Goal: Task Accomplishment & Management: Use online tool/utility

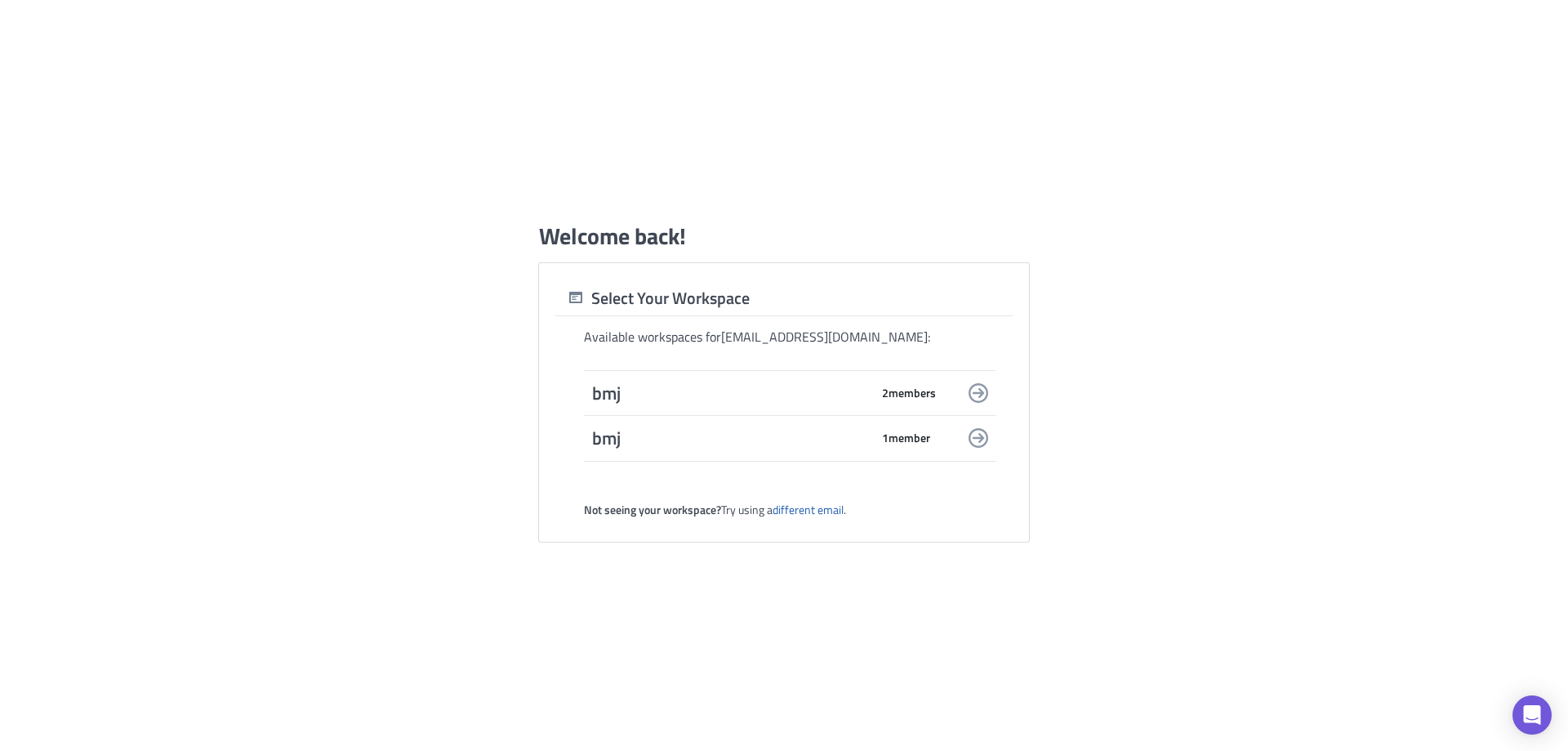
click at [806, 387] on span "bmj" at bounding box center [730, 393] width 278 height 23
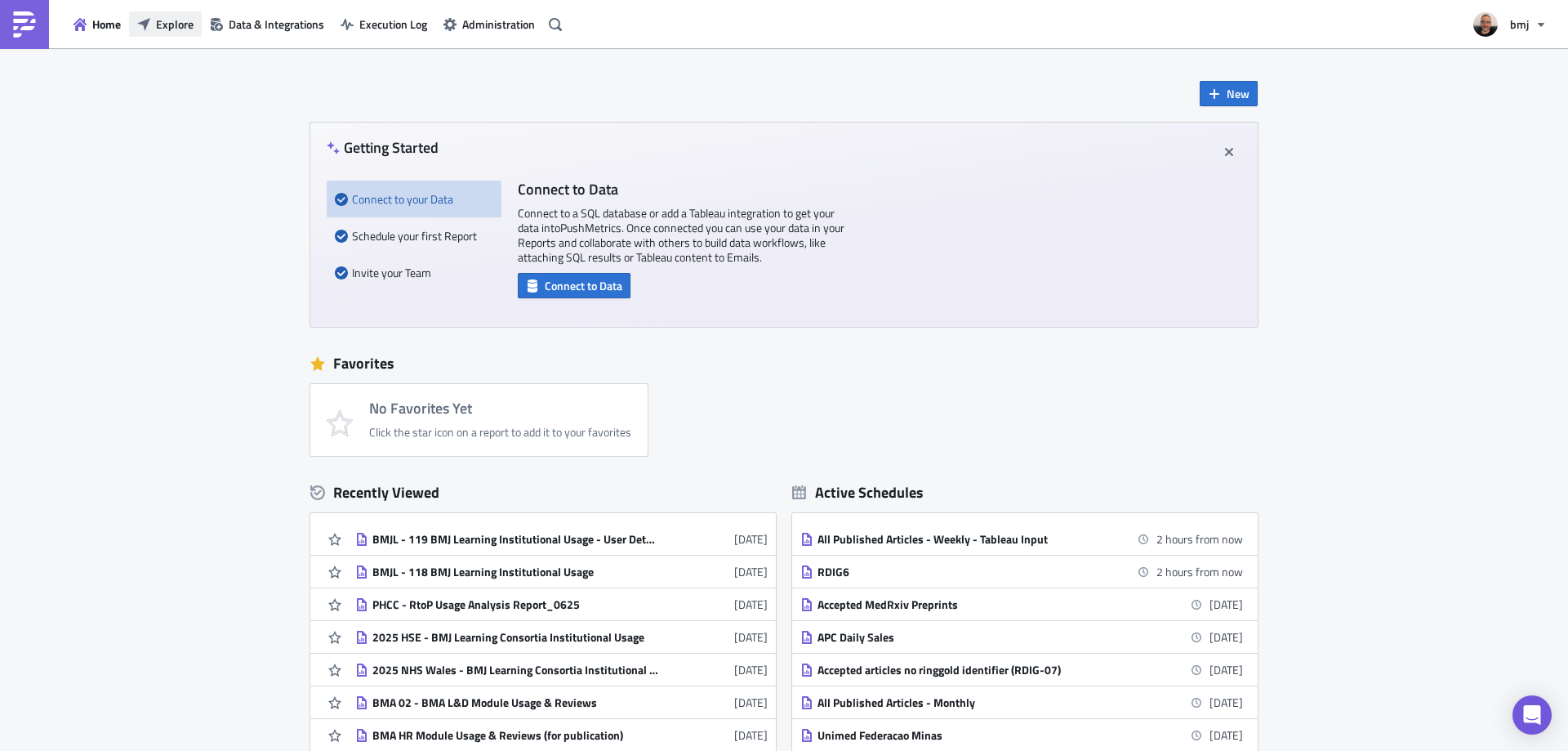
click at [165, 25] on span "Explore" at bounding box center [175, 23] width 37 height 17
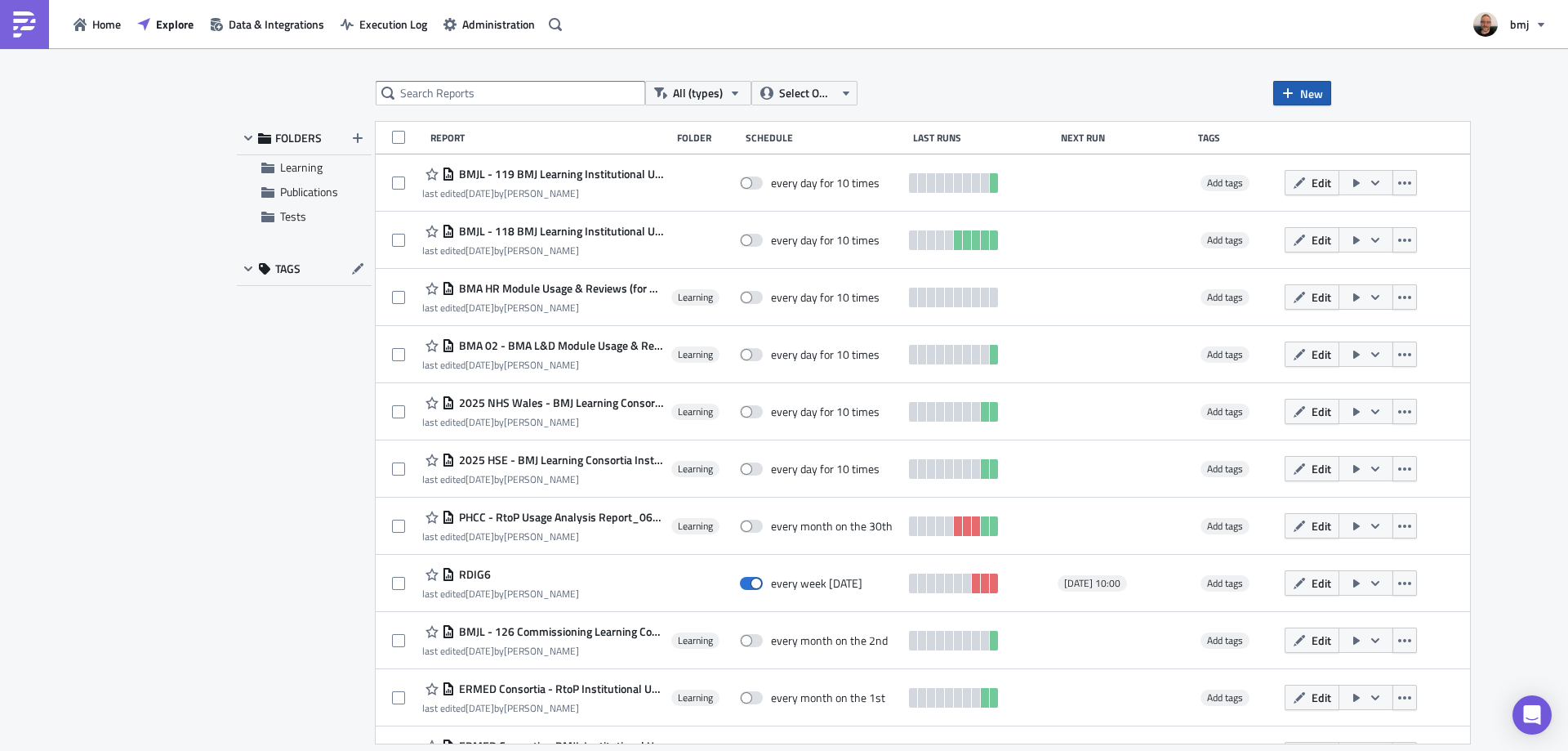
click at [1306, 99] on span "New" at bounding box center [1312, 93] width 23 height 17
click at [1321, 135] on div "Report" at bounding box center [1357, 134] width 108 height 16
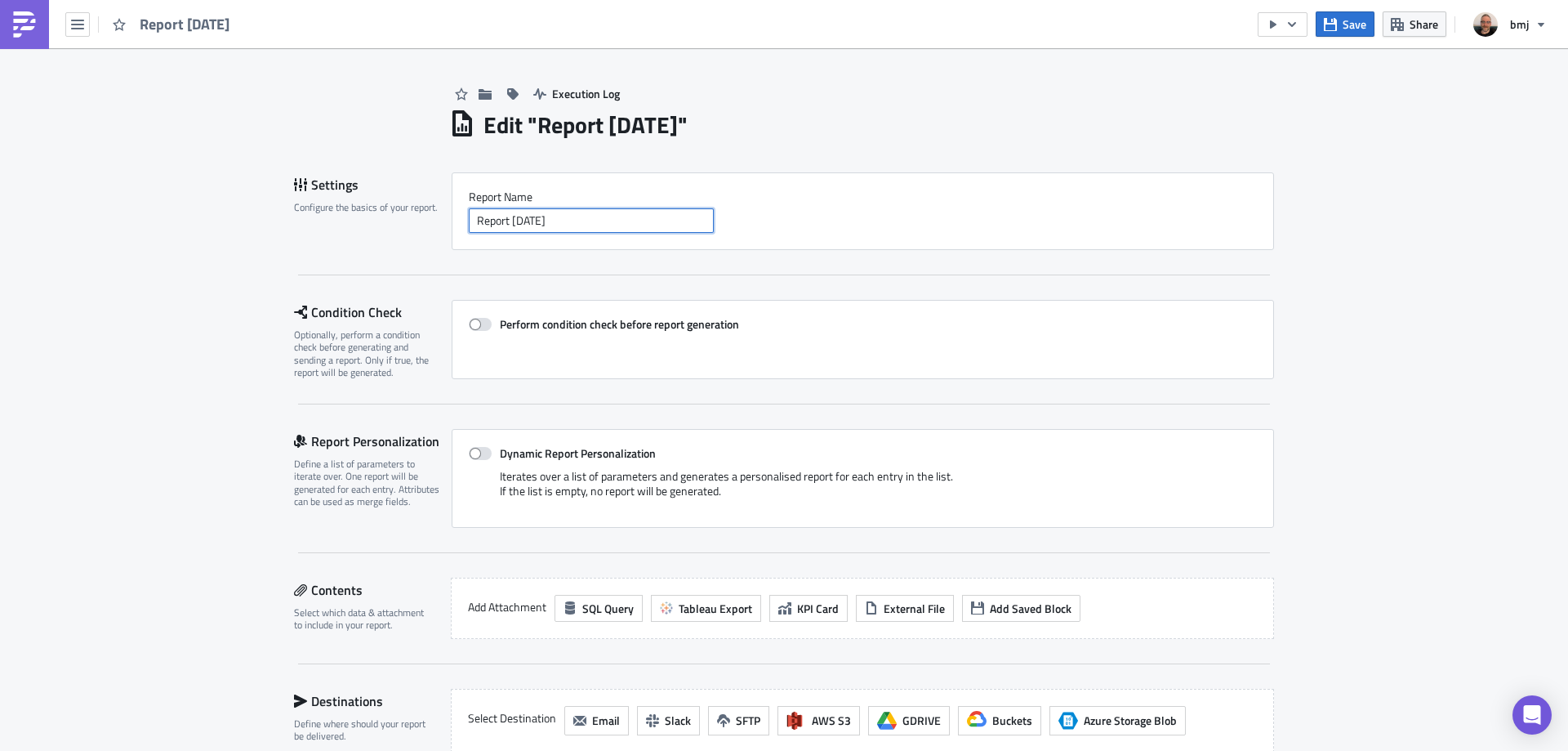
click at [613, 220] on input "Report [DATE]" at bounding box center [591, 221] width 245 height 25
click at [613, 219] on input "Report [DATE]" at bounding box center [591, 221] width 245 height 25
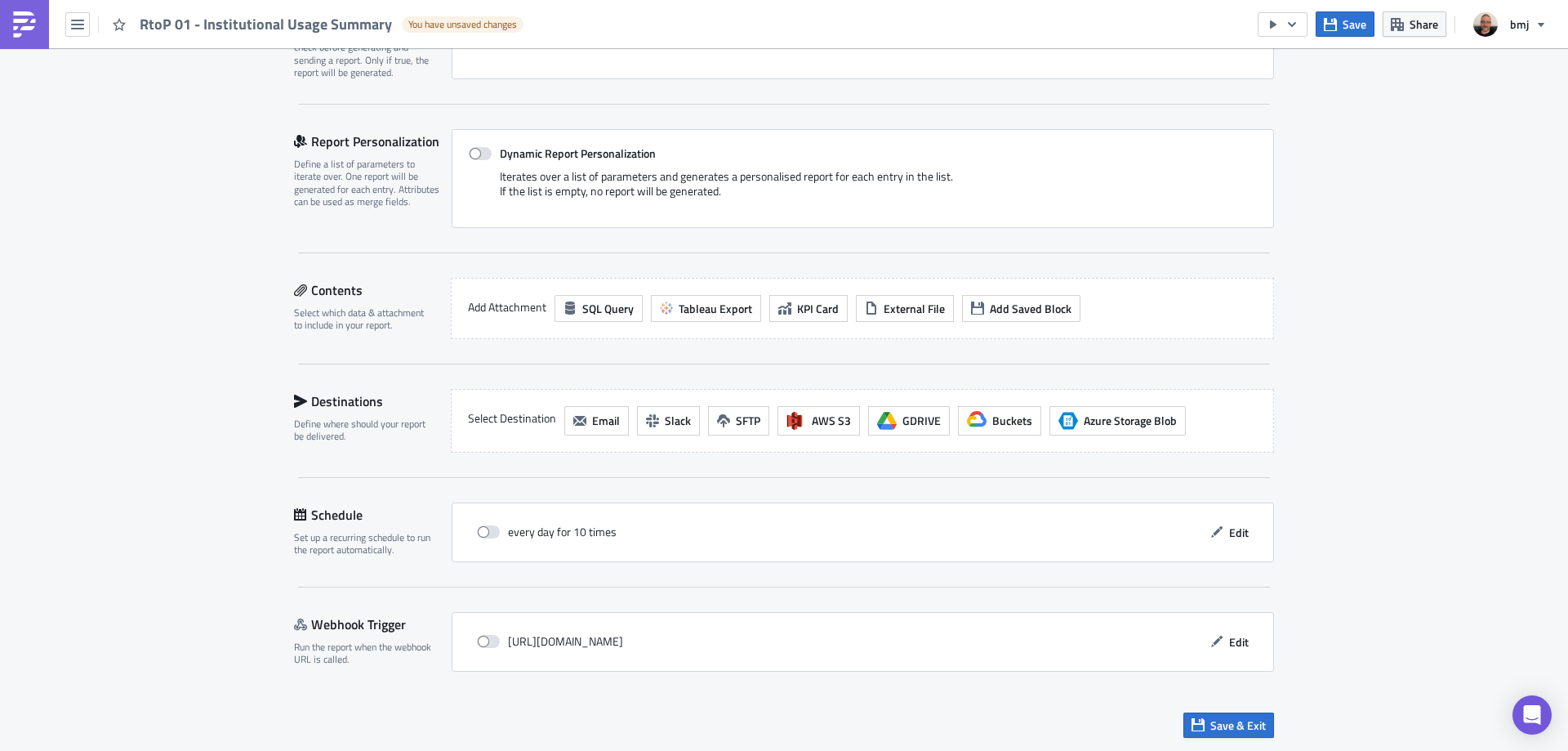
scroll to position [301, 0]
type input "RtoP 01 - Institutional Usage Summary"
click at [709, 312] on span "Tableau Export" at bounding box center [715, 307] width 74 height 17
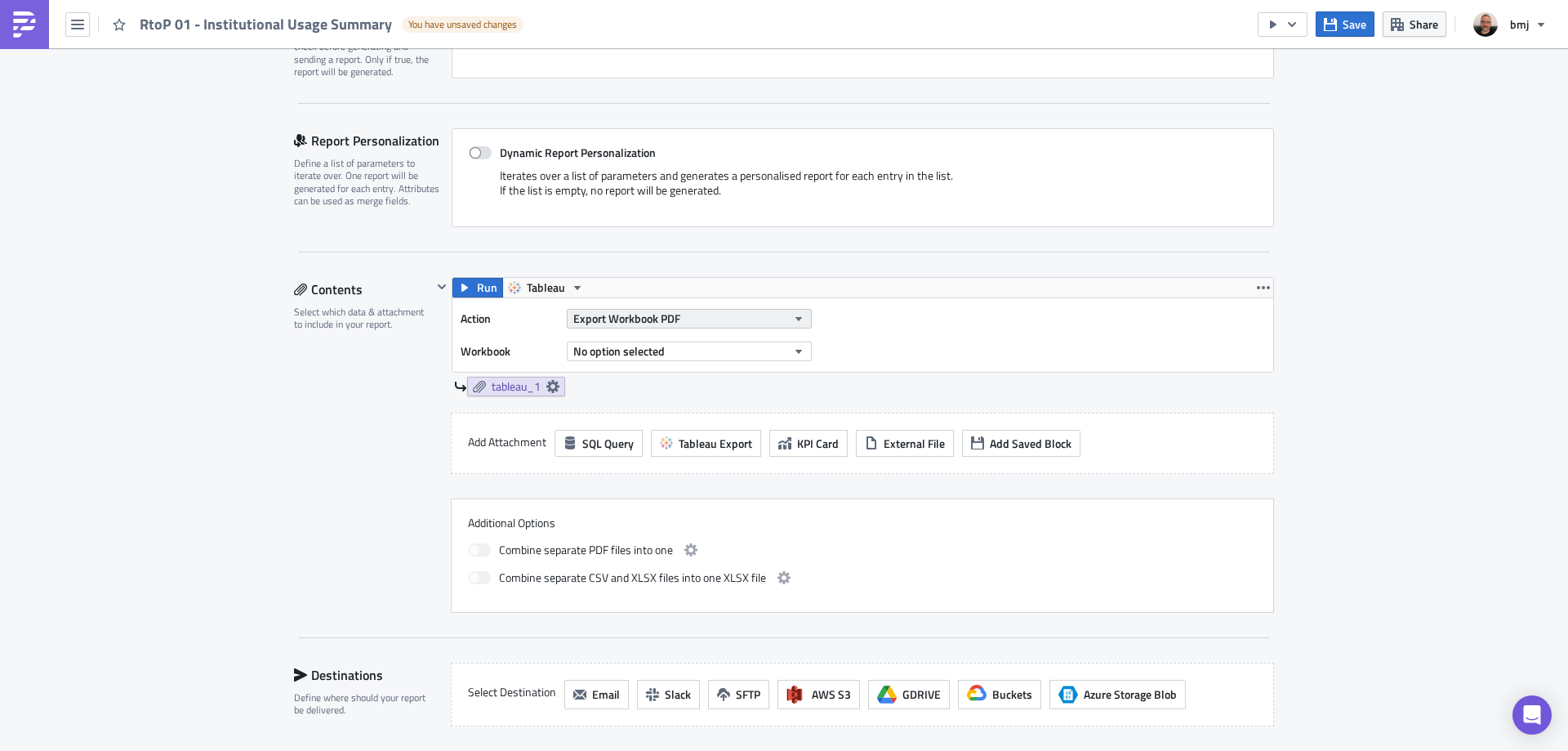
click at [737, 323] on button "Export Workbook PDF" at bounding box center [689, 319] width 245 height 20
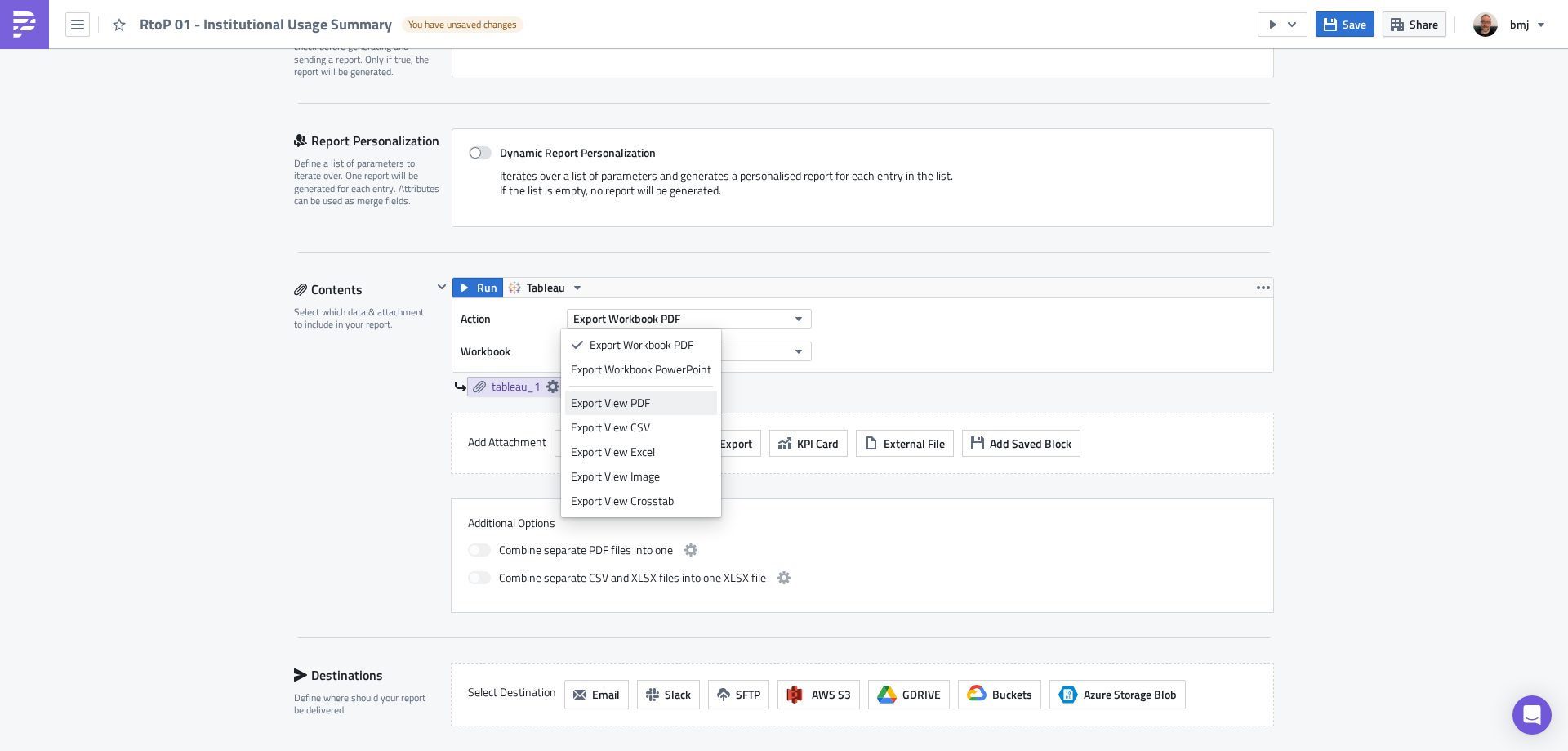
click at [700, 399] on div "Export View PDF" at bounding box center [641, 402] width 140 height 16
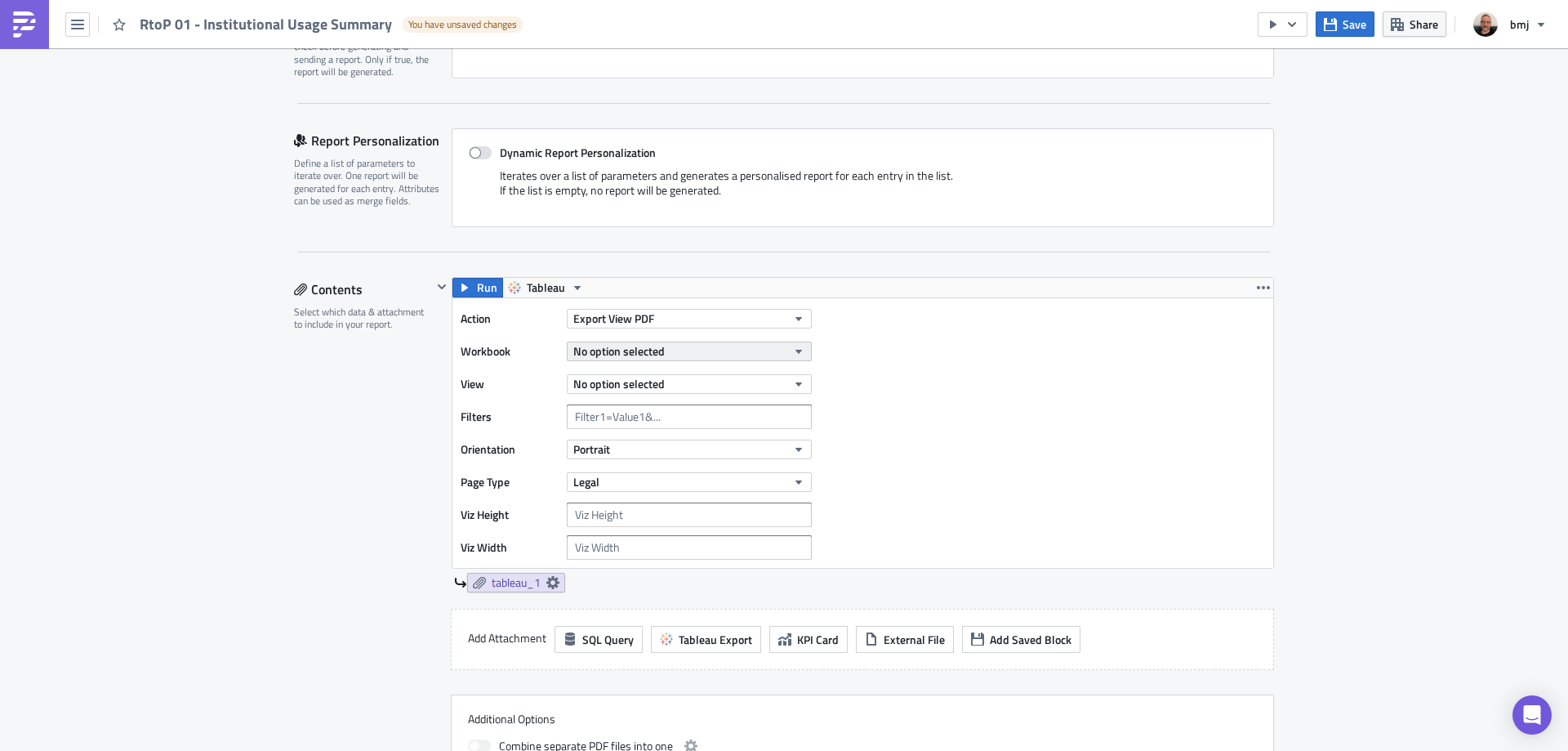
click at [690, 343] on button "No option selected" at bounding box center [689, 352] width 245 height 20
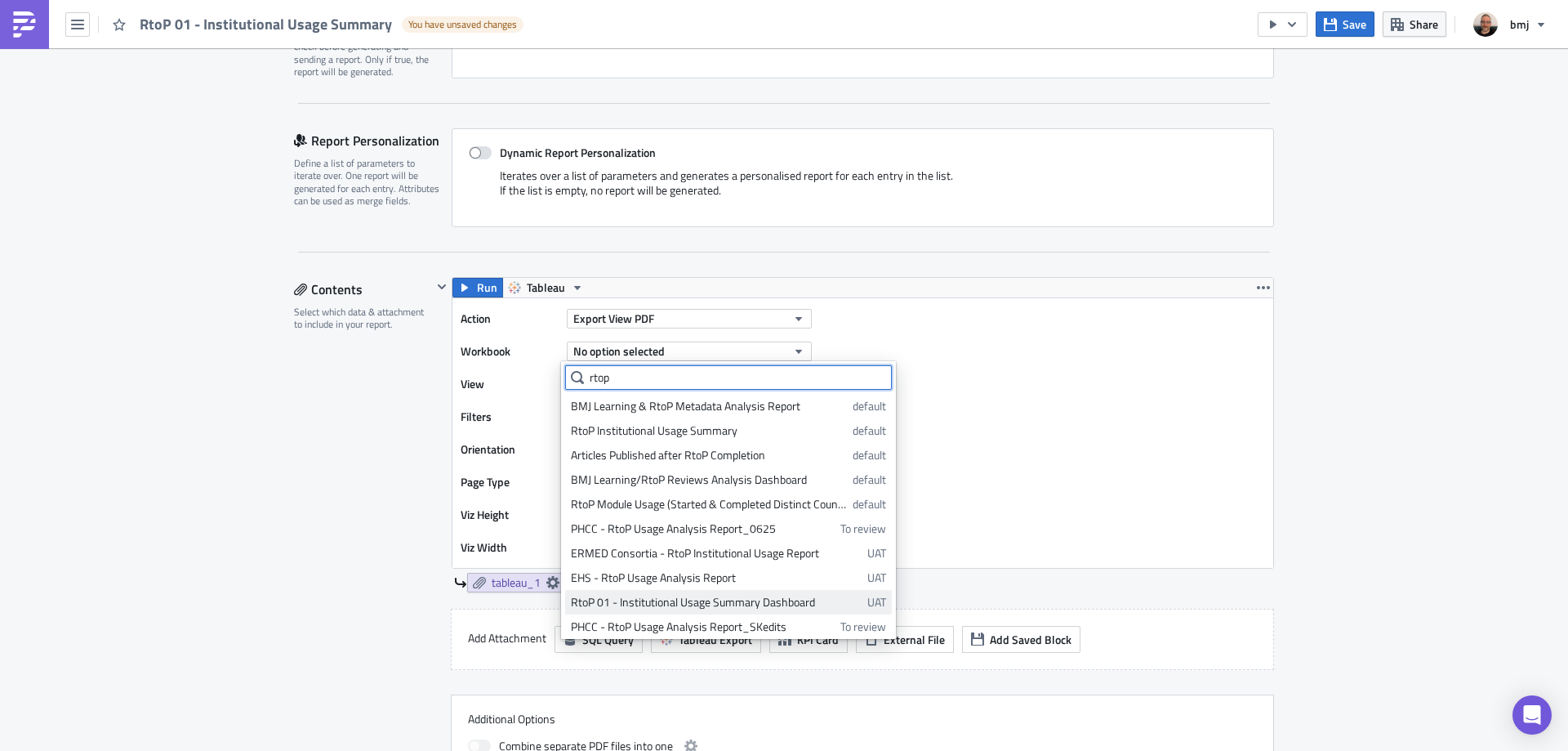
type input "rtop"
click at [743, 605] on div "RtoP 01 - Institutional Usage Summary Dashboard" at bounding box center [716, 602] width 291 height 16
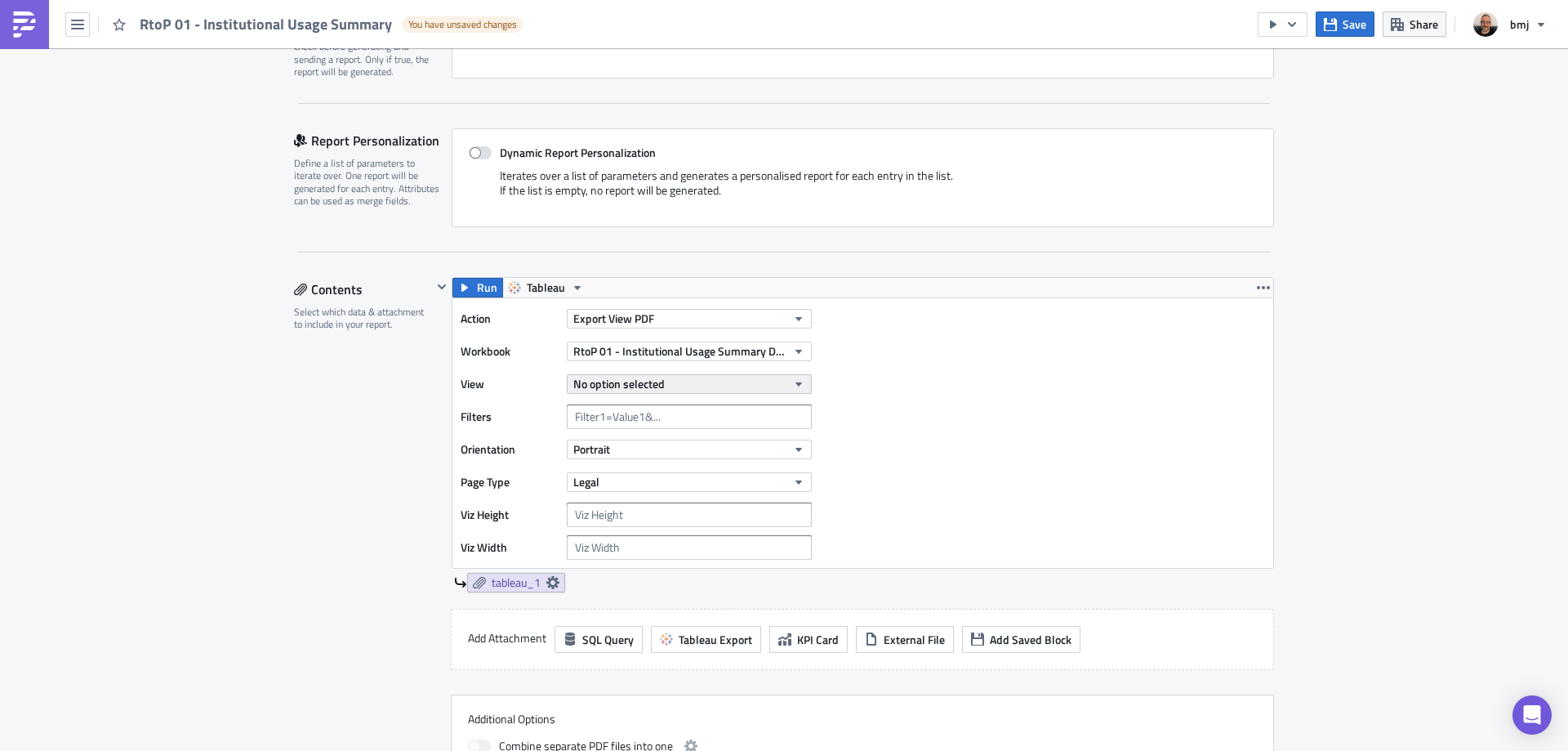
click at [775, 380] on button "No option selected" at bounding box center [689, 383] width 245 height 20
click at [673, 439] on div "Summary" at bounding box center [642, 439] width 145 height 16
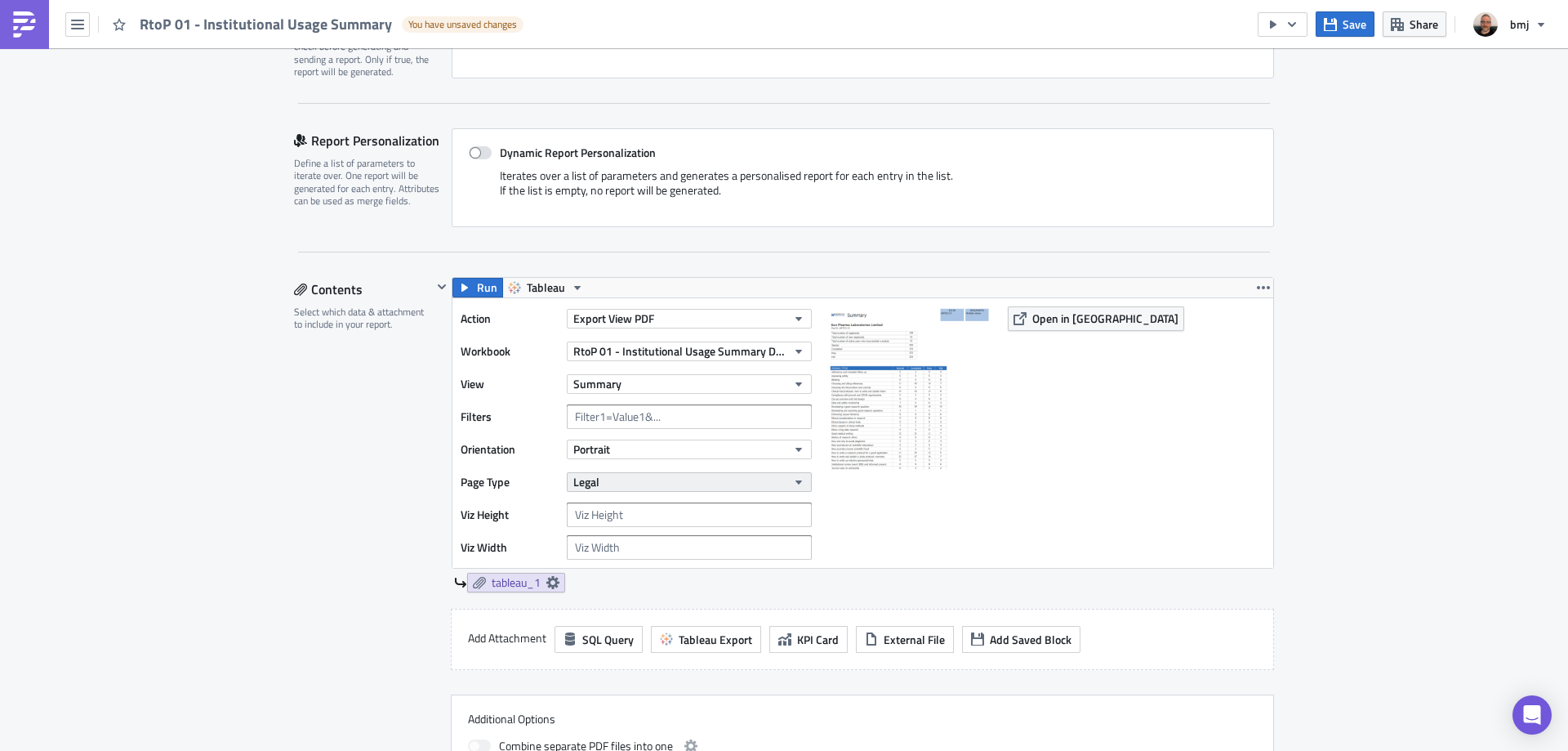
click at [727, 478] on button "Legal" at bounding box center [689, 482] width 245 height 20
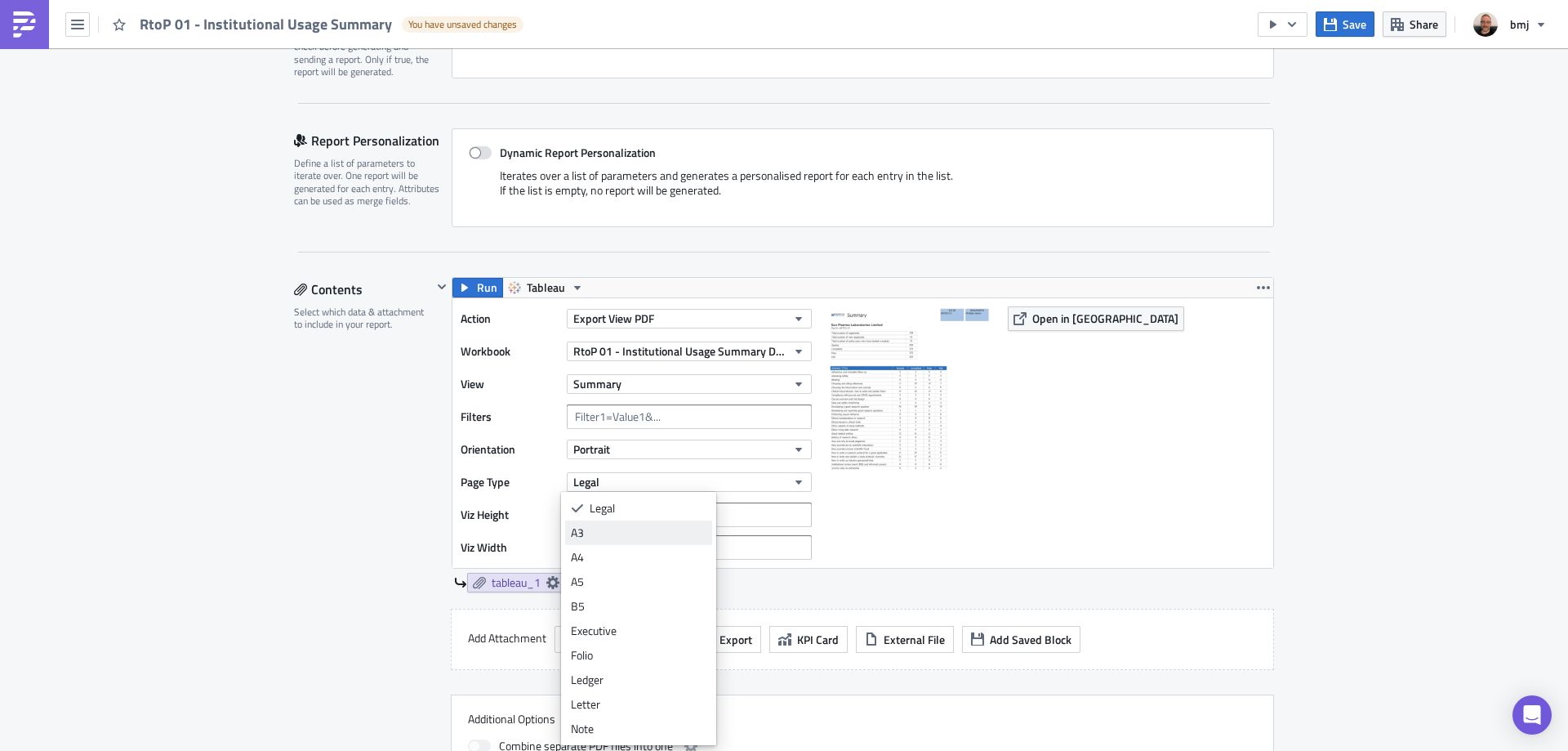
click at [662, 534] on div "A3" at bounding box center [638, 533] width 136 height 16
click at [1343, 19] on button "Save" at bounding box center [1345, 24] width 59 height 26
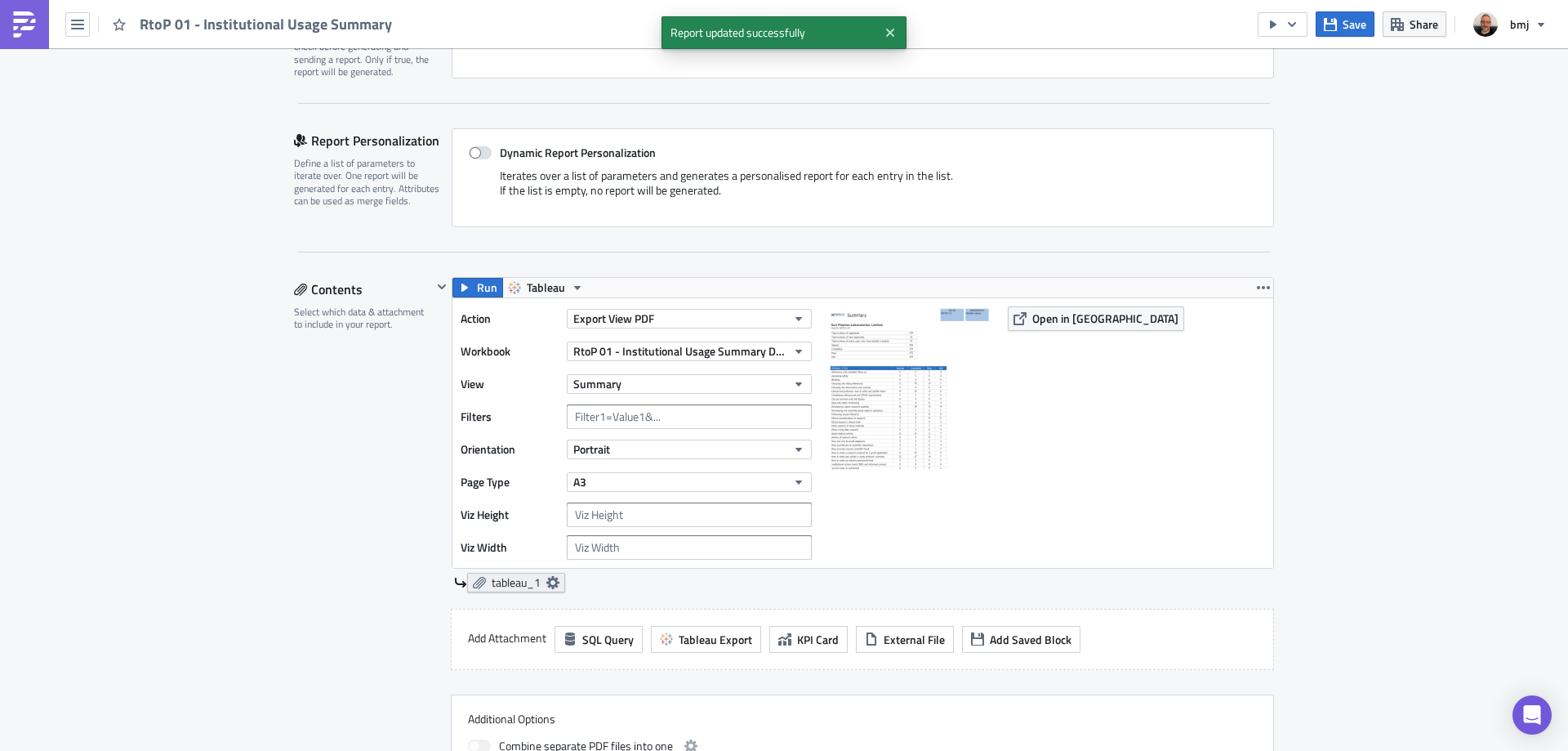
click at [548, 580] on icon at bounding box center [553, 582] width 13 height 13
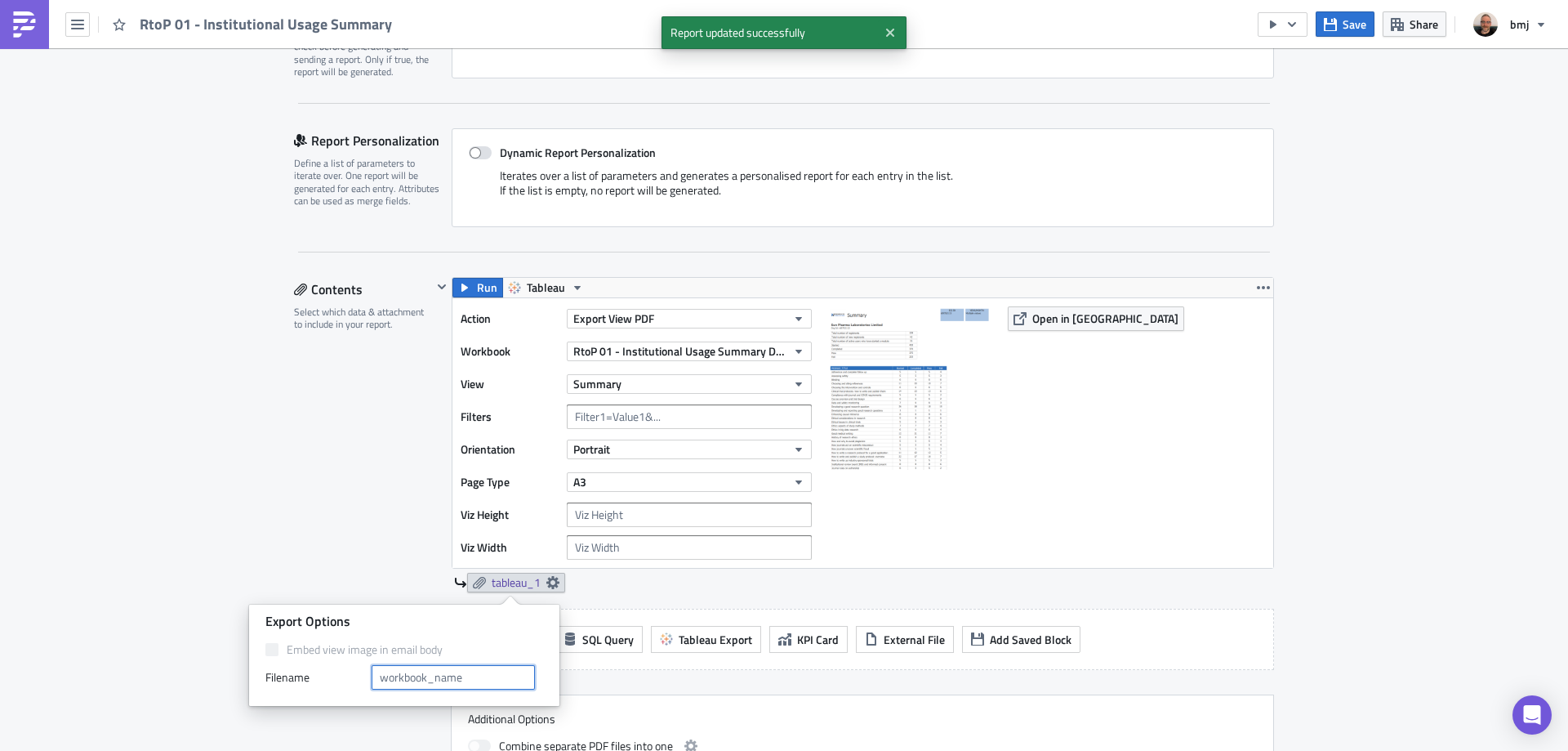
click at [469, 675] on input "text" at bounding box center [453, 677] width 163 height 25
type input "Summary"
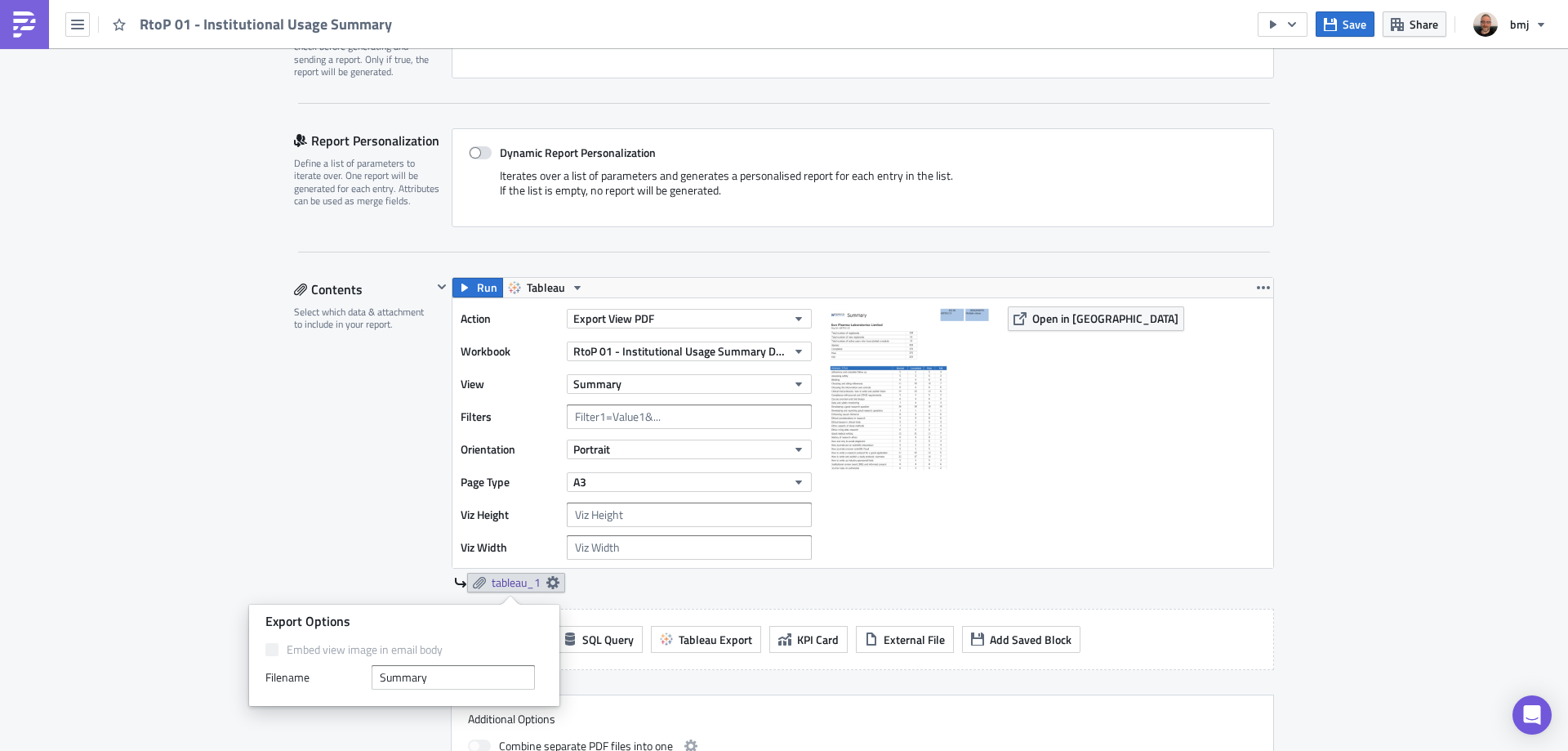
click at [329, 497] on div "Contents Select which data & attachment to include in your report." at bounding box center [363, 542] width 138 height 532
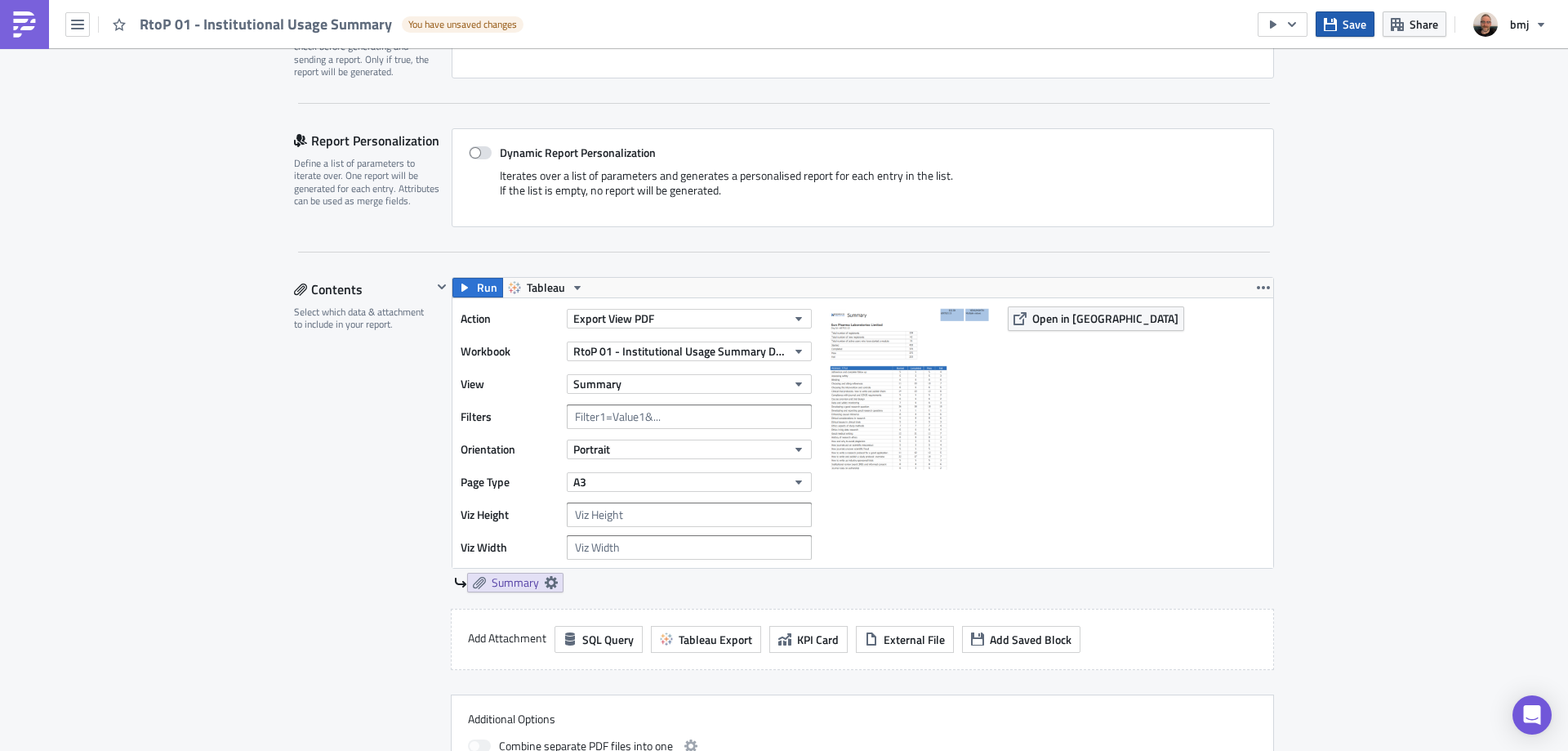
click at [1348, 23] on span "Save" at bounding box center [1354, 23] width 24 height 17
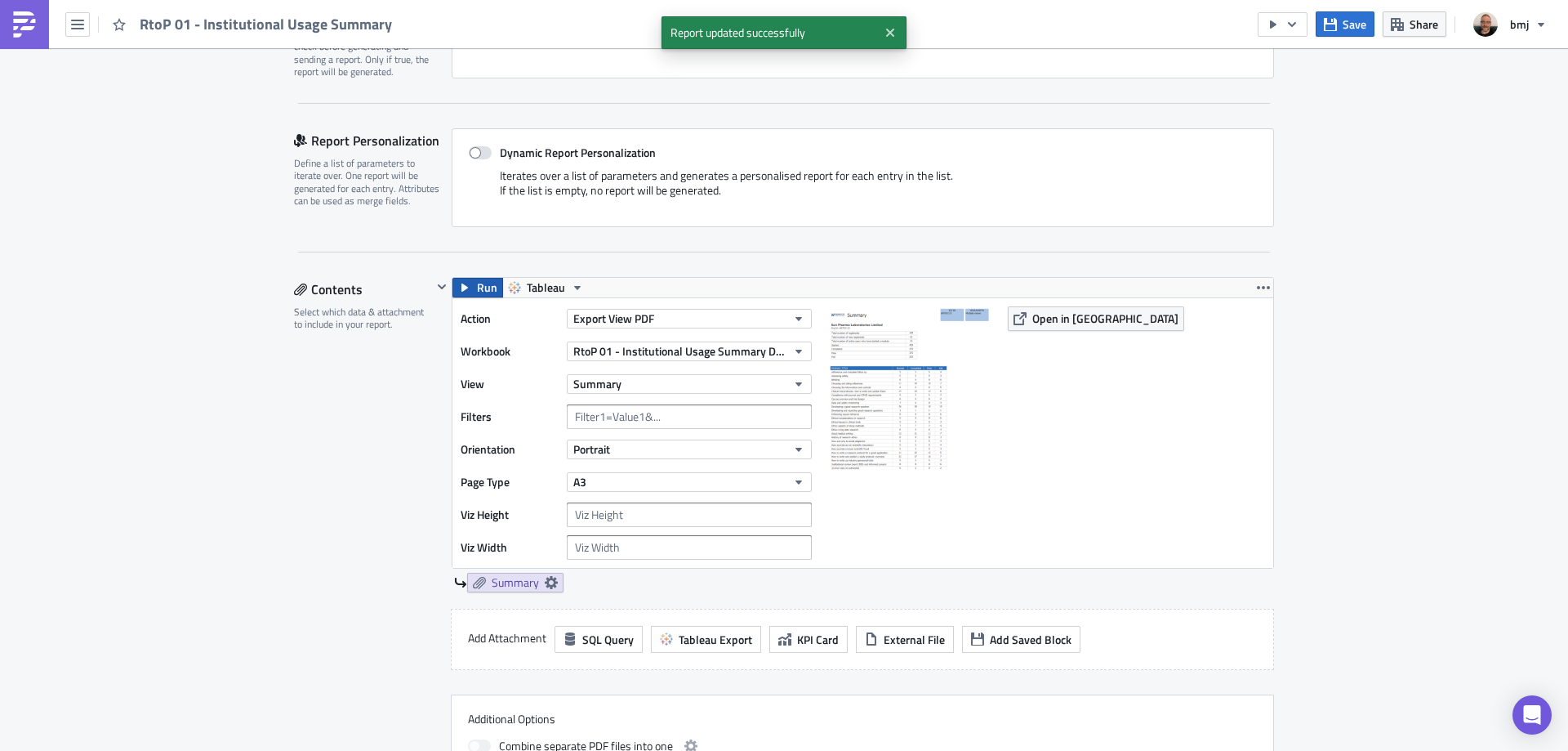
click at [477, 283] on span "Run" at bounding box center [486, 288] width 20 height 20
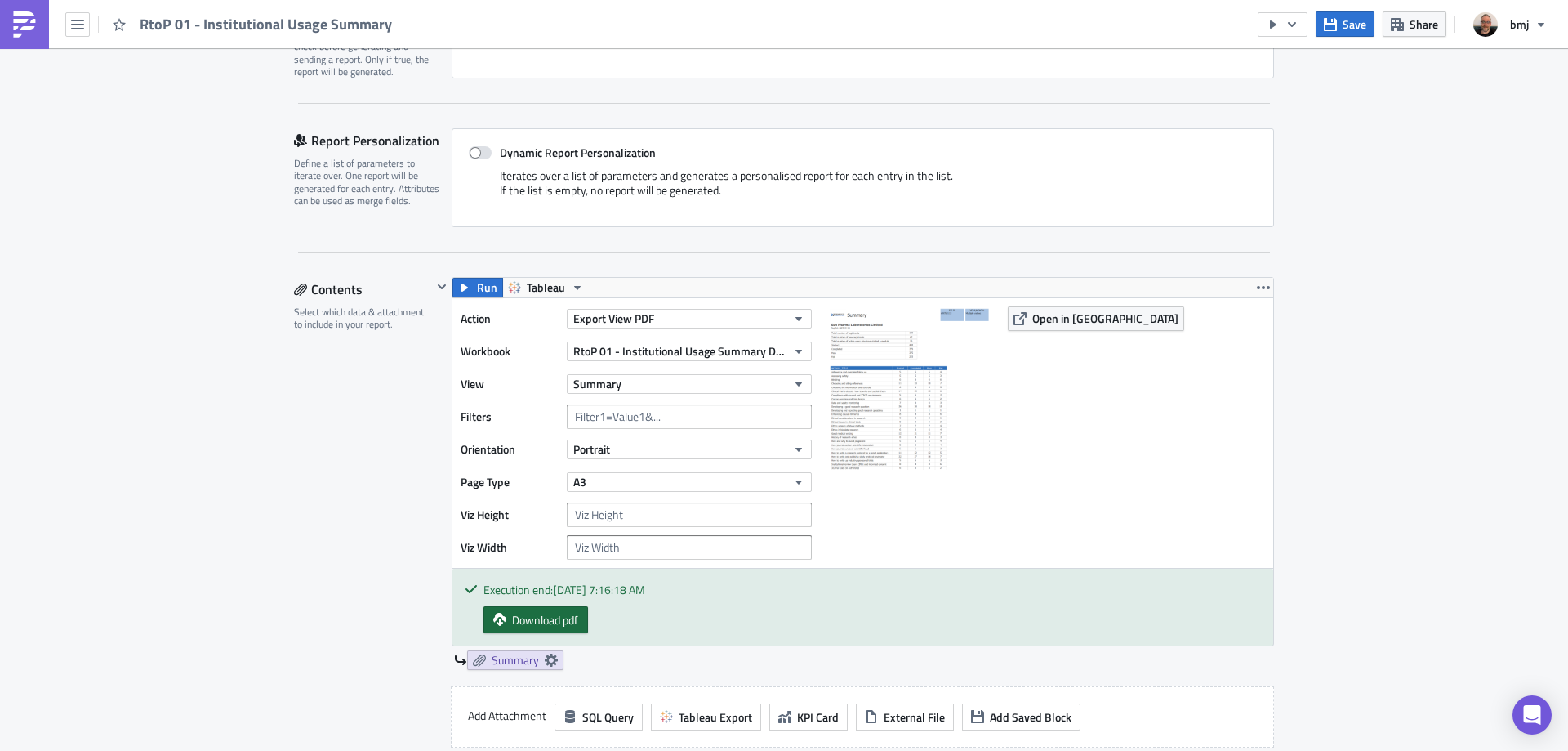
click at [572, 620] on span "Download pdf" at bounding box center [545, 619] width 67 height 17
click at [693, 511] on input "number" at bounding box center [689, 515] width 245 height 25
click at [1014, 316] on icon "button" at bounding box center [1020, 319] width 13 height 13
click at [1351, 28] on span "Save" at bounding box center [1354, 23] width 24 height 17
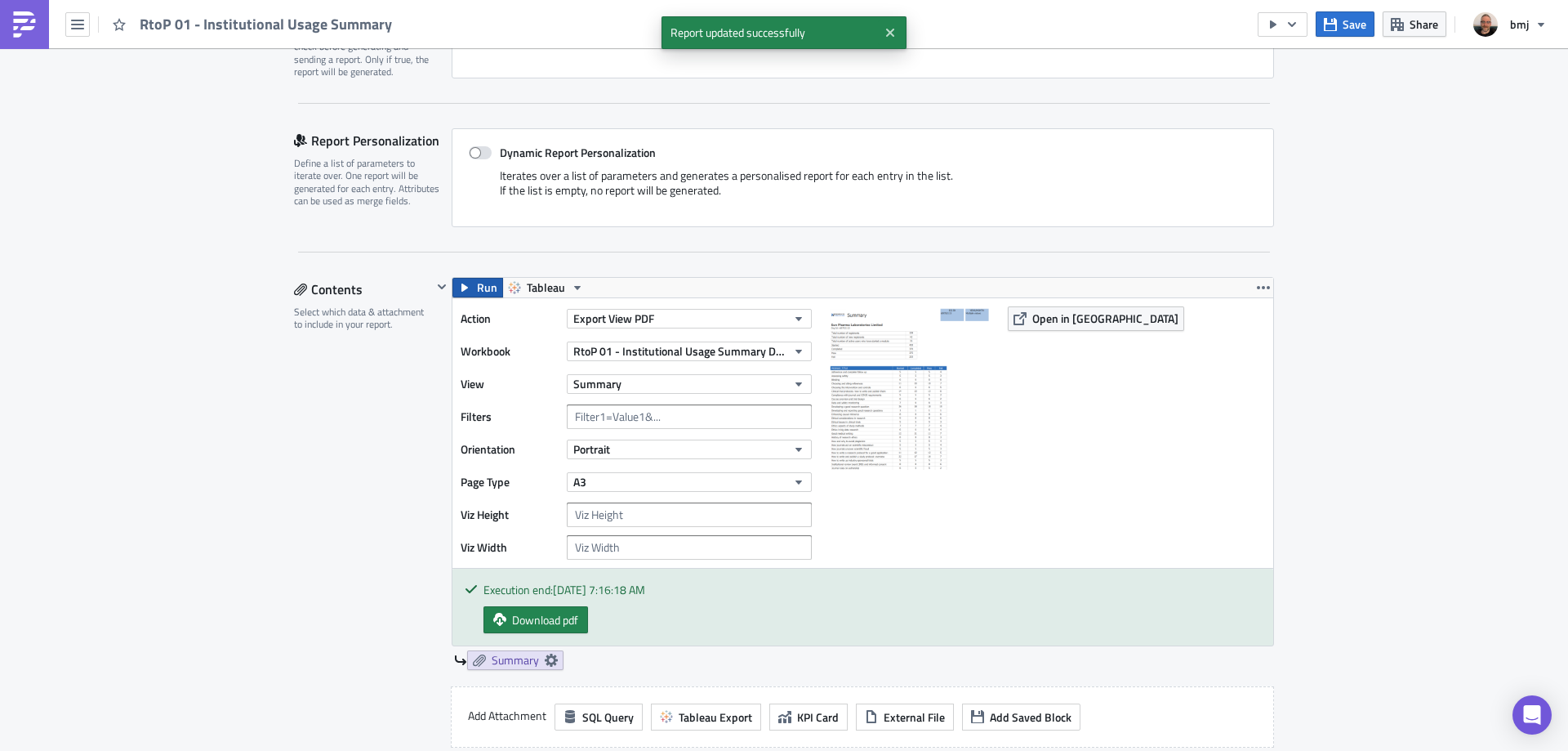
click at [477, 287] on span "Run" at bounding box center [486, 288] width 20 height 20
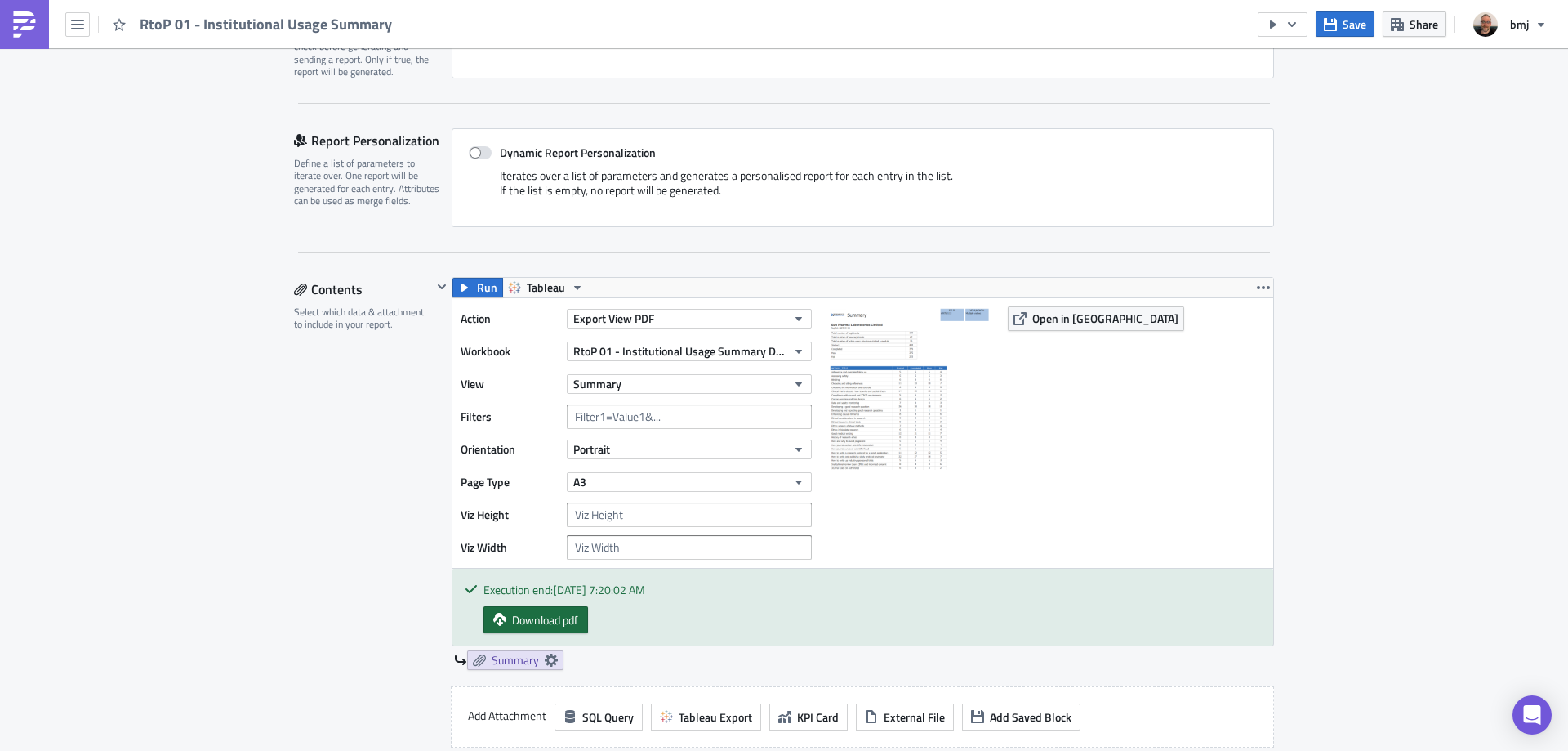
click at [543, 624] on span "Download pdf" at bounding box center [545, 619] width 67 height 17
click at [334, 499] on div "Contents Select which data & attachment to include in your report." at bounding box center [363, 581] width 138 height 610
click at [1343, 28] on span "Save" at bounding box center [1354, 23] width 24 height 17
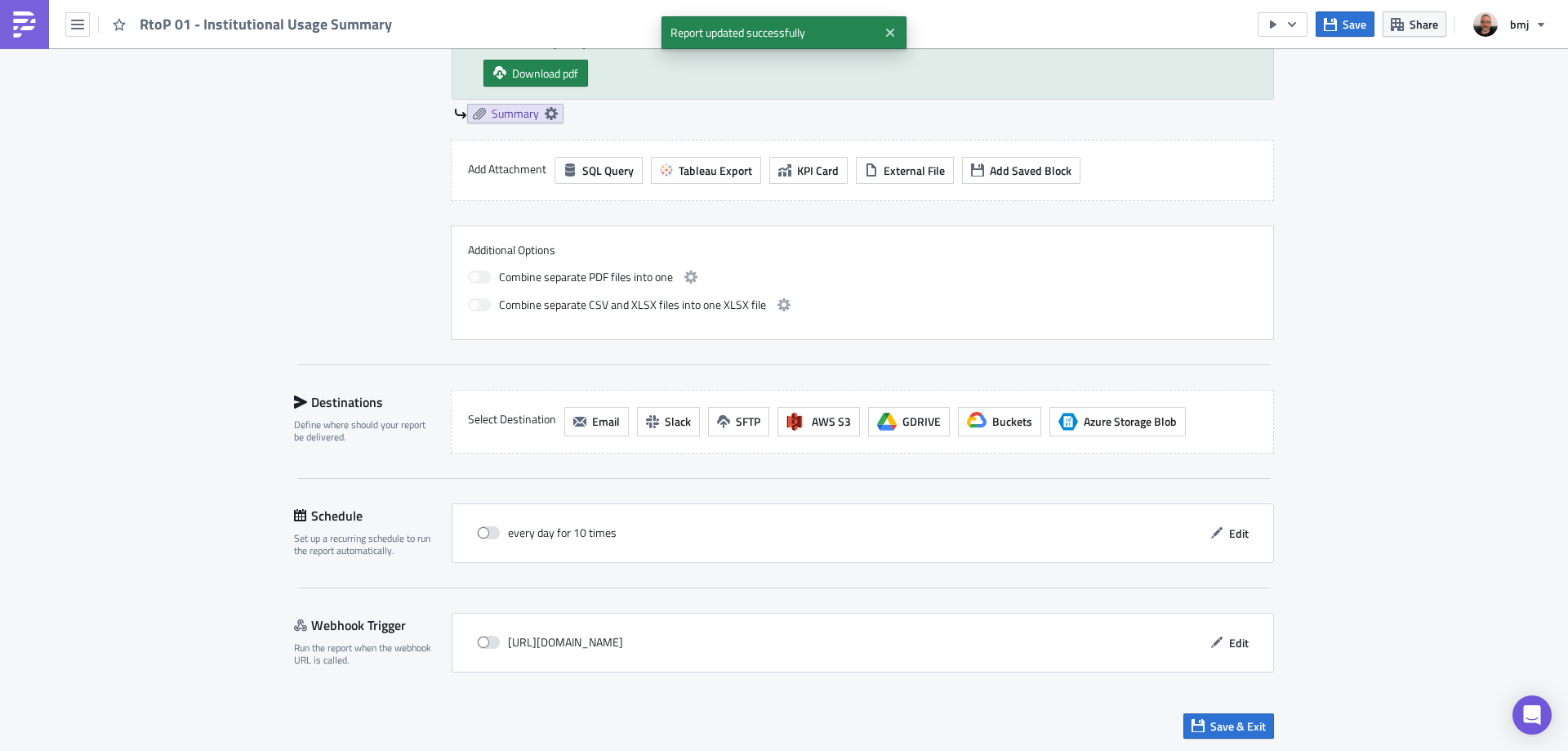
scroll to position [849, 0]
click at [603, 415] on span "Email" at bounding box center [605, 419] width 28 height 17
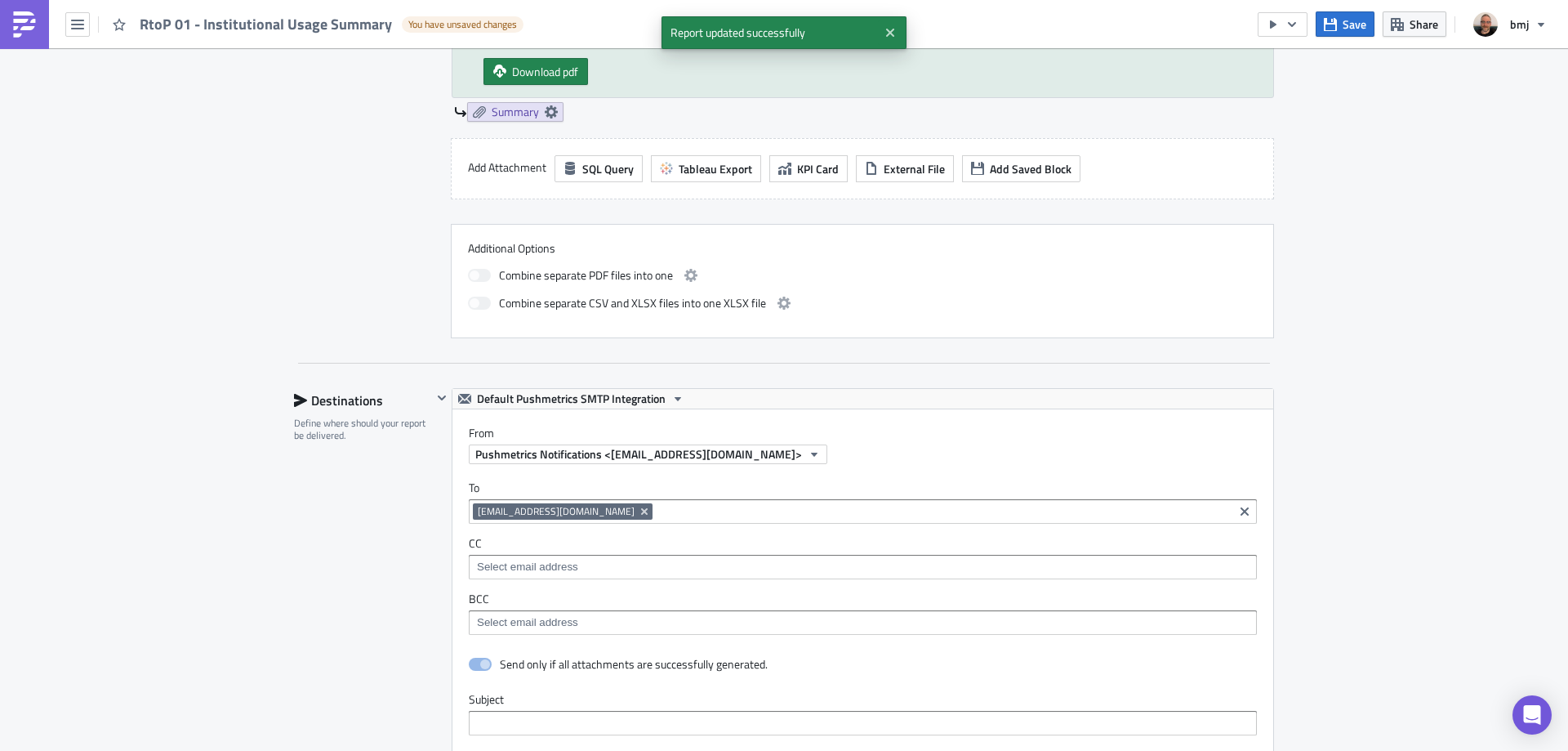
scroll to position [0, 0]
click at [605, 395] on span "Default Pushmetrics SMTP Integration" at bounding box center [571, 399] width 189 height 20
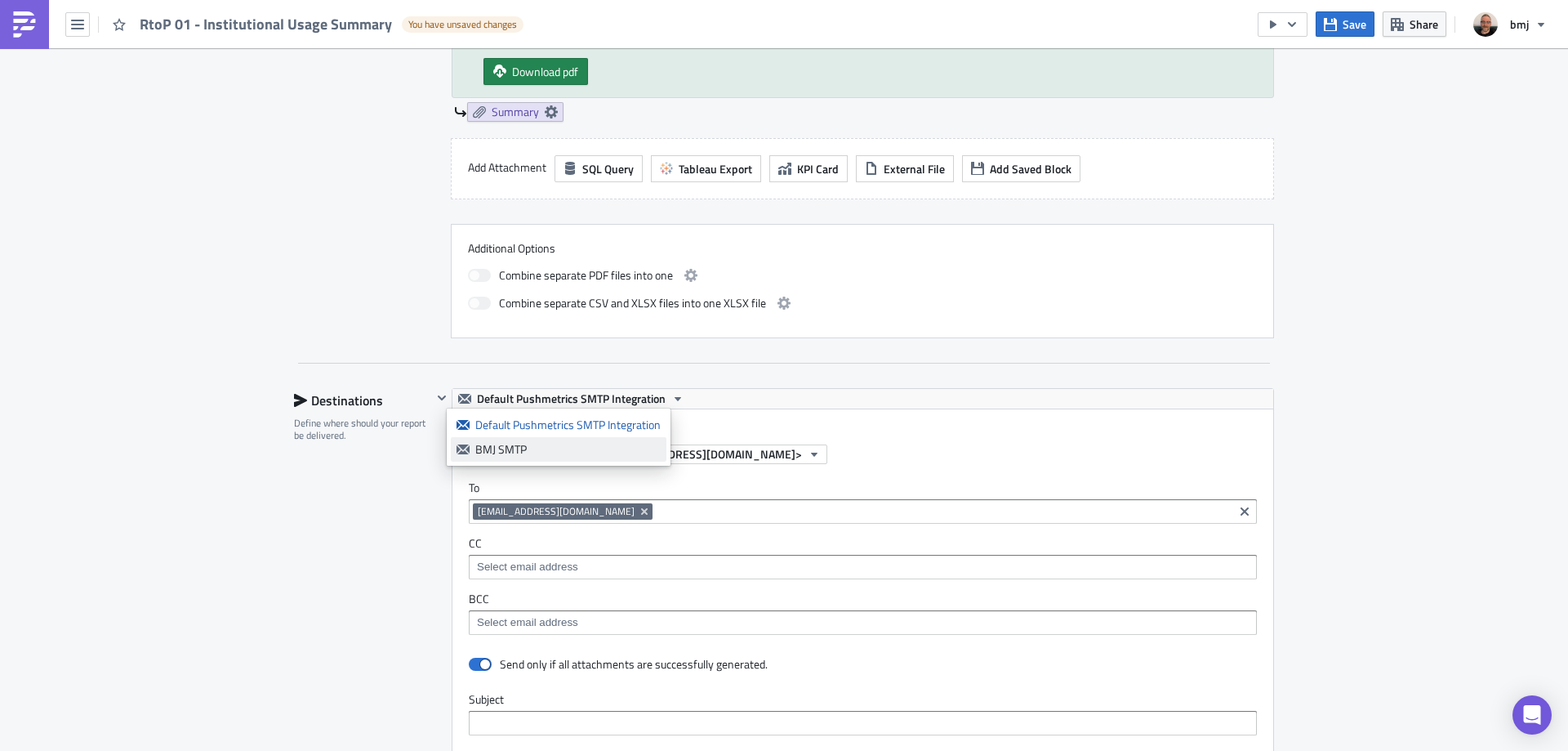
click at [529, 446] on div "BMJ SMTP" at bounding box center [568, 449] width 185 height 16
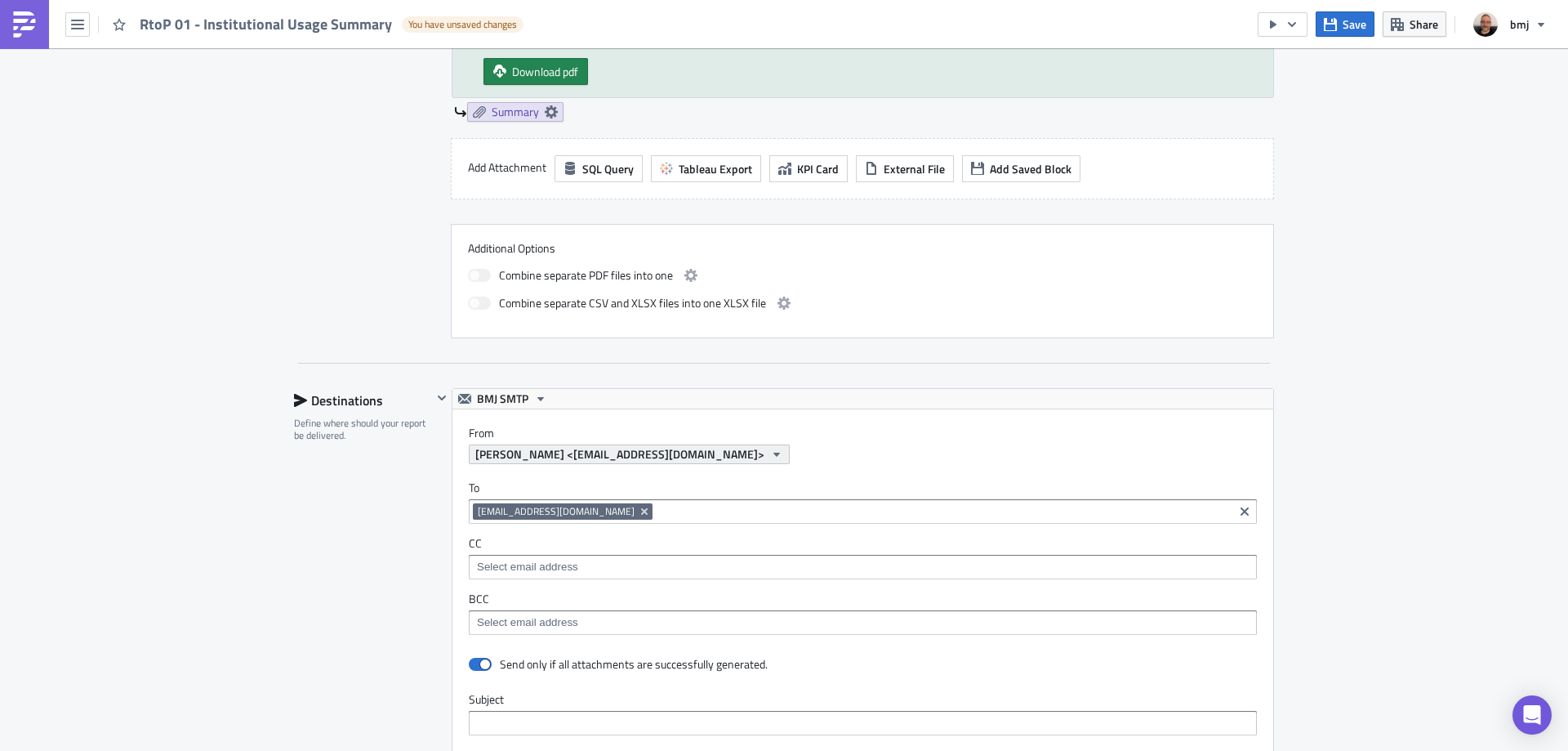
click at [607, 454] on span "[PERSON_NAME] <[EMAIL_ADDRESS][DOMAIN_NAME]>" at bounding box center [620, 454] width 289 height 17
click at [760, 465] on div "To [EMAIL_ADDRESS][DOMAIN_NAME] [EMAIL_ADDRESS][DOMAIN_NAME] CC BCC" at bounding box center [863, 557] width 821 height 187
drag, startPoint x: 1234, startPoint y: 512, endPoint x: 1194, endPoint y: 512, distance: 40.0
click at [1238, 512] on icon "Clear selected items" at bounding box center [1244, 511] width 13 height 13
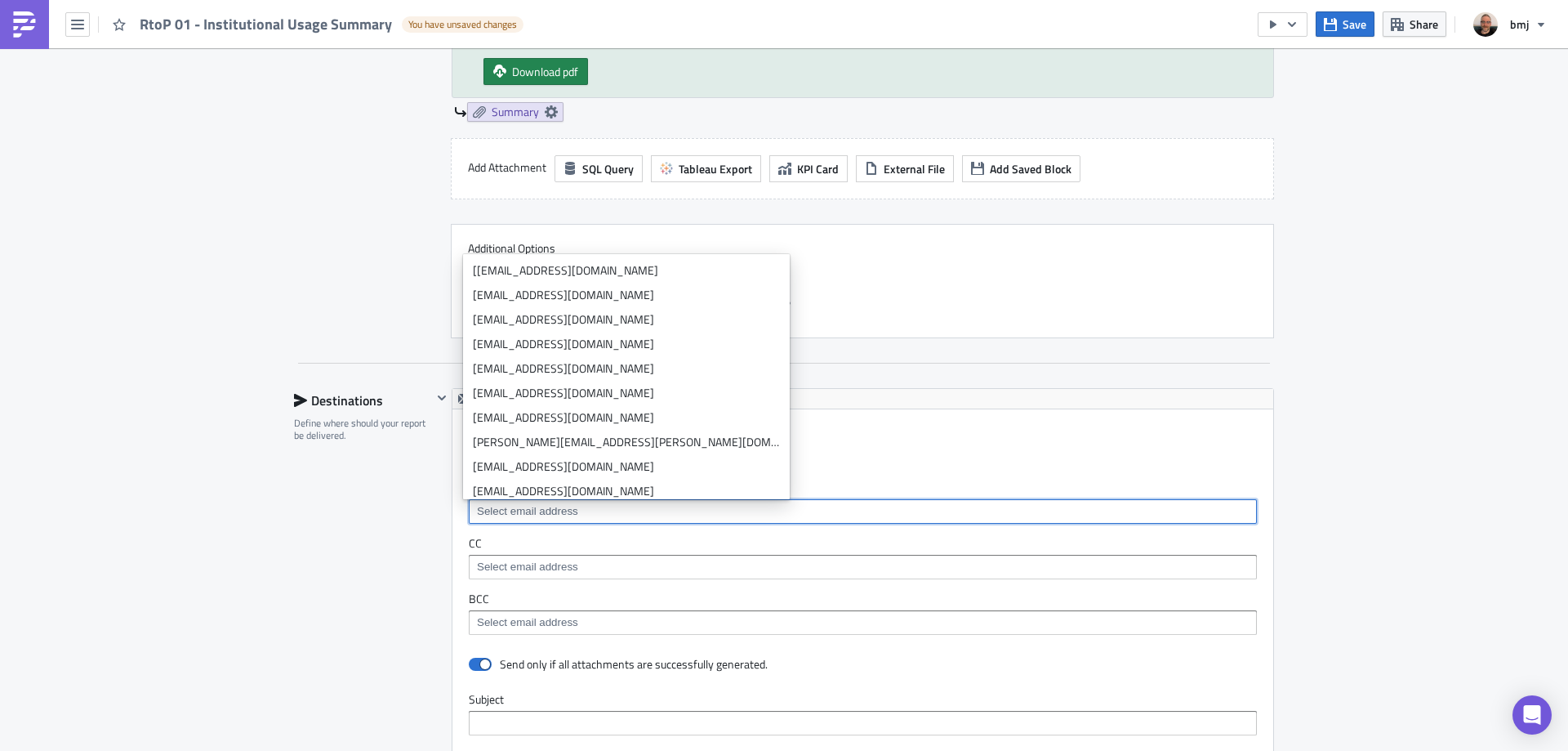
click at [691, 568] on input at bounding box center [862, 566] width 778 height 16
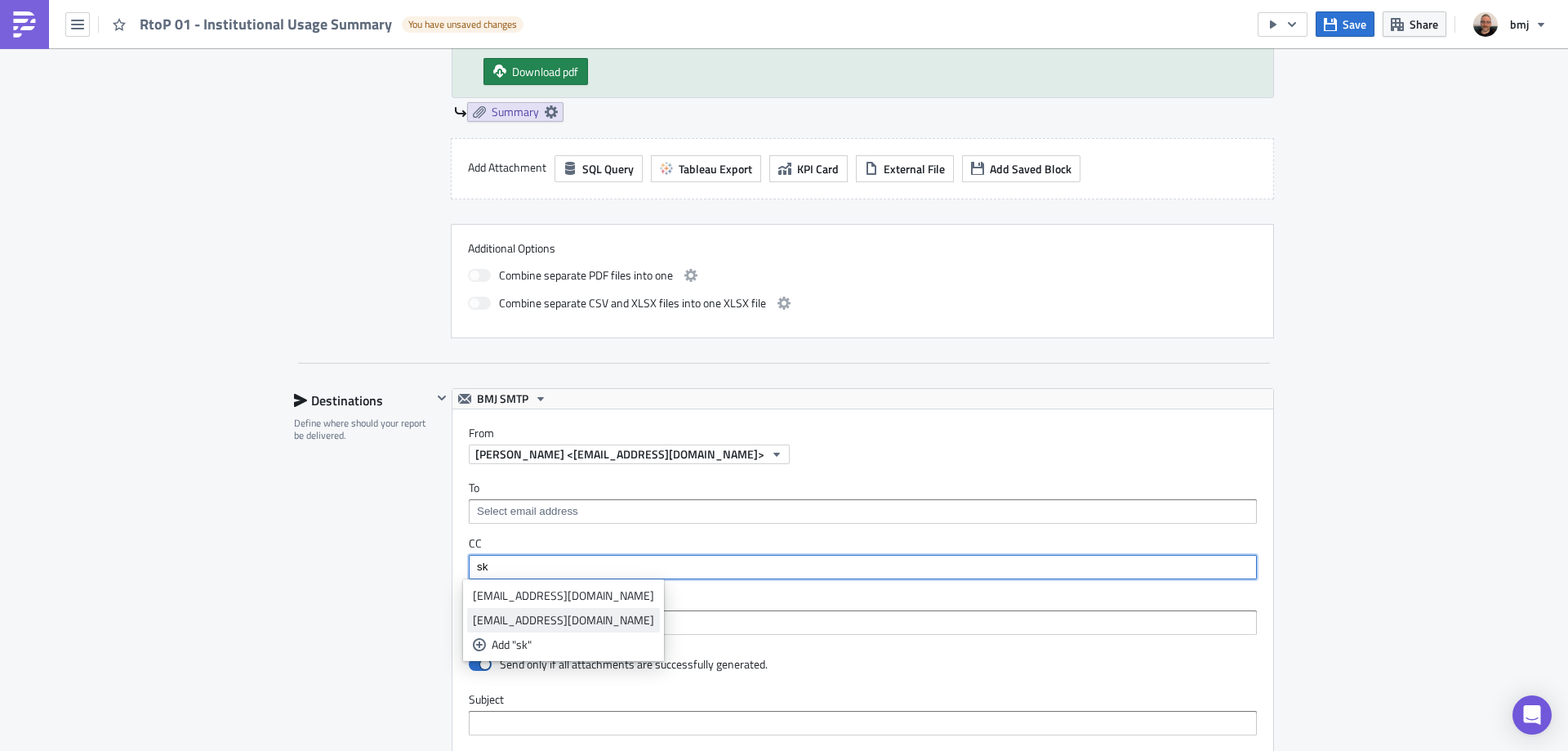
type input "sk"
click at [558, 615] on div "[EMAIL_ADDRESS][DOMAIN_NAME]" at bounding box center [563, 620] width 181 height 16
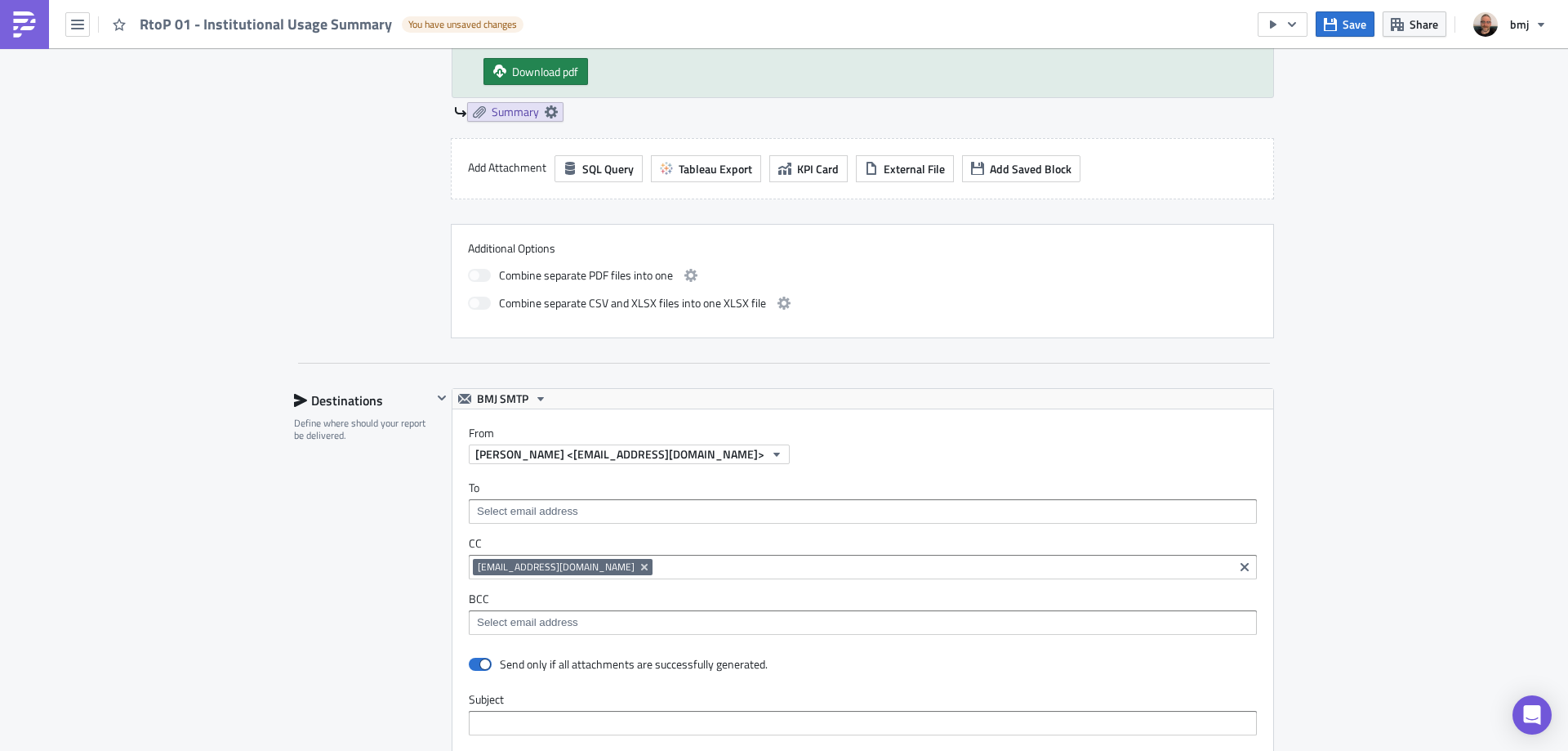
click at [1314, 200] on div "Execution Log Edit " RtoP 01 - Institutional Usage Summary " Draft Settings Con…" at bounding box center [784, 304] width 1568 height 2210
click at [1348, 27] on span "Save" at bounding box center [1354, 23] width 24 height 17
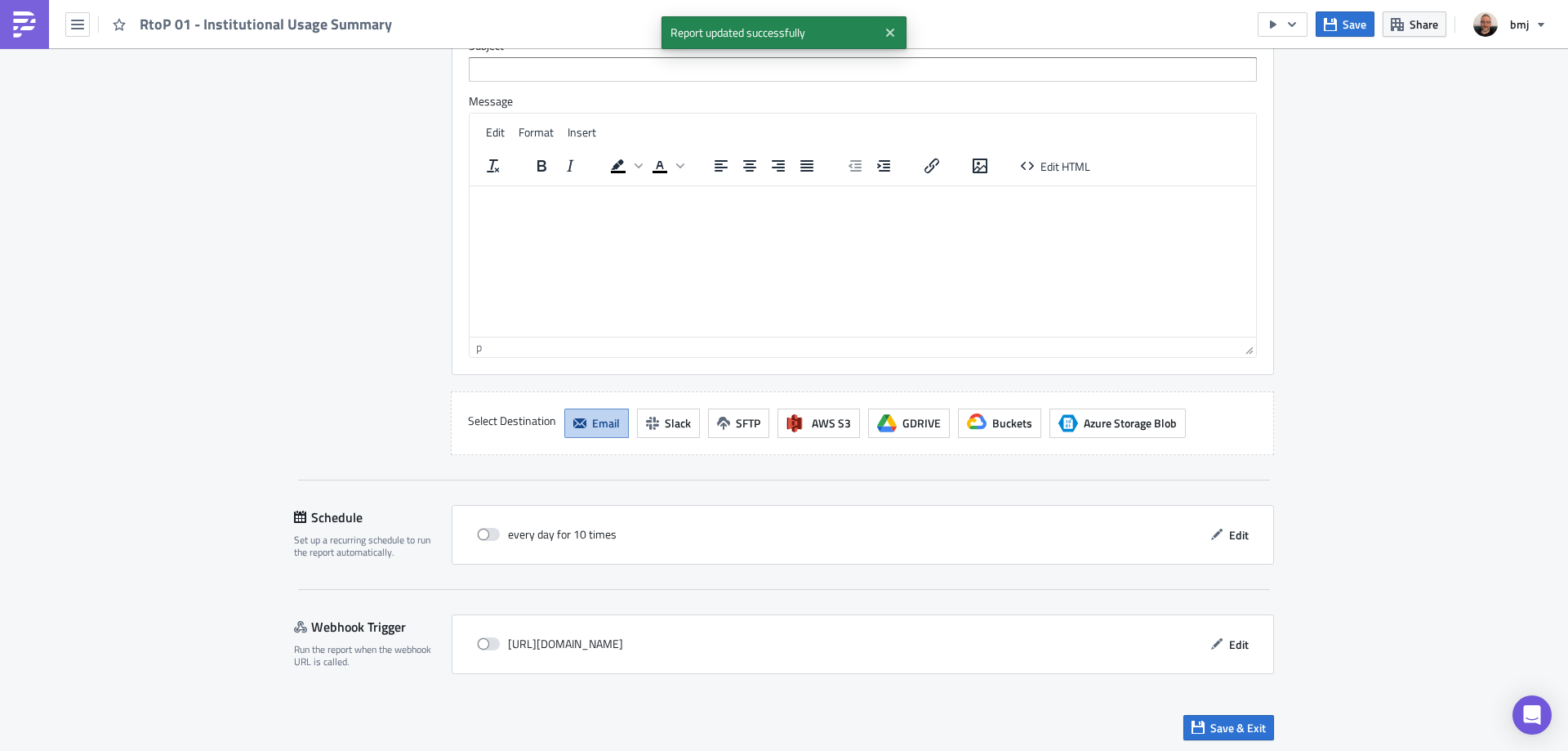
scroll to position [1506, 0]
click at [1202, 723] on button "Save & Exit" at bounding box center [1228, 724] width 91 height 26
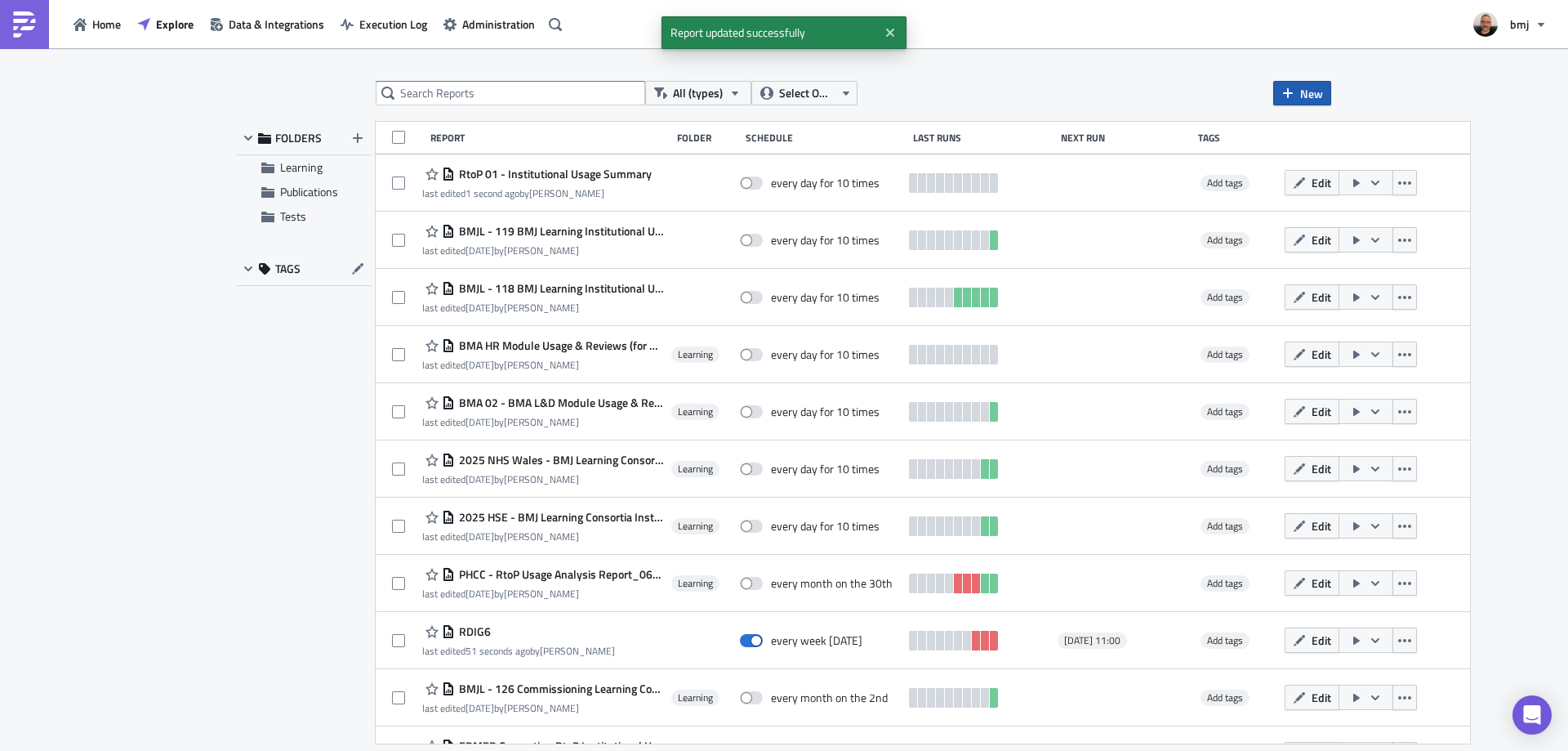
click at [1312, 95] on span "New" at bounding box center [1312, 93] width 23 height 17
click at [1316, 131] on div "Report" at bounding box center [1357, 134] width 108 height 16
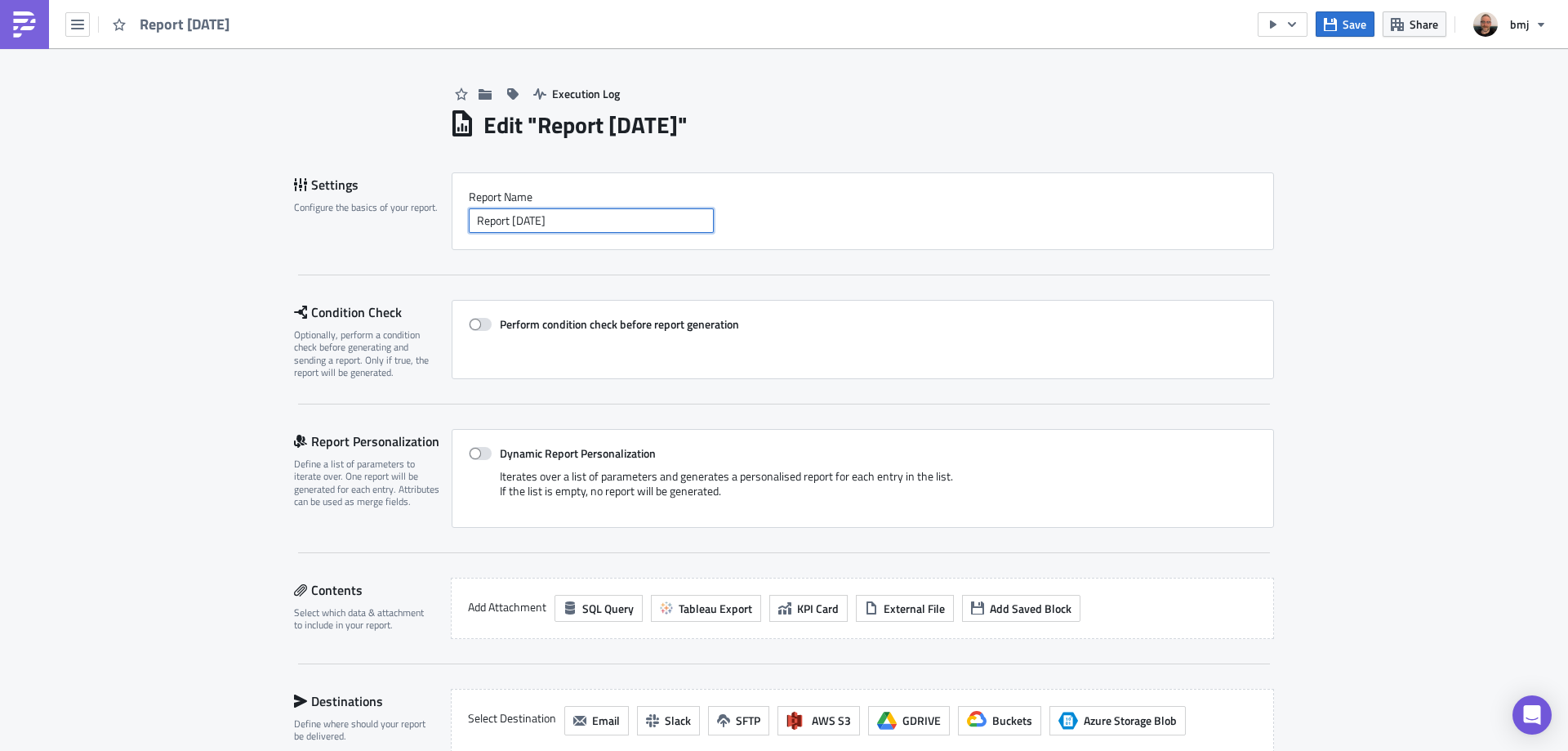
click at [653, 217] on input "Report [DATE]" at bounding box center [591, 221] width 245 height 25
click at [681, 222] on input "RtoP 03 - User and Content Usage" at bounding box center [591, 221] width 245 height 25
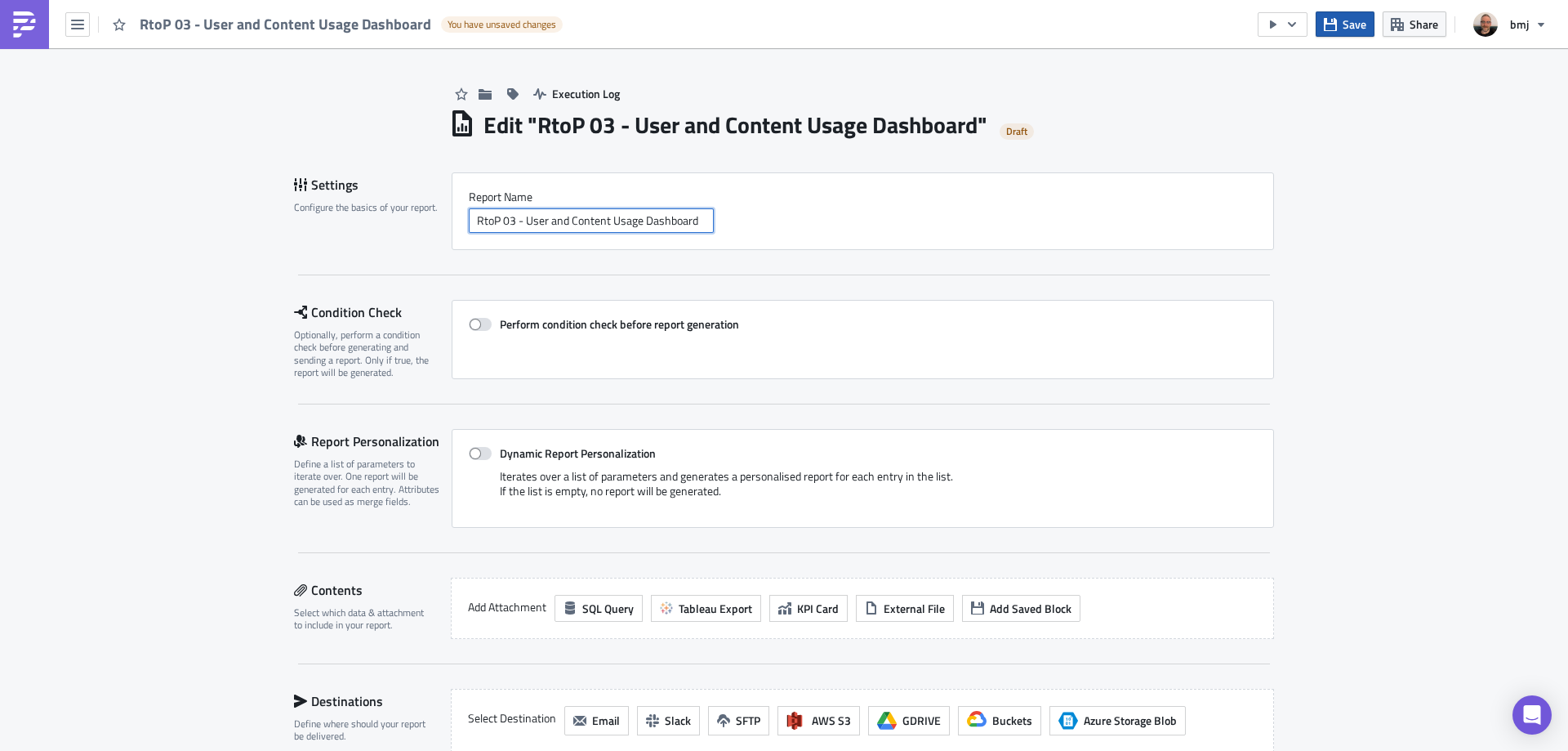
type input "RtoP 03 - User and Content Usage Dashboard"
click at [1357, 16] on span "Save" at bounding box center [1354, 23] width 24 height 17
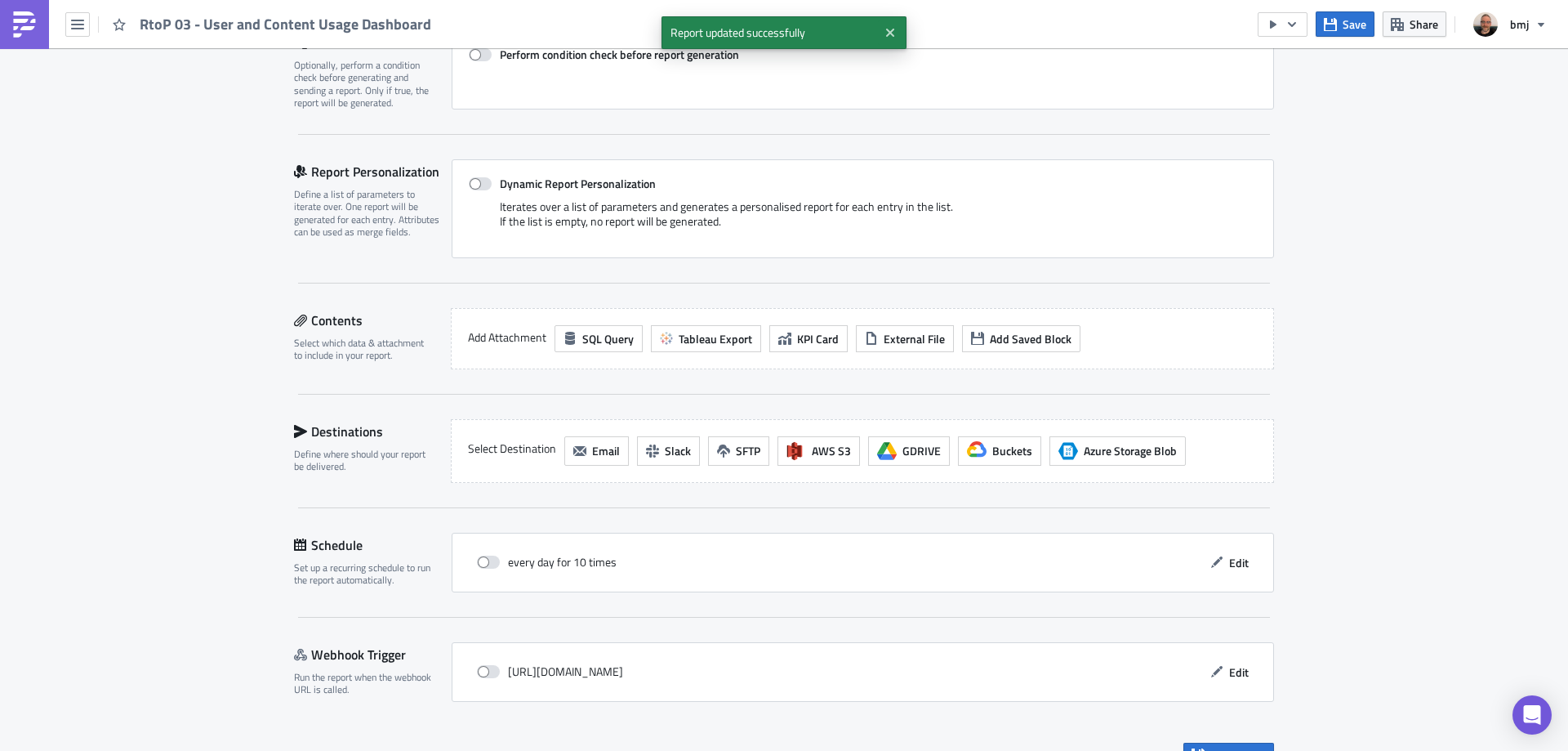
scroll to position [301, 0]
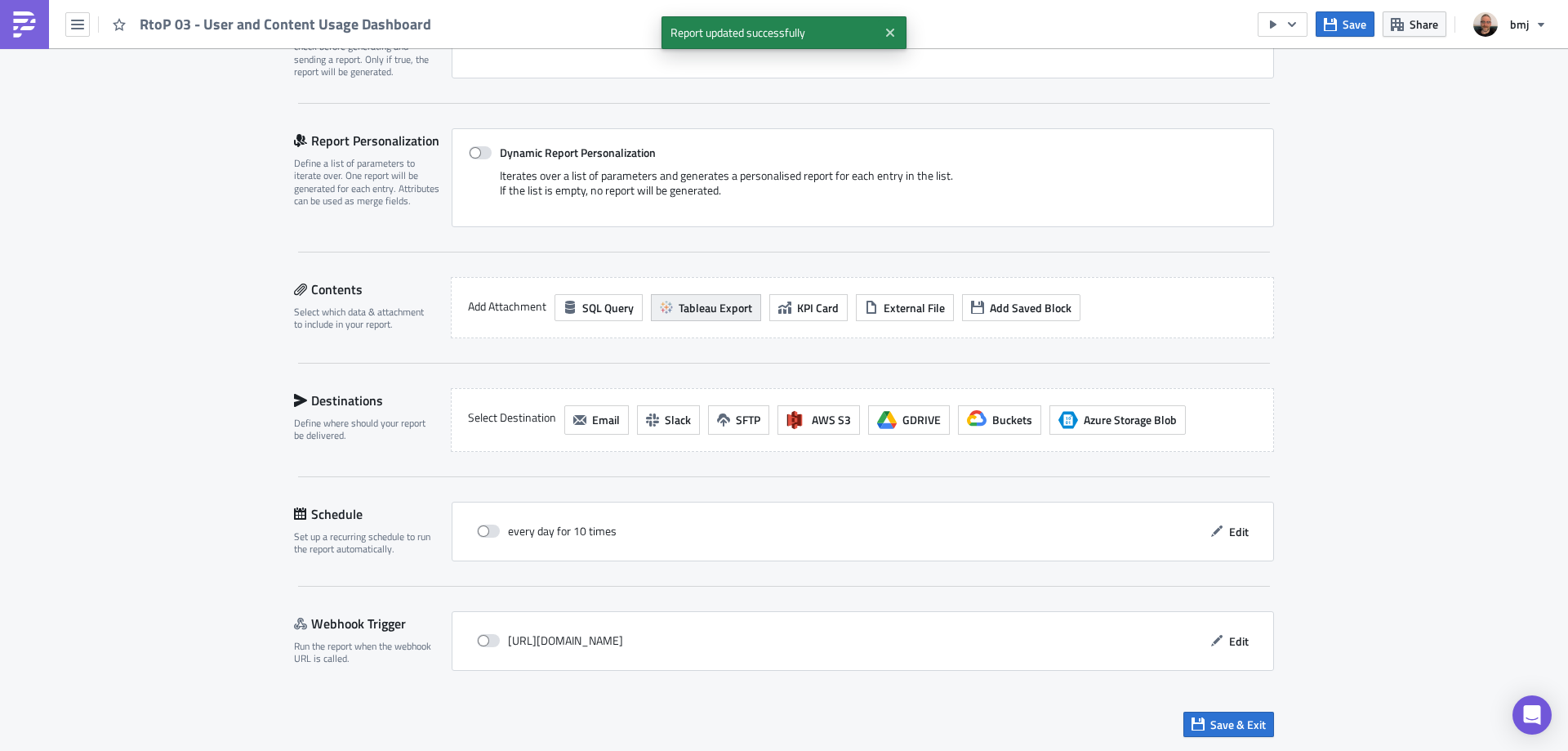
click at [684, 312] on span "Tableau Export" at bounding box center [715, 307] width 74 height 17
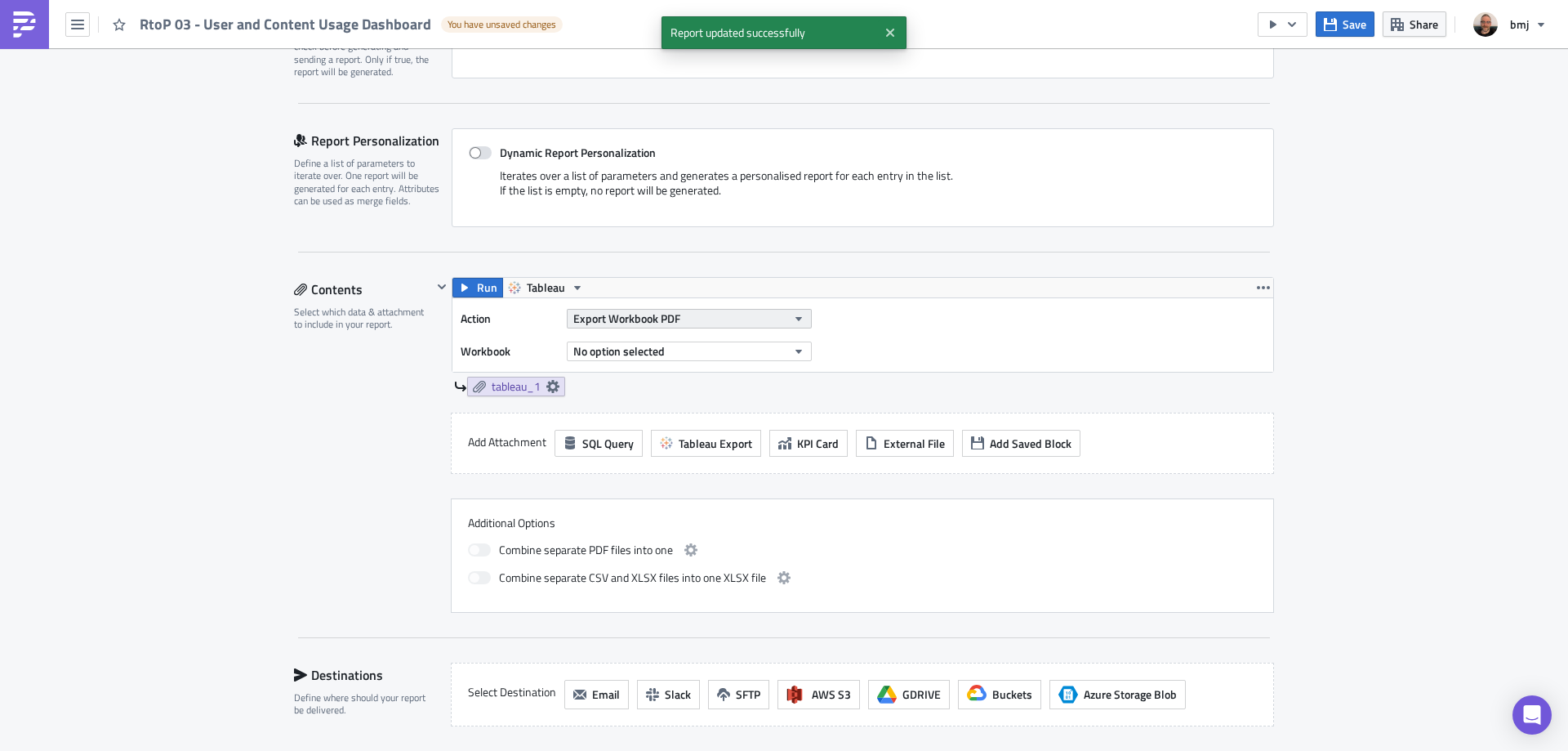
click at [691, 314] on button "Export Workbook PDF" at bounding box center [689, 319] width 245 height 20
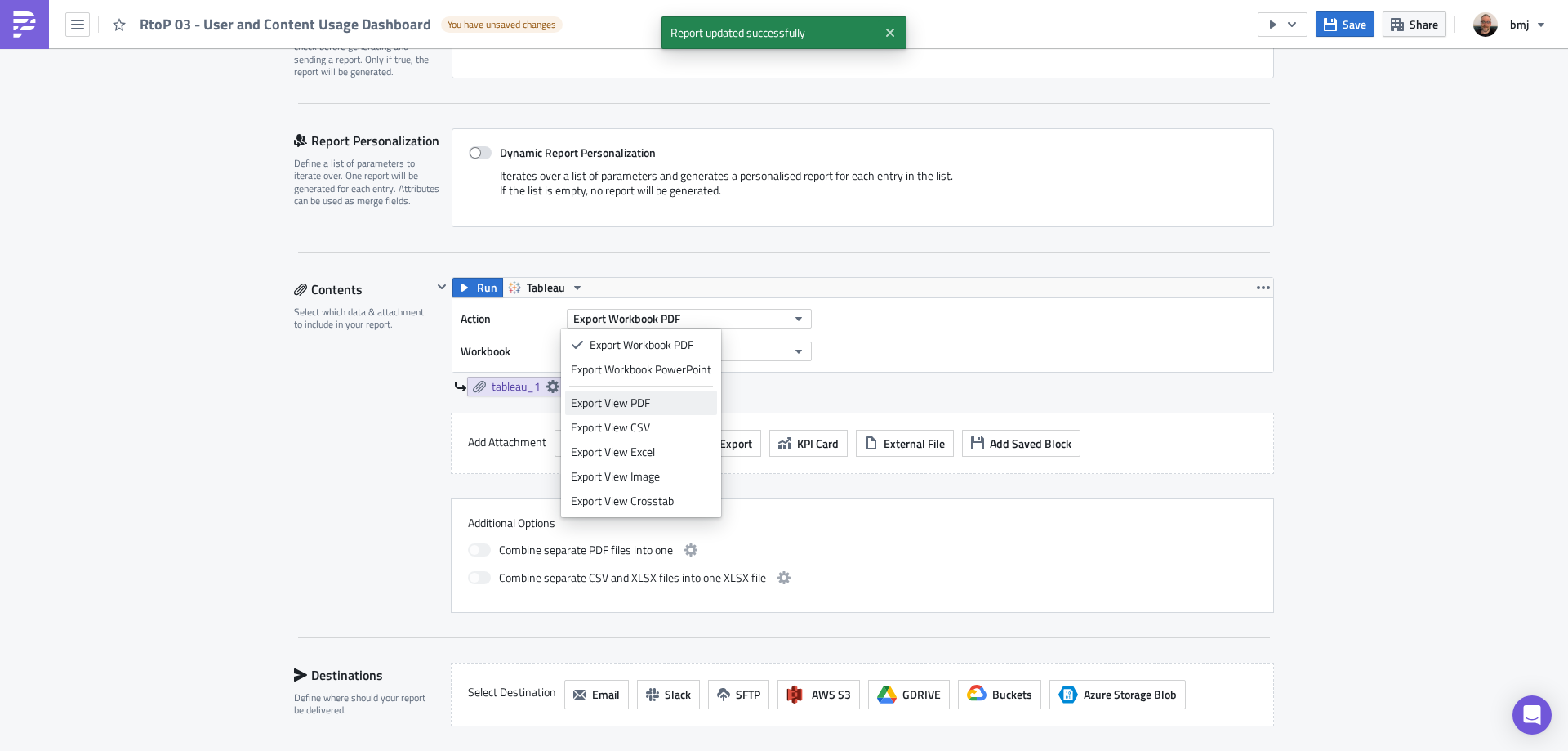
click at [682, 406] on div "Export View PDF" at bounding box center [641, 402] width 140 height 16
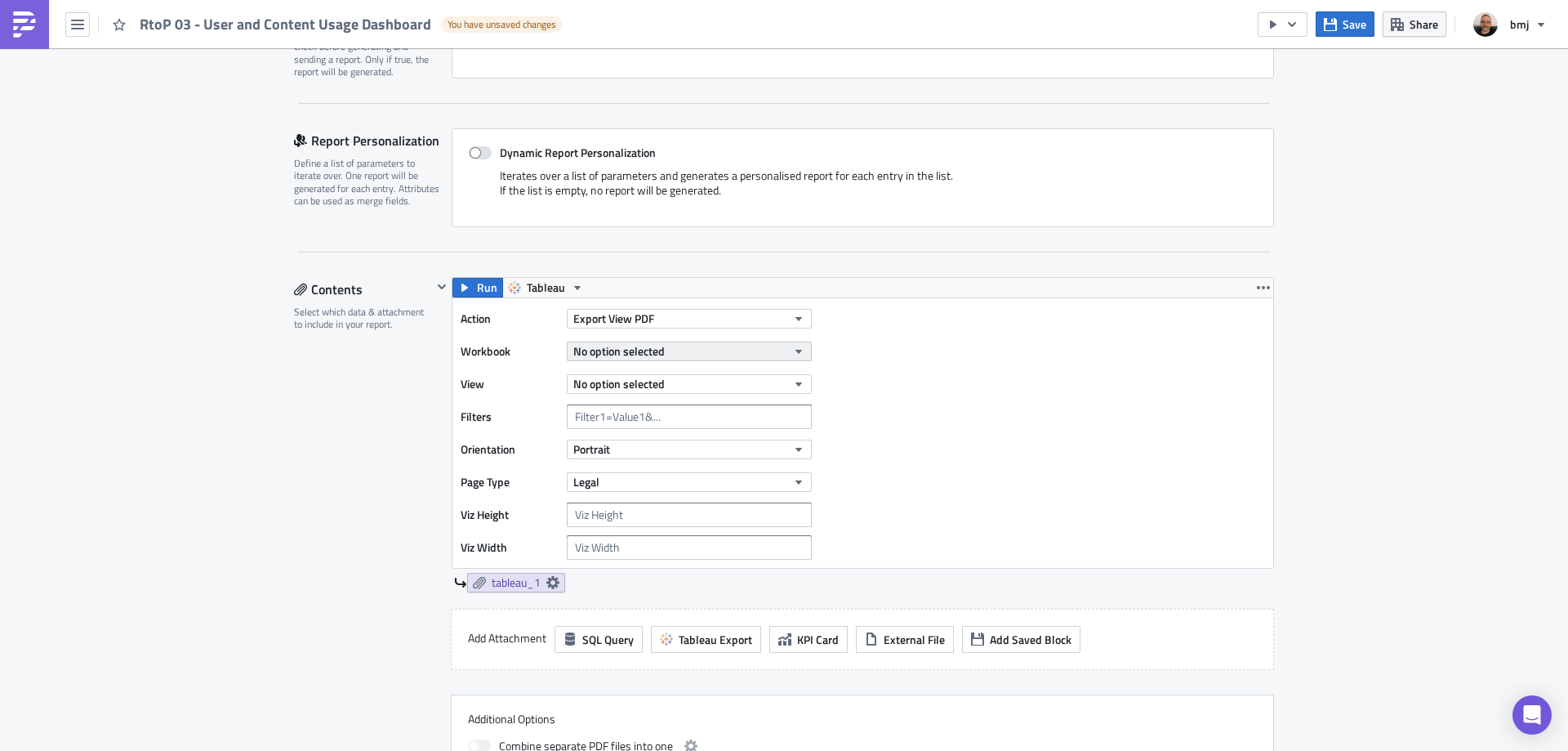
click at [691, 352] on button "No option selected" at bounding box center [689, 352] width 245 height 20
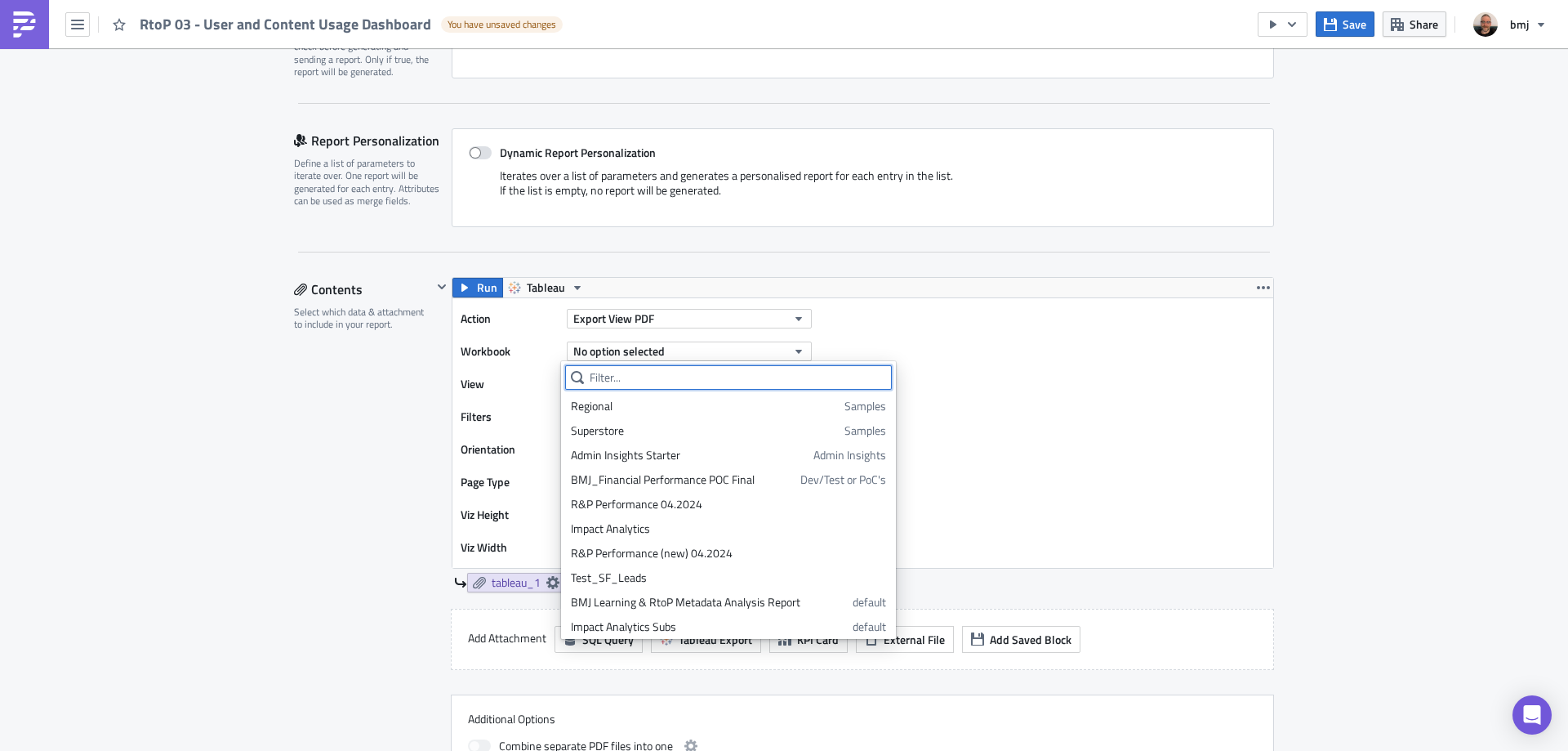
click at [683, 379] on input "text" at bounding box center [729, 377] width 327 height 25
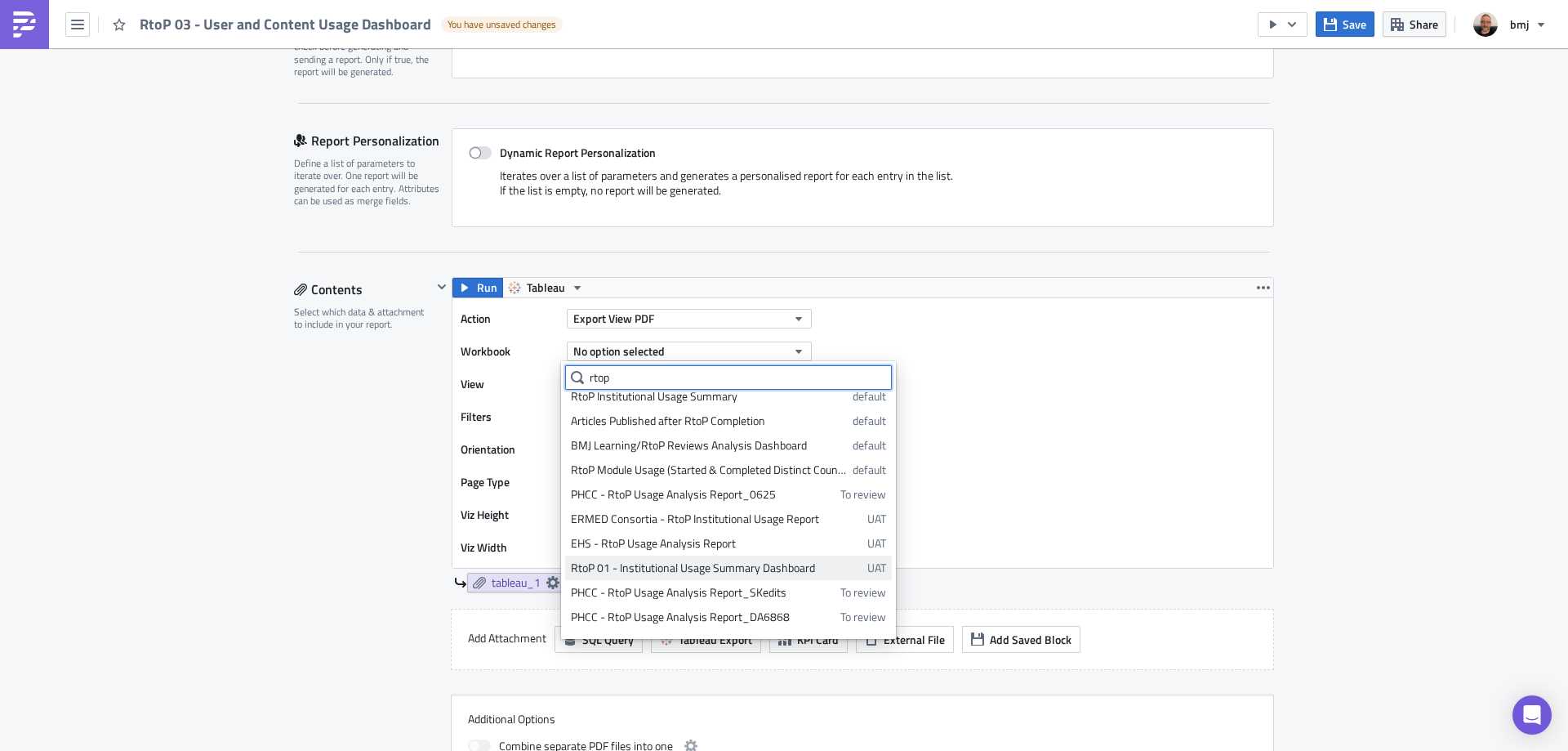
scroll to position [53, 0]
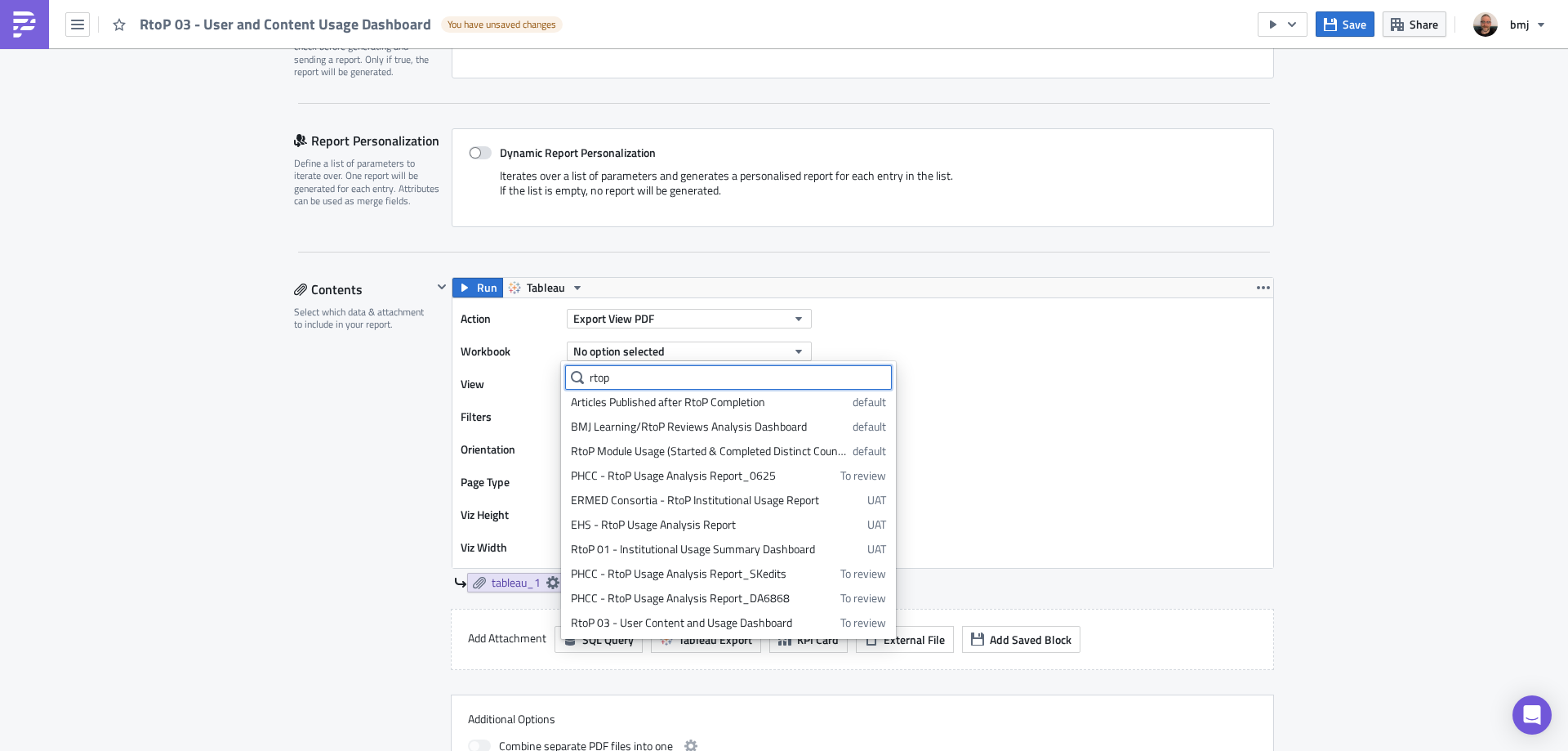
type input "rtop"
click at [759, 625] on div "RtoP 03 - User Content and Usage Dashboard" at bounding box center [702, 622] width 264 height 16
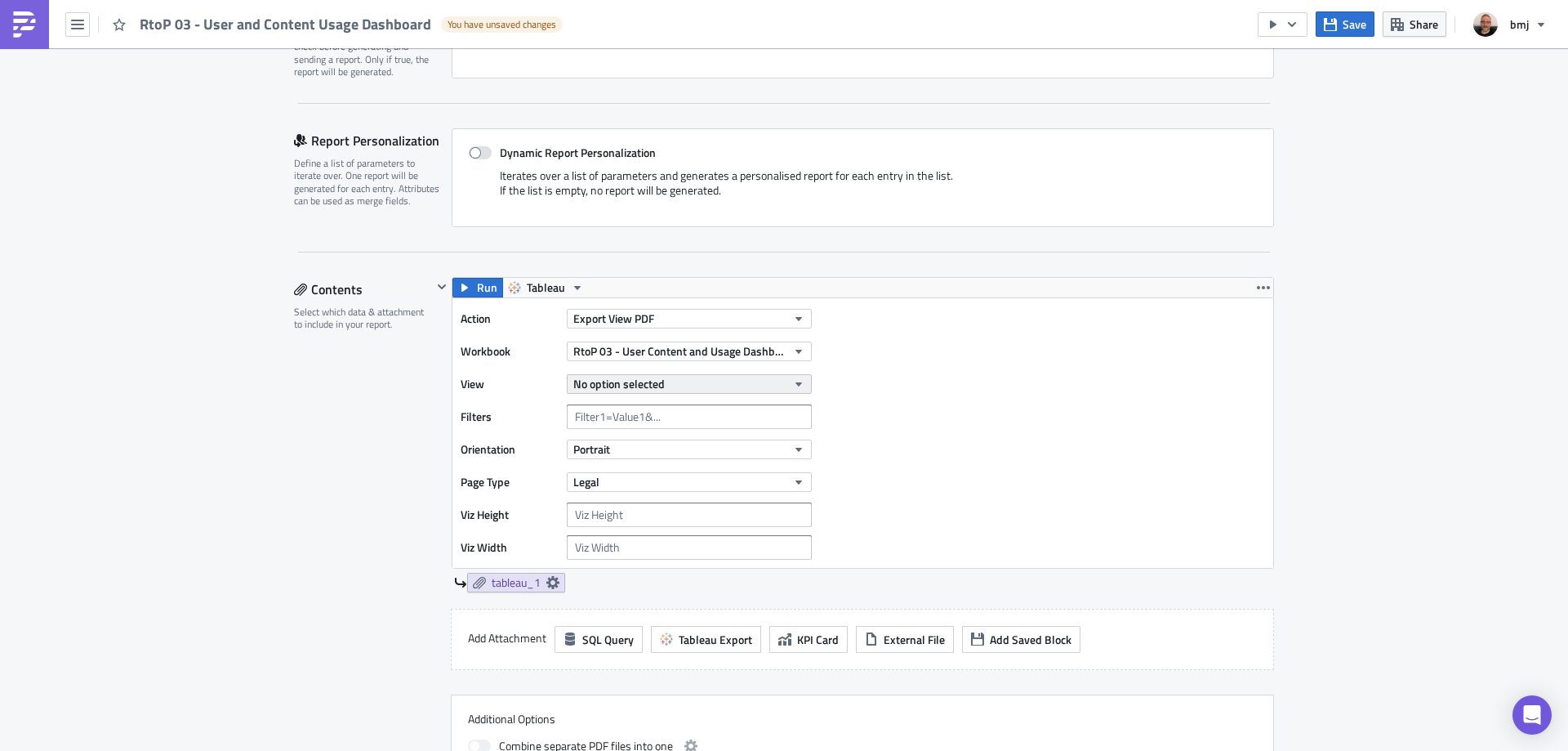
click at [648, 383] on span "No option selected" at bounding box center [619, 383] width 91 height 17
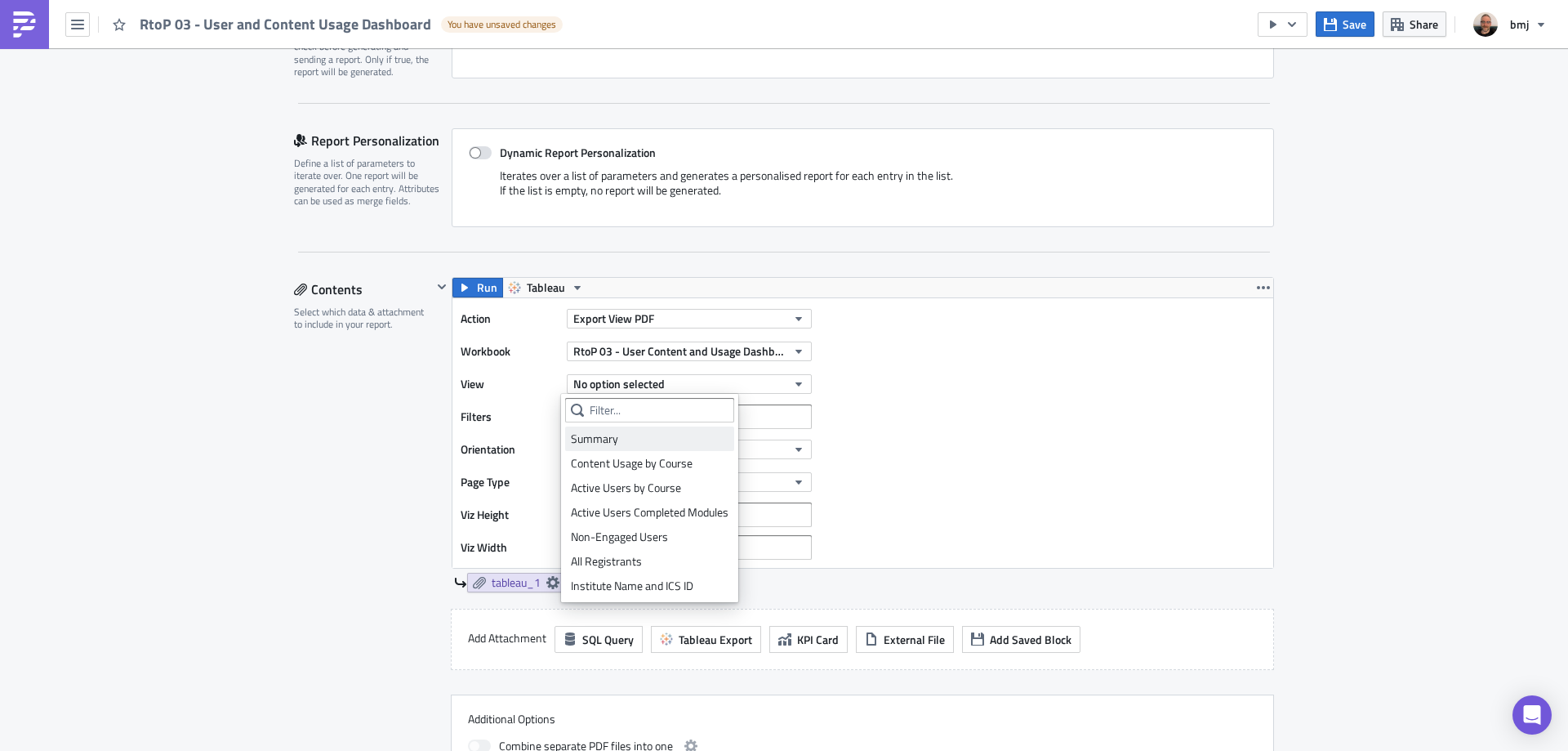
click at [641, 438] on div "Summary" at bounding box center [650, 439] width 158 height 16
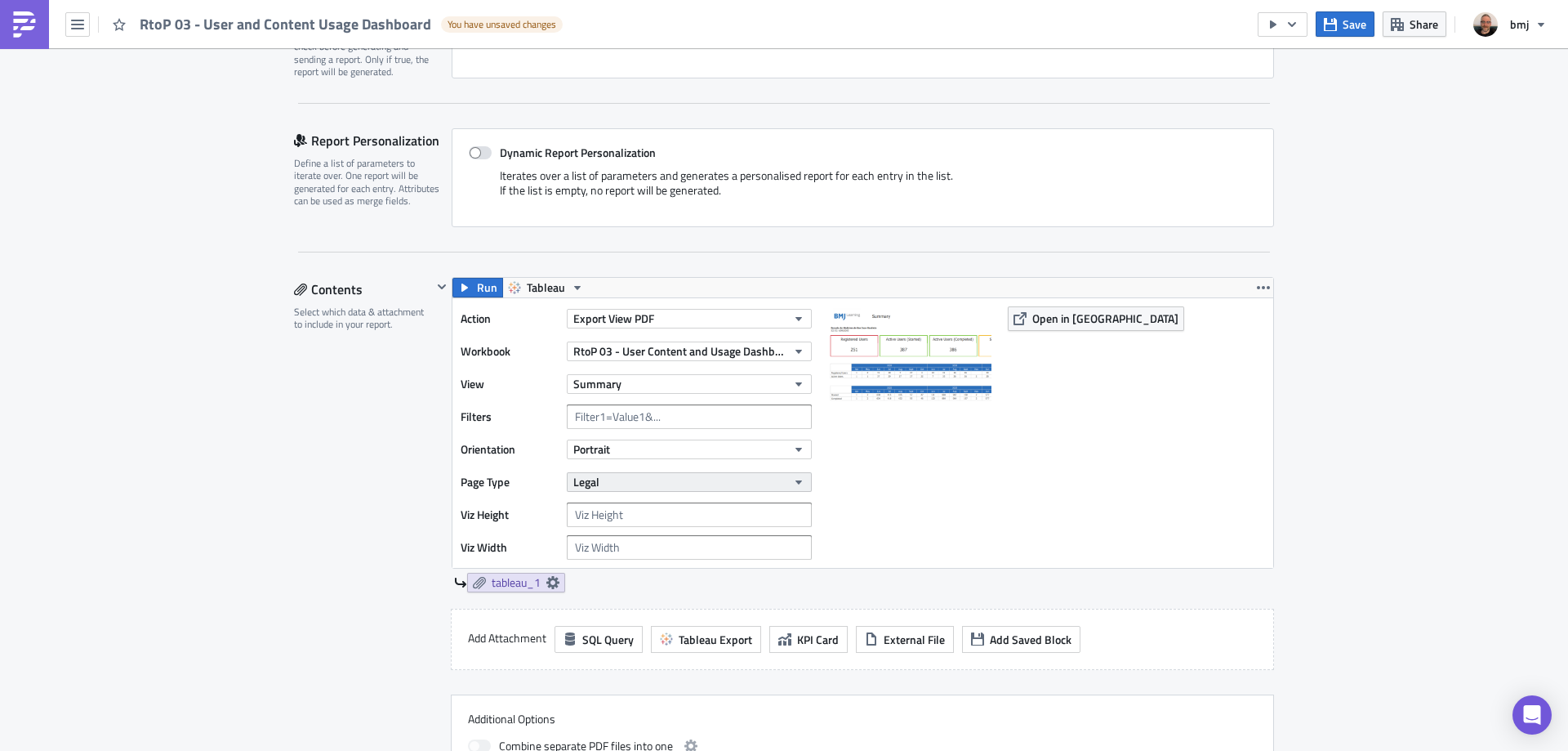
click at [663, 479] on button "Legal" at bounding box center [689, 482] width 245 height 20
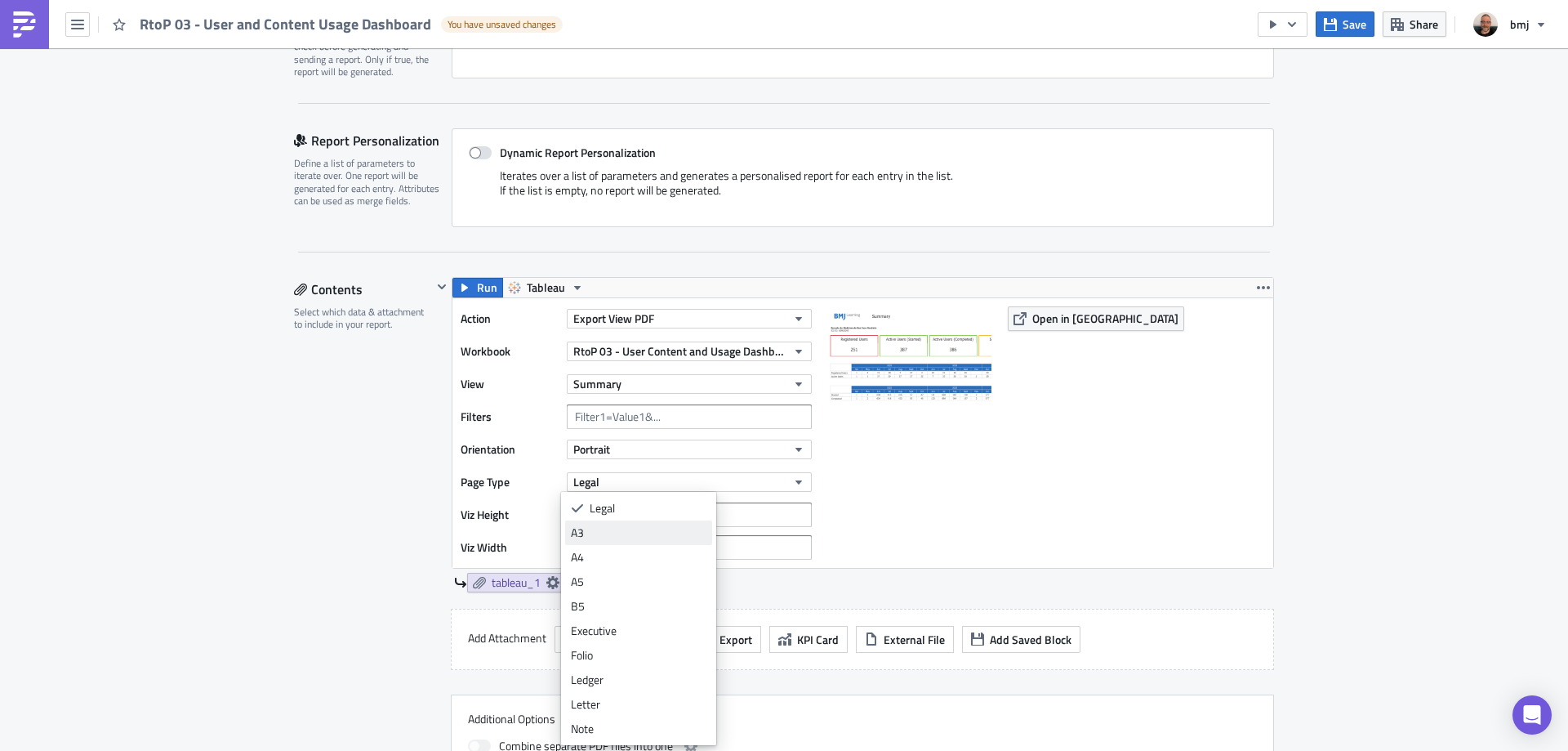
click at [626, 526] on div "A3" at bounding box center [638, 533] width 136 height 16
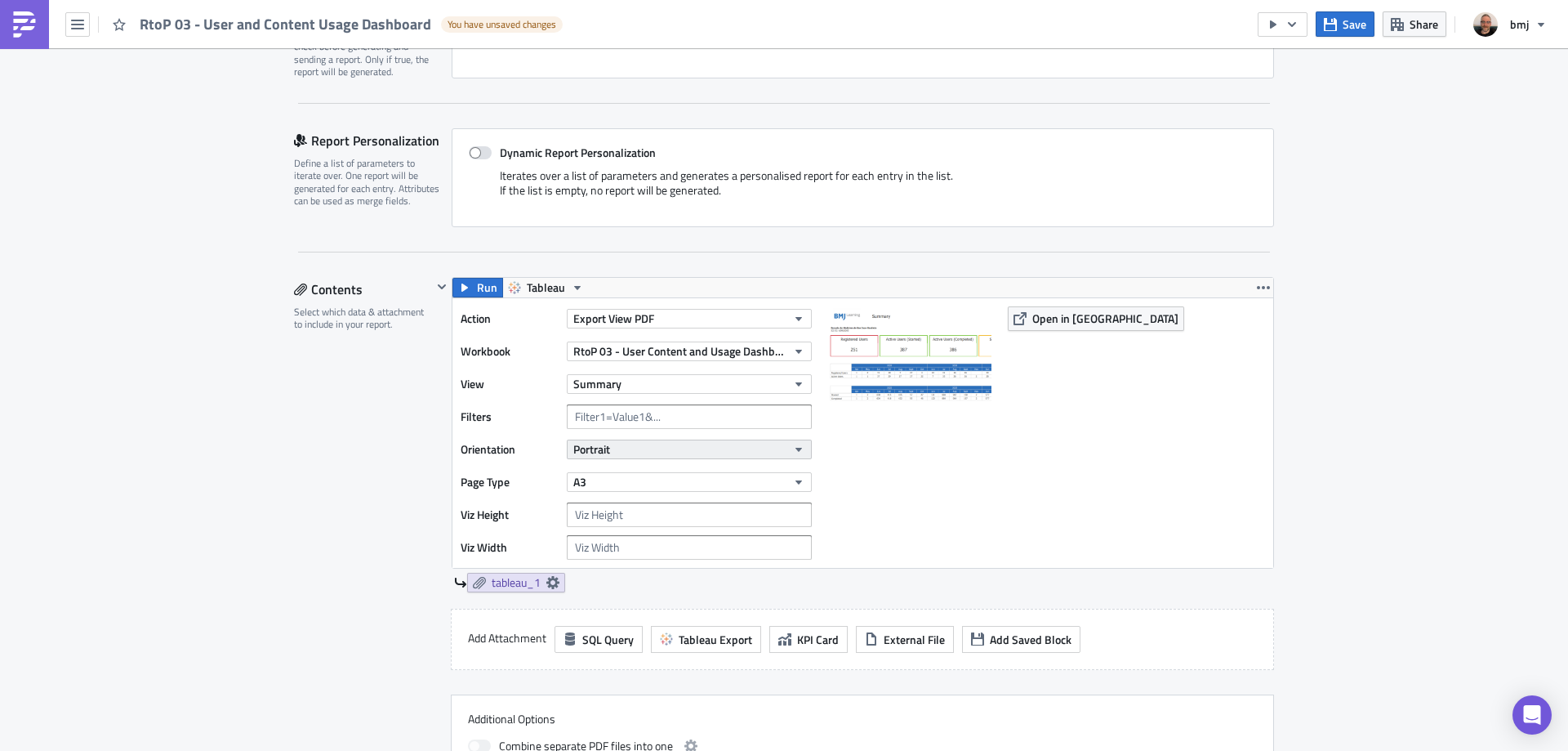
click at [745, 443] on button "Portrait" at bounding box center [689, 449] width 245 height 20
click at [650, 494] on div "Landscape" at bounding box center [638, 500] width 136 height 16
click at [924, 455] on img at bounding box center [910, 388] width 163 height 163
click at [555, 578] on link "tableau_1" at bounding box center [516, 582] width 98 height 20
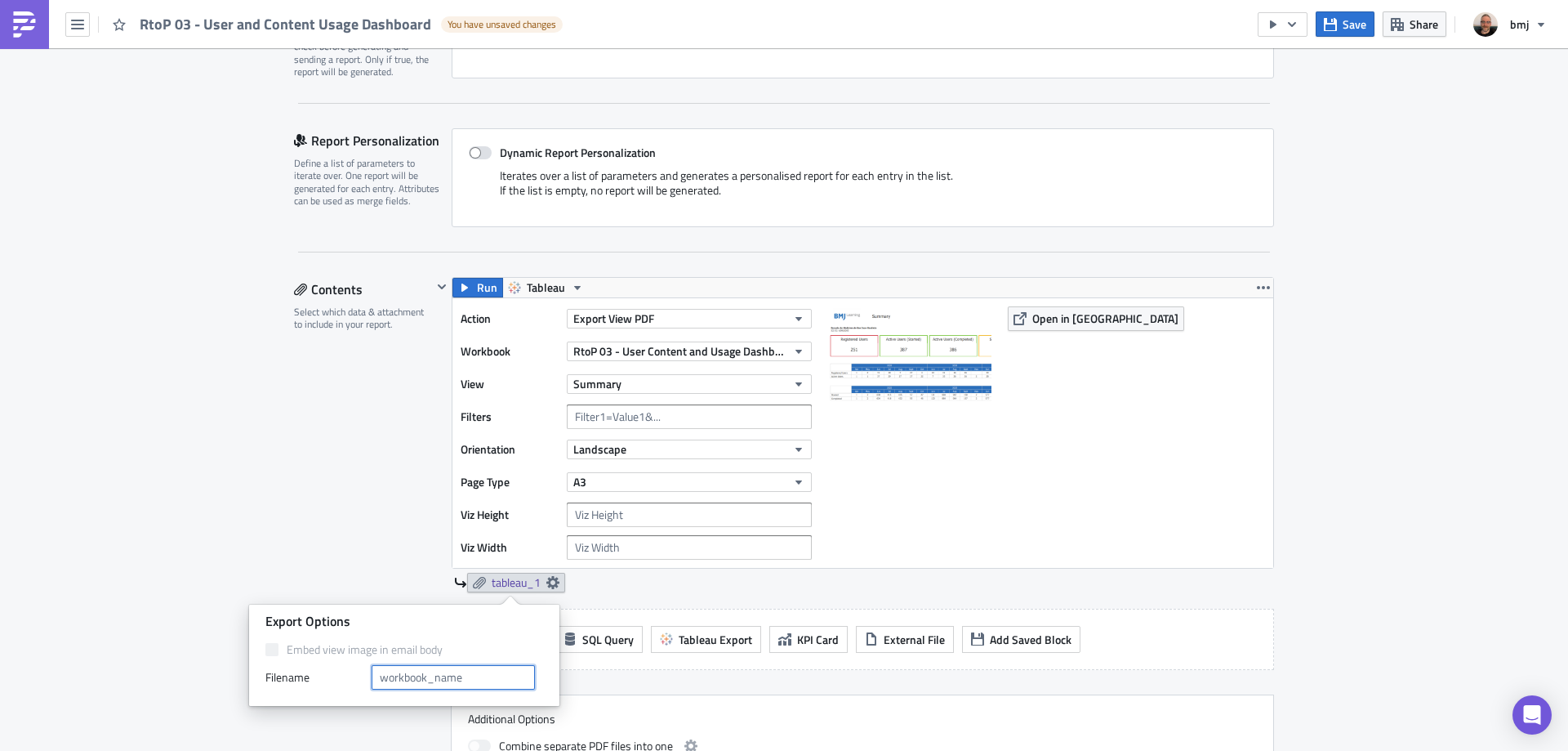
click at [472, 669] on input "text" at bounding box center [453, 677] width 163 height 25
type input "Summary"
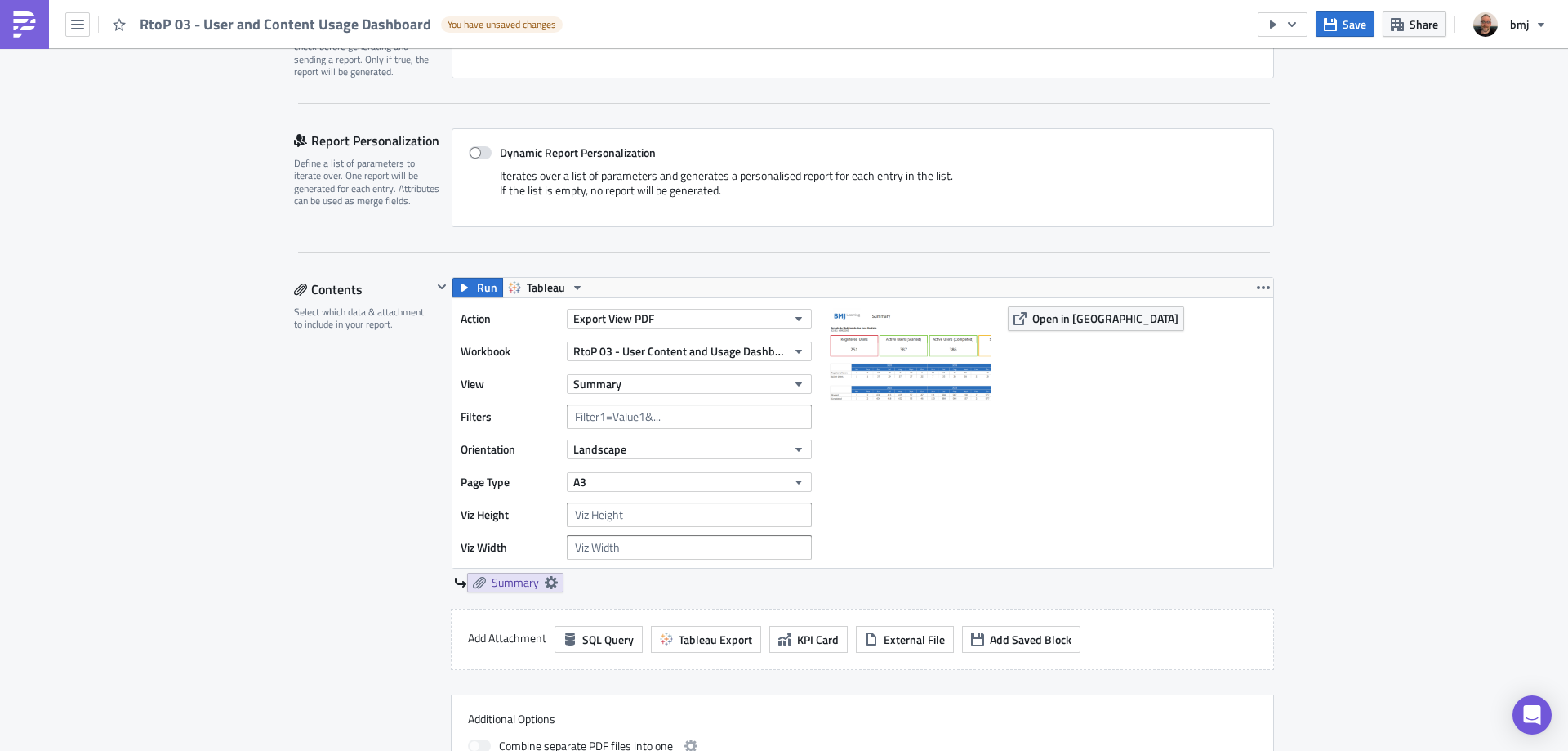
click at [351, 468] on div "Contents Select which data & attachment to include in your report." at bounding box center [363, 542] width 138 height 532
click at [1347, 25] on span "Save" at bounding box center [1354, 23] width 24 height 17
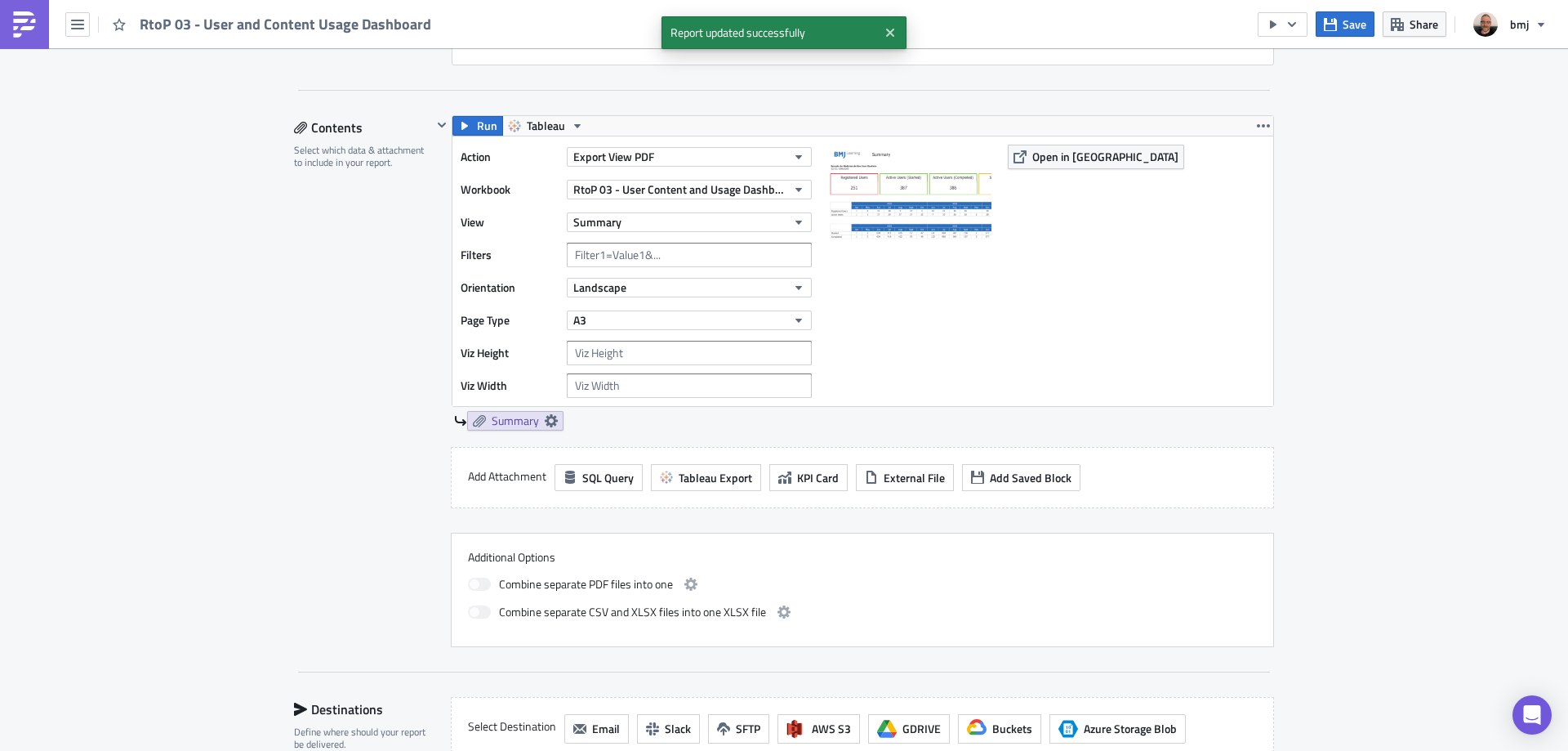
scroll to position [464, 0]
click at [1257, 127] on icon "button" at bounding box center [1263, 124] width 13 height 13
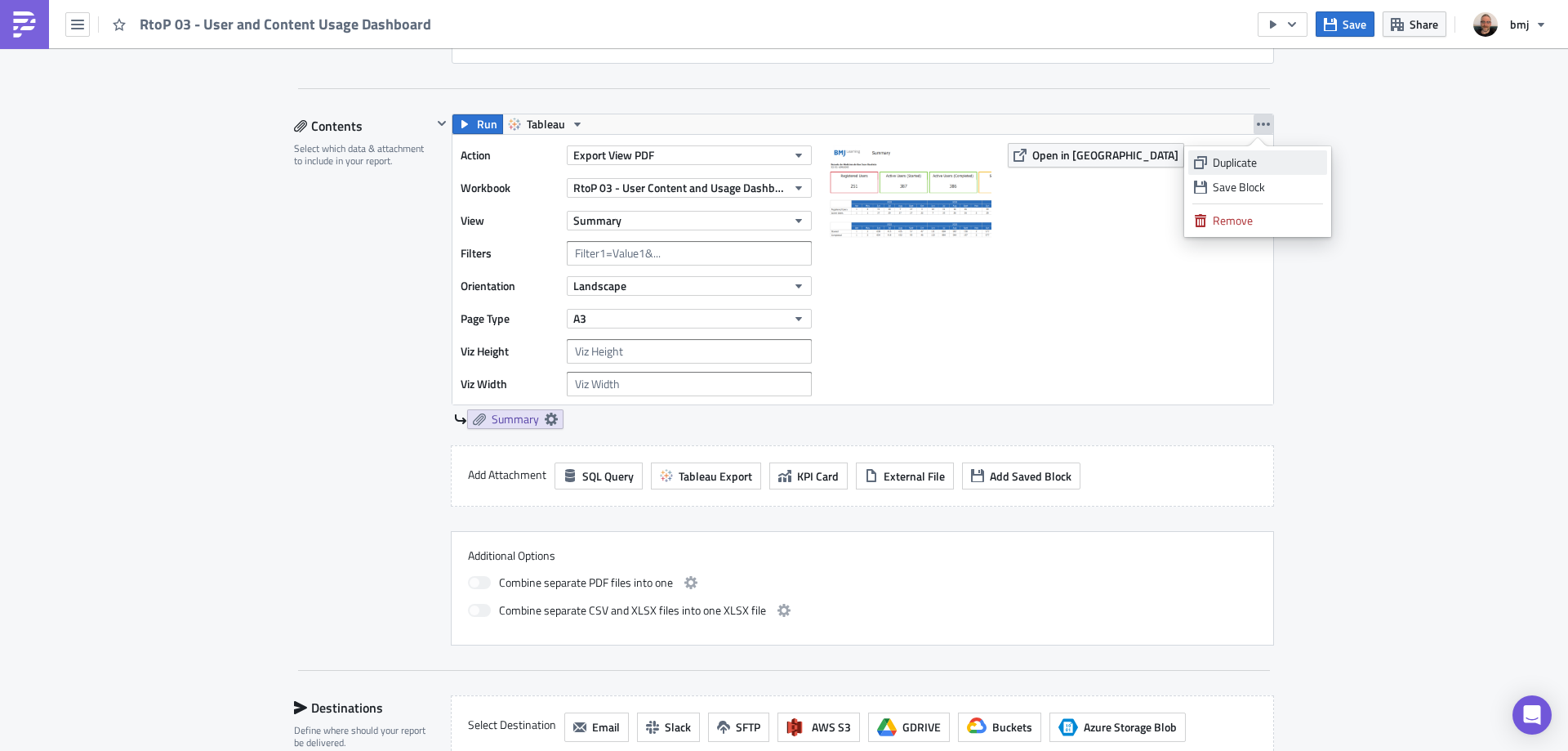
click at [1251, 160] on div "Duplicate" at bounding box center [1267, 162] width 108 height 16
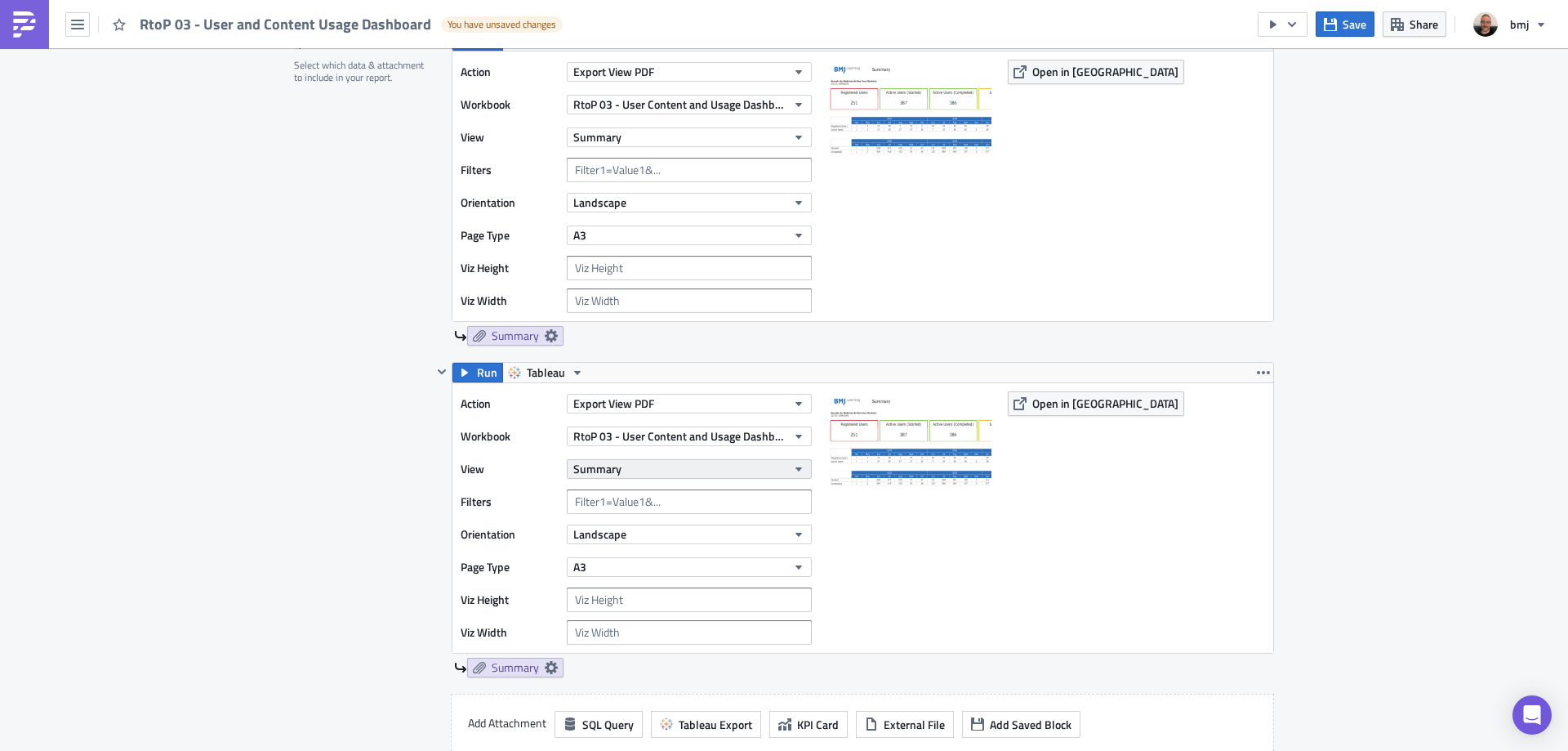
scroll to position [628, 0]
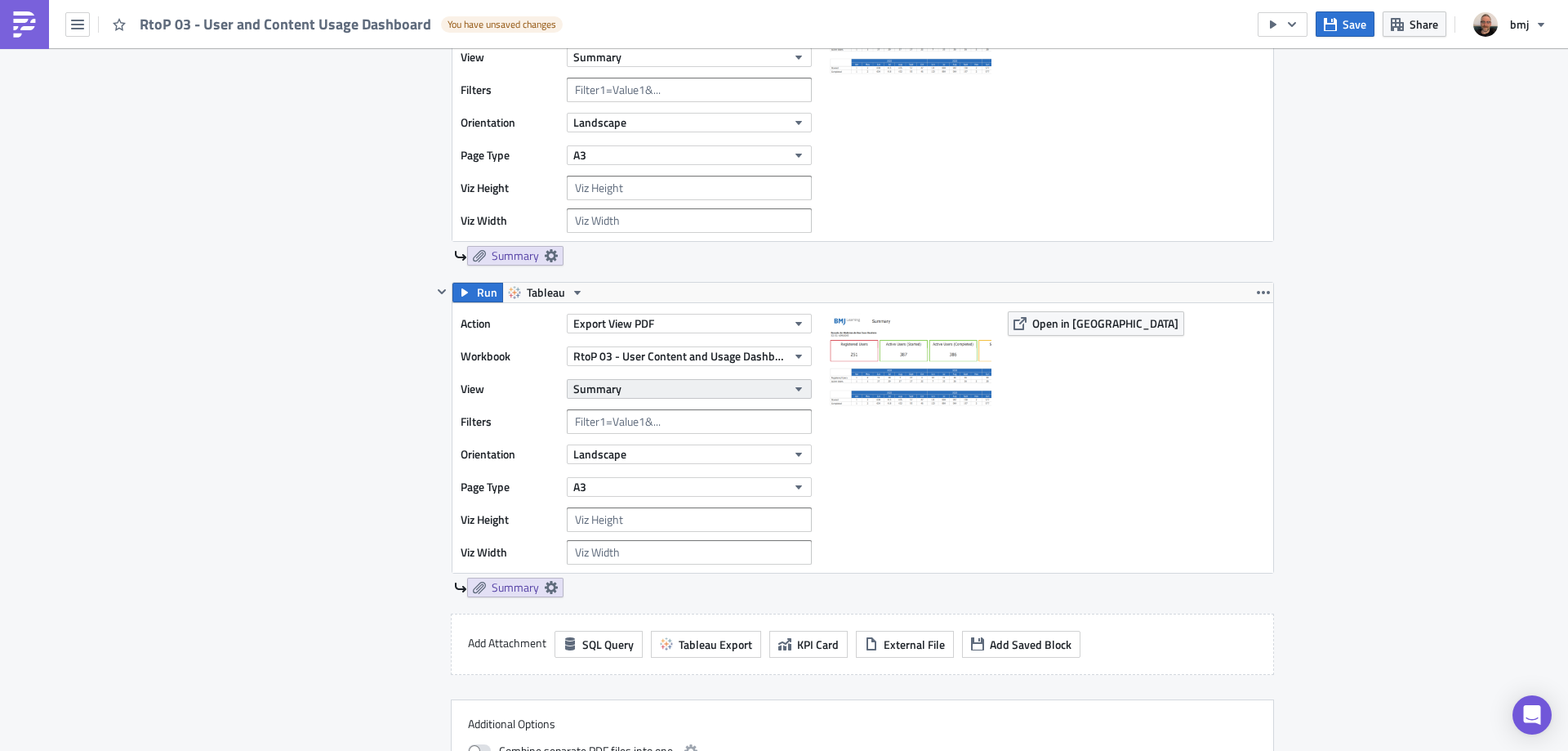
click at [695, 392] on button "Summary" at bounding box center [689, 389] width 245 height 20
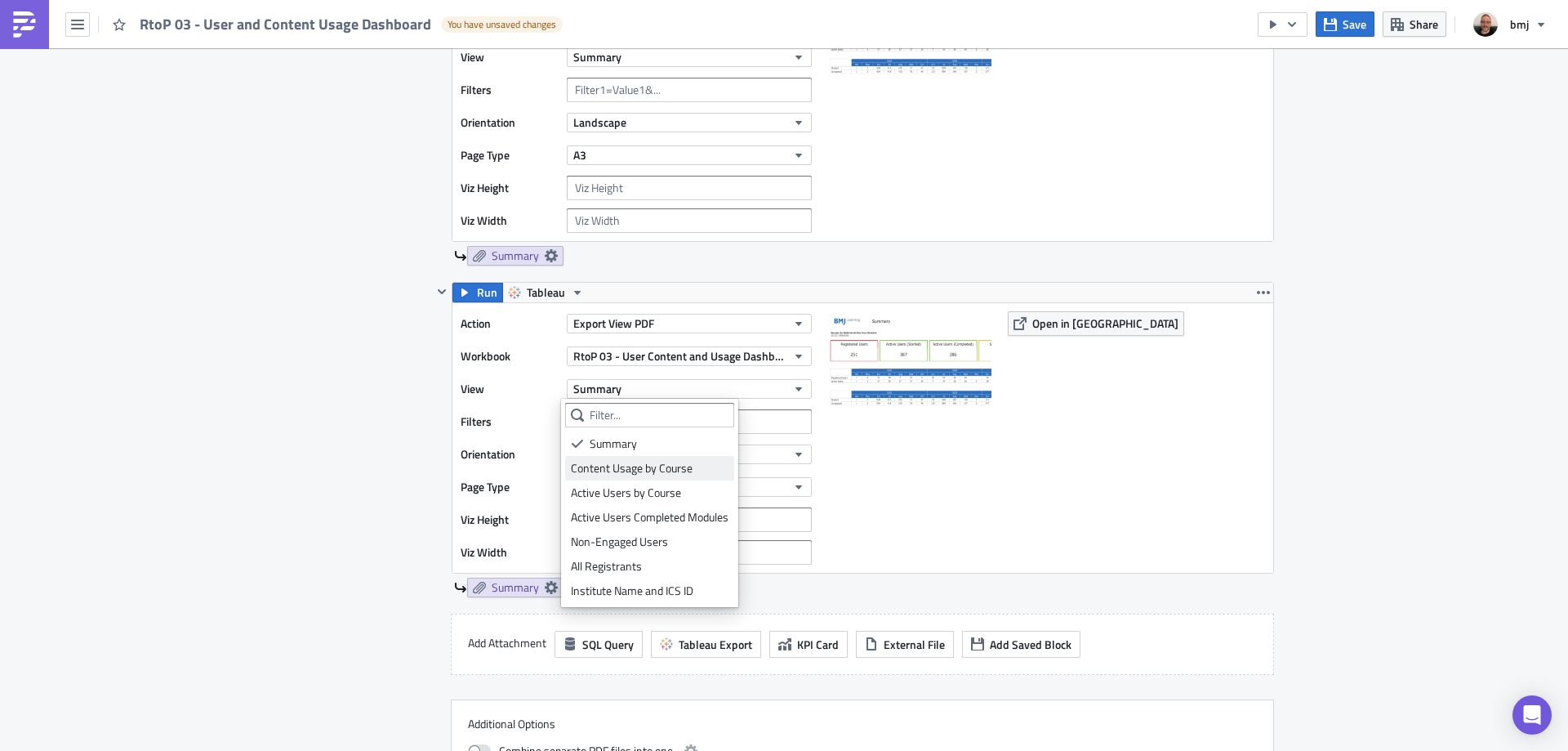
click at [697, 470] on div "Content Usage by Course" at bounding box center [650, 468] width 158 height 16
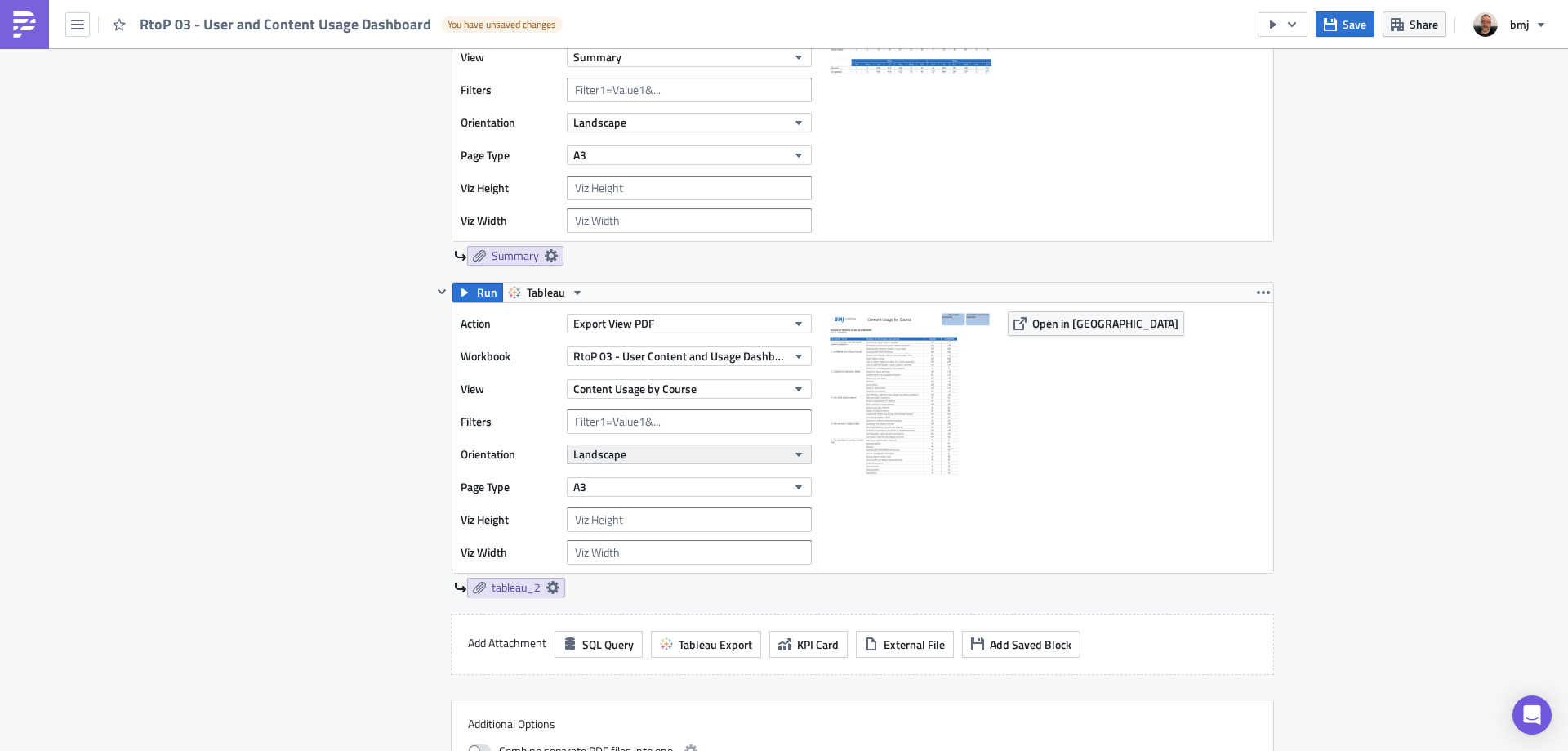
click at [641, 463] on button "Landscape" at bounding box center [689, 455] width 245 height 20
click at [637, 486] on div "Portrait" at bounding box center [638, 480] width 136 height 16
click at [548, 587] on icon at bounding box center [553, 587] width 13 height 13
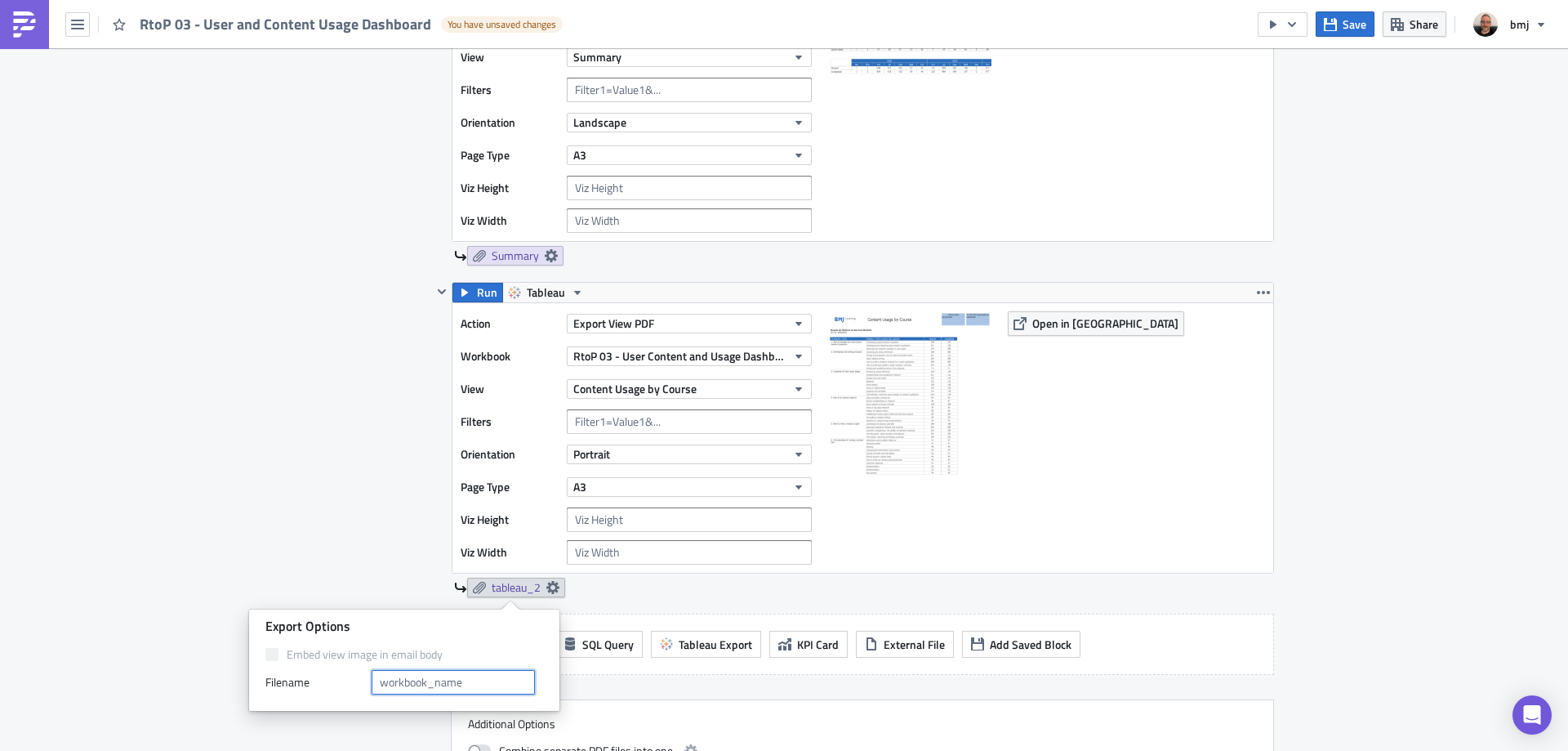
click at [456, 678] on input "text" at bounding box center [453, 683] width 163 height 25
type input "Content Usage by Course"
click at [295, 454] on div "Contents Select which data & attachment to include in your report." at bounding box center [363, 382] width 138 height 864
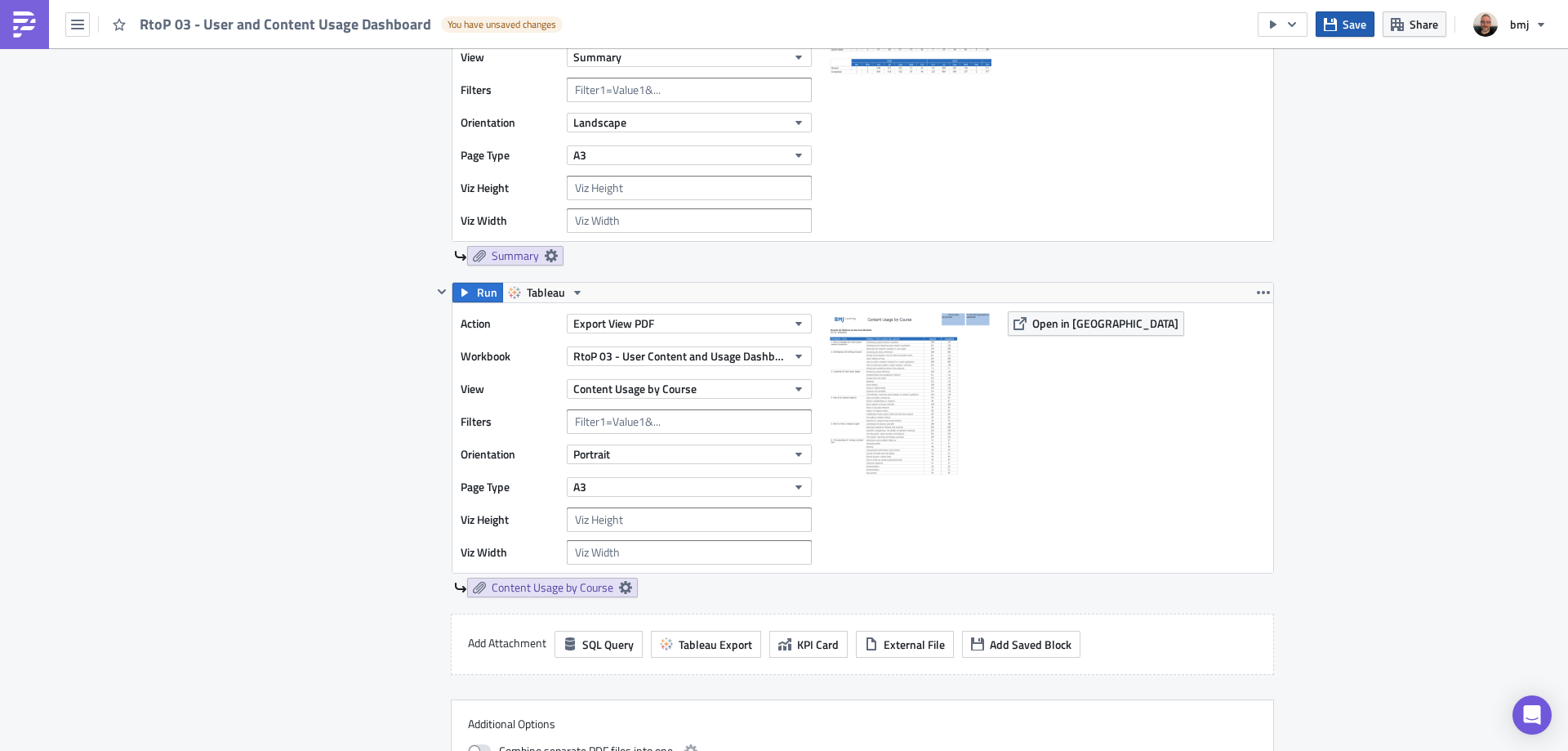
click at [1347, 15] on span "Save" at bounding box center [1354, 23] width 24 height 17
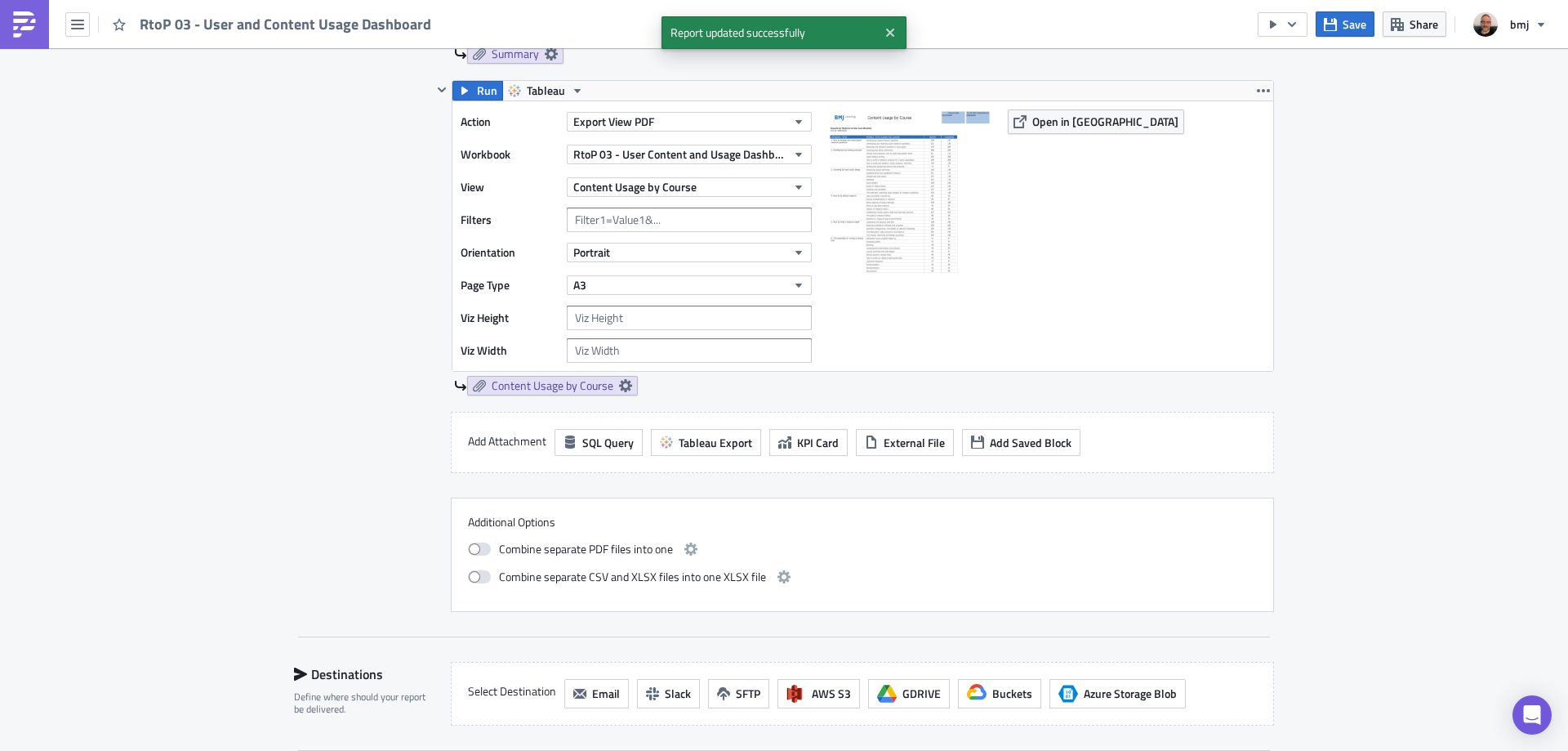
scroll to position [694, 0]
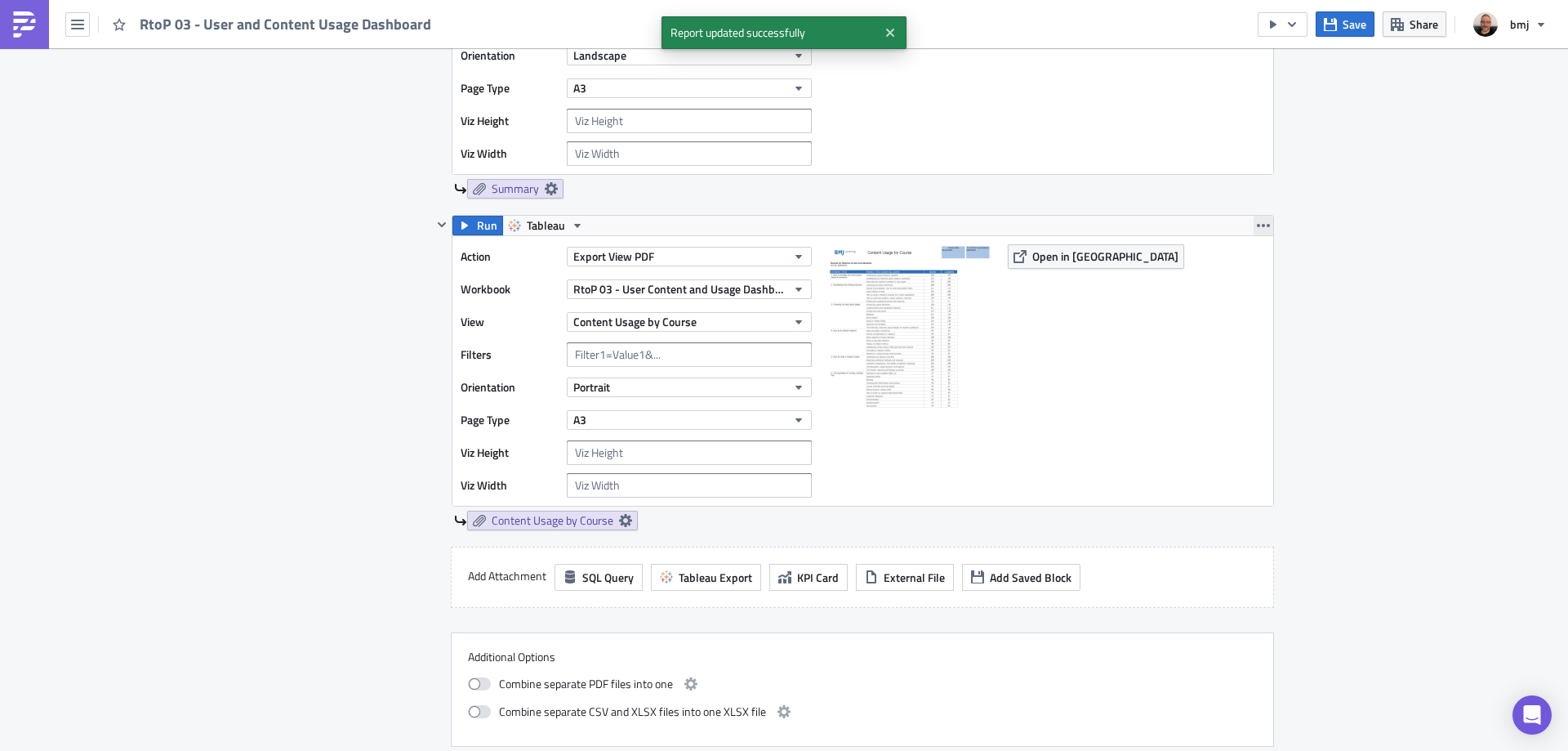
click at [1254, 233] on button "button" at bounding box center [1264, 225] width 20 height 20
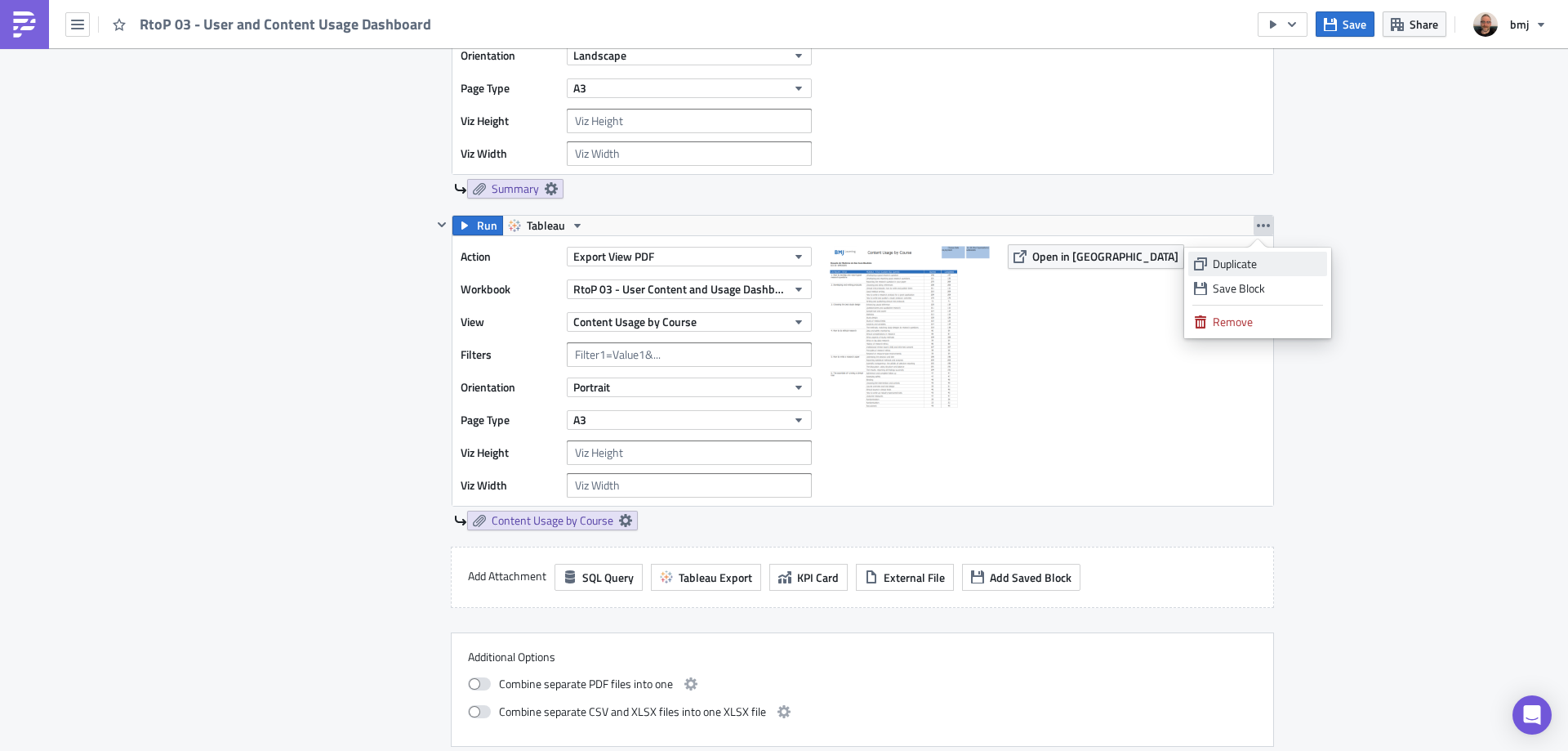
click at [1256, 257] on div "Duplicate" at bounding box center [1267, 264] width 108 height 16
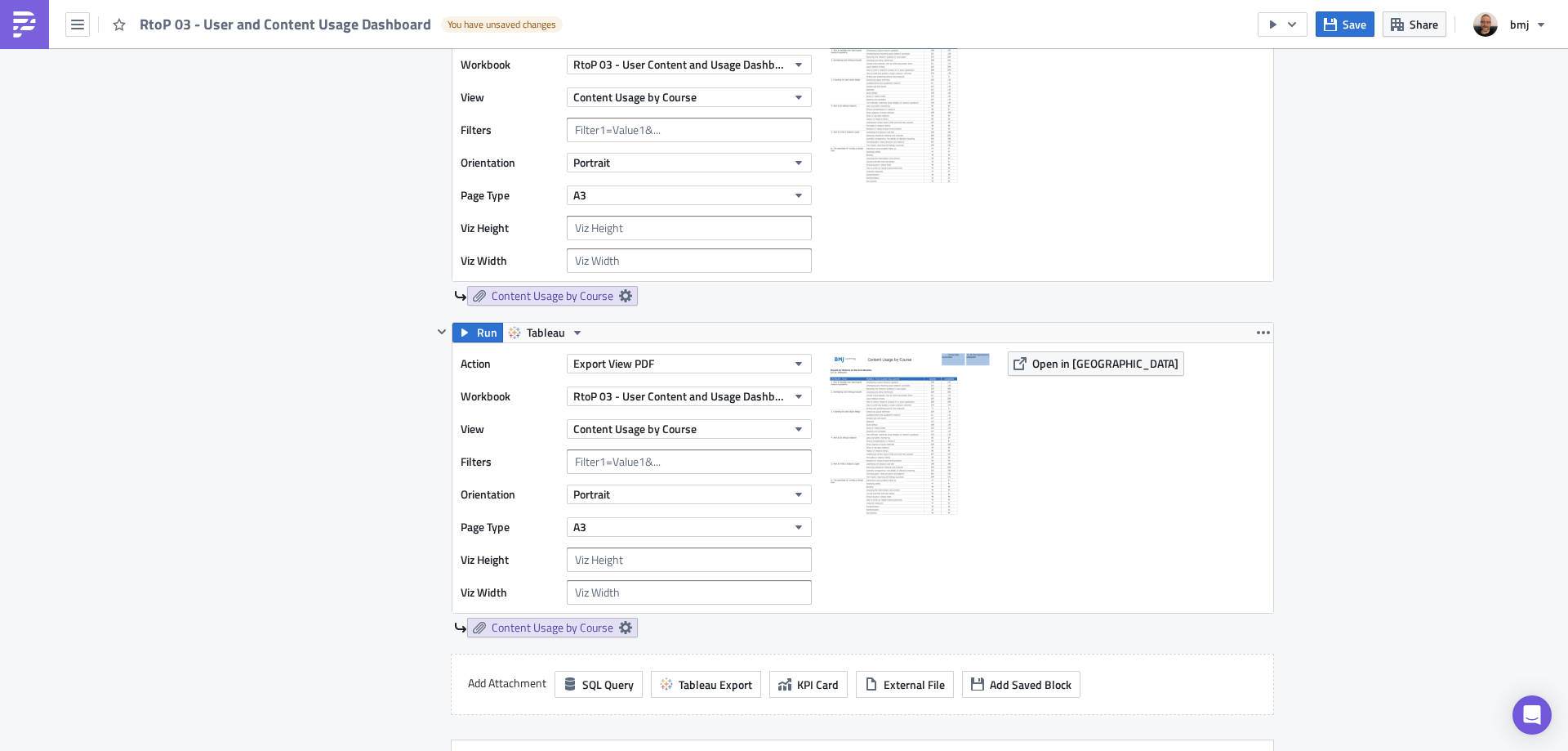
scroll to position [939, 0]
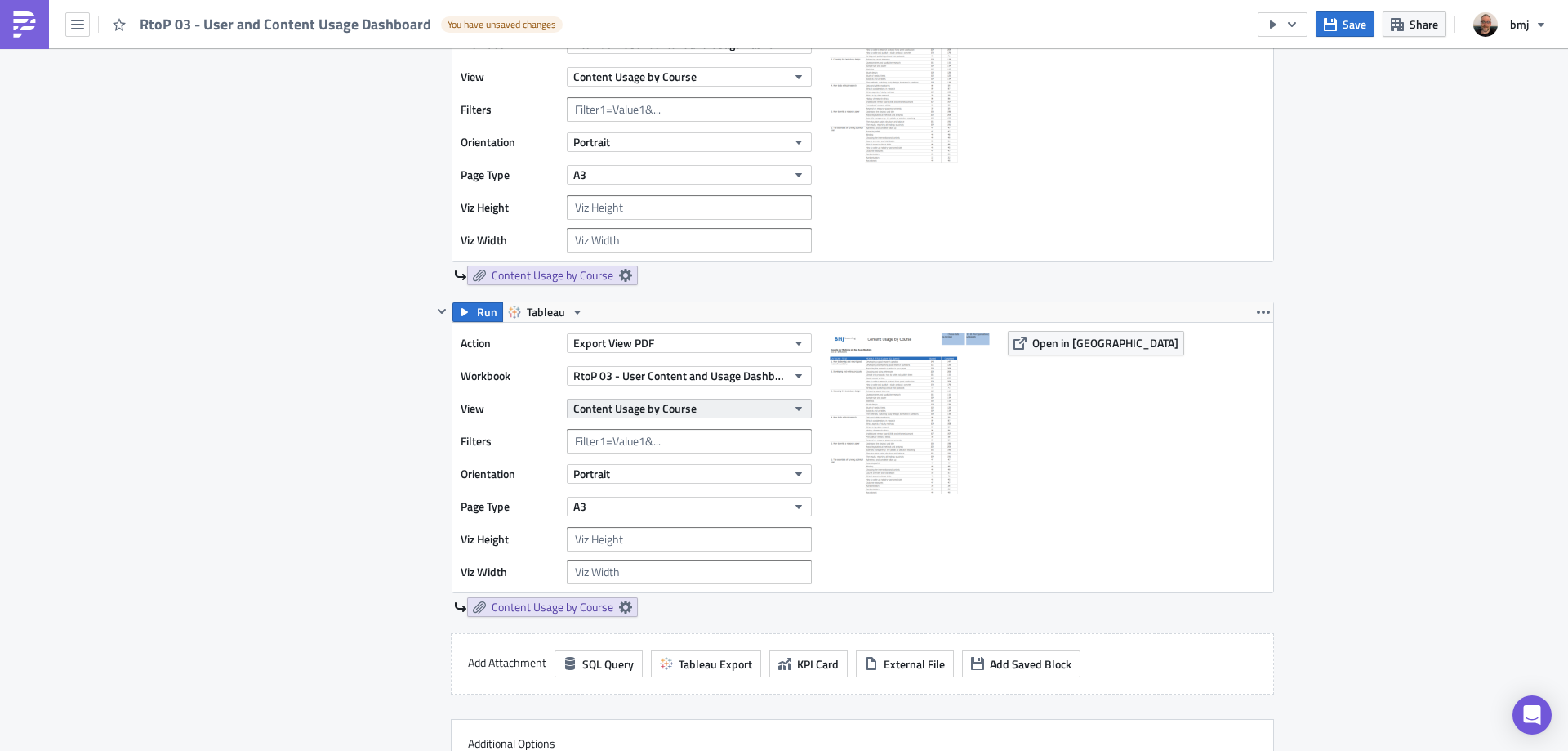
click at [681, 407] on span "Content Usage by Course" at bounding box center [634, 407] width 123 height 17
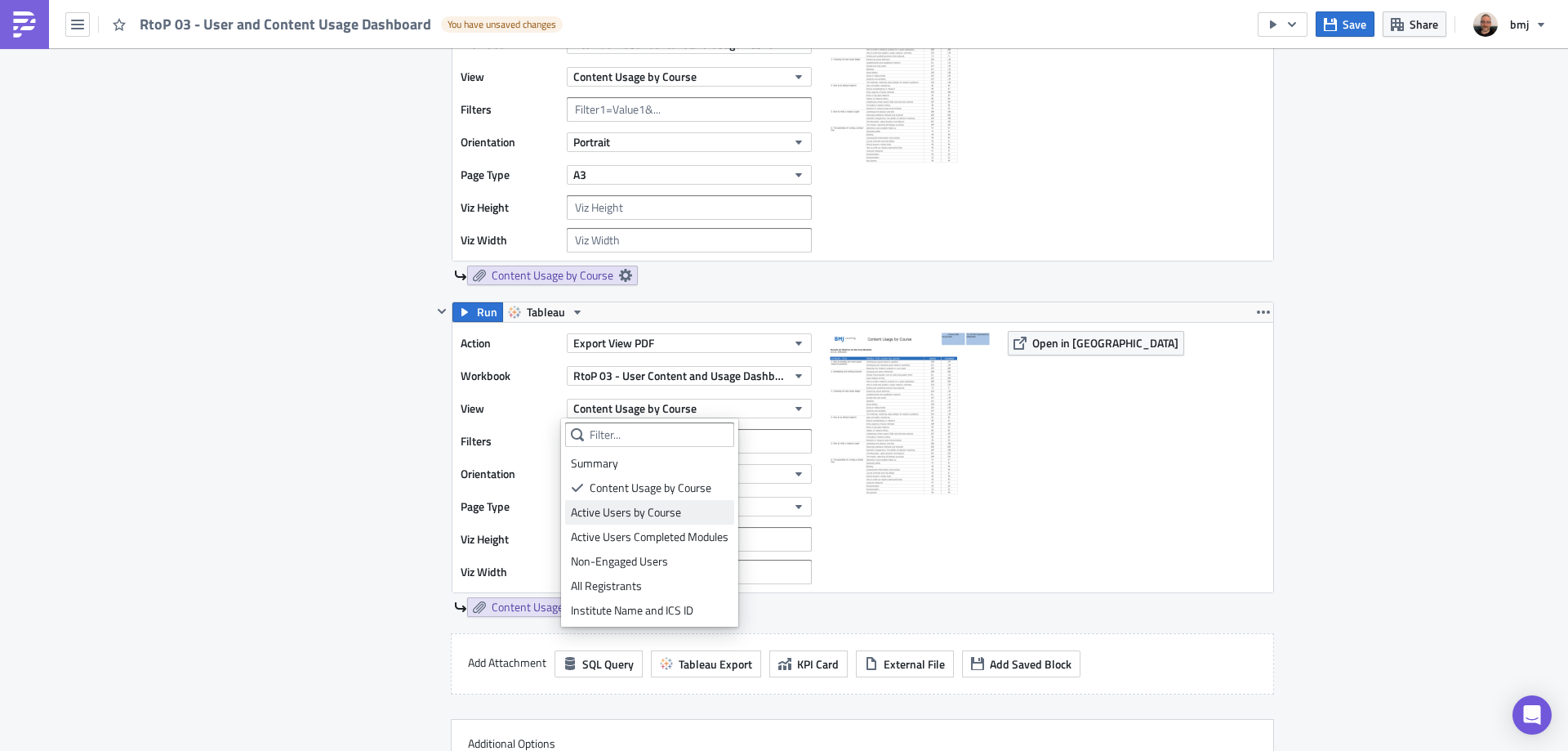
click at [658, 516] on div "Active Users by Course" at bounding box center [650, 512] width 158 height 16
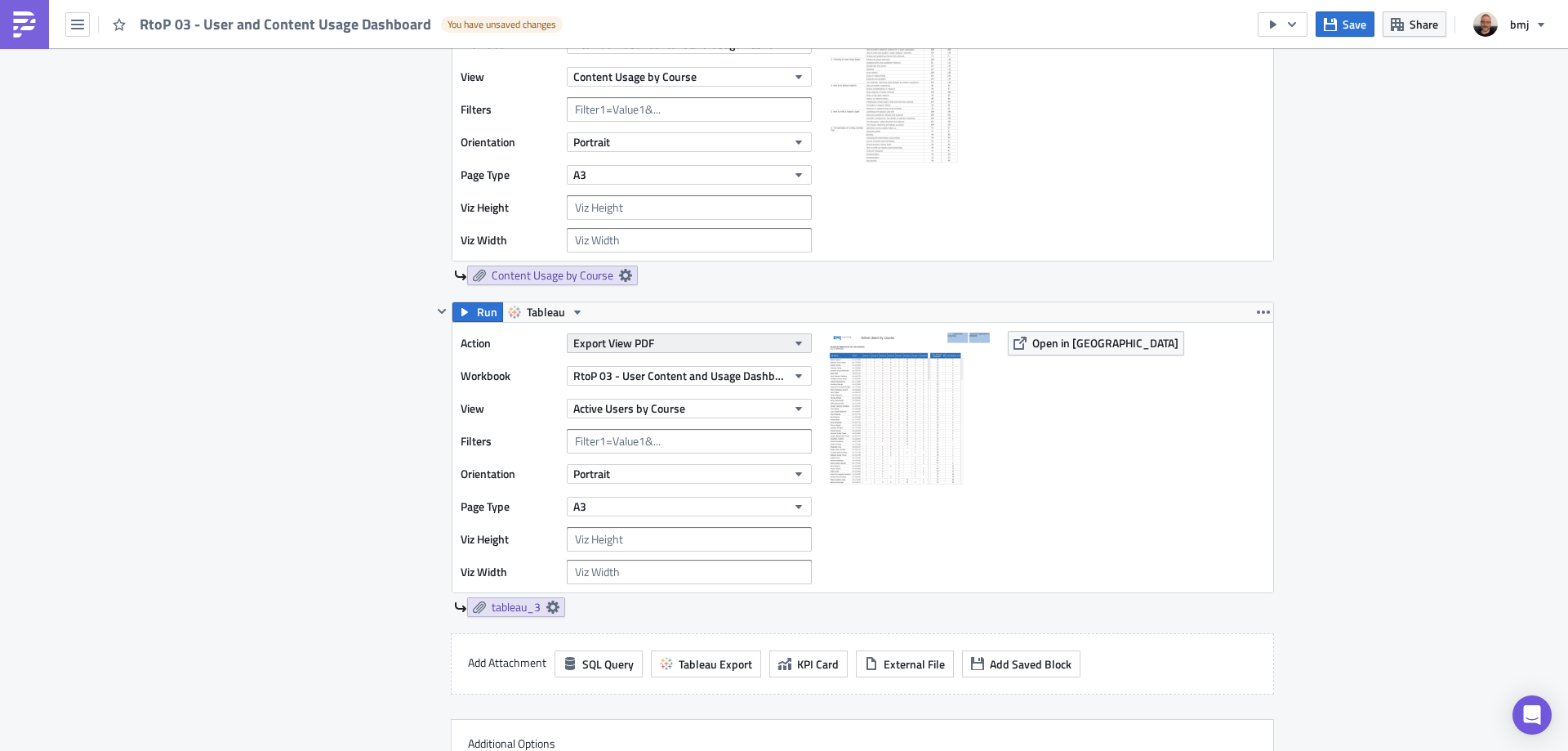
click at [658, 340] on button "Export View PDF" at bounding box center [689, 343] width 245 height 20
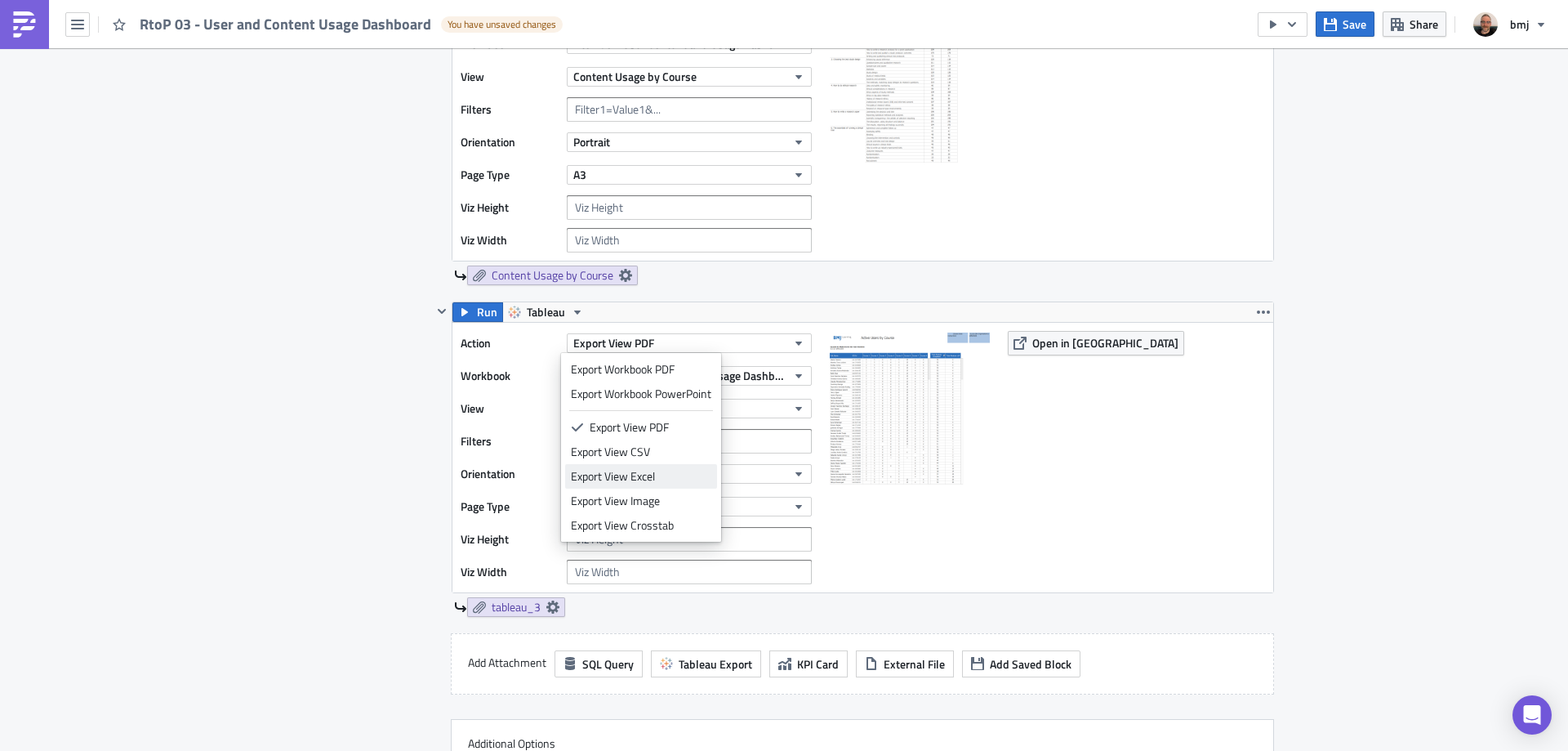
click at [666, 470] on div "Export View Excel" at bounding box center [641, 476] width 140 height 16
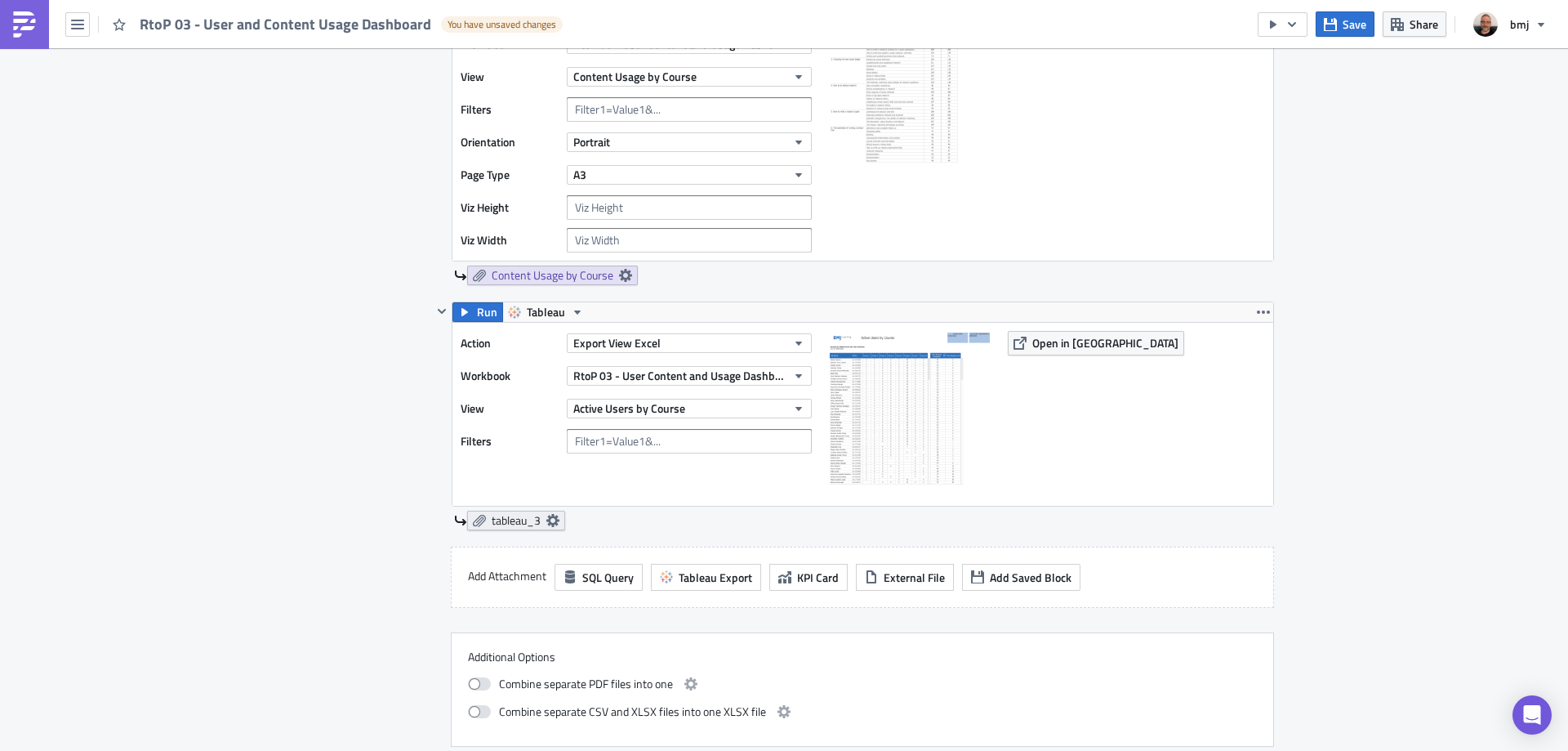
click at [548, 520] on icon at bounding box center [553, 520] width 13 height 13
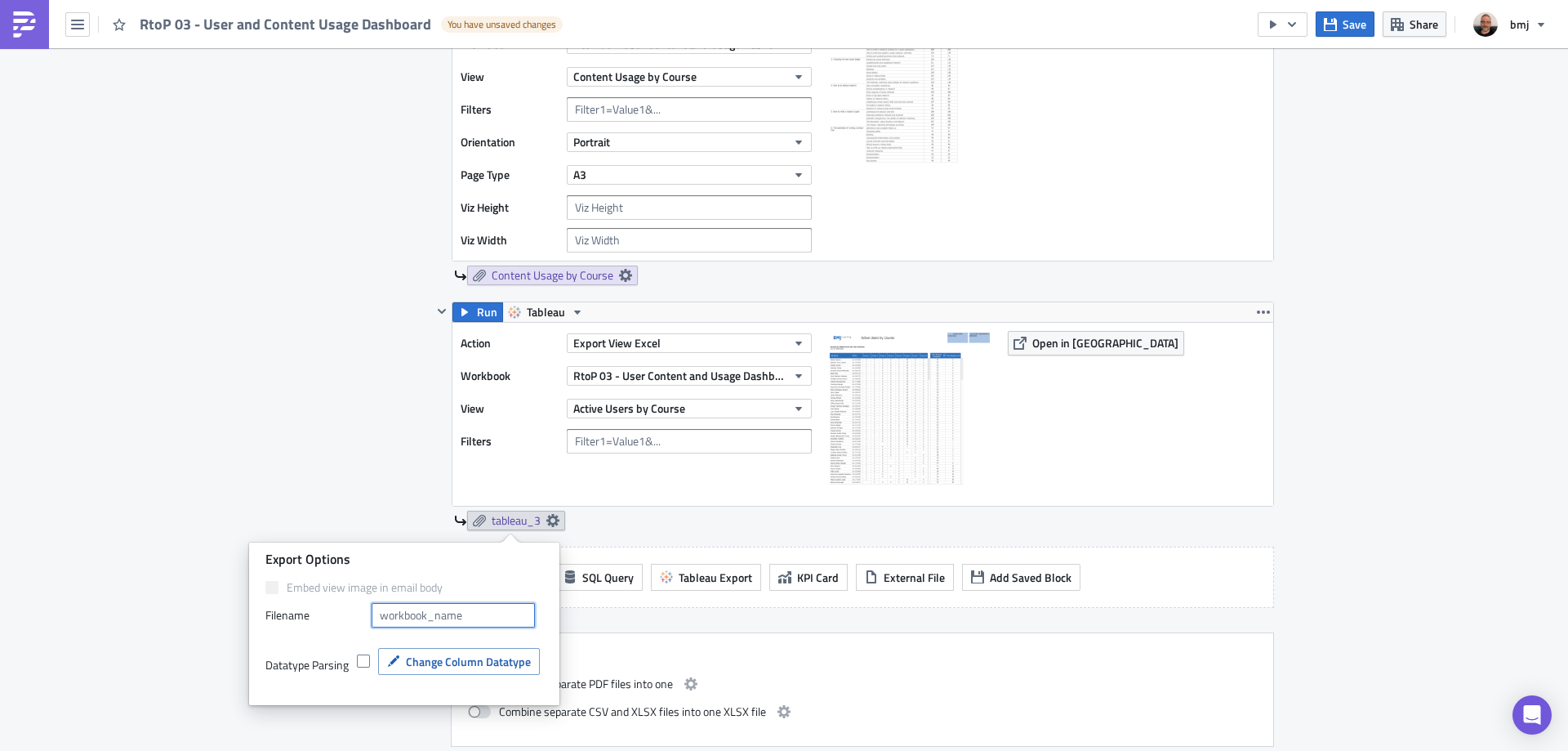
click at [469, 616] on input "text" at bounding box center [453, 615] width 163 height 25
type input "Active Users by Course"
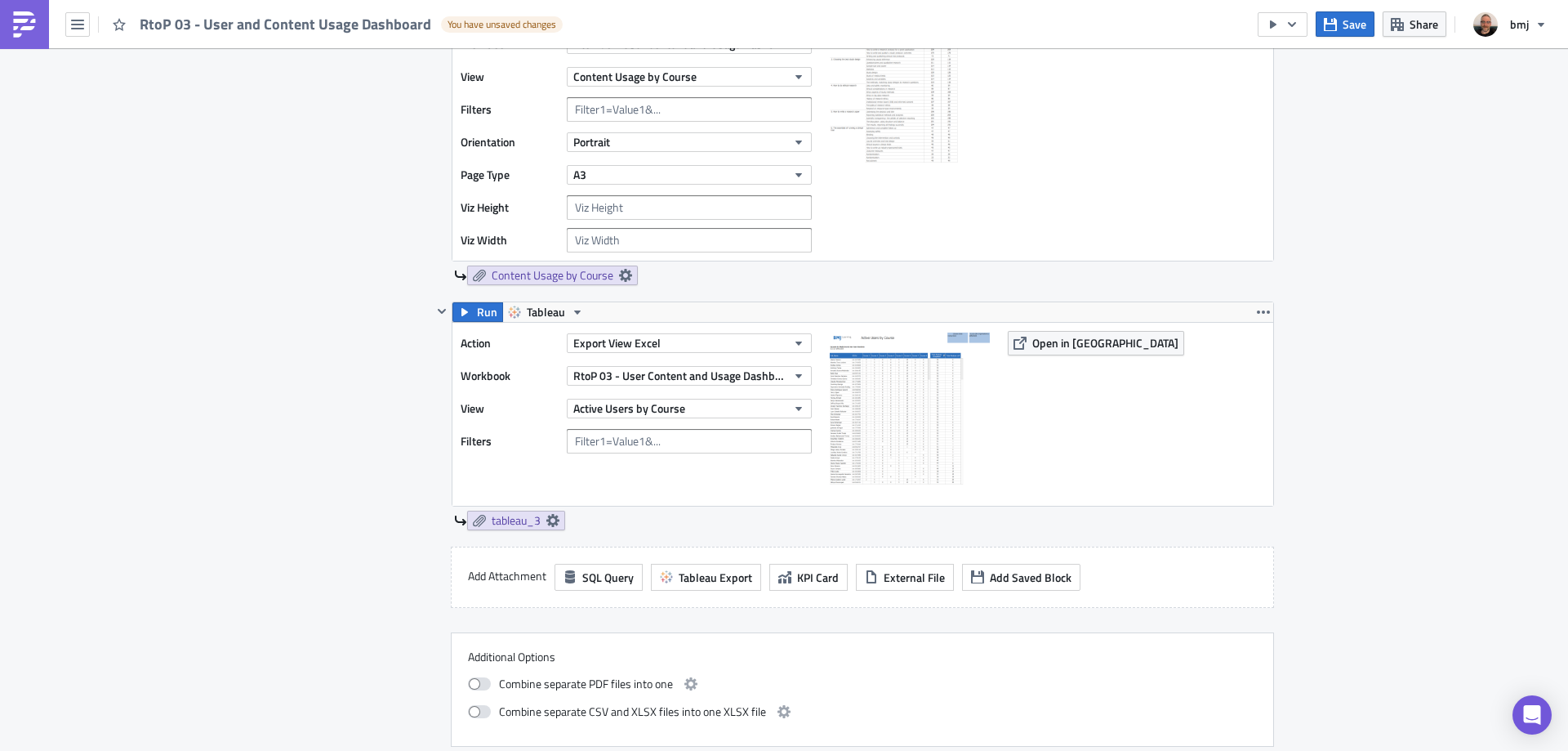
click at [364, 423] on div "Contents Select which data & attachment to include in your report." at bounding box center [363, 192] width 138 height 1109
click at [1363, 20] on span "Save" at bounding box center [1354, 23] width 24 height 17
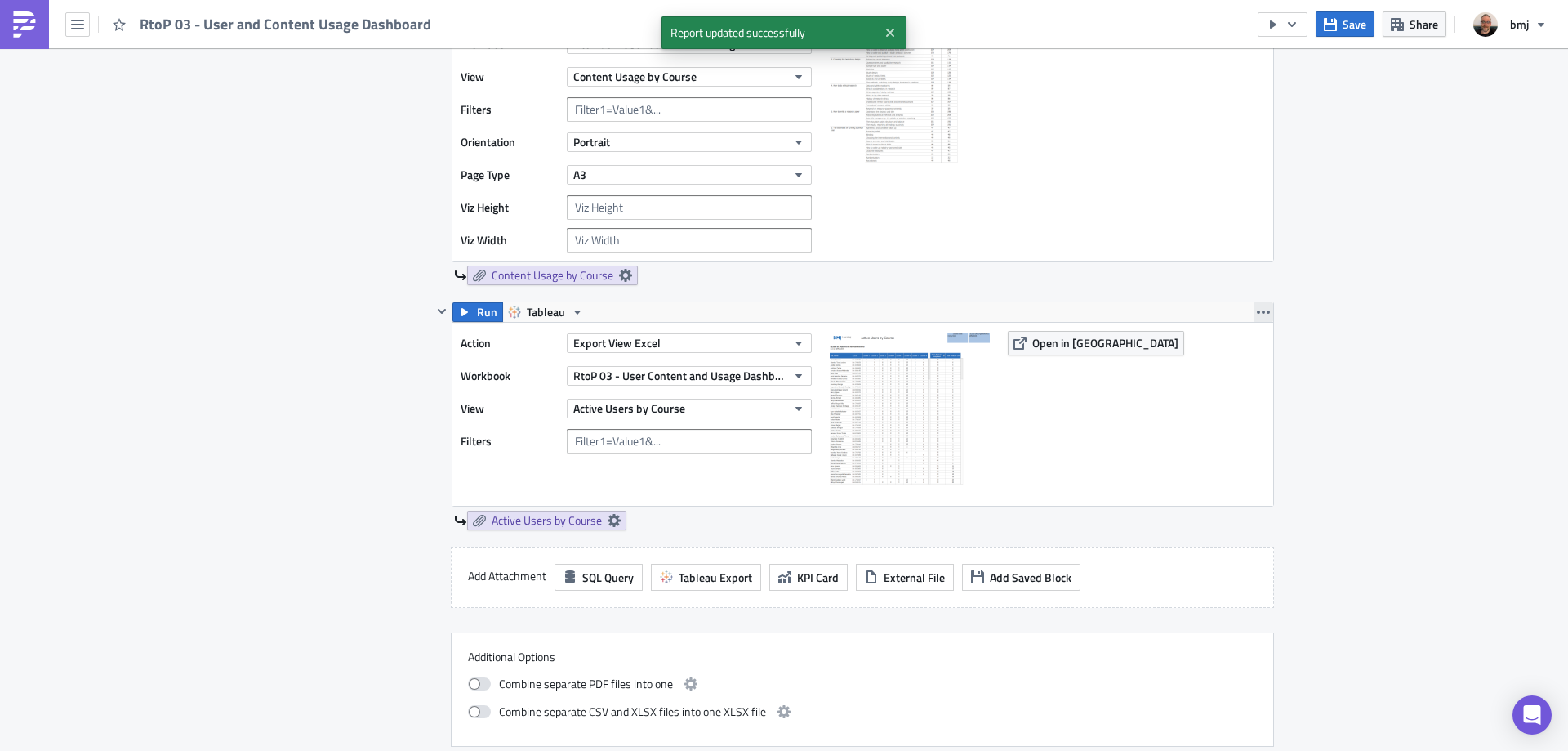
click at [1258, 309] on icon "button" at bounding box center [1263, 312] width 13 height 13
click at [1257, 351] on div "Duplicate" at bounding box center [1267, 351] width 108 height 16
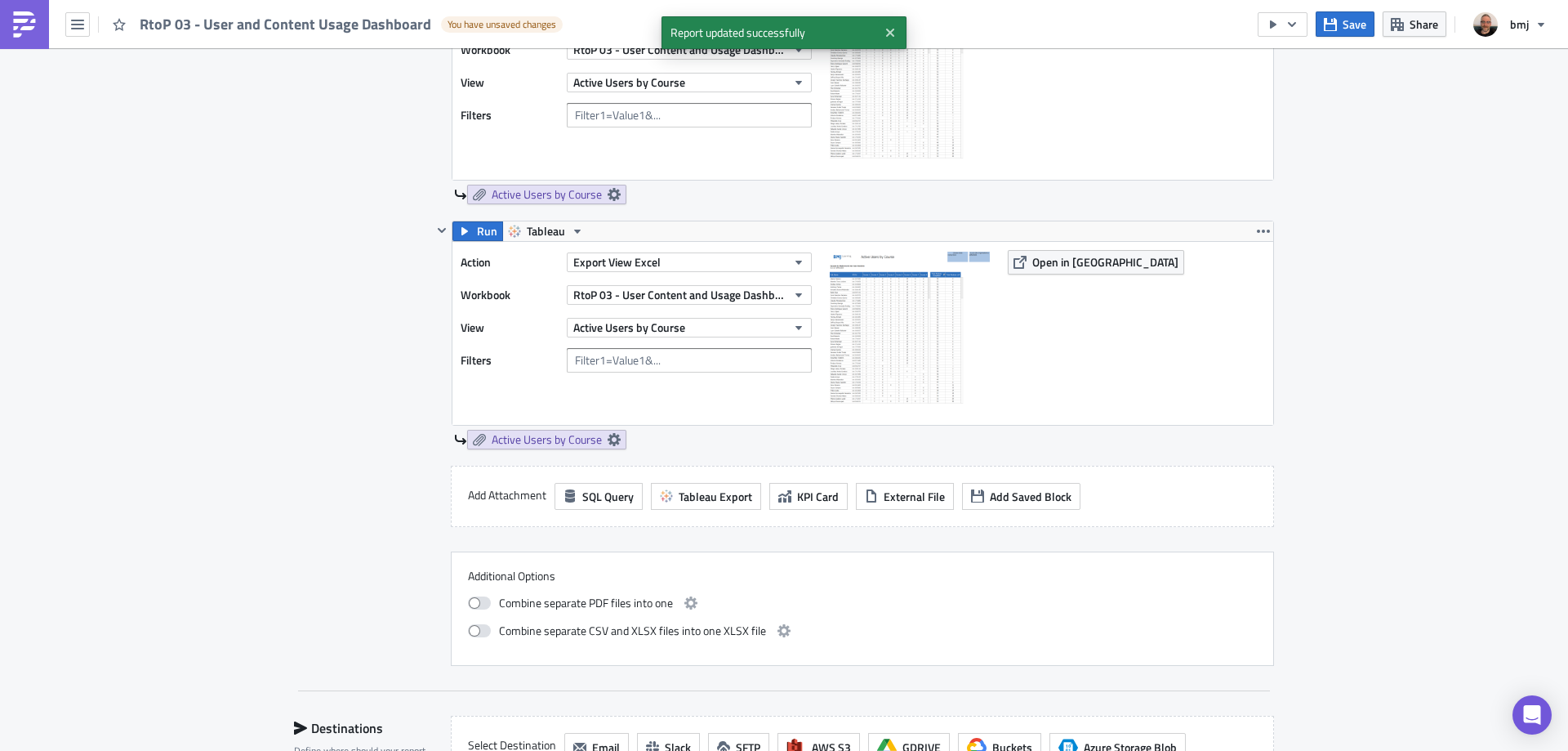
scroll to position [1266, 0]
click at [666, 333] on span "Active Users by Course" at bounding box center [629, 326] width 112 height 17
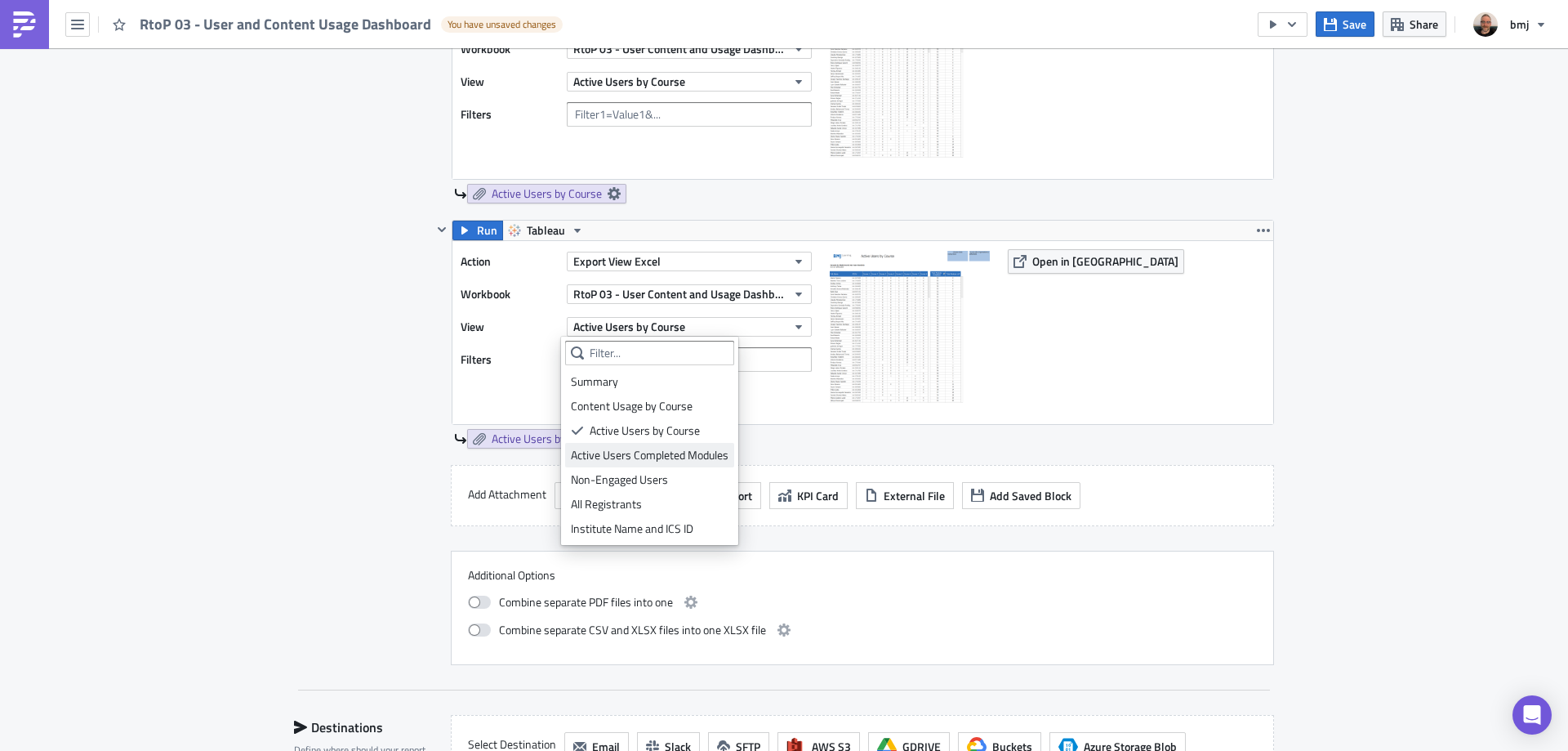
click at [673, 459] on div "Active Users Completed Modules" at bounding box center [650, 455] width 158 height 16
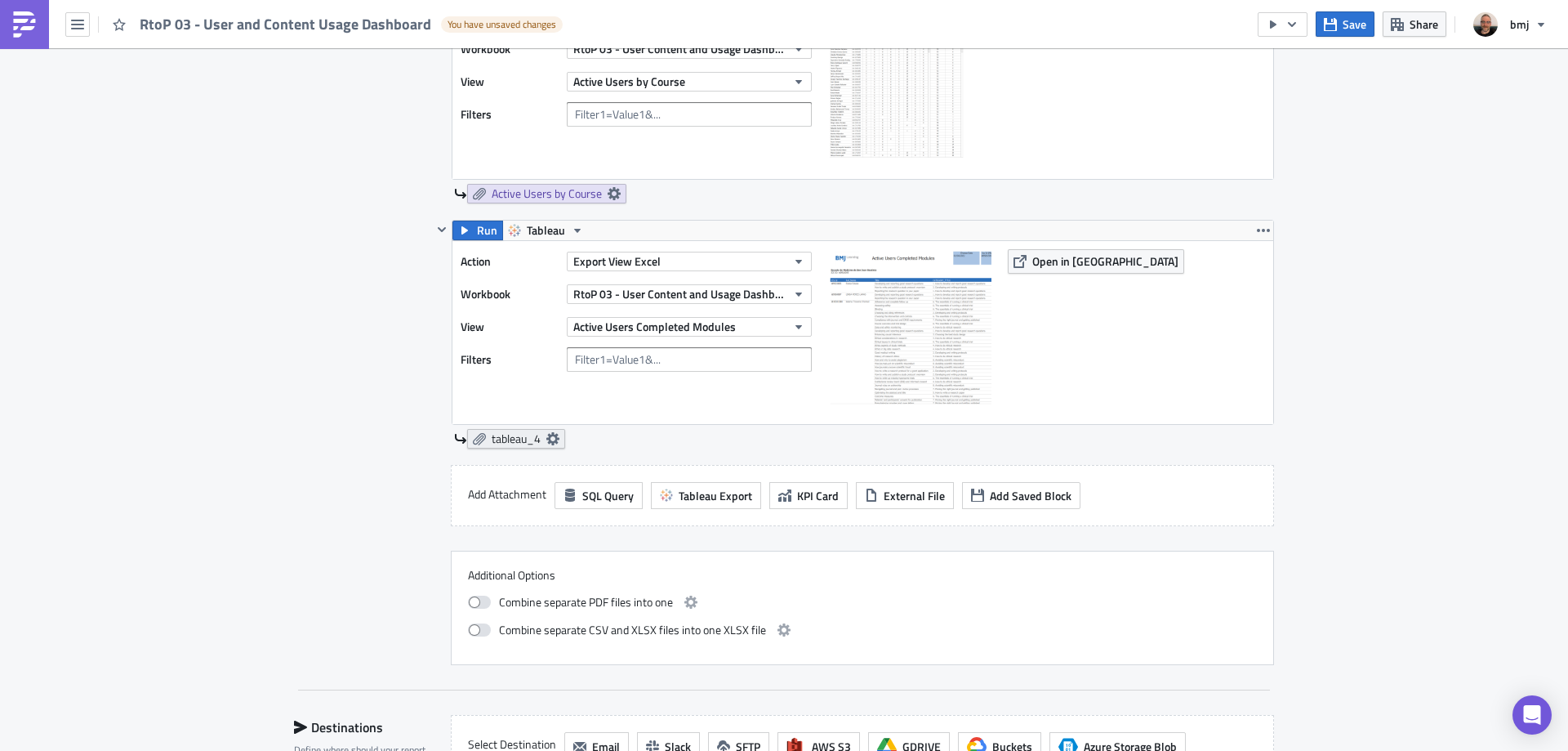
click at [550, 436] on icon at bounding box center [553, 439] width 13 height 13
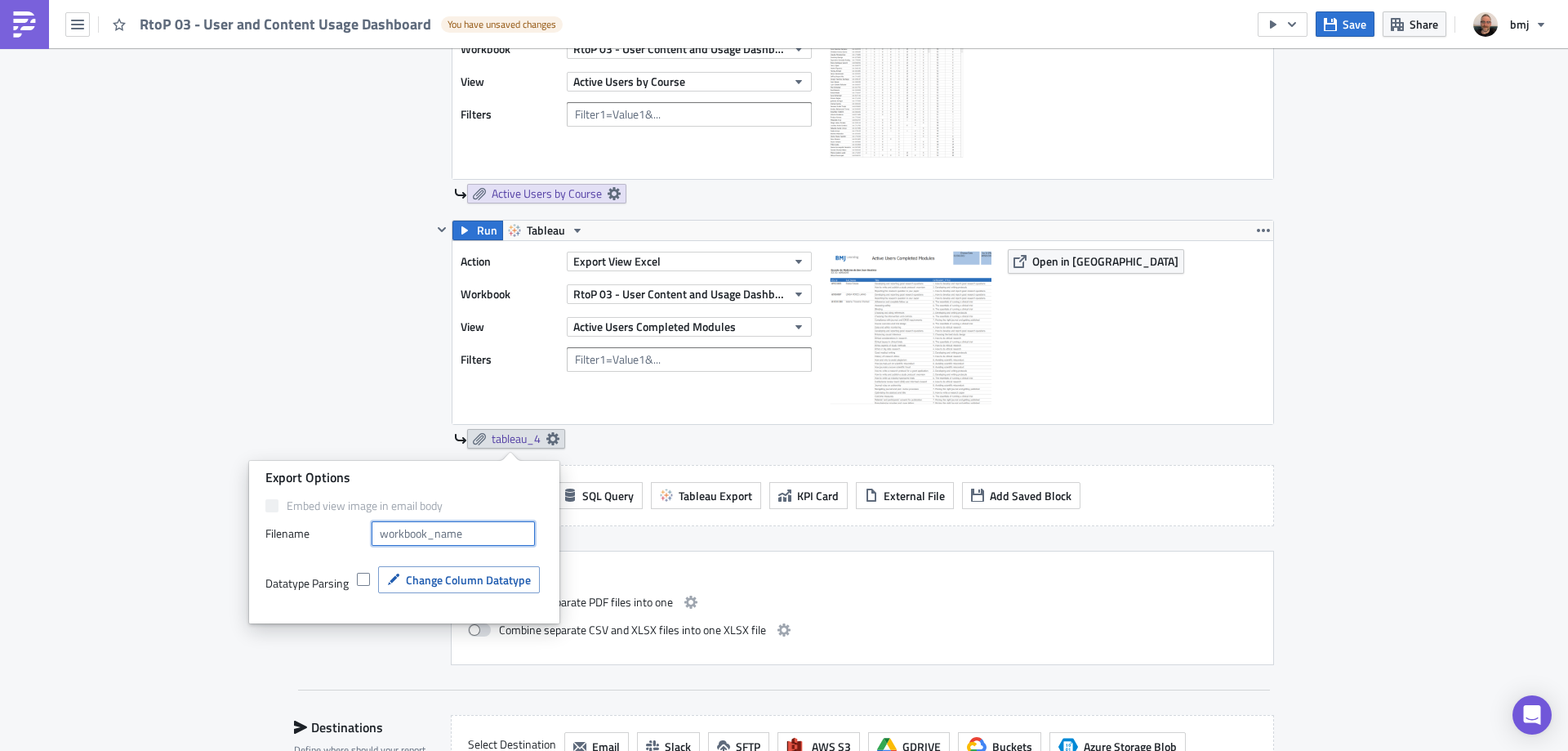
click at [488, 529] on input "text" at bounding box center [453, 534] width 163 height 25
type input "Active Users Completed Modules"
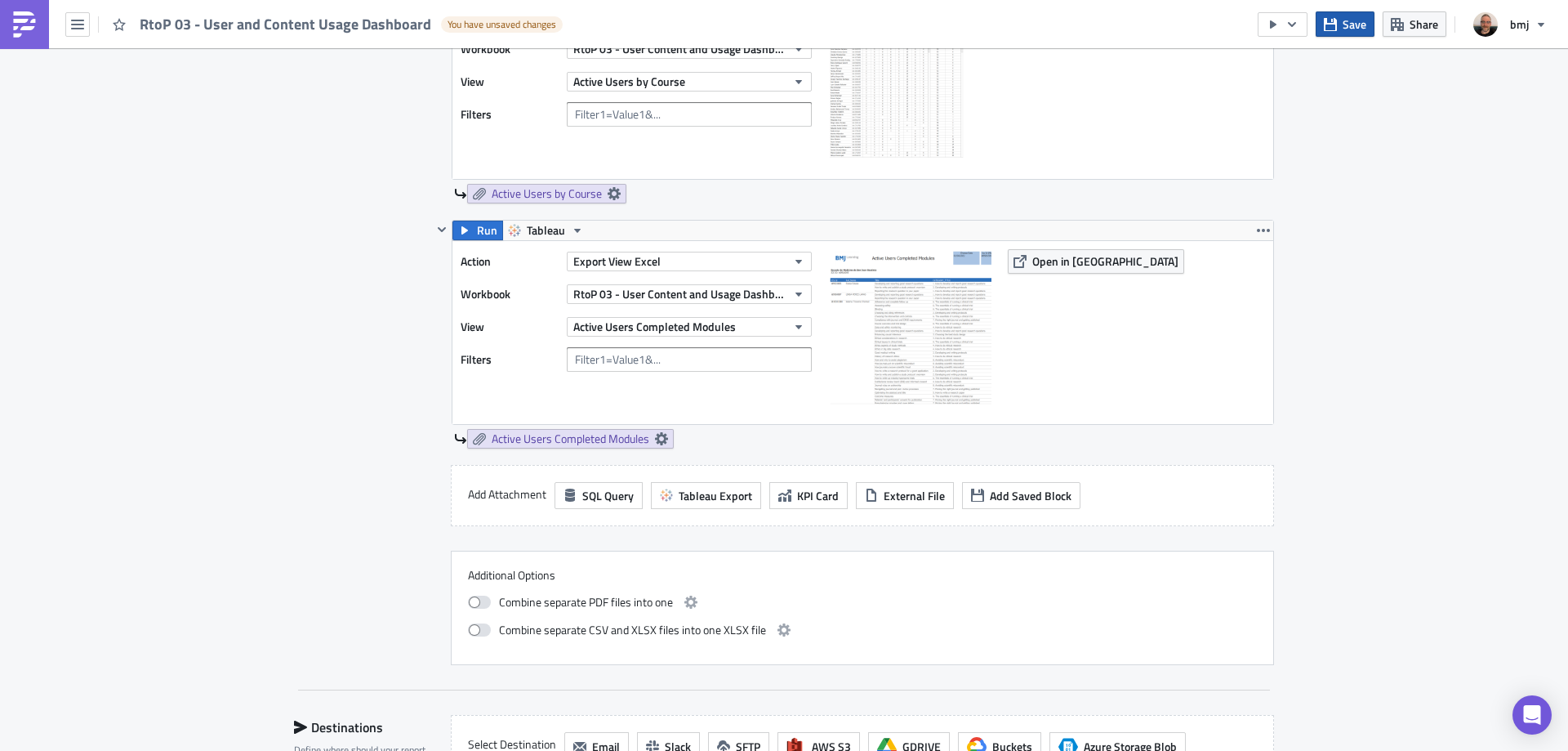
click at [1365, 30] on span "Save" at bounding box center [1354, 23] width 24 height 17
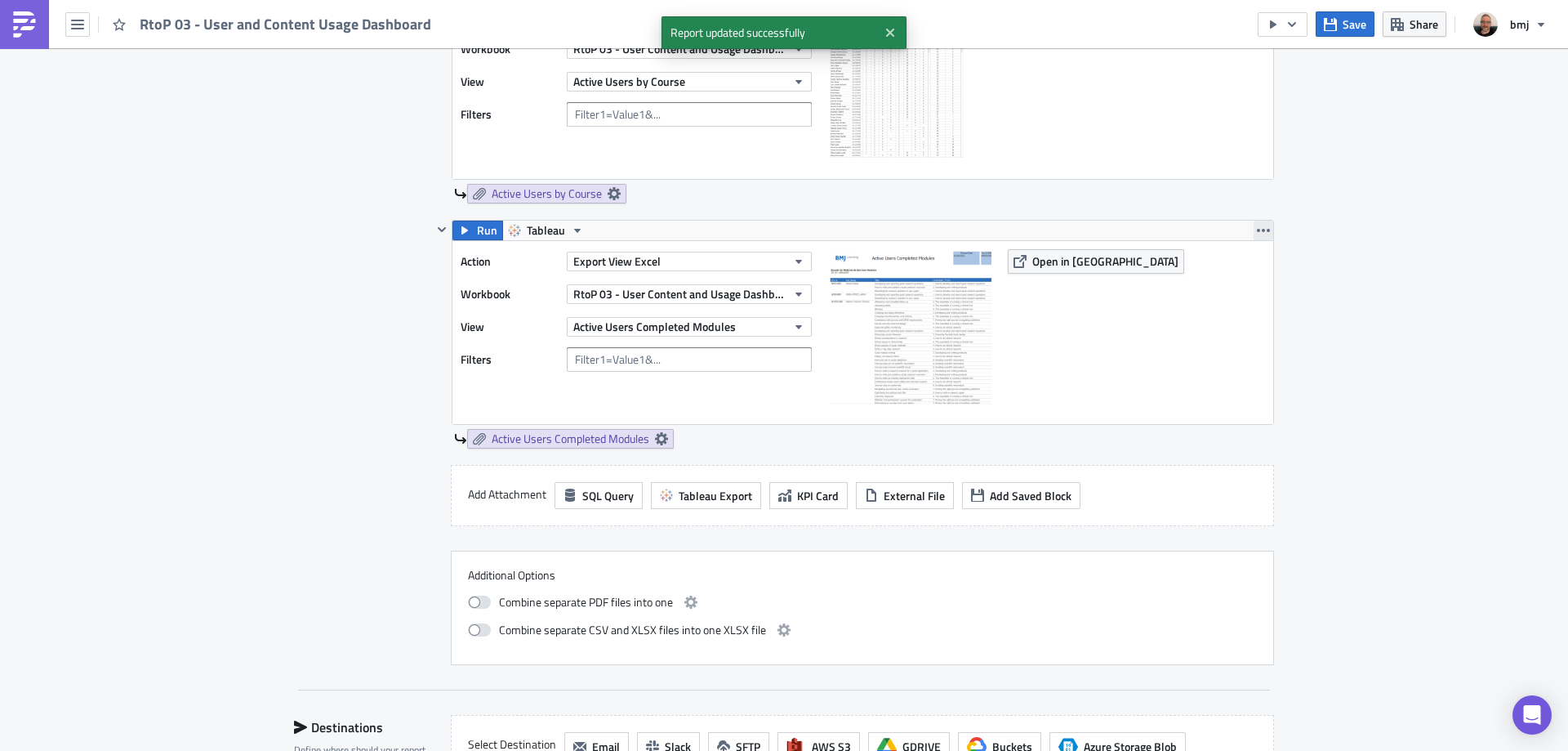
click at [1257, 228] on icon "button" at bounding box center [1263, 230] width 13 height 13
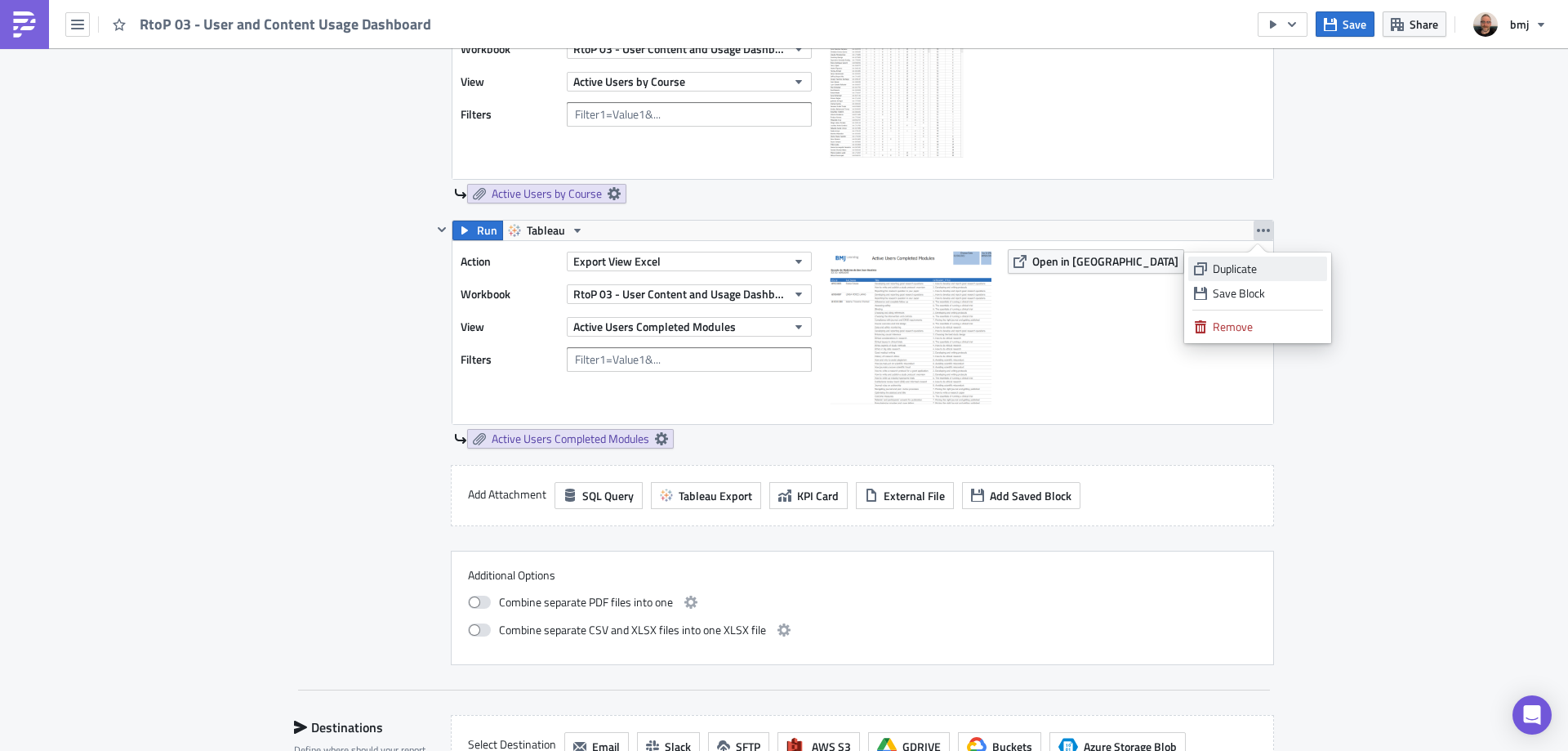
click at [1251, 265] on div "Duplicate" at bounding box center [1267, 269] width 108 height 16
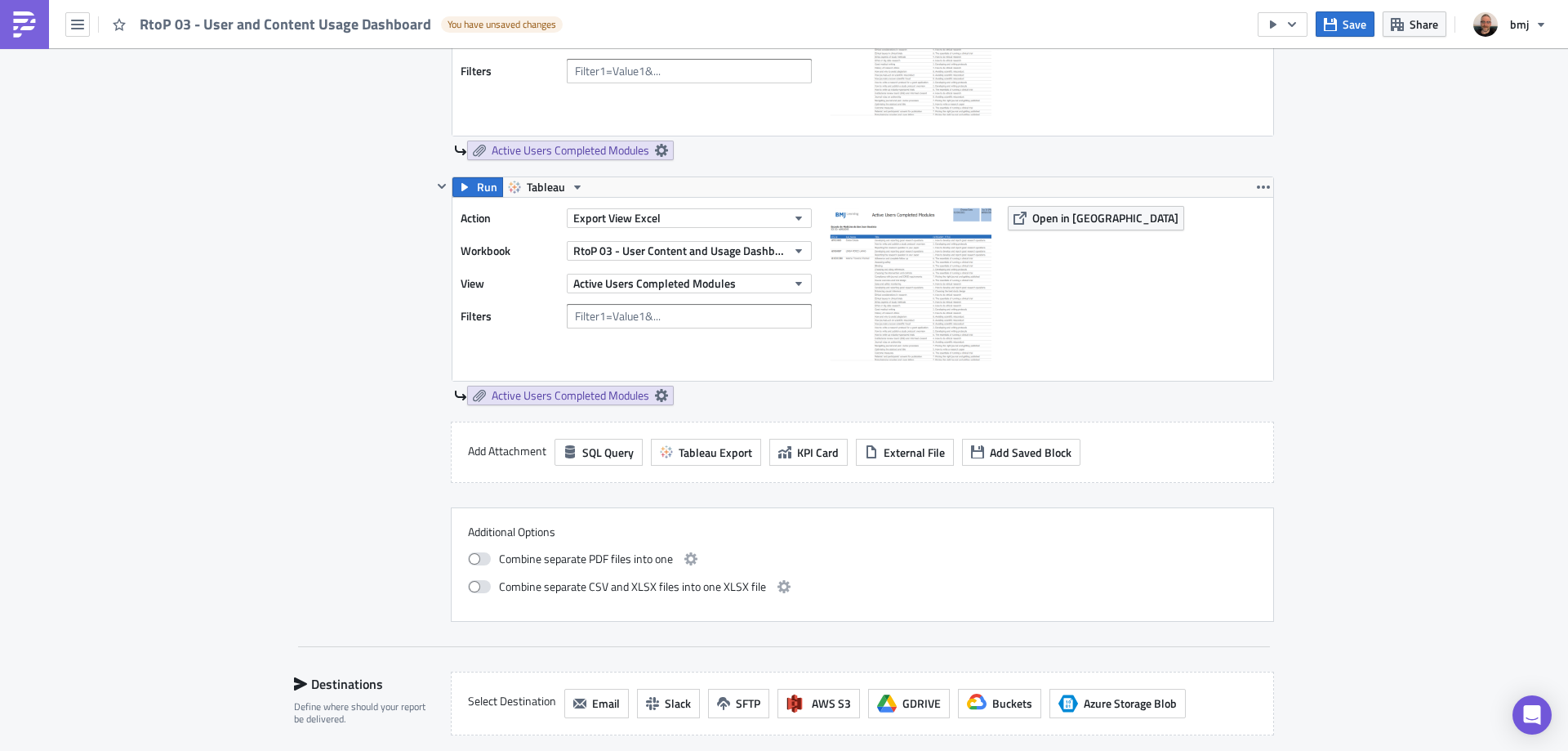
scroll to position [1593, 0]
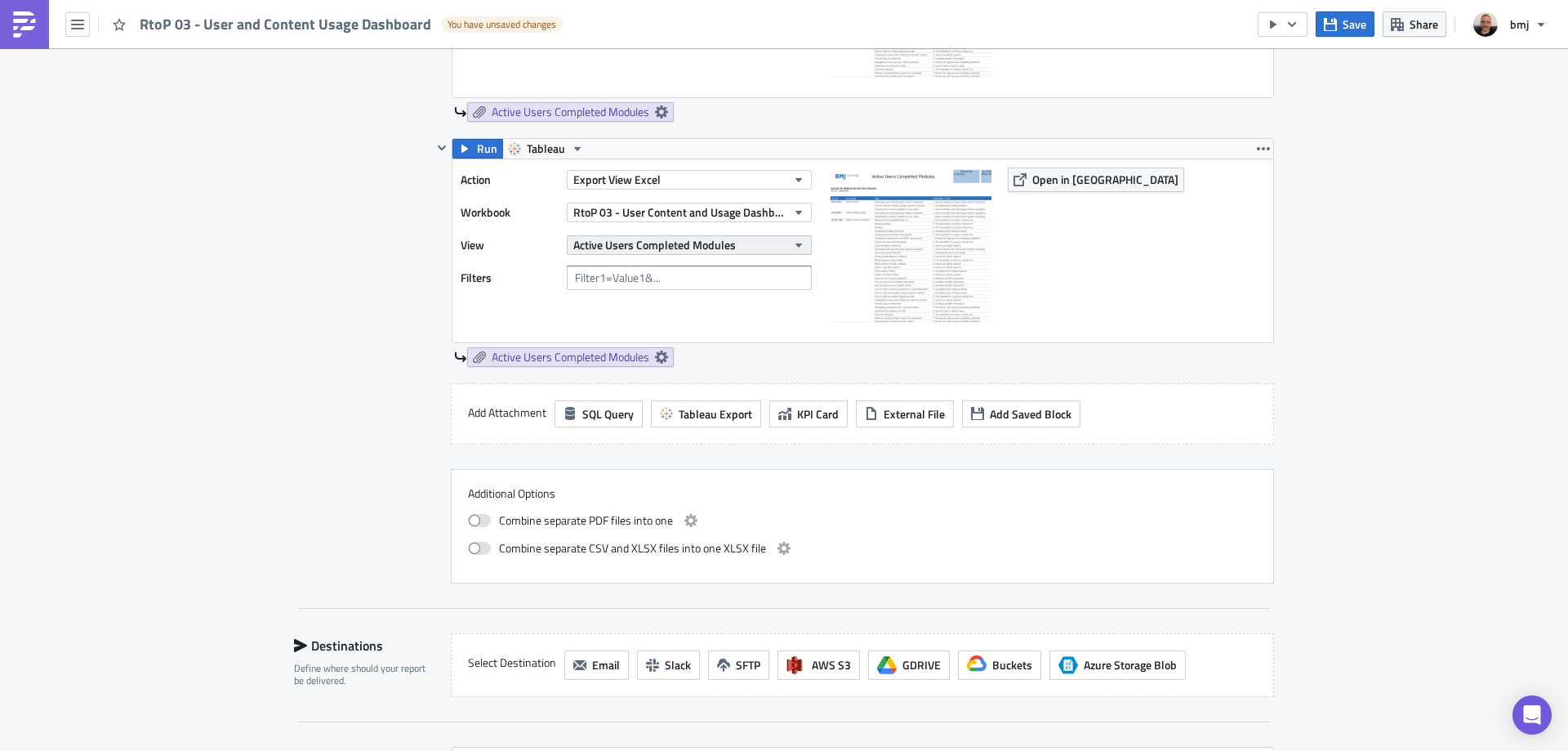
click at [674, 241] on span "Active Users Completed Modules" at bounding box center [654, 244] width 162 height 17
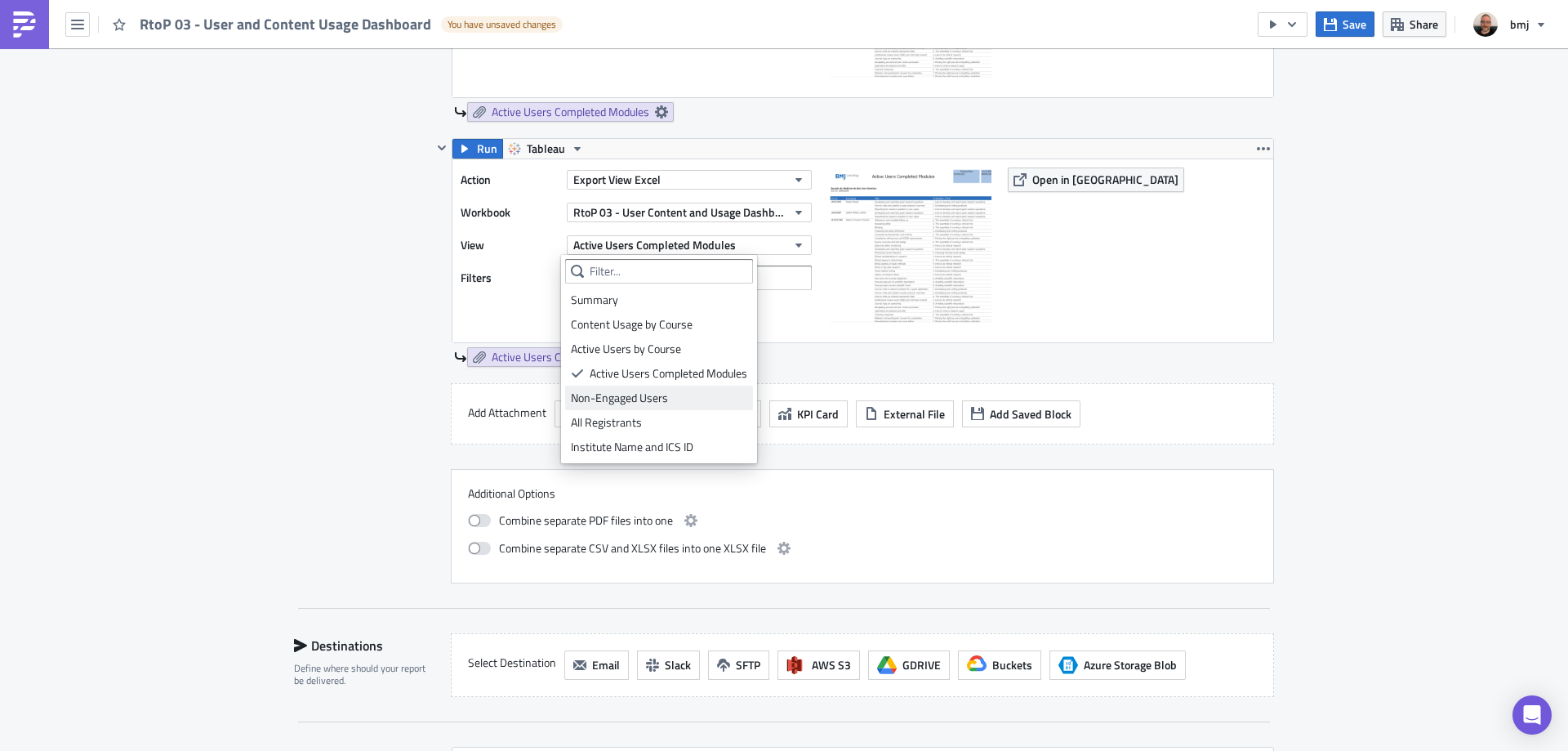
click at [679, 394] on div "Non-Engaged Users" at bounding box center [658, 398] width 177 height 16
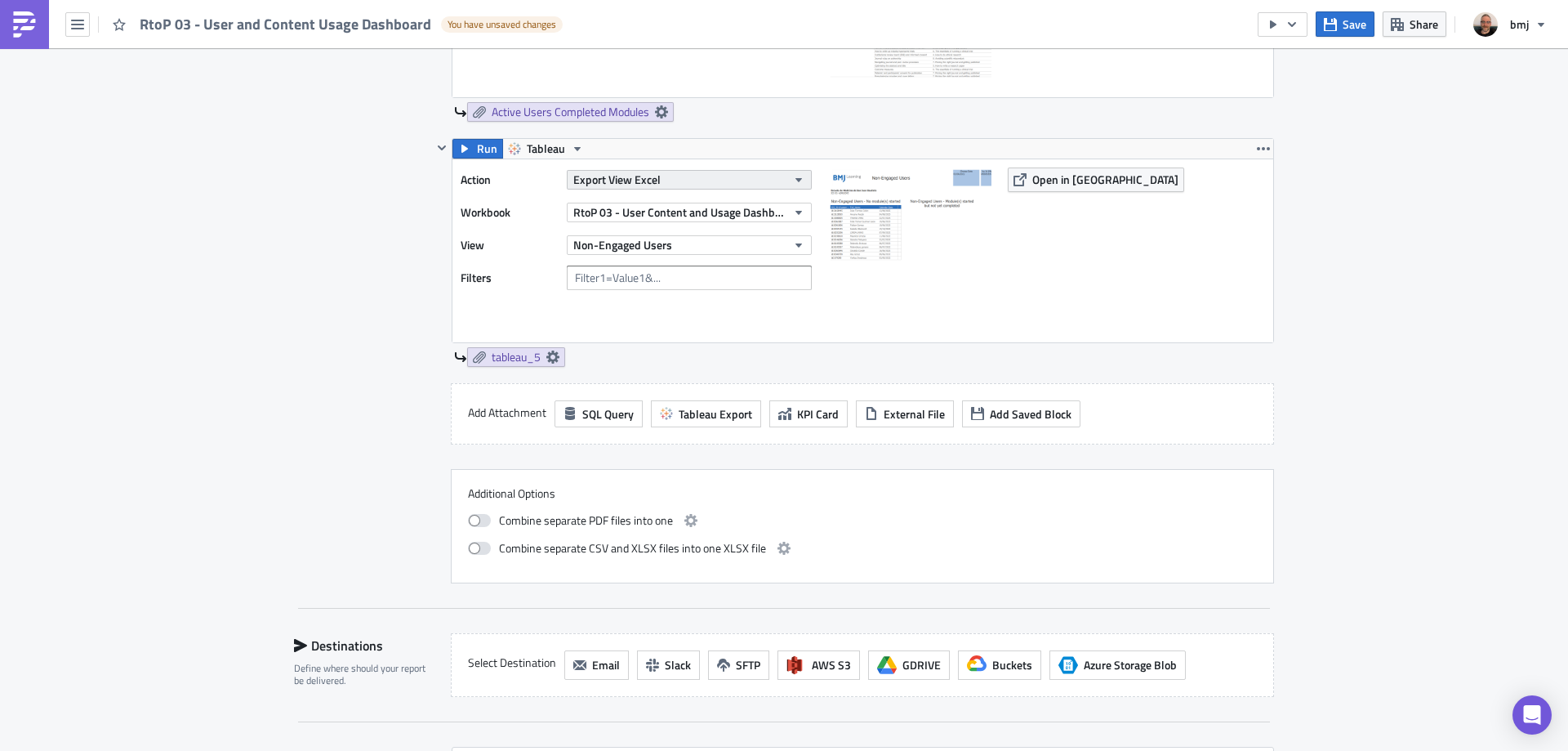
click at [759, 182] on button "Export View Excel" at bounding box center [689, 179] width 245 height 20
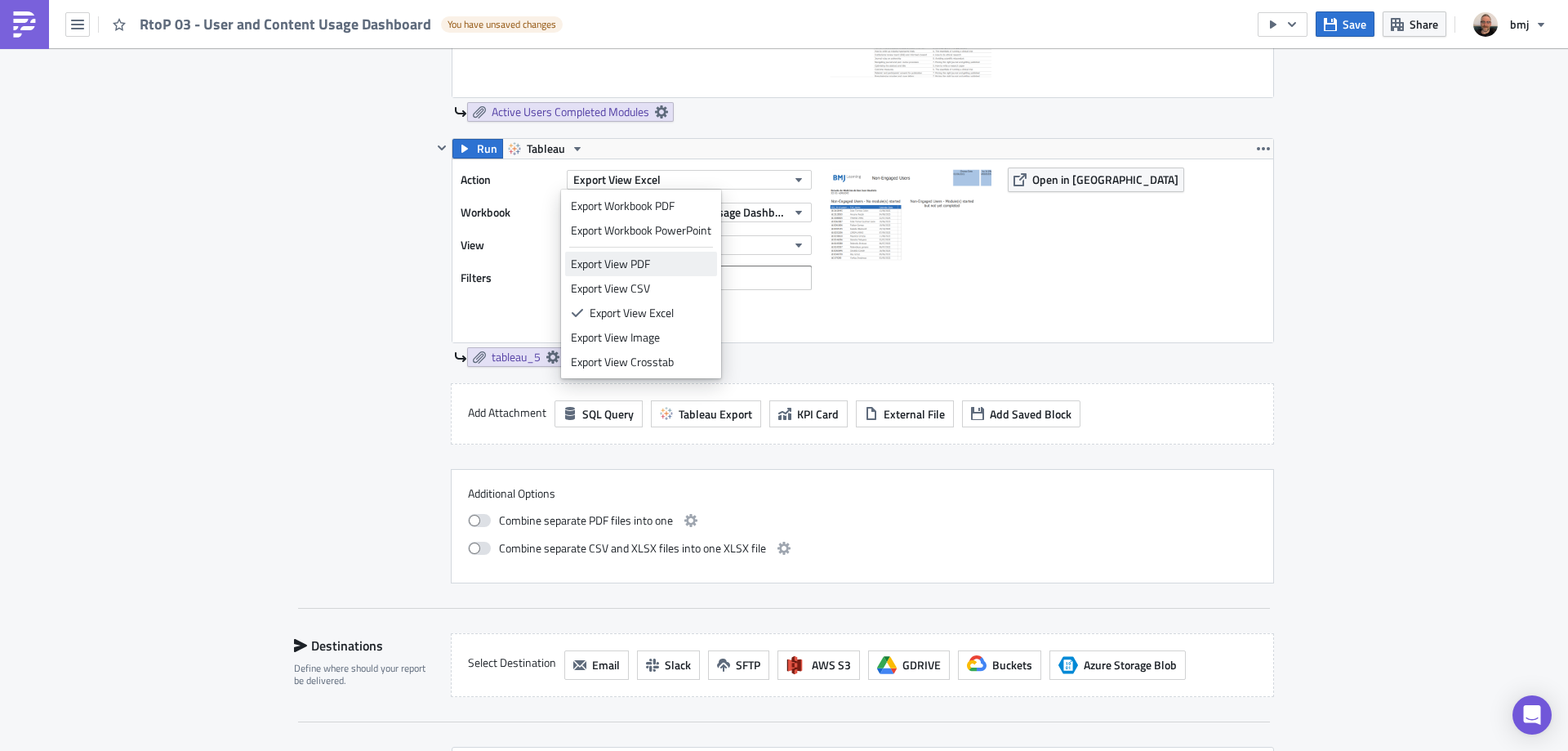
click at [664, 261] on div "Export View PDF" at bounding box center [641, 264] width 140 height 16
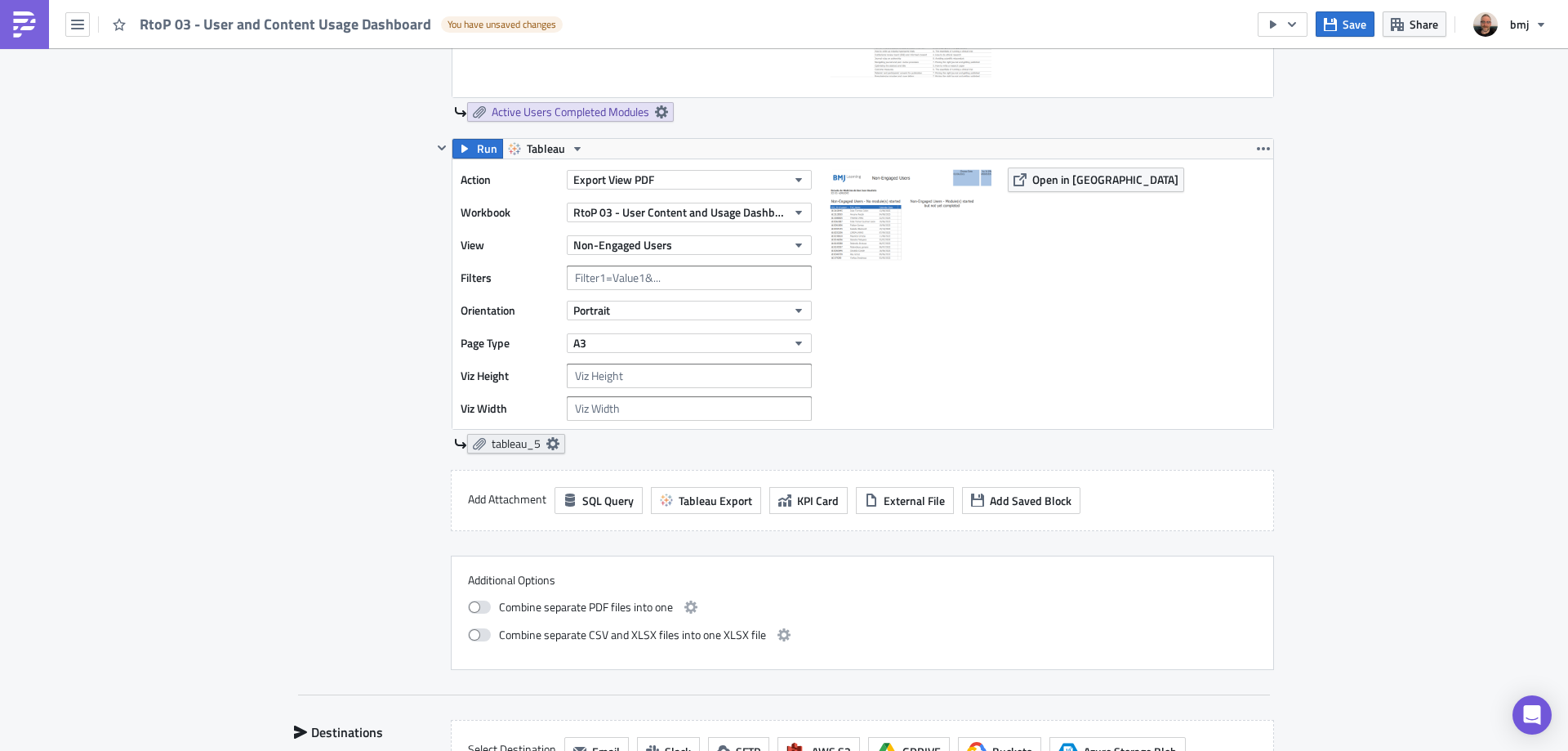
click at [550, 443] on icon at bounding box center [553, 443] width 13 height 13
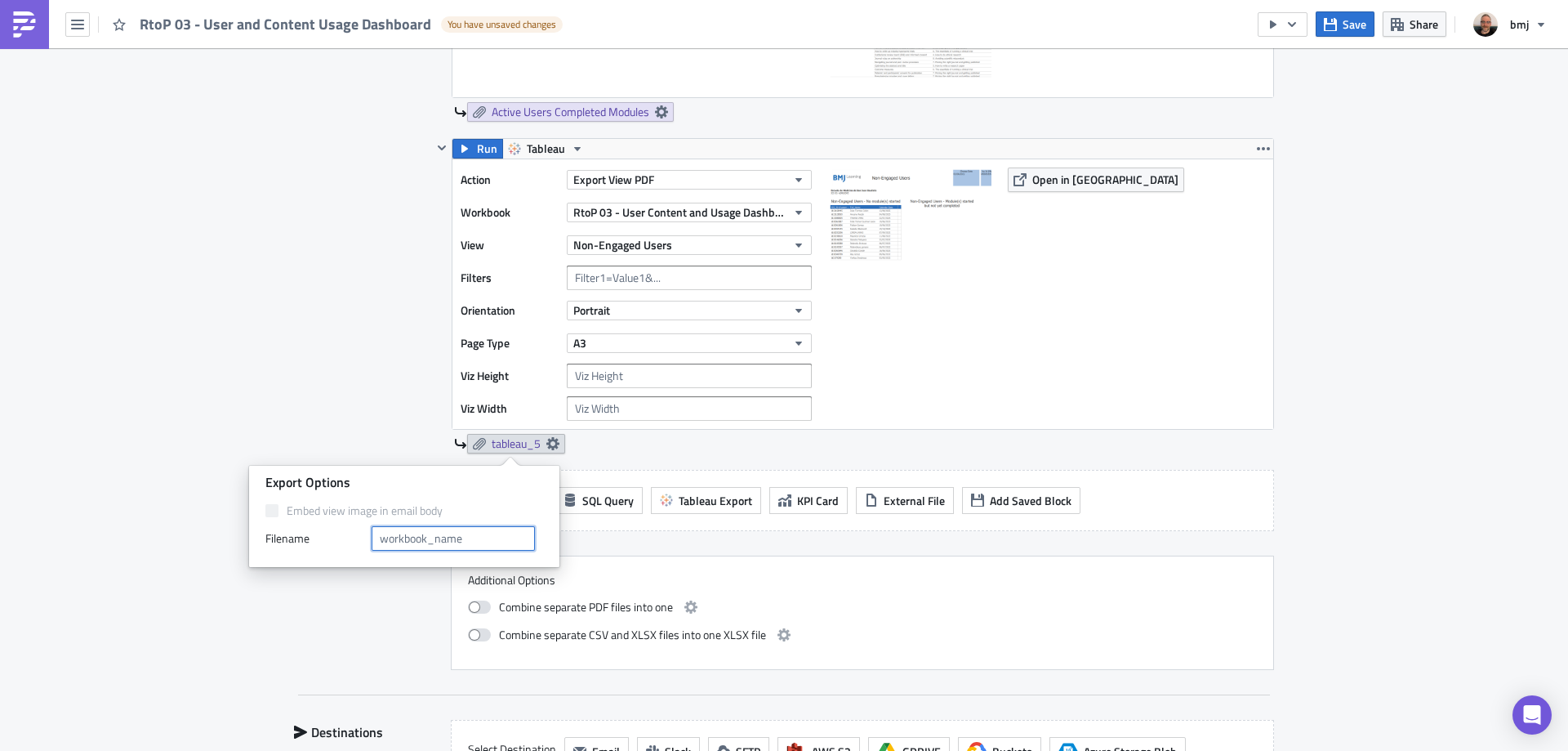
click at [453, 543] on input "text" at bounding box center [453, 539] width 163 height 25
type input "Non-Engaged Users"
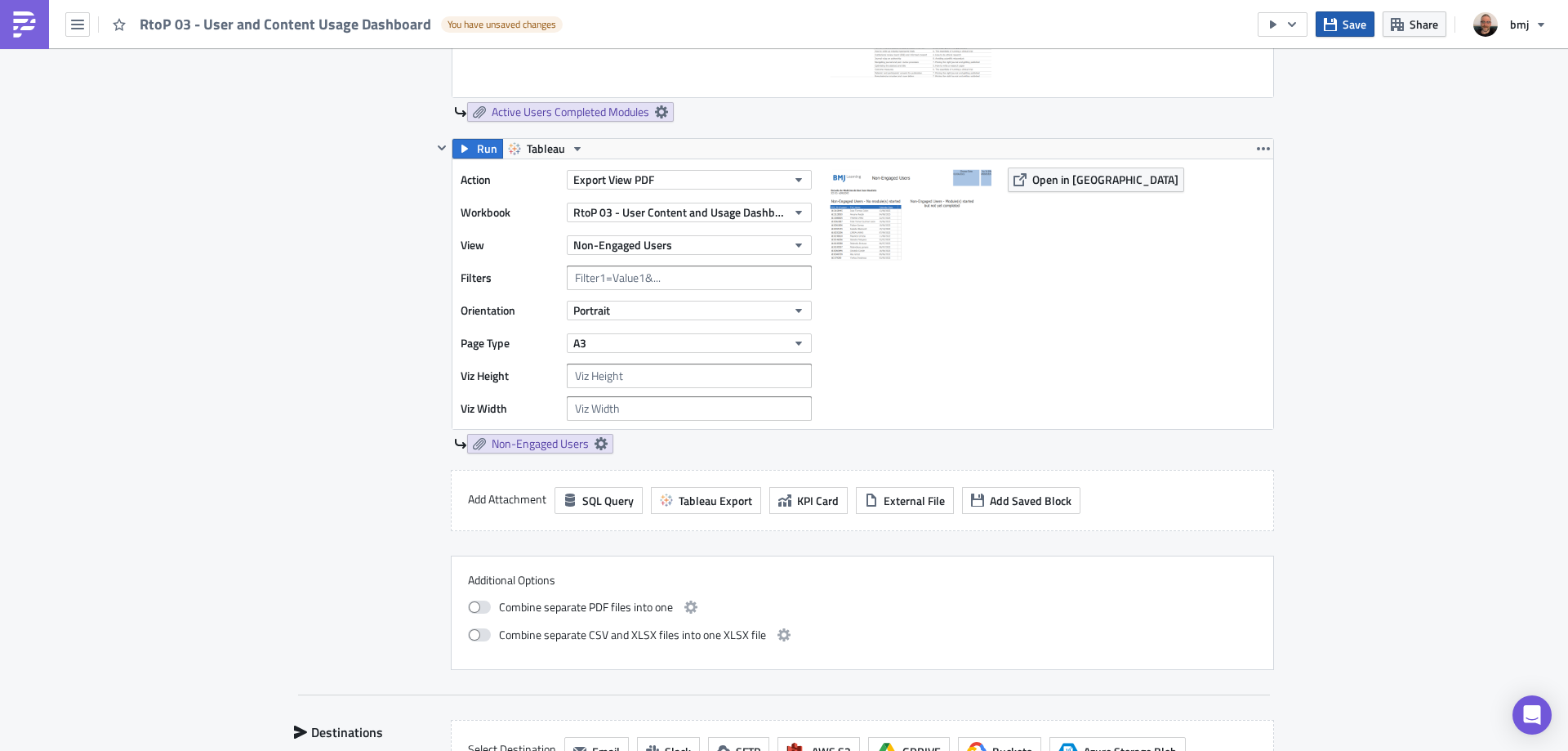
click at [1351, 26] on span "Save" at bounding box center [1354, 23] width 24 height 17
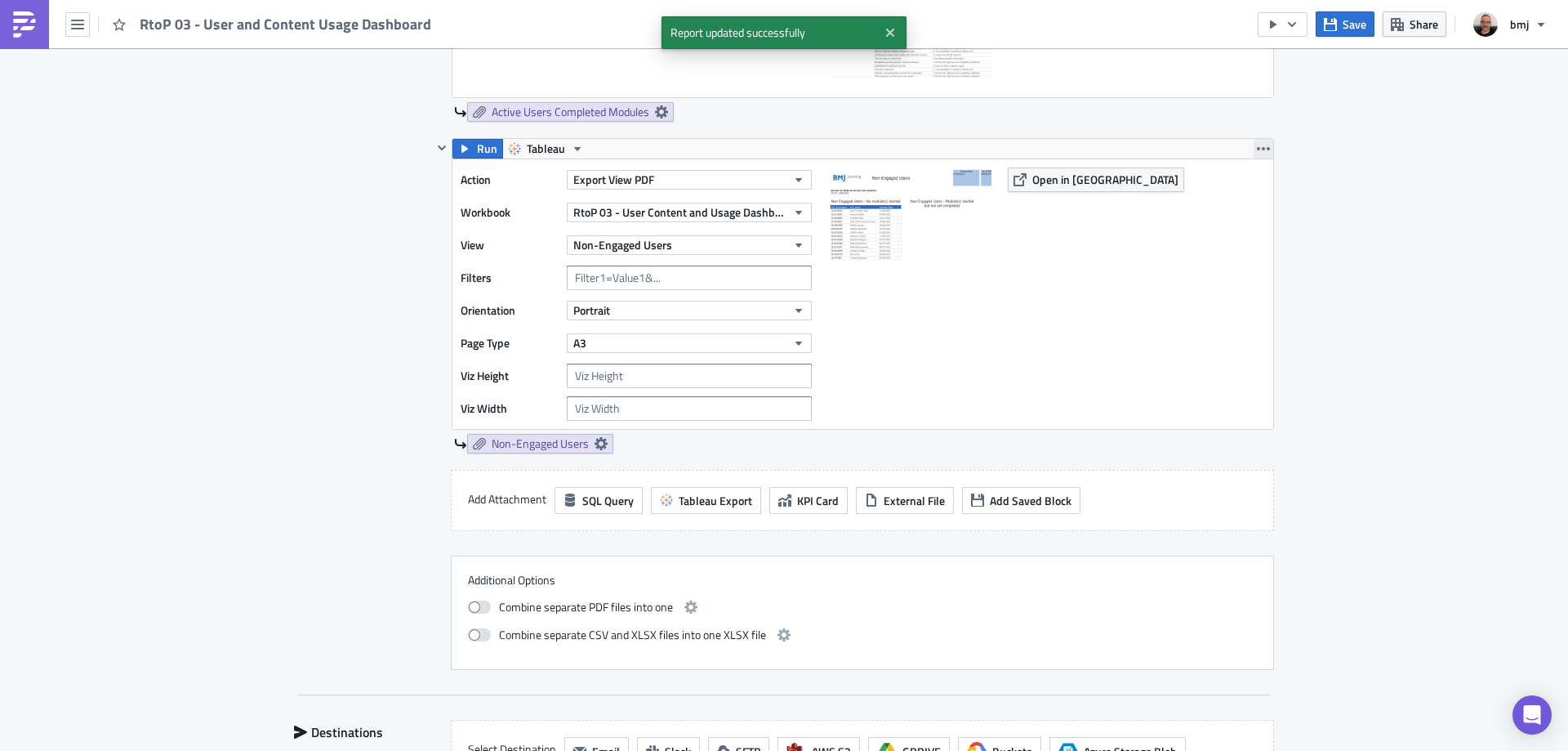
click at [1257, 149] on icon "button" at bounding box center [1263, 149] width 13 height 4
click at [1266, 190] on div "Duplicate" at bounding box center [1267, 187] width 108 height 16
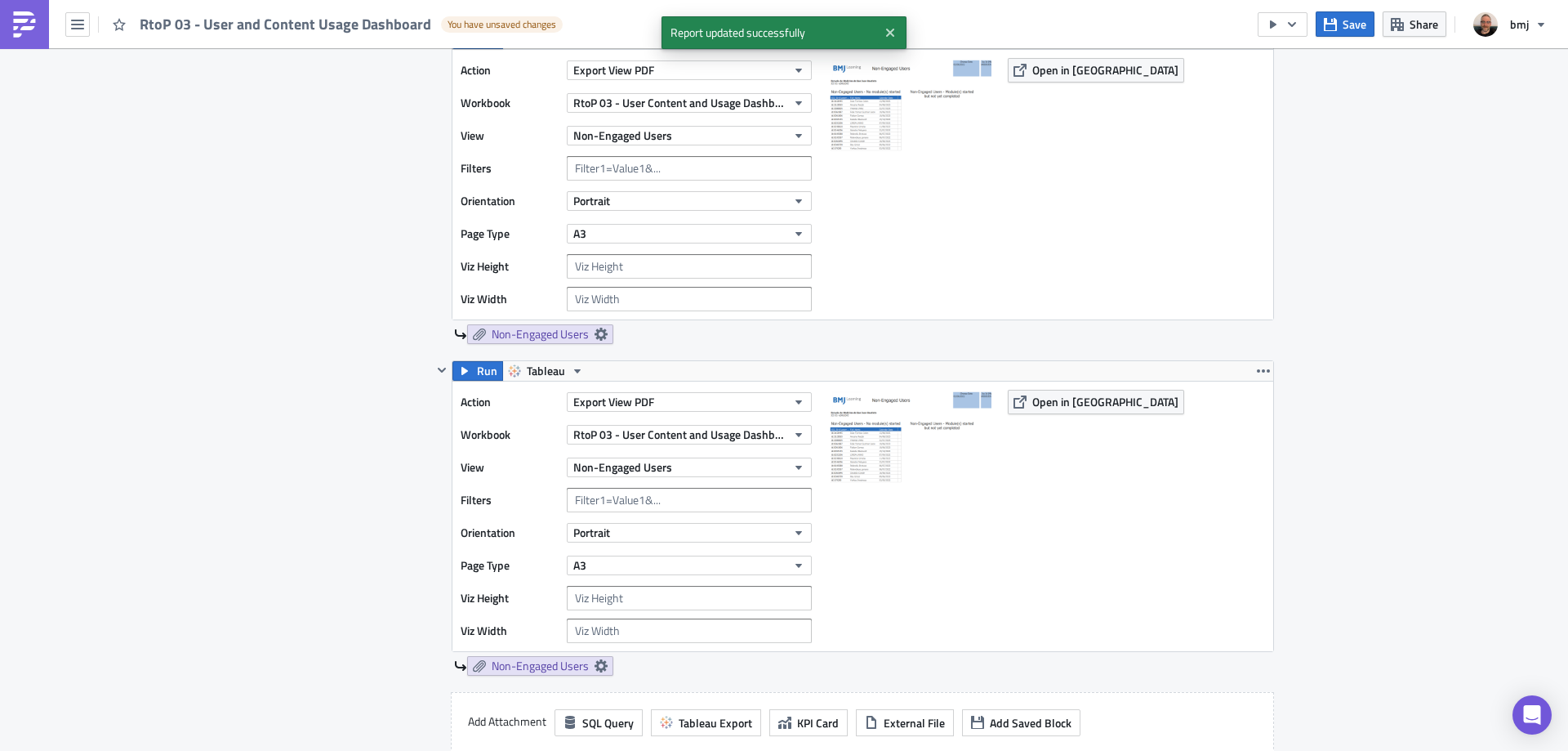
scroll to position [1838, 0]
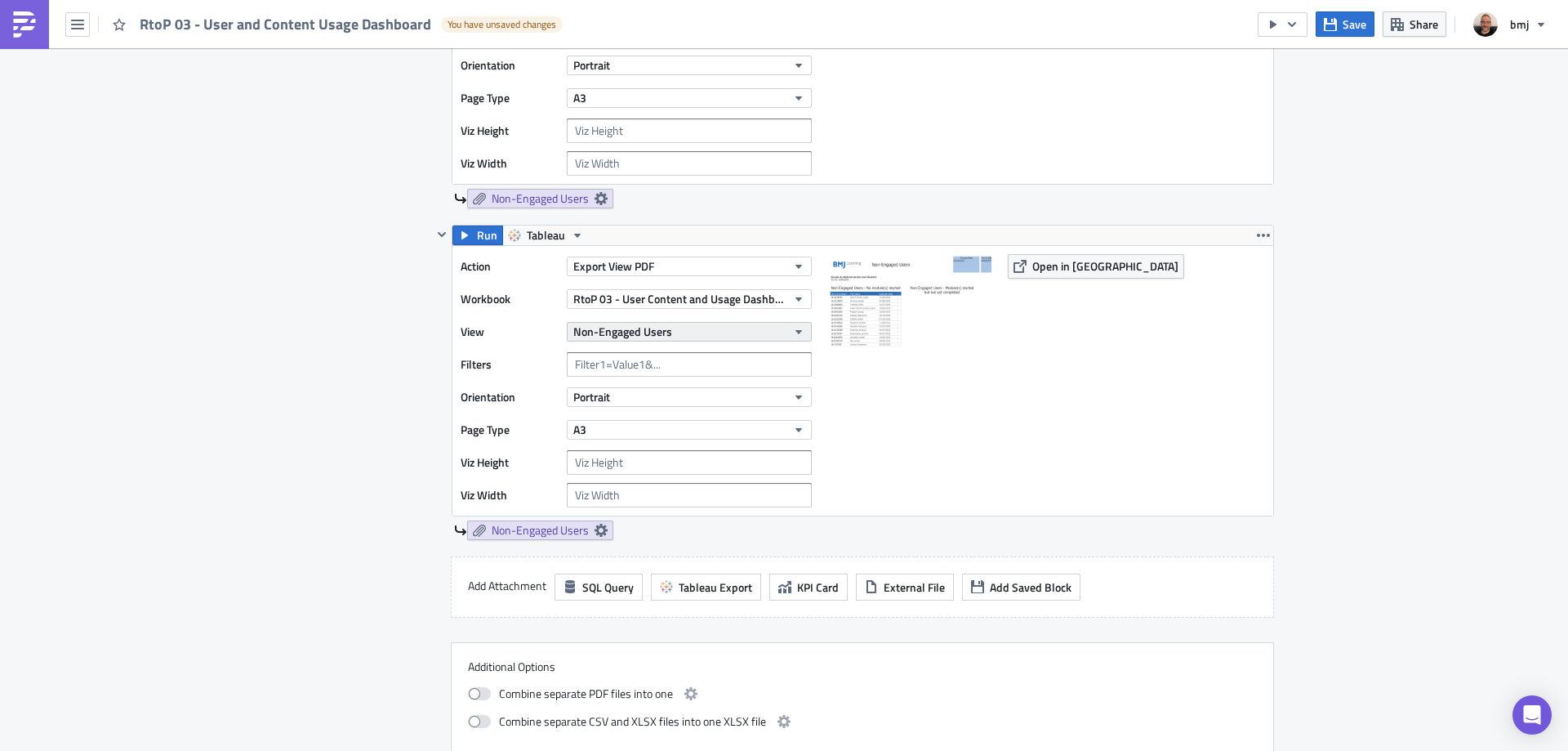
click at [684, 333] on button "Non-Engaged Users" at bounding box center [689, 332] width 245 height 20
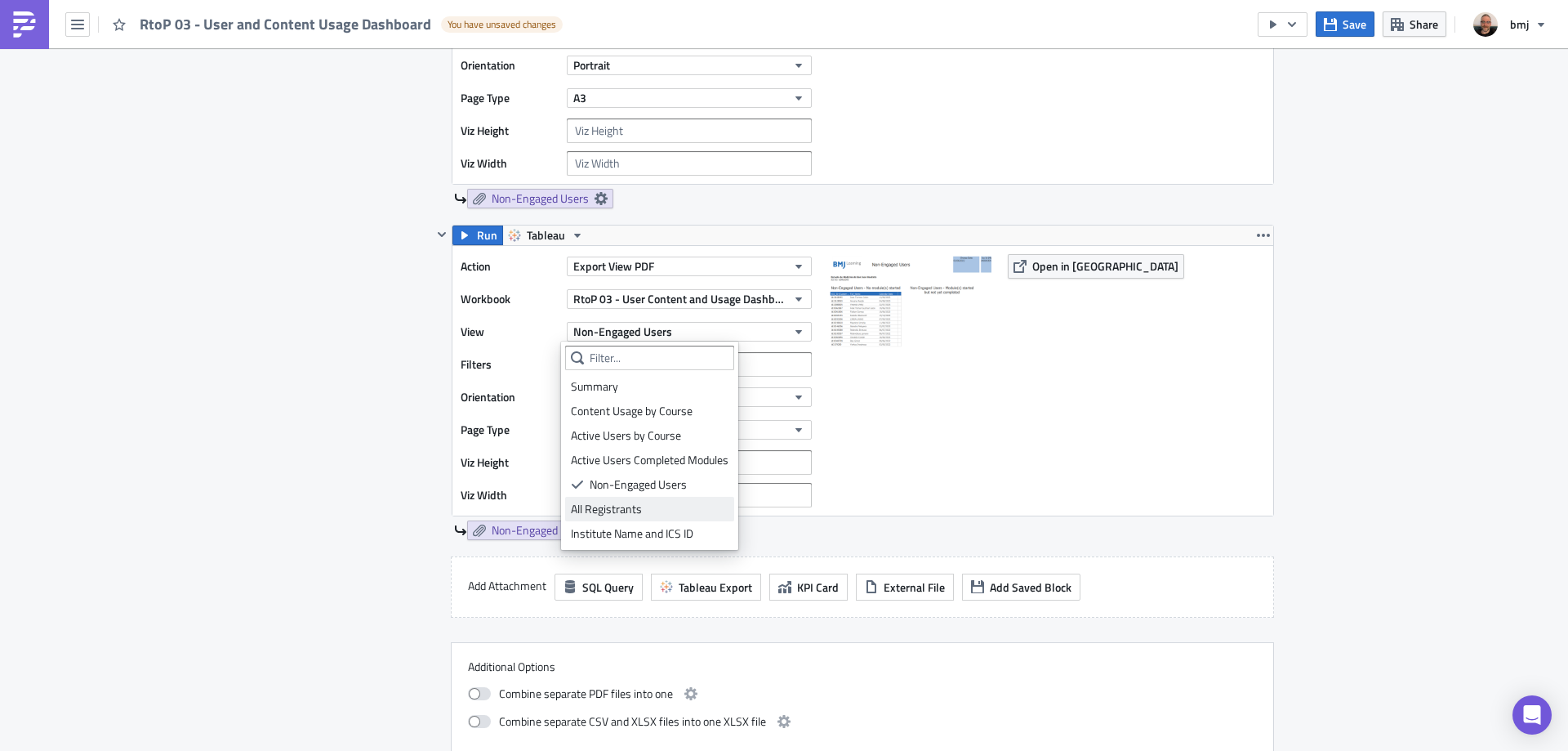
click at [674, 504] on div "All Registrants" at bounding box center [650, 509] width 158 height 16
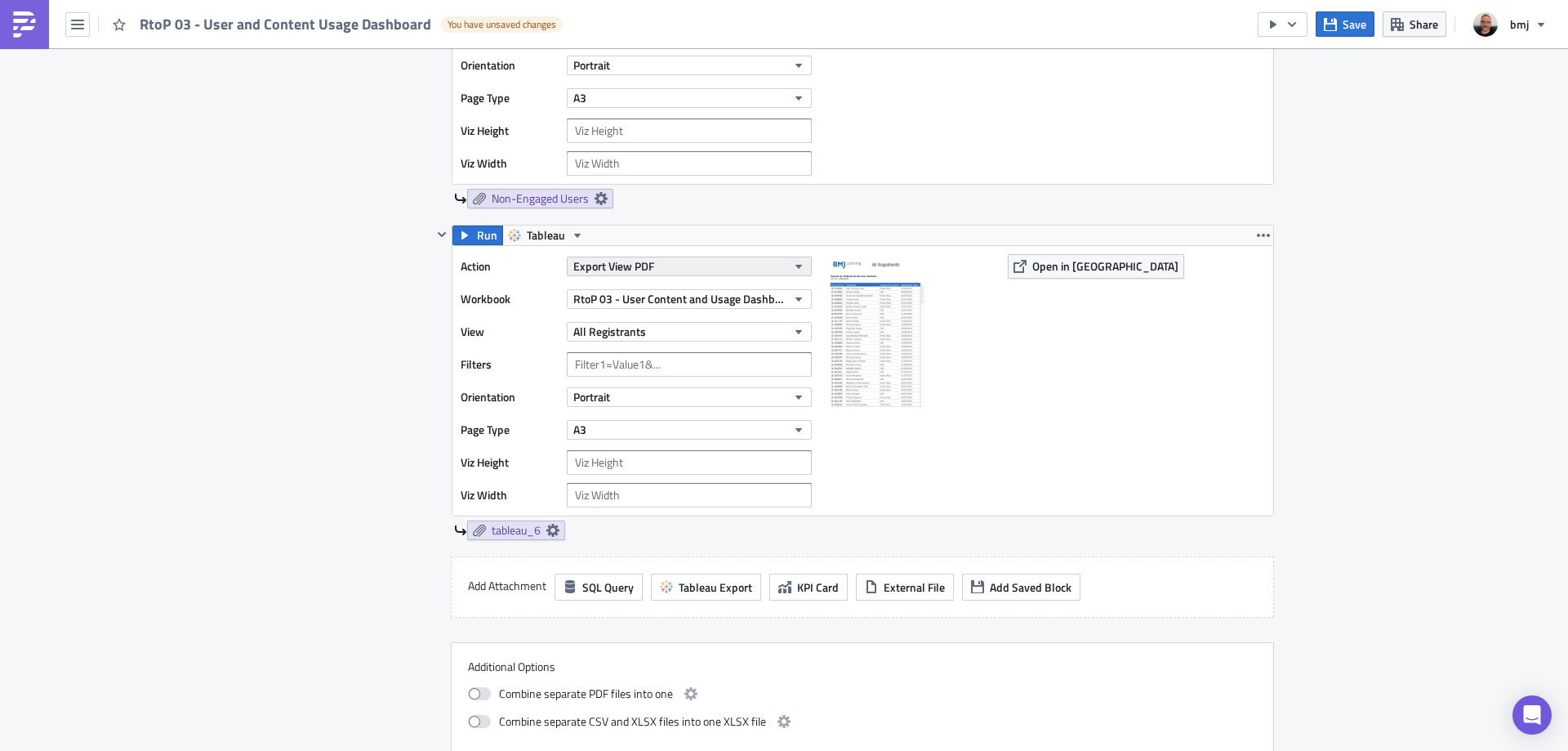
click at [661, 271] on button "Export View PDF" at bounding box center [689, 266] width 245 height 20
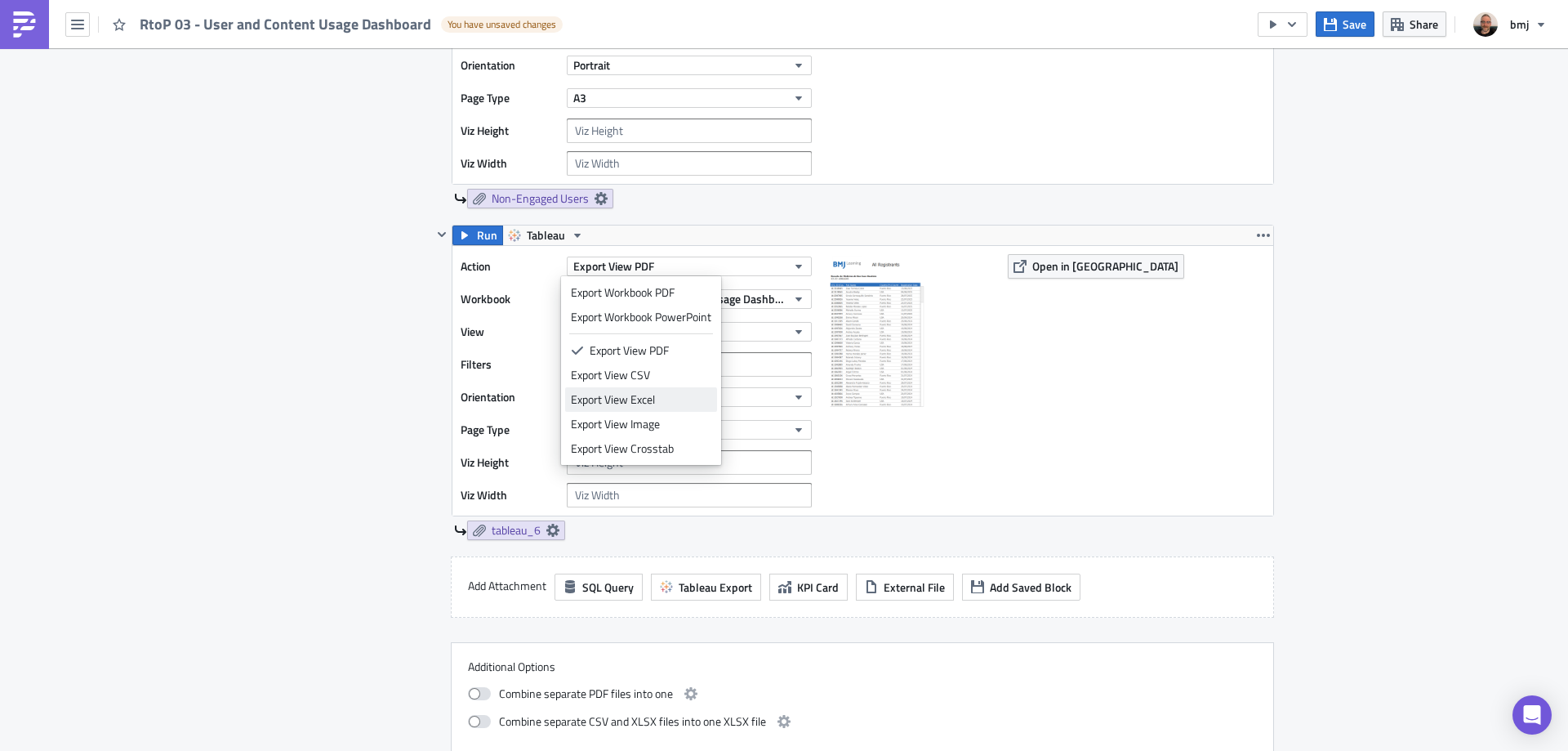
click at [661, 400] on div "Export View Excel" at bounding box center [641, 399] width 140 height 16
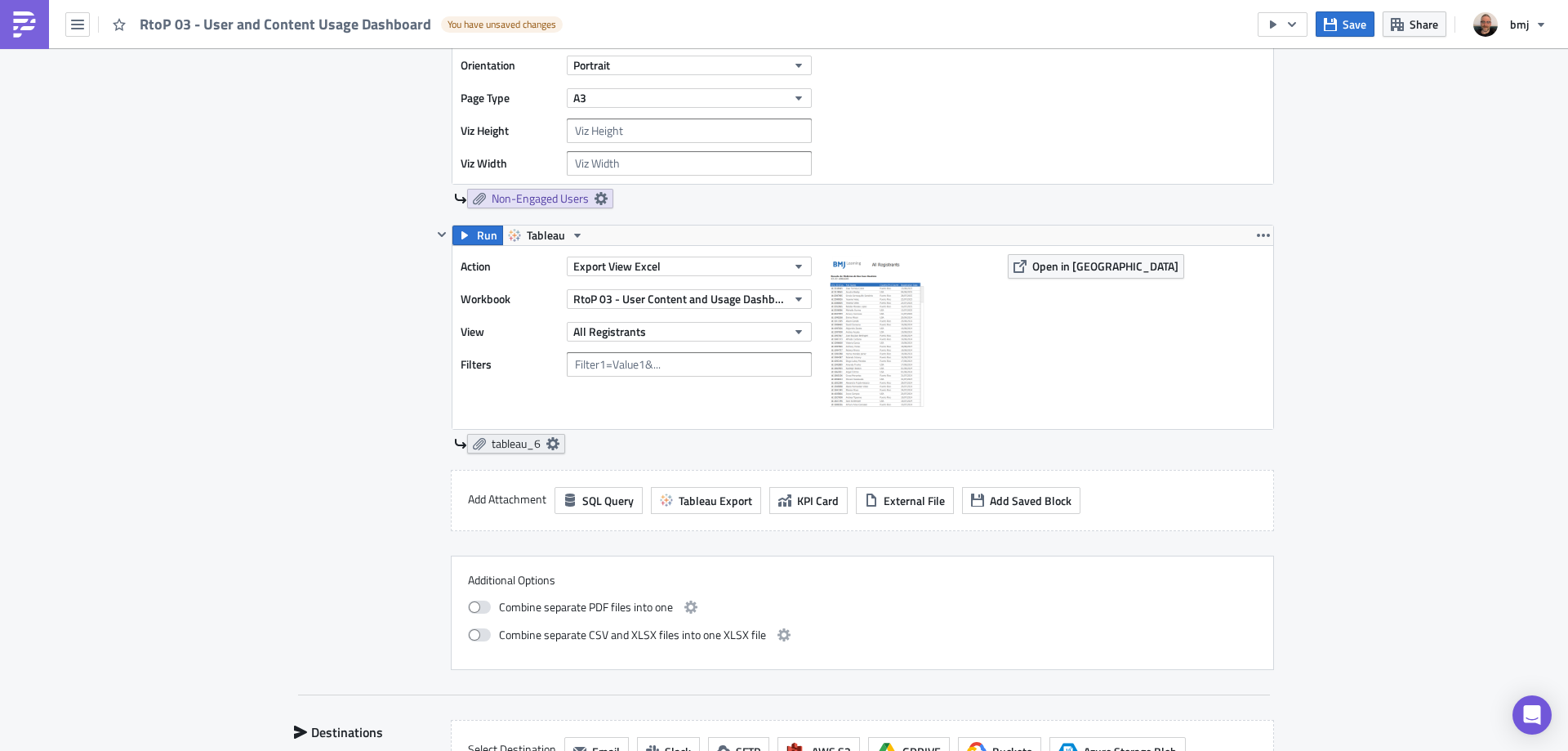
click at [547, 446] on icon at bounding box center [553, 443] width 13 height 13
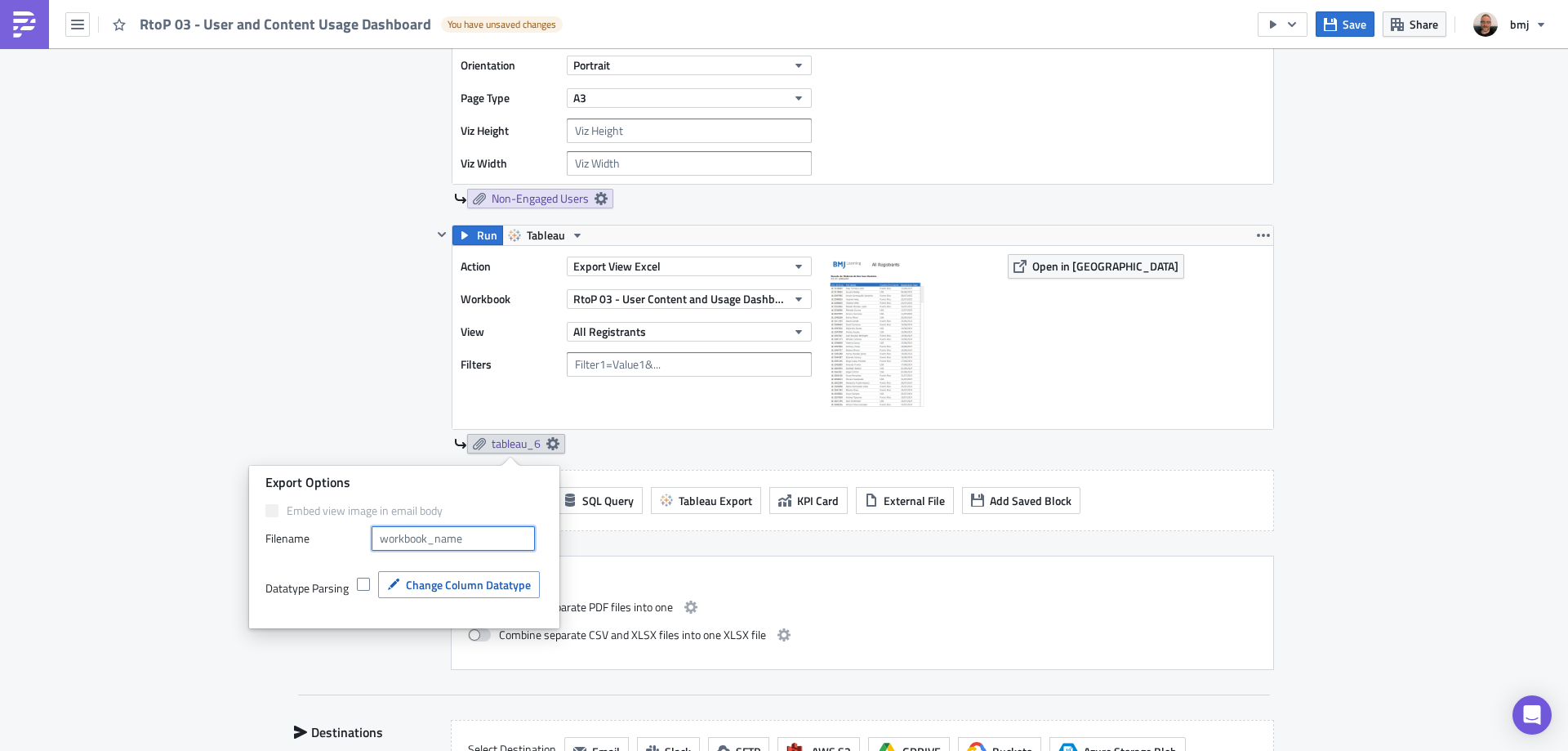
drag, startPoint x: 477, startPoint y: 545, endPoint x: 487, endPoint y: 553, distance: 12.8
click at [477, 544] on input "text" at bounding box center [453, 539] width 163 height 25
type input "All Registrants"
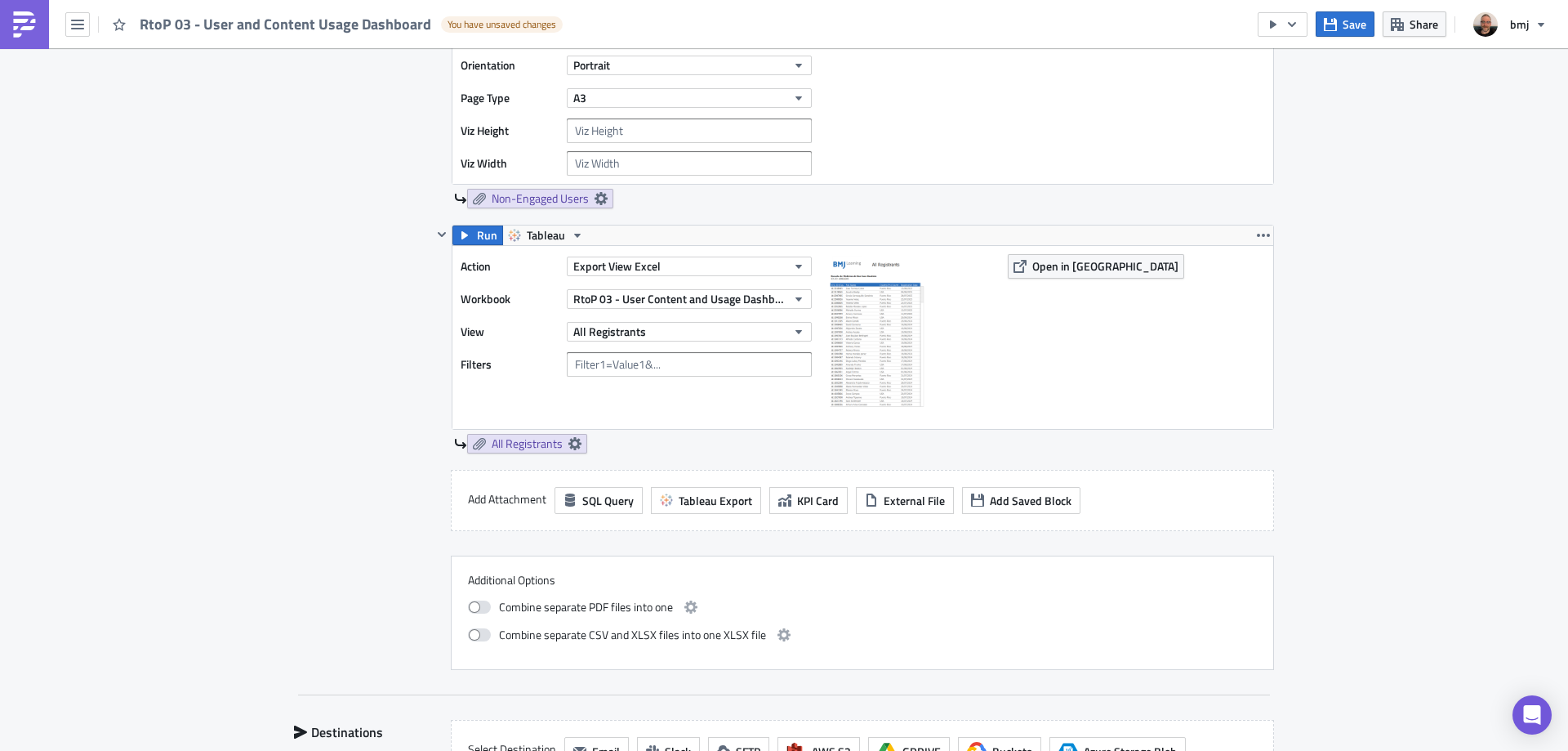
drag, startPoint x: 1359, startPoint y: 21, endPoint x: 1285, endPoint y: 80, distance: 94.6
click at [1359, 21] on span "Save" at bounding box center [1354, 23] width 24 height 17
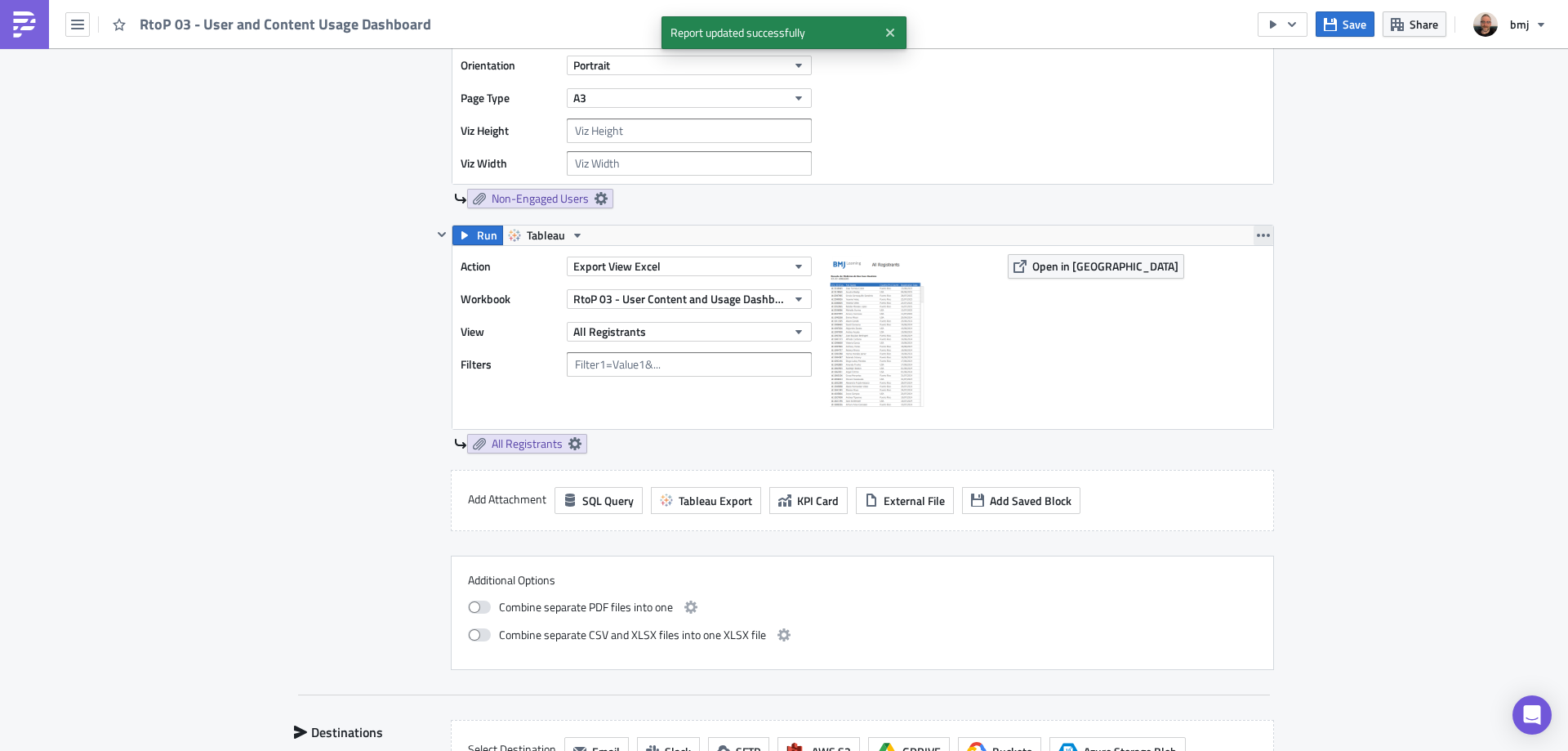
click at [1257, 237] on icon "button" at bounding box center [1263, 235] width 13 height 13
click at [1257, 268] on div "Duplicate" at bounding box center [1267, 273] width 108 height 16
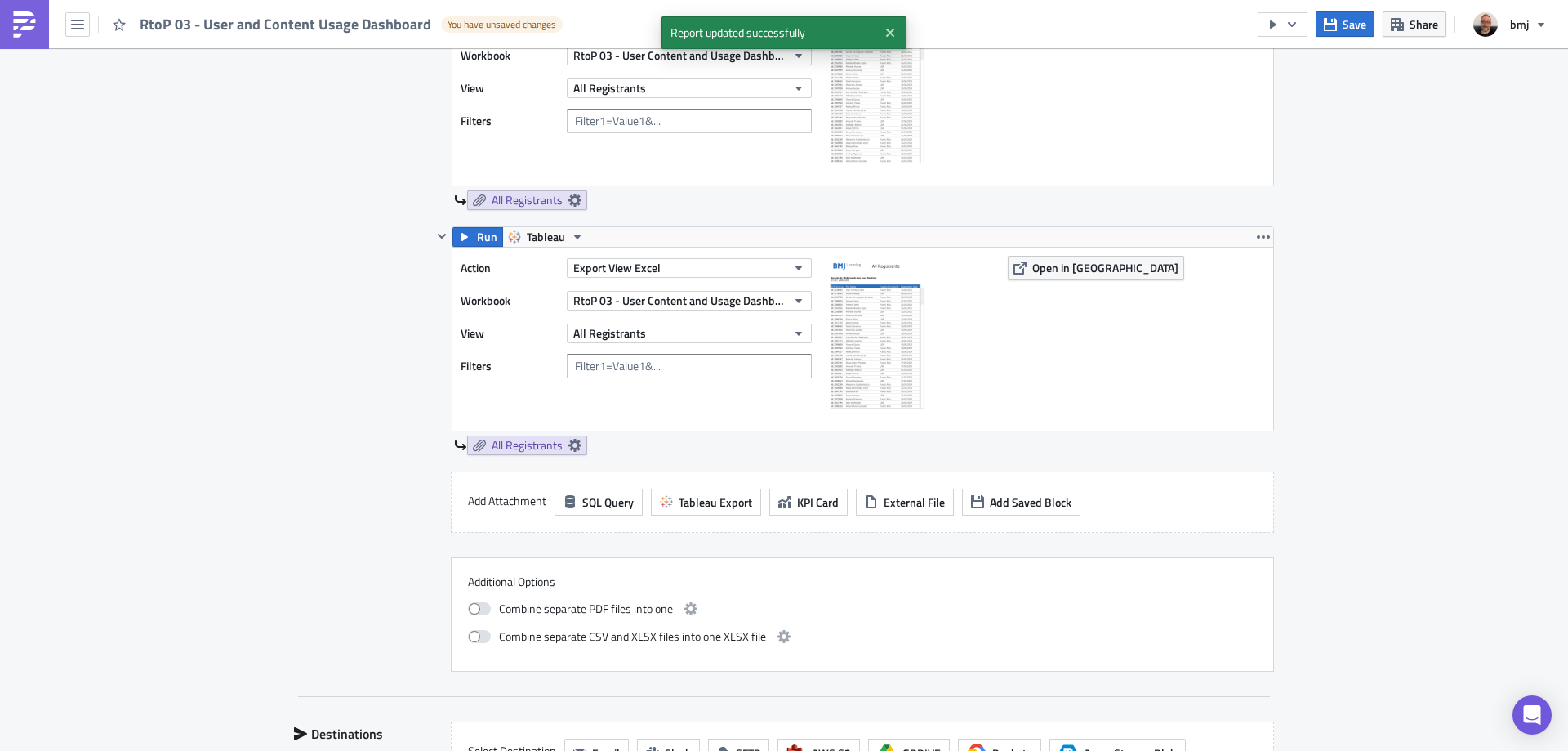
scroll to position [2083, 0]
click at [702, 335] on button "All Registrants" at bounding box center [689, 332] width 245 height 20
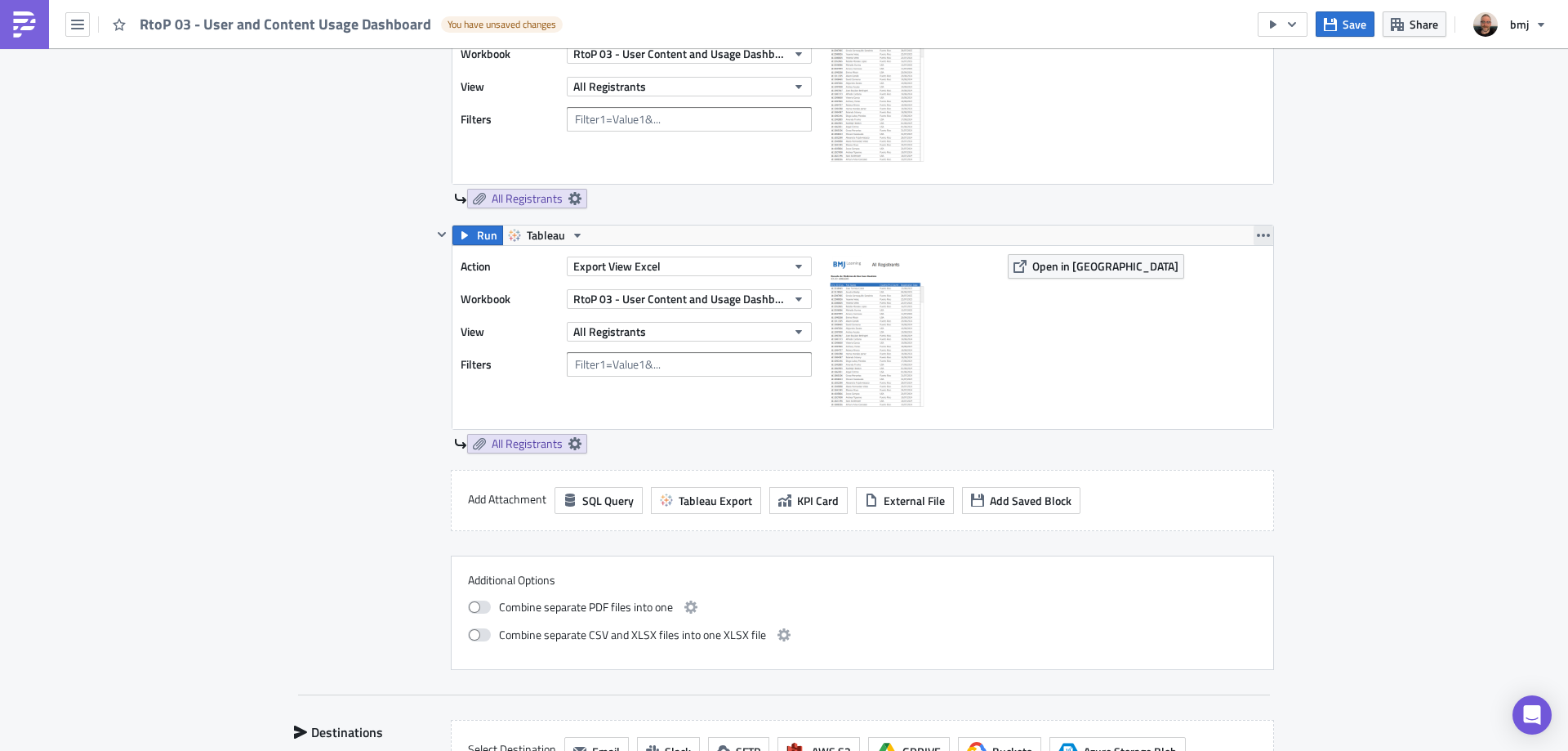
click at [1257, 232] on icon "button" at bounding box center [1263, 235] width 13 height 13
click at [1258, 325] on div "Remove" at bounding box center [1267, 331] width 108 height 16
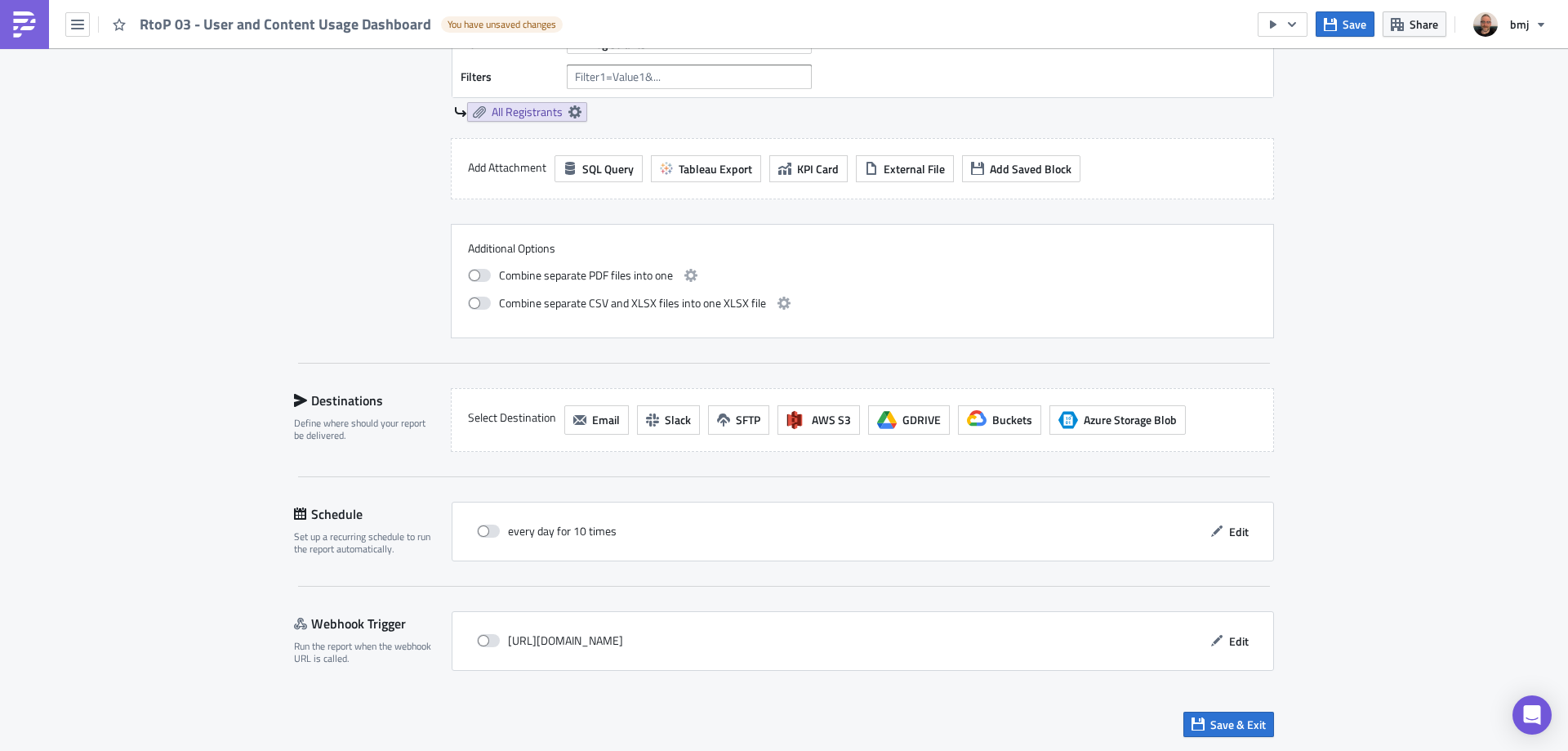
scroll to position [2037, 0]
drag, startPoint x: 1346, startPoint y: 24, endPoint x: 1298, endPoint y: 33, distance: 48.8
click at [1346, 23] on span "Save" at bounding box center [1354, 23] width 24 height 17
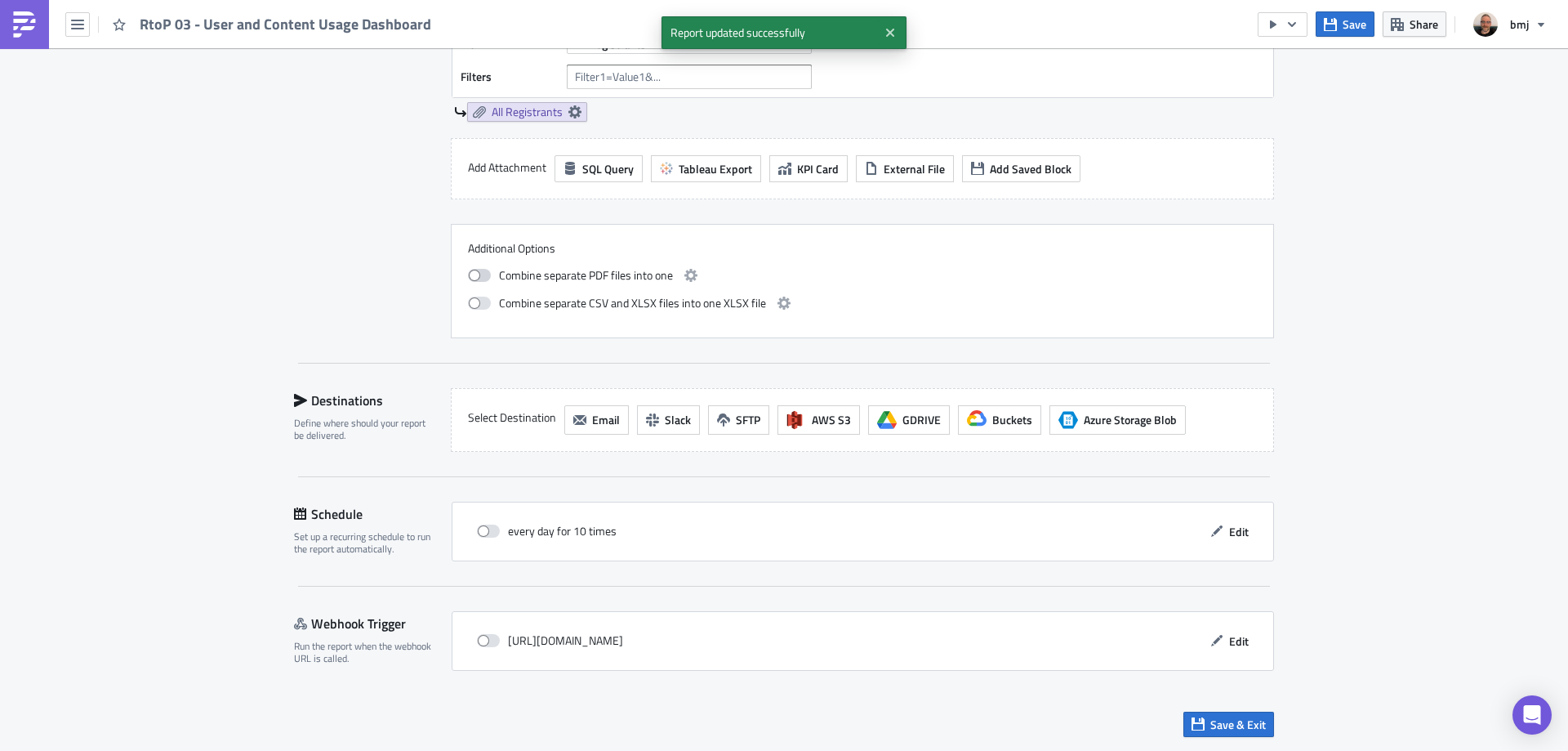
click at [475, 274] on span at bounding box center [479, 275] width 23 height 13
click at [475, 274] on input "checkbox" at bounding box center [477, 273] width 11 height 11
checkbox input "true"
click at [476, 299] on span at bounding box center [479, 303] width 23 height 13
click at [476, 299] on input "checkbox" at bounding box center [477, 301] width 11 height 11
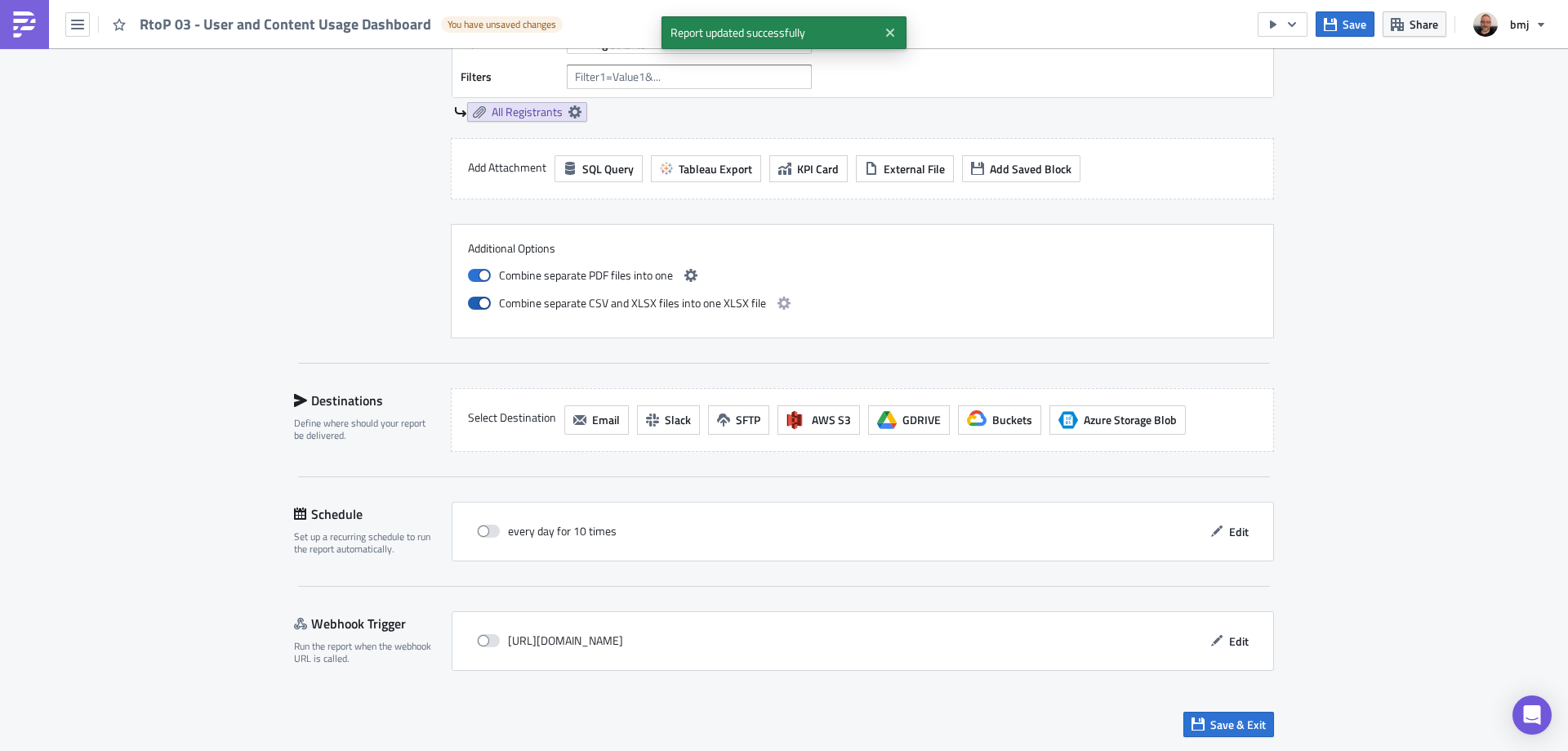
checkbox input "true"
click at [684, 275] on icon "button" at bounding box center [690, 275] width 13 height 13
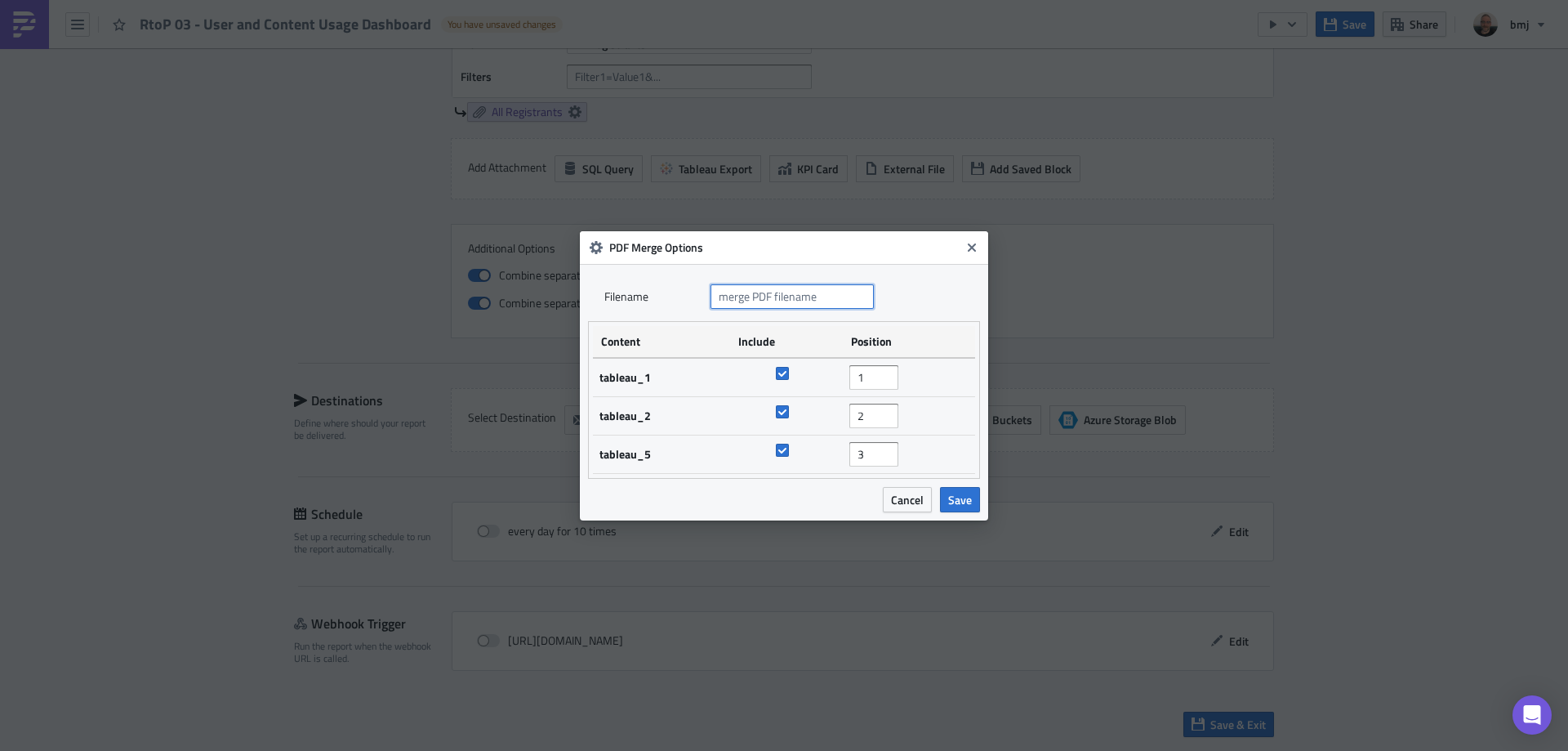
click at [800, 303] on input "text" at bounding box center [792, 296] width 163 height 25
type input "RtoP 03 - User and Content Usage Dashboard"
drag, startPoint x: 962, startPoint y: 502, endPoint x: 949, endPoint y: 476, distance: 29.1
click at [963, 502] on span "Save" at bounding box center [959, 499] width 24 height 17
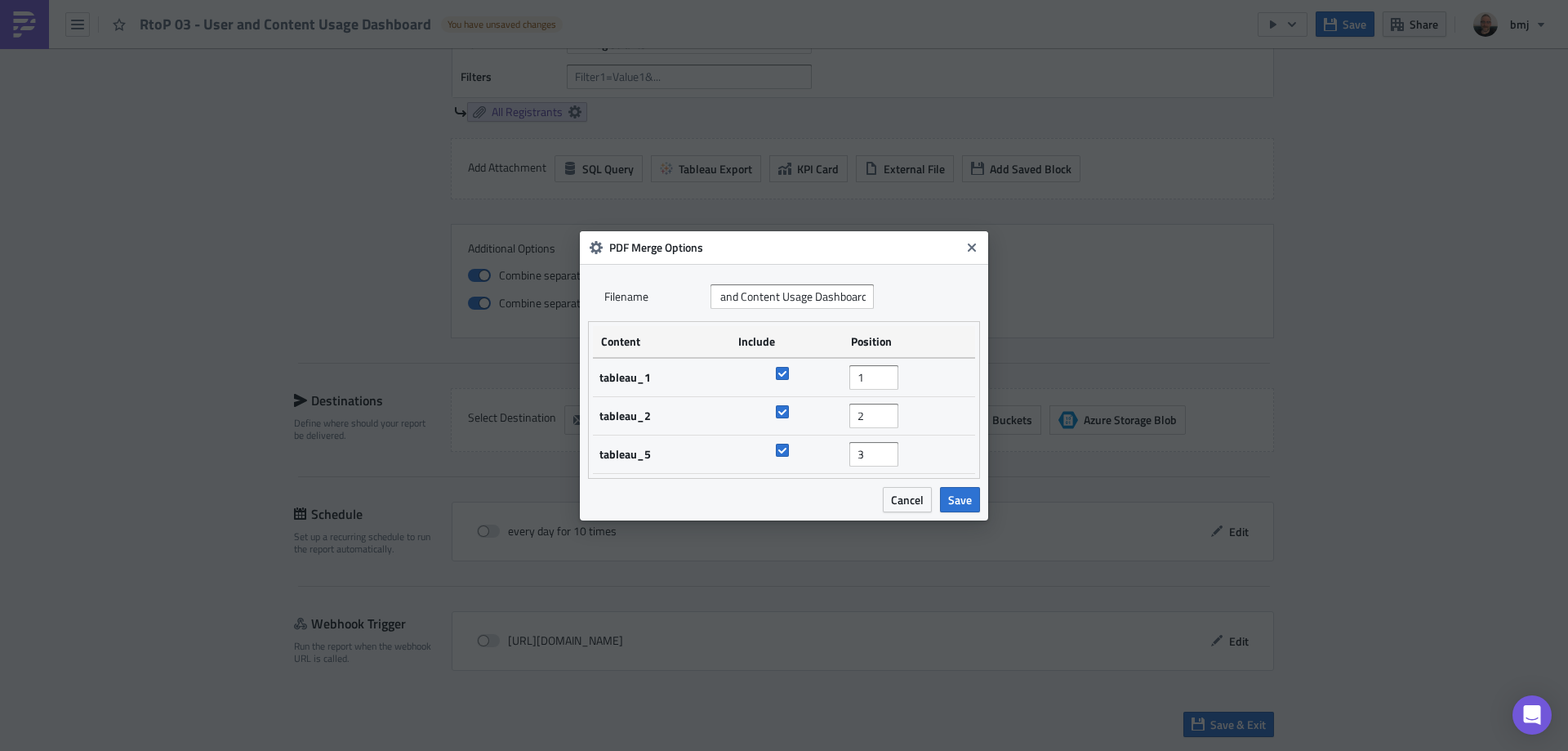
scroll to position [0, 0]
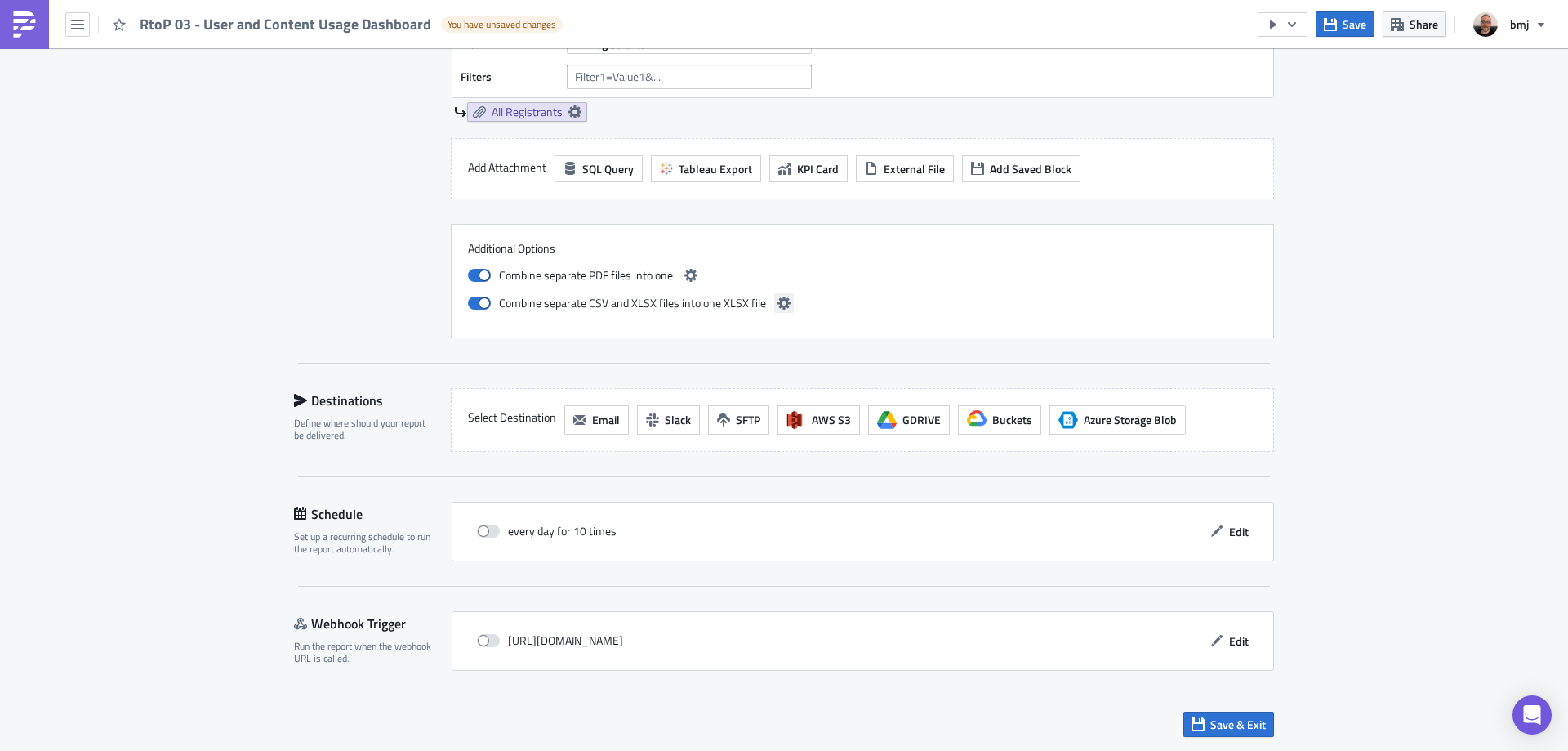
click at [777, 304] on icon "button" at bounding box center [784, 303] width 13 height 13
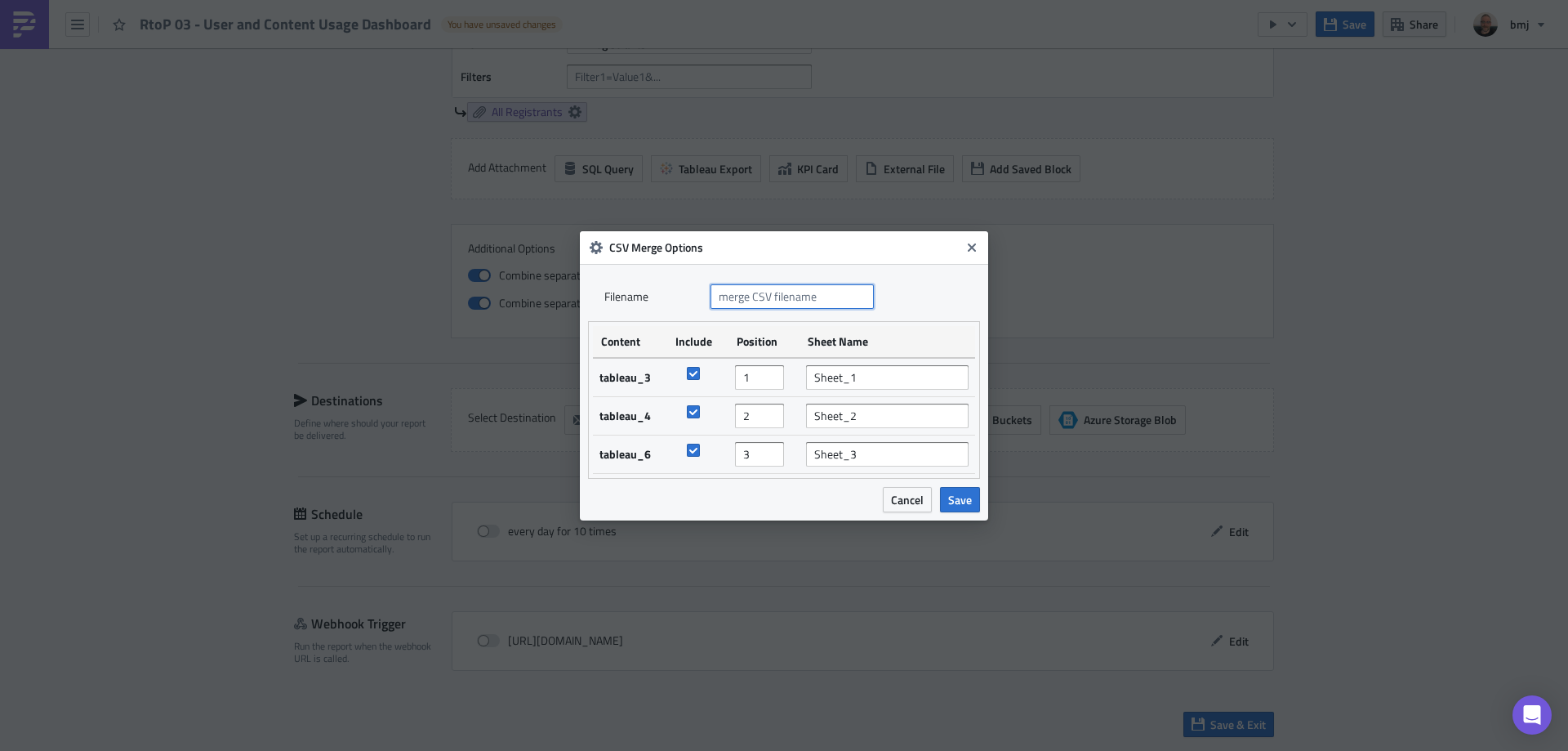
click at [805, 304] on input "text" at bounding box center [792, 296] width 163 height 25
paste input "RtoP 03 - User and Content Usage Dashboard"
type input "RtoP 03 - User and Content Usage Dashboard"
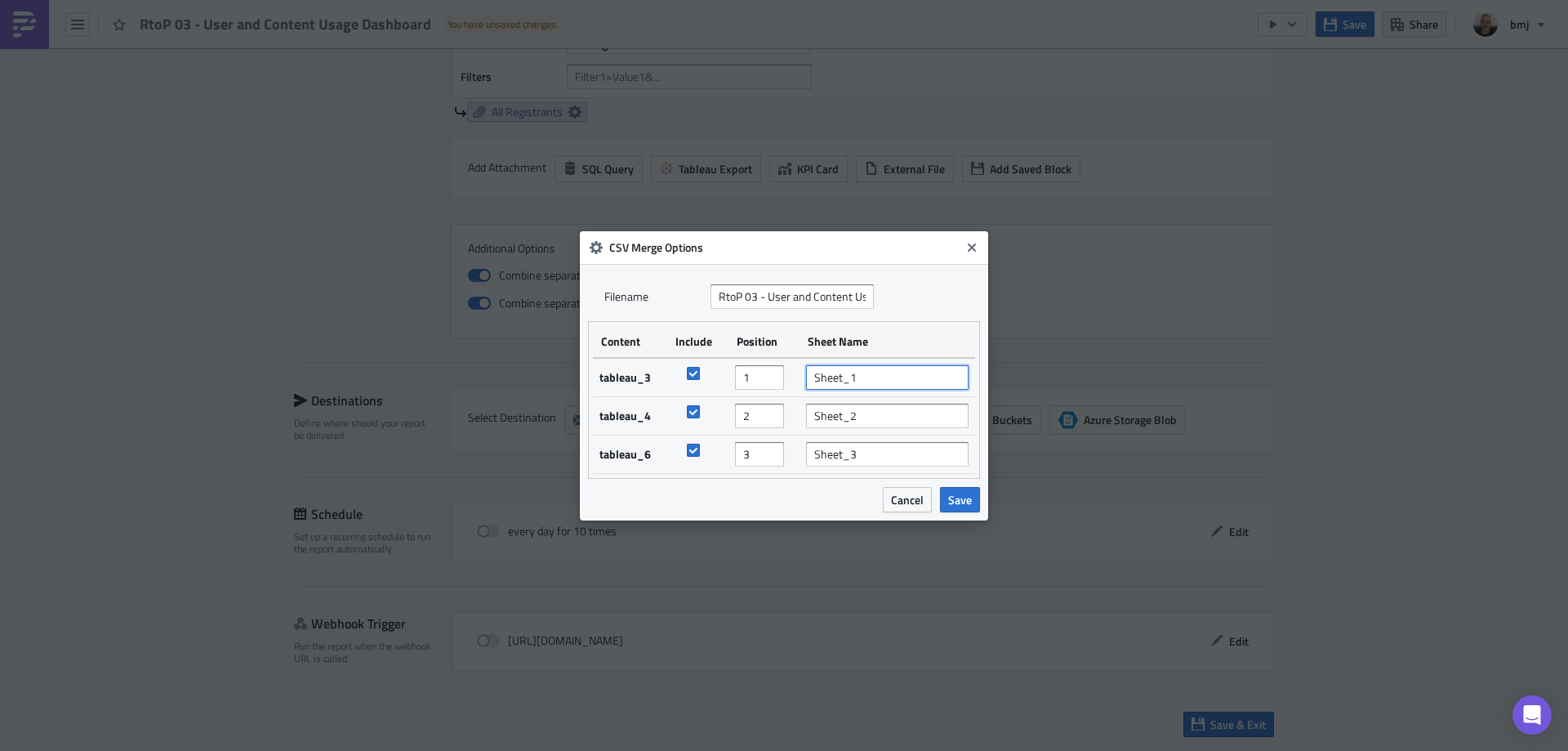
drag, startPoint x: 884, startPoint y: 371, endPoint x: 757, endPoint y: 374, distance: 127.0
click at [757, 374] on tr "tableau_3 1 Sheet_1" at bounding box center [784, 377] width 382 height 39
click at [889, 451] on input "Sheet_3" at bounding box center [886, 455] width 162 height 25
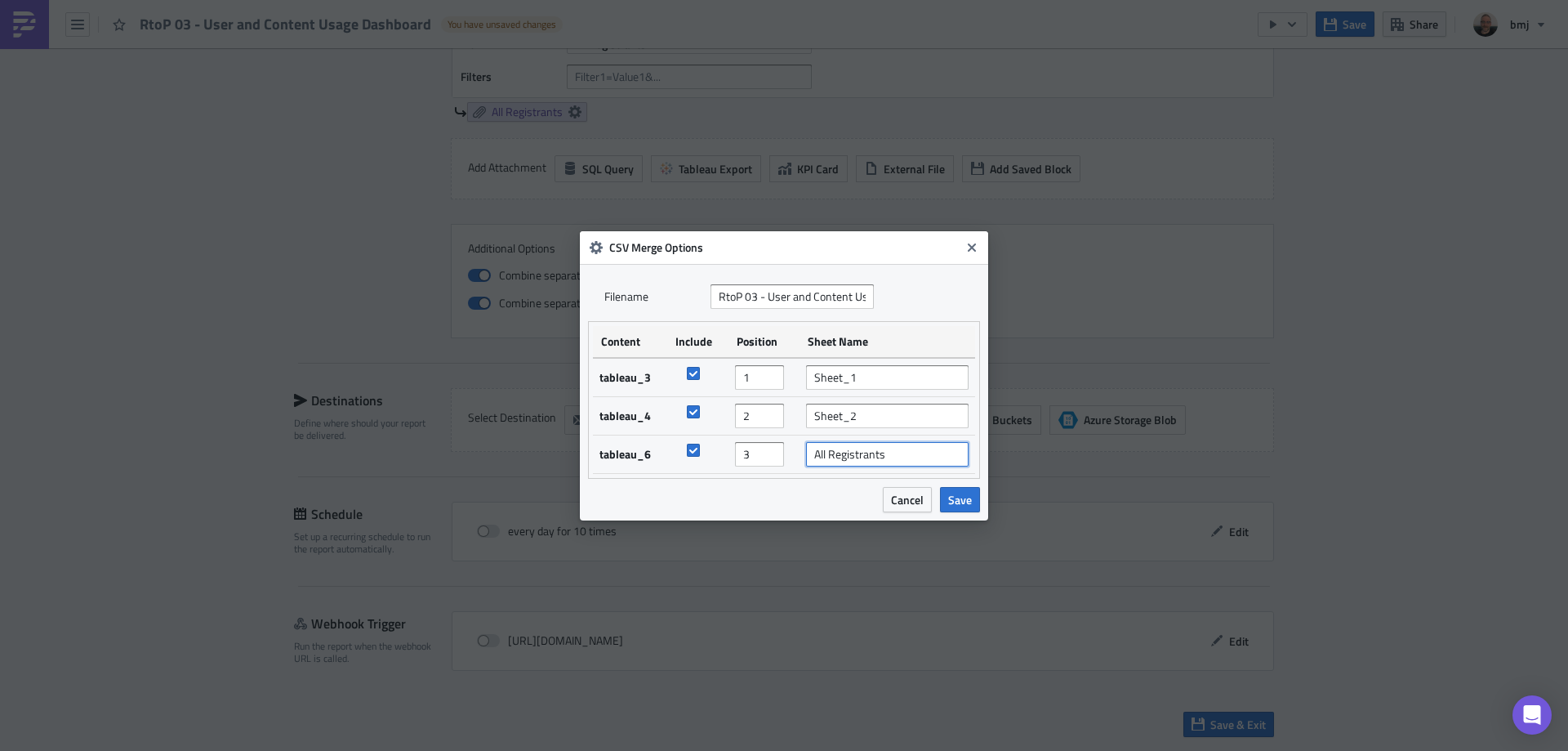
type input "All Registrants"
click at [876, 413] on input "Sheet_2" at bounding box center [886, 416] width 162 height 25
click at [874, 374] on input "Sheet_1" at bounding box center [886, 377] width 162 height 25
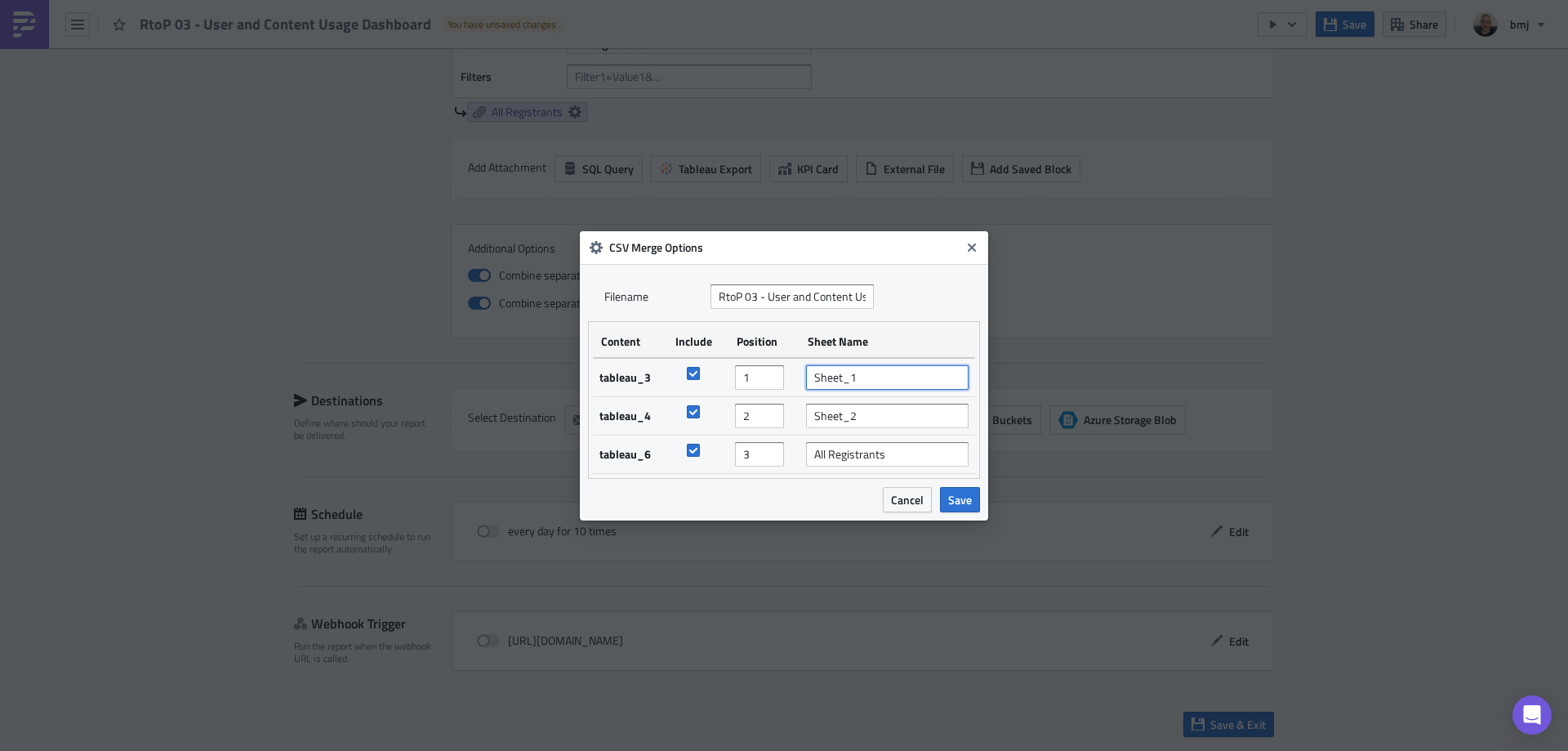
click at [874, 374] on input "Sheet_1" at bounding box center [886, 377] width 162 height 25
type input "Active Users by Course"
click at [965, 502] on span "Save" at bounding box center [959, 499] width 24 height 17
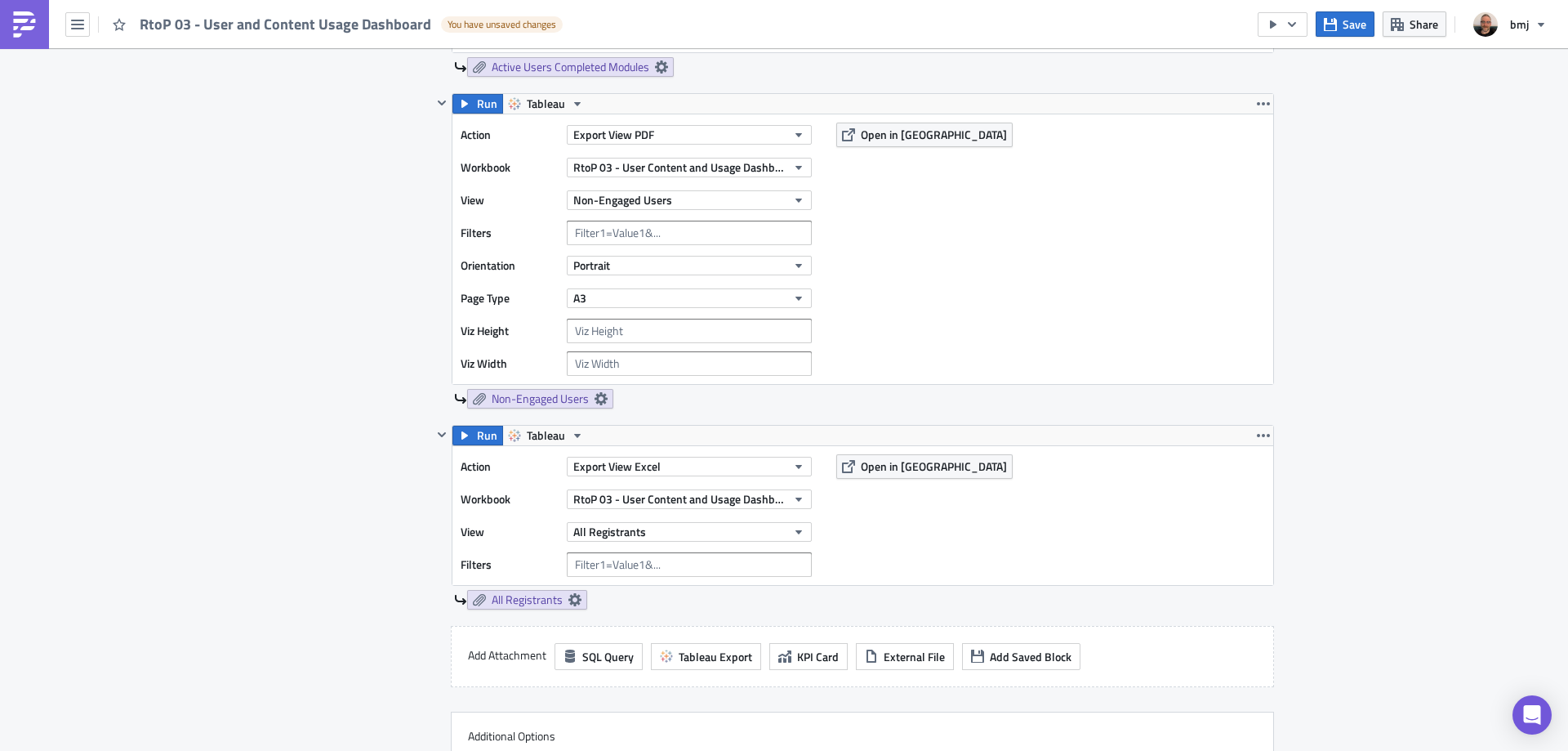
scroll to position [1547, 0]
click at [1351, 32] on span "Save" at bounding box center [1354, 23] width 24 height 17
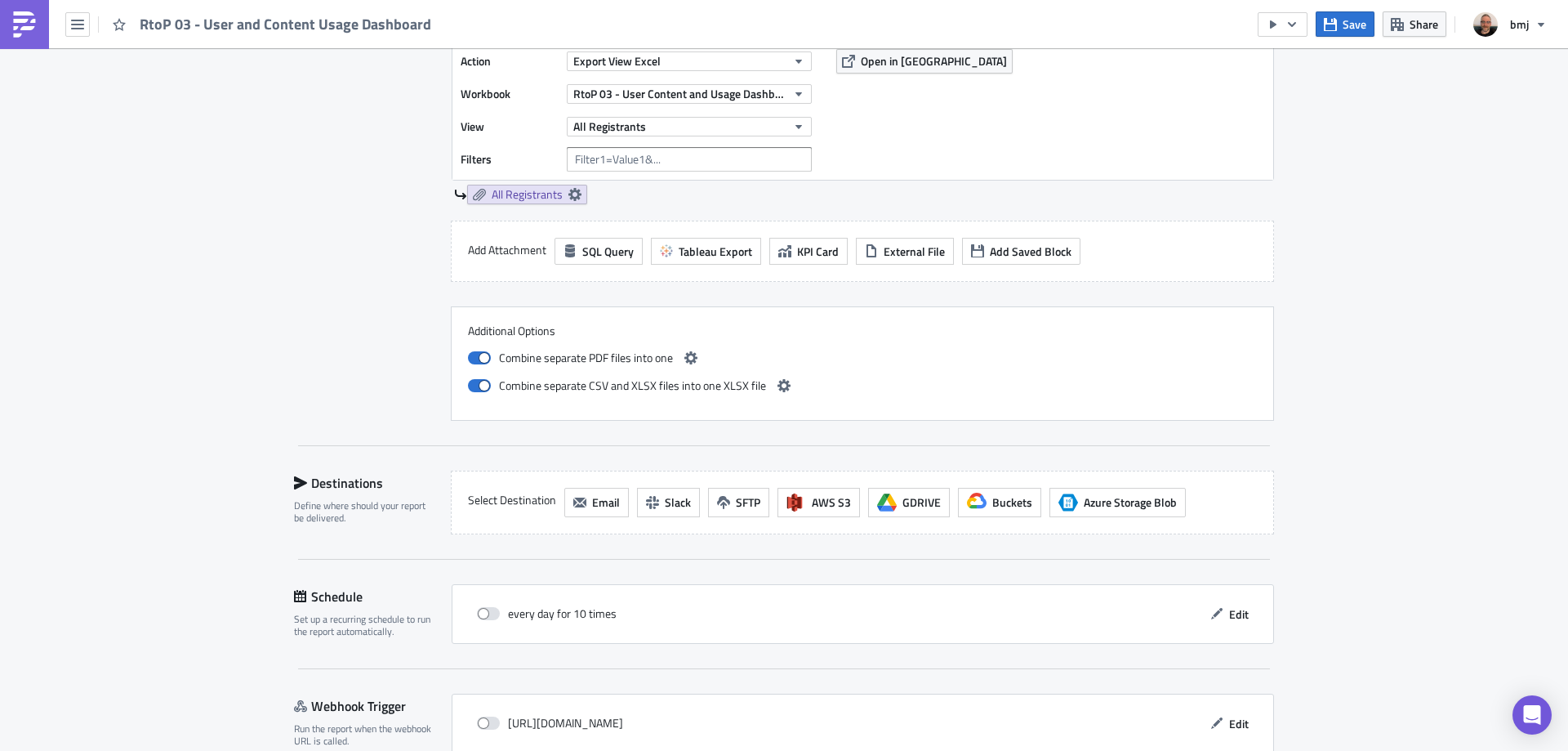
scroll to position [1956, 0]
click at [778, 379] on icon "button" at bounding box center [784, 384] width 13 height 13
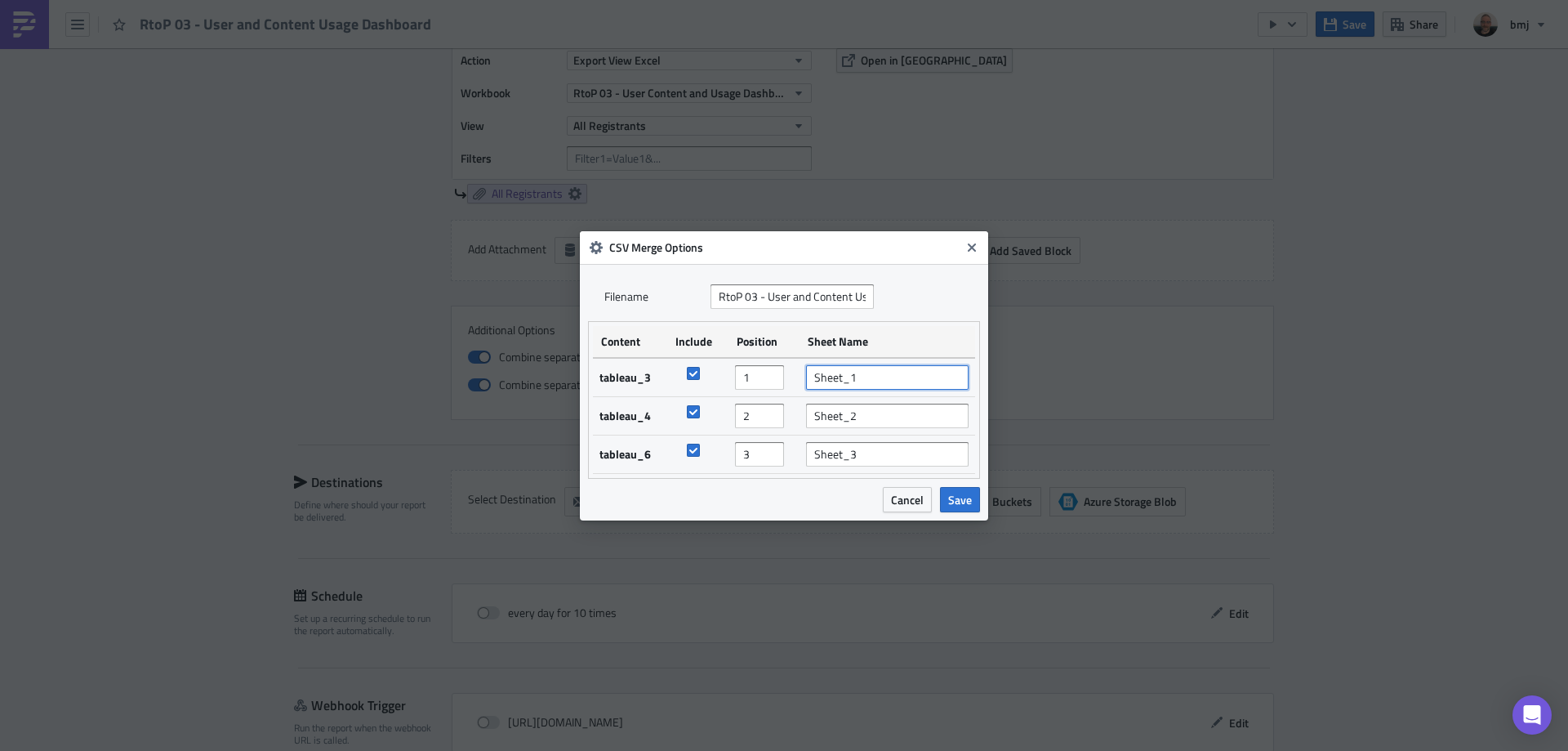
drag, startPoint x: 881, startPoint y: 378, endPoint x: 788, endPoint y: 382, distance: 93.1
click at [788, 382] on tr "tableau_3 1 Sheet_1" at bounding box center [784, 377] width 382 height 39
type input "Active Users by Course"
drag, startPoint x: 809, startPoint y: 421, endPoint x: 777, endPoint y: 420, distance: 32.0
click at [781, 420] on tr "tableau_4 2 Sheet_2" at bounding box center [784, 415] width 382 height 38
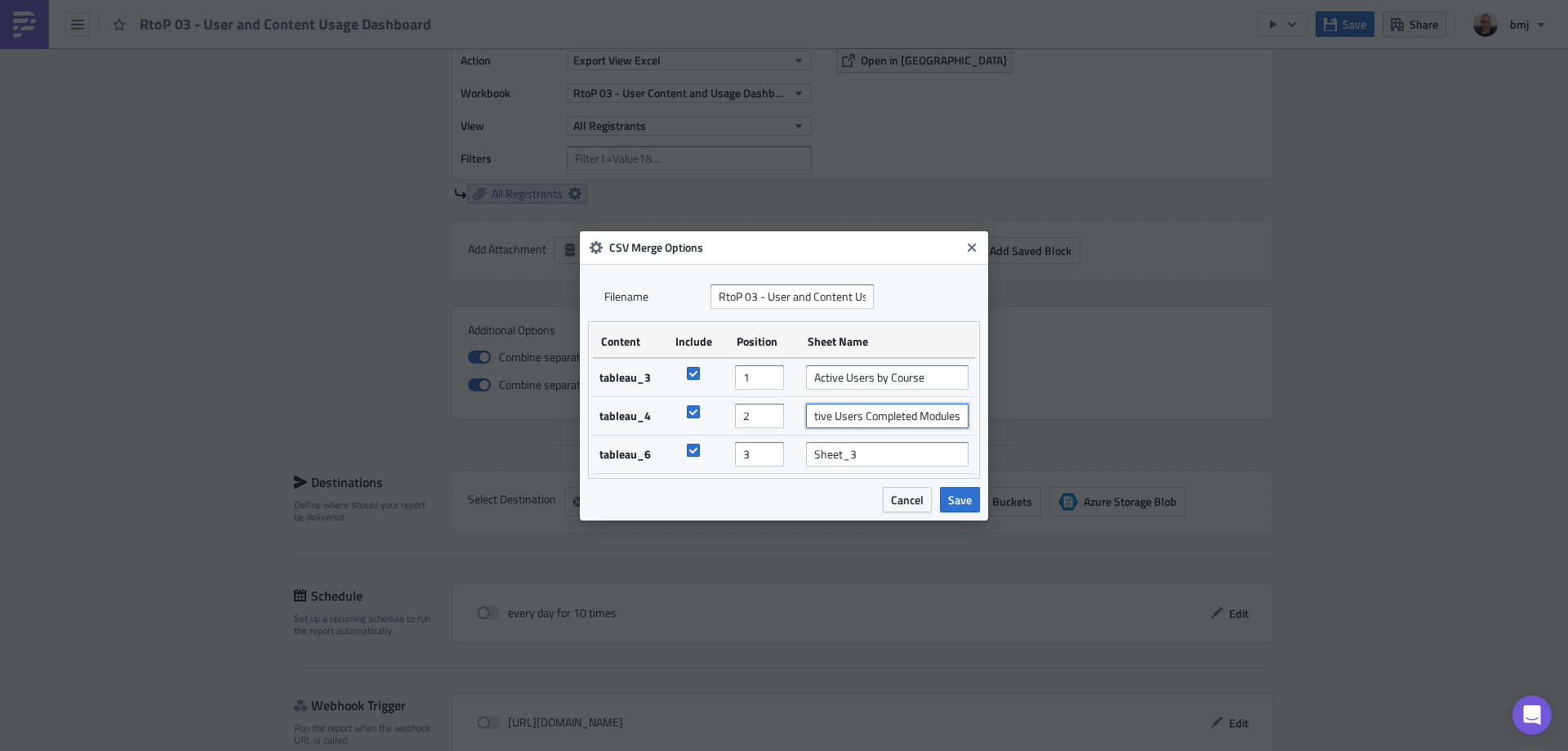
scroll to position [0, 17]
type input "Active Users Completed Modules"
drag, startPoint x: 876, startPoint y: 459, endPoint x: 777, endPoint y: 459, distance: 99.0
click at [777, 459] on tr "tableau_6 3 Sheet_3" at bounding box center [784, 454] width 382 height 38
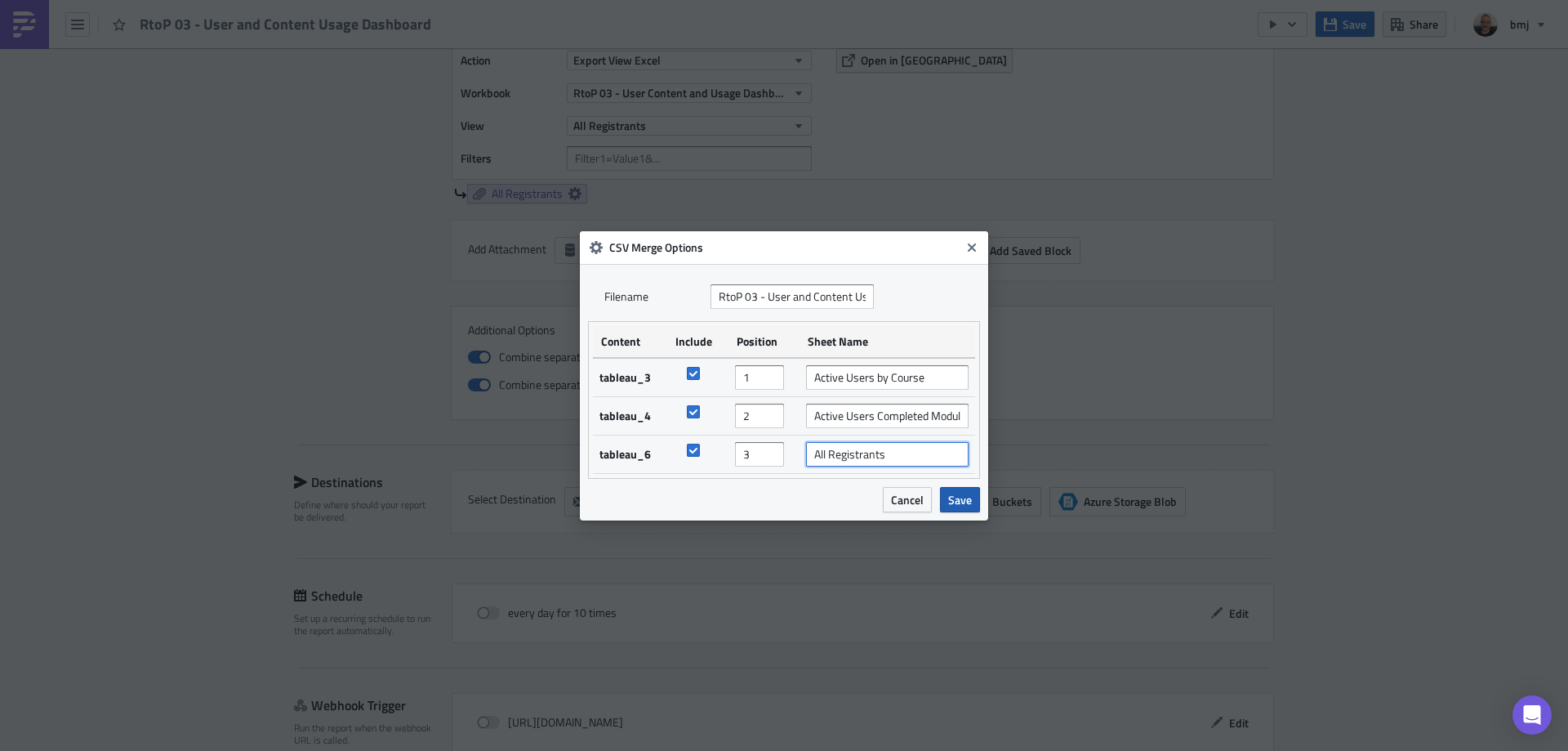
type input "All Registrants"
click at [958, 497] on span "Save" at bounding box center [959, 499] width 24 height 17
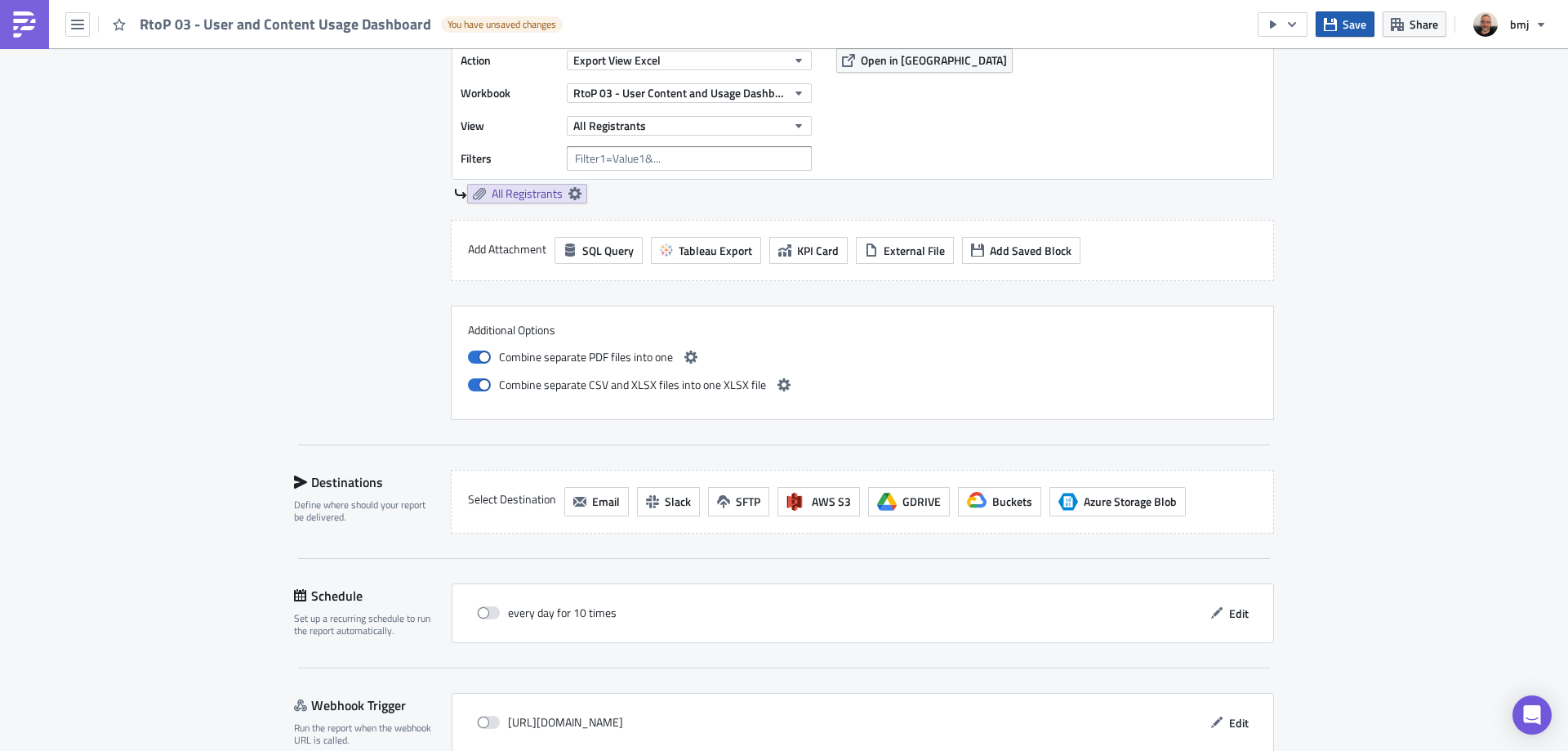
click at [1339, 28] on button "Save" at bounding box center [1345, 24] width 59 height 26
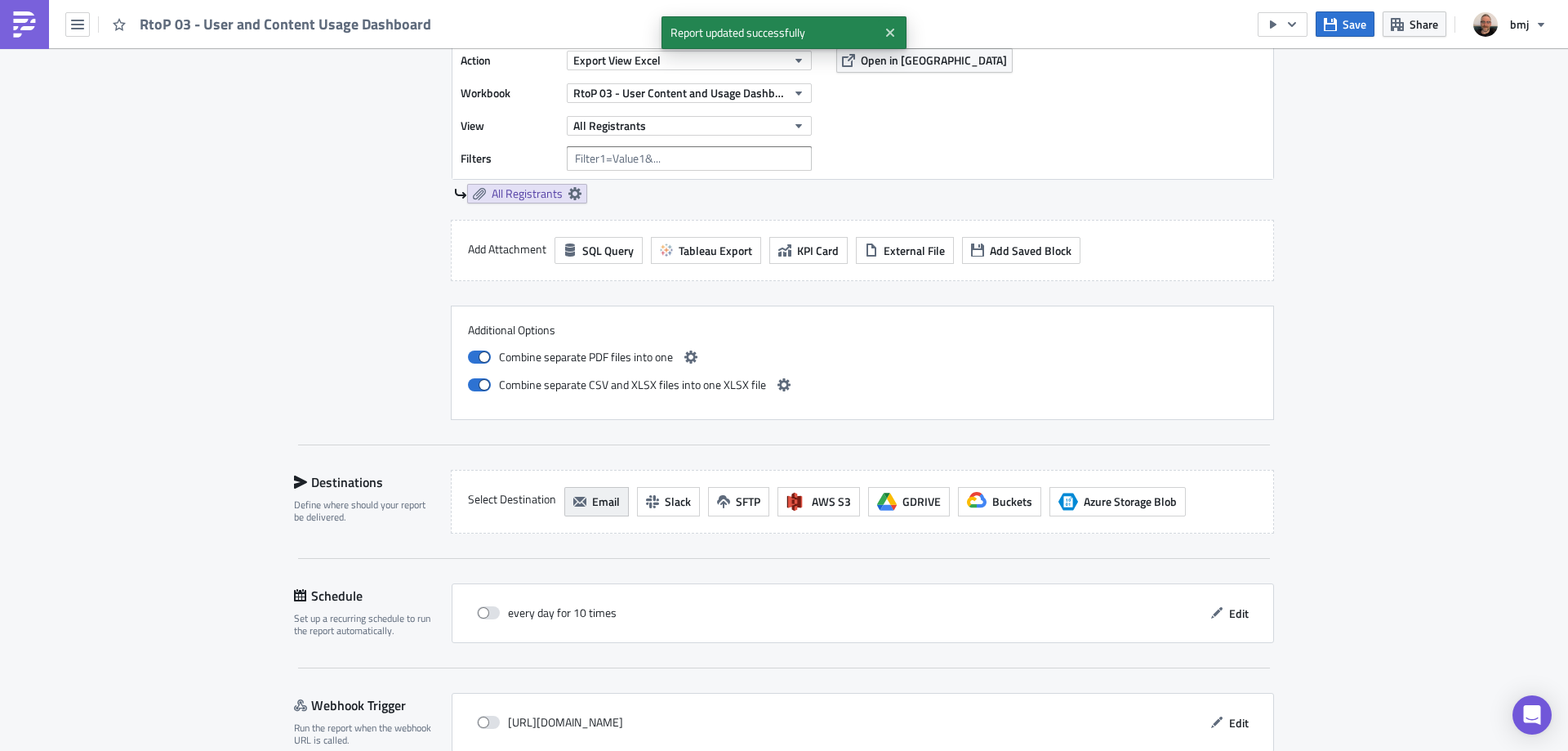
click at [603, 507] on span "Email" at bounding box center [605, 501] width 28 height 17
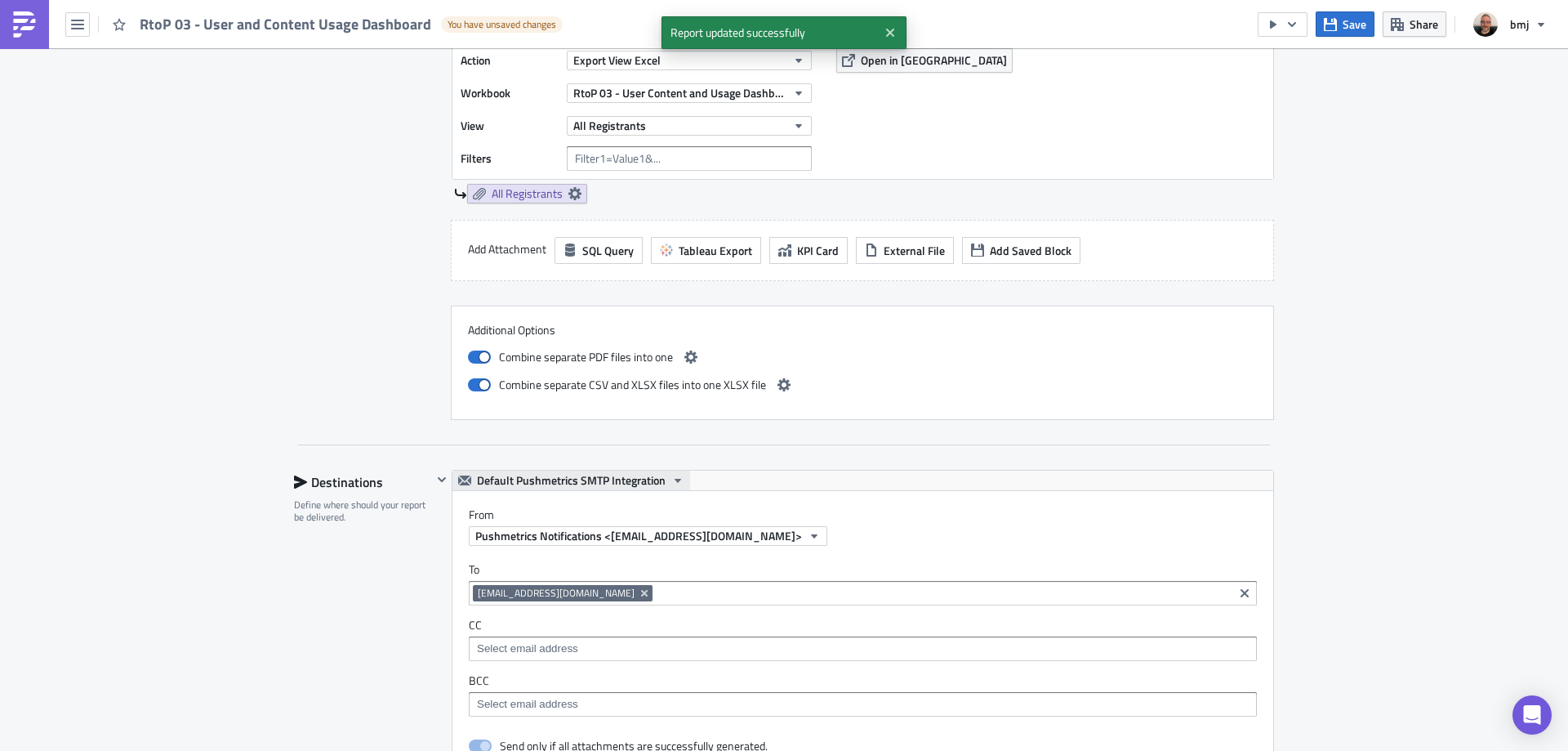
click at [589, 478] on span "Default Pushmetrics SMTP Integration" at bounding box center [571, 480] width 189 height 20
click at [591, 479] on span "Default Pushmetrics SMTP Integration" at bounding box center [571, 480] width 189 height 20
click at [578, 486] on span "Default Pushmetrics SMTP Integration" at bounding box center [571, 480] width 189 height 20
click at [542, 527] on div "BMJ SMTP" at bounding box center [568, 531] width 185 height 16
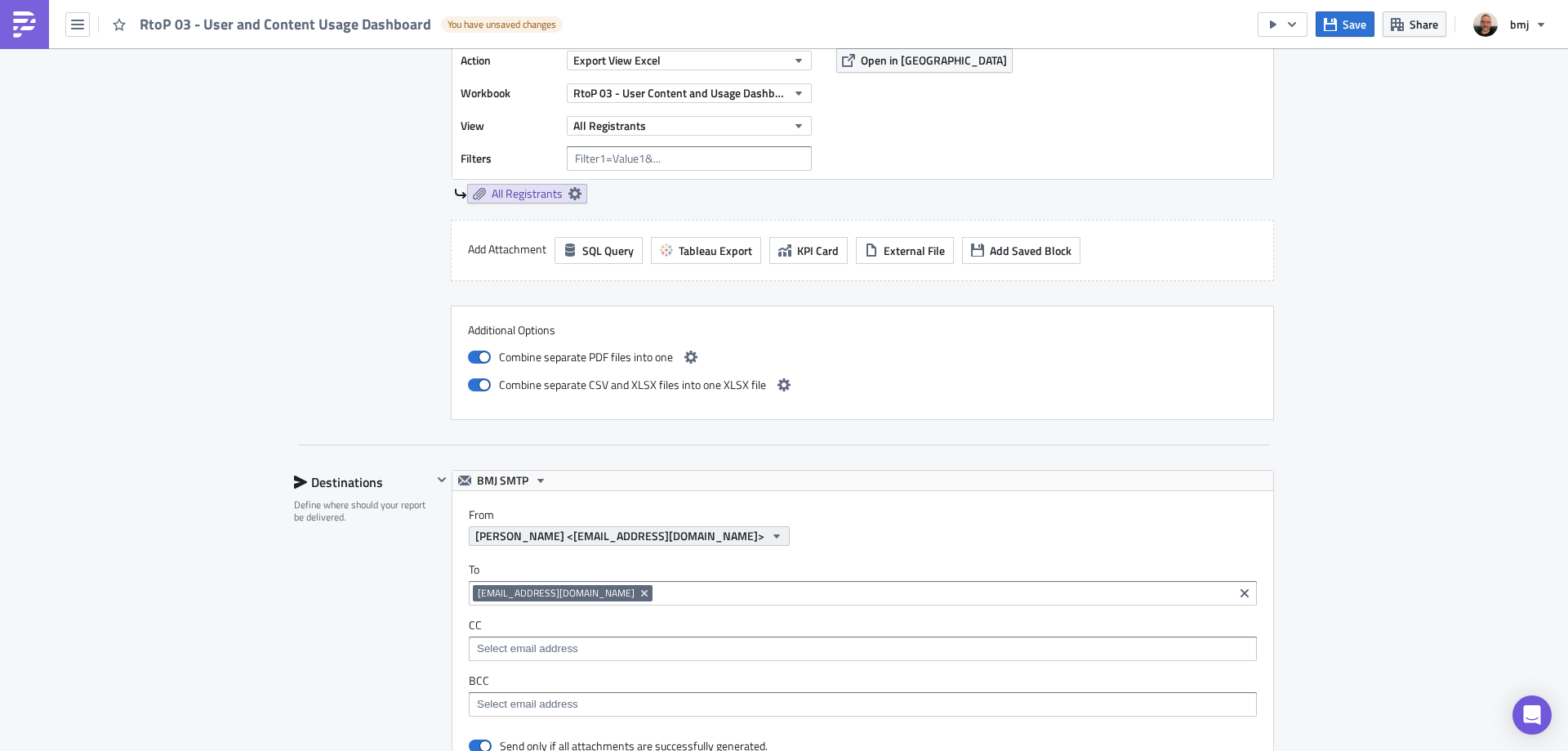
click at [613, 536] on span "[PERSON_NAME] <[EMAIL_ADDRESS][DOMAIN_NAME]>" at bounding box center [620, 535] width 289 height 17
click at [790, 533] on div "[PERSON_NAME] <[EMAIL_ADDRESS][DOMAIN_NAME]>" at bounding box center [871, 536] width 804 height 20
click at [1241, 593] on icon "Clear selected items" at bounding box center [1244, 593] width 13 height 13
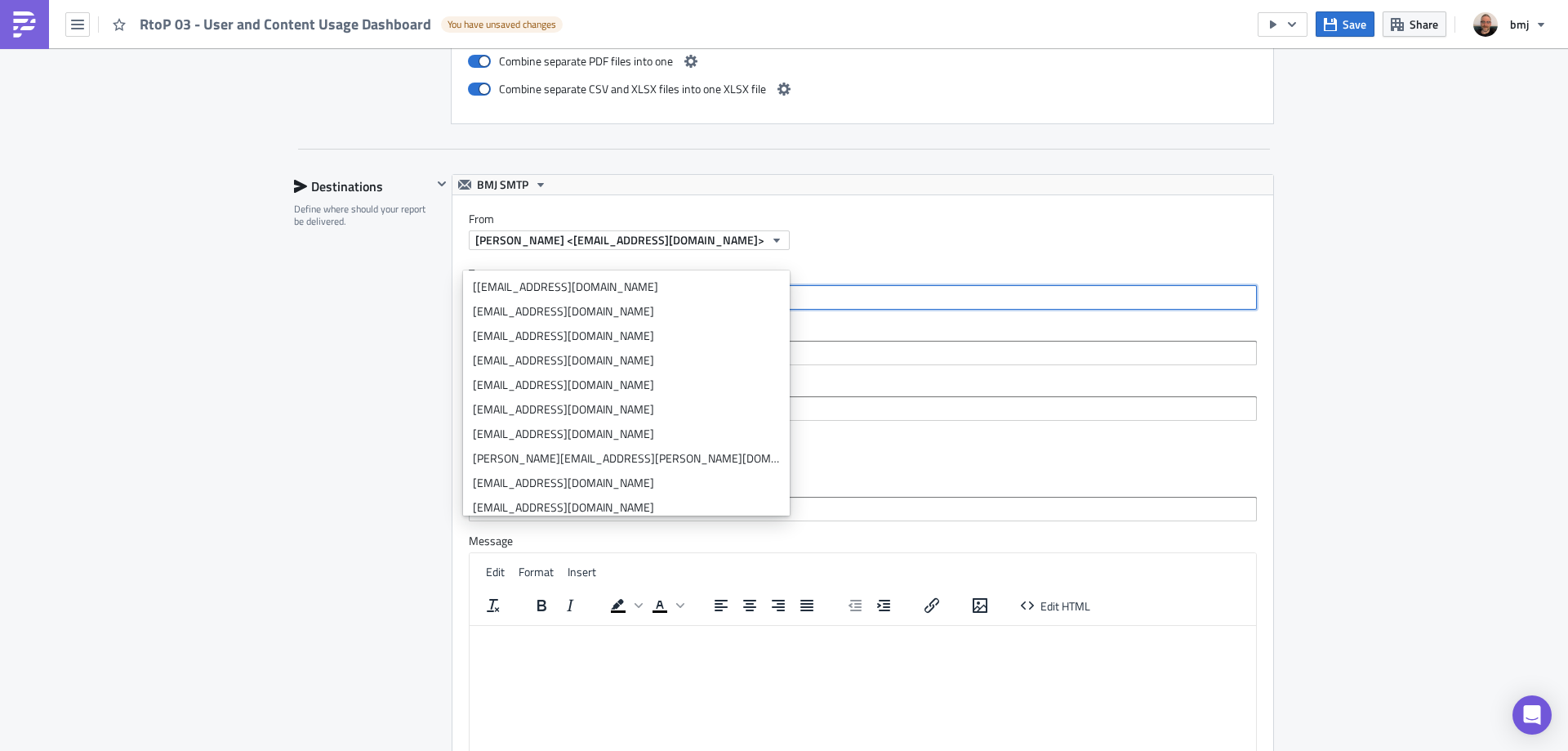
scroll to position [2282, 0]
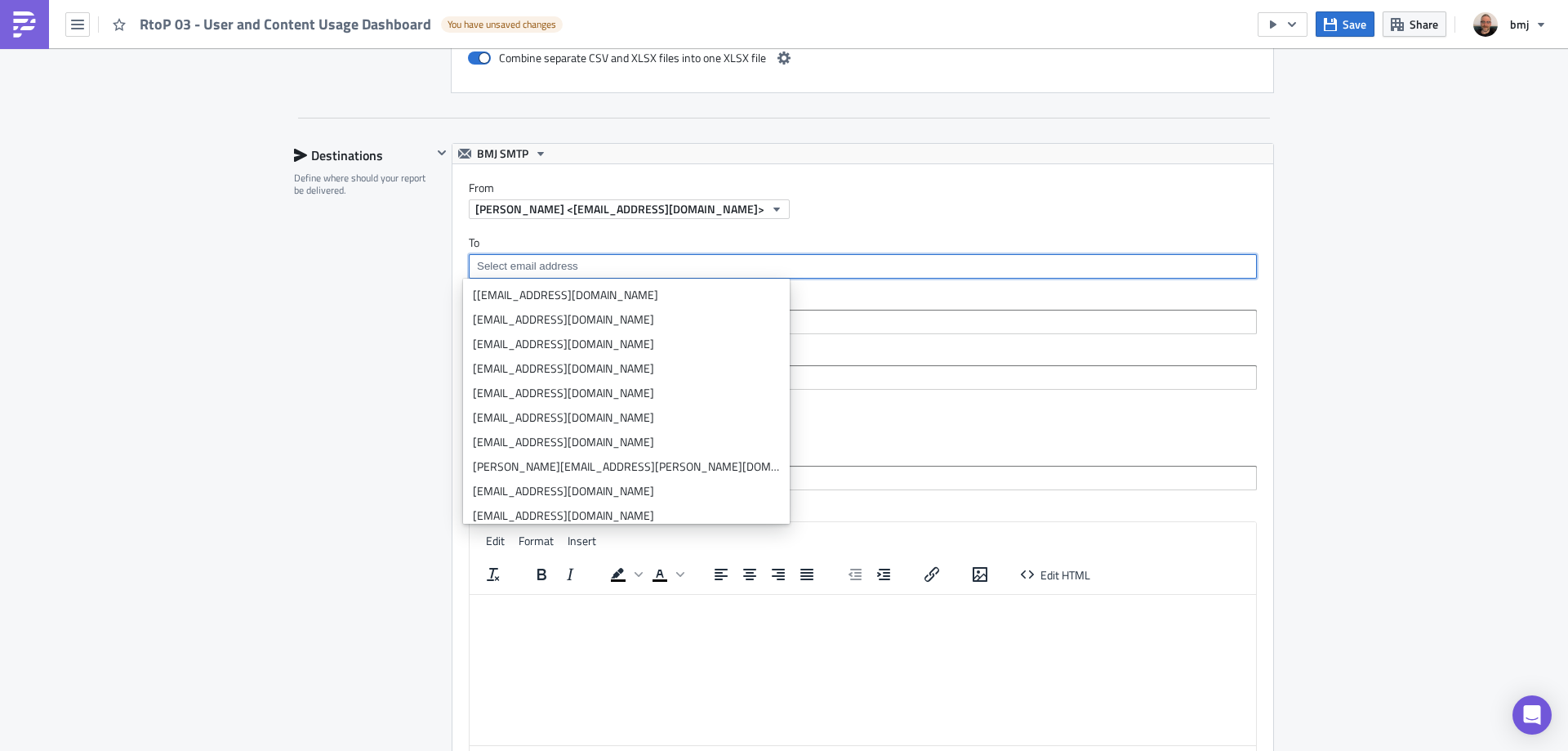
click at [746, 318] on input at bounding box center [862, 321] width 778 height 16
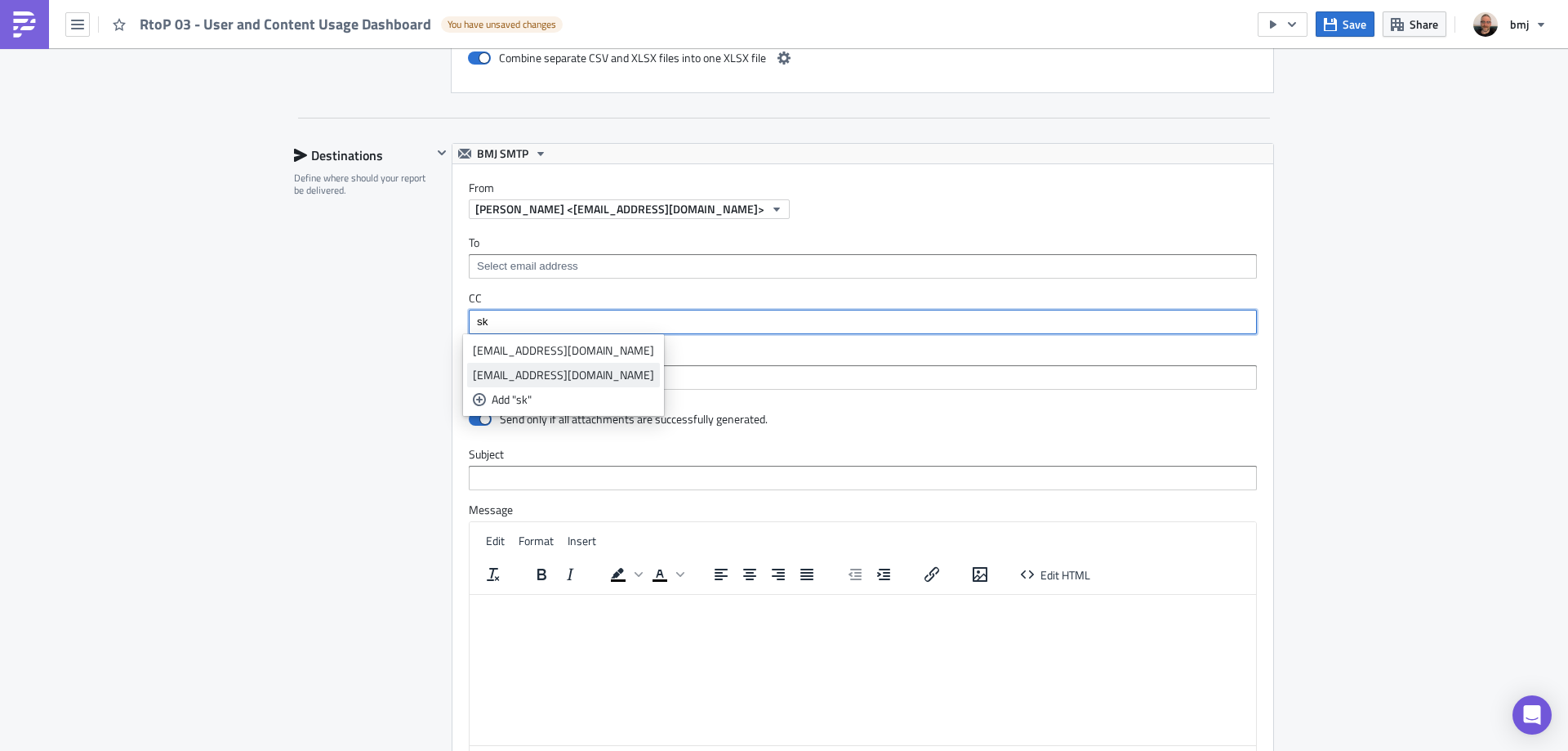
type input "sk"
click at [561, 372] on div "[EMAIL_ADDRESS][DOMAIN_NAME]" at bounding box center [563, 375] width 181 height 16
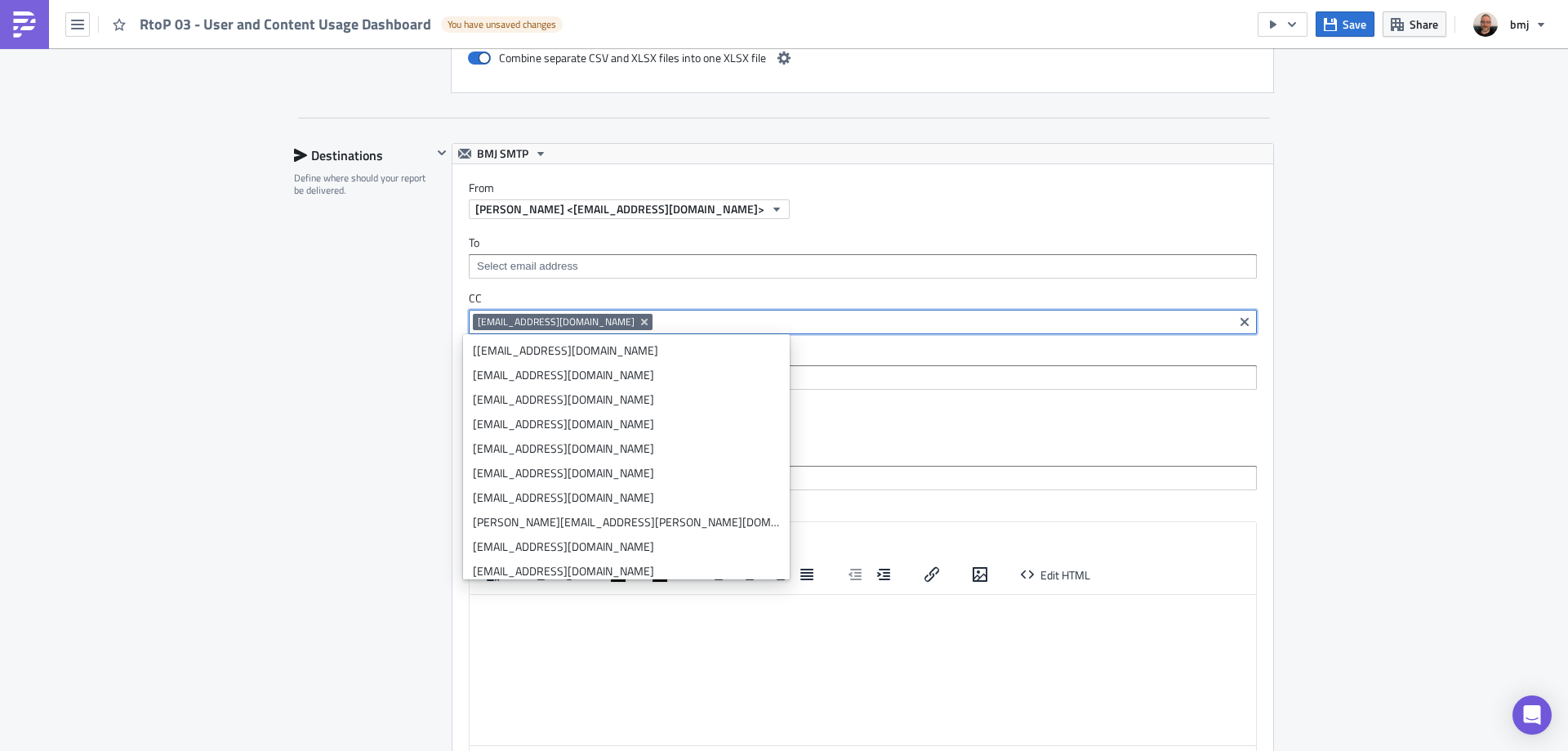
click at [304, 353] on div "Destinations Define where should your report be delivered." at bounding box center [363, 503] width 138 height 721
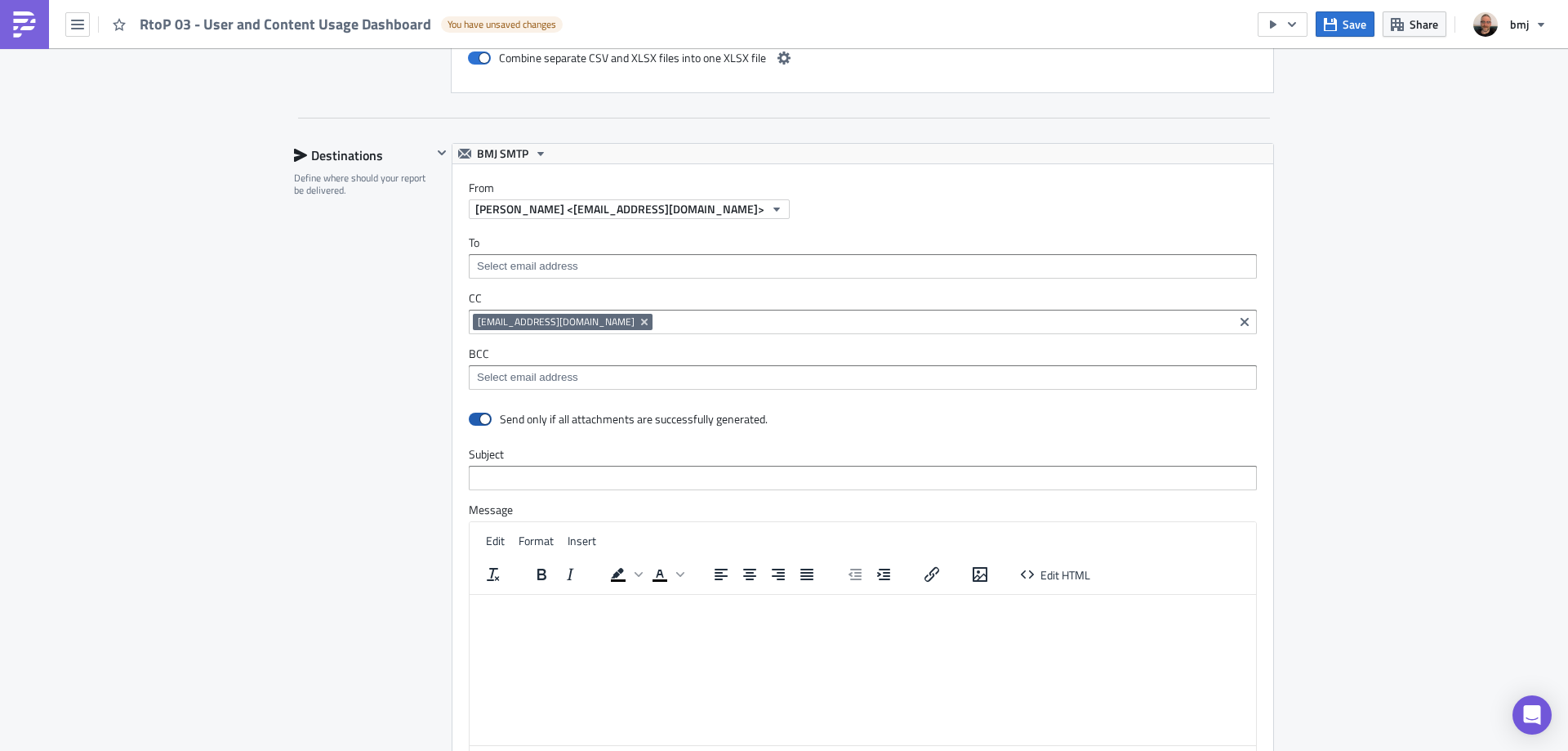
click at [471, 421] on span at bounding box center [480, 419] width 23 height 13
click at [472, 421] on input "checkbox" at bounding box center [477, 420] width 11 height 11
checkbox input "false"
click at [414, 417] on div "Destinations Define where should your report be delivered." at bounding box center [363, 503] width 138 height 721
click at [1344, 27] on span "Save" at bounding box center [1354, 23] width 24 height 17
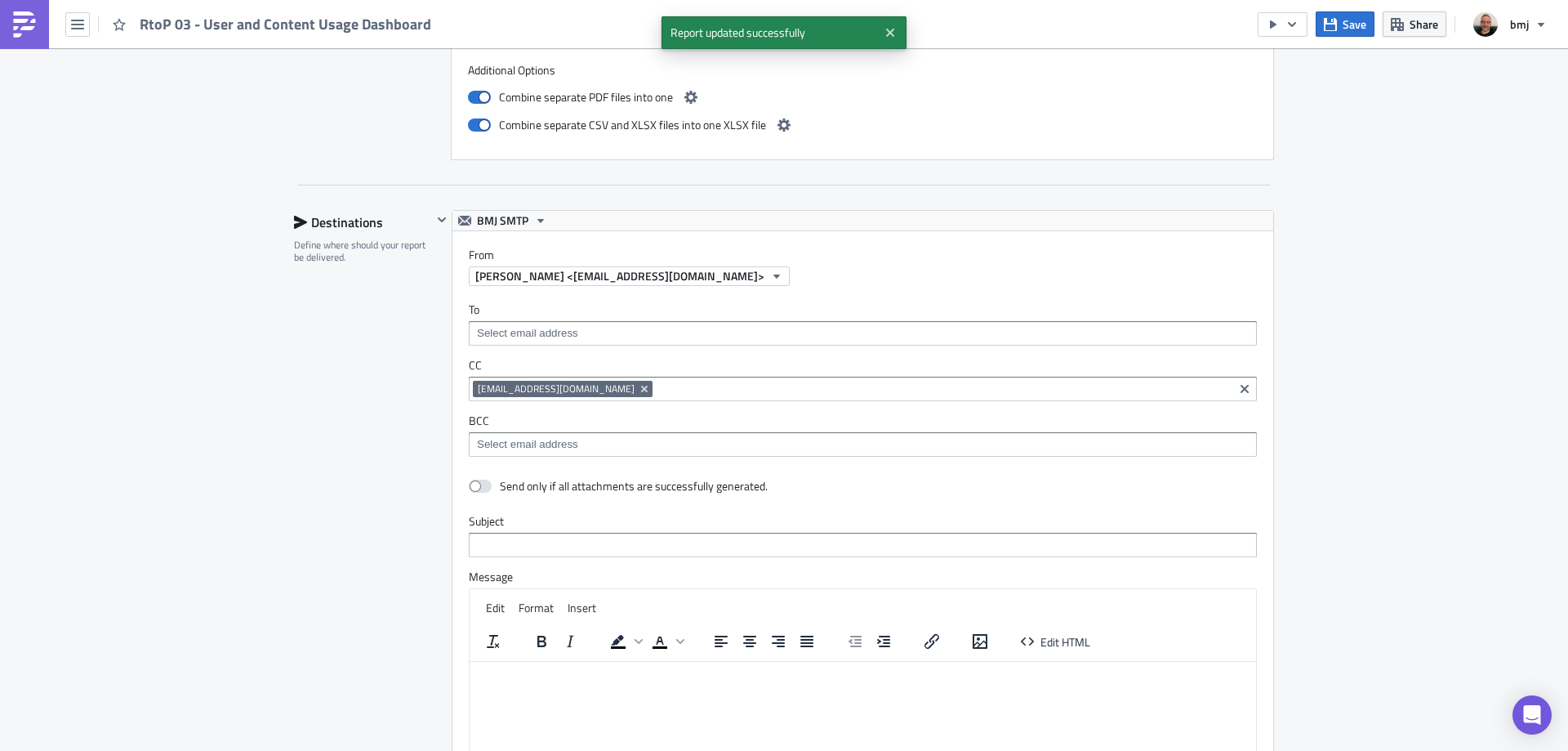
scroll to position [1959, 0]
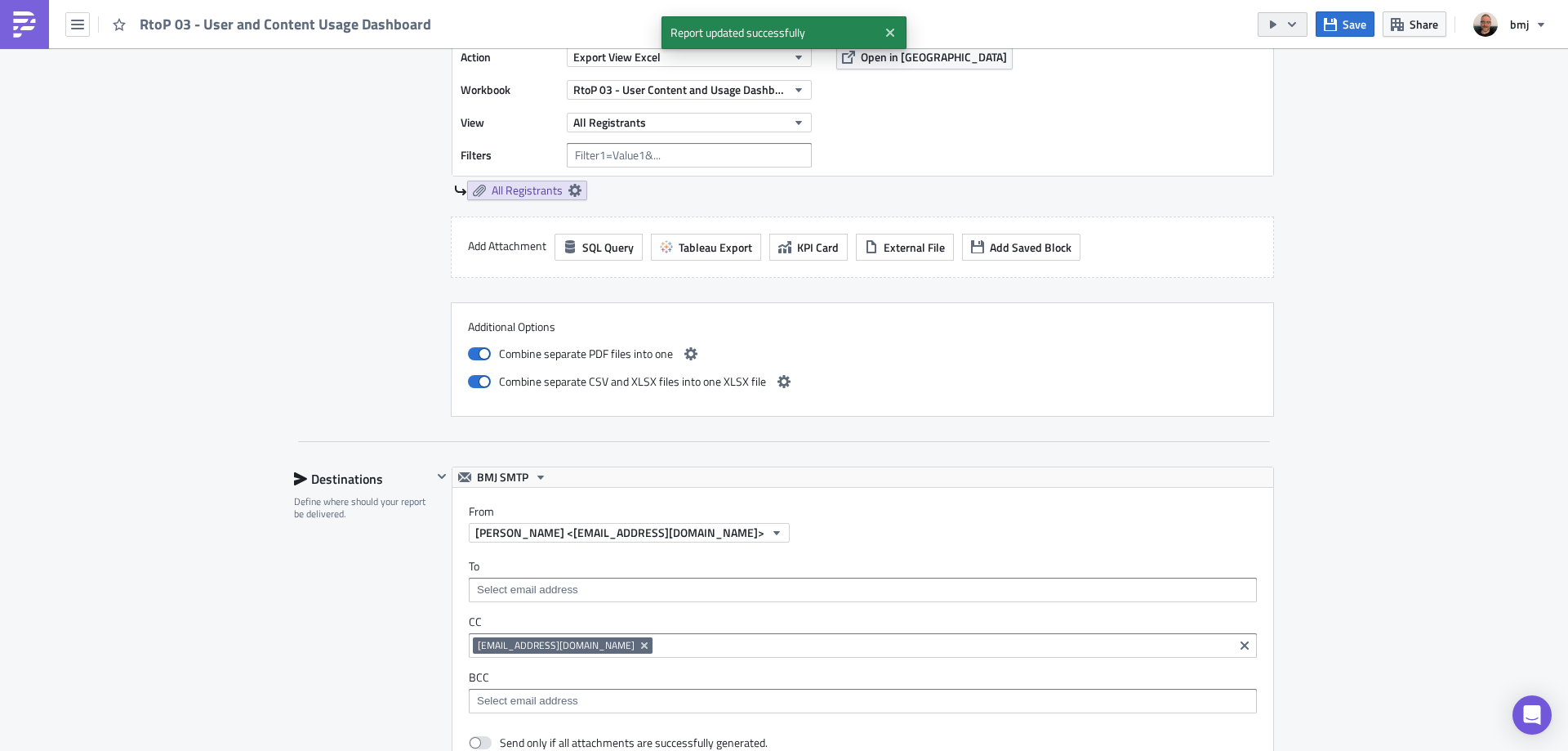
click at [1291, 28] on icon "button" at bounding box center [1291, 24] width 13 height 13
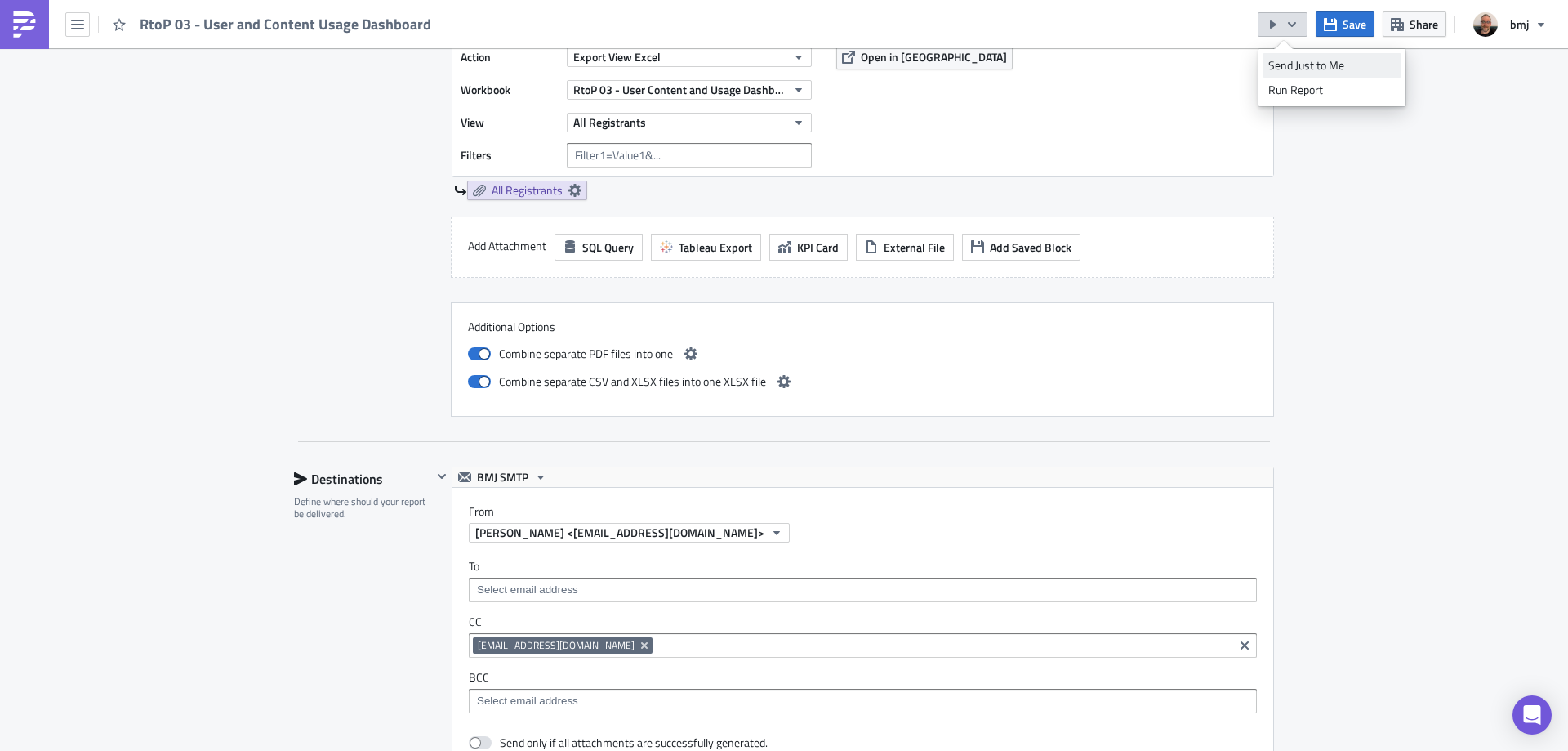
click at [1297, 58] on div "Send Just to Me" at bounding box center [1332, 65] width 128 height 16
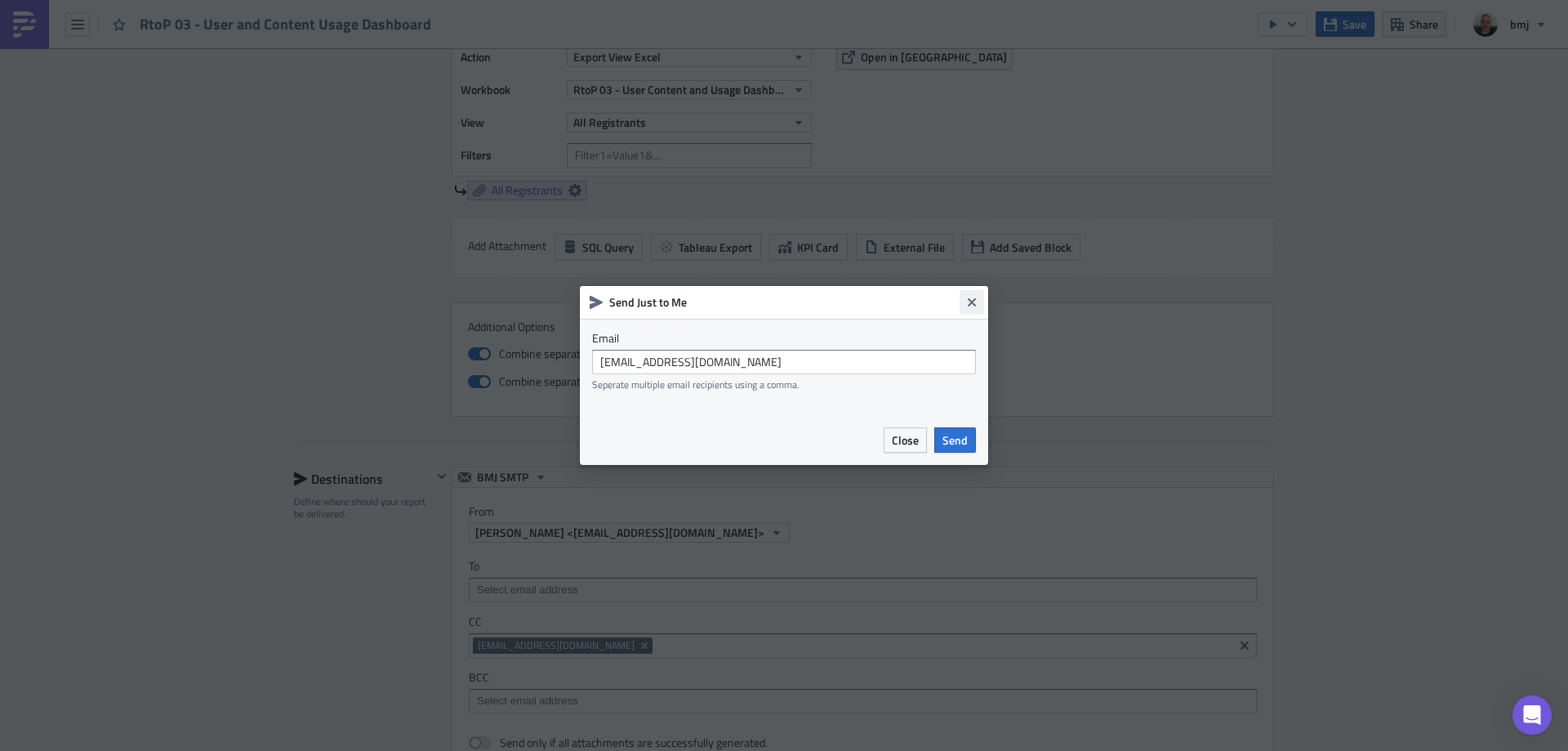
click at [973, 300] on icon "Close" at bounding box center [972, 302] width 8 height 8
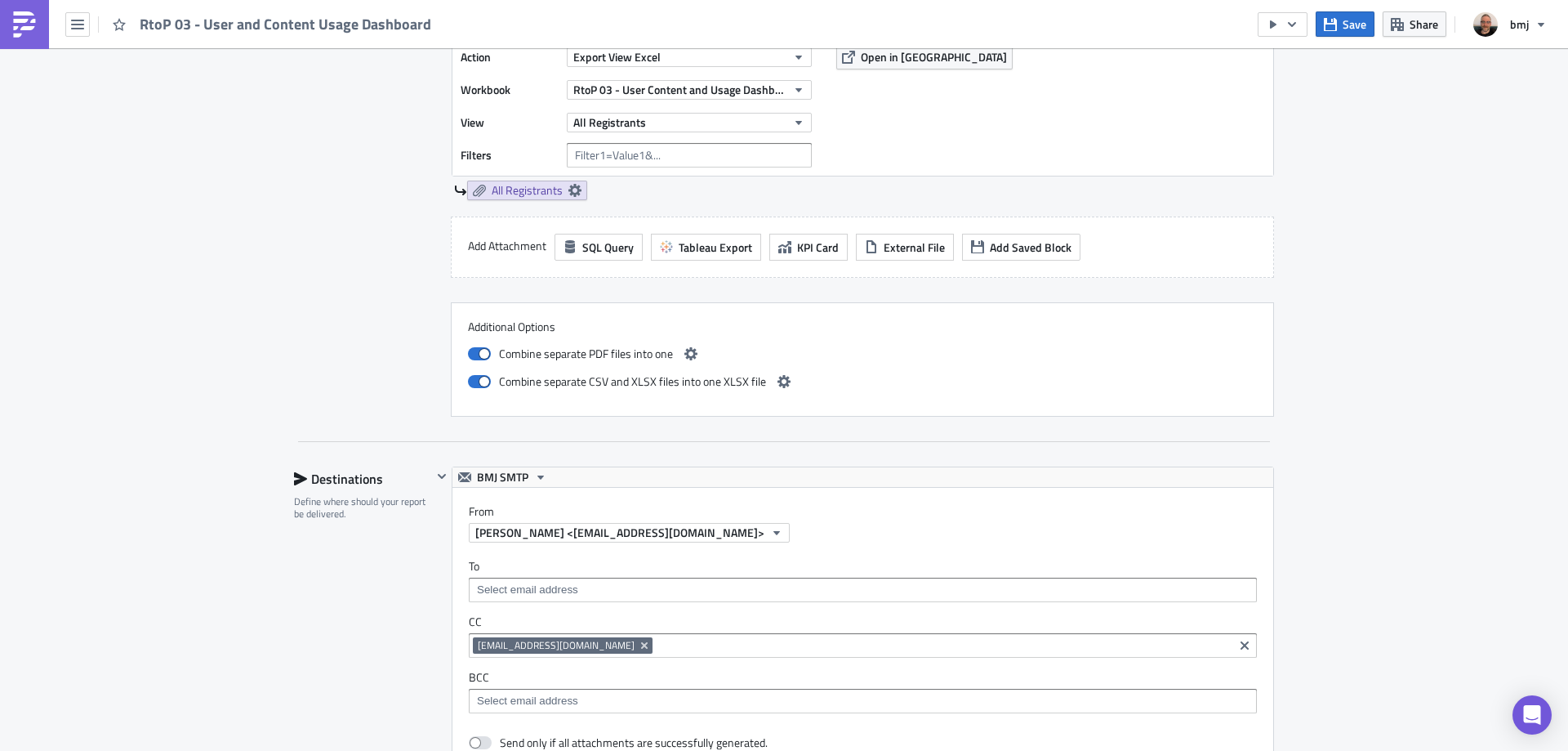
click at [1355, 25] on span "Save" at bounding box center [1354, 23] width 24 height 17
click at [1288, 29] on icon "button" at bounding box center [1291, 24] width 13 height 13
click at [1296, 63] on div "Send Just to Me" at bounding box center [1332, 65] width 128 height 16
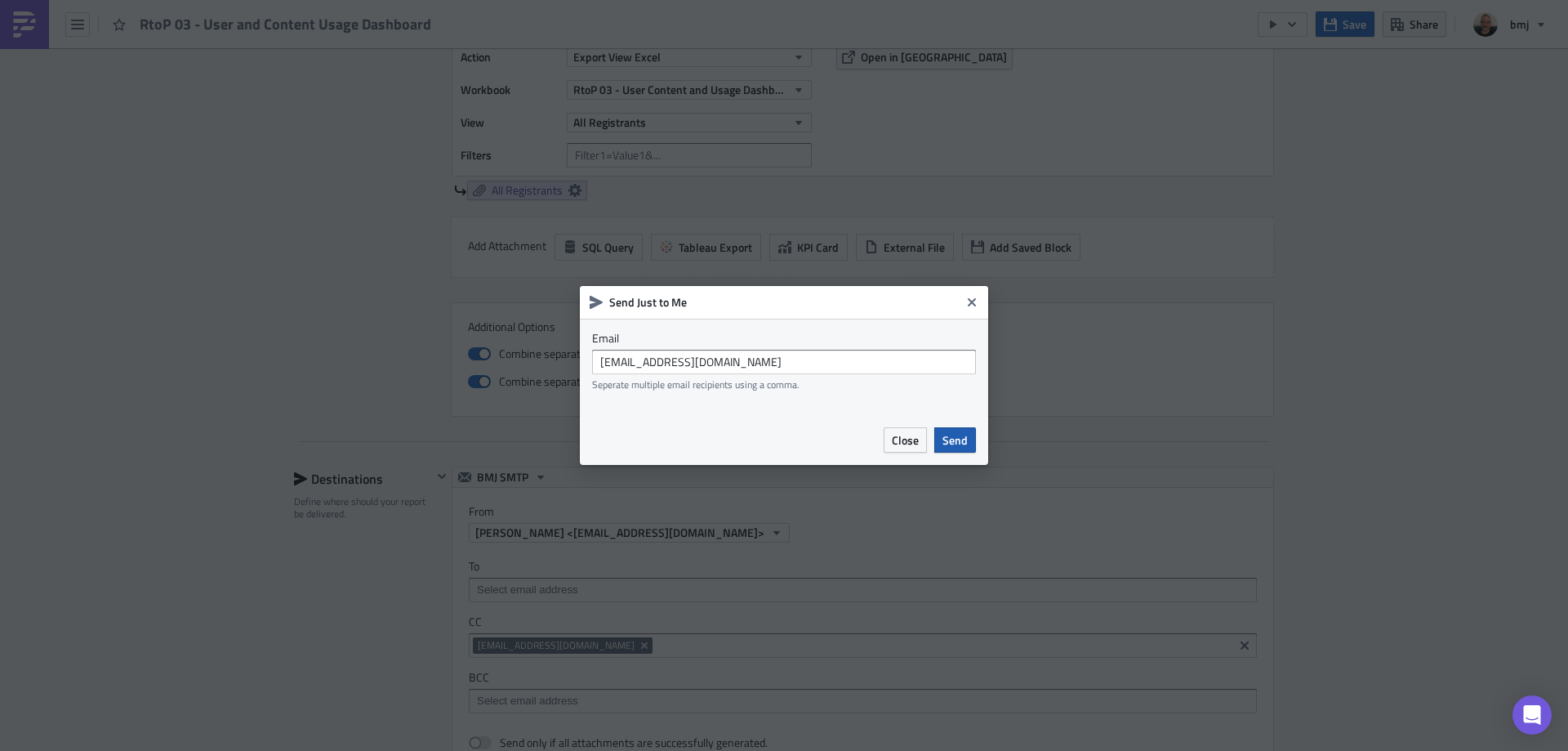
click at [968, 447] on button "Send" at bounding box center [955, 439] width 42 height 26
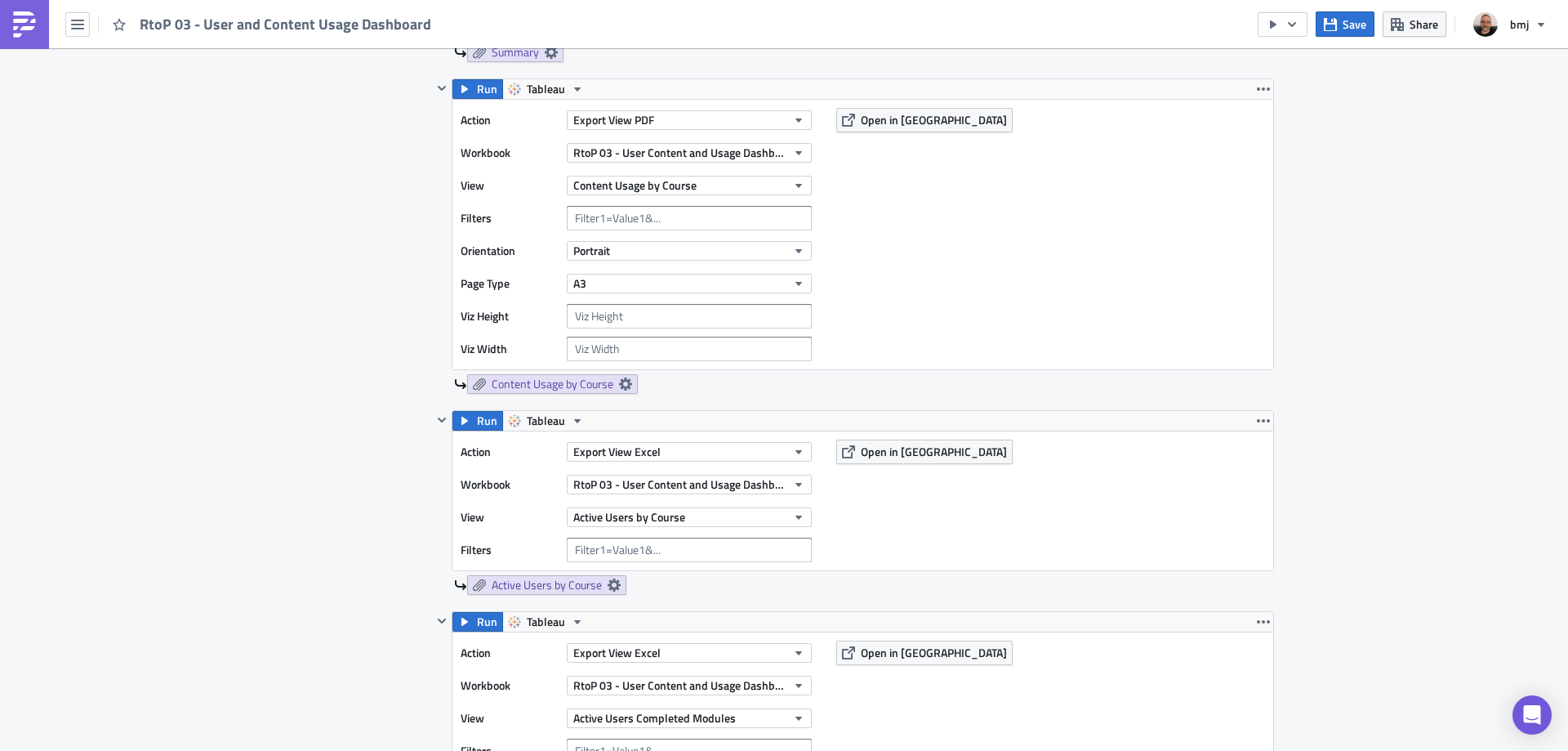
scroll to position [980, 0]
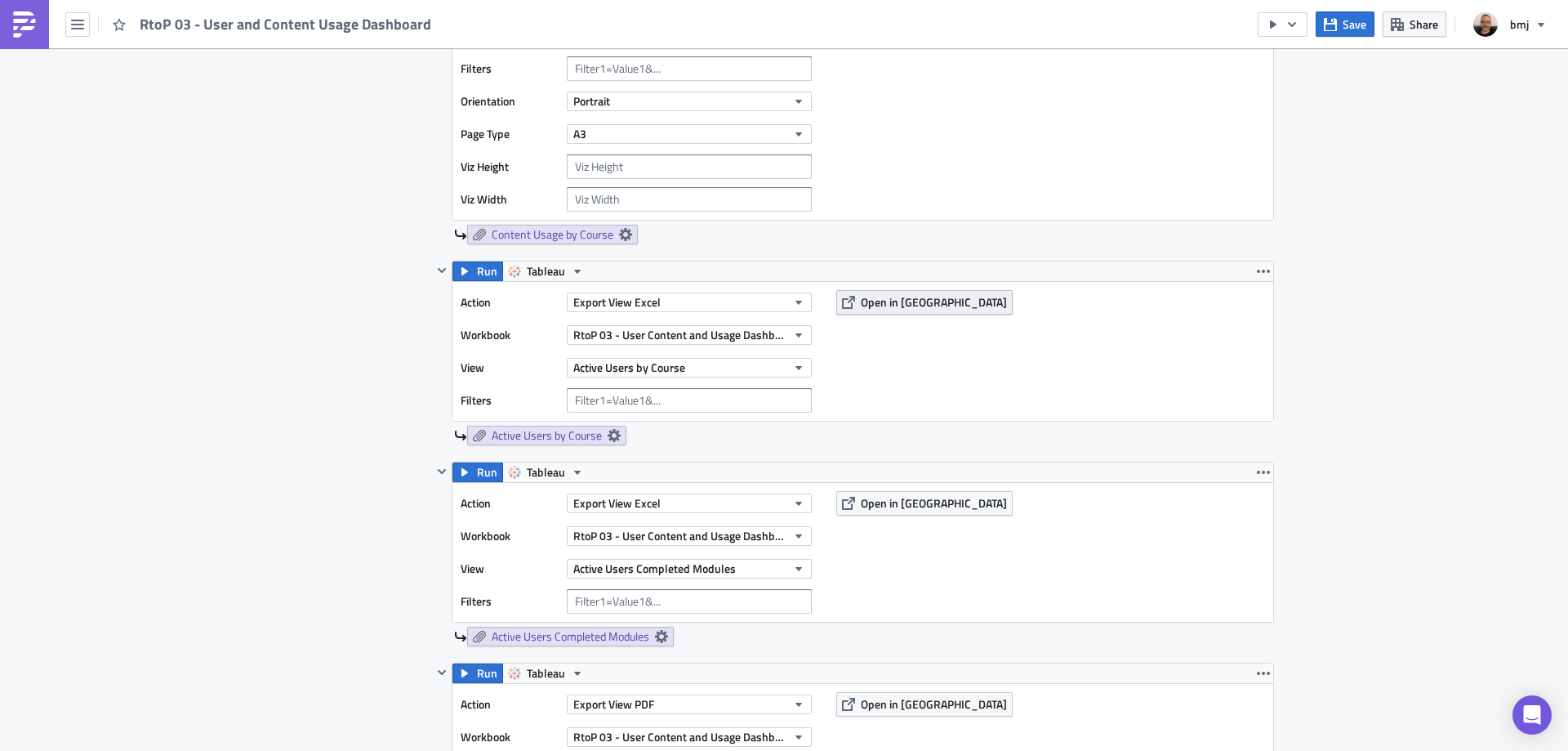
click at [888, 296] on span "Open in [GEOGRAPHIC_DATA]" at bounding box center [934, 301] width 146 height 17
click at [704, 305] on button "Export View Excel" at bounding box center [689, 302] width 245 height 20
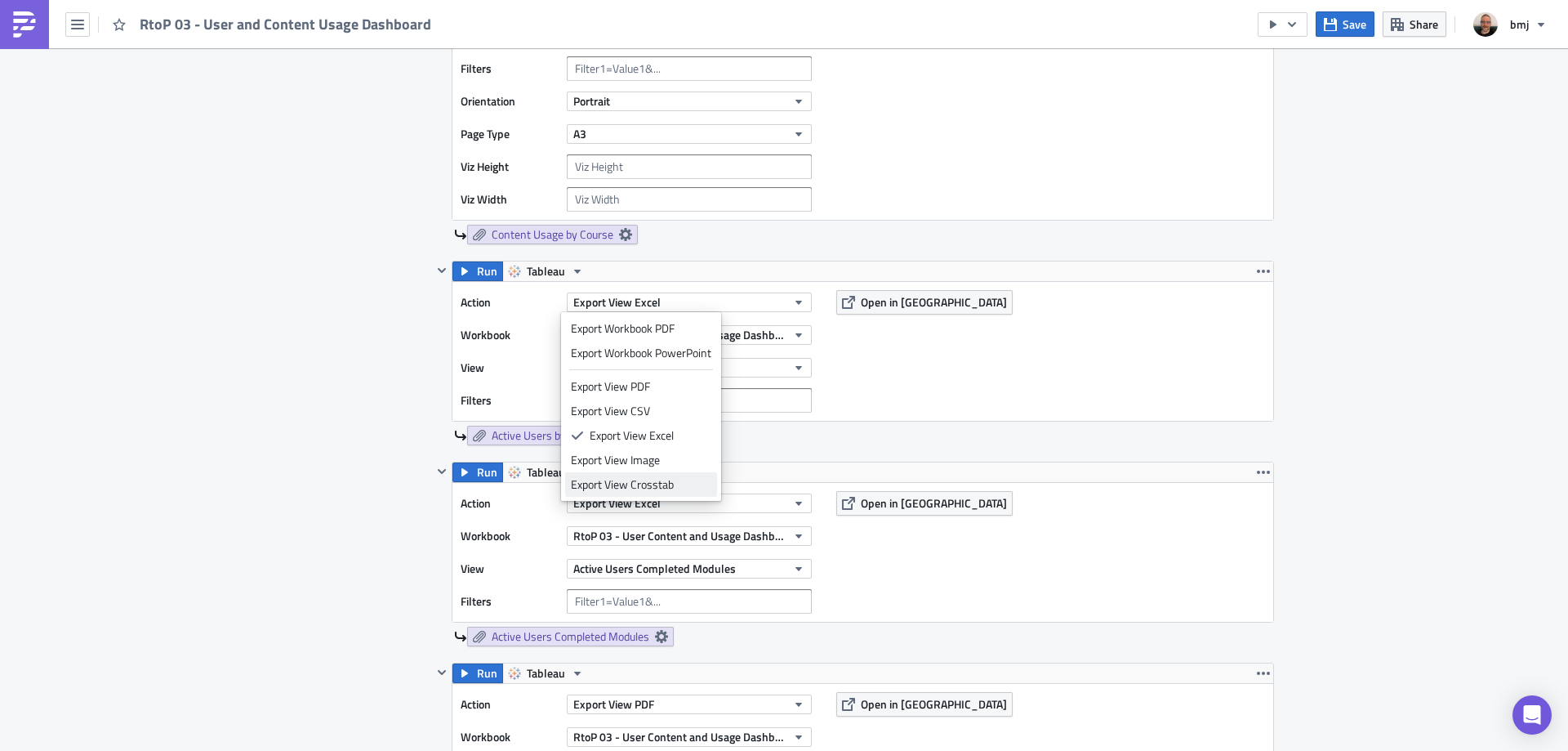
click at [694, 479] on div "Export View Crosstab" at bounding box center [641, 485] width 140 height 16
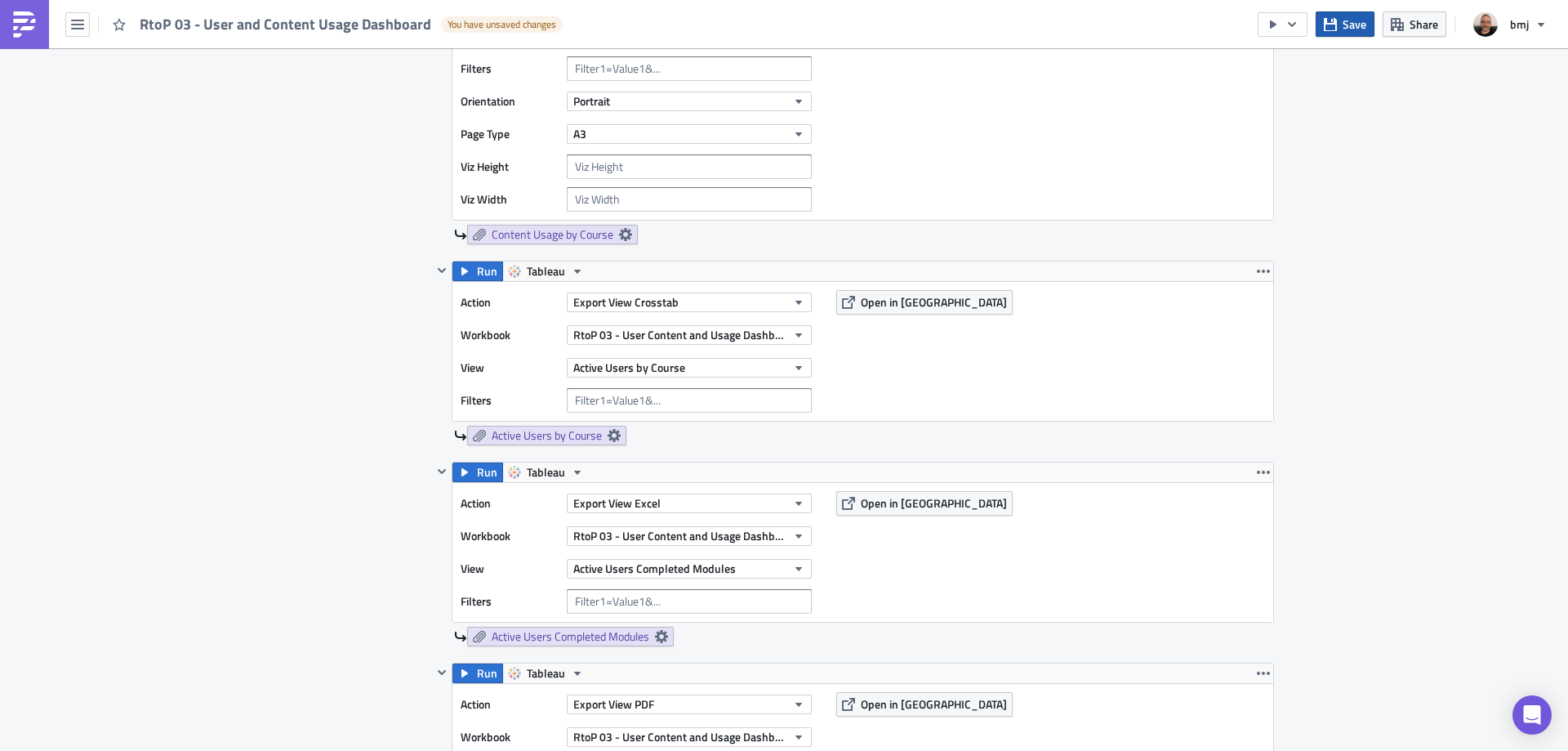
click at [1340, 24] on button "Save" at bounding box center [1345, 24] width 59 height 26
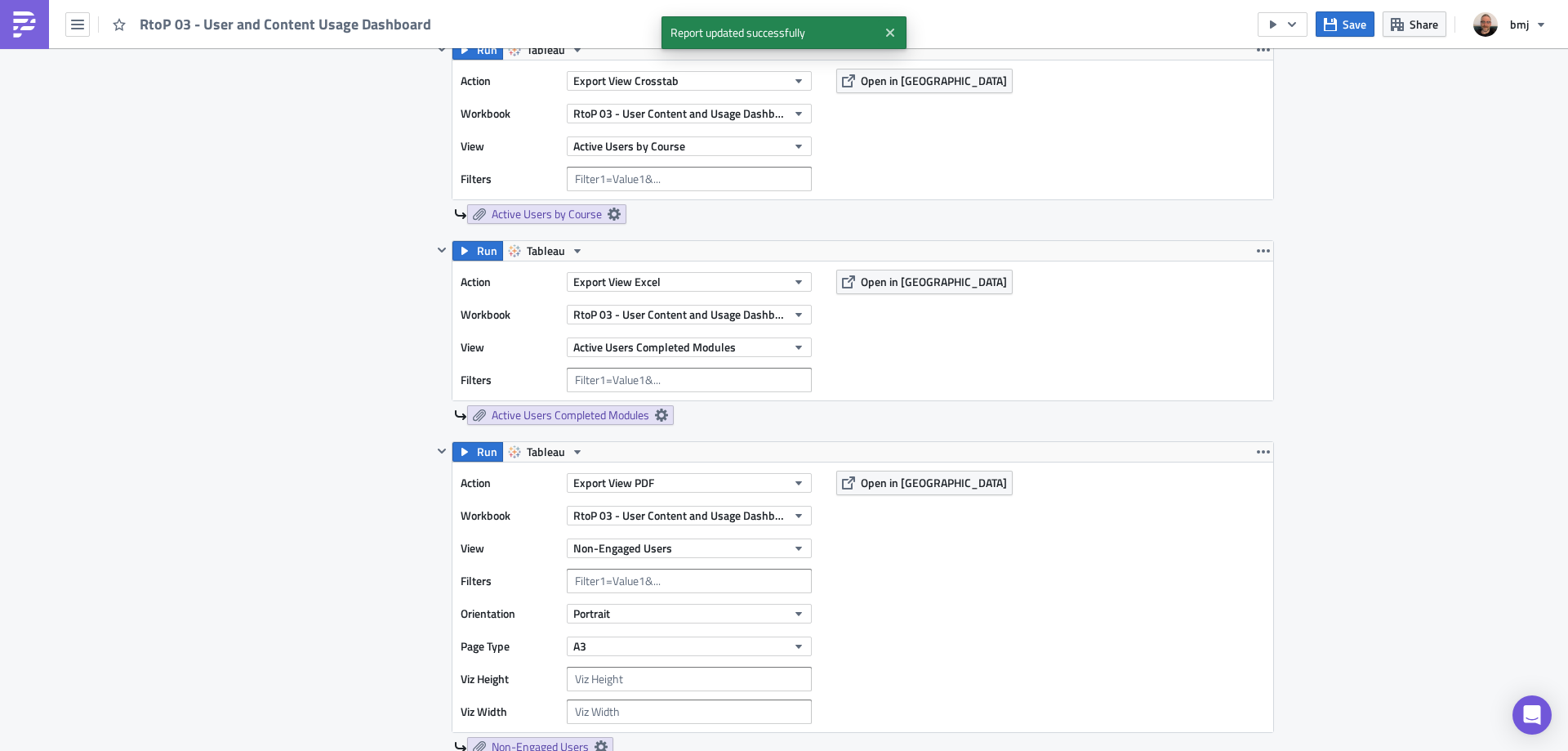
scroll to position [1225, 0]
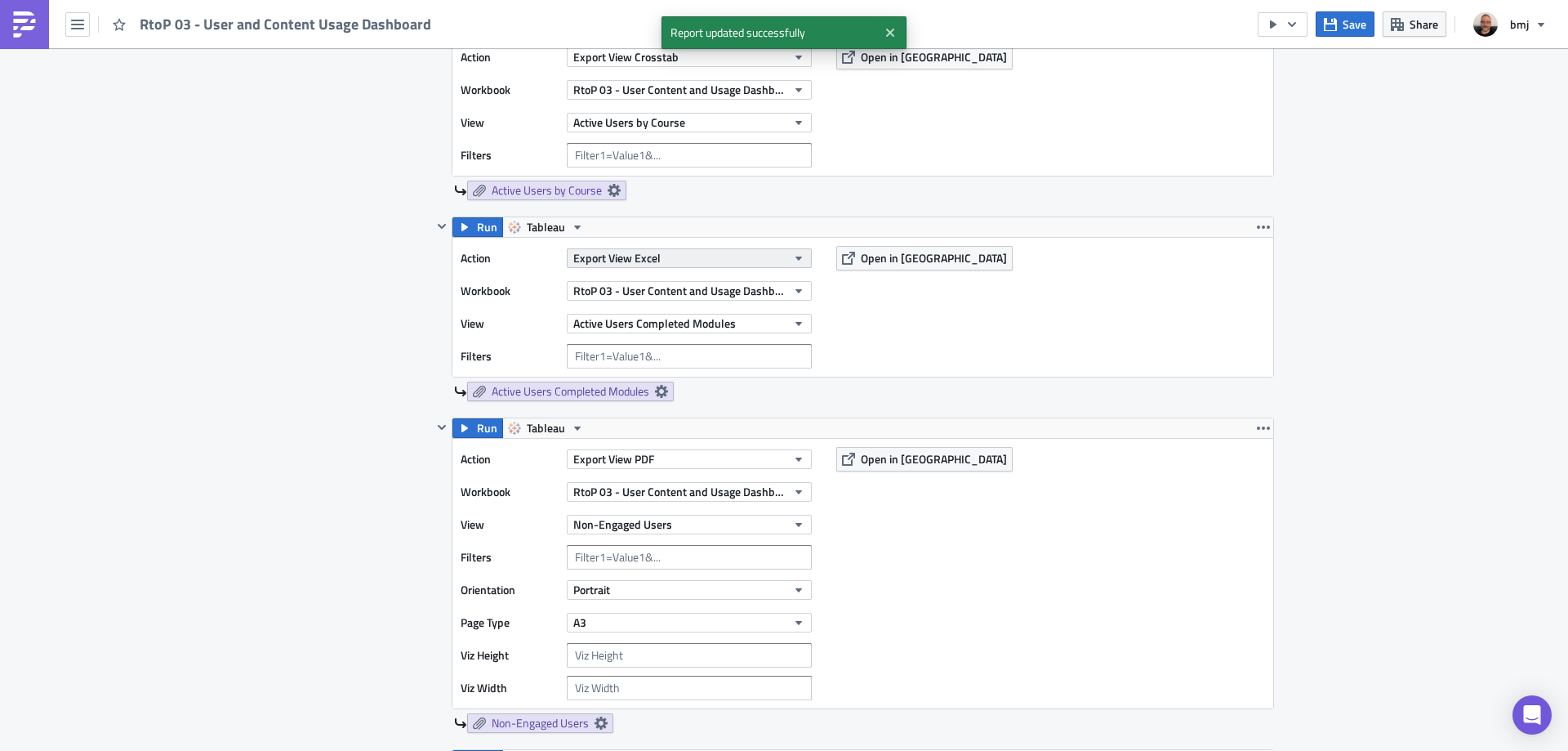
click at [721, 254] on button "Export View Excel" at bounding box center [689, 258] width 245 height 20
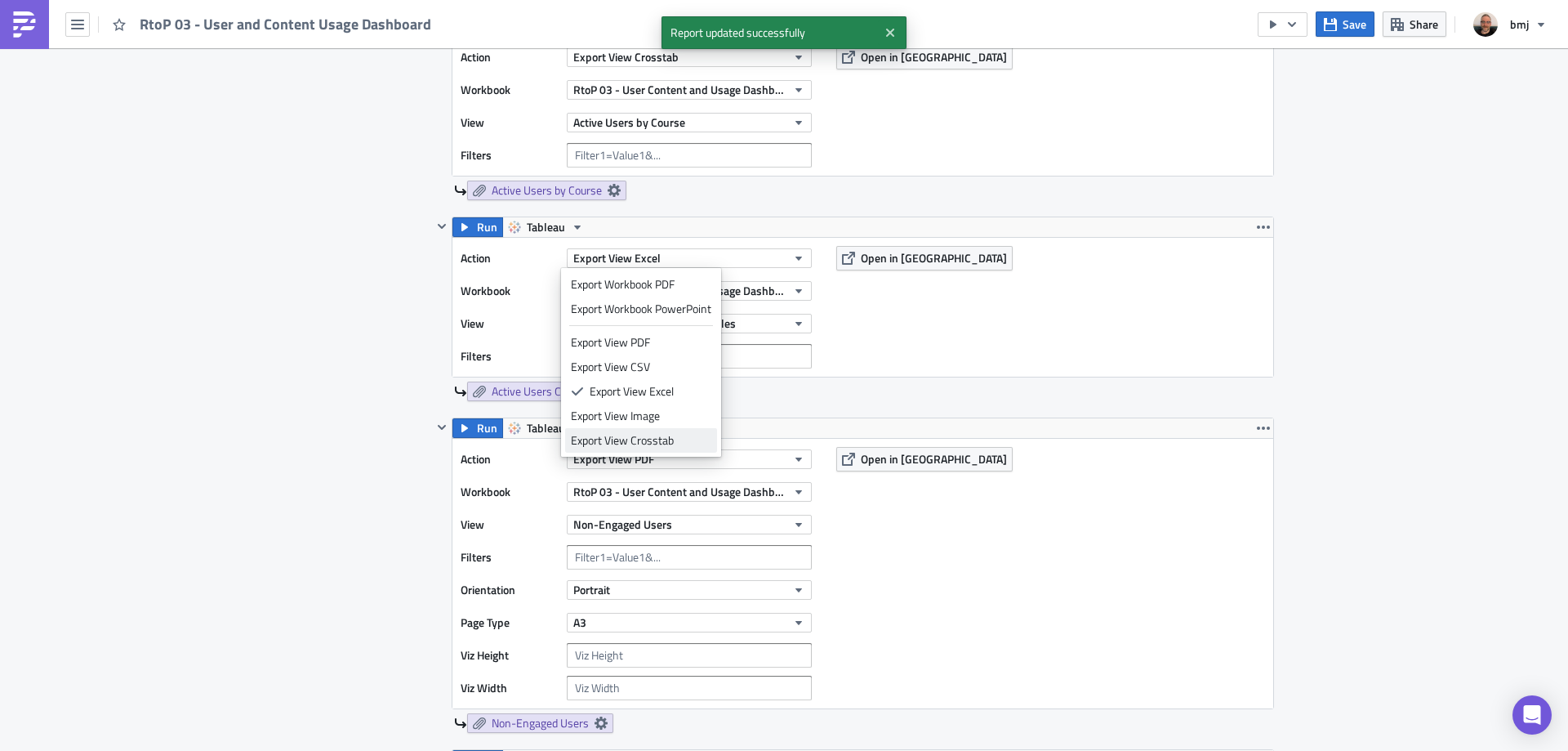
click at [670, 446] on div "Export View Crosstab" at bounding box center [641, 440] width 140 height 16
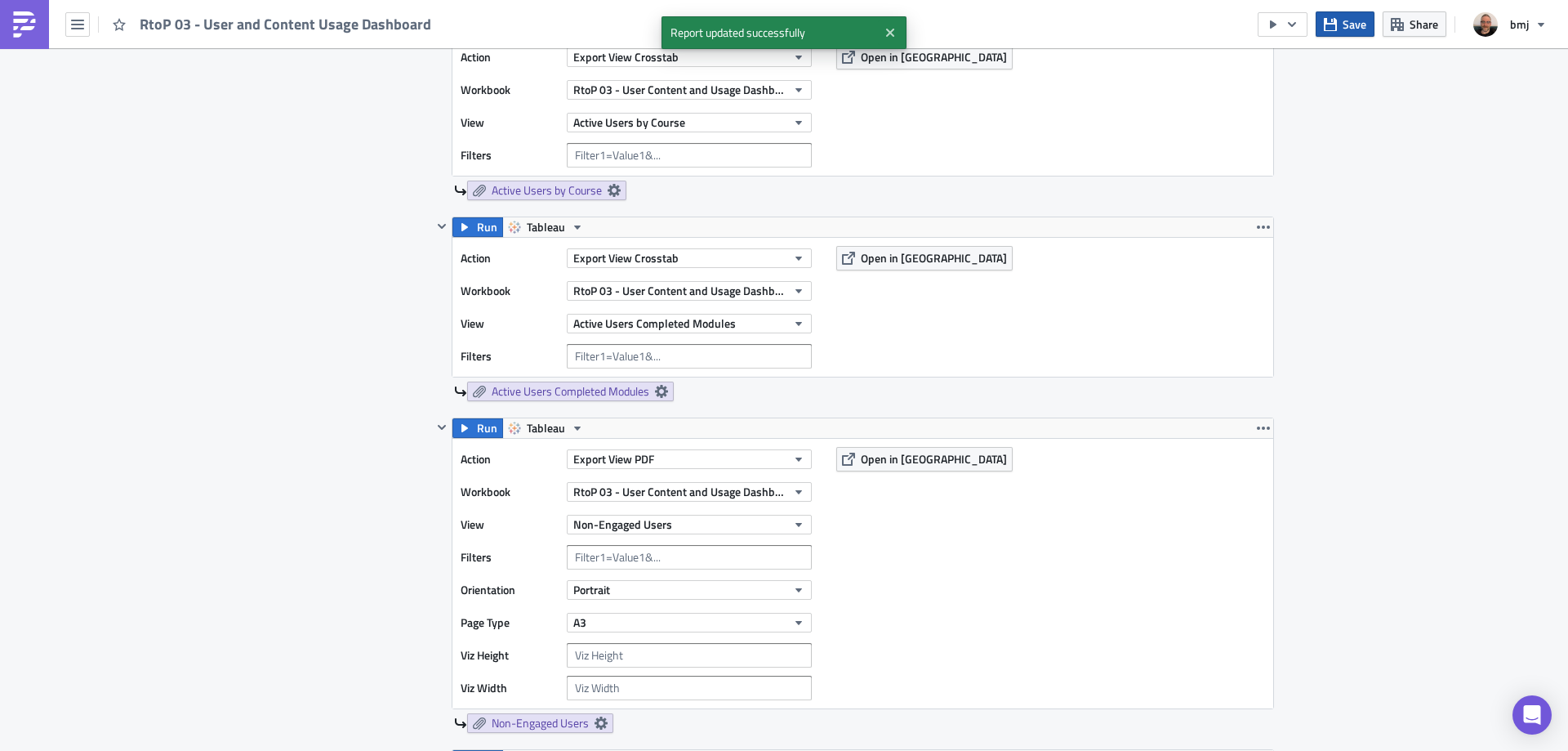
click at [1335, 26] on icon "button" at bounding box center [1330, 24] width 13 height 13
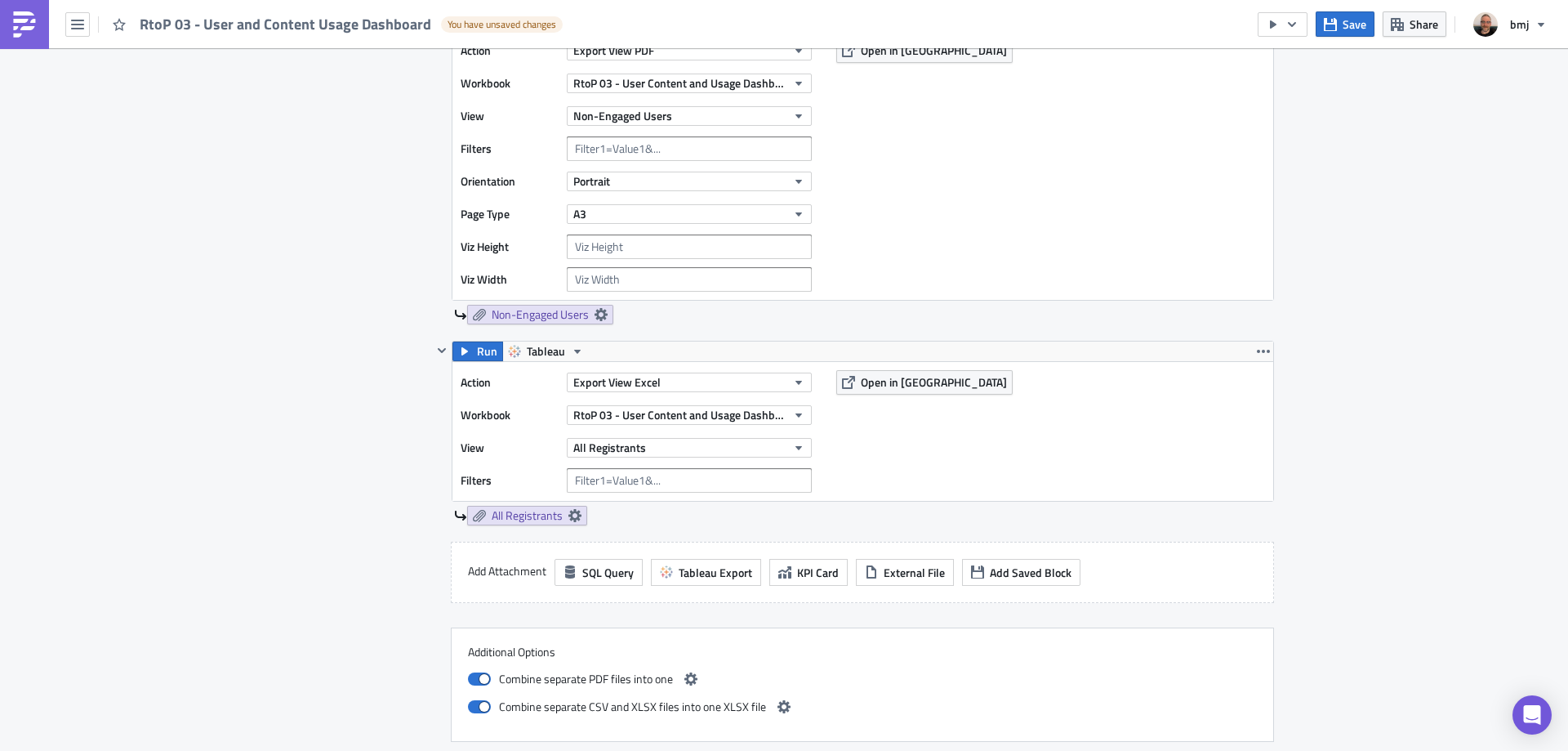
scroll to position [1716, 0]
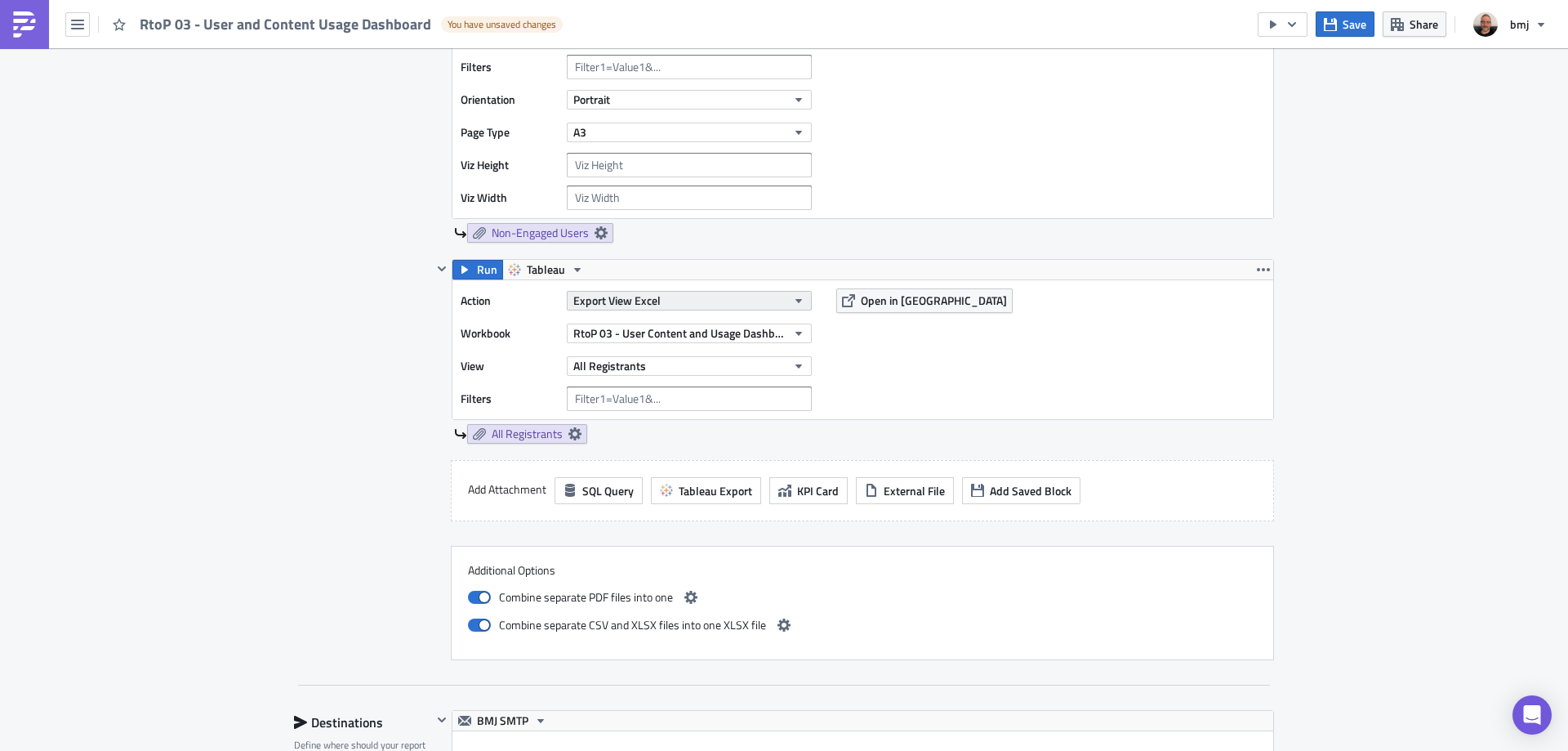
click at [763, 300] on button "Export View Excel" at bounding box center [689, 301] width 245 height 20
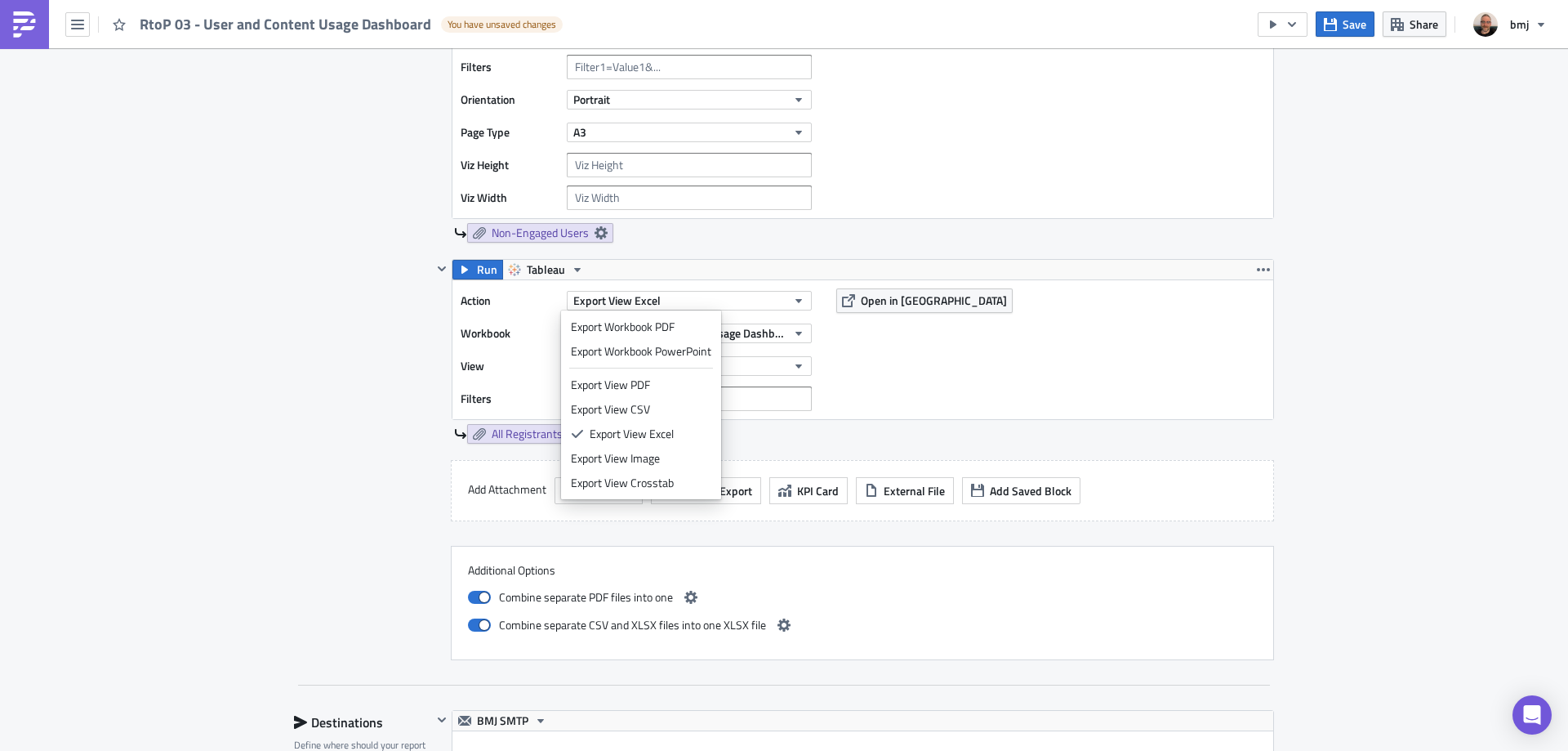
click at [1413, 302] on div "Execution Log Edit " RtoP 03 - User and Content Usage Dashboard " Draft Setting…" at bounding box center [784, 32] width 1568 height 3399
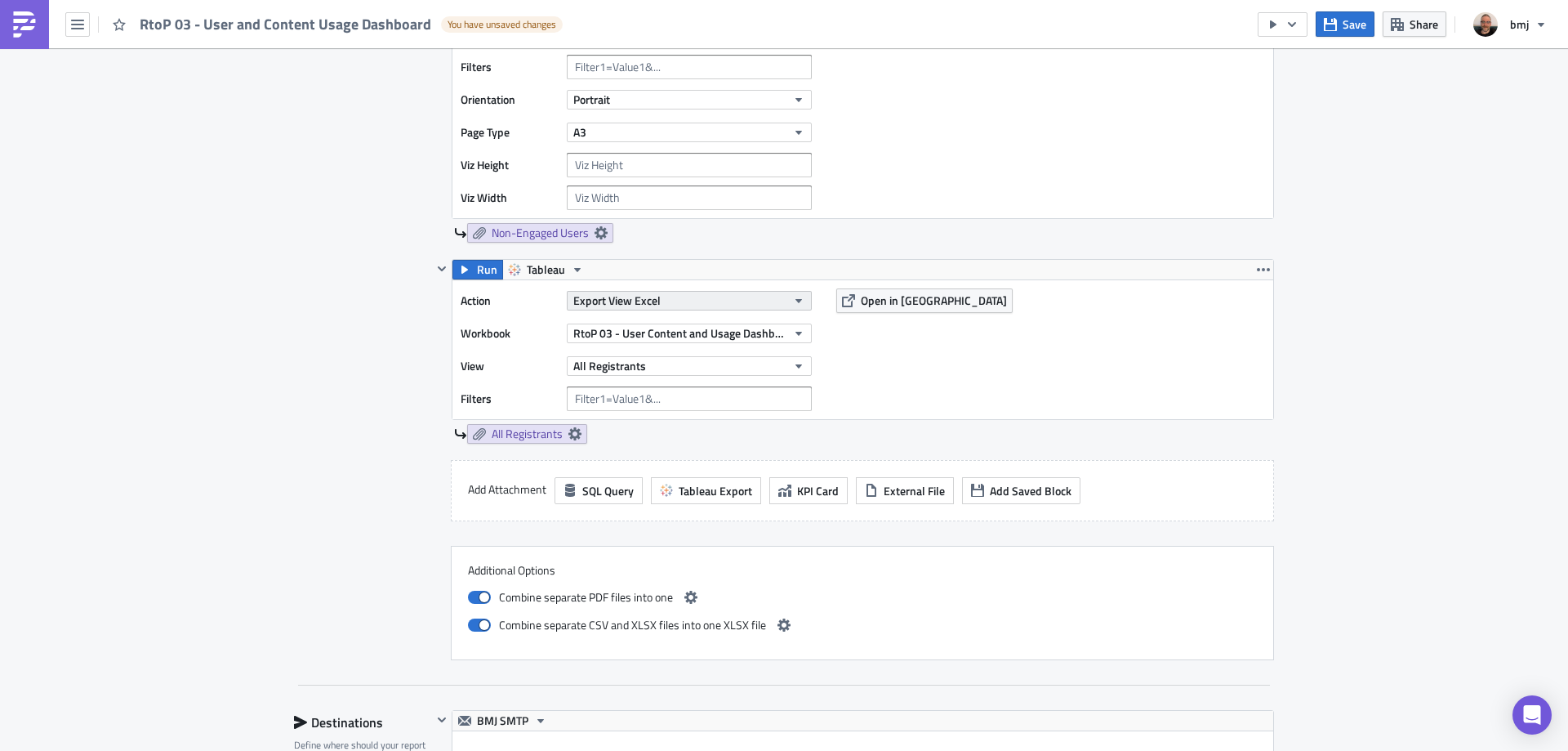
click at [737, 298] on button "Export View Excel" at bounding box center [689, 301] width 245 height 20
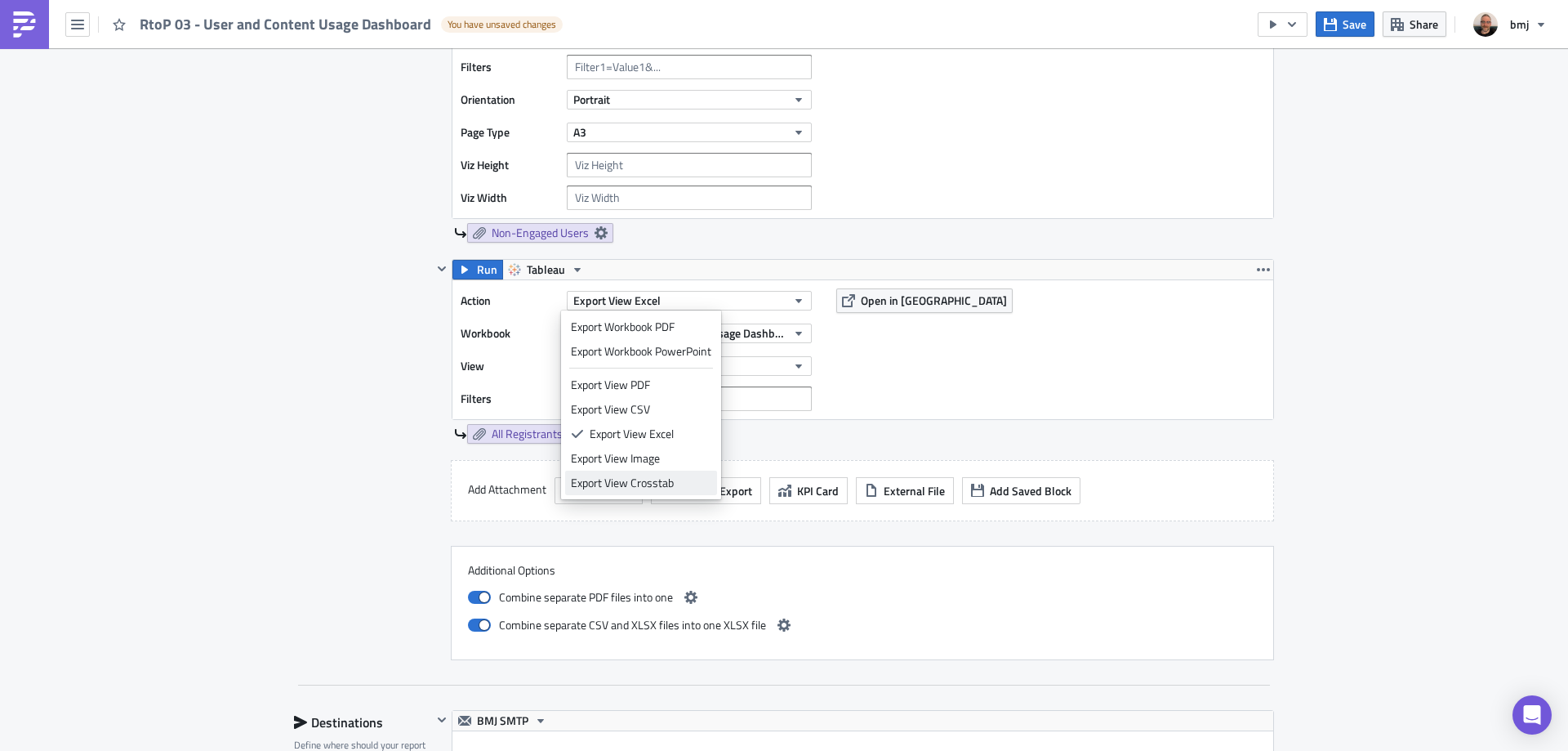
click at [682, 488] on div "Export View Crosstab" at bounding box center [641, 483] width 140 height 16
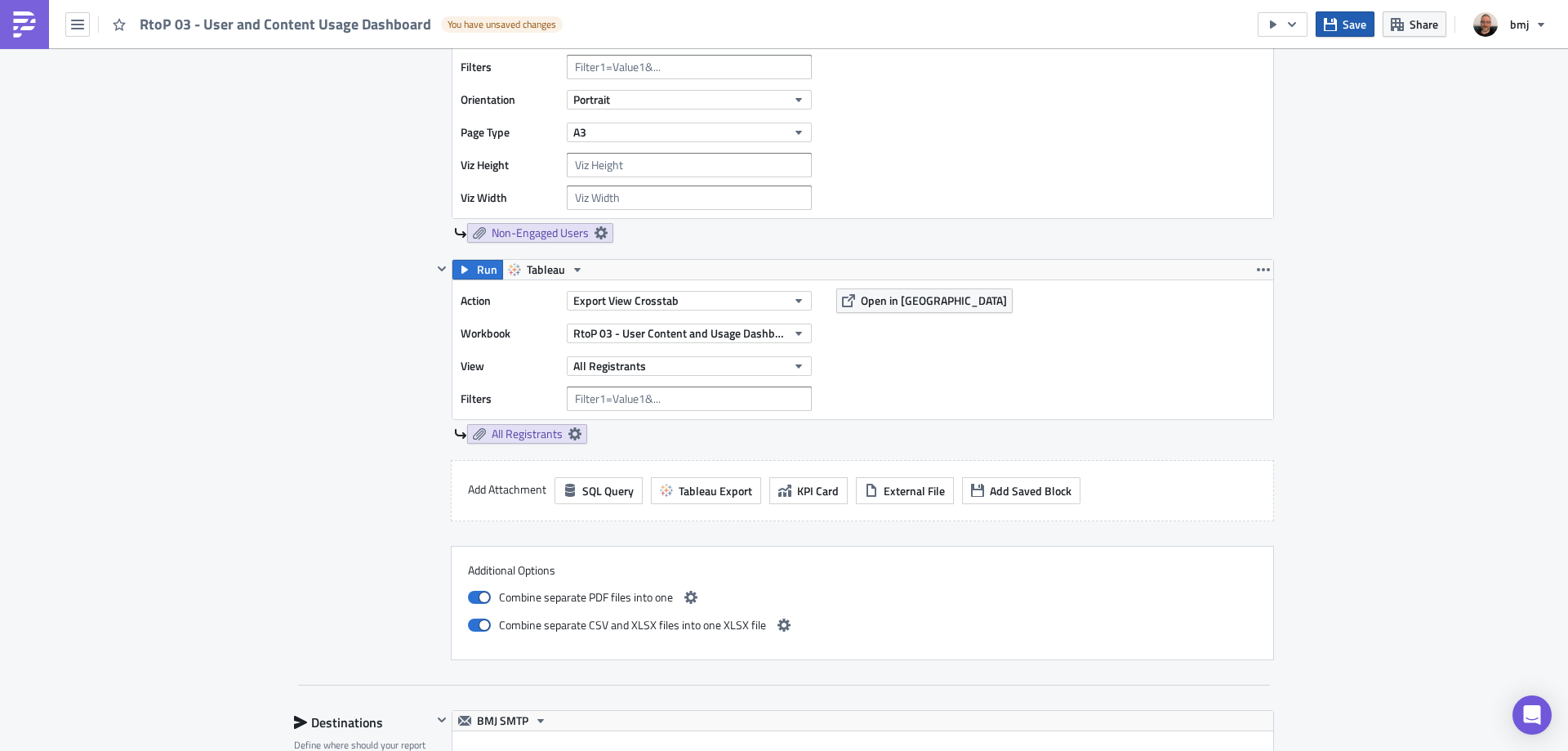
click at [1347, 24] on span "Save" at bounding box center [1354, 23] width 24 height 17
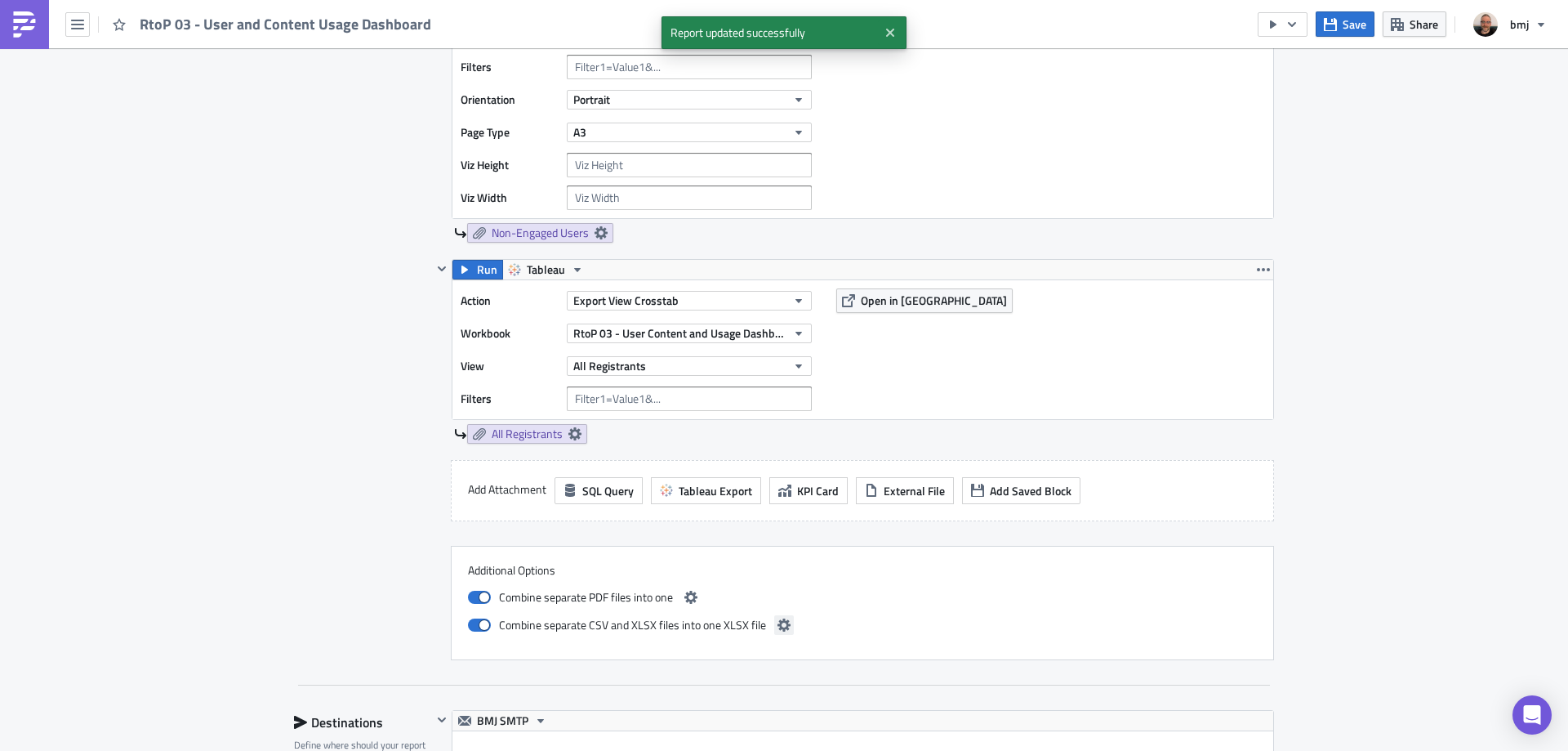
click at [777, 622] on icon "button" at bounding box center [784, 625] width 13 height 13
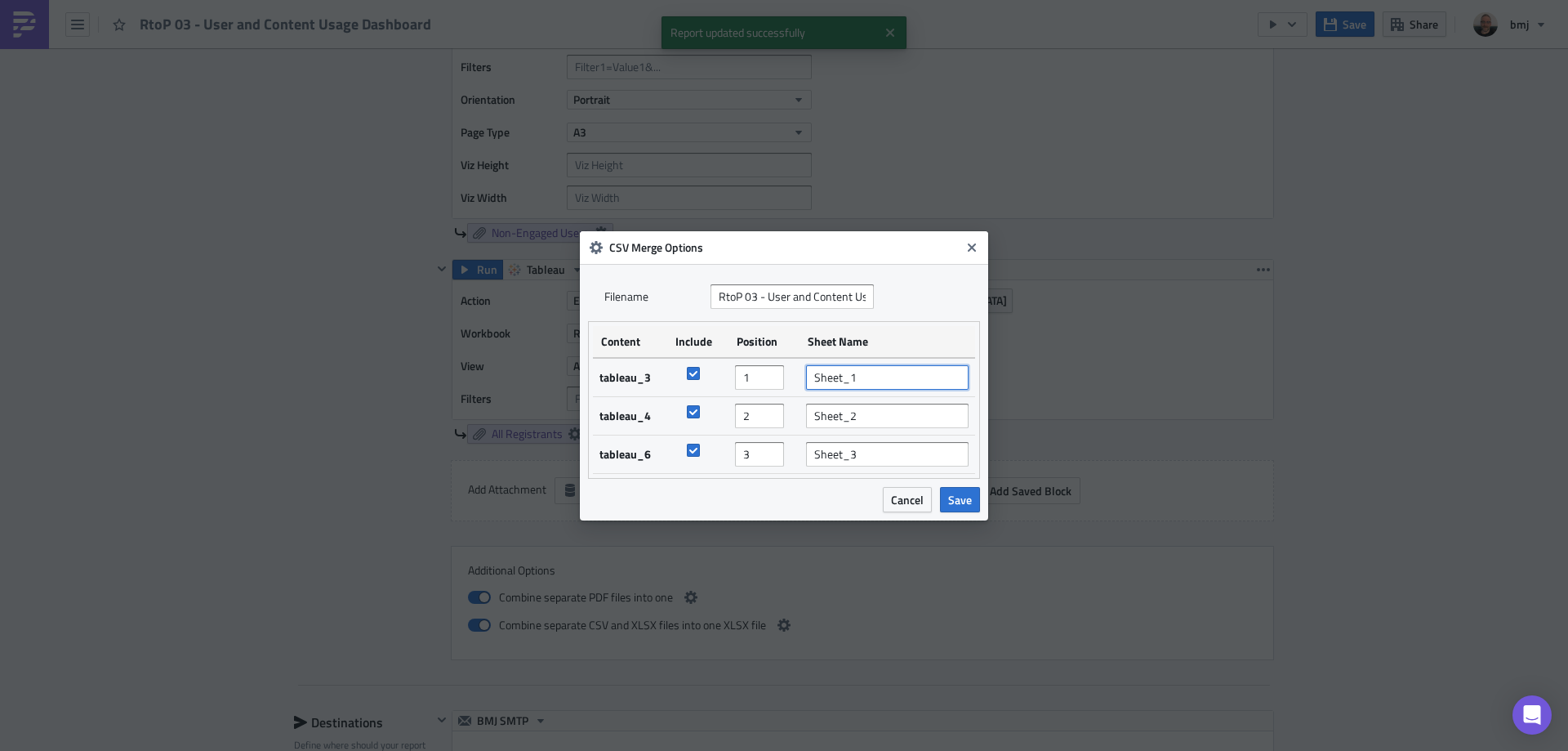
drag, startPoint x: 880, startPoint y: 376, endPoint x: 779, endPoint y: 381, distance: 101.1
click at [779, 381] on tr "tableau_3 1 Sheet_1" at bounding box center [784, 377] width 382 height 39
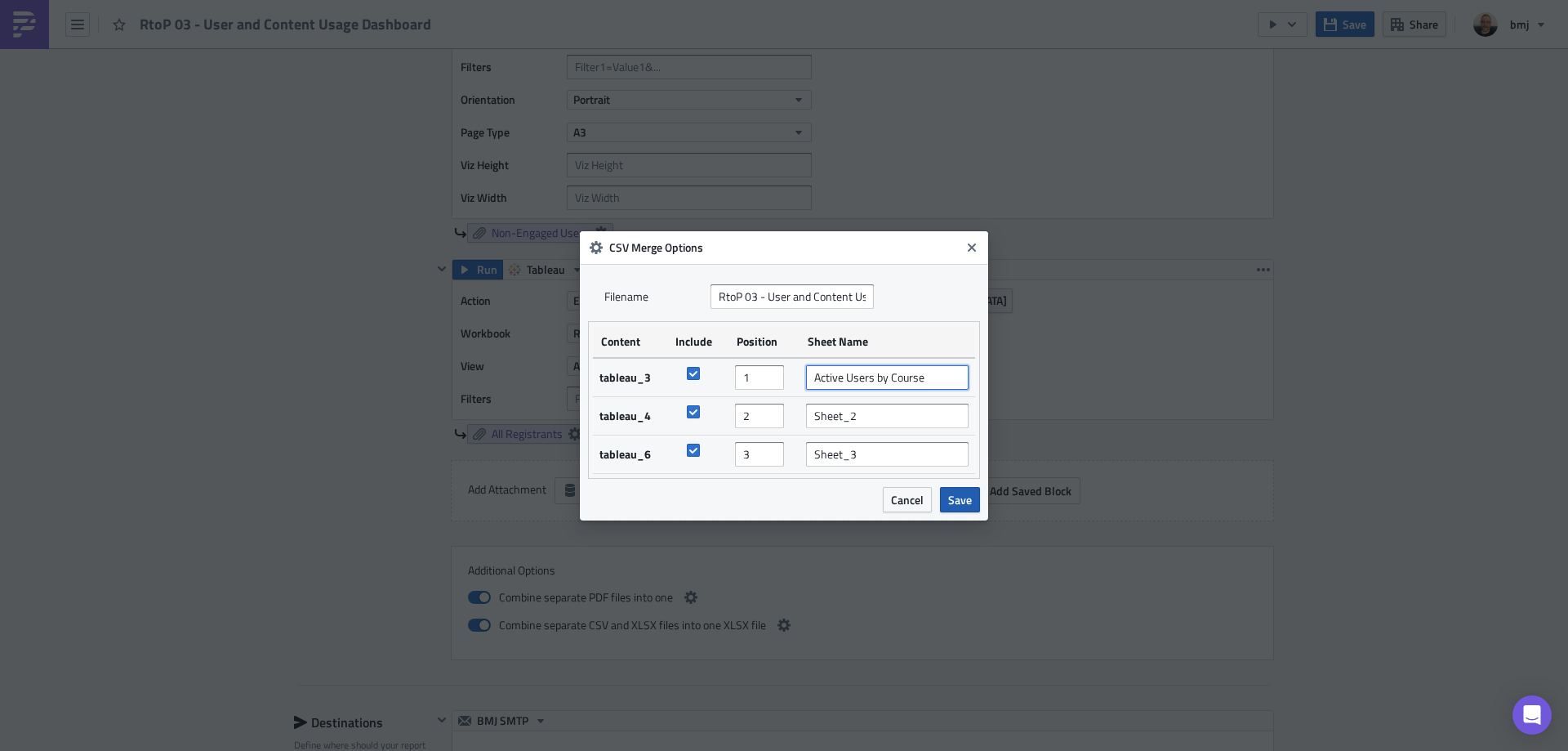
type input "Active Users by Course"
click at [967, 498] on span "Save" at bounding box center [959, 499] width 24 height 17
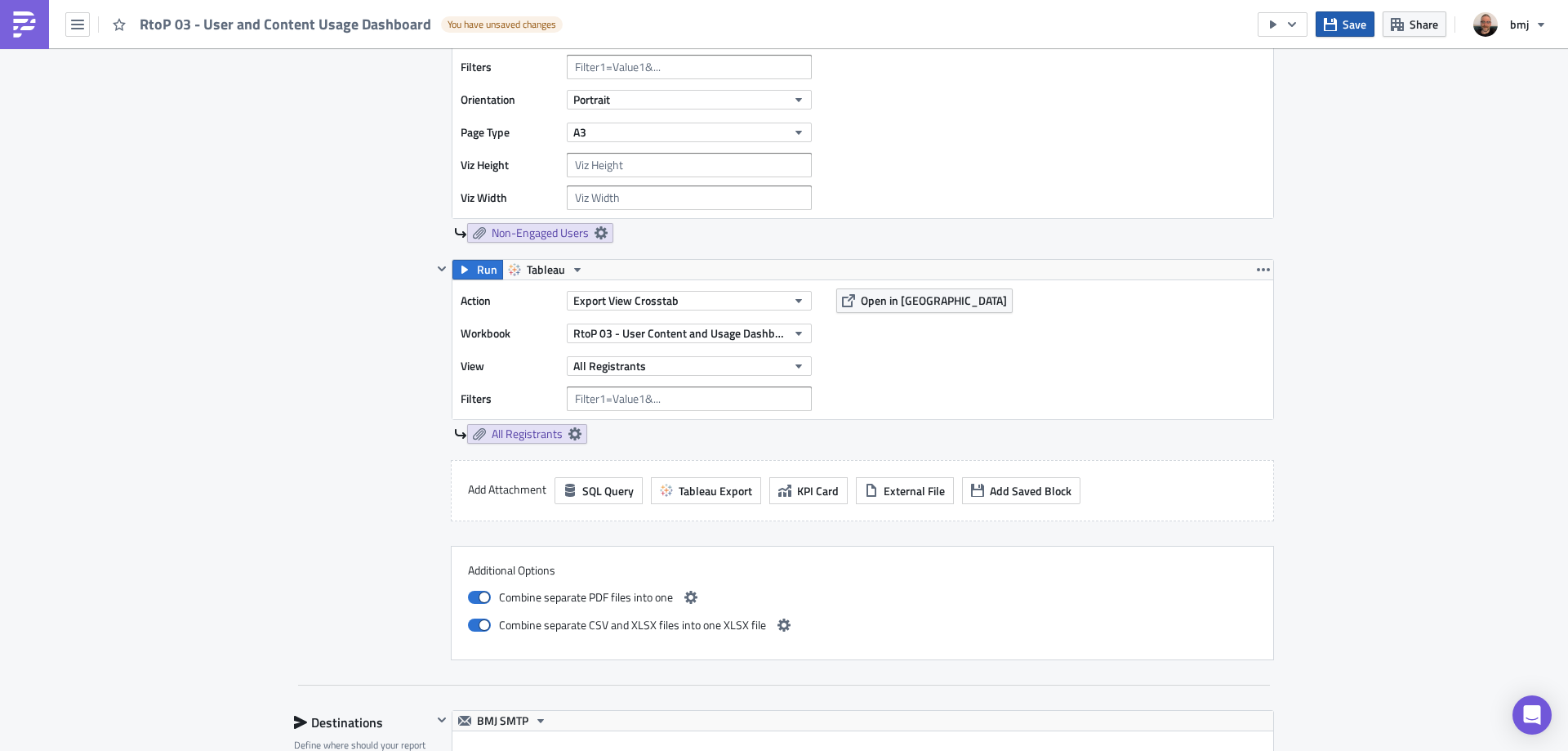
click at [1355, 15] on span "Save" at bounding box center [1354, 23] width 24 height 17
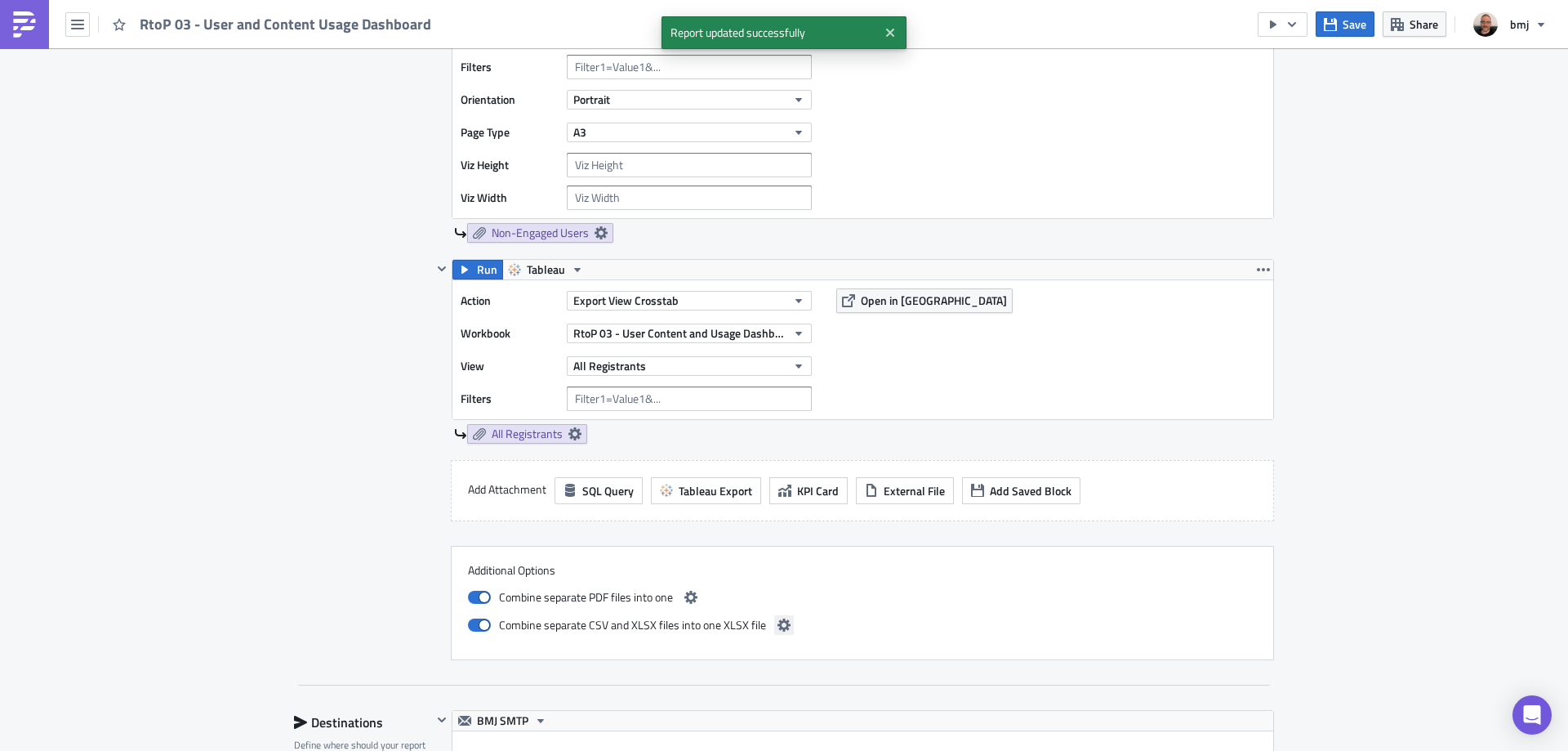
click at [777, 626] on icon "button" at bounding box center [784, 625] width 13 height 13
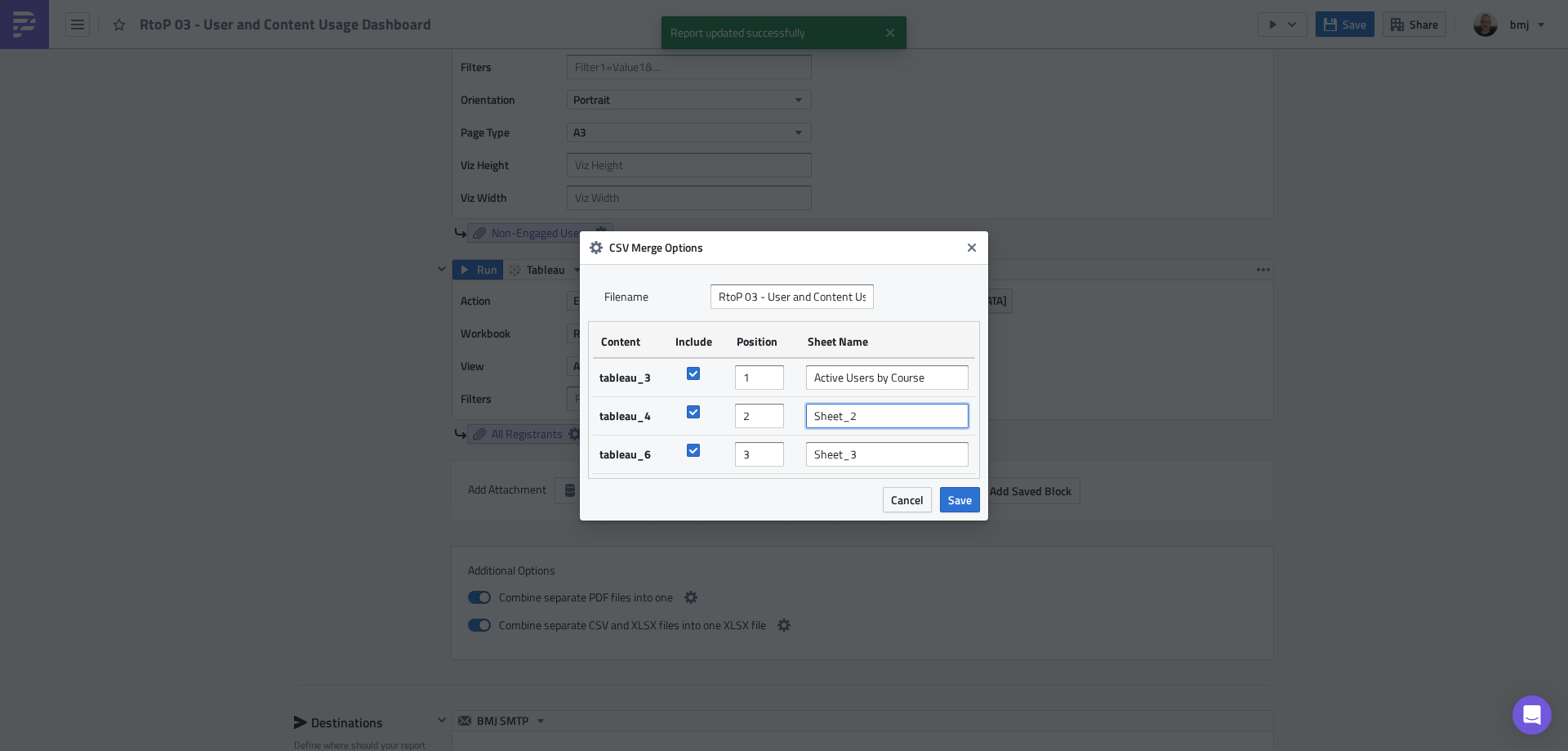
drag, startPoint x: 873, startPoint y: 410, endPoint x: 747, endPoint y: 408, distance: 126.0
click at [747, 408] on tr "tableau_4 2 Sheet_2" at bounding box center [784, 415] width 382 height 38
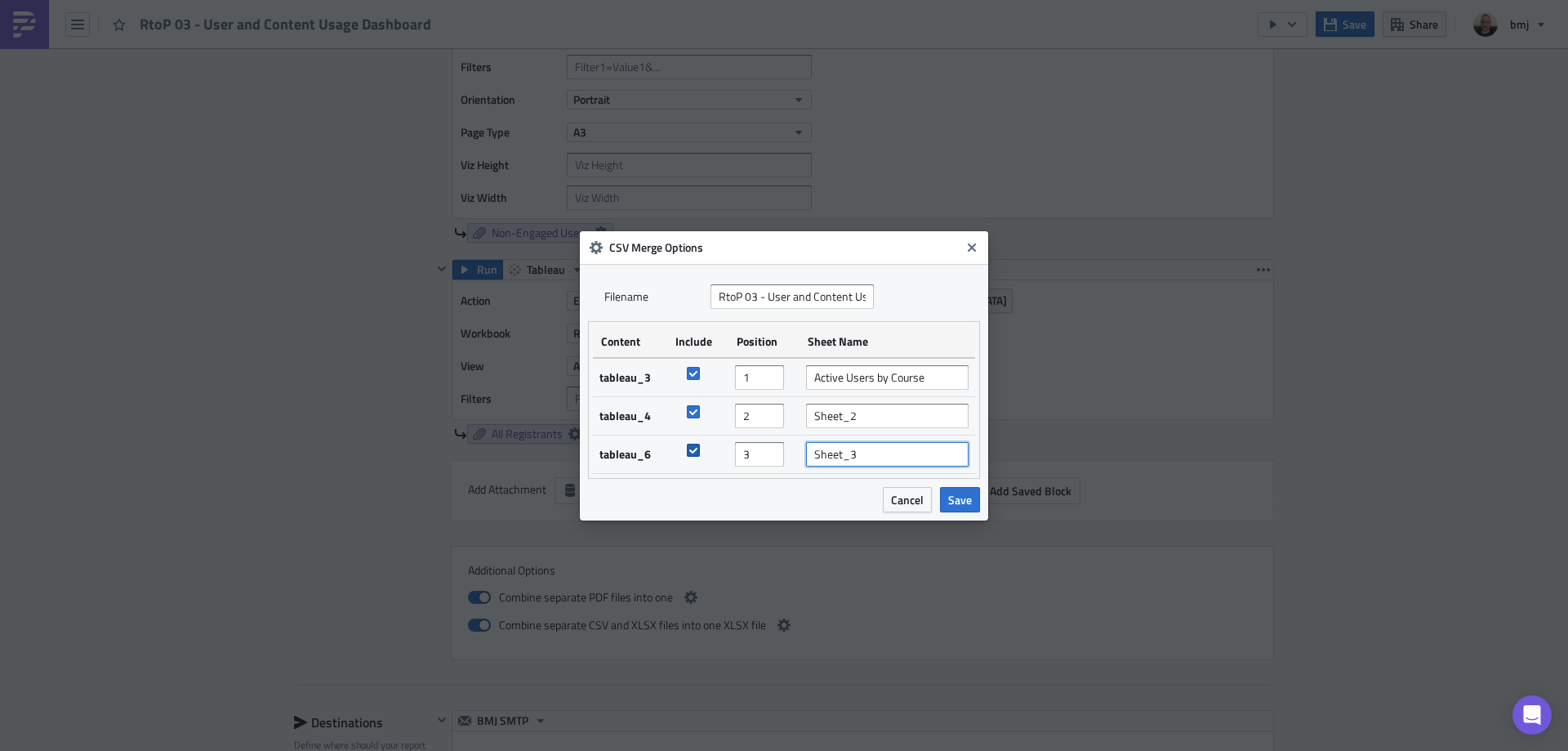
drag, startPoint x: 902, startPoint y: 449, endPoint x: 713, endPoint y: 455, distance: 189.1
click at [713, 455] on tr "tableau_6 3 Sheet_3" at bounding box center [784, 454] width 382 height 38
type input "All Registrants"
click at [959, 499] on span "Save" at bounding box center [959, 499] width 24 height 17
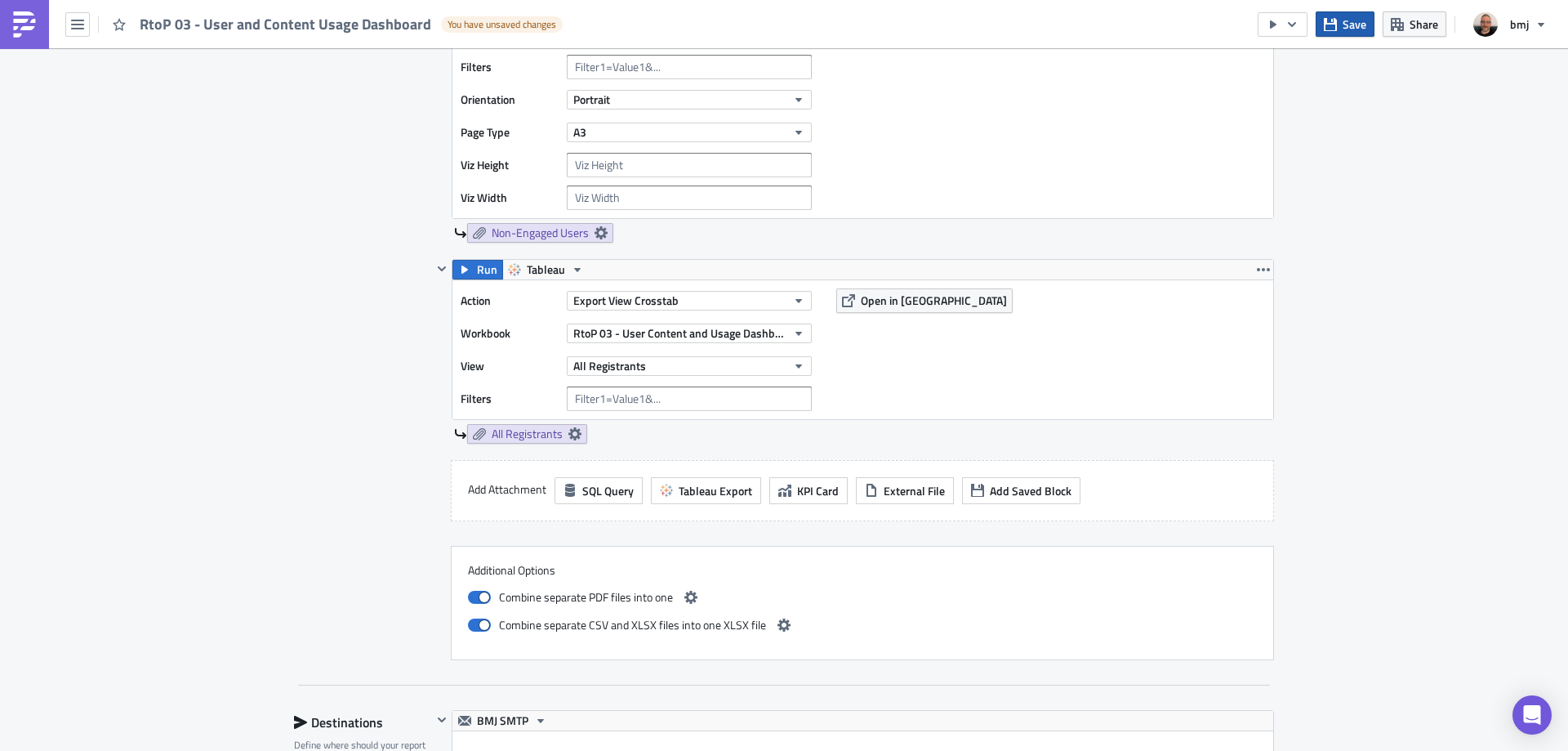
click at [1346, 15] on span "Save" at bounding box center [1354, 23] width 24 height 17
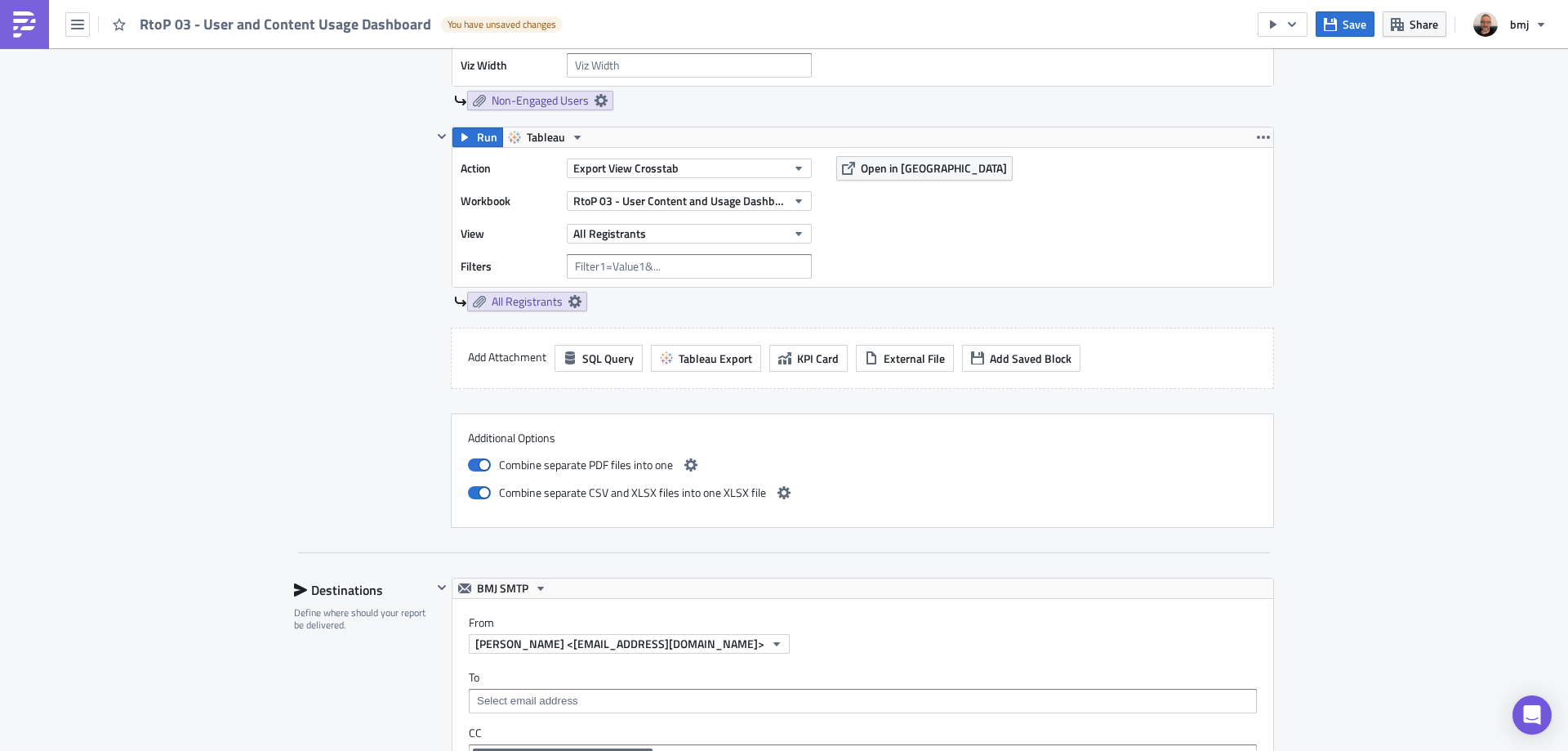
scroll to position [1879, 0]
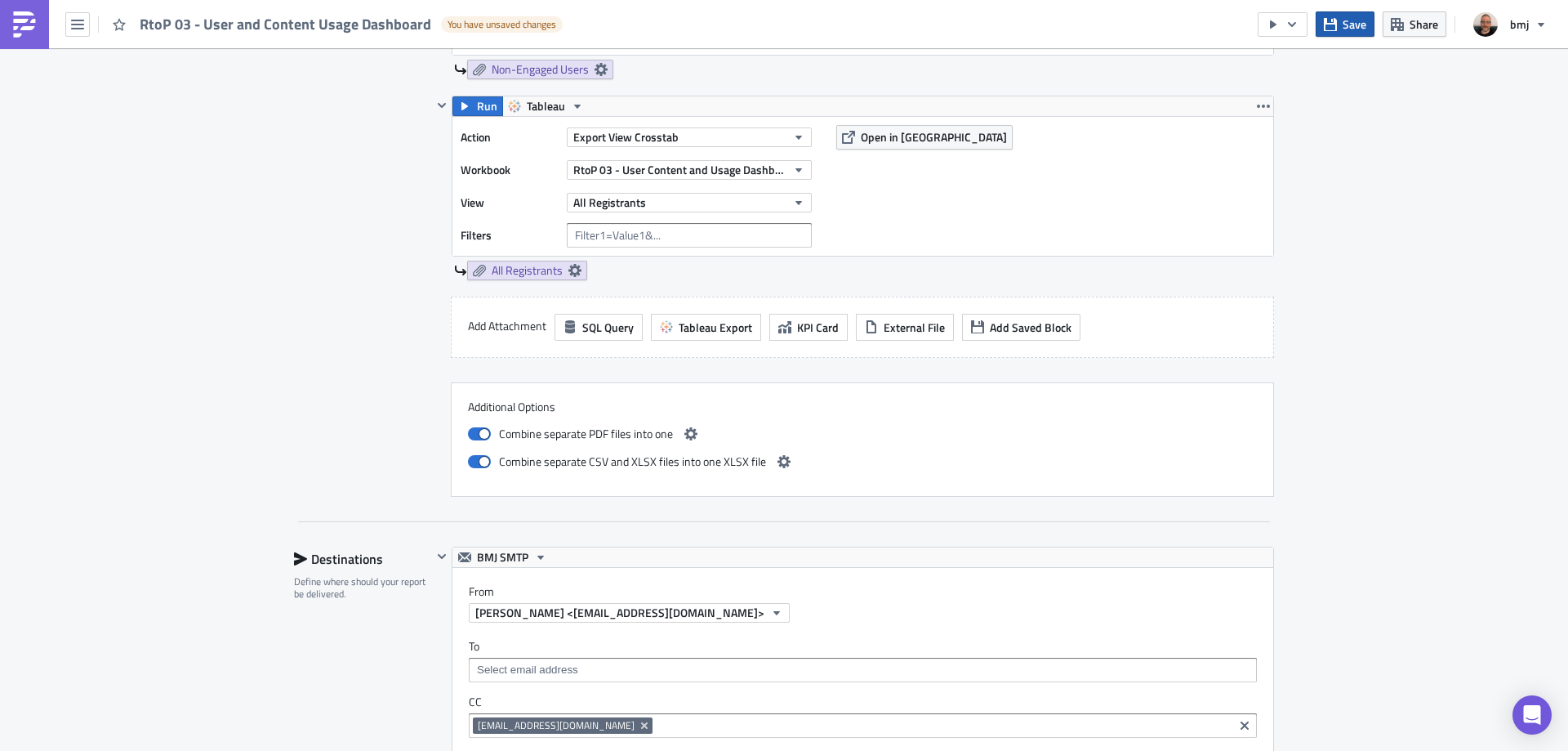
click at [1347, 18] on span "Save" at bounding box center [1354, 23] width 24 height 17
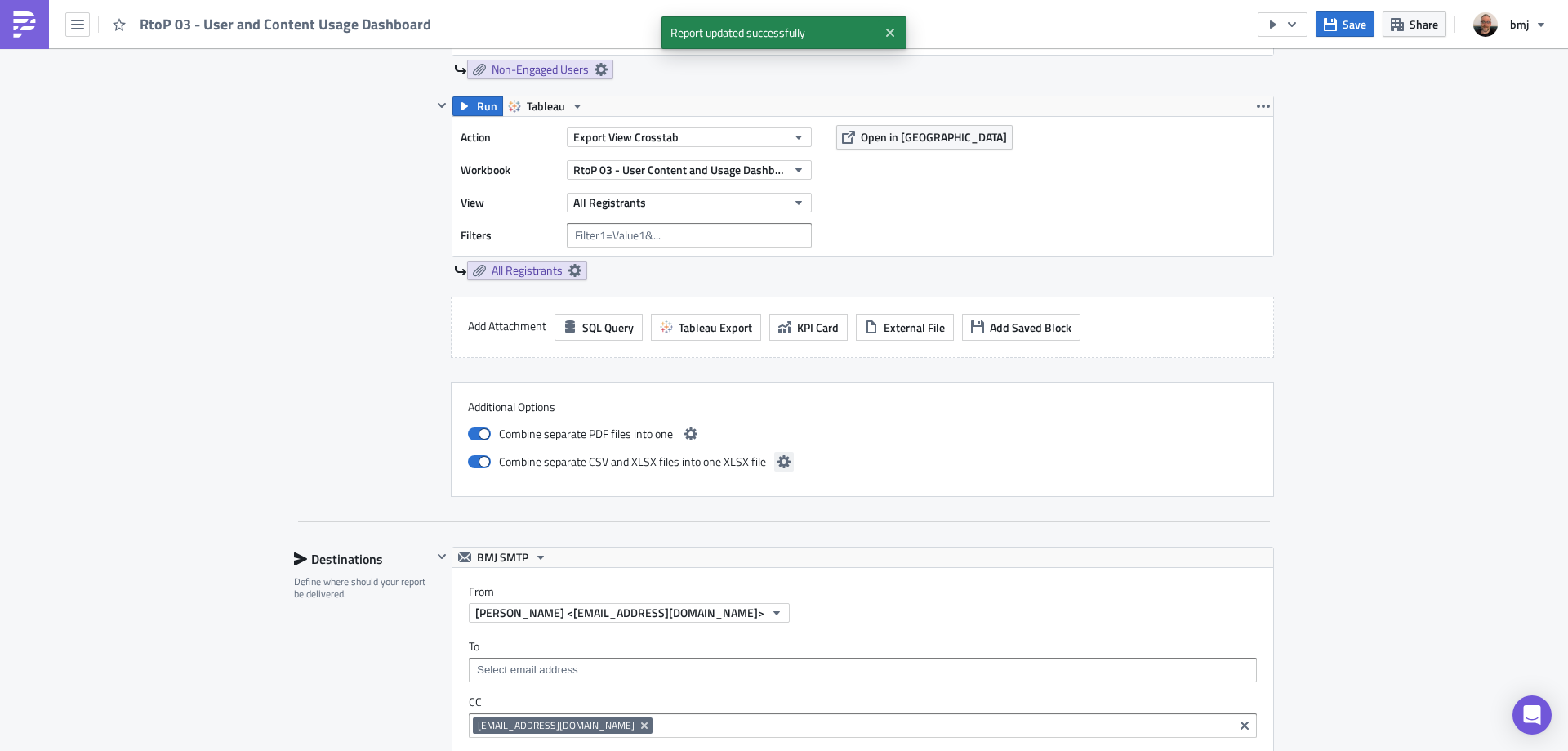
click at [778, 460] on icon "button" at bounding box center [784, 462] width 13 height 13
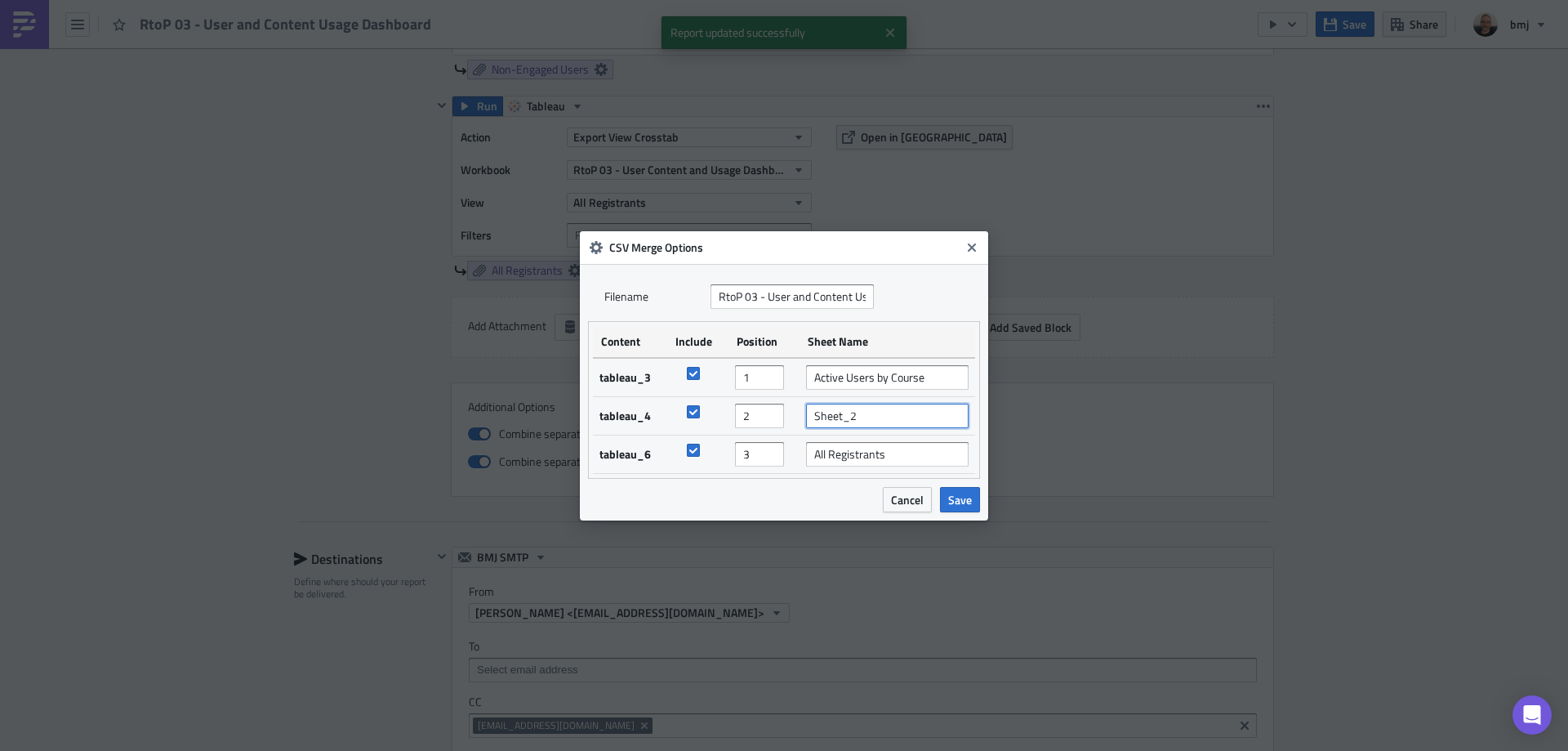
drag, startPoint x: 865, startPoint y: 417, endPoint x: 742, endPoint y: 412, distance: 123.1
click at [745, 416] on tr "tableau_4 2 Sheet_2" at bounding box center [784, 415] width 382 height 38
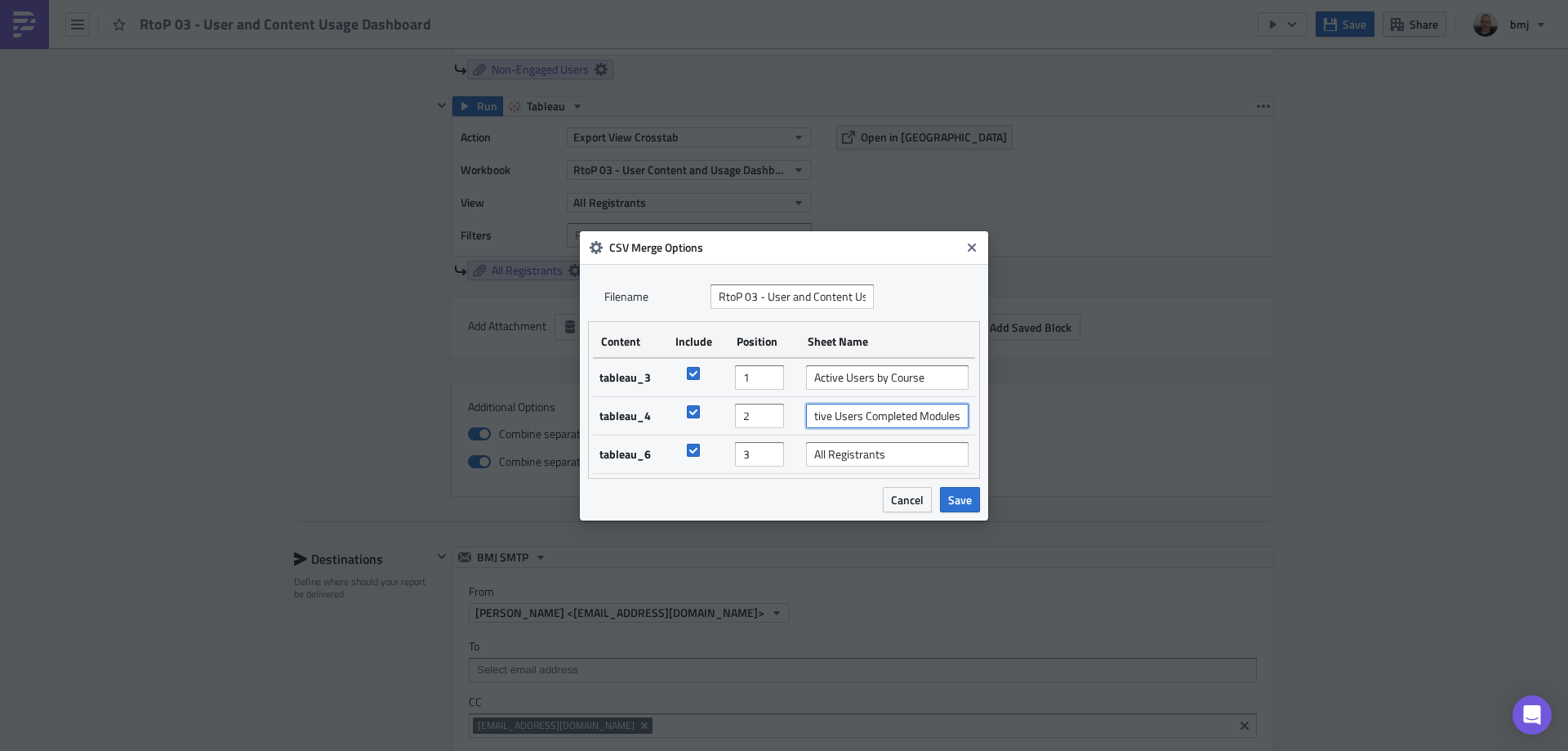
scroll to position [0, 17]
type input "Active Users Completed Modules"
click at [952, 498] on span "Save" at bounding box center [959, 499] width 24 height 17
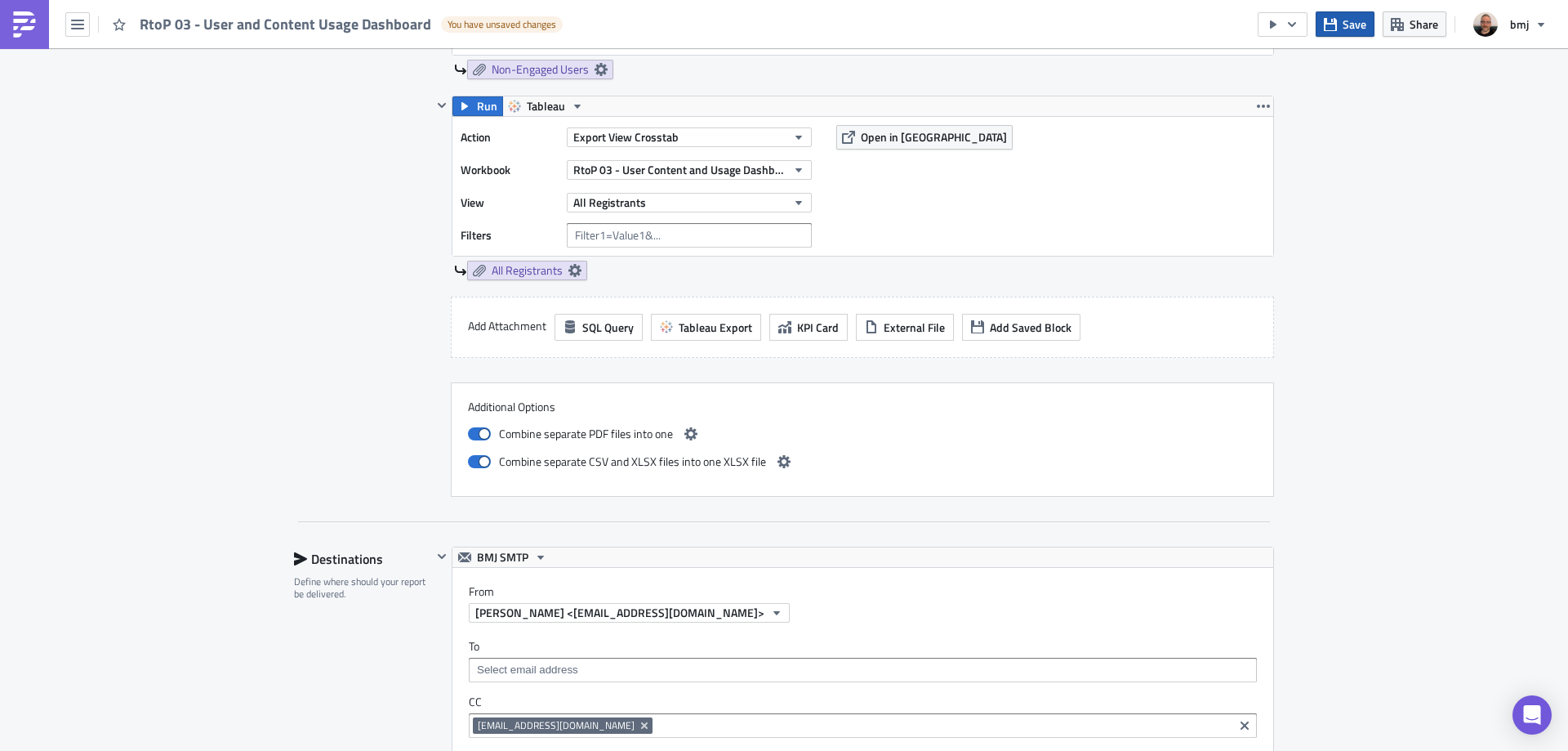
click at [1343, 26] on button "Save" at bounding box center [1345, 24] width 59 height 26
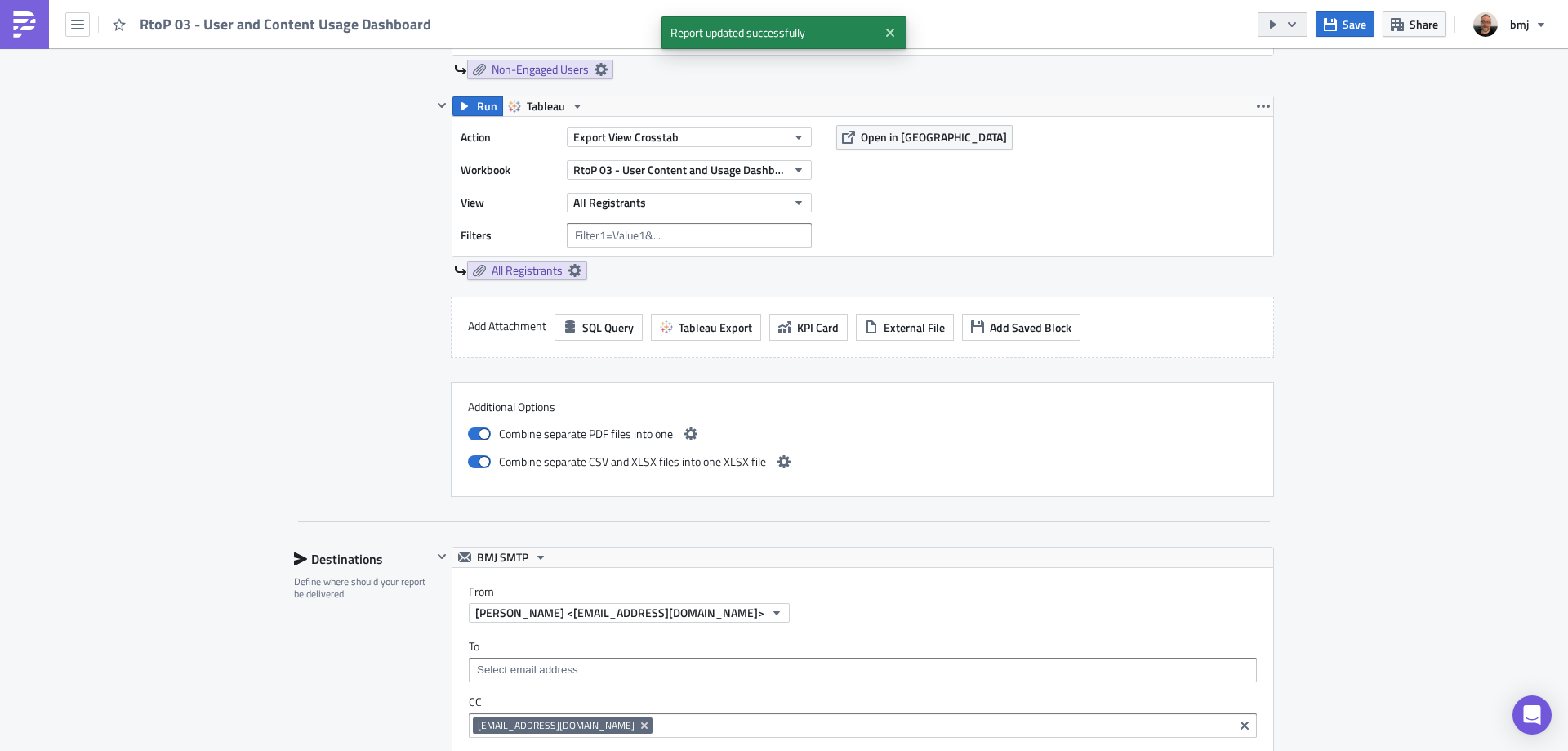
click at [1298, 25] on icon "button" at bounding box center [1291, 24] width 13 height 13
click at [1301, 60] on div "Send Just to Me" at bounding box center [1332, 65] width 128 height 16
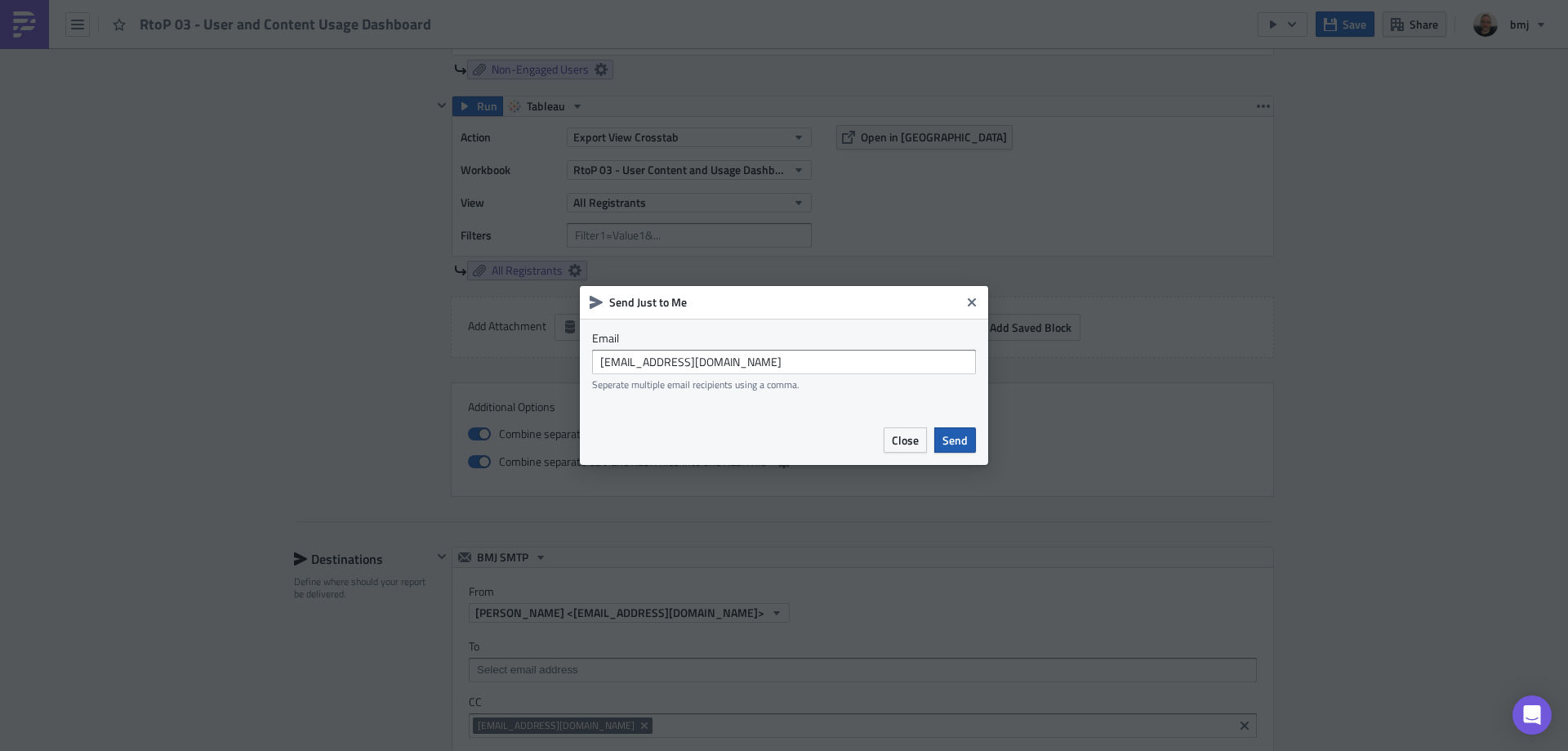
click at [958, 447] on span "Send" at bounding box center [955, 439] width 26 height 17
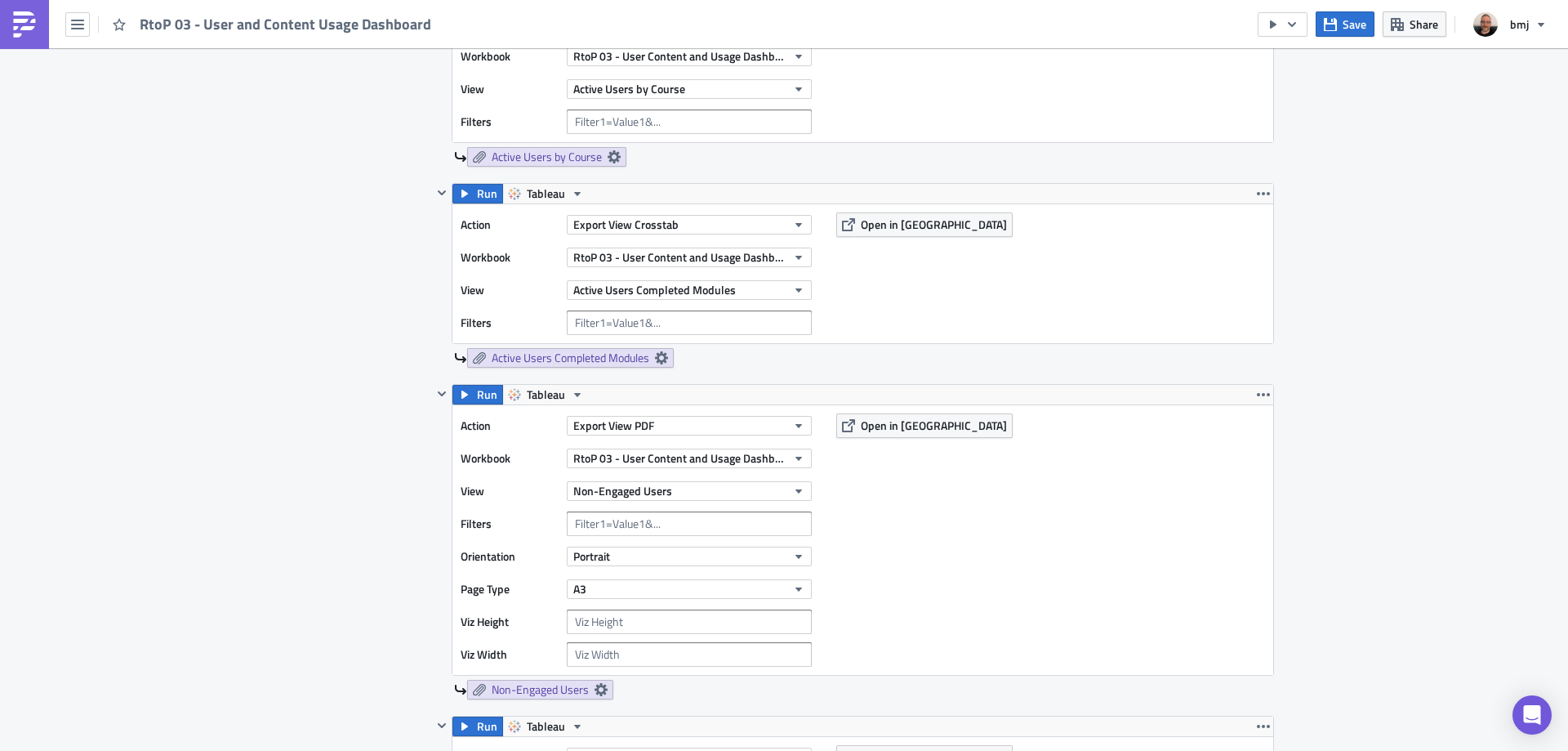
scroll to position [1143, 0]
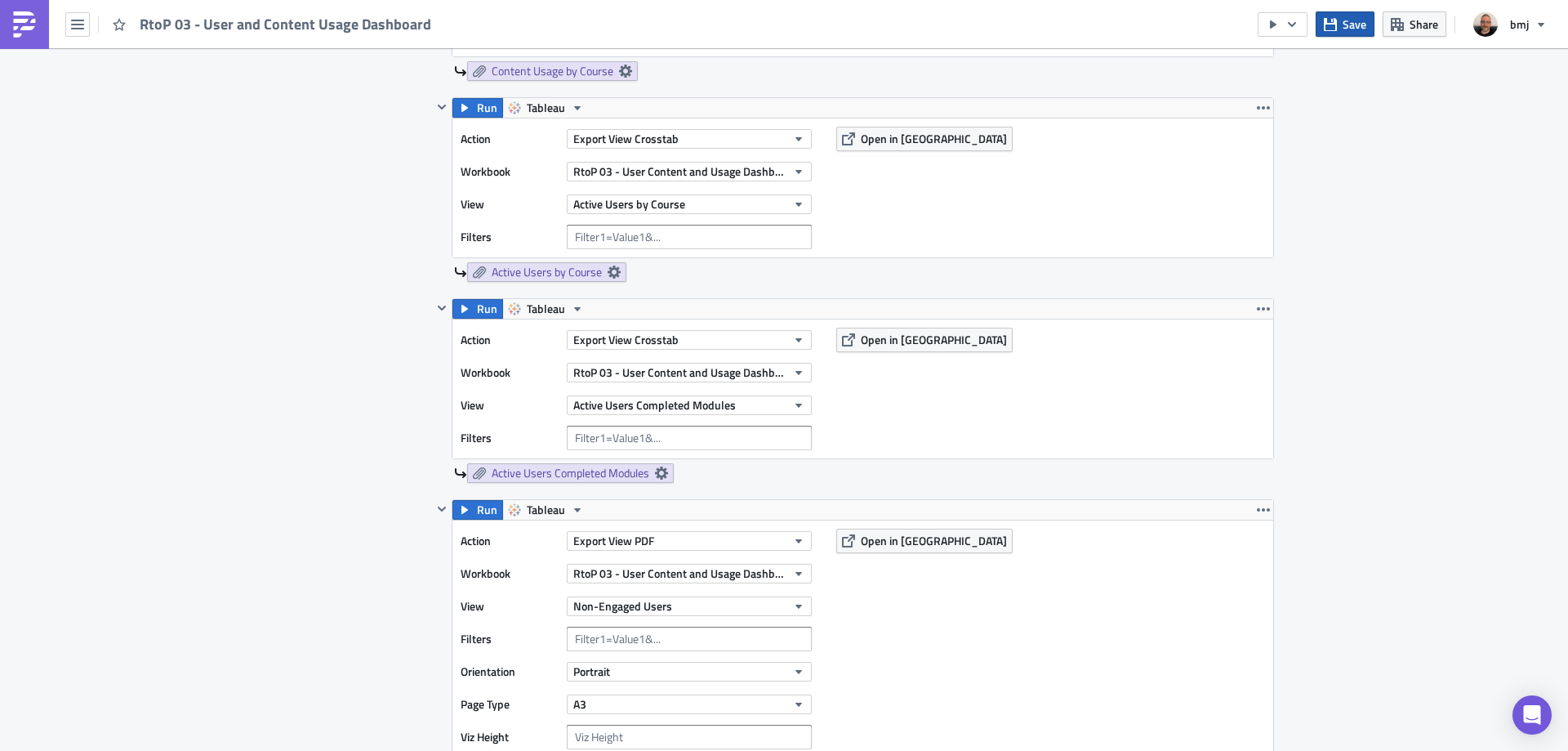
click at [1367, 26] on button "Save" at bounding box center [1345, 24] width 59 height 26
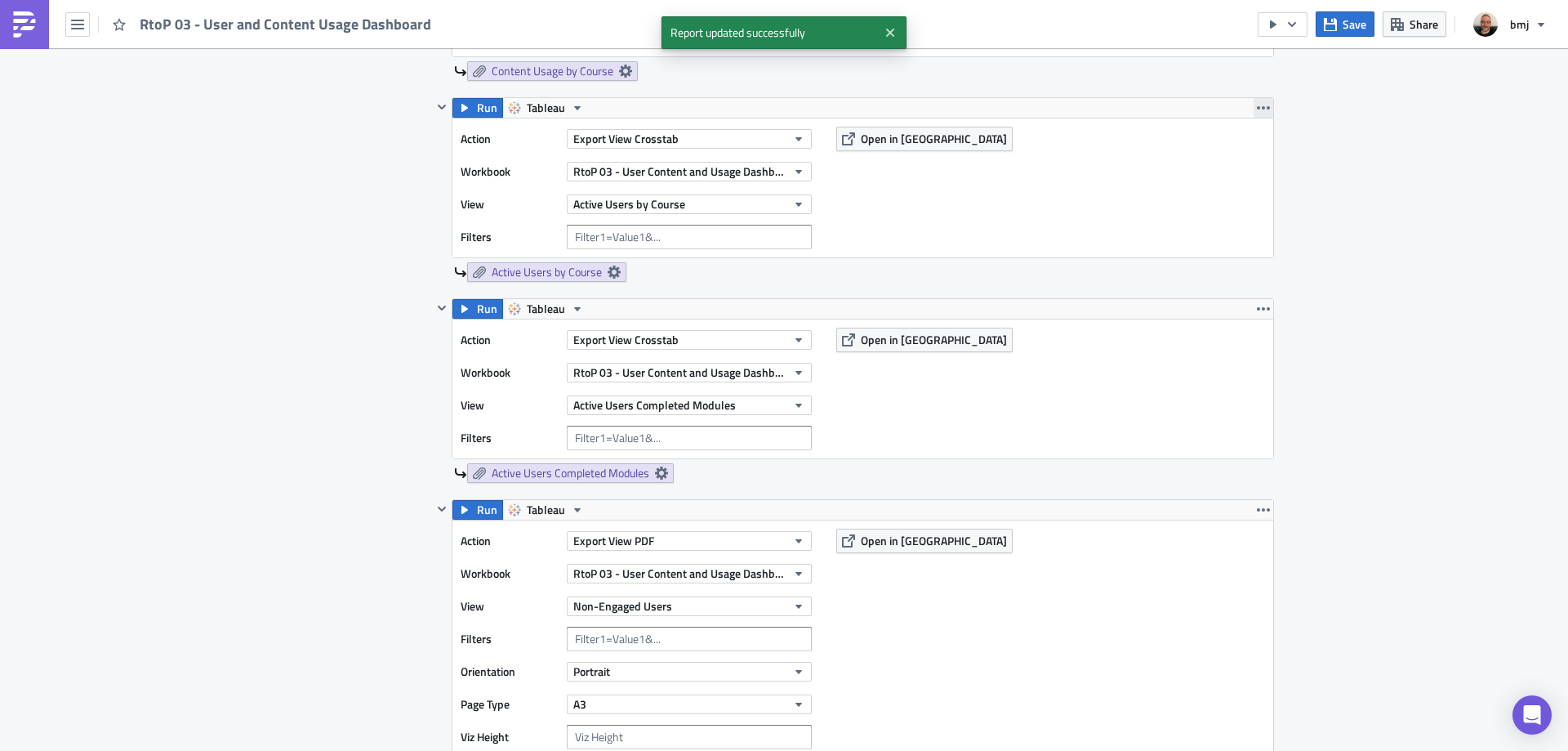
click at [1259, 108] on icon "button" at bounding box center [1263, 107] width 13 height 13
click at [1262, 145] on div "Duplicate" at bounding box center [1267, 146] width 108 height 16
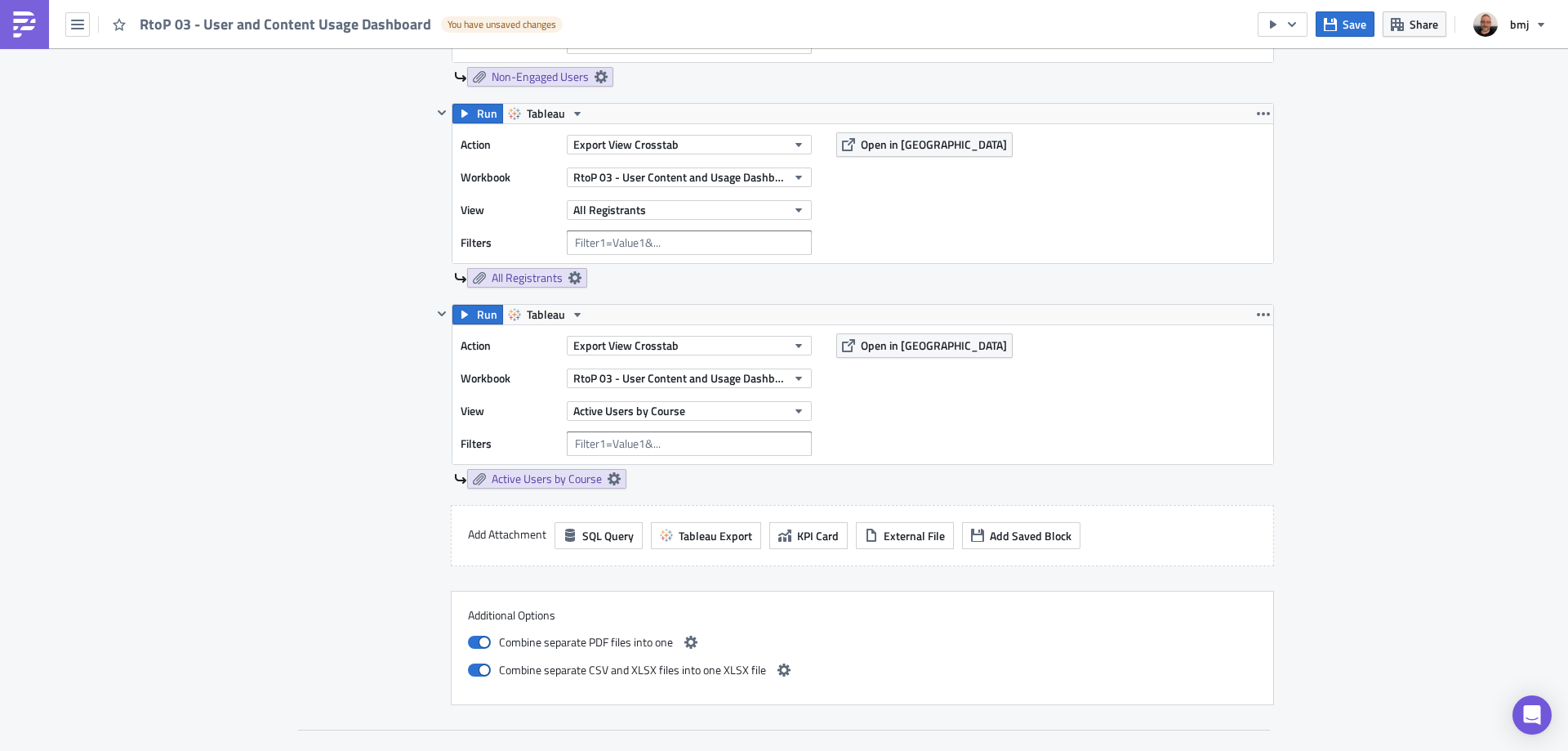
scroll to position [1872, 0]
click at [696, 350] on button "Export View Crosstab" at bounding box center [689, 344] width 245 height 20
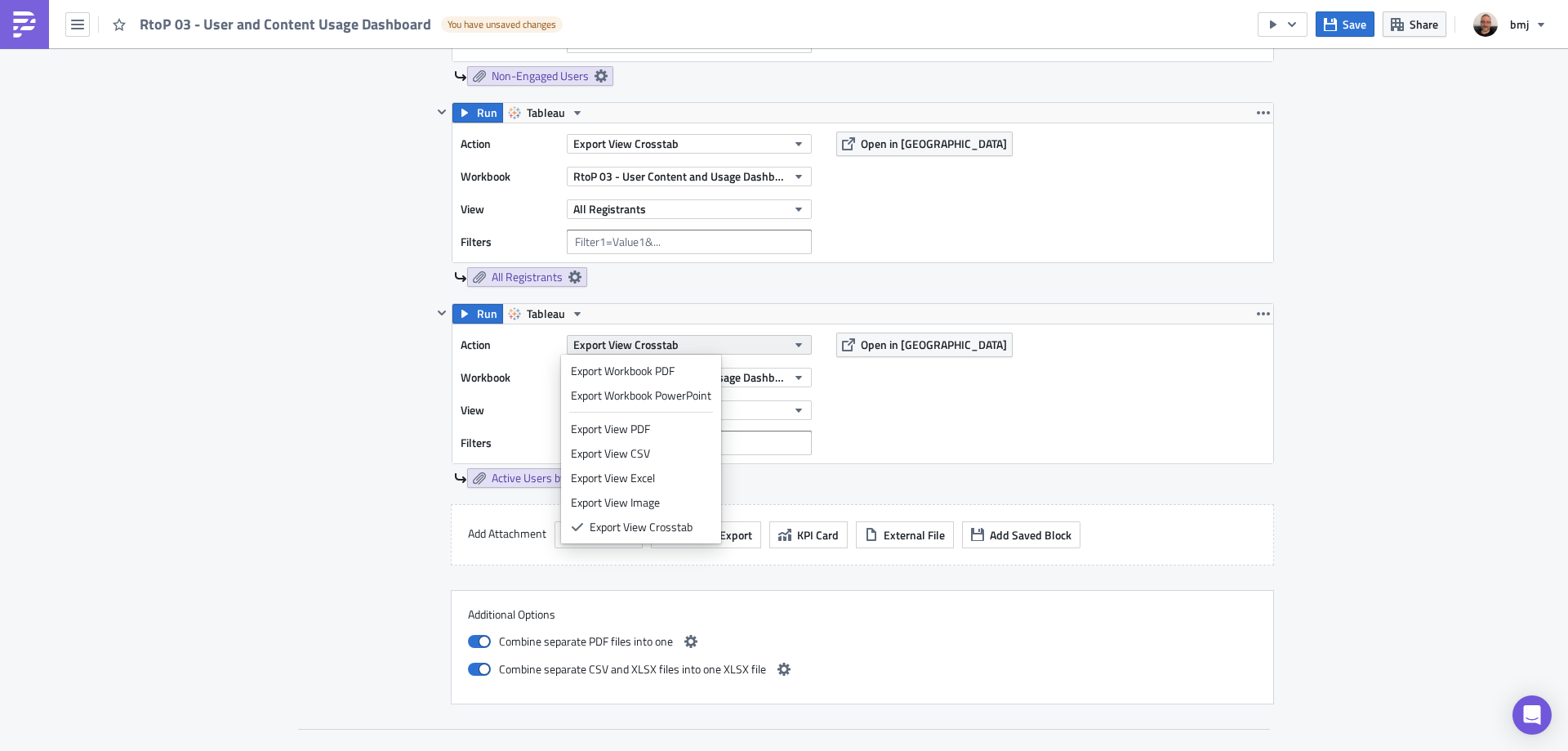
click at [721, 348] on button "Export View Crosstab" at bounding box center [689, 344] width 245 height 20
click at [742, 347] on button "Export View Crosstab" at bounding box center [689, 344] width 245 height 20
click at [692, 448] on div "Export View CSV" at bounding box center [641, 454] width 140 height 16
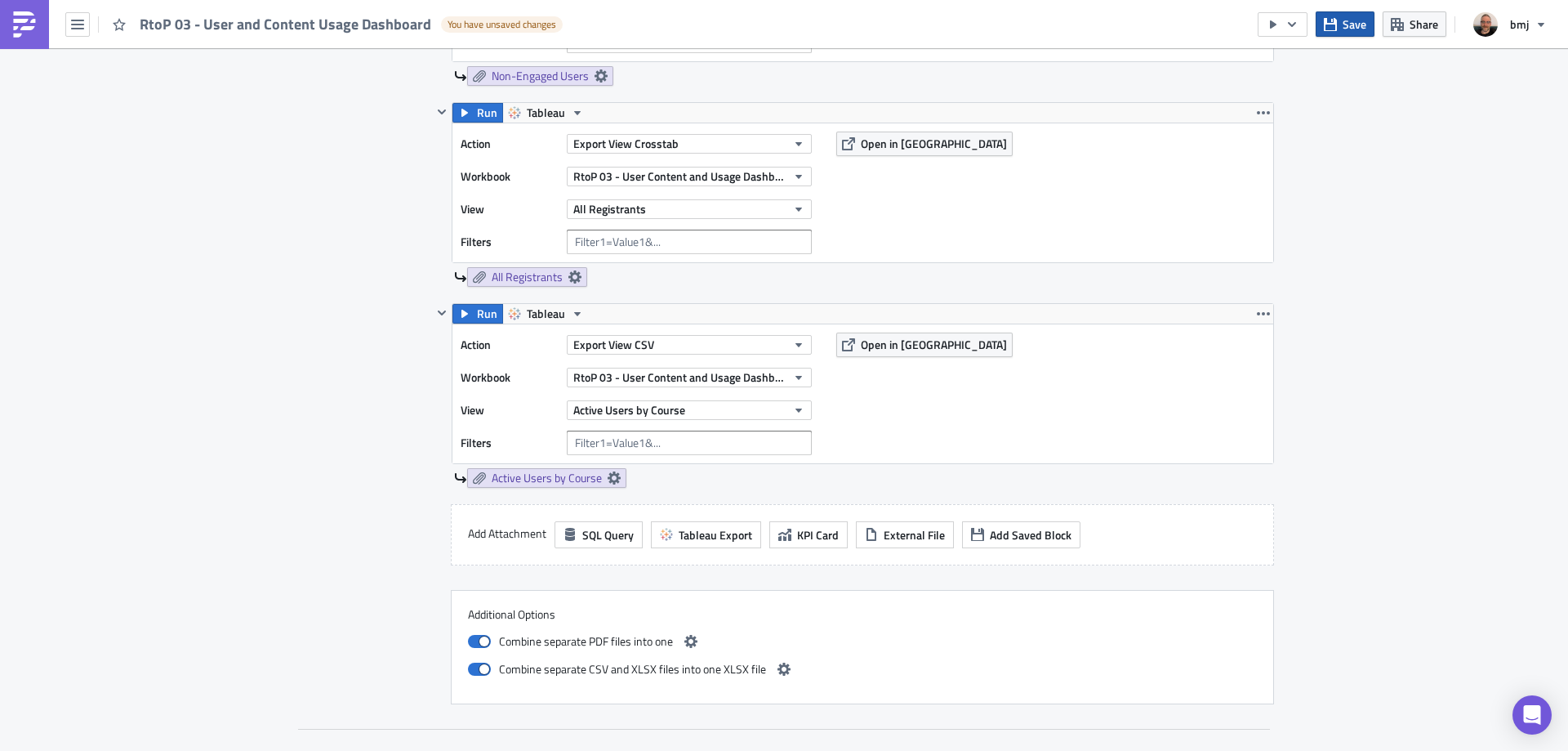
click at [1343, 31] on button "Save" at bounding box center [1345, 24] width 59 height 26
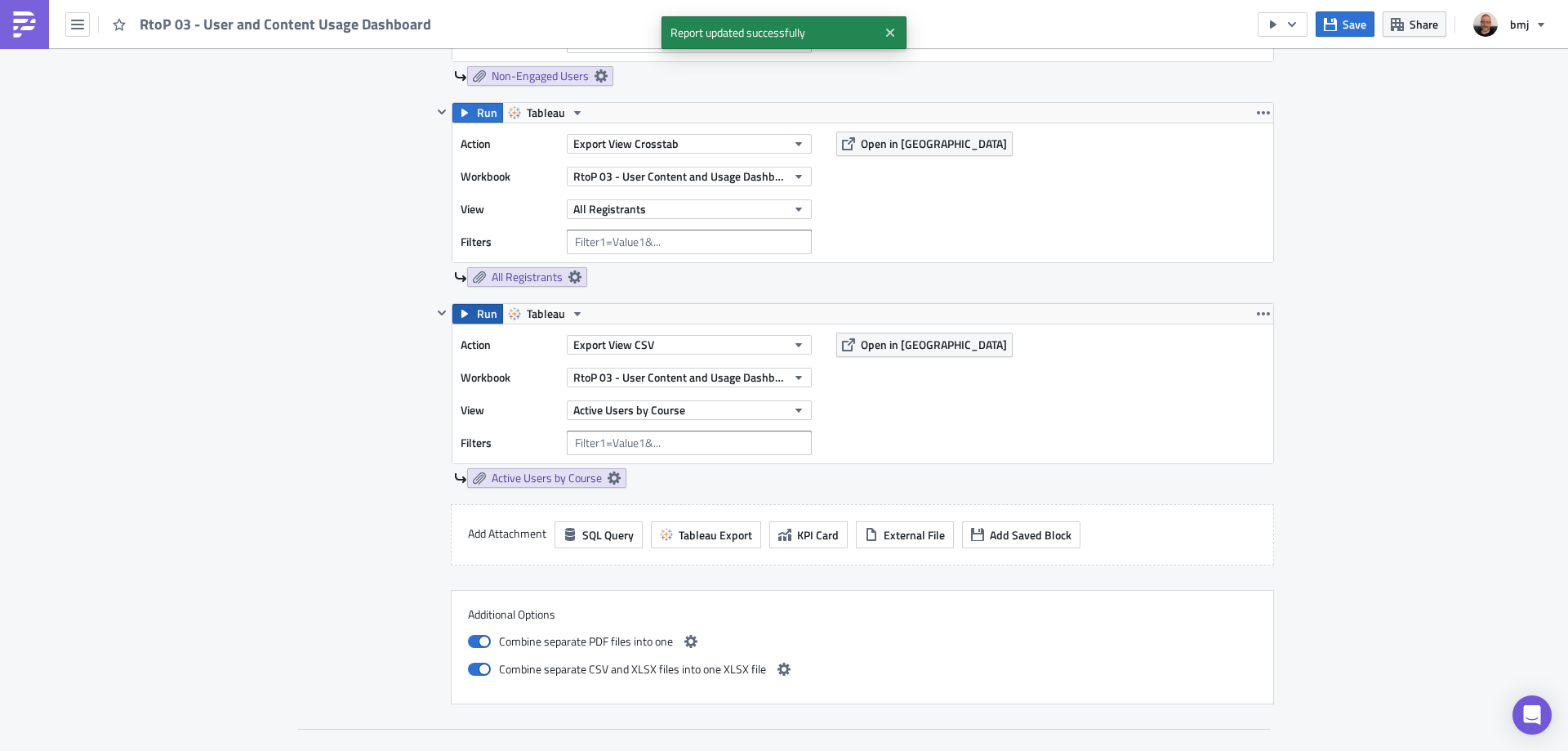
click at [481, 319] on span "Run" at bounding box center [486, 313] width 20 height 20
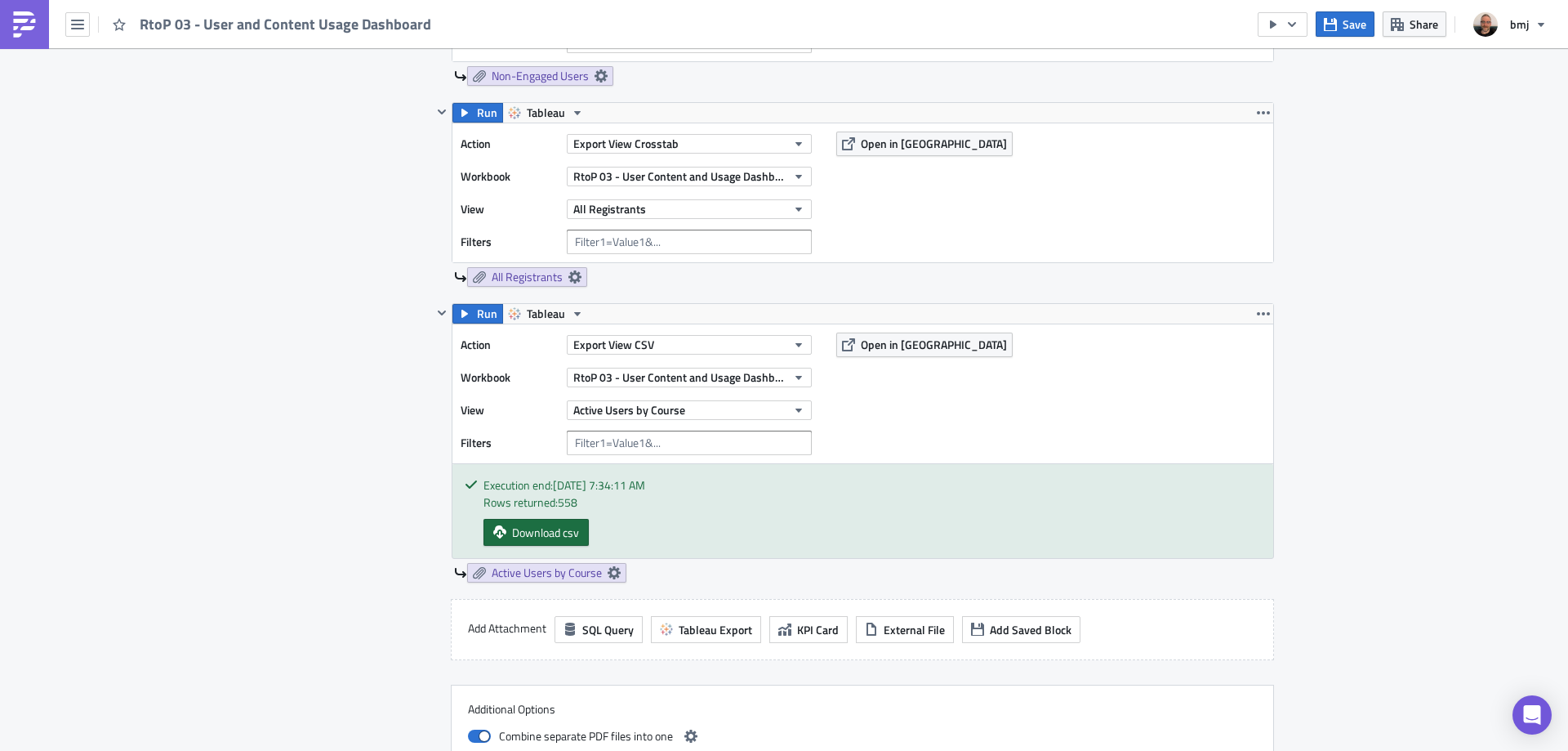
click at [543, 540] on span "Download csv" at bounding box center [545, 532] width 67 height 17
click at [1347, 26] on span "Save" at bounding box center [1354, 23] width 24 height 17
click at [467, 310] on button "Run" at bounding box center [477, 313] width 51 height 20
click at [571, 538] on span "Download csv" at bounding box center [545, 532] width 67 height 17
click at [1413, 296] on div "Execution Log Edit " RtoP 03 - User and Content Usage Dashboard " Settings Conf…" at bounding box center [784, 23] width 1568 height 3695
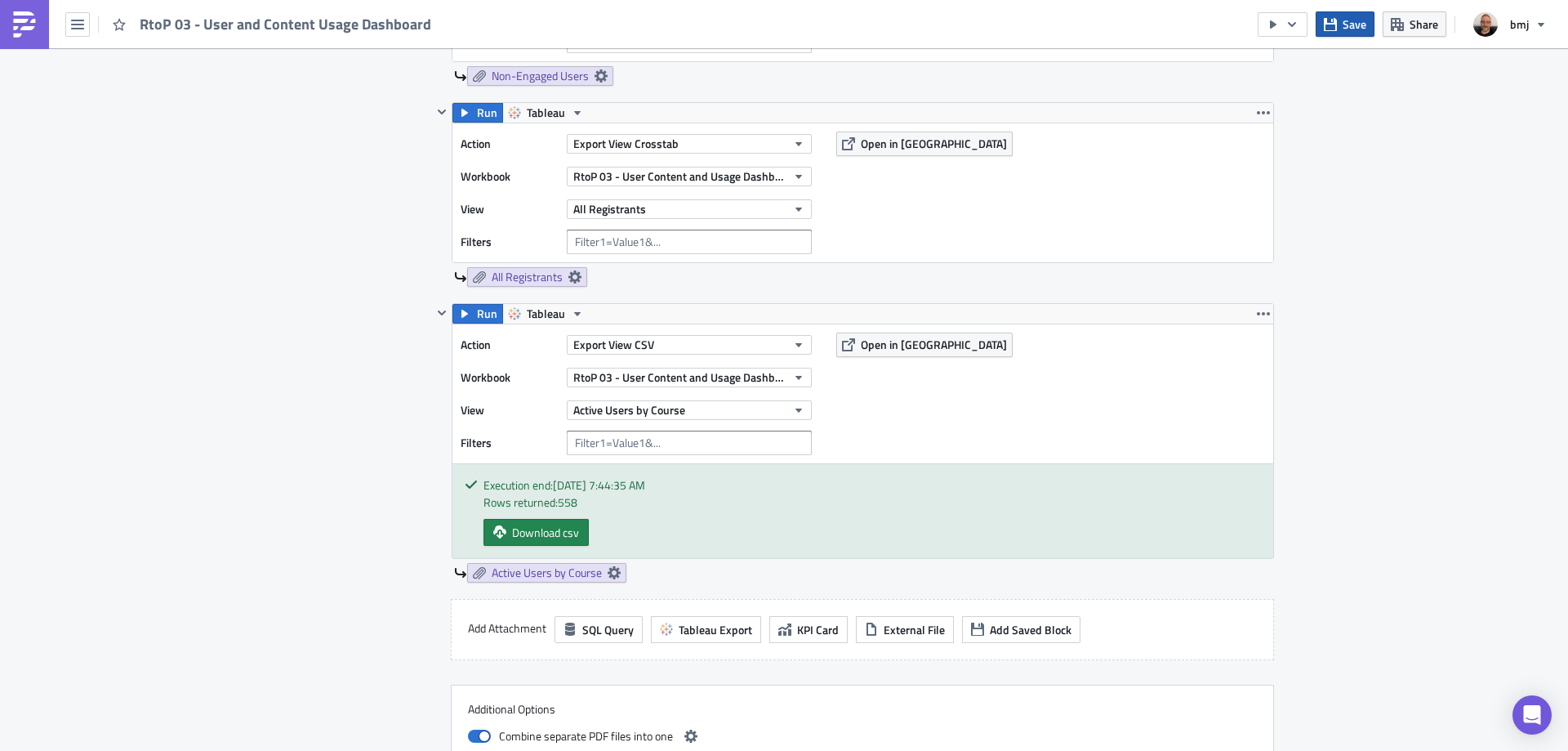
click at [1348, 34] on button "Save" at bounding box center [1345, 24] width 59 height 26
click at [1339, 22] on button "Save" at bounding box center [1345, 24] width 59 height 26
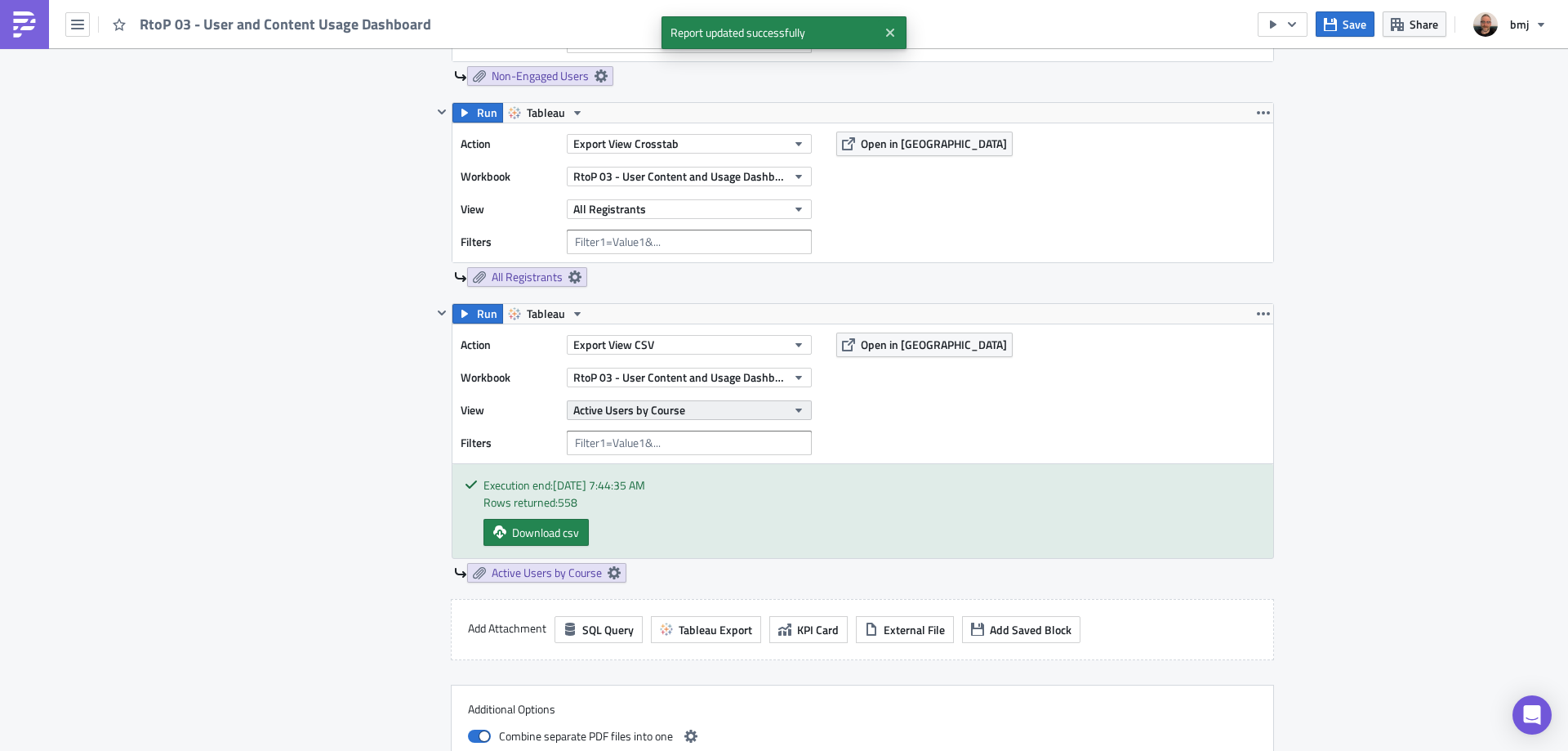
click at [722, 418] on button "Active Users by Course" at bounding box center [689, 410] width 245 height 20
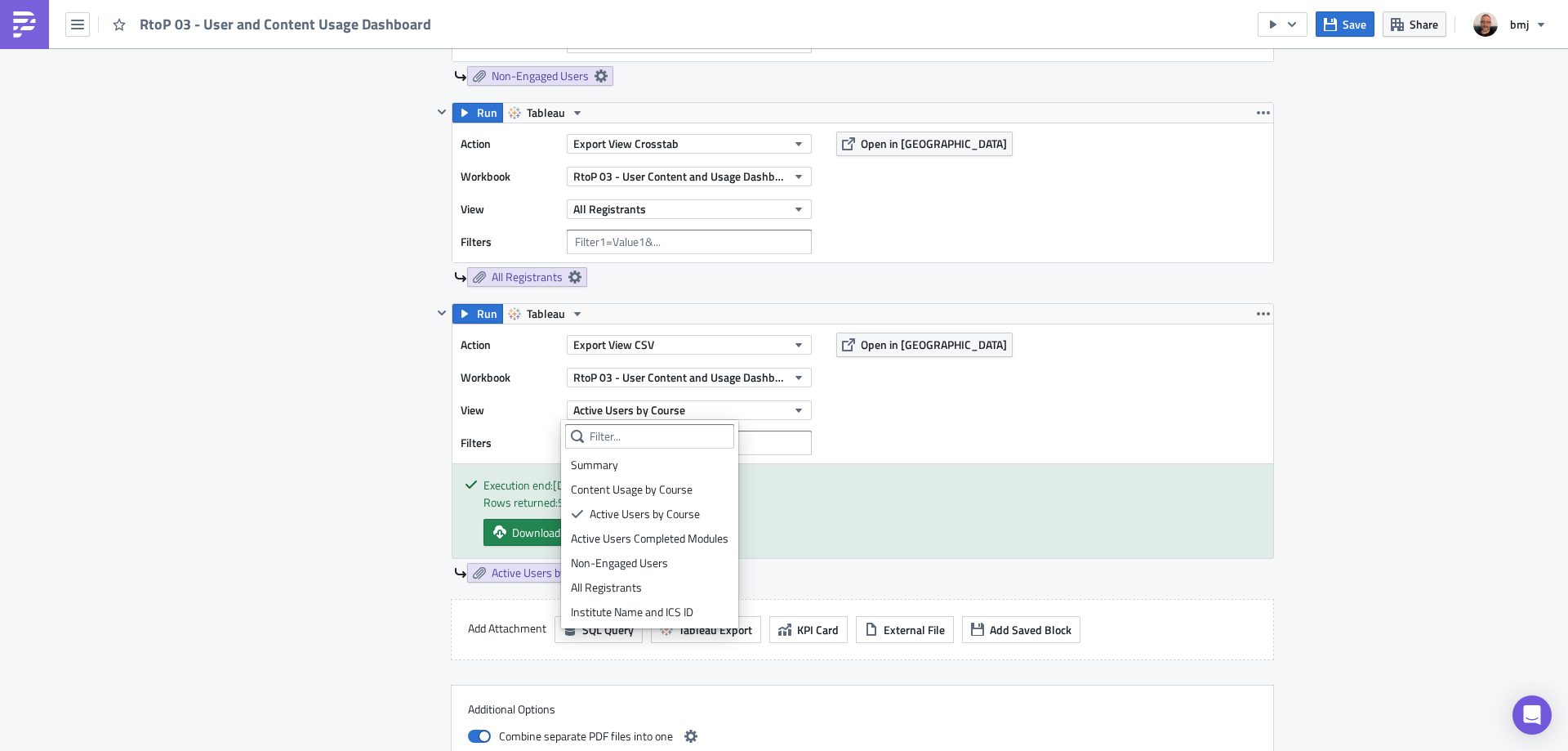
click at [1343, 380] on div "Execution Log Edit " RtoP 03 - User and Content Usage Dashboard " Settings Conf…" at bounding box center [784, 23] width 1568 height 3695
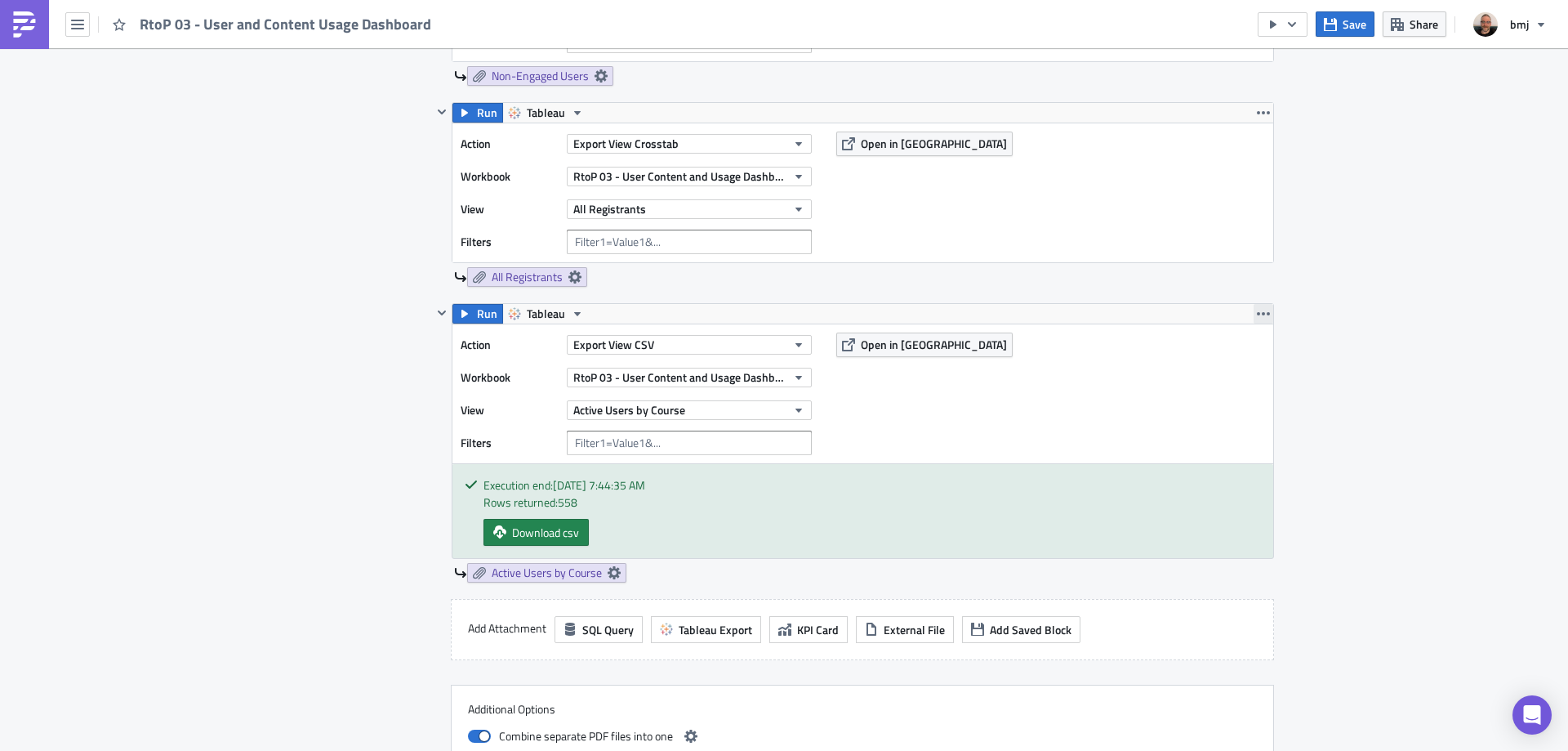
click at [1264, 319] on icon "button" at bounding box center [1263, 313] width 13 height 13
click at [1408, 393] on div "Execution Log Edit " RtoP 03 - User and Content Usage Dashboard " Settings Conf…" at bounding box center [784, 23] width 1568 height 3695
click at [608, 575] on icon at bounding box center [614, 573] width 13 height 13
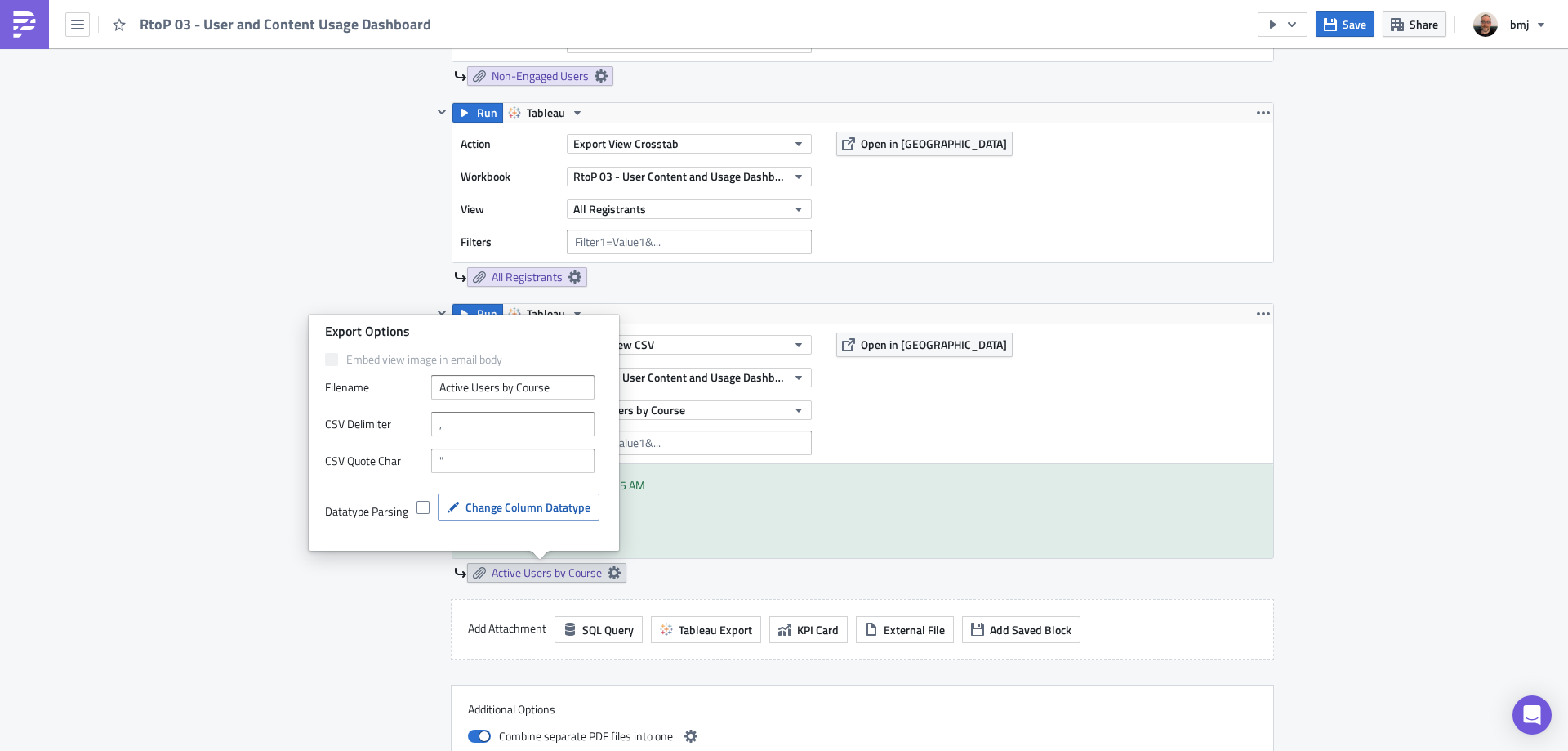
click at [206, 422] on div "Execution Log Edit " RtoP 03 - User and Content Usage Dashboard " Settings Conf…" at bounding box center [784, 23] width 1568 height 3695
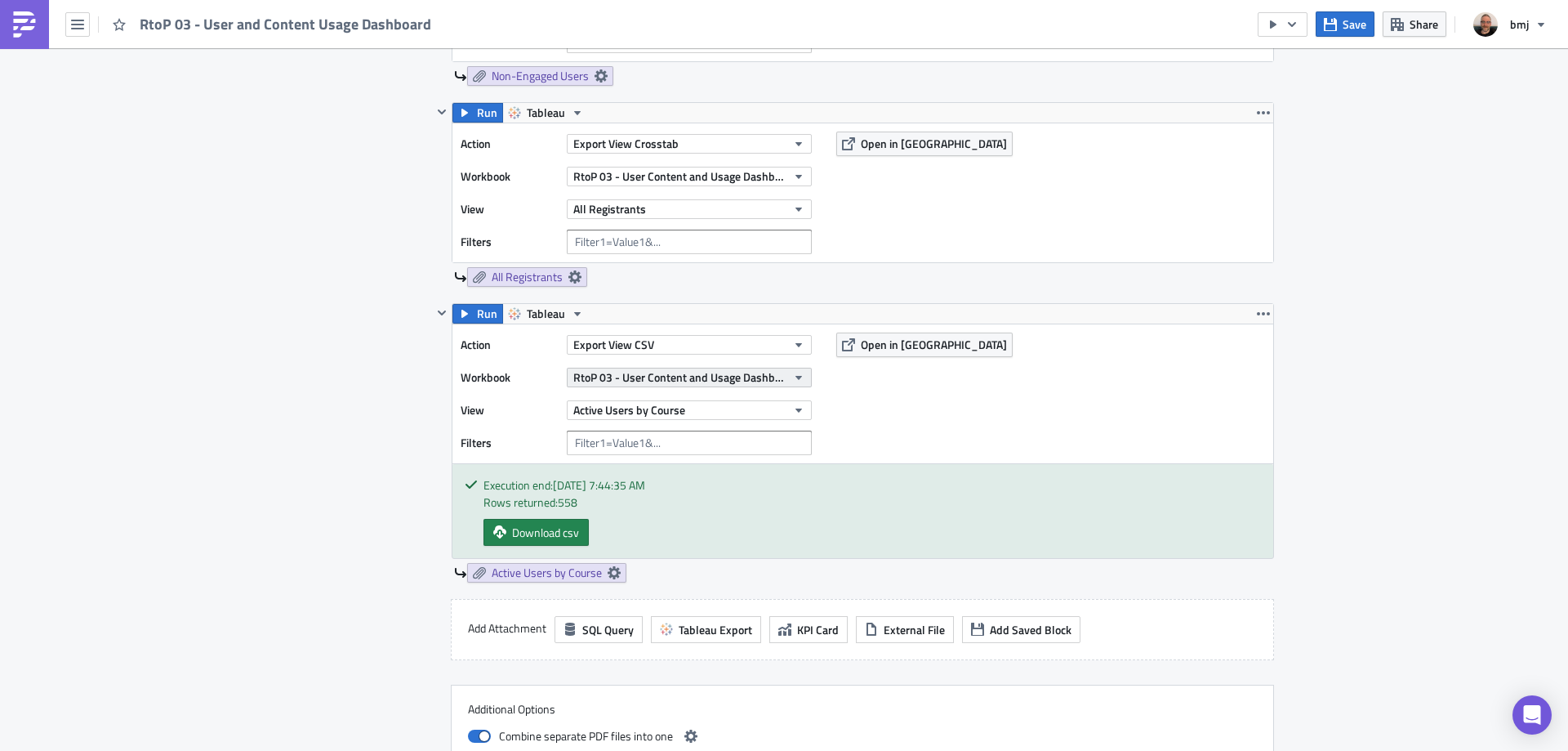
click at [705, 371] on span "RtoP 03 - User Content and Usage Dashboard" at bounding box center [680, 376] width 213 height 17
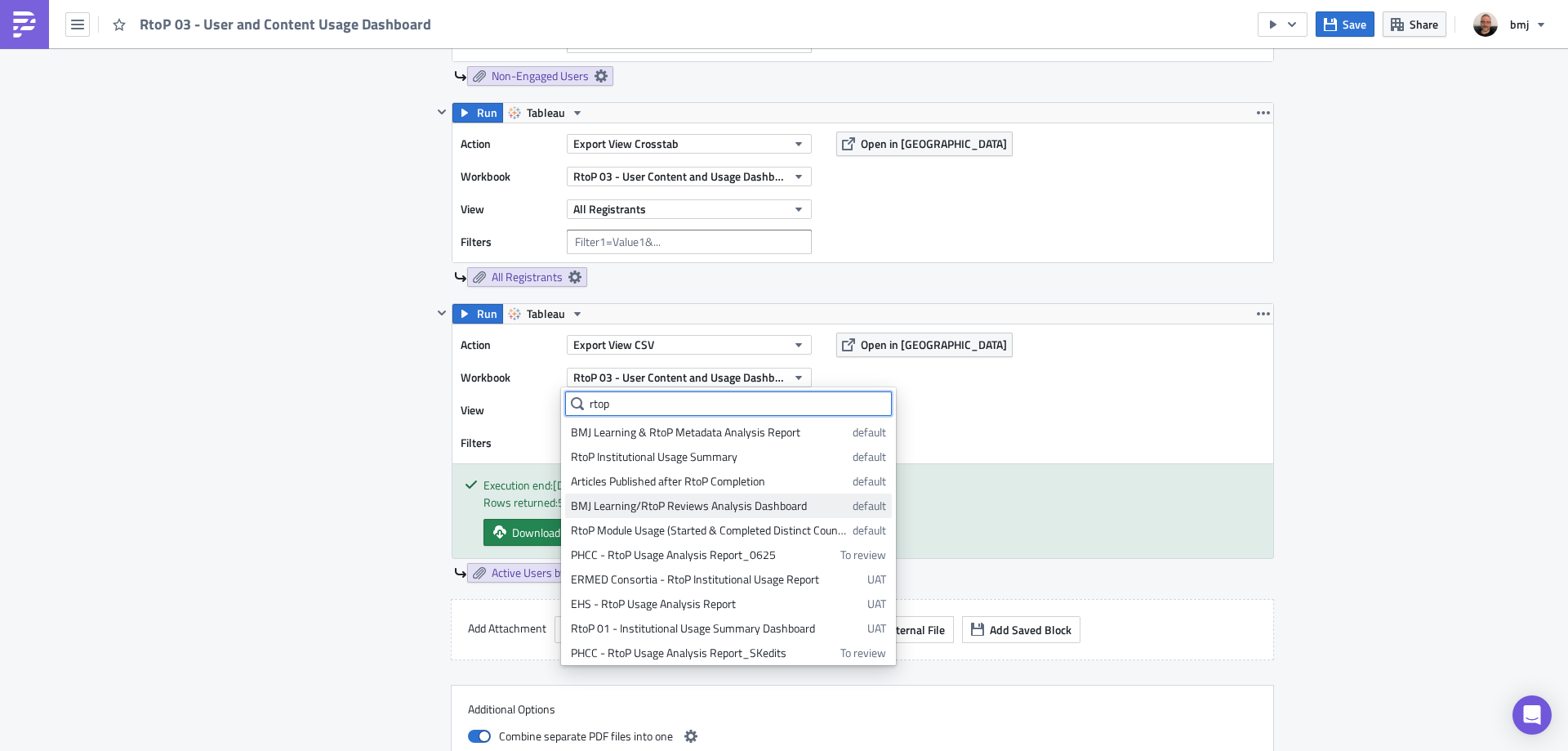
scroll to position [53, 0]
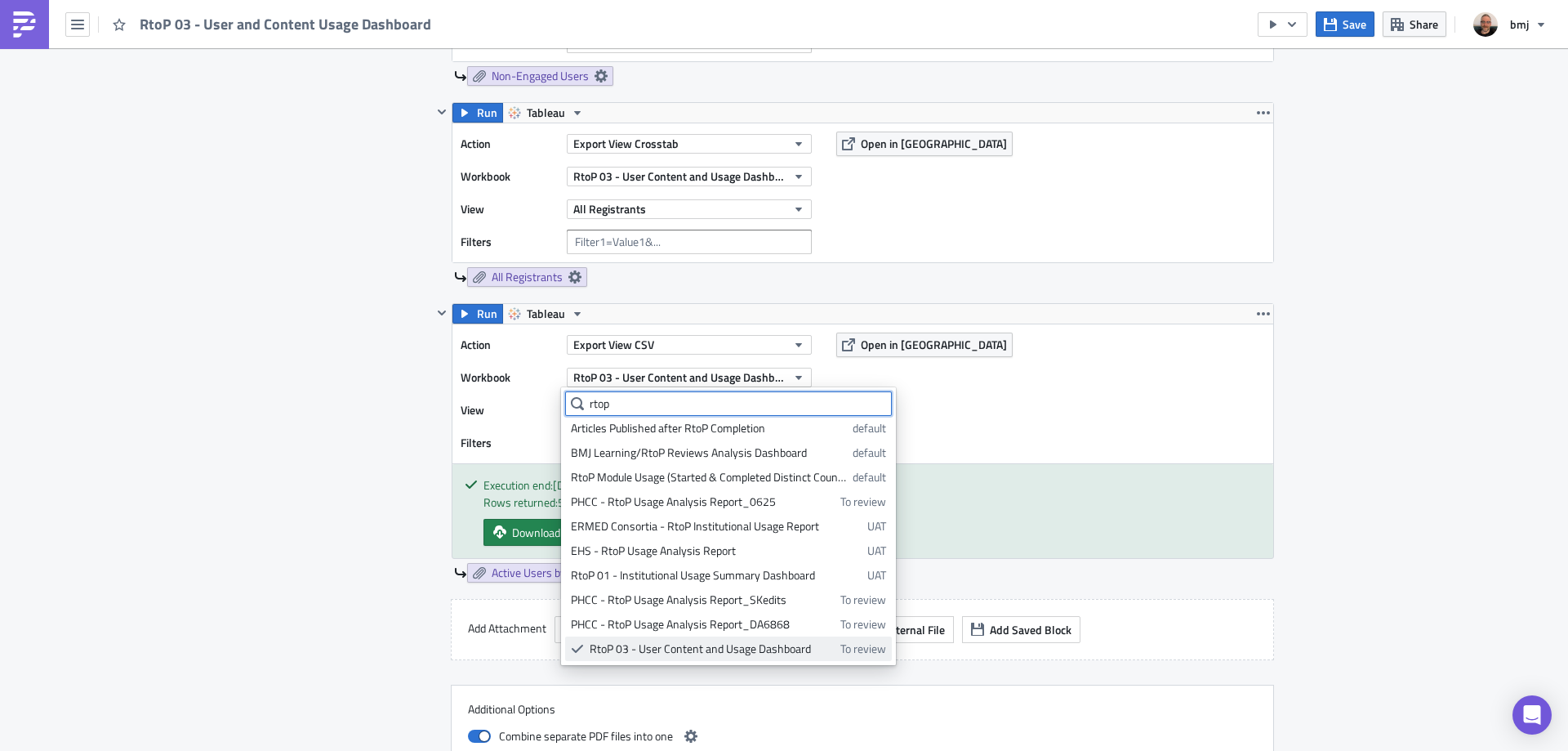
type input "rtop"
click at [768, 652] on div "RtoP 03 - User Content and Usage Dashboard" at bounding box center [712, 648] width 245 height 16
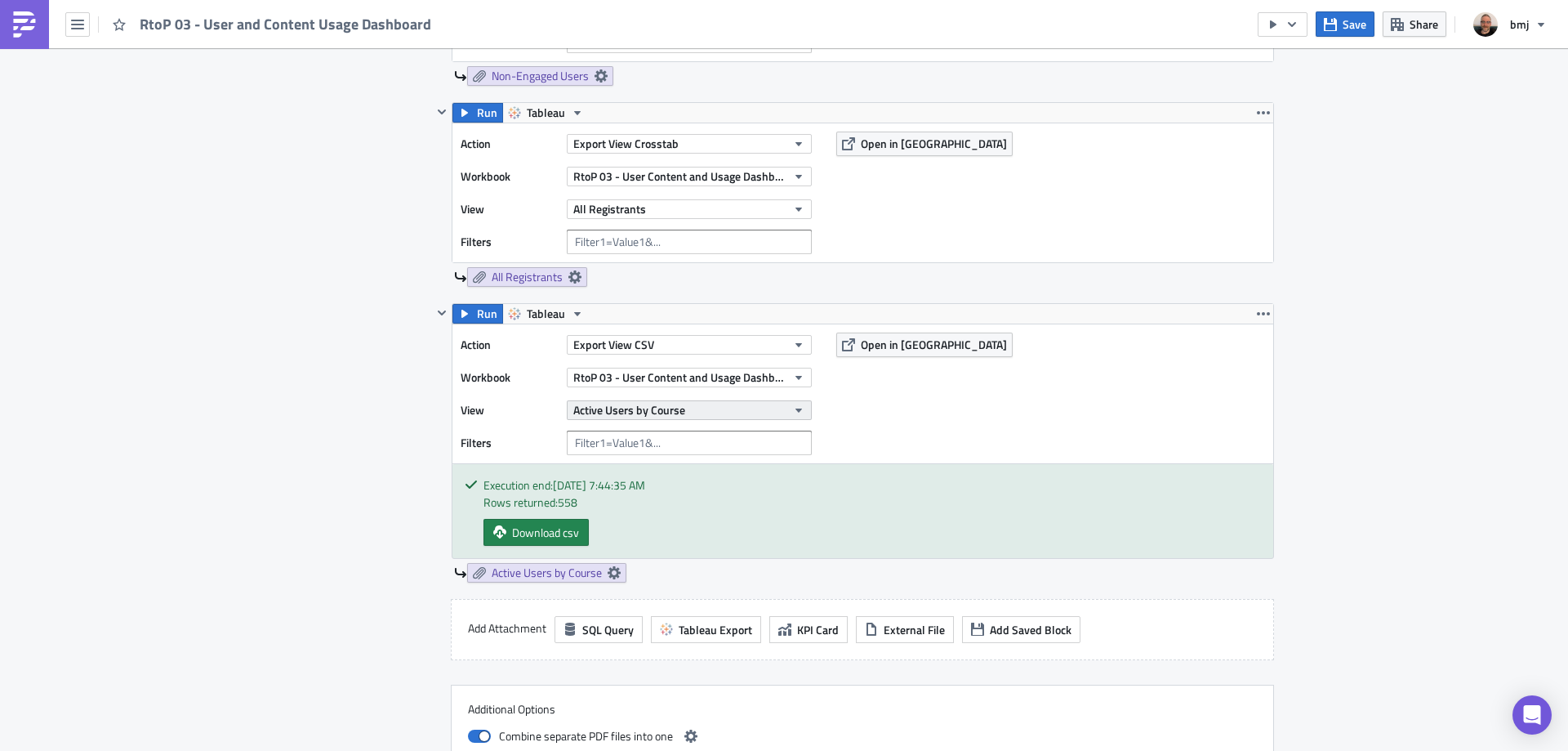
click at [707, 405] on button "Active Users by Course" at bounding box center [689, 410] width 245 height 20
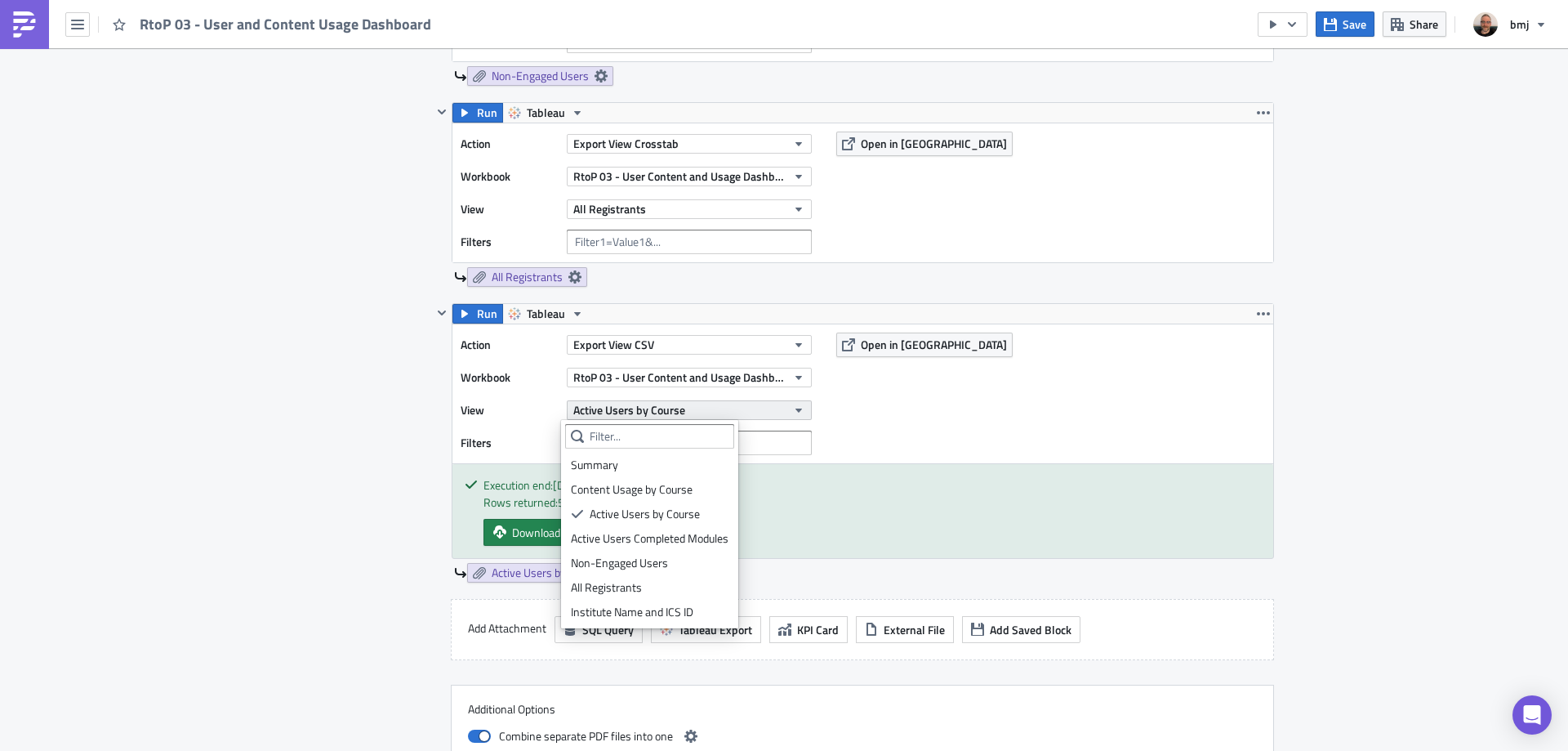
click at [743, 402] on button "Active Users by Course" at bounding box center [689, 410] width 245 height 20
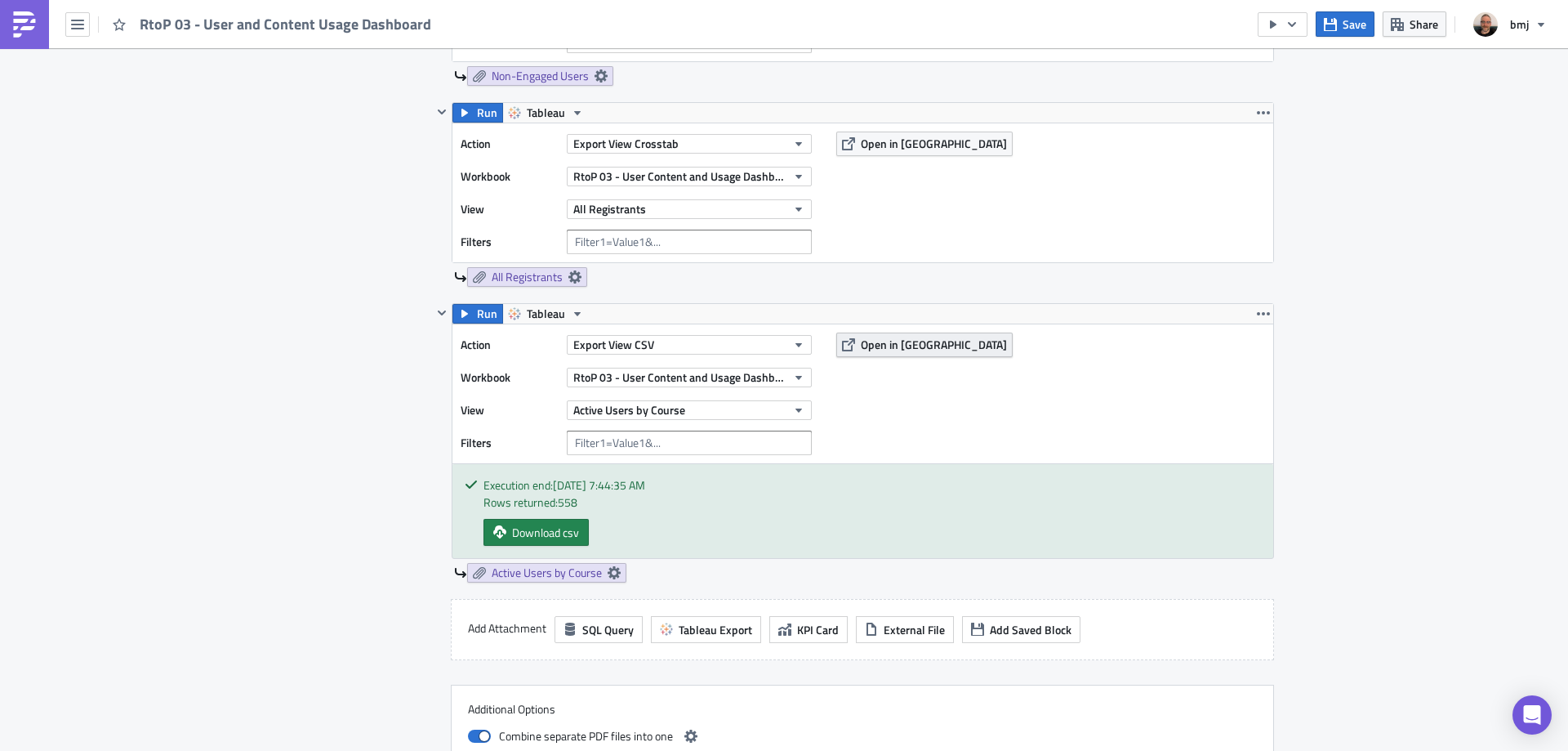
click at [867, 336] on span "Open in [GEOGRAPHIC_DATA]" at bounding box center [934, 344] width 146 height 17
click at [734, 402] on button "Active Users by Course" at bounding box center [689, 410] width 245 height 20
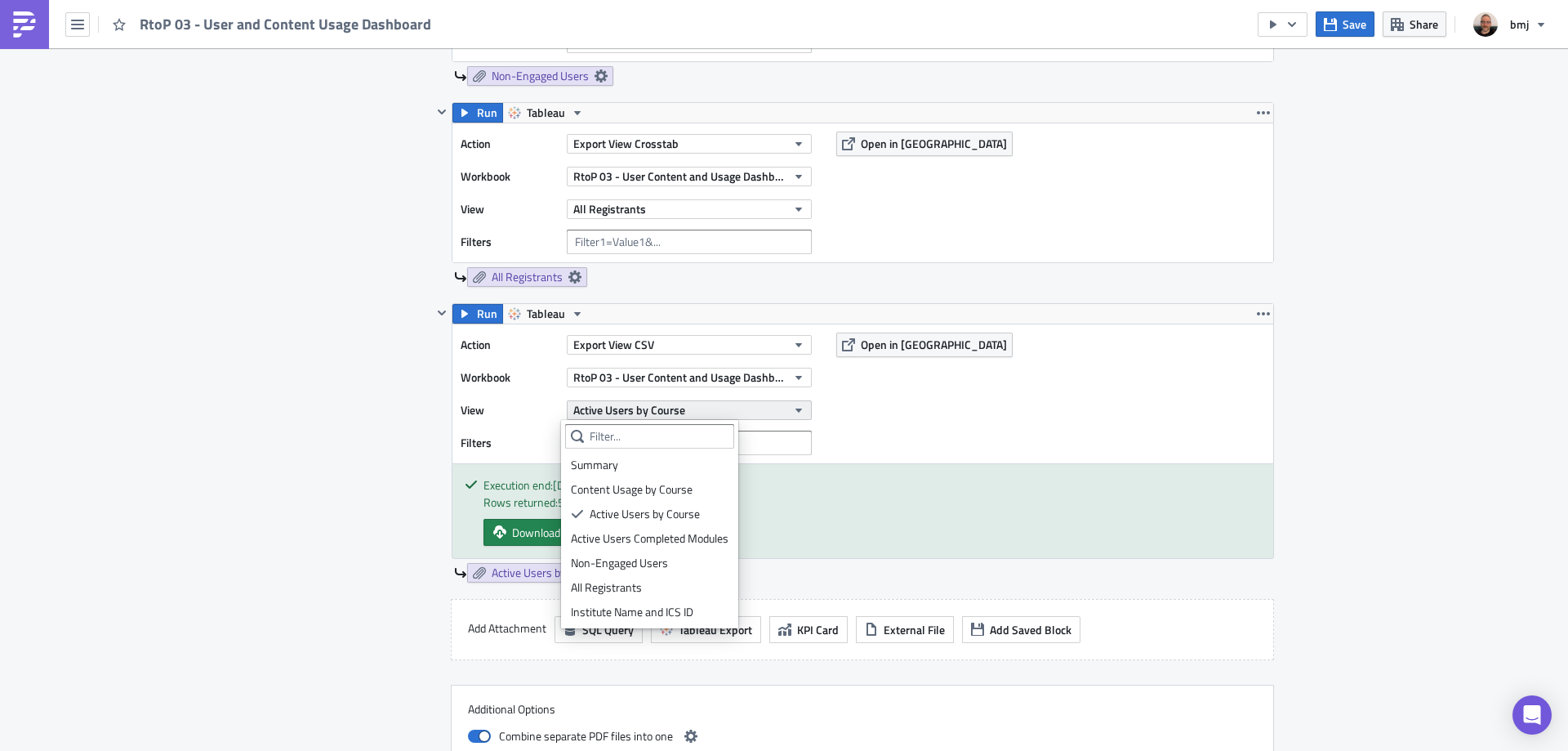
click at [759, 410] on button "Active Users by Course" at bounding box center [689, 410] width 245 height 20
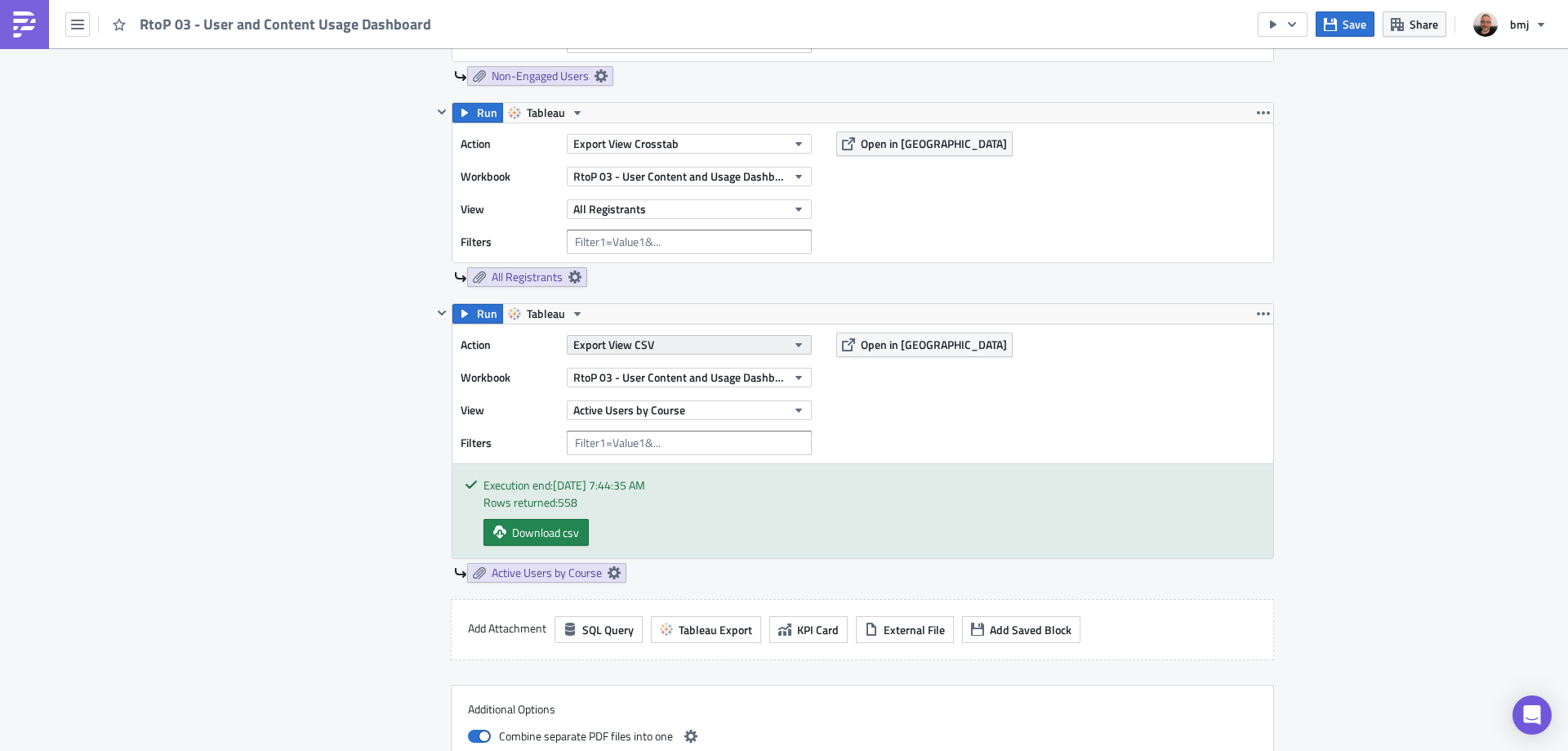
click at [678, 345] on button "Export View CSV" at bounding box center [689, 344] width 245 height 20
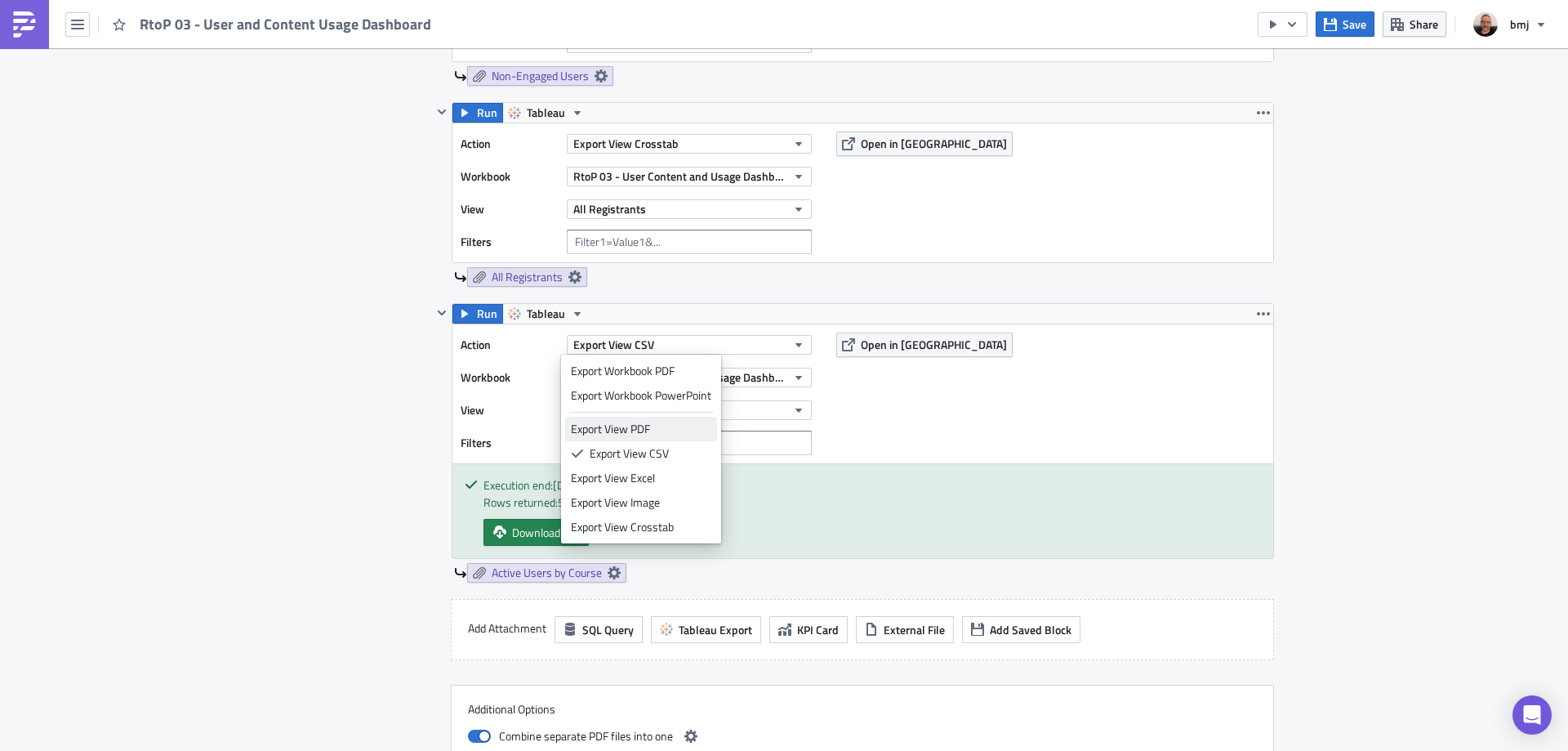
click at [679, 430] on div "Export View PDF" at bounding box center [641, 429] width 140 height 16
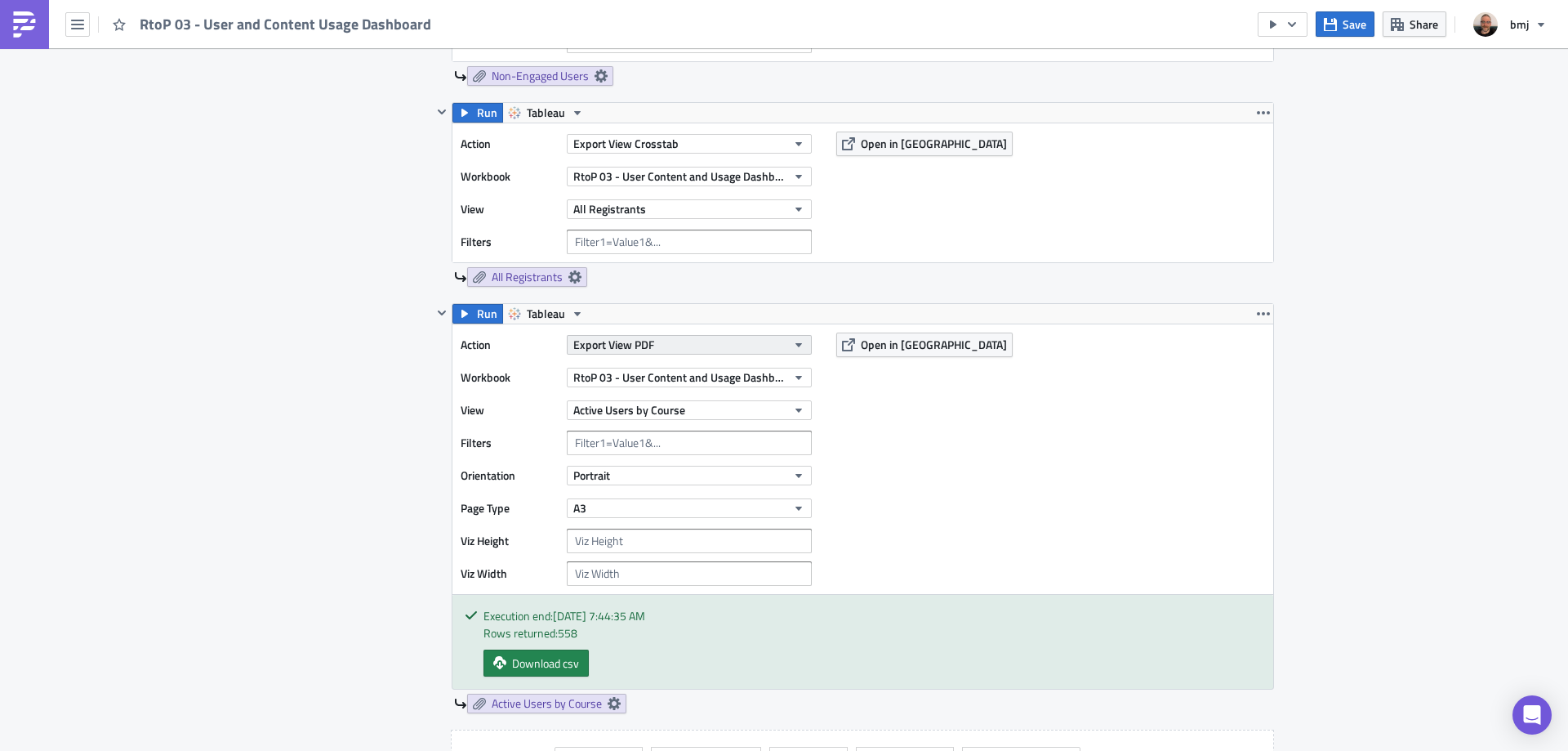
click at [703, 344] on button "Export View PDF" at bounding box center [689, 344] width 245 height 20
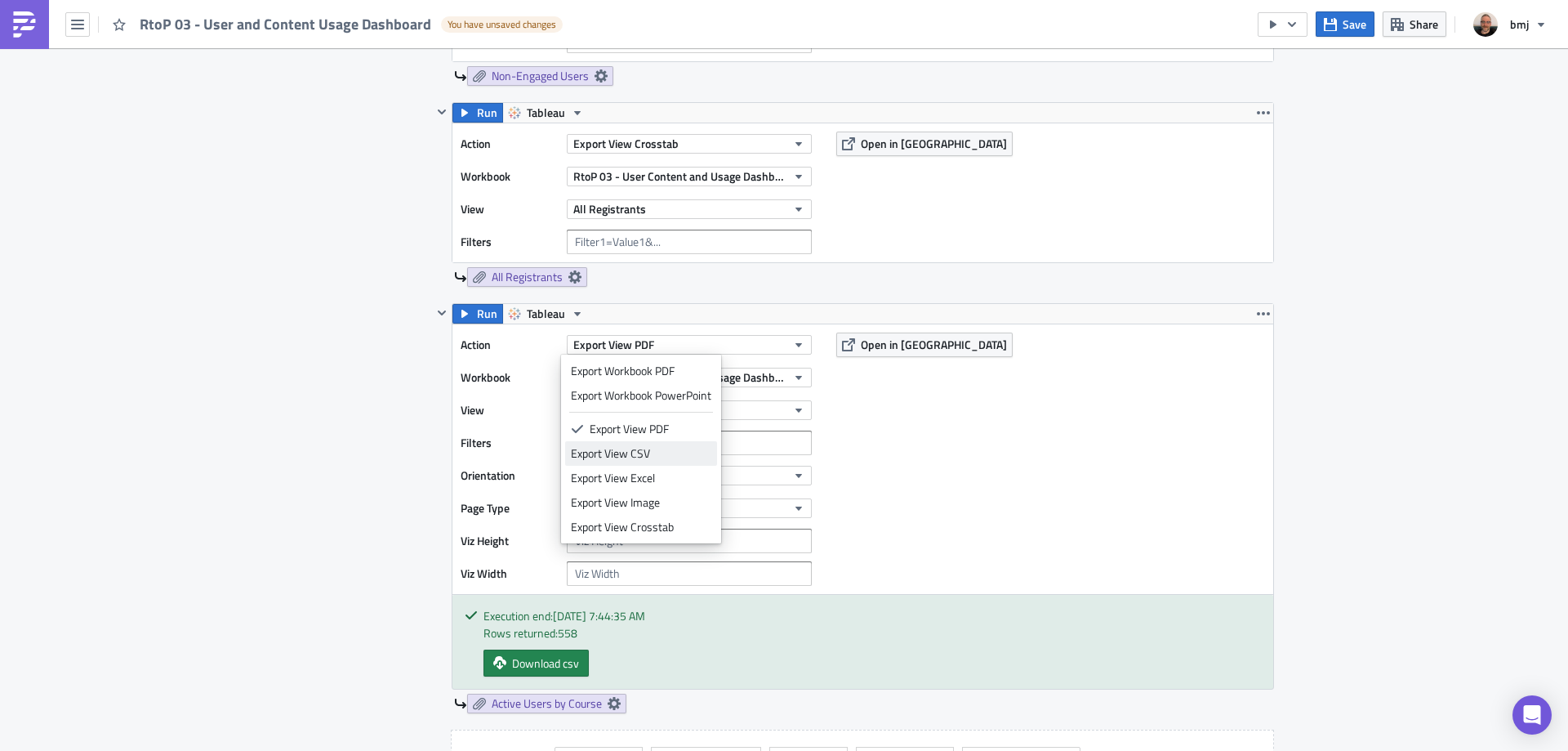
click at [689, 456] on div "Export View CSV" at bounding box center [641, 454] width 140 height 16
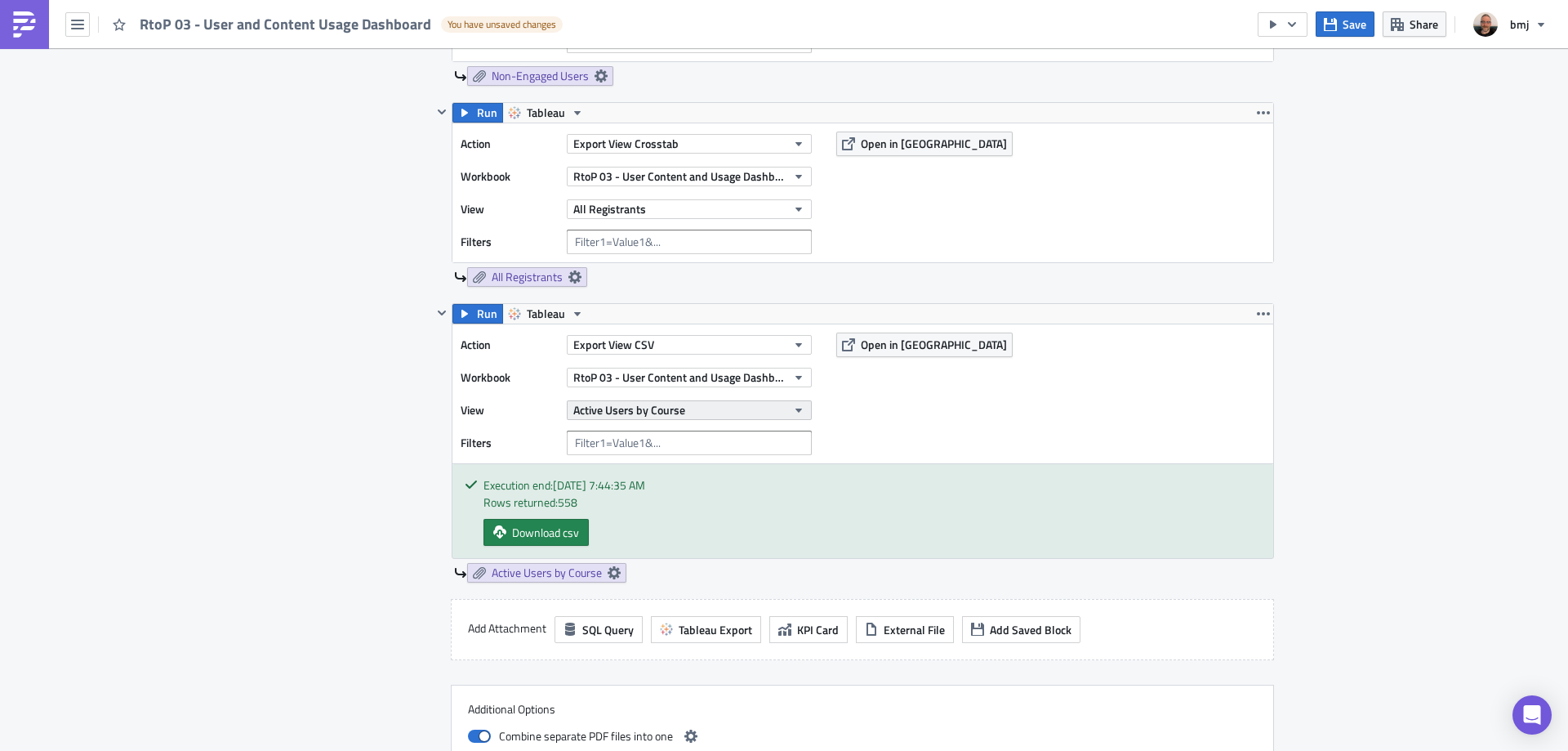
click at [712, 406] on button "Active Users by Course" at bounding box center [689, 410] width 245 height 20
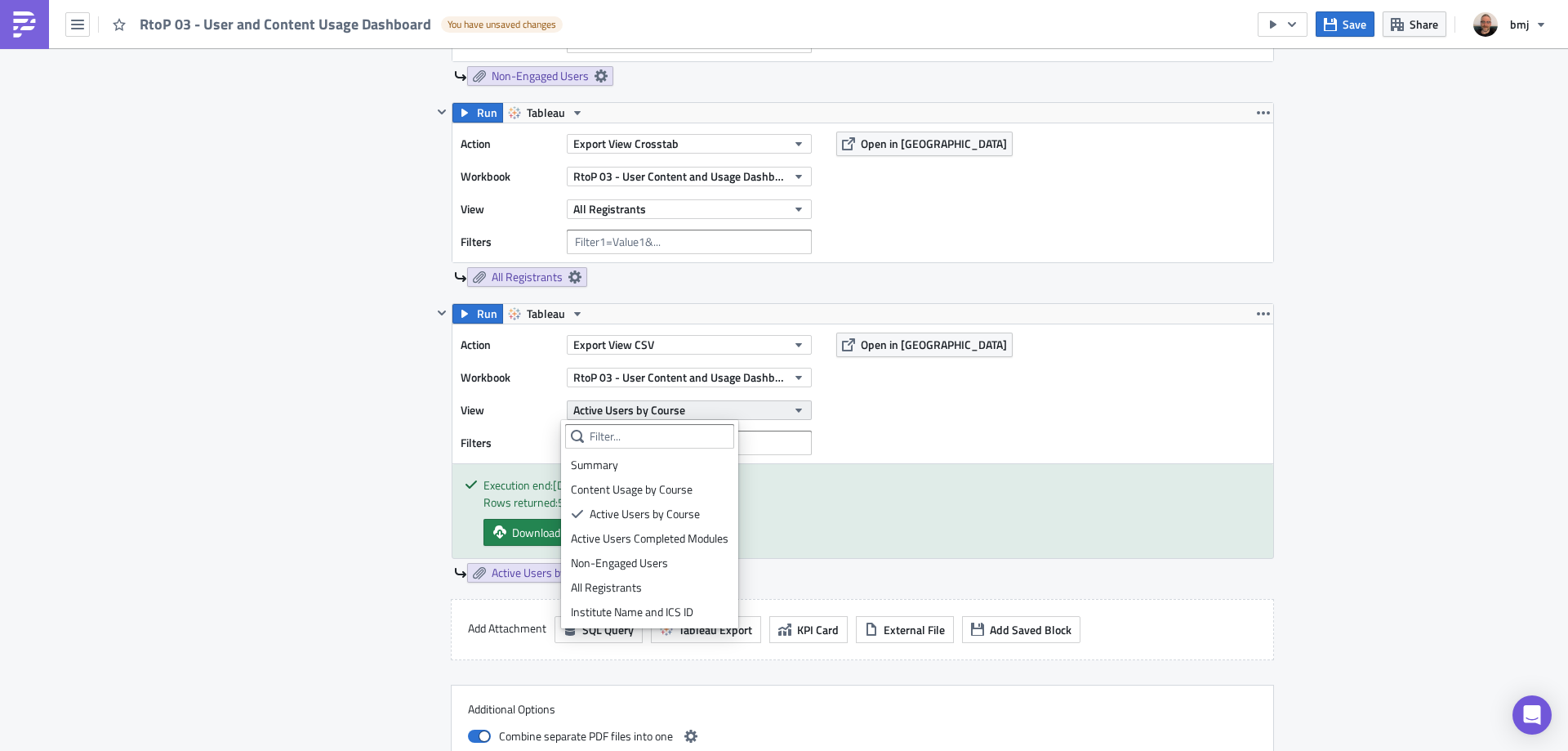
click at [776, 419] on button "Active Users by Course" at bounding box center [689, 410] width 245 height 20
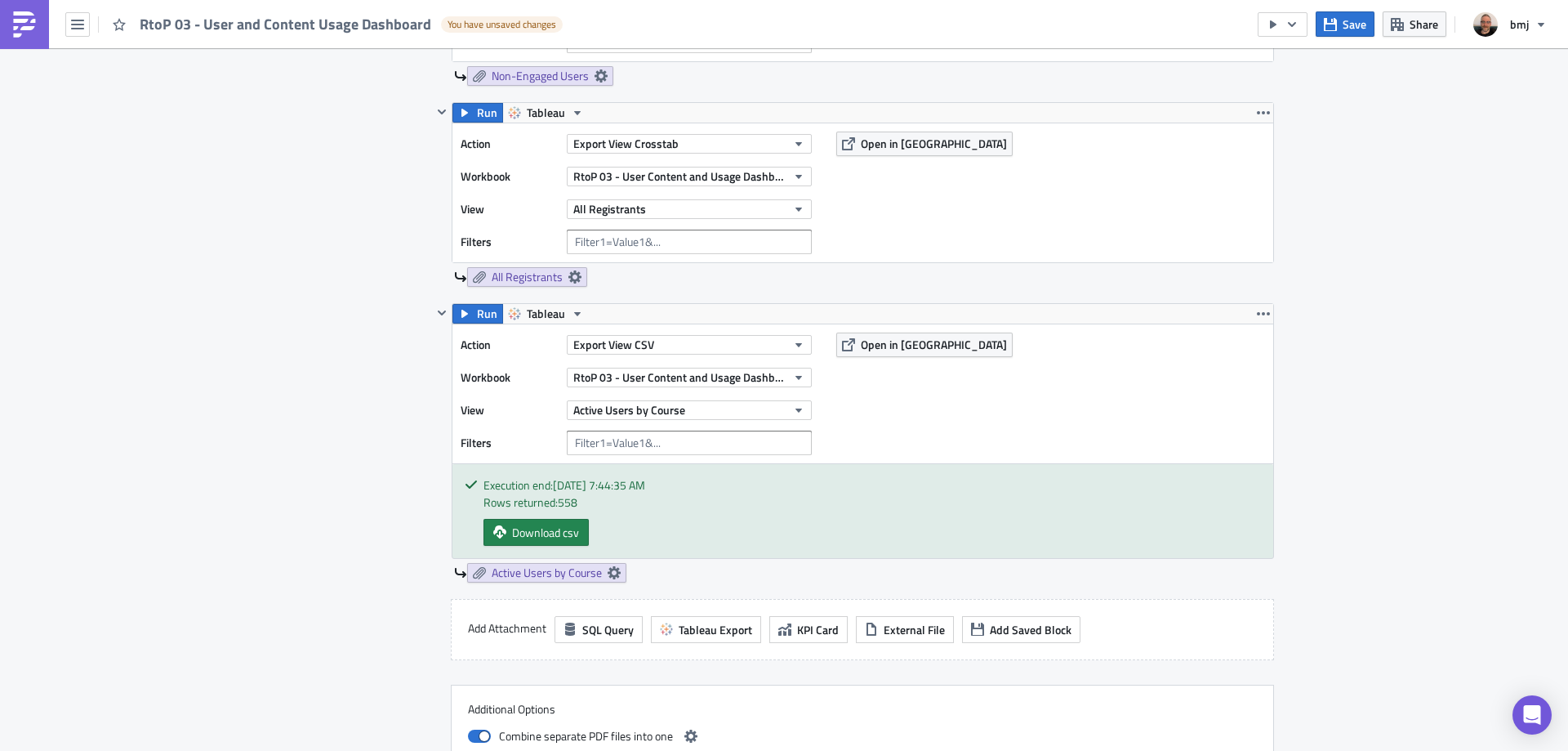
click at [1343, 39] on div "Save Share bmj" at bounding box center [1406, 24] width 298 height 48
click at [1343, 35] on button "Save" at bounding box center [1345, 24] width 59 height 26
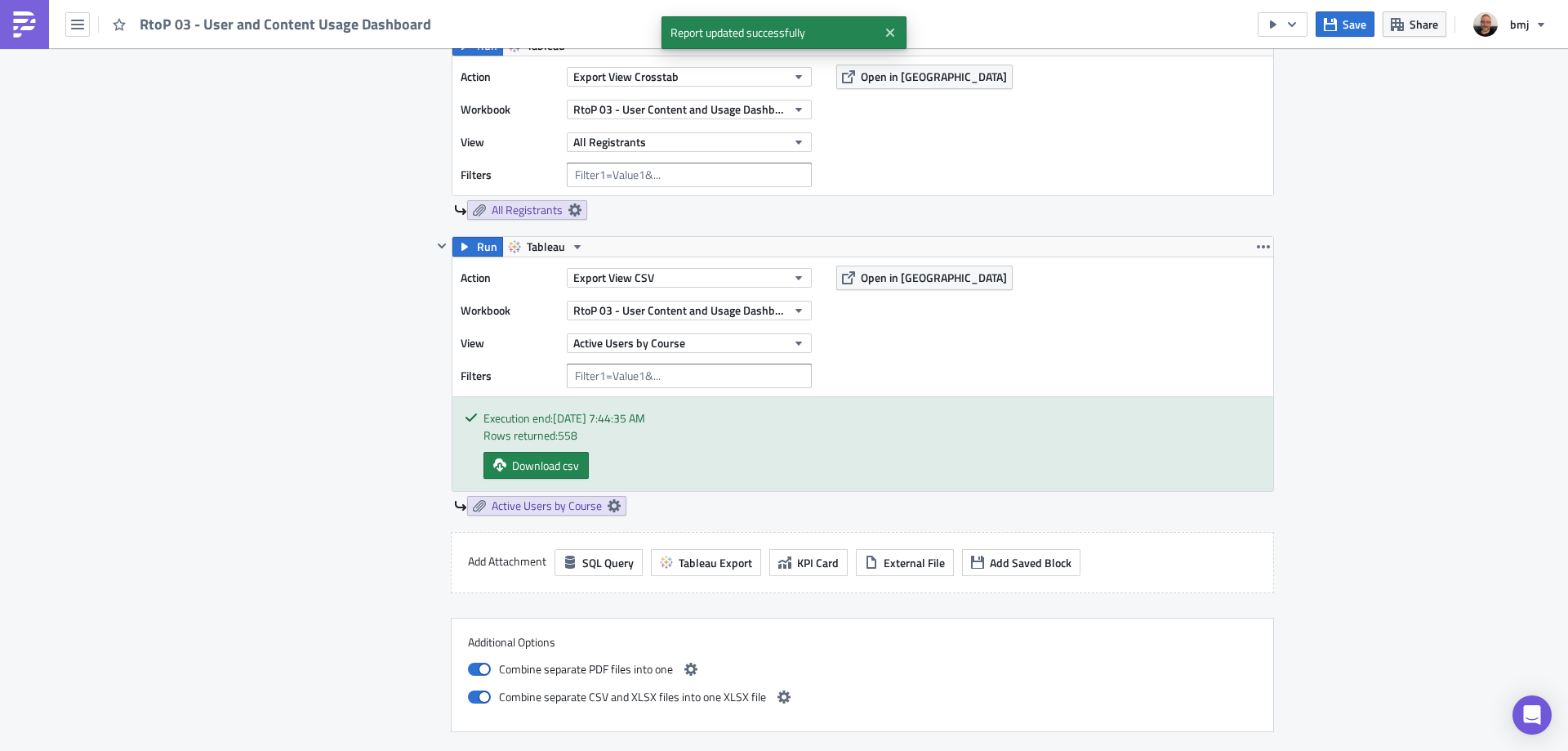
scroll to position [1949, 0]
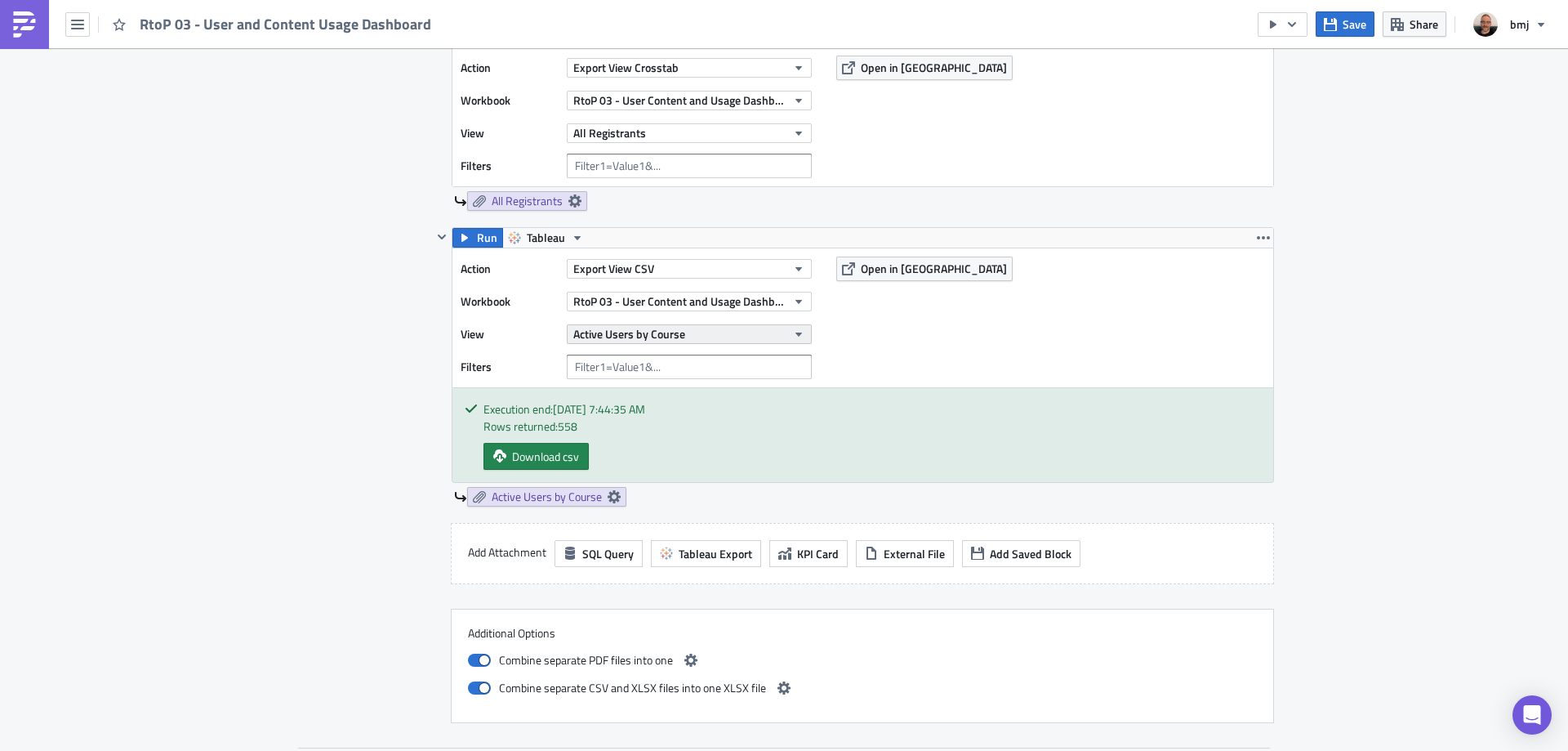
click at [678, 336] on span "Active Users by Course" at bounding box center [629, 333] width 112 height 17
type input "t"
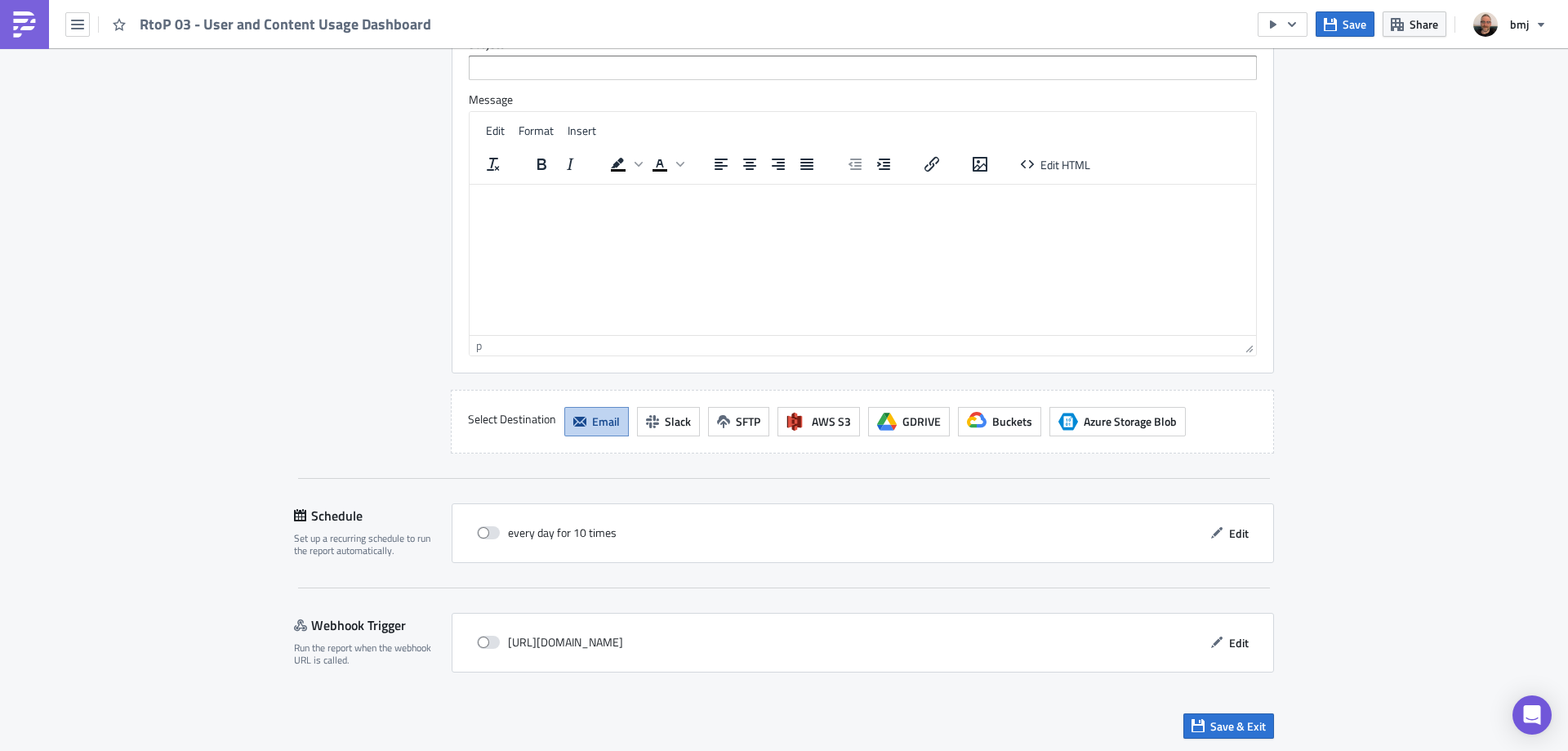
scroll to position [2990, 0]
click at [1250, 721] on span "Save & Exit" at bounding box center [1238, 723] width 56 height 17
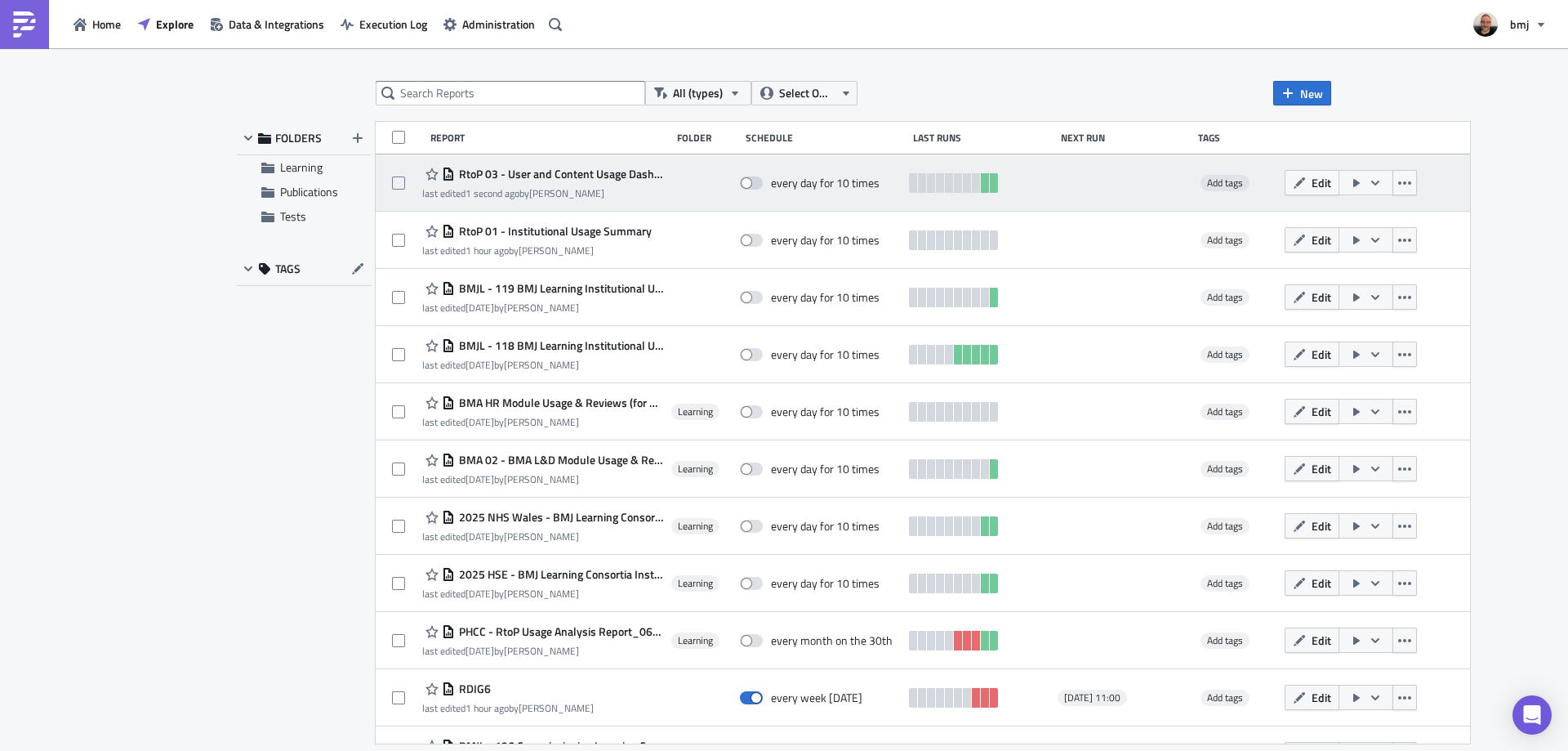
click at [632, 176] on span "RtoP 03 - User and Content Usage Dashboard" at bounding box center [559, 174] width 209 height 15
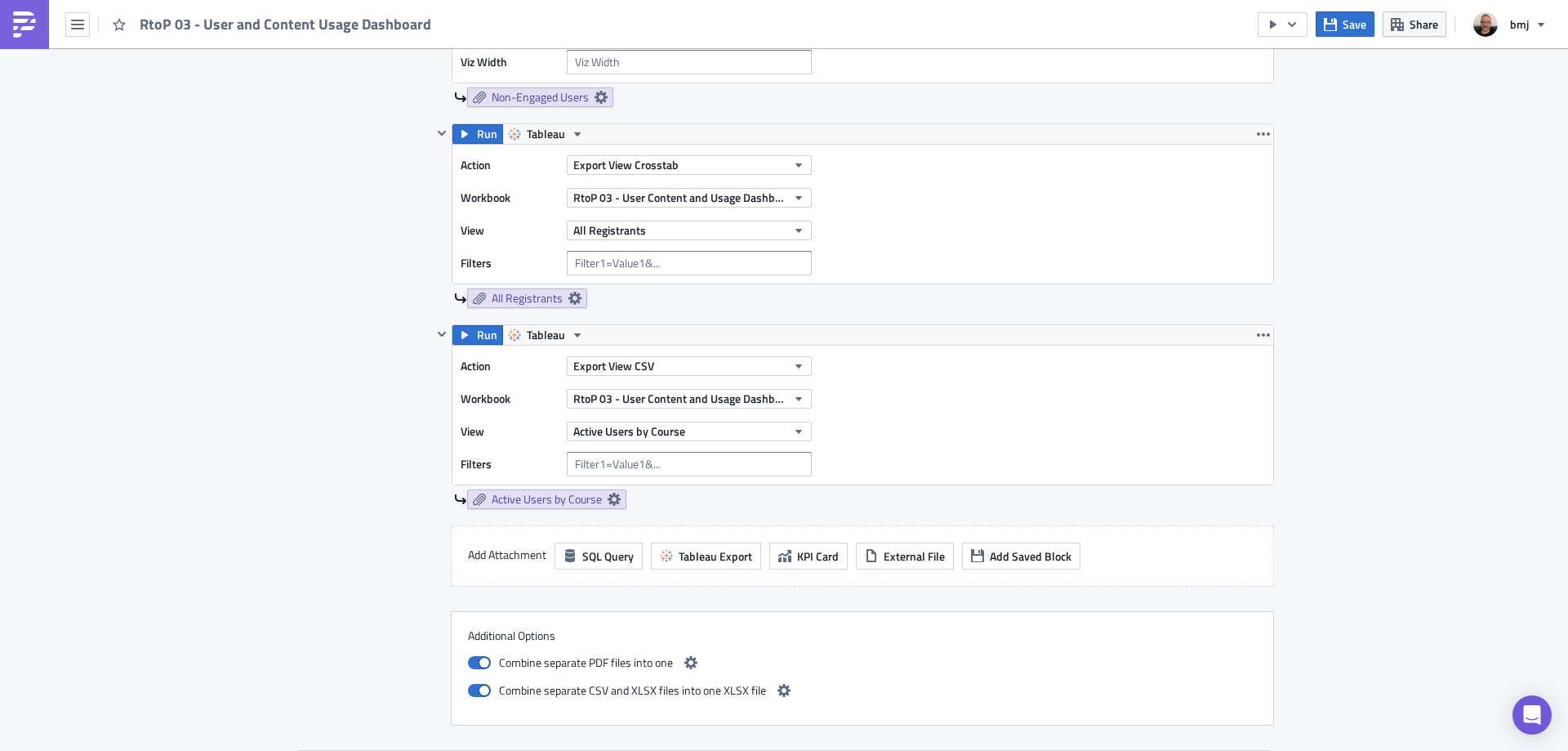
scroll to position [1879, 0]
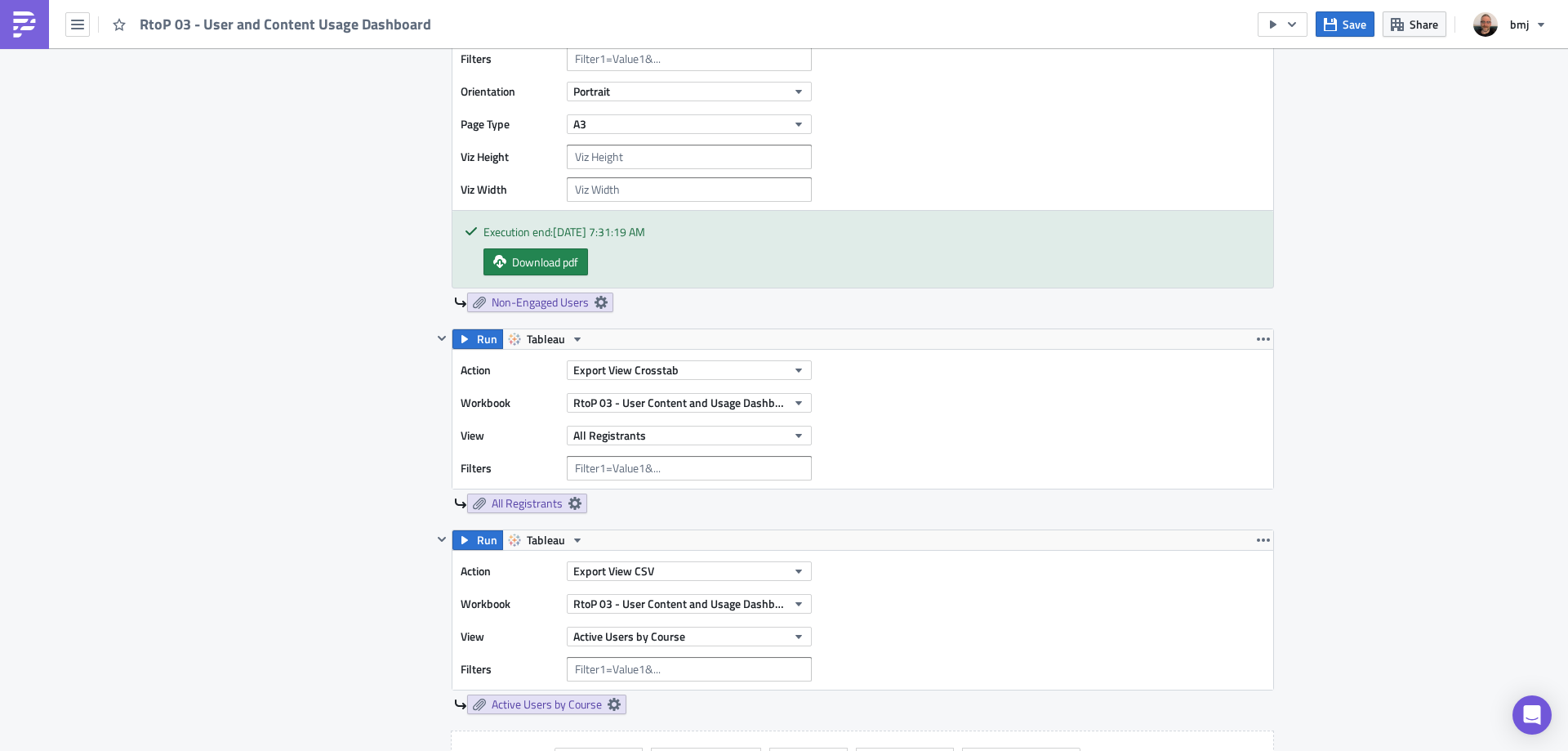
click at [742, 408] on span "RtoP 03 - User Content and Usage Dashboard" at bounding box center [680, 402] width 213 height 17
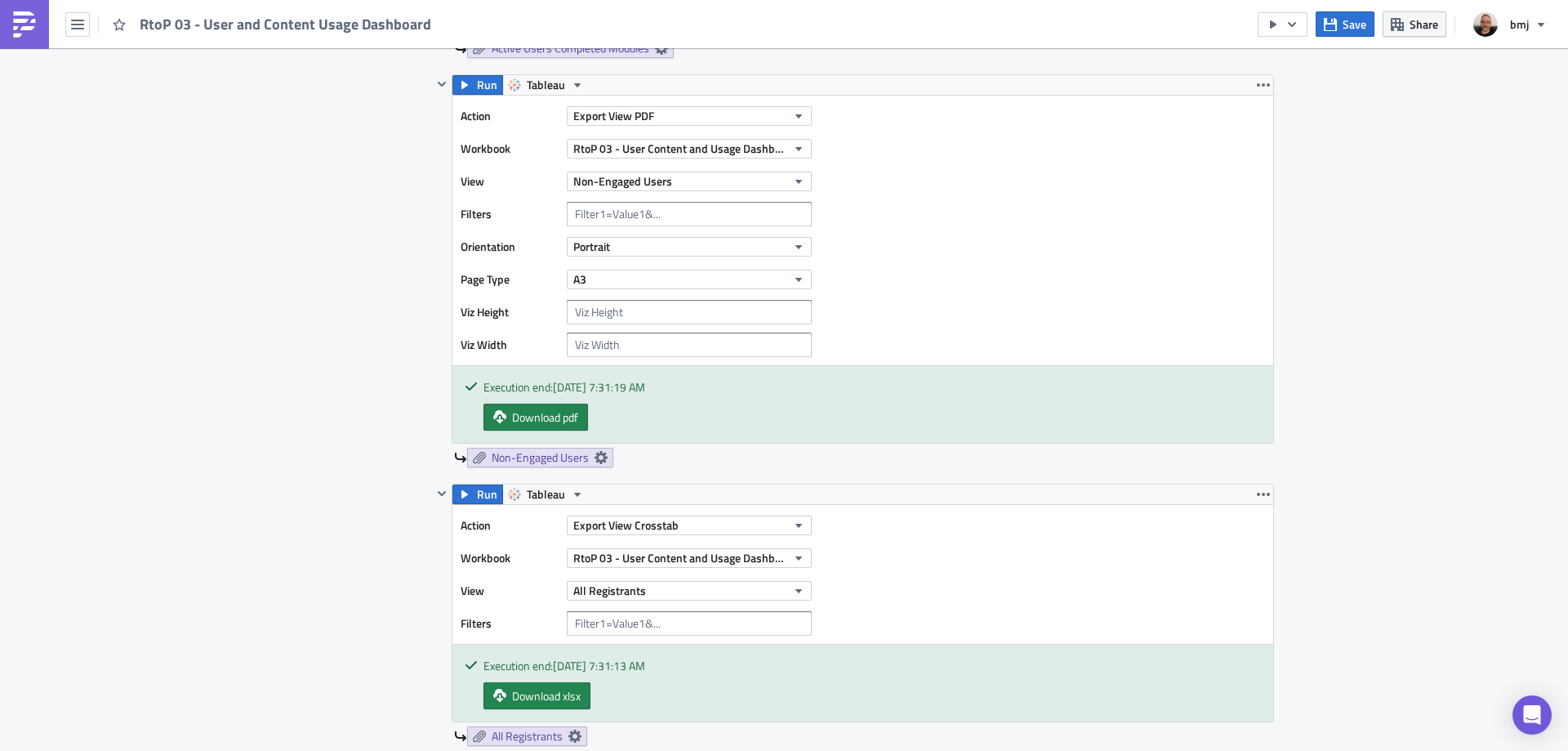
click at [1296, 387] on div "Execution Log Edit " RtoP 03 - User and Content Usage Dashboard " Settings Conf…" at bounding box center [784, 249] width 1568 height 4161
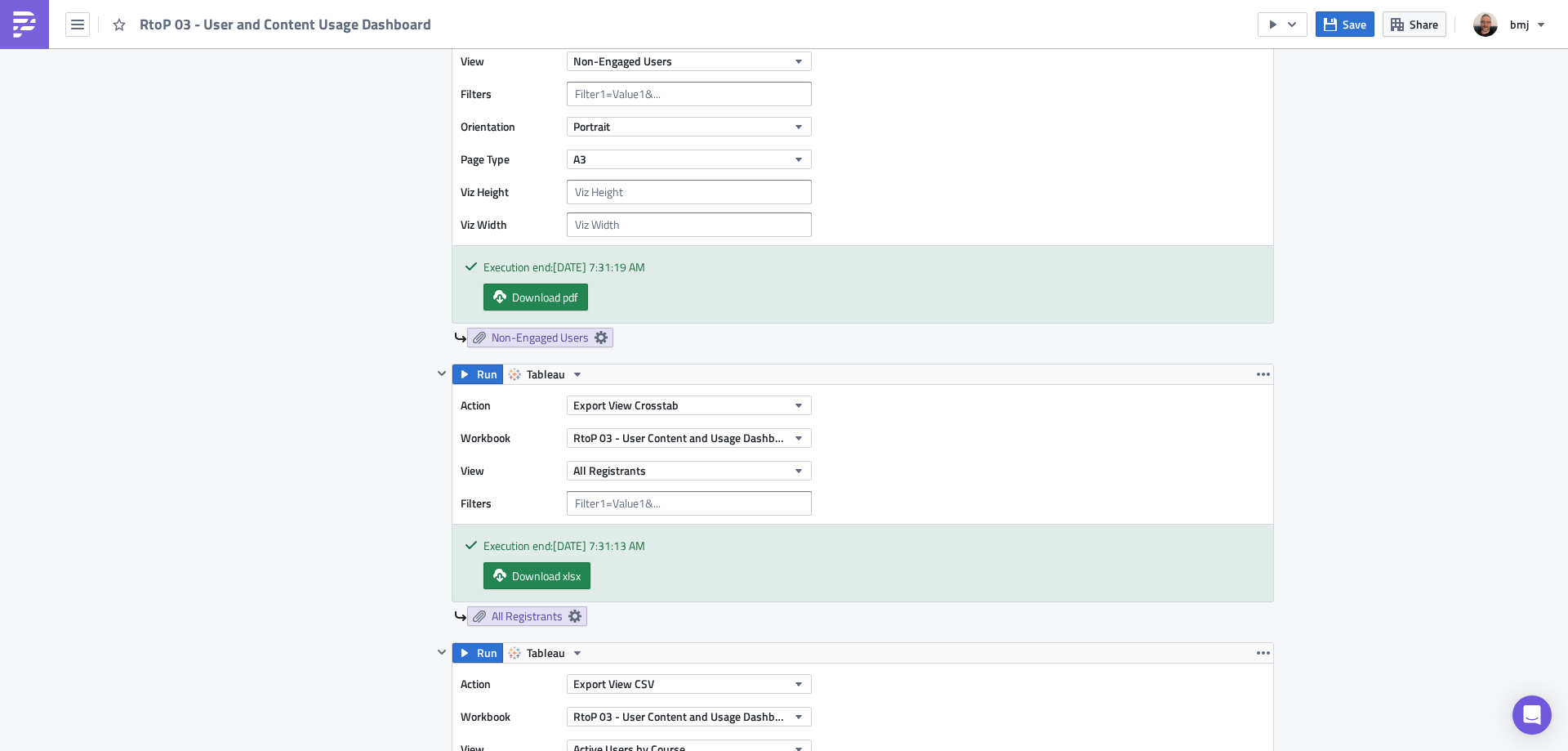
scroll to position [2369, 0]
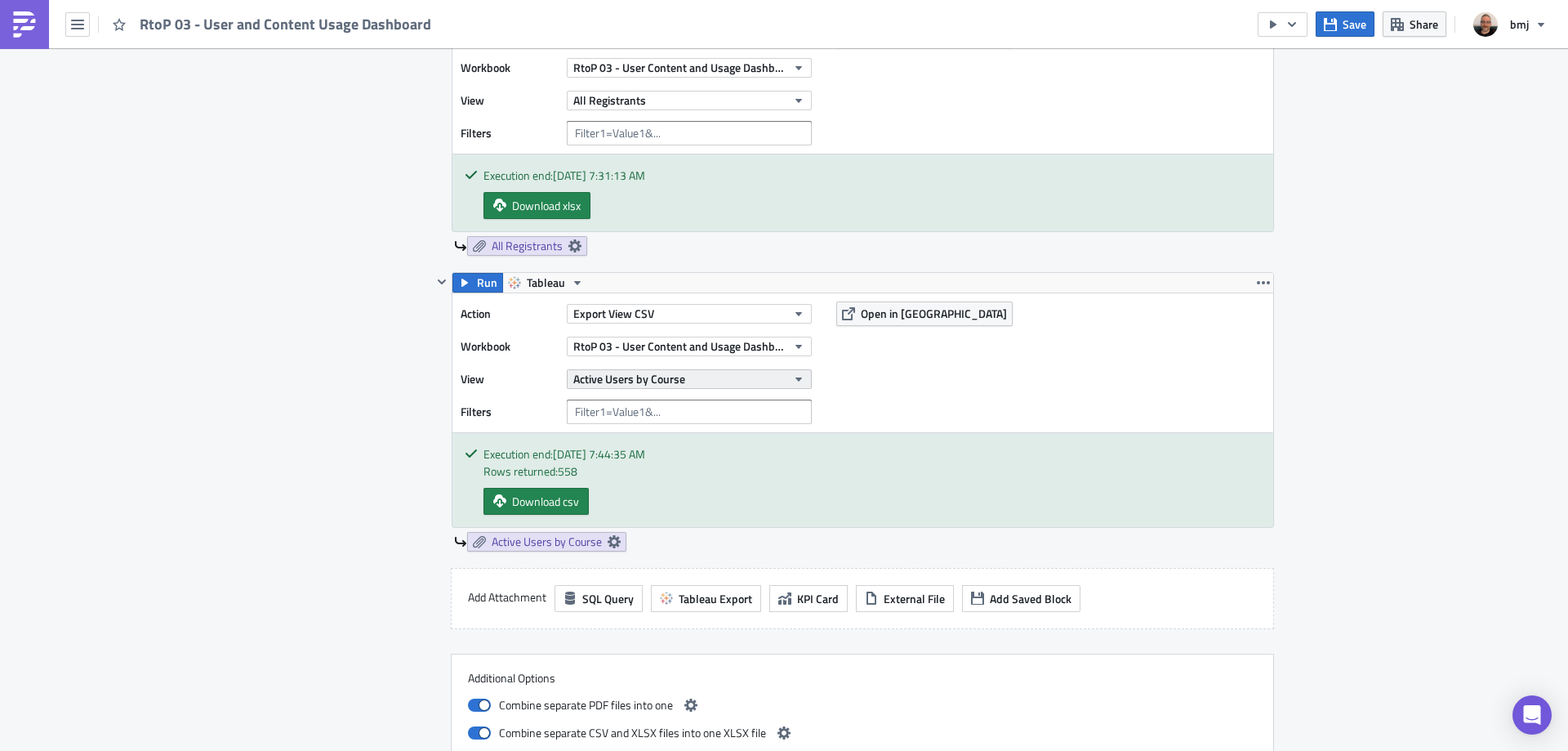
click at [722, 382] on button "Active Users by Course" at bounding box center [689, 379] width 245 height 20
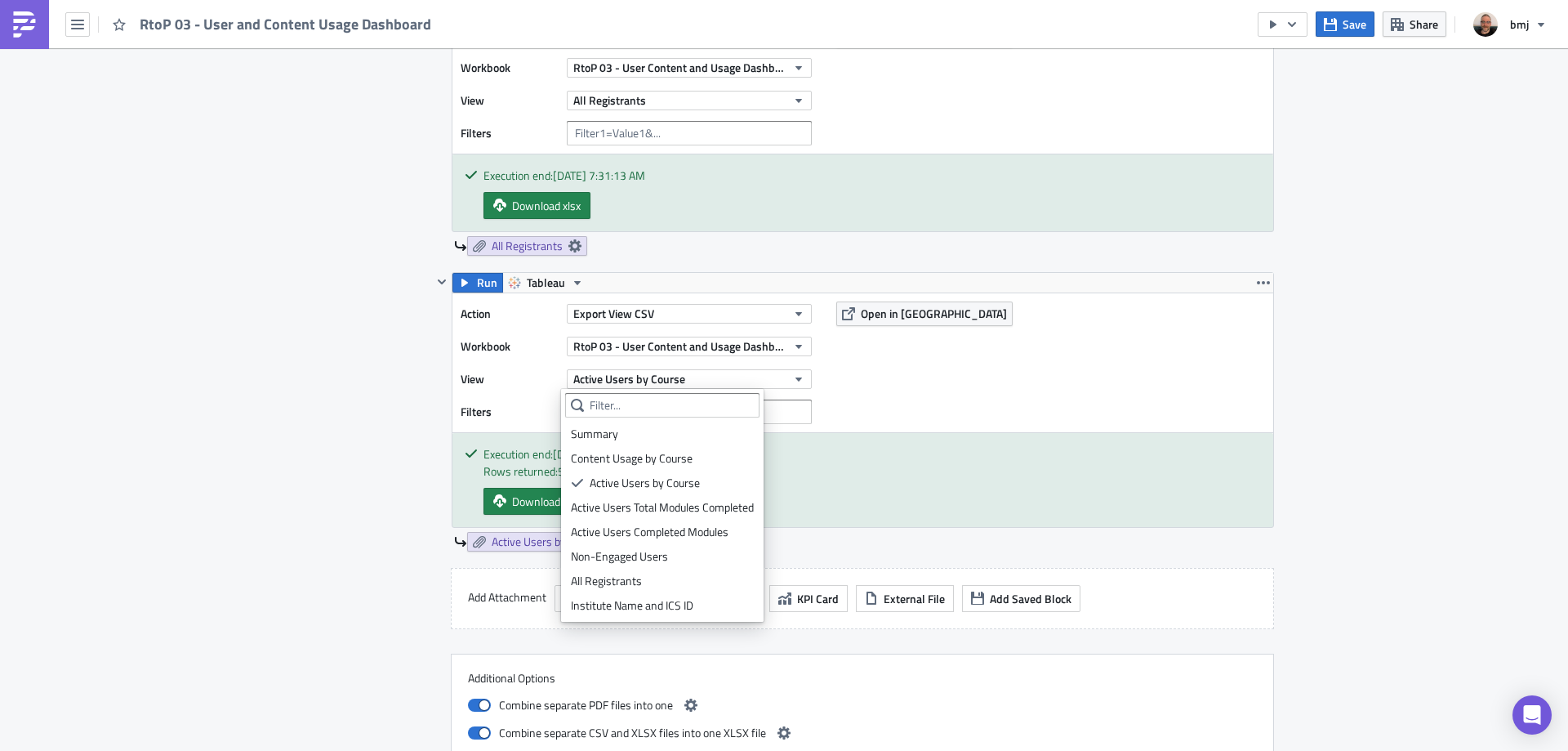
click at [714, 512] on div "Active Users Total Modules Completed" at bounding box center [662, 507] width 183 height 16
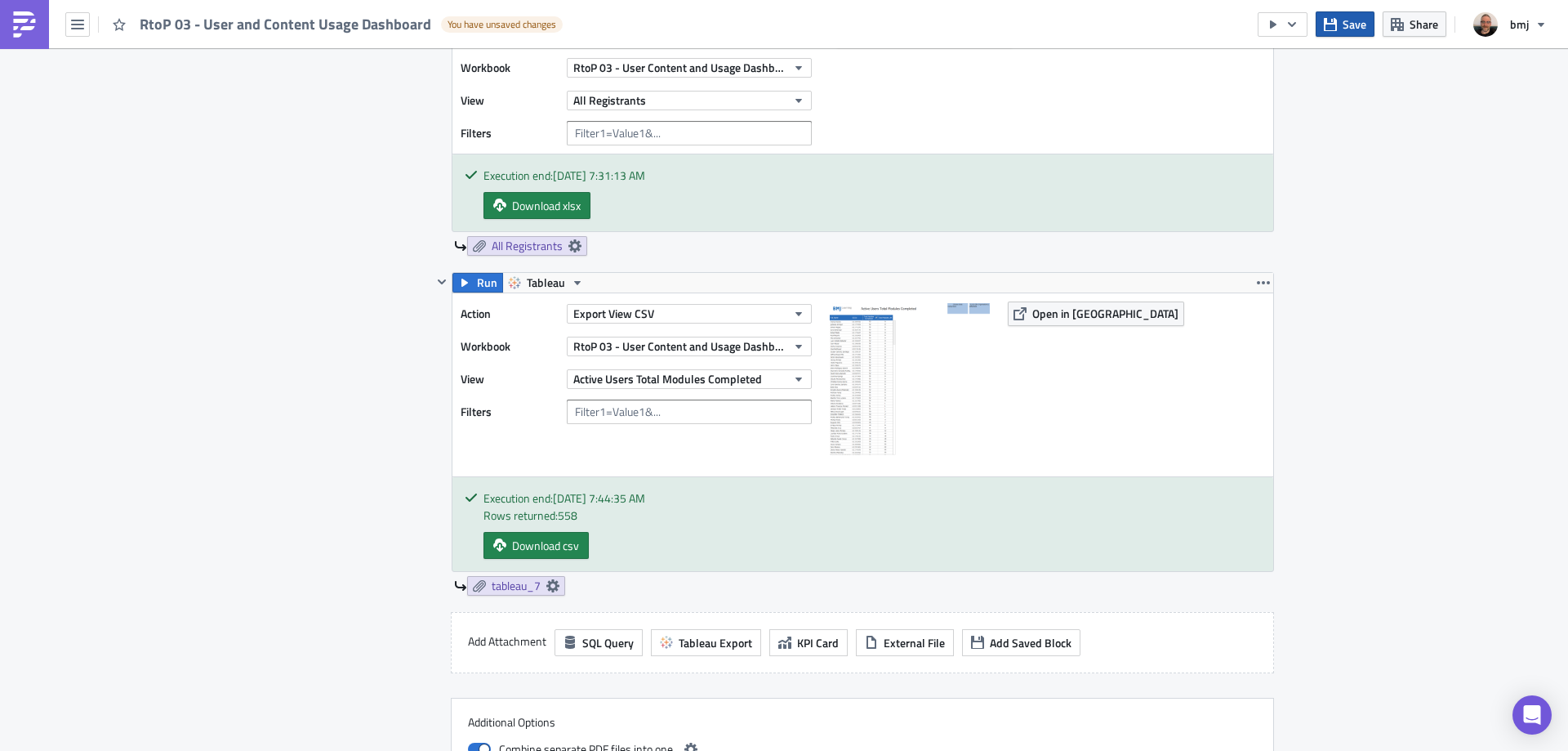
click at [1336, 28] on icon "button" at bounding box center [1330, 24] width 13 height 13
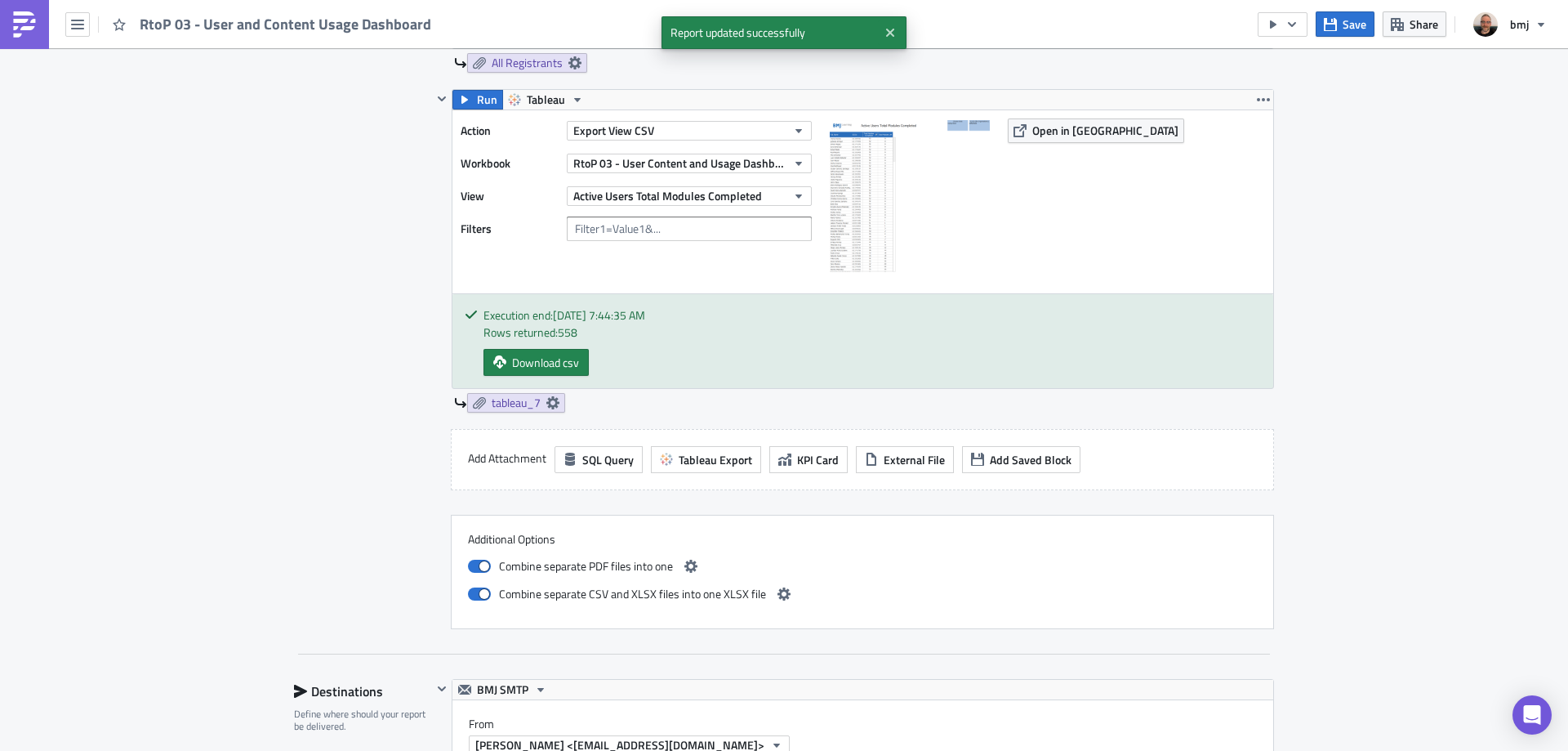
scroll to position [2451, 0]
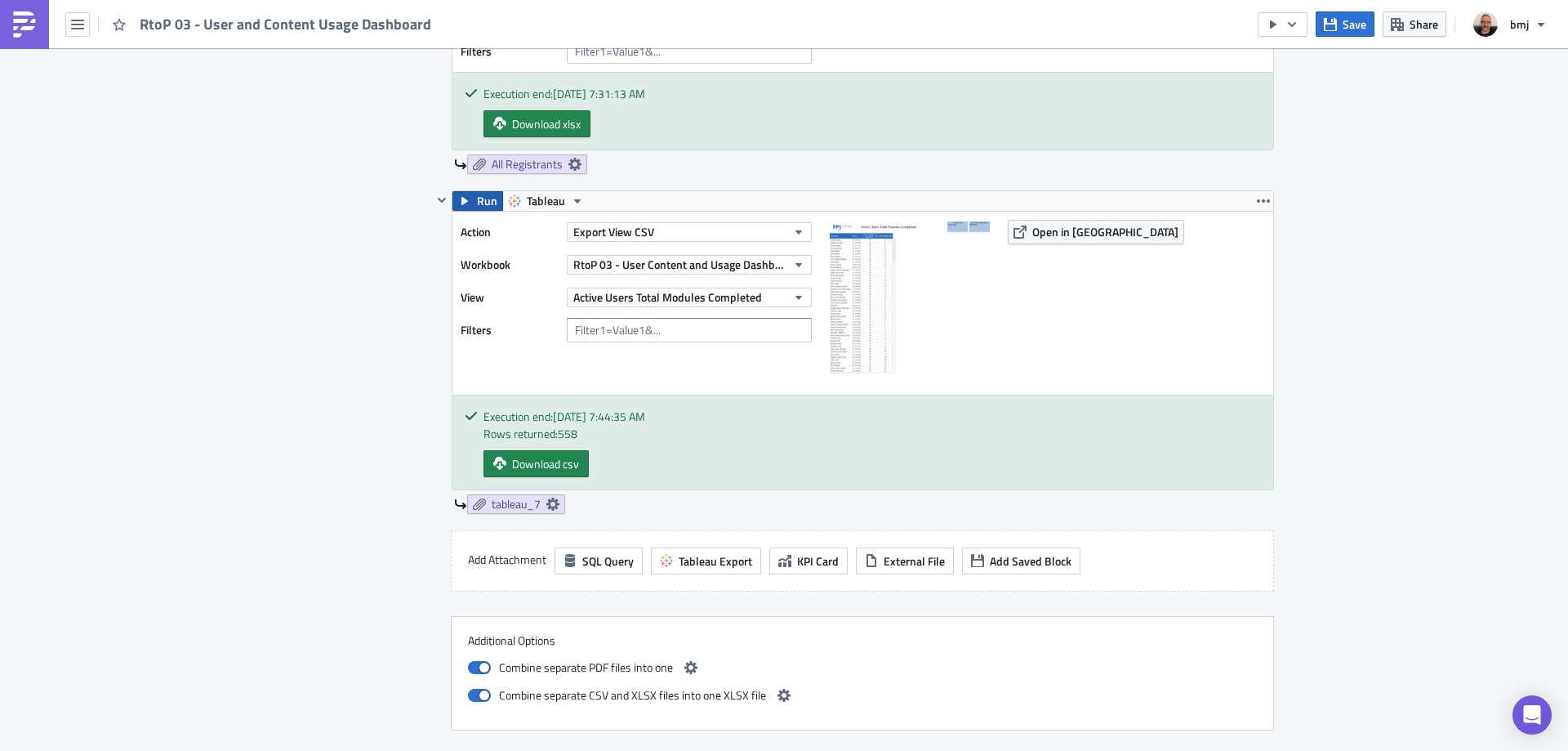
click at [477, 200] on span "Run" at bounding box center [486, 201] width 20 height 20
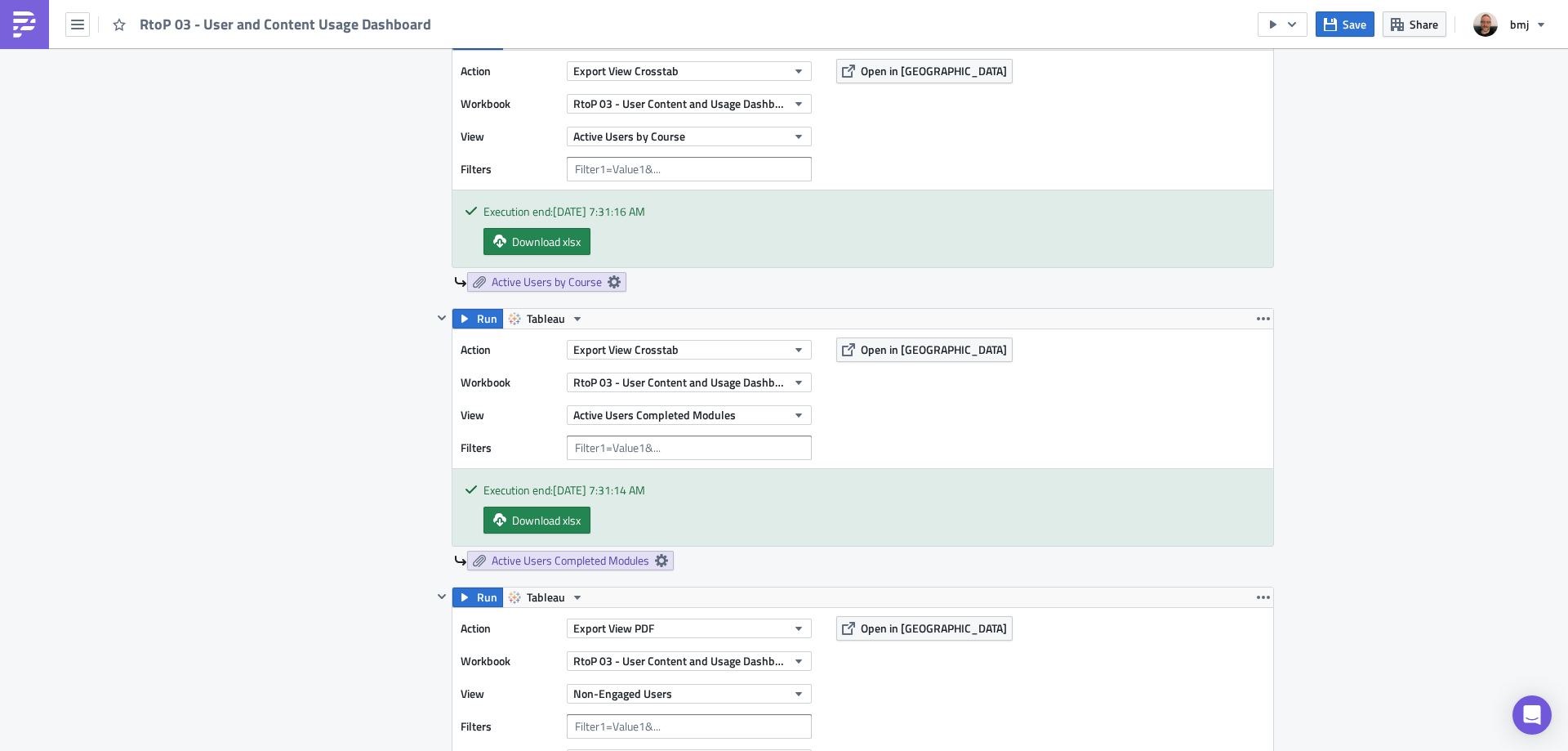
scroll to position [1307, 0]
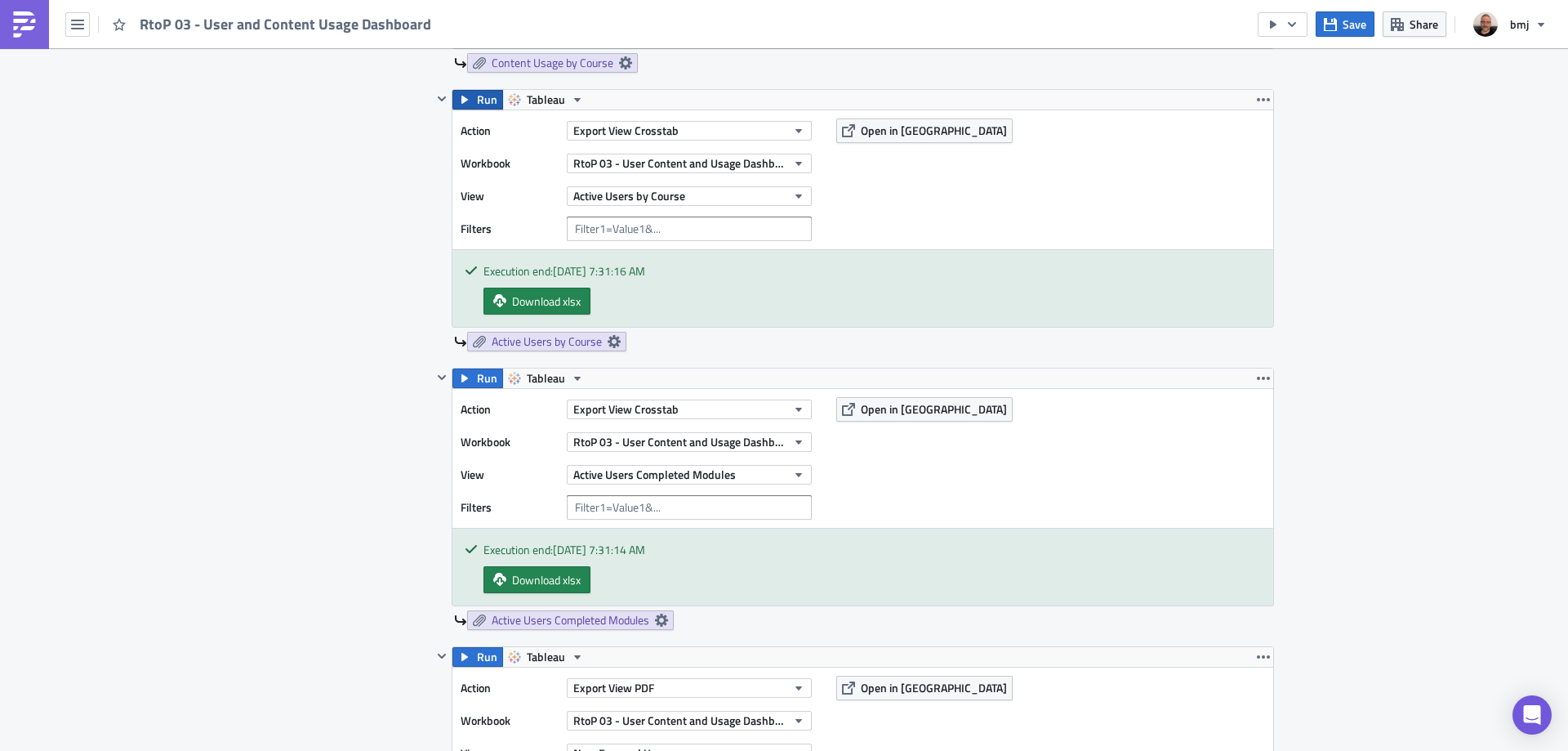
click at [486, 98] on span "Run" at bounding box center [486, 99] width 20 height 20
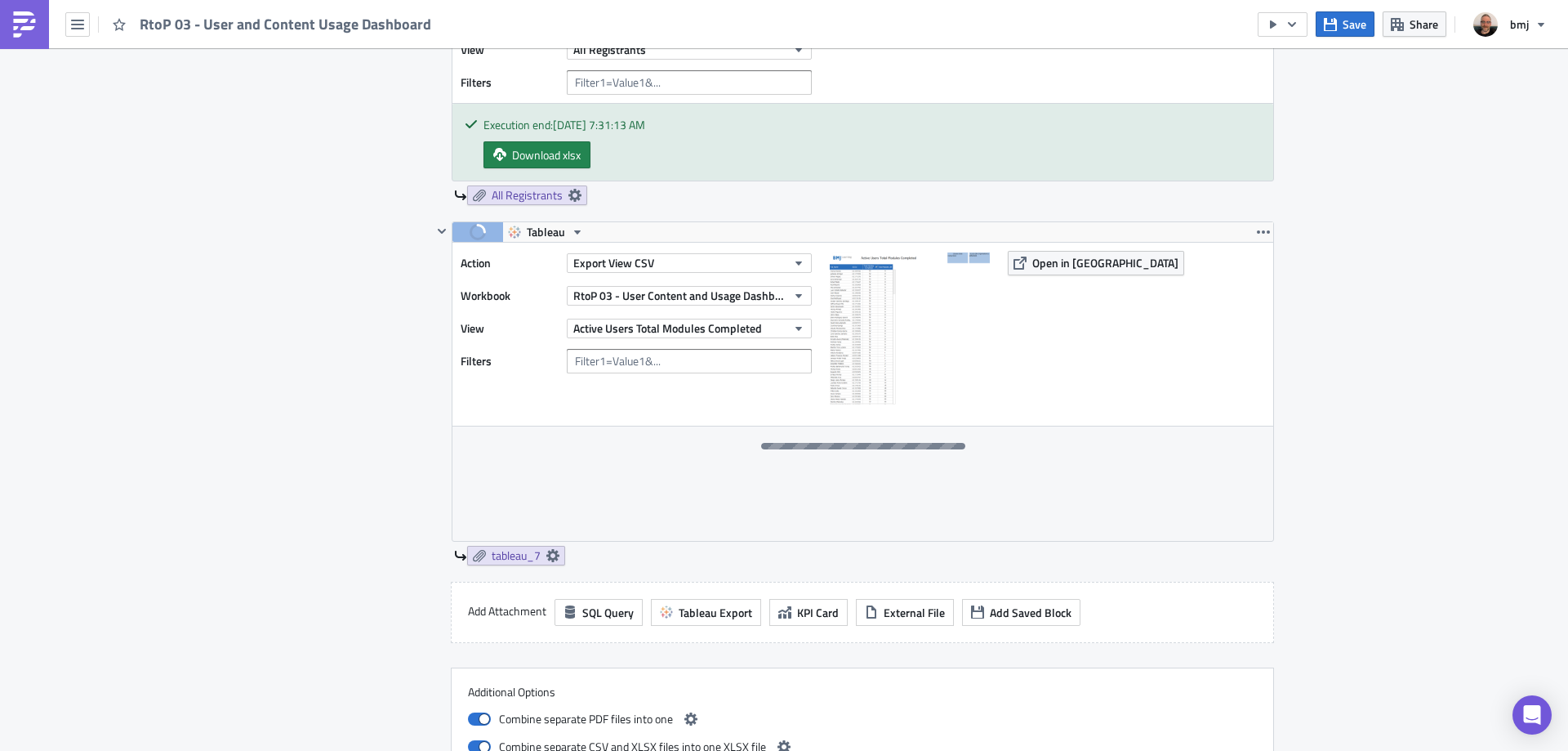
scroll to position [2614, 0]
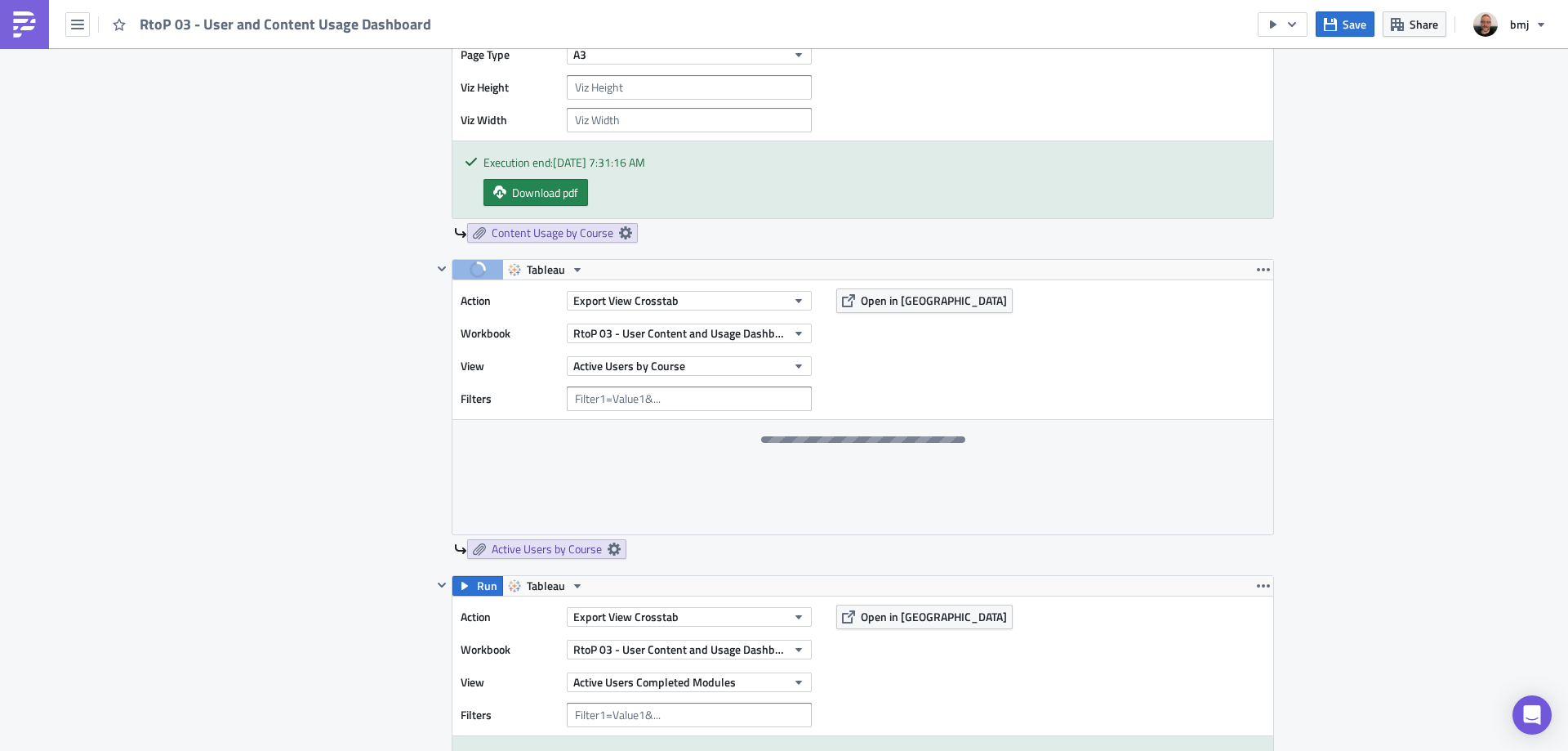
scroll to position [1173, 0]
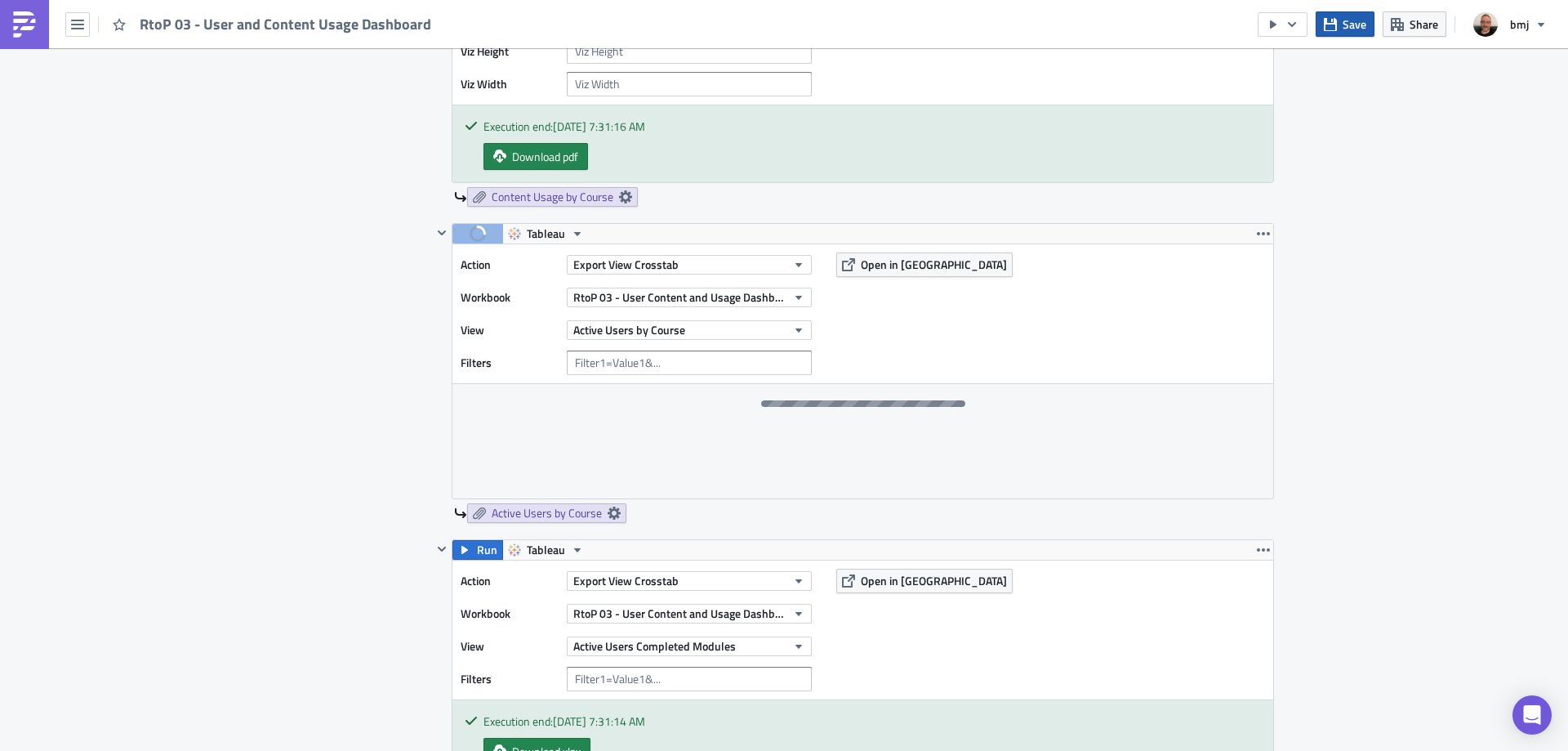
click at [1353, 23] on span "Save" at bounding box center [1354, 23] width 24 height 17
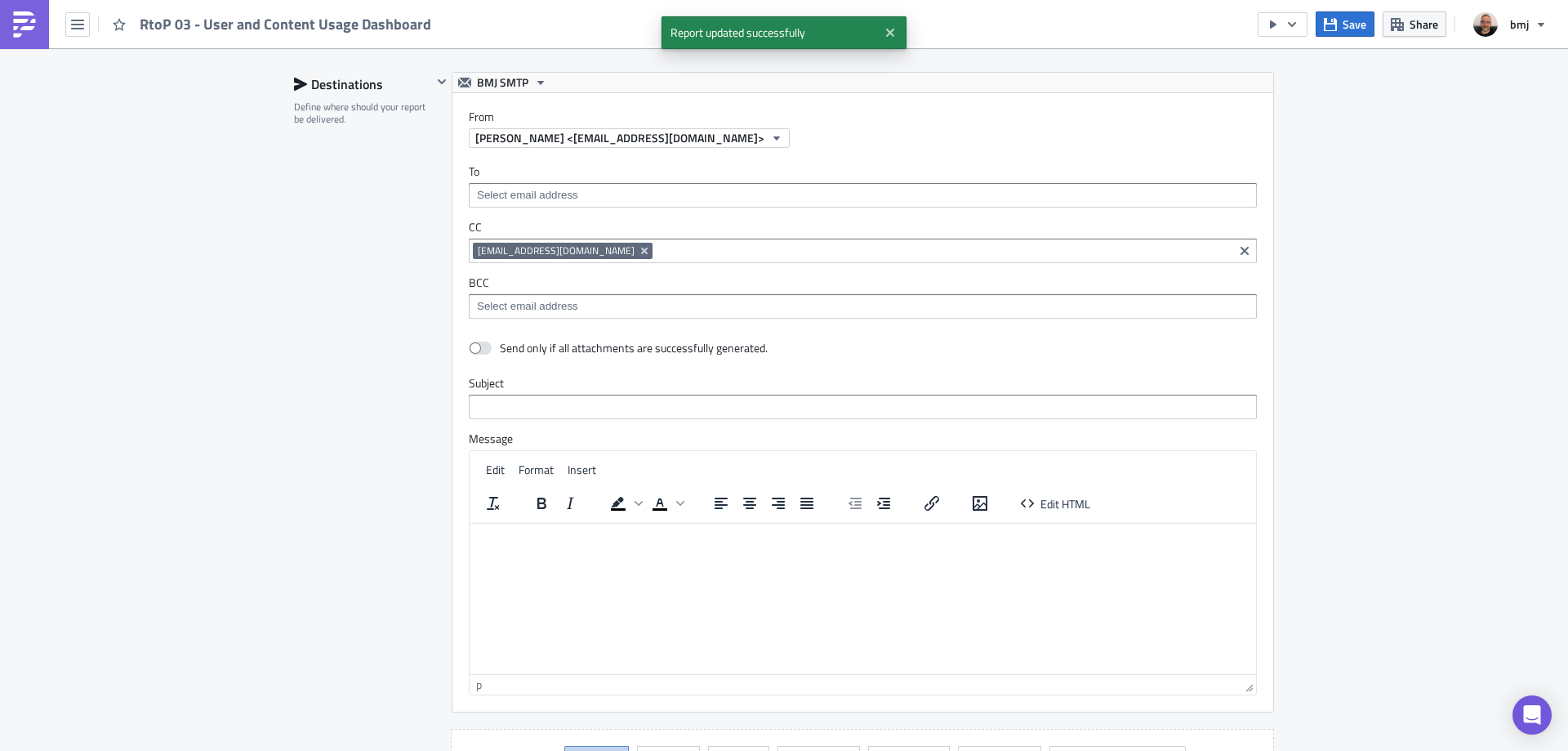
scroll to position [3558, 0]
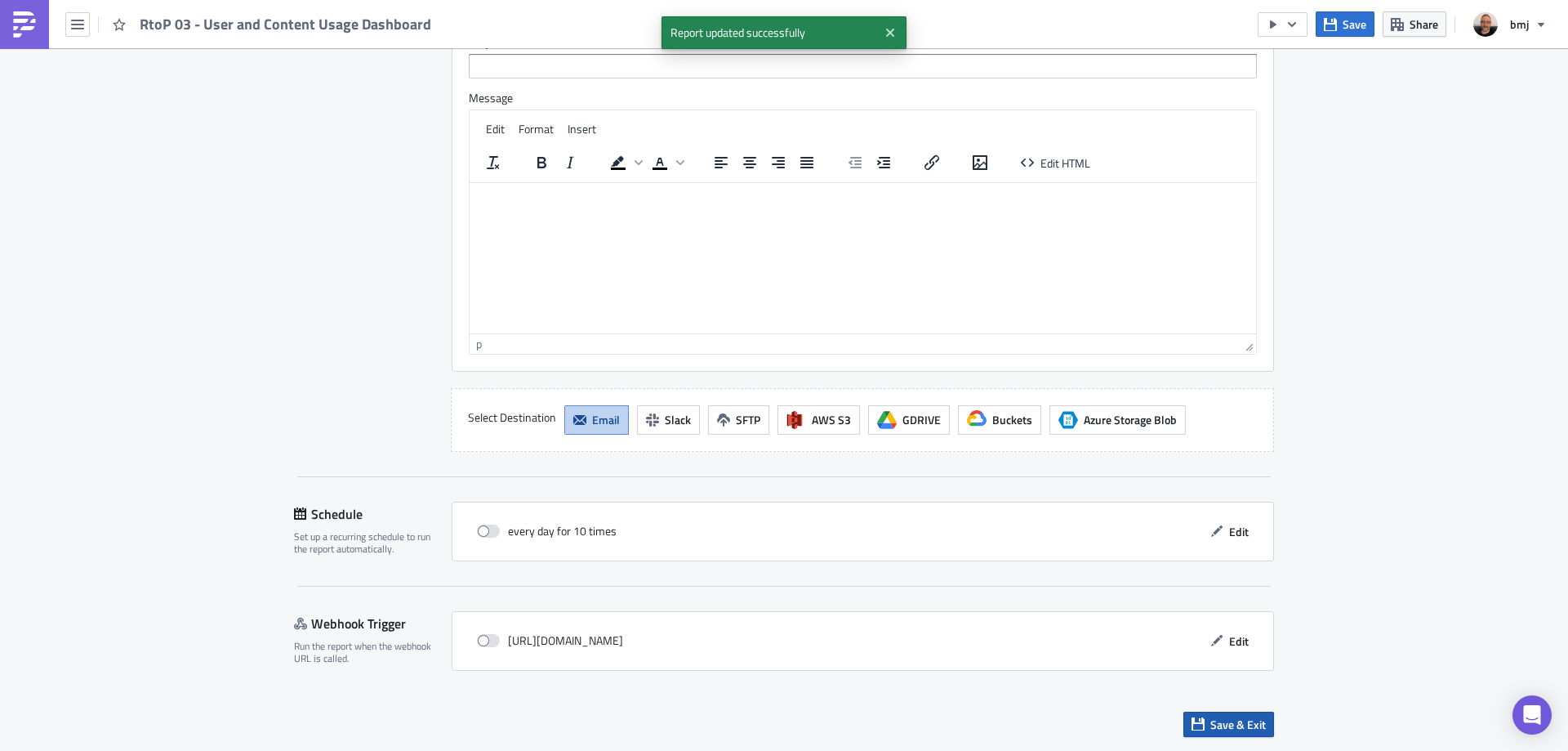
click at [1238, 719] on span "Save & Exit" at bounding box center [1238, 723] width 56 height 17
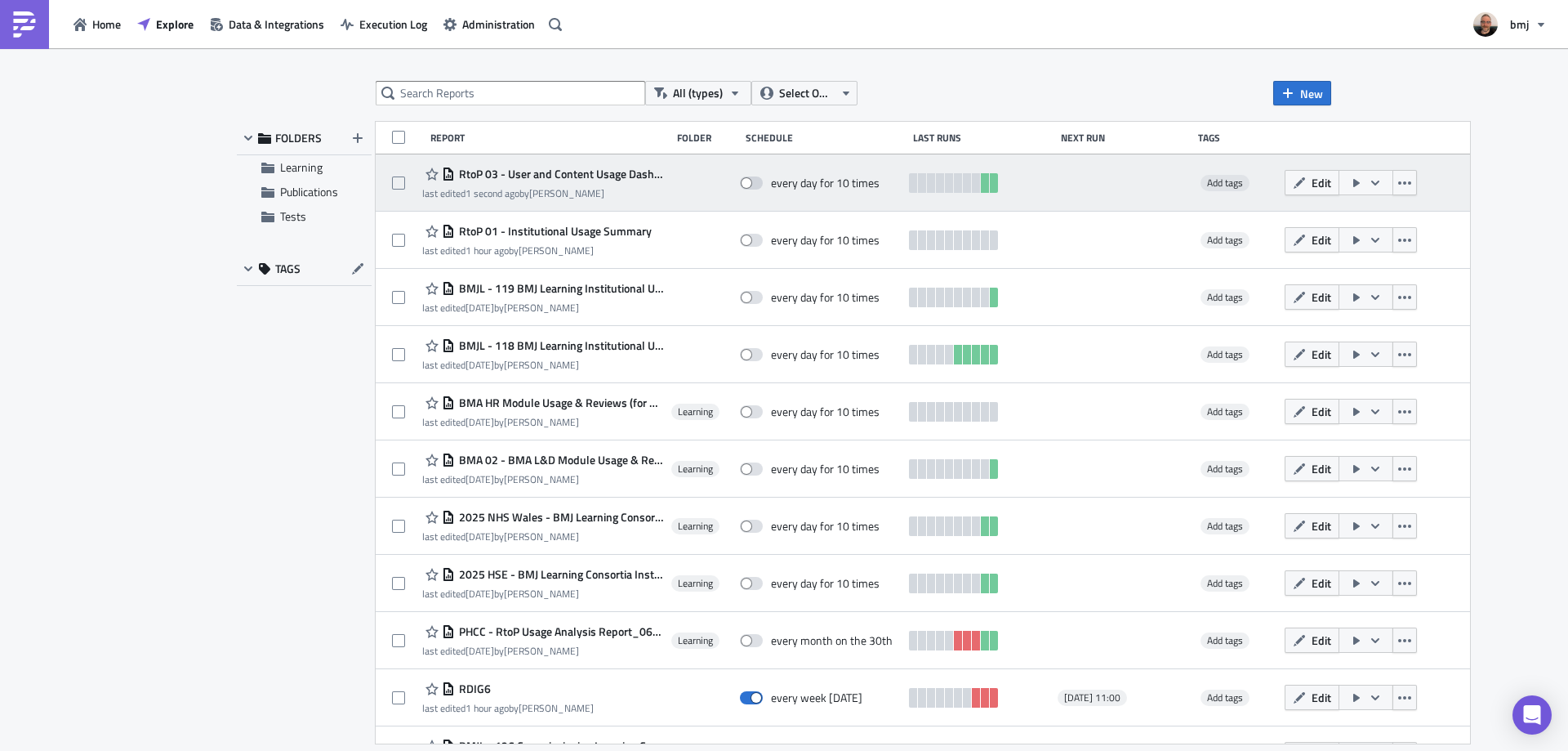
click at [1368, 182] on icon "button" at bounding box center [1375, 183] width 13 height 13
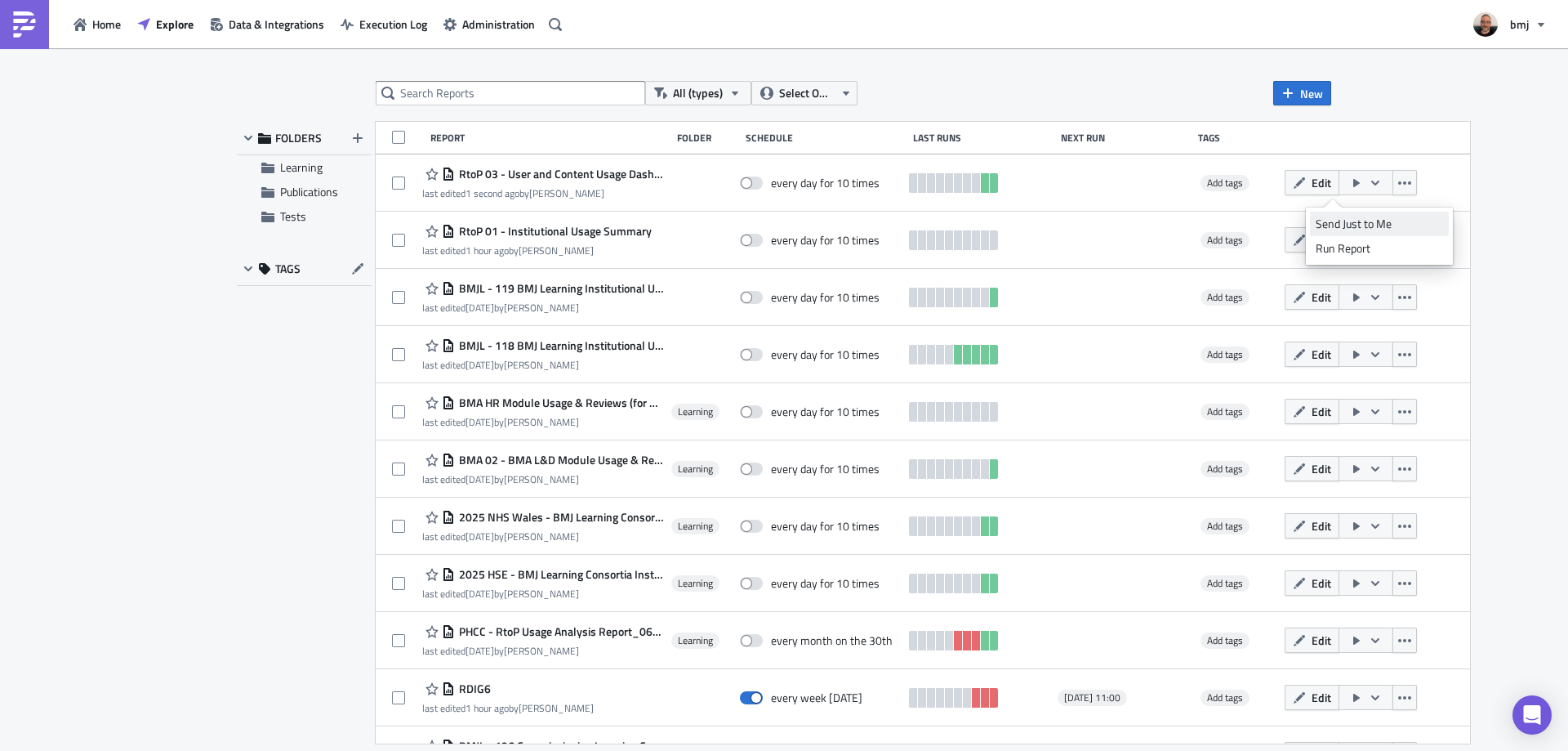
click at [1344, 222] on div "Send Just to Me" at bounding box center [1380, 224] width 128 height 16
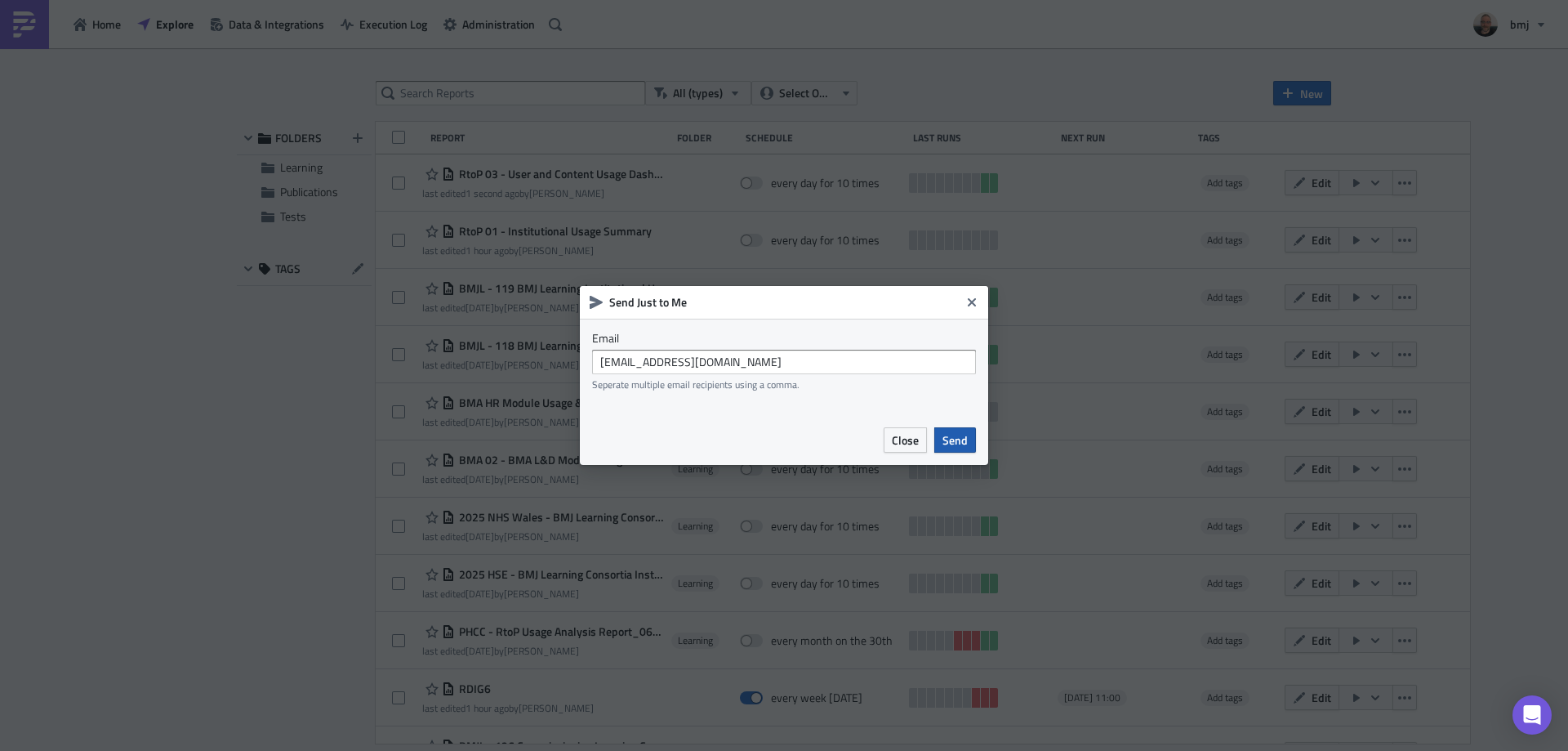
click at [966, 443] on span "Send" at bounding box center [955, 439] width 26 height 17
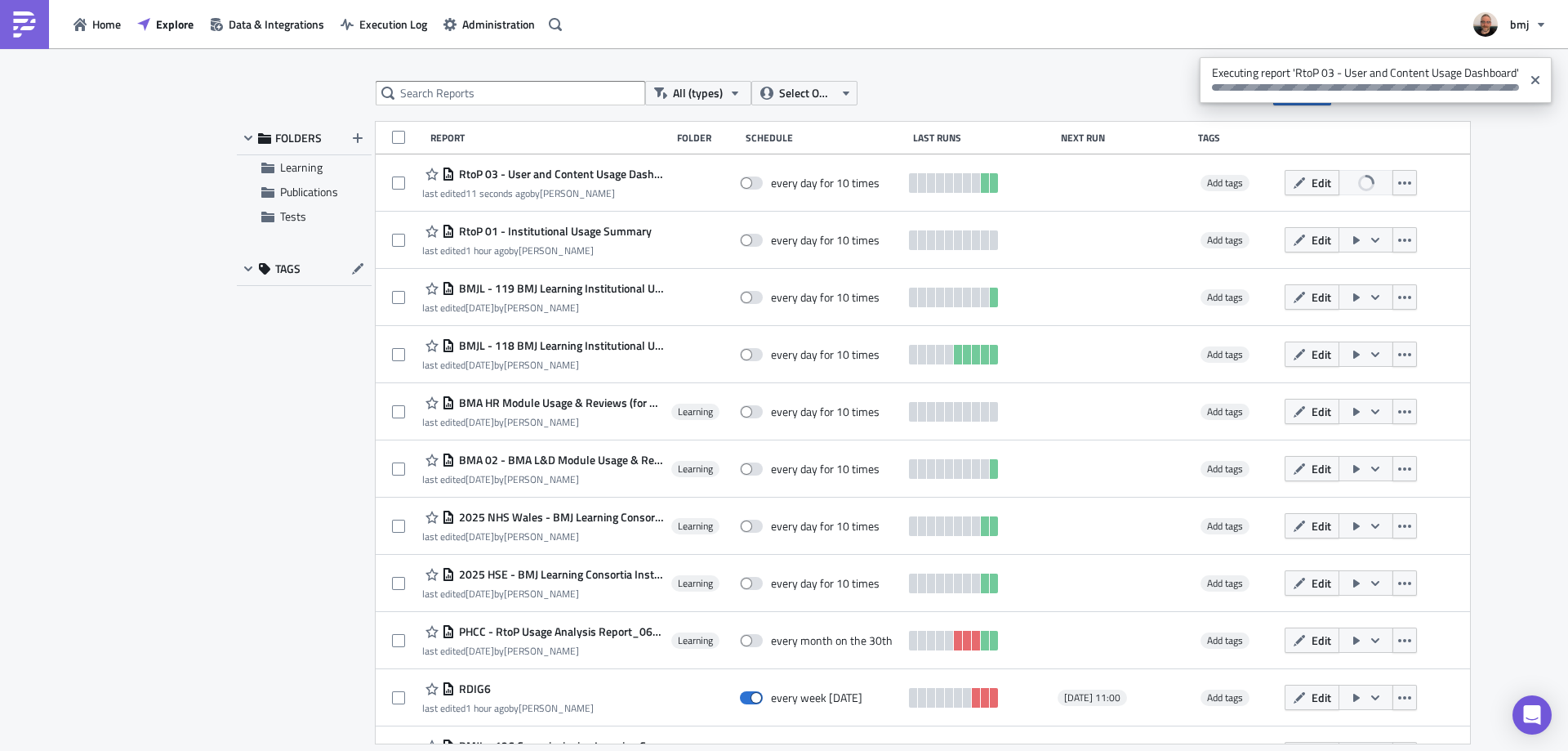
click at [1537, 239] on div "All (types) Select Owner New FOLDERS Learning Publications Tests TAGS Report Fo…" at bounding box center [784, 400] width 1568 height 705
click at [1523, 176] on div "All (types) Select Owner New FOLDERS Learning Publications Tests TAGS Report Fo…" at bounding box center [784, 400] width 1568 height 705
click at [1285, 178] on button "Edit" at bounding box center [1312, 182] width 55 height 26
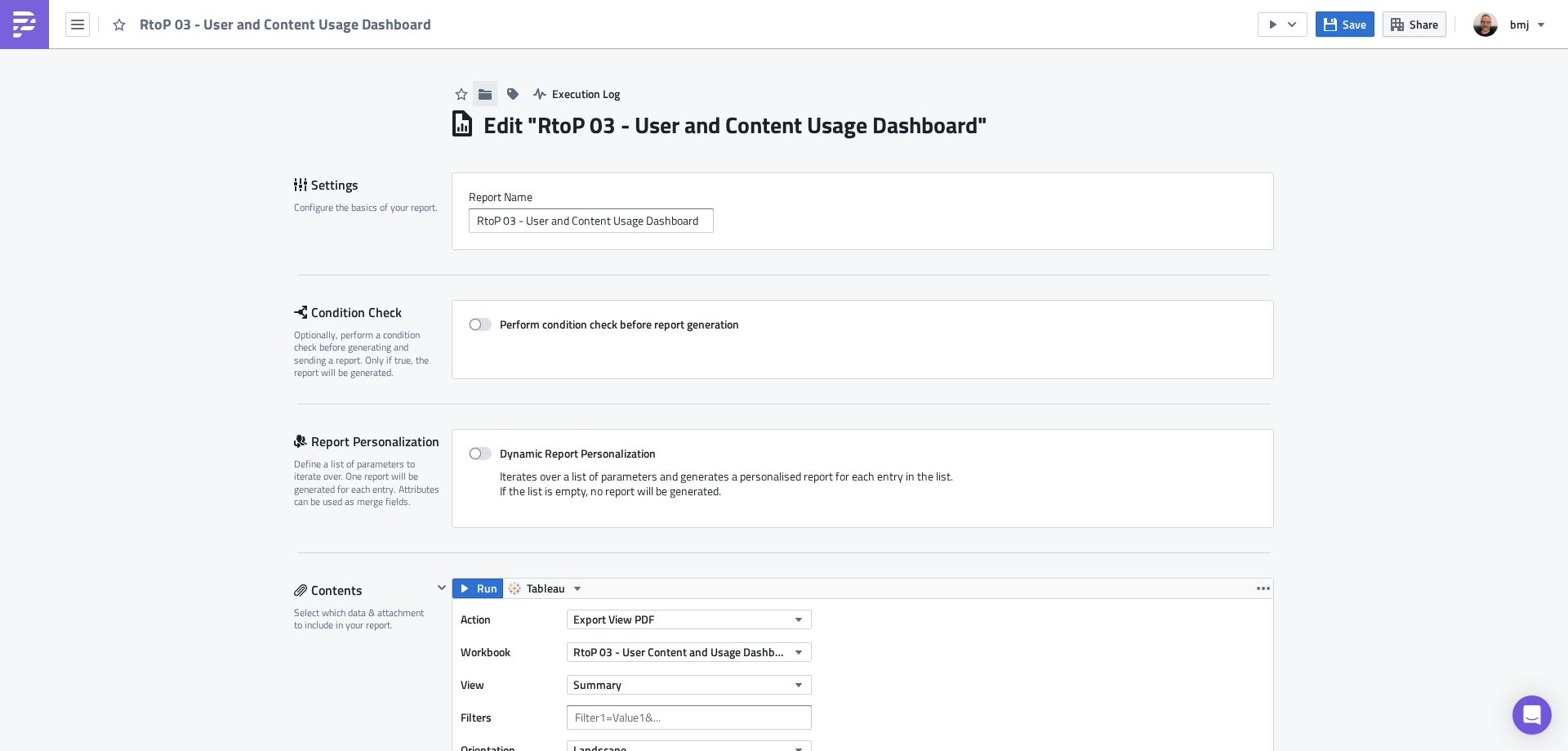
click at [483, 88] on icon "button" at bounding box center [485, 93] width 13 height 13
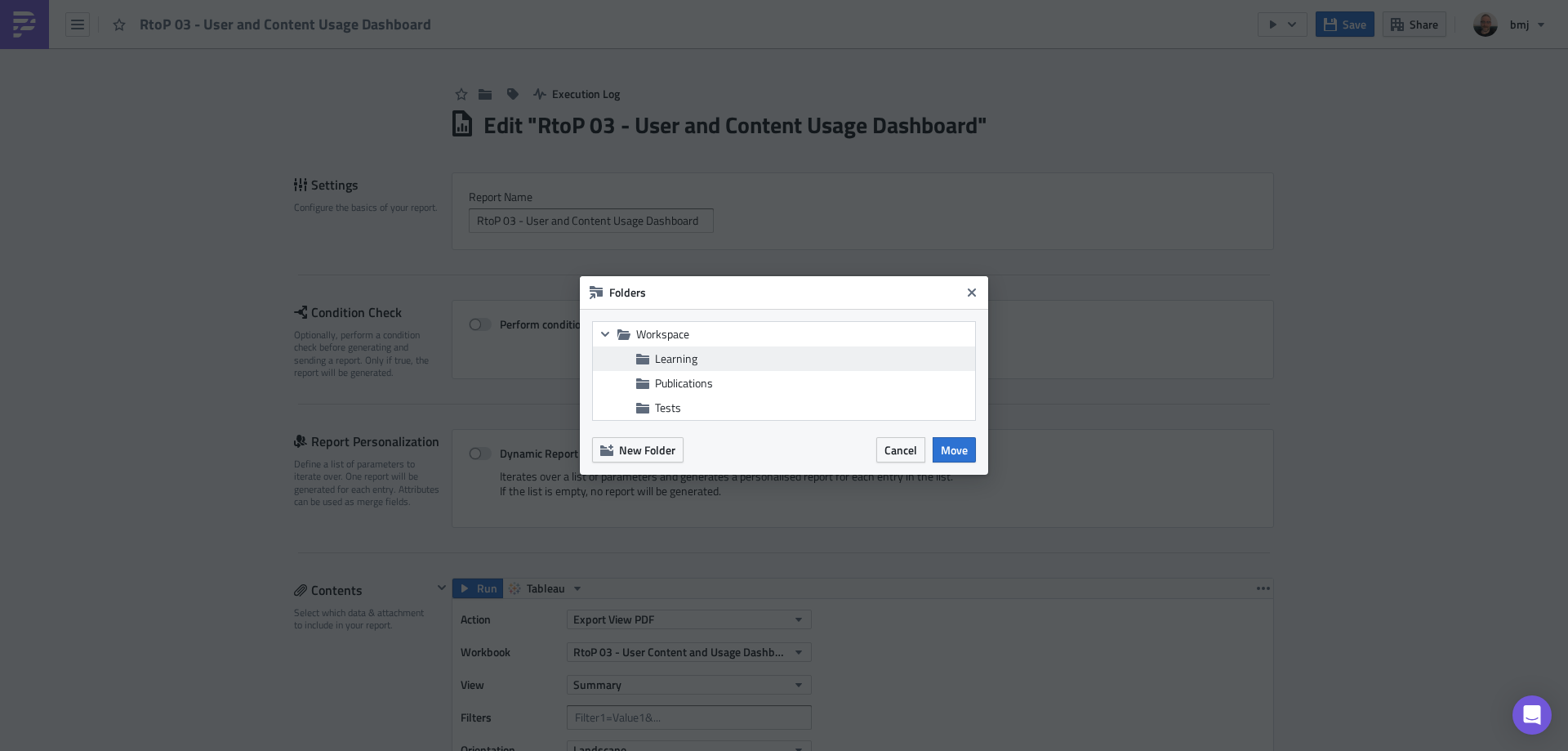
click at [717, 352] on span "Learning" at bounding box center [813, 359] width 316 height 15
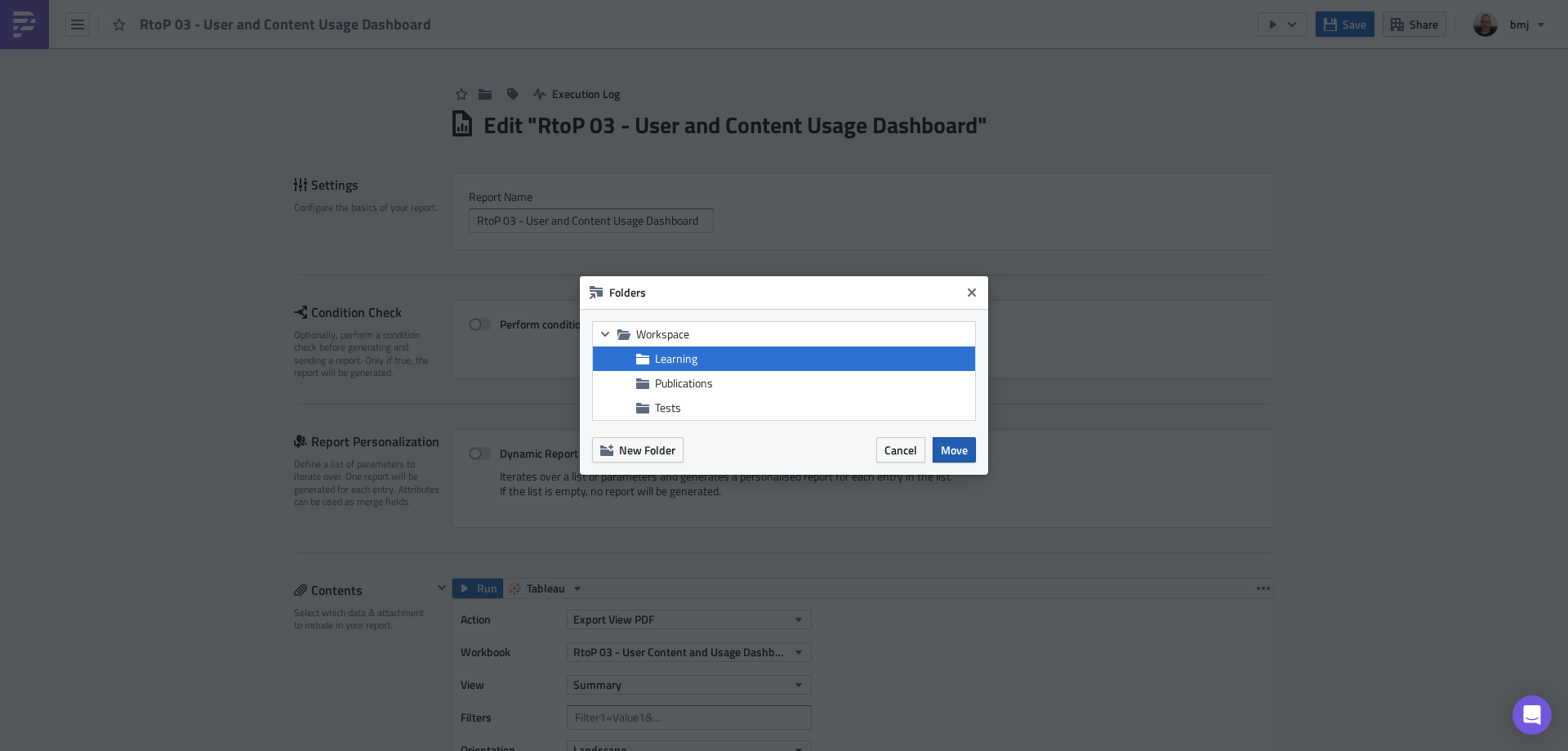
click at [947, 452] on span "Move" at bounding box center [954, 449] width 27 height 17
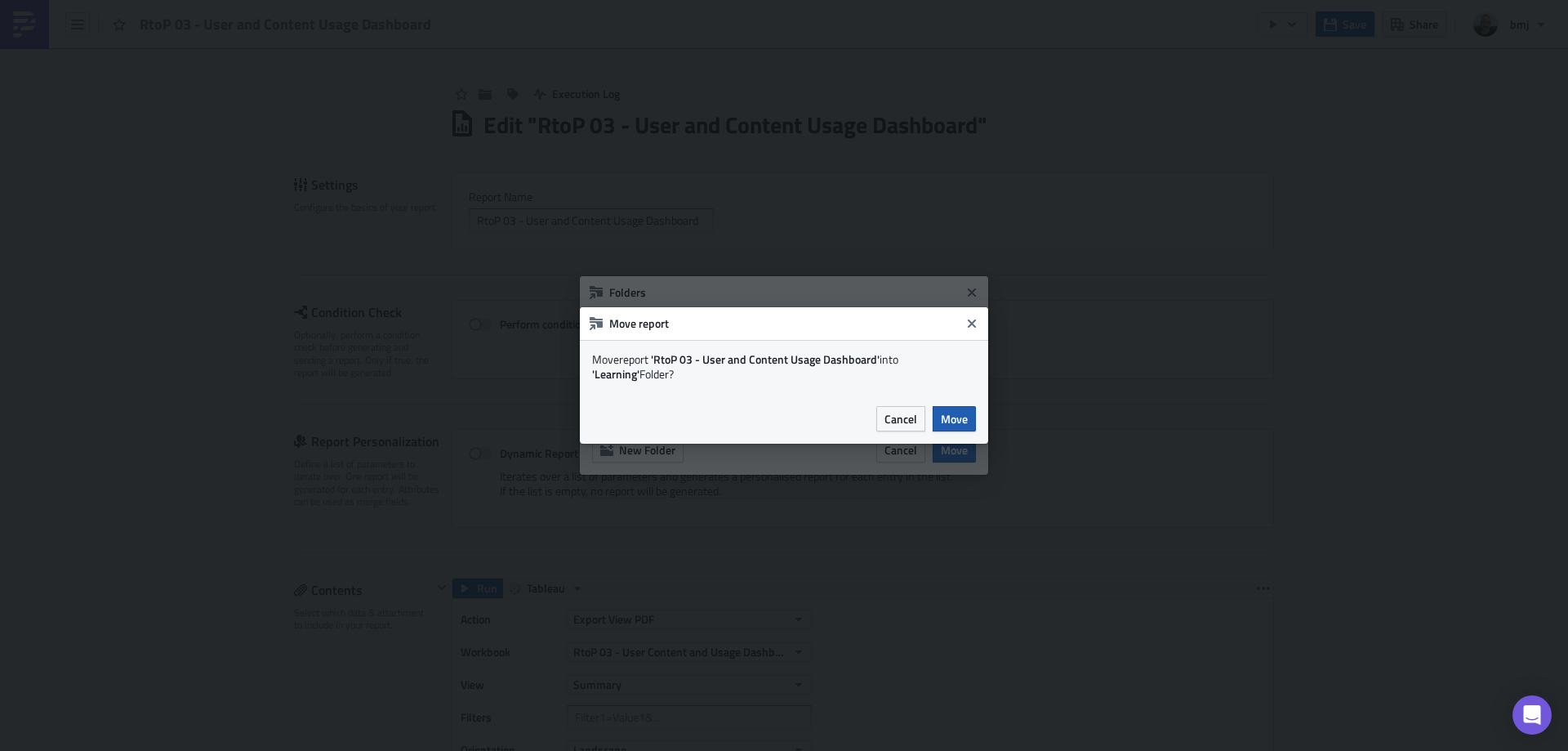
click at [971, 412] on button "Move" at bounding box center [954, 418] width 43 height 26
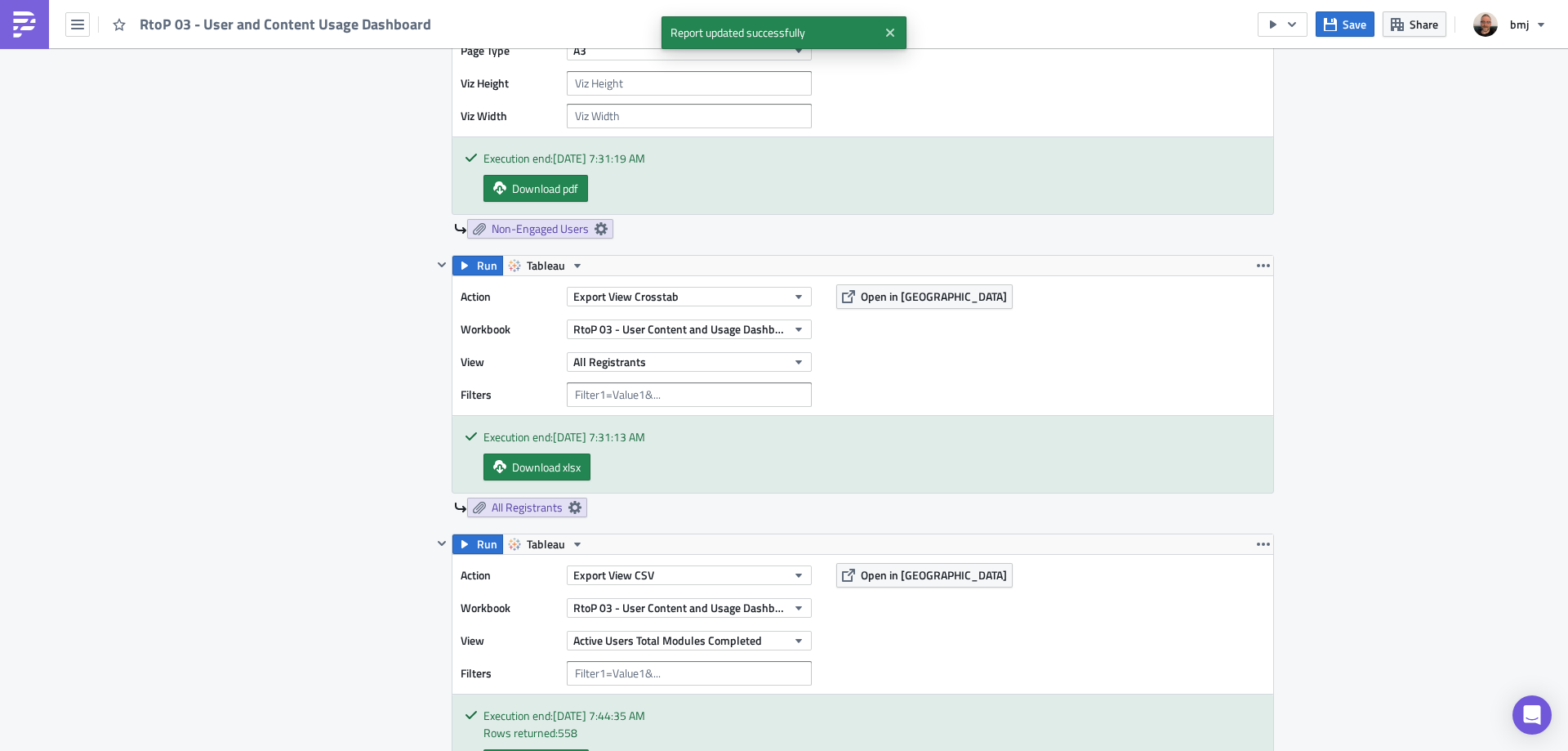
scroll to position [3456, 0]
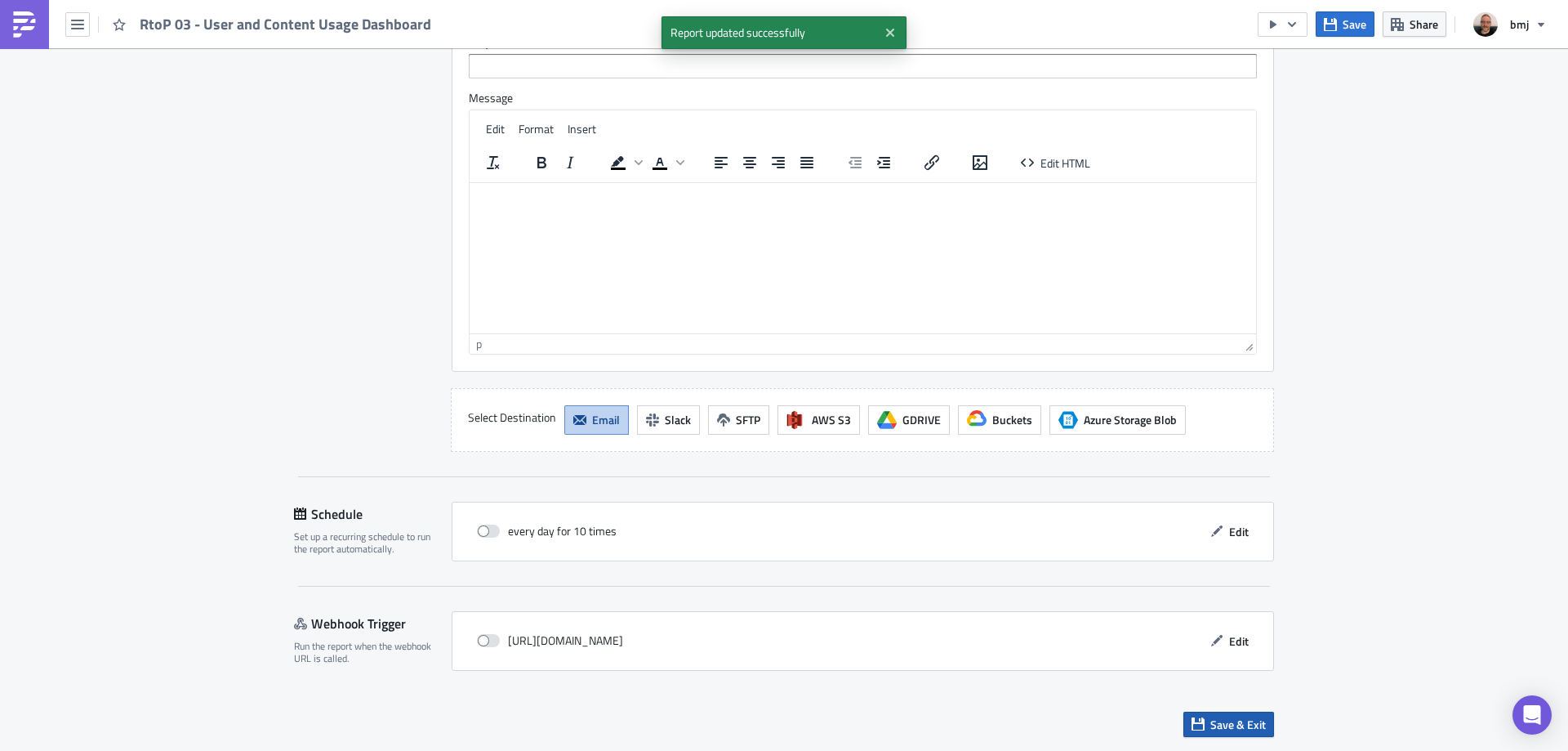
click at [1244, 723] on span "Save & Exit" at bounding box center [1238, 723] width 56 height 17
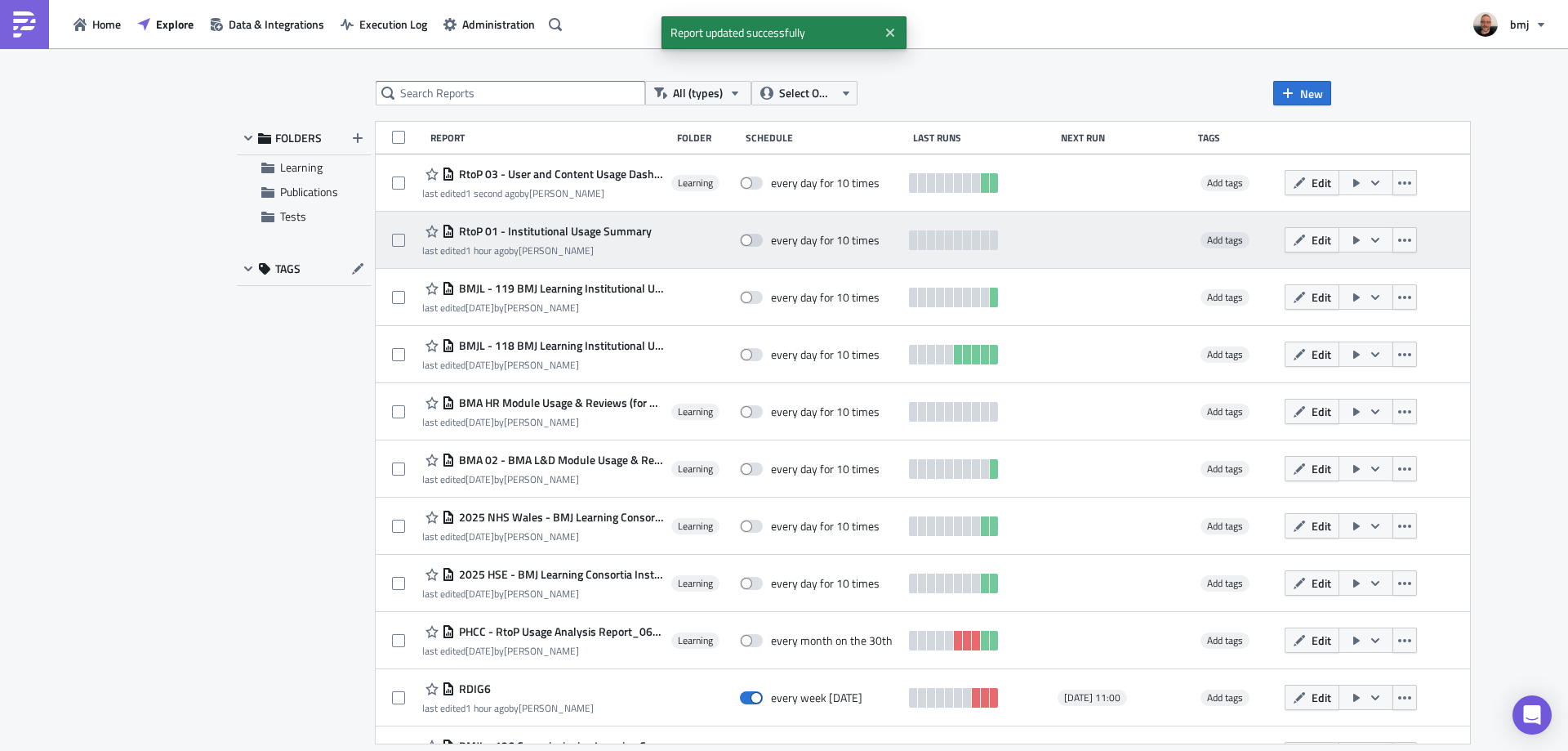
click at [645, 231] on span "RtoP 01 - Institutional Usage Summary" at bounding box center [554, 231] width 197 height 15
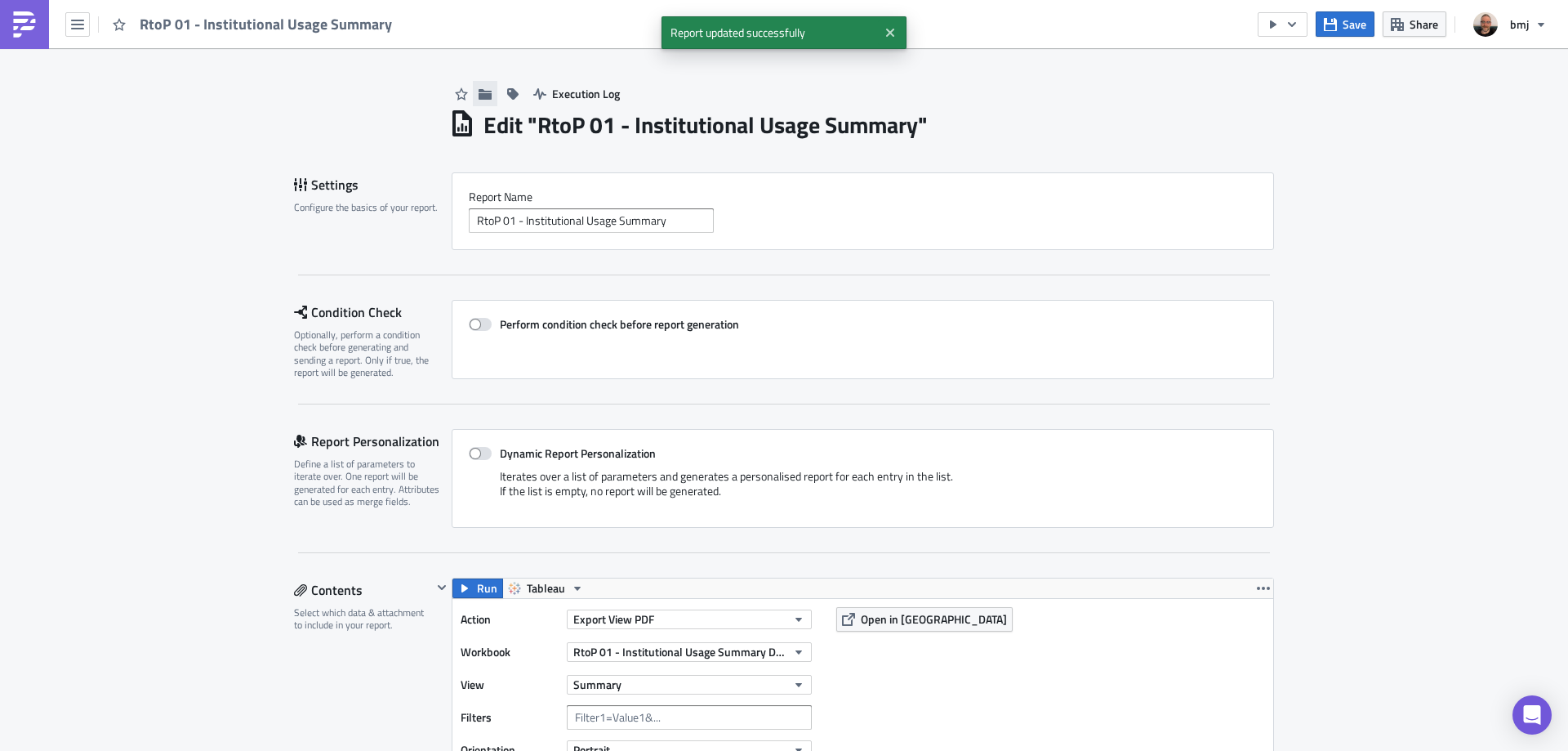
click at [478, 93] on icon "button" at bounding box center [485, 93] width 13 height 11
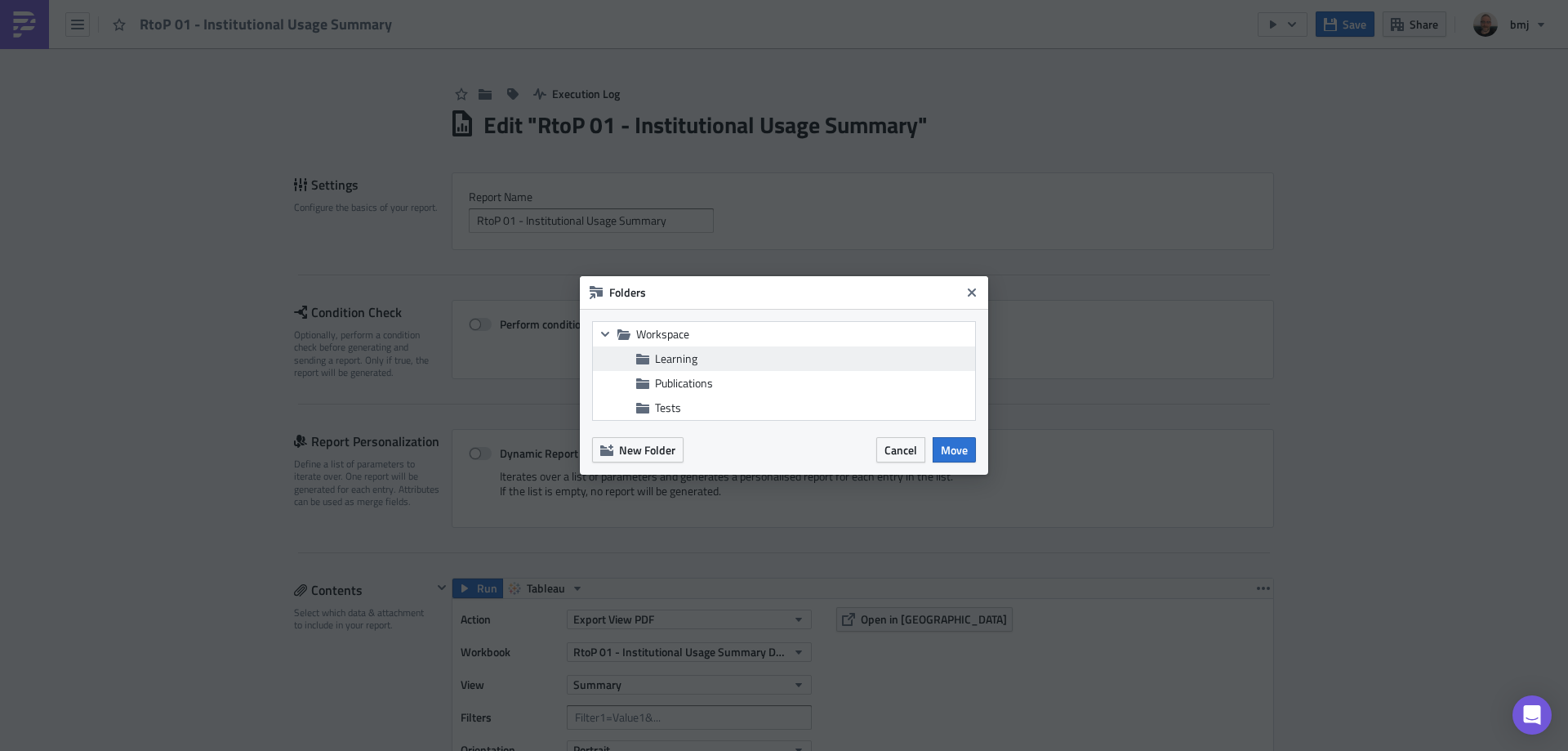
click at [732, 352] on span "Learning" at bounding box center [813, 359] width 316 height 15
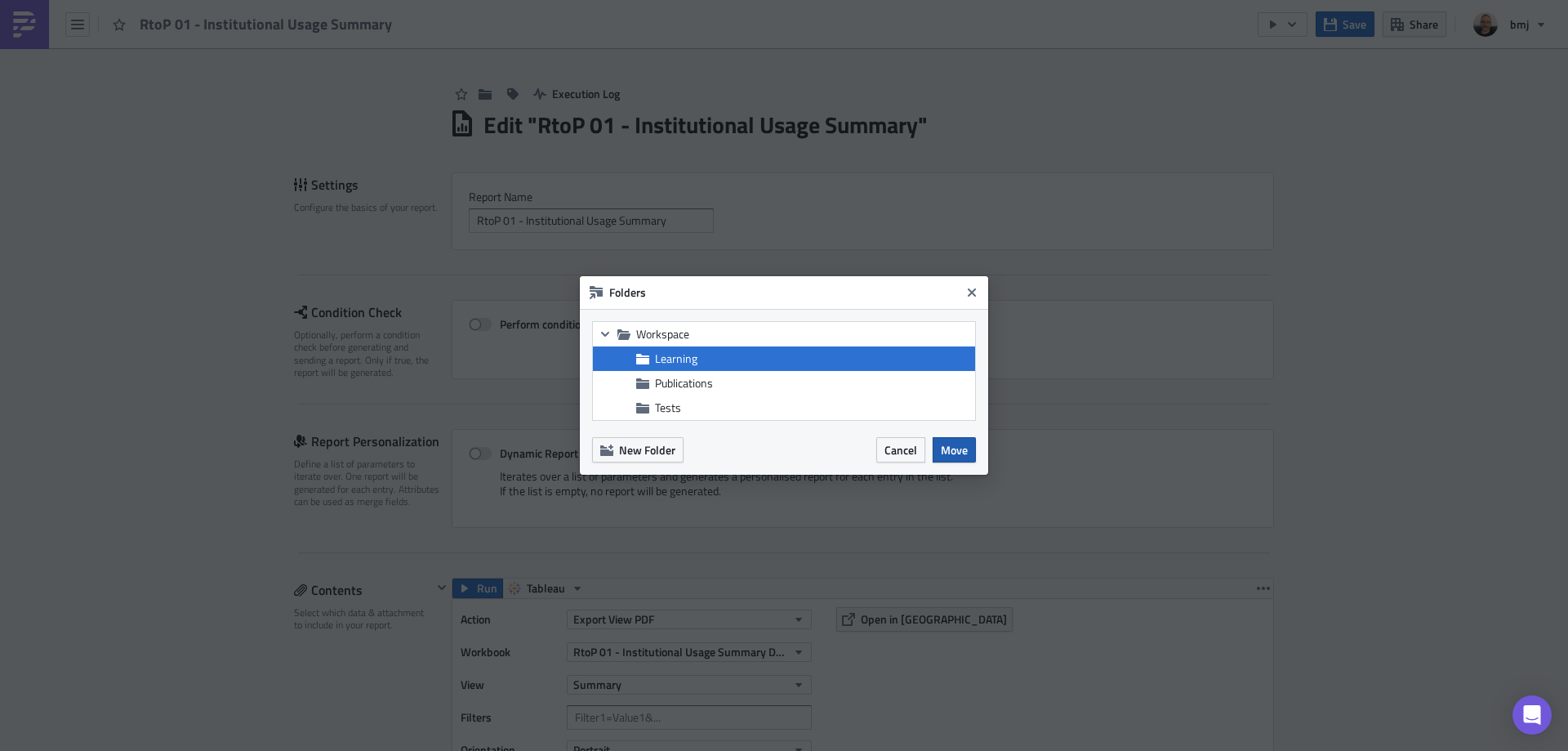
click at [957, 453] on span "Move" at bounding box center [954, 449] width 27 height 17
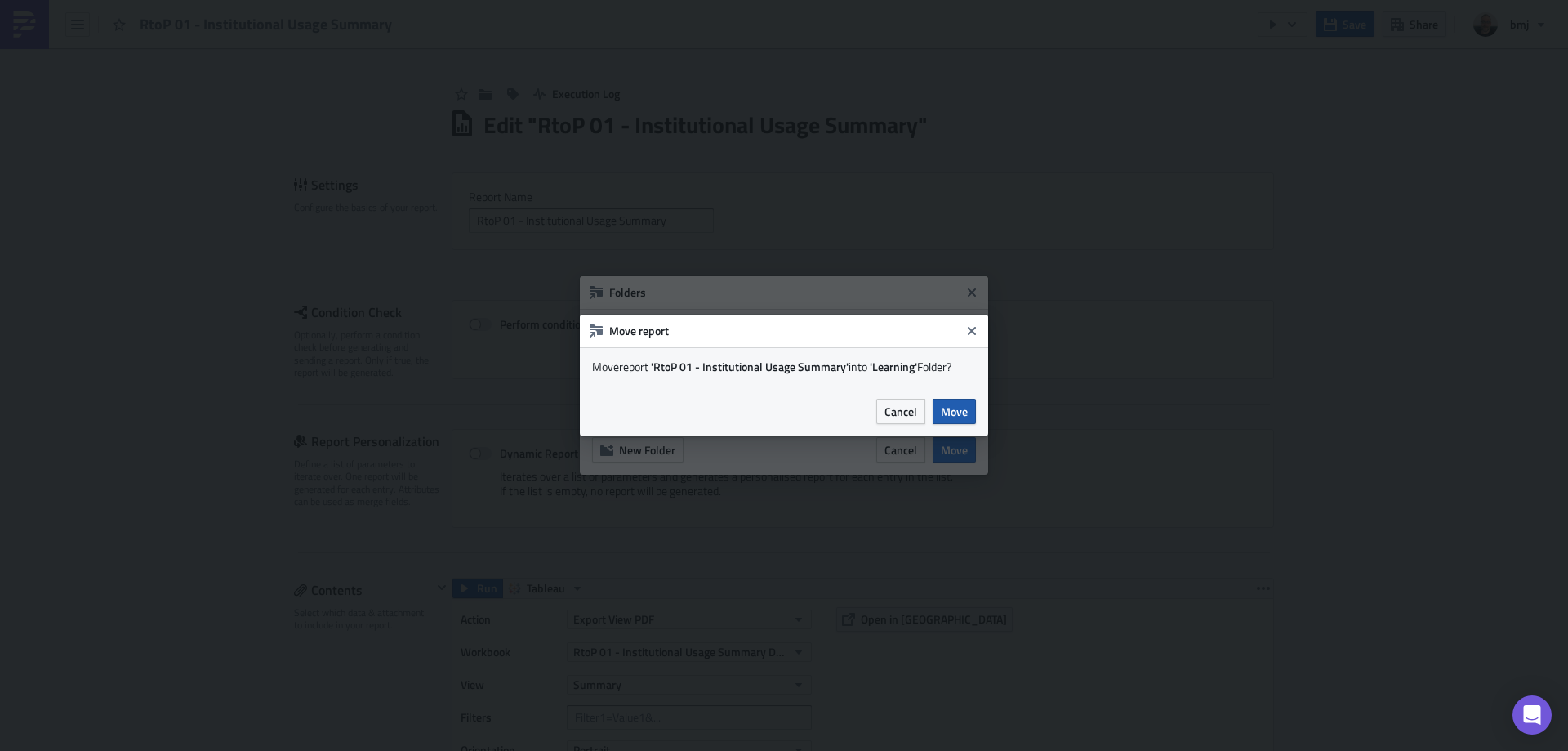
click at [965, 415] on span "Move" at bounding box center [954, 411] width 27 height 17
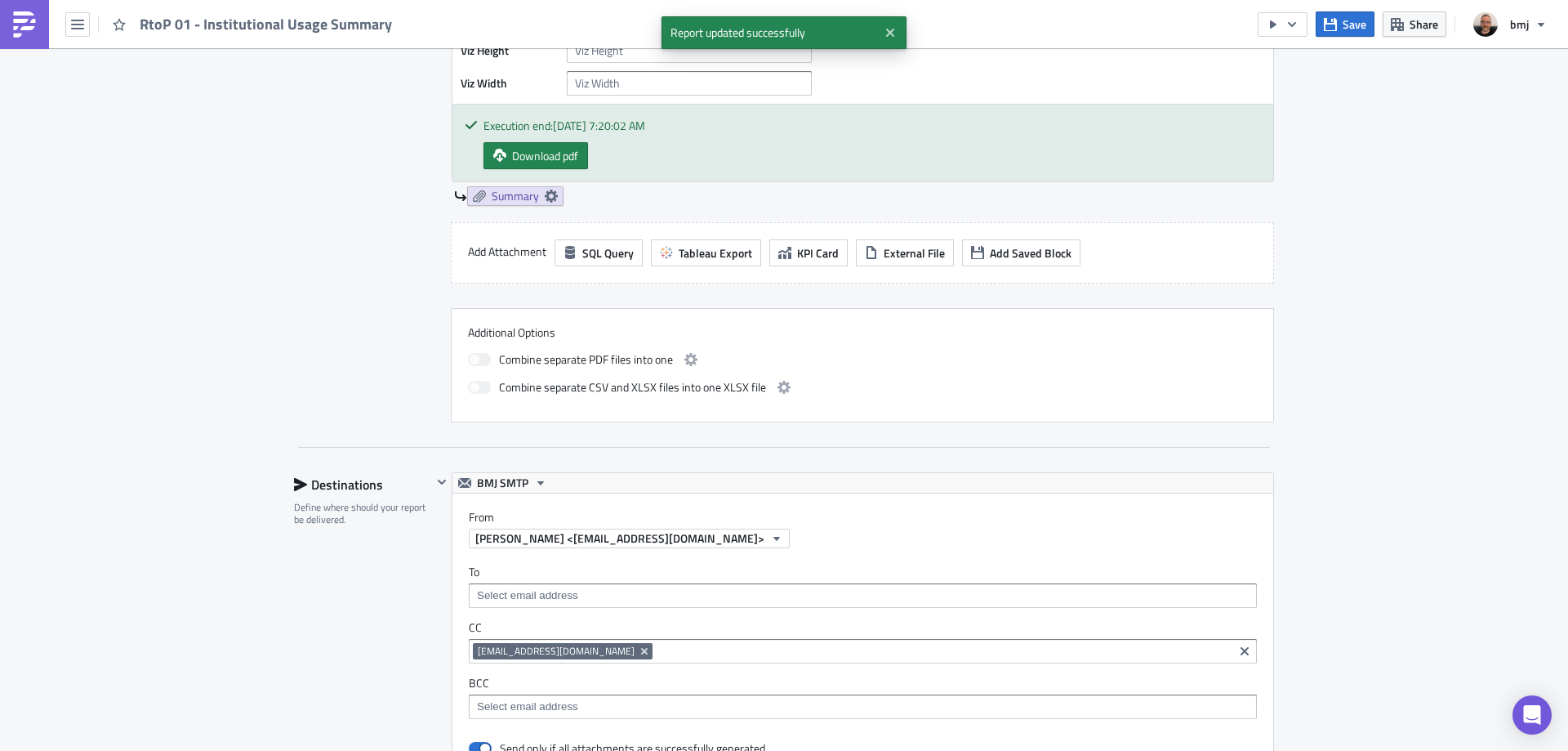
scroll to position [1506, 0]
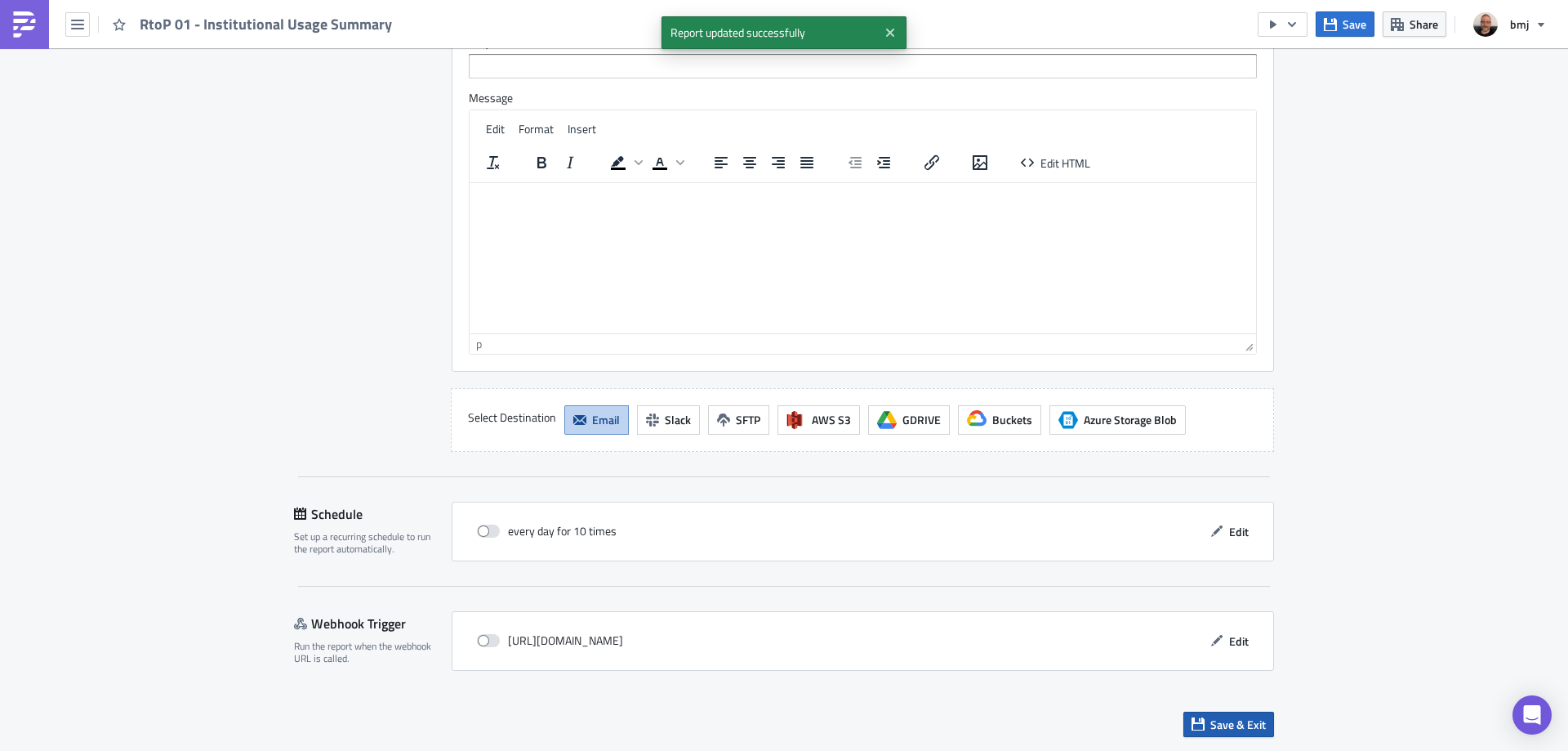
click at [1233, 720] on span "Save & Exit" at bounding box center [1238, 723] width 56 height 17
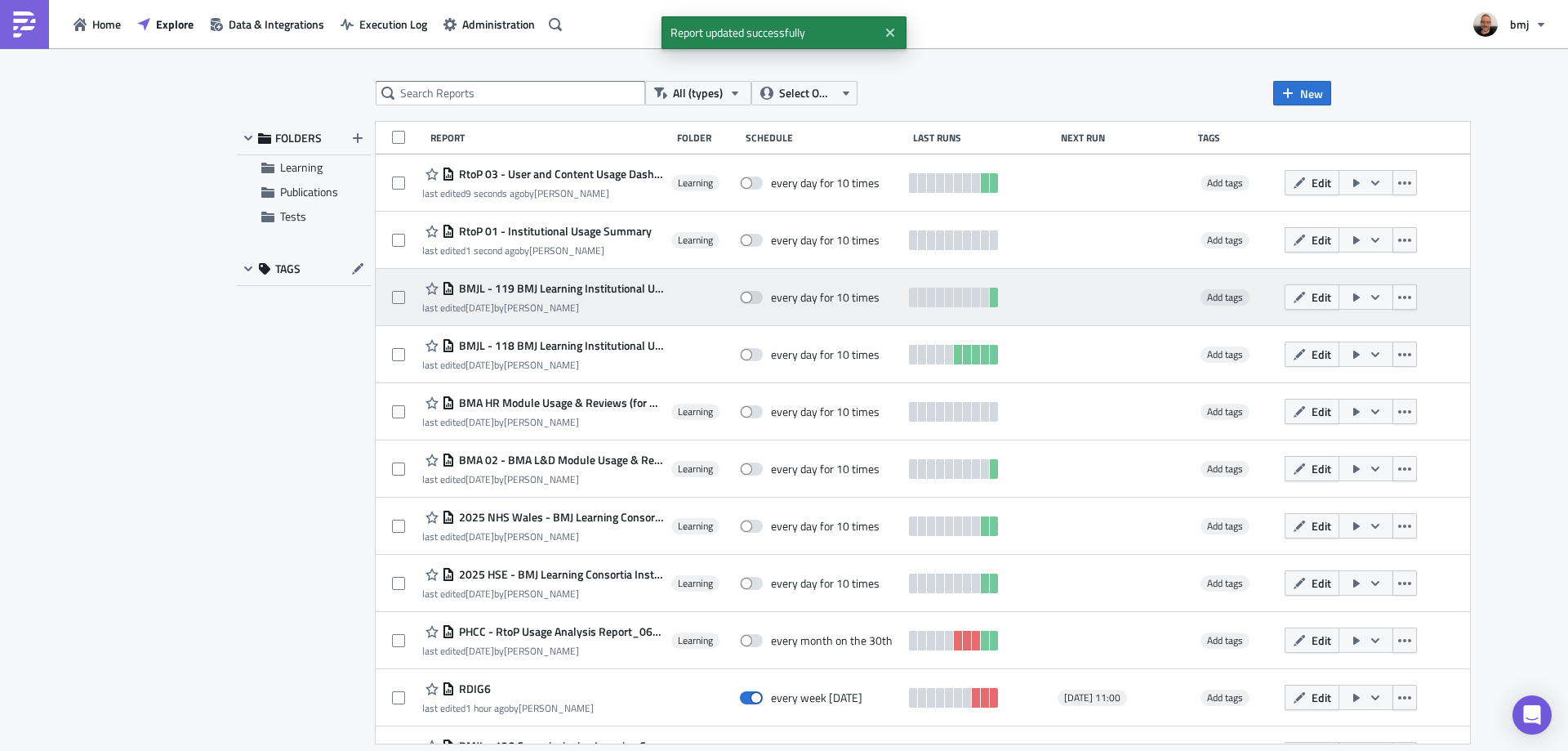
click at [619, 290] on span "BMJL - 119 BMJ Learning Institutional Usage - User Details" at bounding box center [559, 289] width 209 height 15
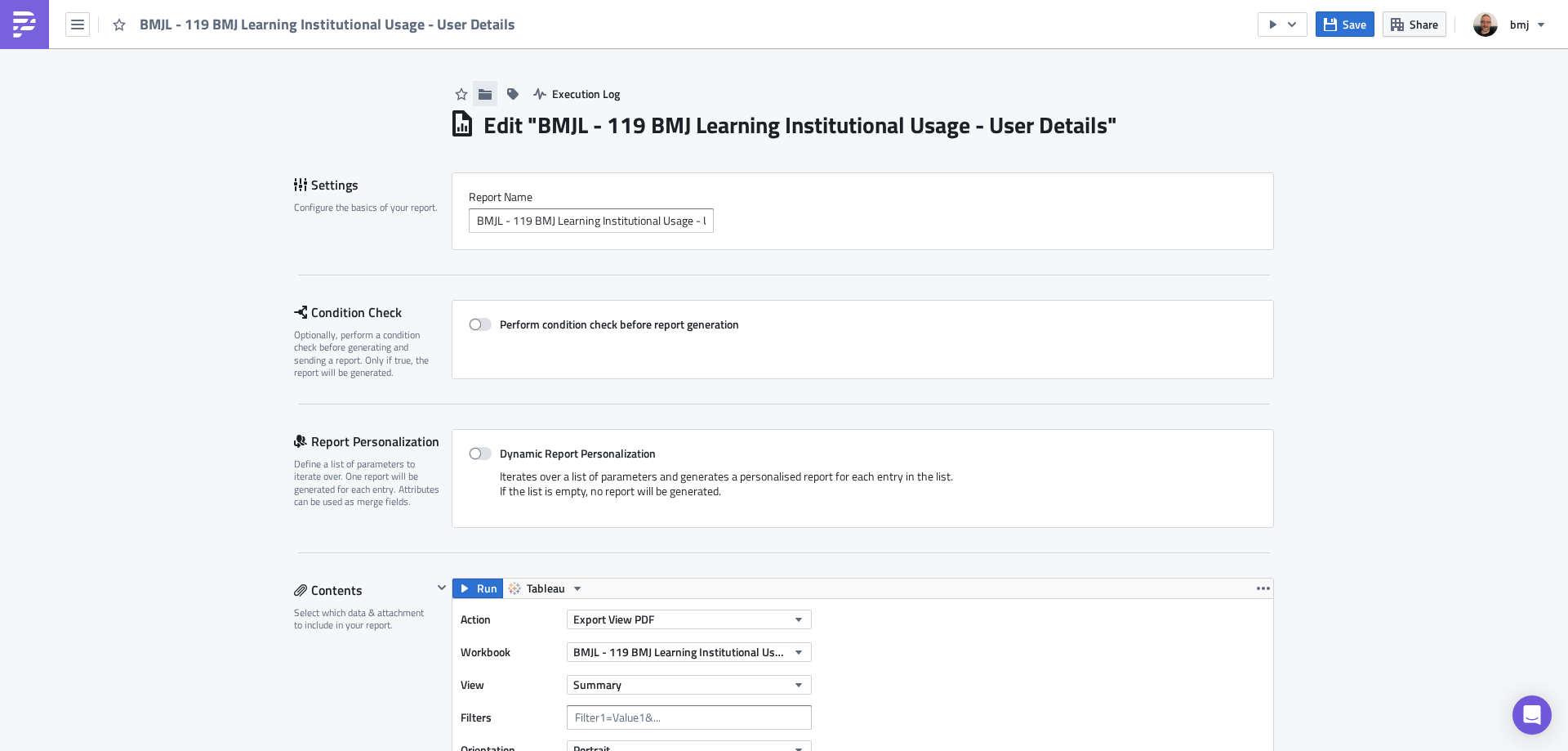
click at [486, 98] on button "button" at bounding box center [485, 93] width 25 height 26
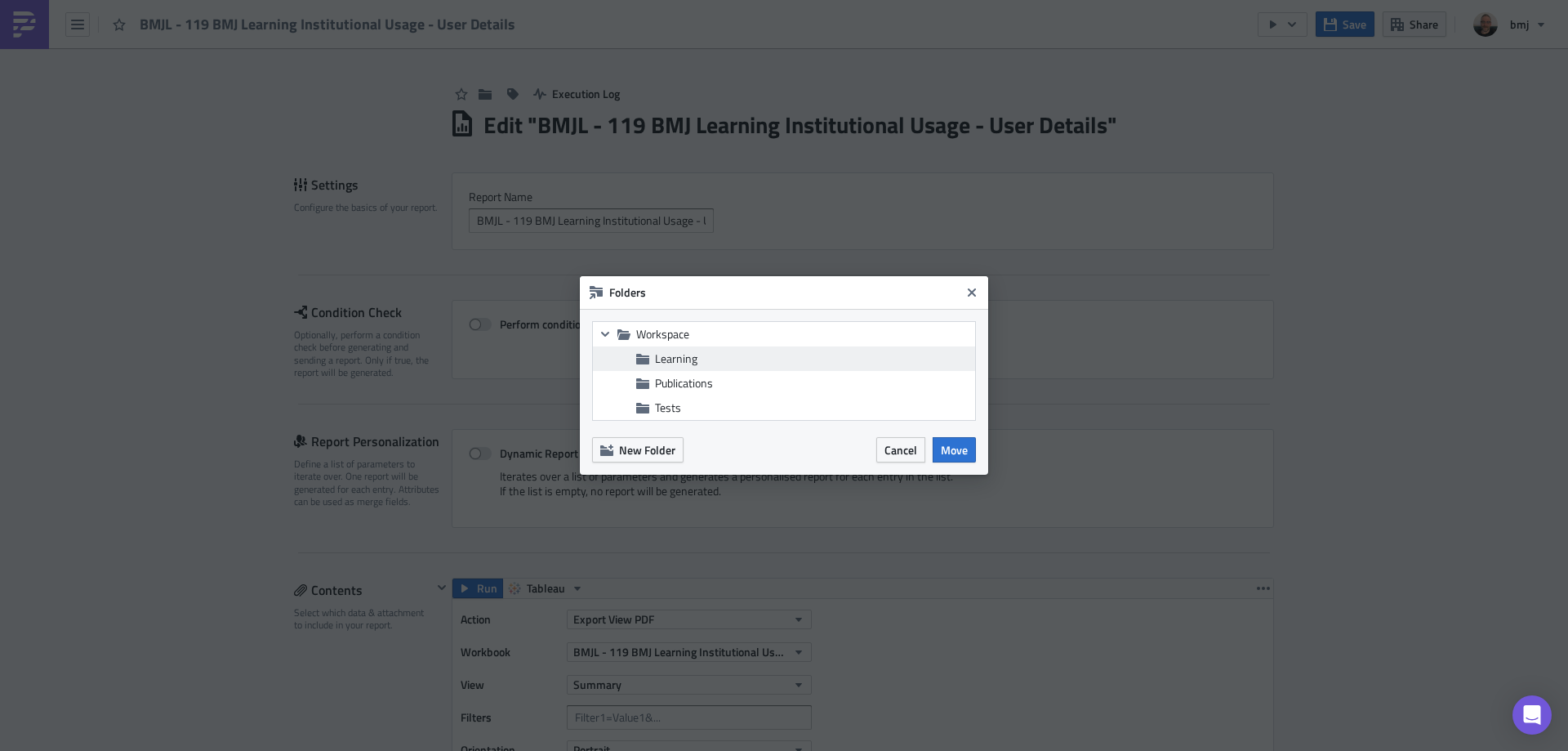
click at [693, 353] on span "Learning" at bounding box center [676, 358] width 43 height 17
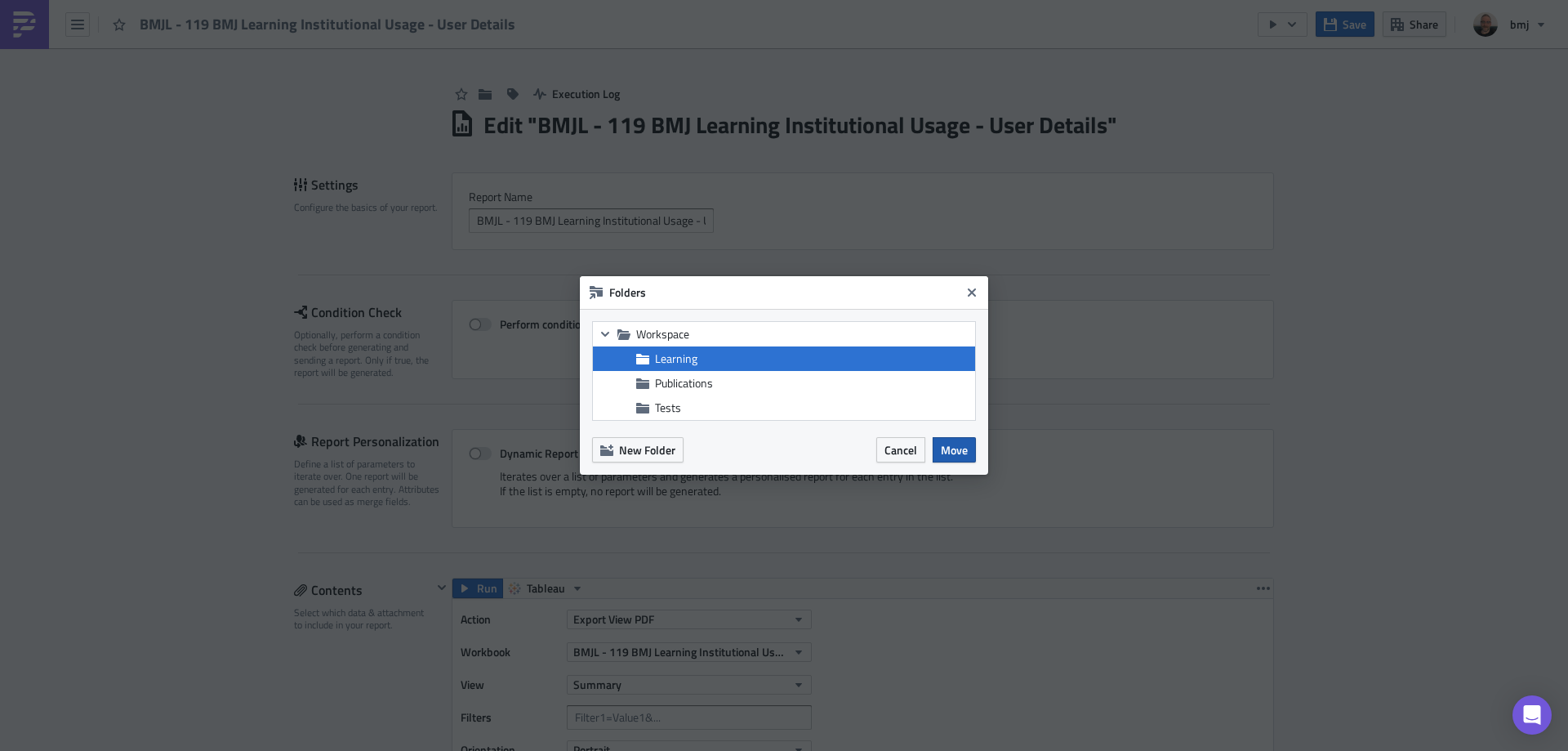
click at [965, 452] on span "Move" at bounding box center [954, 449] width 27 height 17
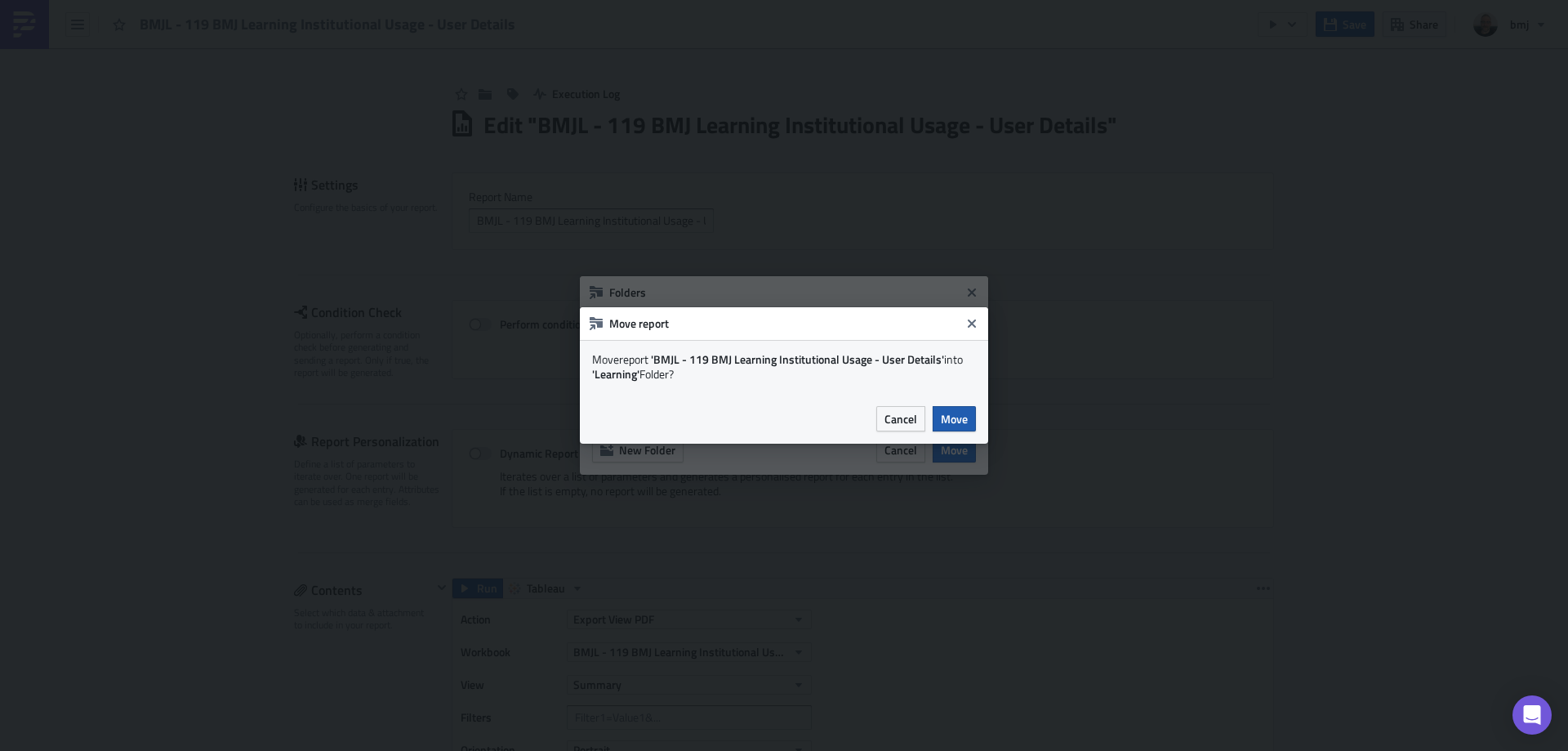
click at [965, 425] on span "Move" at bounding box center [954, 418] width 27 height 17
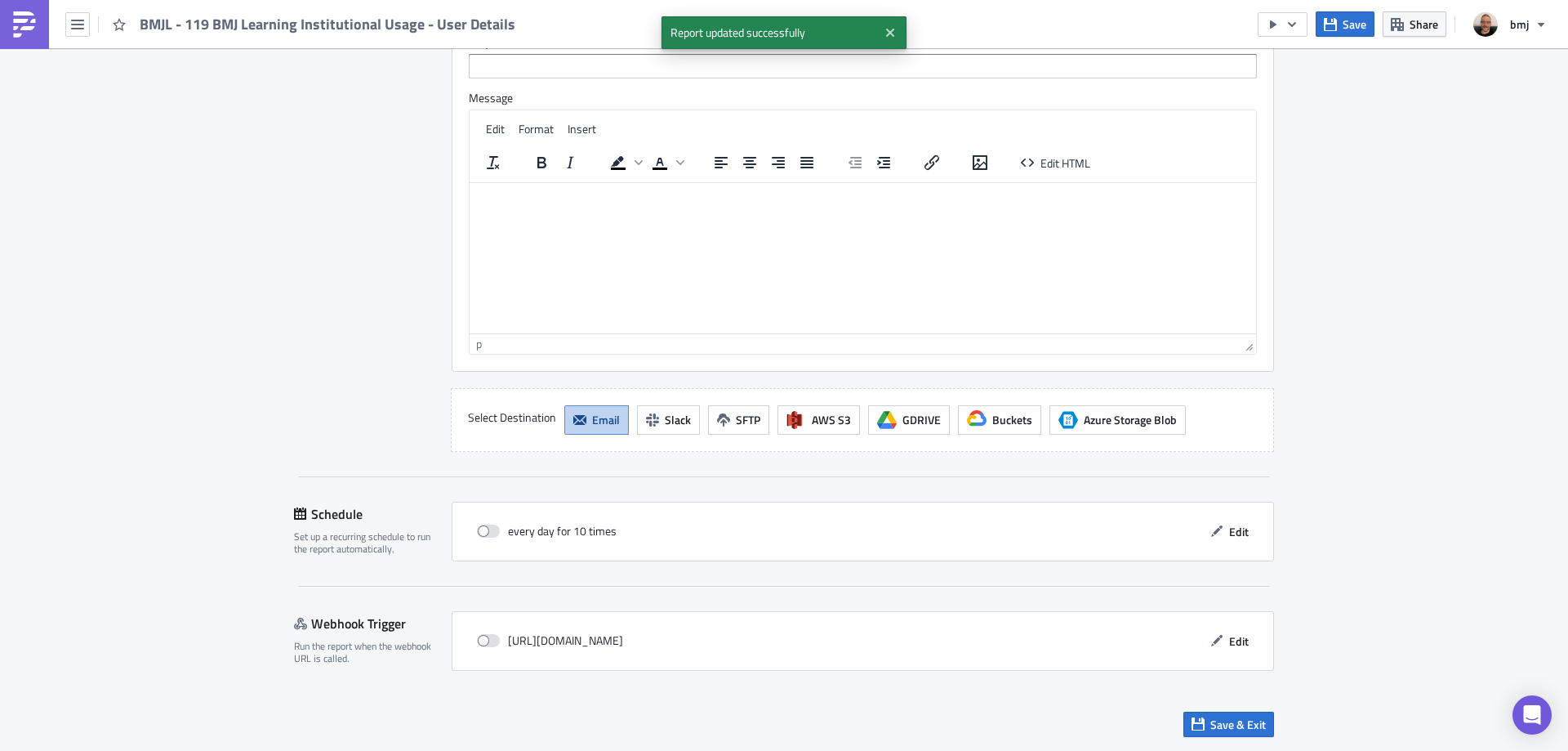
scroll to position [4126, 0]
click at [1239, 722] on span "Save & Exit" at bounding box center [1238, 723] width 56 height 17
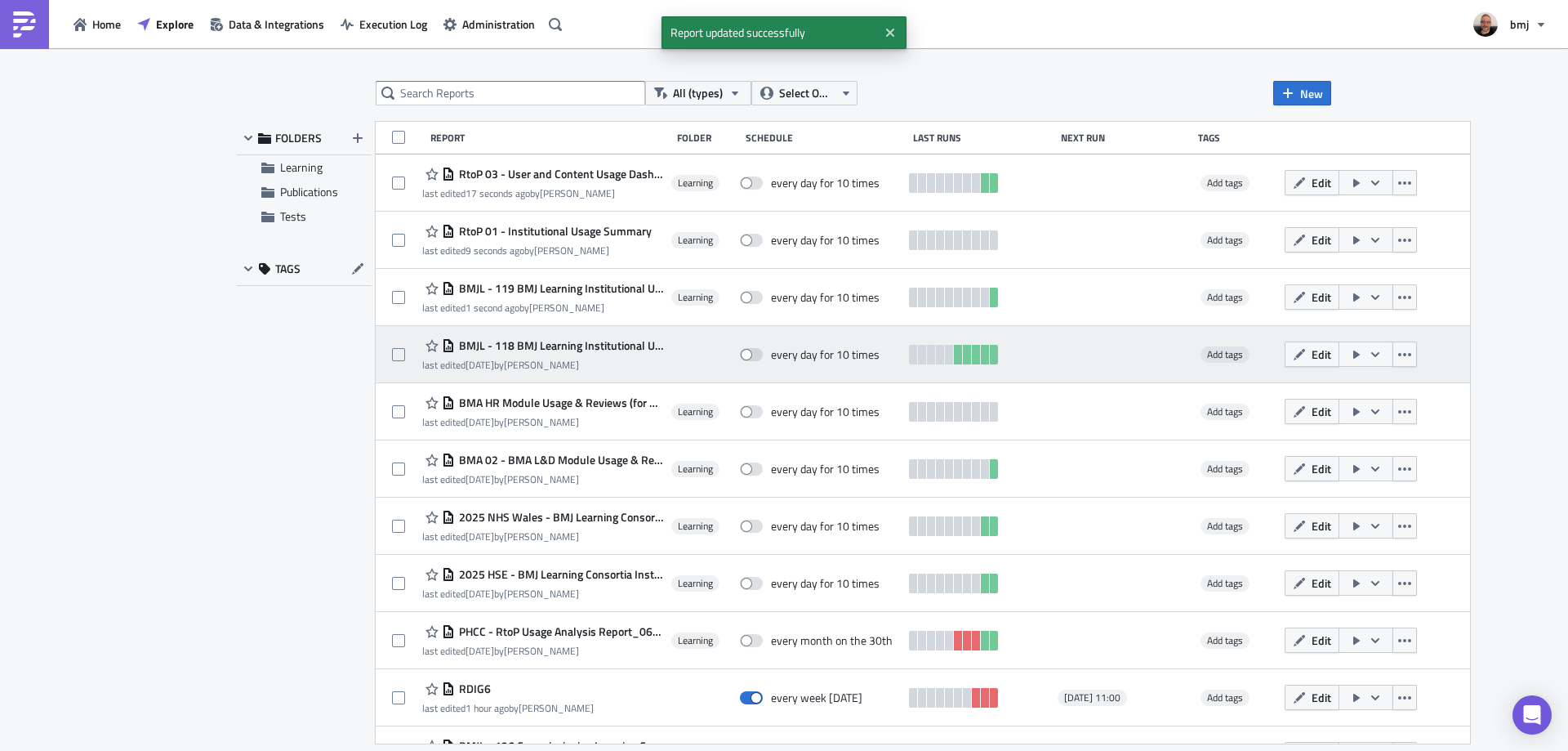
click at [616, 344] on span "BMJL - 118 BMJ Learning Institutional Usage" at bounding box center [559, 345] width 209 height 15
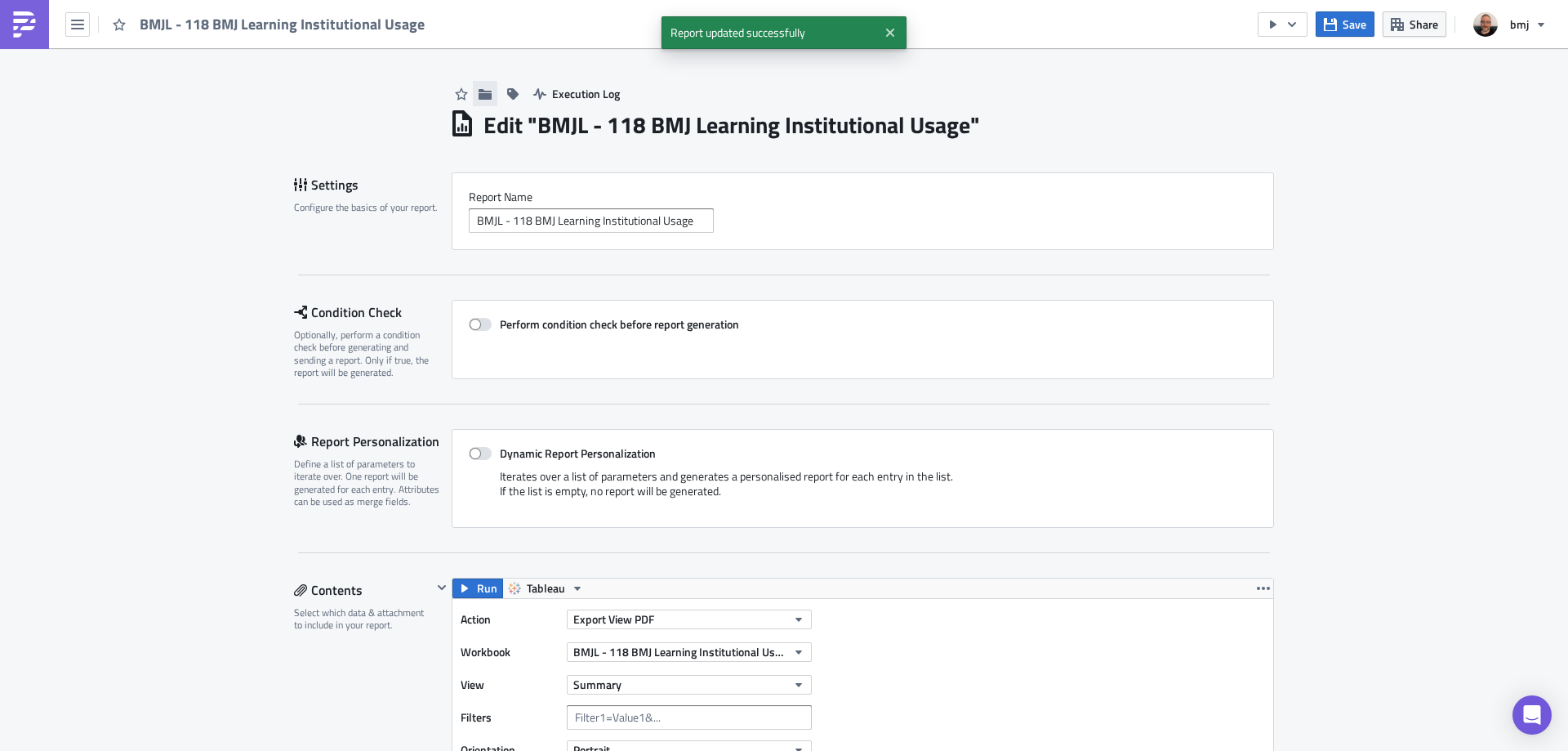
click at [479, 89] on icon "button" at bounding box center [485, 93] width 13 height 13
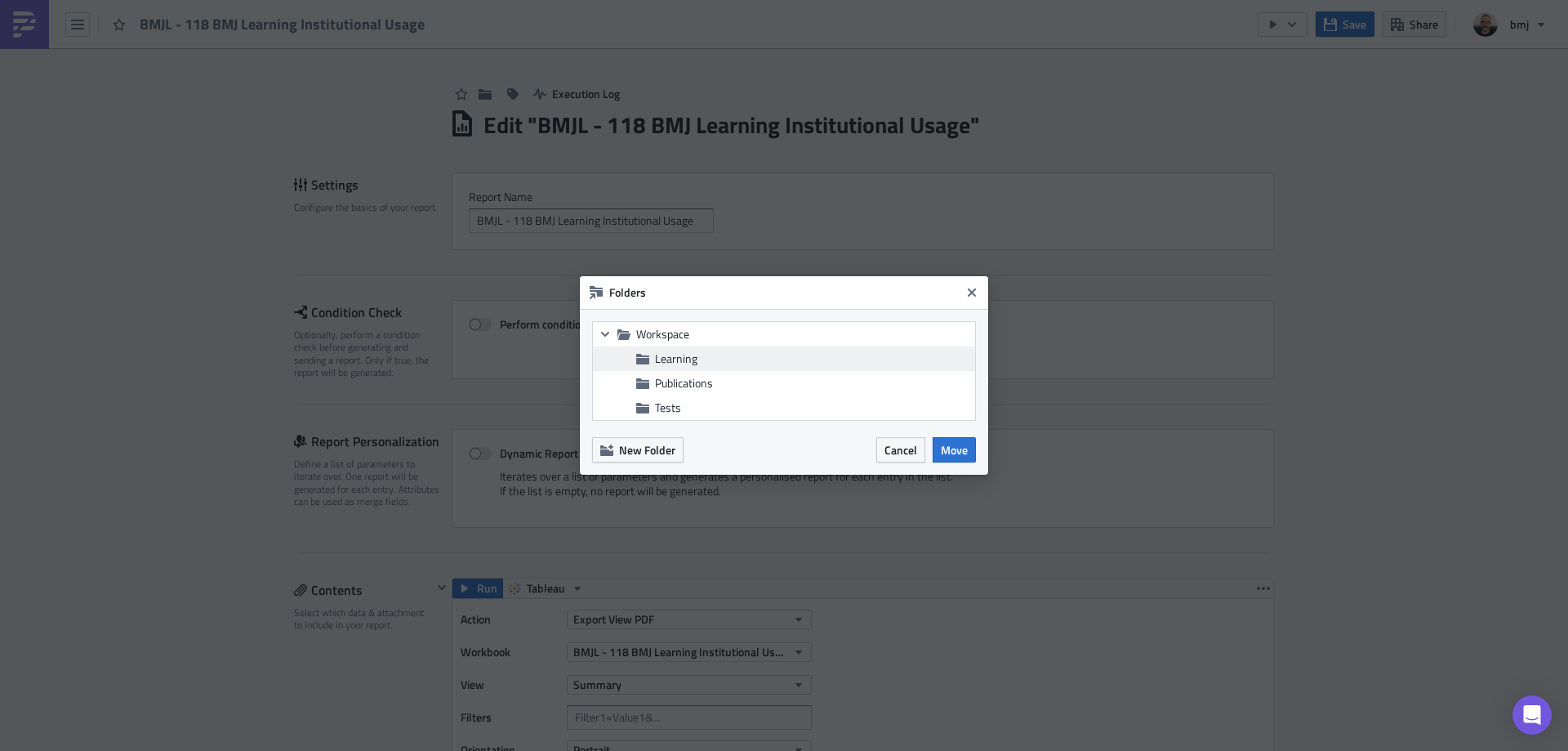
click at [730, 356] on span "Learning" at bounding box center [813, 359] width 316 height 15
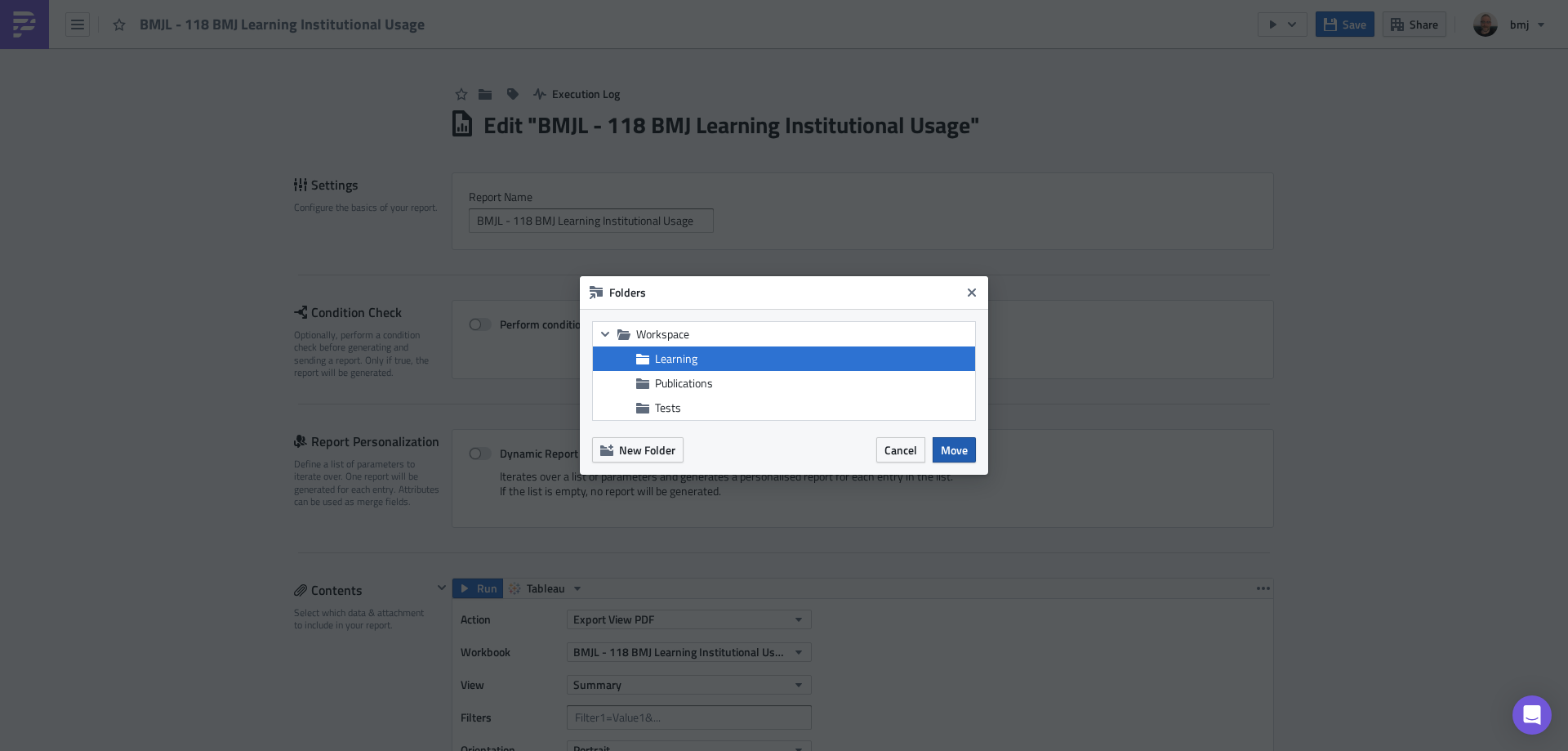
click at [961, 456] on span "Move" at bounding box center [954, 449] width 27 height 17
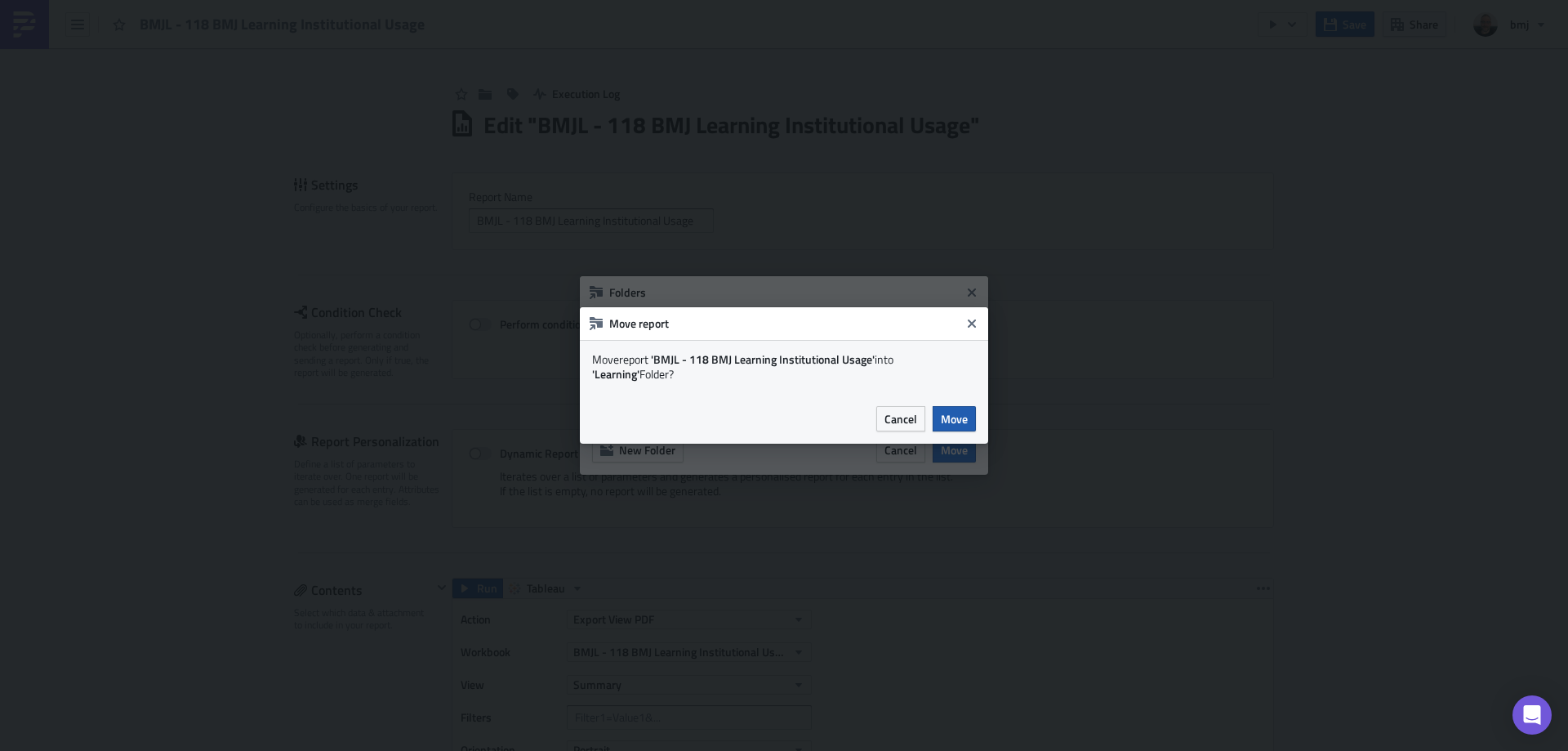
click at [969, 410] on button "Move" at bounding box center [954, 418] width 43 height 26
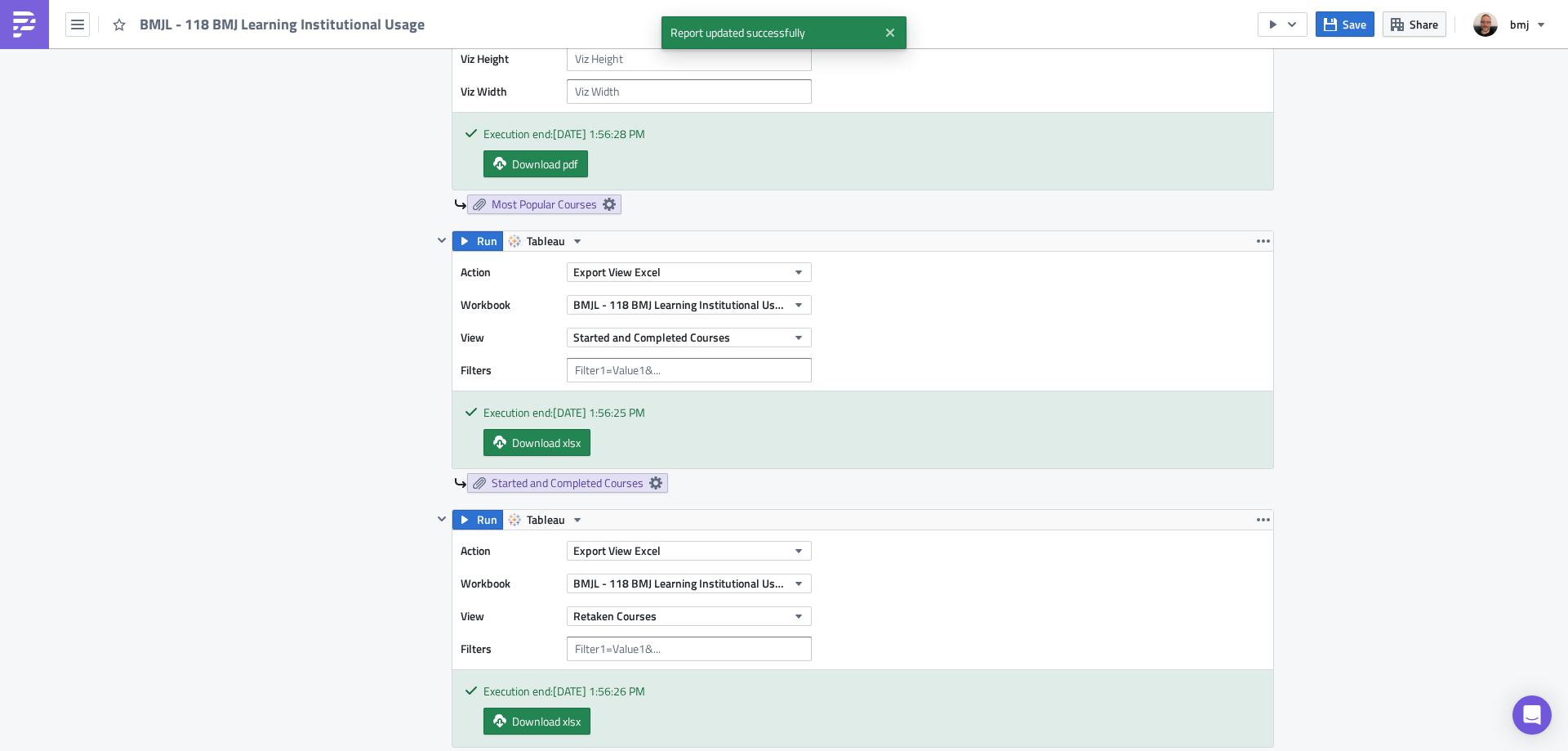
scroll to position [3569, 0]
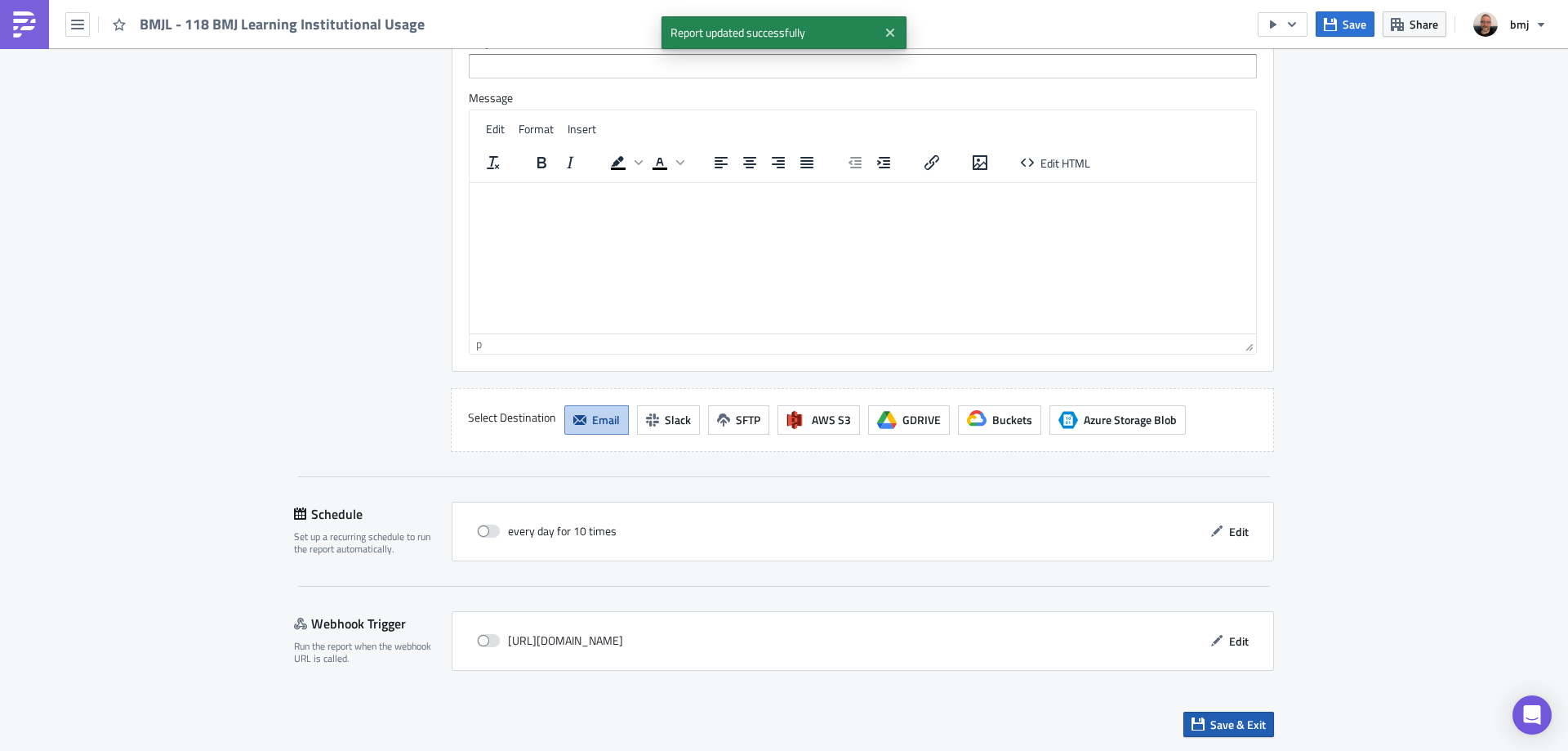
click at [1251, 728] on span "Save & Exit" at bounding box center [1238, 723] width 56 height 17
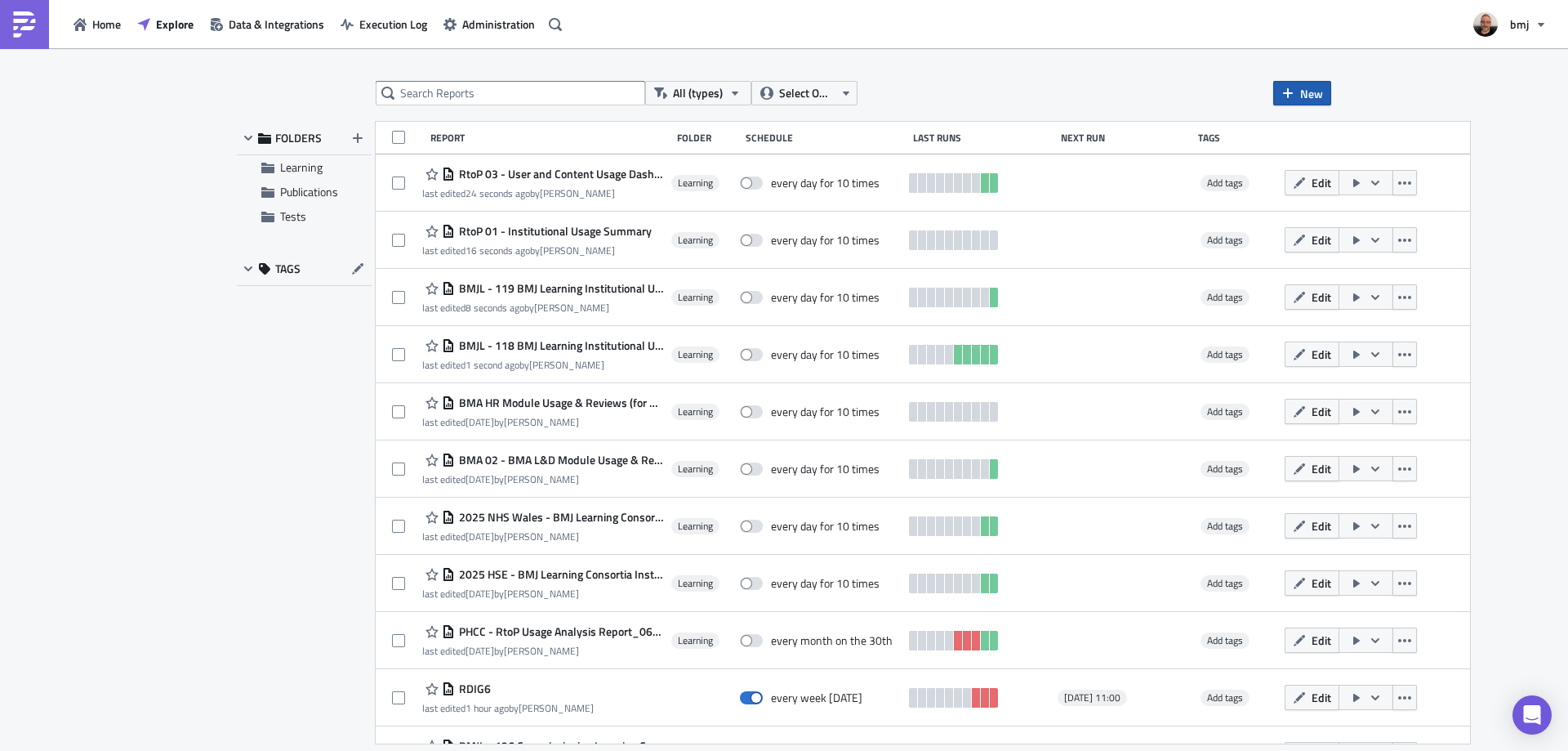
click at [1317, 91] on span "New" at bounding box center [1312, 93] width 23 height 17
click at [1328, 137] on div "Report" at bounding box center [1357, 134] width 108 height 16
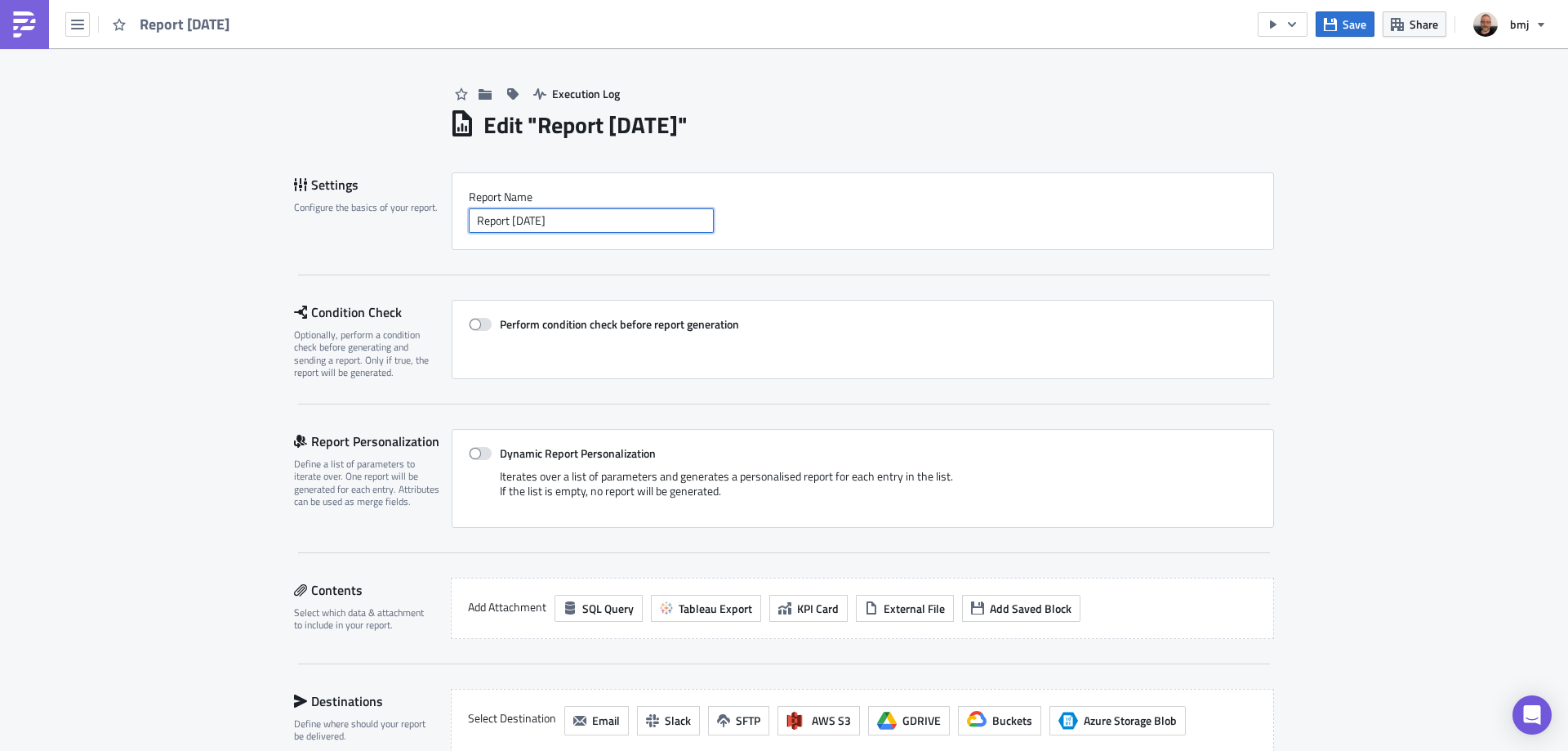
click at [630, 220] on input "Report [DATE]" at bounding box center [591, 221] width 245 height 25
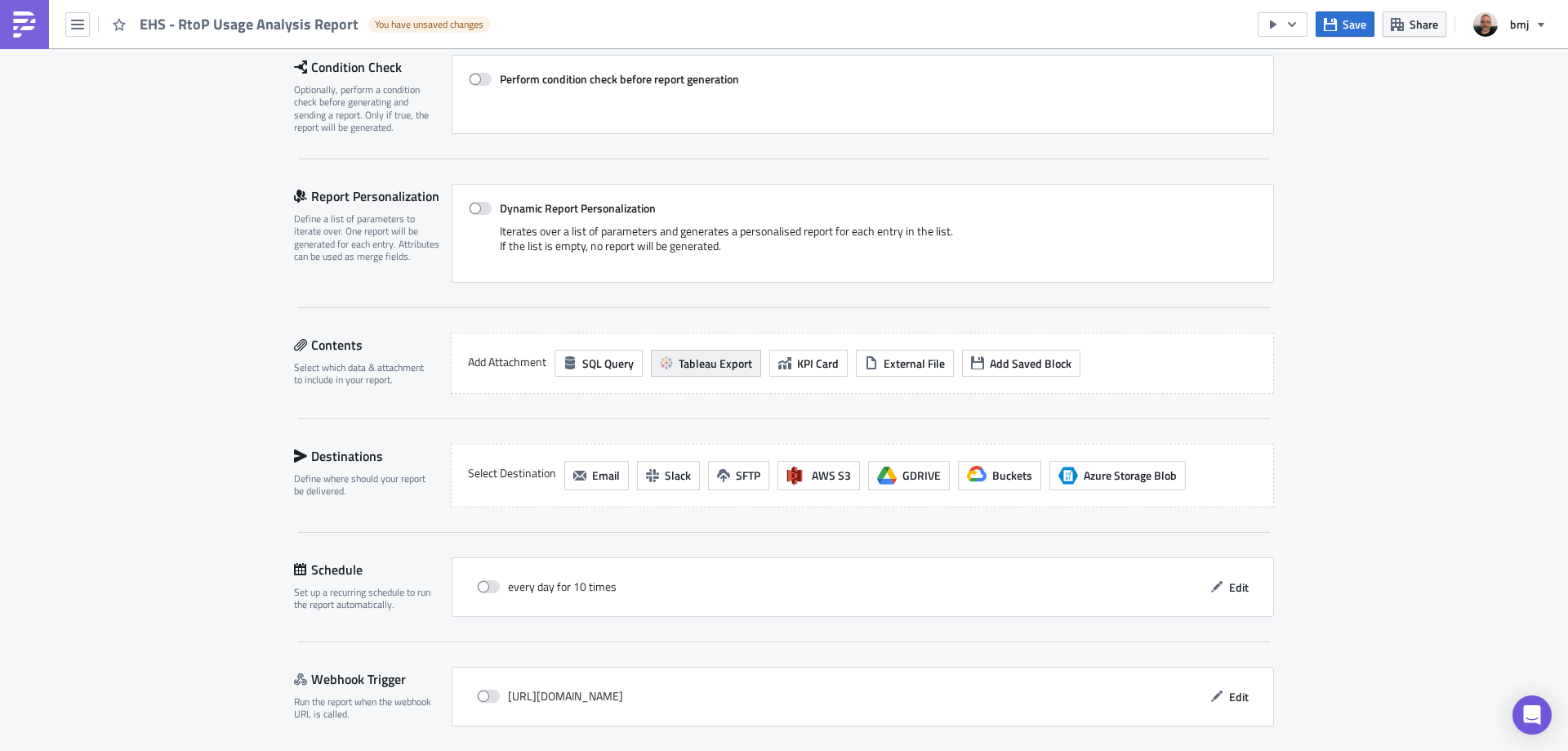
type input "EHS - RtoP Usage Analysis Report"
click at [679, 358] on span "Tableau Export" at bounding box center [715, 362] width 74 height 17
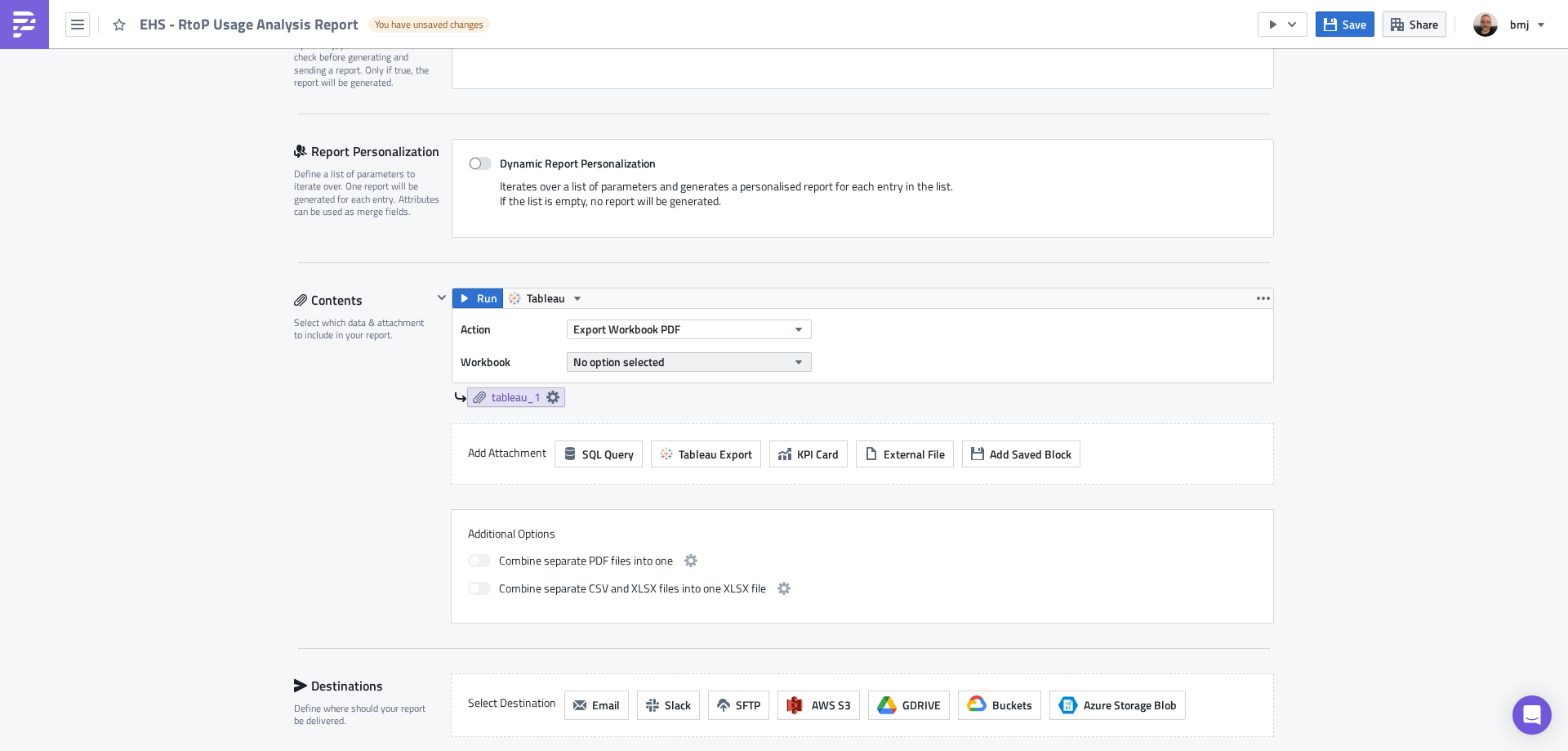
scroll to position [327, 0]
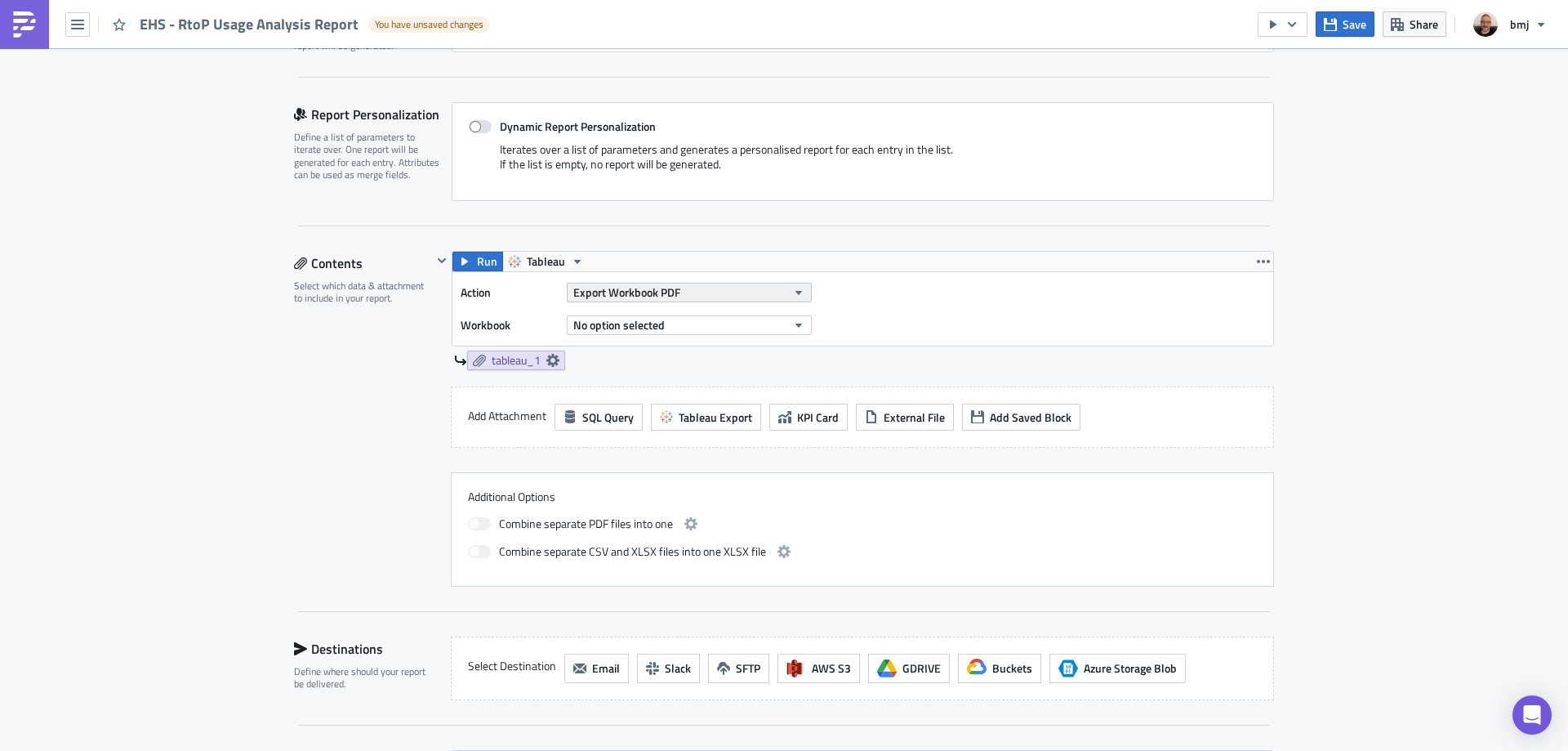
click at [681, 294] on button "Export Workbook PDF" at bounding box center [689, 292] width 245 height 20
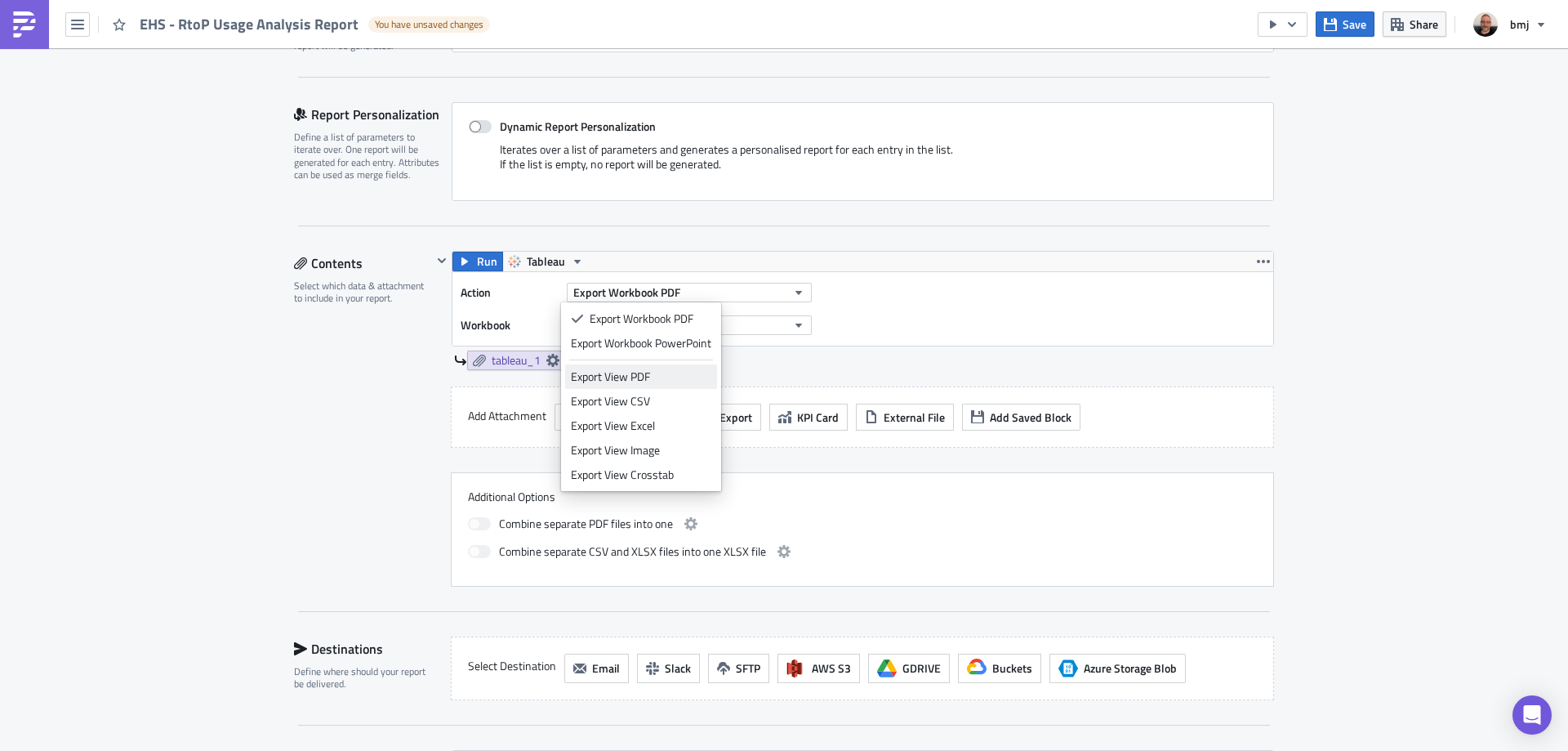
click at [681, 381] on div "Export View PDF" at bounding box center [641, 376] width 140 height 16
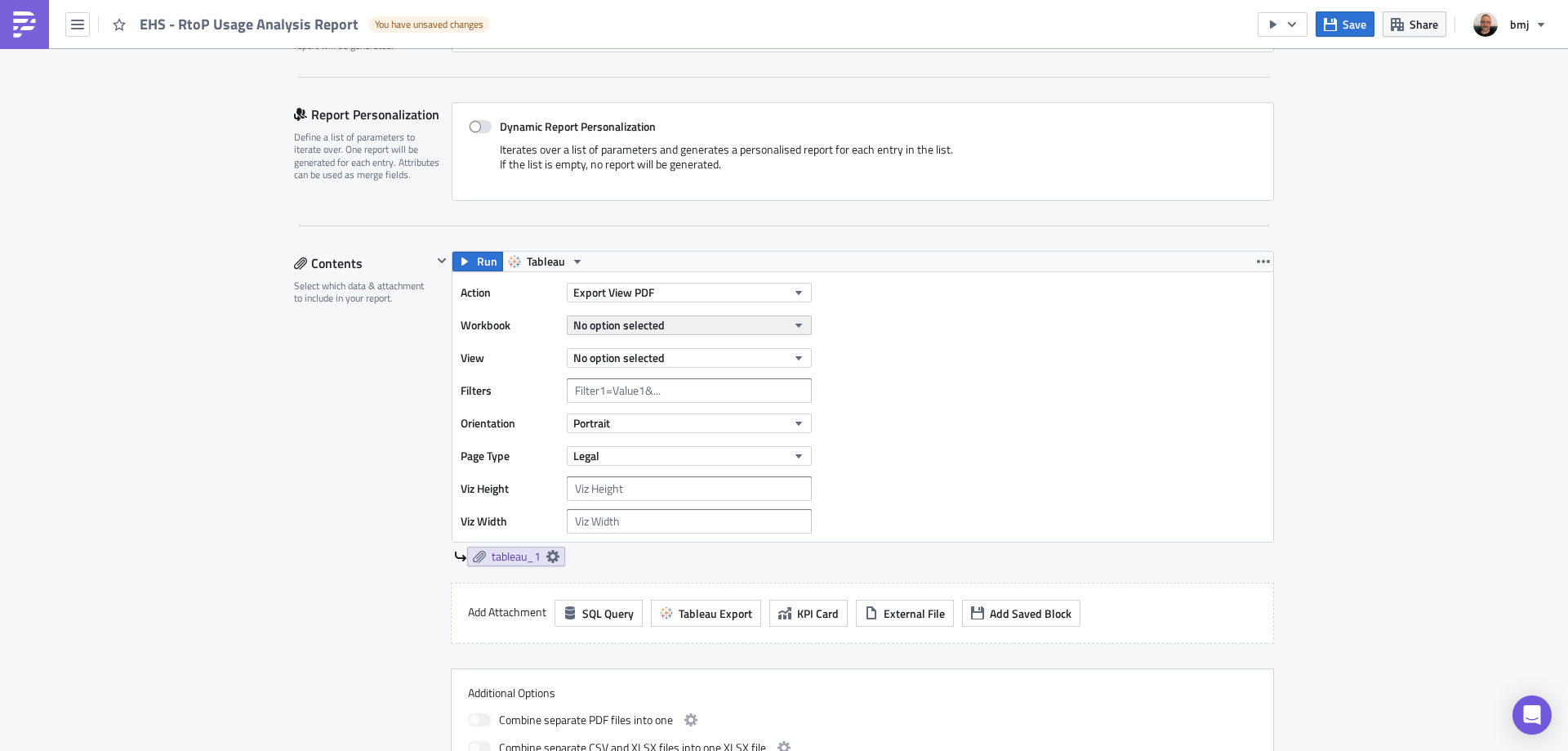
click at [640, 323] on span "No option selected" at bounding box center [619, 324] width 91 height 17
type input "ehs"
click at [678, 378] on div "EHS - RtoP Usage Analysis Report" at bounding box center [653, 380] width 165 height 16
click at [671, 360] on button "No option selected" at bounding box center [689, 358] width 245 height 20
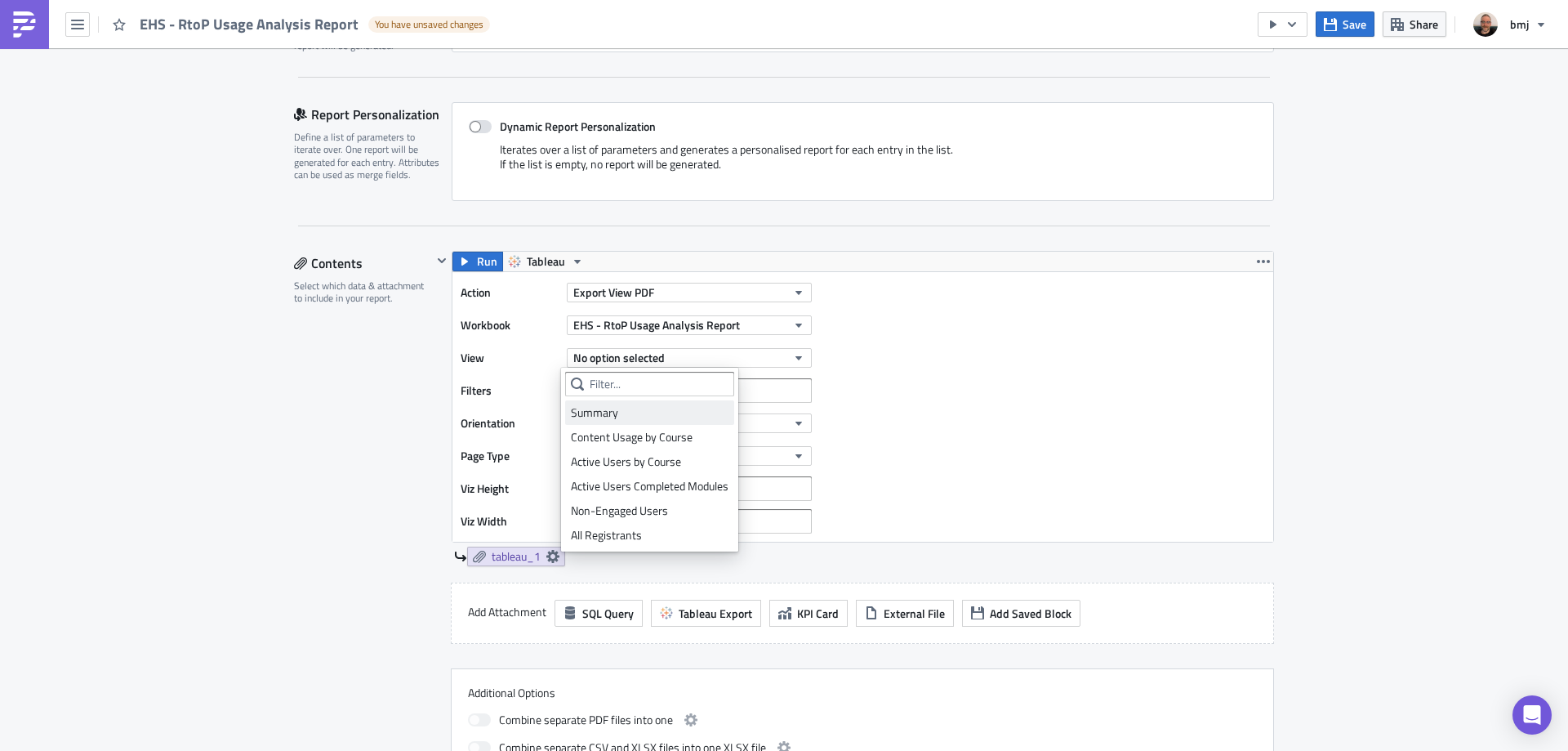
click at [658, 414] on div "Summary" at bounding box center [650, 413] width 158 height 16
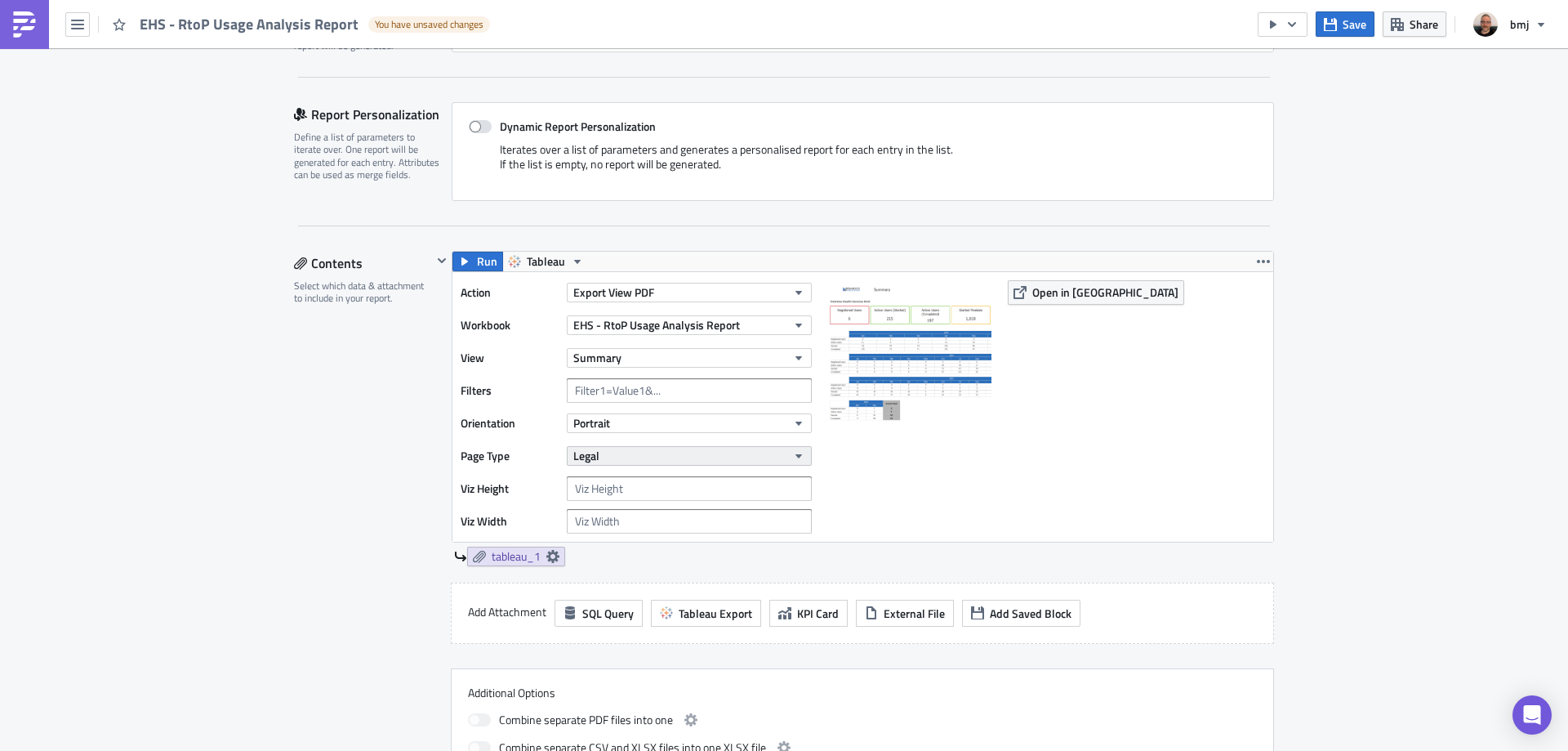
click at [691, 447] on button "Legal" at bounding box center [689, 455] width 245 height 20
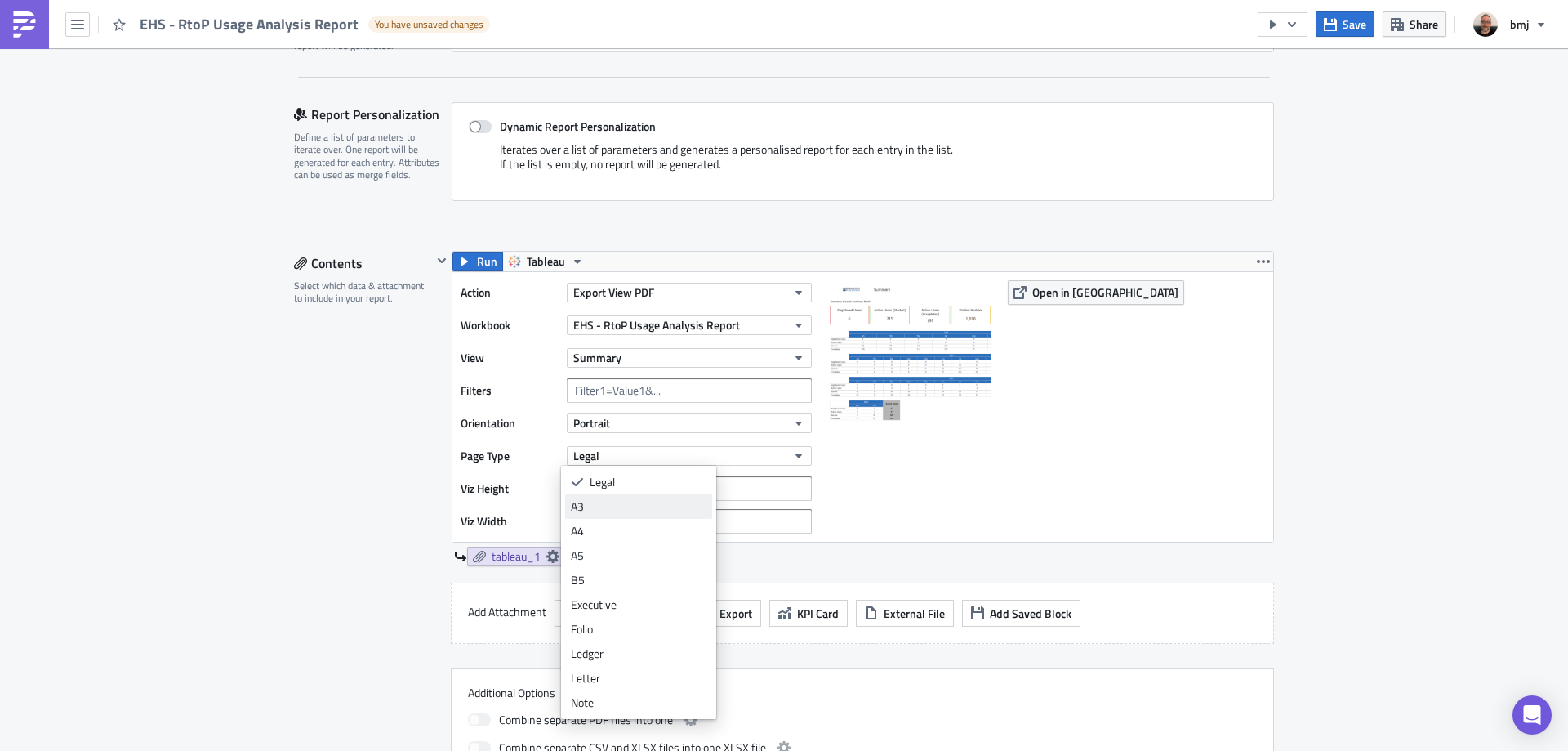
click at [631, 508] on div "A3" at bounding box center [638, 506] width 136 height 16
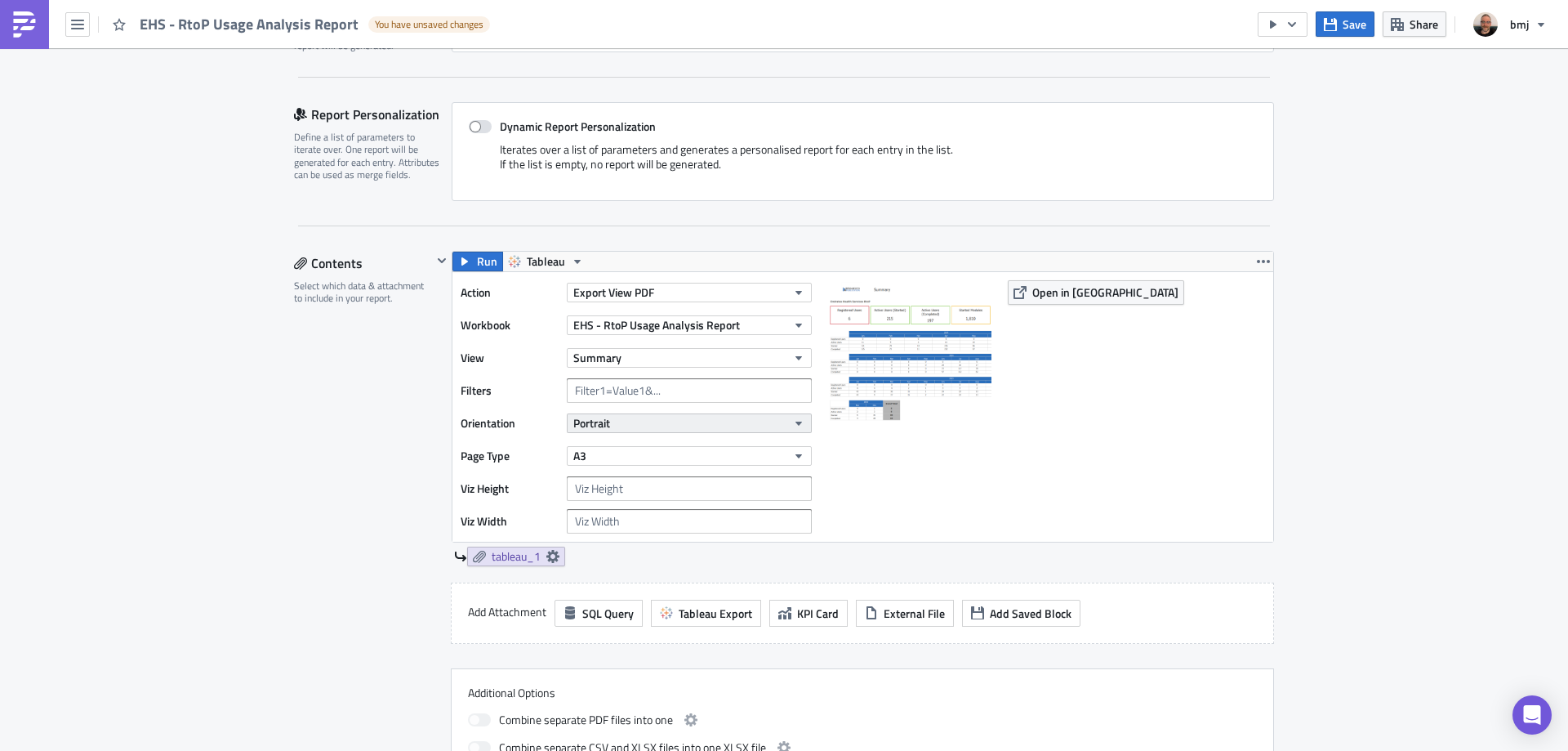
click at [636, 416] on button "Portrait" at bounding box center [689, 423] width 245 height 20
click at [613, 474] on div "Landscape" at bounding box center [638, 474] width 136 height 16
click at [959, 481] on div at bounding box center [910, 407] width 163 height 253
click at [1350, 26] on span "Save" at bounding box center [1354, 23] width 24 height 17
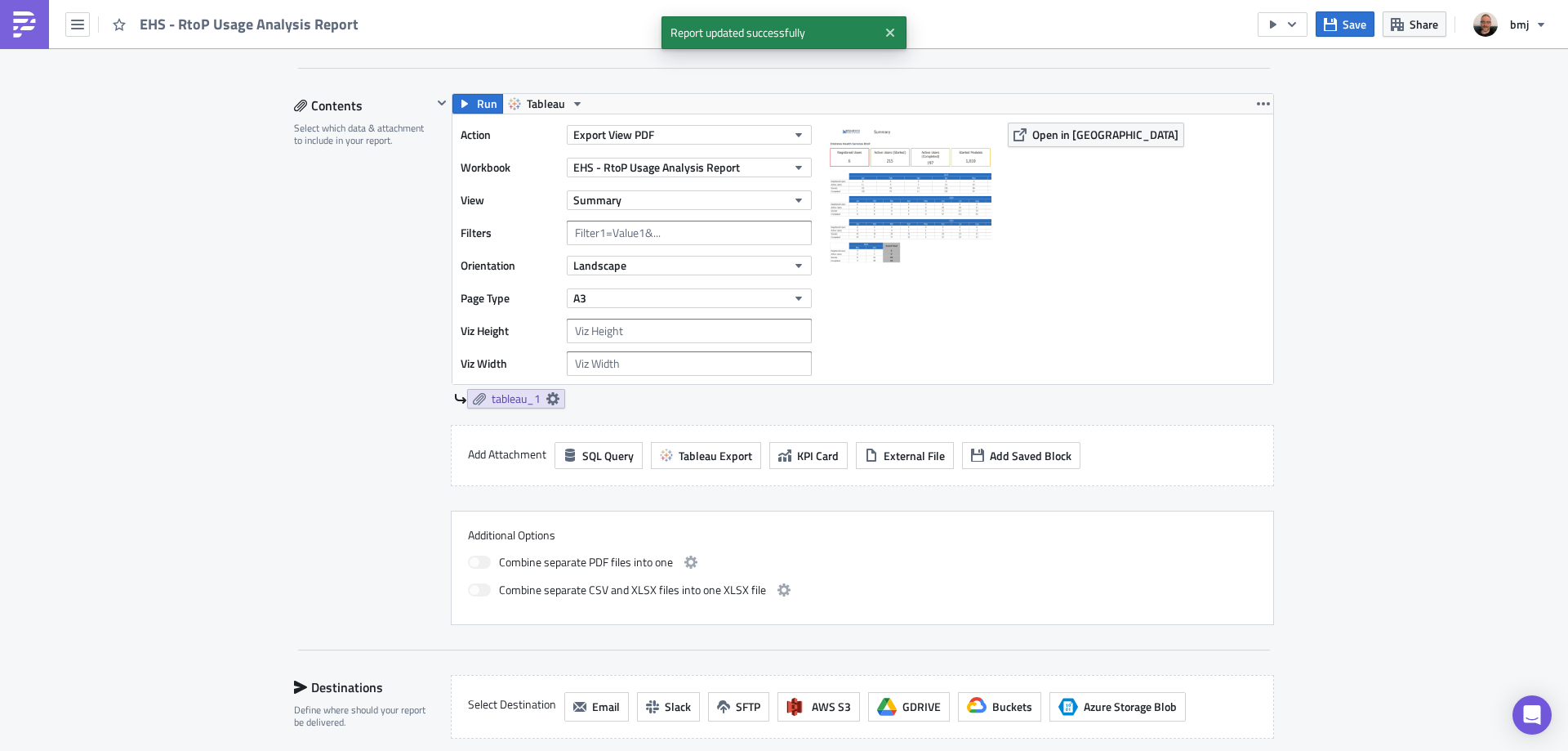
scroll to position [408, 0]
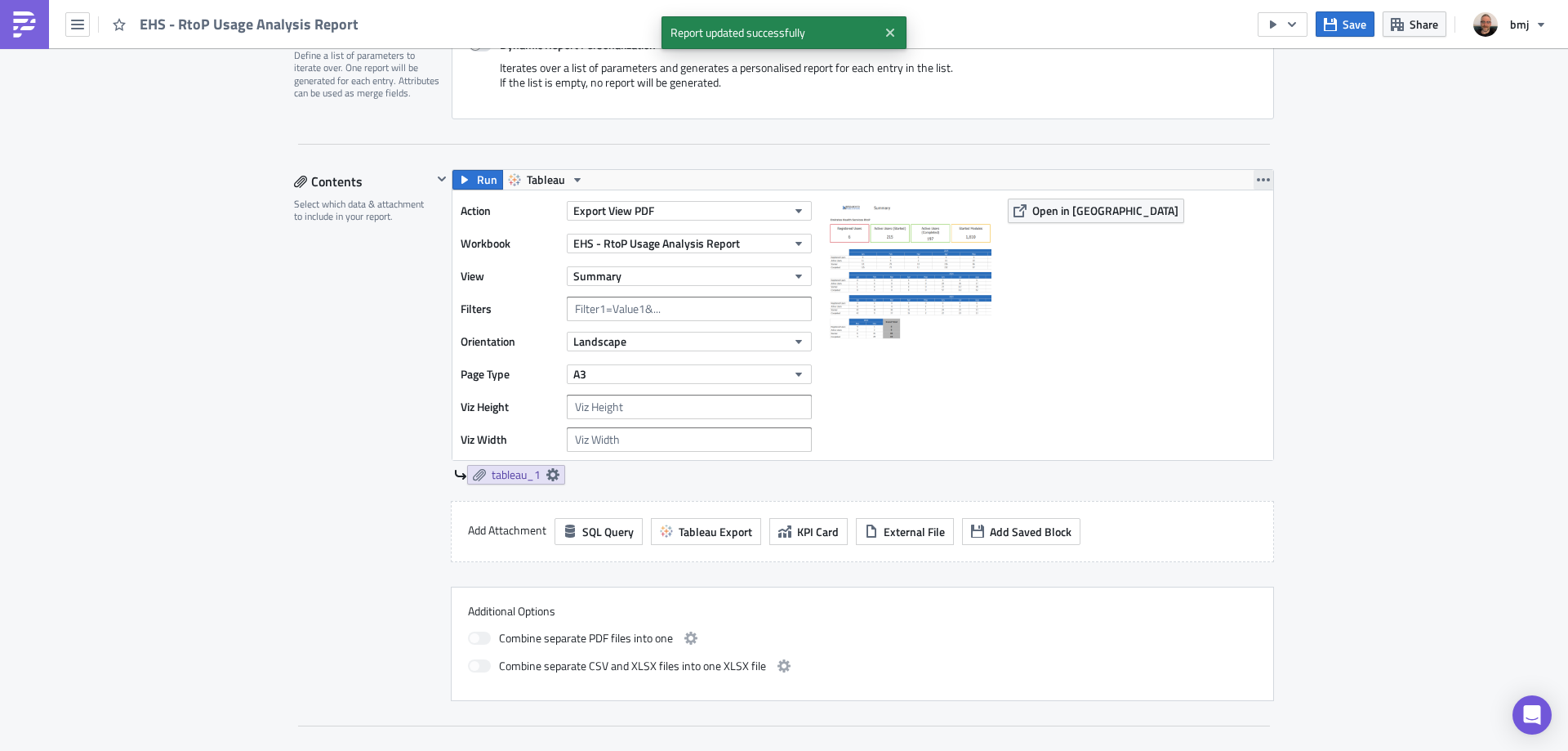
click at [1257, 185] on icon "button" at bounding box center [1263, 179] width 13 height 13
click at [1257, 210] on div "Duplicate" at bounding box center [1267, 218] width 108 height 16
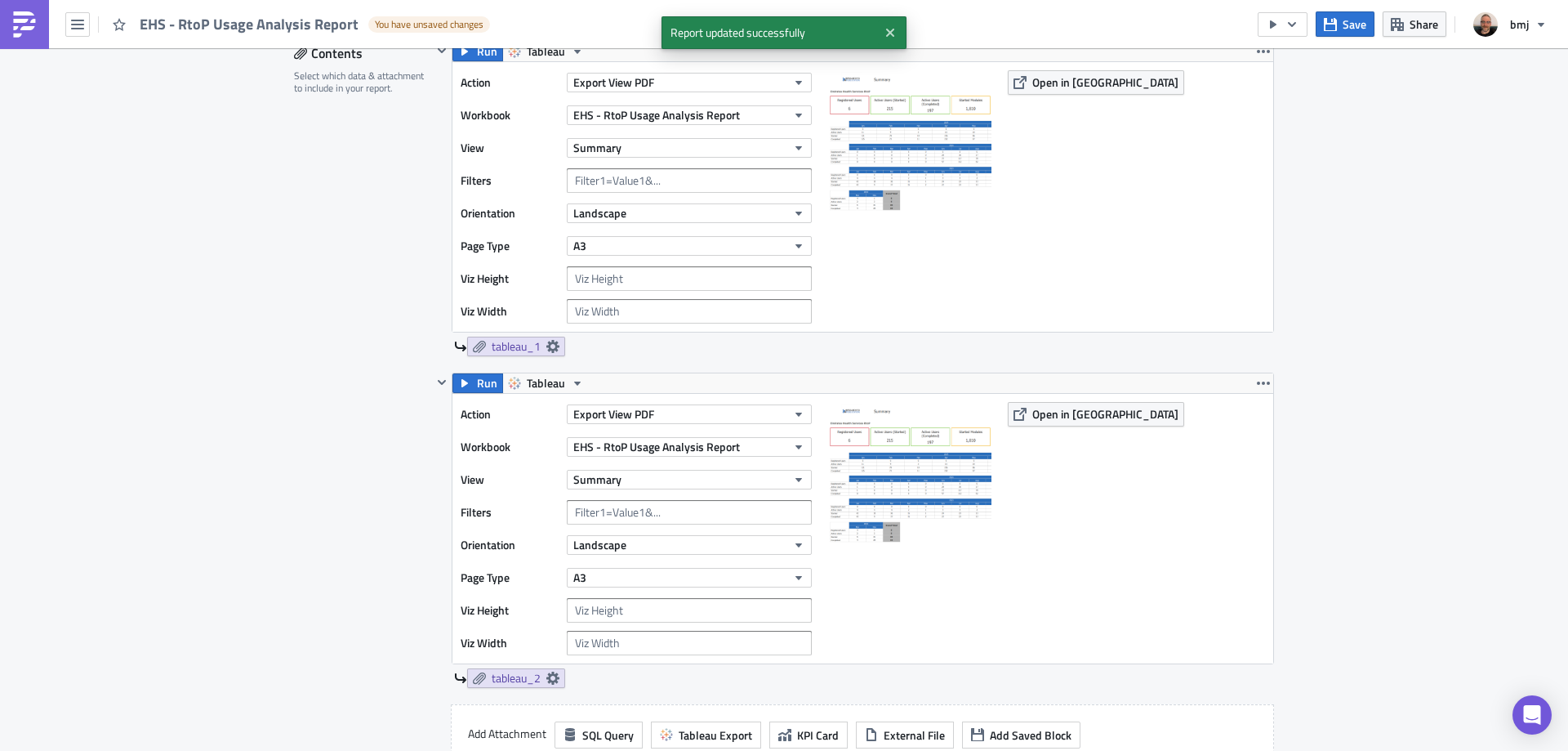
scroll to position [735, 0]
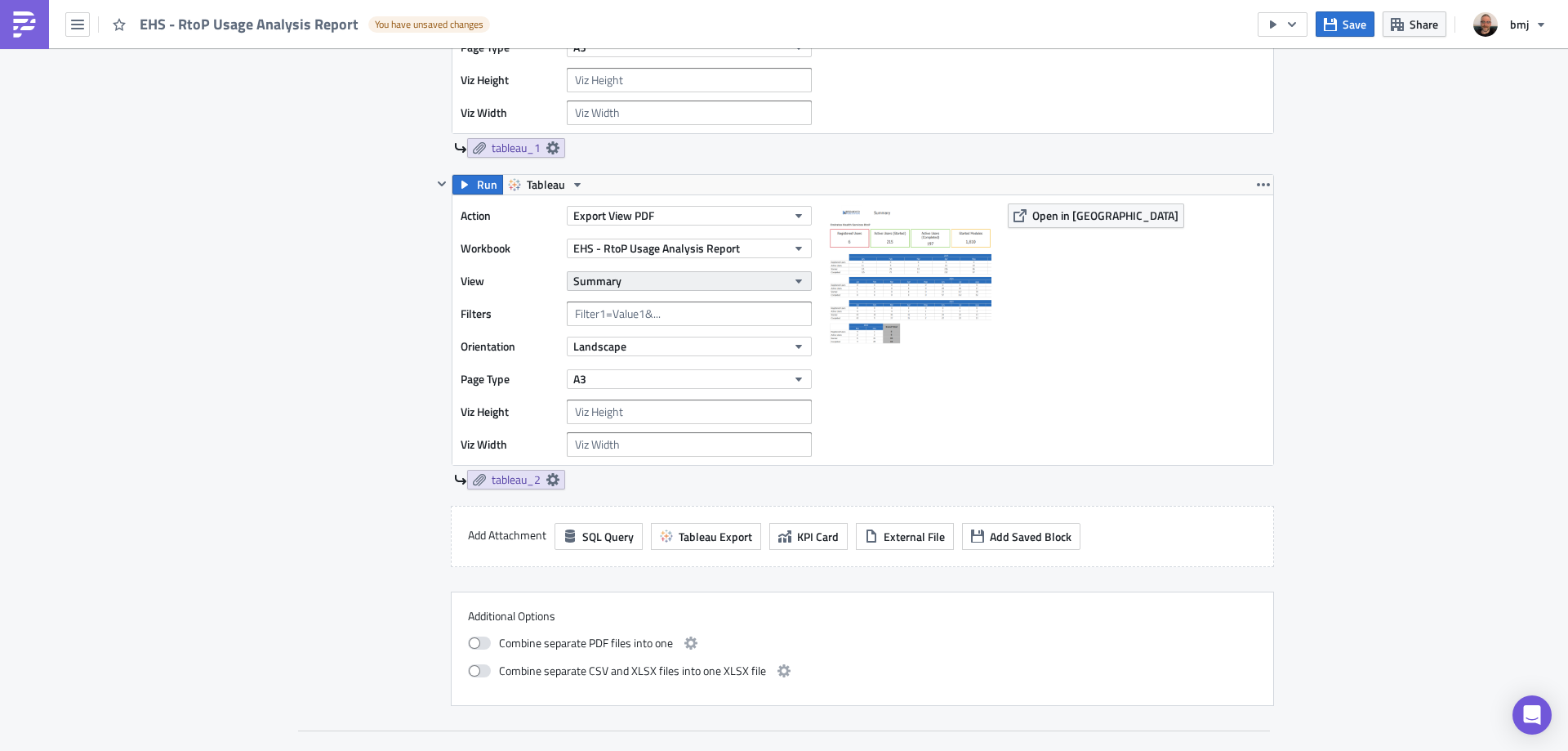
click at [709, 288] on button "Summary" at bounding box center [689, 281] width 245 height 20
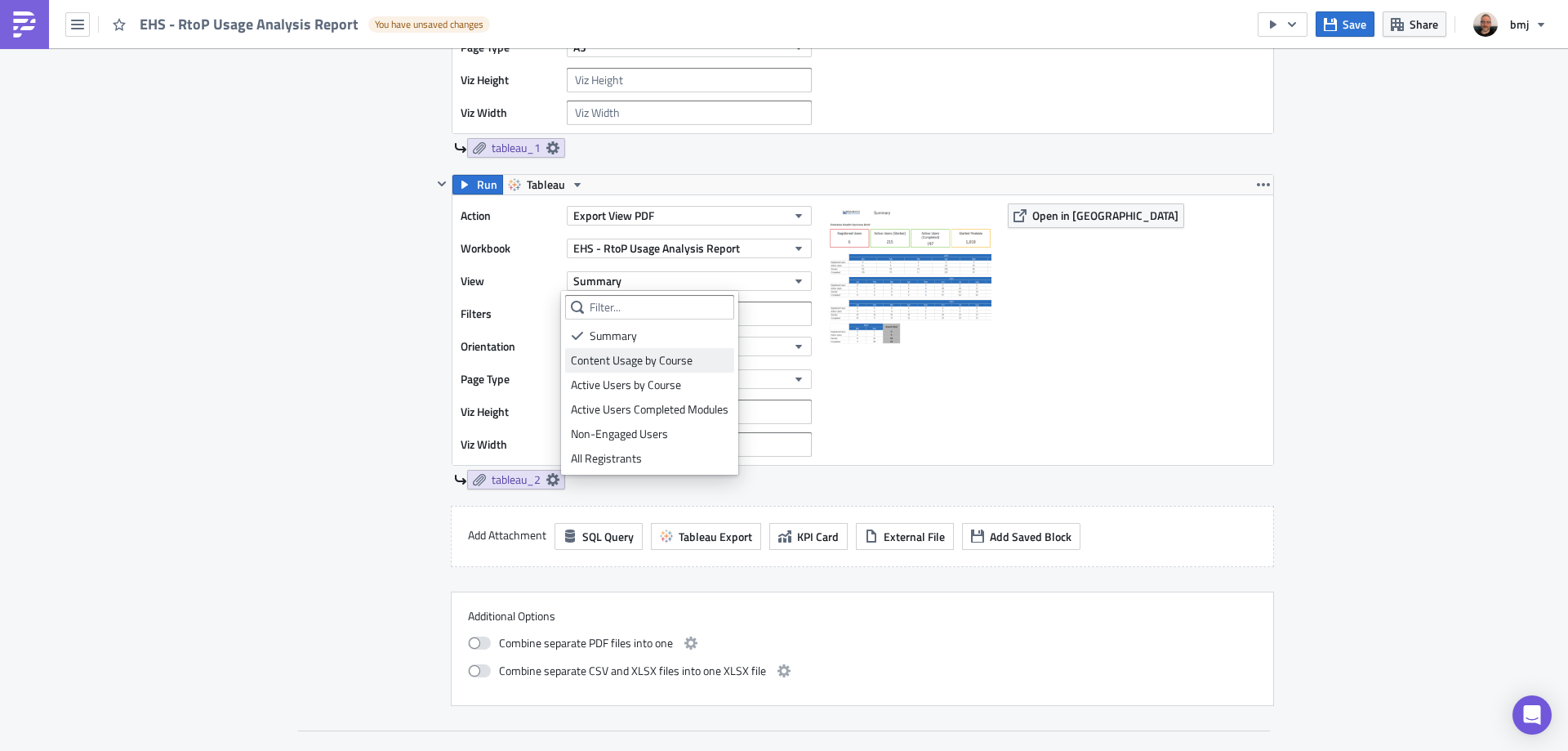
click at [665, 354] on div "Content Usage by Course" at bounding box center [650, 360] width 158 height 16
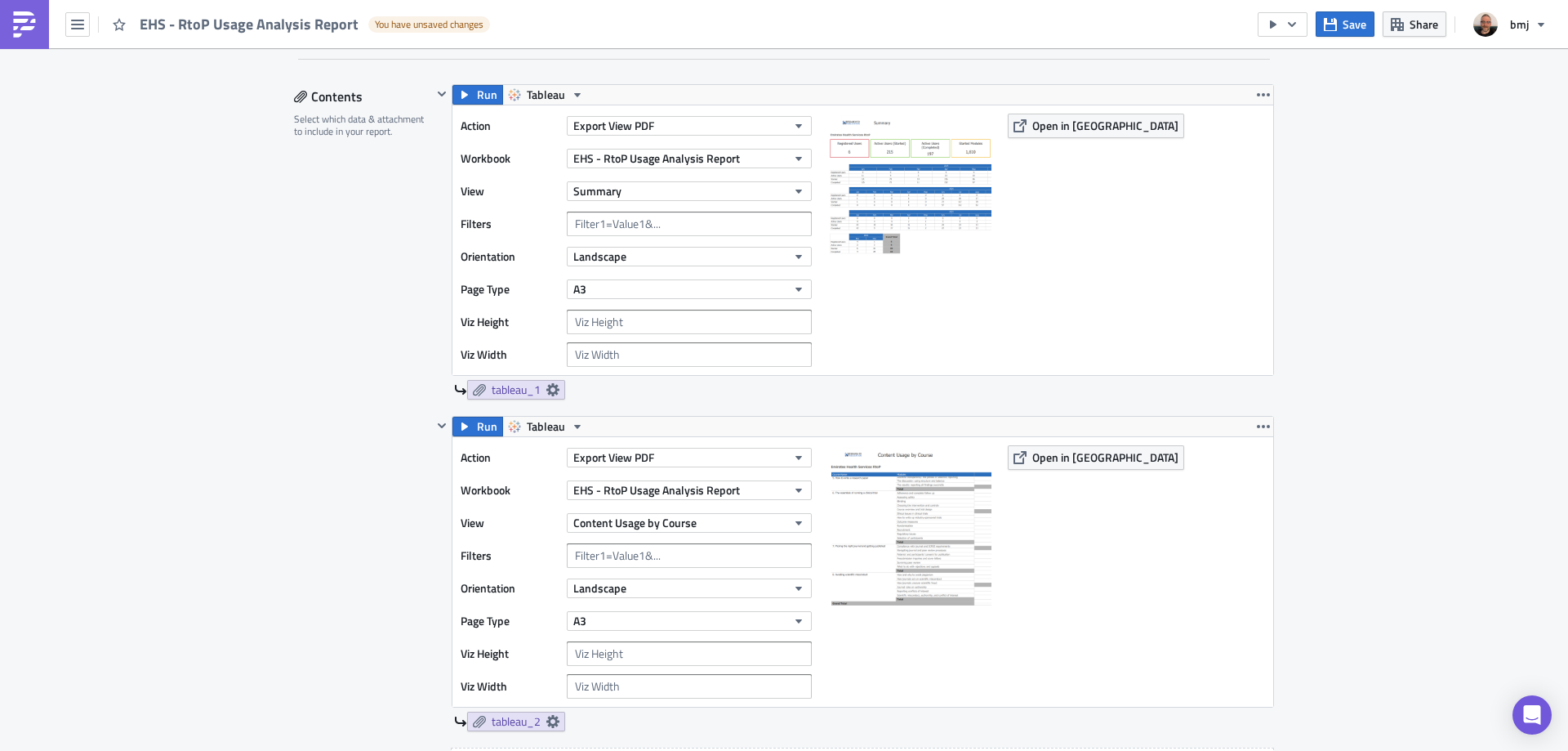
scroll to position [490, 0]
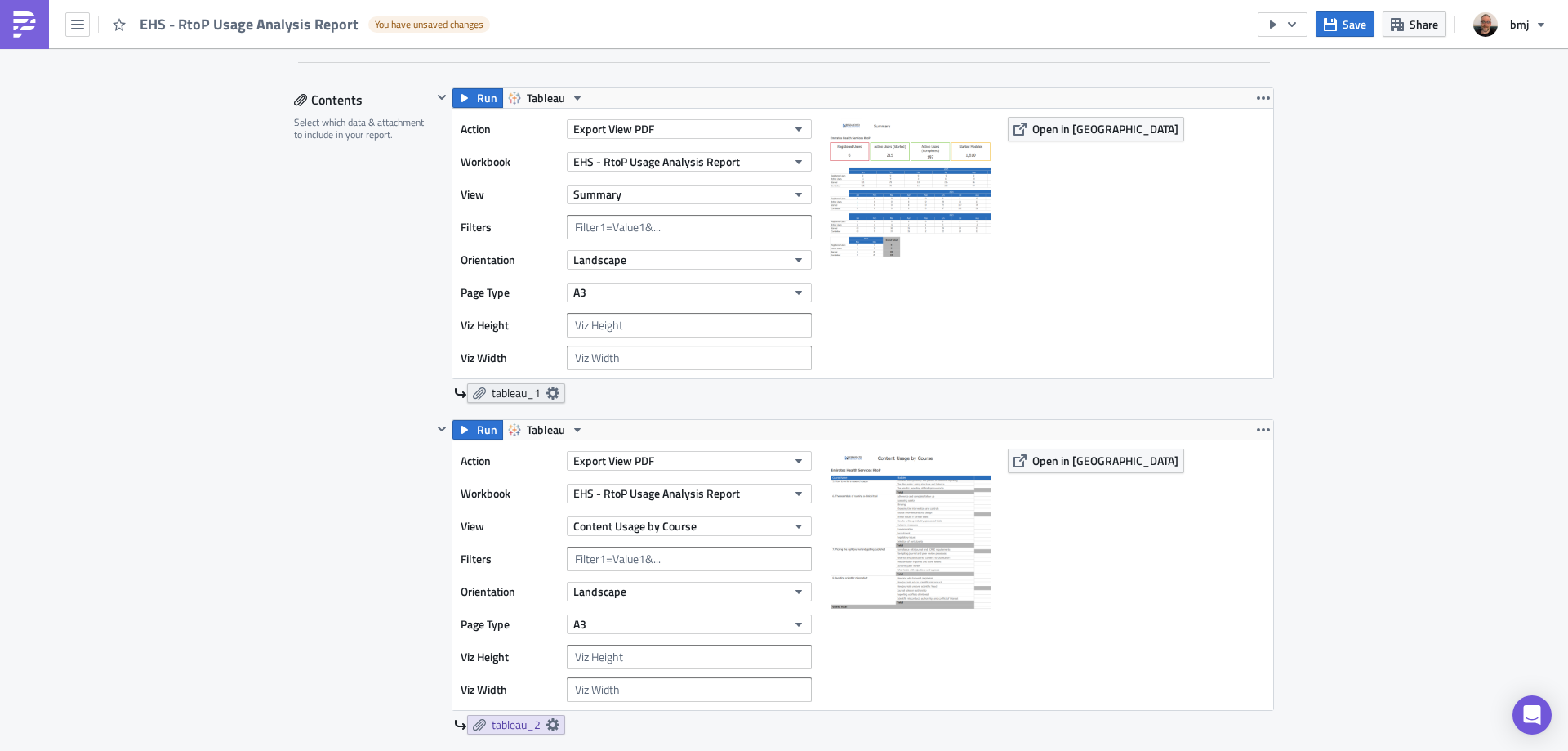
click at [549, 398] on icon at bounding box center [553, 392] width 13 height 13
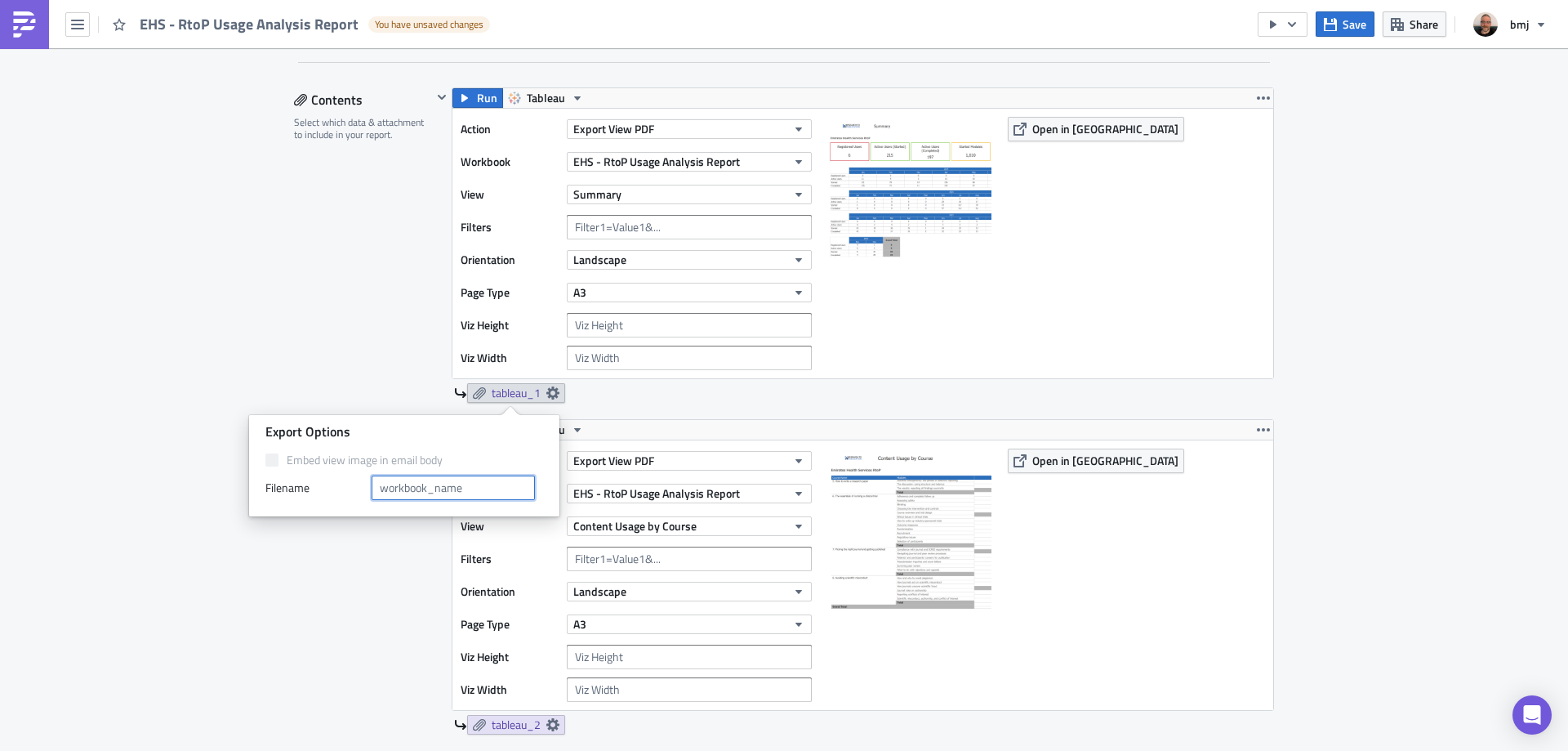
click at [491, 492] on input "text" at bounding box center [453, 488] width 163 height 25
type input "Summary"
click at [307, 266] on div "Contents Select which data & attachment to include in your report." at bounding box center [363, 518] width 138 height 864
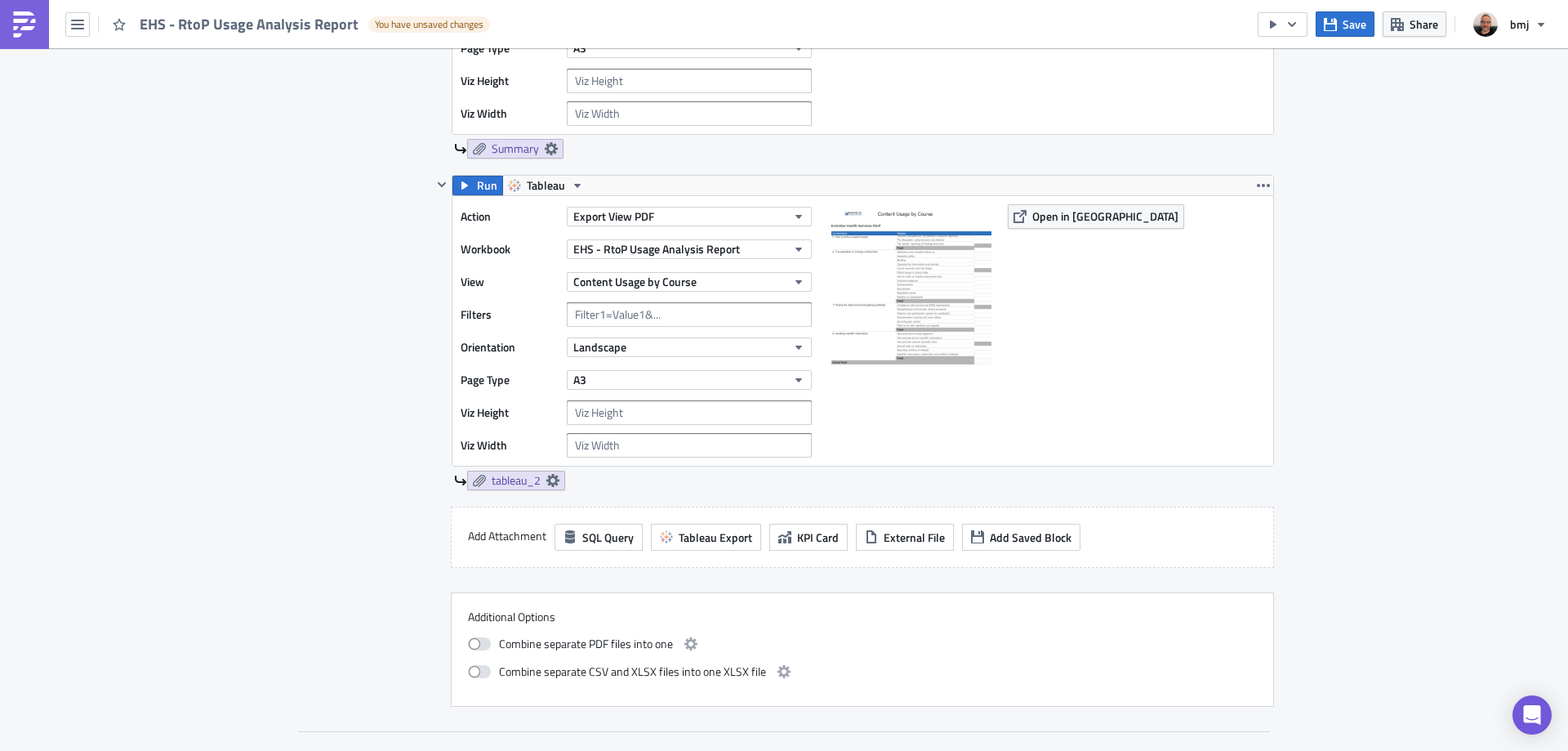
scroll to position [735, 0]
click at [547, 477] on icon at bounding box center [553, 479] width 13 height 13
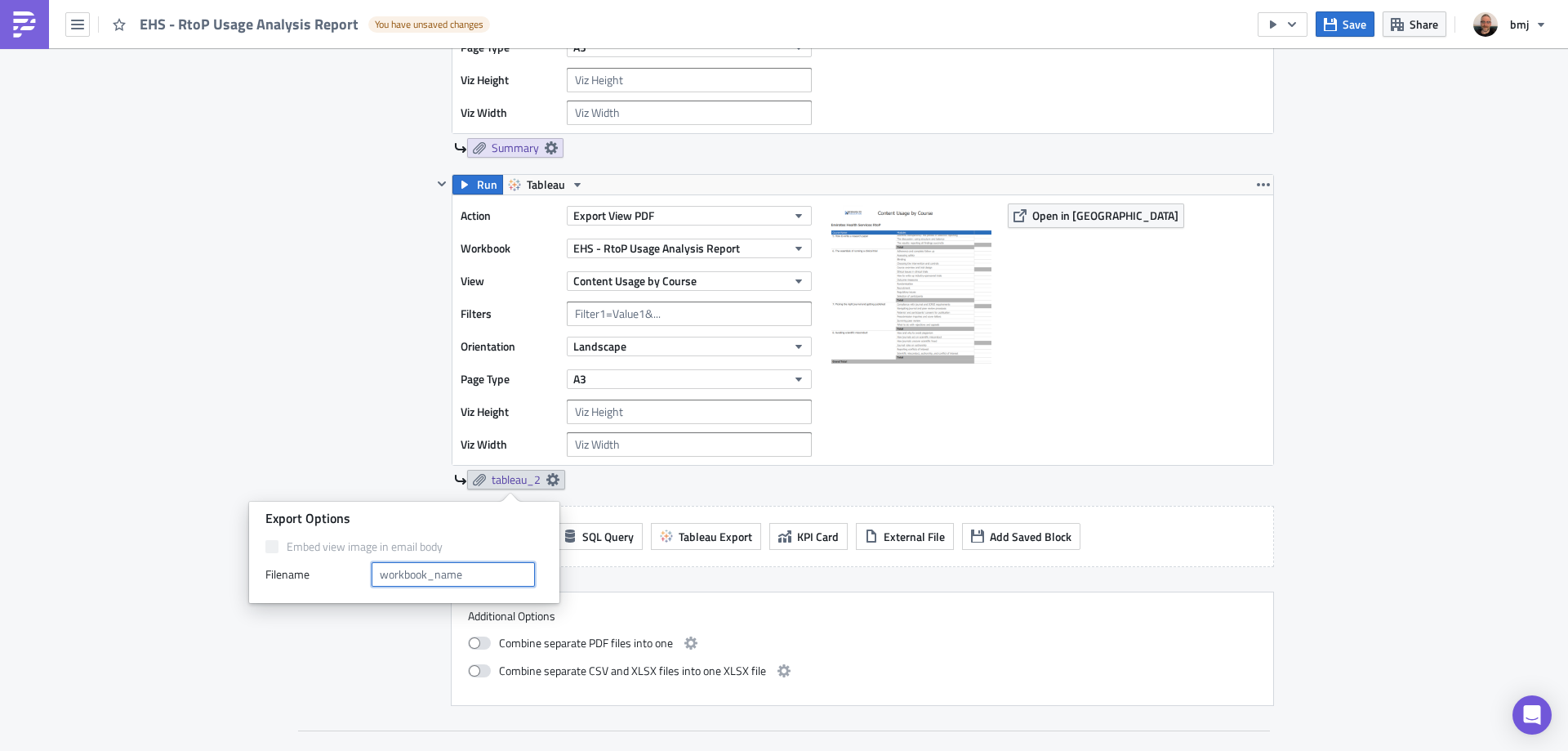
click at [468, 573] on input "text" at bounding box center [453, 574] width 163 height 25
type input "Content Usage by Course"
click at [226, 352] on div "Execution Log Edit " EHS - RtoP Usage Analysis Report " Draft Settings Configur…" at bounding box center [784, 217] width 1568 height 1808
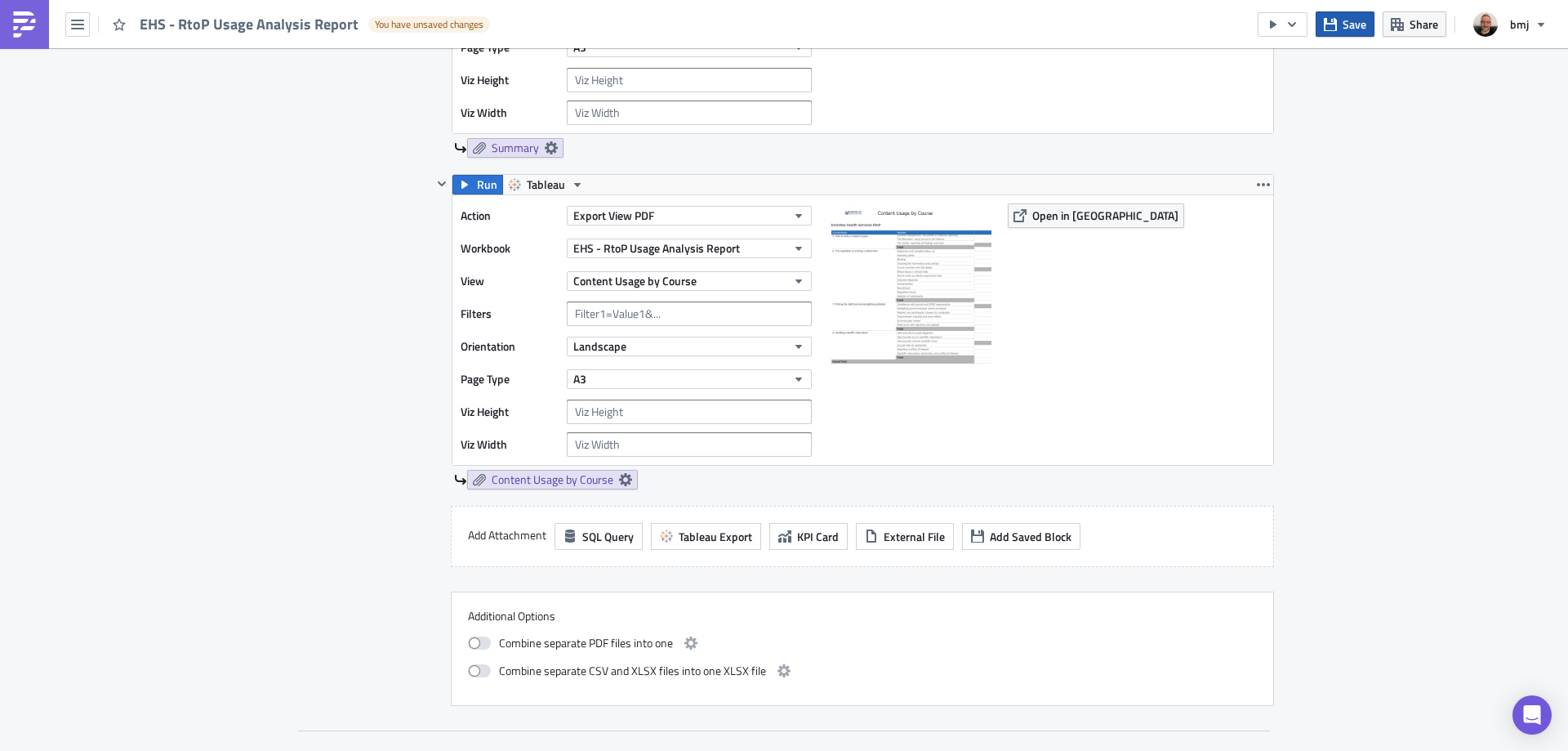
click at [1344, 32] on span "Save" at bounding box center [1354, 23] width 24 height 17
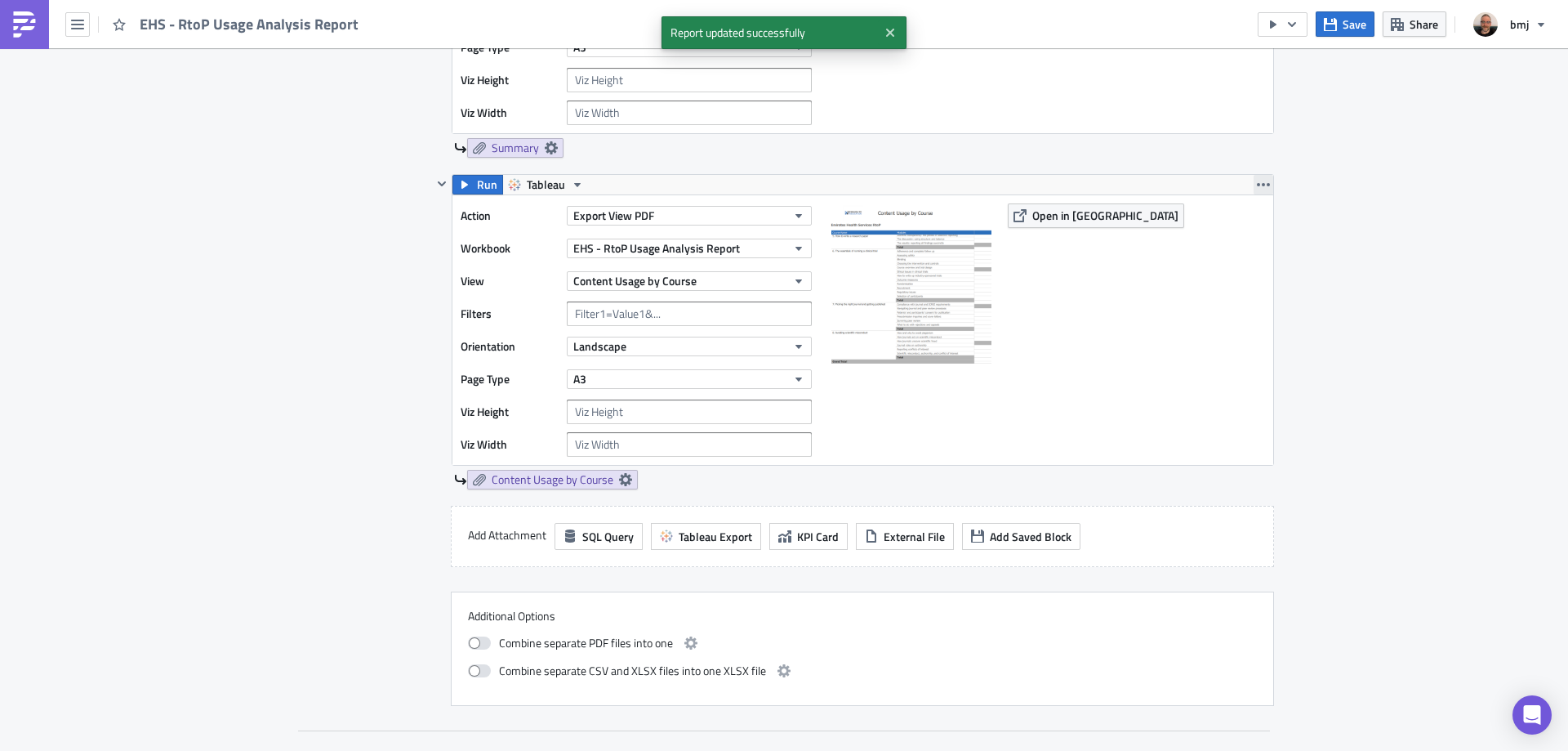
click at [1257, 184] on icon "button" at bounding box center [1263, 185] width 13 height 13
click at [1265, 225] on div "Duplicate" at bounding box center [1267, 223] width 108 height 16
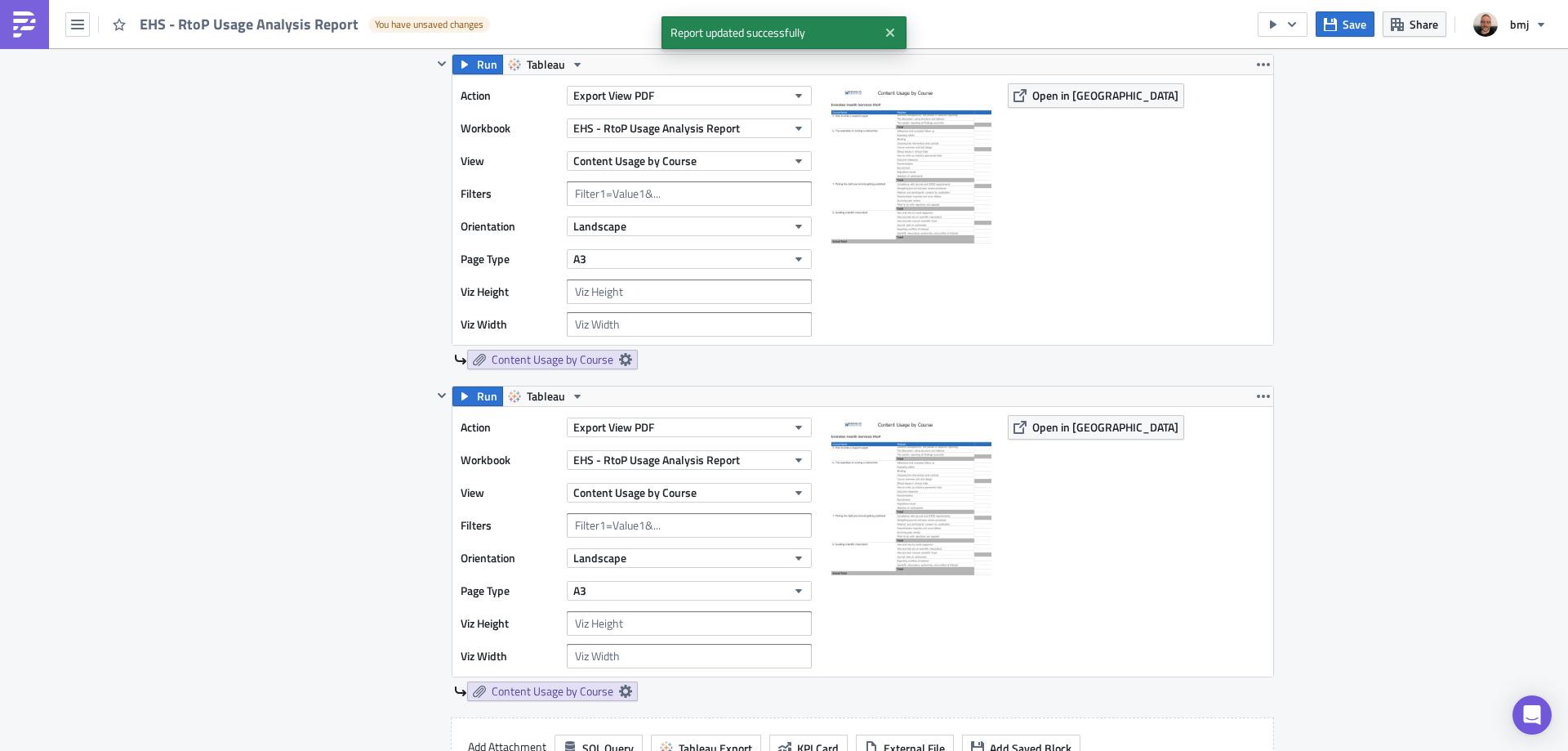
scroll to position [1062, 0]
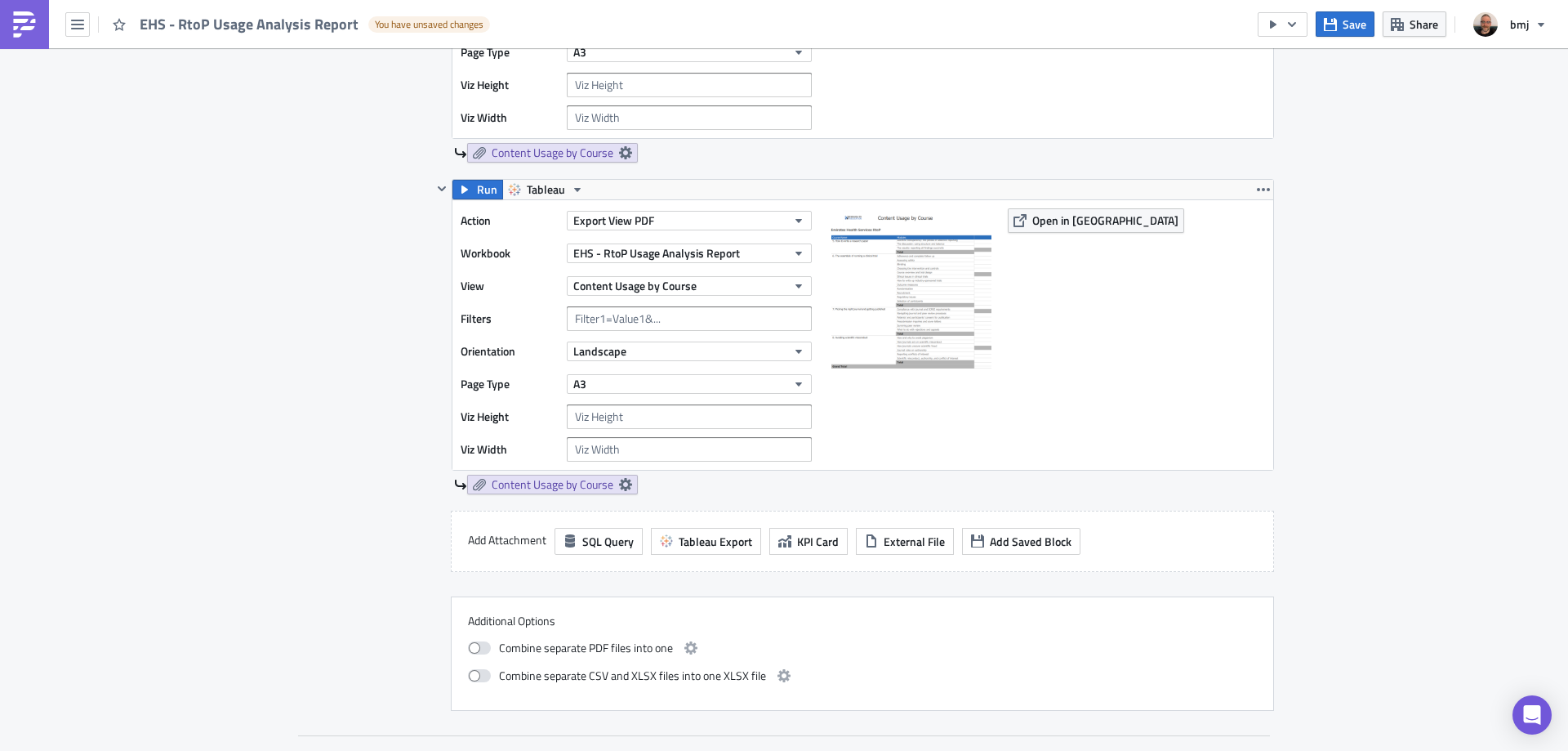
click at [658, 299] on div "Action Export View PDF Workbook EHS - RtoP Usage Analysis Report View Content U…" at bounding box center [640, 335] width 359 height 253
click at [706, 288] on button "Content Usage by Course" at bounding box center [689, 286] width 245 height 20
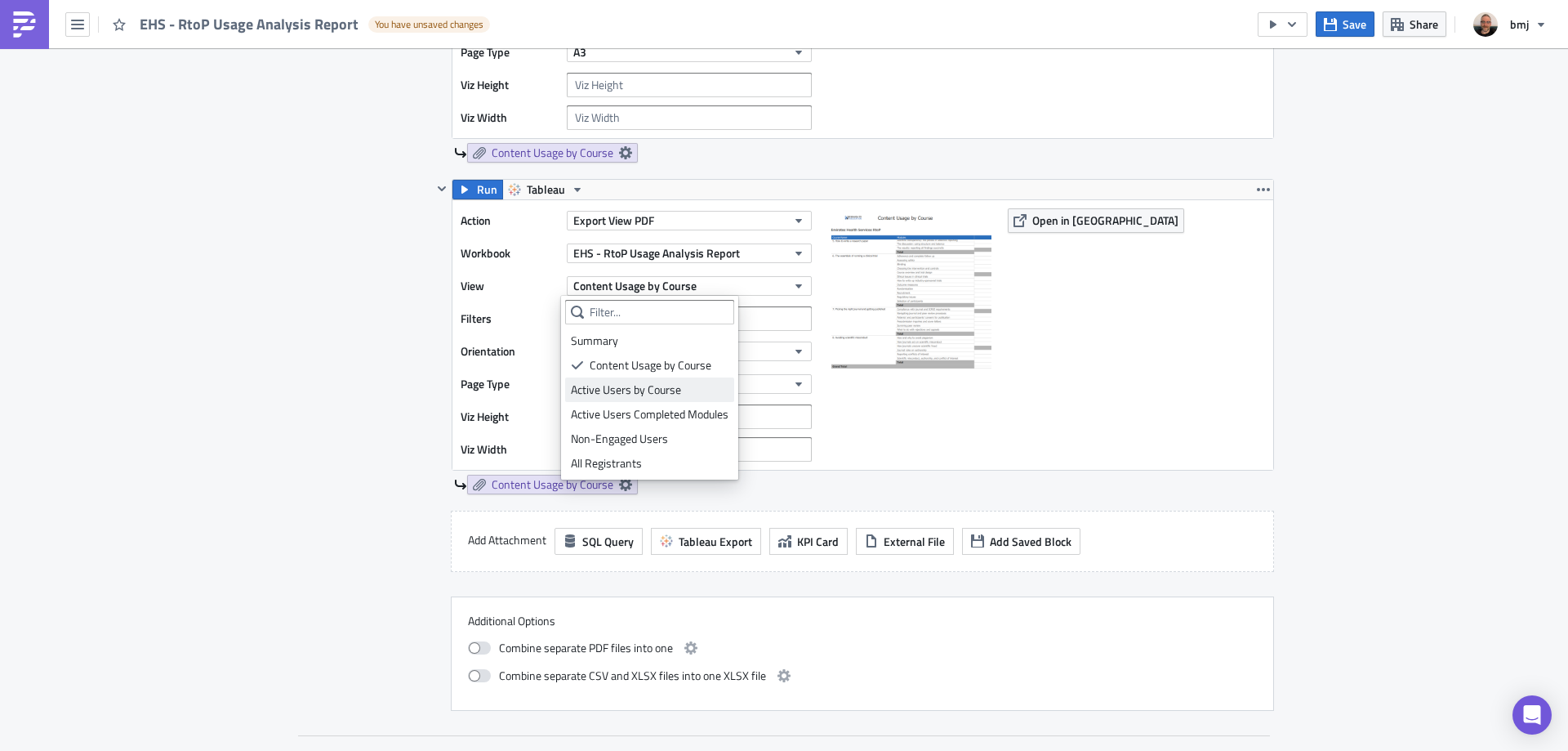
click at [690, 384] on div "Active Users by Course" at bounding box center [650, 390] width 158 height 16
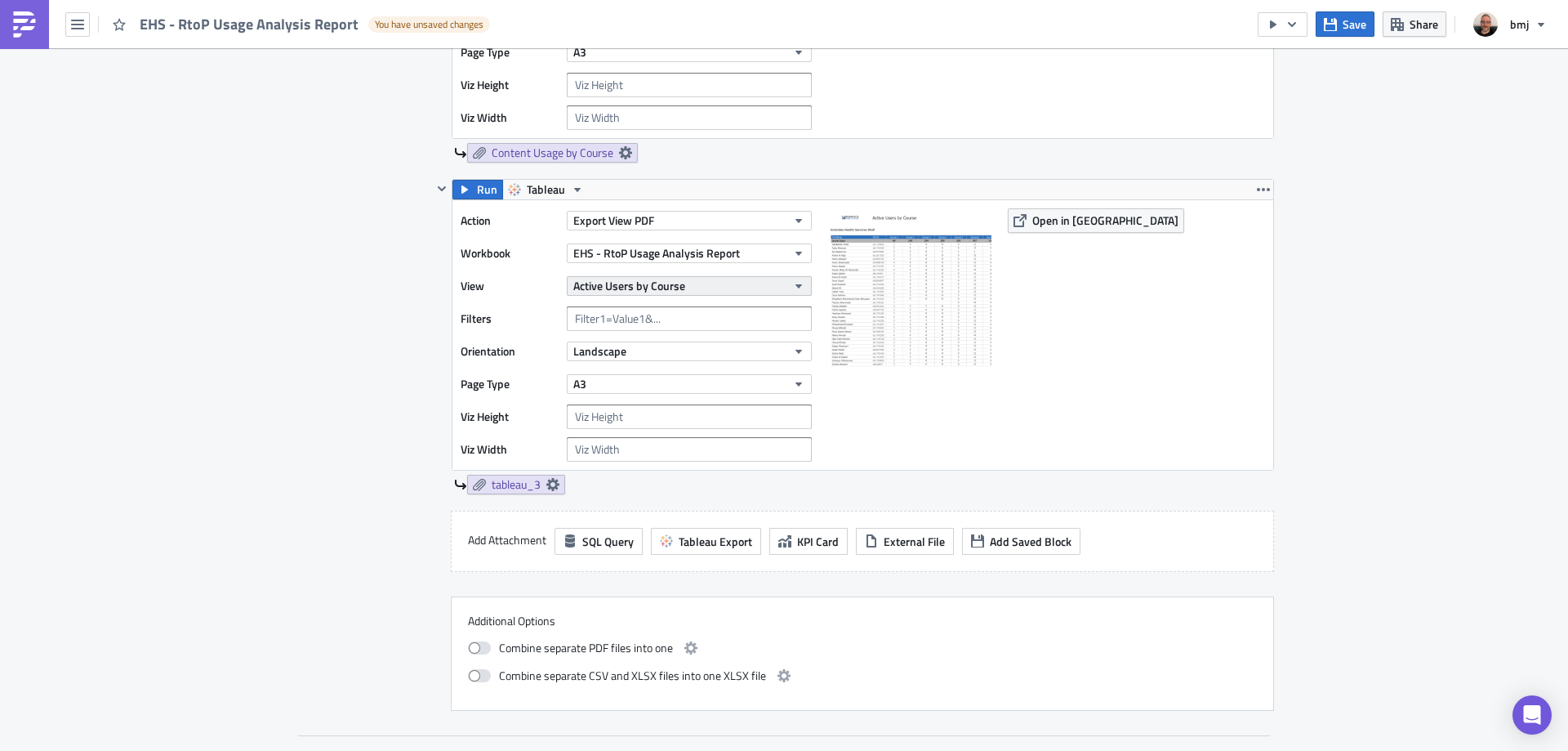
click at [721, 281] on button "Active Users by Course" at bounding box center [689, 286] width 245 height 20
click at [688, 224] on button "Export View PDF" at bounding box center [689, 220] width 245 height 20
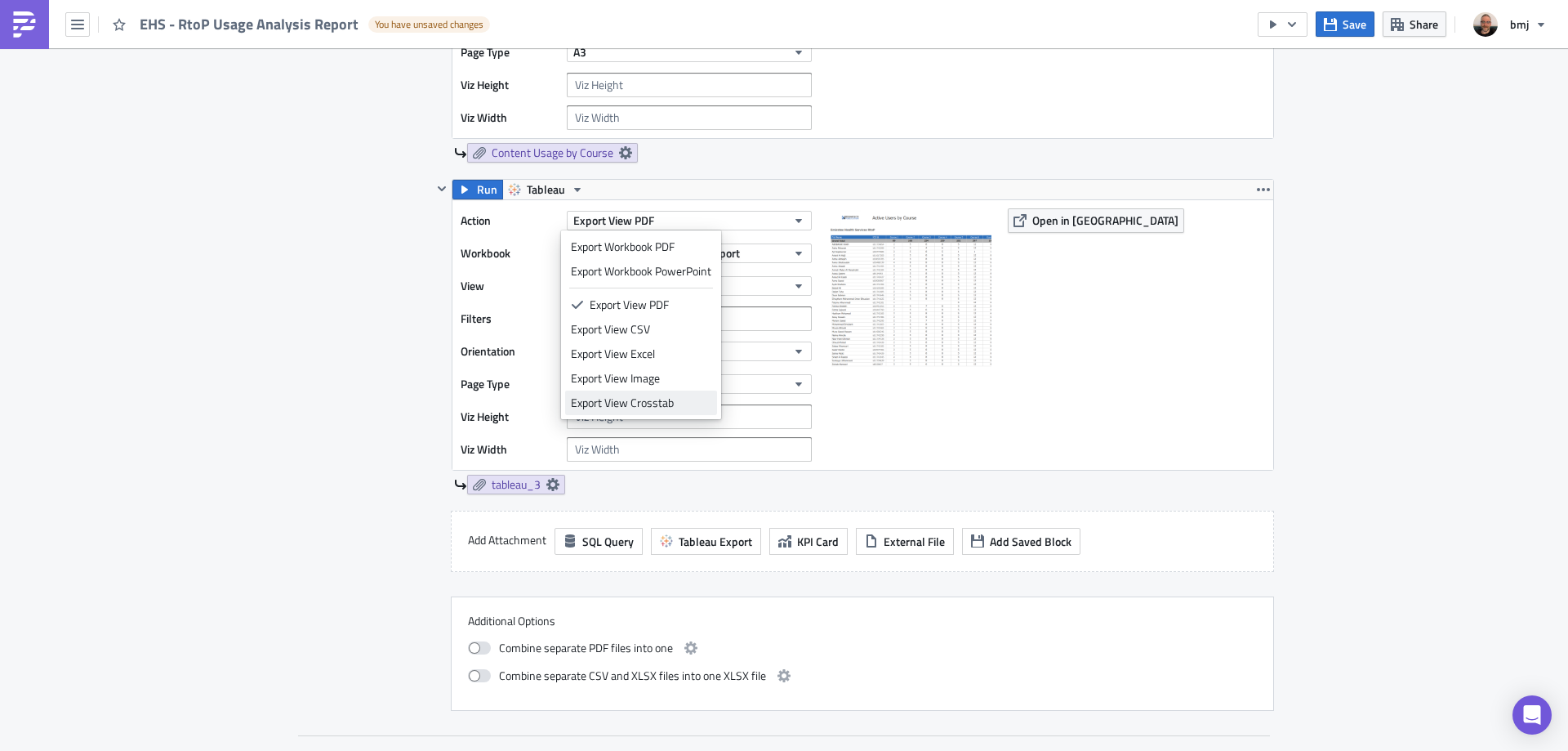
click at [692, 393] on link "Export View Crosstab" at bounding box center [641, 403] width 152 height 25
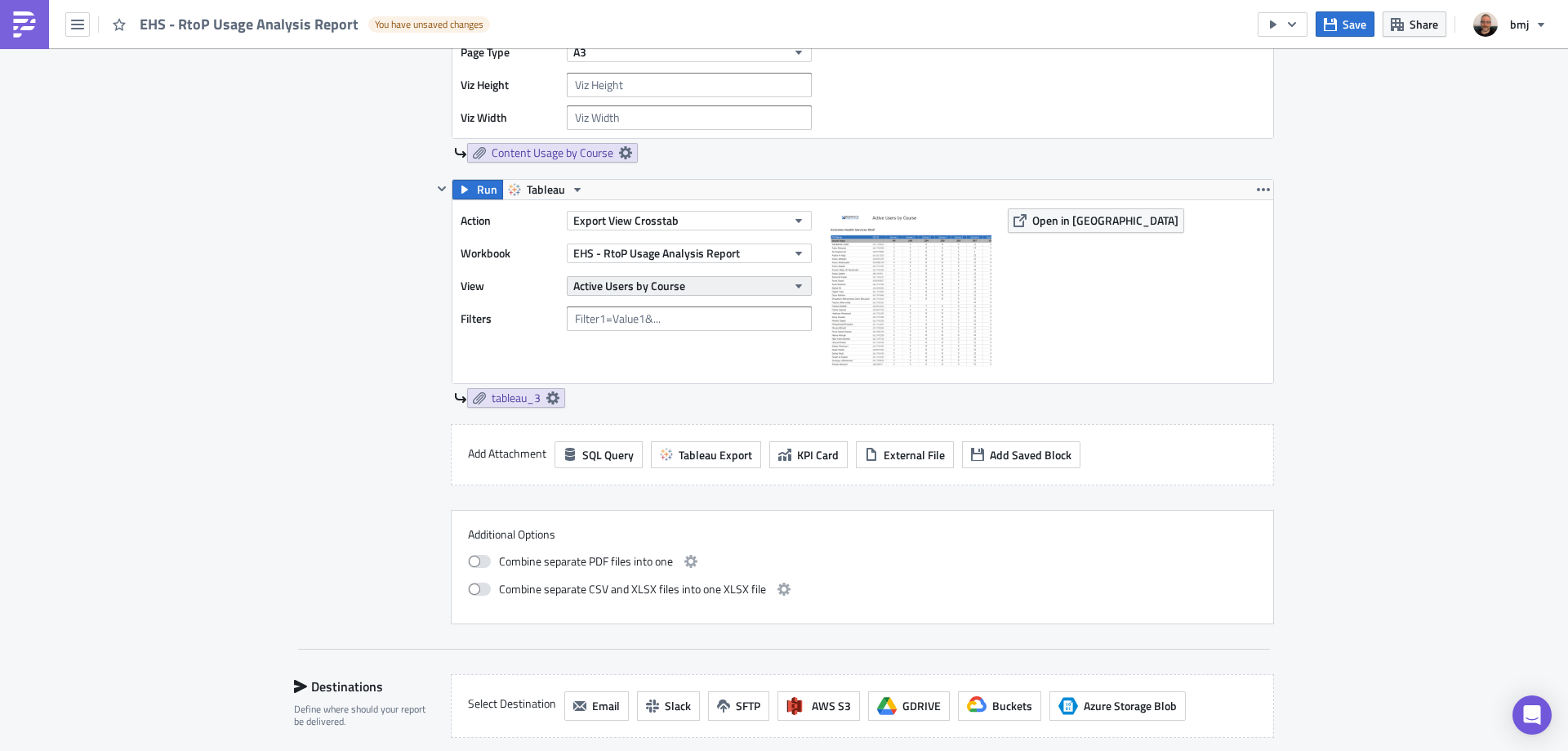
click at [680, 287] on button "Active Users by Course" at bounding box center [689, 286] width 245 height 20
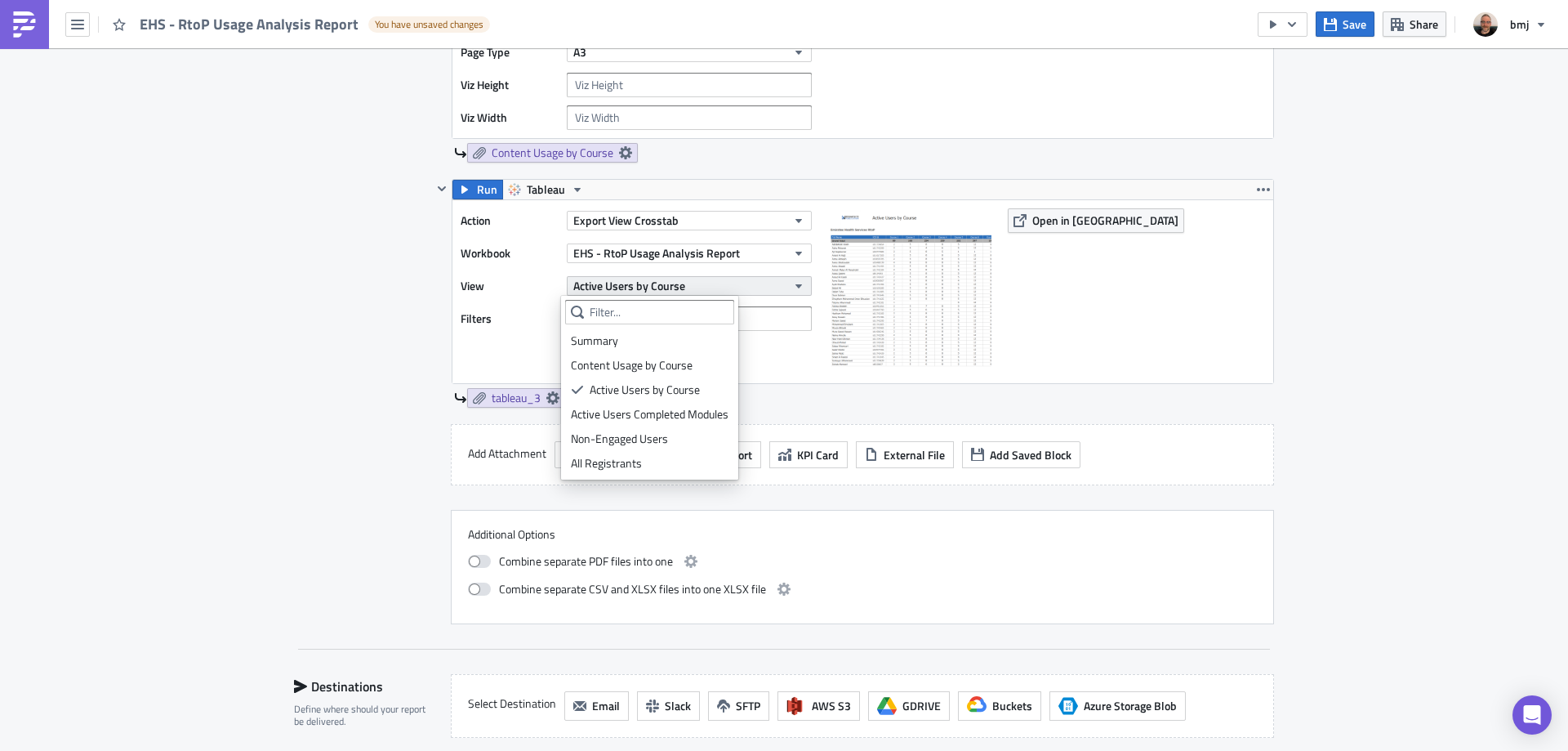
click at [702, 286] on button "Active Users by Course" at bounding box center [689, 286] width 245 height 20
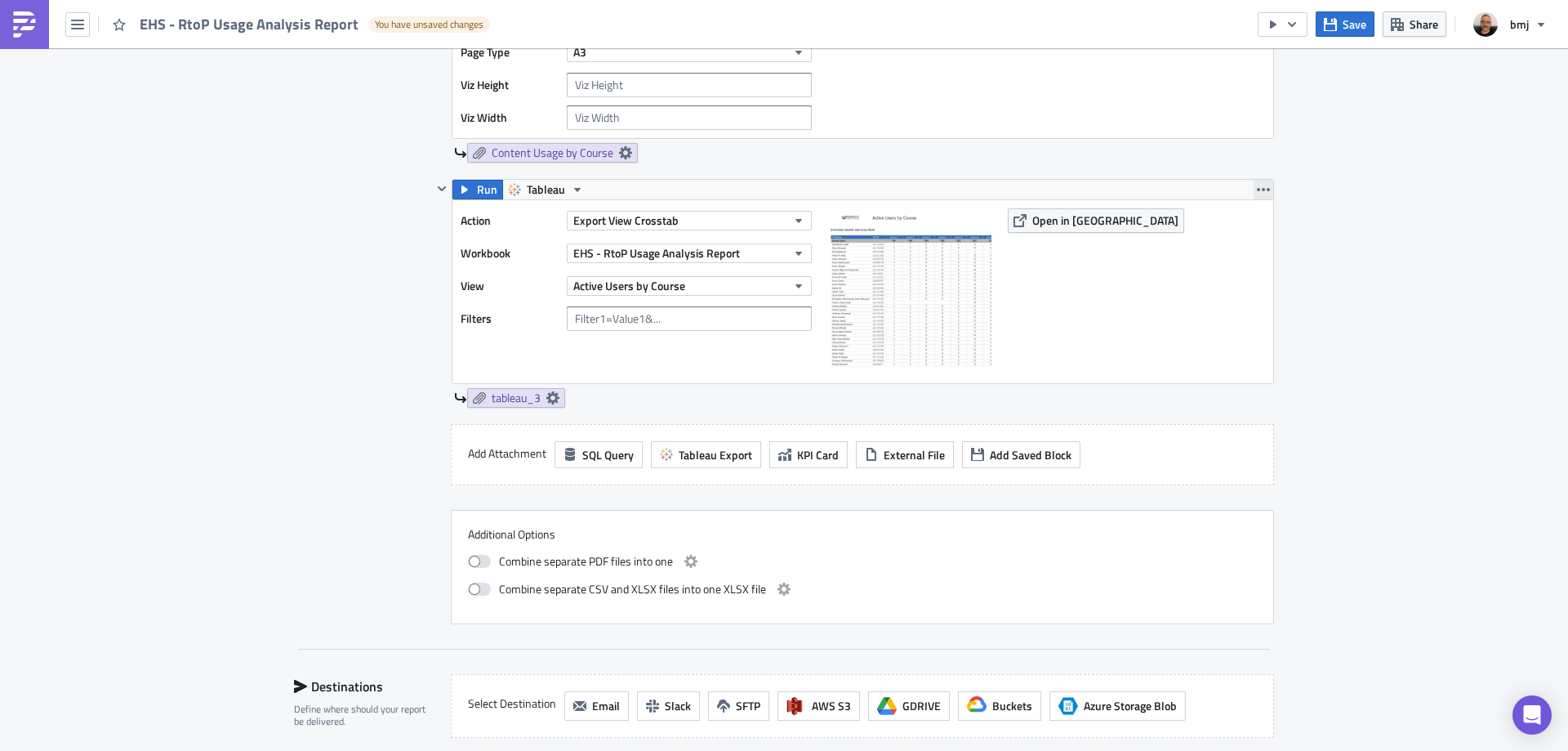
click at [1257, 191] on icon "button" at bounding box center [1263, 189] width 13 height 13
click at [1254, 231] on div "Duplicate" at bounding box center [1267, 228] width 108 height 16
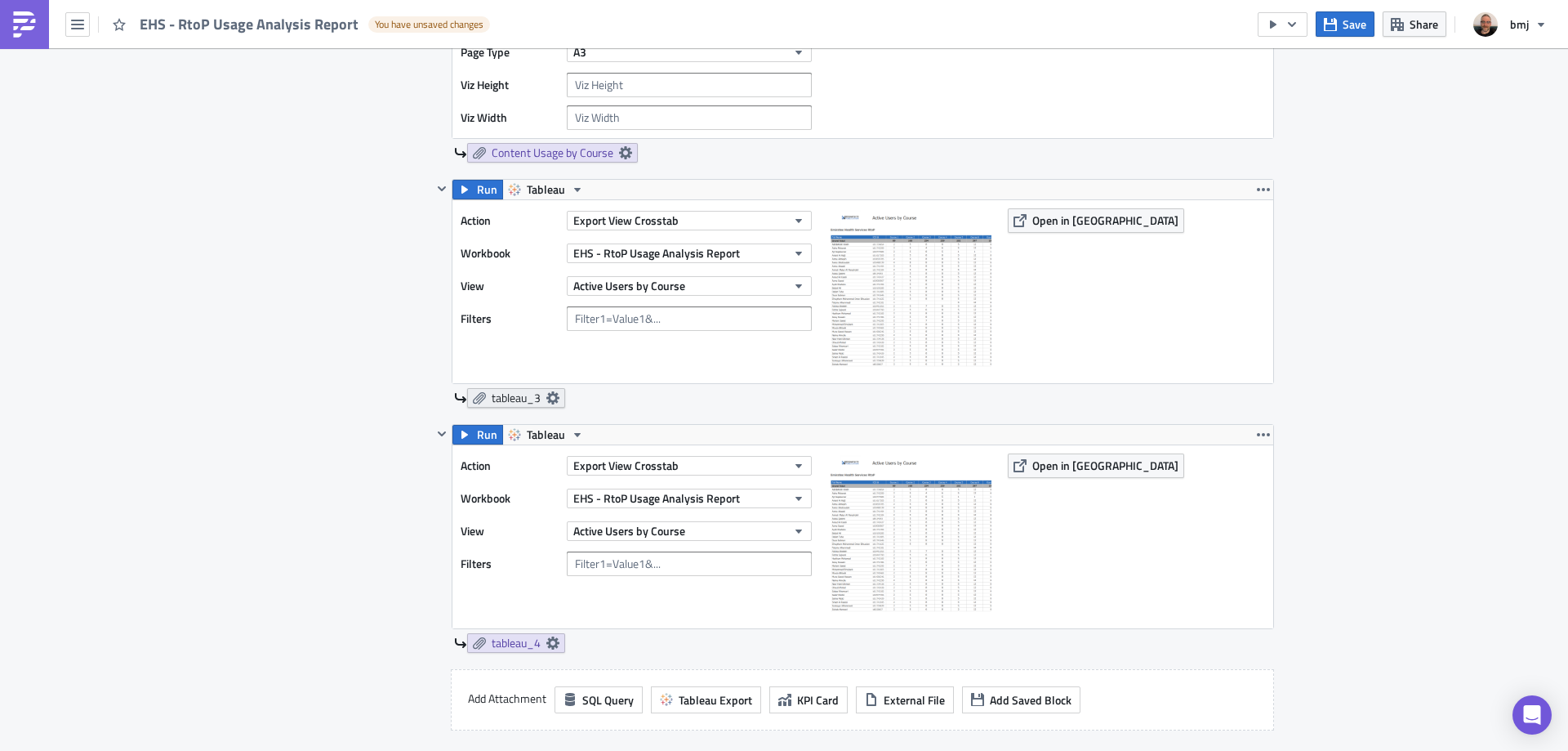
click at [547, 399] on icon at bounding box center [553, 398] width 13 height 13
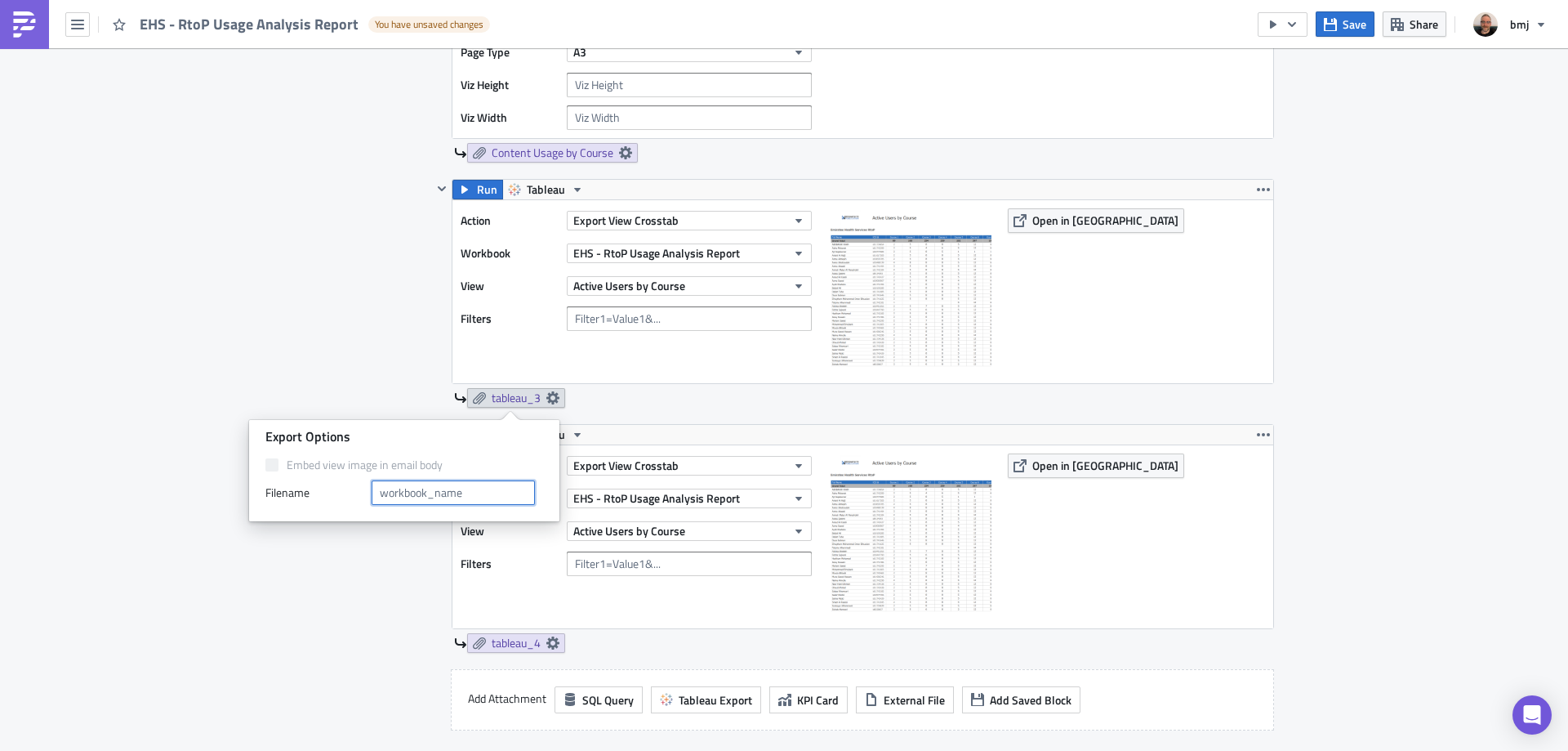
click at [474, 493] on input "text" at bounding box center [453, 493] width 163 height 25
type input "Active Users by Course"
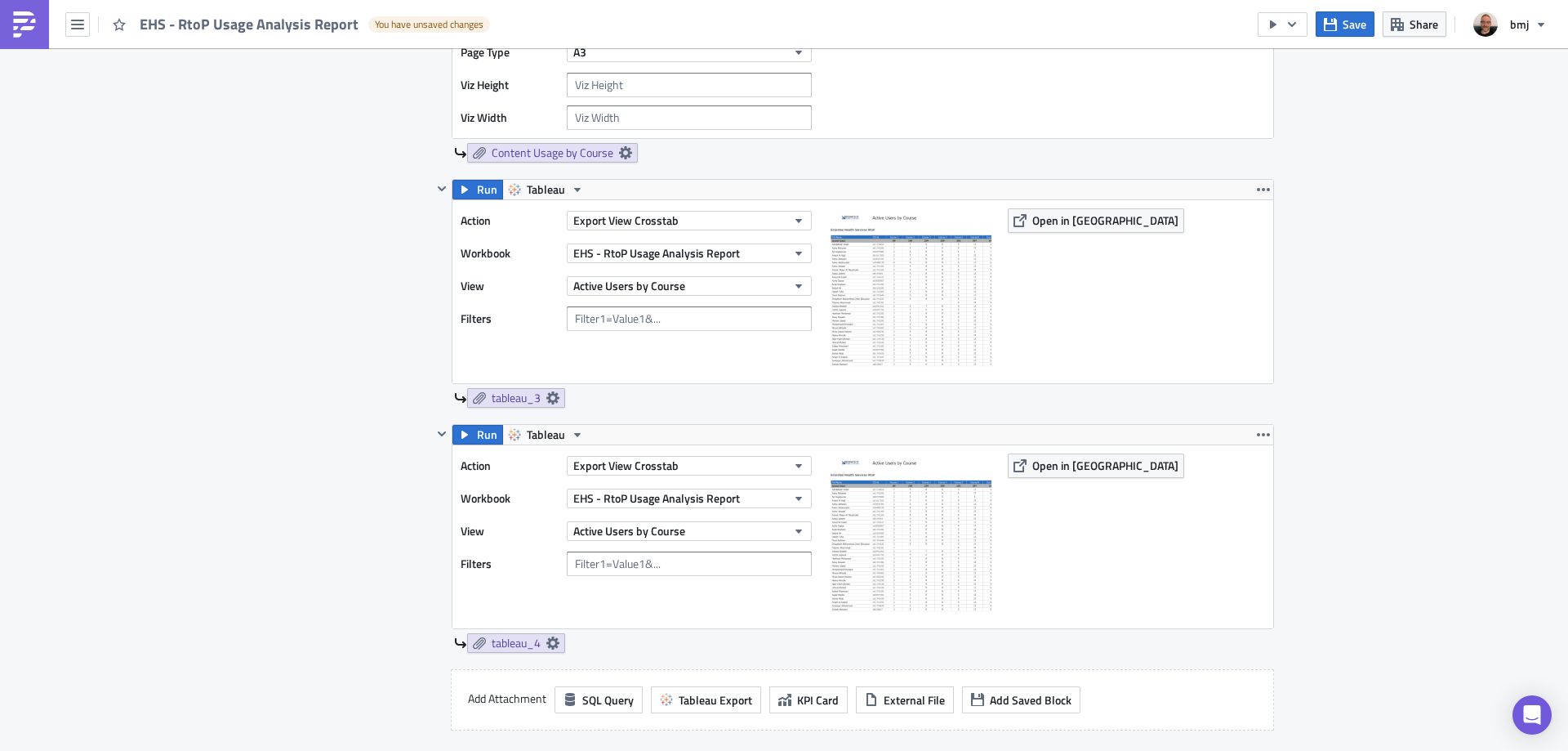
click at [374, 343] on div "Contents Select which data & attachment to include in your report." at bounding box center [363, 192] width 138 height 1354
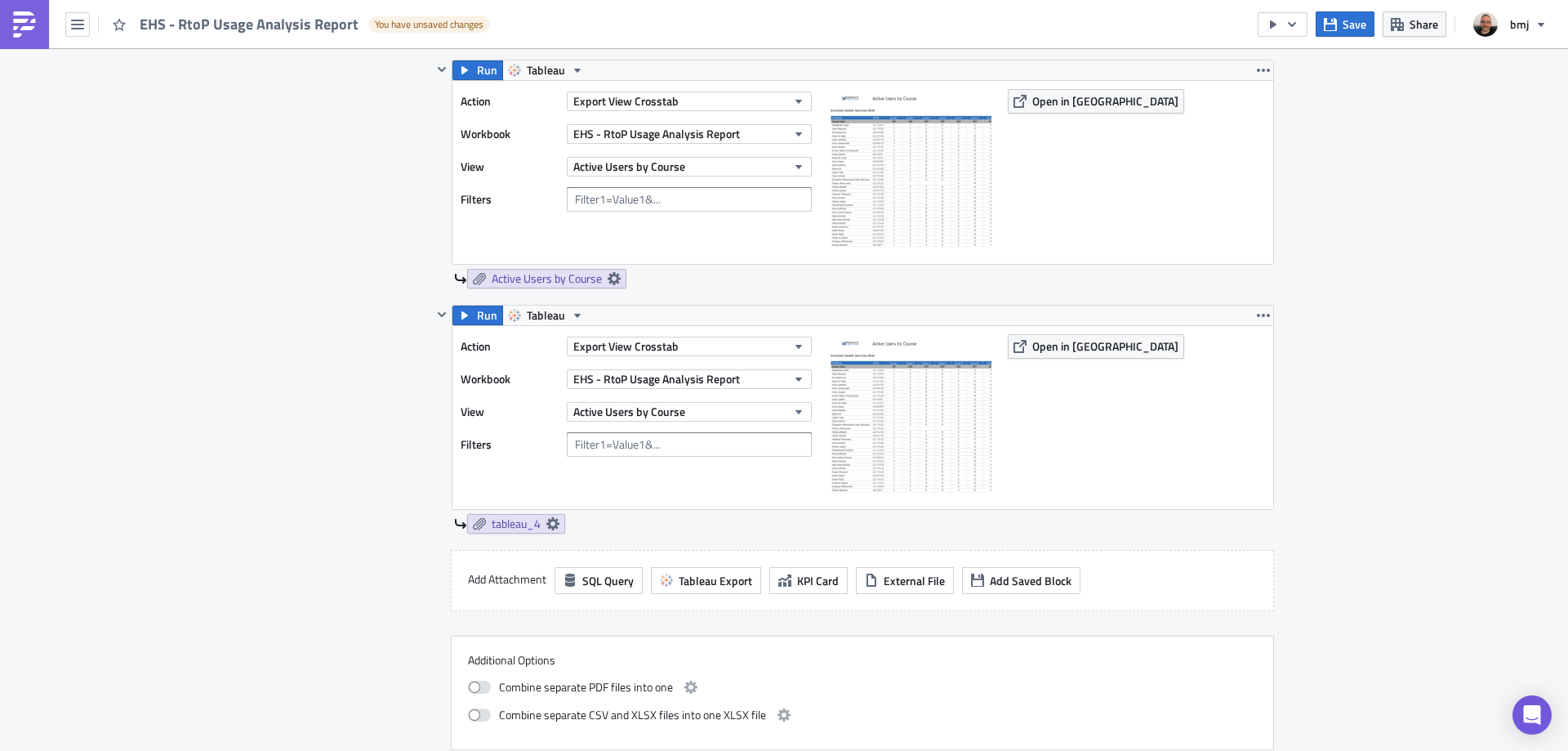
scroll to position [1307, 0]
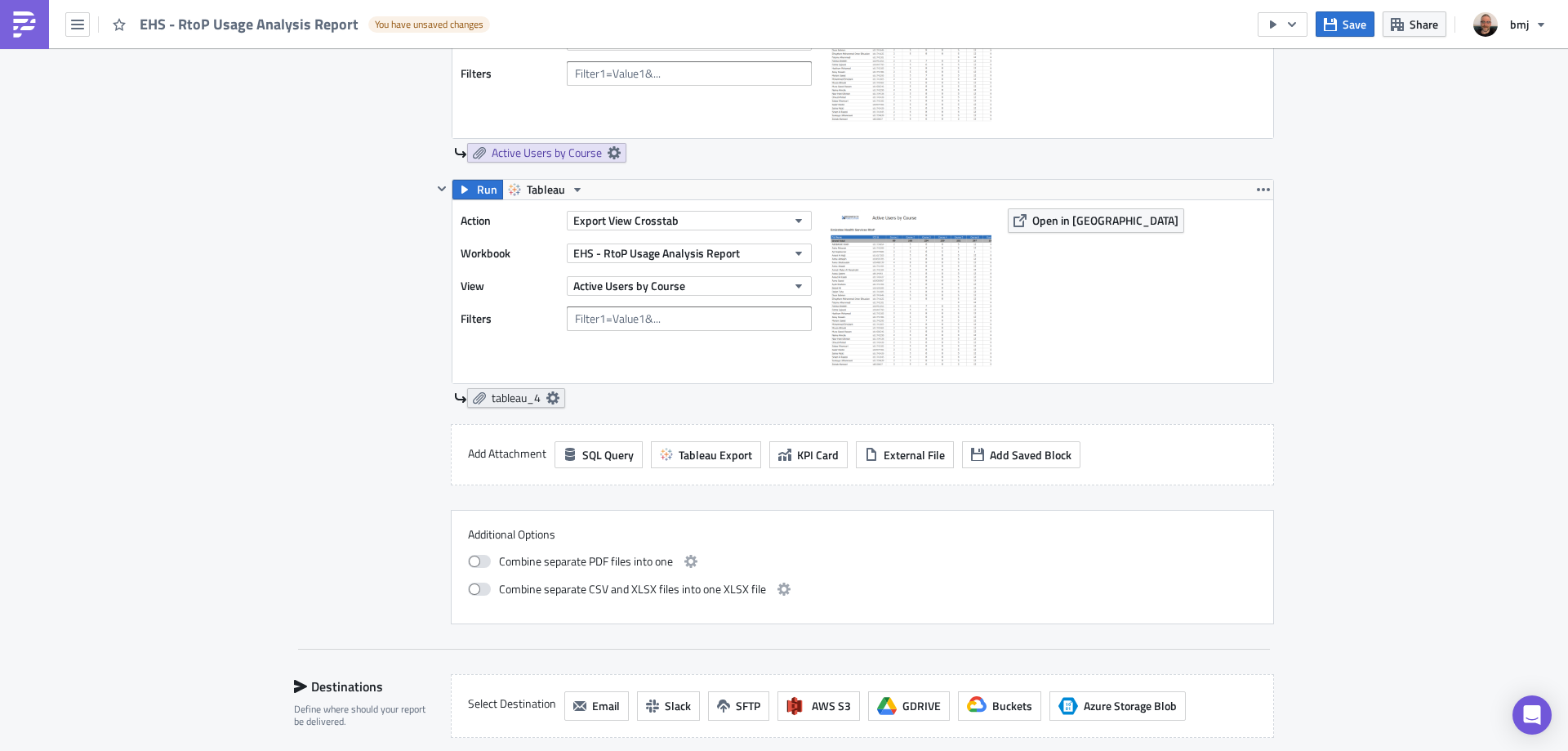
click at [547, 394] on icon at bounding box center [553, 398] width 13 height 13
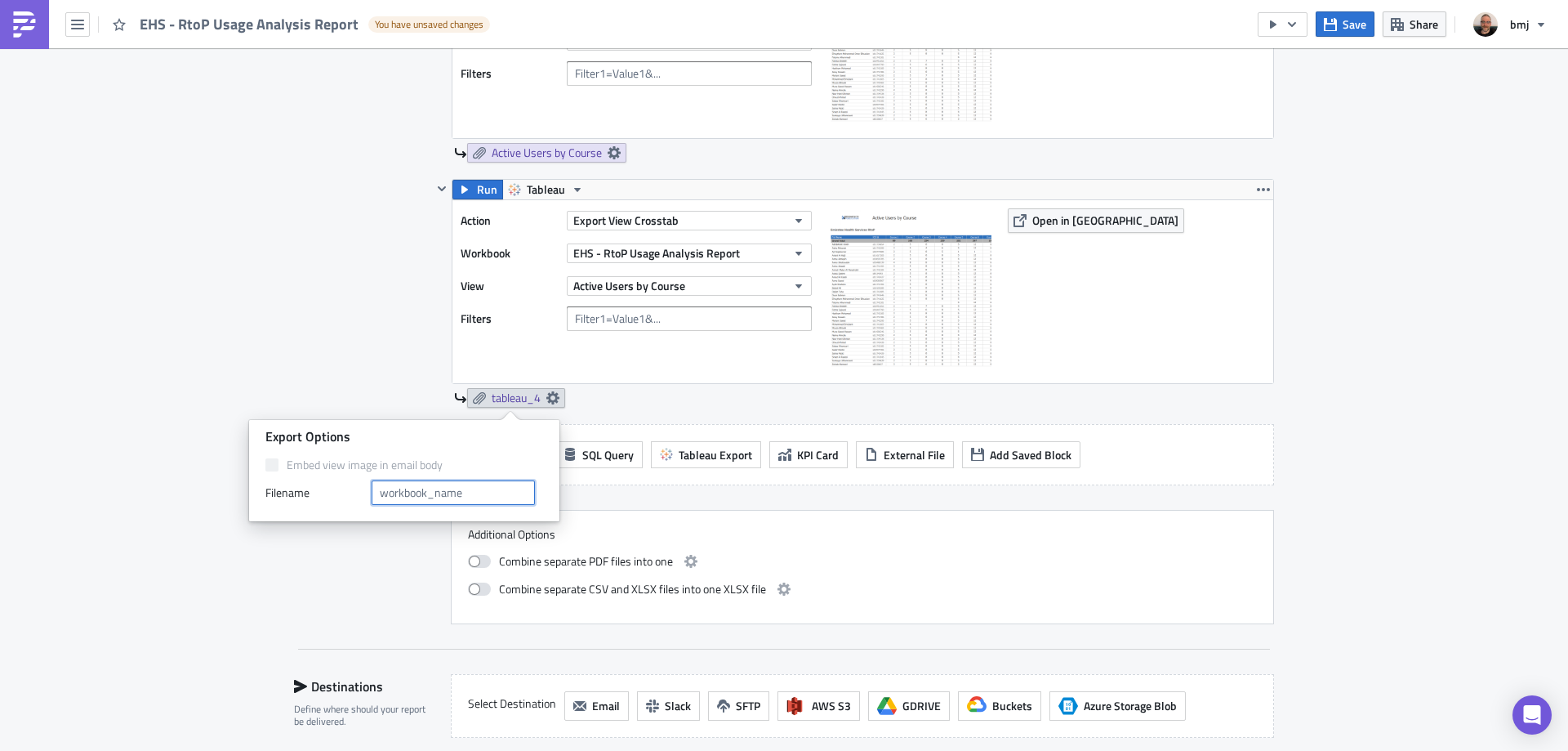
click at [481, 494] on input "text" at bounding box center [453, 493] width 163 height 25
type input "Active Users Total Modules Completed"
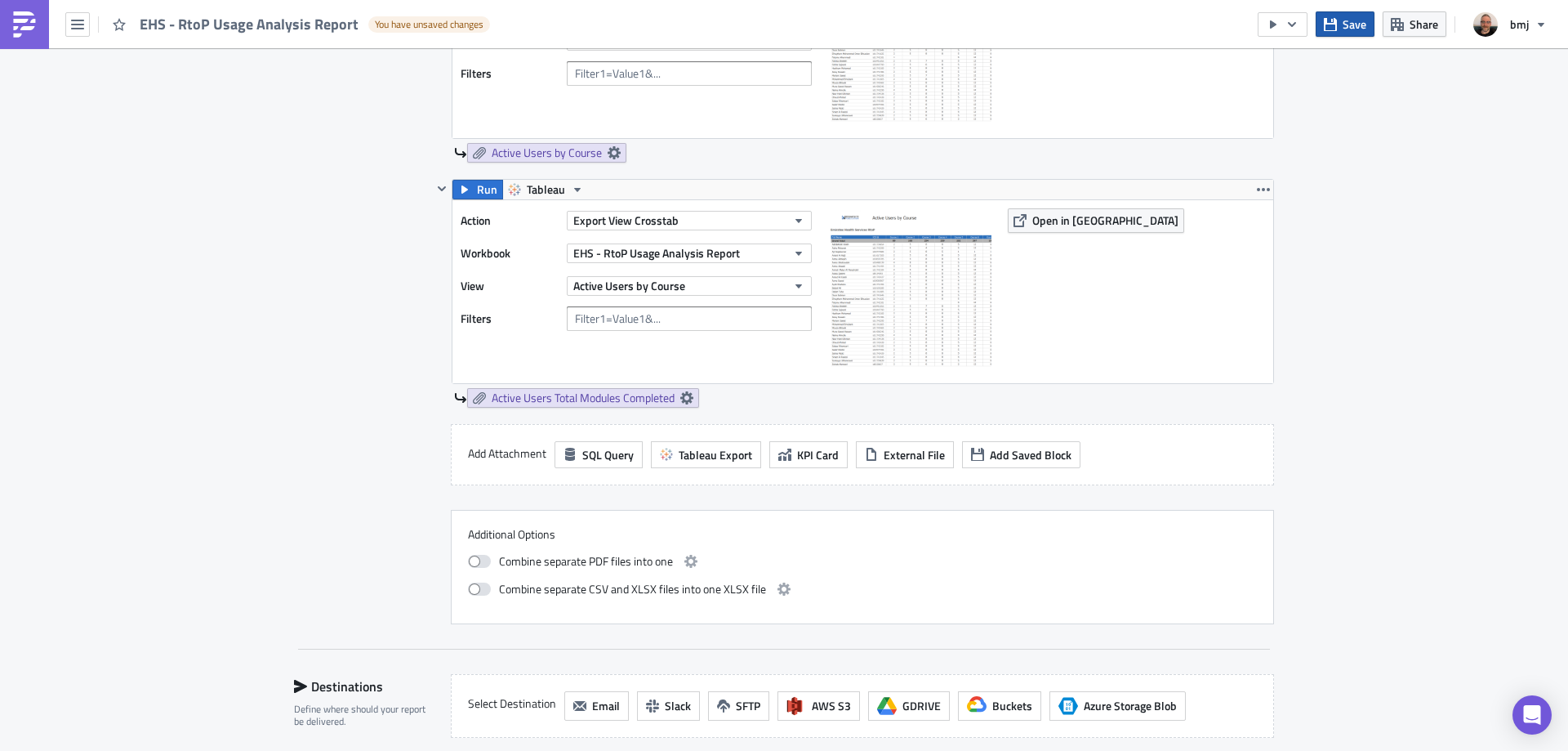
click at [1352, 28] on span "Save" at bounding box center [1354, 23] width 24 height 17
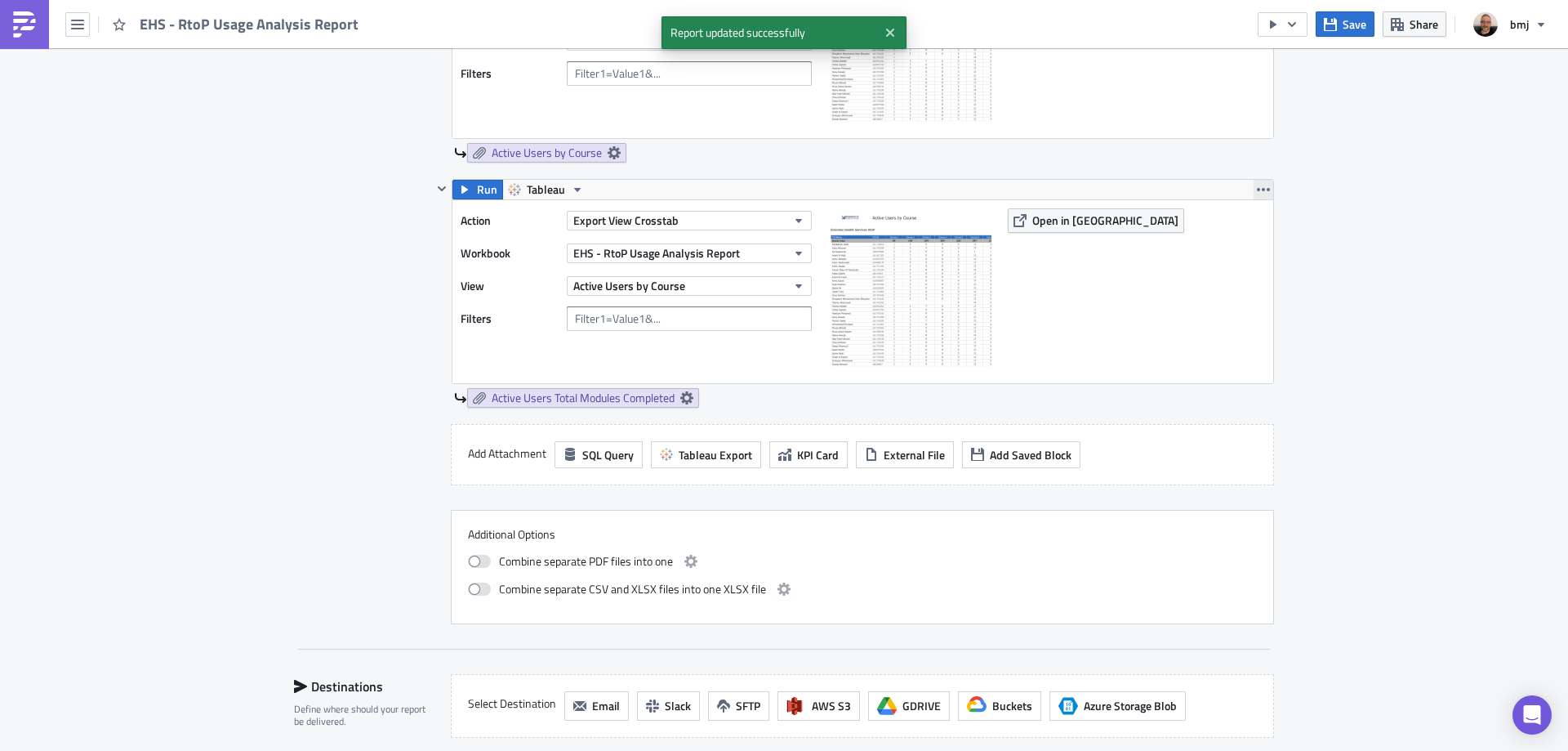
click at [1257, 190] on icon "button" at bounding box center [1263, 190] width 13 height 4
click at [1260, 227] on div "Duplicate" at bounding box center [1267, 228] width 108 height 16
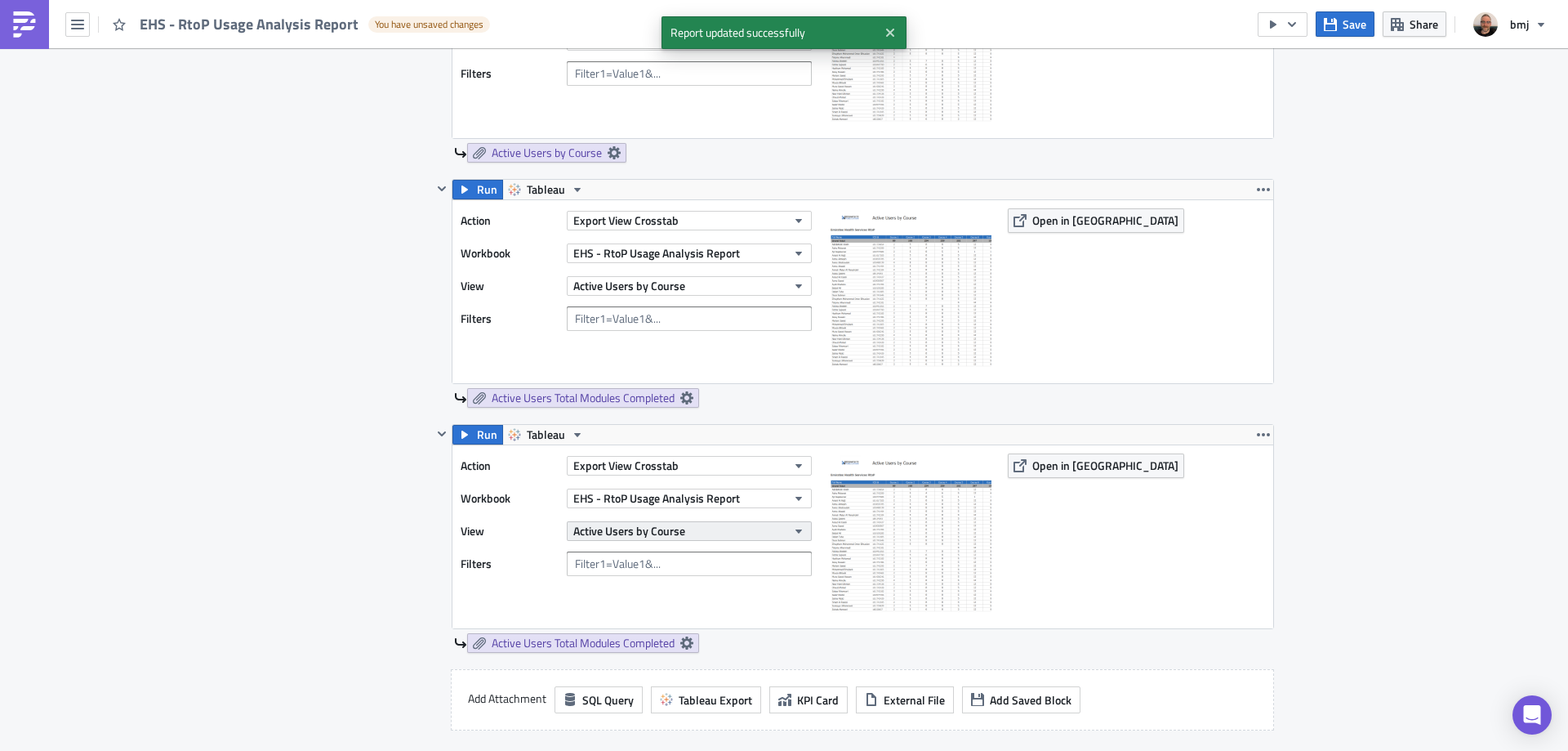
click at [717, 527] on button "Active Users by Course" at bounding box center [689, 531] width 245 height 20
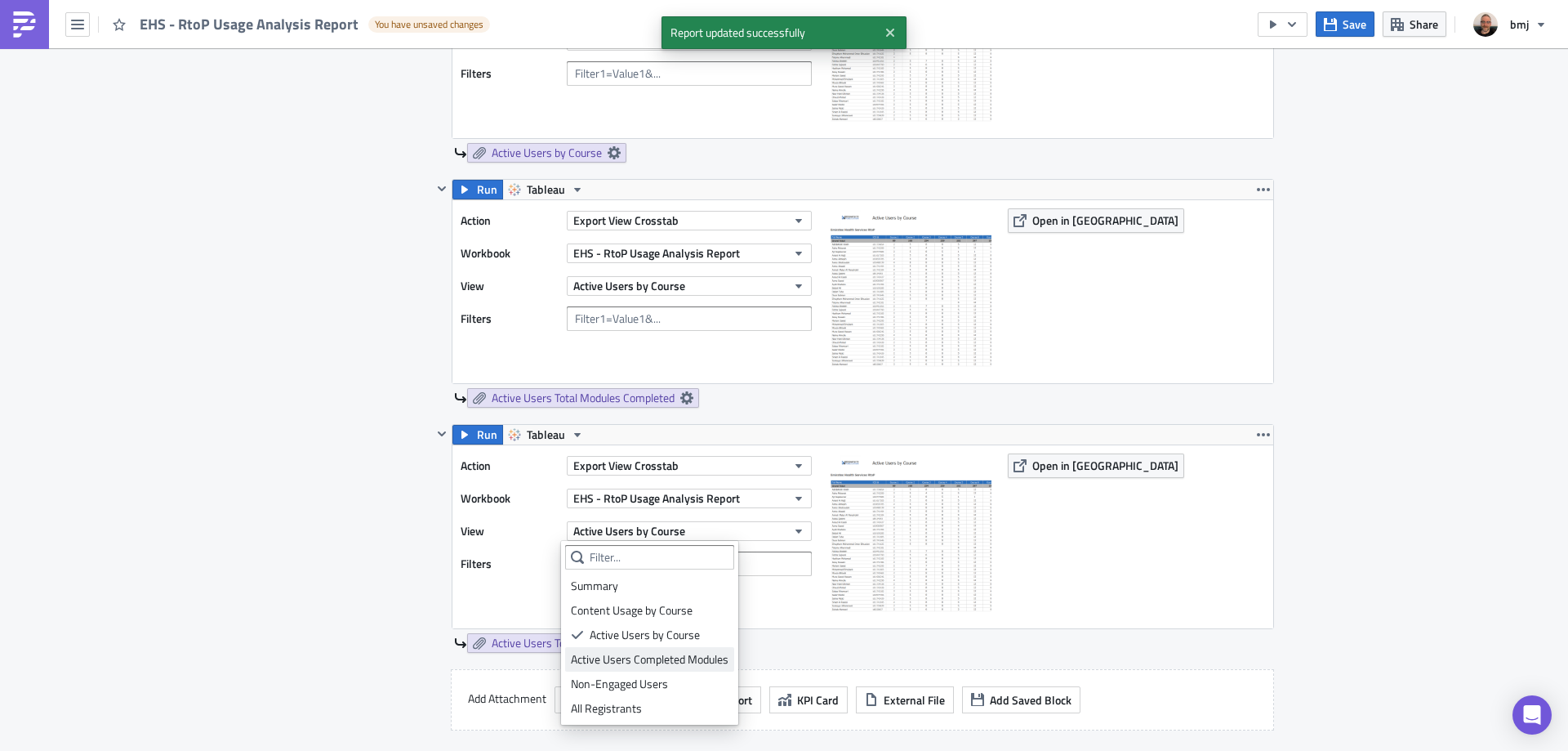
click at [701, 660] on div "Active Users Completed Modules" at bounding box center [650, 659] width 158 height 16
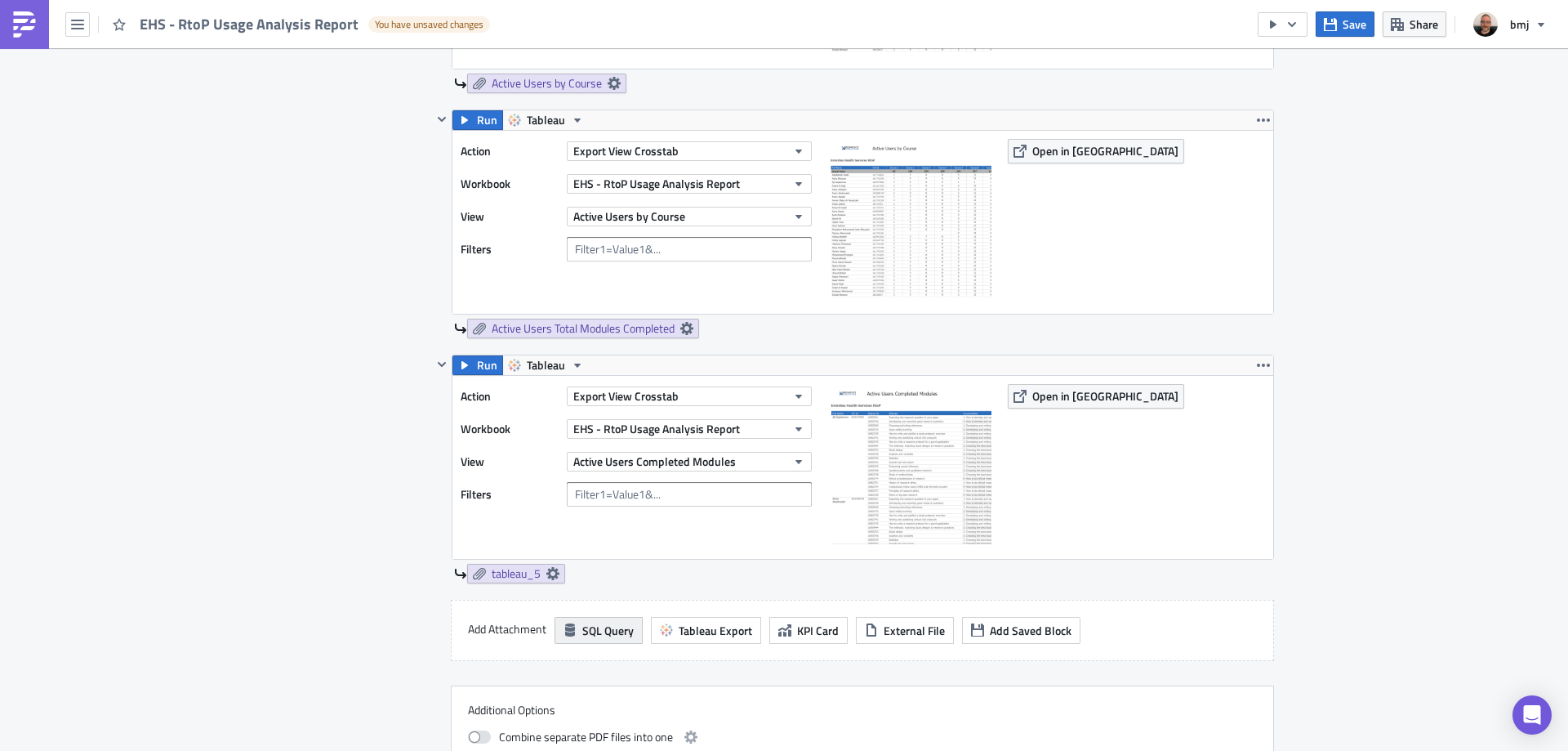
scroll to position [1470, 0]
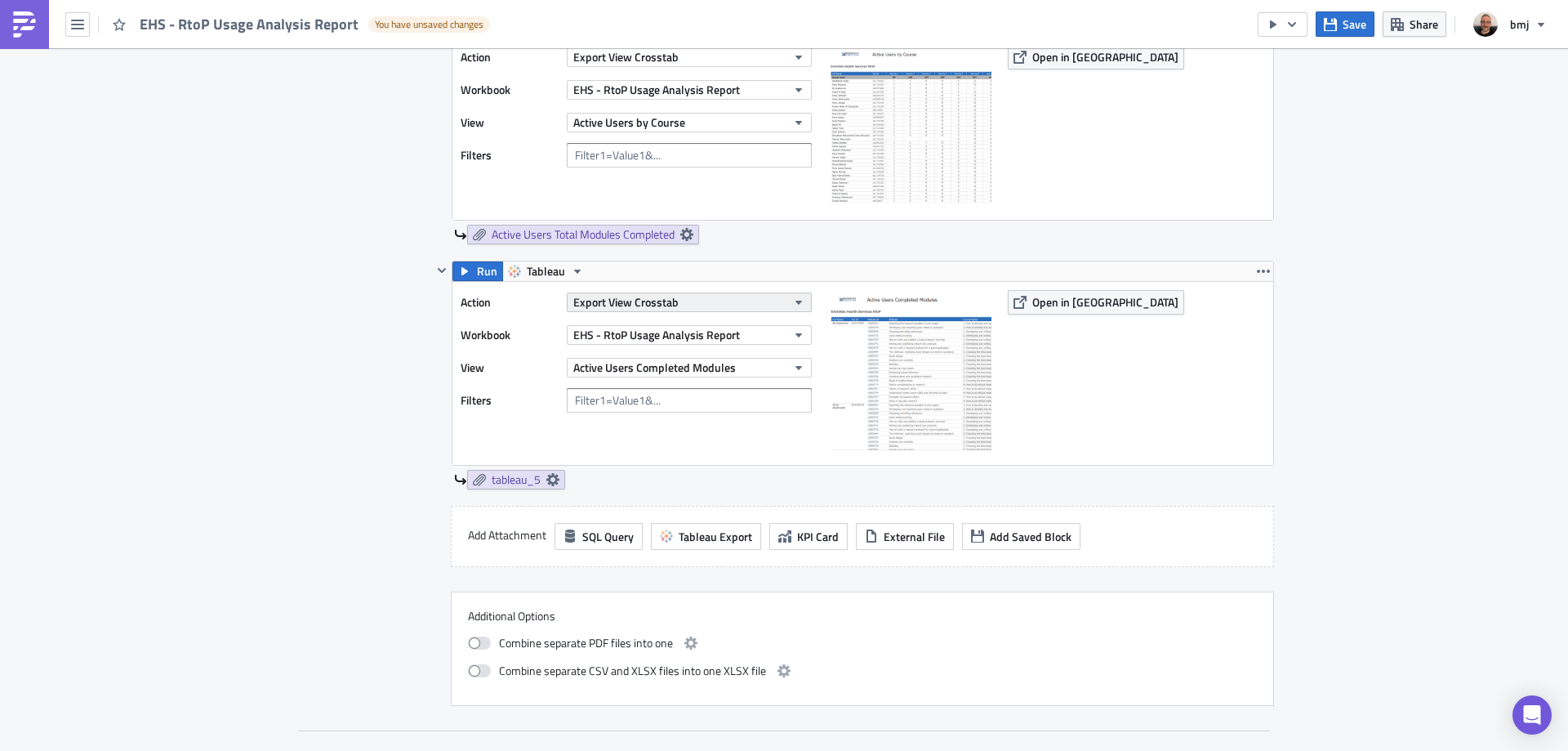
click at [654, 298] on span "Export View Crosstab" at bounding box center [626, 301] width 106 height 17
click at [548, 480] on icon at bounding box center [553, 479] width 13 height 13
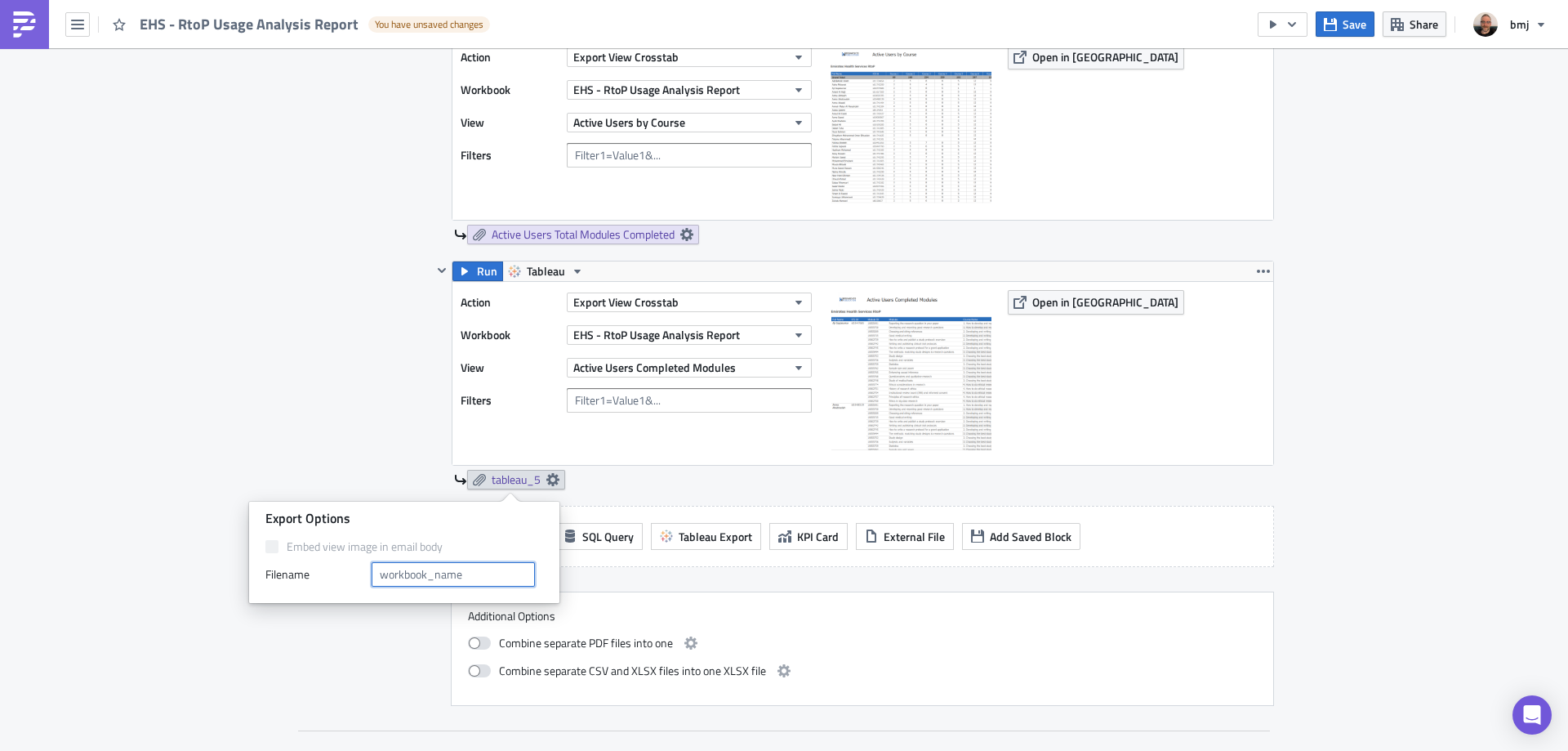
click at [482, 572] on input "text" at bounding box center [453, 574] width 163 height 25
type input "Active Users Completed Modules"
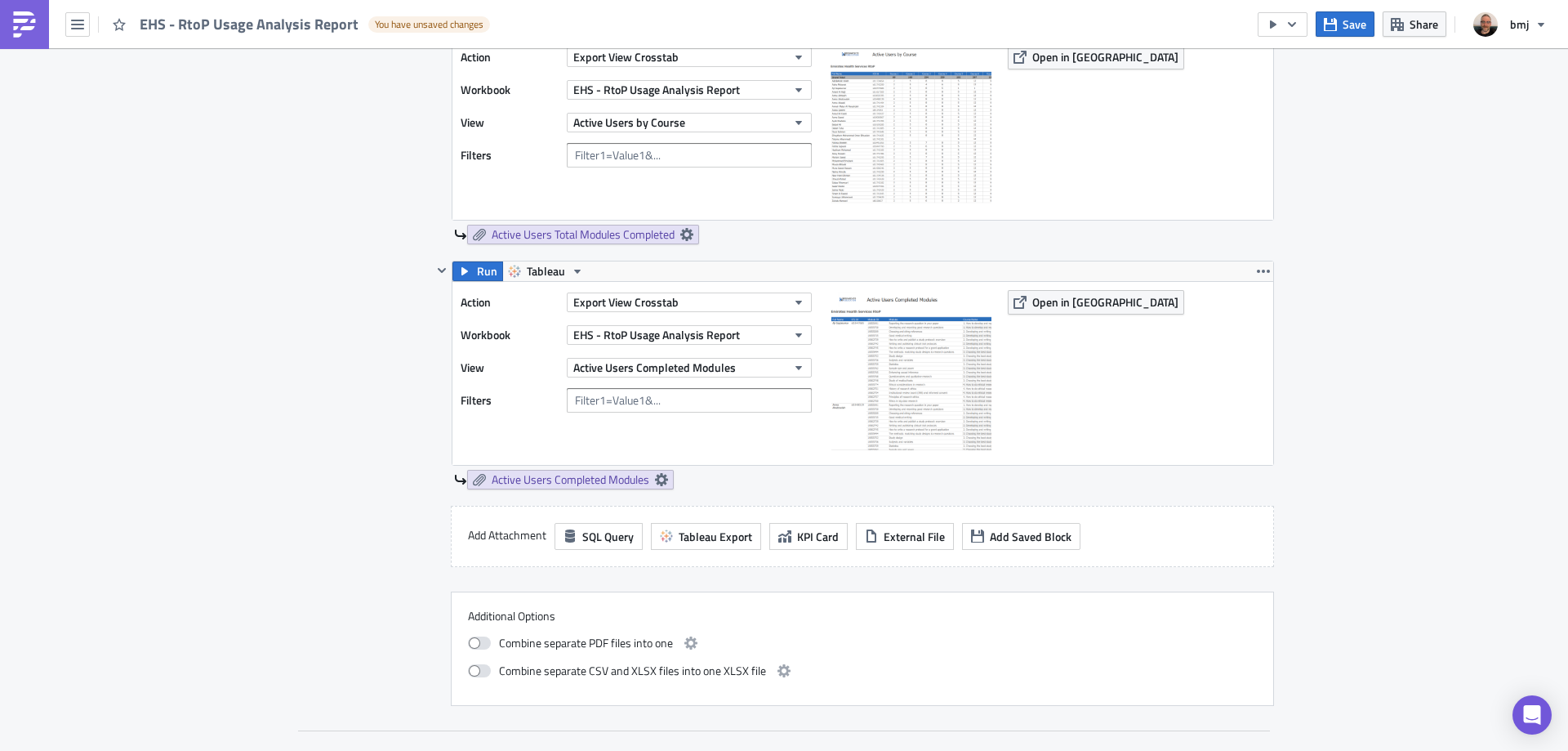
drag, startPoint x: 1261, startPoint y: 269, endPoint x: 1264, endPoint y: 283, distance: 14.3
click at [1261, 270] on icon "button" at bounding box center [1263, 271] width 13 height 13
click at [1265, 304] on div "Duplicate" at bounding box center [1267, 310] width 108 height 16
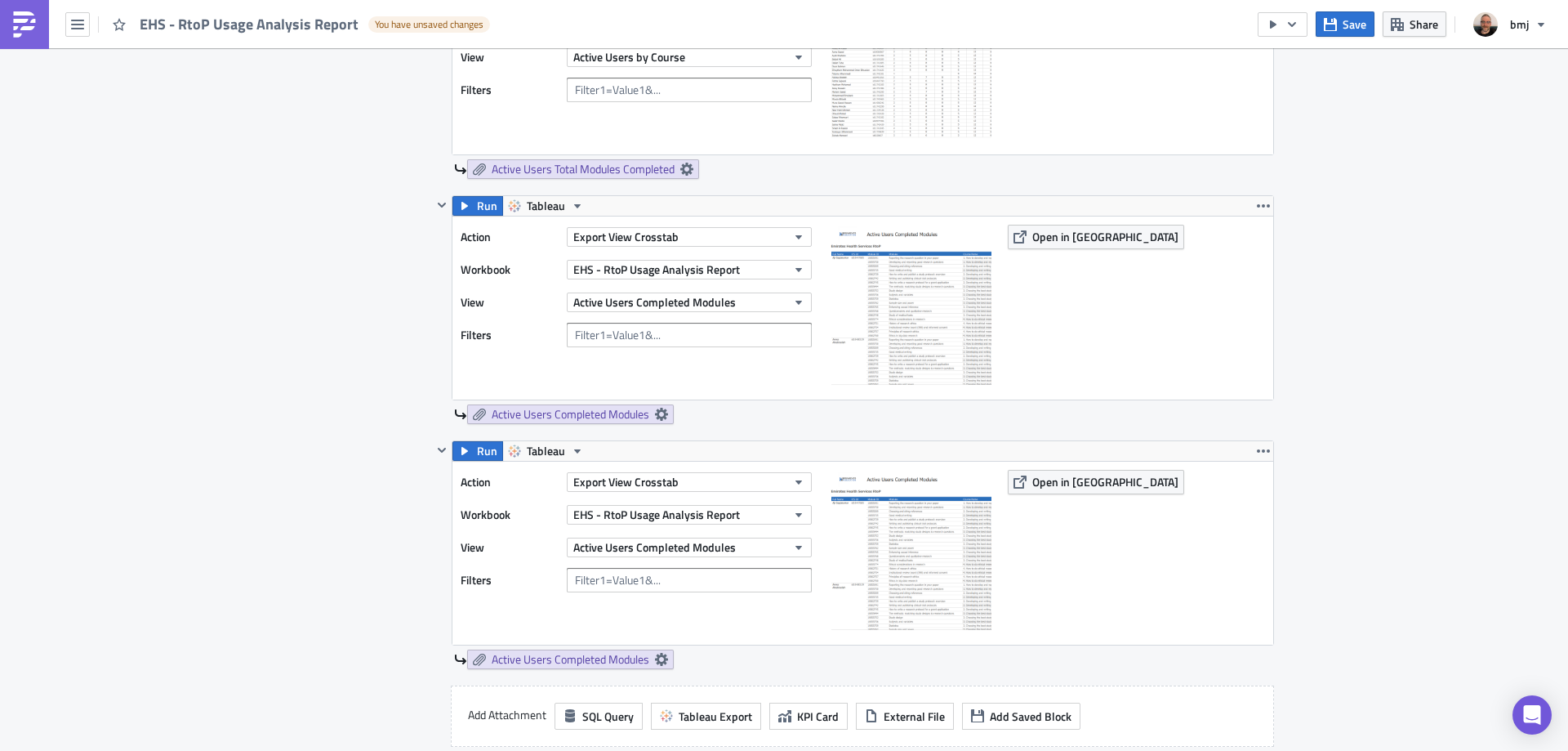
scroll to position [1716, 0]
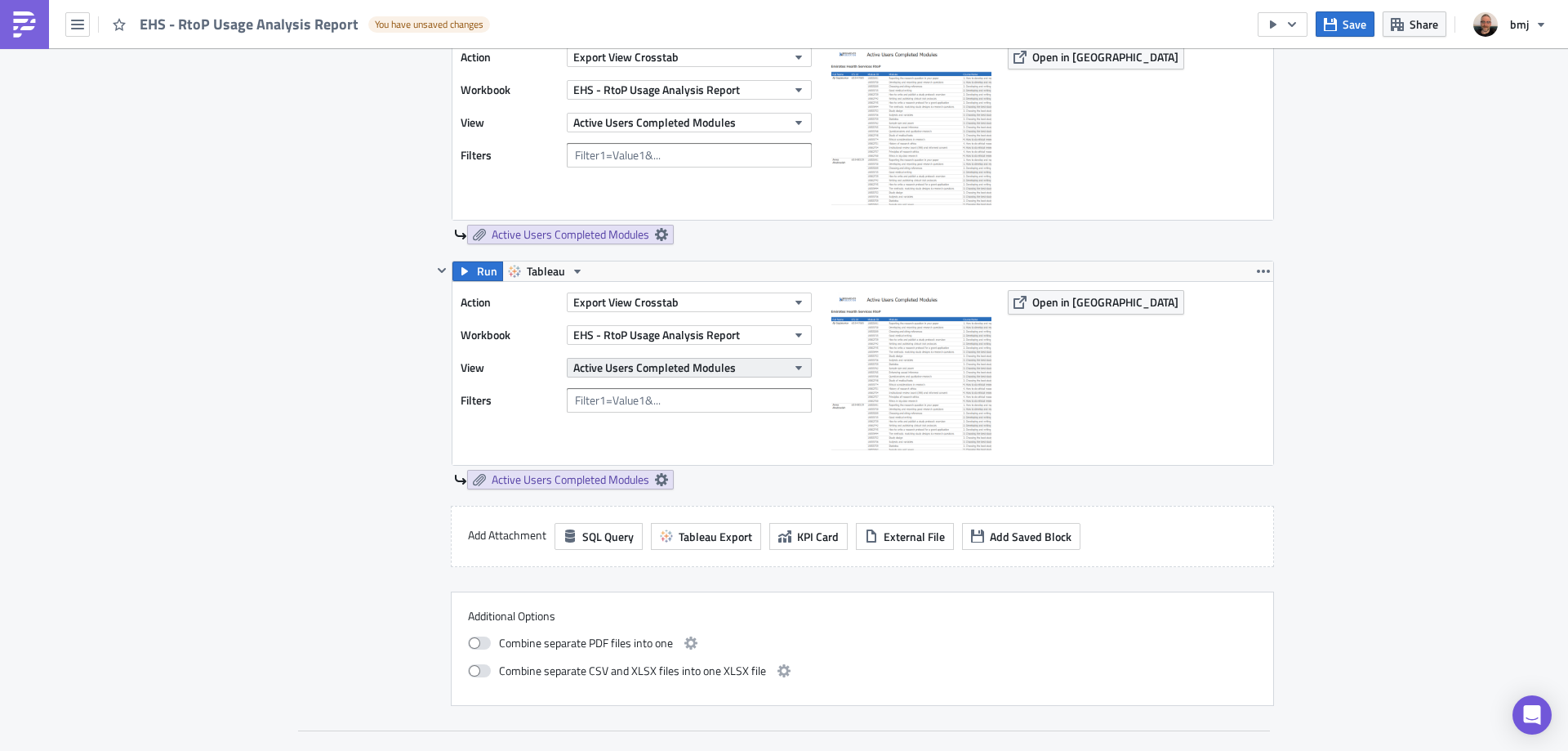
click at [712, 368] on span "Active Users Completed Modules" at bounding box center [654, 367] width 162 height 17
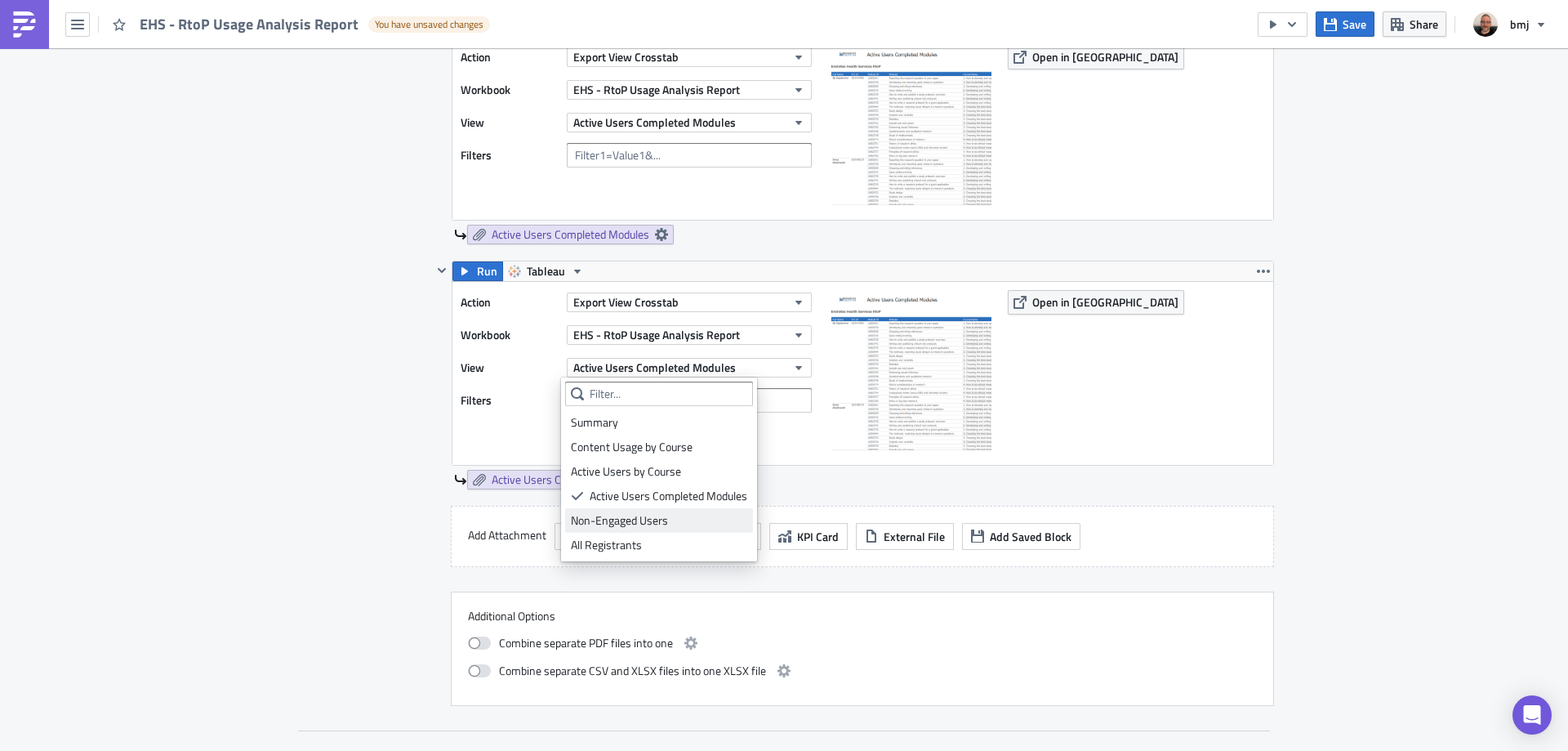
click at [718, 518] on div "Non-Engaged Users" at bounding box center [658, 520] width 177 height 16
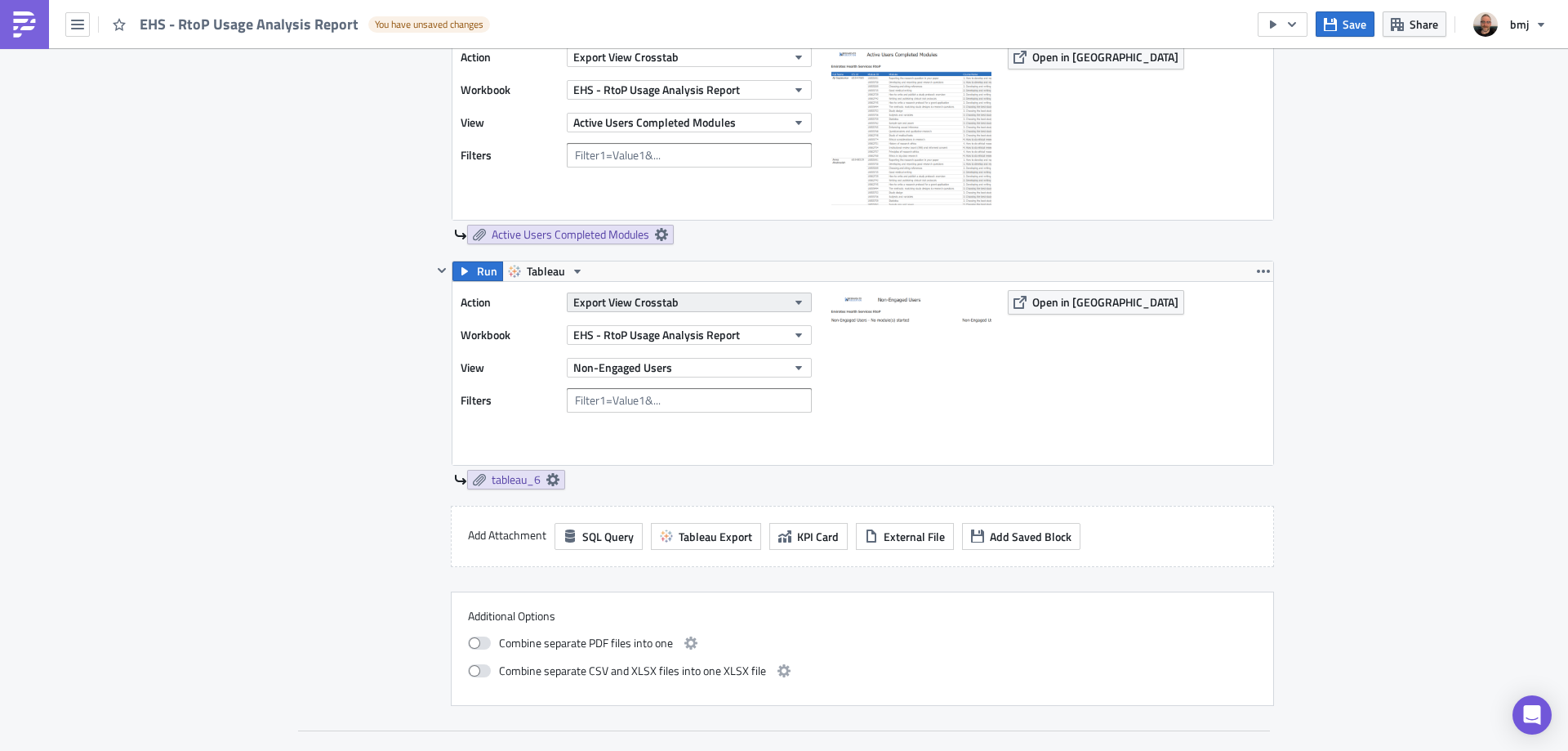
click at [665, 306] on span "Export View Crosstab" at bounding box center [626, 301] width 106 height 17
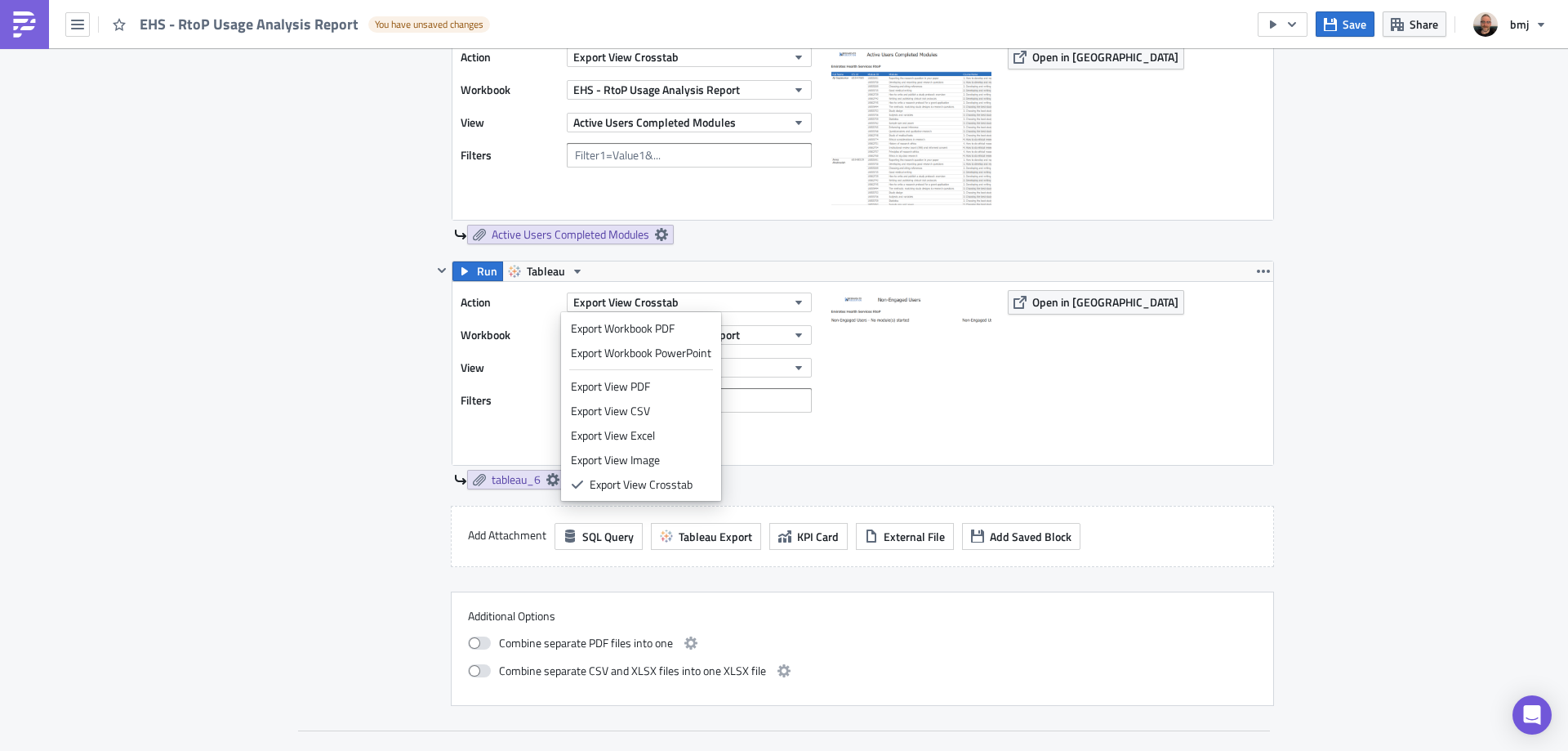
click at [672, 383] on div "Export View PDF" at bounding box center [641, 386] width 140 height 16
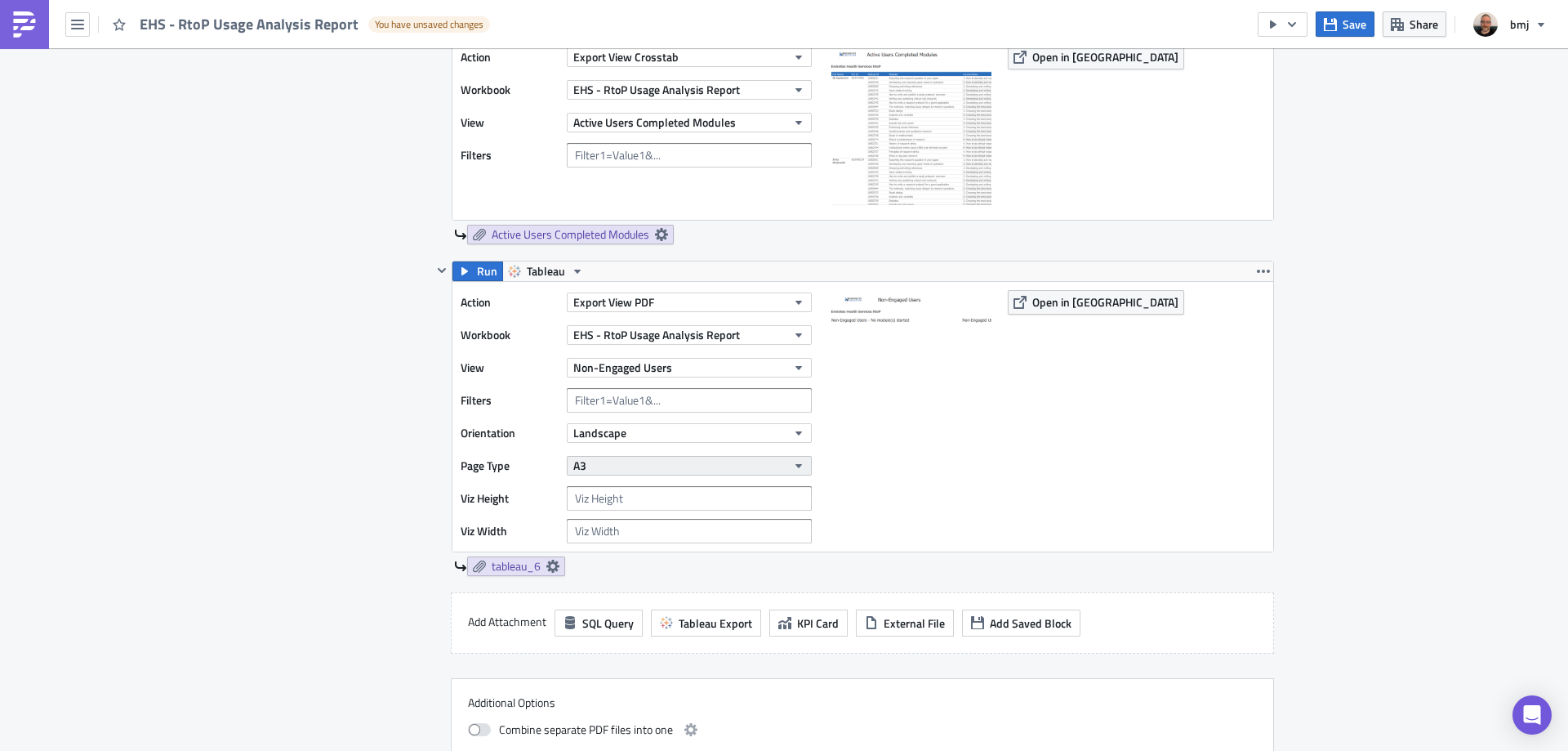
click at [646, 462] on button "A3" at bounding box center [689, 466] width 245 height 20
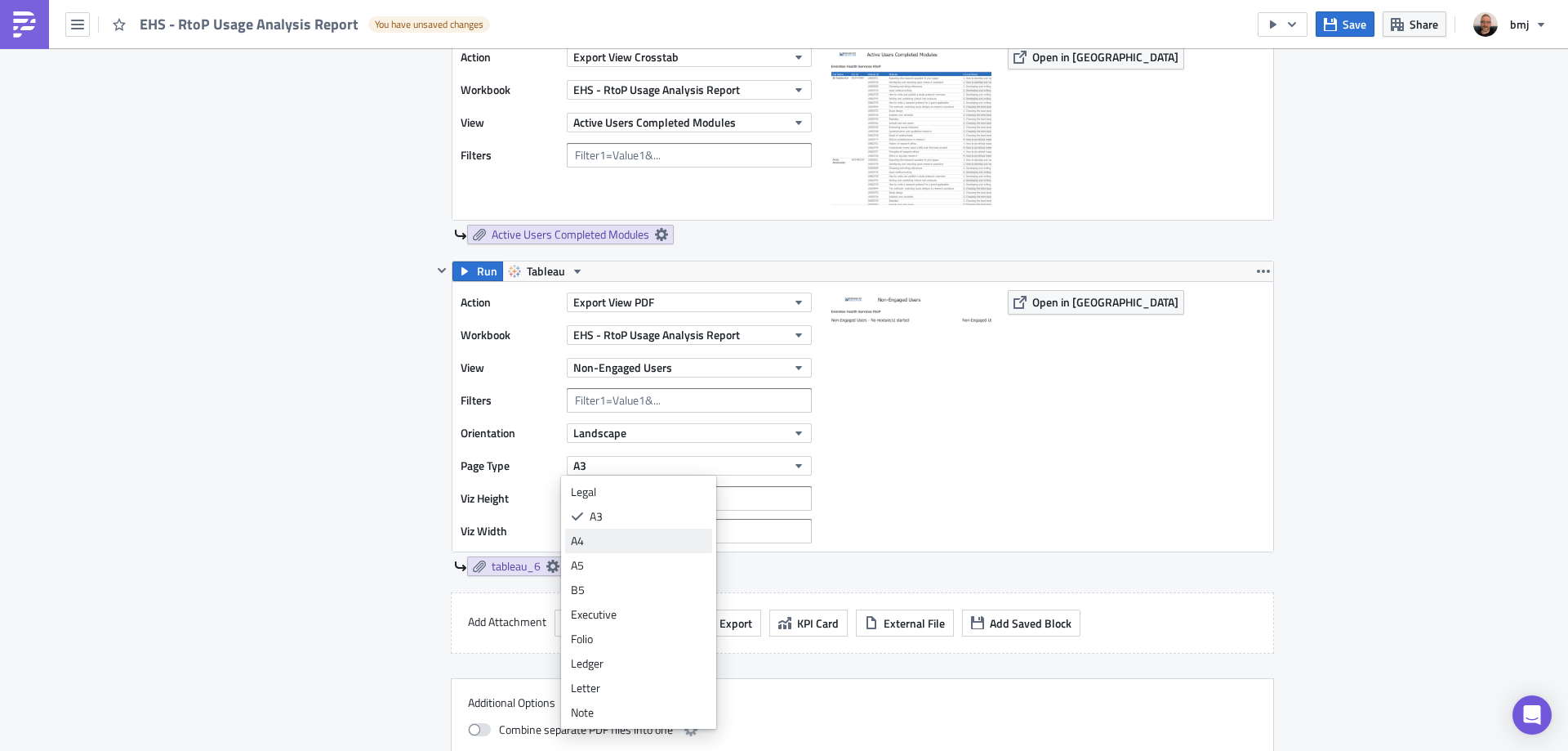
click at [632, 536] on div "A4" at bounding box center [638, 541] width 136 height 16
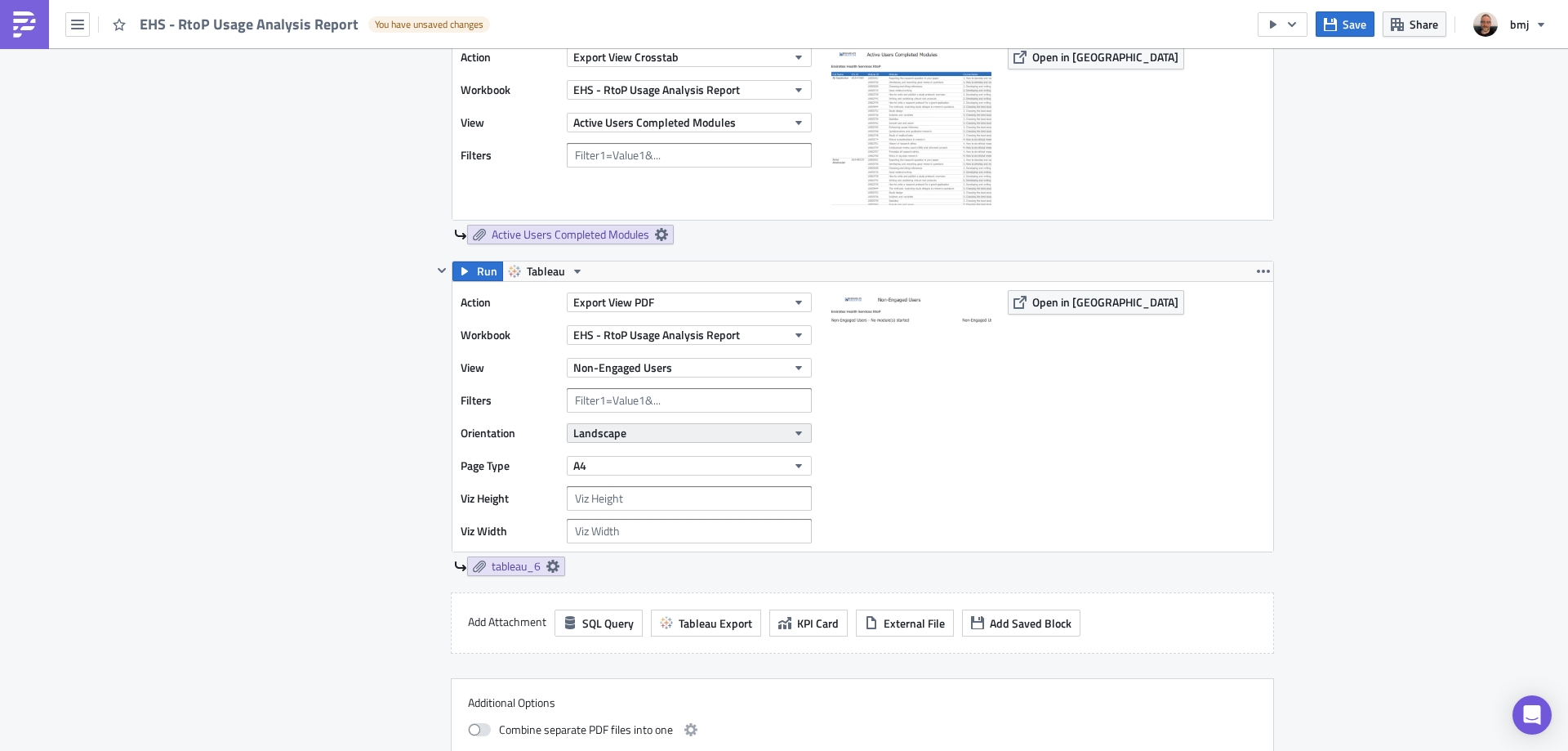
click at [627, 432] on button "Landscape" at bounding box center [689, 433] width 245 height 20
click at [630, 454] on div "Portrait" at bounding box center [638, 459] width 136 height 16
click at [550, 564] on icon at bounding box center [553, 565] width 13 height 13
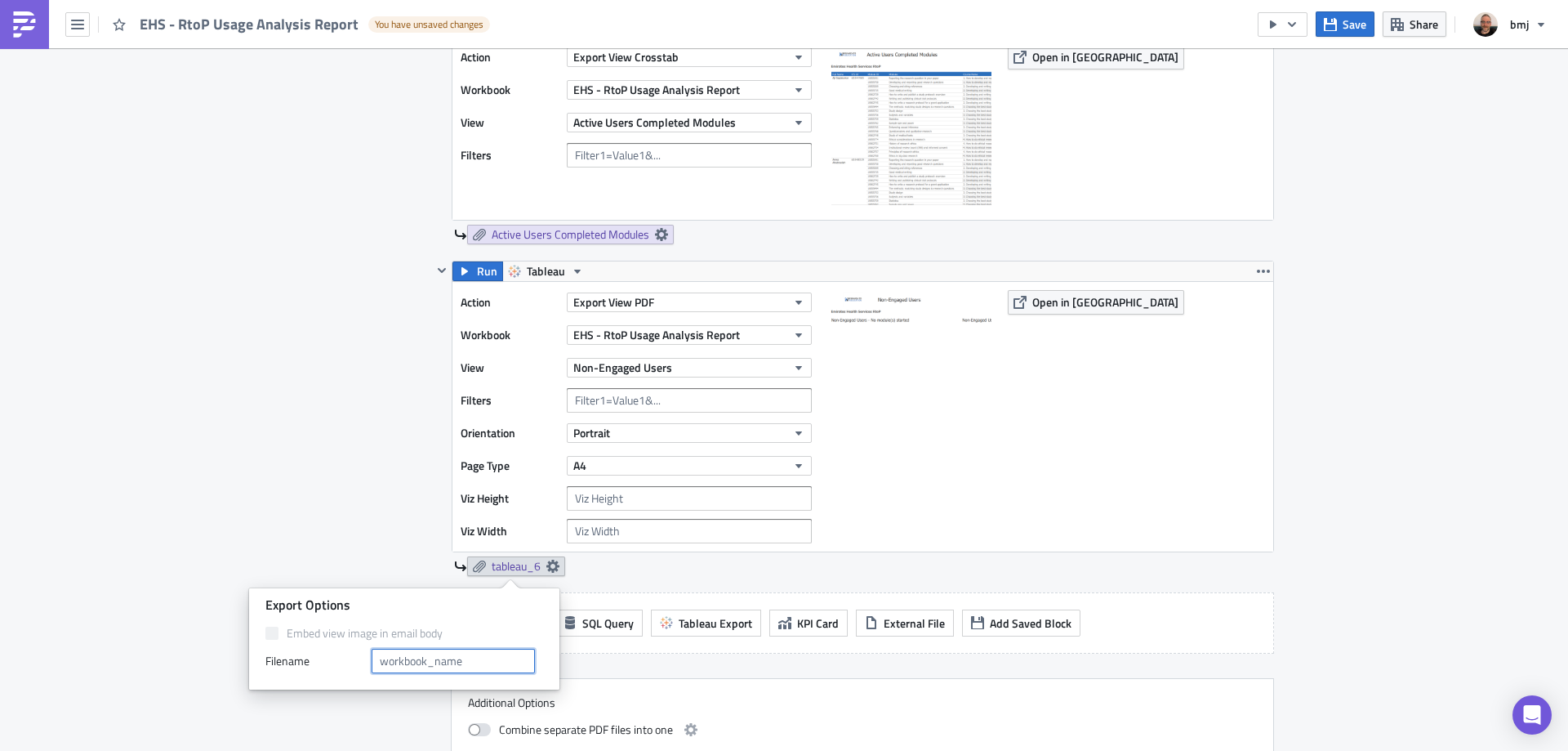
click at [476, 655] on input "text" at bounding box center [453, 661] width 163 height 25
type input "Non-Engaged Users"
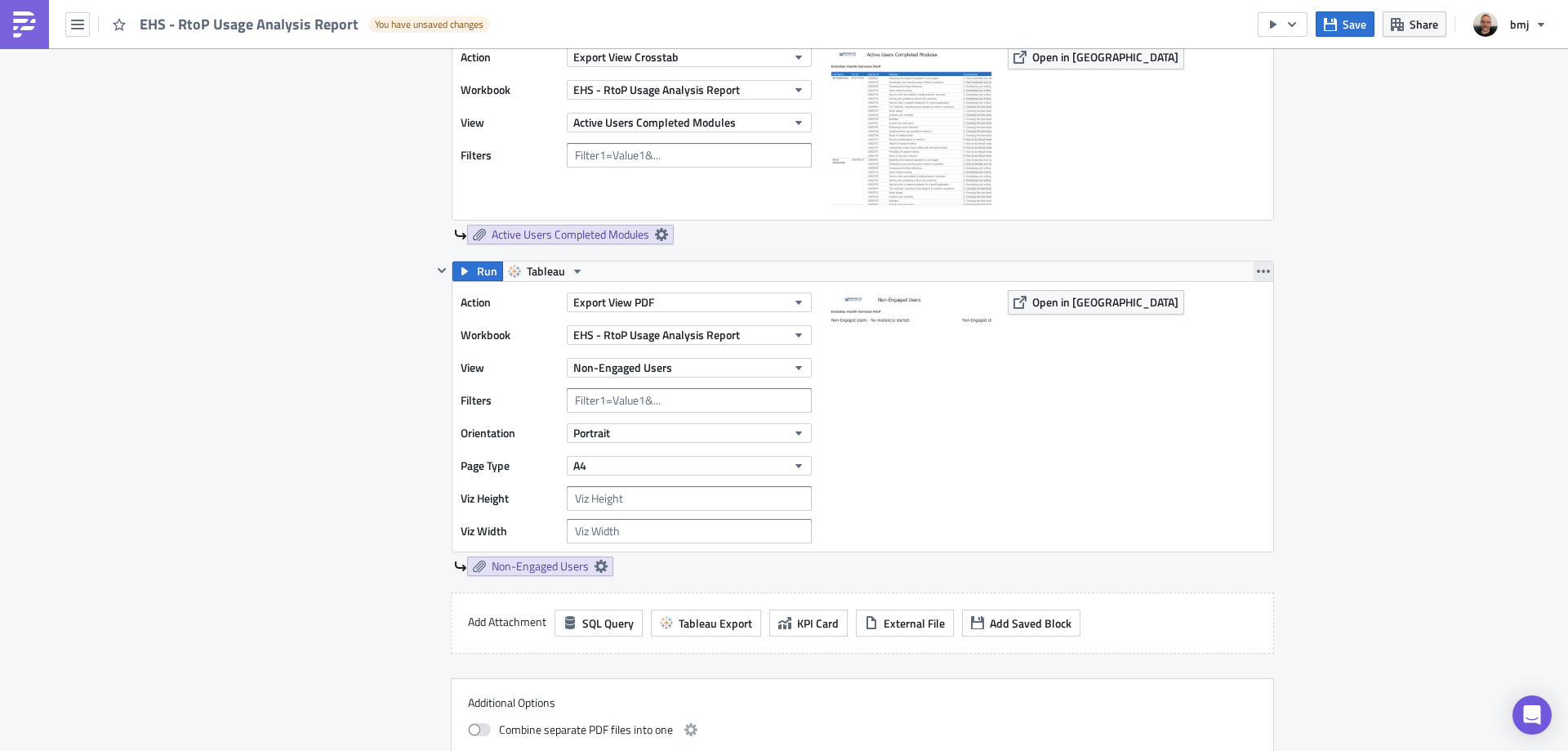
click at [1260, 269] on icon "button" at bounding box center [1263, 271] width 13 height 13
click at [1262, 305] on div "Duplicate" at bounding box center [1267, 310] width 108 height 16
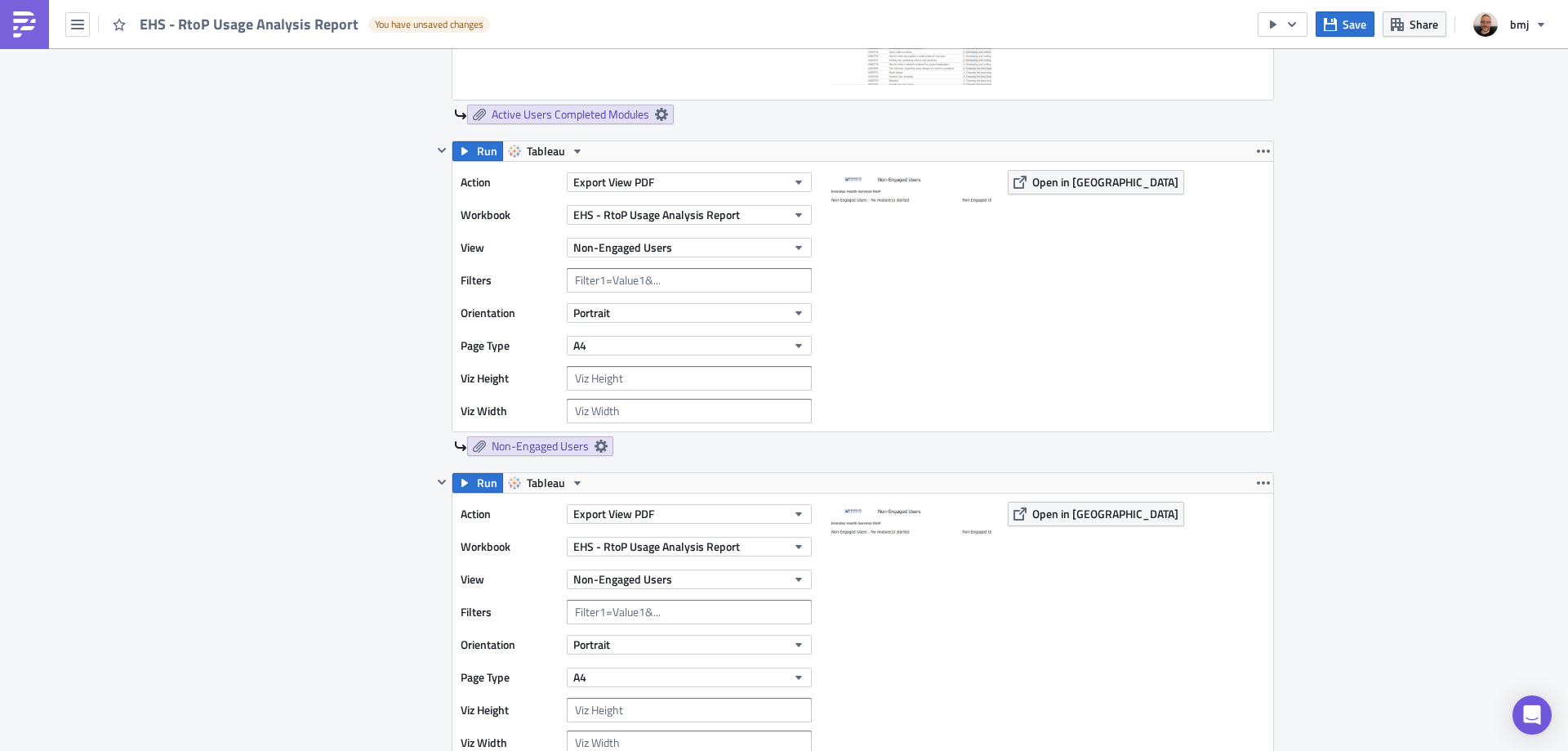
scroll to position [2043, 0]
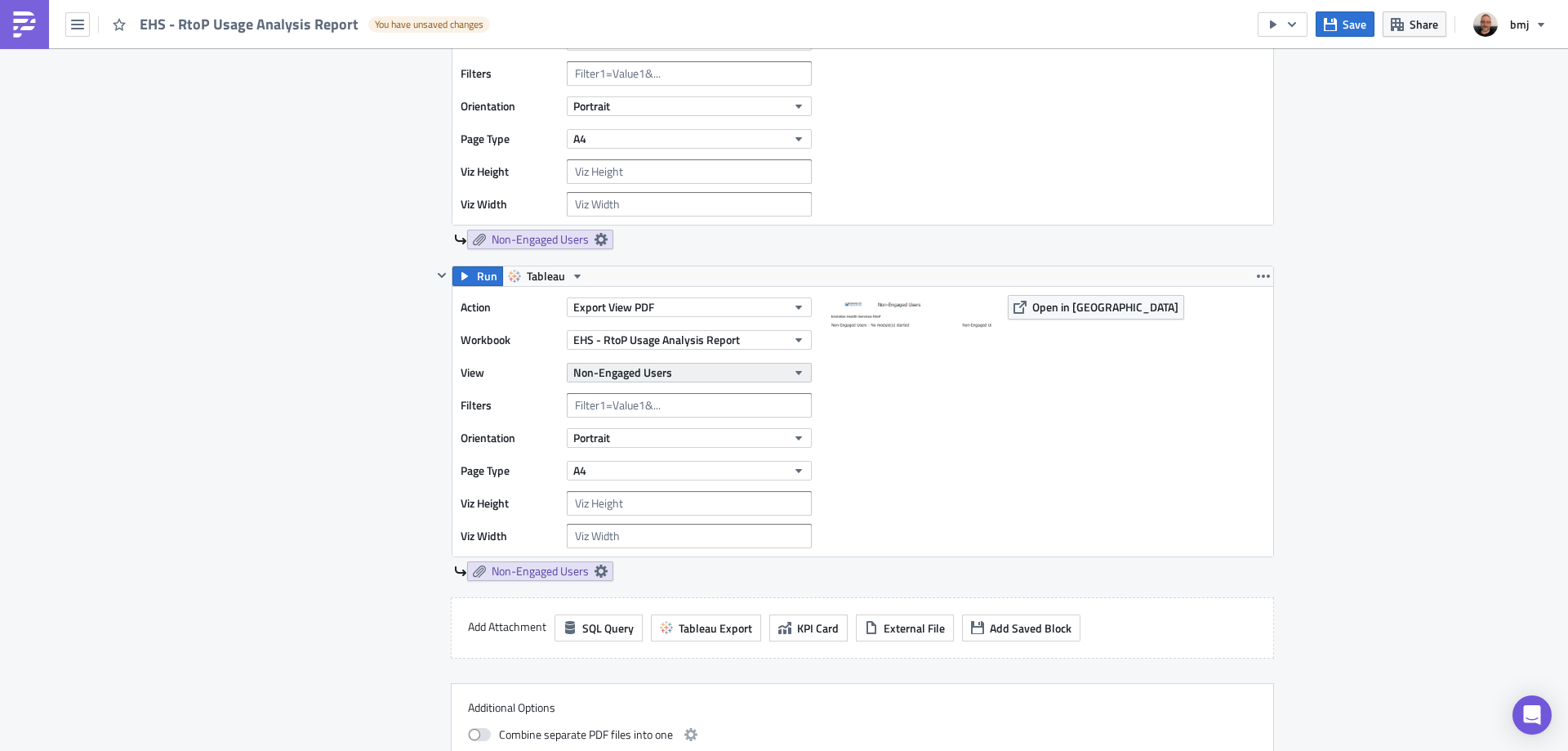
click at [672, 374] on button "Non-Engaged Users" at bounding box center [689, 373] width 245 height 20
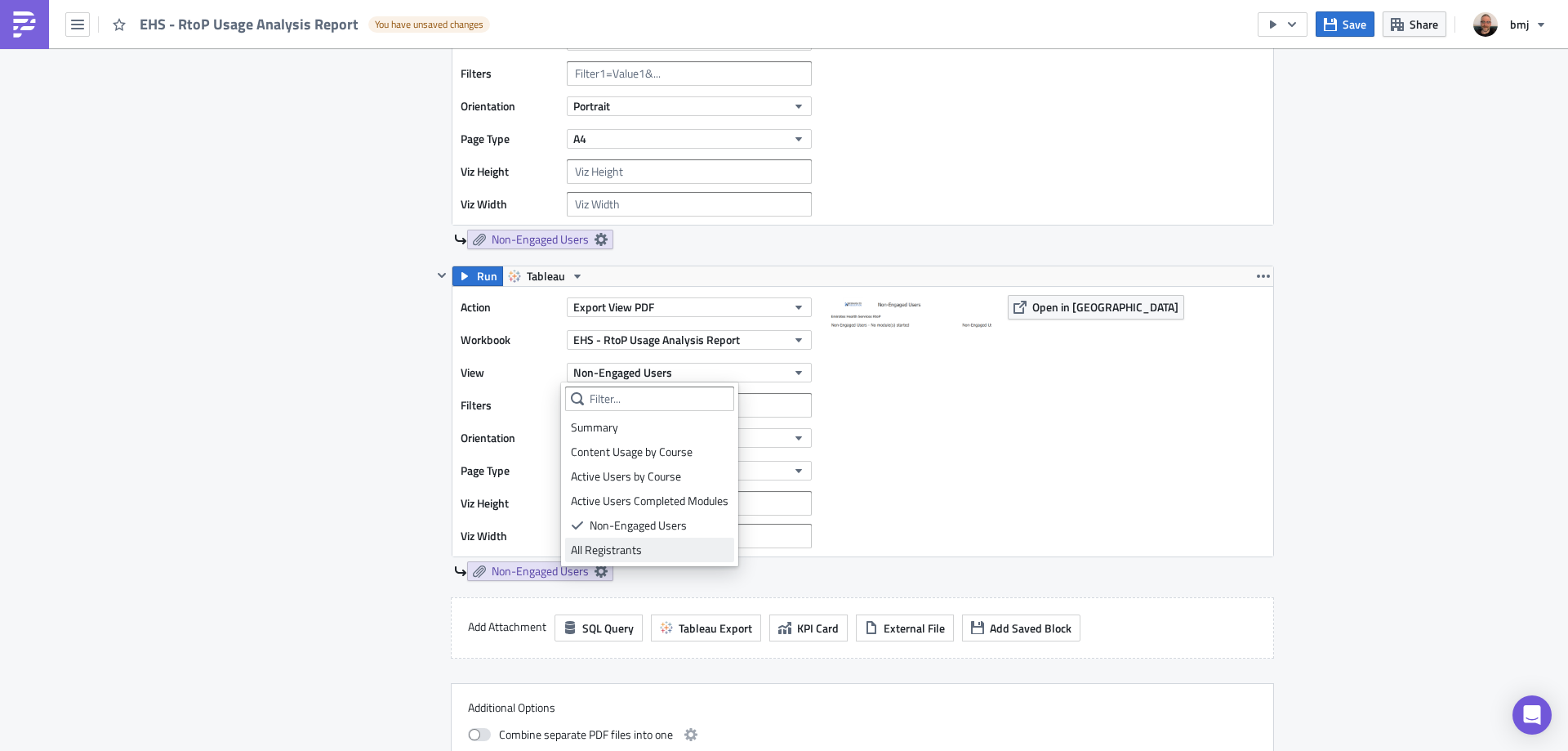
click at [663, 548] on div "All Registrants" at bounding box center [650, 549] width 158 height 16
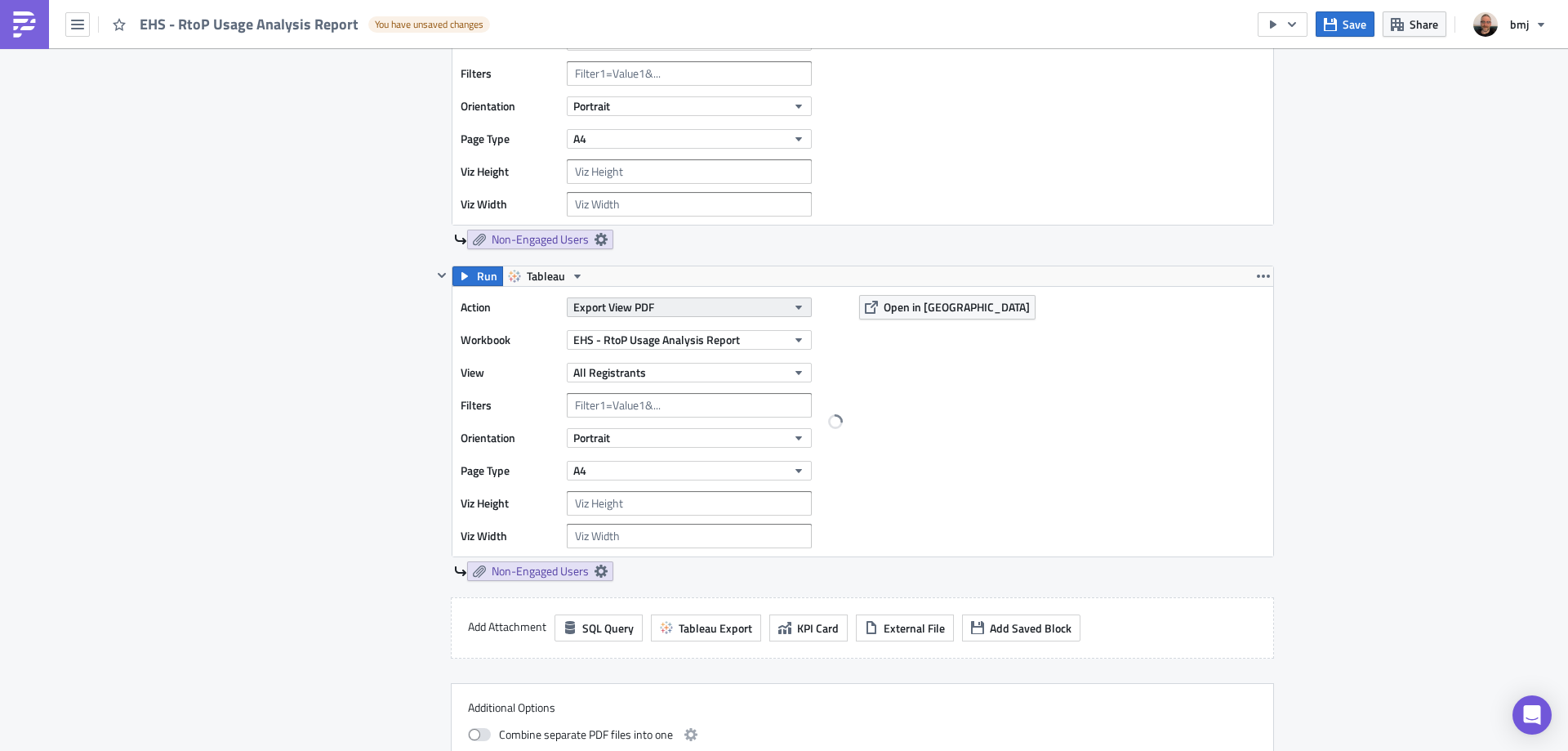
click at [650, 308] on button "Export View PDF" at bounding box center [689, 307] width 245 height 20
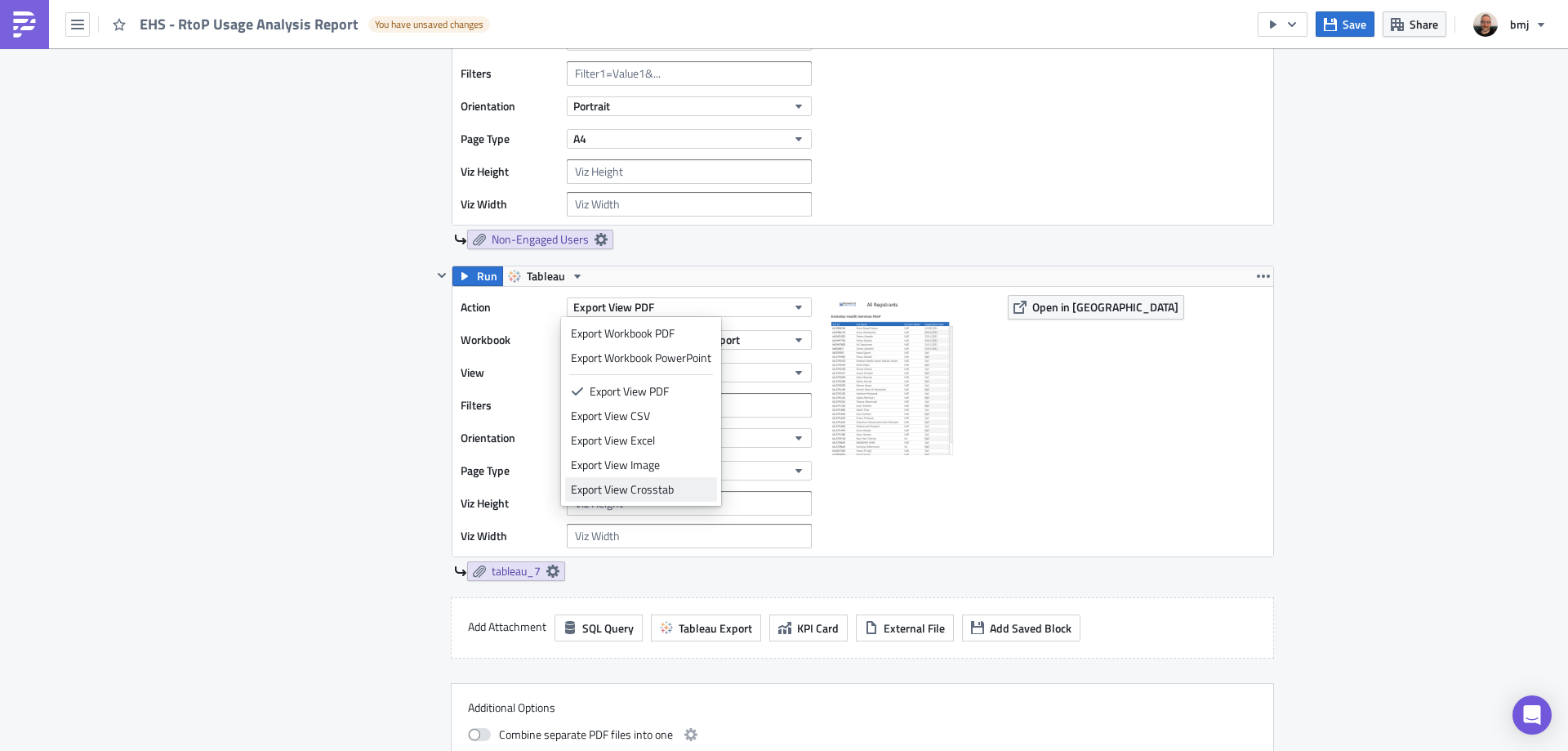
click at [664, 482] on div "Export View Crosstab" at bounding box center [641, 489] width 140 height 16
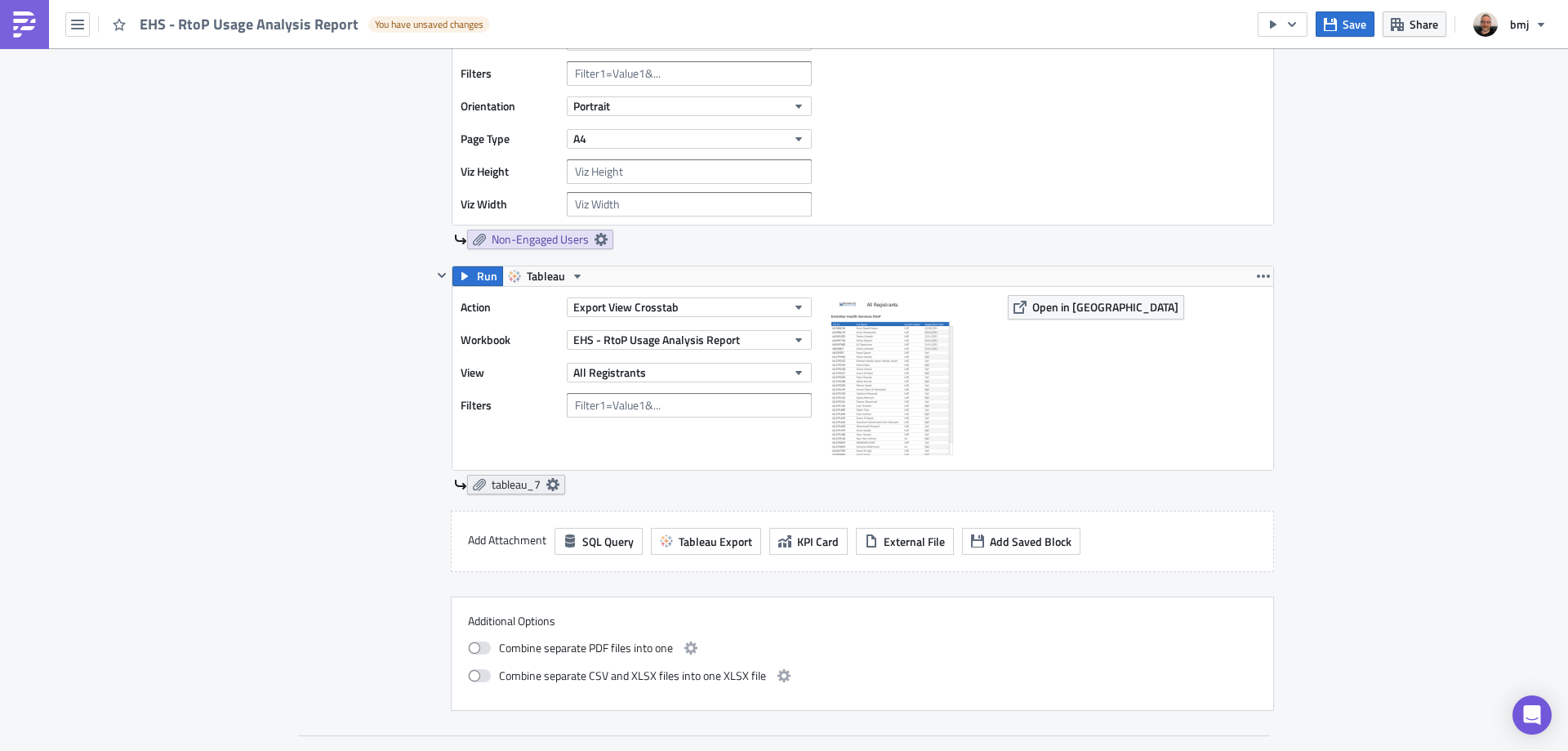
click at [547, 484] on icon at bounding box center [553, 484] width 13 height 13
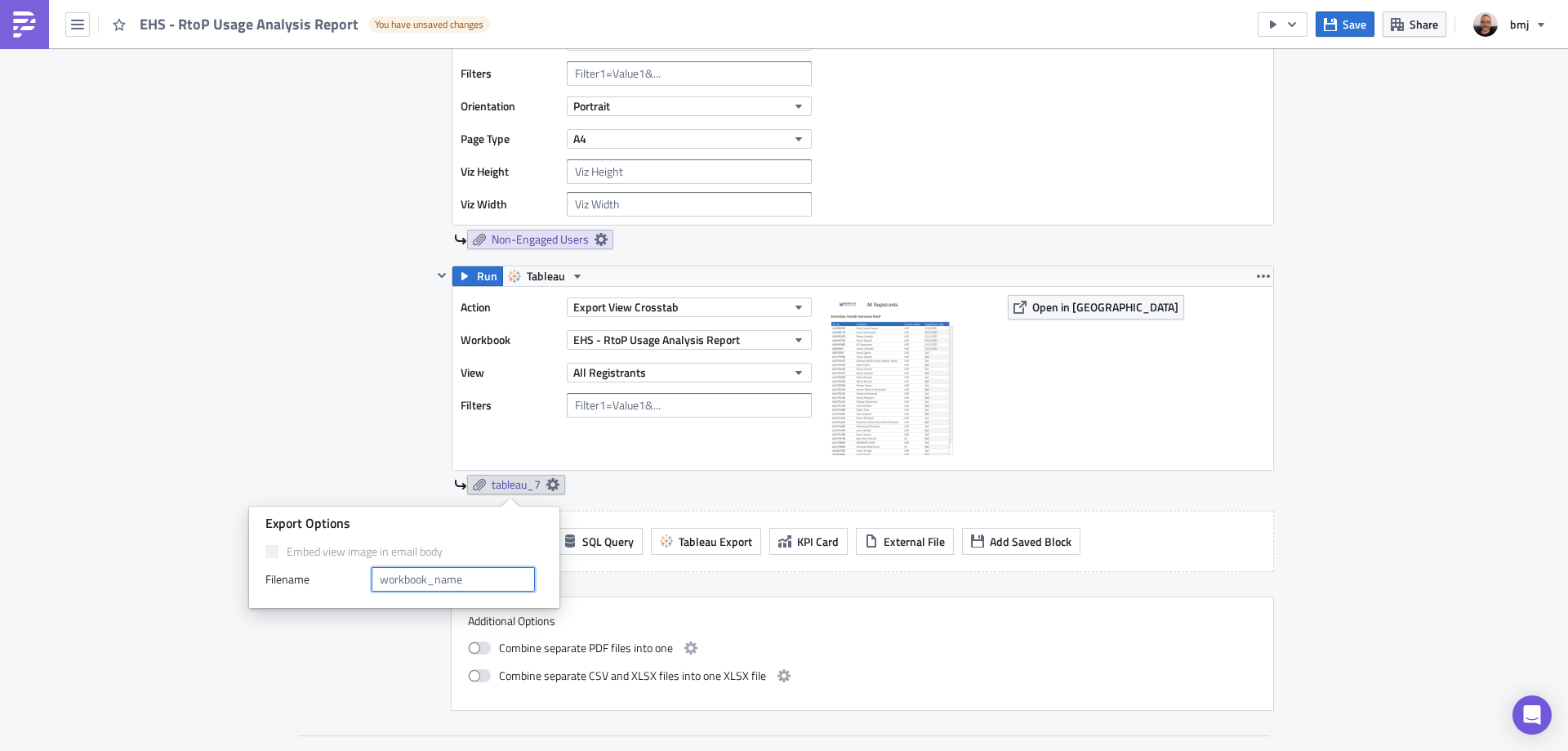
click at [474, 588] on input "text" at bounding box center [453, 580] width 163 height 25
type input "All Registrants"
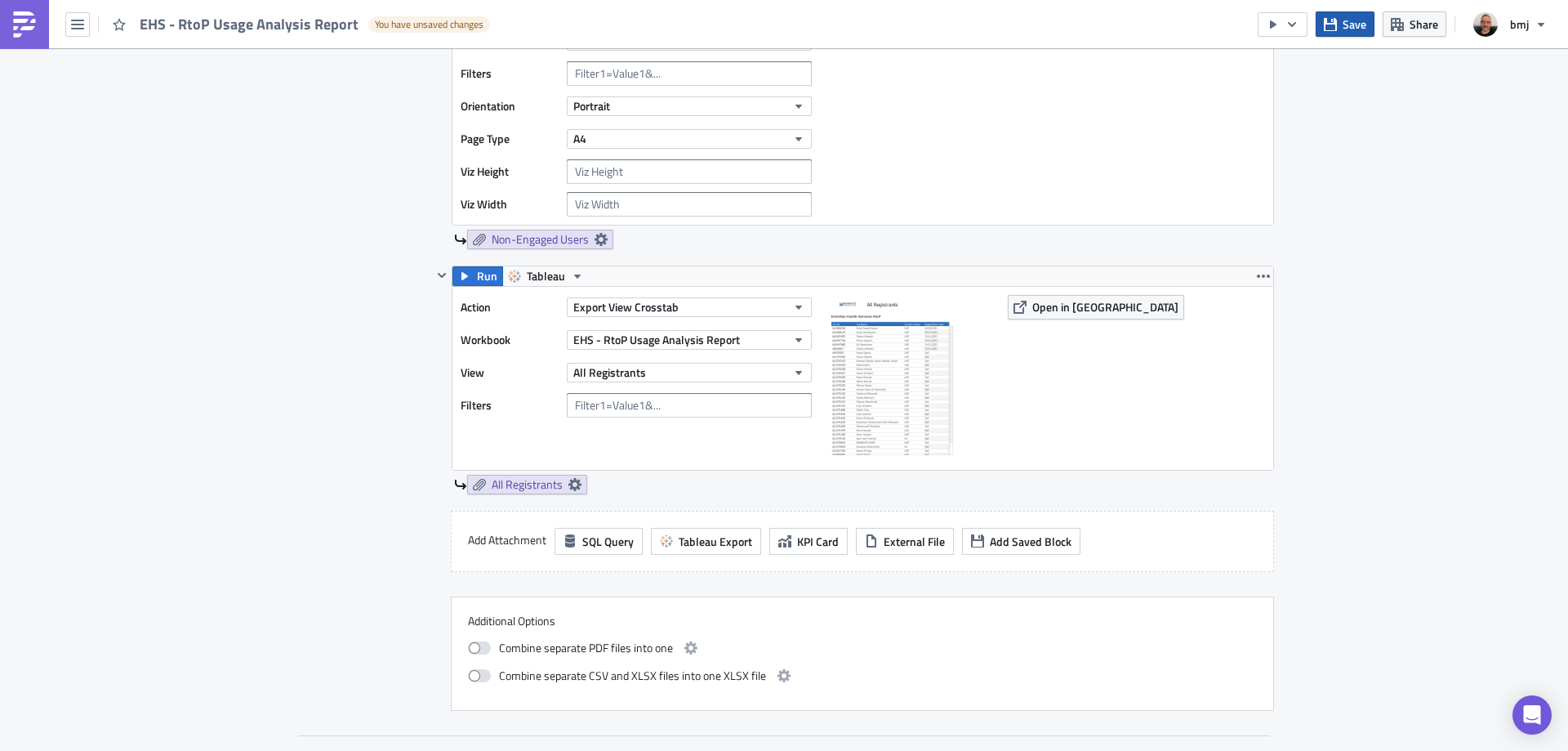
click at [1344, 26] on span "Save" at bounding box center [1354, 23] width 24 height 17
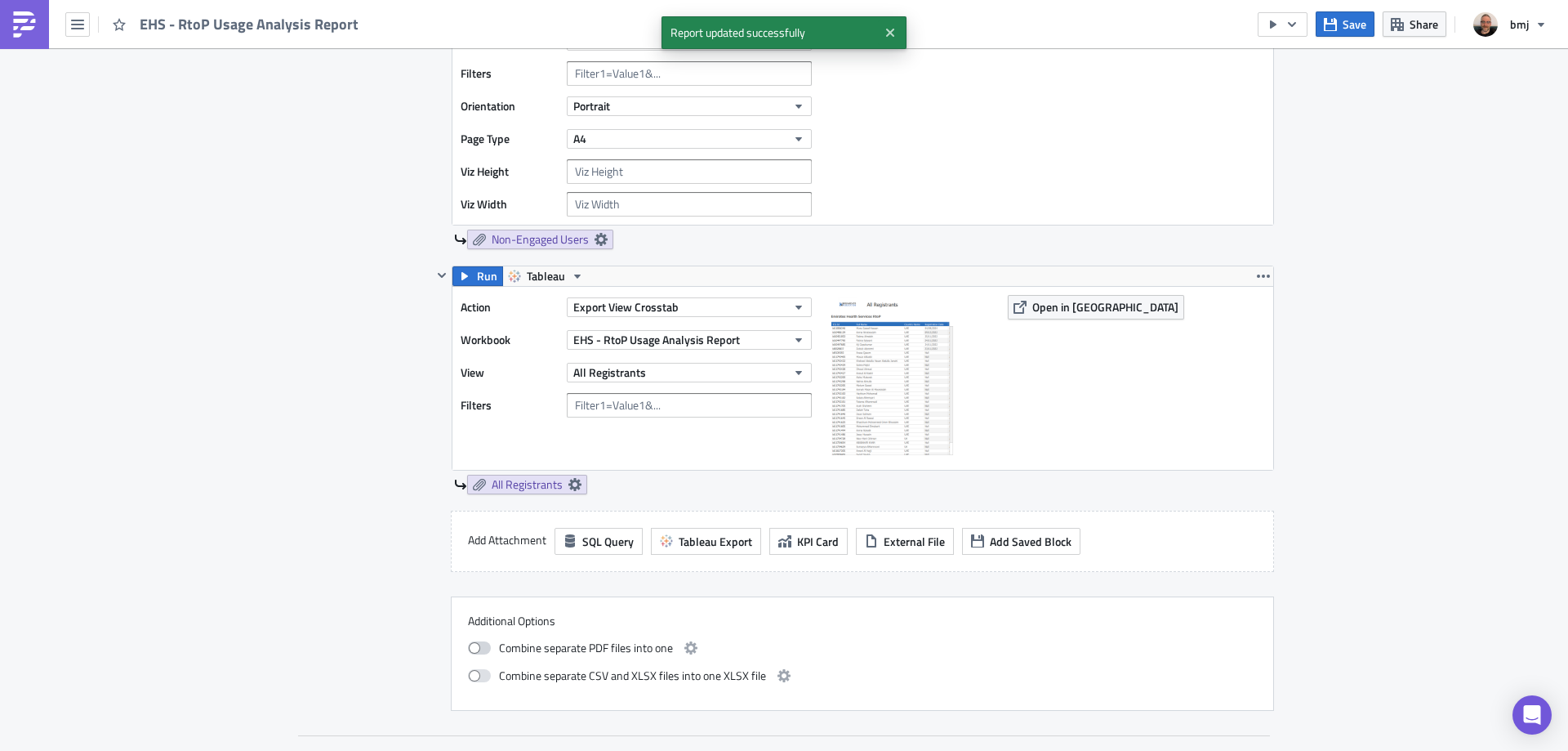
click at [479, 652] on span at bounding box center [479, 647] width 23 height 13
click at [479, 651] on input "checkbox" at bounding box center [477, 645] width 11 height 11
checkbox input "true"
click at [478, 677] on span at bounding box center [479, 676] width 23 height 13
click at [478, 677] on input "checkbox" at bounding box center [477, 674] width 11 height 11
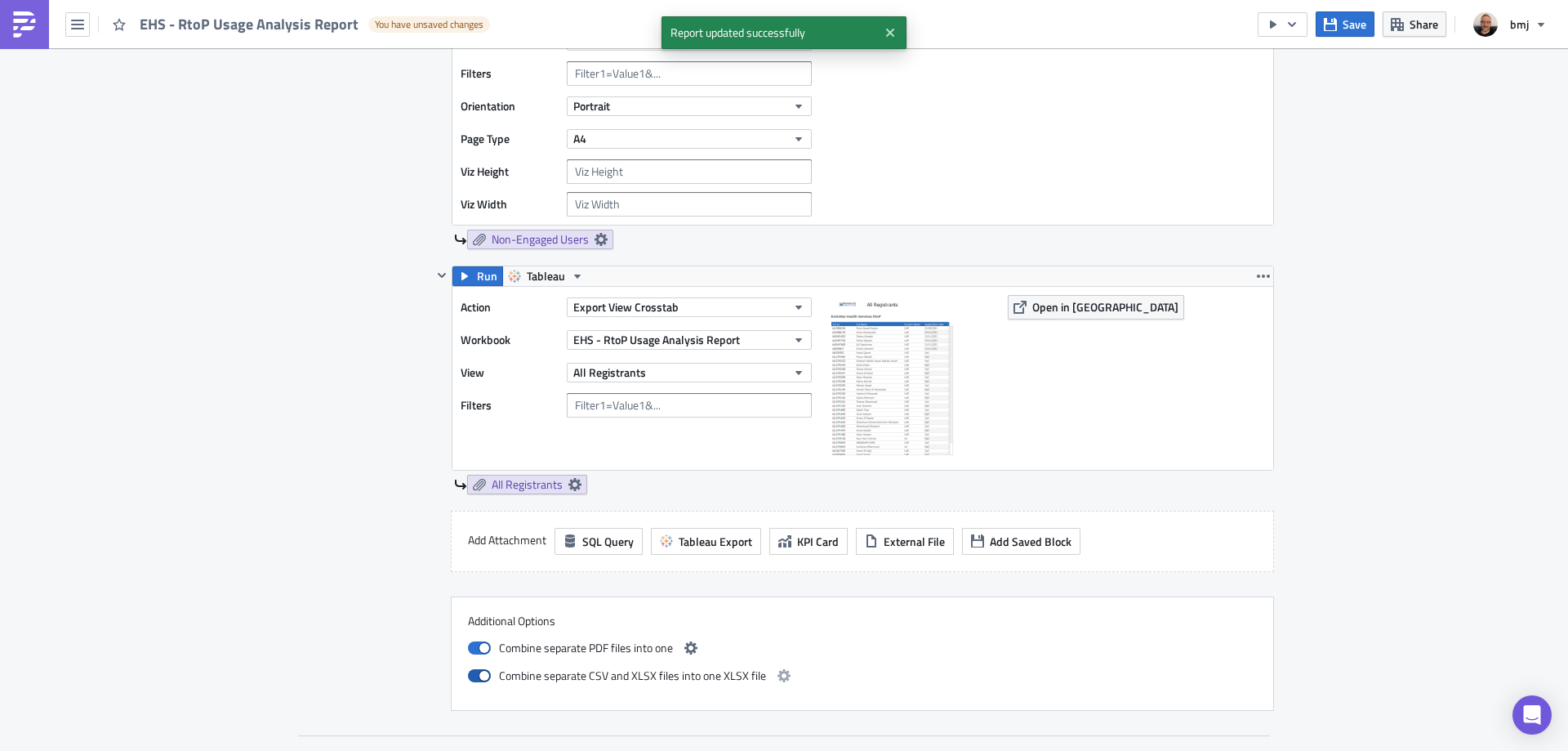
checkbox input "true"
click at [686, 649] on icon "button" at bounding box center [690, 647] width 13 height 13
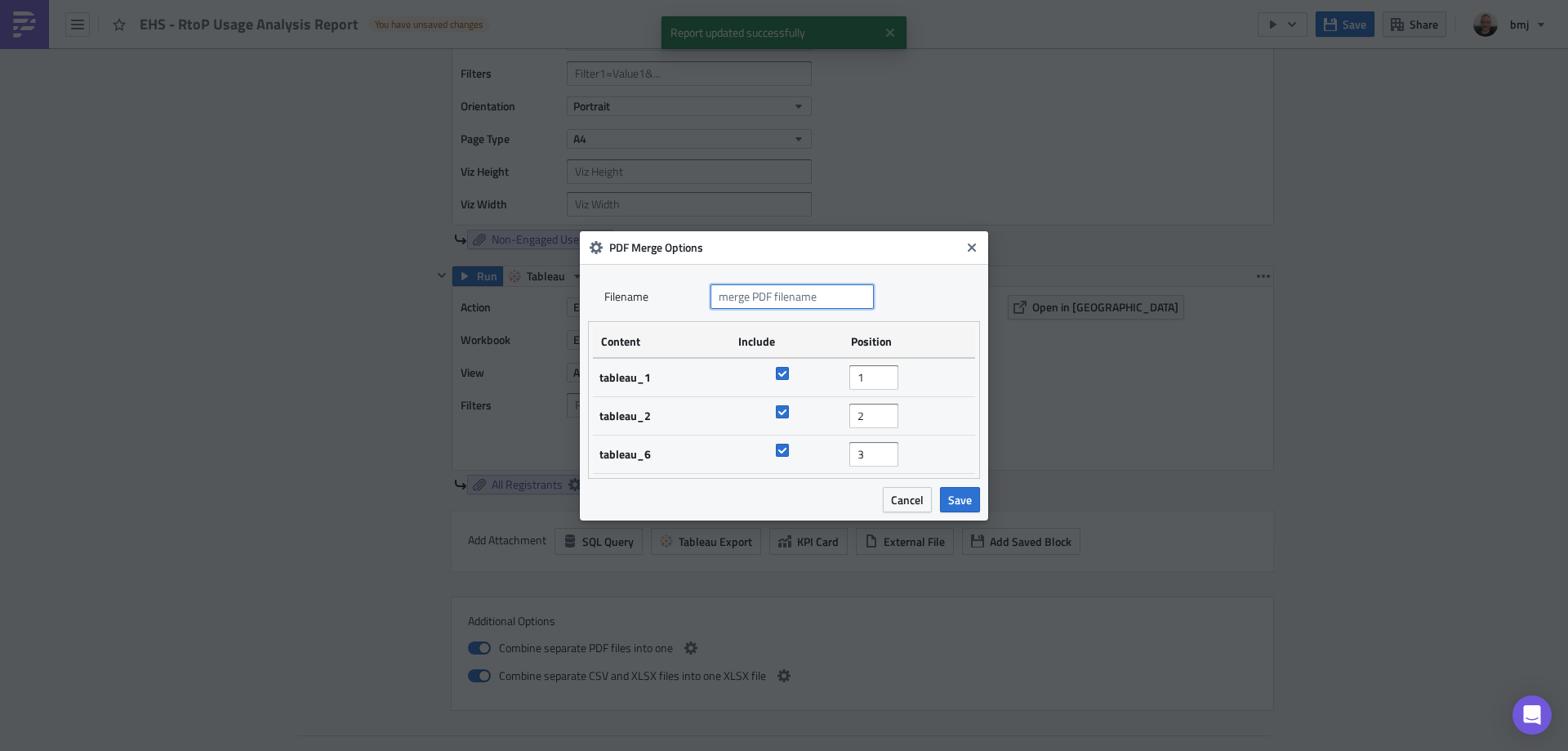
click at [793, 298] on input "text" at bounding box center [792, 296] width 163 height 25
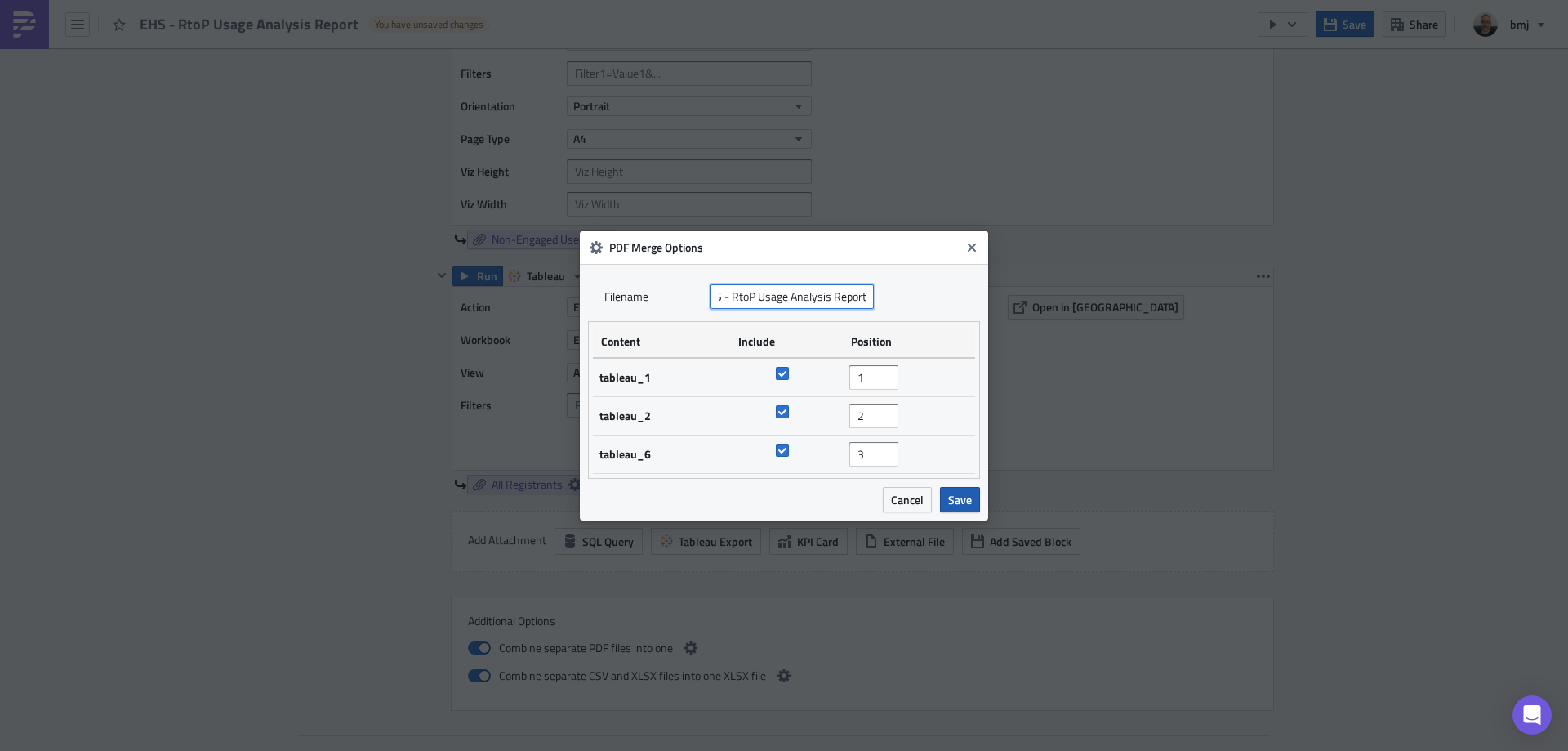
type input "EHS - RtoP Usage Analysis Report"
click at [962, 494] on span "Save" at bounding box center [959, 499] width 24 height 17
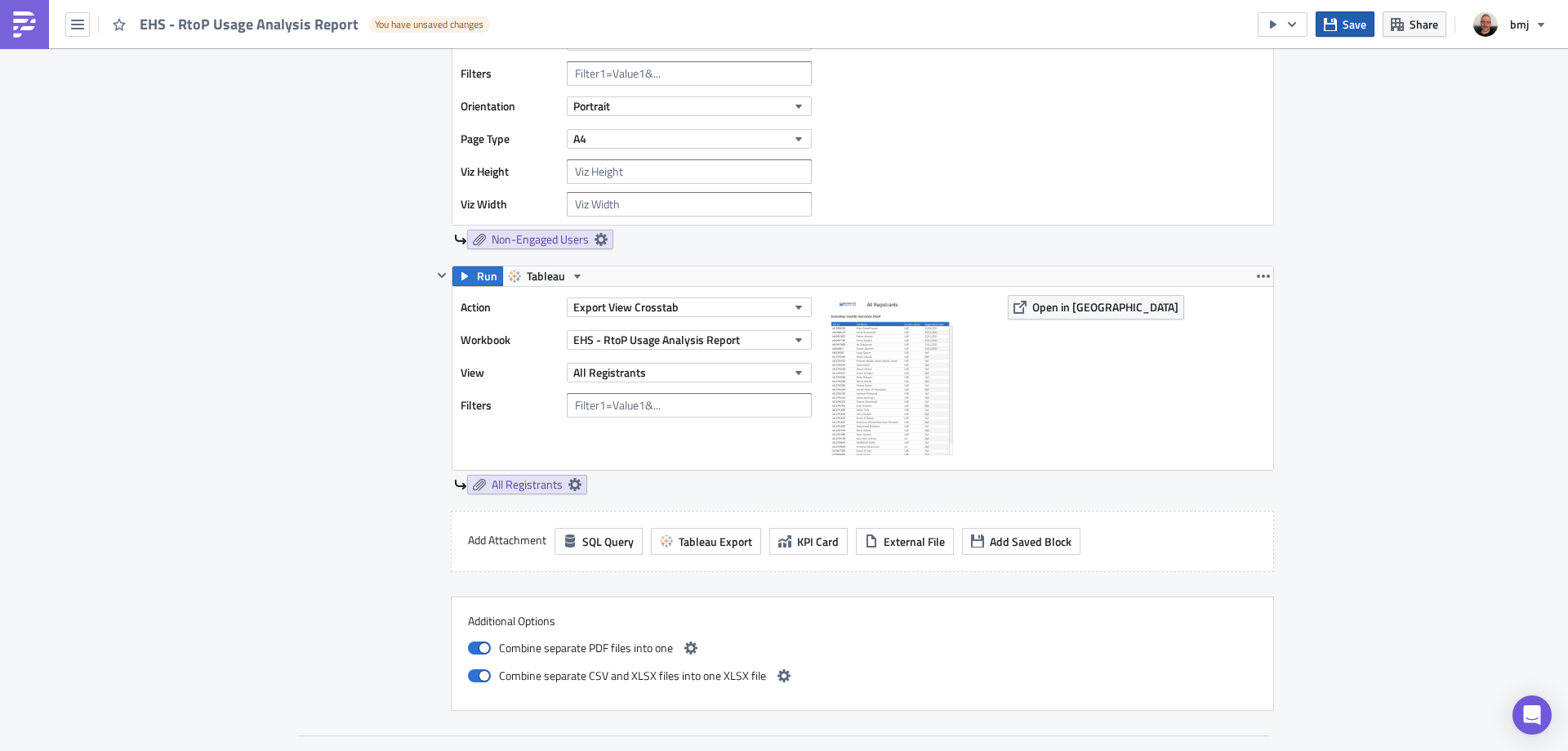
click at [1353, 20] on span "Save" at bounding box center [1354, 23] width 24 height 17
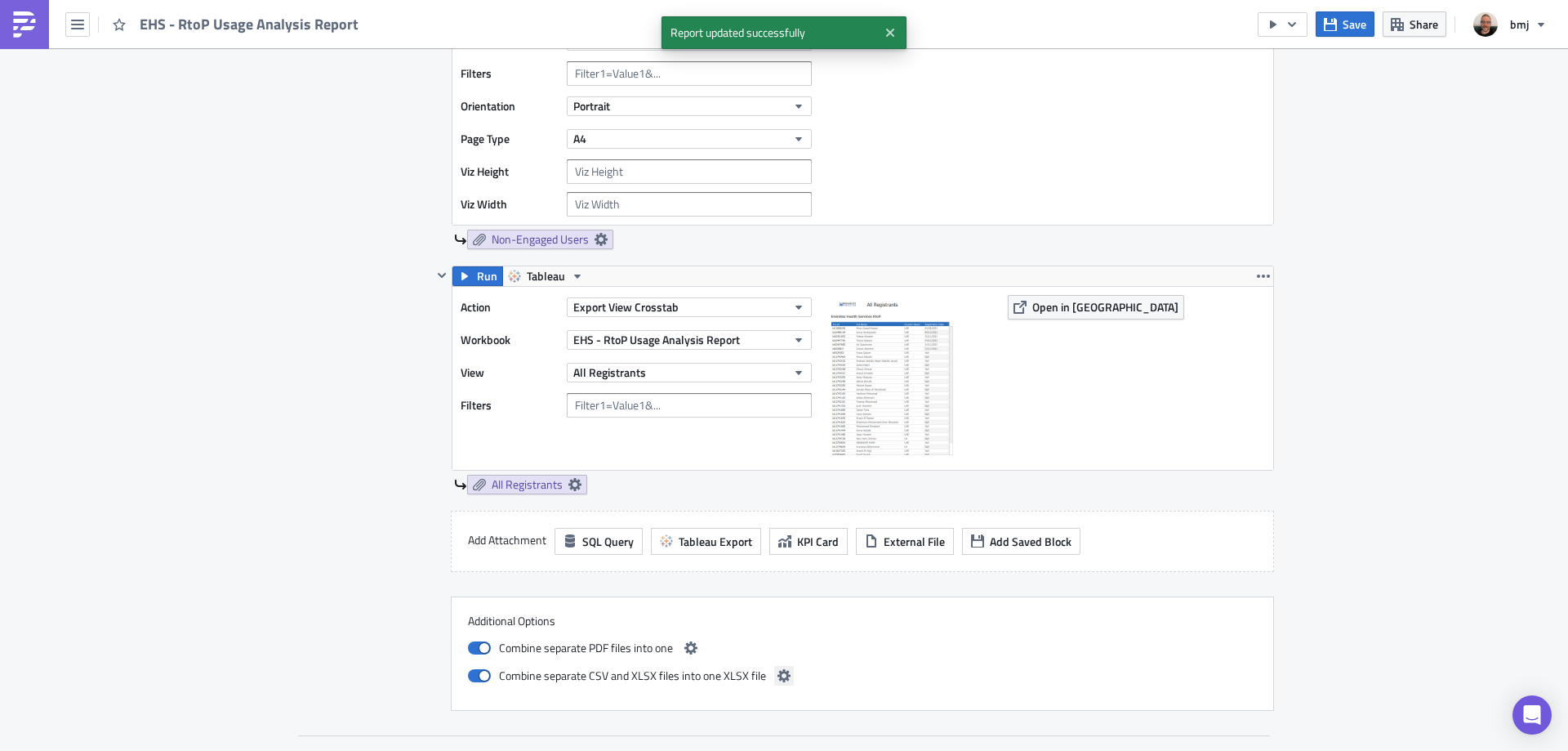
click at [784, 670] on button "button" at bounding box center [784, 676] width 20 height 20
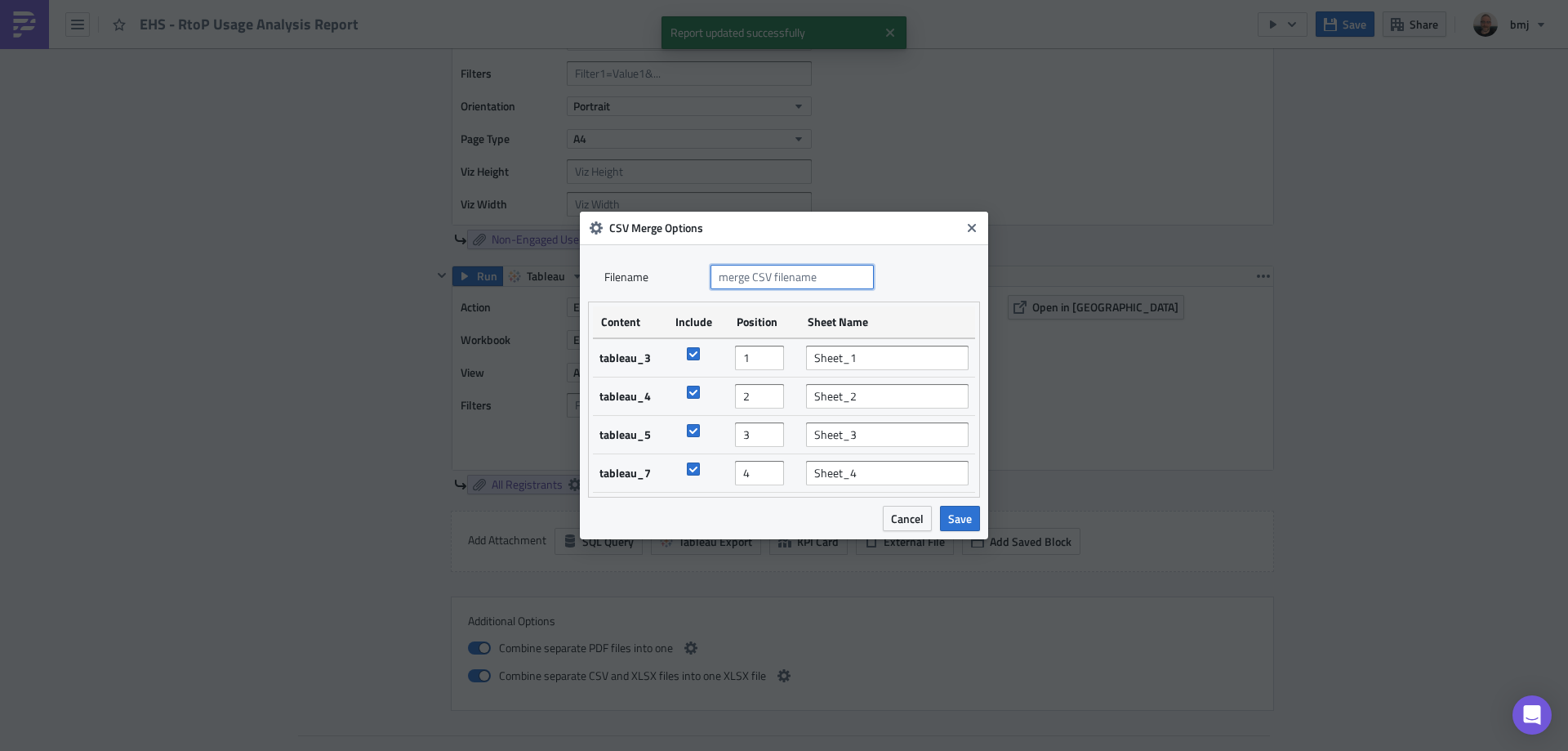
click at [799, 275] on input "text" at bounding box center [792, 277] width 163 height 25
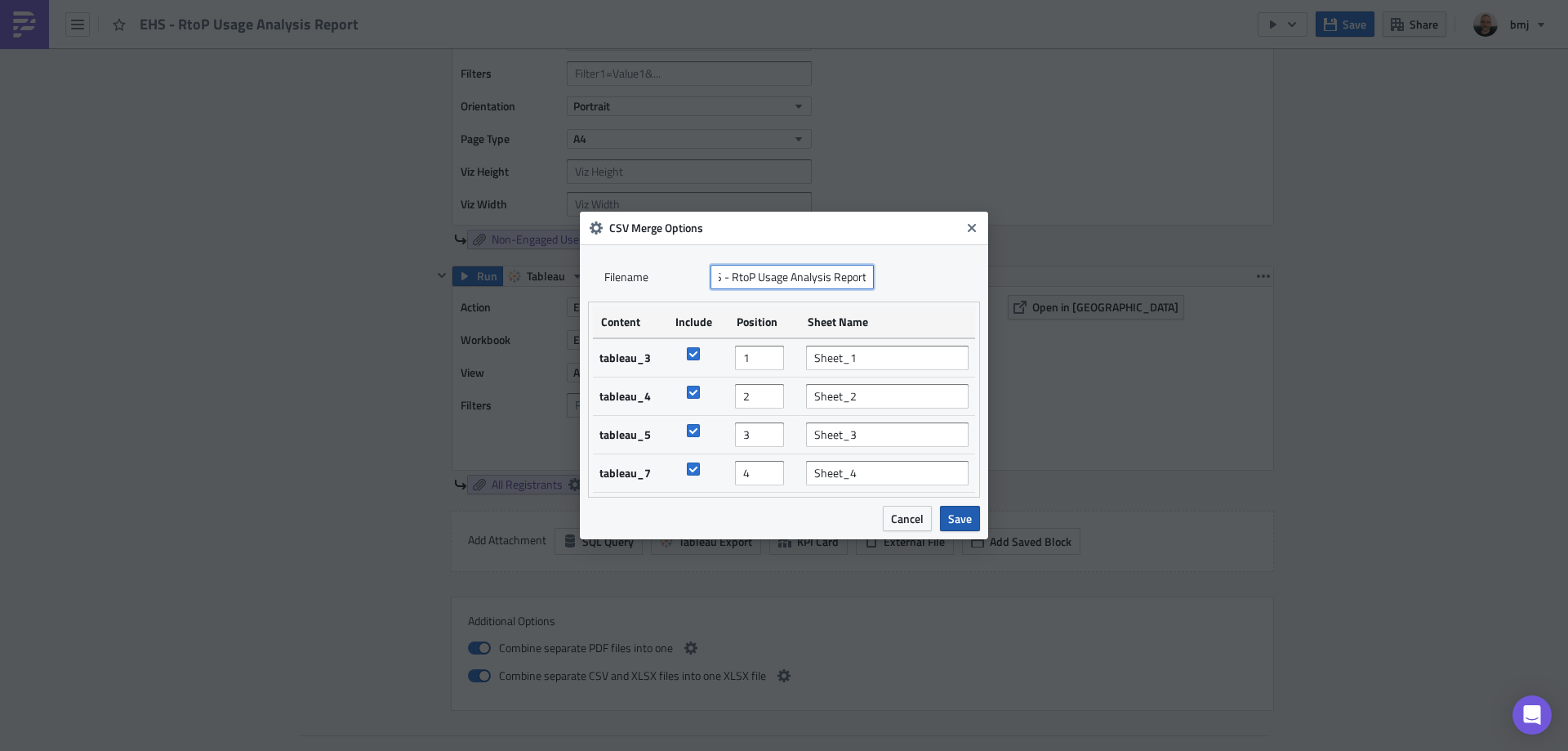
type input "EHS - RtoP Usage Analysis Report"
click at [957, 514] on span "Save" at bounding box center [959, 518] width 24 height 17
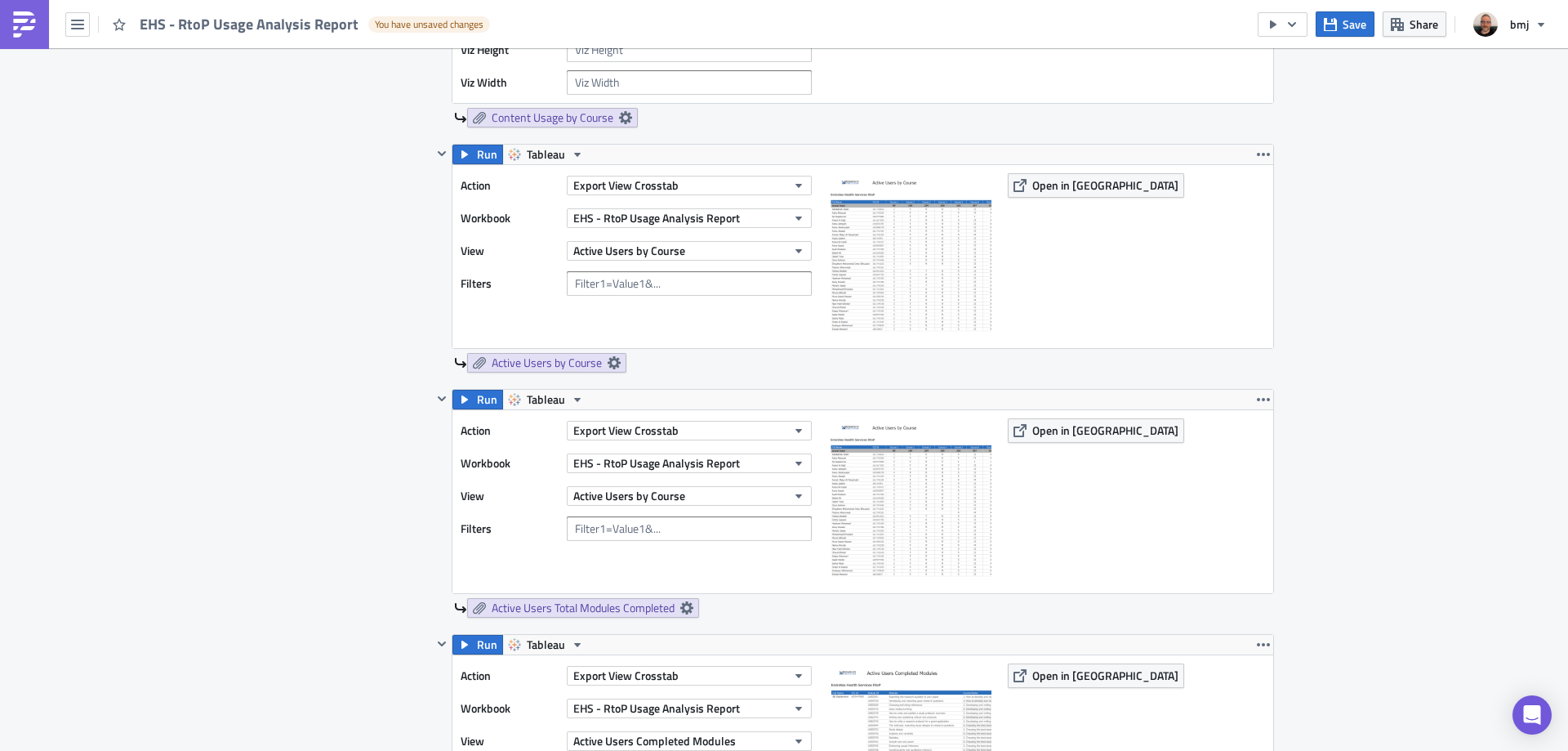
scroll to position [817, 0]
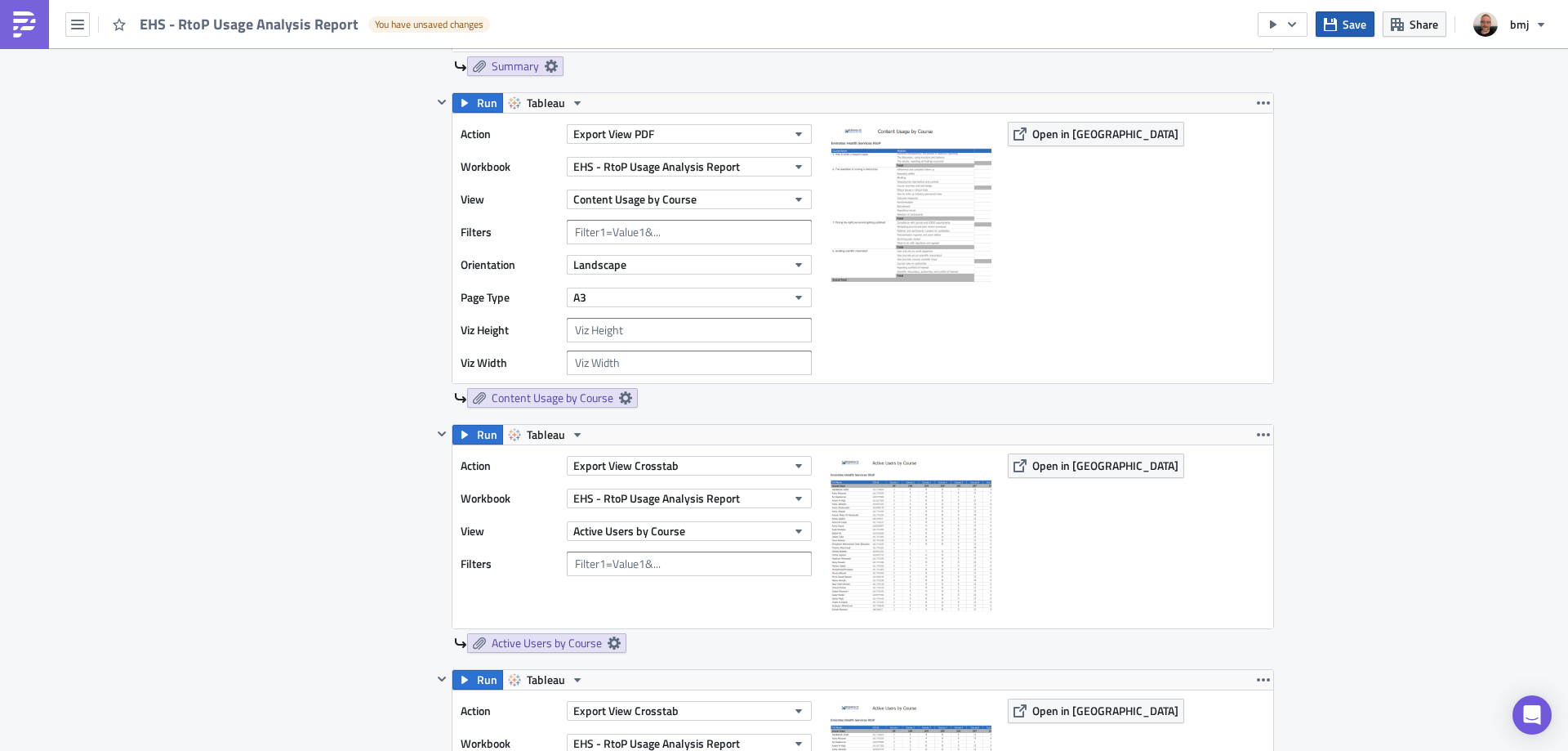
click at [1351, 26] on span "Save" at bounding box center [1354, 23] width 24 height 17
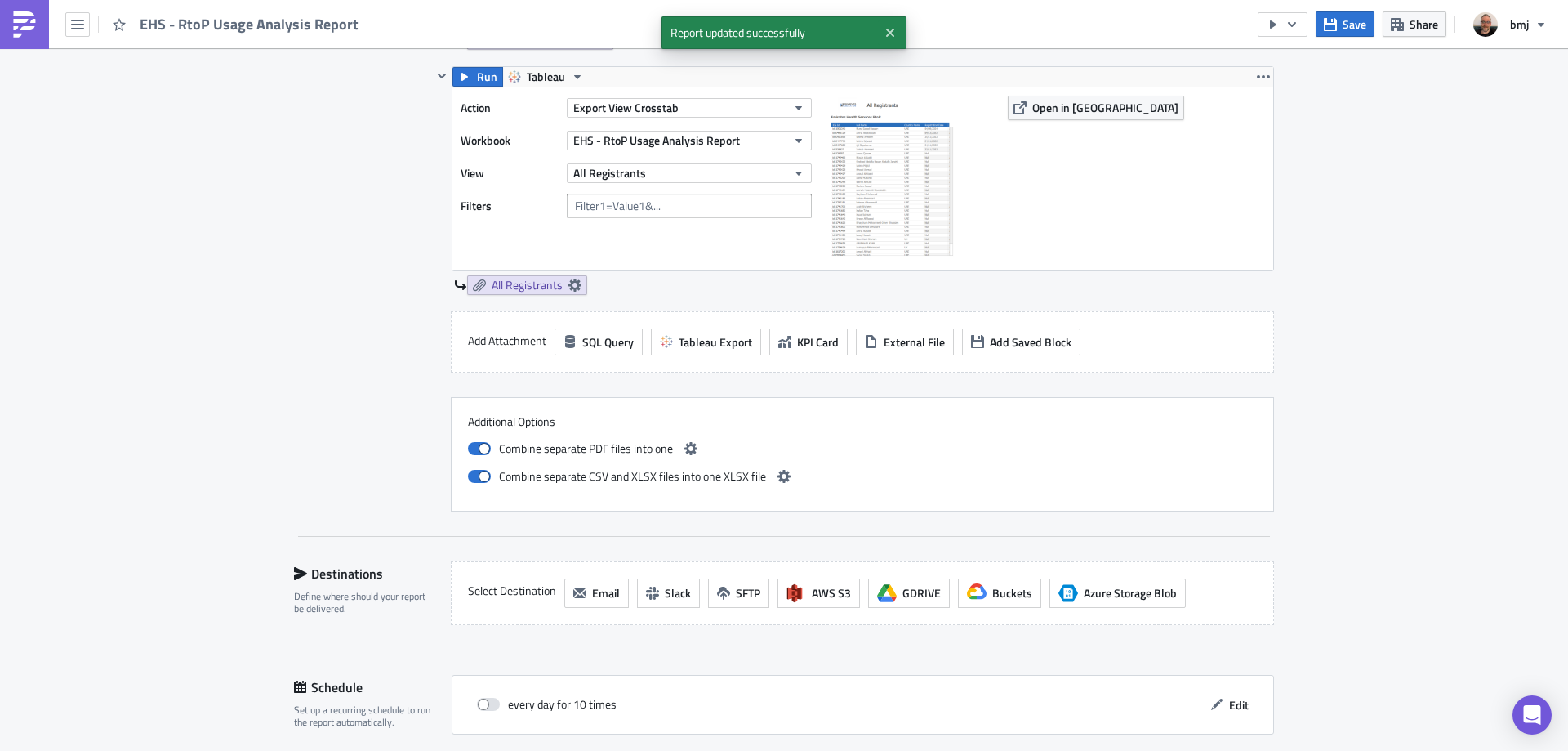
scroll to position [2288, 0]
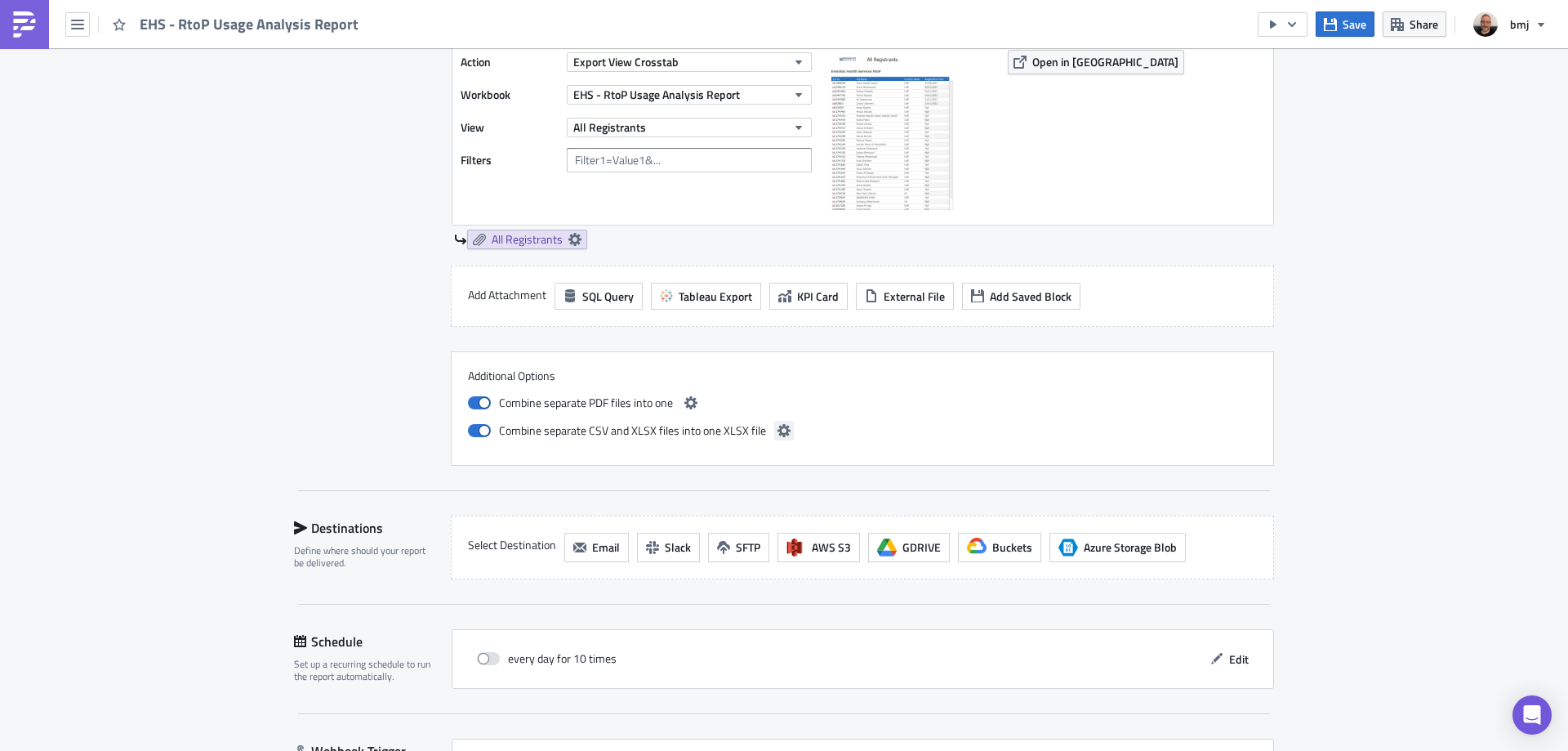
click at [779, 433] on icon "button" at bounding box center [784, 431] width 13 height 13
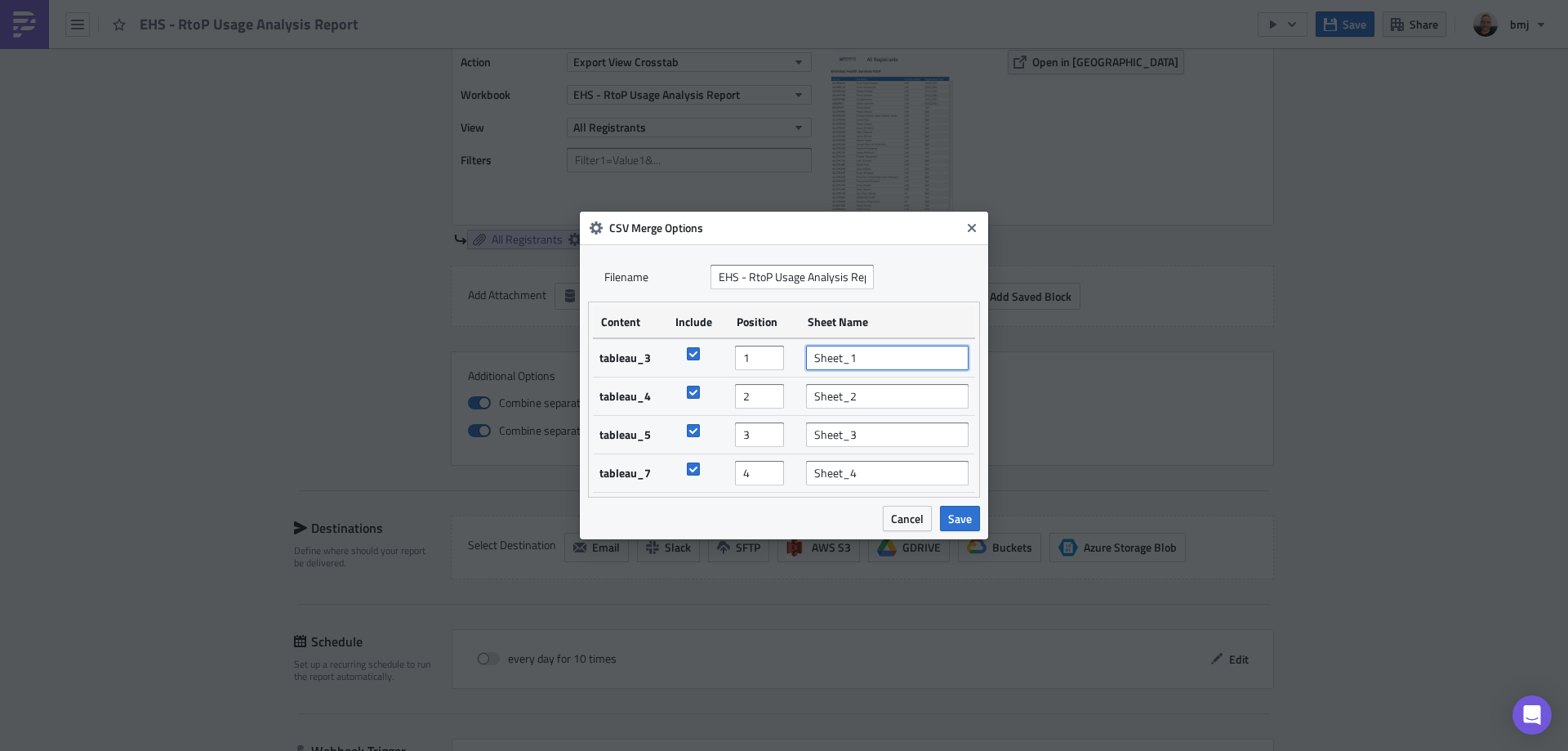
click at [861, 358] on input "Sheet_1" at bounding box center [886, 358] width 162 height 25
type input "Active Users by Course"
type input "Active Users Total Completed Modules"
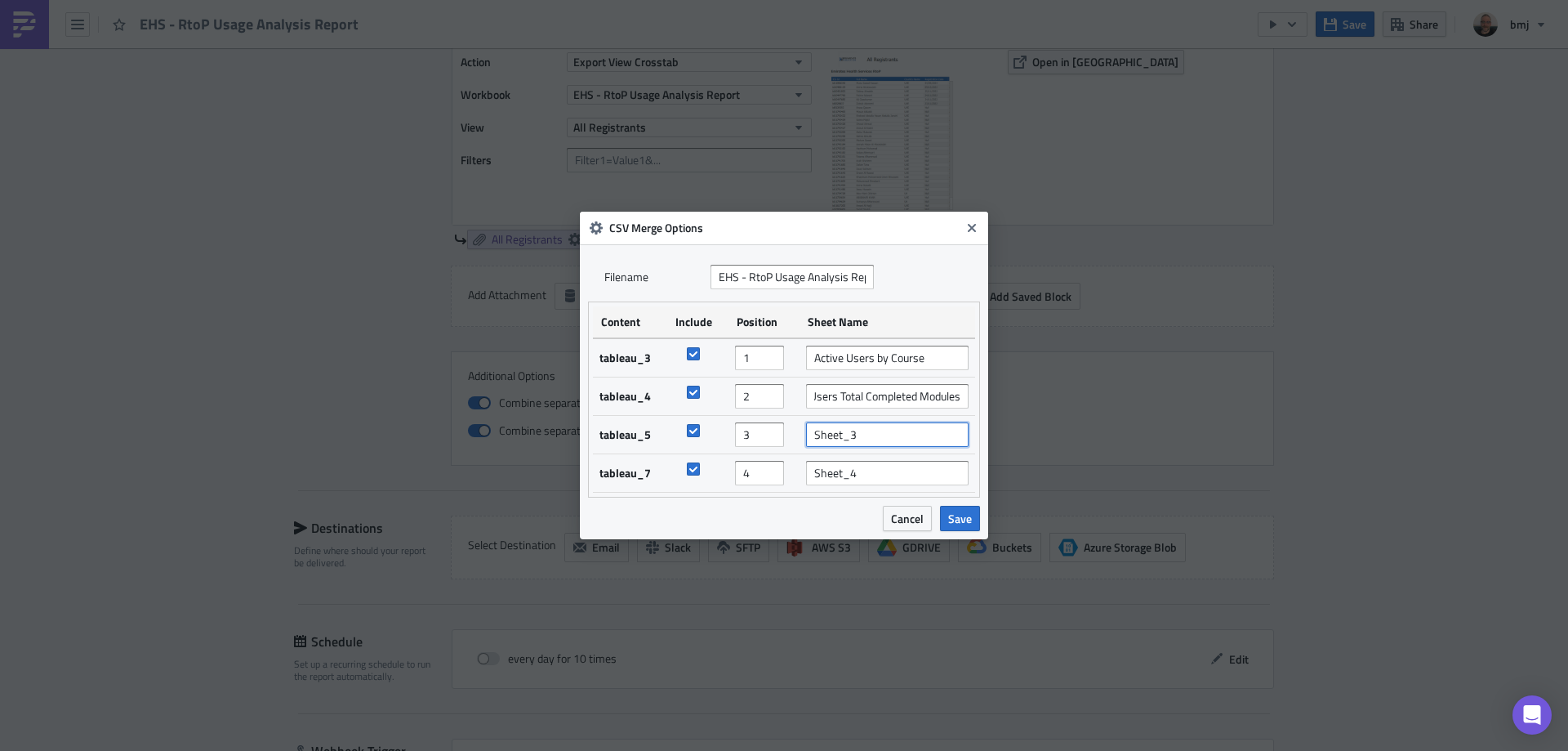
click at [907, 437] on input "Sheet_3" at bounding box center [886, 435] width 162 height 25
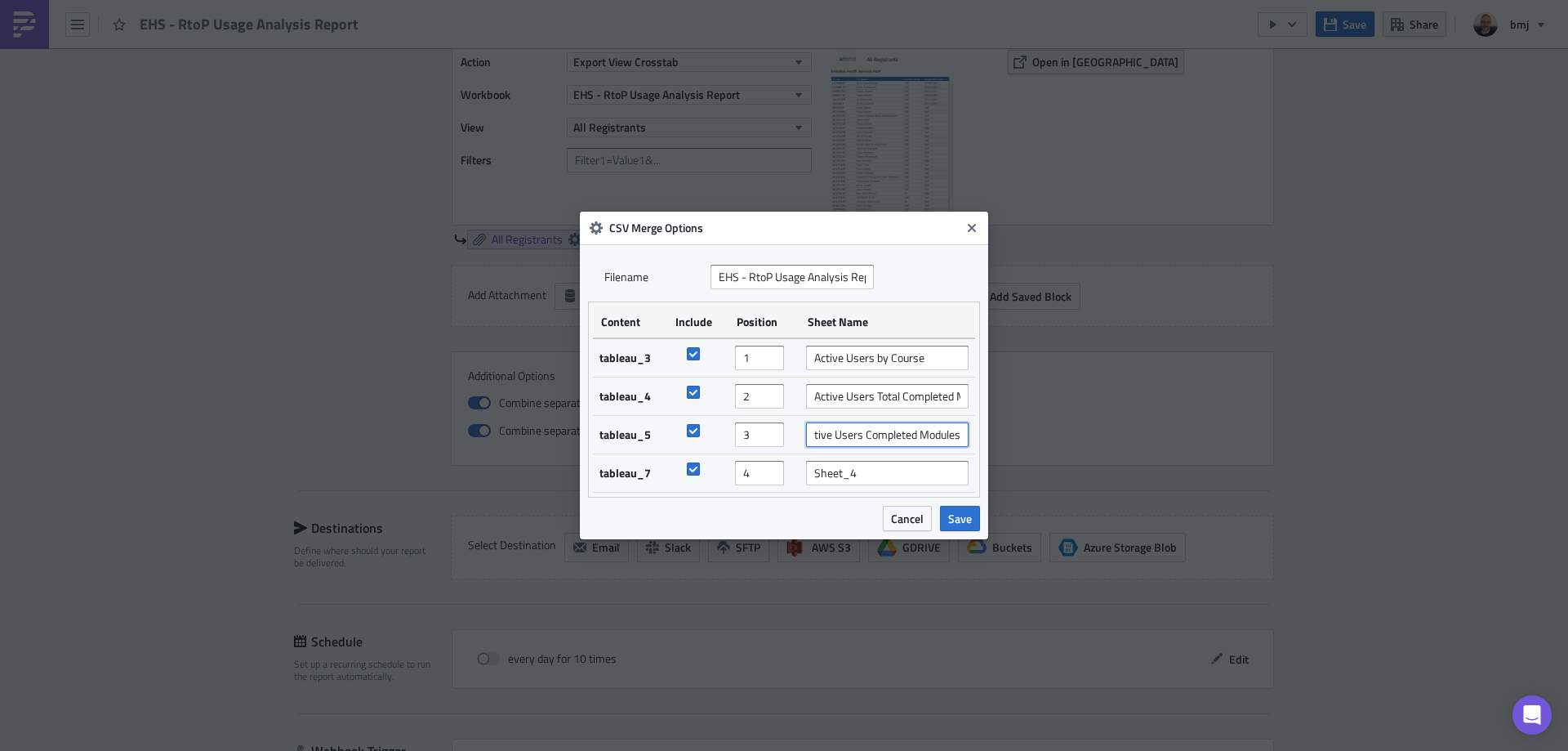
type input "Active Users Completed Modules"
click at [910, 472] on input "Sheet_4" at bounding box center [886, 473] width 162 height 25
click at [910, 472] on input "Sheet_4" at bounding box center [886, 473] width 162 height 25
type input "All Registrants"
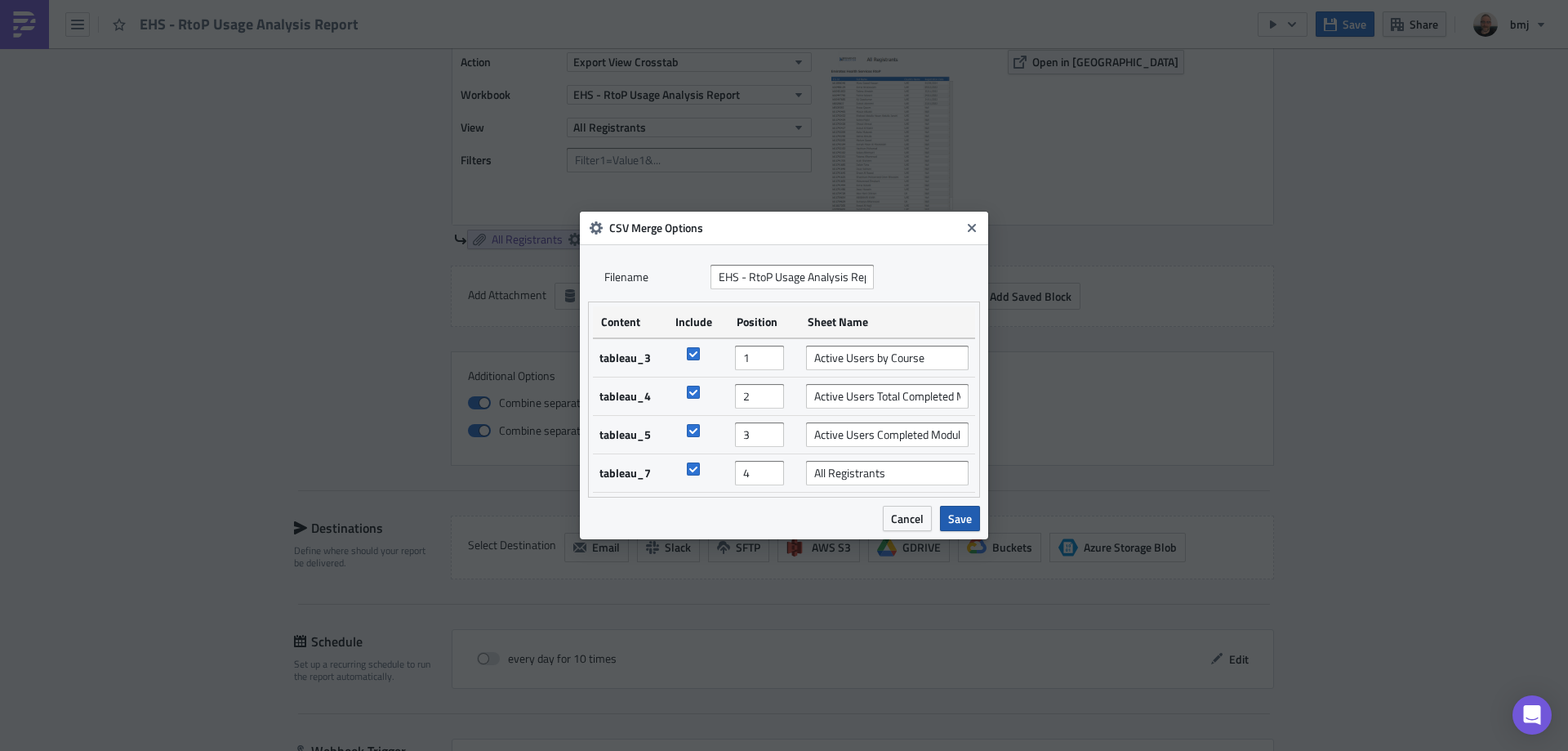
click at [970, 518] on span "Save" at bounding box center [959, 518] width 24 height 17
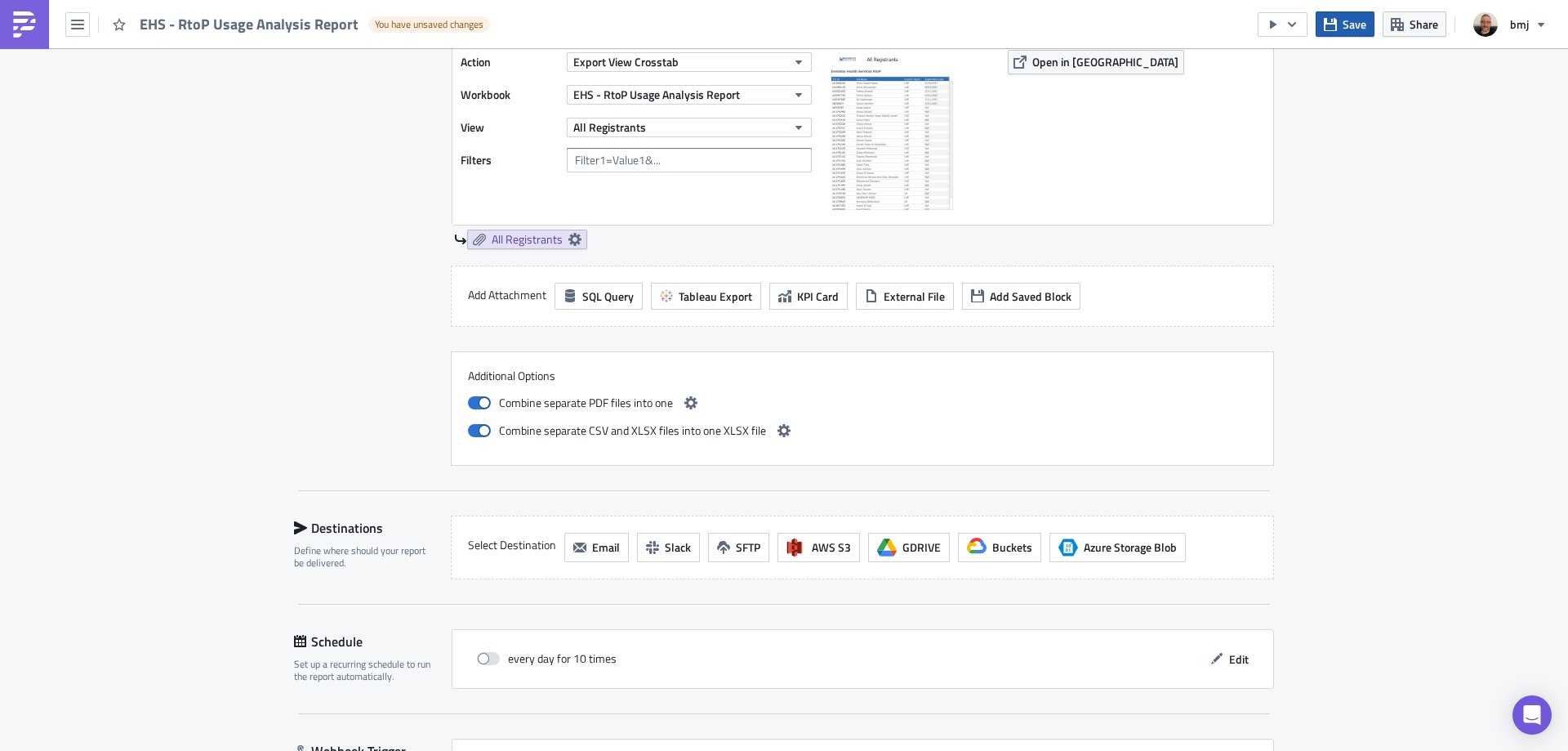
click at [1345, 28] on span "Save" at bounding box center [1354, 23] width 24 height 17
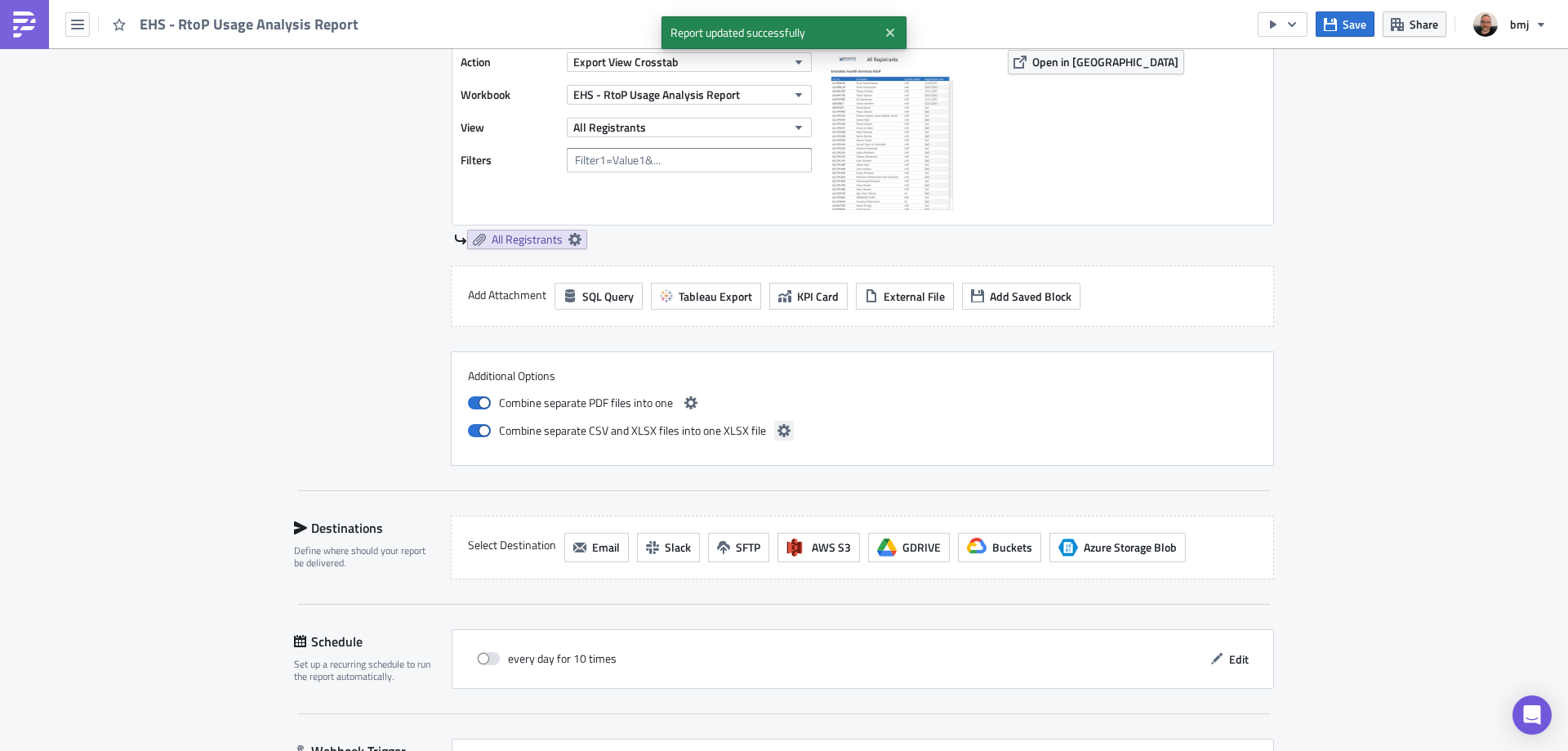
click at [778, 432] on icon "button" at bounding box center [784, 431] width 13 height 13
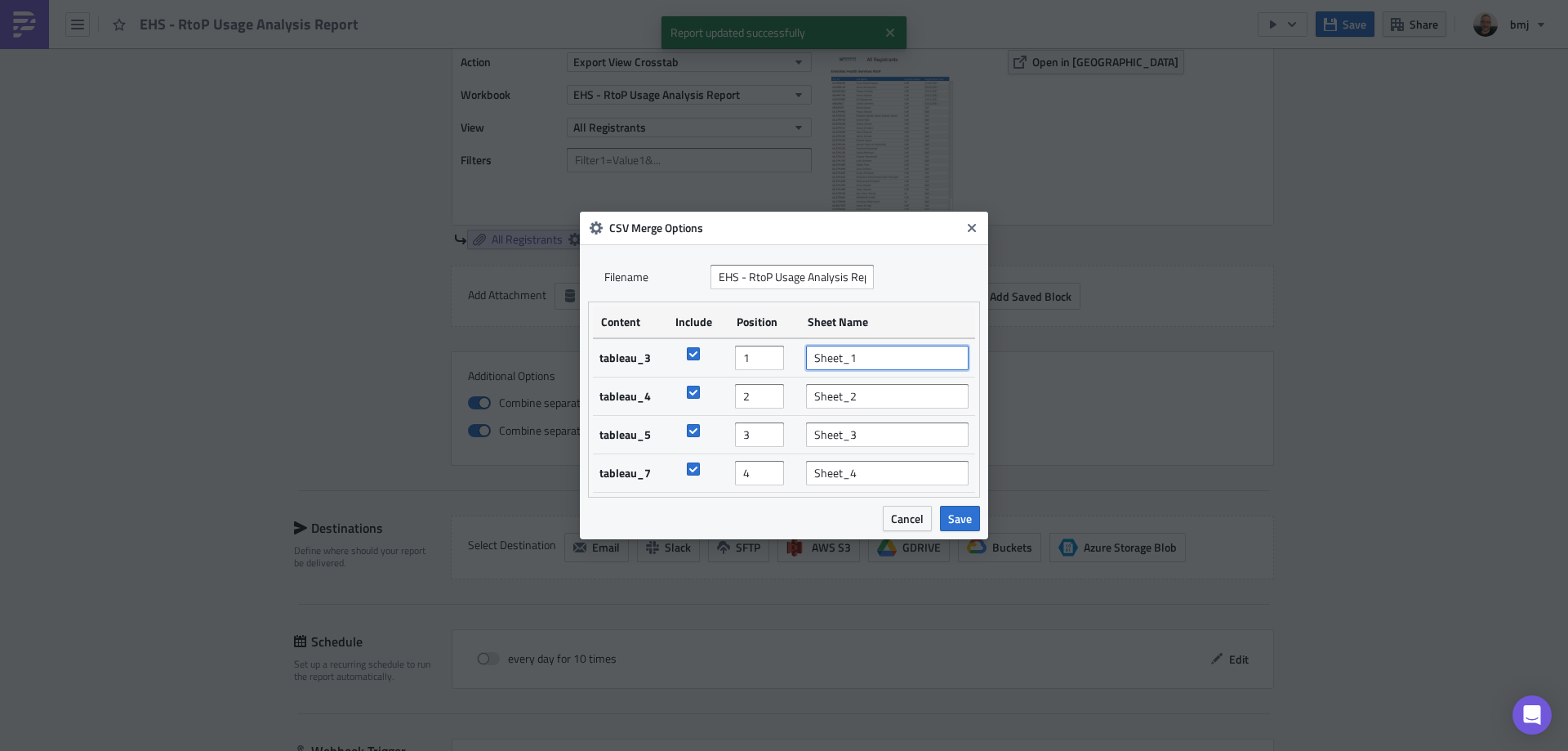
click at [872, 357] on input "Sheet_1" at bounding box center [886, 358] width 162 height 25
click at [873, 357] on input "Sheet_1" at bounding box center [886, 358] width 162 height 25
click at [876, 361] on input "Sheet_1" at bounding box center [886, 358] width 162 height 25
drag, startPoint x: 883, startPoint y: 357, endPoint x: 768, endPoint y: 352, distance: 115.1
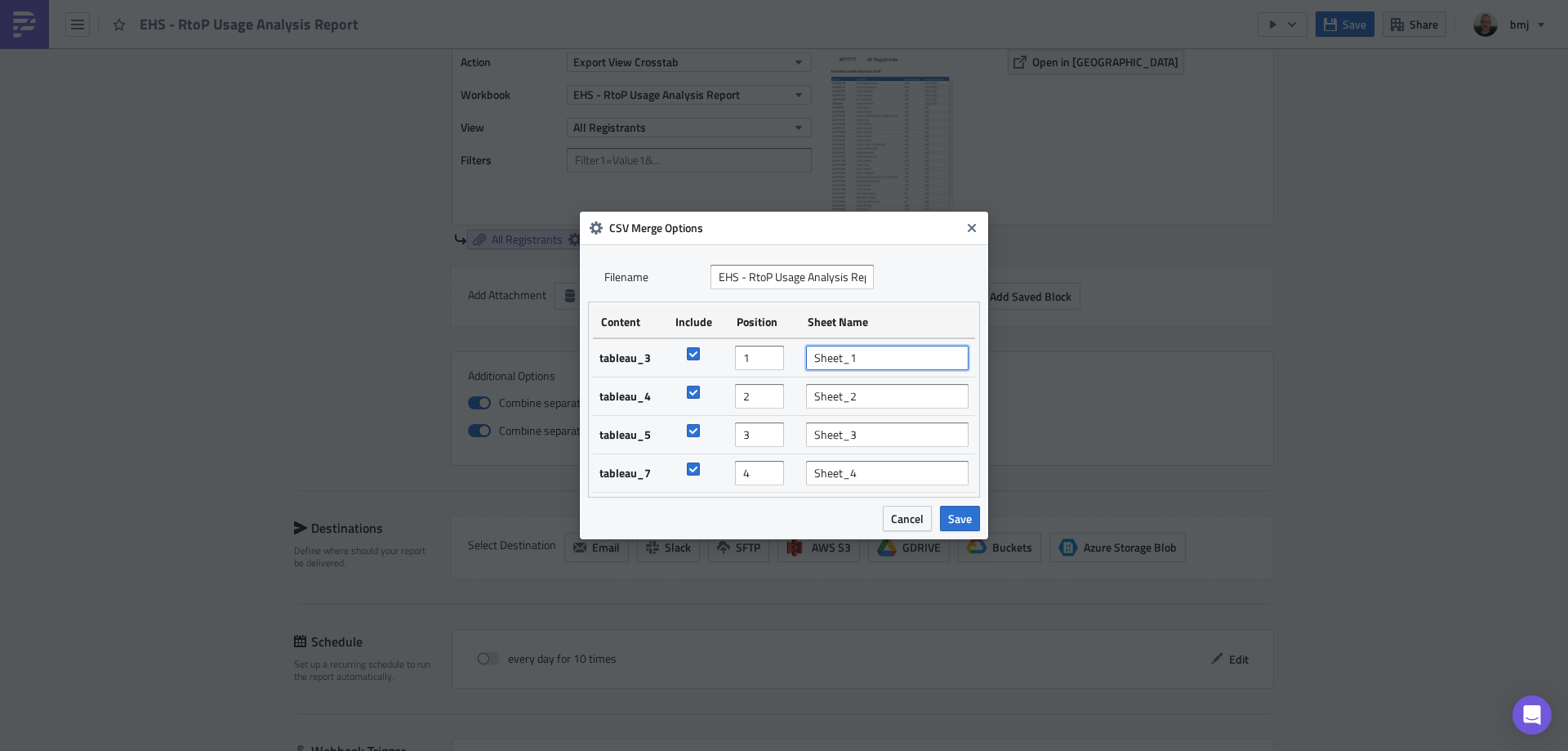
click at [768, 352] on tr "tableau_3 1 Sheet_1" at bounding box center [784, 358] width 382 height 39
type input "Active Users by Course"
click at [961, 517] on span "Save" at bounding box center [959, 518] width 24 height 17
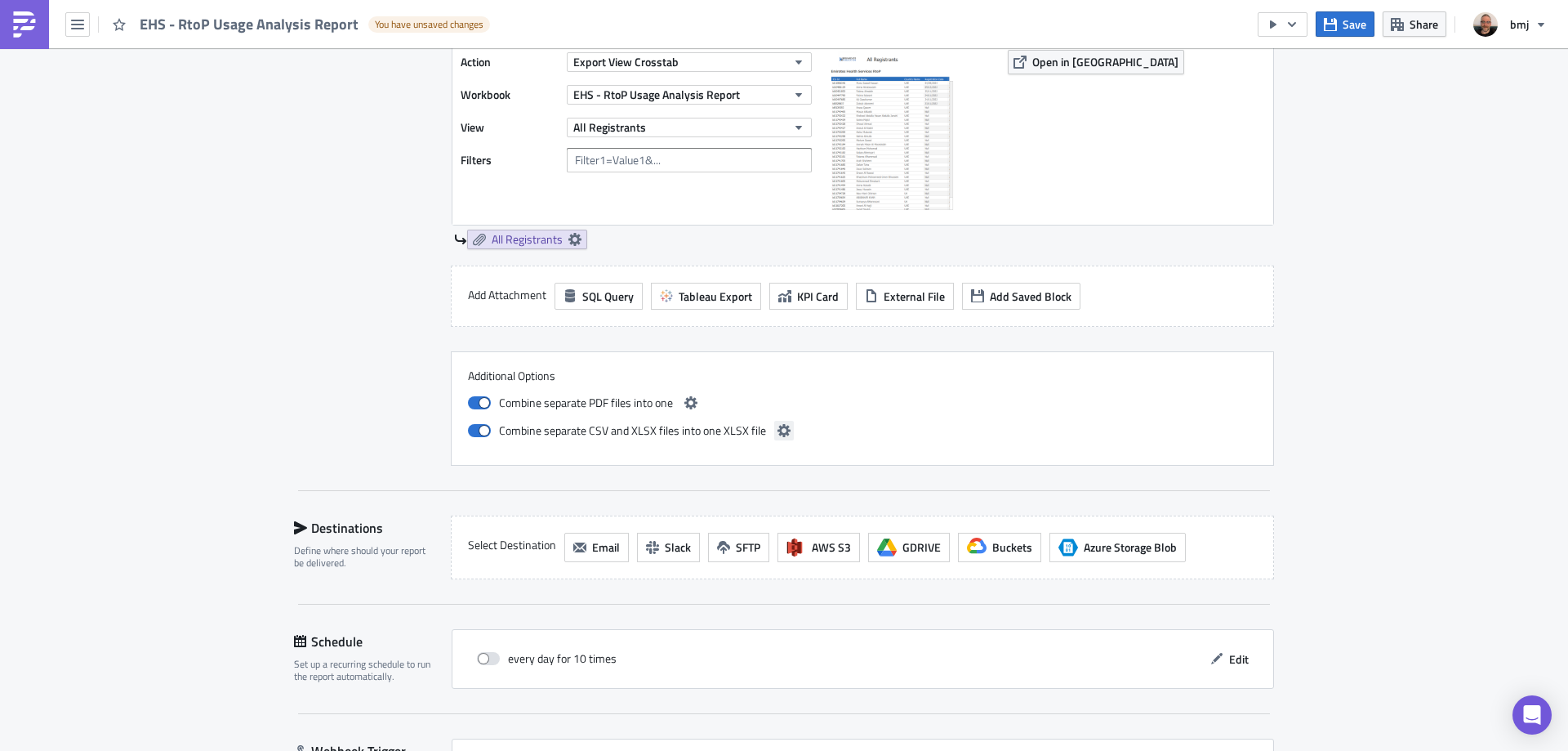
click at [779, 432] on icon "button" at bounding box center [784, 431] width 13 height 13
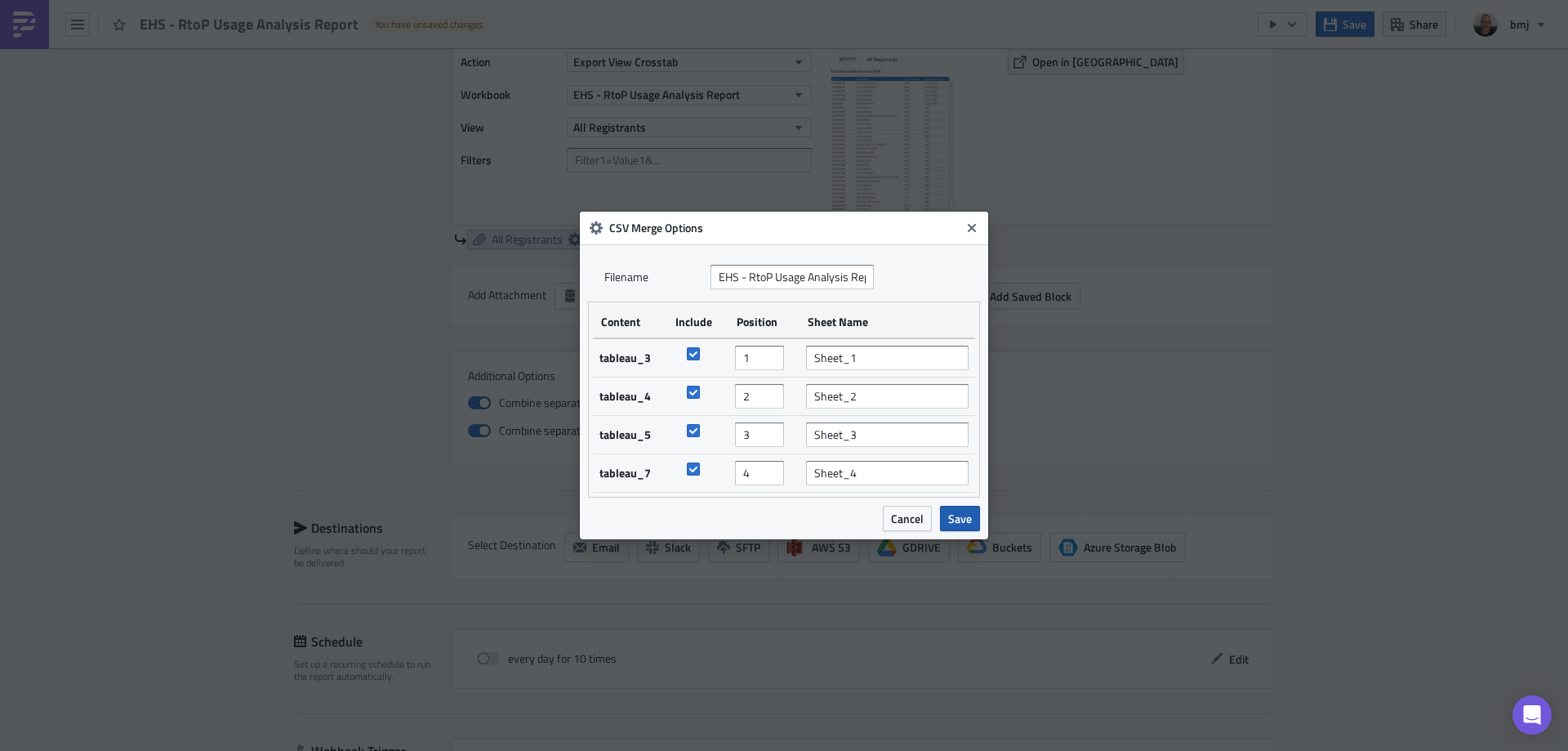
click at [958, 520] on span "Save" at bounding box center [959, 518] width 24 height 17
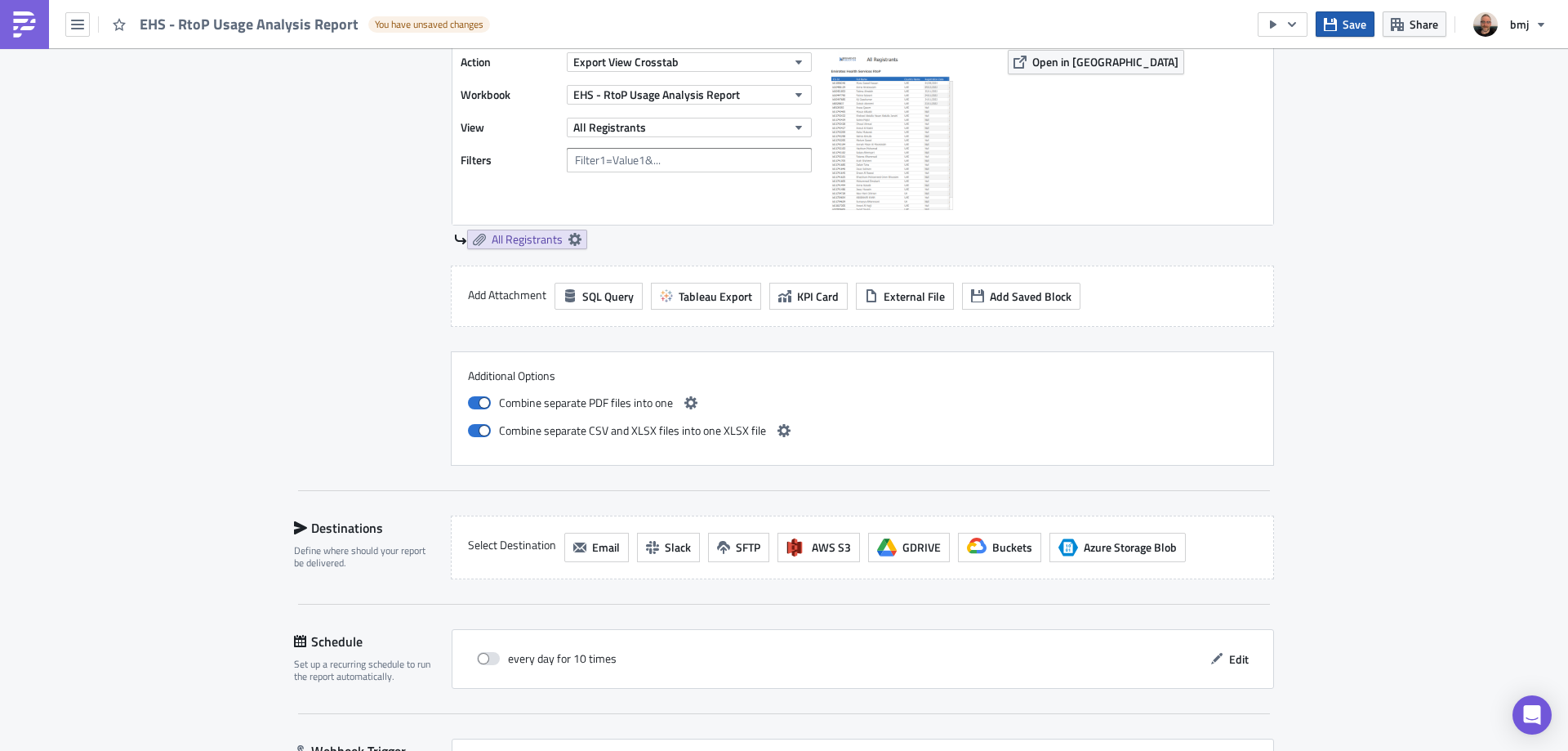
click at [1345, 26] on span "Save" at bounding box center [1354, 23] width 24 height 17
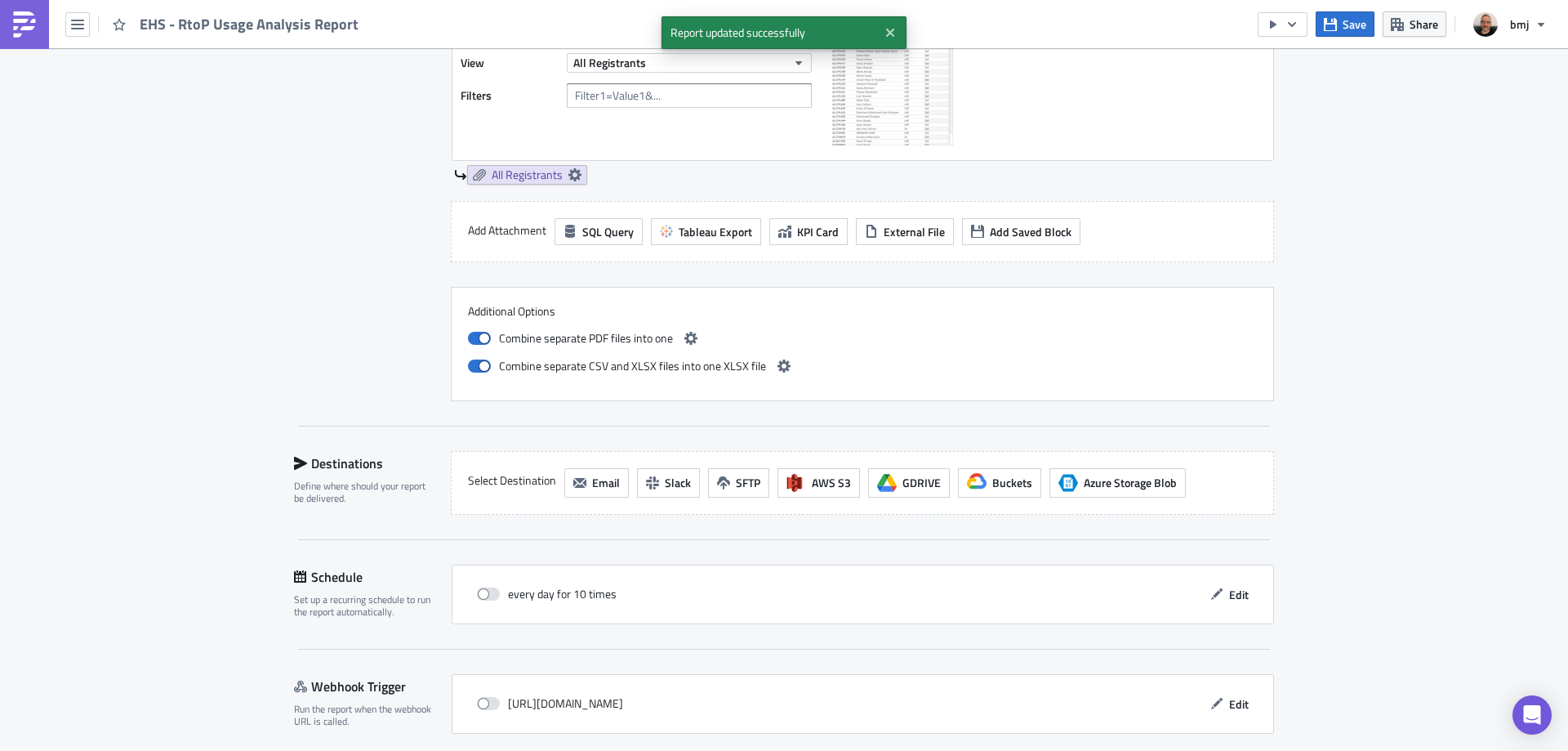
scroll to position [2415, 0]
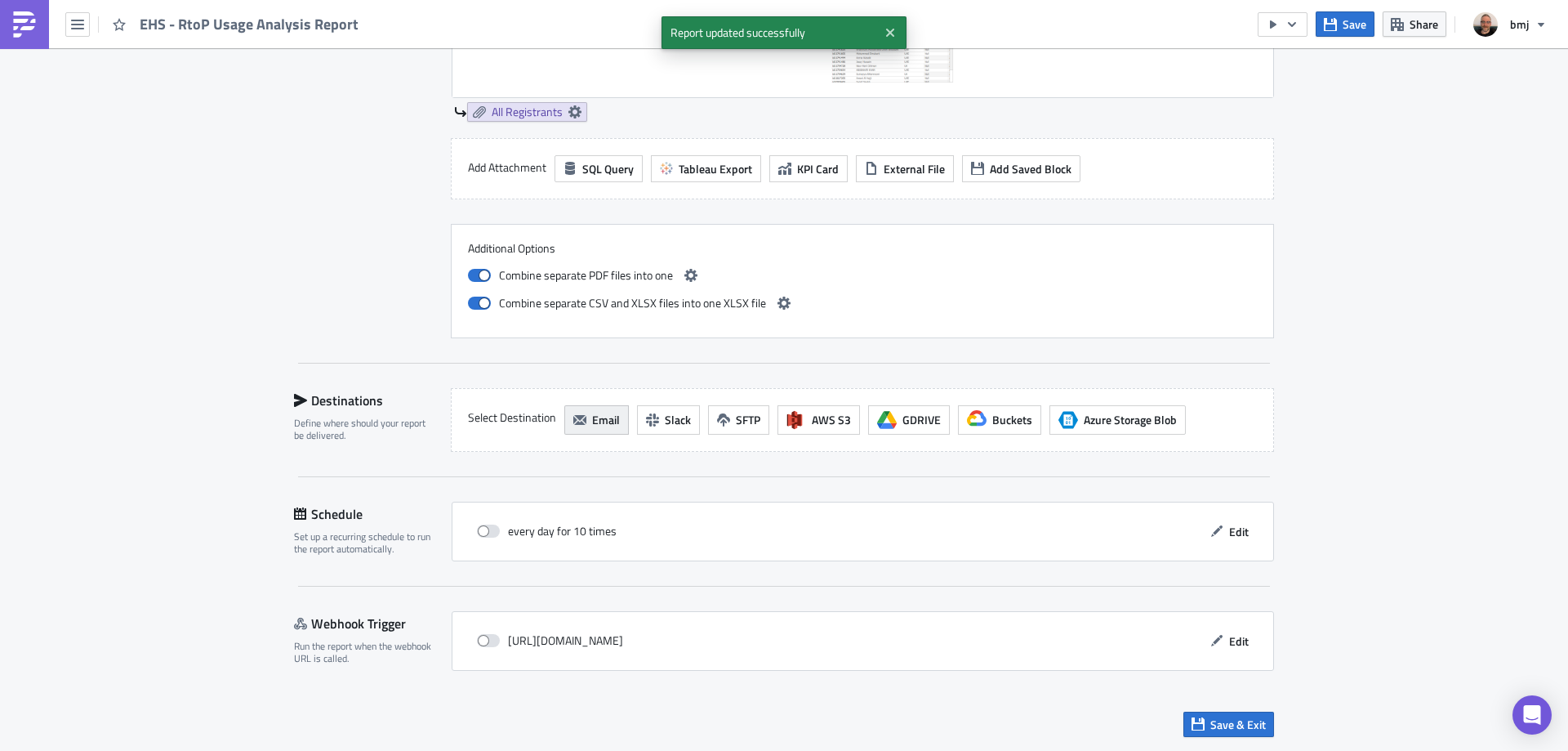
click at [594, 413] on span "Email" at bounding box center [605, 419] width 28 height 17
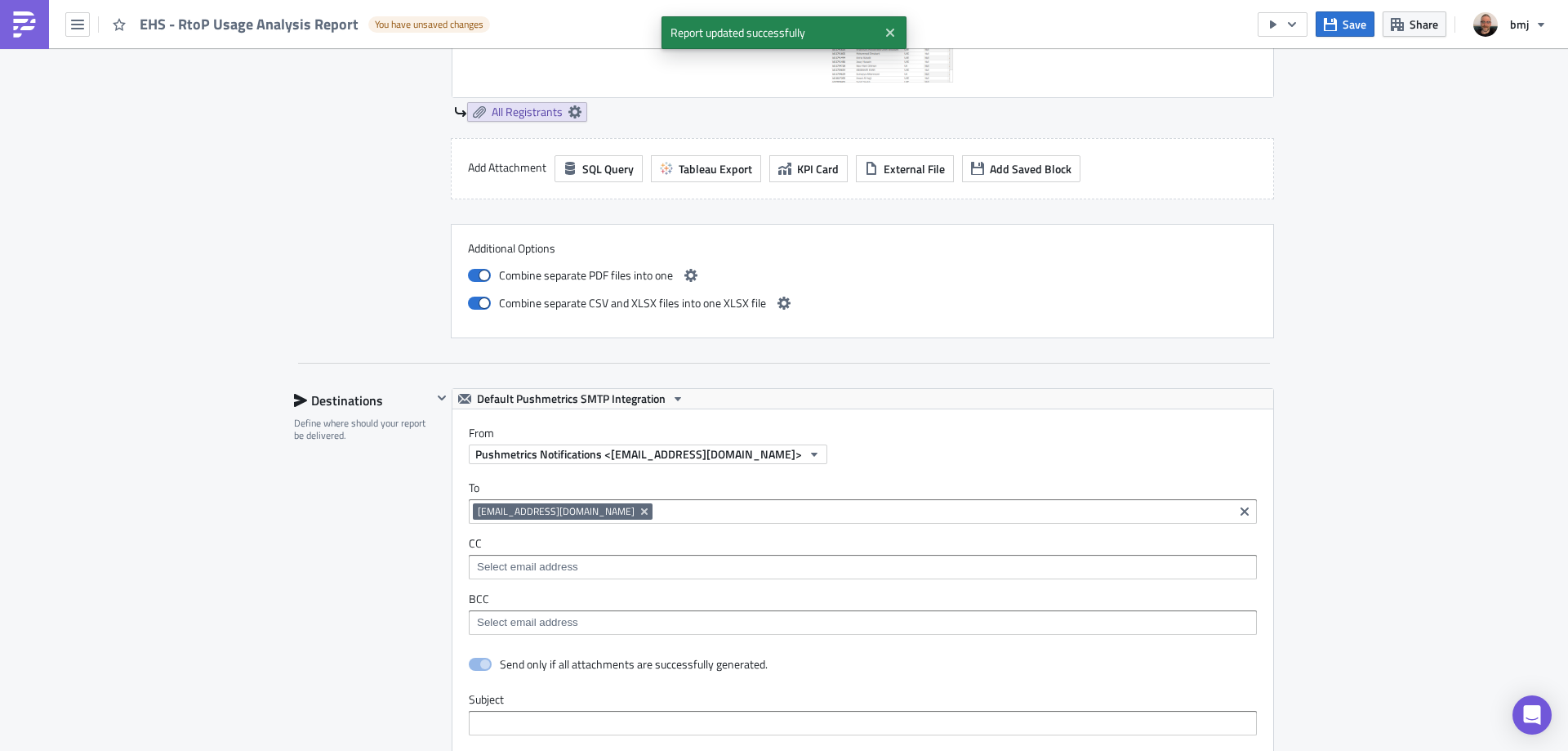
scroll to position [0, 0]
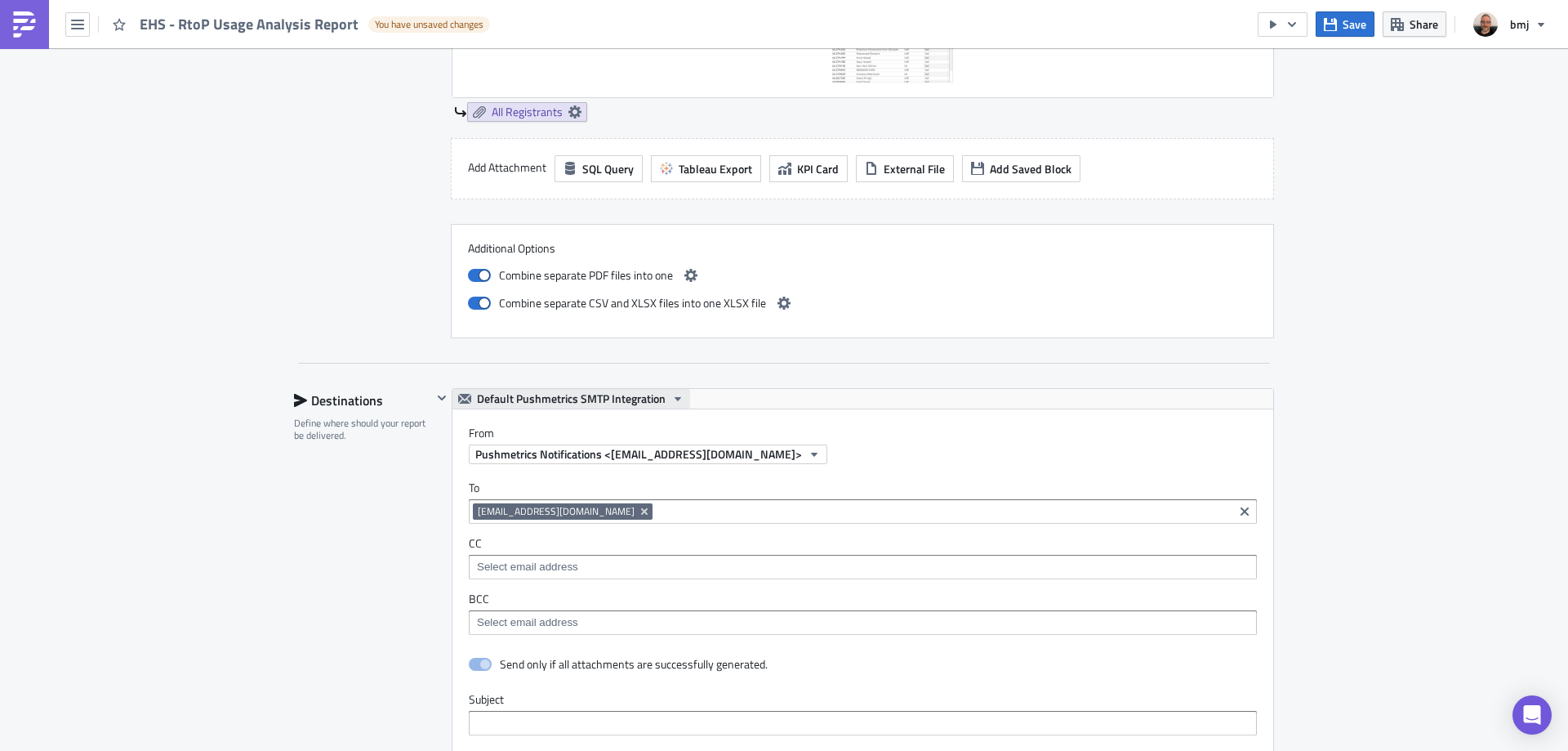
click at [577, 392] on span "Default Pushmetrics SMTP Integration" at bounding box center [571, 399] width 189 height 20
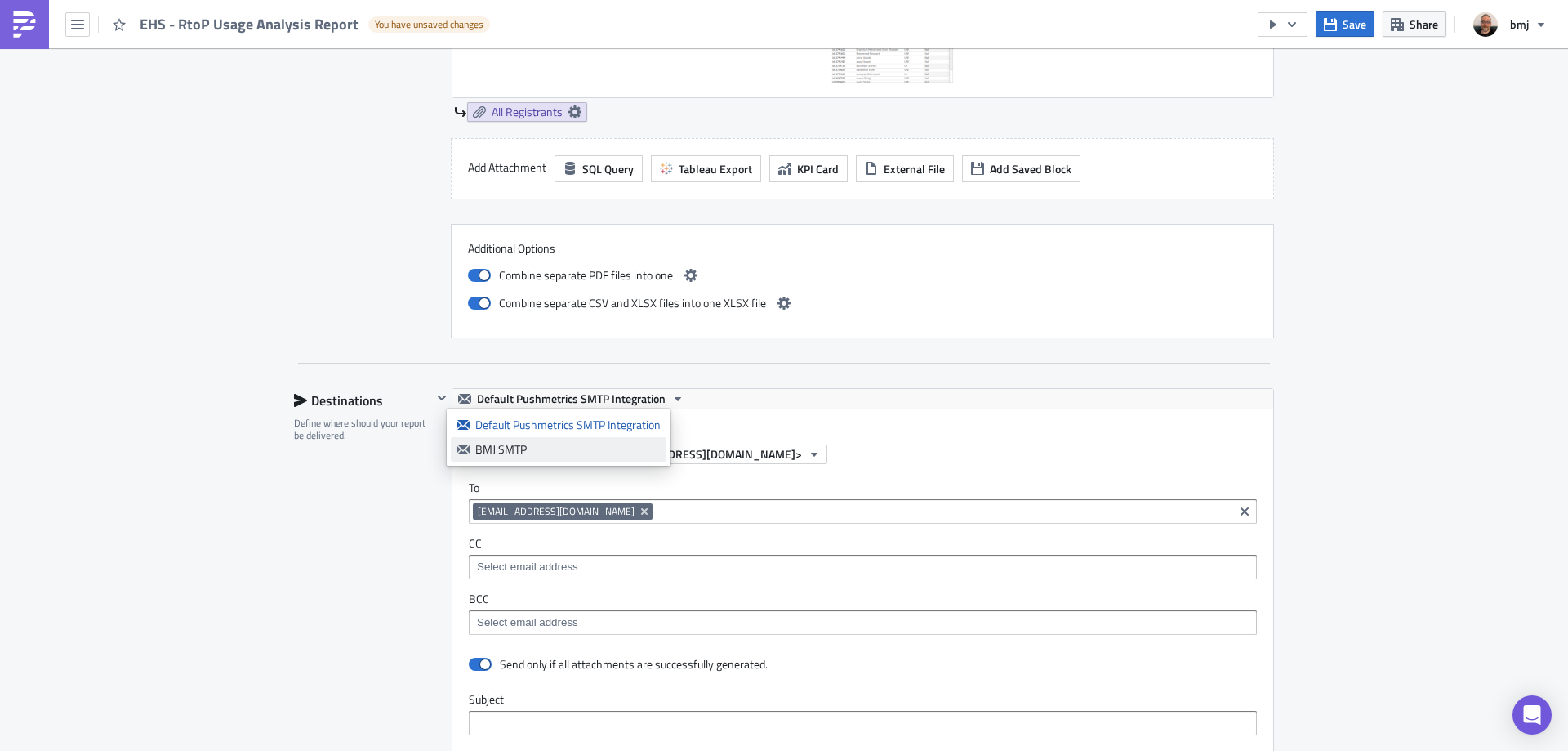
click at [535, 450] on div "BMJ SMTP" at bounding box center [568, 449] width 185 height 16
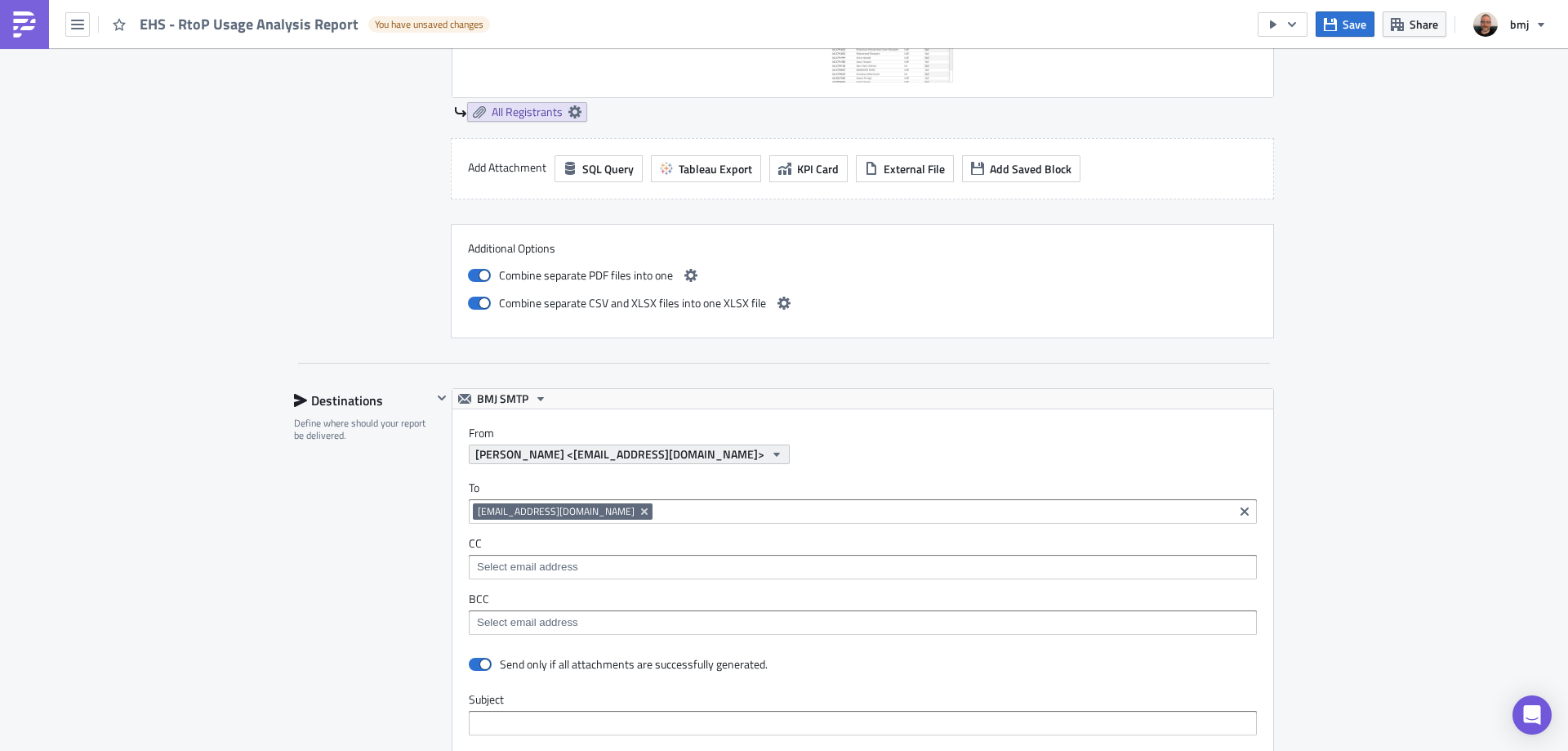
click at [587, 456] on span "[PERSON_NAME] <[EMAIL_ADDRESS][DOMAIN_NAME]>" at bounding box center [620, 454] width 289 height 17
click at [771, 493] on label "To" at bounding box center [863, 487] width 788 height 15
click at [638, 511] on icon "Remove Tag" at bounding box center [644, 511] width 13 height 13
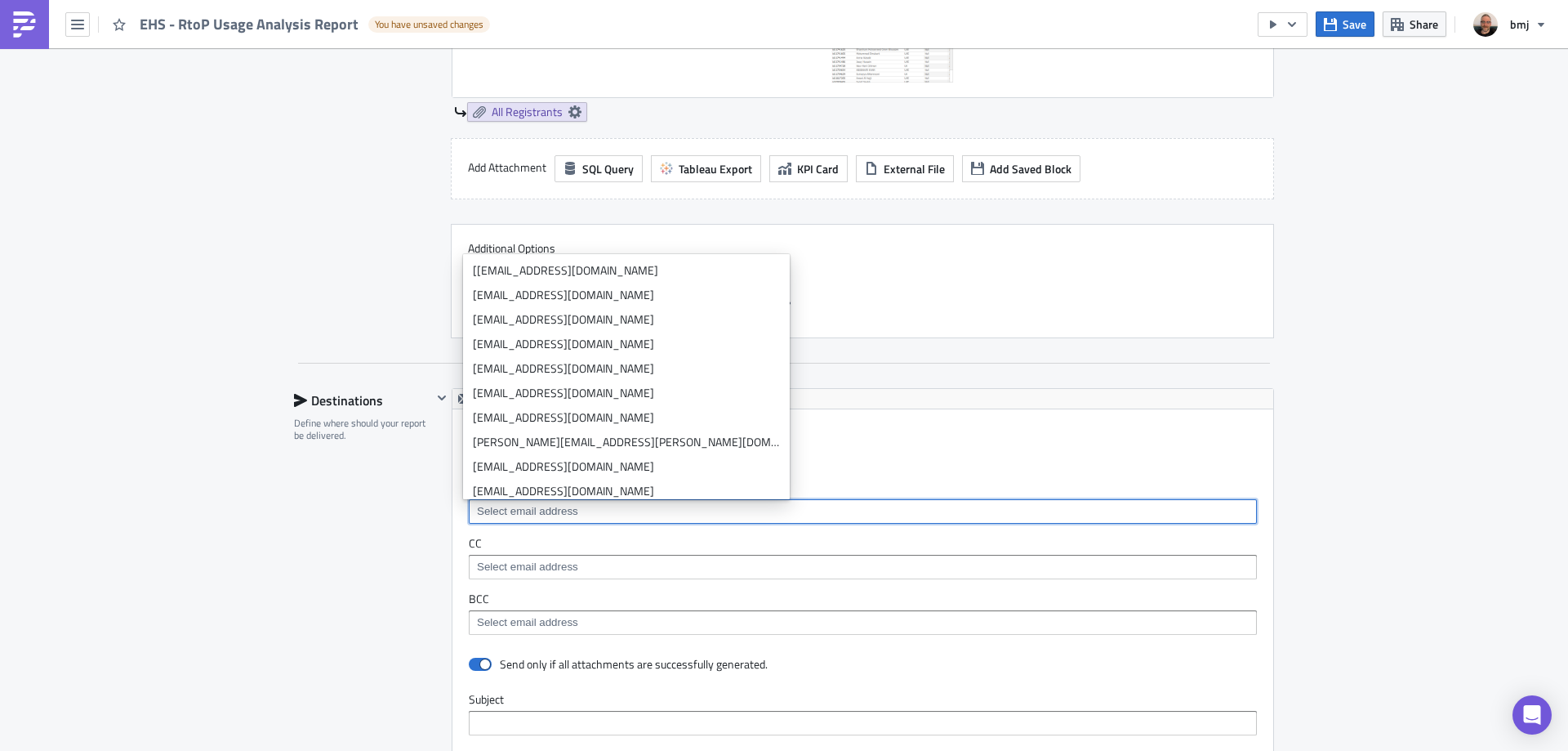
click at [571, 559] on input at bounding box center [862, 566] width 778 height 16
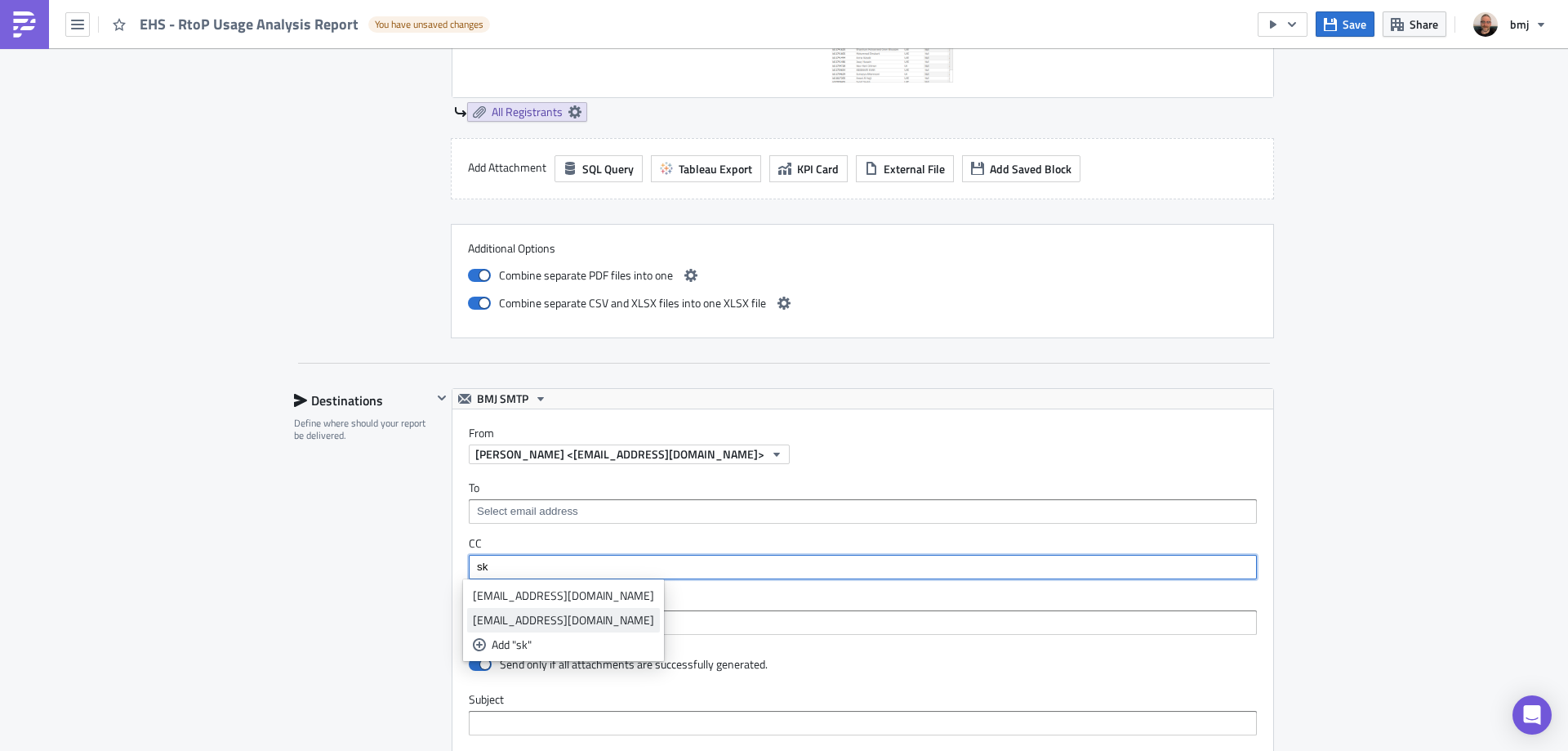
type input "sk"
click at [559, 618] on div "[EMAIL_ADDRESS][DOMAIN_NAME]" at bounding box center [563, 620] width 181 height 16
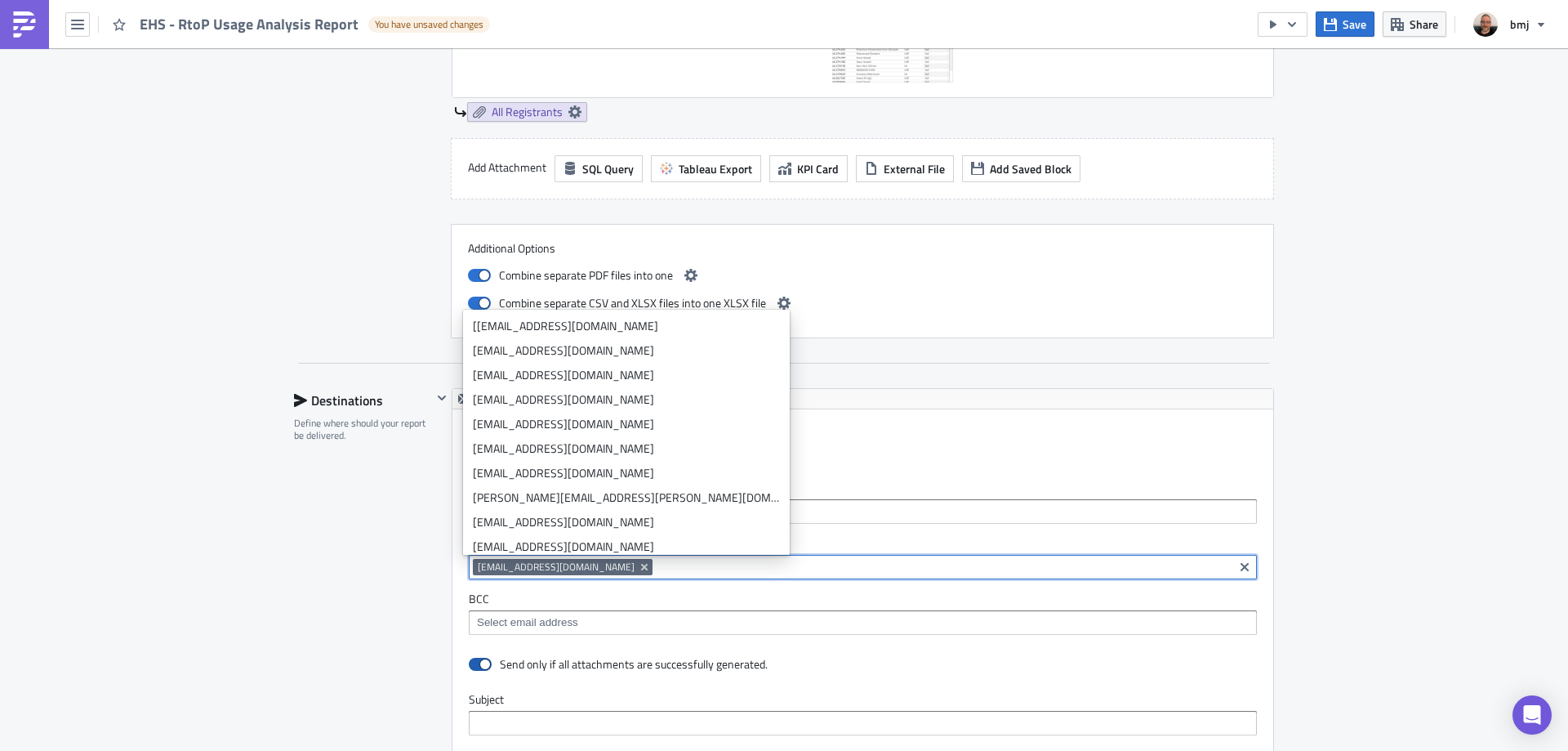
click at [469, 665] on span at bounding box center [480, 664] width 23 height 13
click at [472, 665] on input "checkbox" at bounding box center [477, 665] width 11 height 11
checkbox input "false"
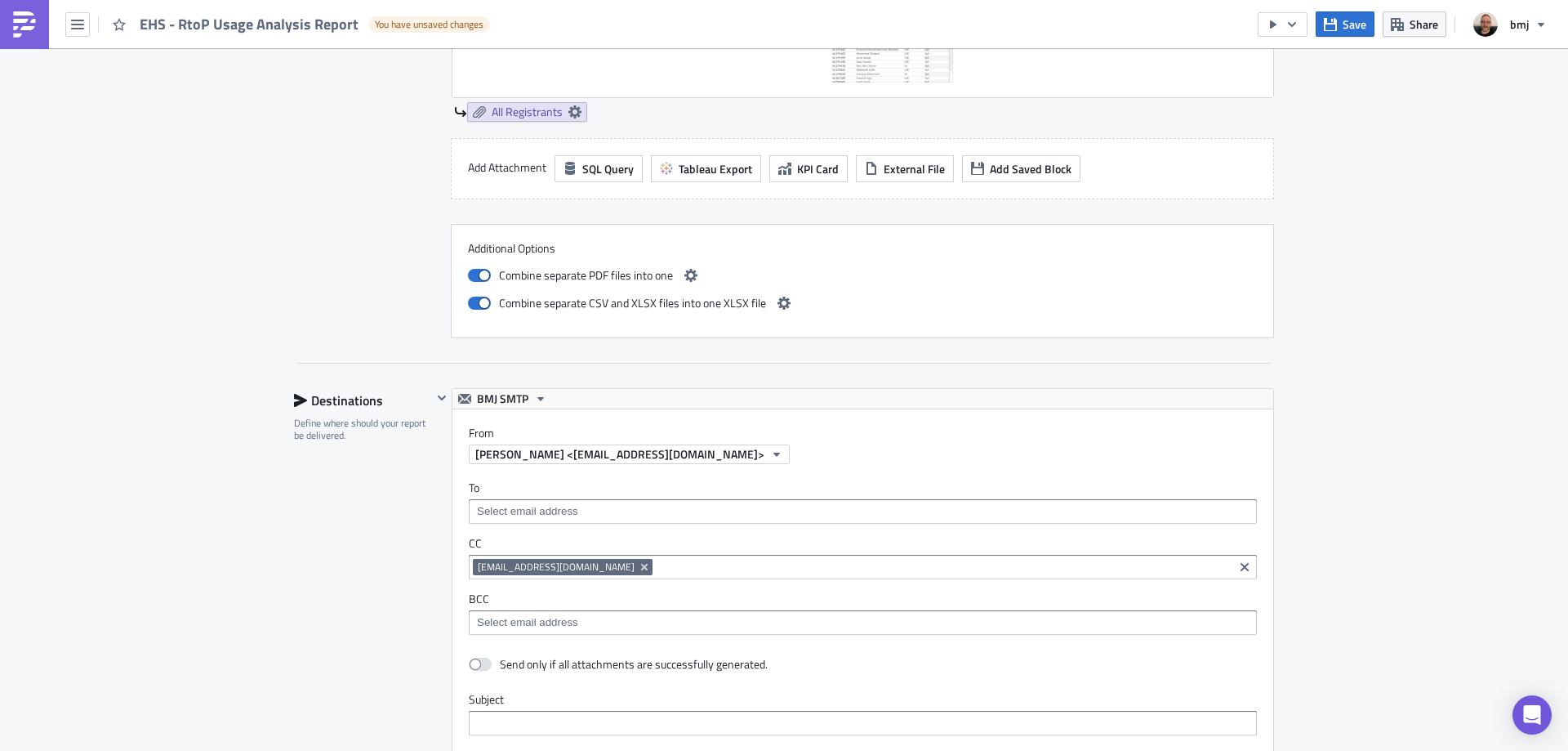
click at [368, 582] on div "Destinations Define where should your report be delivered." at bounding box center [363, 748] width 138 height 721
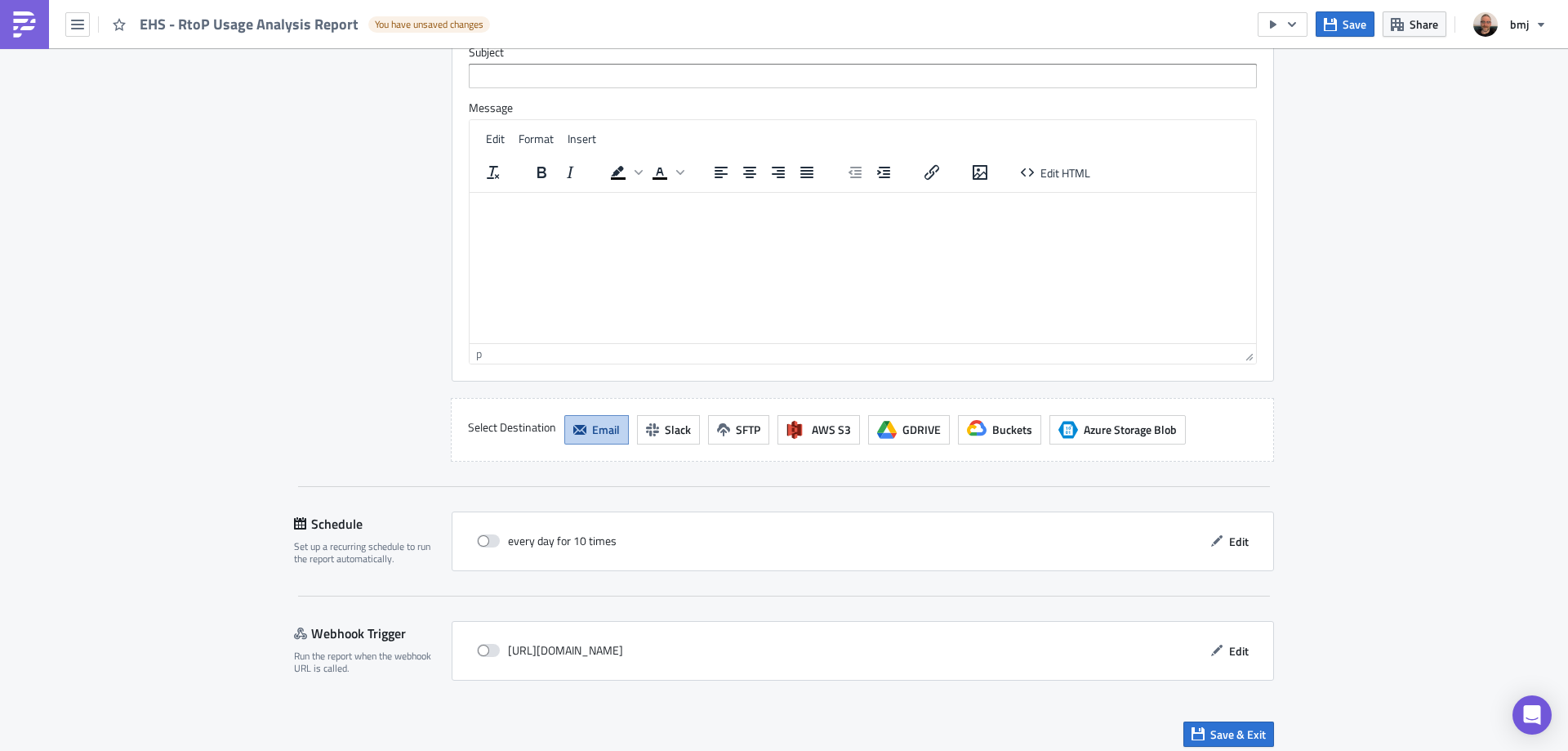
scroll to position [3071, 0]
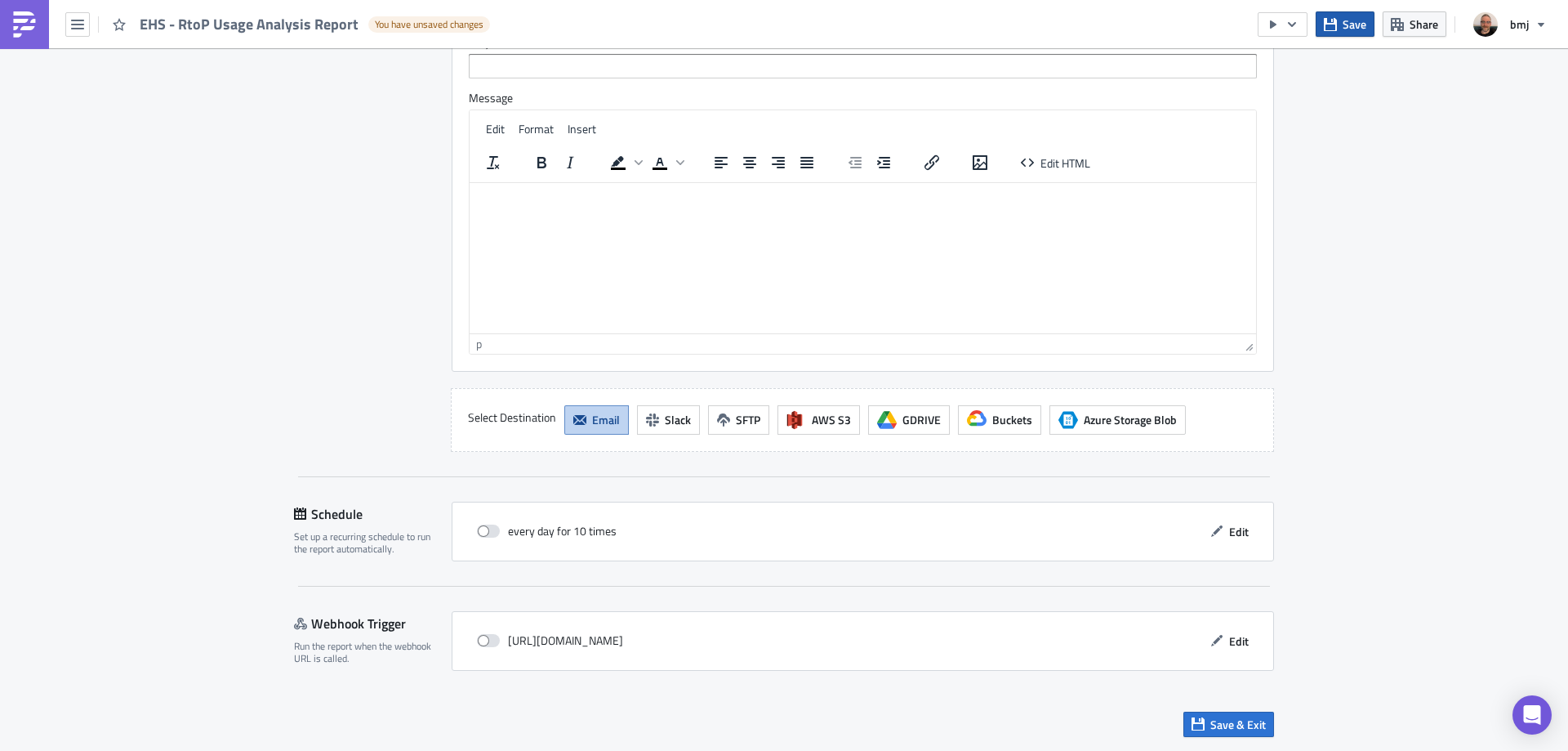
click at [1359, 17] on span "Save" at bounding box center [1354, 23] width 24 height 17
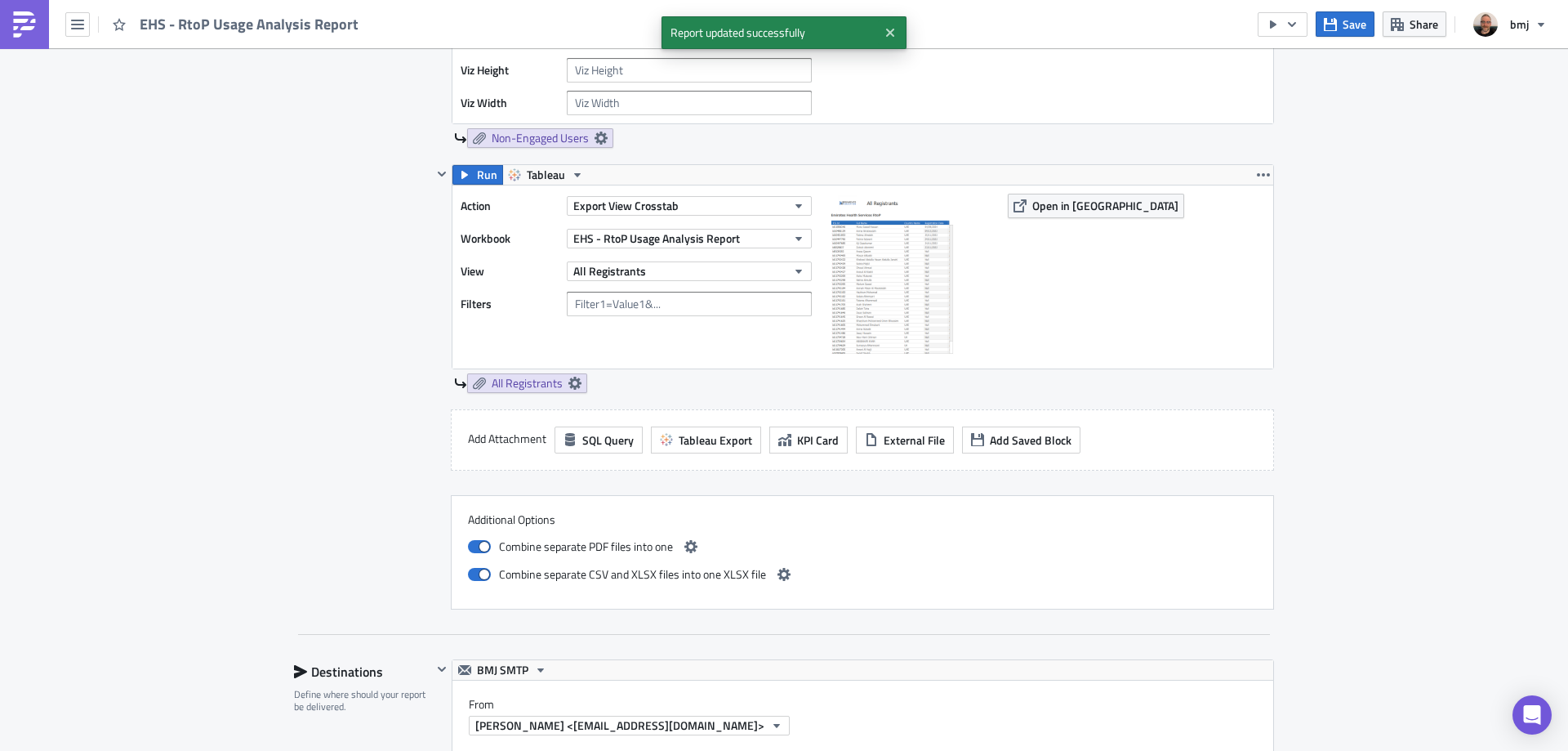
scroll to position [2173, 0]
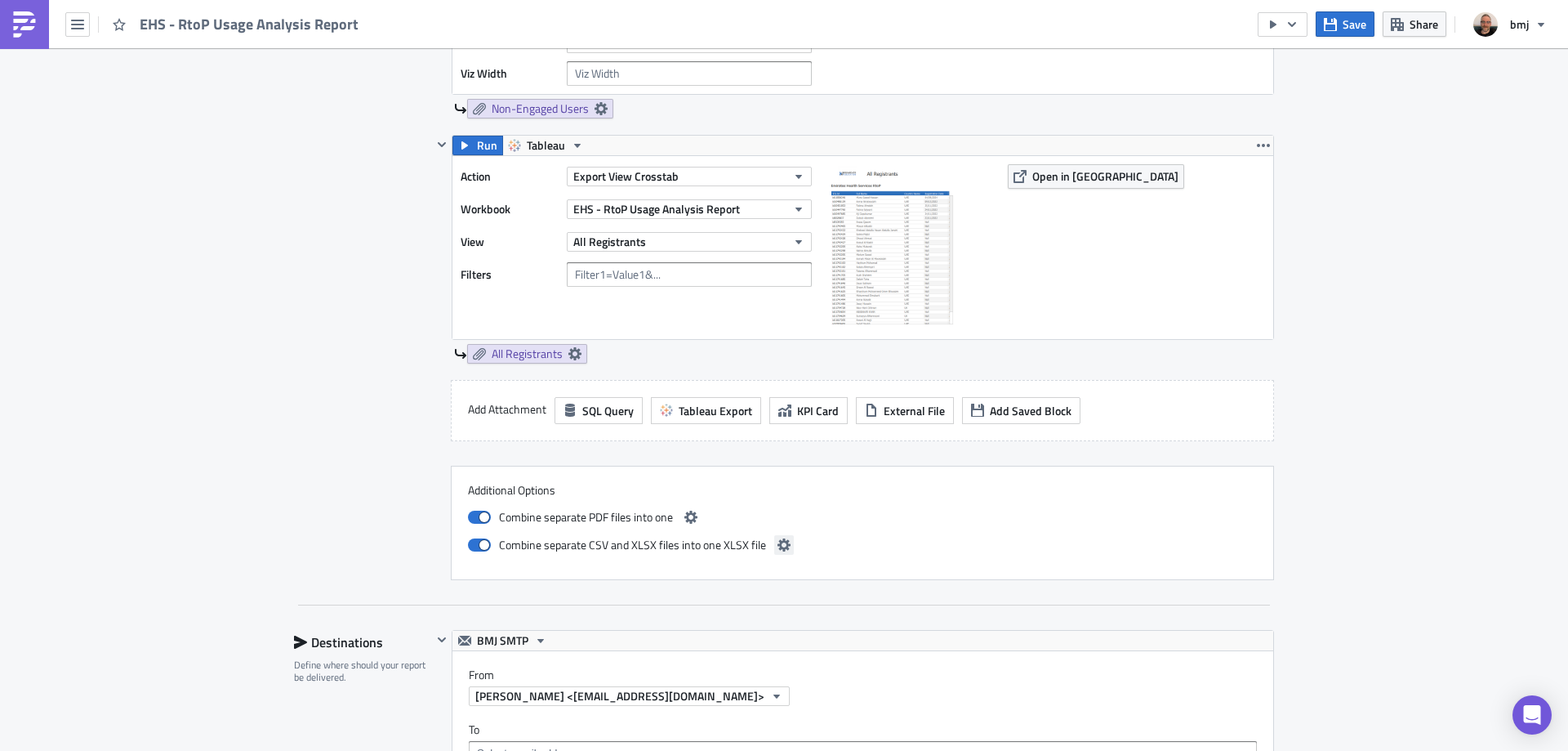
click at [777, 544] on icon "button" at bounding box center [784, 544] width 13 height 13
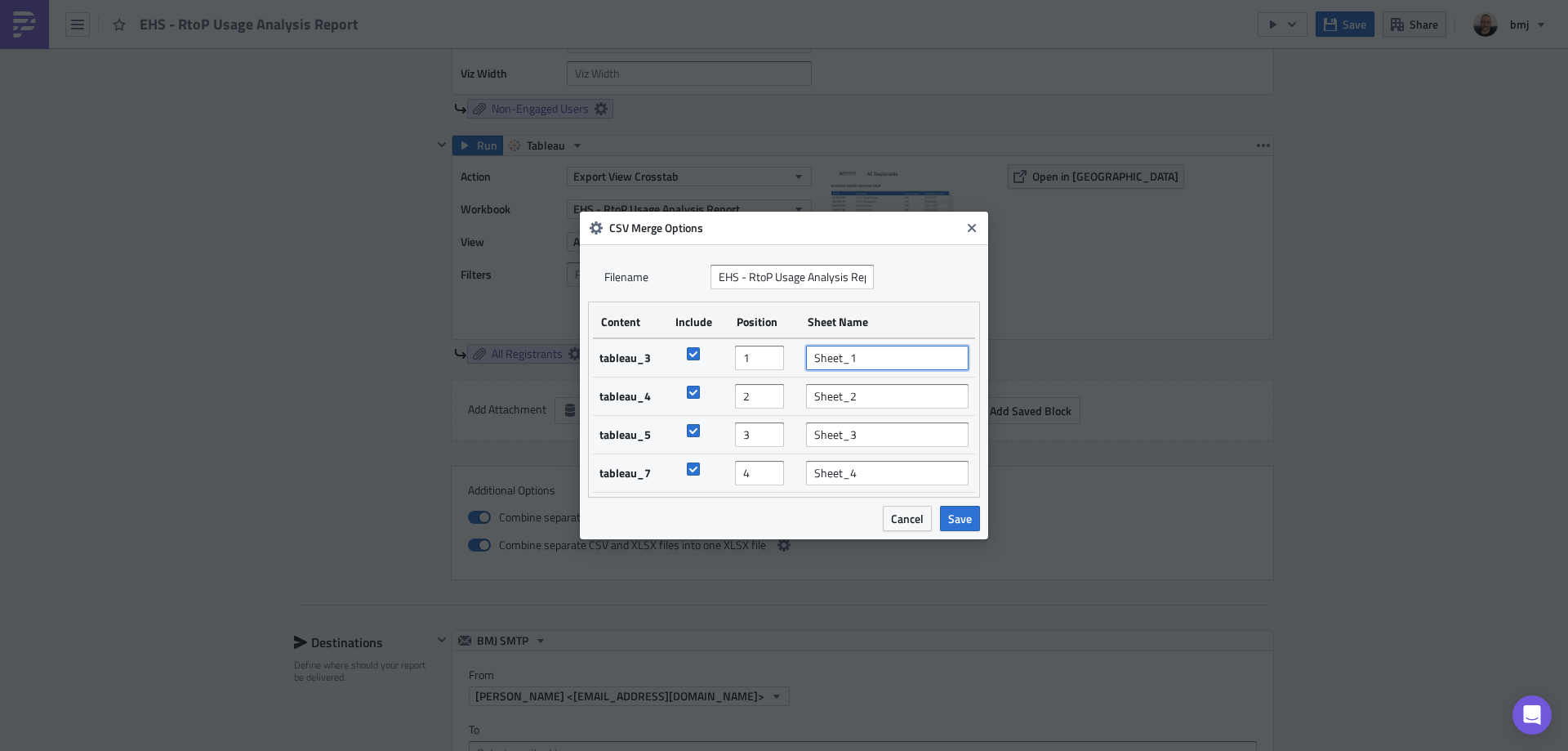
drag, startPoint x: 882, startPoint y: 360, endPoint x: 779, endPoint y: 356, distance: 103.1
click at [797, 358] on tr "tableau_3 1 Sheet_1" at bounding box center [784, 358] width 382 height 39
type input "Active Users by Course"
click at [968, 520] on span "Save" at bounding box center [959, 518] width 24 height 17
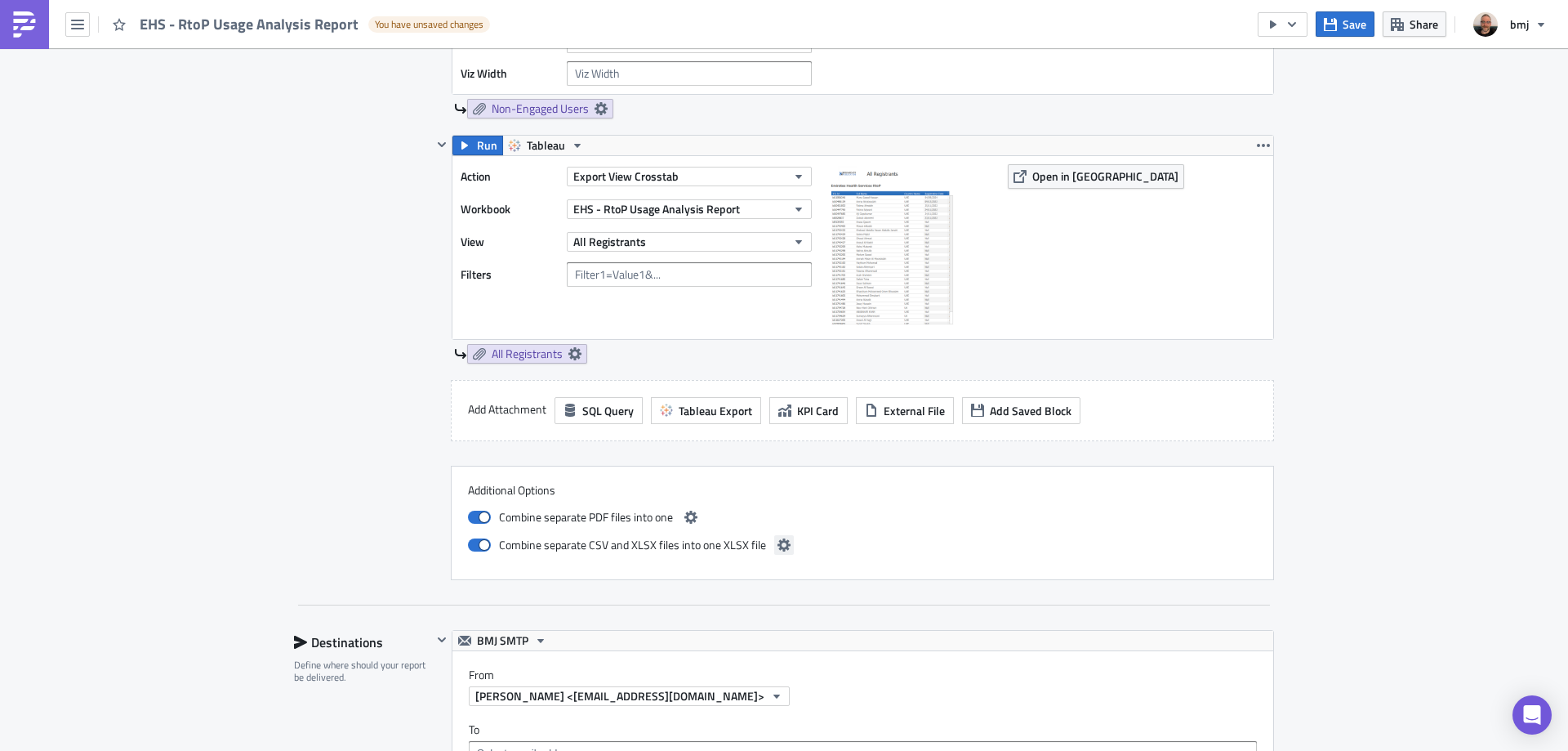
click at [777, 542] on icon "button" at bounding box center [784, 544] width 13 height 13
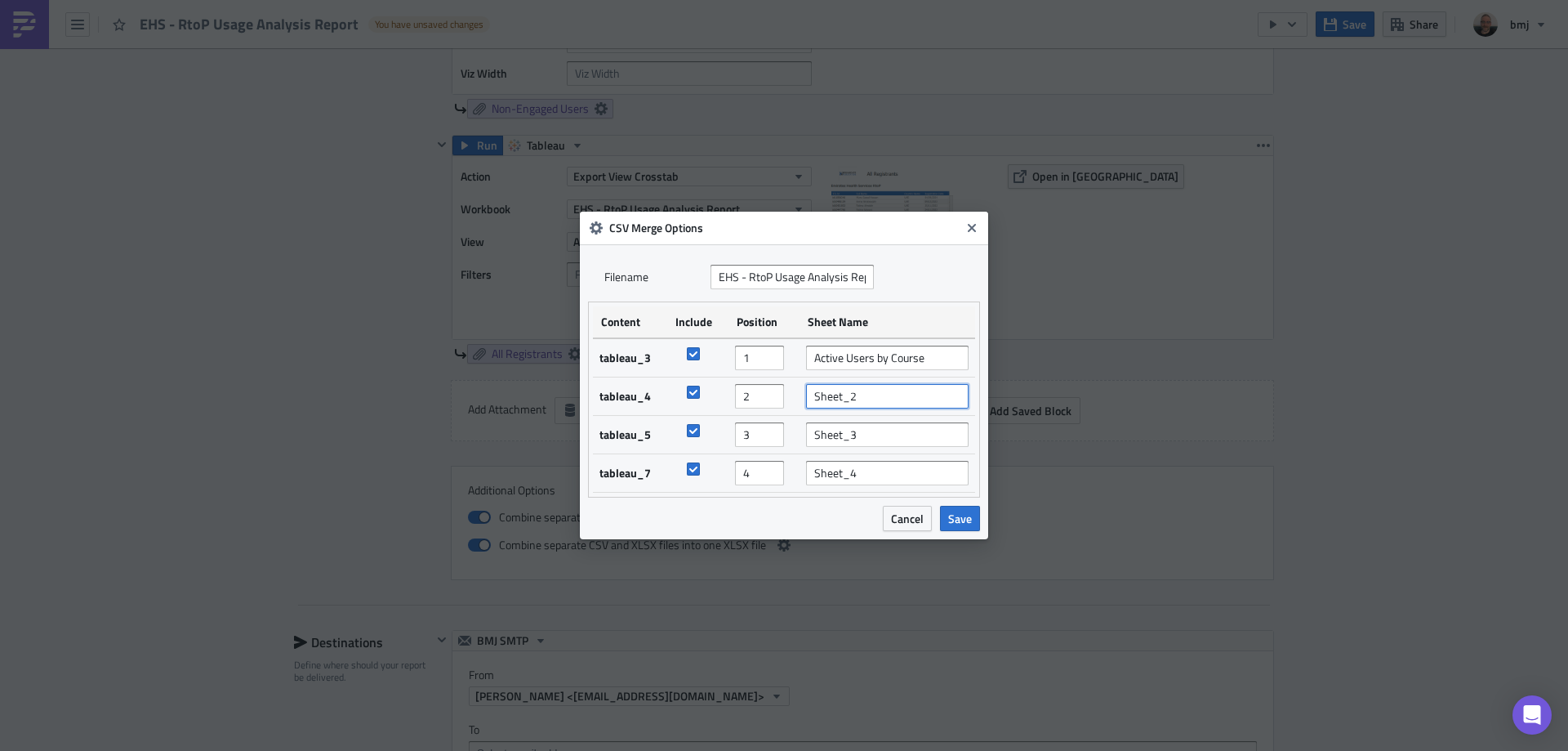
drag, startPoint x: 898, startPoint y: 396, endPoint x: 734, endPoint y: 396, distance: 164.0
click at [735, 396] on tr "tableau_4 2 Sheet_2" at bounding box center [784, 396] width 382 height 38
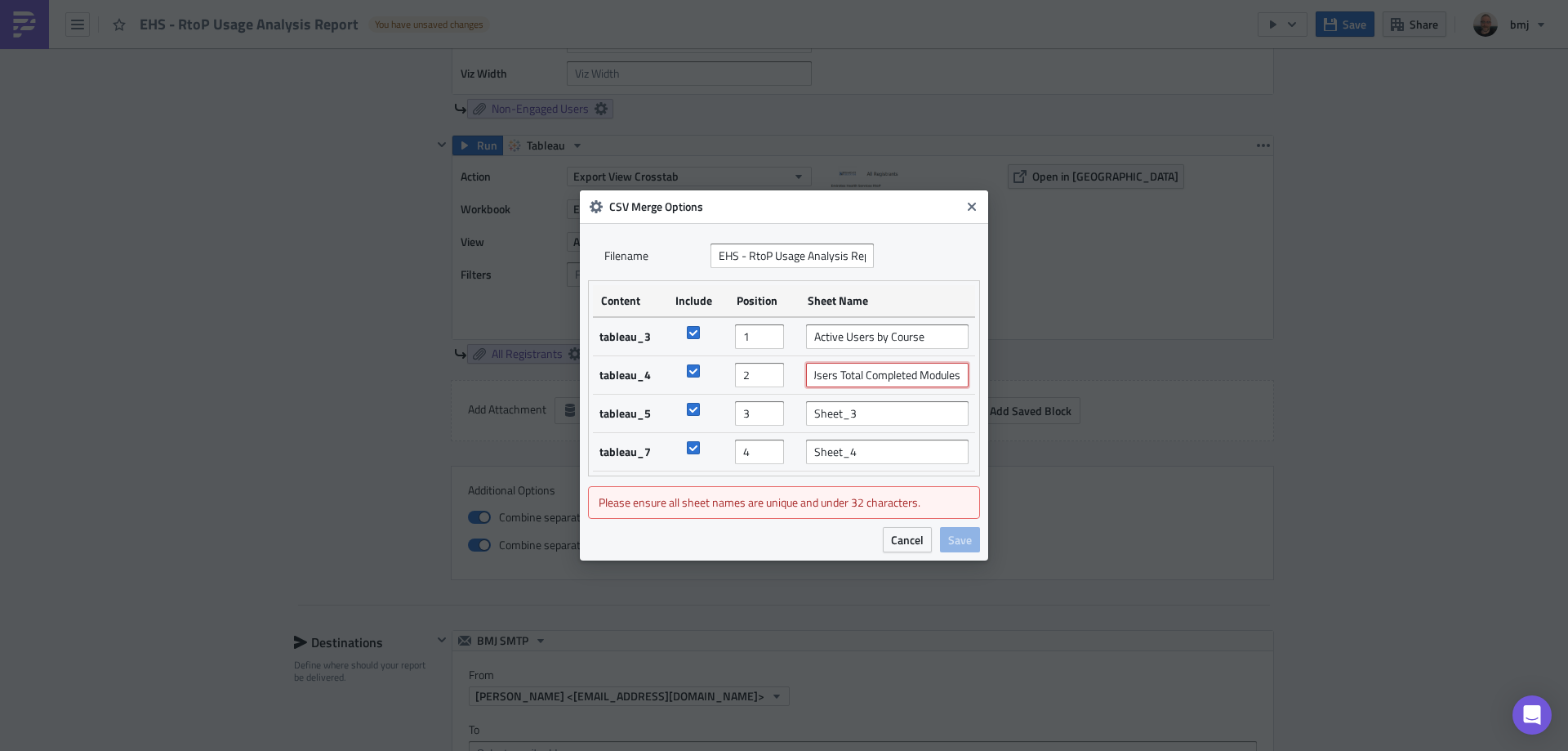
scroll to position [0, 43]
type input "Active Users Total Completed Modules"
click at [879, 423] on input "Sheet_3" at bounding box center [886, 414] width 162 height 25
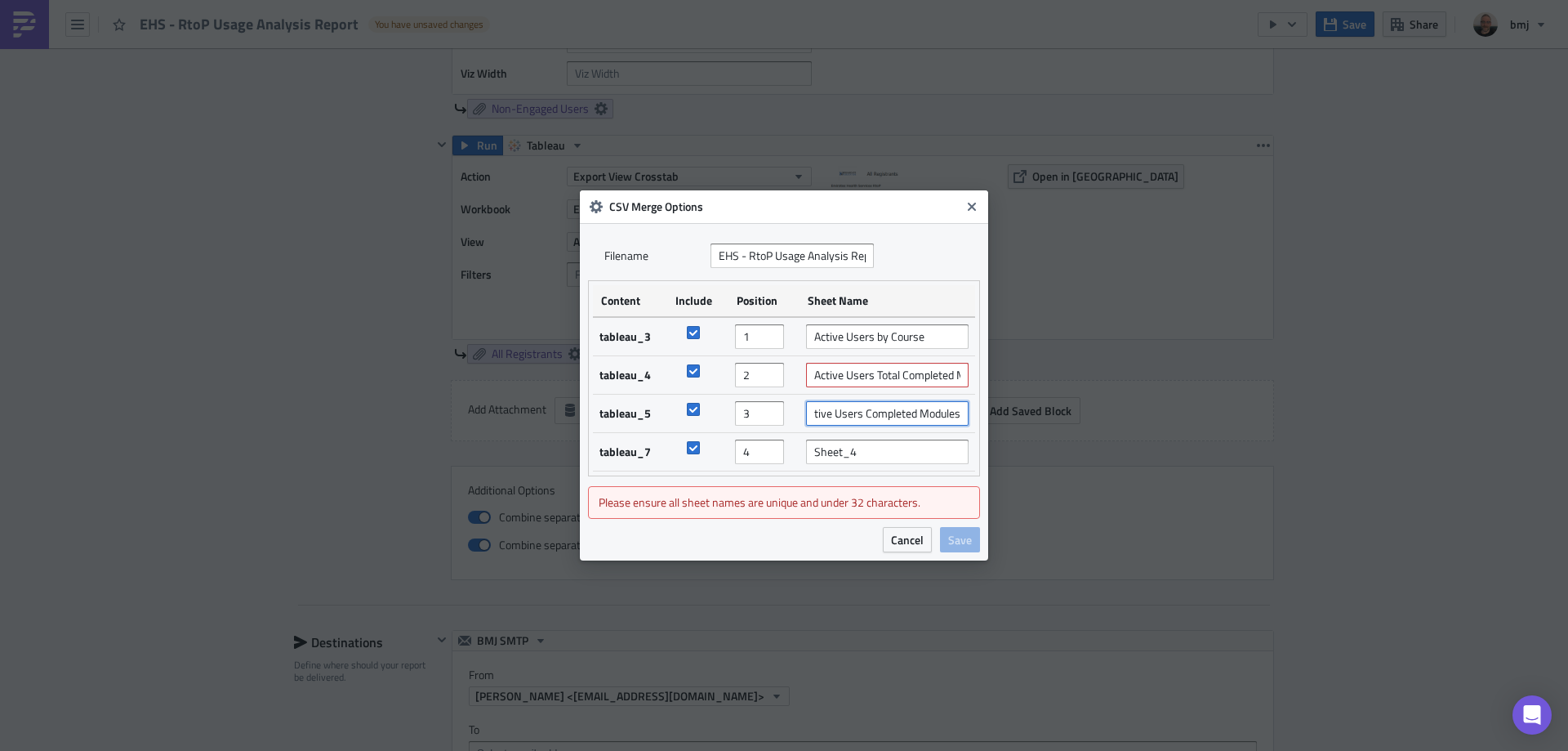
scroll to position [0, 17]
type input "Active Users Completed Modules"
click at [943, 377] on input "Active Users Total Completed Modules" at bounding box center [886, 376] width 162 height 25
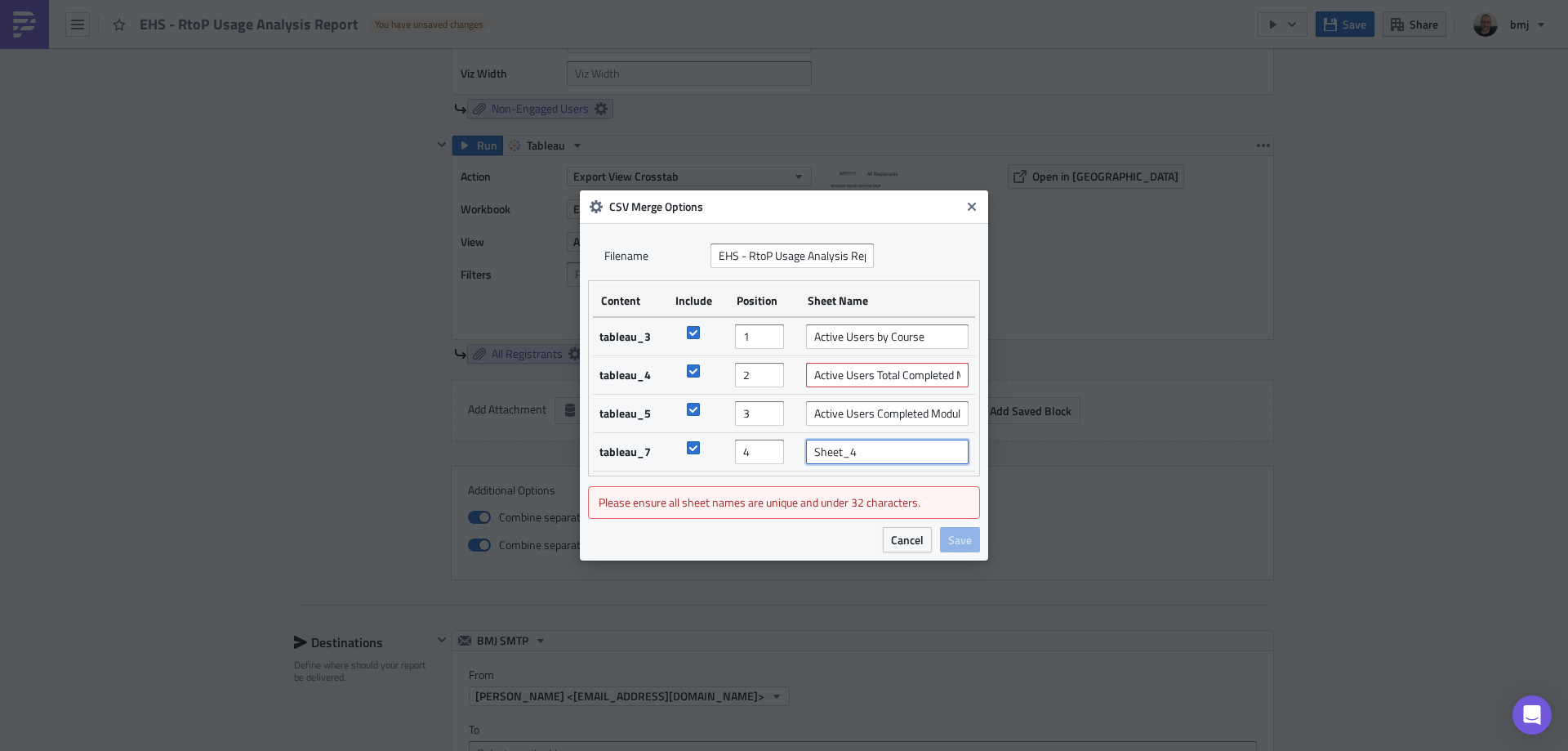
click at [873, 455] on input "Sheet_4" at bounding box center [886, 452] width 162 height 25
click at [874, 455] on input "Sheet_4" at bounding box center [886, 452] width 162 height 25
type input "All Registrants"
click at [883, 378] on input "Active Users Total Completed Modules" at bounding box center [886, 376] width 162 height 25
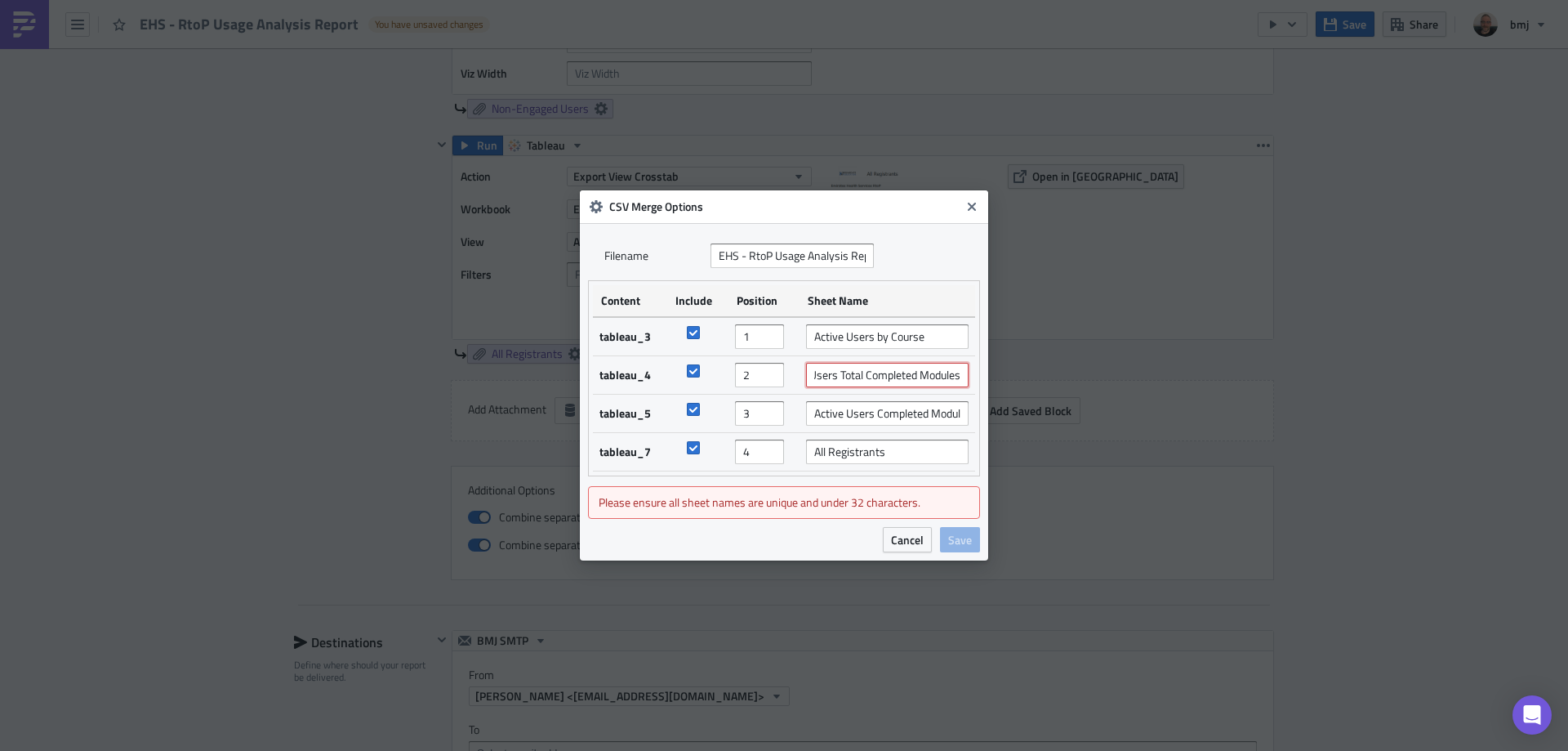
drag, startPoint x: 979, startPoint y: 373, endPoint x: 989, endPoint y: 373, distance: 10.0
click at [989, 373] on div "CSV Merge Options Filenam﻿e EHS - RtoP Usage Analysis Report Content Include Po…" at bounding box center [784, 376] width 1568 height 751
click at [944, 371] on input "Active Users Total Completed Modules" at bounding box center [886, 376] width 162 height 25
click at [937, 375] on input "Active Users Total Completed Modules" at bounding box center [886, 376] width 162 height 25
click at [937, 374] on input "Active Users Total Completed Modules" at bounding box center [886, 376] width 162 height 25
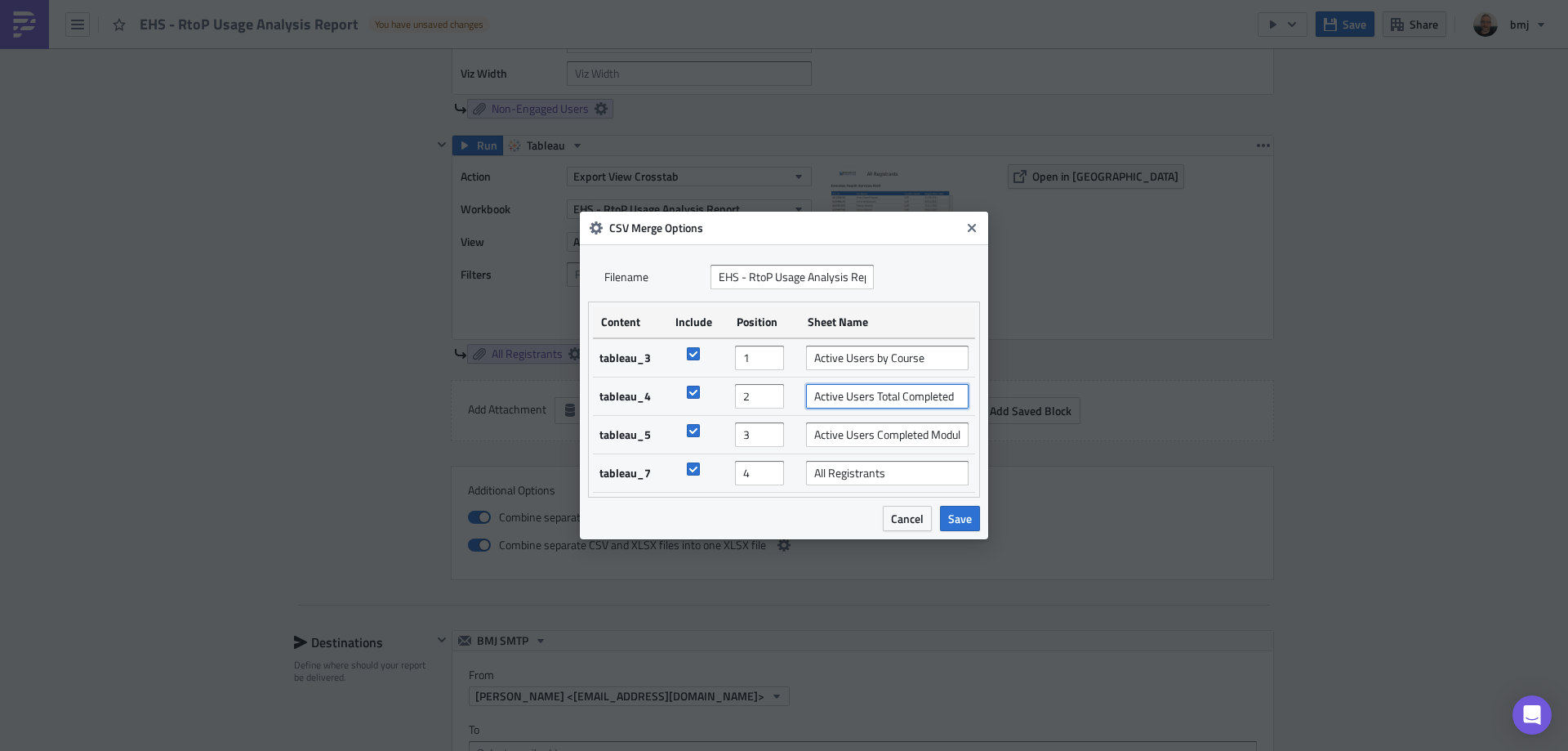
scroll to position [0, 0]
type input "Active Users Total Completed"
click at [966, 517] on span "Save" at bounding box center [959, 518] width 24 height 17
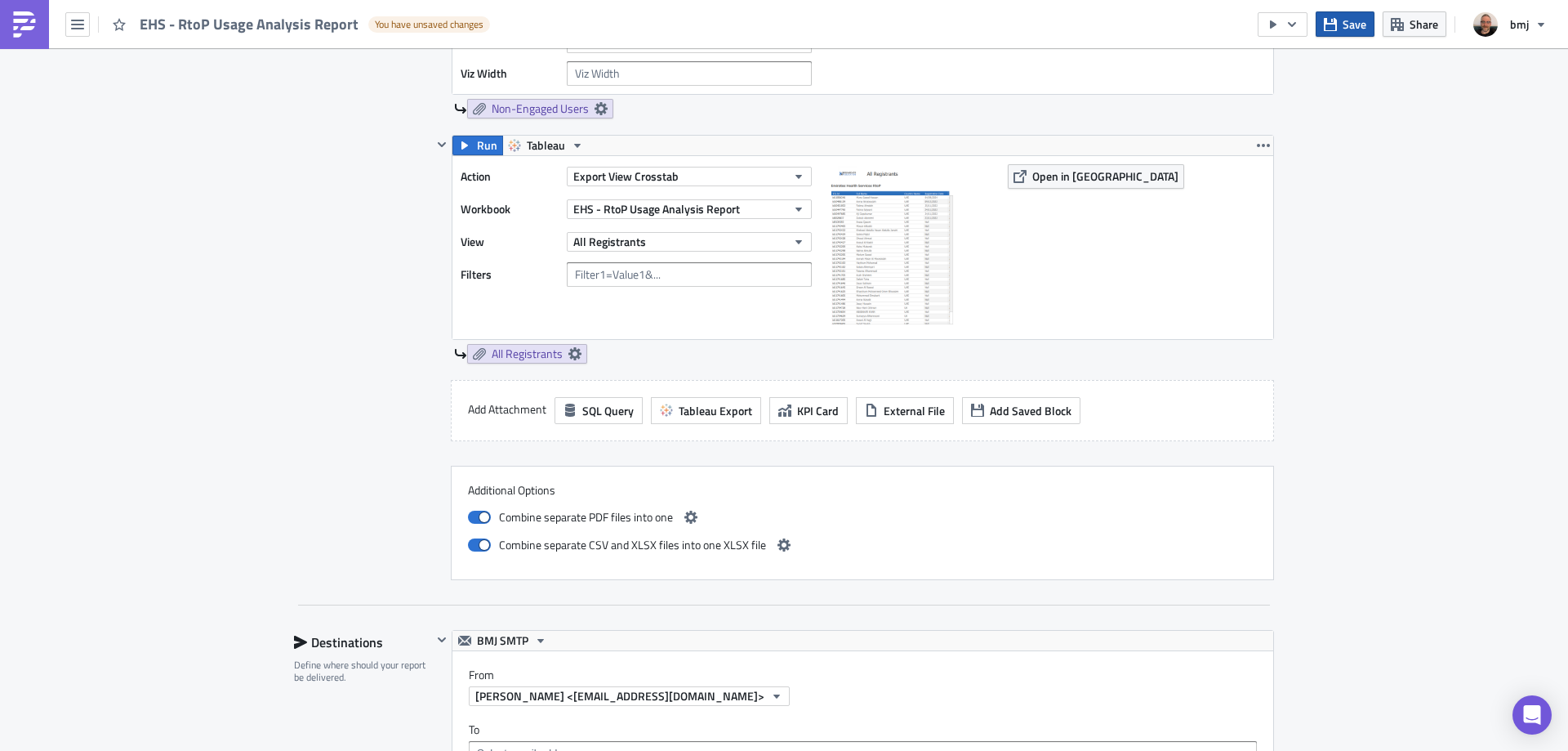
click at [1357, 30] on span "Save" at bounding box center [1354, 23] width 24 height 17
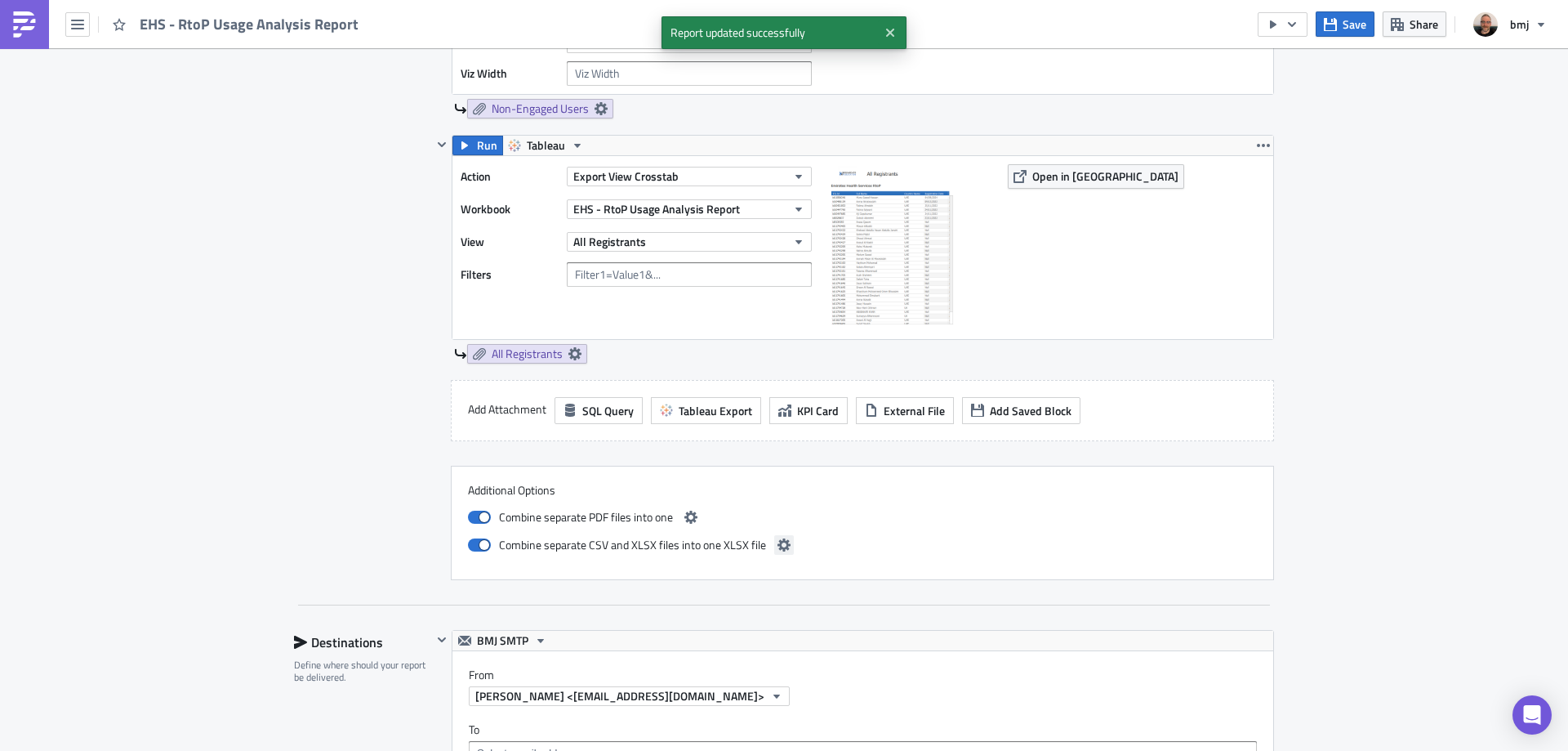
click at [781, 542] on icon "button" at bounding box center [784, 544] width 13 height 13
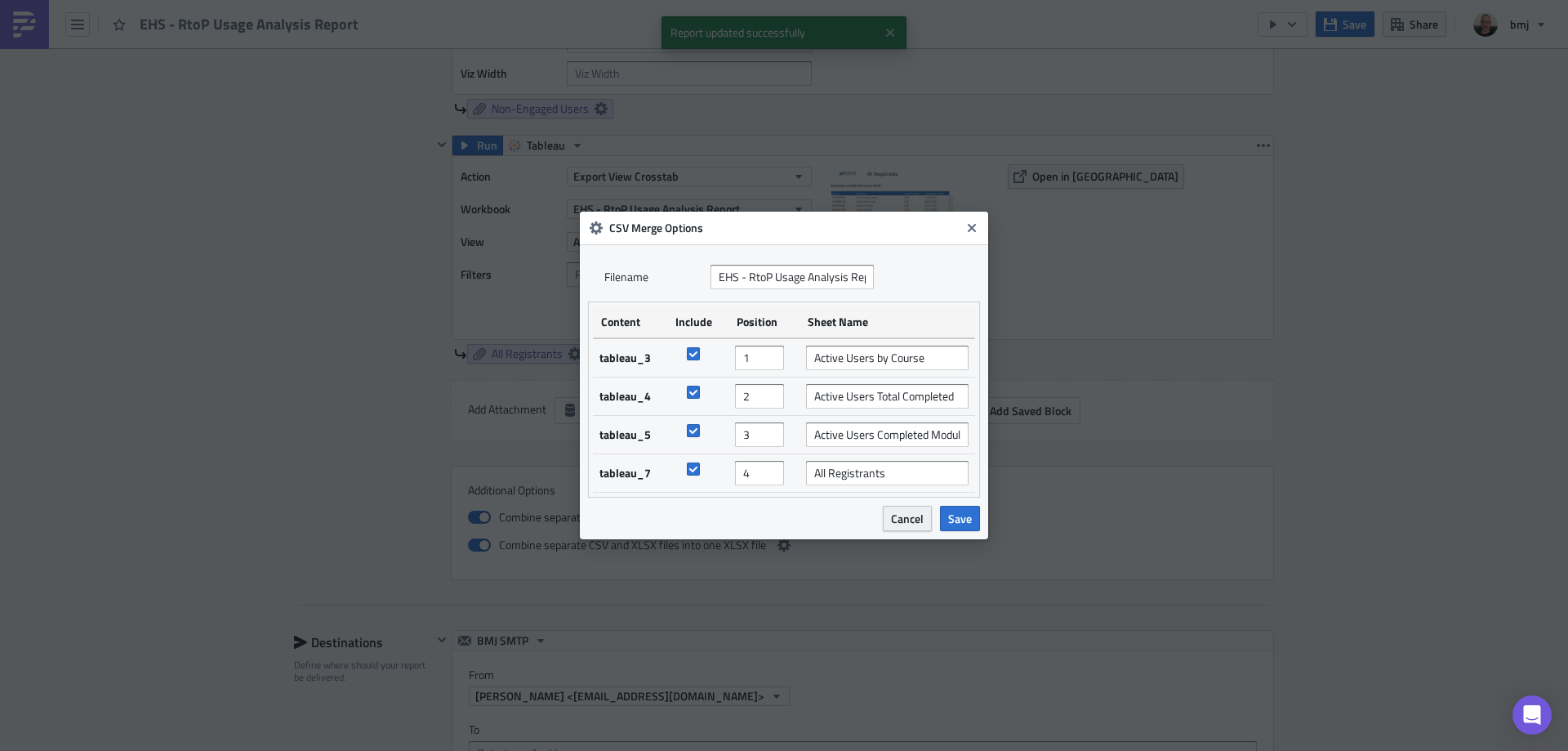
click at [914, 523] on span "Cancel" at bounding box center [907, 518] width 33 height 17
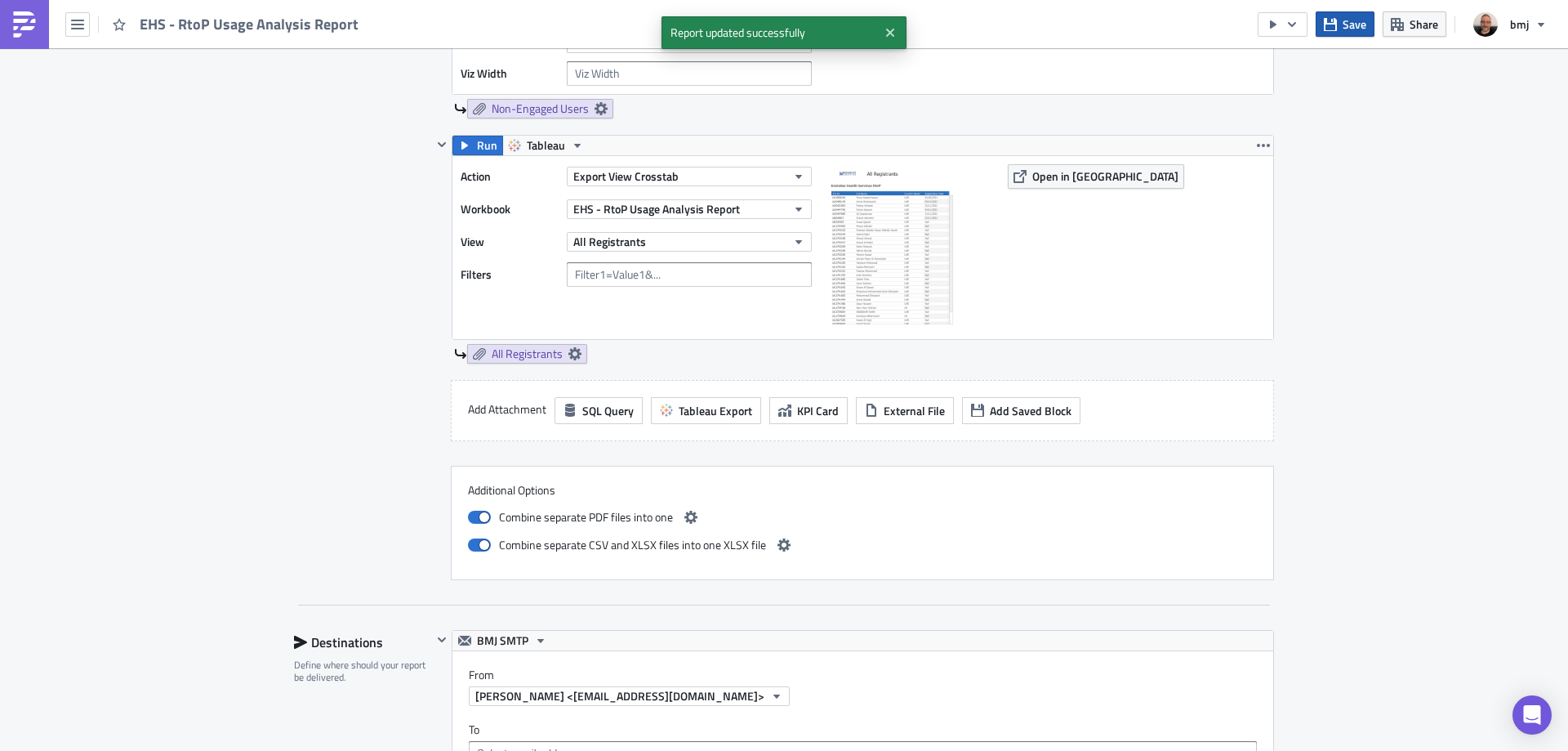
click at [1346, 30] on span "Save" at bounding box center [1354, 23] width 24 height 17
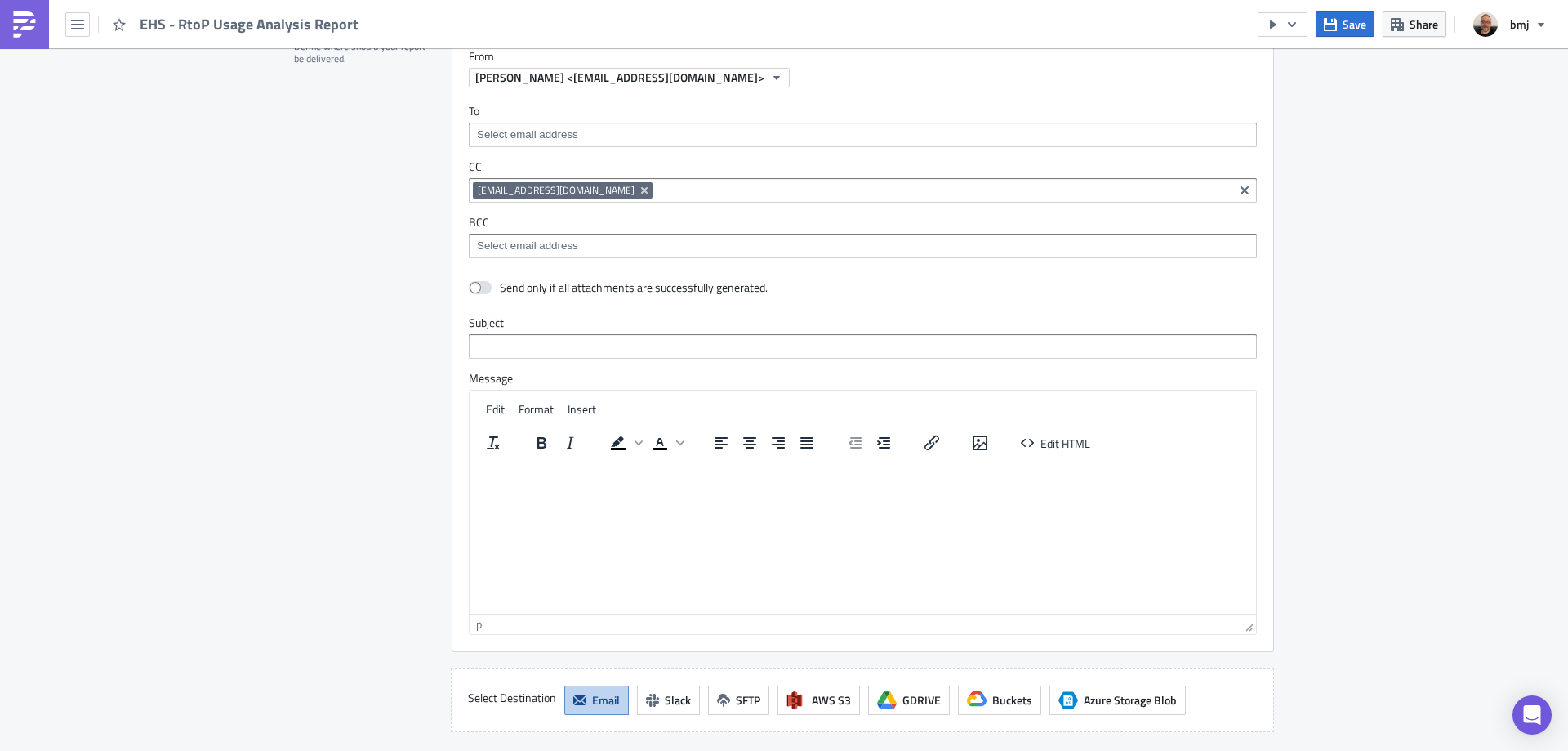
scroll to position [2745, 0]
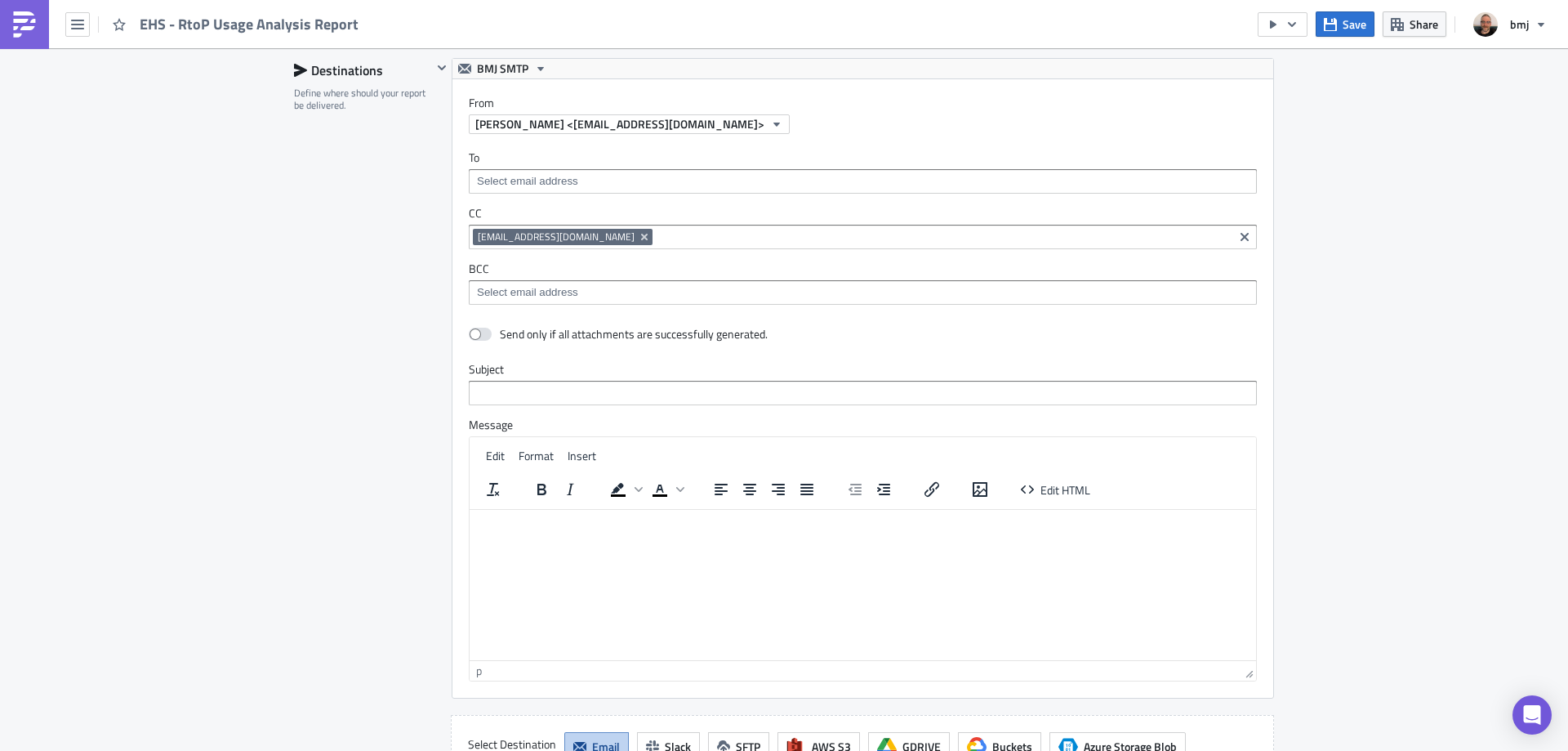
click at [546, 185] on input at bounding box center [862, 181] width 778 height 16
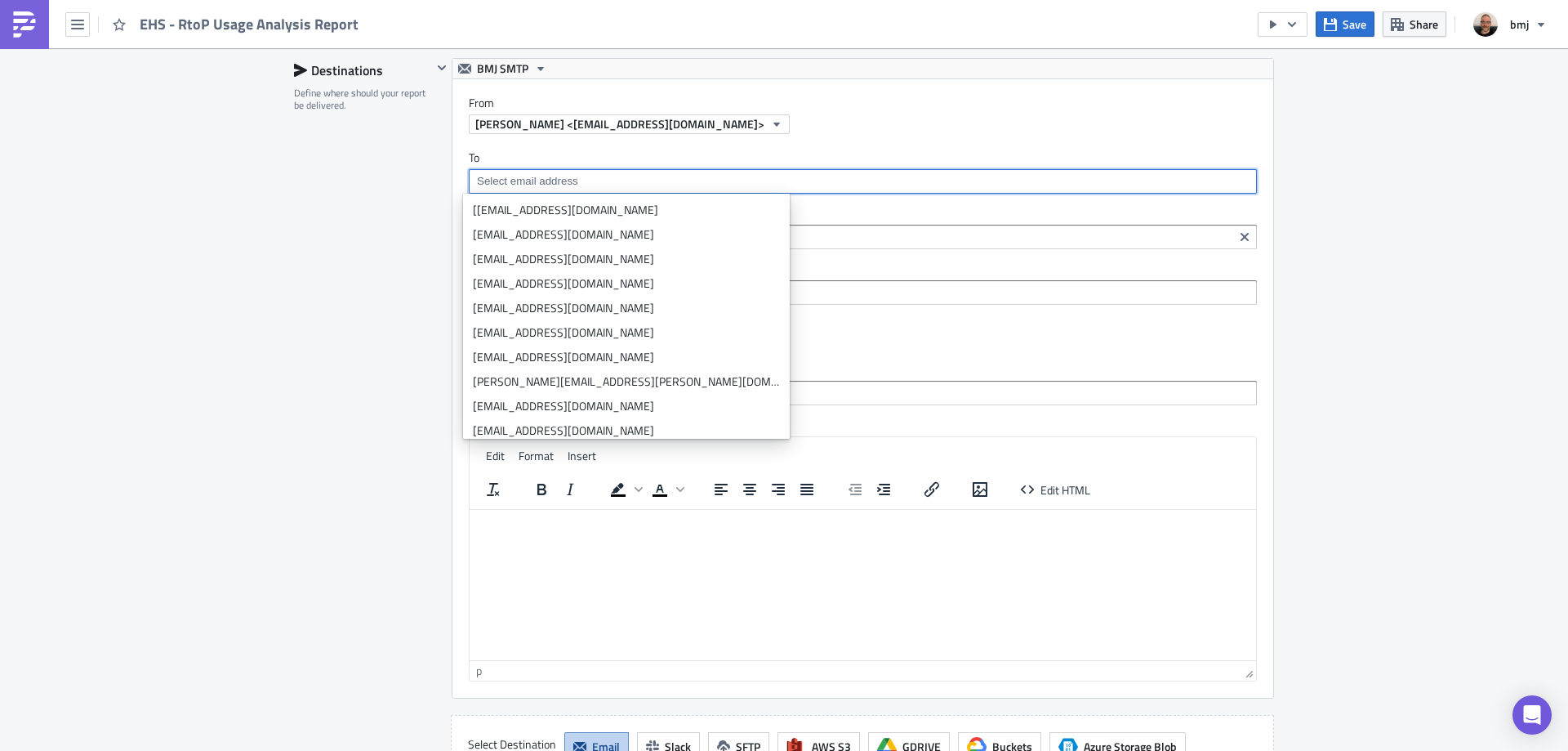
click at [697, 179] on input at bounding box center [862, 181] width 778 height 16
paste input "[[PERSON_NAME][EMAIL_ADDRESS][DOMAIN_NAME]]"
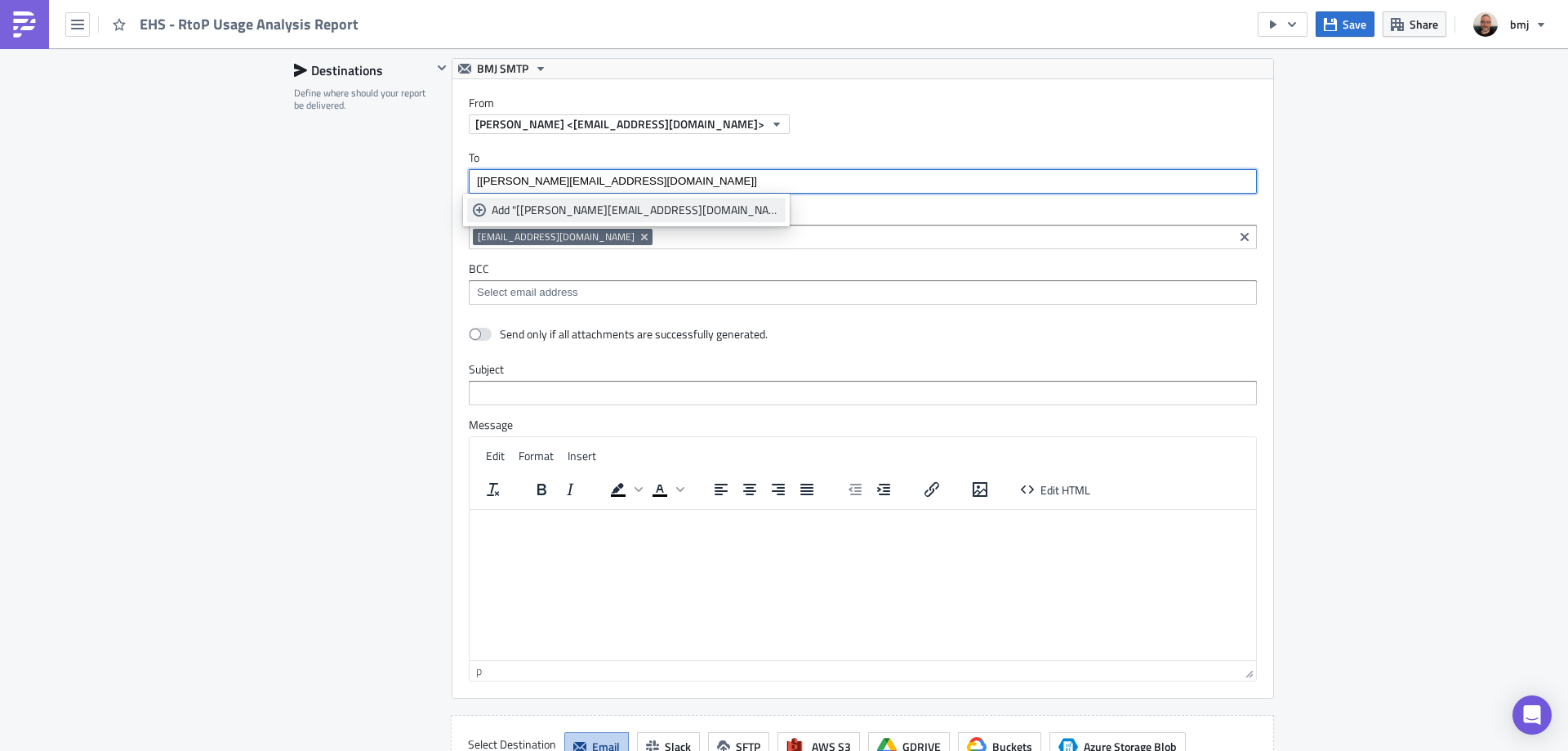
type input "[[PERSON_NAME][EMAIL_ADDRESS][DOMAIN_NAME]]"
click at [580, 208] on div "Add "[[PERSON_NAME][EMAIL_ADDRESS][DOMAIN_NAME]]"" at bounding box center [635, 209] width 288 height 16
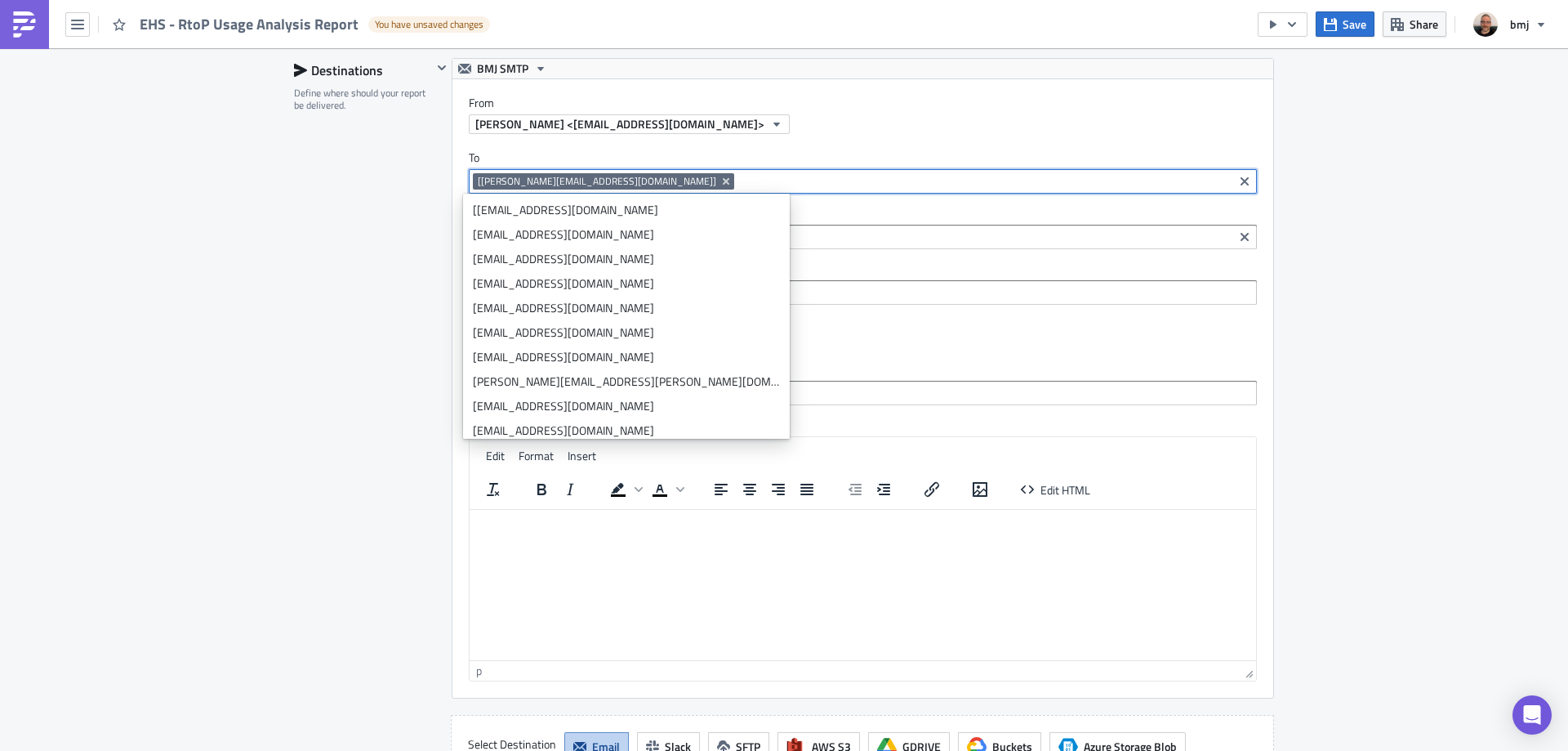
click at [388, 218] on div "Destinations Define where should your report be delivered." at bounding box center [363, 418] width 138 height 721
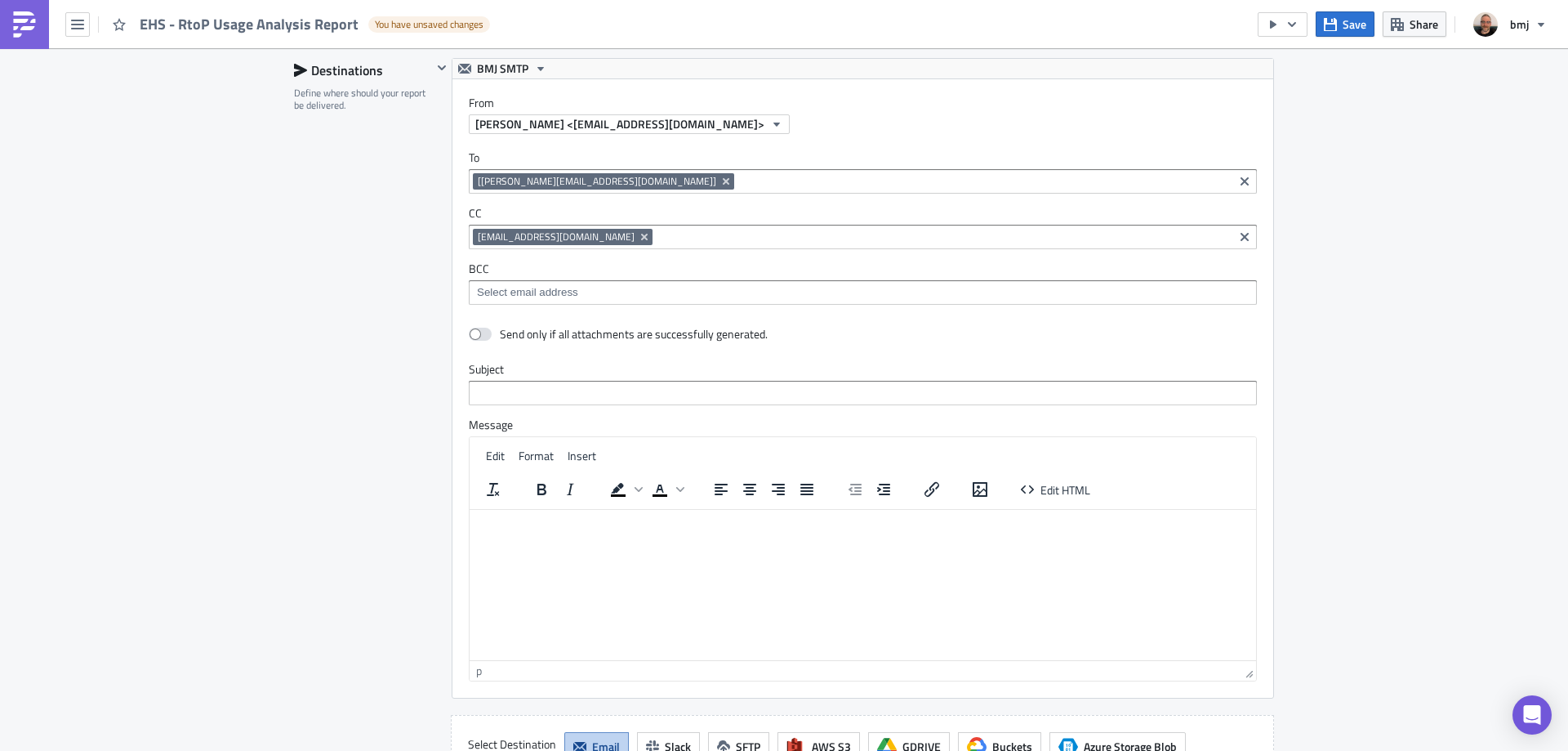
click at [657, 233] on input at bounding box center [942, 237] width 572 height 16
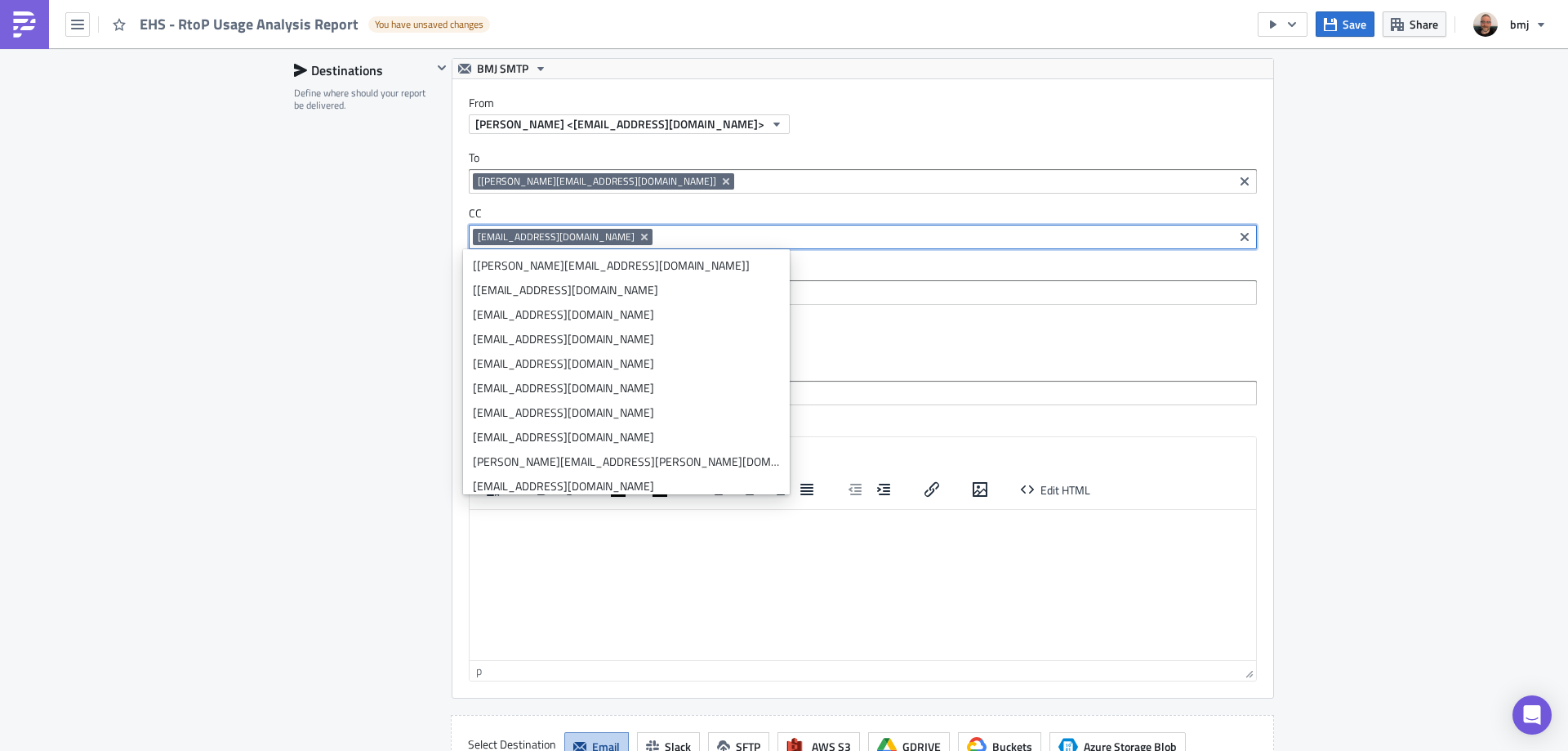
paste input "m"
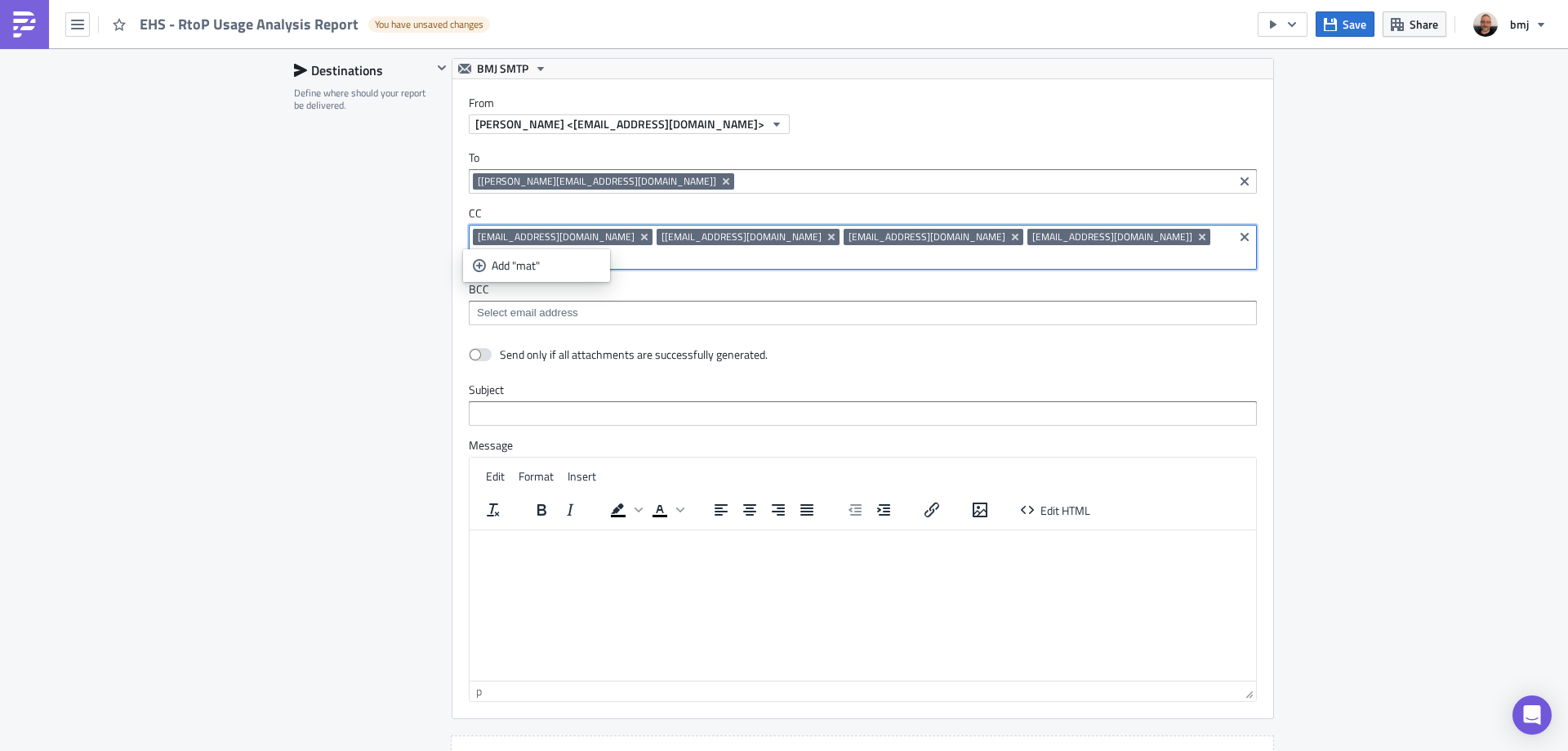
scroll to position [0, 0]
click at [1111, 249] on input "matt" at bounding box center [851, 257] width 756 height 16
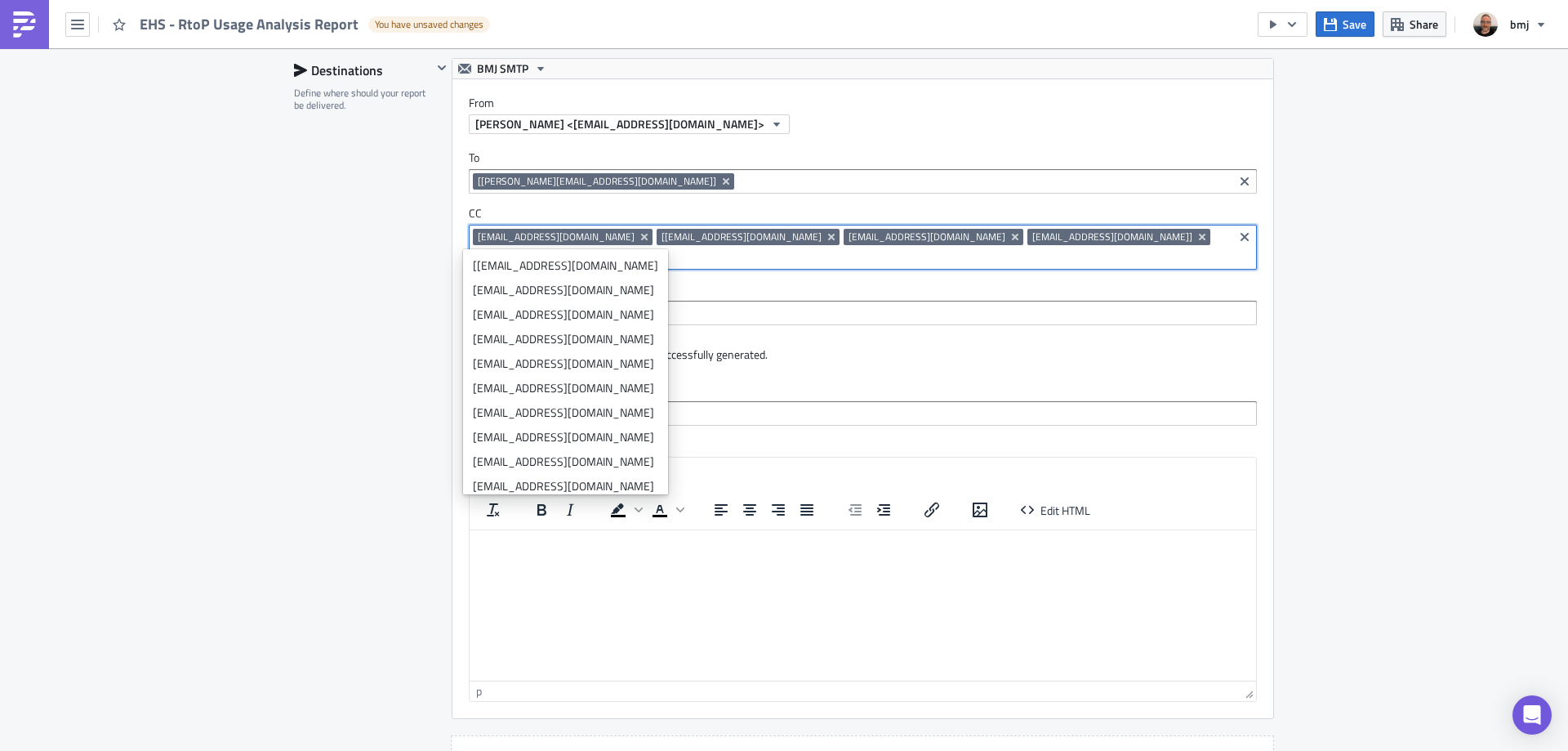
type input "m"
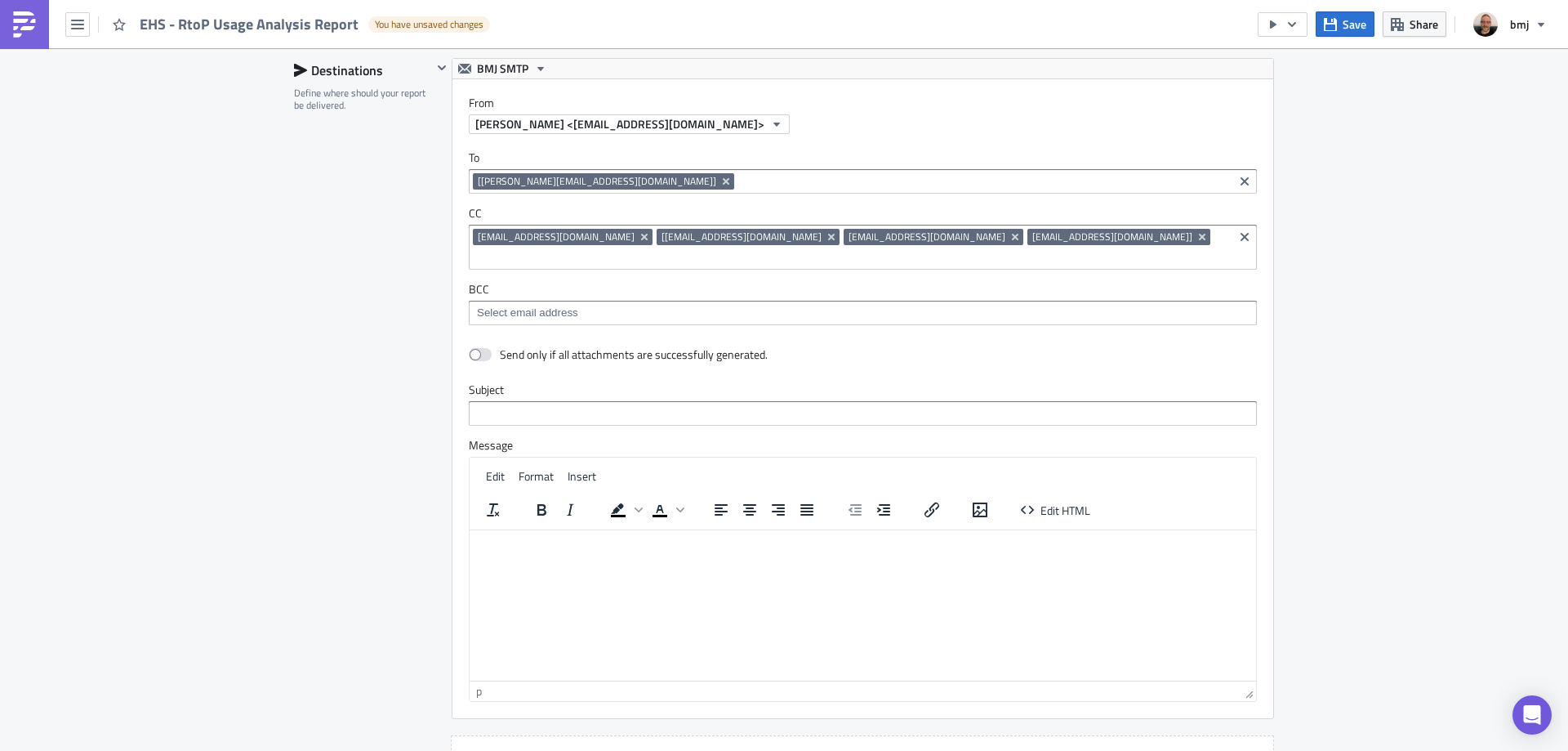
click at [638, 239] on icon "Remove Tag" at bounding box center [644, 237] width 13 height 13
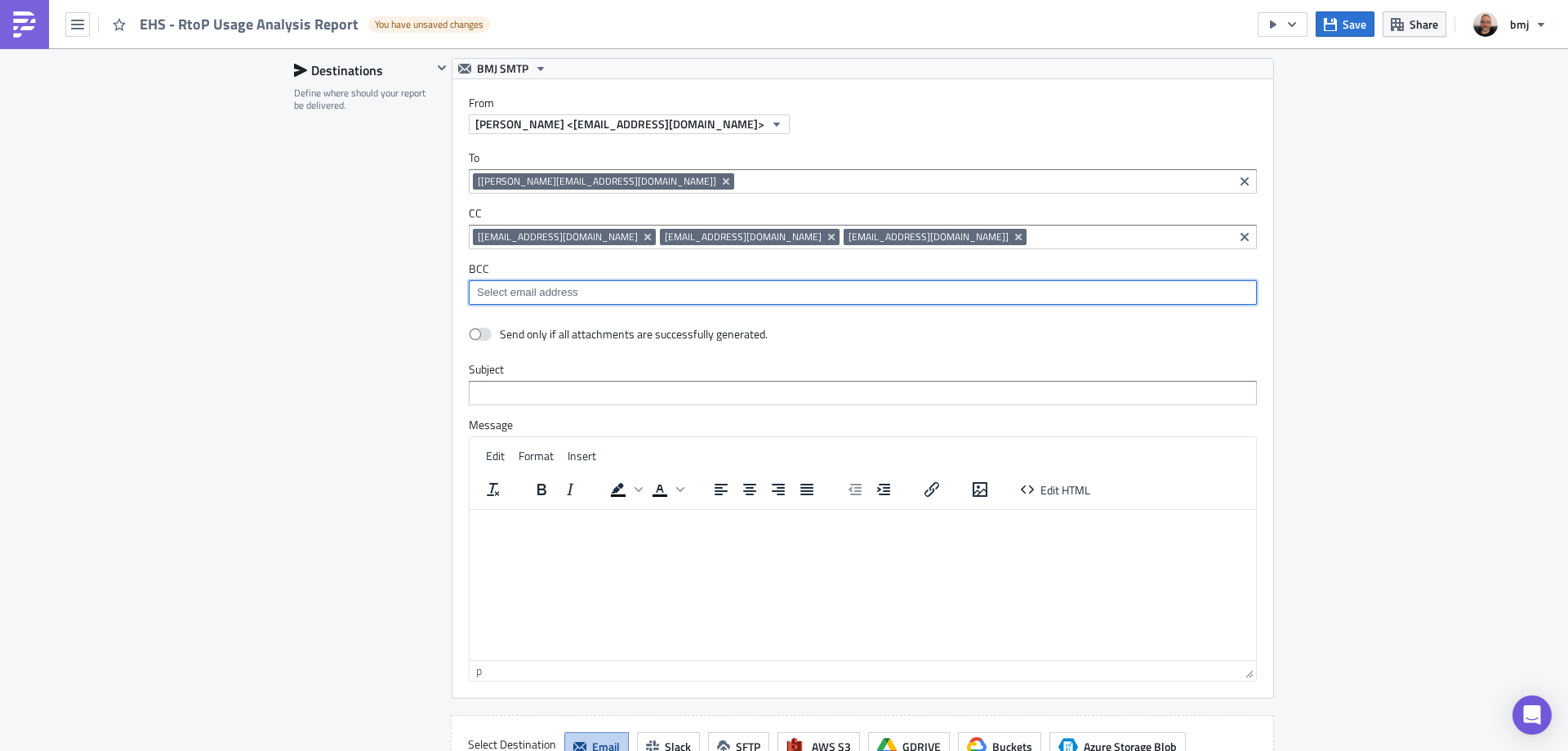
click at [721, 291] on input at bounding box center [862, 292] width 778 height 16
type input "sk"
click at [572, 348] on div "[EMAIL_ADDRESS][DOMAIN_NAME]" at bounding box center [563, 345] width 181 height 16
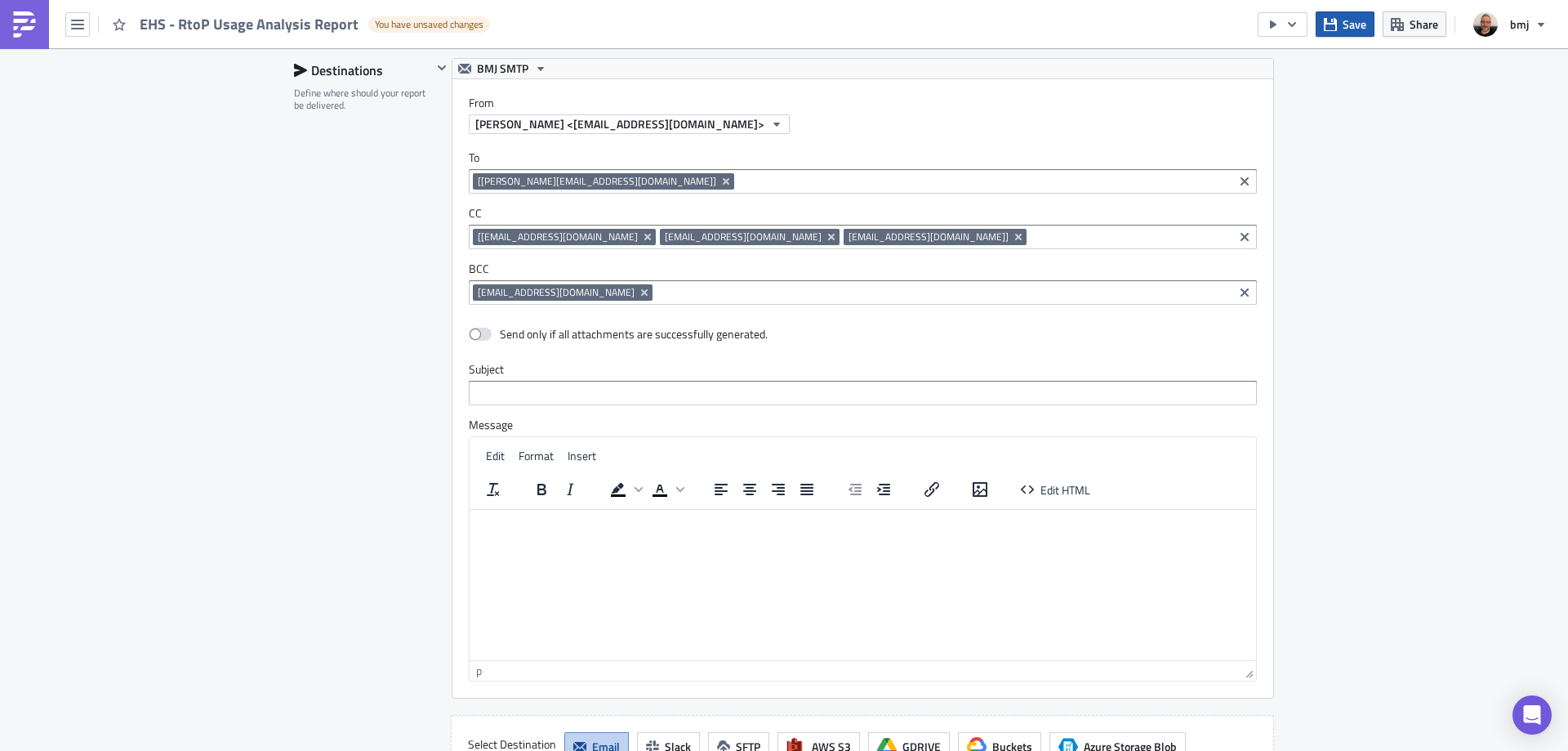
click at [1345, 28] on span "Save" at bounding box center [1354, 23] width 24 height 17
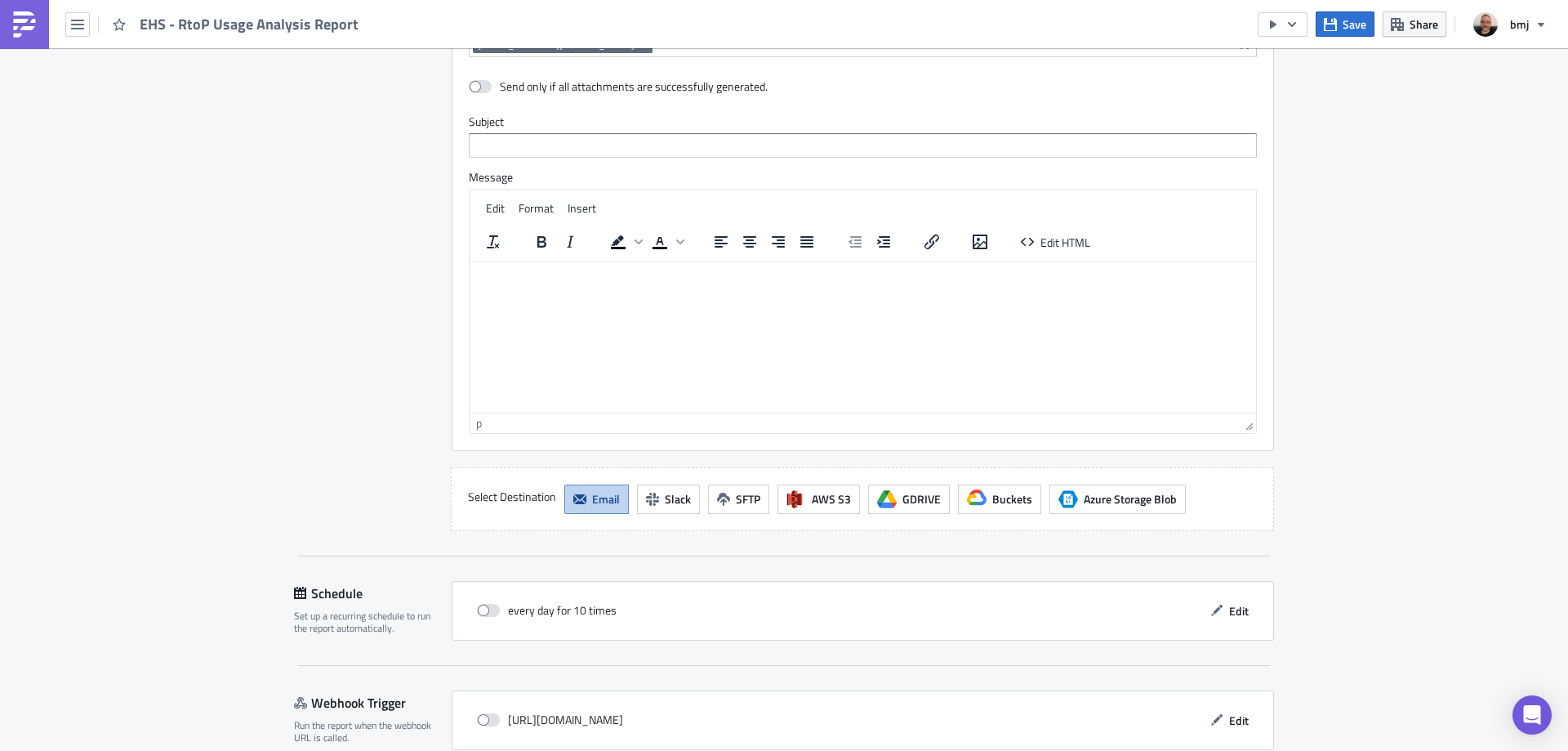
scroll to position [2663, 0]
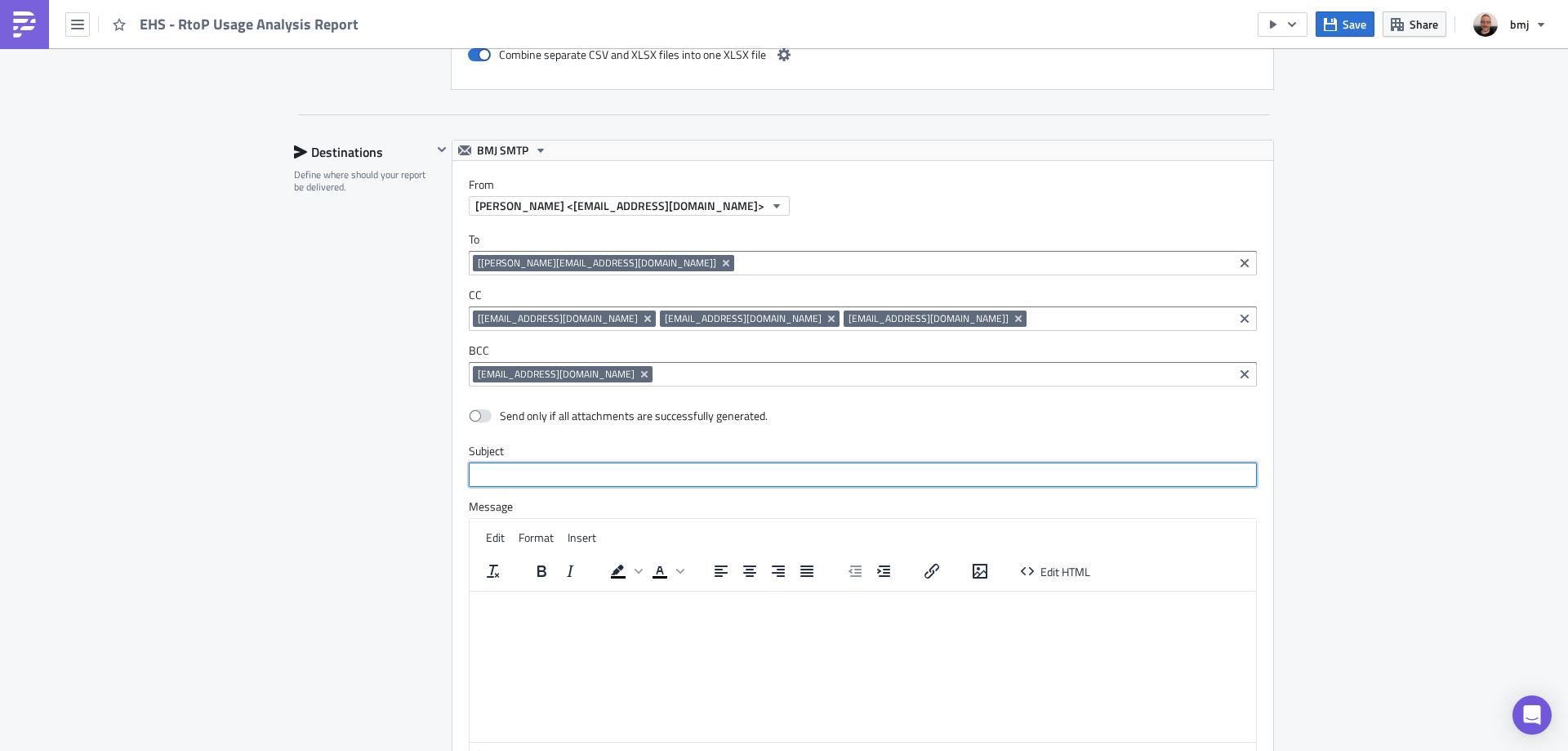
click at [836, 471] on input "text" at bounding box center [863, 475] width 788 height 25
type input "EHS - RtoP Usage Analysis Report"
click at [366, 466] on div "Destinations Define where should your report be delivered." at bounding box center [363, 500] width 138 height 721
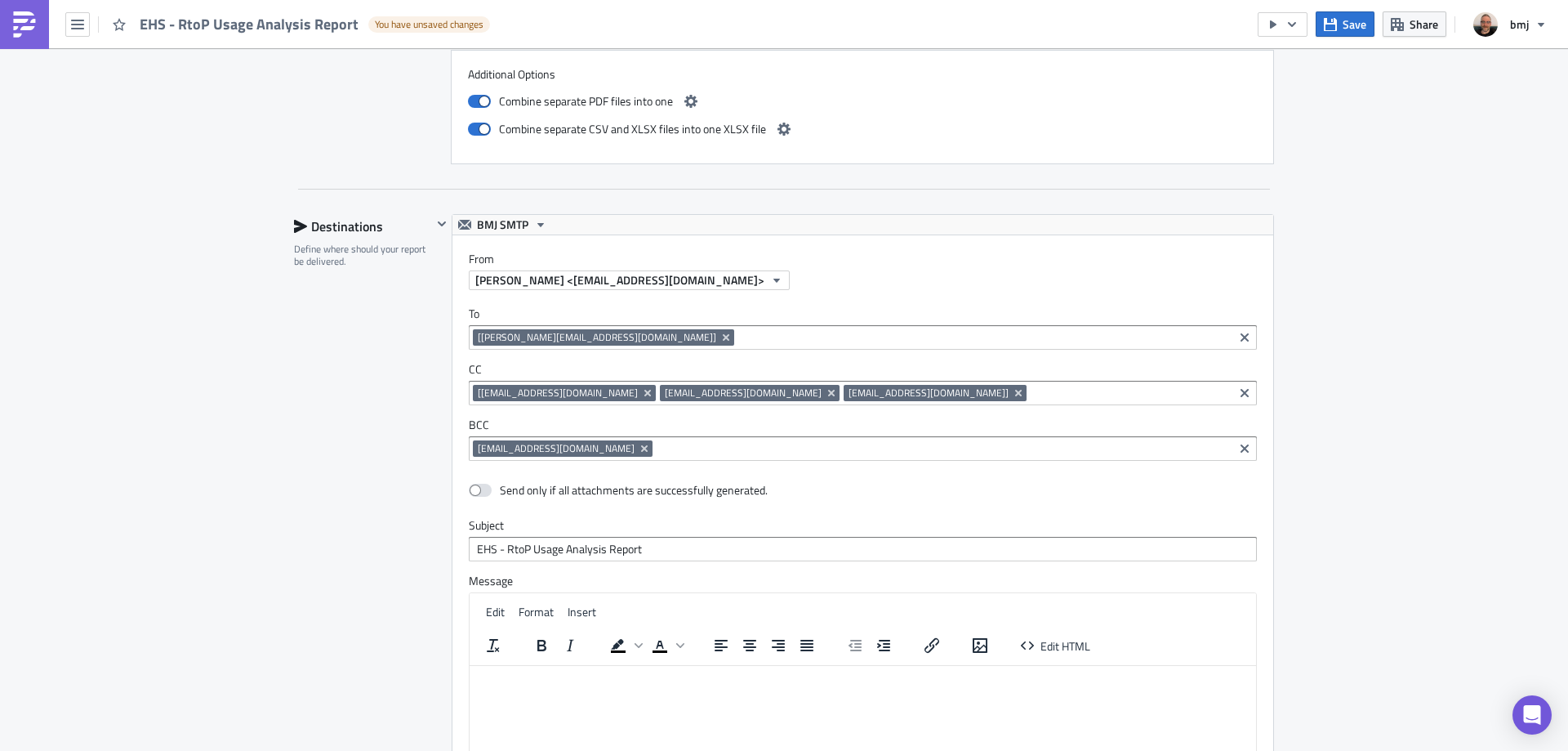
scroll to position [2500, 0]
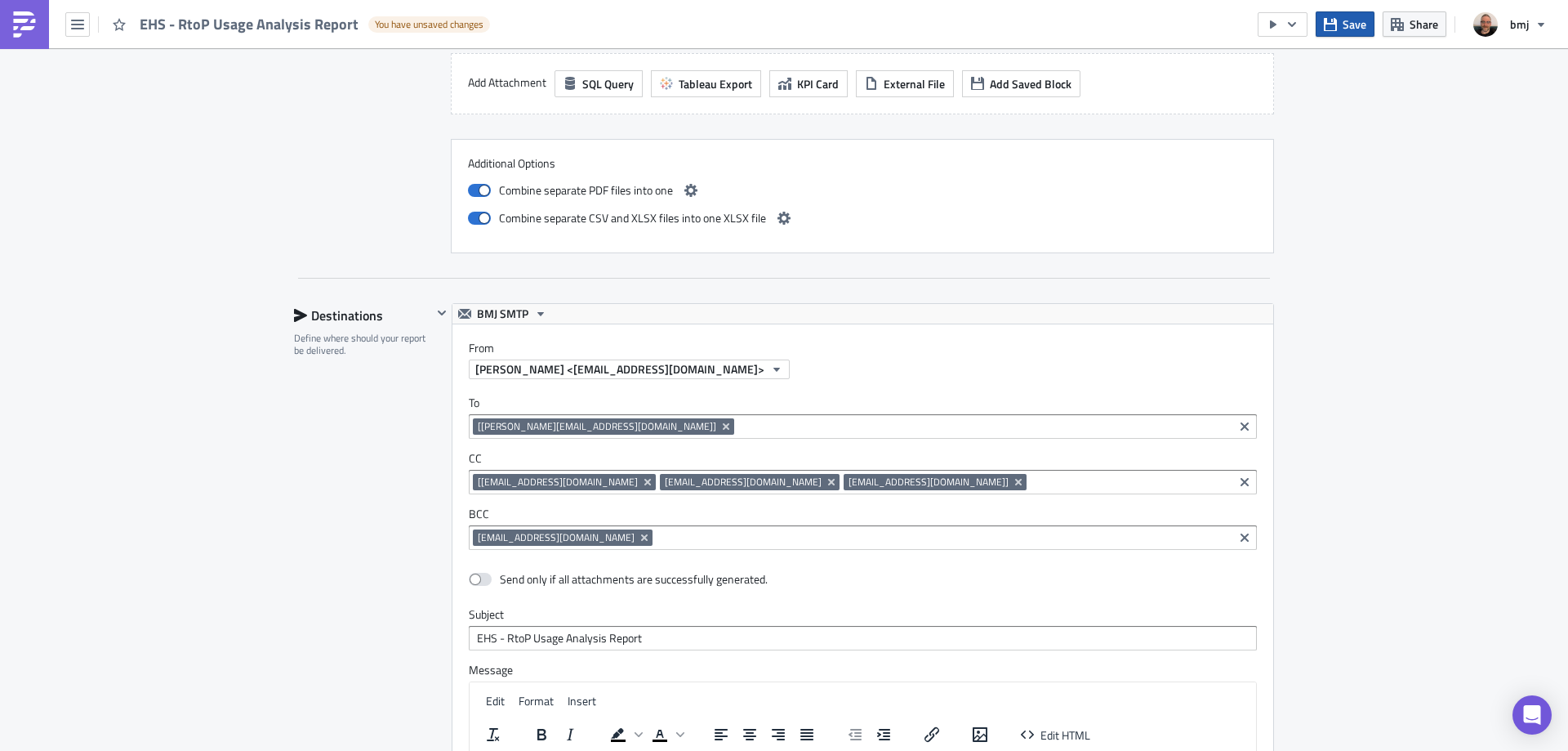
click at [1343, 25] on span "Save" at bounding box center [1354, 23] width 24 height 17
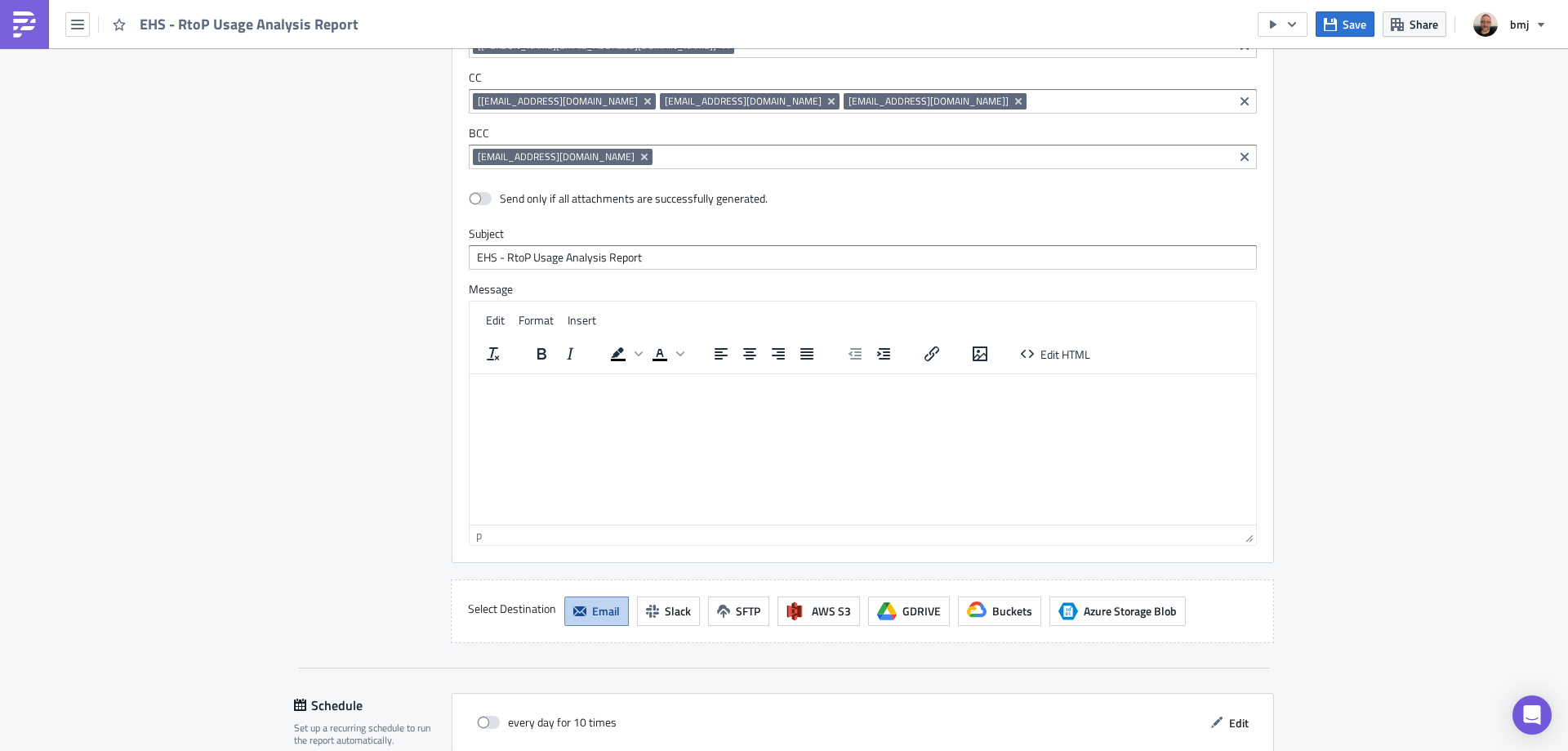
scroll to position [3071, 0]
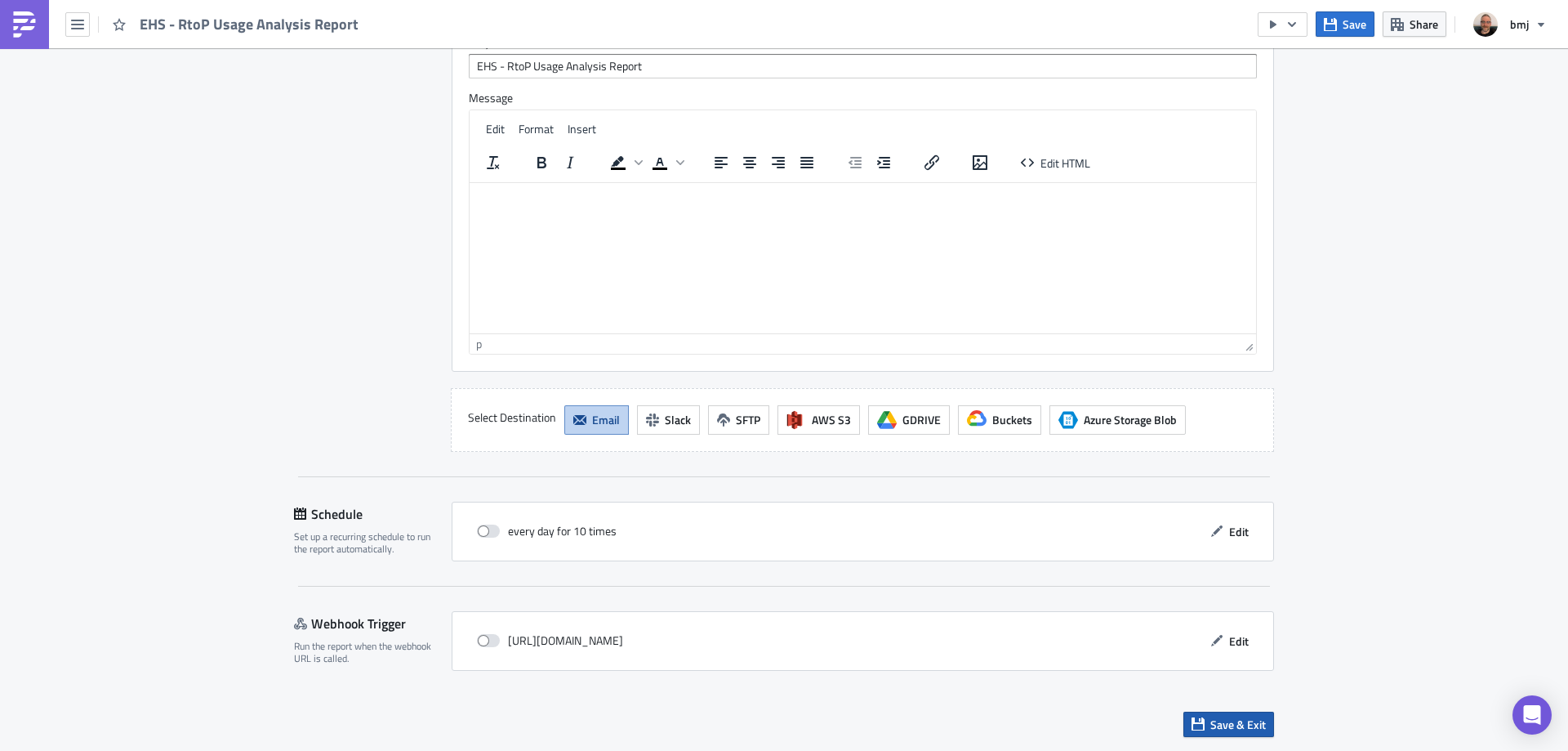
click at [1246, 721] on span "Save & Exit" at bounding box center [1238, 723] width 56 height 17
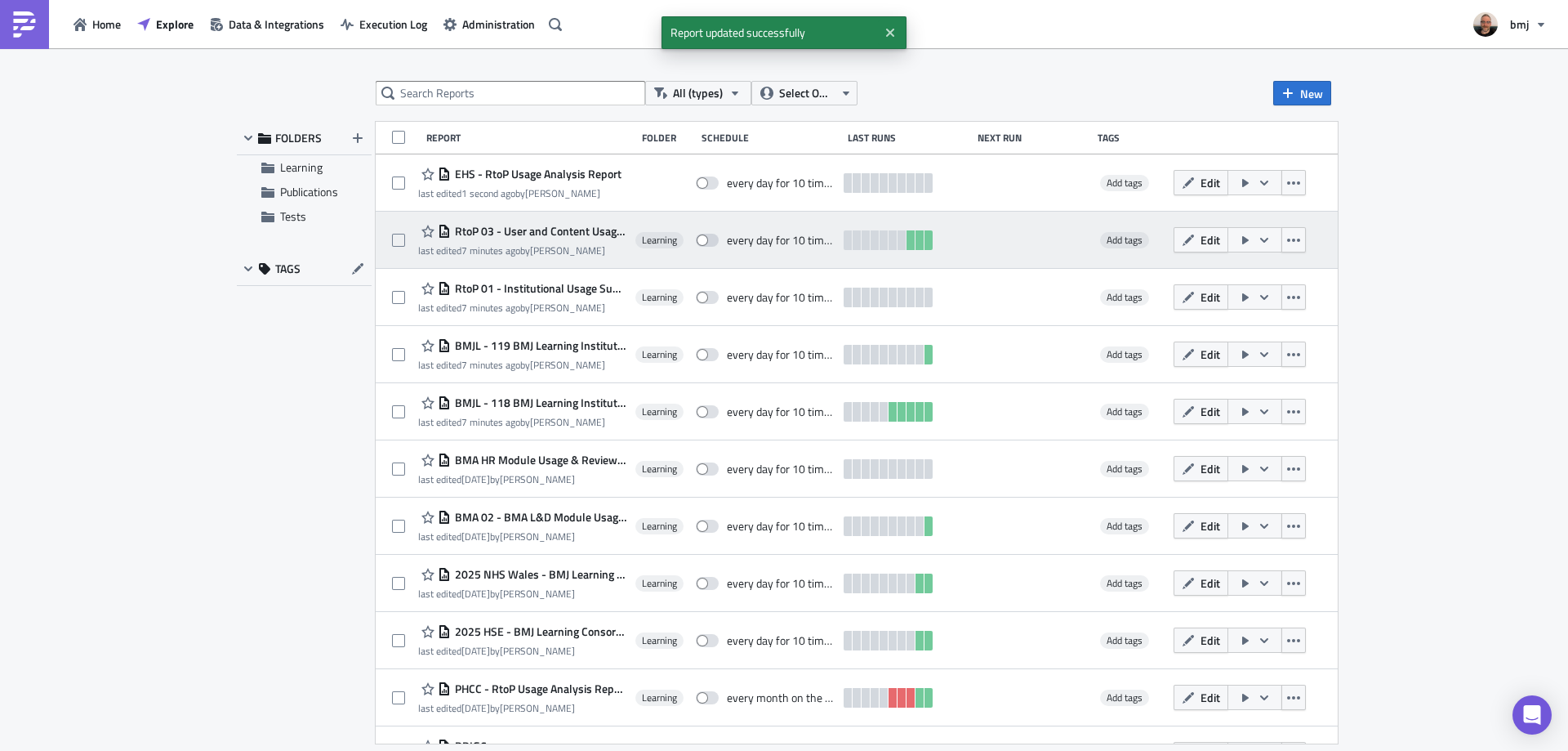
click at [579, 232] on span "RtoP 03 - User and Content Usage Dashboard" at bounding box center [539, 231] width 177 height 15
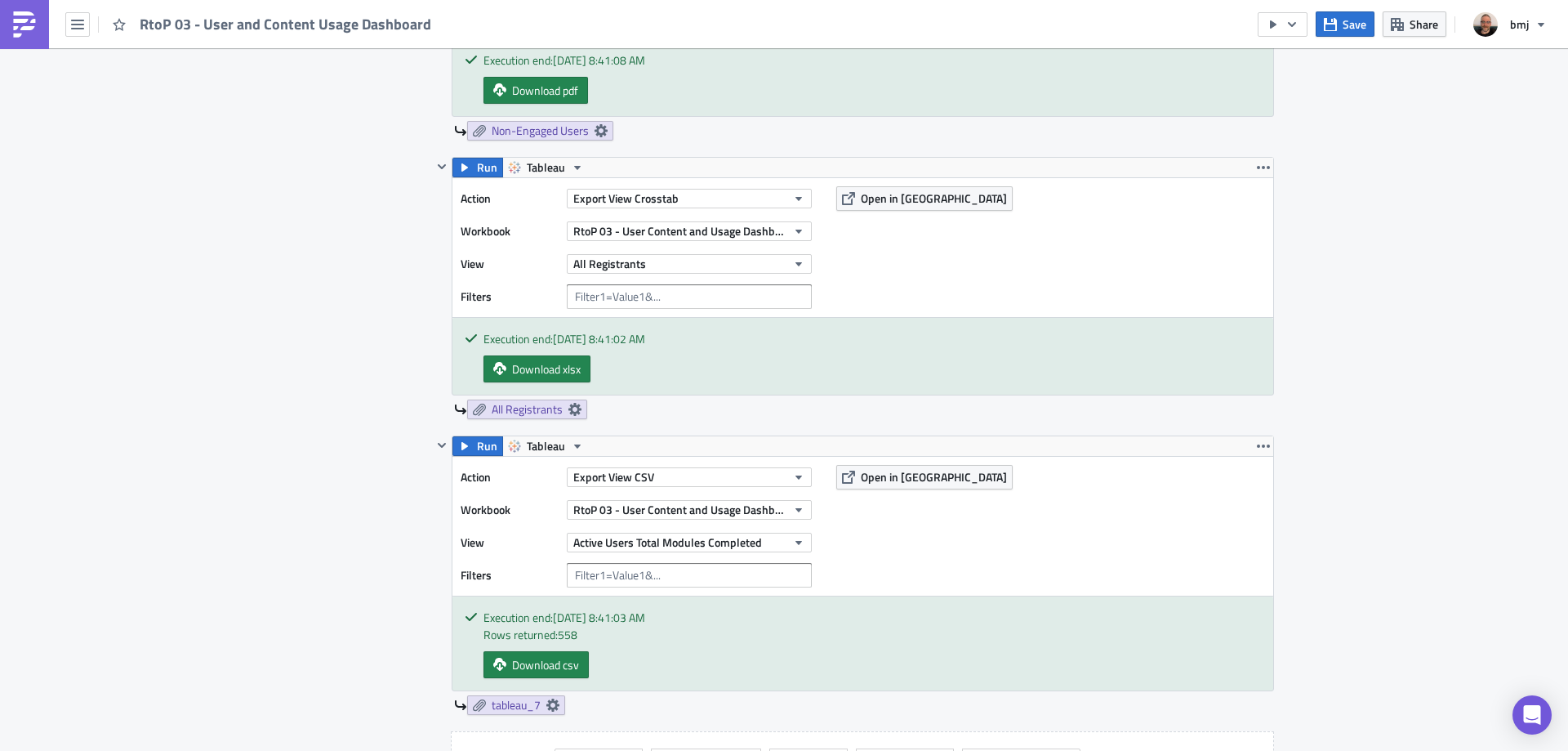
scroll to position [2451, 0]
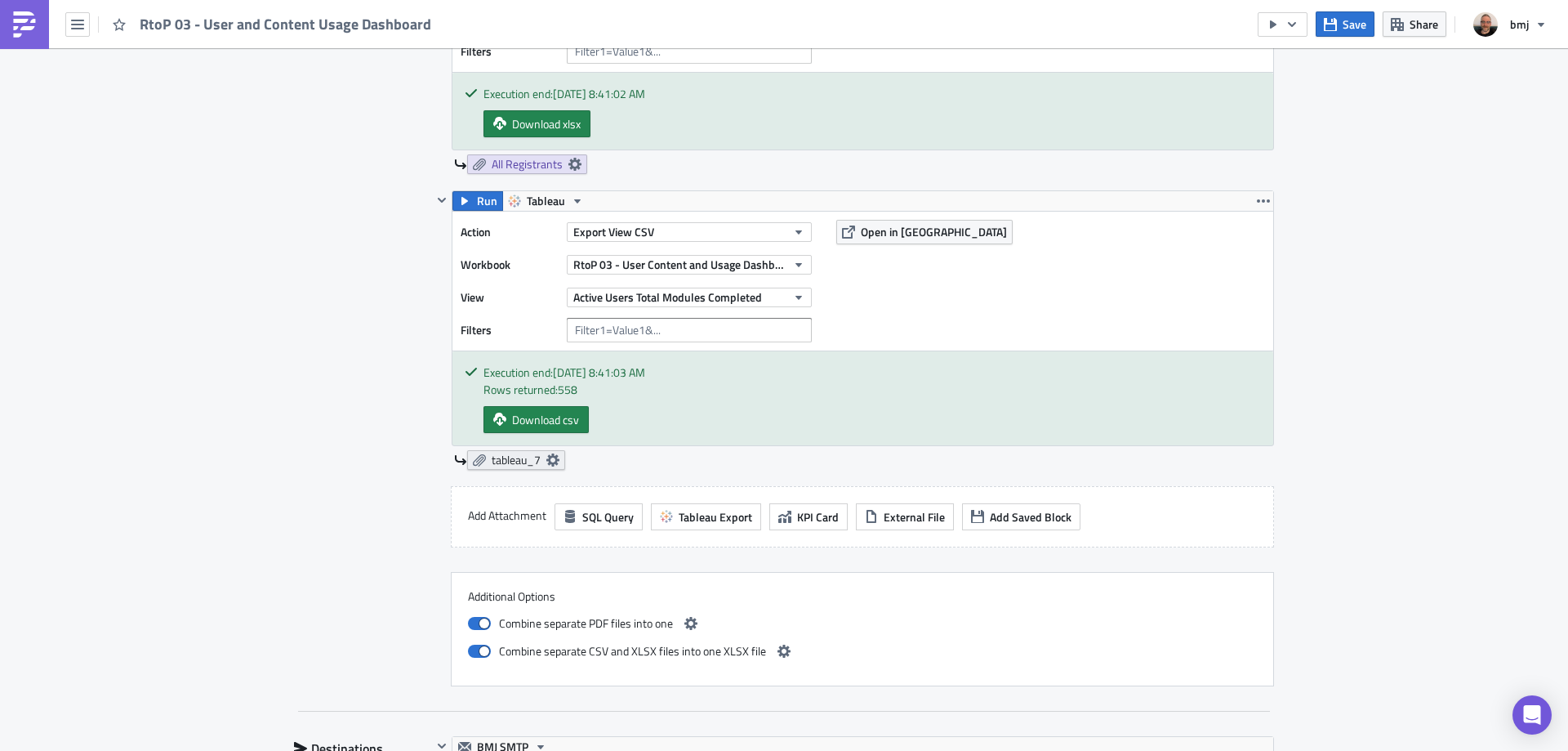
click at [548, 462] on icon at bounding box center [553, 460] width 13 height 13
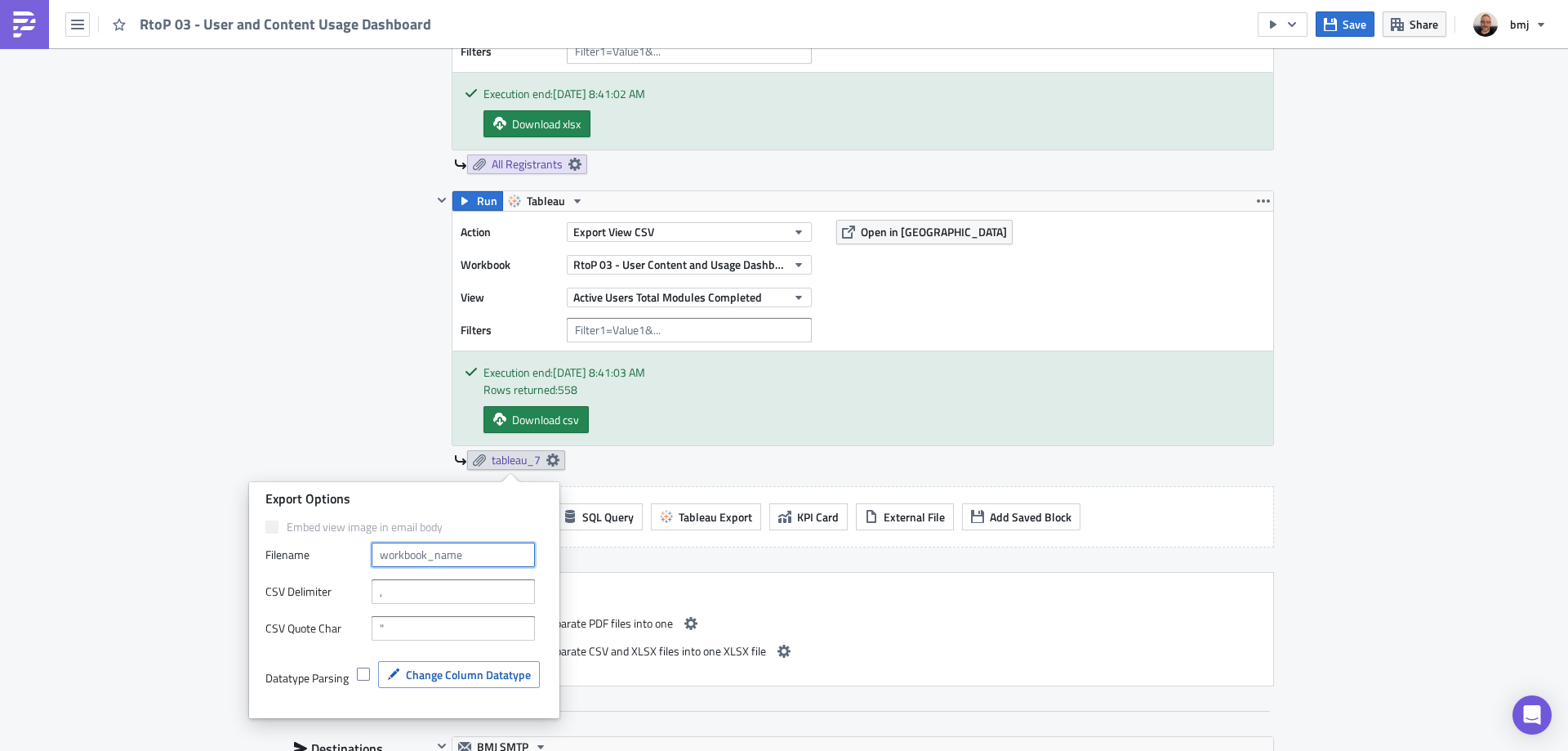
click at [466, 552] on input "text" at bounding box center [453, 555] width 163 height 25
type input "Active Users Total Modules"
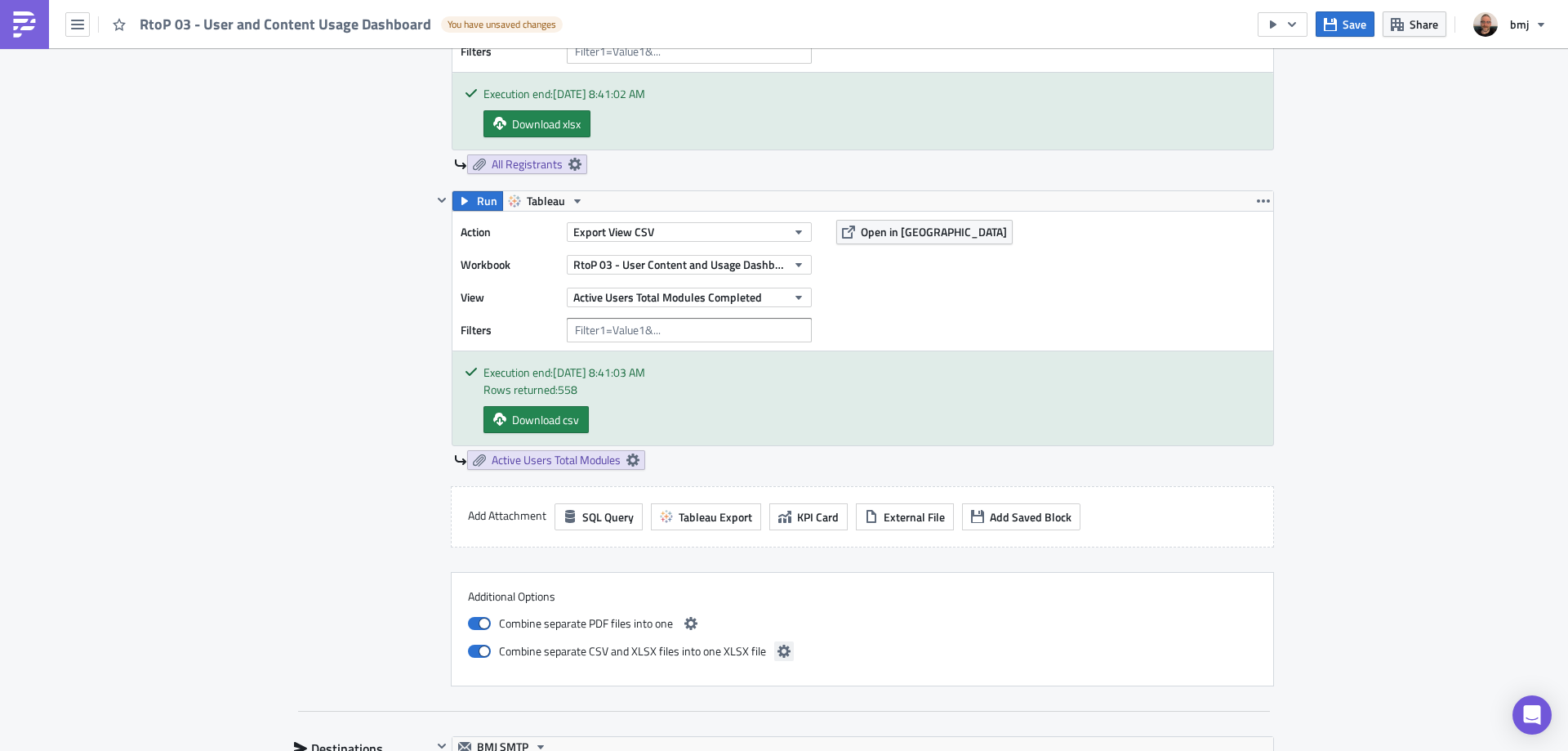
click at [774, 646] on button "button" at bounding box center [784, 651] width 20 height 20
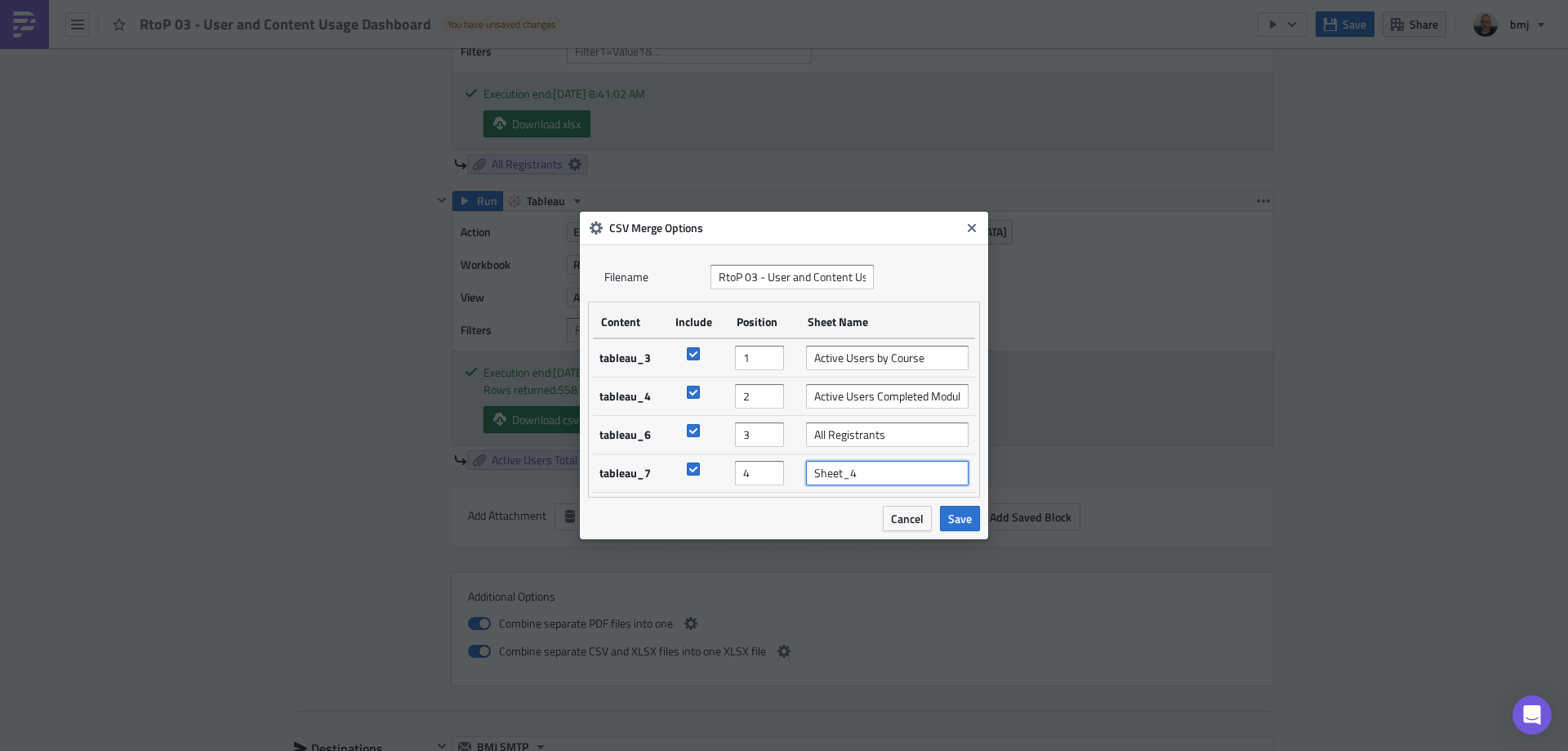
drag, startPoint x: 880, startPoint y: 474, endPoint x: 762, endPoint y: 466, distance: 118.3
click at [762, 466] on tr "tableau_7 4 Sheet_4" at bounding box center [784, 473] width 382 height 38
type input "Active Users Total Modules"
click at [955, 520] on span "Save" at bounding box center [959, 518] width 24 height 17
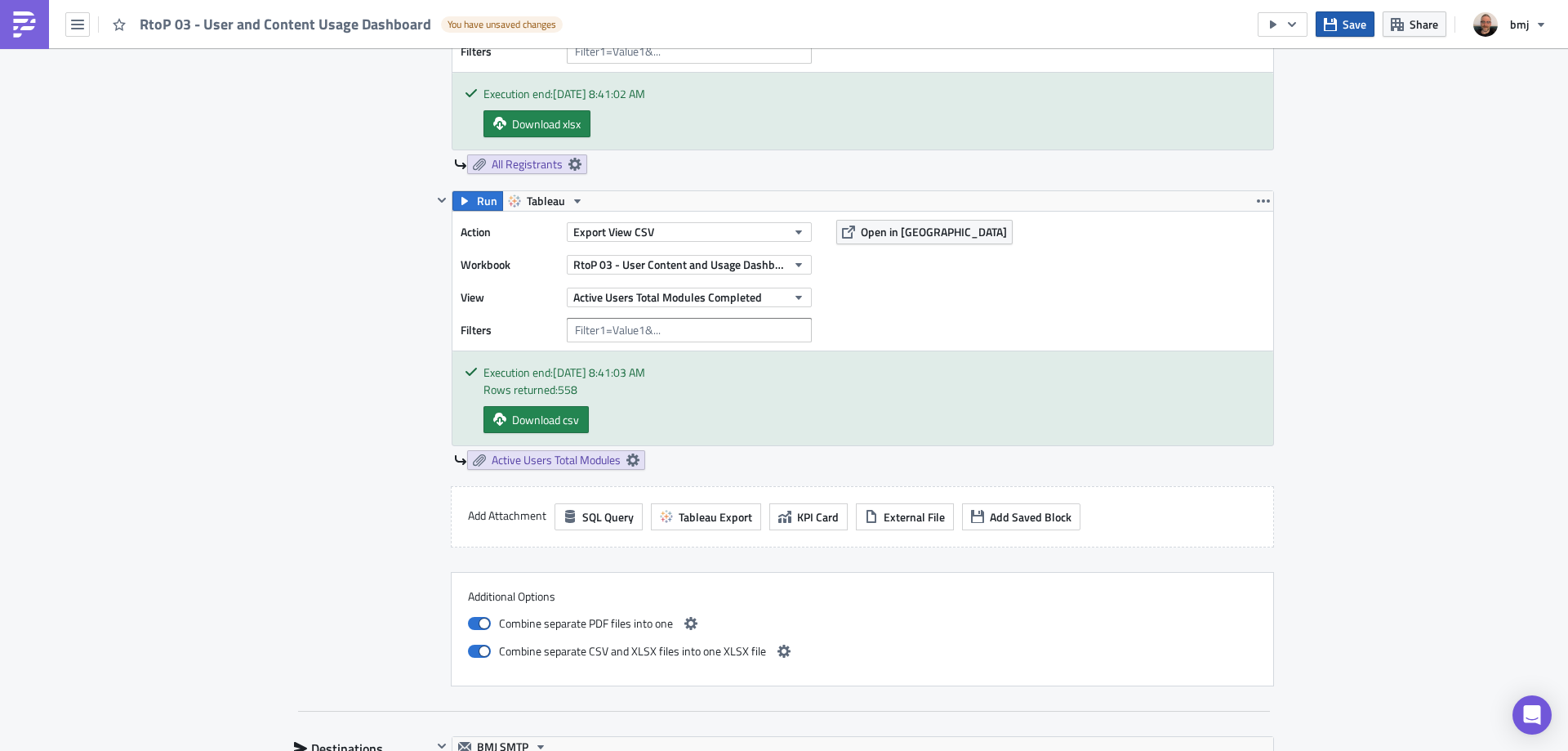
click at [1360, 17] on span "Save" at bounding box center [1354, 23] width 24 height 17
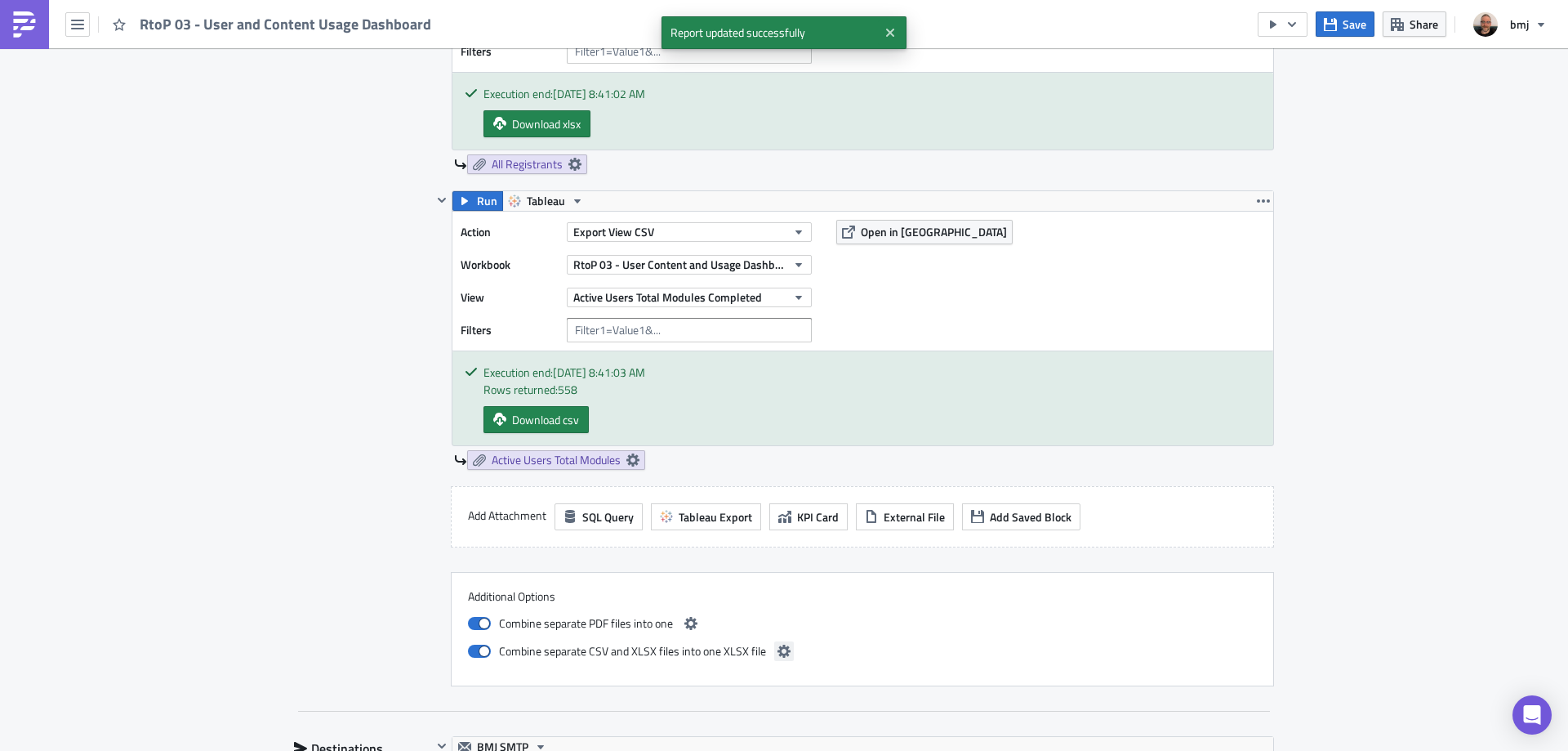
click at [777, 645] on icon "button" at bounding box center [784, 651] width 13 height 13
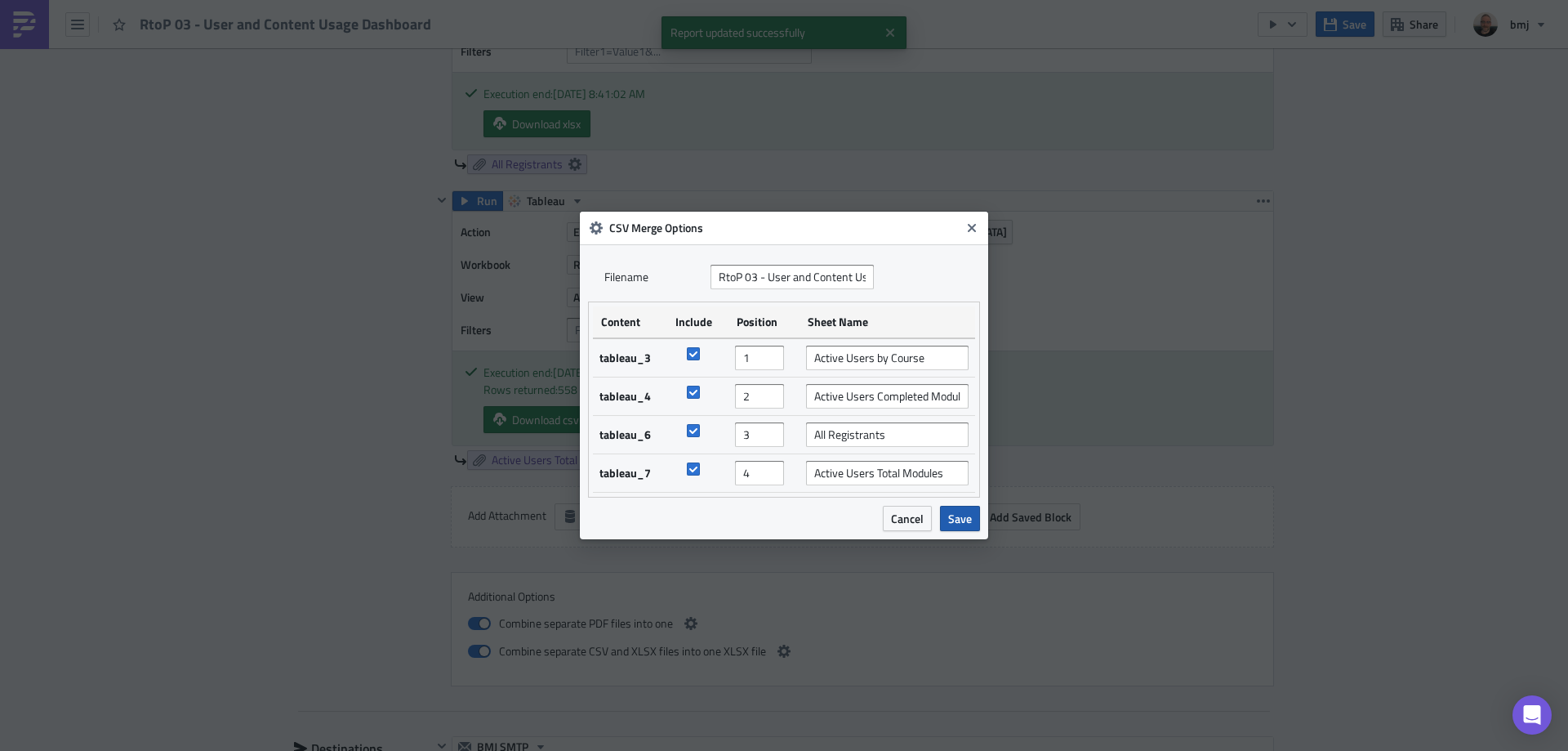
click at [964, 521] on span "Save" at bounding box center [959, 518] width 24 height 17
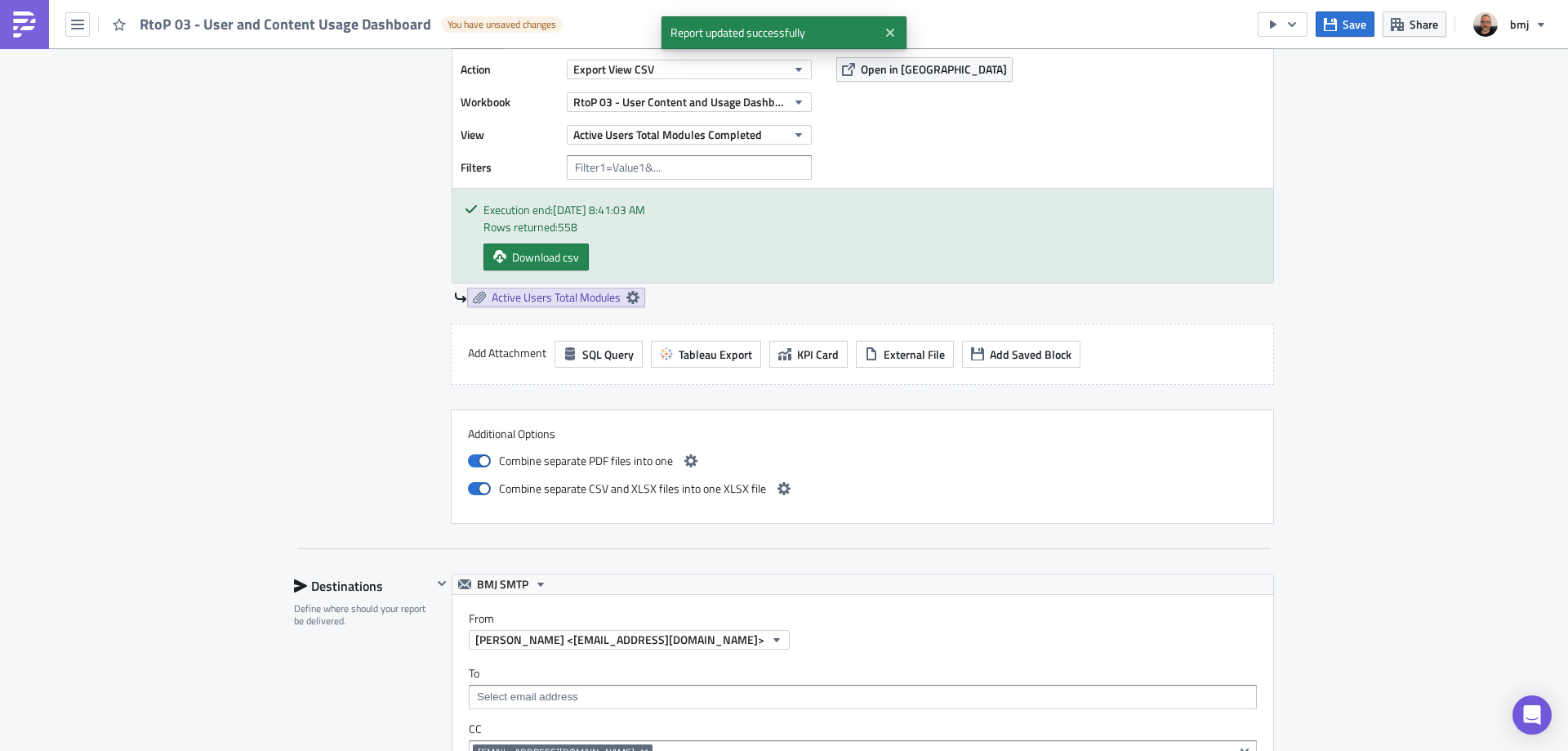
scroll to position [2614, 0]
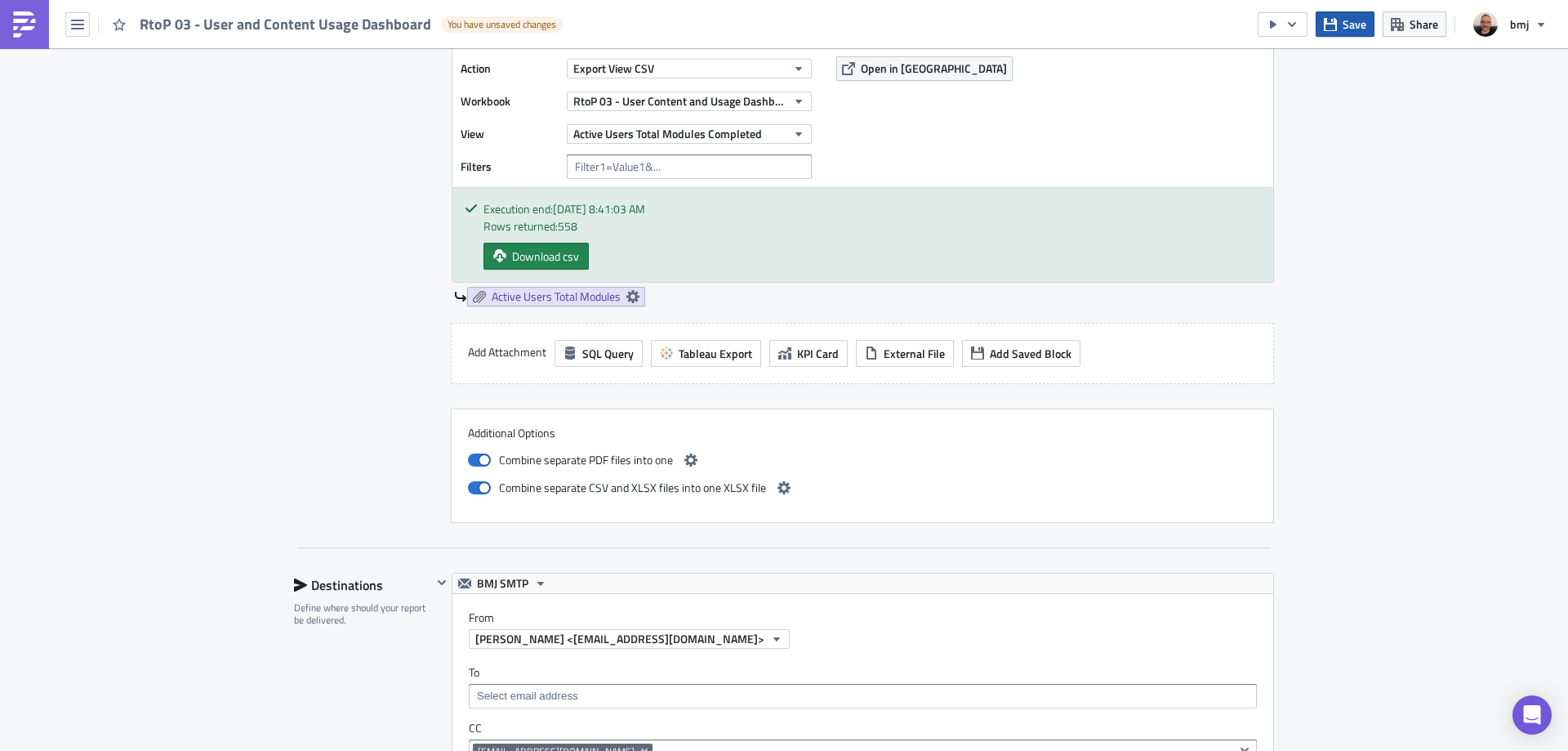
click at [1340, 22] on button "Save" at bounding box center [1345, 24] width 59 height 26
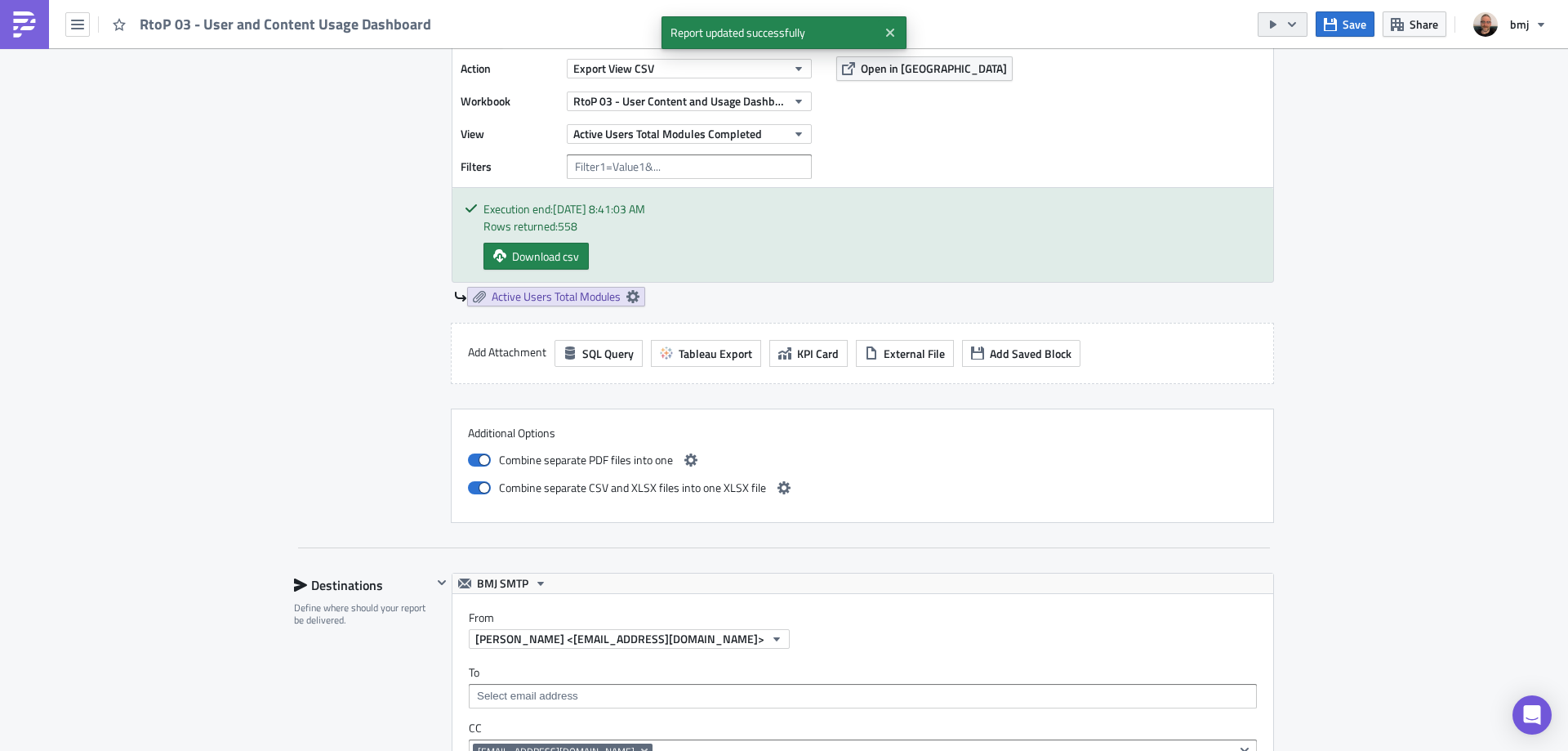
click at [1295, 25] on icon "button" at bounding box center [1291, 24] width 8 height 5
click at [1313, 58] on div "Send Just to Me" at bounding box center [1332, 65] width 128 height 16
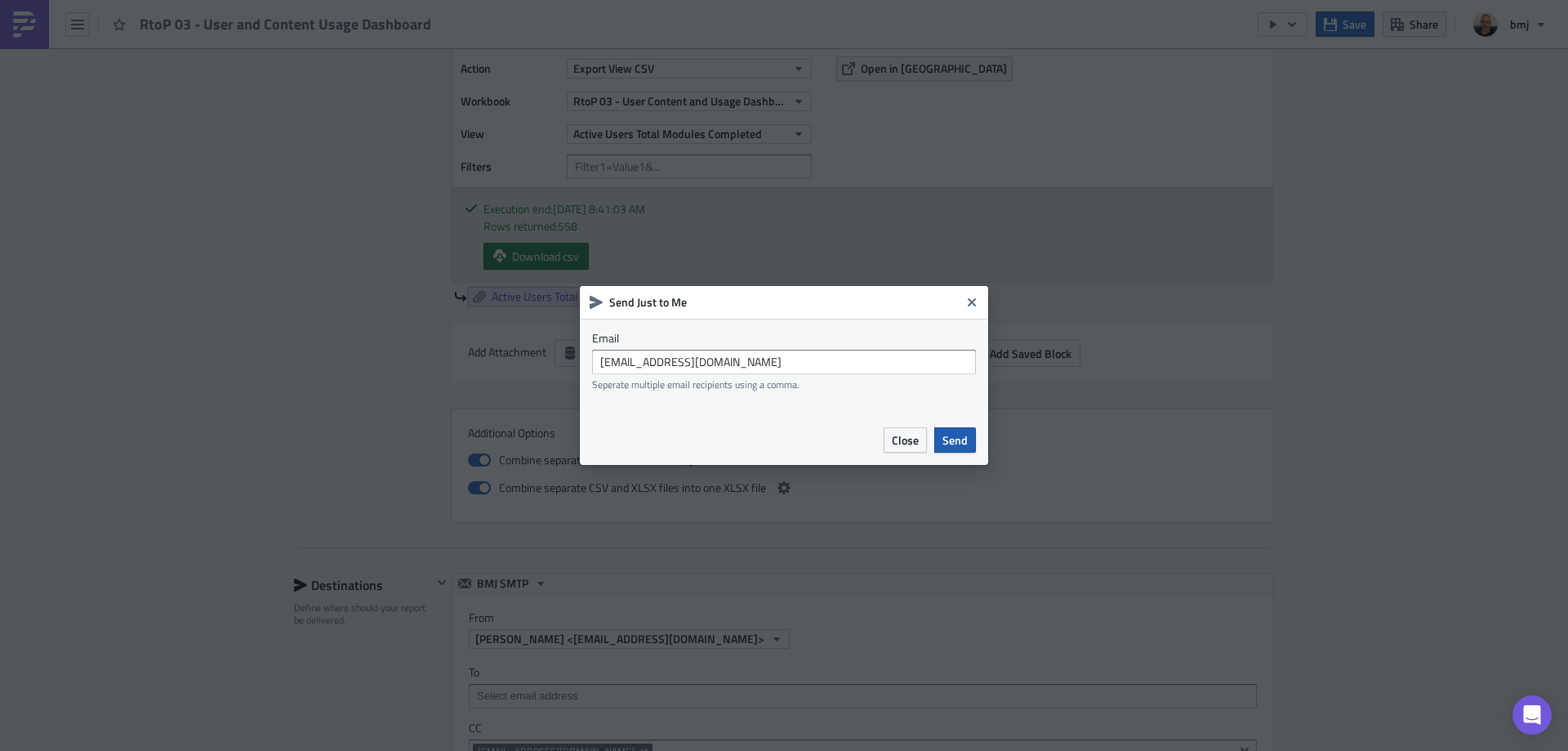
click at [946, 438] on span "Send" at bounding box center [955, 439] width 26 height 17
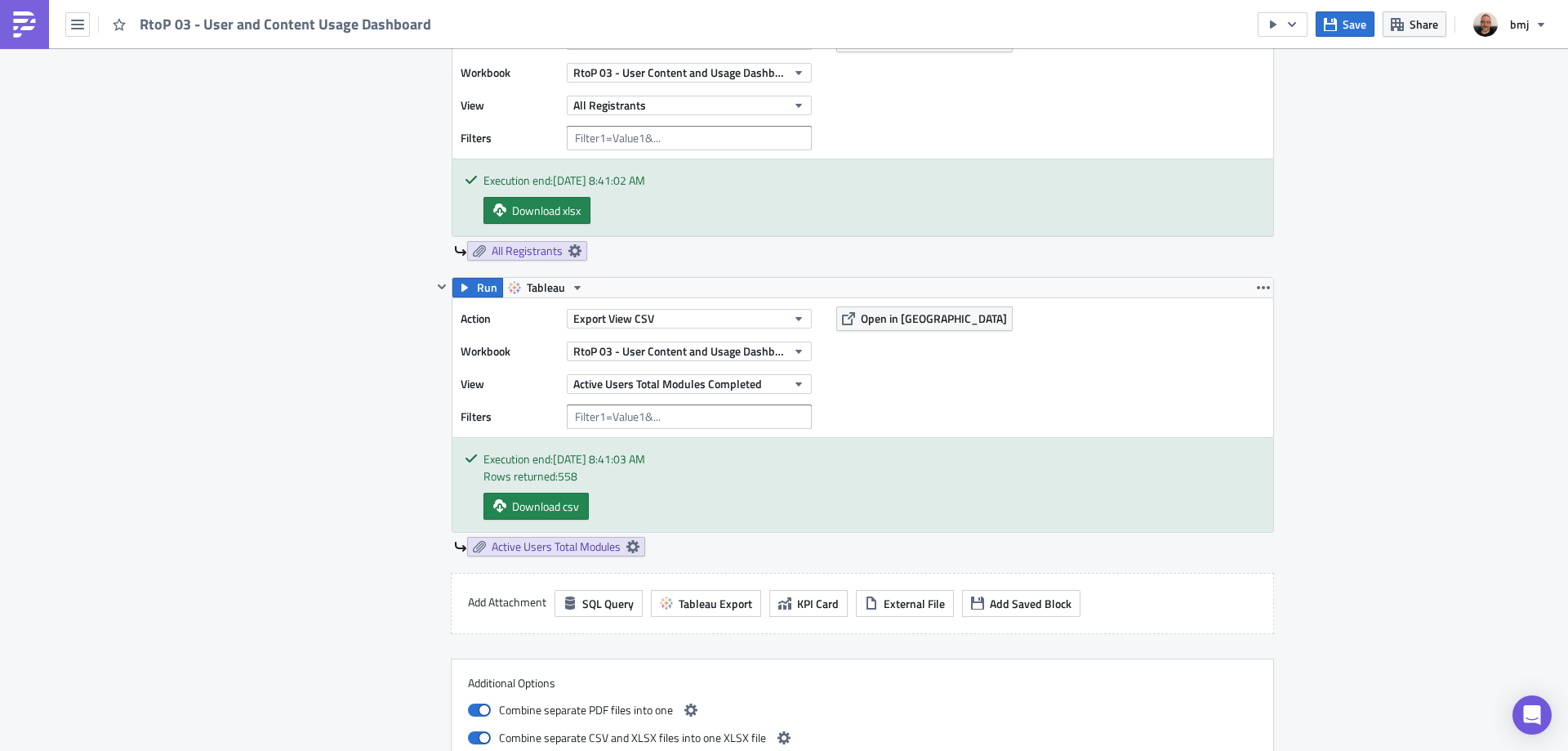
scroll to position [2369, 0]
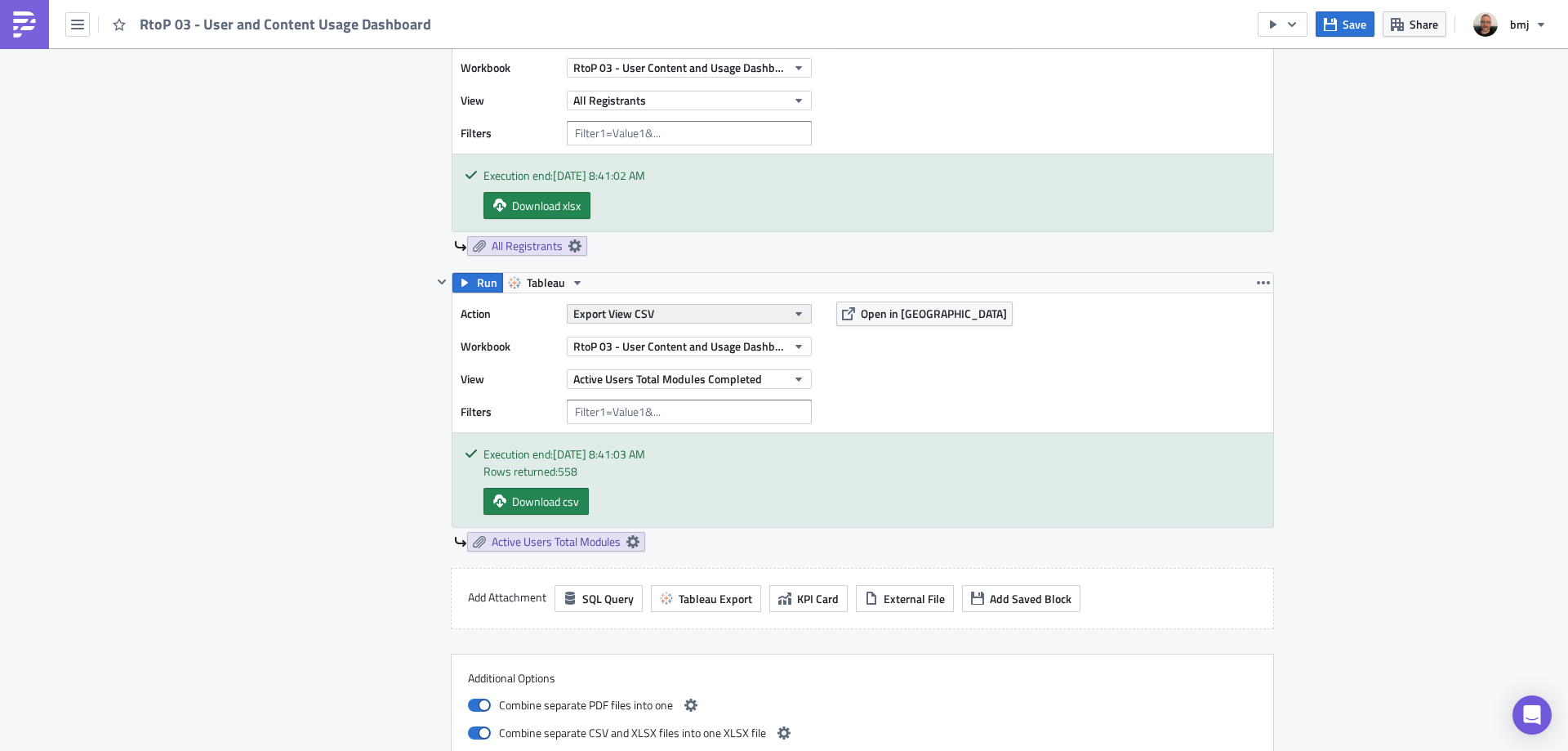
click at [735, 310] on button "Export View CSV" at bounding box center [689, 313] width 245 height 20
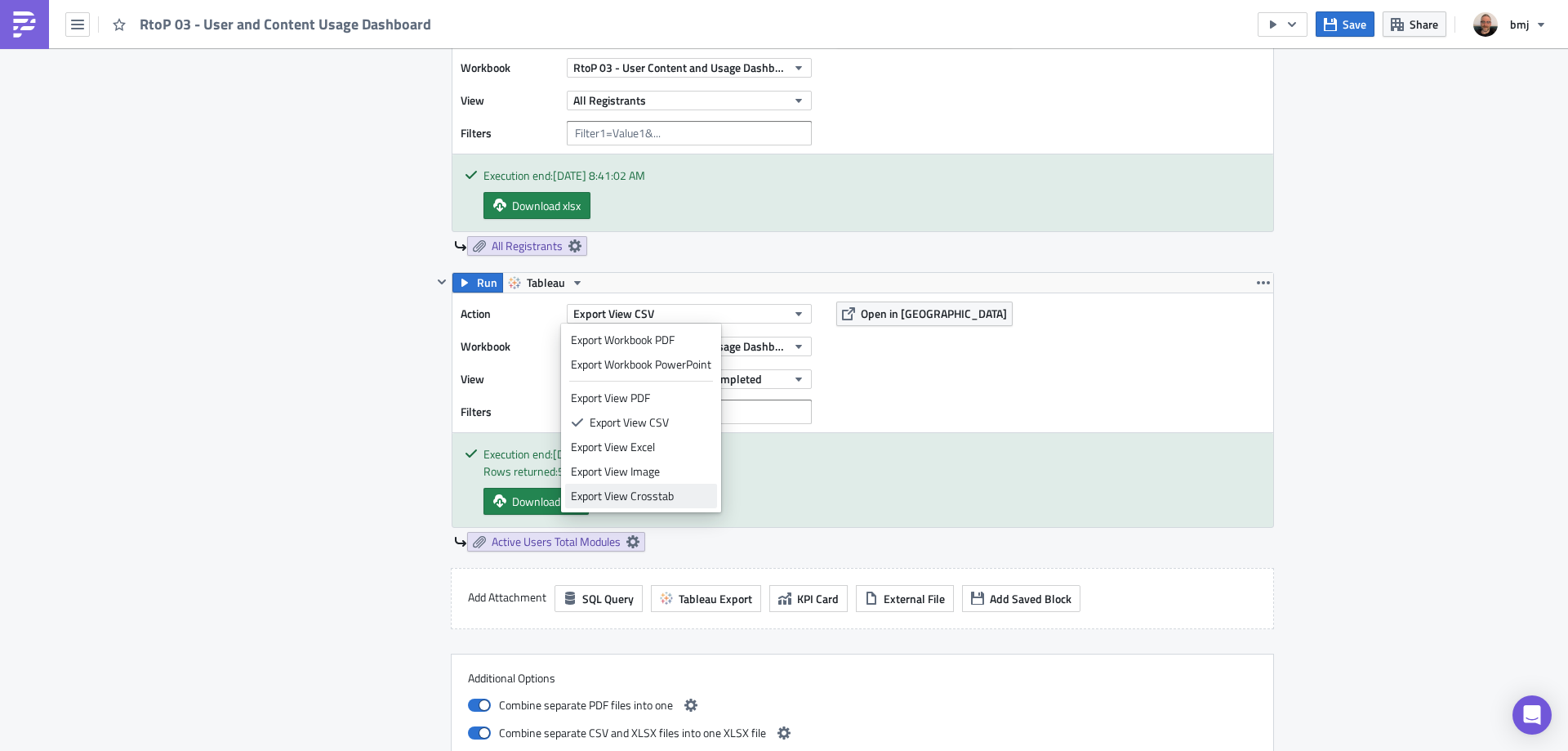
click at [705, 494] on div "Export View Crosstab" at bounding box center [641, 495] width 140 height 16
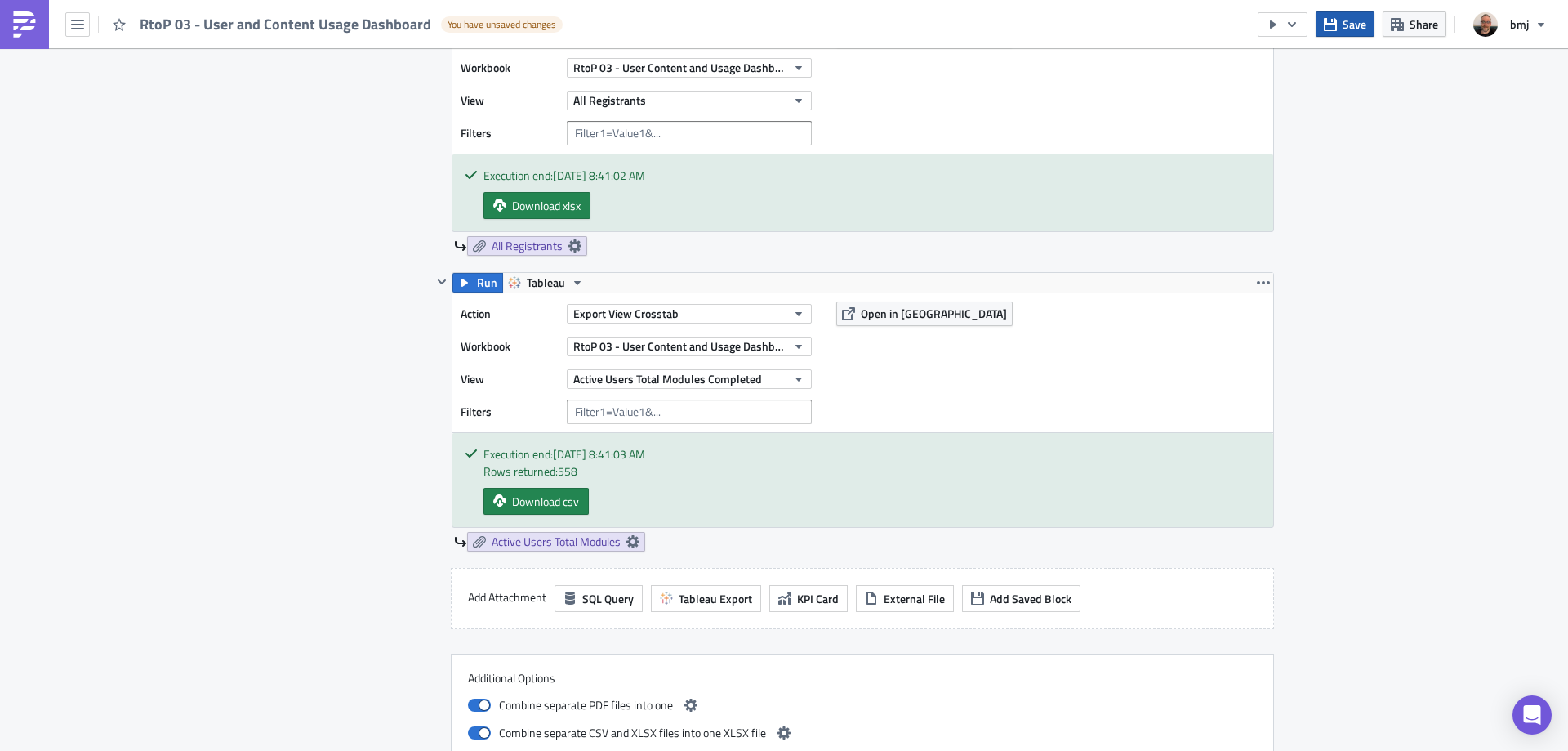
click at [1335, 28] on icon "button" at bounding box center [1330, 24] width 13 height 13
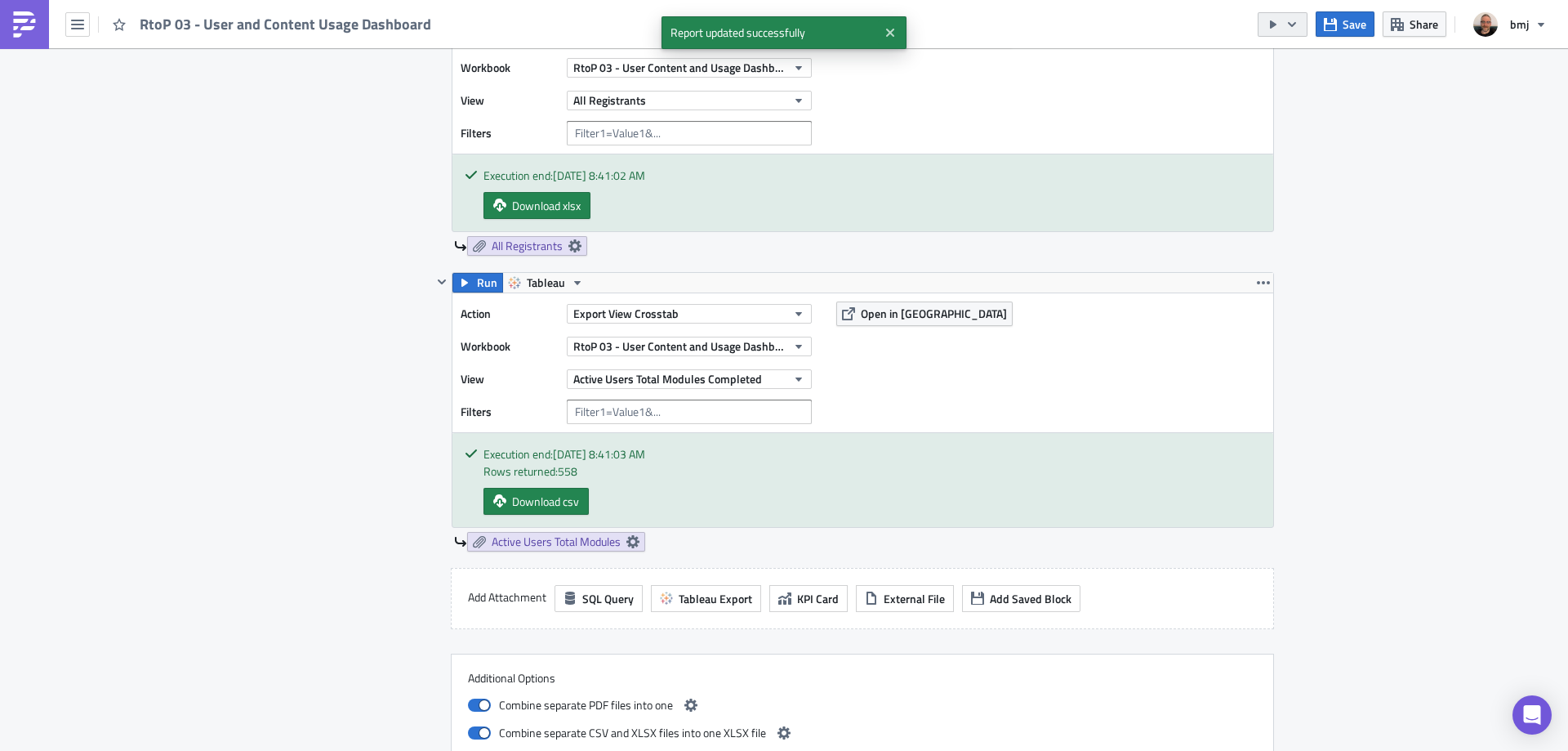
click at [1276, 14] on button "button" at bounding box center [1282, 25] width 50 height 25
click at [1317, 62] on div "Send Just to Me" at bounding box center [1332, 65] width 128 height 16
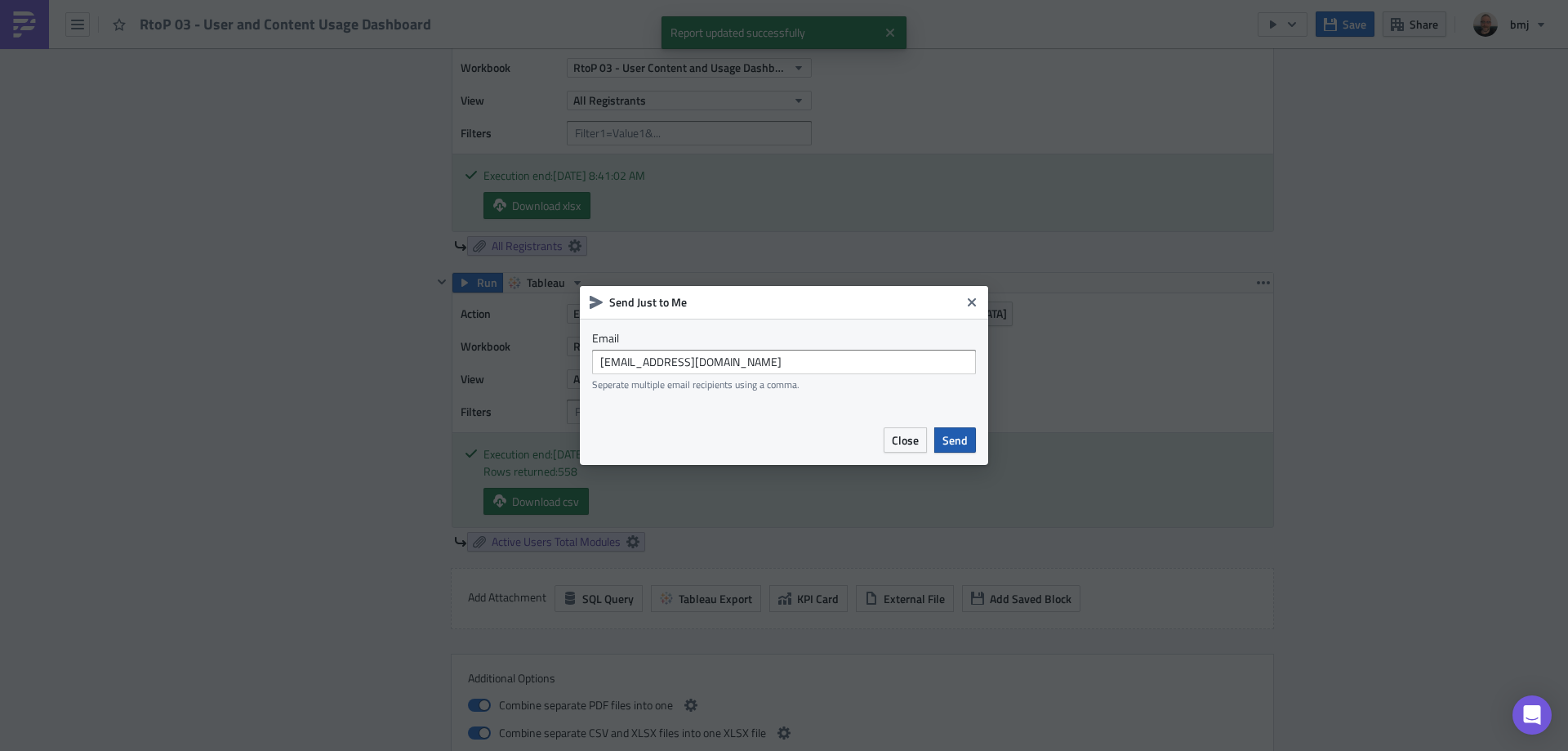
click at [968, 436] on button "Send" at bounding box center [955, 439] width 42 height 26
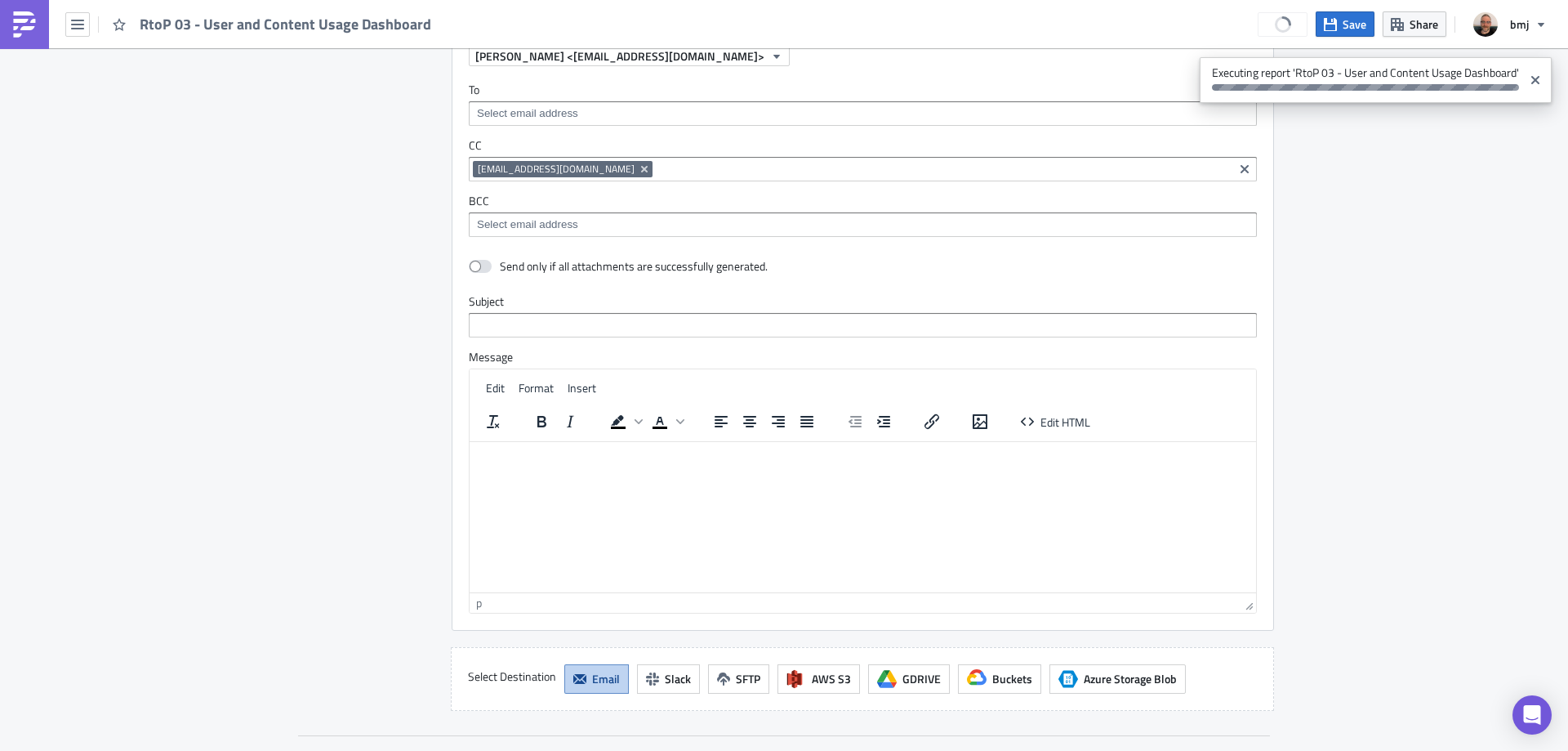
scroll to position [3456, 0]
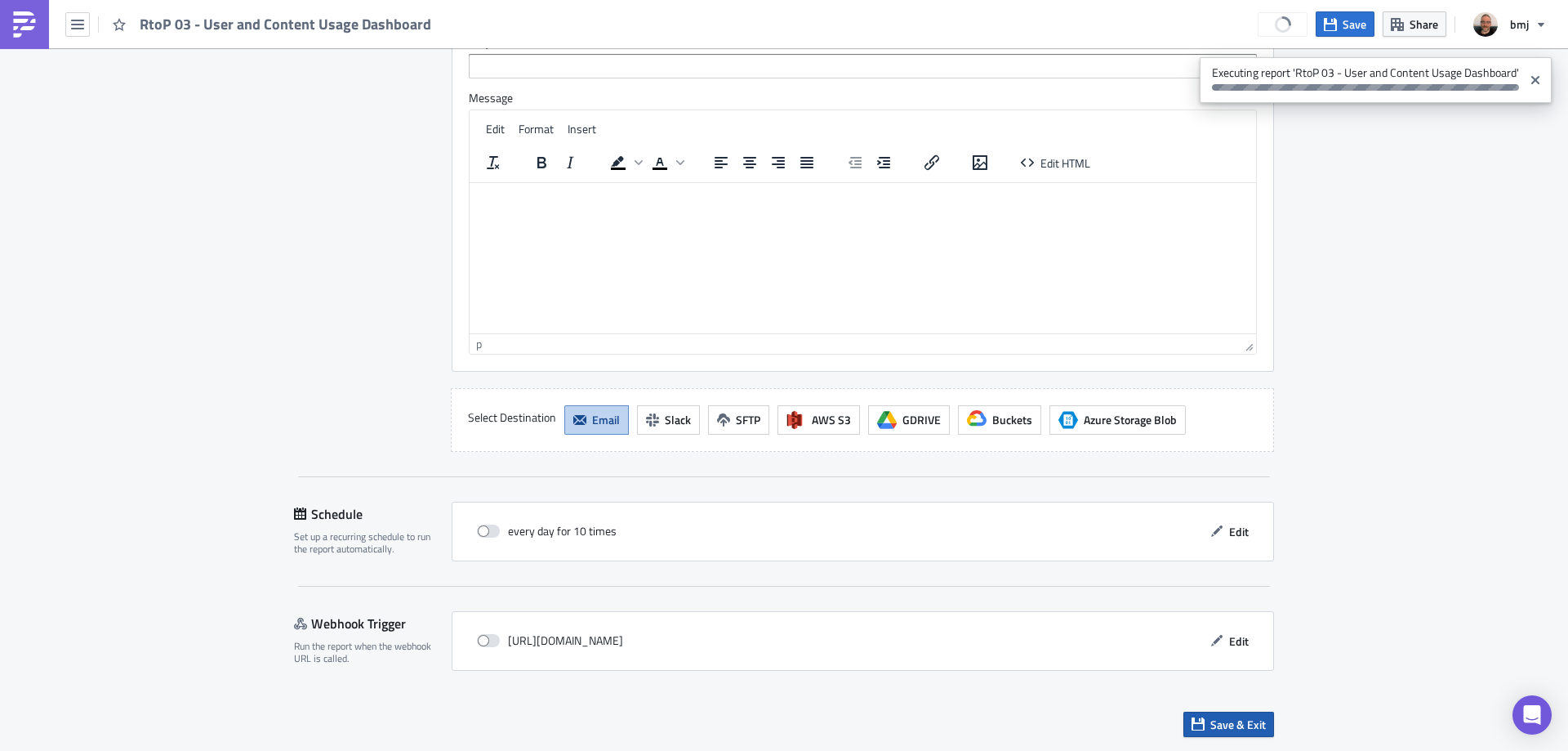
click at [1241, 719] on span "Save & Exit" at bounding box center [1238, 723] width 56 height 17
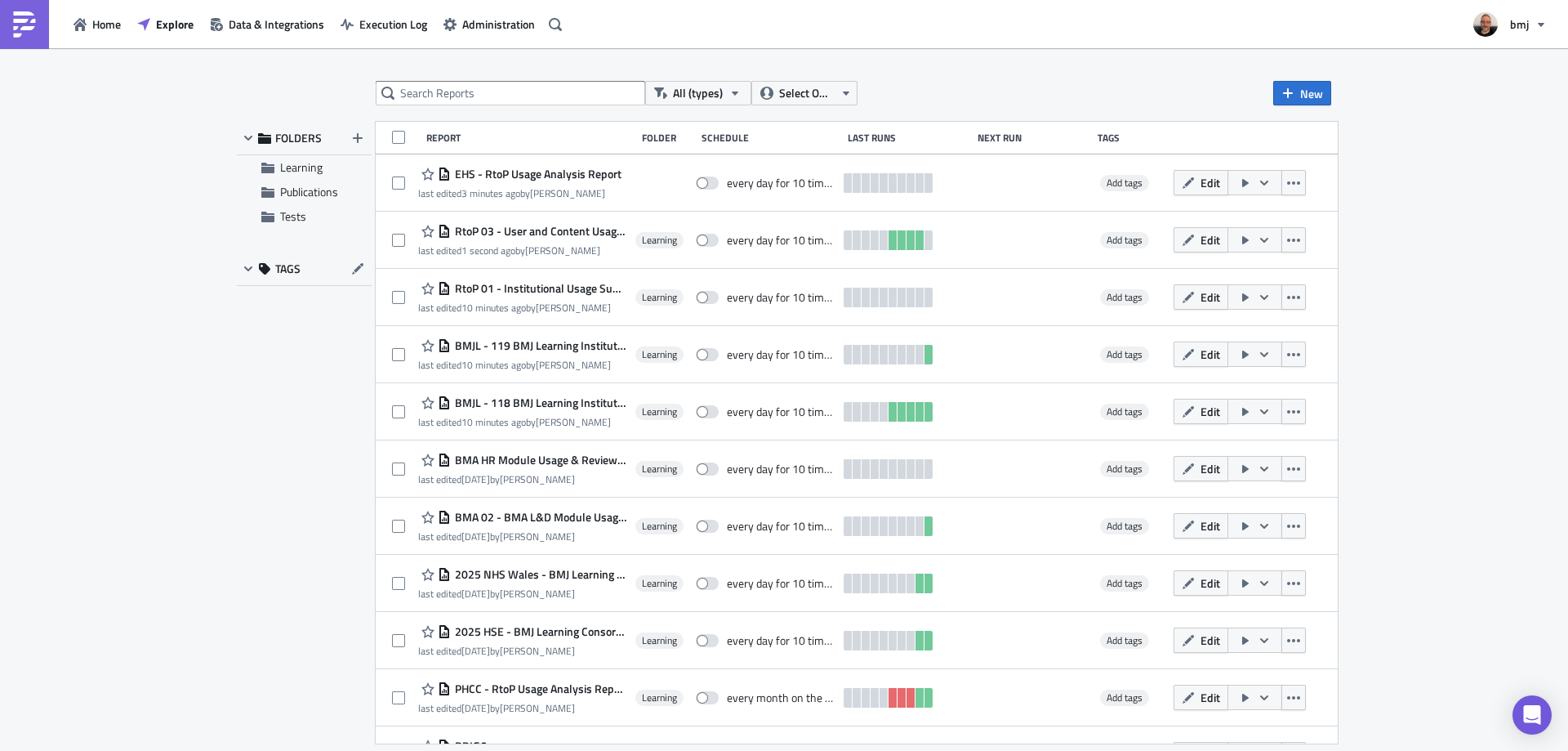
drag, startPoint x: 1193, startPoint y: 181, endPoint x: 1180, endPoint y: 181, distance: 13.0
click at [1193, 181] on button "Edit" at bounding box center [1201, 182] width 55 height 26
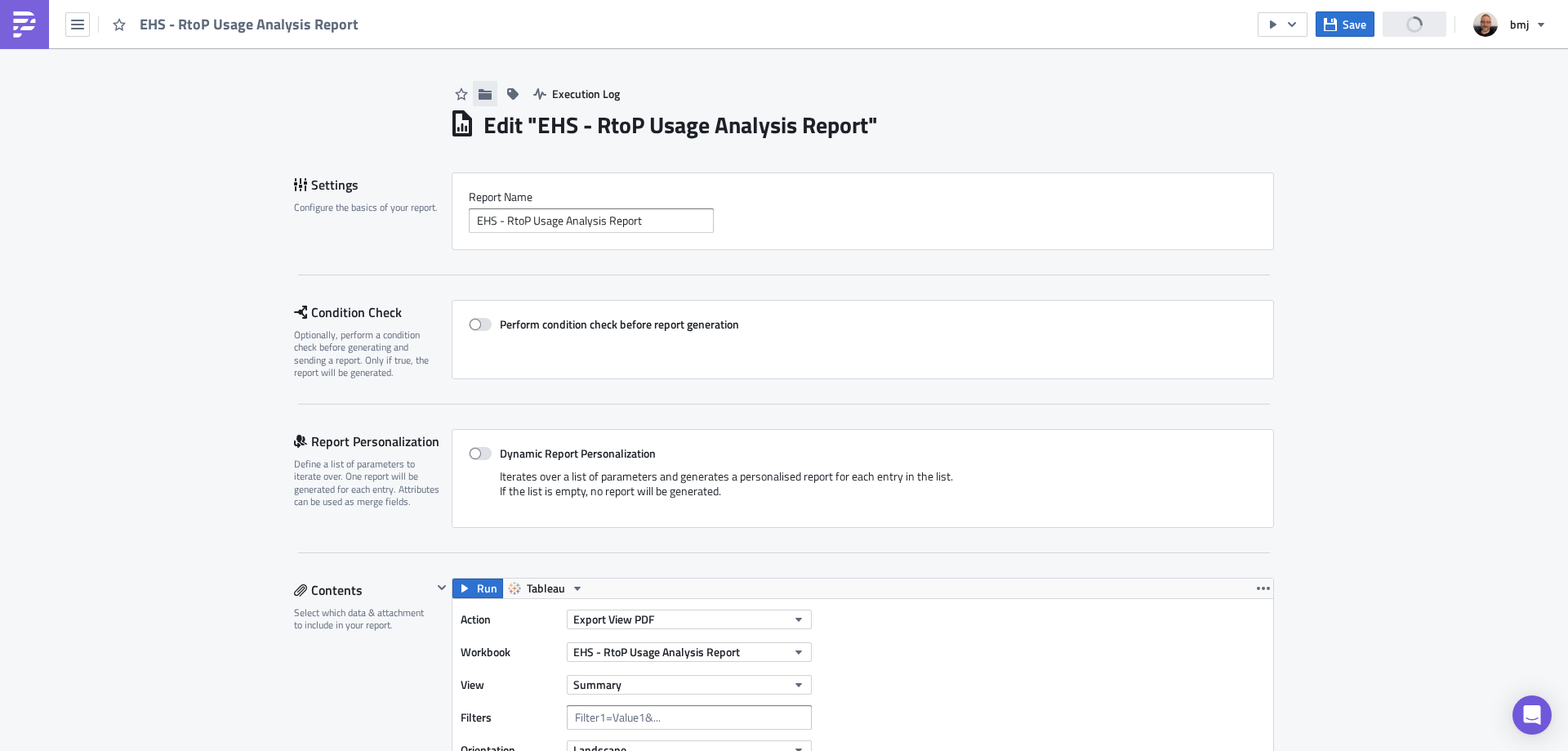
click at [478, 89] on icon "button" at bounding box center [485, 93] width 13 height 13
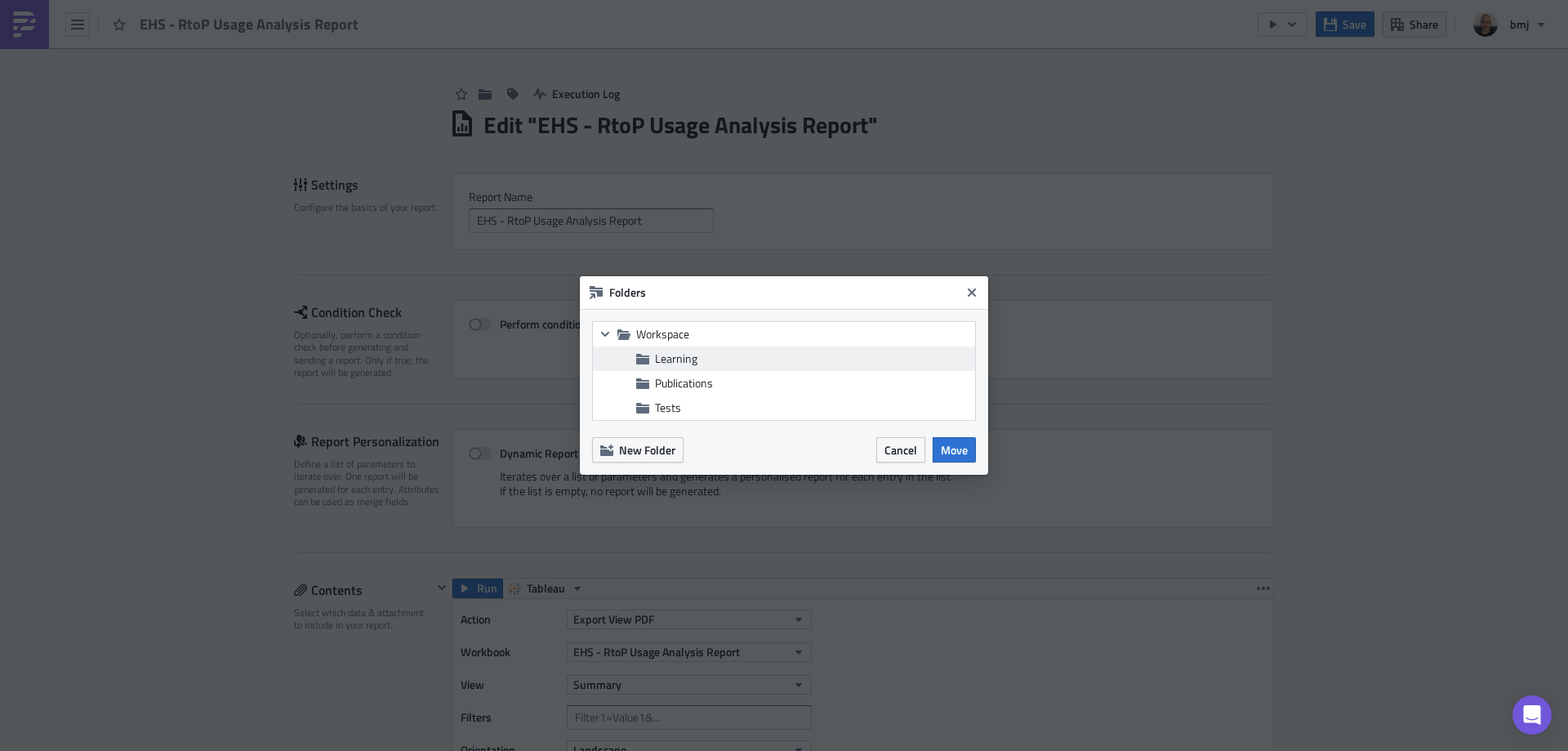
click at [718, 354] on span "Learning" at bounding box center [813, 359] width 316 height 15
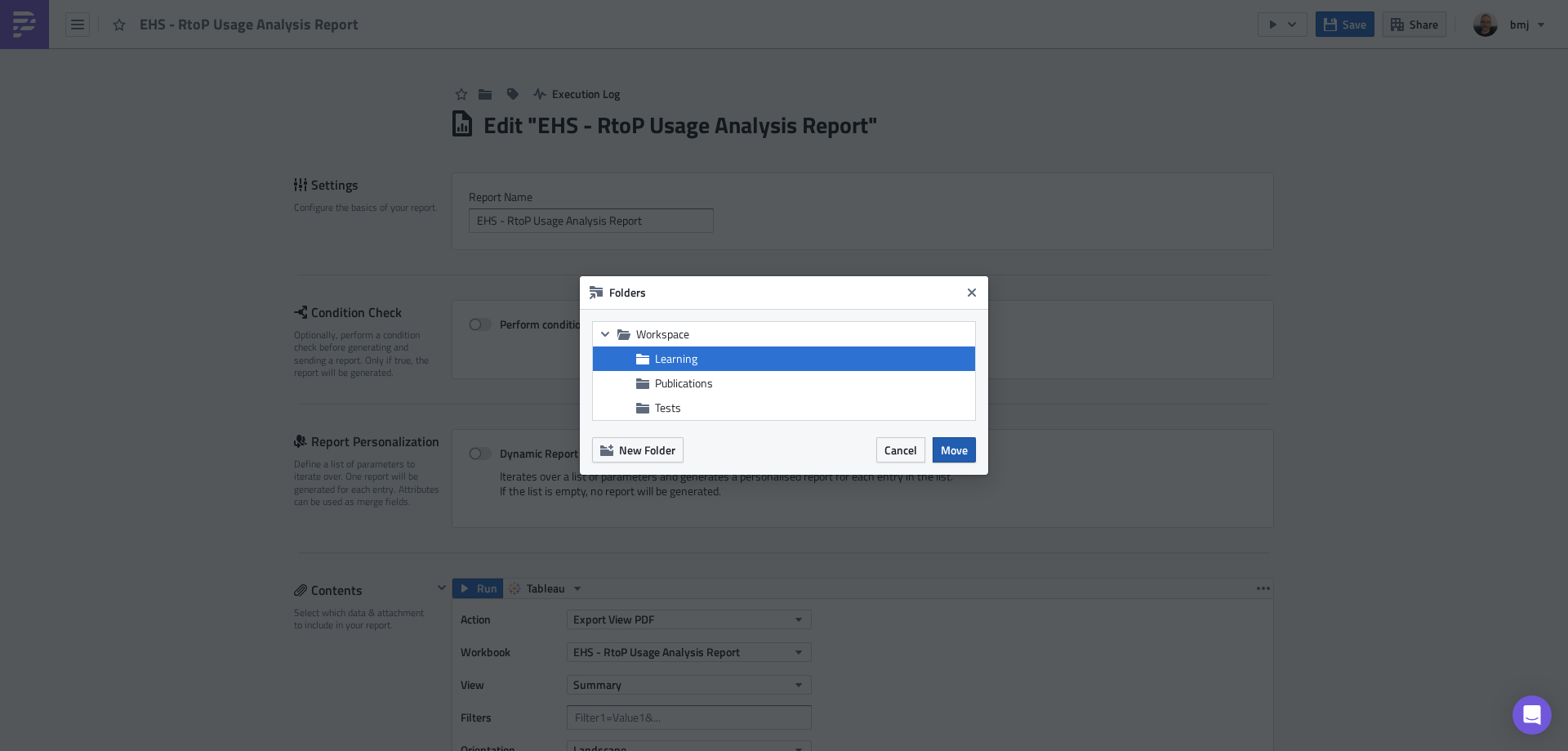
click at [959, 456] on span "Move" at bounding box center [954, 449] width 27 height 17
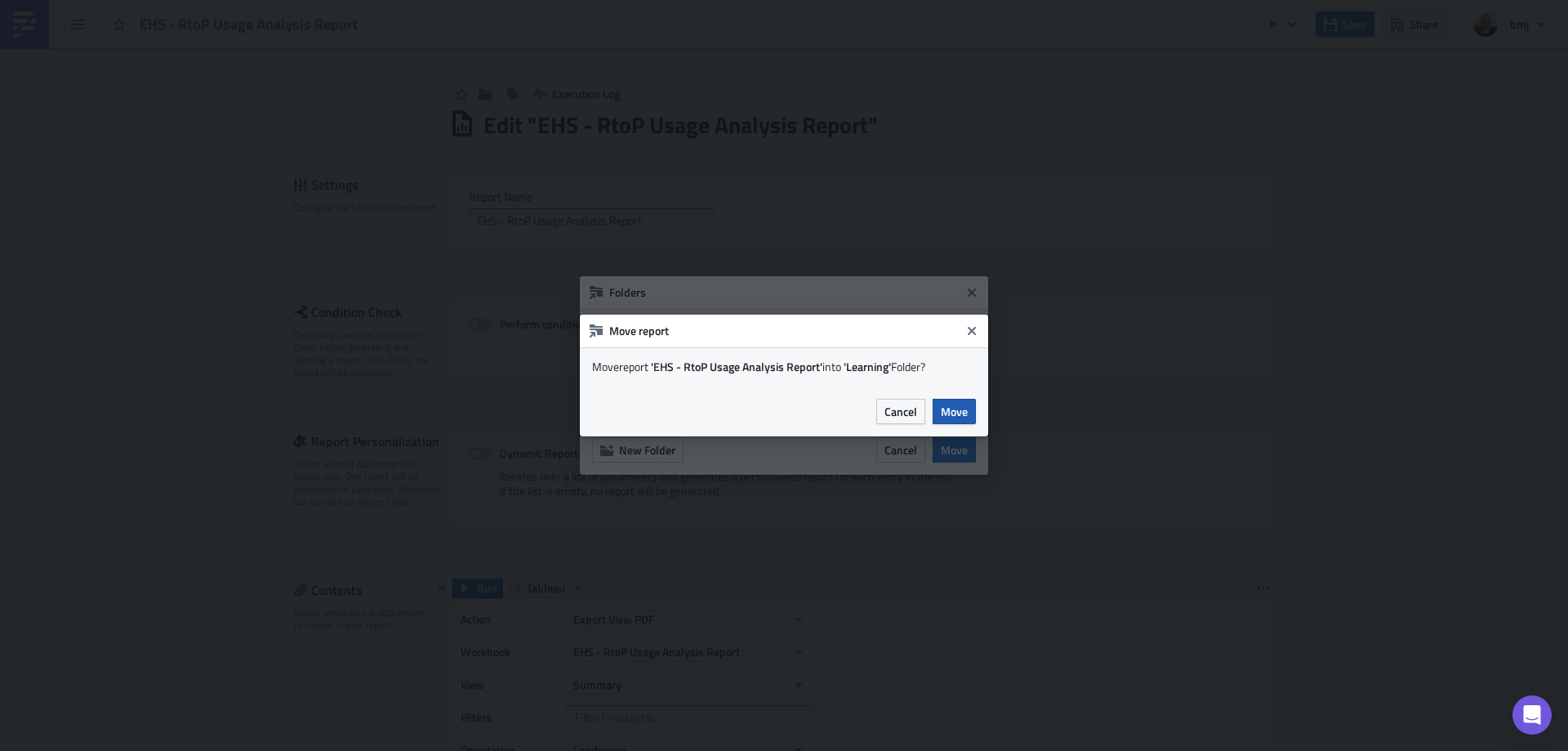
click at [950, 405] on span "Move" at bounding box center [954, 411] width 27 height 17
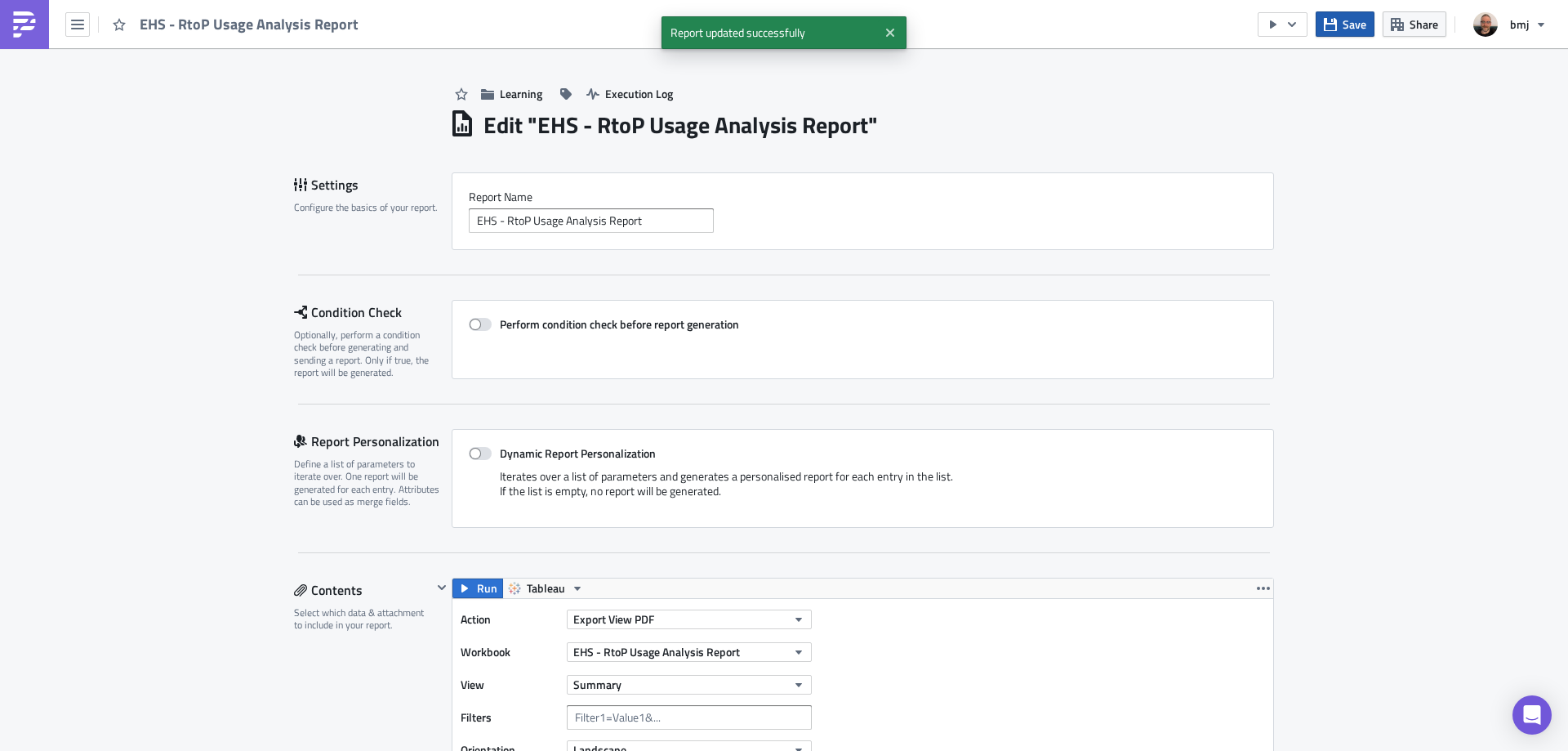
click at [1334, 29] on icon "button" at bounding box center [1330, 24] width 13 height 13
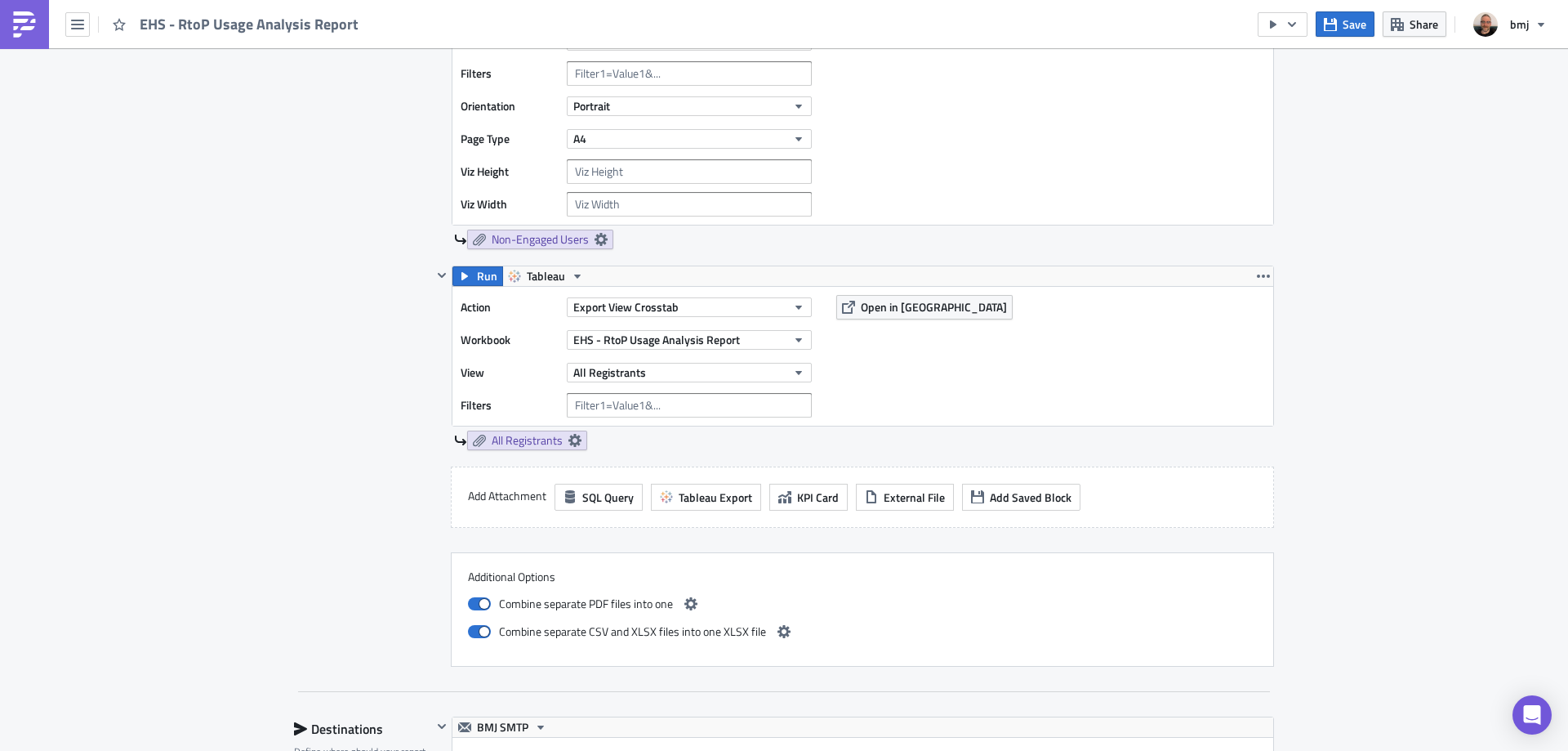
scroll to position [2206, 0]
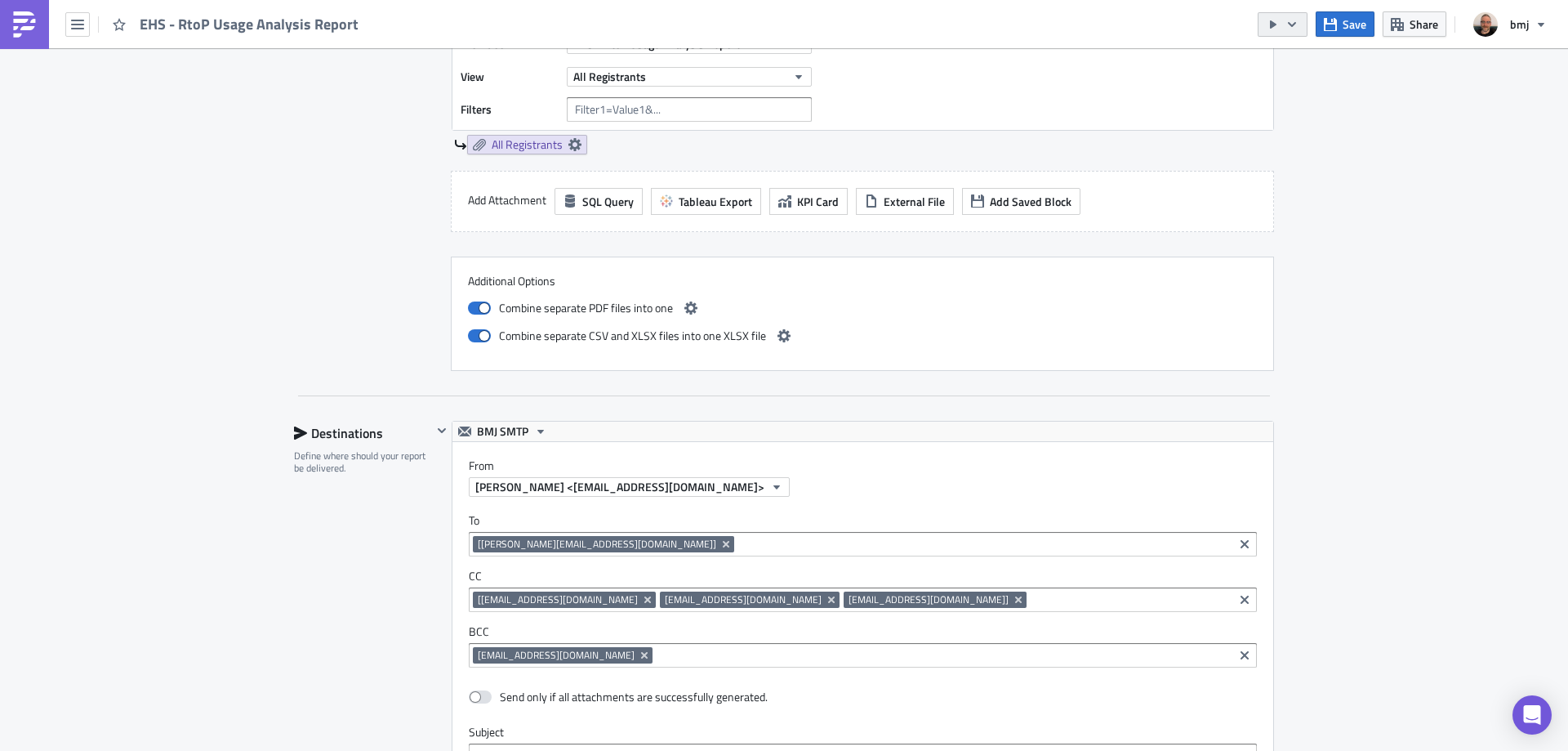
click at [1296, 28] on icon "button" at bounding box center [1291, 24] width 13 height 13
click at [1310, 63] on div "Send Just to Me" at bounding box center [1332, 65] width 128 height 16
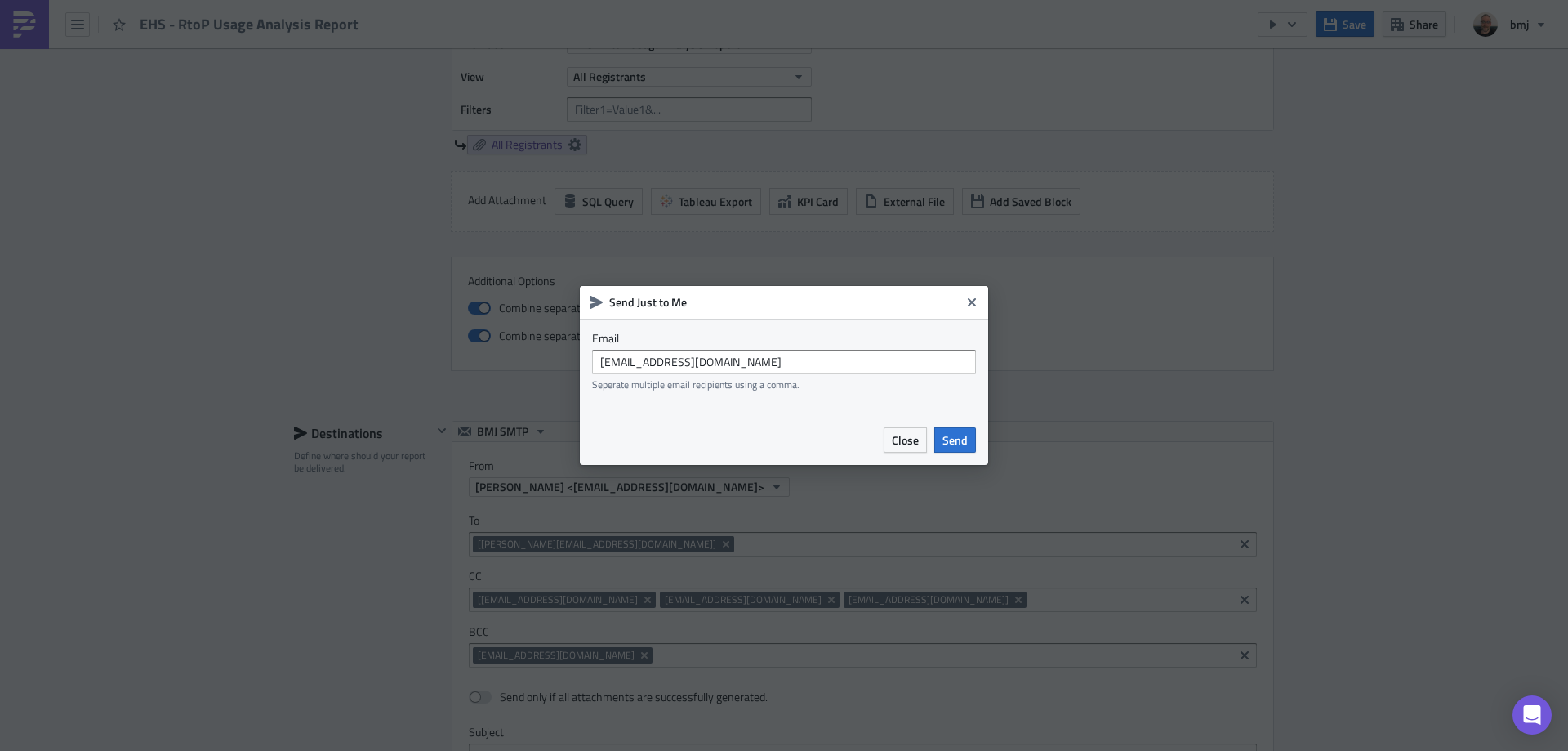
click at [963, 447] on span "Send" at bounding box center [955, 439] width 26 height 17
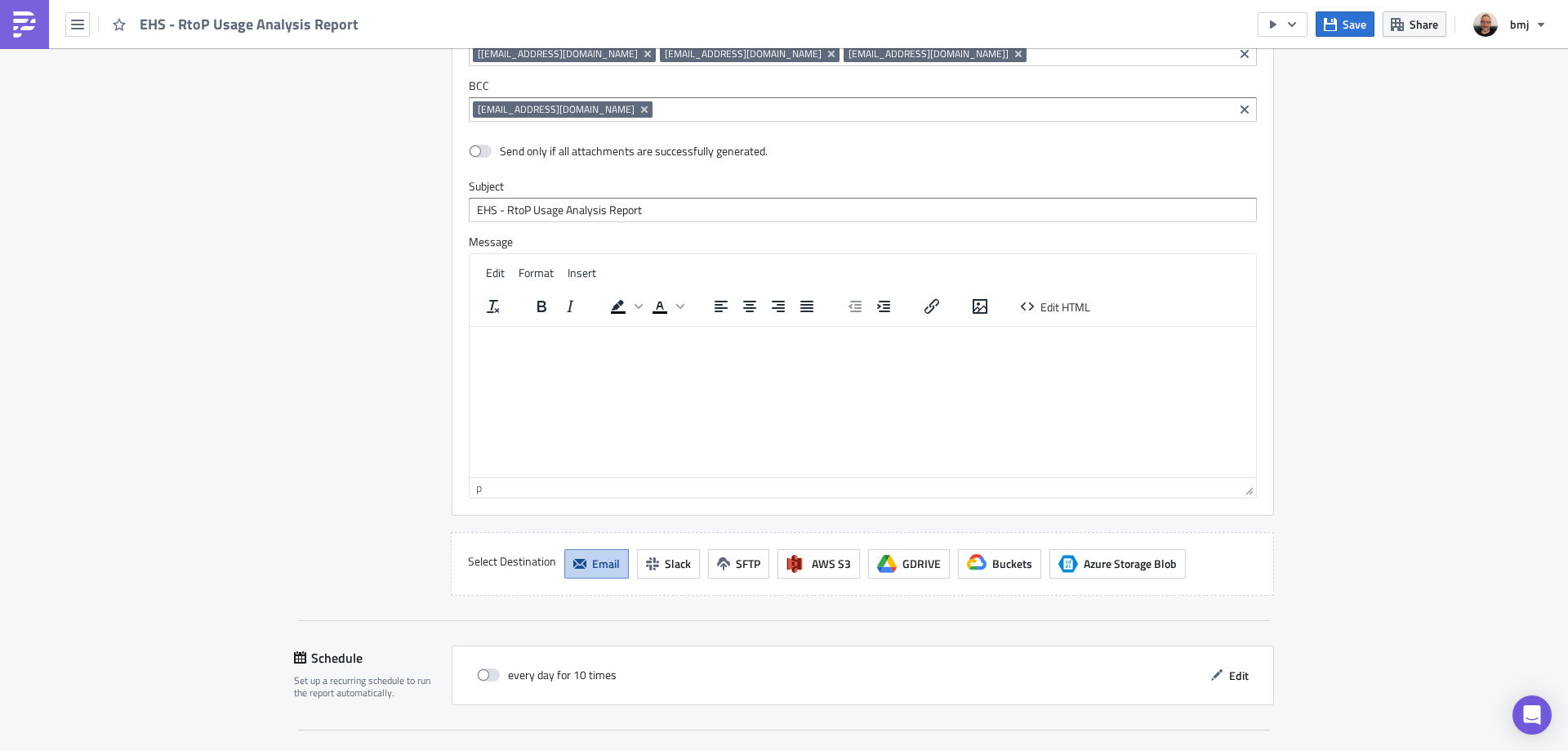
scroll to position [2895, 0]
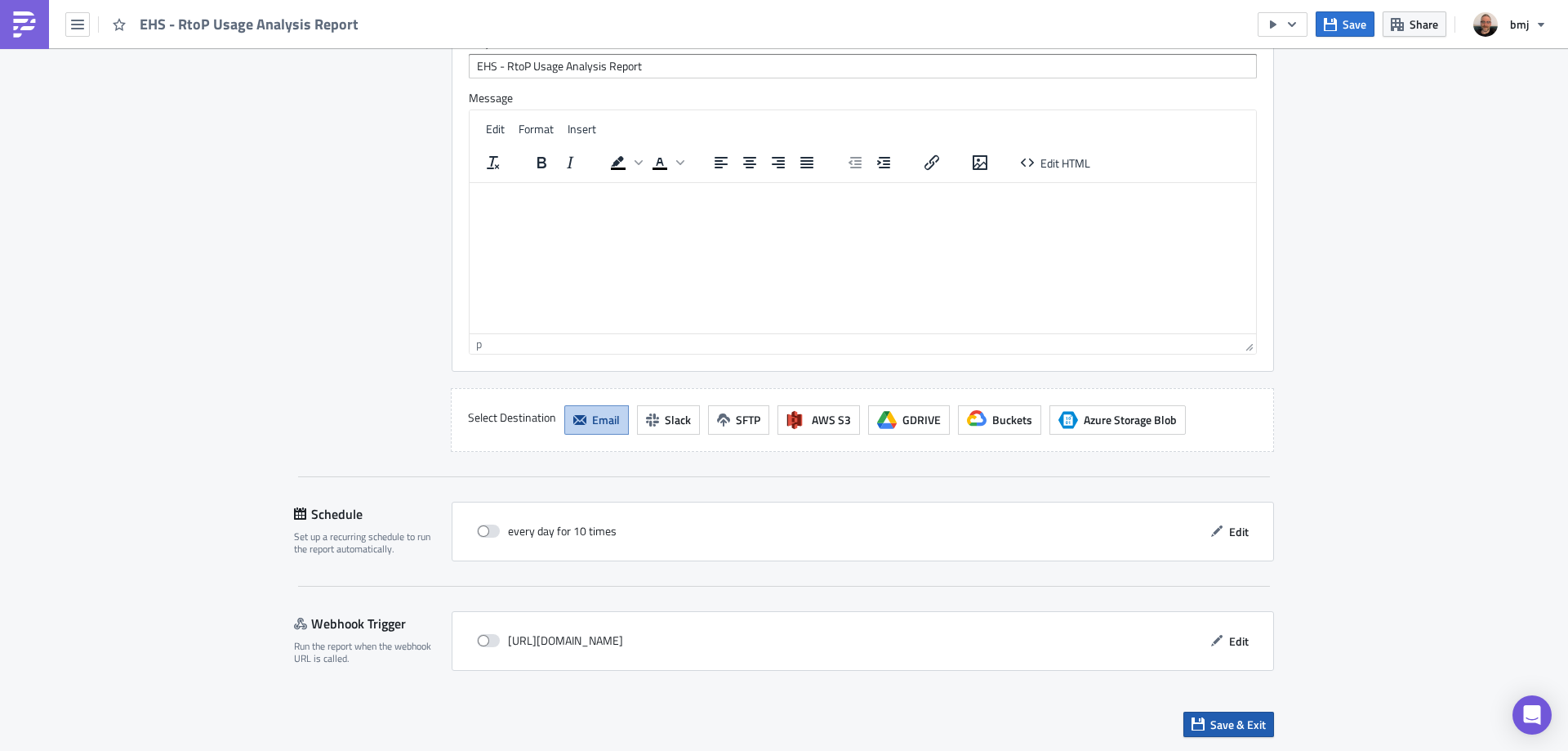
click at [1237, 717] on span "Save & Exit" at bounding box center [1238, 723] width 56 height 17
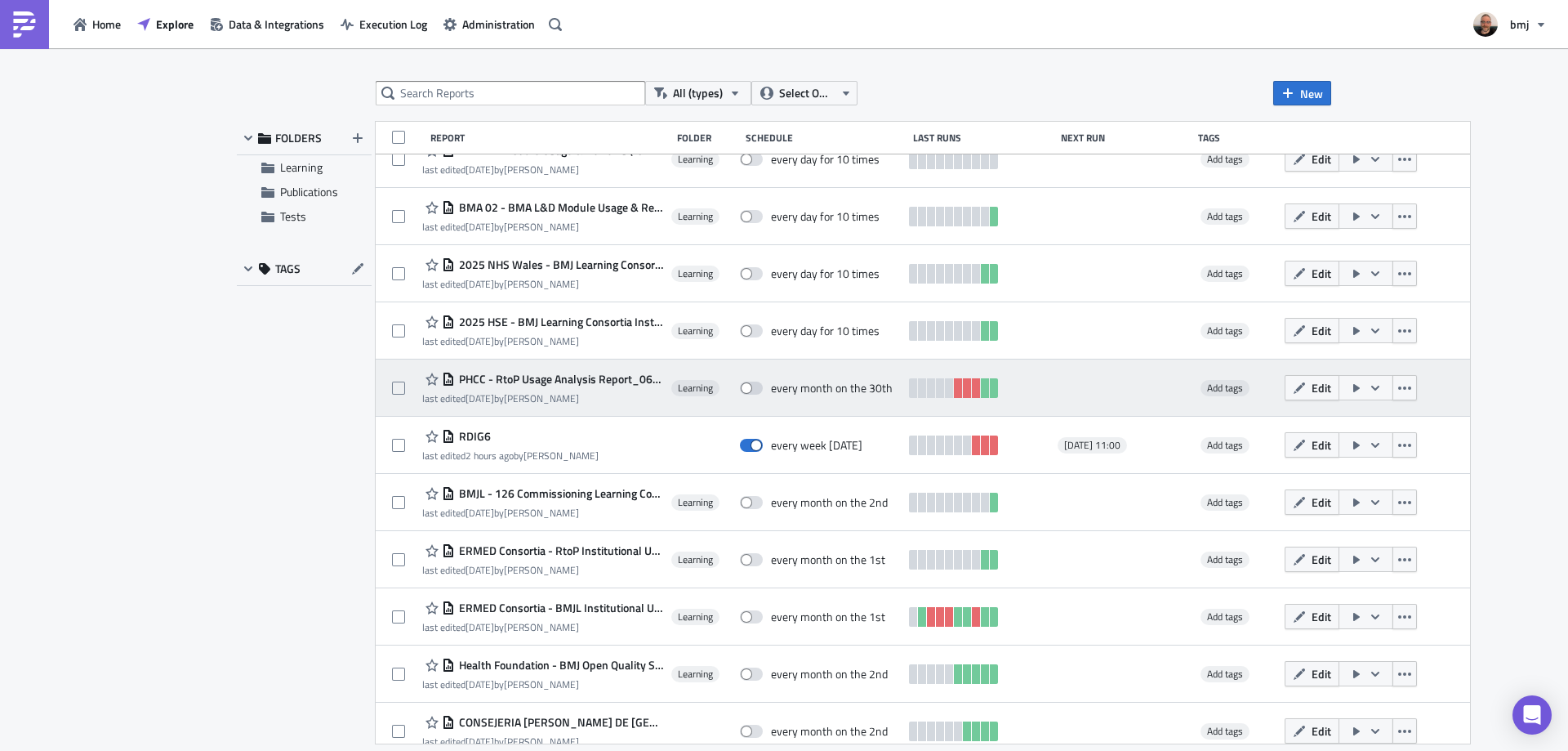
scroll to position [391, 0]
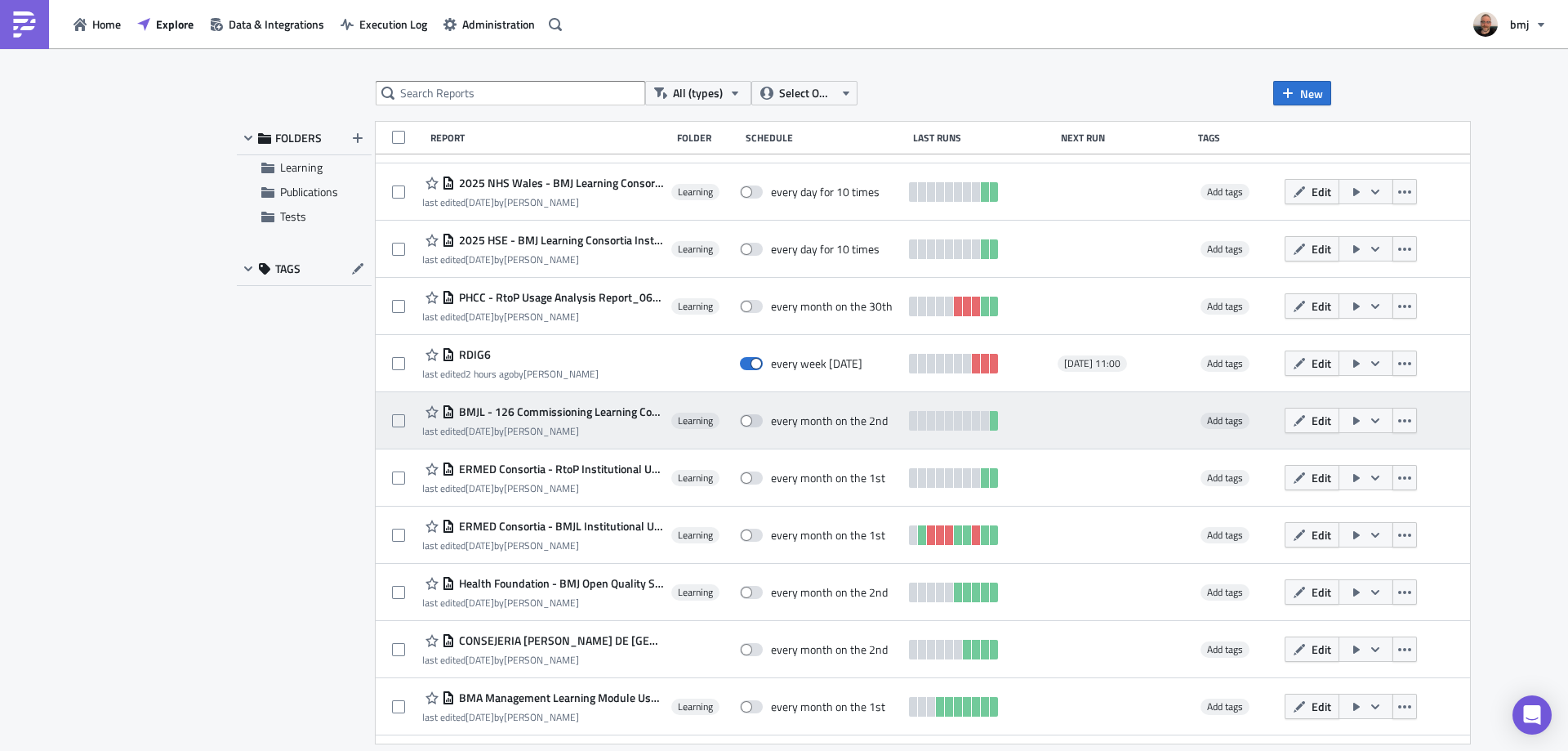
click at [591, 411] on span "BMJL - 126 Commissioning Learning Course Usage & Reviews BO" at bounding box center [559, 412] width 209 height 15
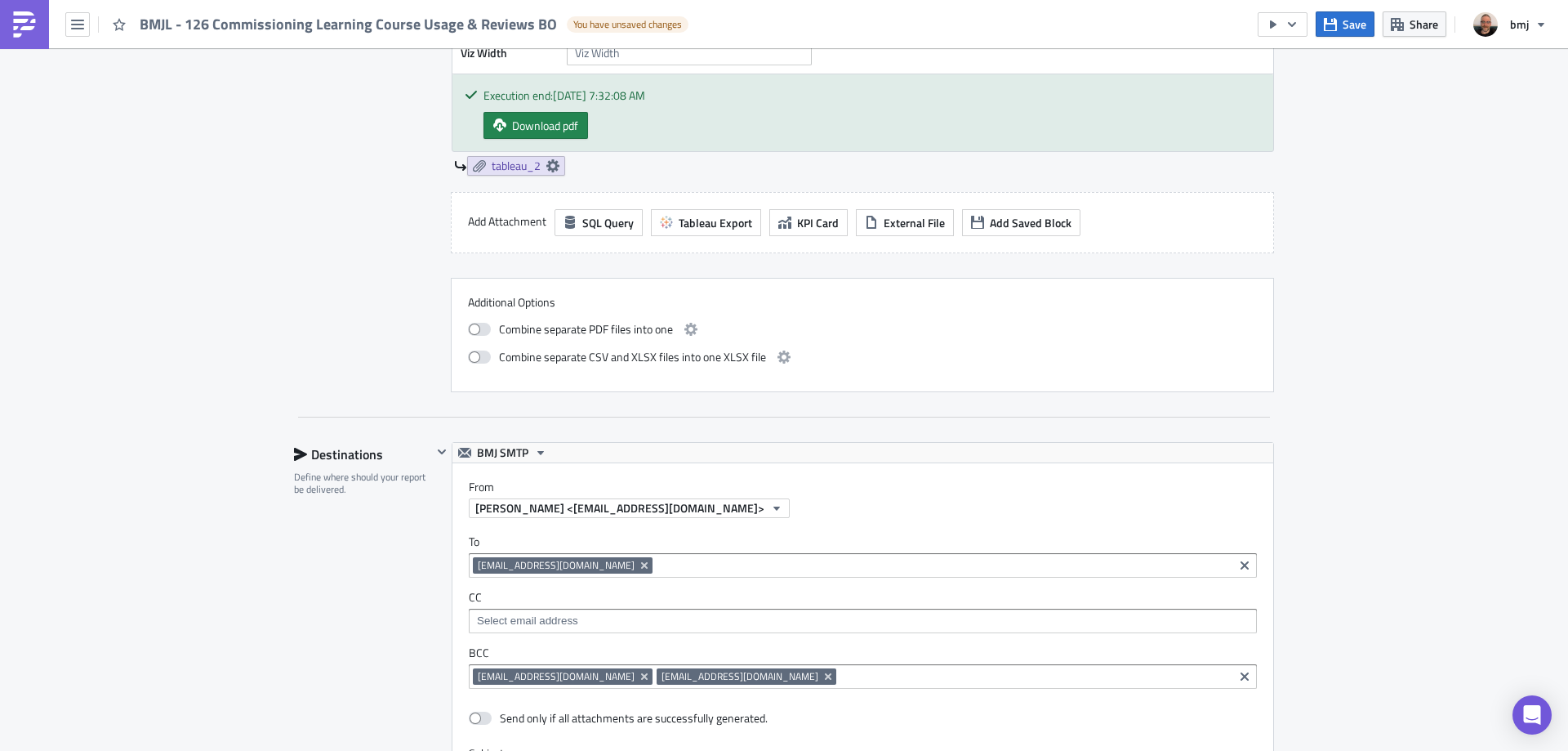
scroll to position [1552, 0]
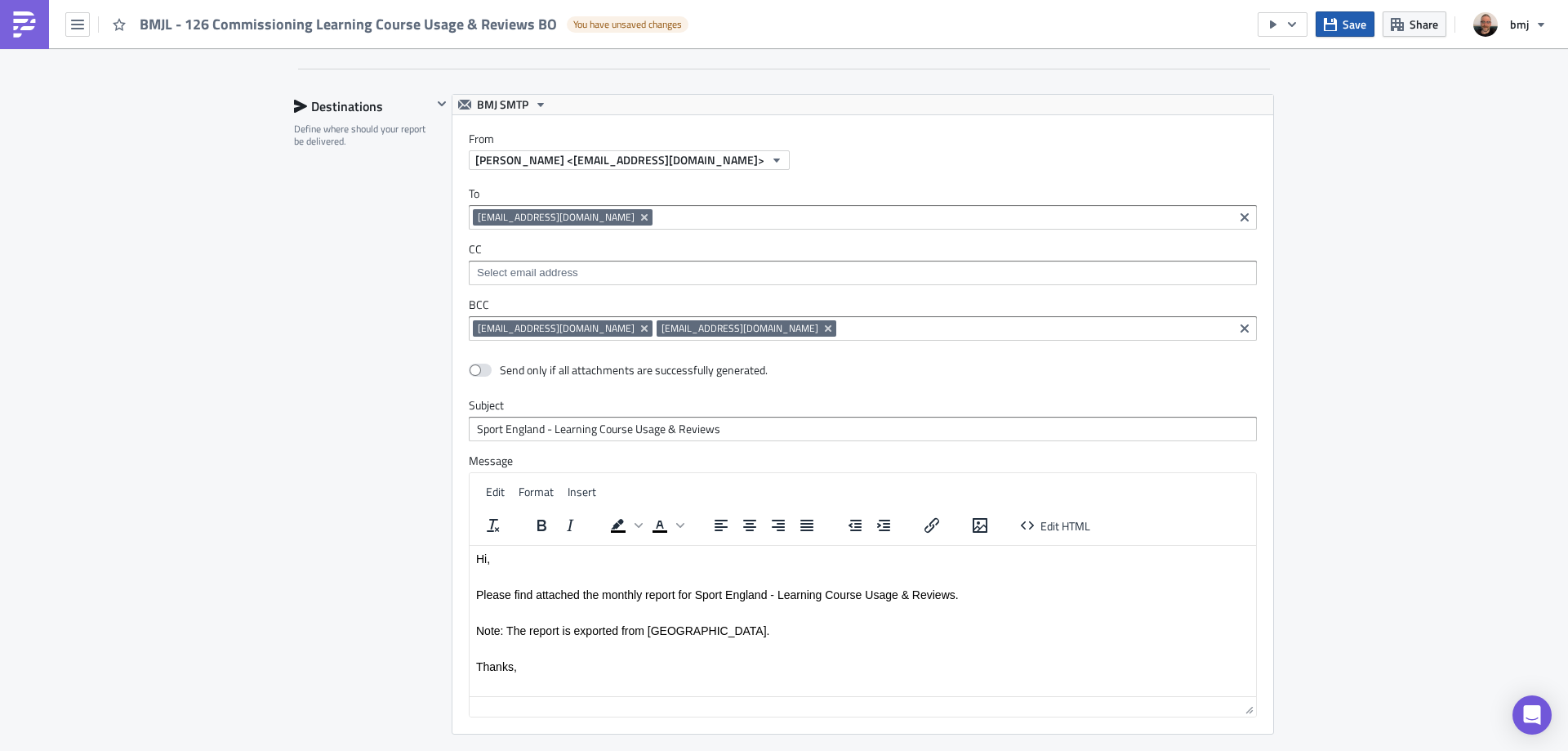
click at [1362, 24] on span "Save" at bounding box center [1354, 23] width 24 height 17
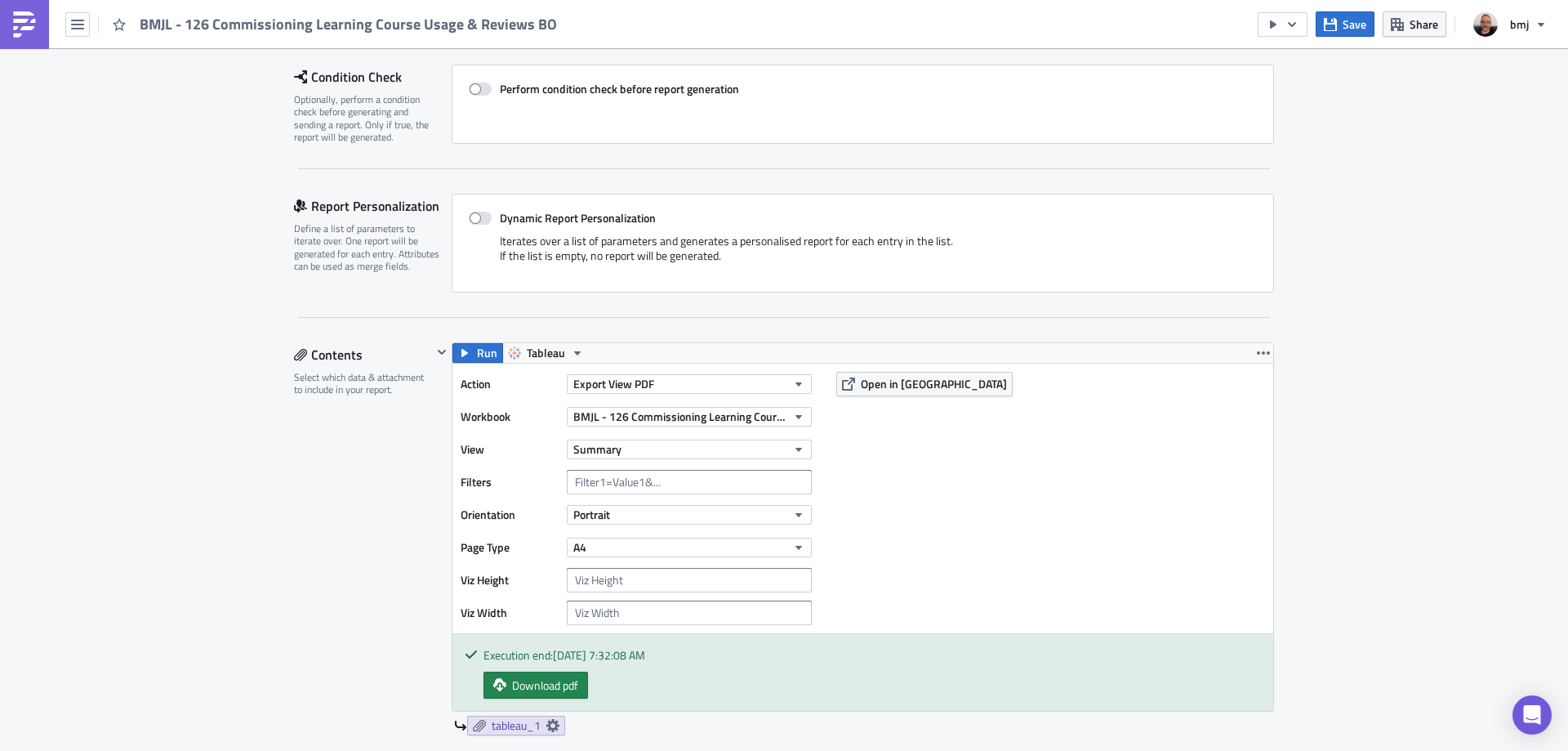
scroll to position [445, 0]
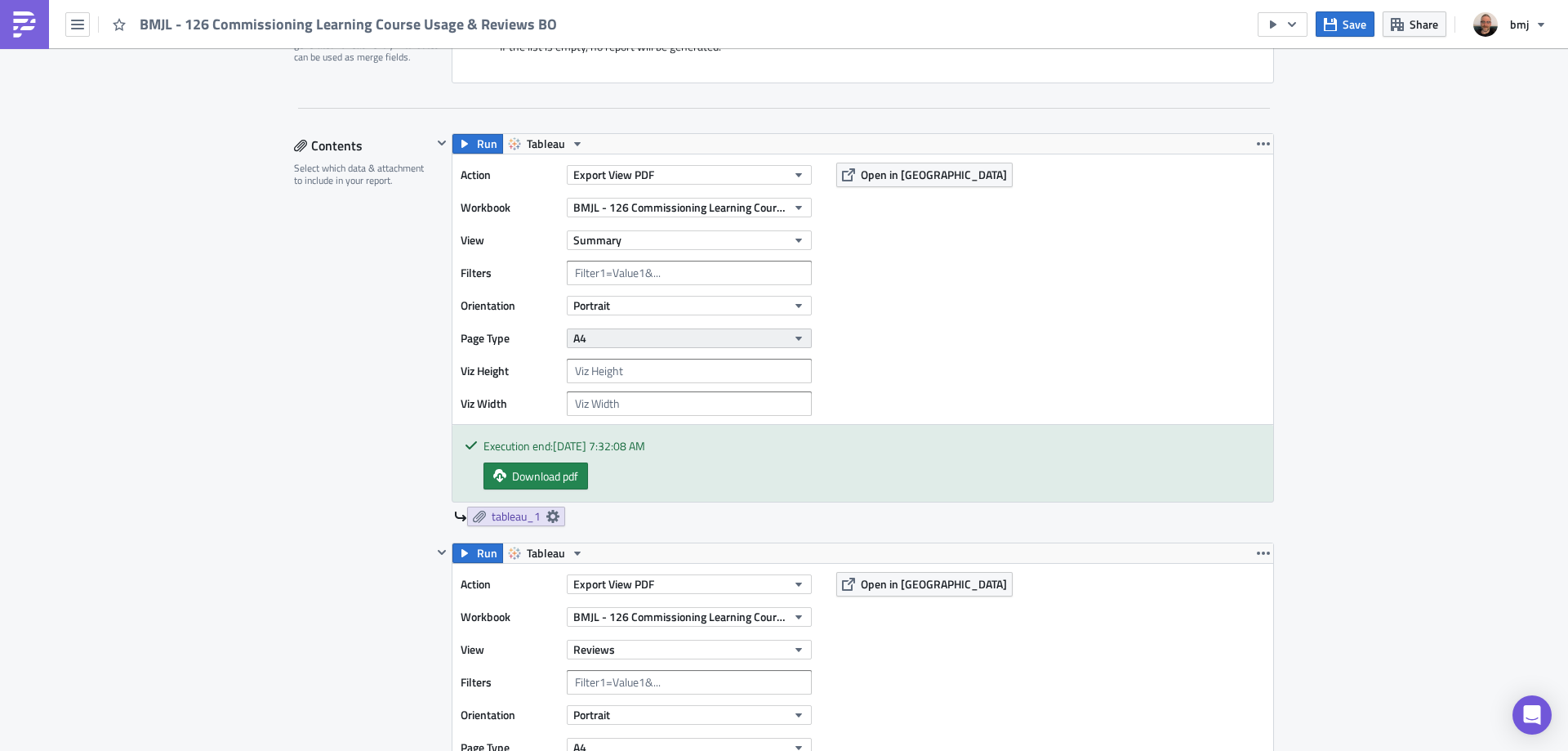
click at [657, 337] on button "A4" at bounding box center [689, 338] width 245 height 20
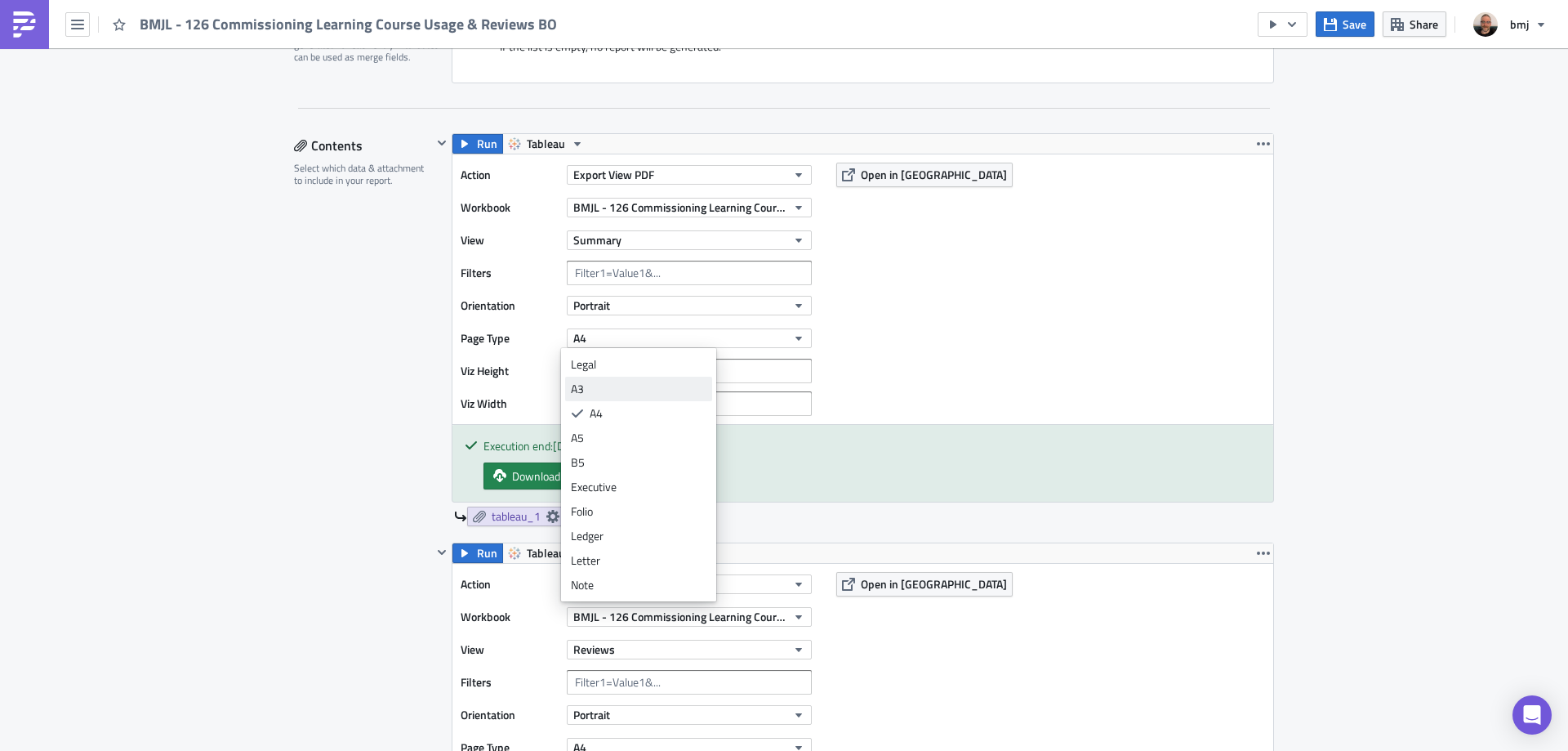
click at [628, 382] on div "A3" at bounding box center [638, 389] width 136 height 16
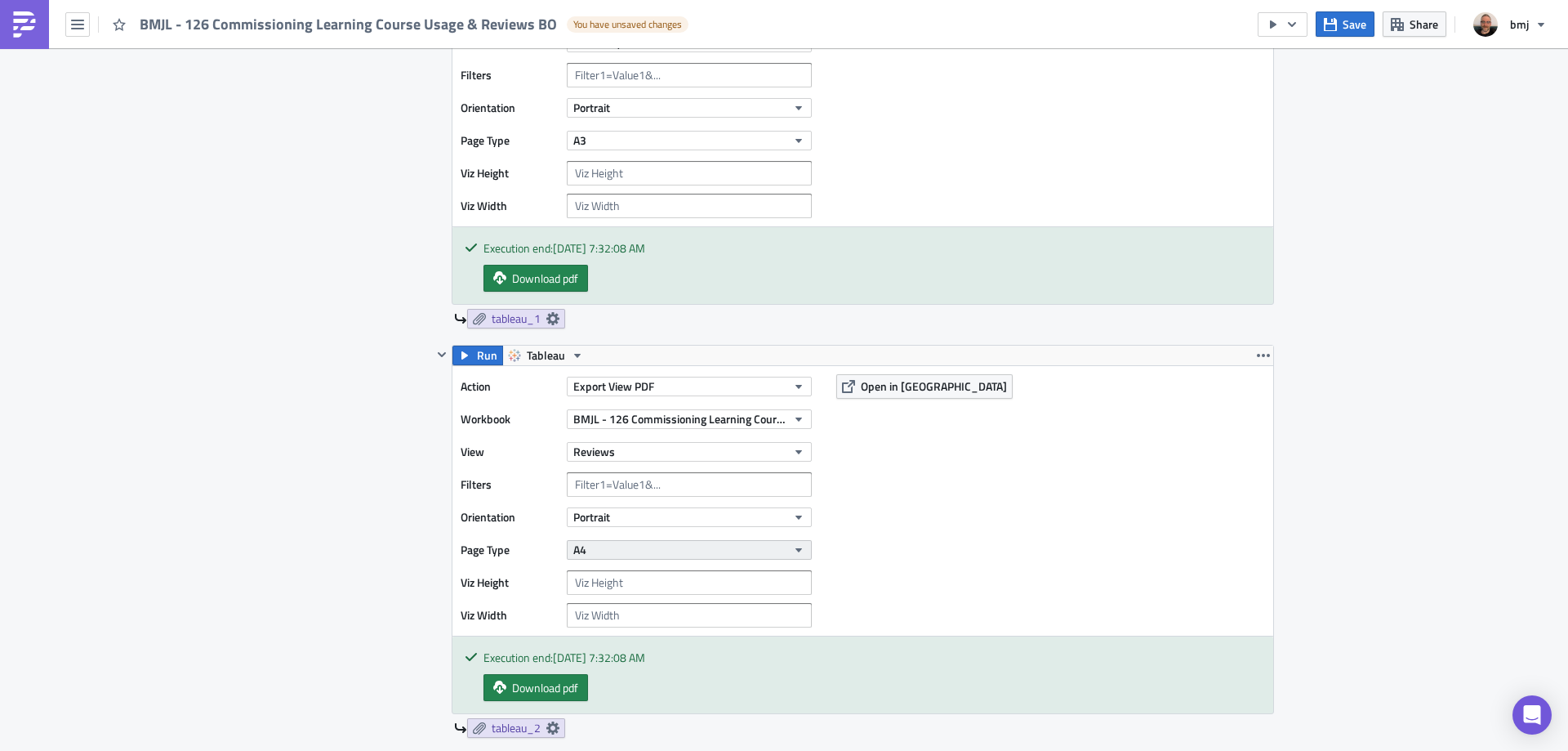
scroll to position [690, 0]
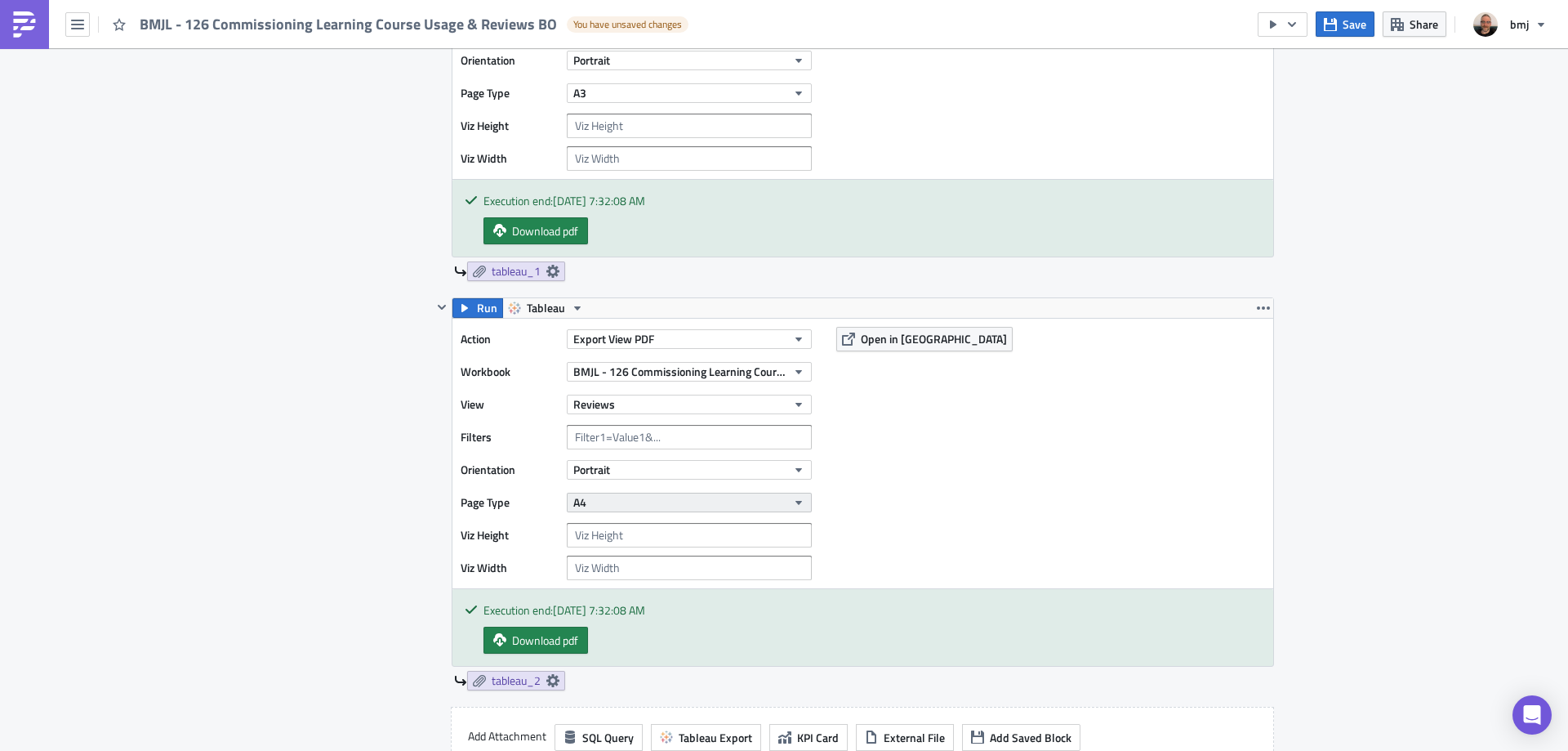
click at [636, 511] on button "A4" at bounding box center [689, 502] width 245 height 20
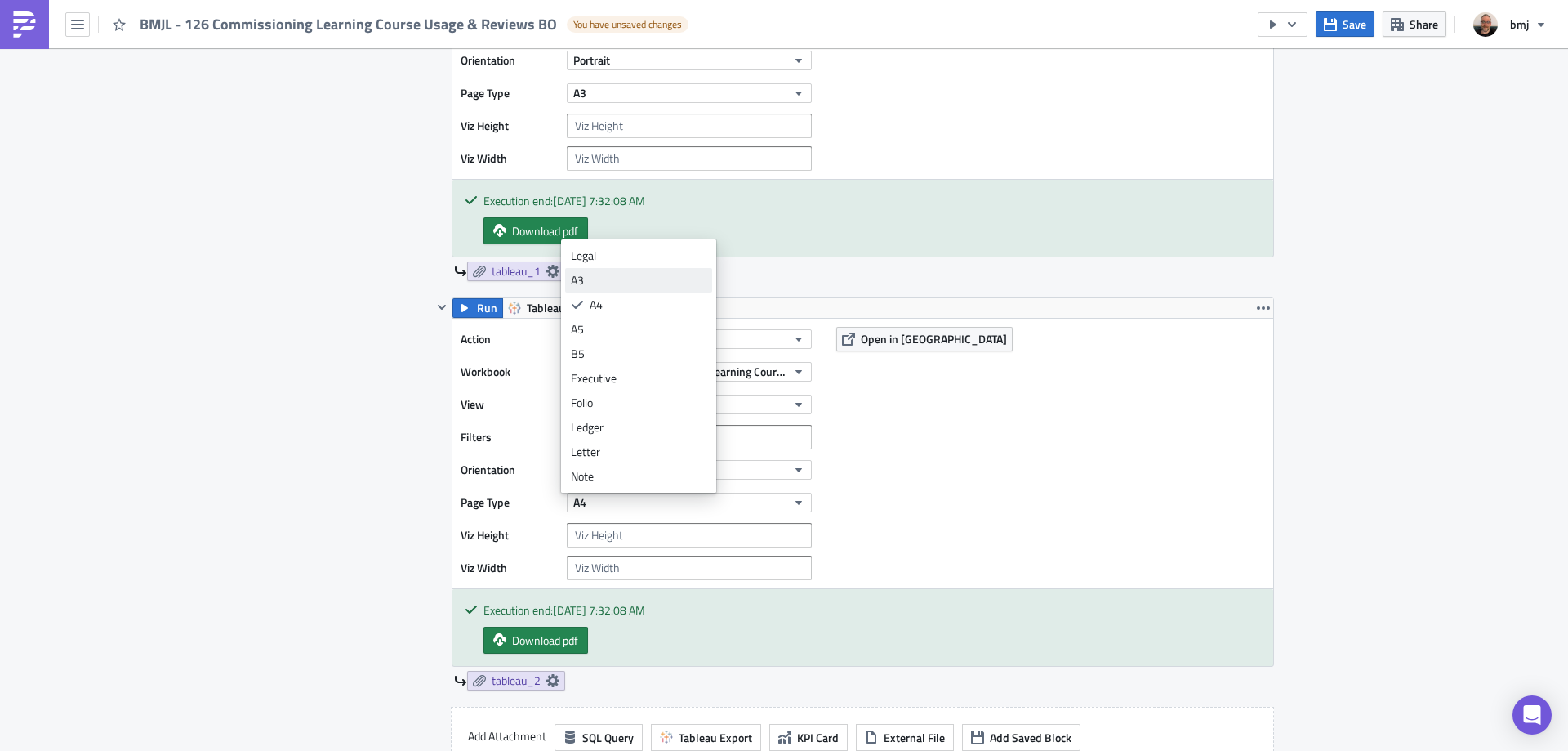
click at [665, 279] on div "A3" at bounding box center [638, 280] width 136 height 16
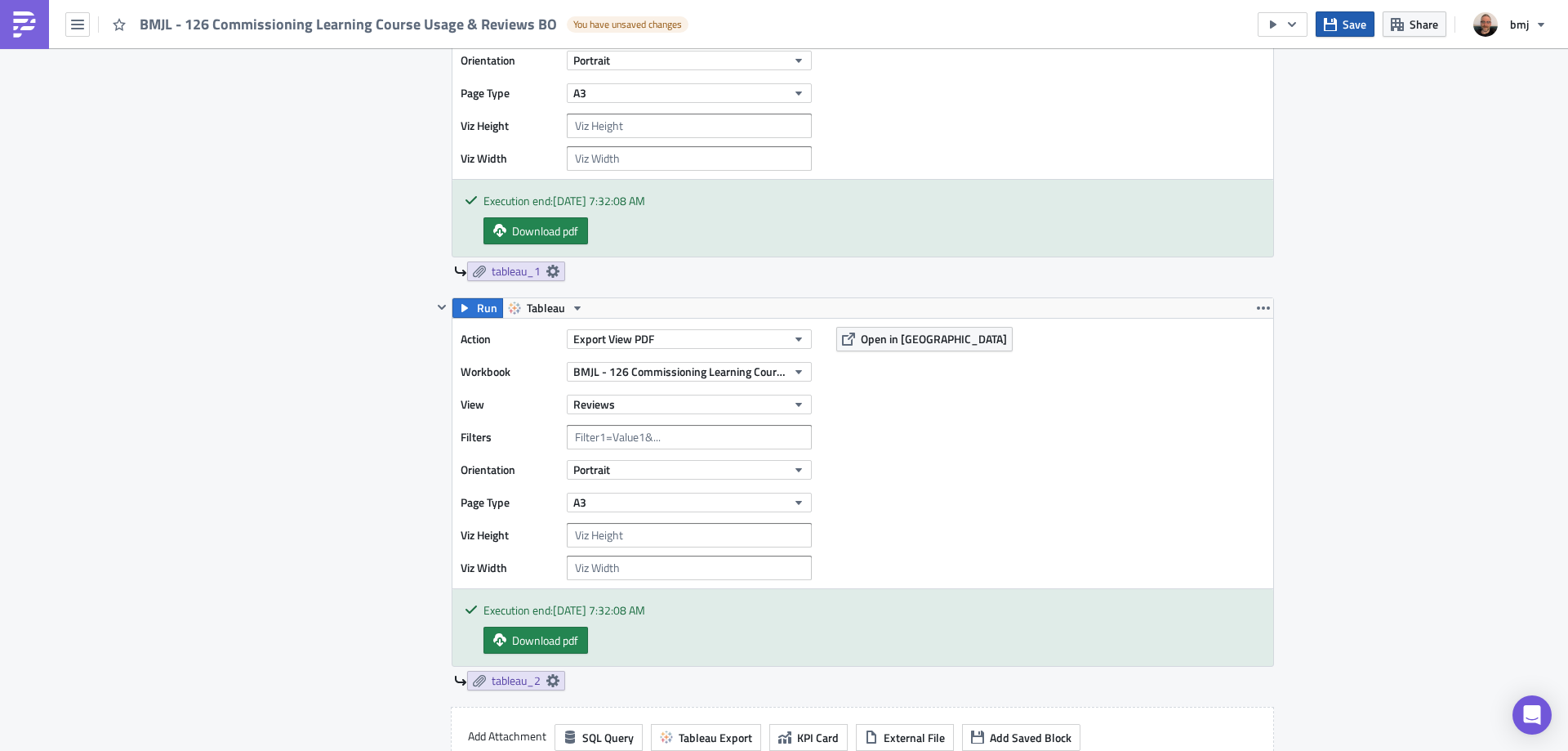
click at [1350, 27] on span "Save" at bounding box center [1354, 23] width 24 height 17
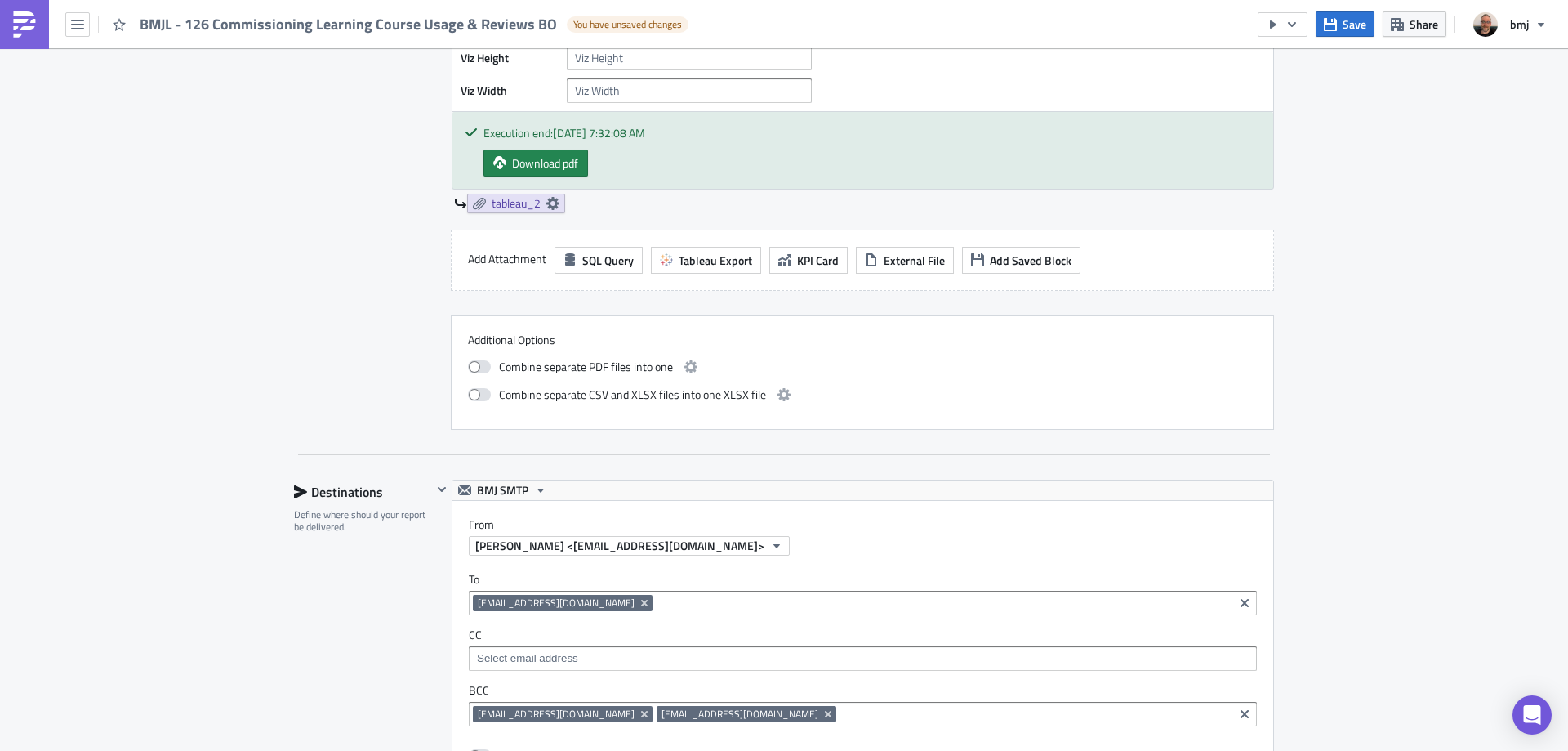
scroll to position [1180, 0]
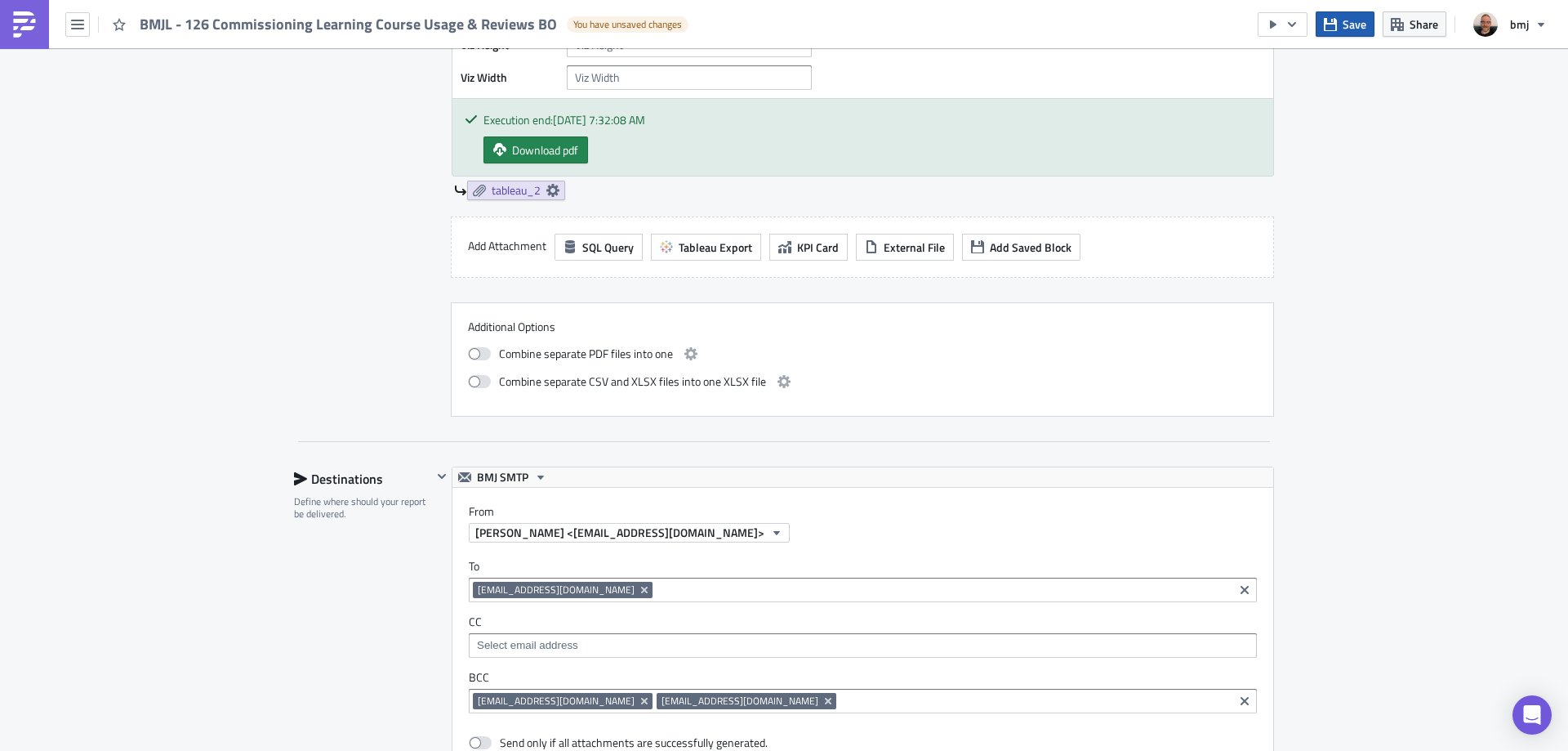
click at [1351, 15] on span "Save" at bounding box center [1354, 23] width 24 height 17
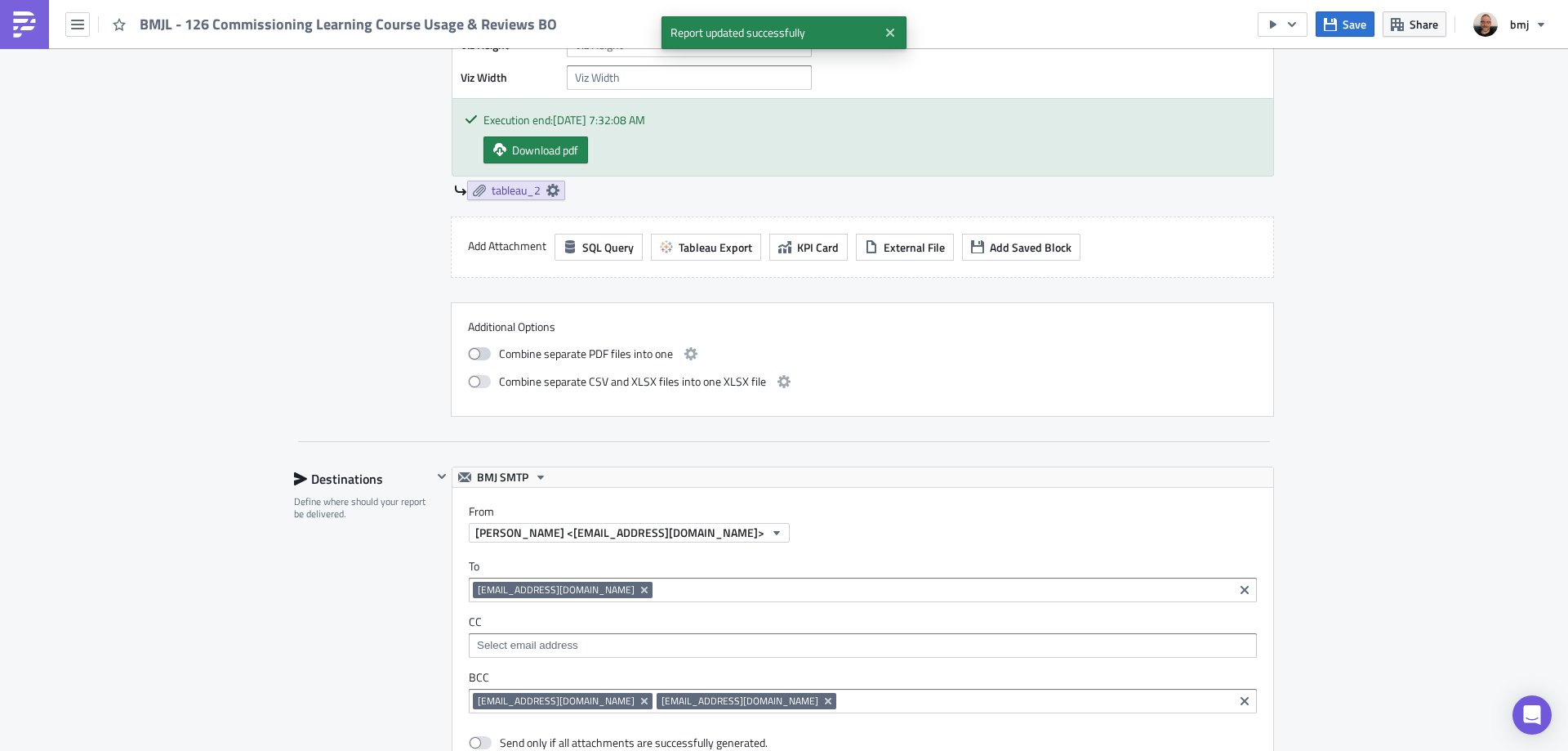
click at [475, 354] on span at bounding box center [479, 353] width 23 height 13
click at [475, 354] on input "checkbox" at bounding box center [477, 352] width 11 height 11
checkbox input "true"
click at [691, 351] on button "button" at bounding box center [690, 353] width 20 height 20
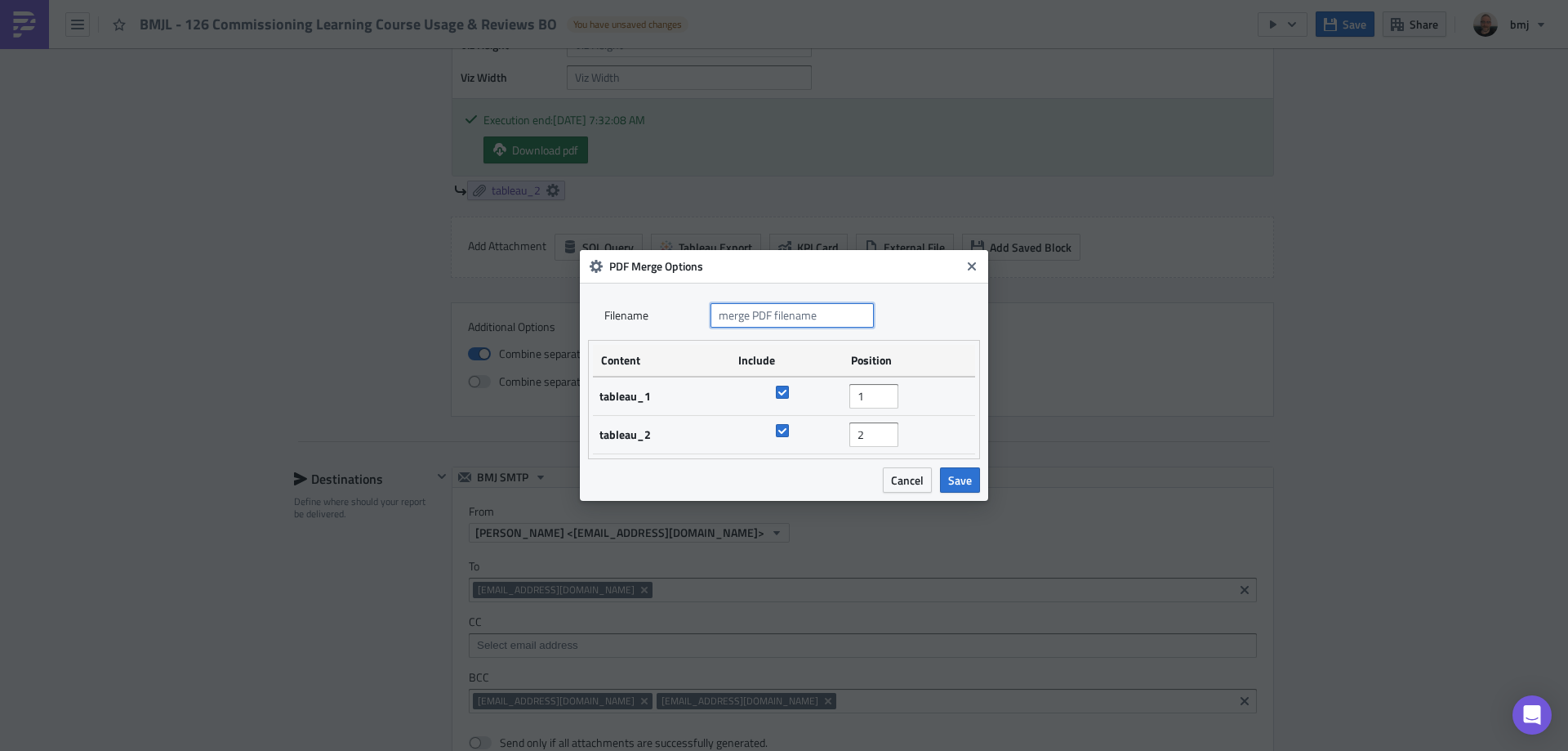
click at [782, 312] on input "text" at bounding box center [792, 315] width 163 height 25
type input "BMJL - 126 Commissioning Learning Course Usage & Reviews"
click at [969, 471] on span "Save" at bounding box center [959, 479] width 24 height 17
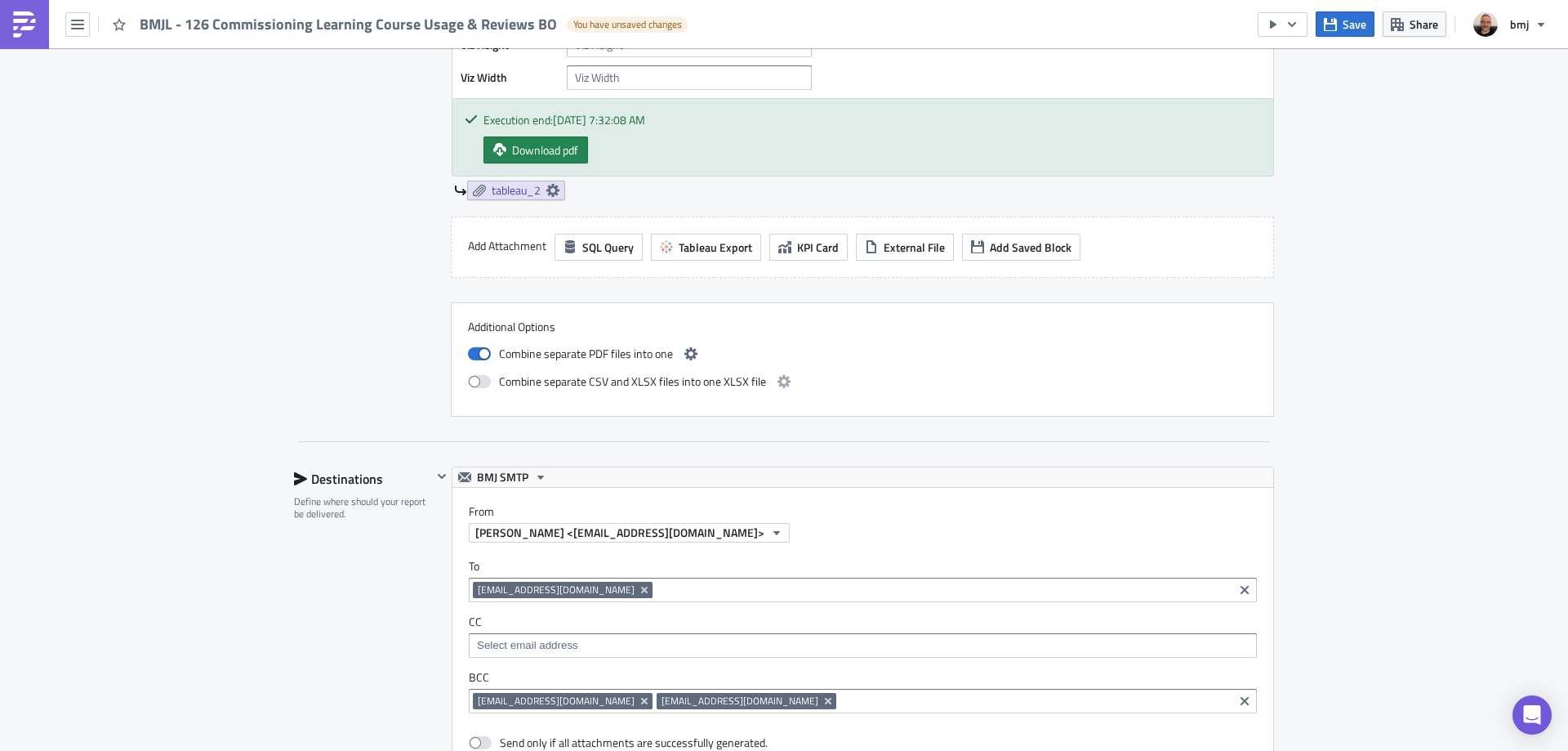
scroll to position [0, 0]
click at [1352, 28] on span "Save" at bounding box center [1354, 23] width 24 height 17
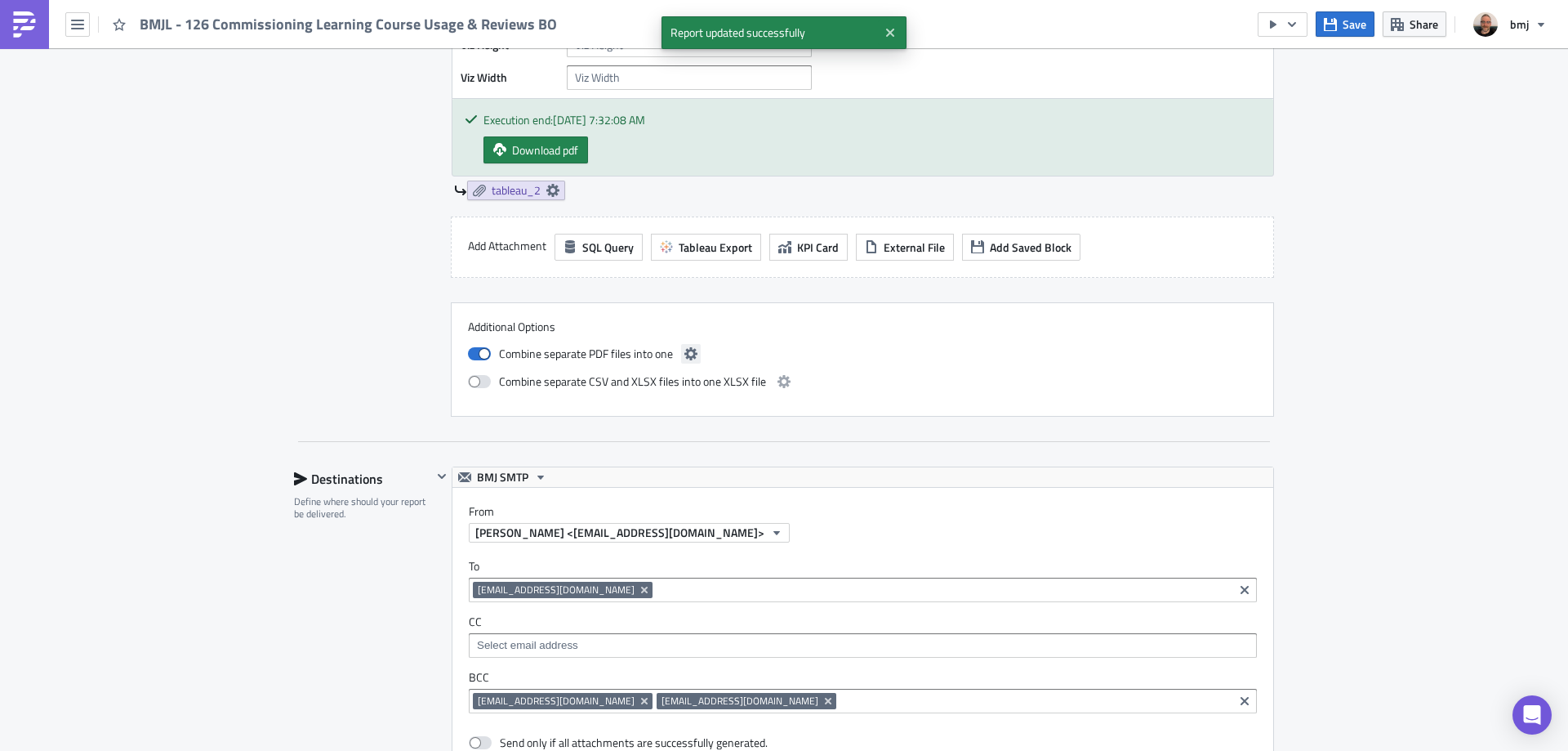
click at [689, 349] on icon "button" at bounding box center [690, 353] width 13 height 13
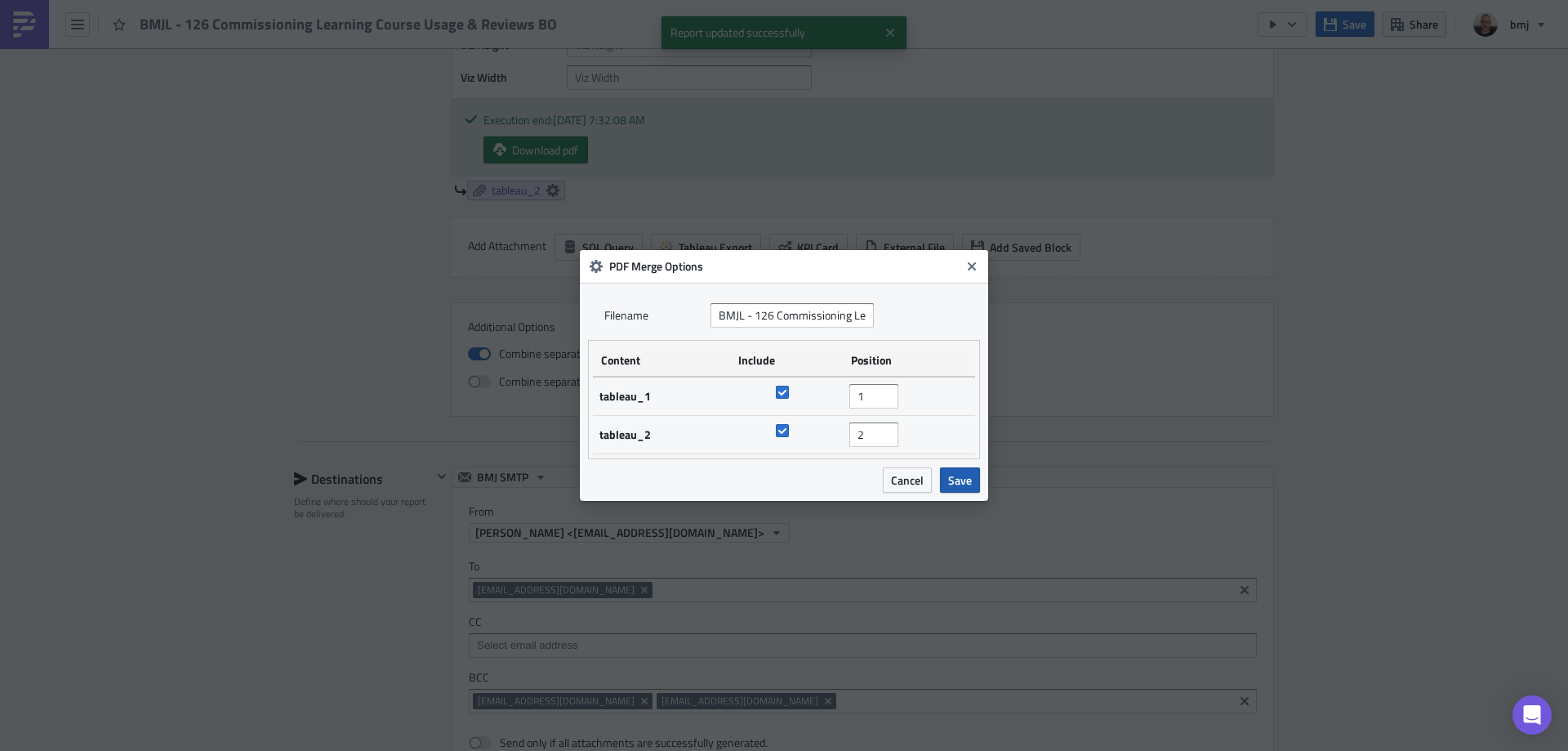
click at [958, 479] on span "Save" at bounding box center [959, 479] width 24 height 17
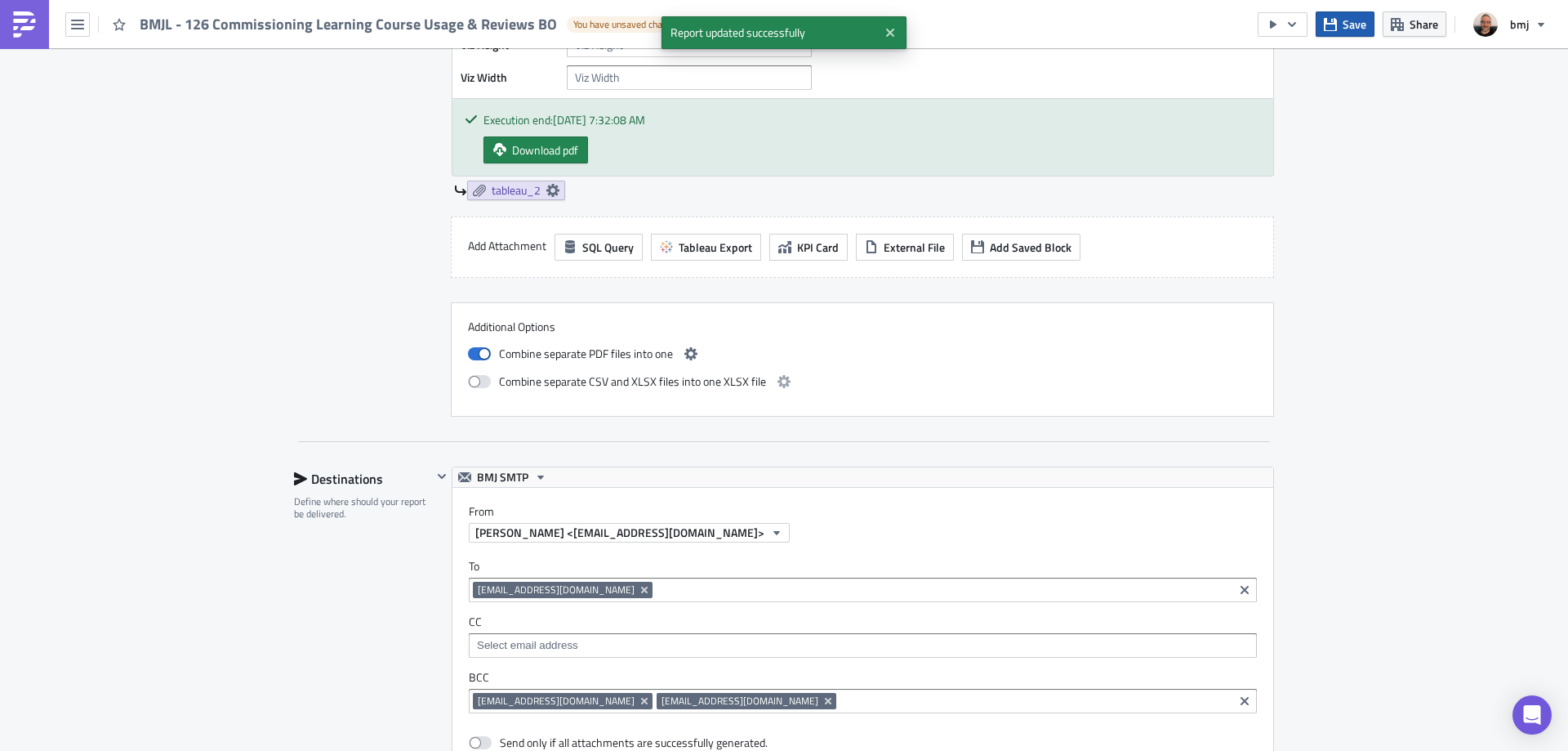
click at [1355, 28] on span "Save" at bounding box center [1354, 23] width 24 height 17
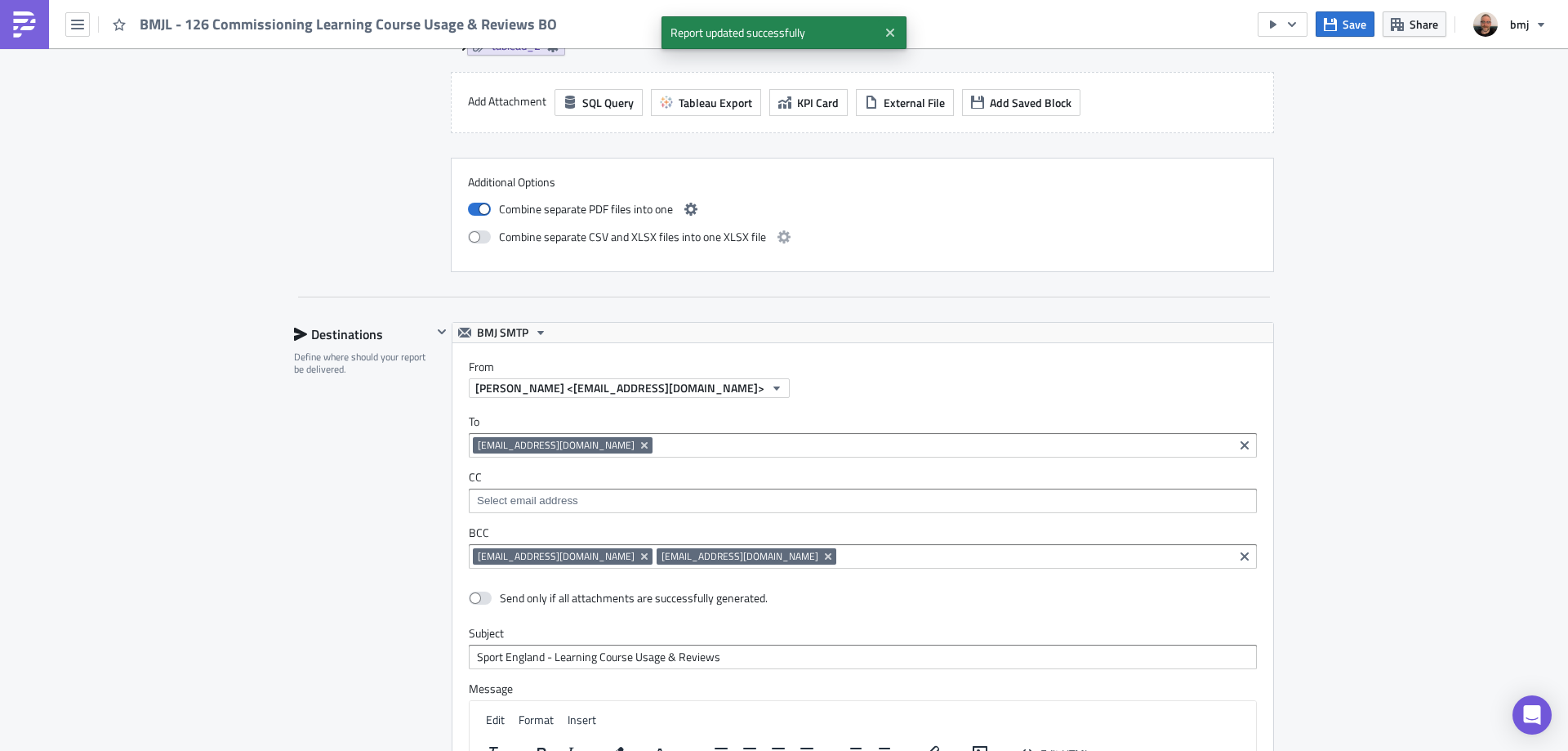
scroll to position [1670, 0]
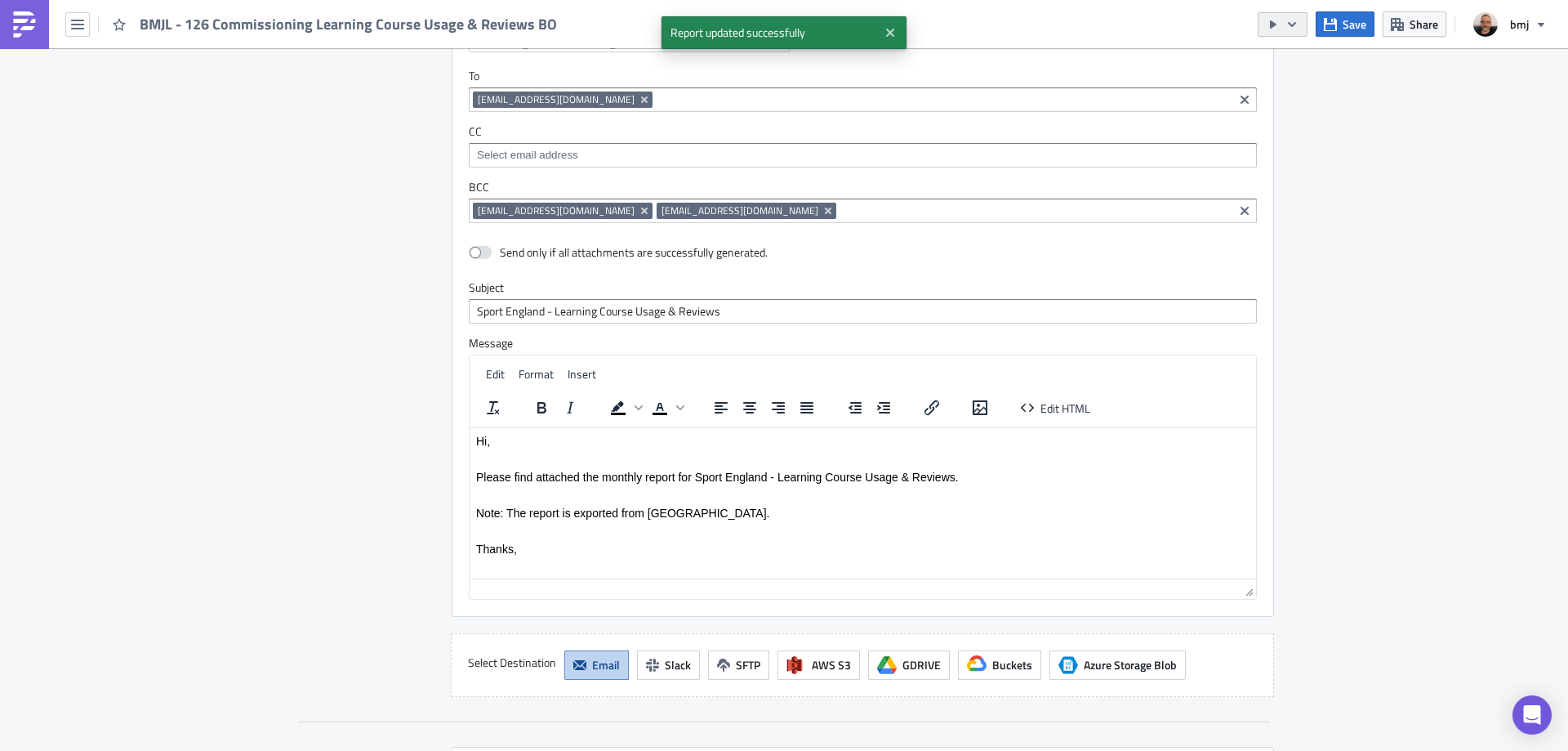
click at [1297, 25] on icon "button" at bounding box center [1291, 24] width 13 height 13
click at [1306, 56] on link "Send Just to Me" at bounding box center [1332, 66] width 138 height 25
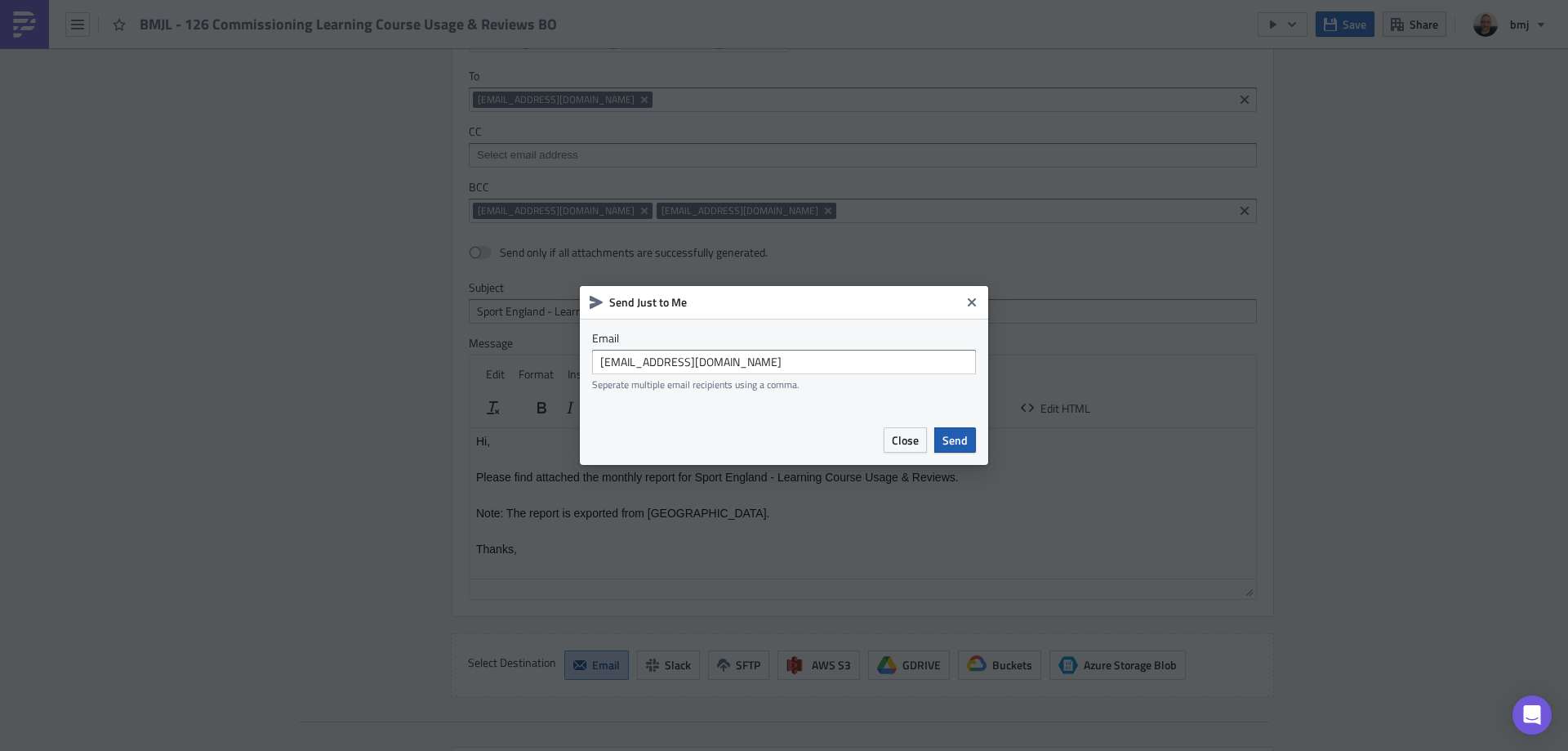
click at [958, 437] on span "Send" at bounding box center [955, 439] width 26 height 17
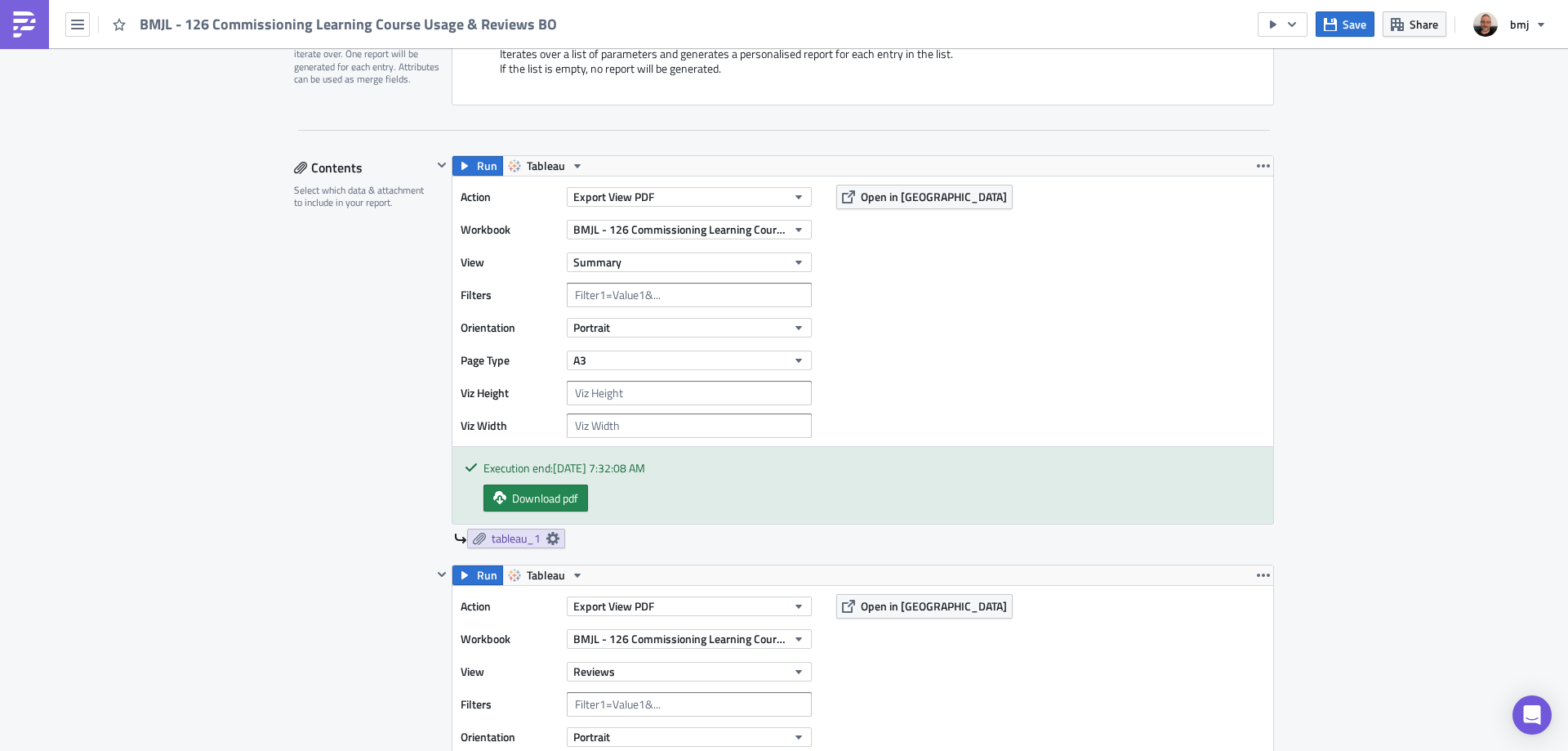
scroll to position [418, 0]
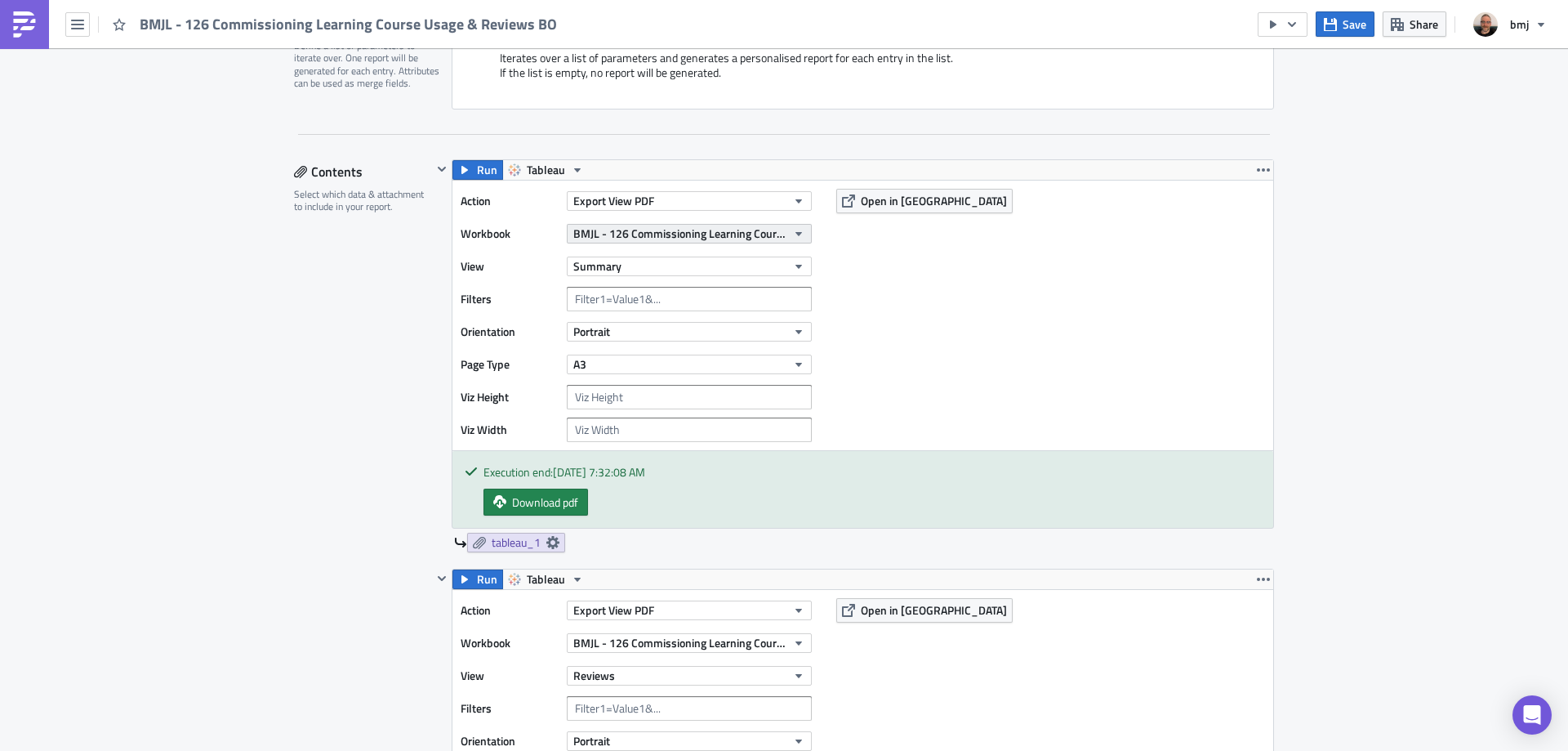
click at [784, 233] on button "BMJL - 126 Commissioning Learning Course Usage & Reviews BO" at bounding box center [689, 233] width 245 height 20
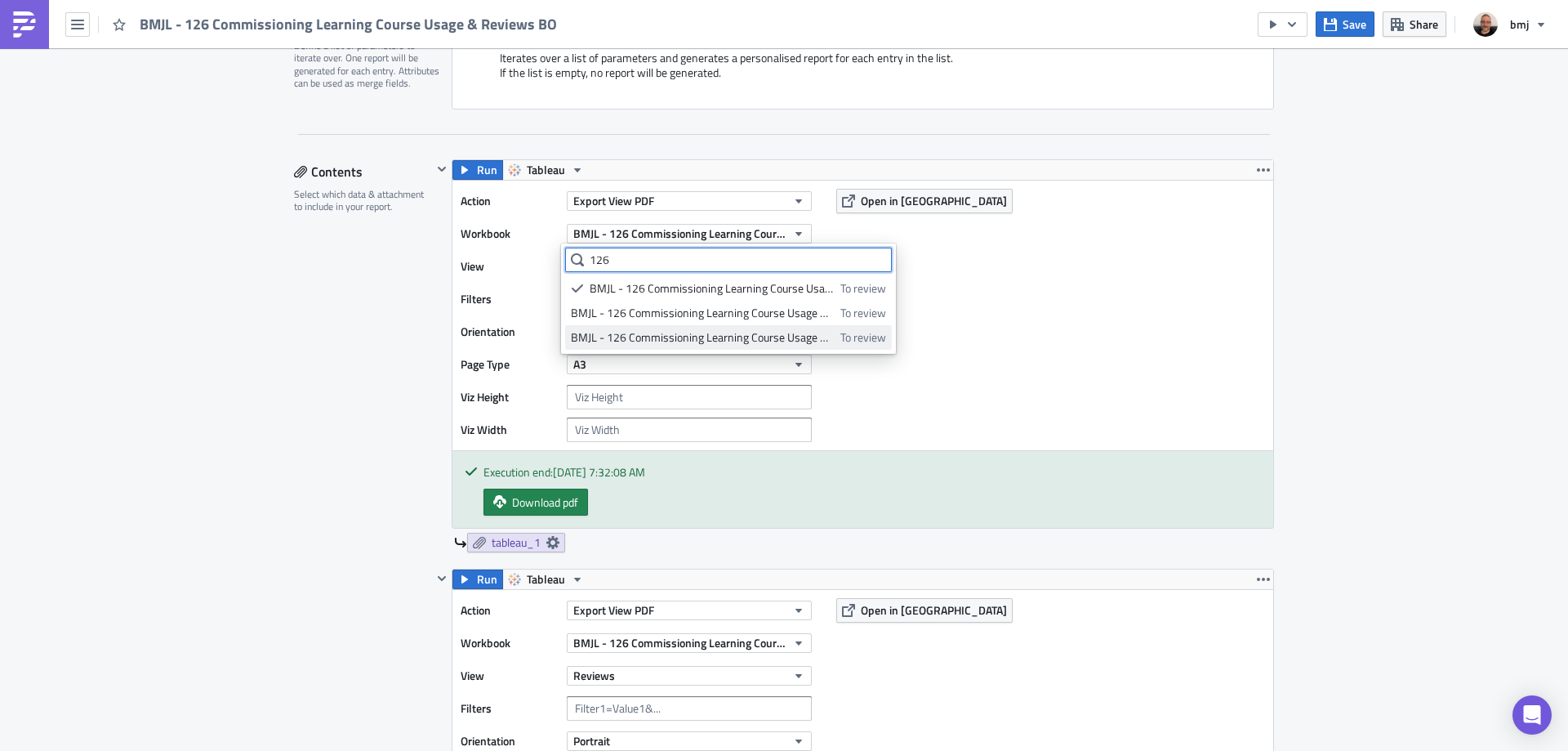
type input "126"
click at [760, 333] on div "BMJL - 126 Commissioning Learning Course Usage & Reviews BO_SKedits" at bounding box center [702, 337] width 264 height 16
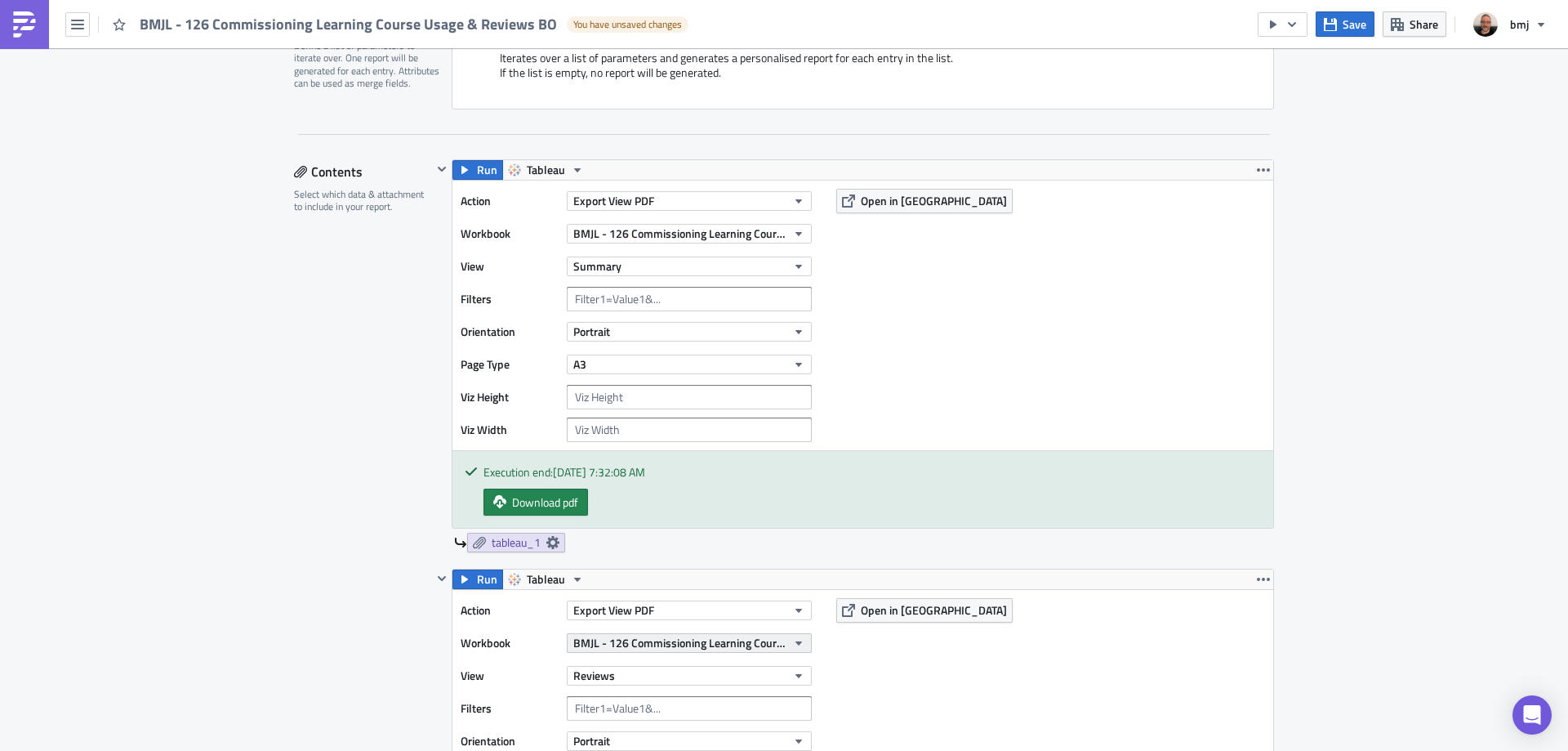
click at [782, 643] on button "BMJL - 126 Commissioning Learning Course Usage & Reviews BO" at bounding box center [689, 643] width 245 height 20
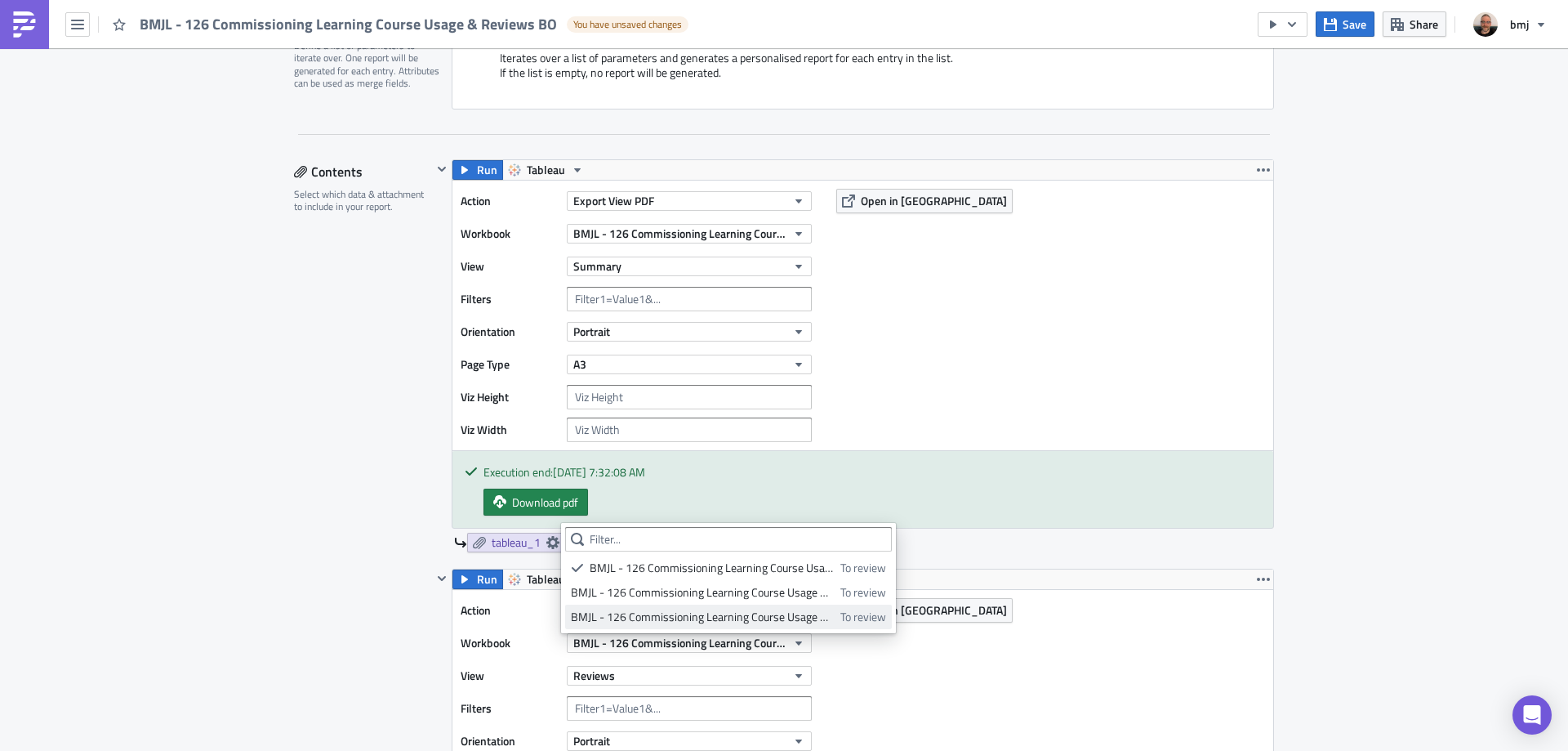
click at [789, 625] on link "BMJL - 126 Commissioning Learning Course Usage & Reviews BO_SKedits To review" at bounding box center [729, 617] width 327 height 25
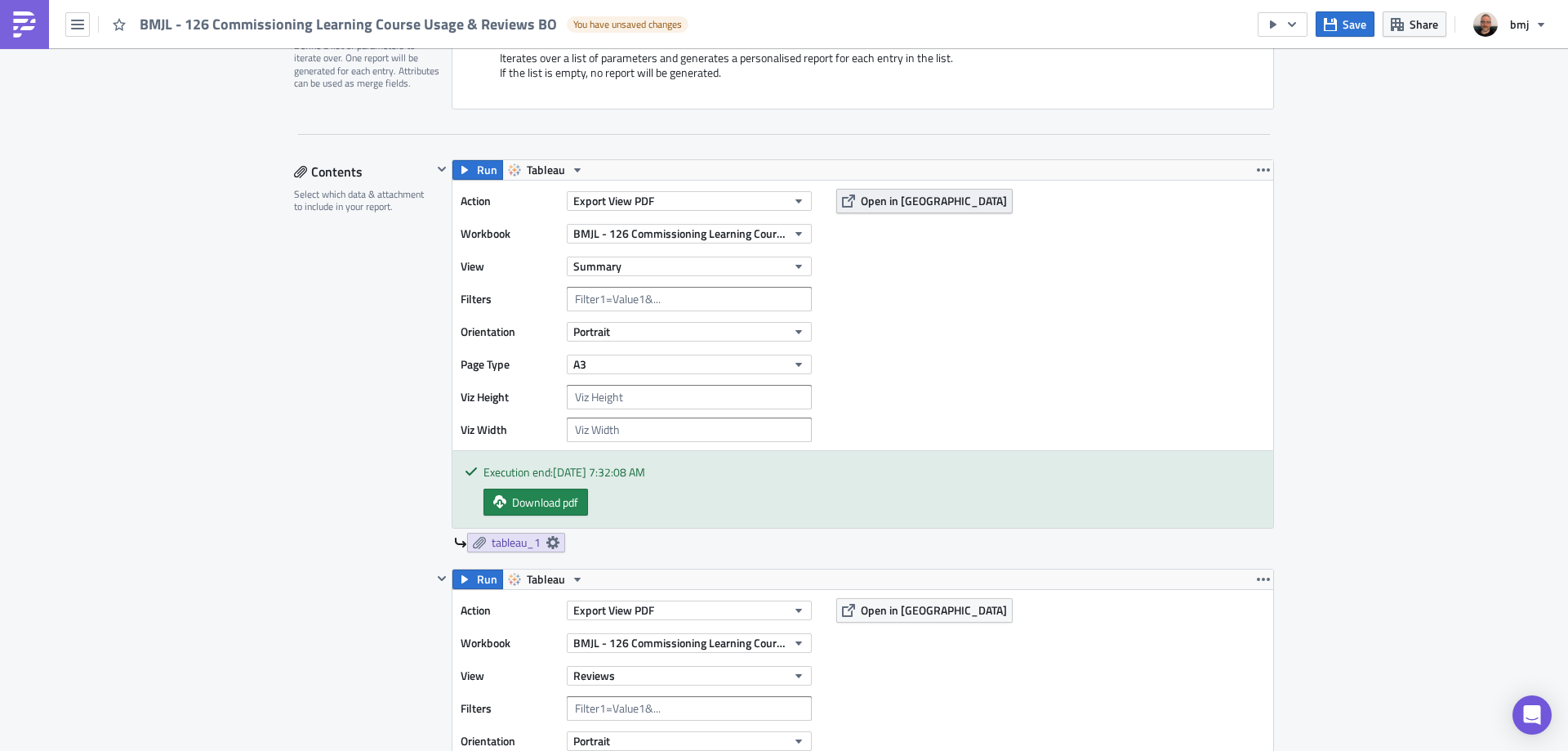
click at [861, 198] on span "Open in [GEOGRAPHIC_DATA]" at bounding box center [934, 200] width 146 height 17
click at [769, 229] on span "BMJL - 126 Commissioning Learning Course Usage & Reviews BO_SKedits" at bounding box center [680, 233] width 213 height 17
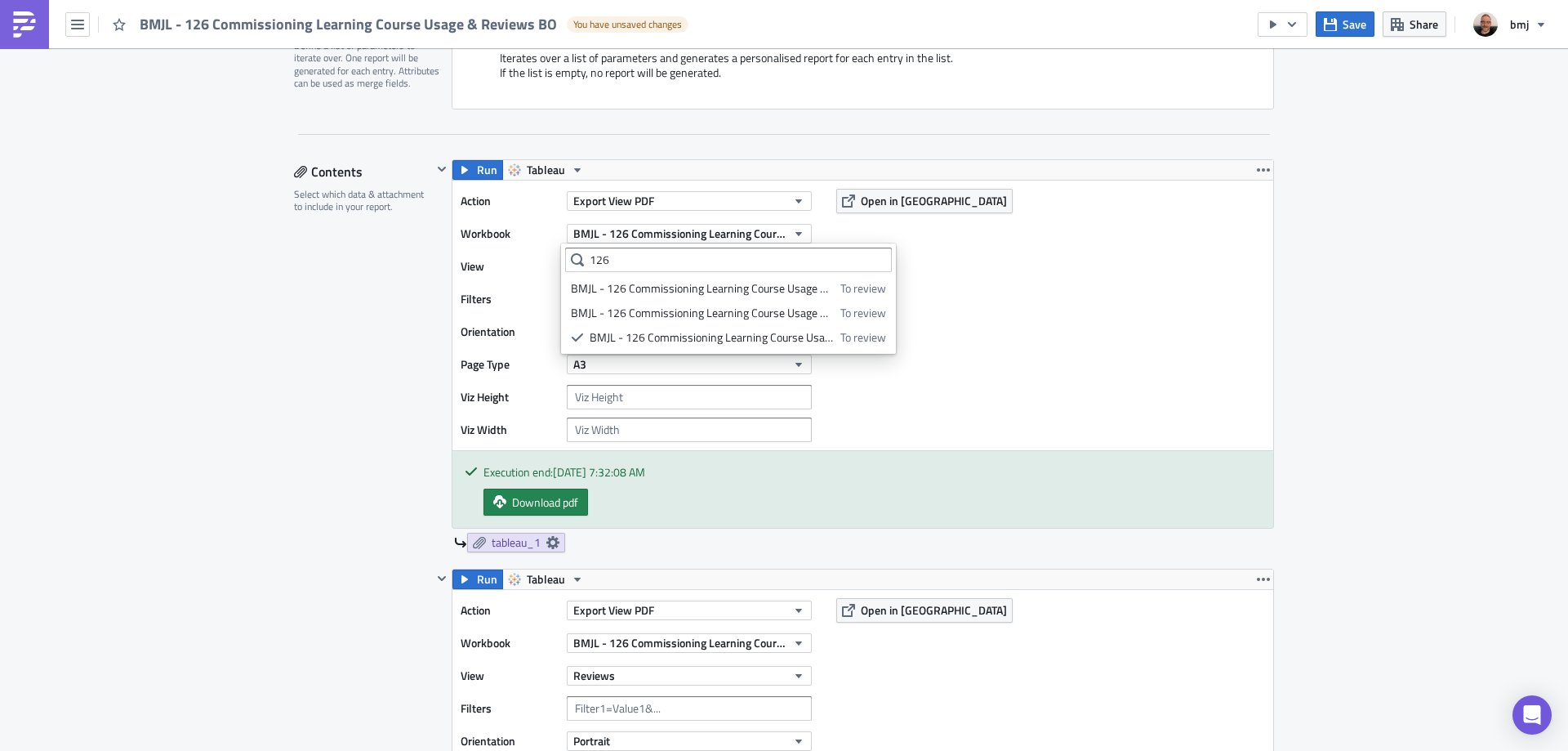
click at [960, 324] on div "Action Export View PDF Workbook BMJL - 126 Commissioning Learning Course Usage …" at bounding box center [863, 315] width 821 height 270
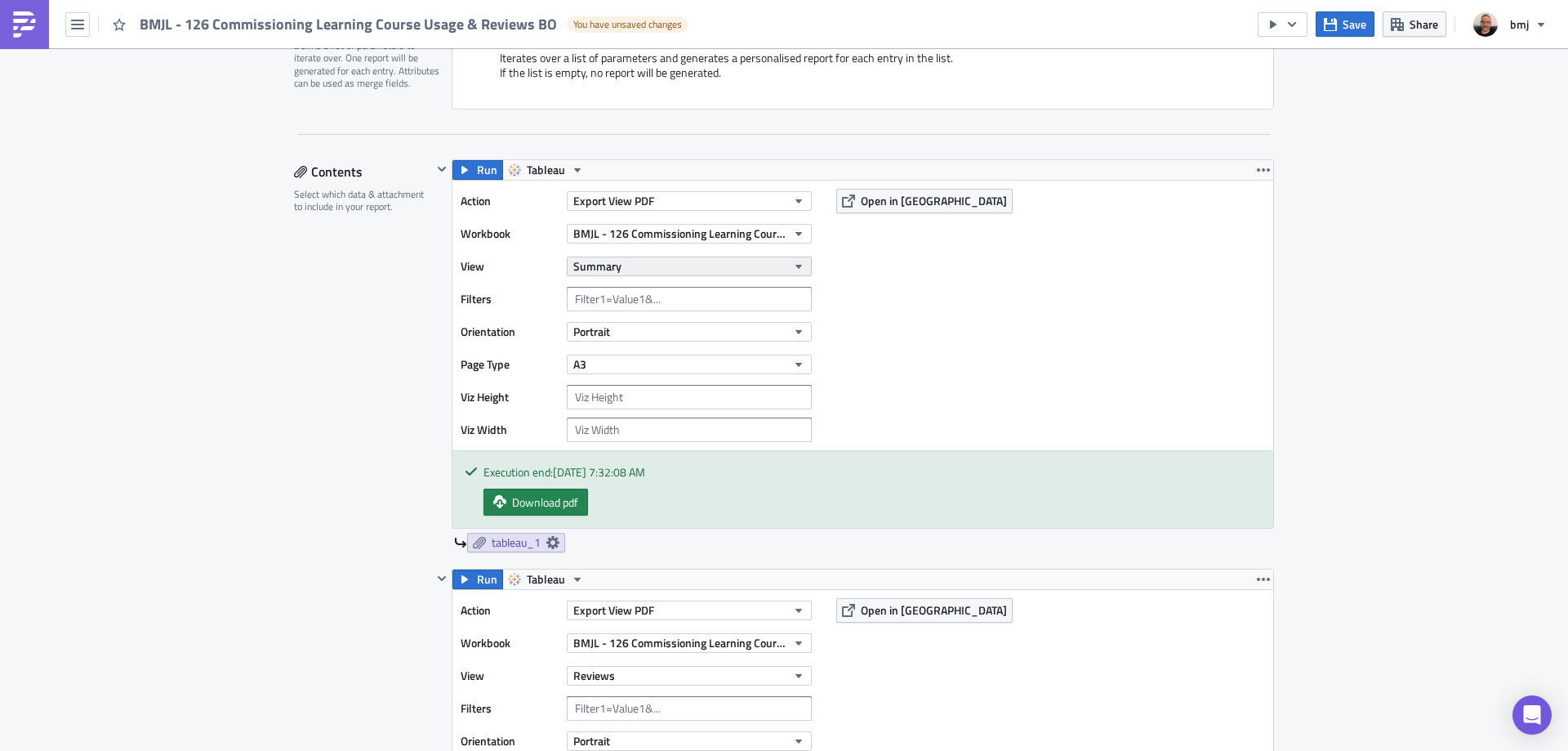
click at [754, 272] on button "Summary" at bounding box center [689, 266] width 245 height 20
click at [678, 327] on div "Summary" at bounding box center [642, 320] width 145 height 16
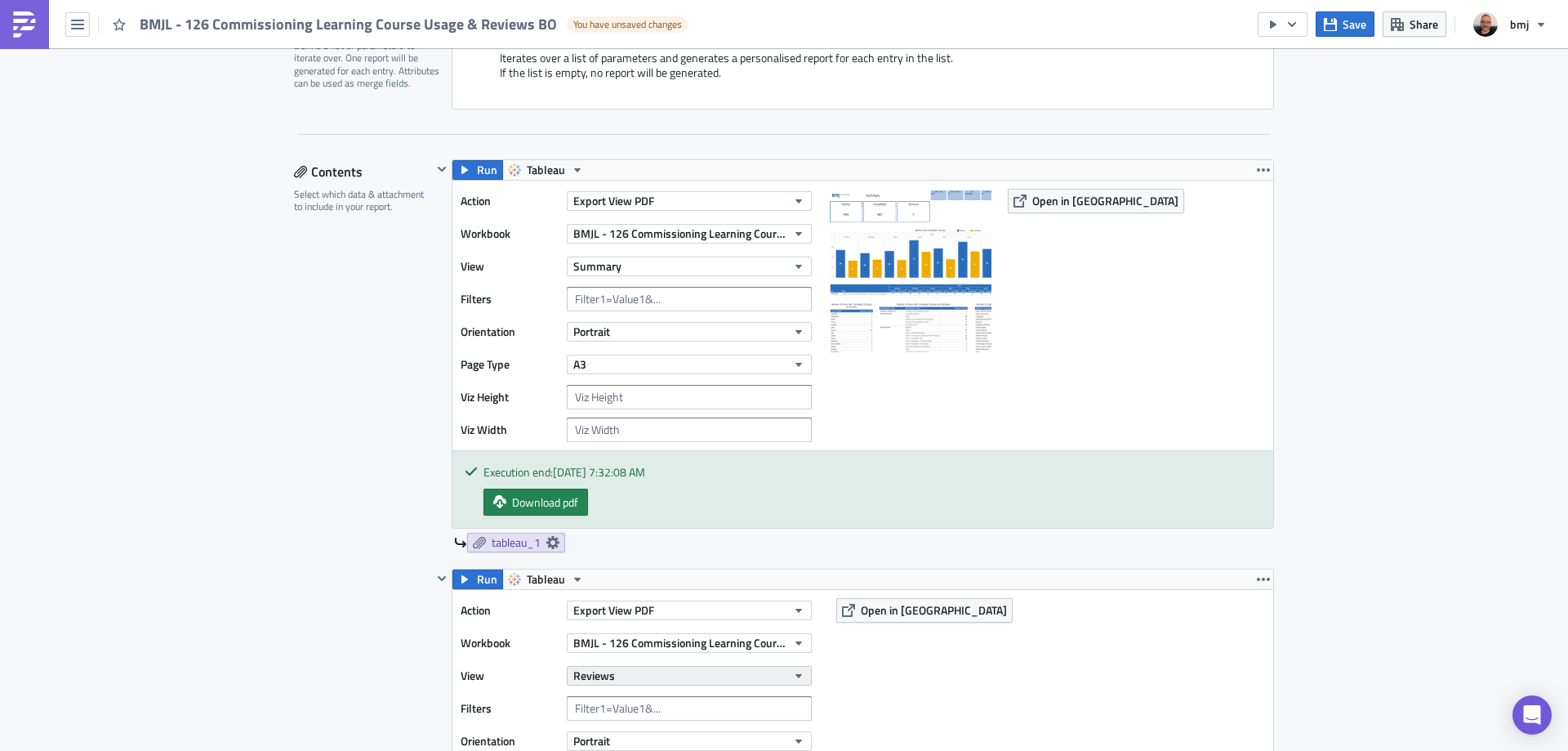
click at [780, 672] on button "Reviews" at bounding box center [689, 676] width 245 height 20
click at [683, 652] on div "Reviews Dashboard" at bounding box center [642, 649] width 145 height 16
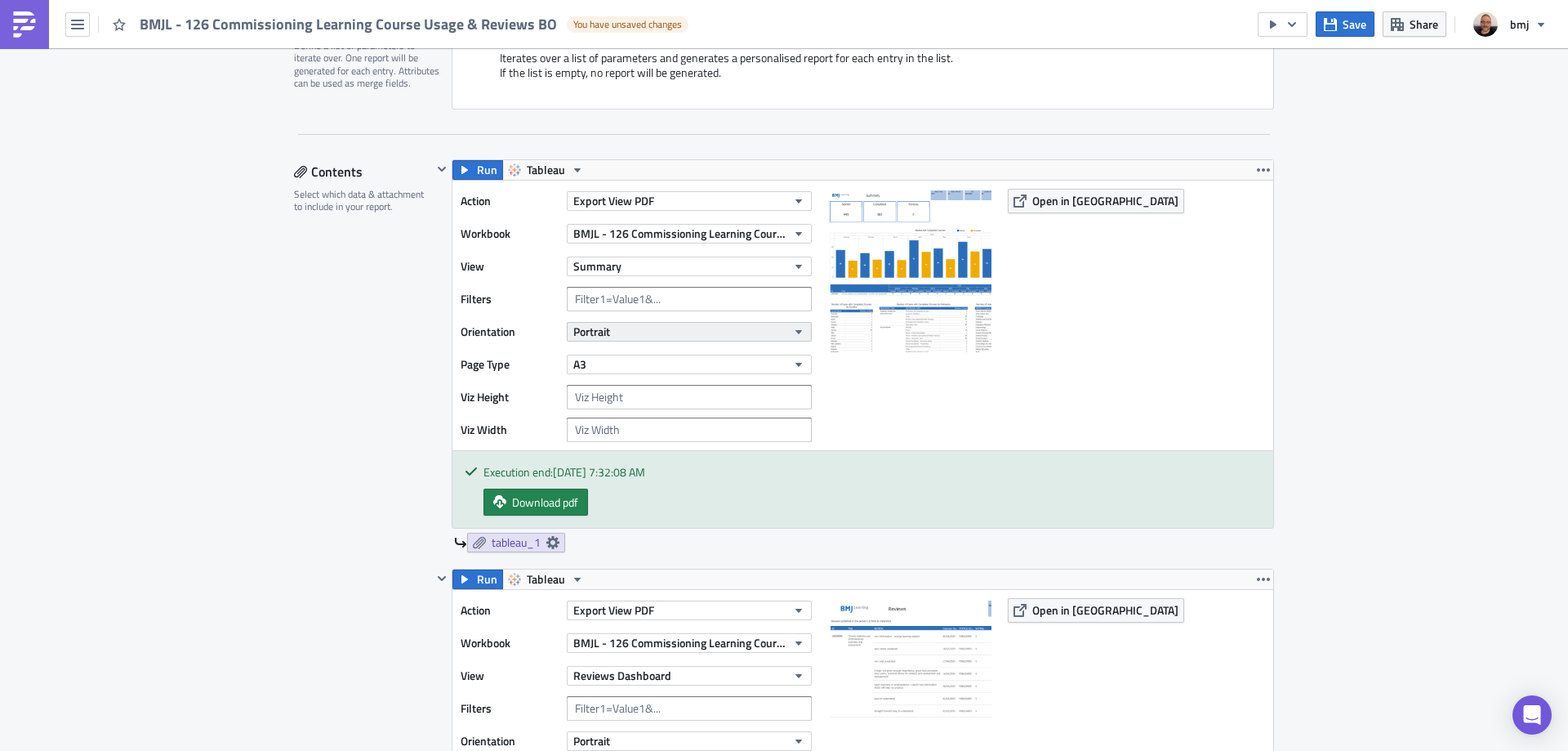
click at [761, 329] on button "Portrait" at bounding box center [689, 332] width 245 height 20
click at [610, 385] on div "Landscape" at bounding box center [638, 382] width 136 height 16
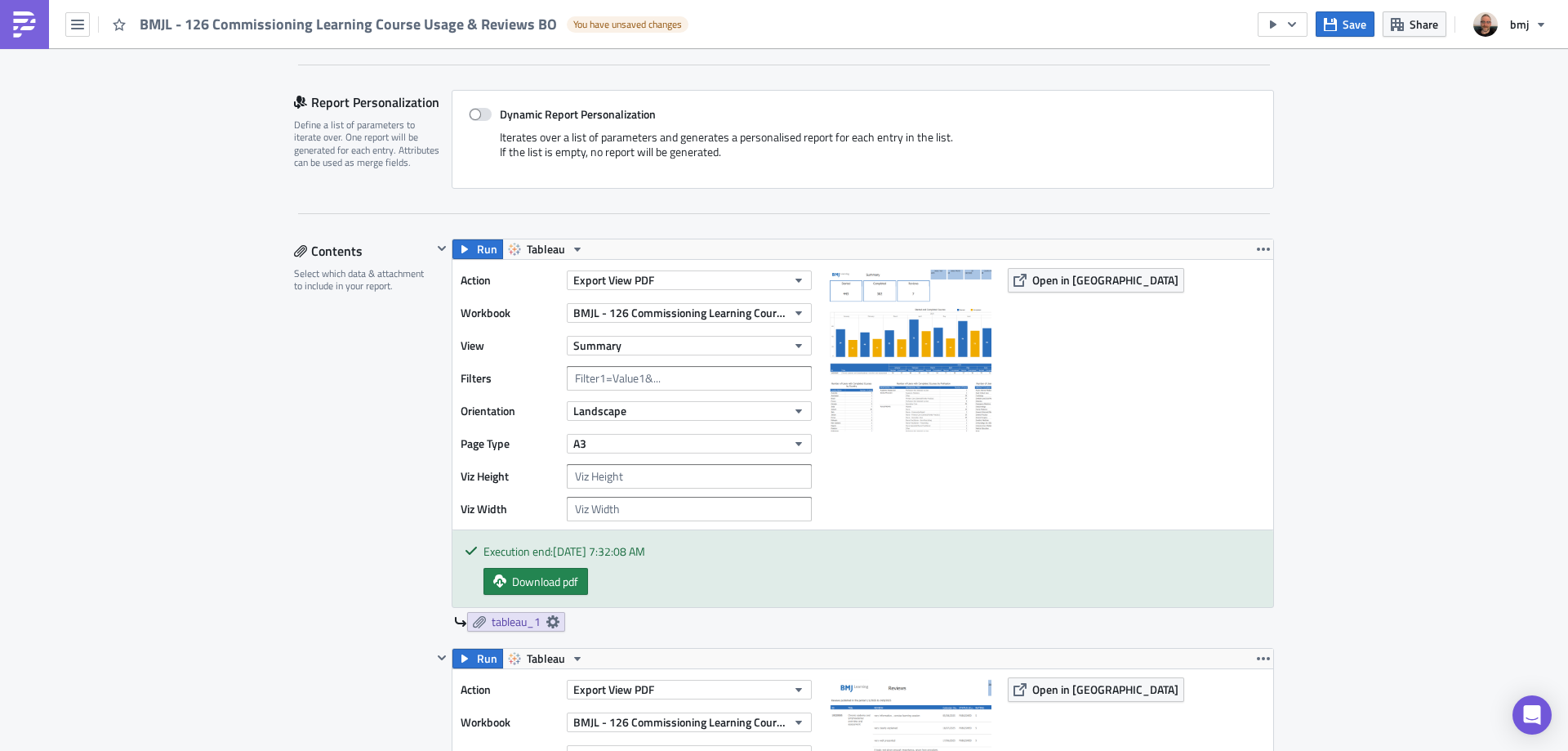
scroll to position [336, 0]
click at [1334, 22] on icon "button" at bounding box center [1330, 24] width 13 height 13
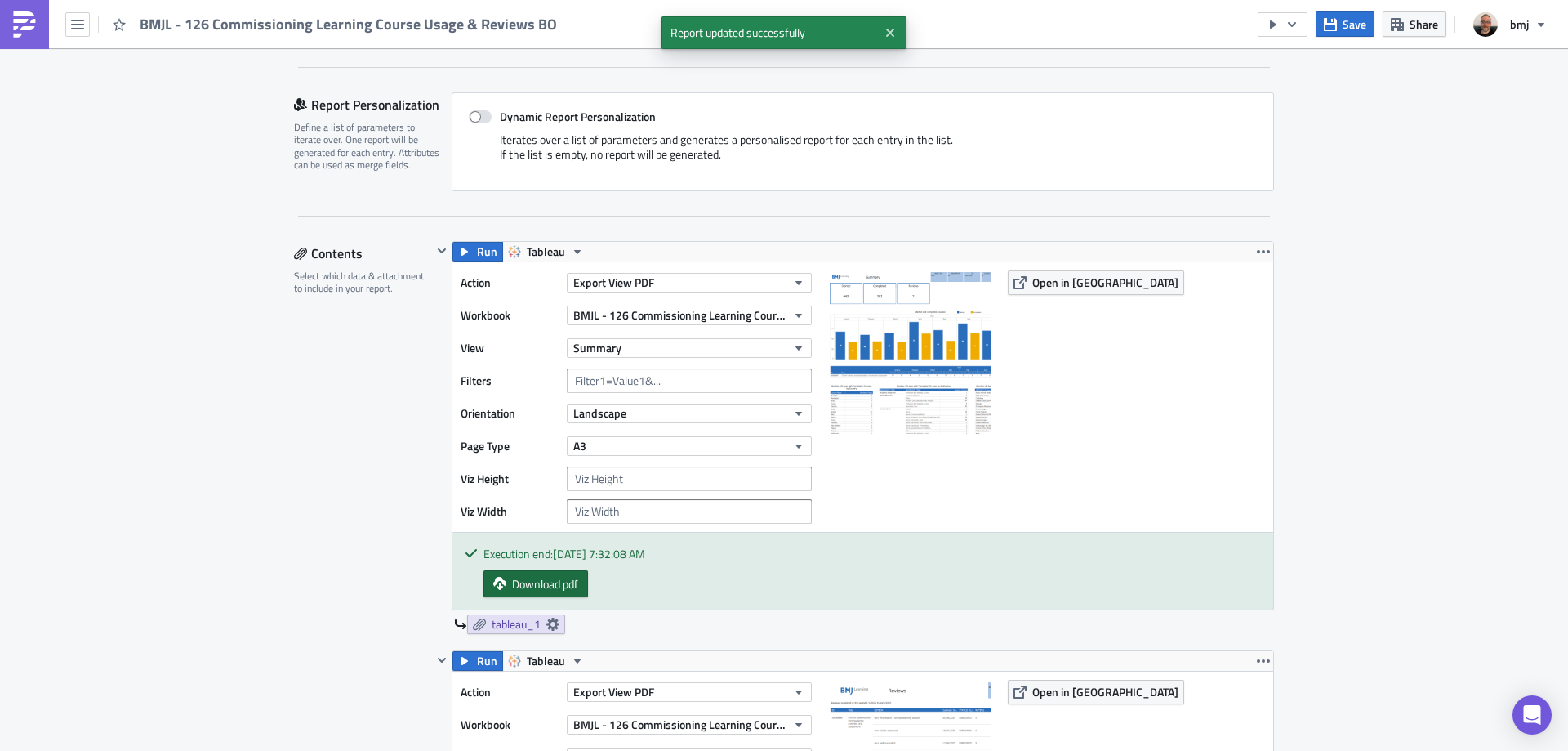
click at [578, 587] on link "Download pdf" at bounding box center [536, 583] width 105 height 27
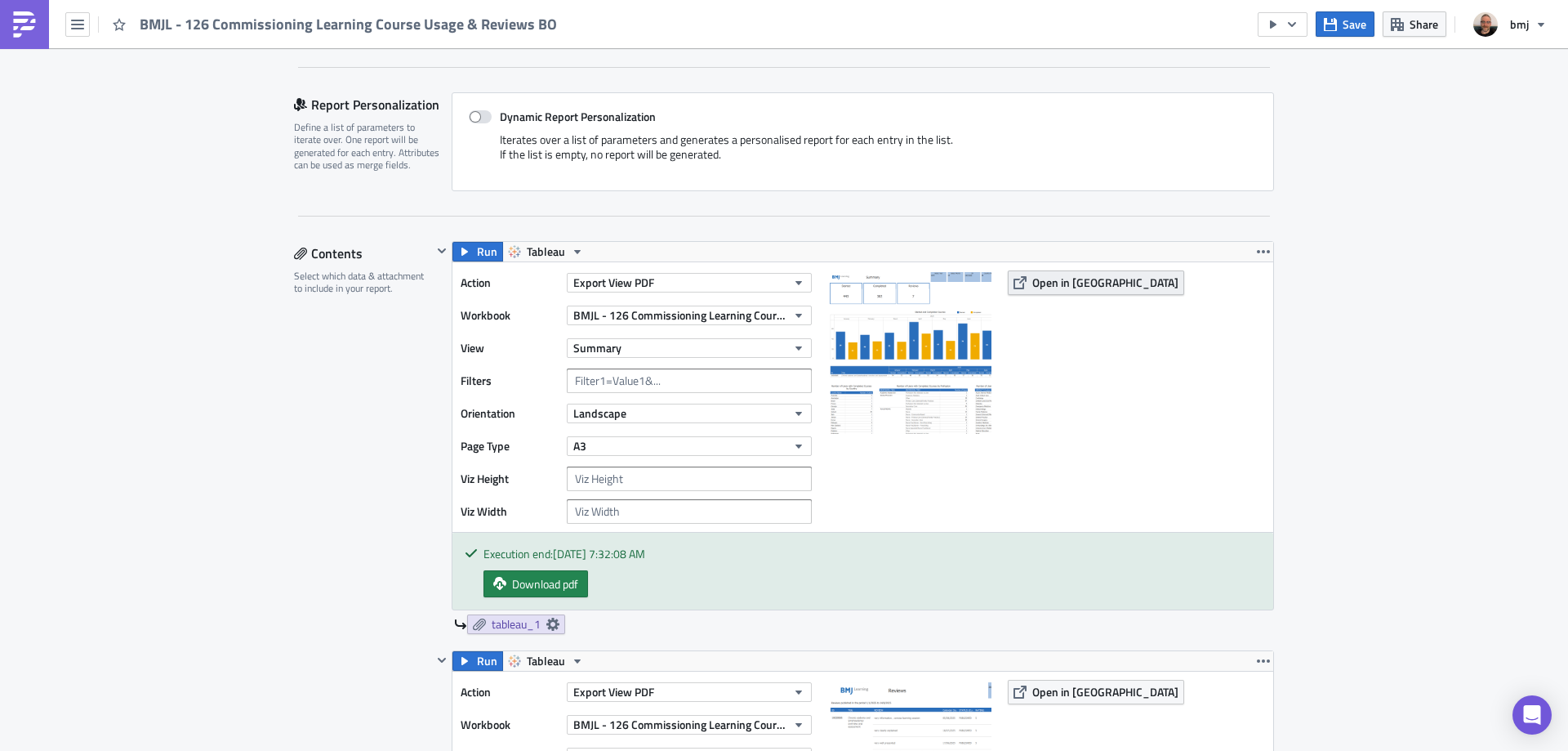
click at [1039, 289] on span "Open in [GEOGRAPHIC_DATA]" at bounding box center [1105, 281] width 146 height 17
click at [1342, 17] on button "Save" at bounding box center [1345, 24] width 59 height 26
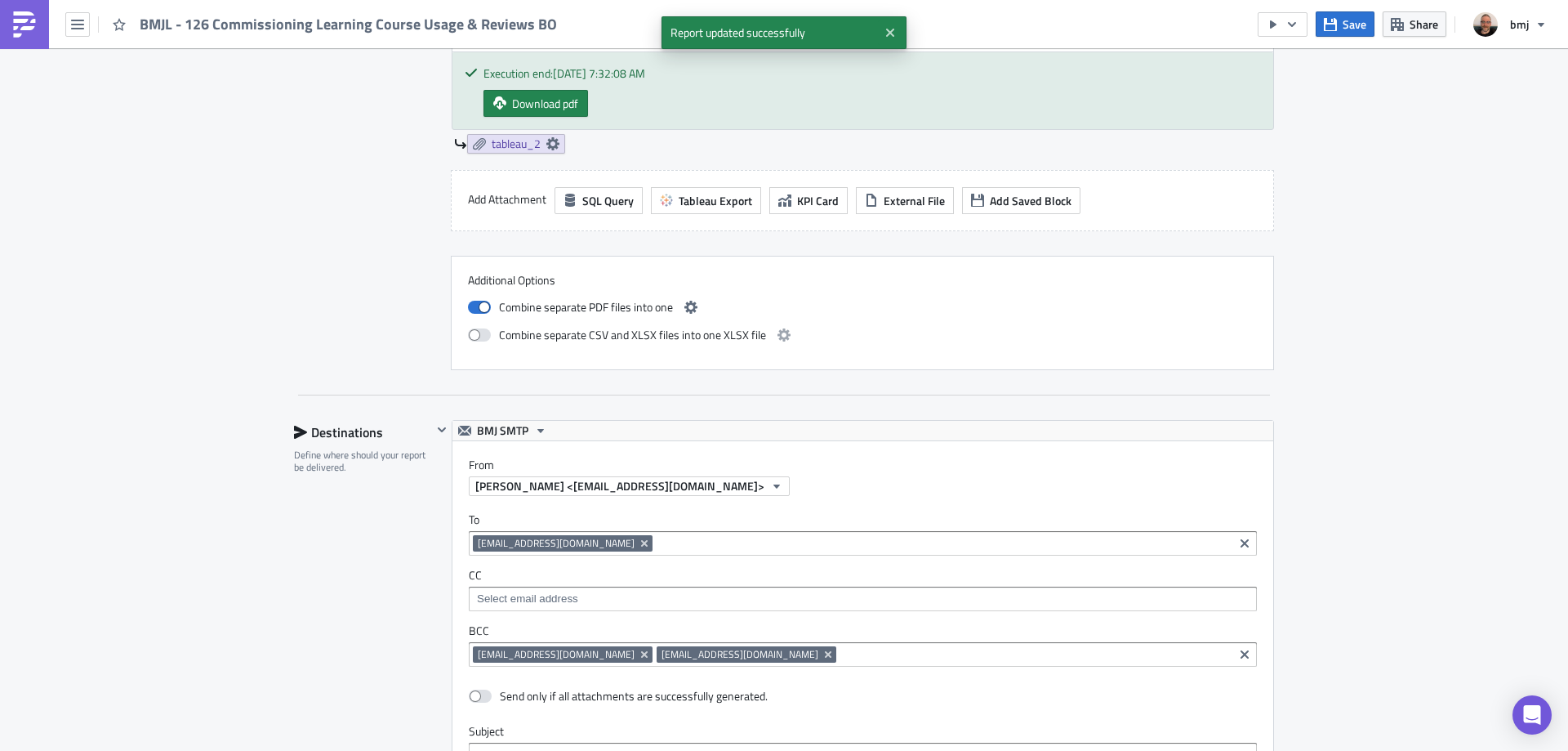
scroll to position [1235, 0]
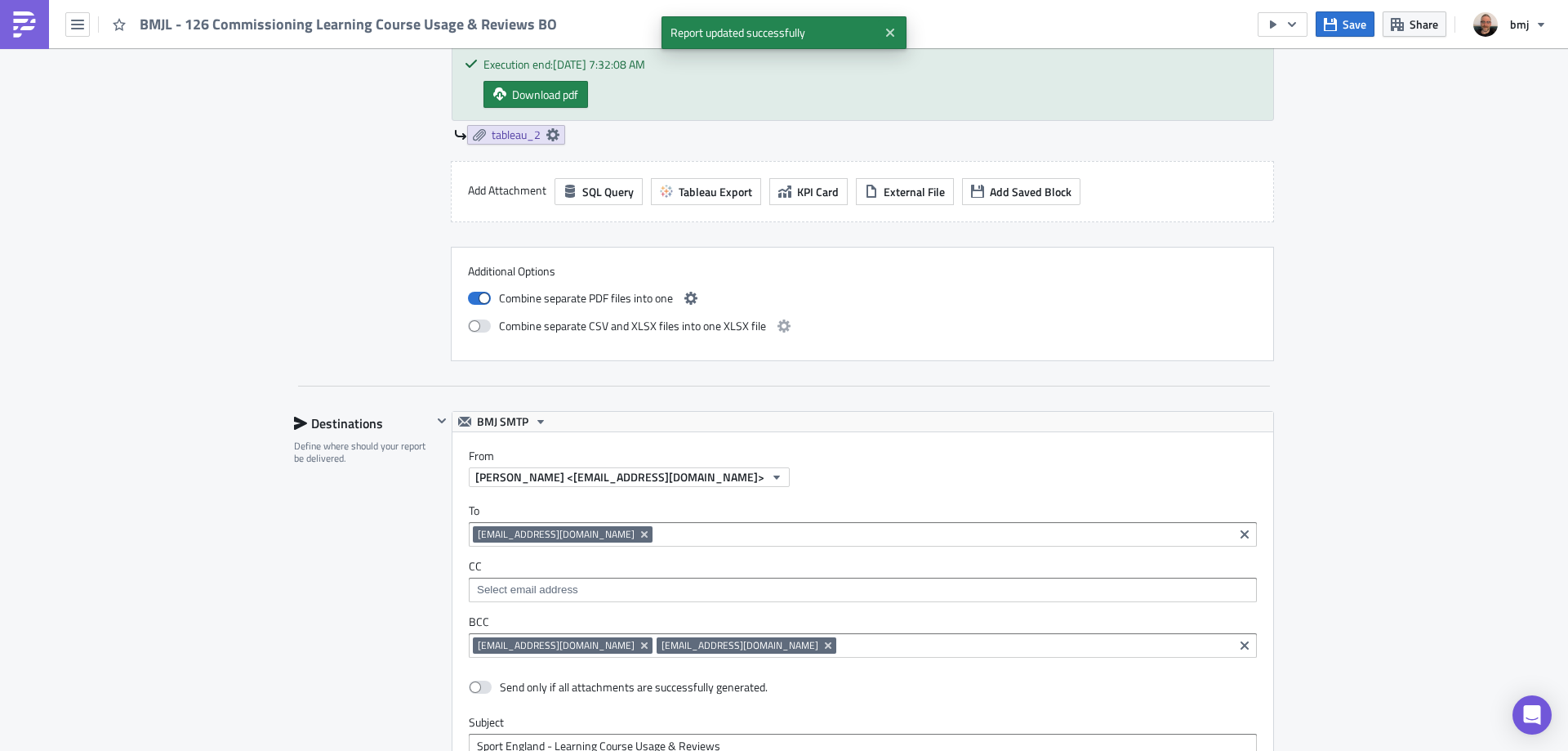
click at [696, 292] on div "Combine separate PDF files into one" at bounding box center [862, 298] width 789 height 20
click at [694, 292] on button "button" at bounding box center [690, 298] width 20 height 20
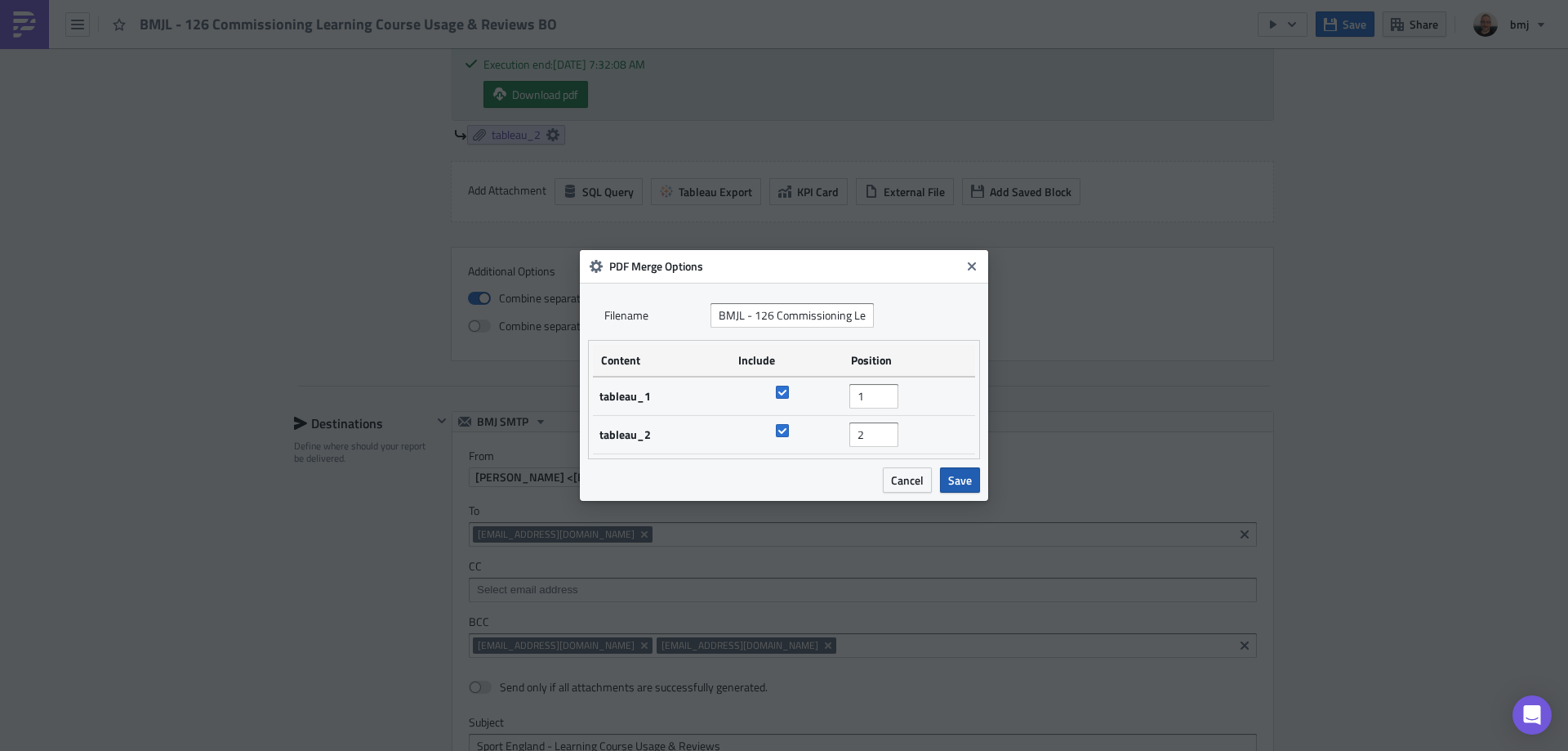
click at [964, 480] on span "Save" at bounding box center [959, 479] width 24 height 17
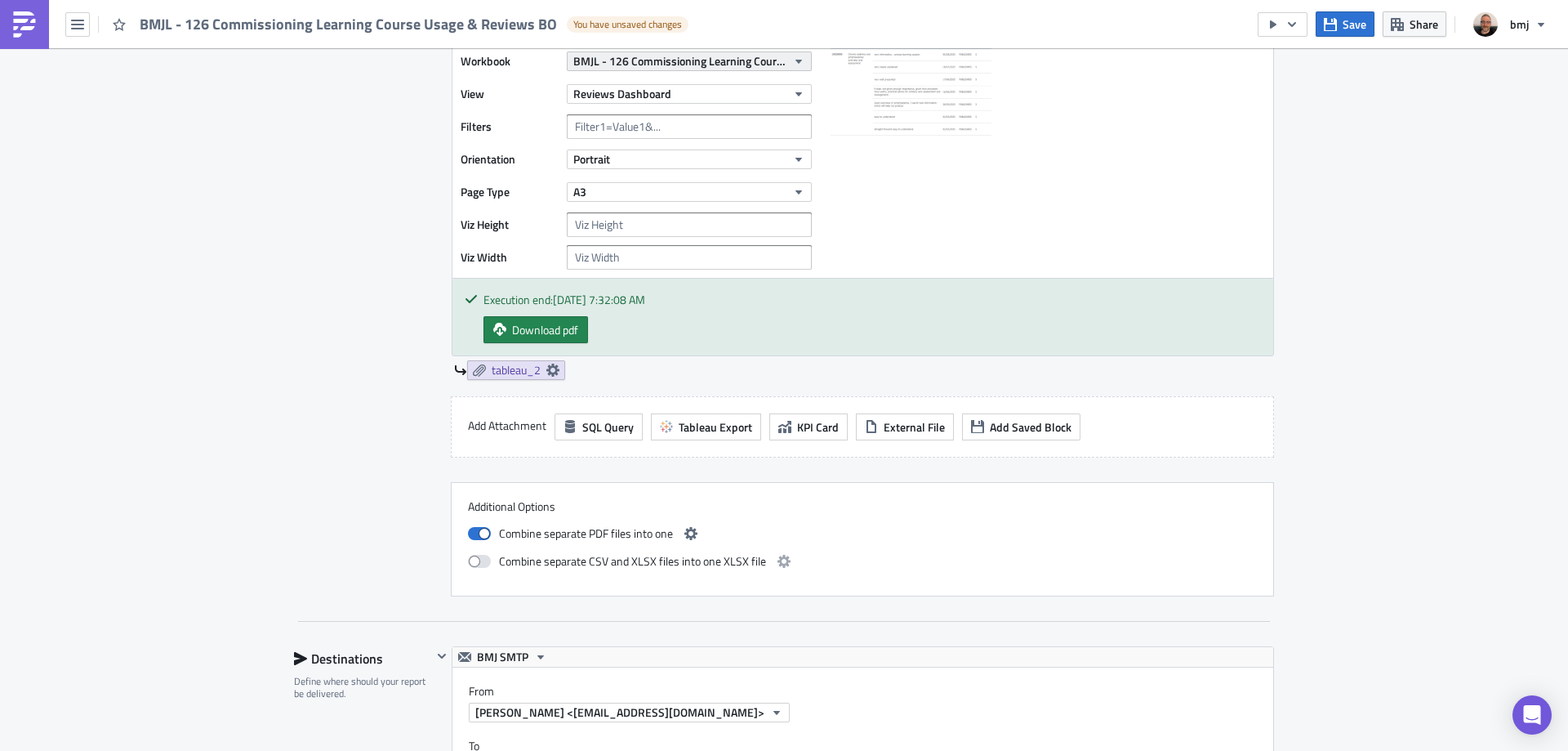
scroll to position [663, 0]
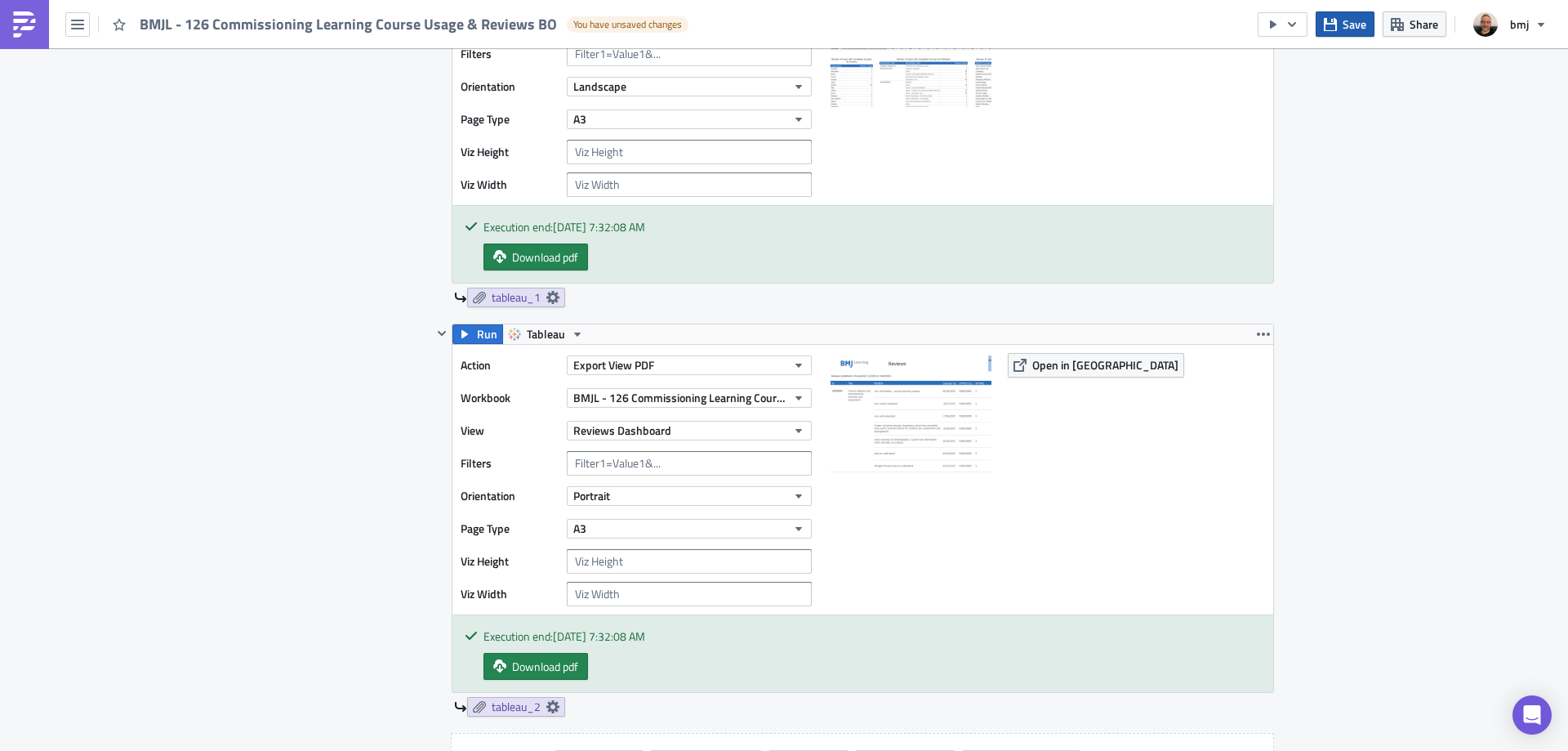
click at [1348, 22] on span "Save" at bounding box center [1354, 23] width 24 height 17
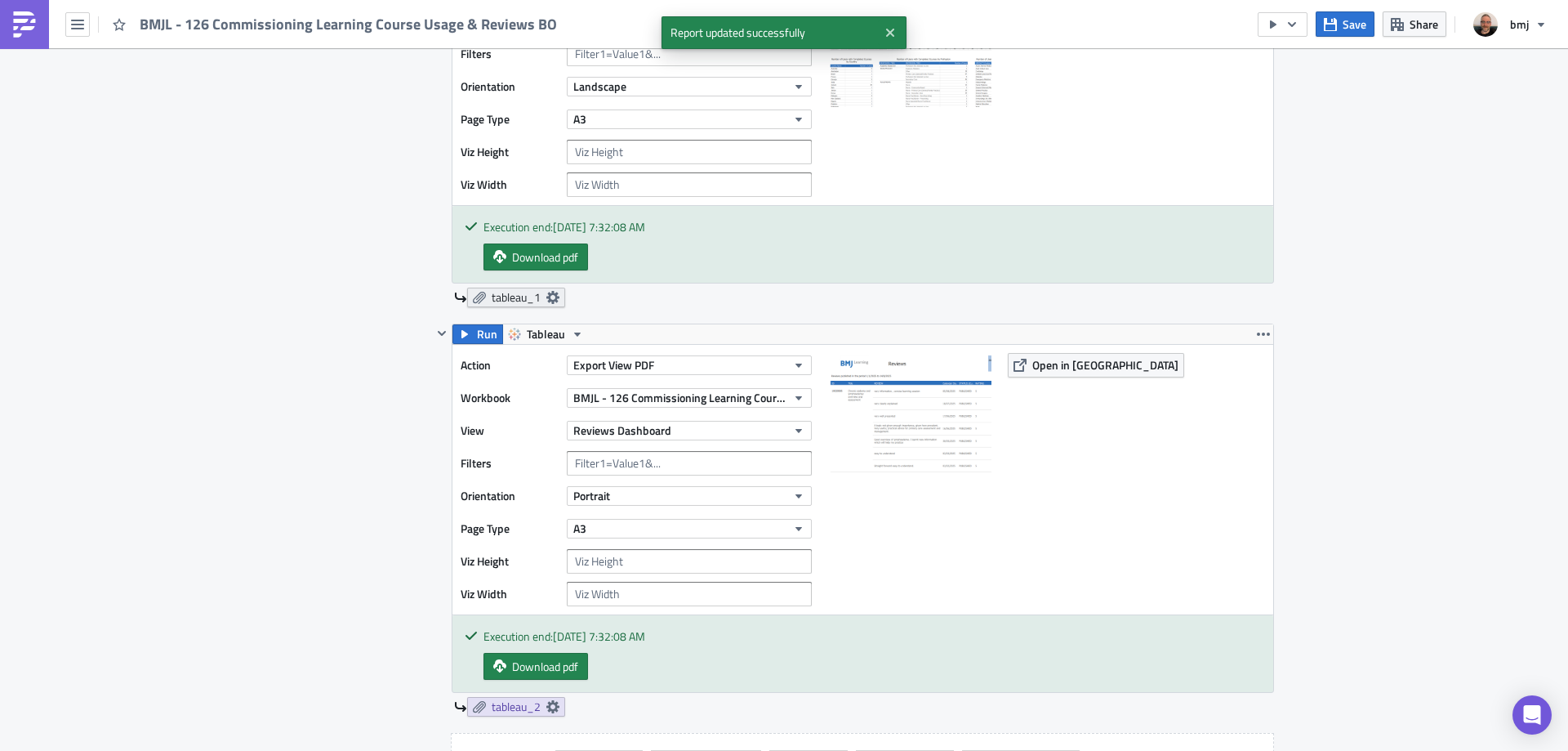
click at [539, 301] on link "tableau_1" at bounding box center [516, 297] width 98 height 20
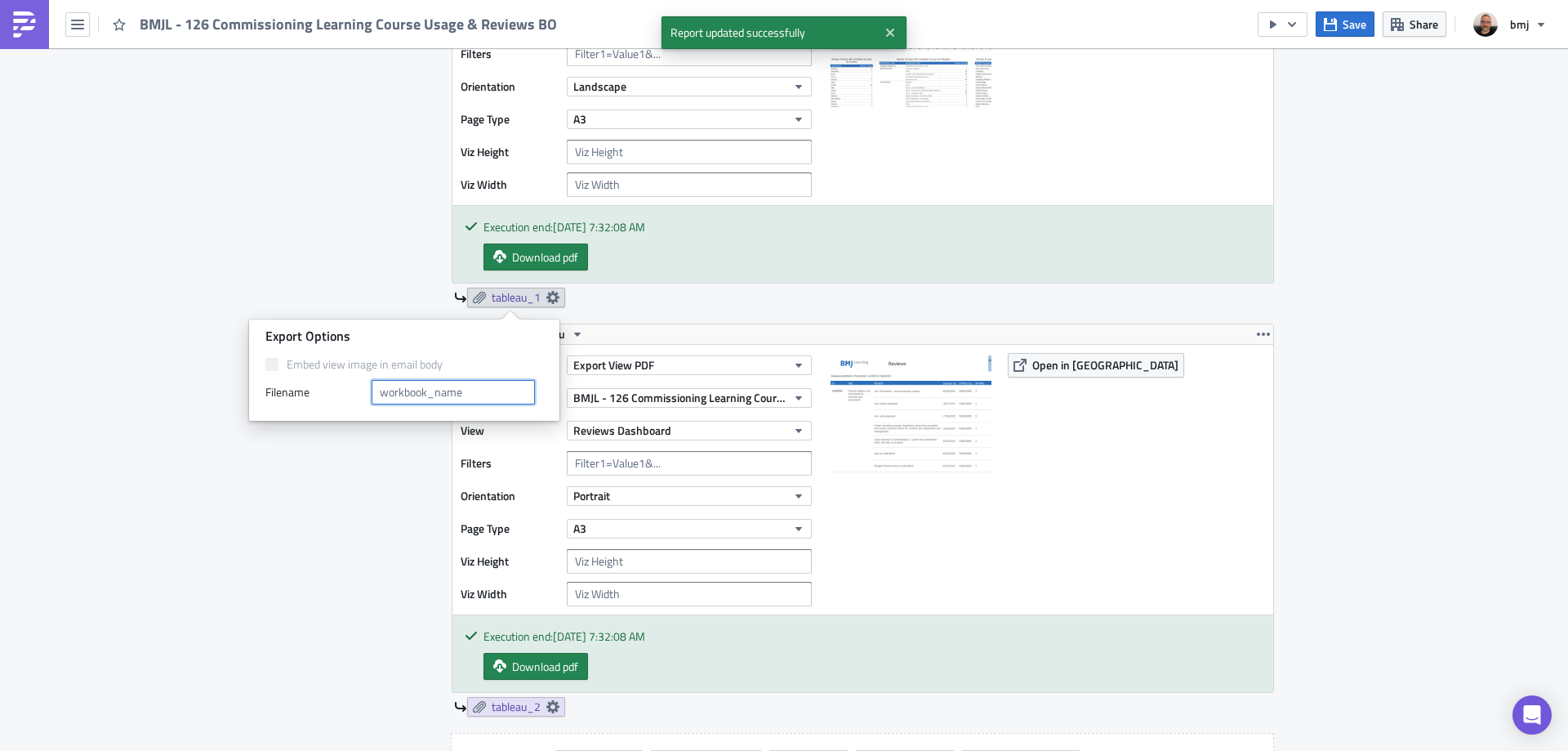
click at [493, 393] on input "text" at bounding box center [453, 392] width 163 height 25
type input "Summary"
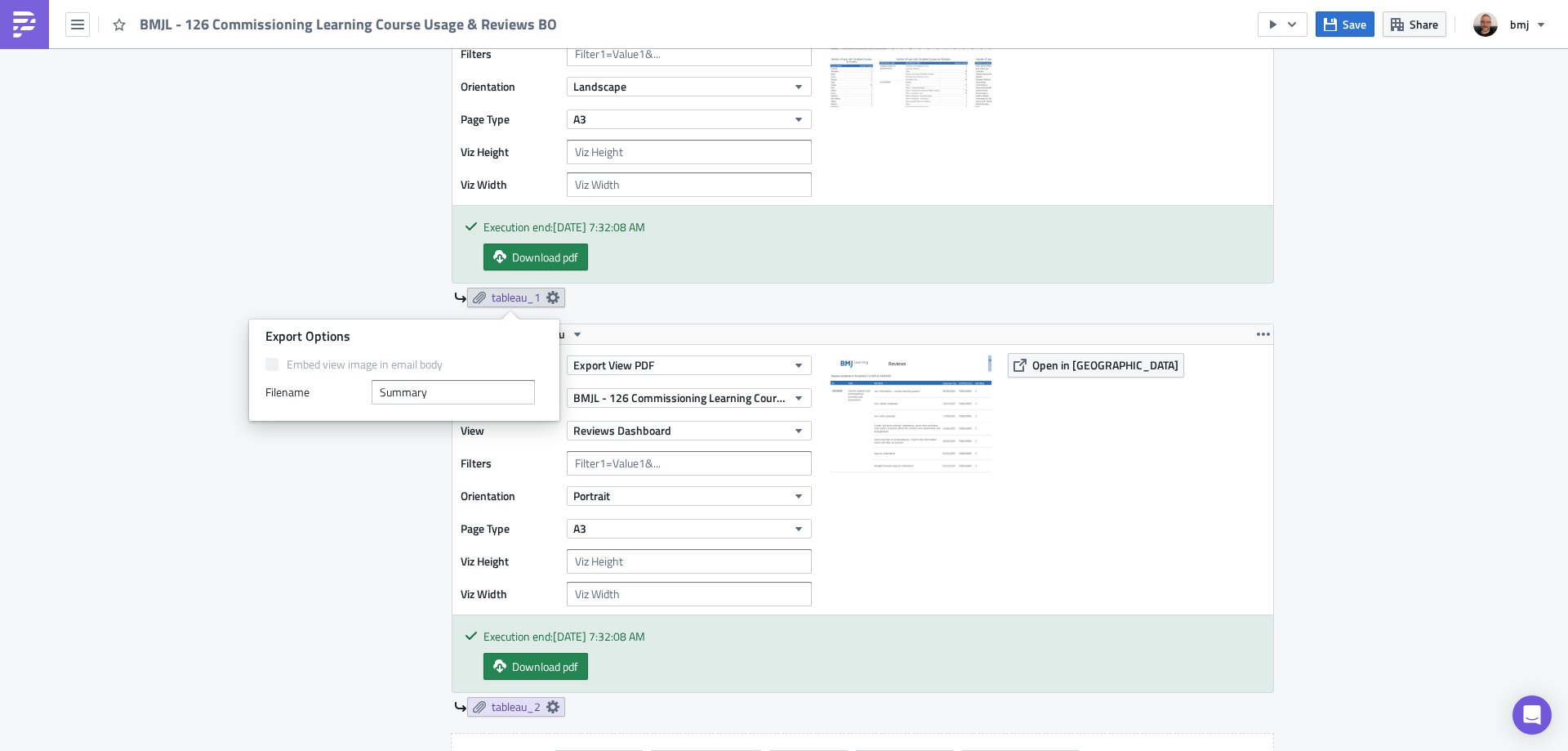
click at [345, 531] on div "Contents Select which data & attachment to include in your report." at bounding box center [363, 423] width 138 height 1019
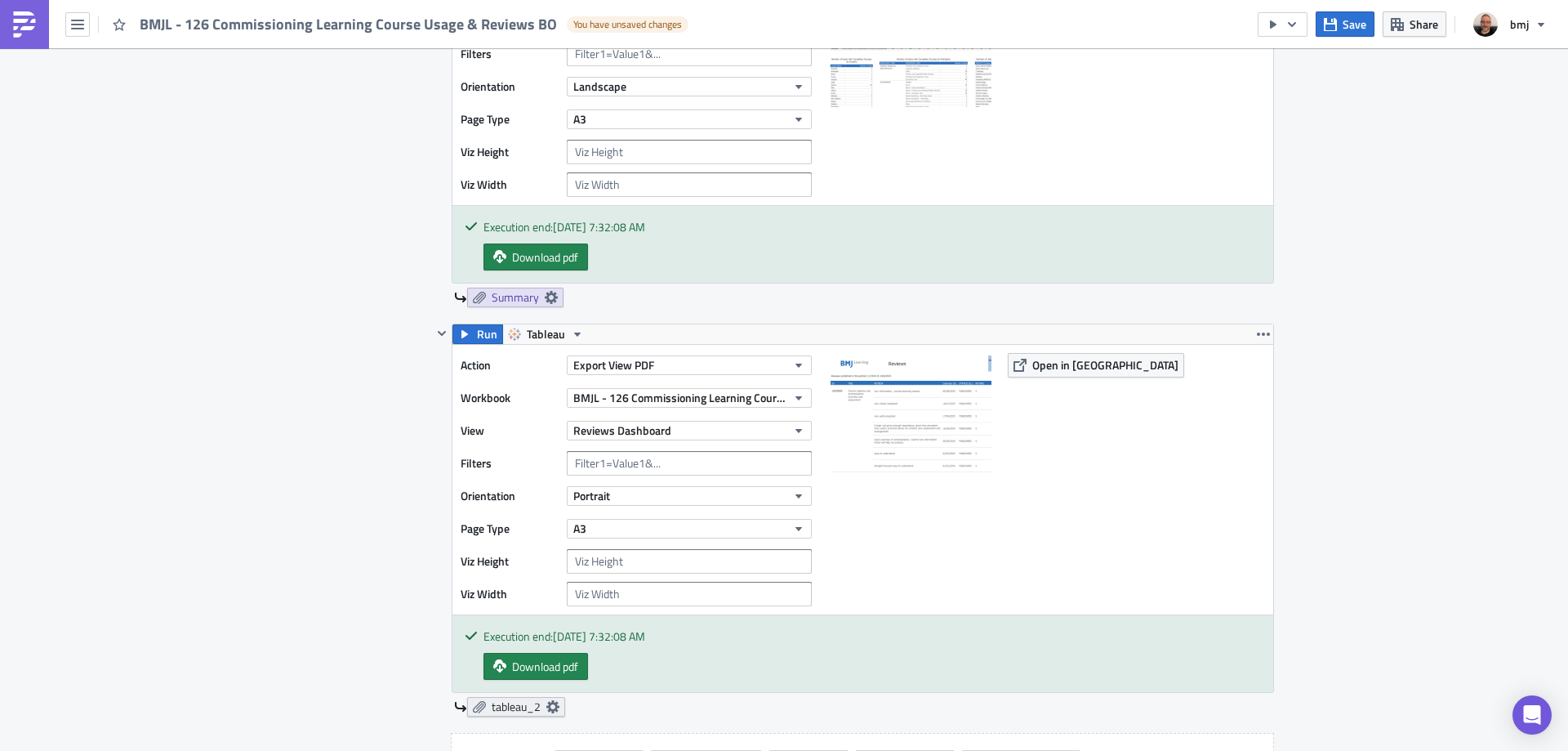
click at [548, 711] on icon at bounding box center [553, 707] width 13 height 13
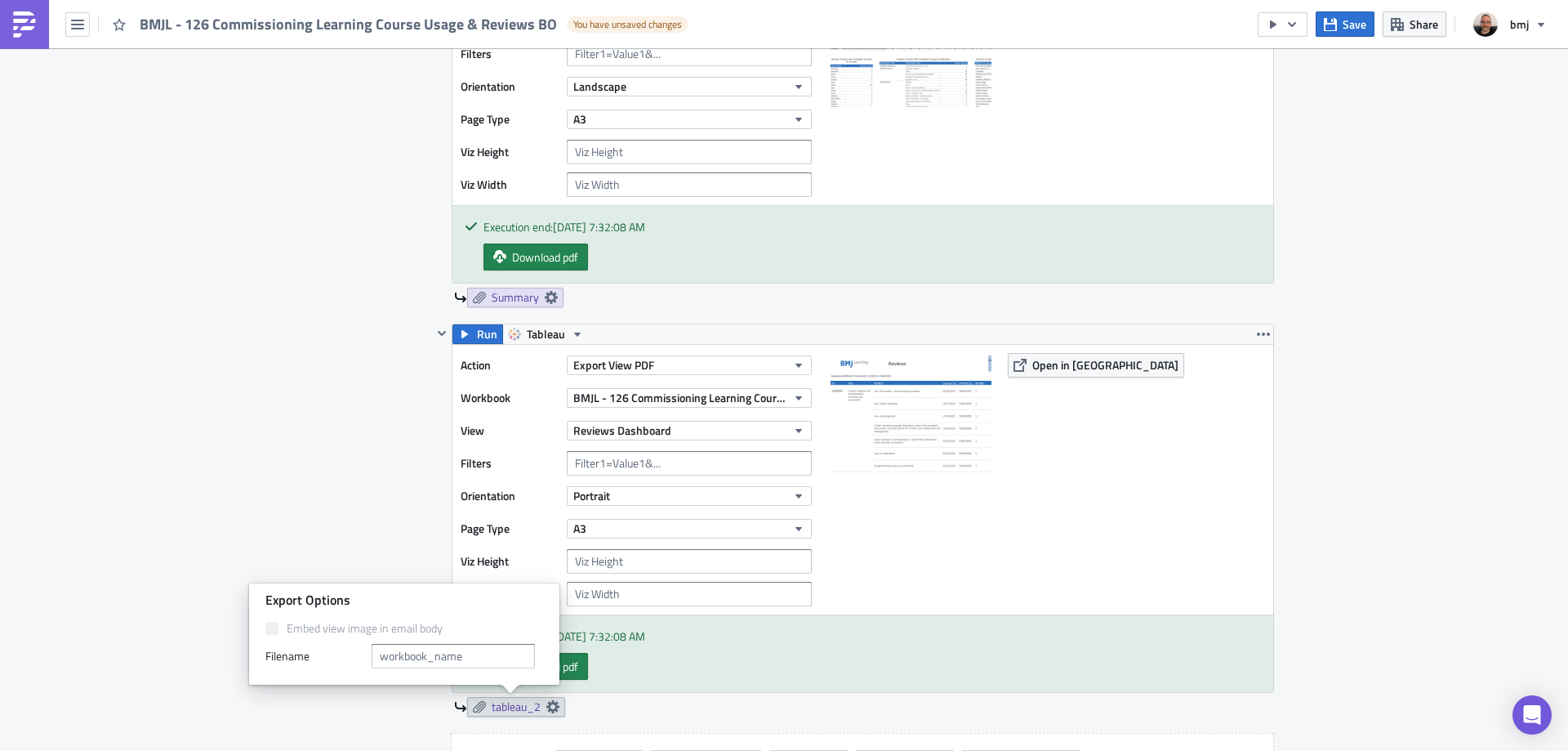
click at [466, 643] on div "Embed view image in email body Filenam﻿e" at bounding box center [404, 644] width 278 height 47
click at [475, 652] on input "text" at bounding box center [453, 656] width 163 height 25
type input "Reviews"
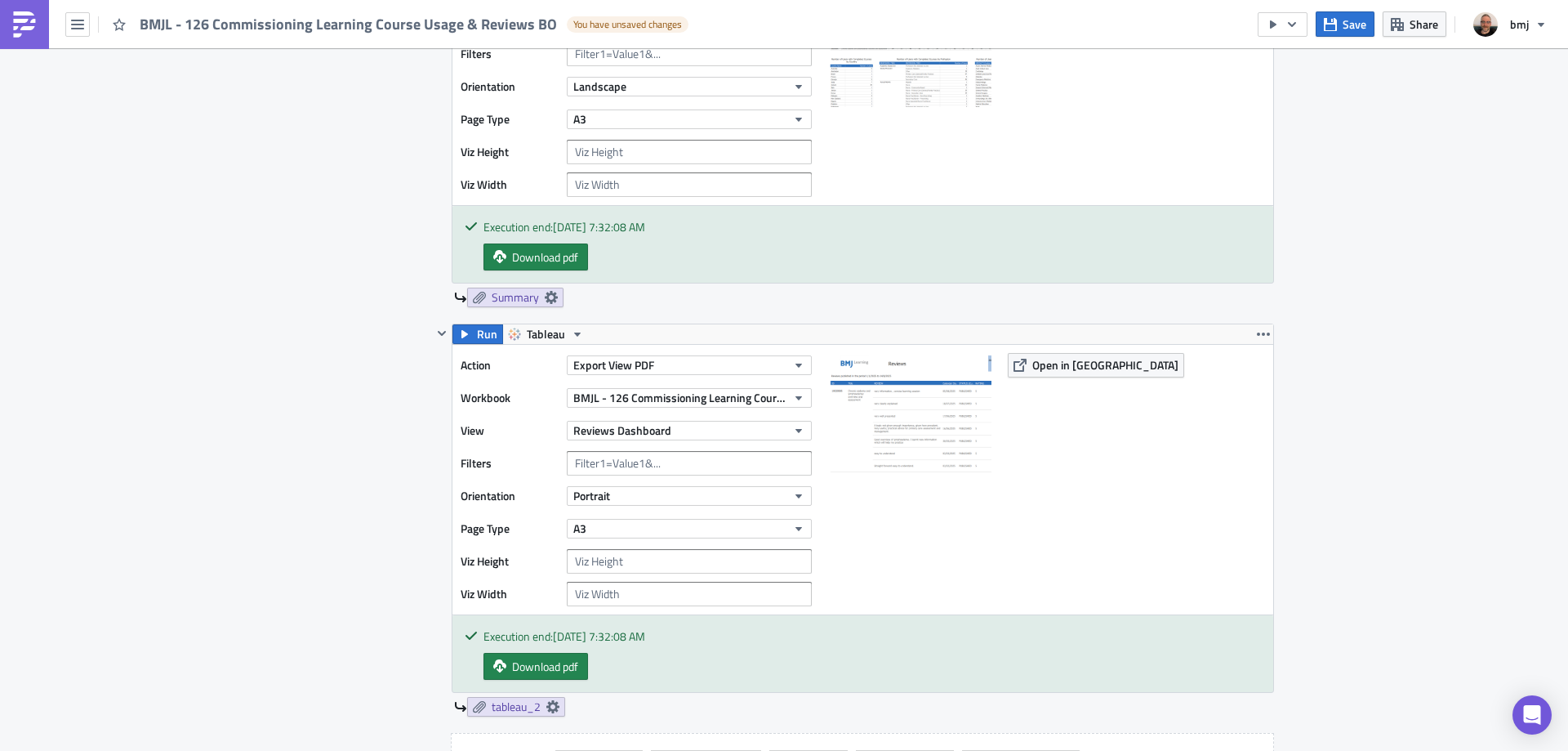
click at [384, 505] on div "Contents Select which data & attachment to include in your report." at bounding box center [363, 423] width 138 height 1019
click at [1336, 29] on icon "button" at bounding box center [1330, 24] width 13 height 13
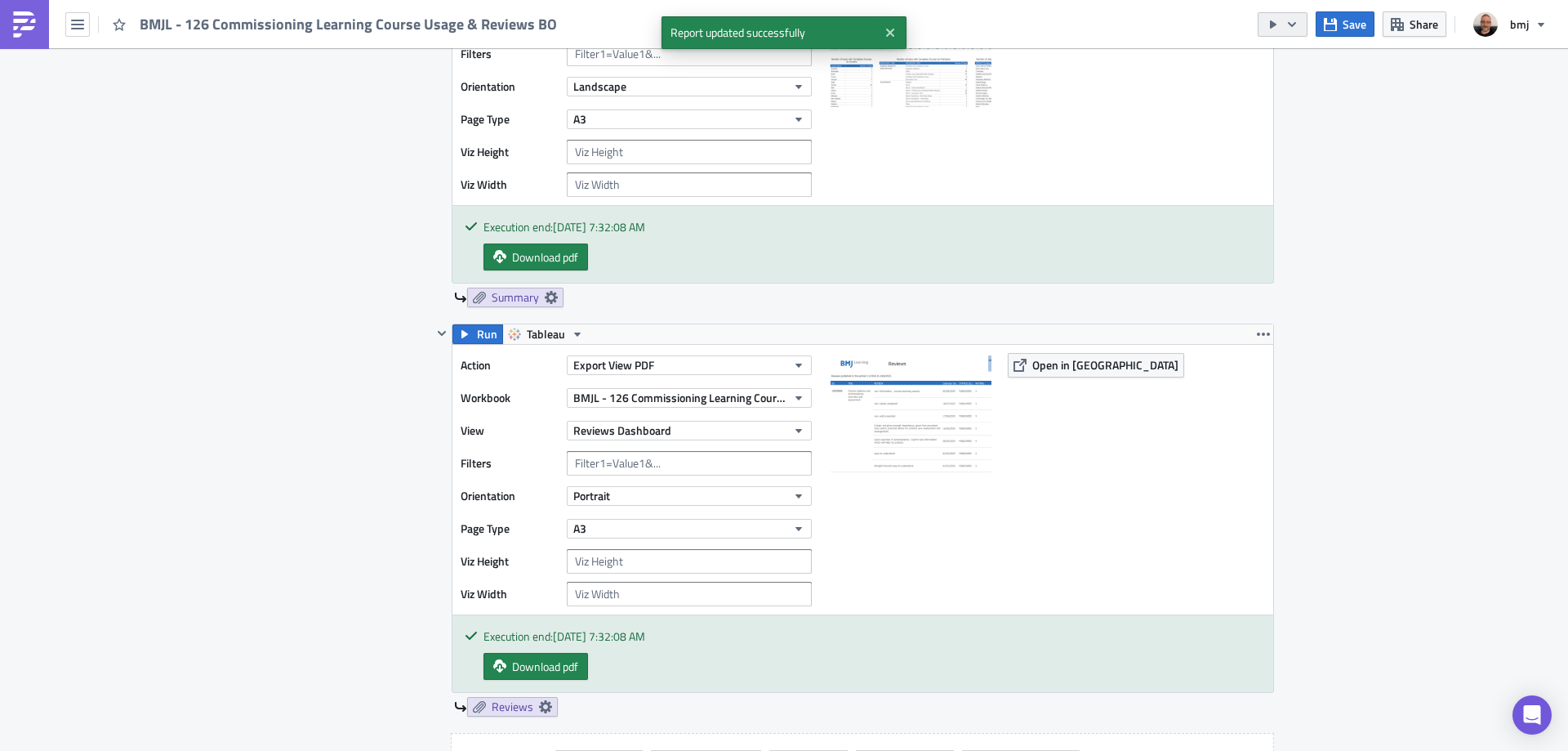
click at [1295, 28] on icon "button" at bounding box center [1291, 24] width 13 height 13
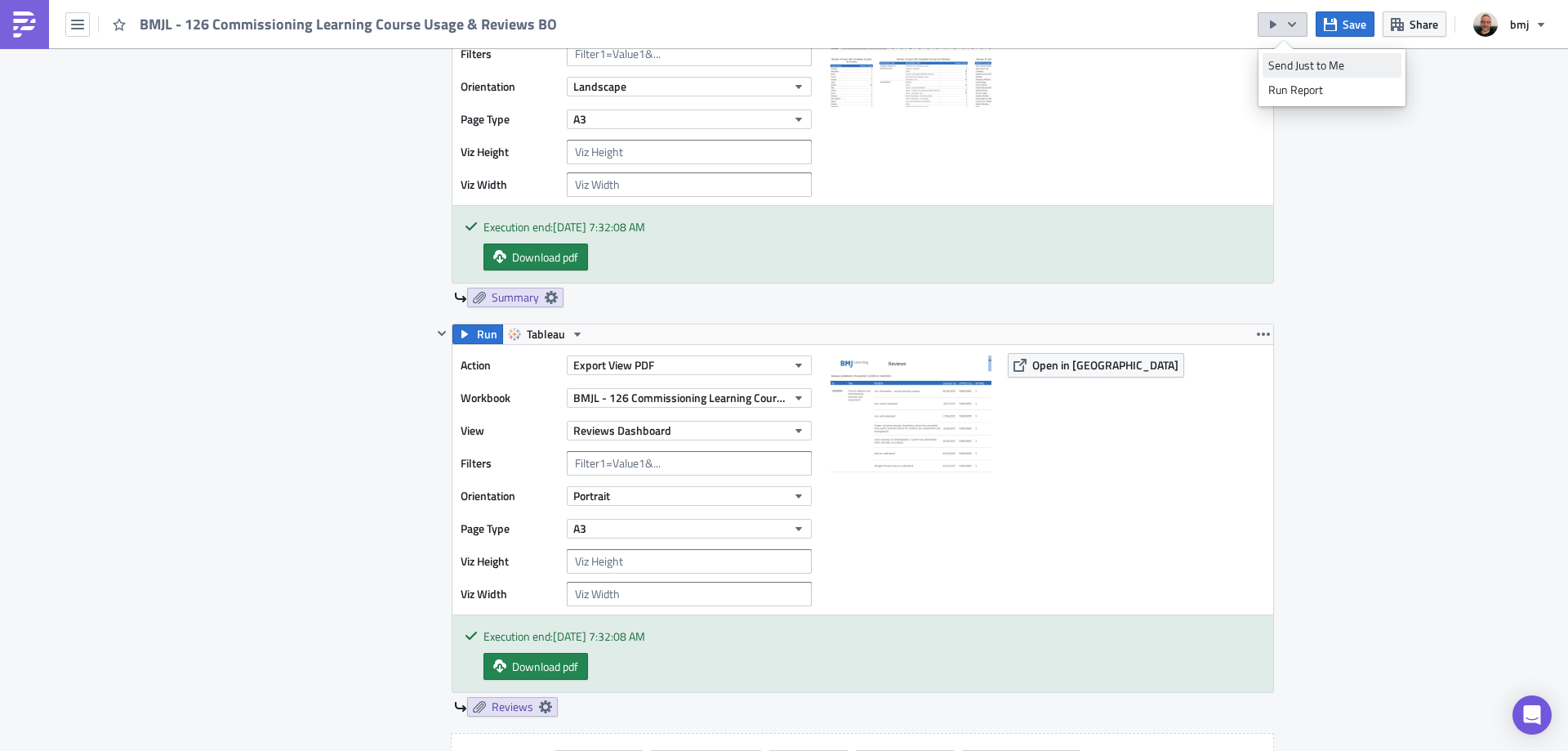
click at [1314, 63] on div "Send Just to Me" at bounding box center [1332, 65] width 128 height 16
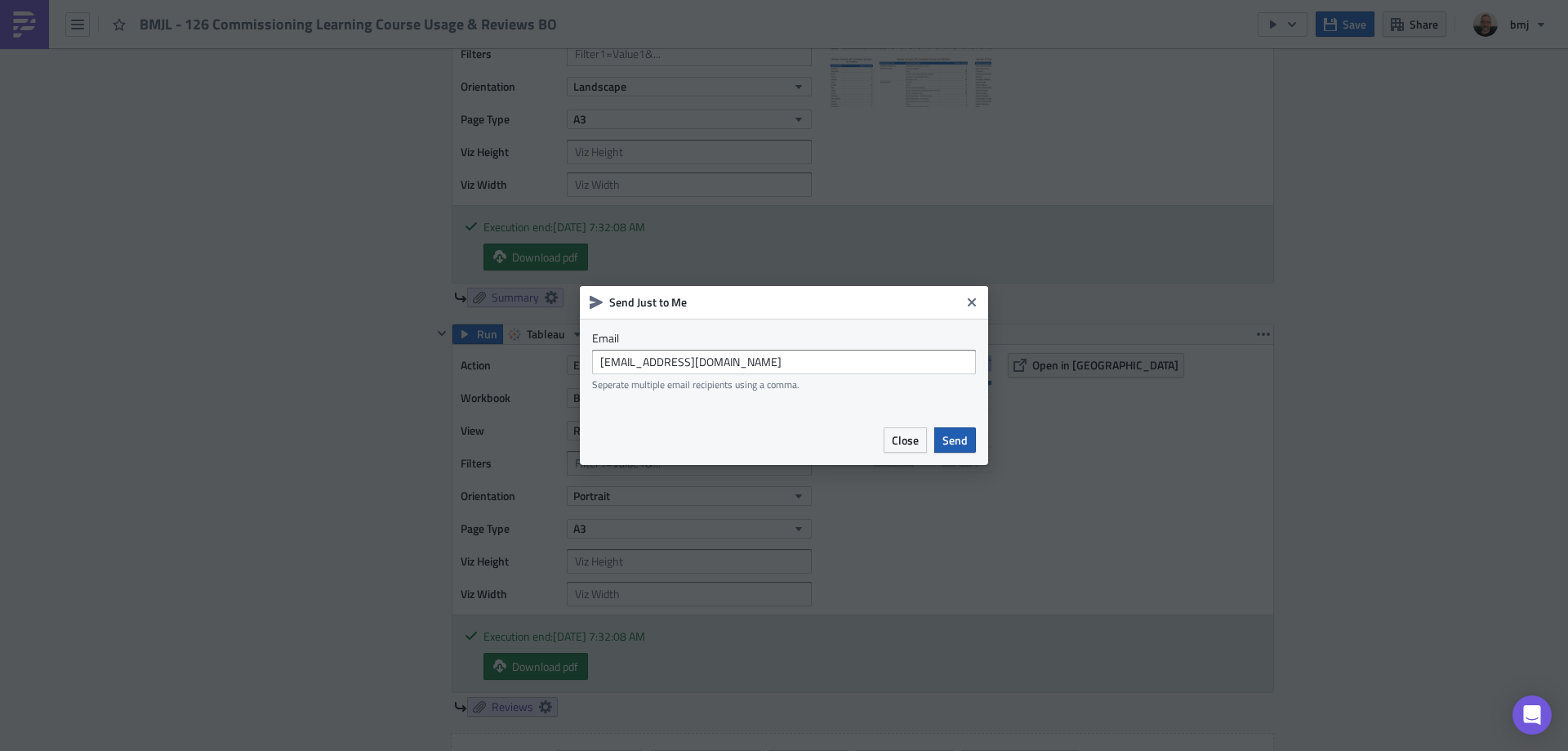
click at [967, 446] on span "Send" at bounding box center [955, 439] width 26 height 17
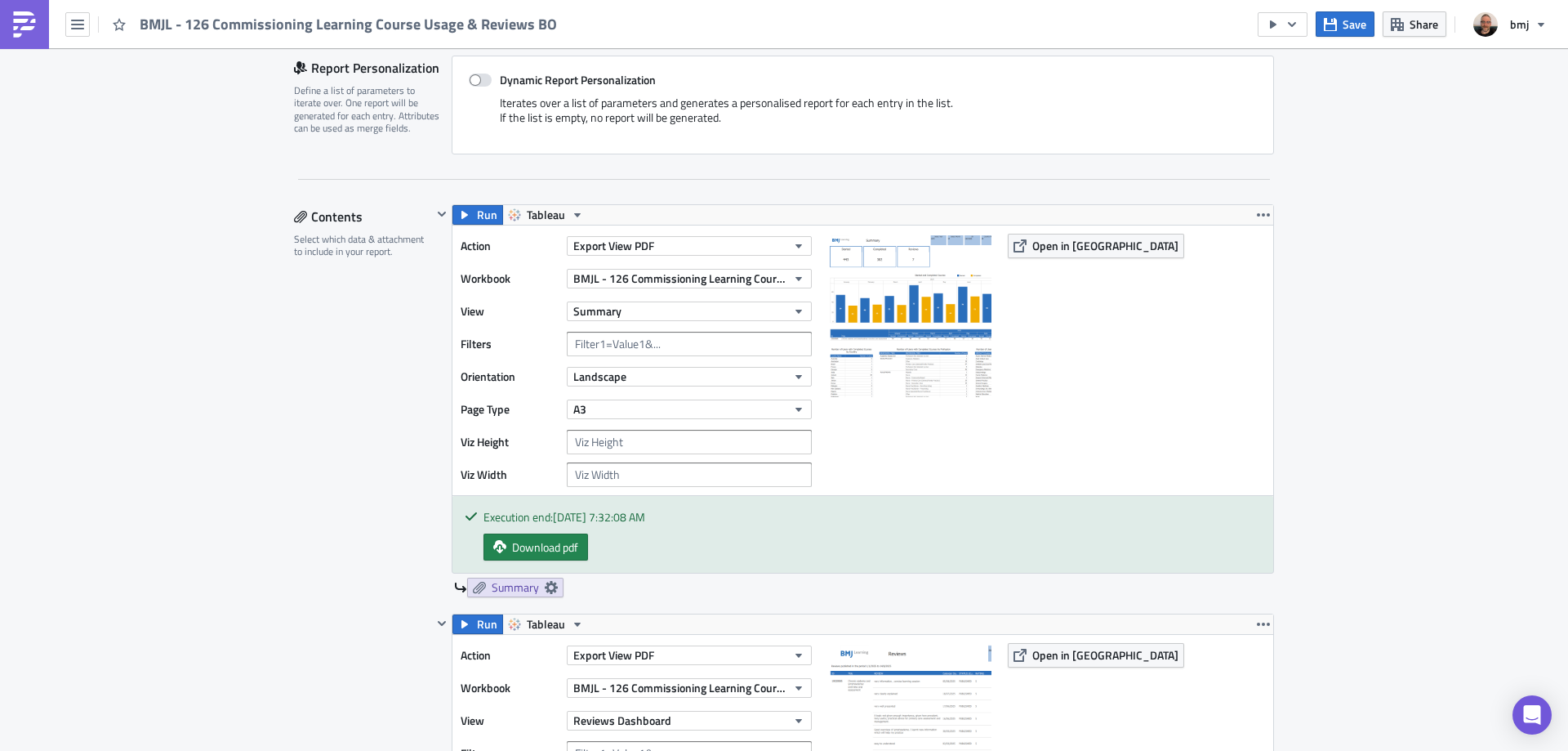
scroll to position [490, 0]
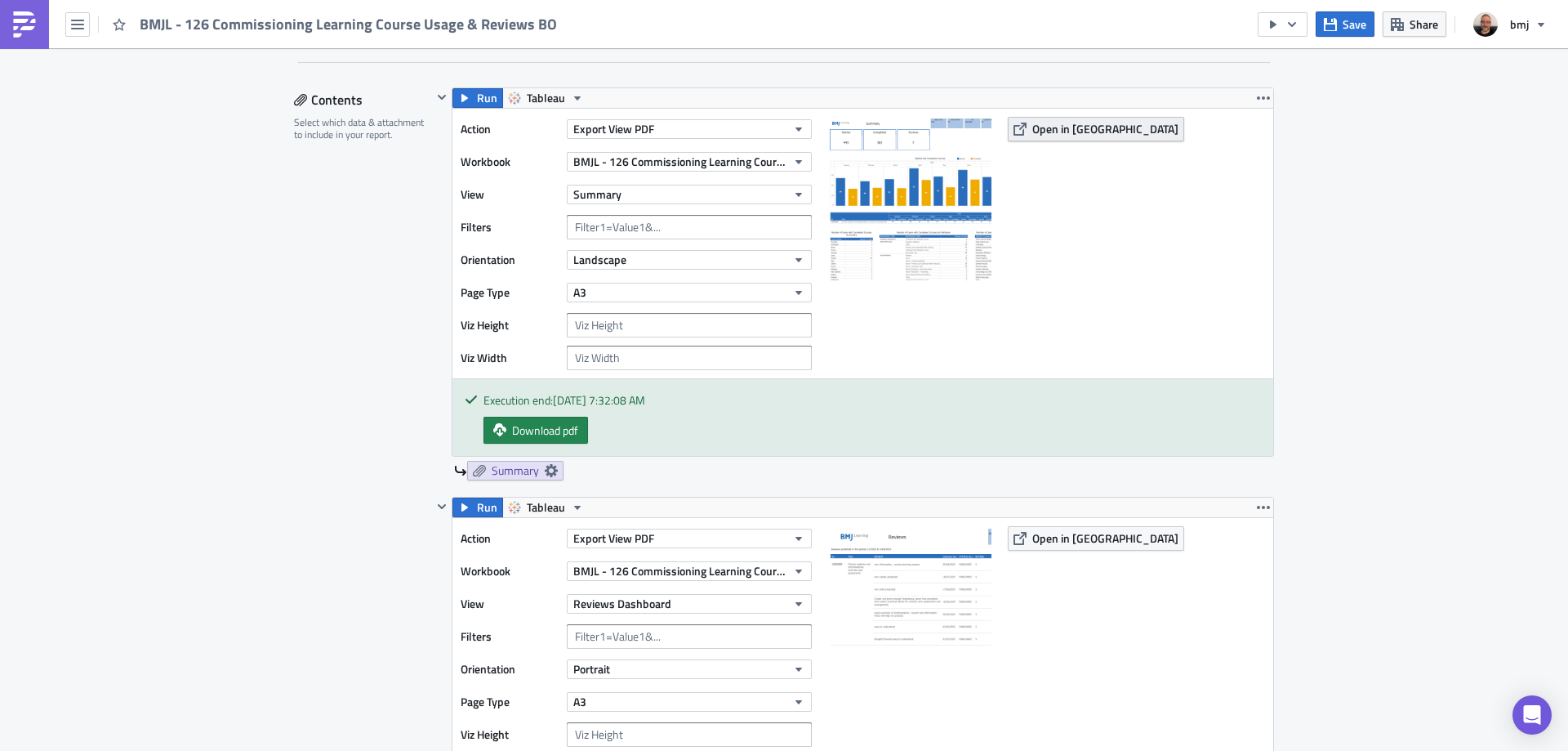
click at [1052, 123] on span "Open in [GEOGRAPHIC_DATA]" at bounding box center [1105, 128] width 146 height 17
click at [1347, 32] on span "Save" at bounding box center [1354, 23] width 24 height 17
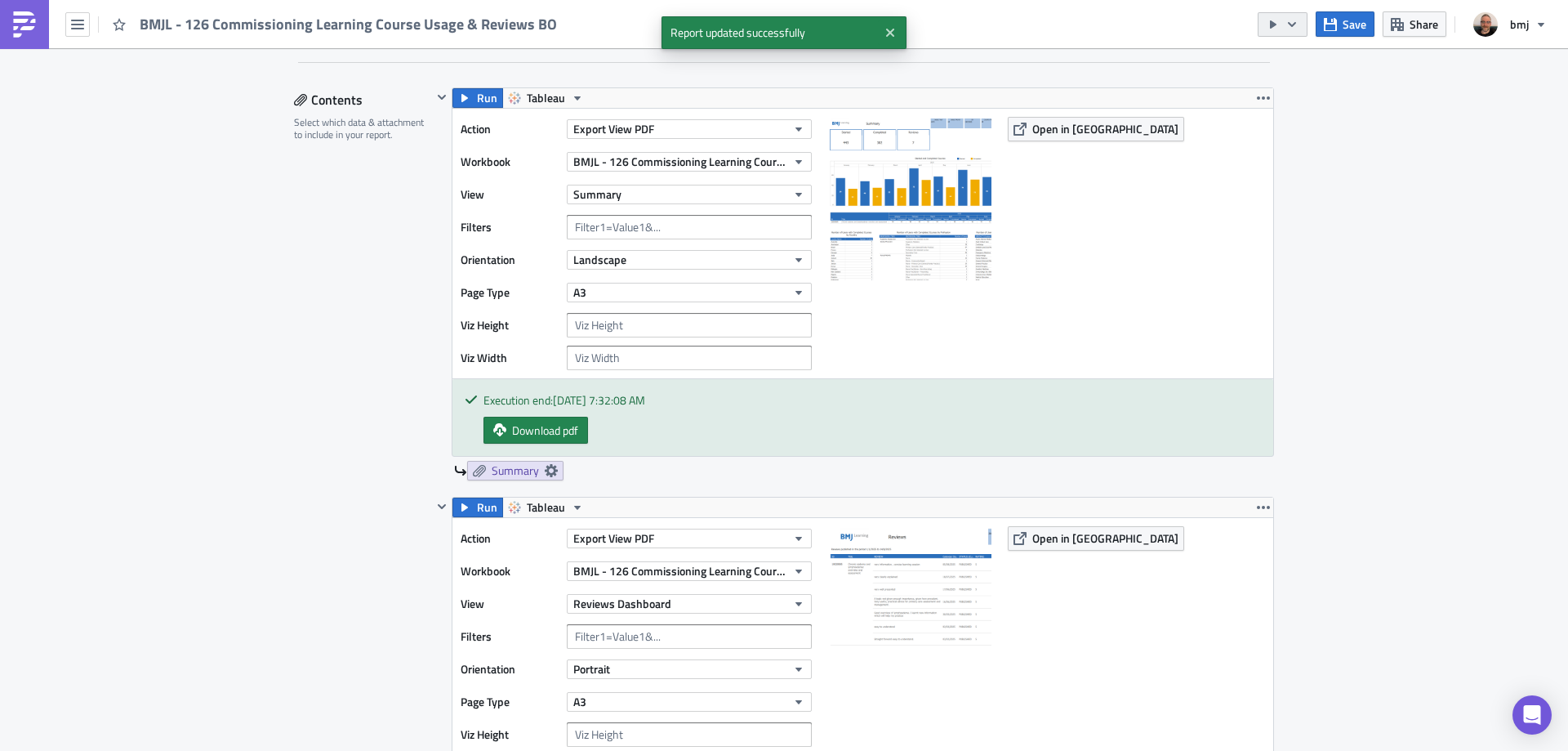
click at [1294, 27] on icon "button" at bounding box center [1291, 24] width 13 height 13
click at [1313, 68] on div "Send Just to Me" at bounding box center [1332, 65] width 128 height 16
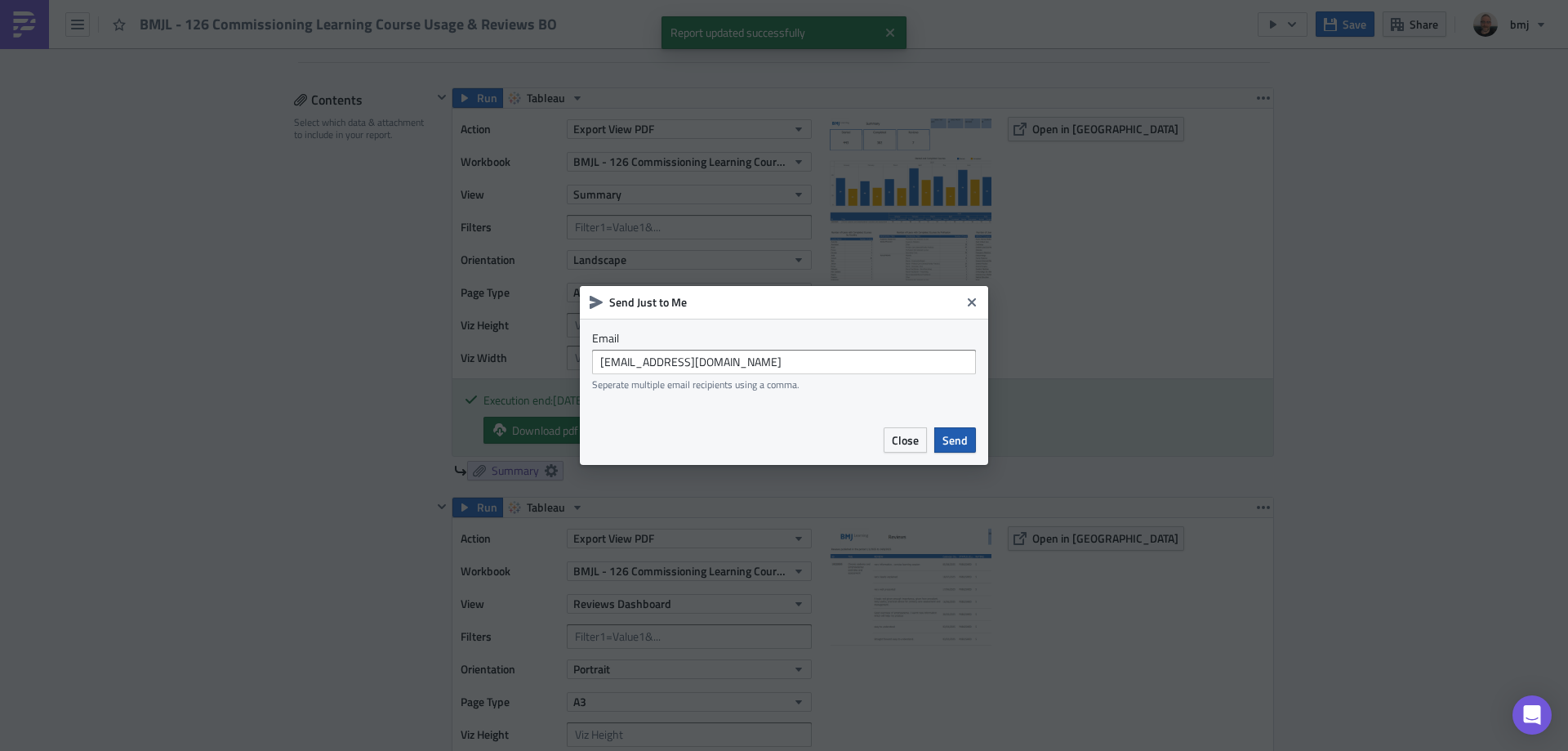
click at [950, 441] on span "Send" at bounding box center [955, 439] width 26 height 17
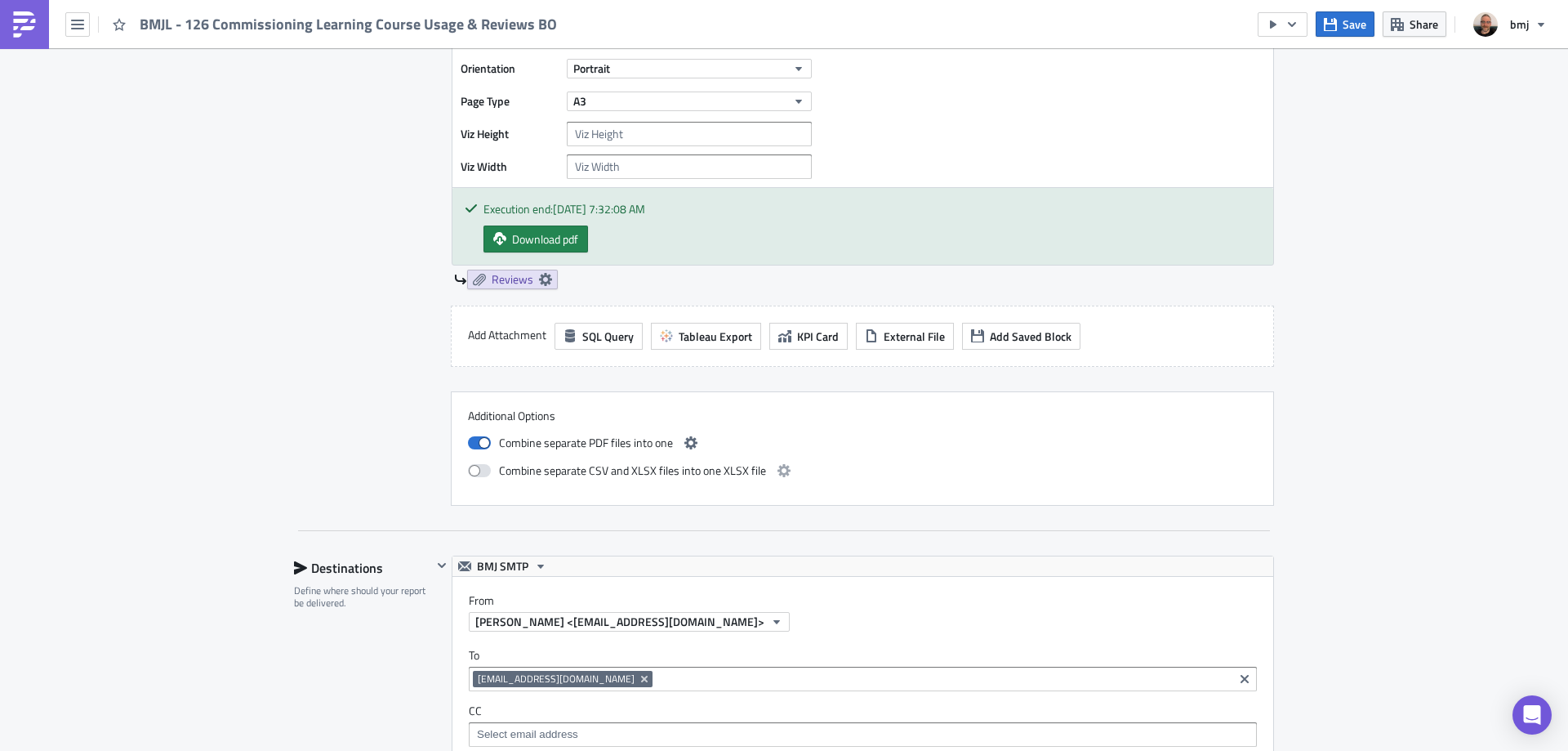
scroll to position [1915, 0]
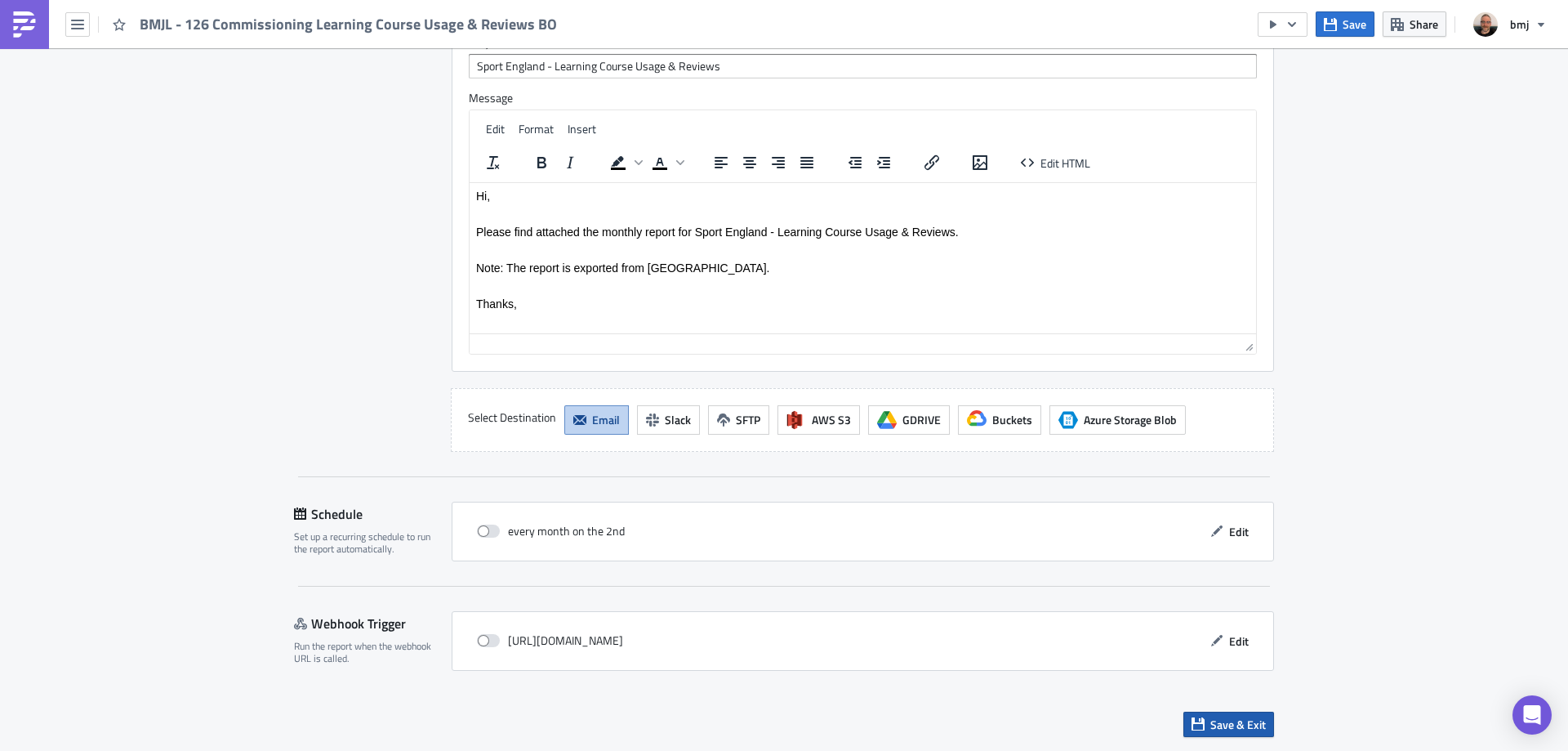
click at [1232, 725] on span "Save & Exit" at bounding box center [1238, 723] width 56 height 17
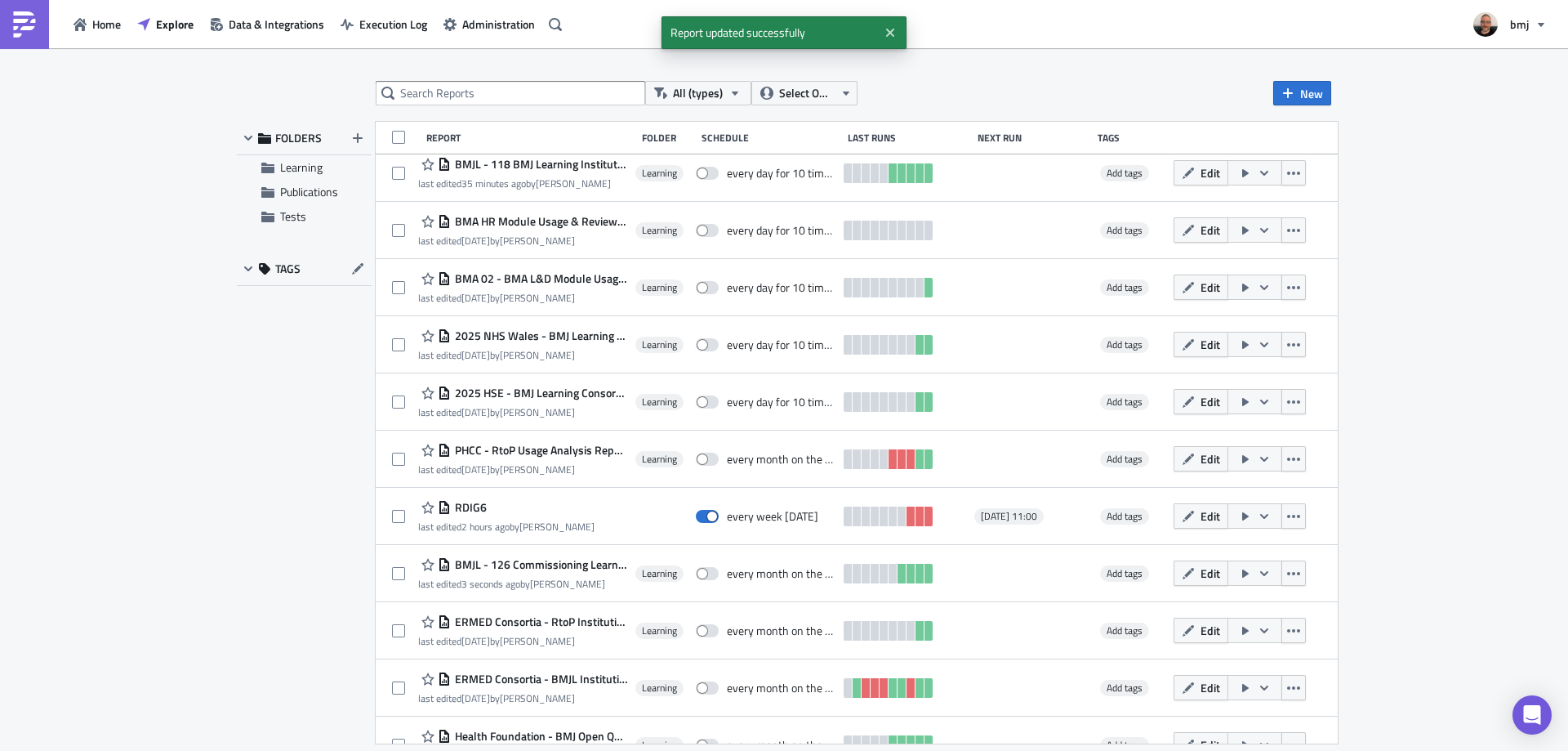
scroll to position [245, 0]
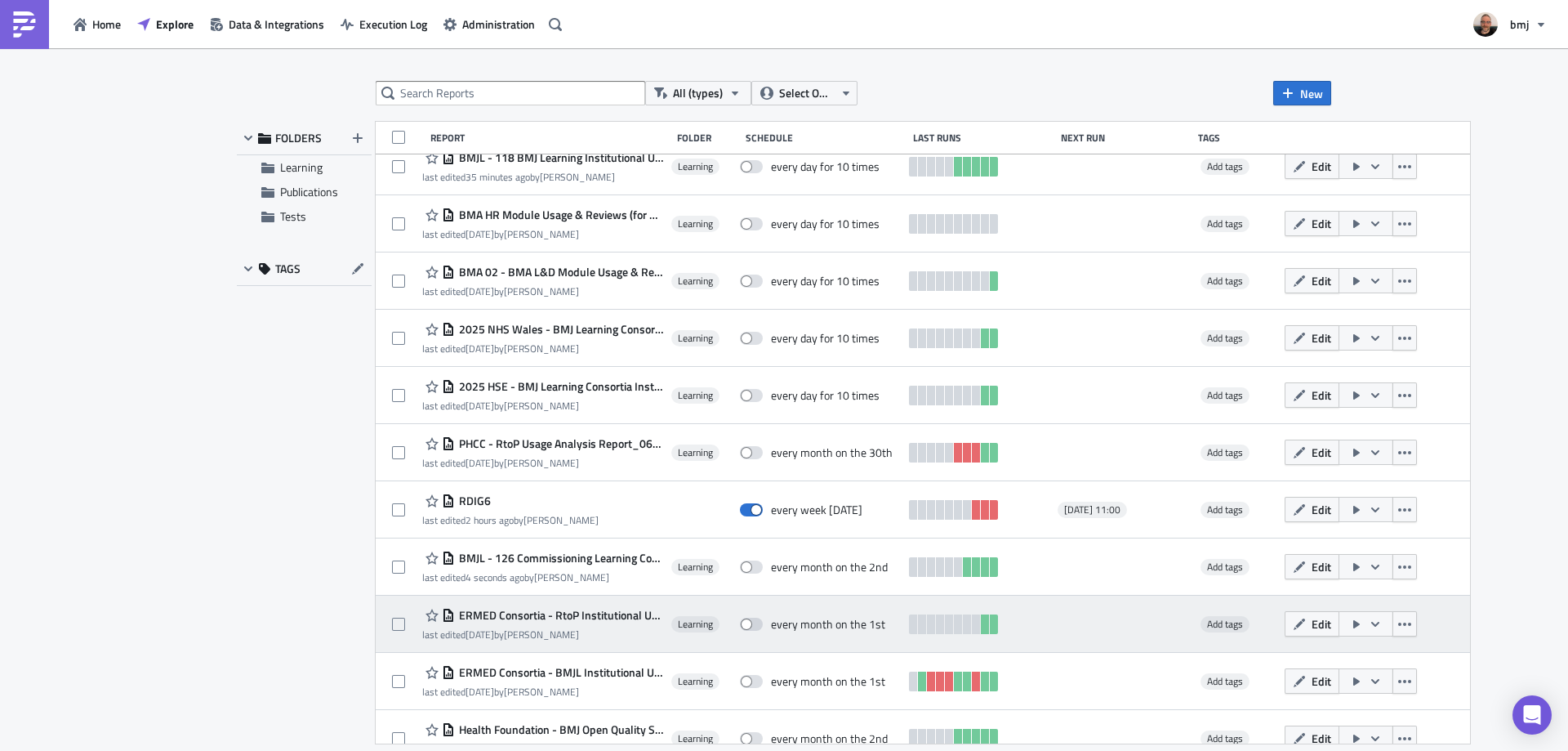
click at [599, 617] on span "ERMED Consortia - RtoP Institutional Usage Report - Monthly" at bounding box center [559, 615] width 209 height 15
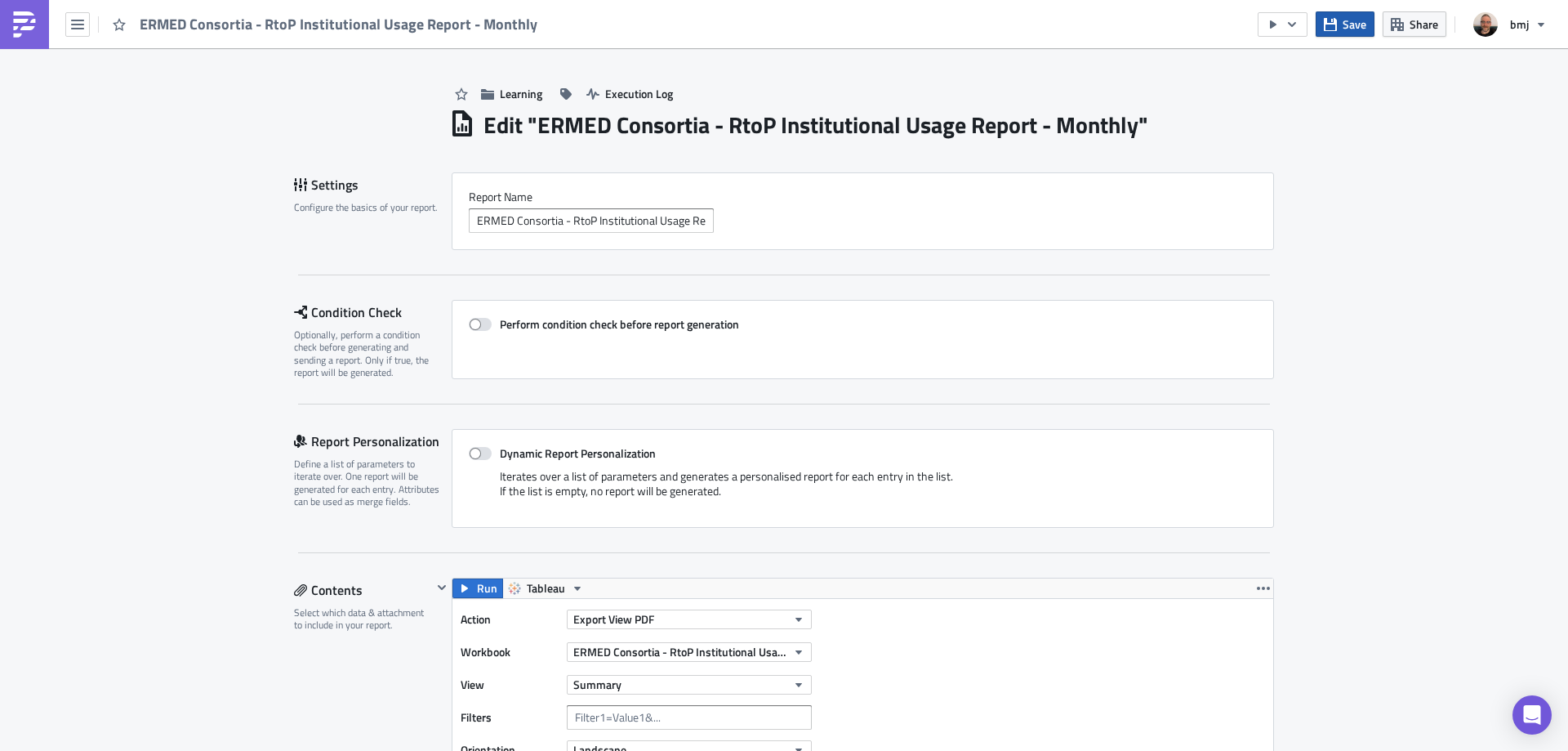
click at [1350, 27] on span "Save" at bounding box center [1354, 23] width 24 height 17
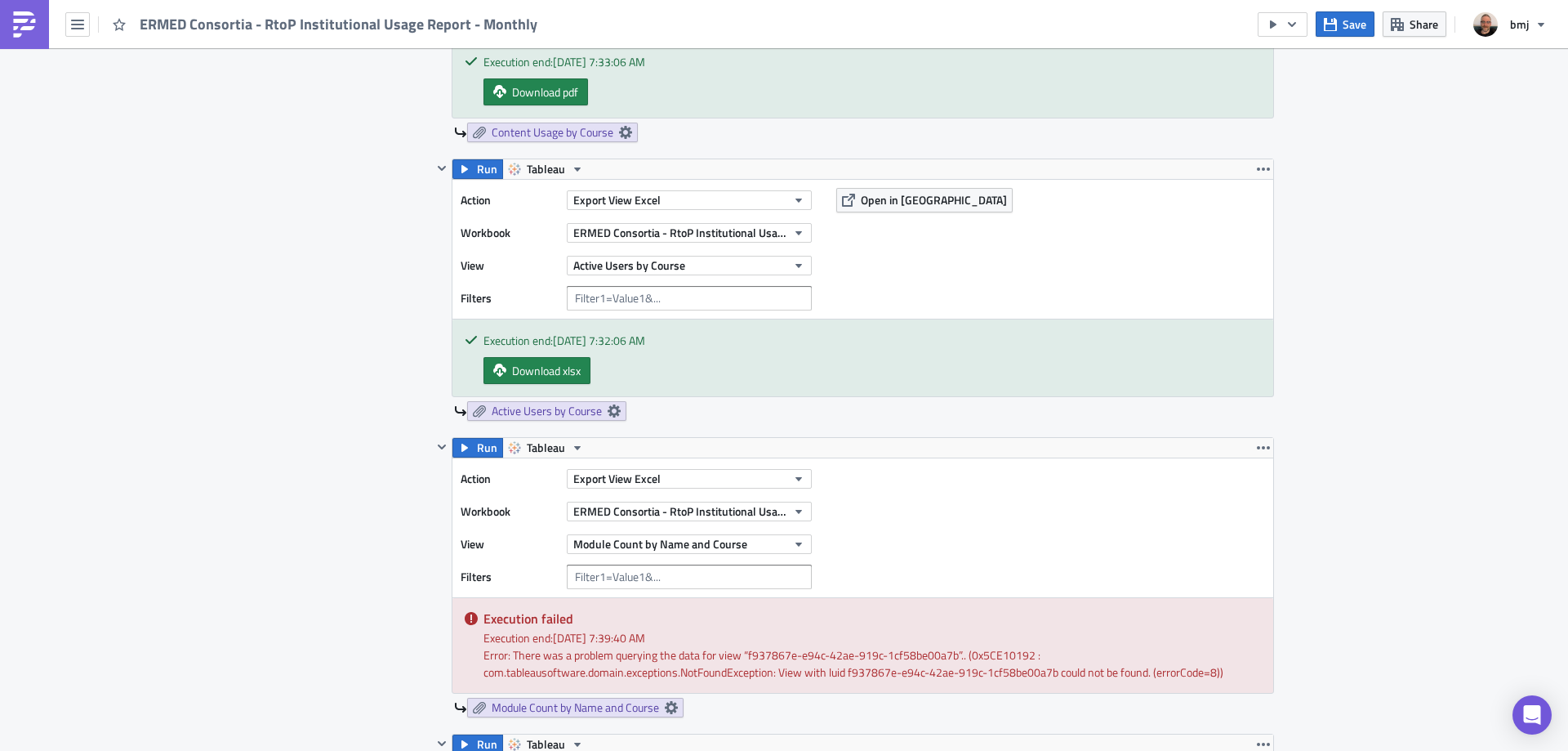
scroll to position [1798, 0]
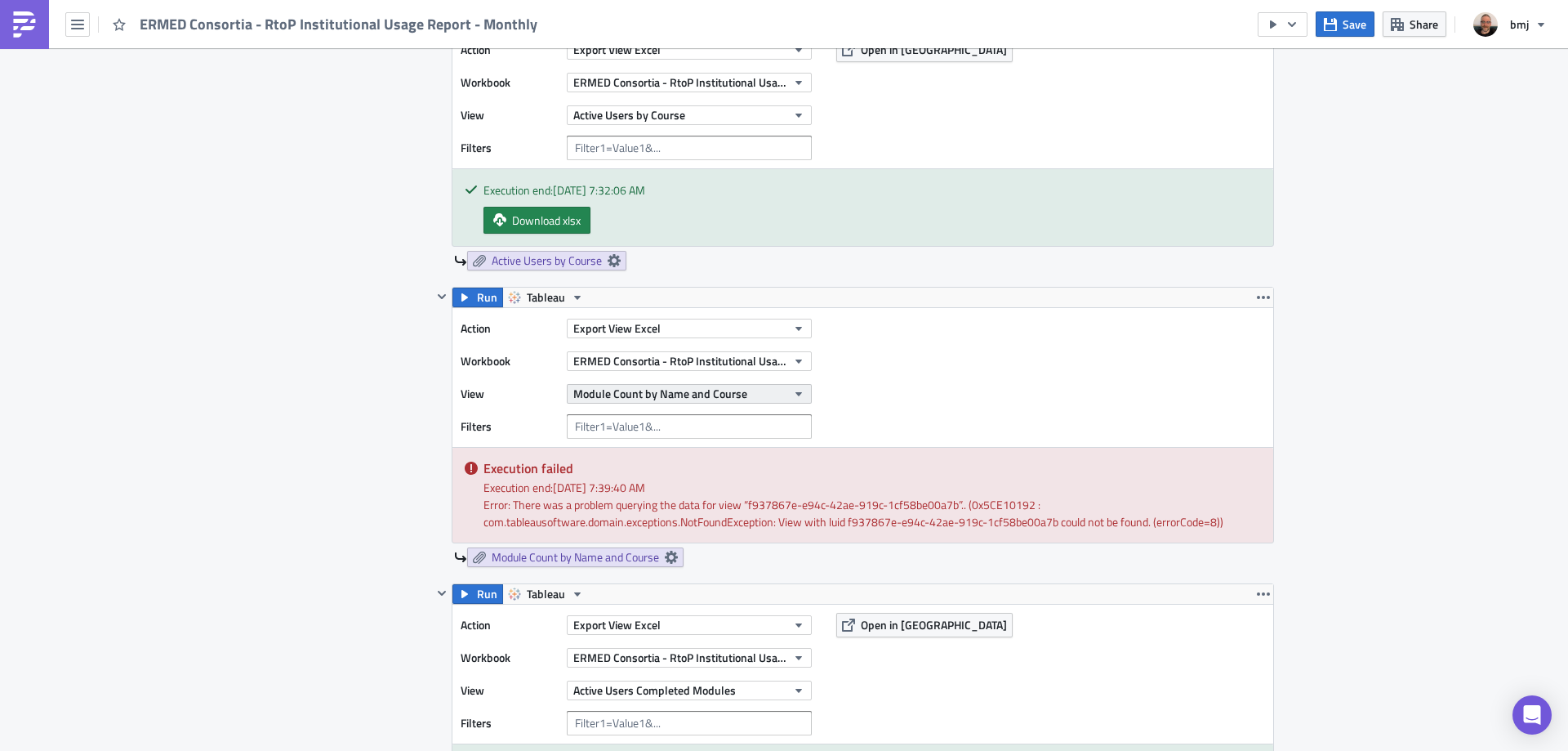
click at [730, 384] on span "Module Count by Name and Course" at bounding box center [660, 392] width 174 height 17
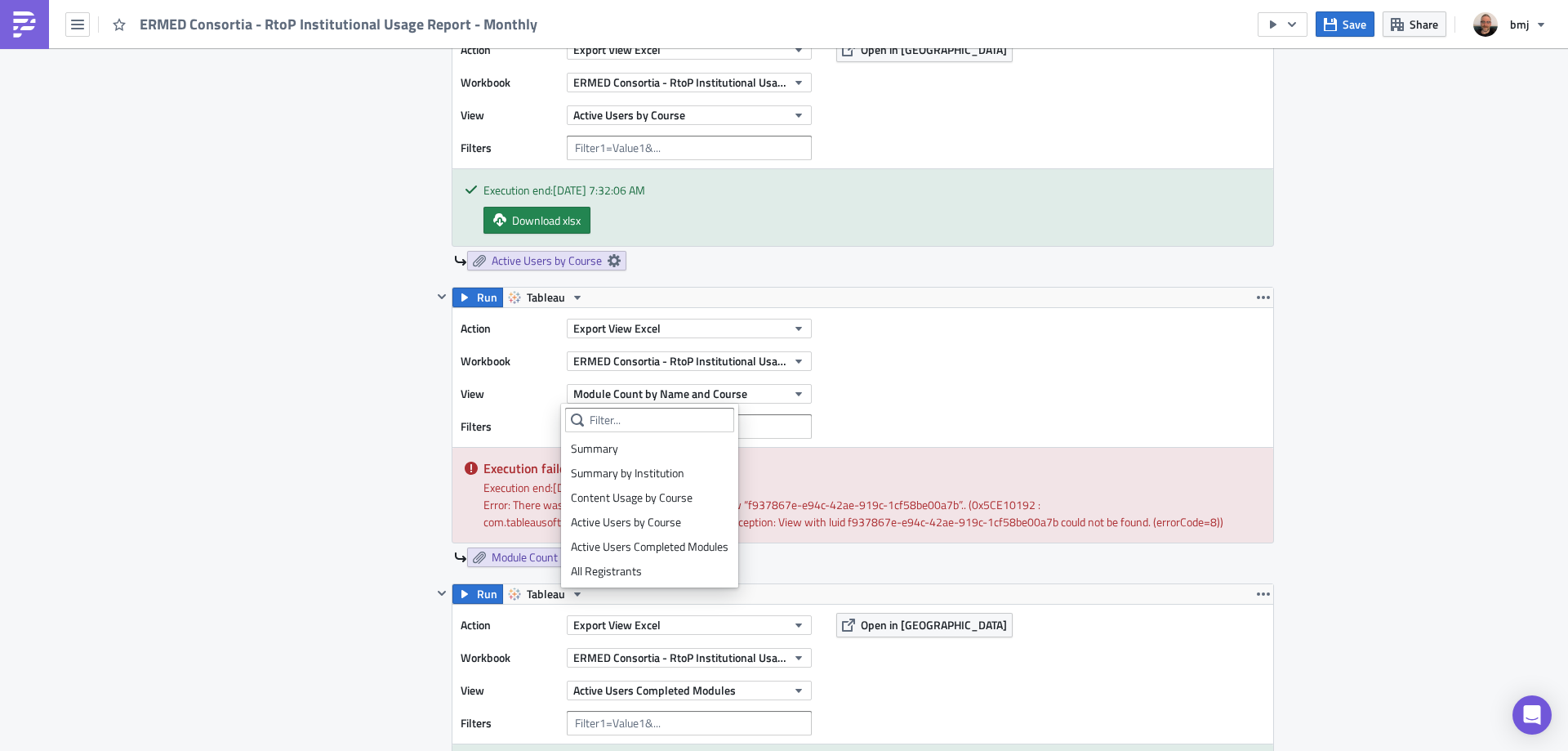
click at [326, 396] on div "Contents Select which data & attachment to include in your report." at bounding box center [363, 60] width 138 height 2560
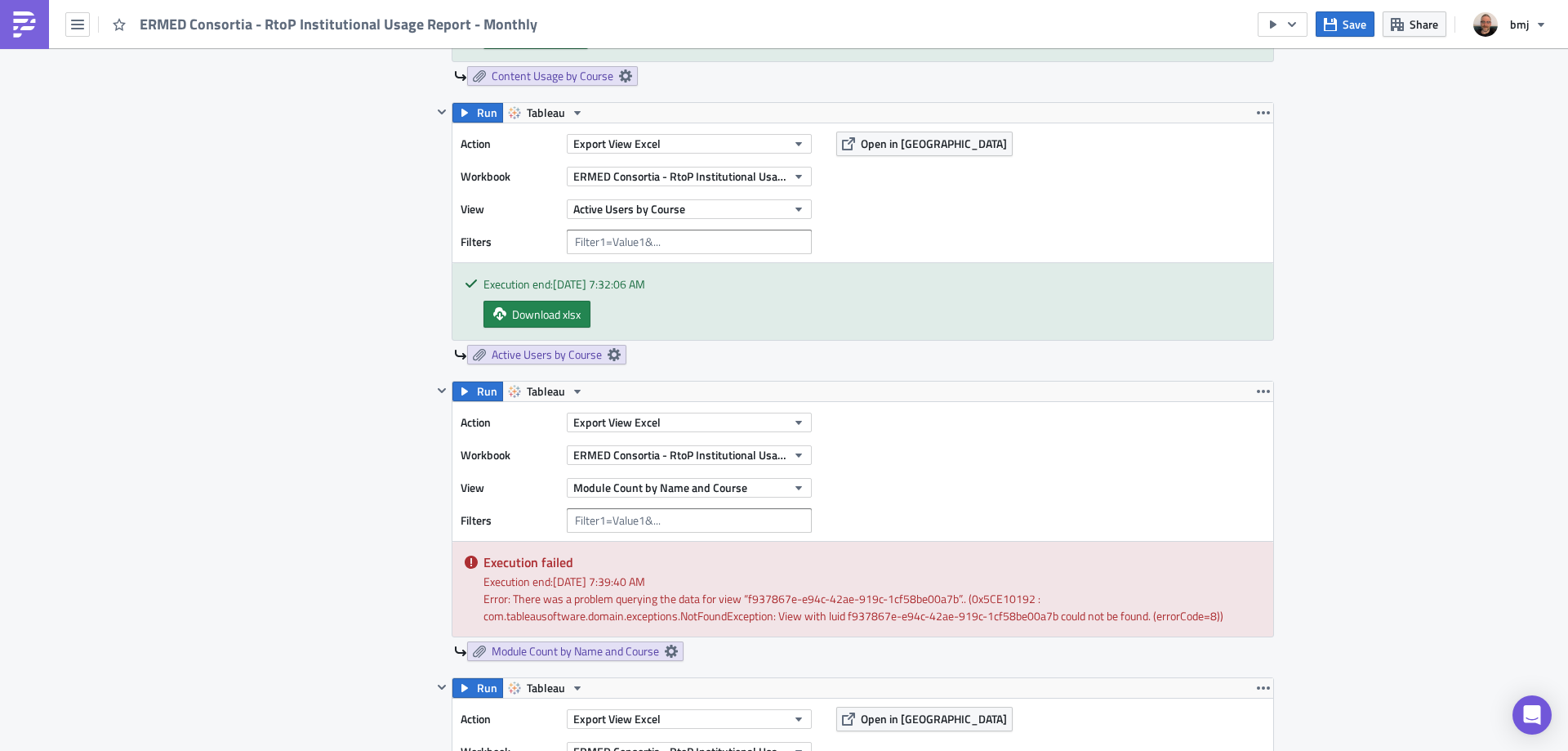
scroll to position [1552, 0]
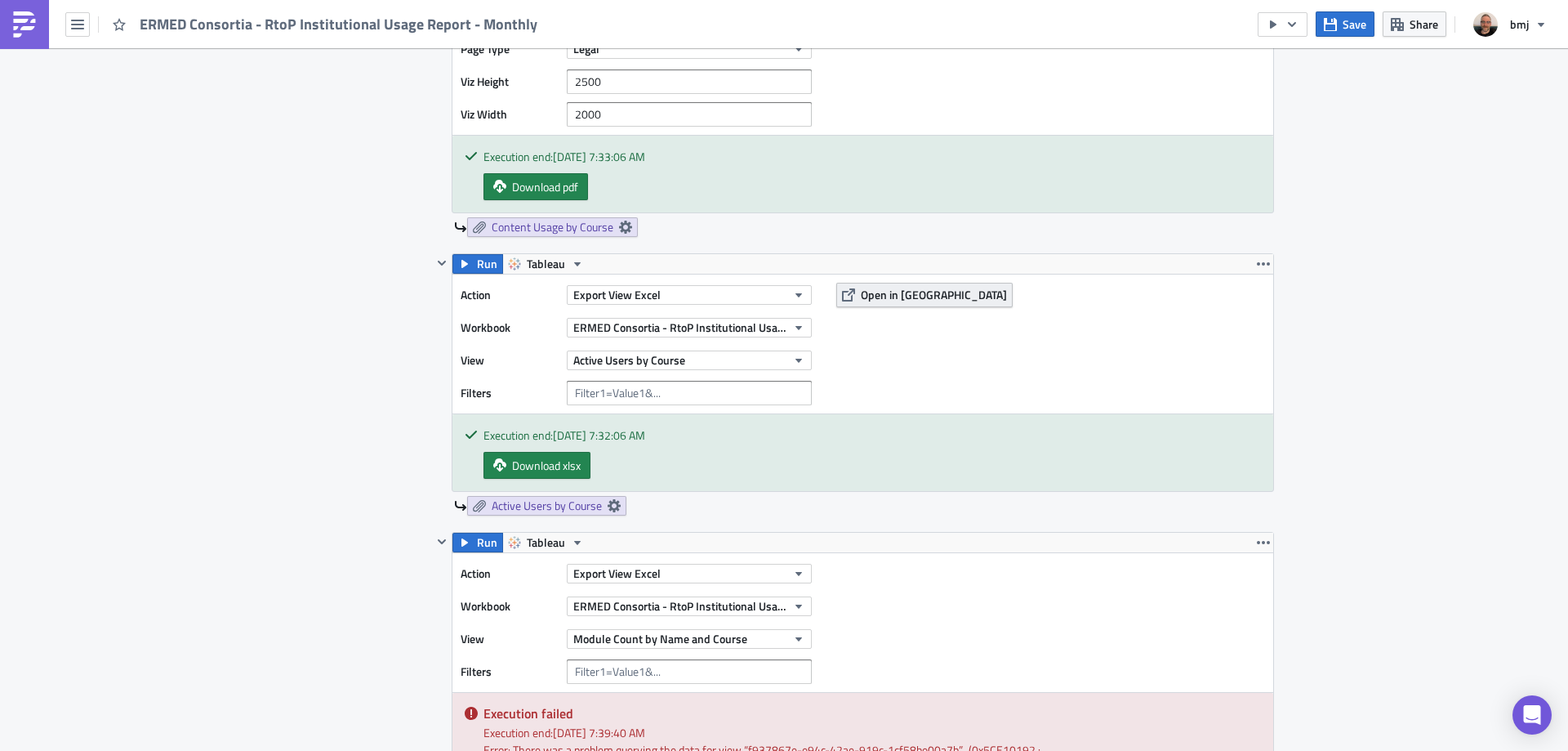
click at [894, 284] on button "Open in [GEOGRAPHIC_DATA]" at bounding box center [924, 295] width 177 height 25
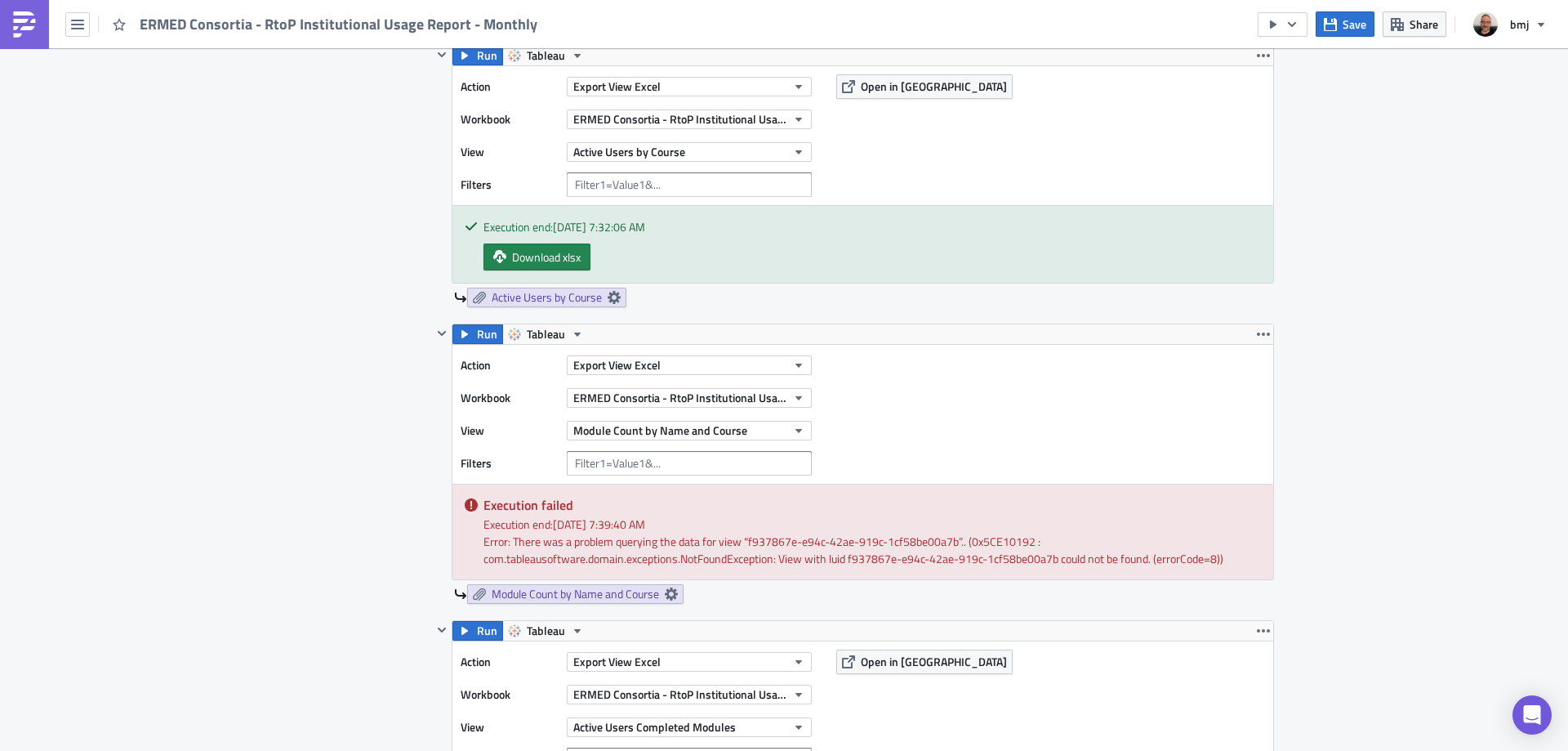
scroll to position [1798, 0]
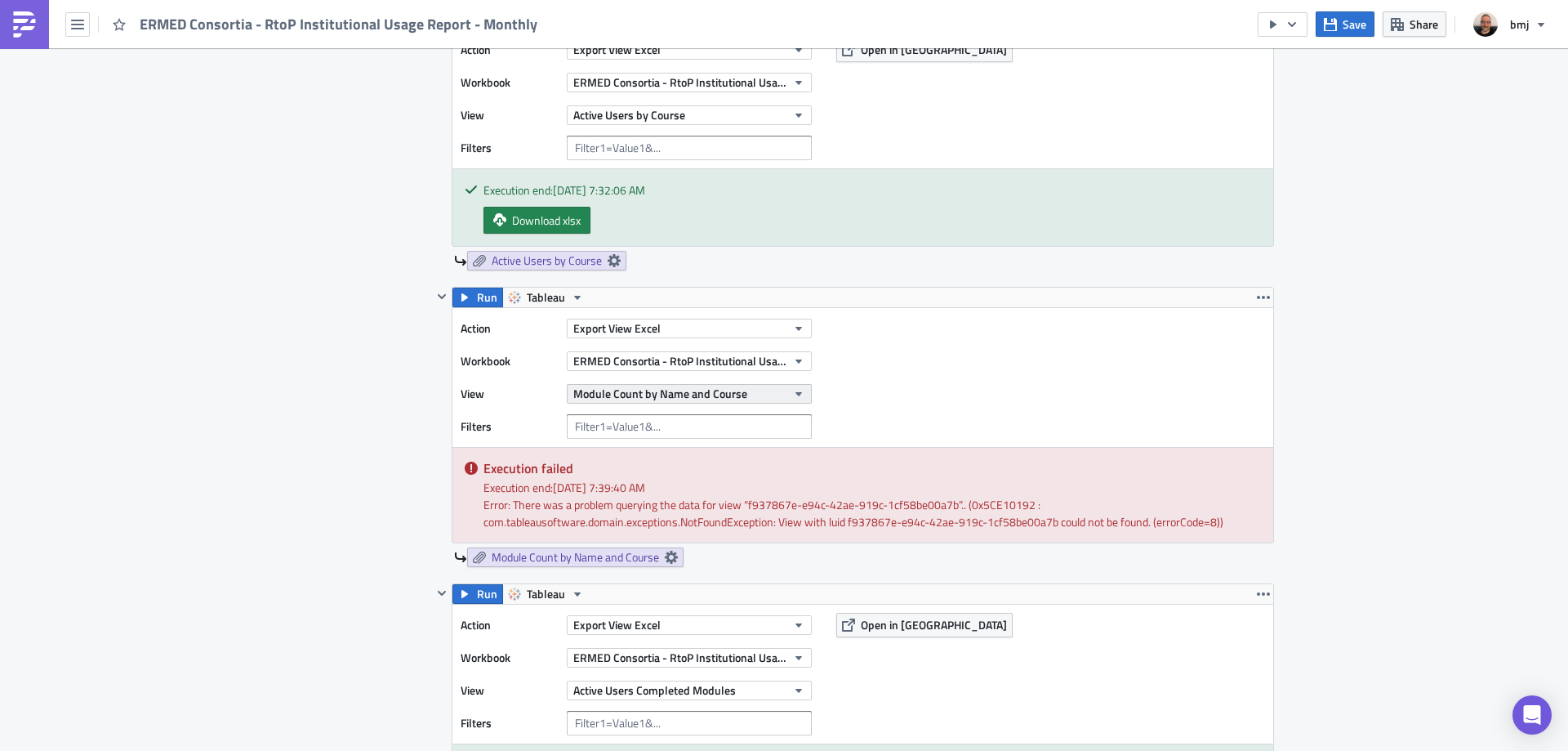
click at [751, 391] on button "Module Count by Name and Course" at bounding box center [689, 394] width 245 height 20
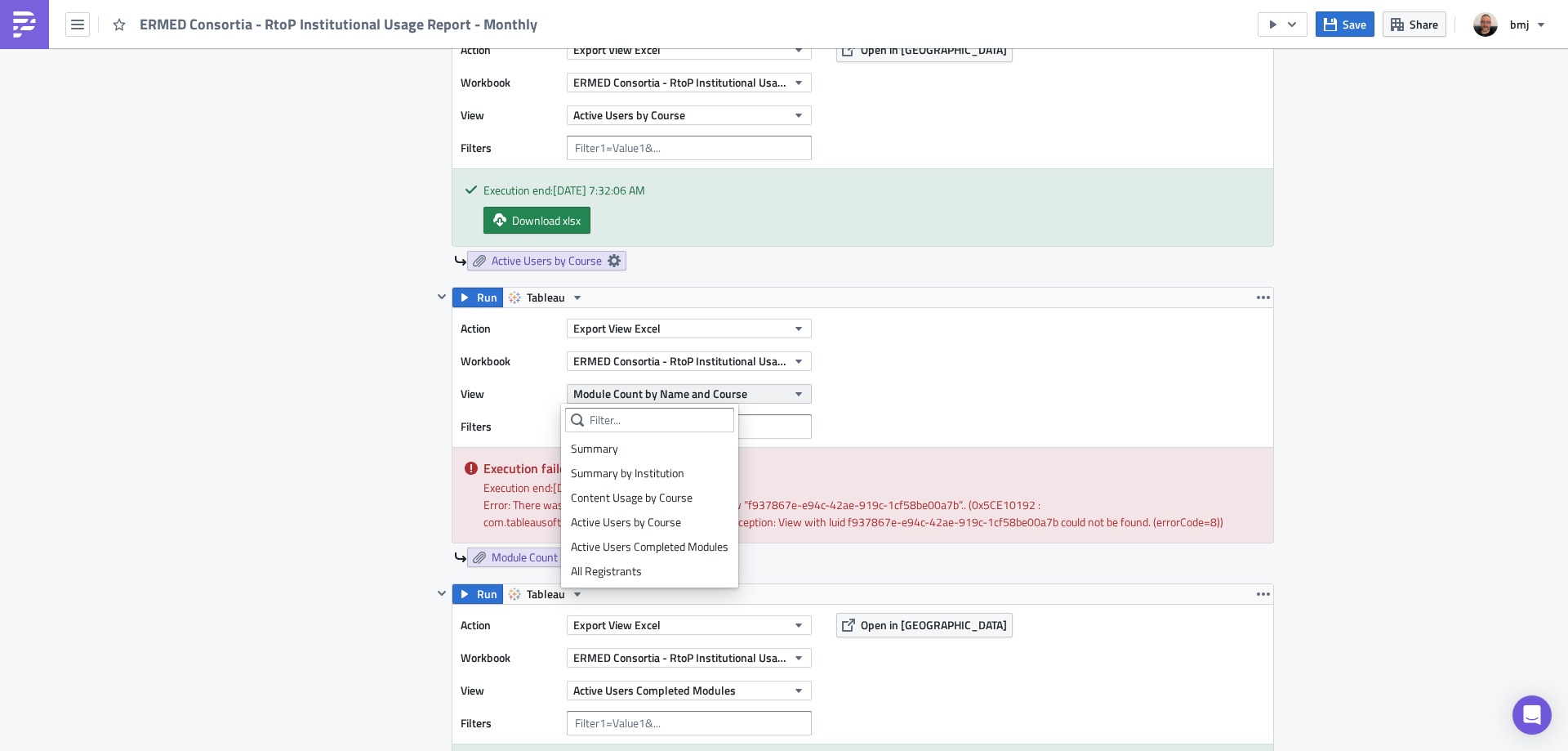
click at [763, 392] on button "Module Count by Name and Course" at bounding box center [689, 394] width 245 height 20
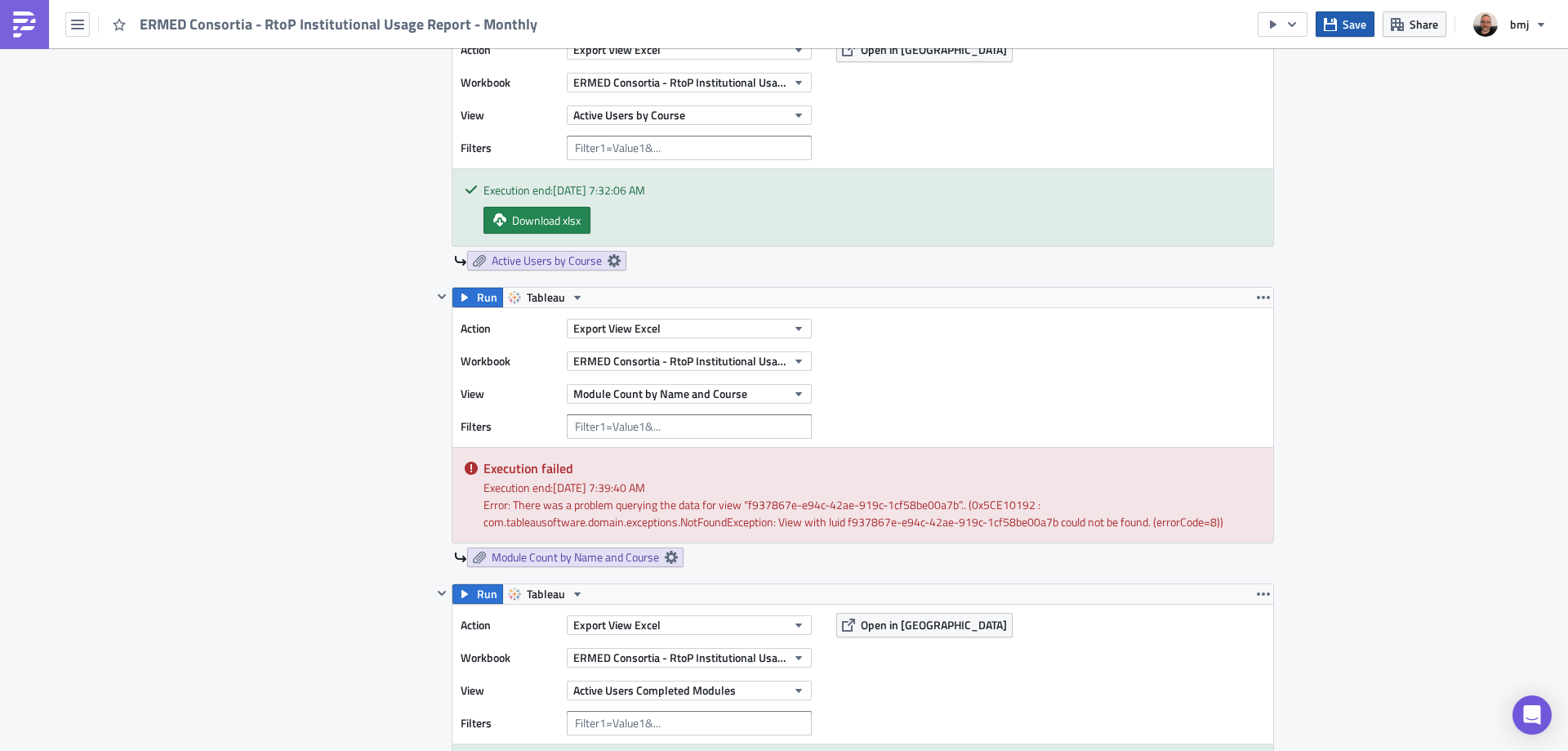
click at [1338, 27] on button "Save" at bounding box center [1345, 24] width 59 height 26
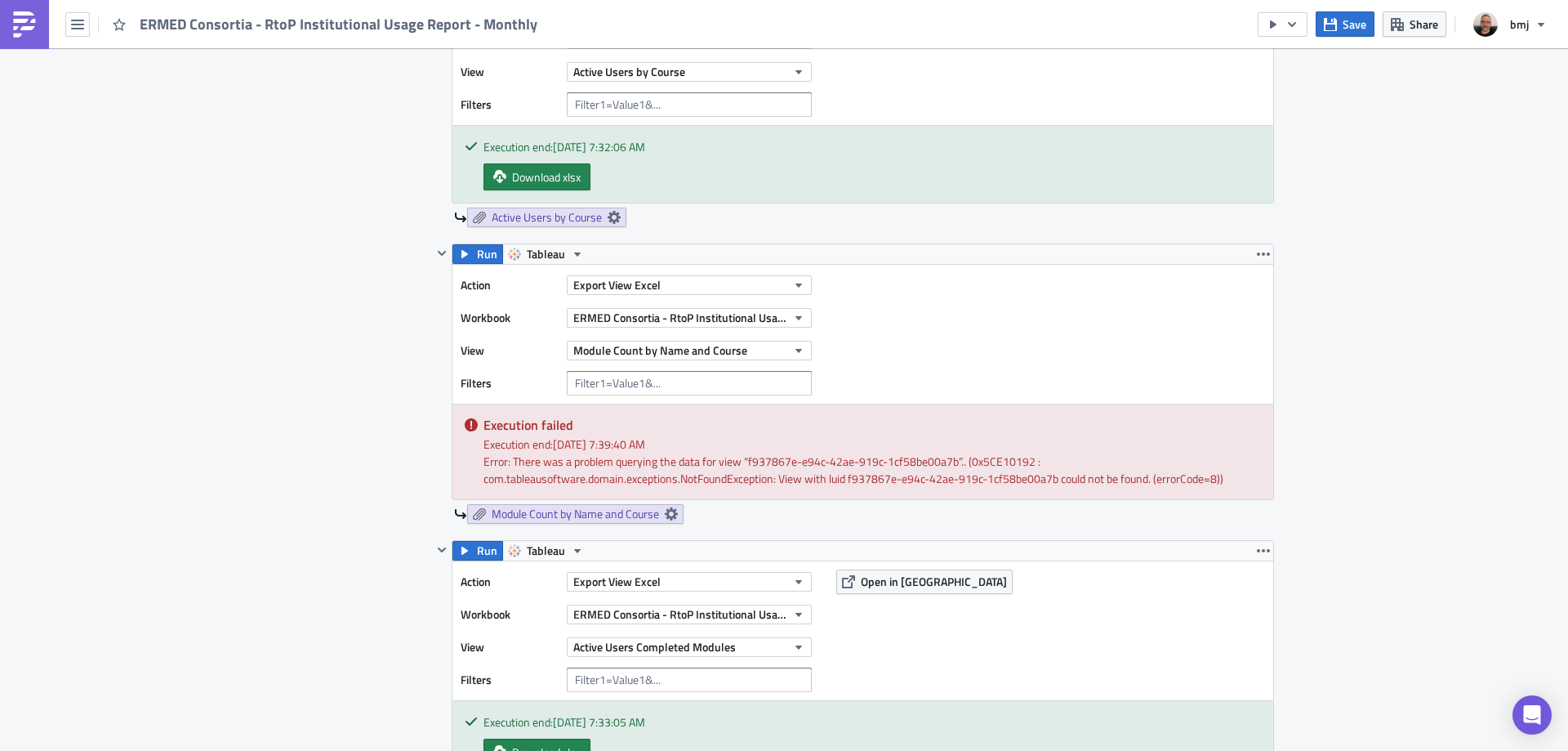
scroll to position [1879, 0]
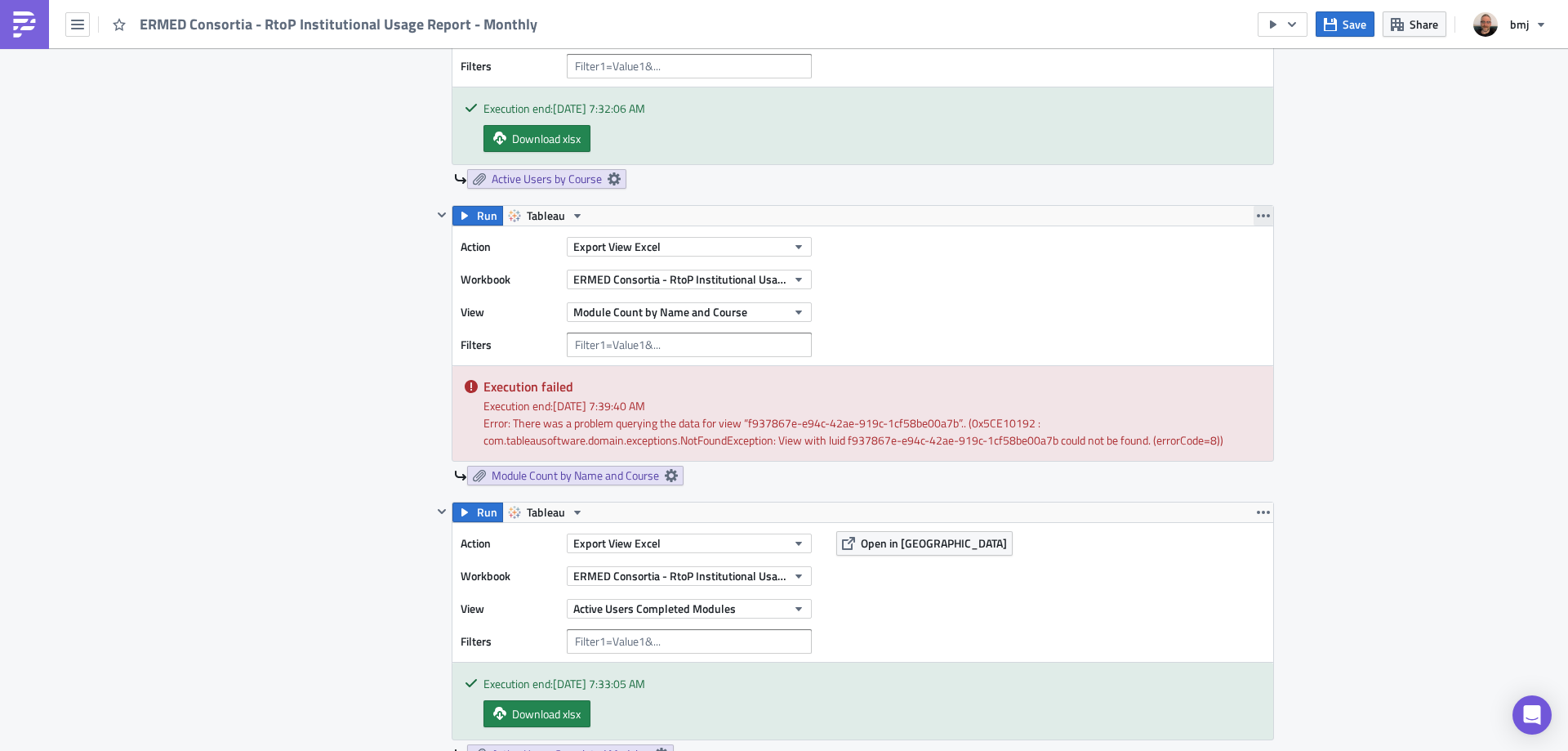
click at [1257, 216] on icon "button" at bounding box center [1263, 216] width 13 height 4
click at [1237, 307] on div "Remove" at bounding box center [1267, 312] width 108 height 16
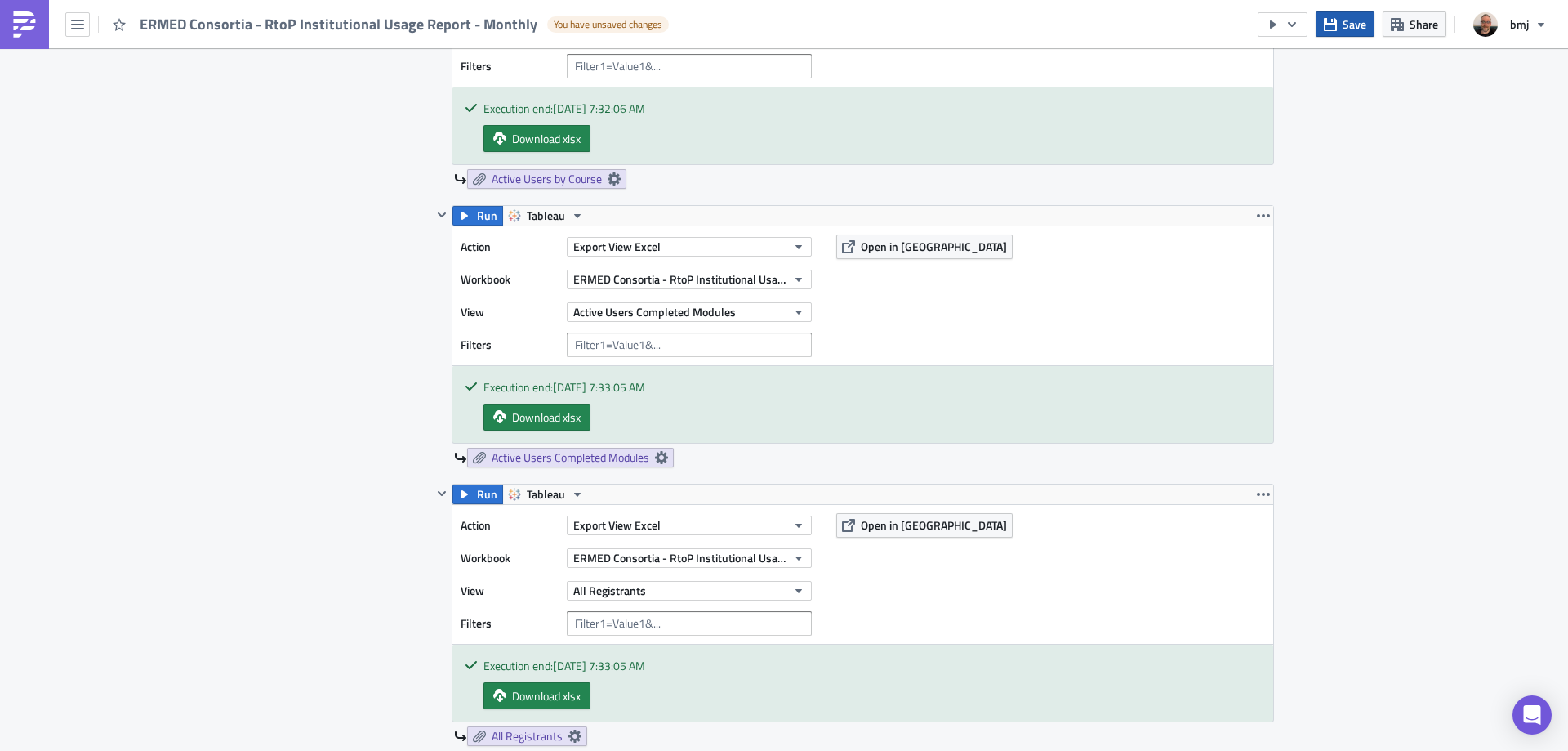
click at [1353, 32] on span "Save" at bounding box center [1354, 23] width 24 height 17
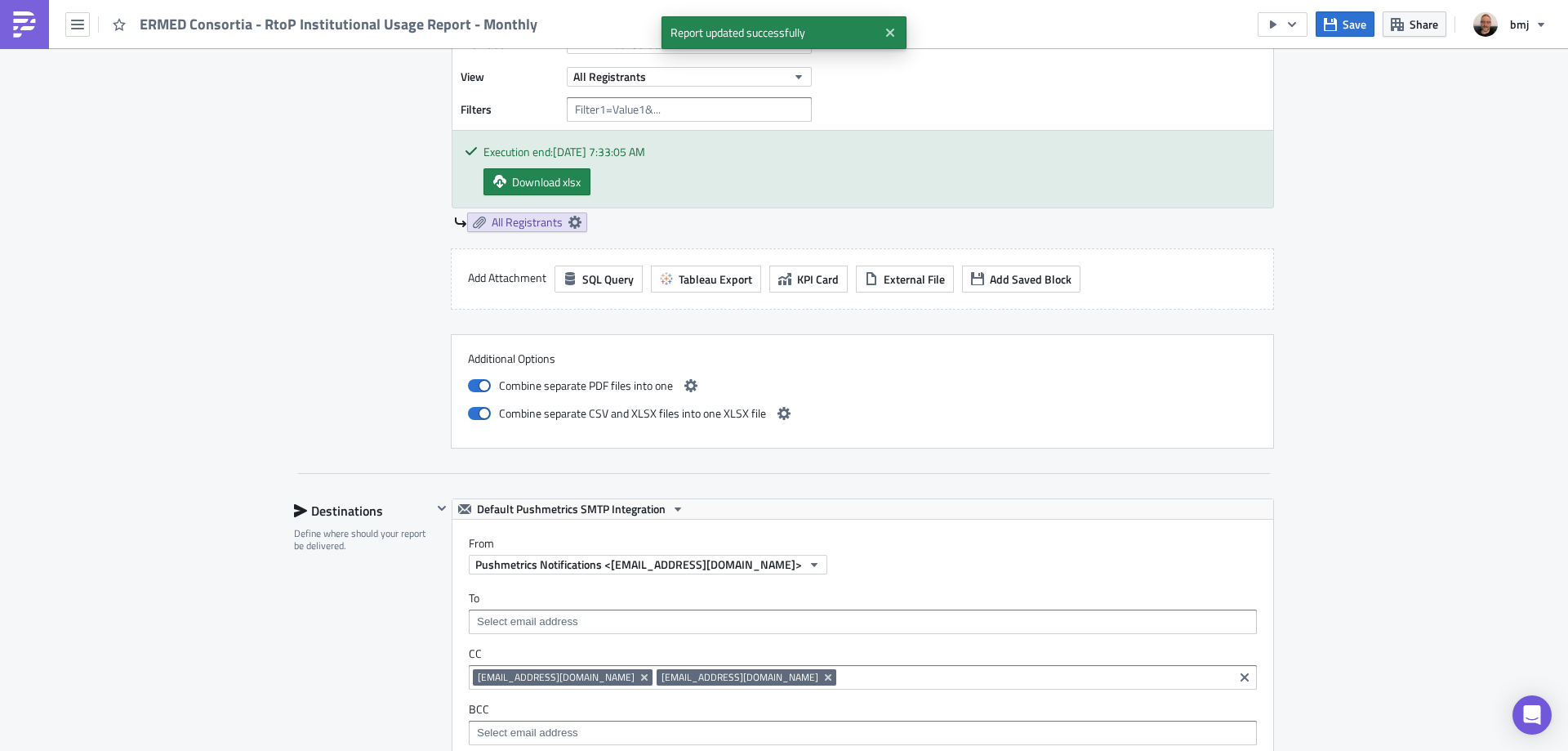
scroll to position [2451, 0]
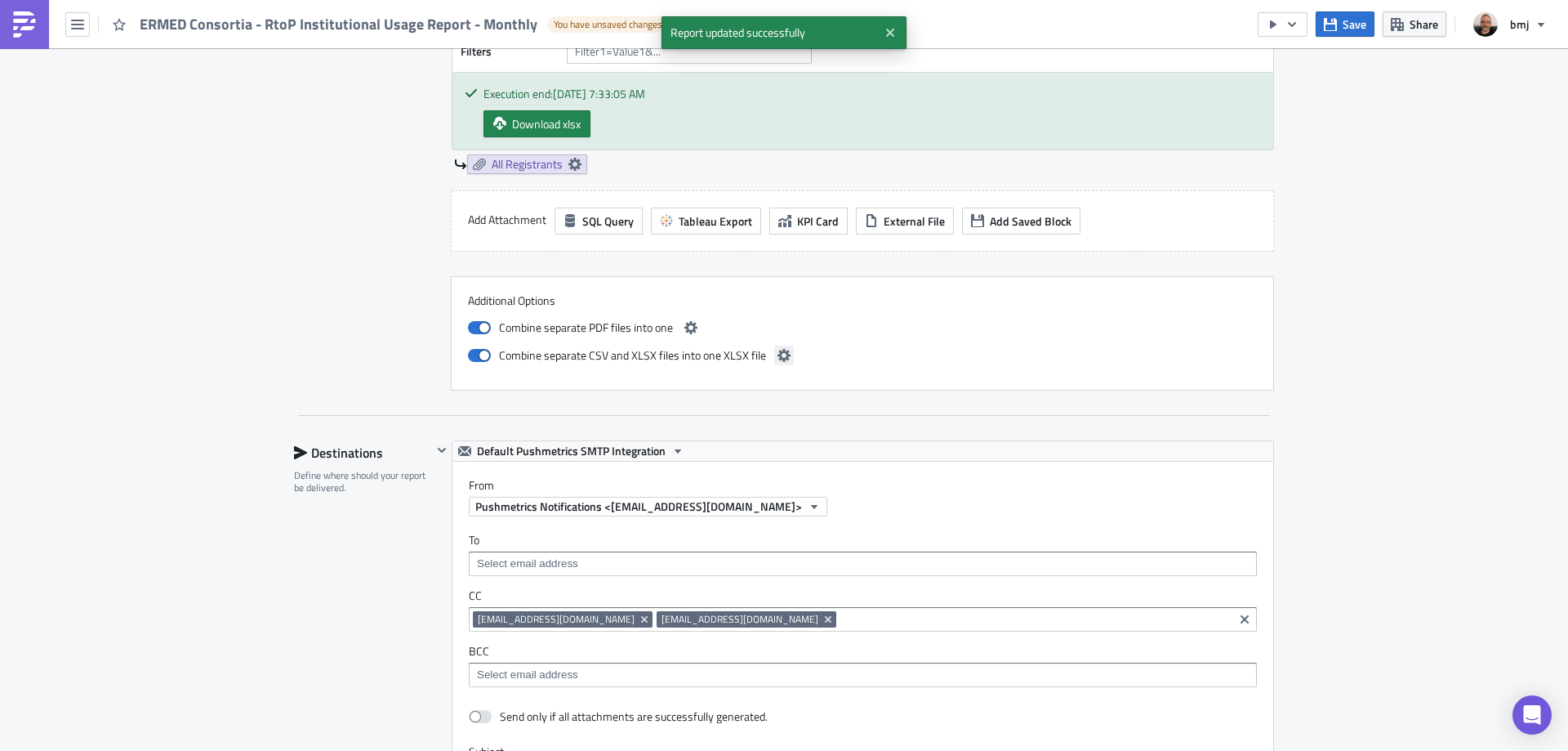
click at [774, 353] on button "button" at bounding box center [784, 355] width 20 height 20
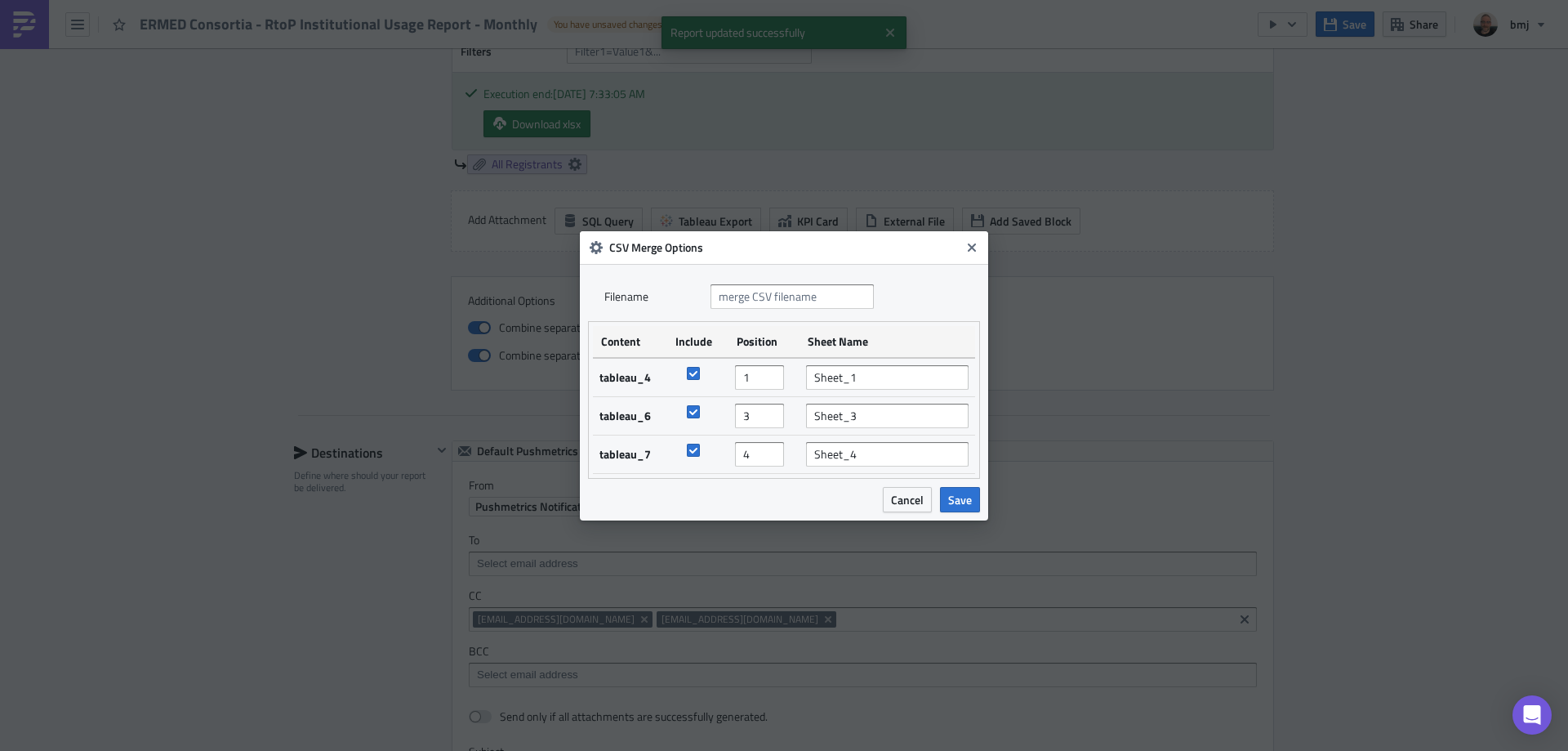
click at [344, 298] on body "ERMED Consortia - RtoP Institutional Usage Report - Monthly You have unsaved ch…" at bounding box center [784, 376] width 1568 height 753
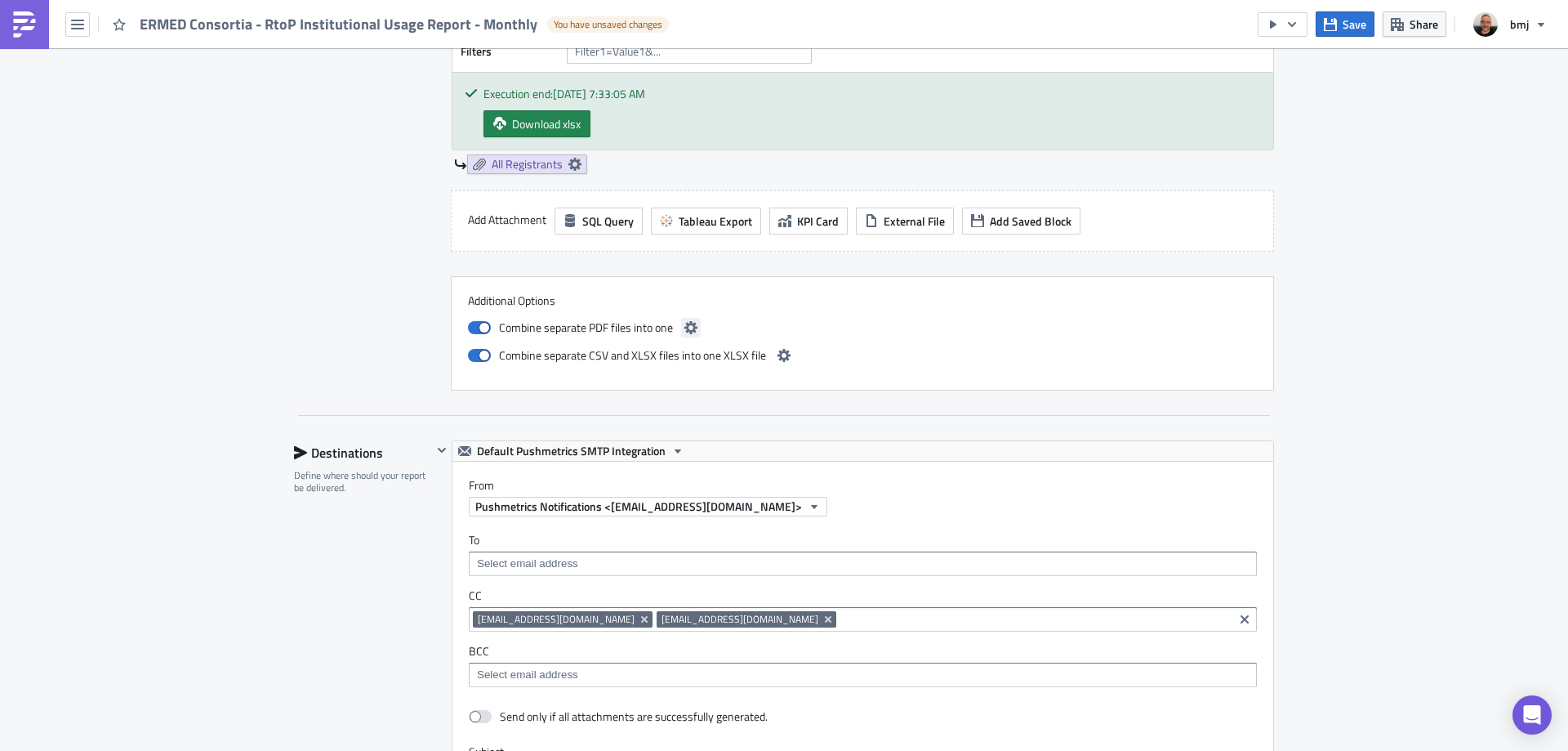
click at [684, 330] on icon "button" at bounding box center [690, 328] width 13 height 13
click at [169, 276] on body "ERMED Consortia - RtoP Institutional Usage Report - Monthly You have unsaved ch…" at bounding box center [784, 376] width 1568 height 753
click at [1324, 23] on button "Save" at bounding box center [1345, 24] width 59 height 26
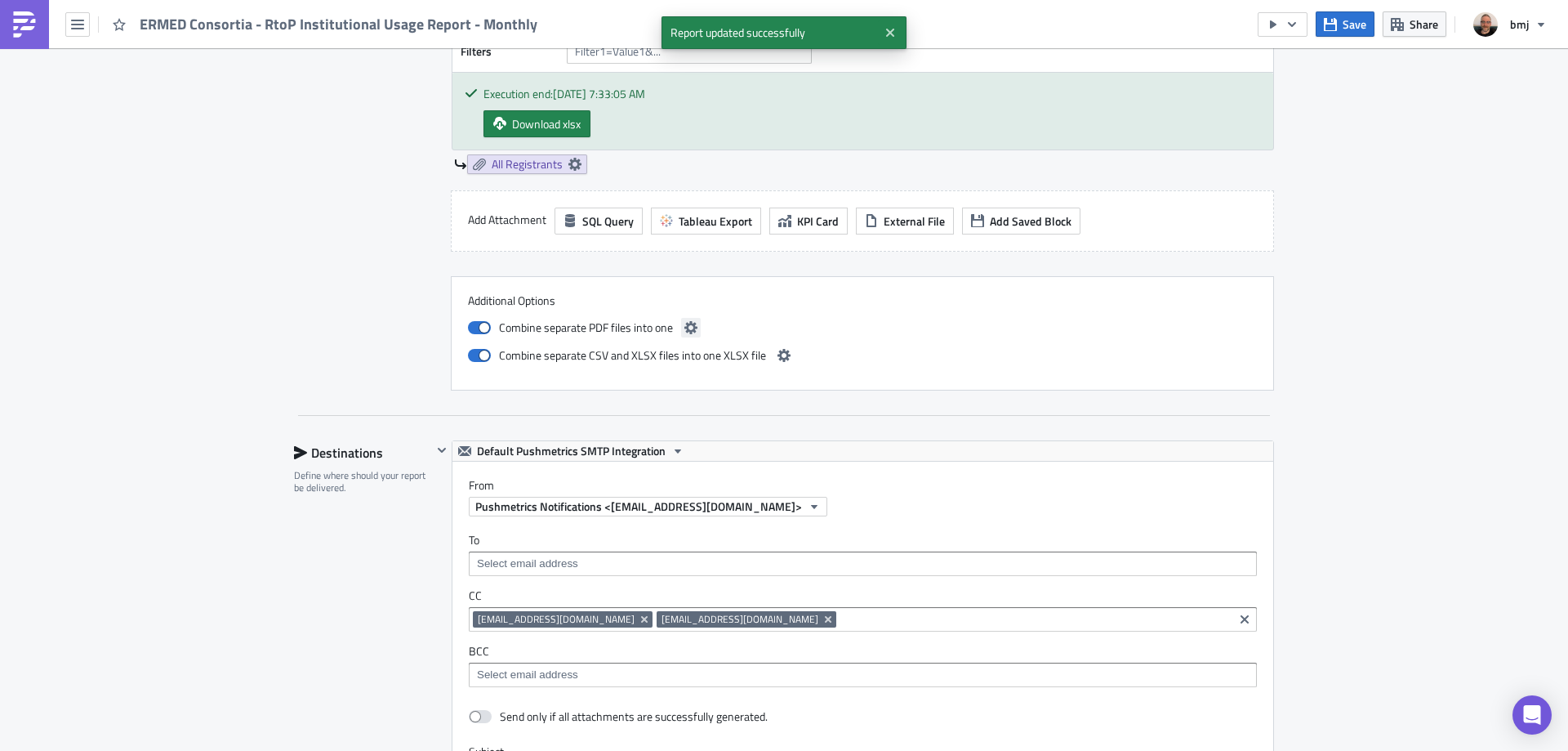
click at [688, 327] on icon "button" at bounding box center [690, 328] width 13 height 13
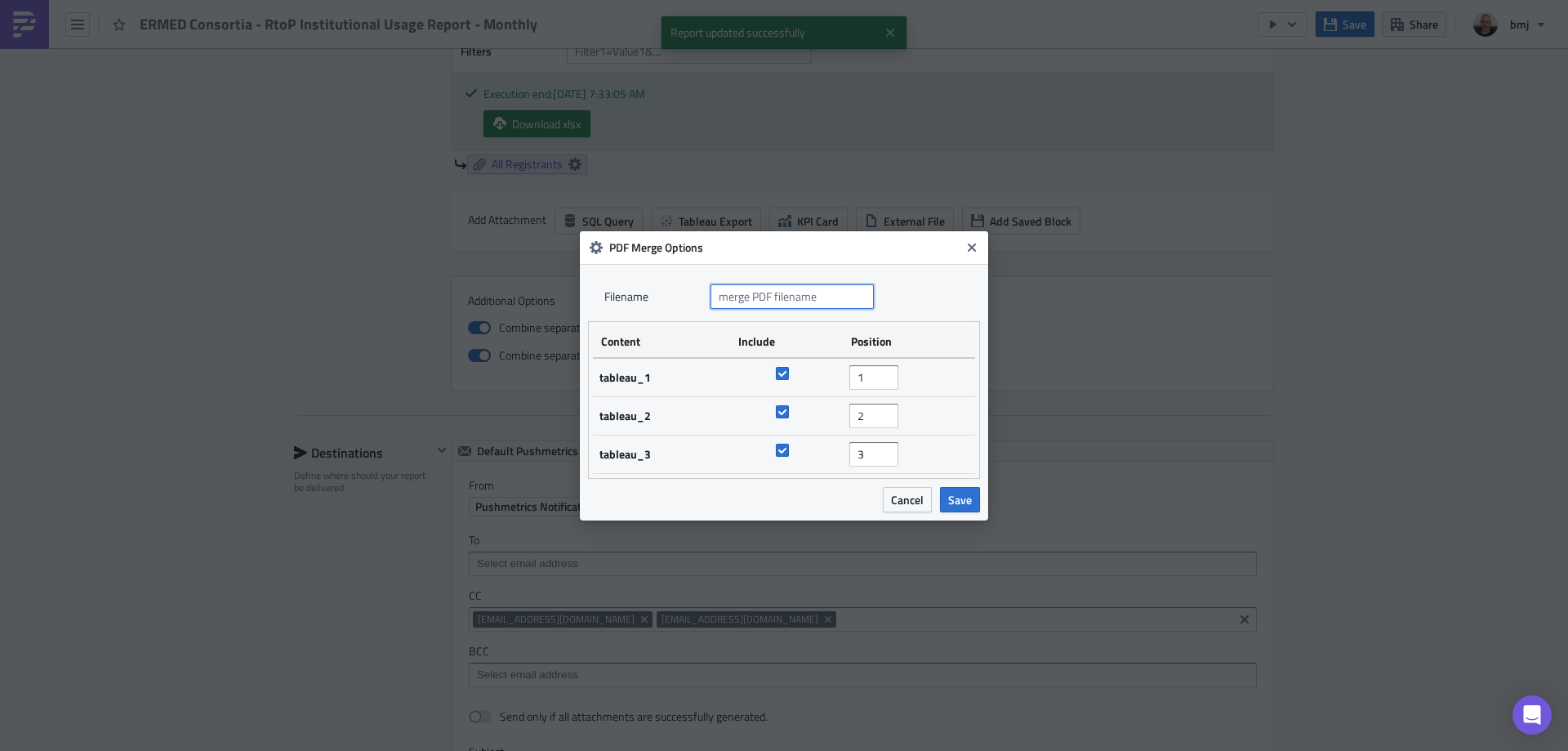
click at [800, 296] on input "text" at bounding box center [792, 296] width 163 height 25
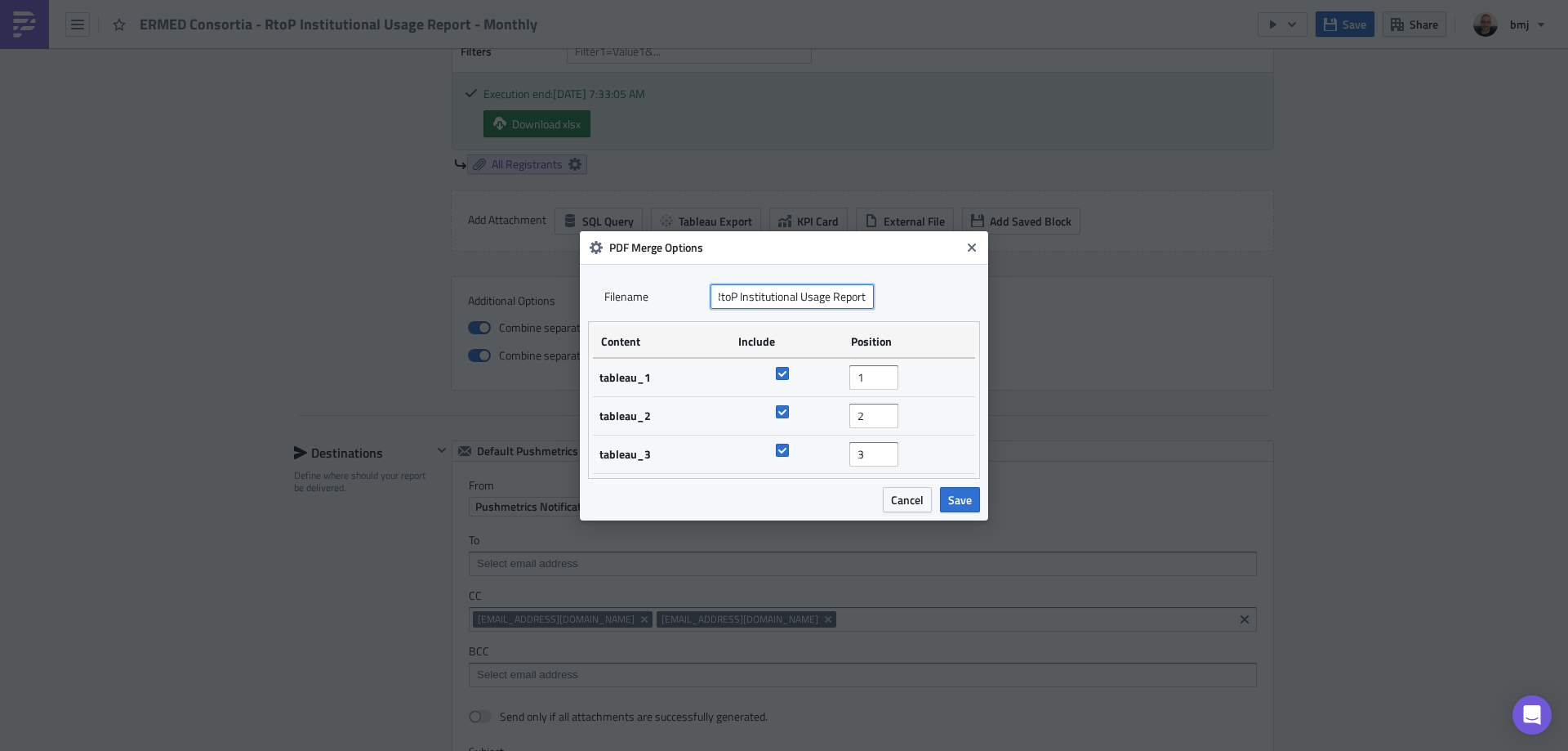
scroll to position [0, 100]
type input "ERMED Consortia - RtoP Institutional Usage Report"
click at [970, 502] on span "Save" at bounding box center [959, 499] width 24 height 17
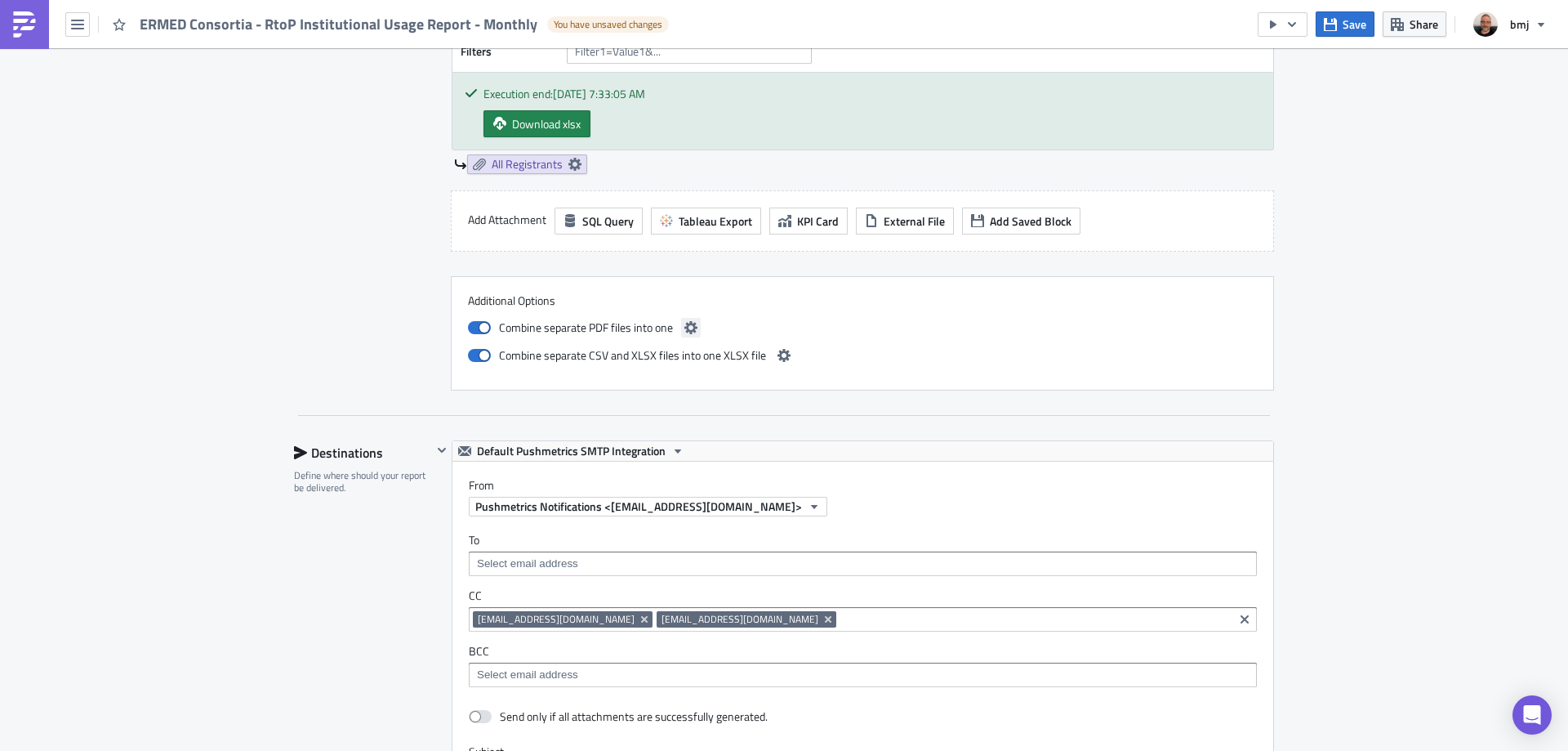
click at [689, 330] on icon "button" at bounding box center [690, 328] width 13 height 13
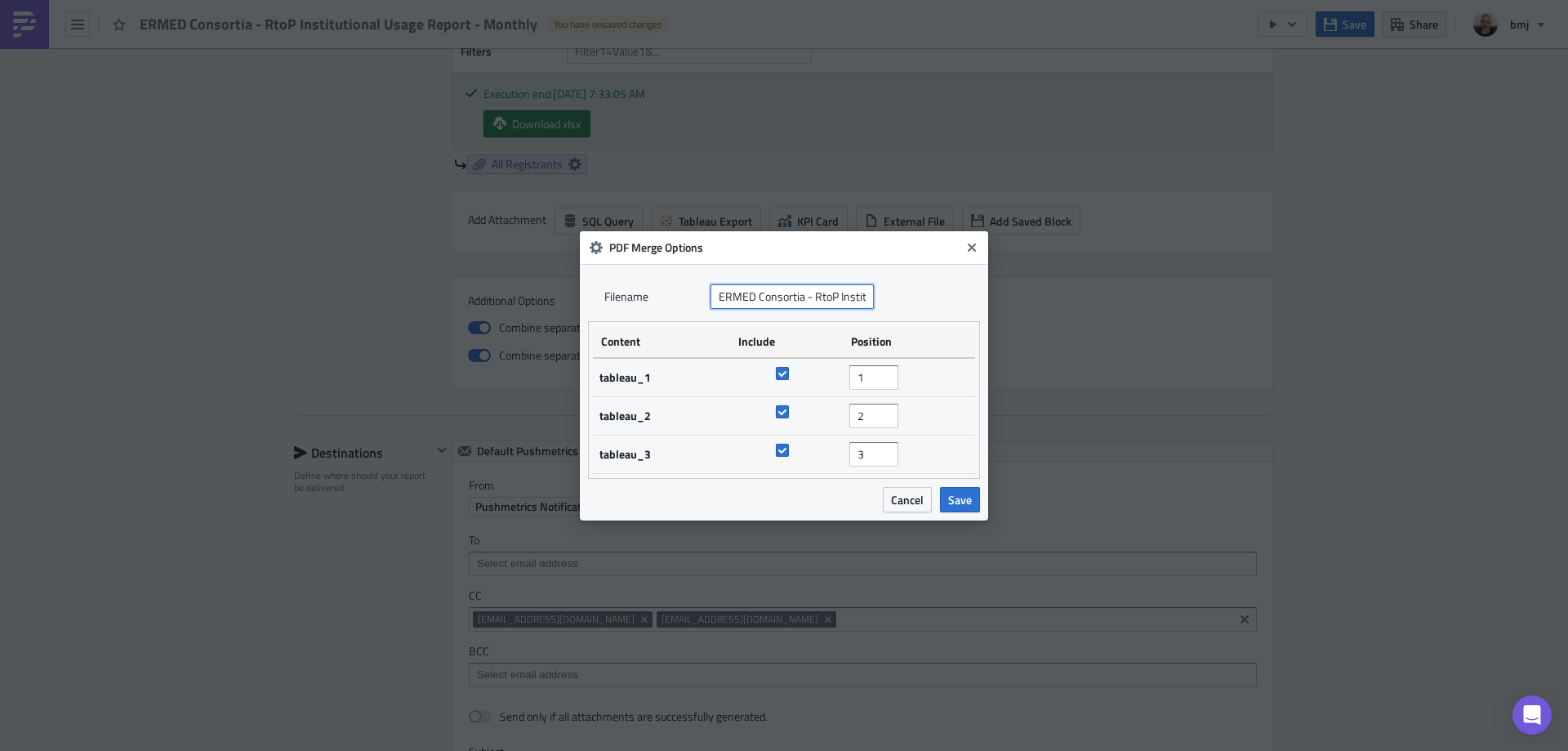
click at [832, 298] on input "ERMED Consortia - RtoP Institutional Usage Report" at bounding box center [792, 296] width 163 height 25
click at [970, 500] on span "Save" at bounding box center [959, 499] width 24 height 17
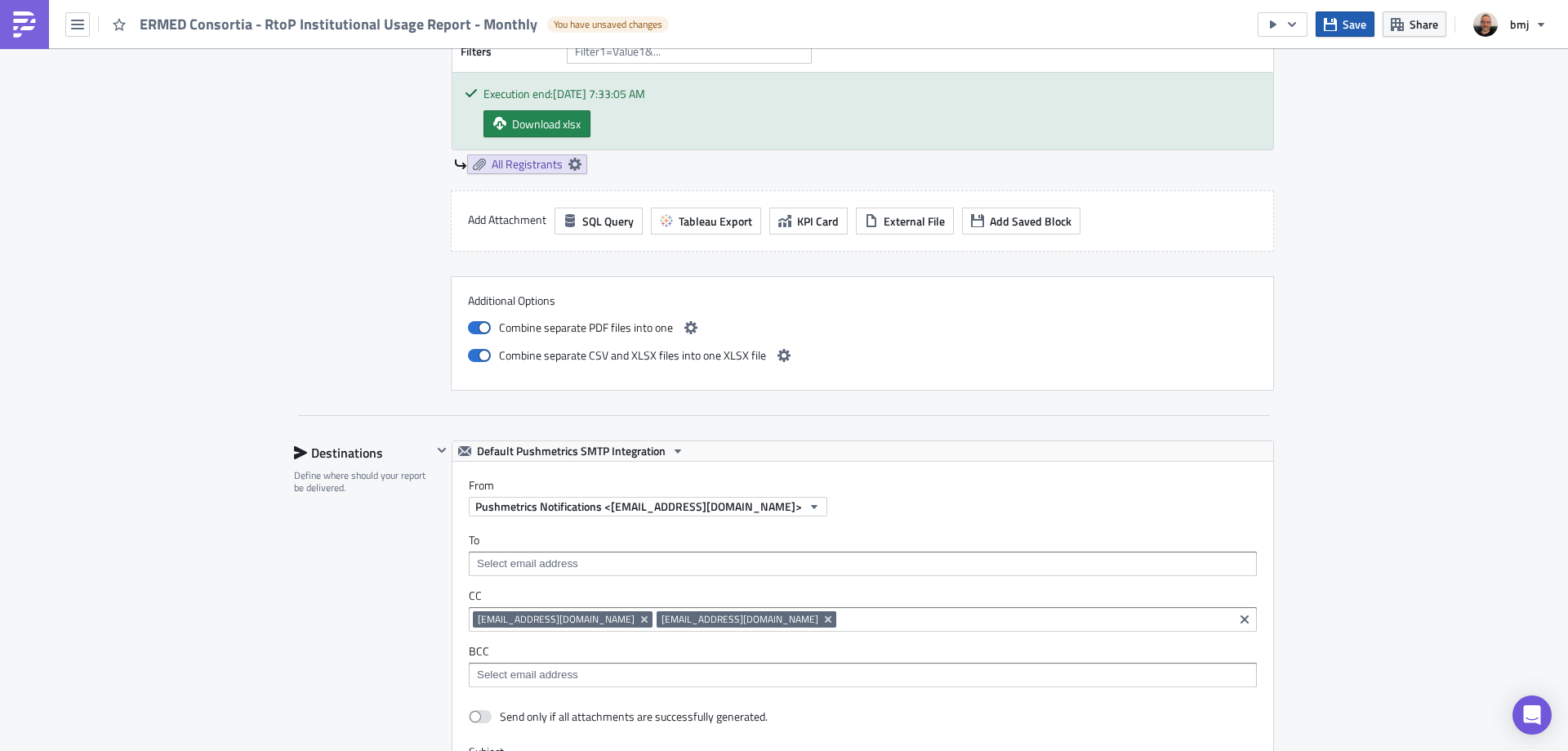
click at [1346, 20] on span "Save" at bounding box center [1354, 23] width 24 height 17
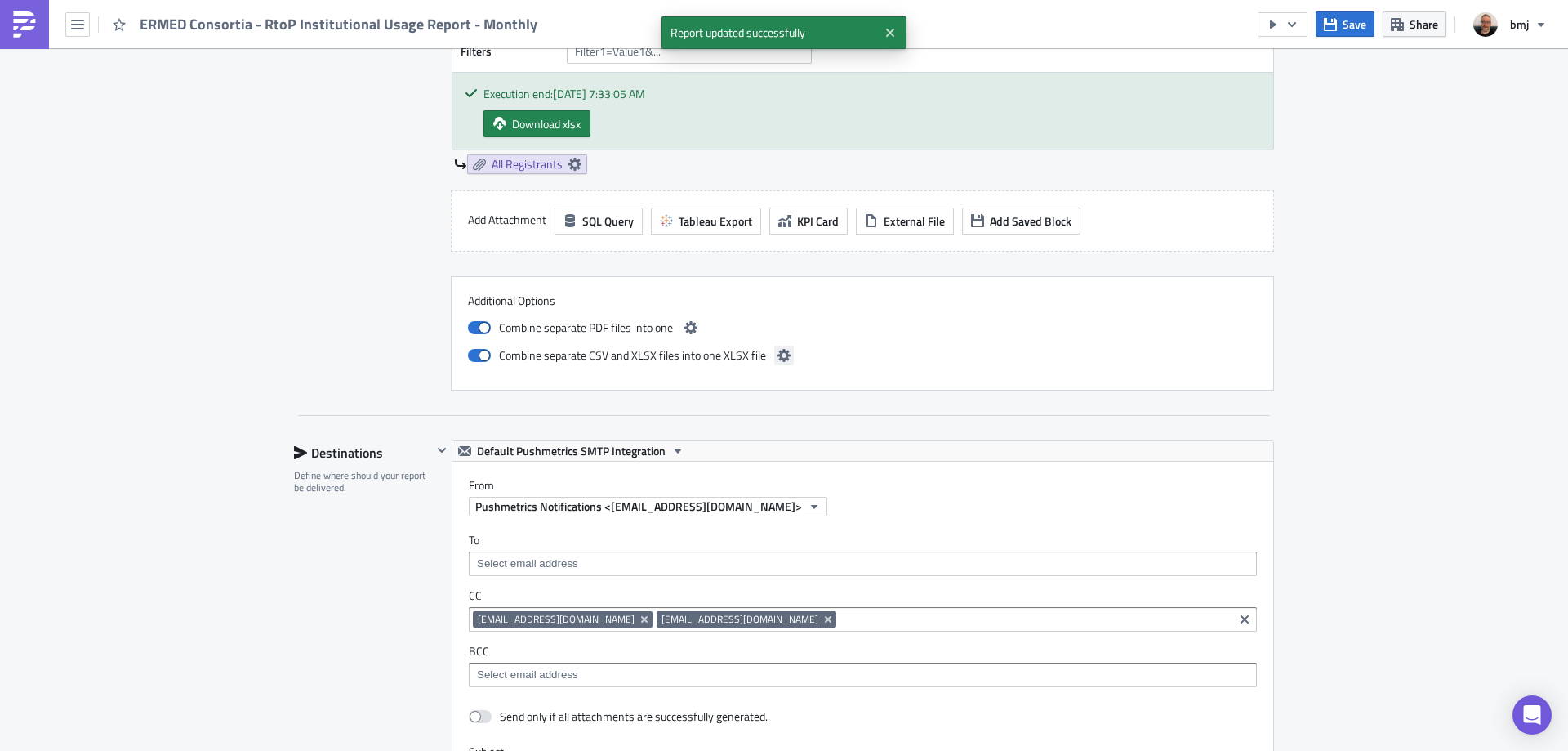
click at [777, 356] on icon "button" at bounding box center [784, 355] width 13 height 13
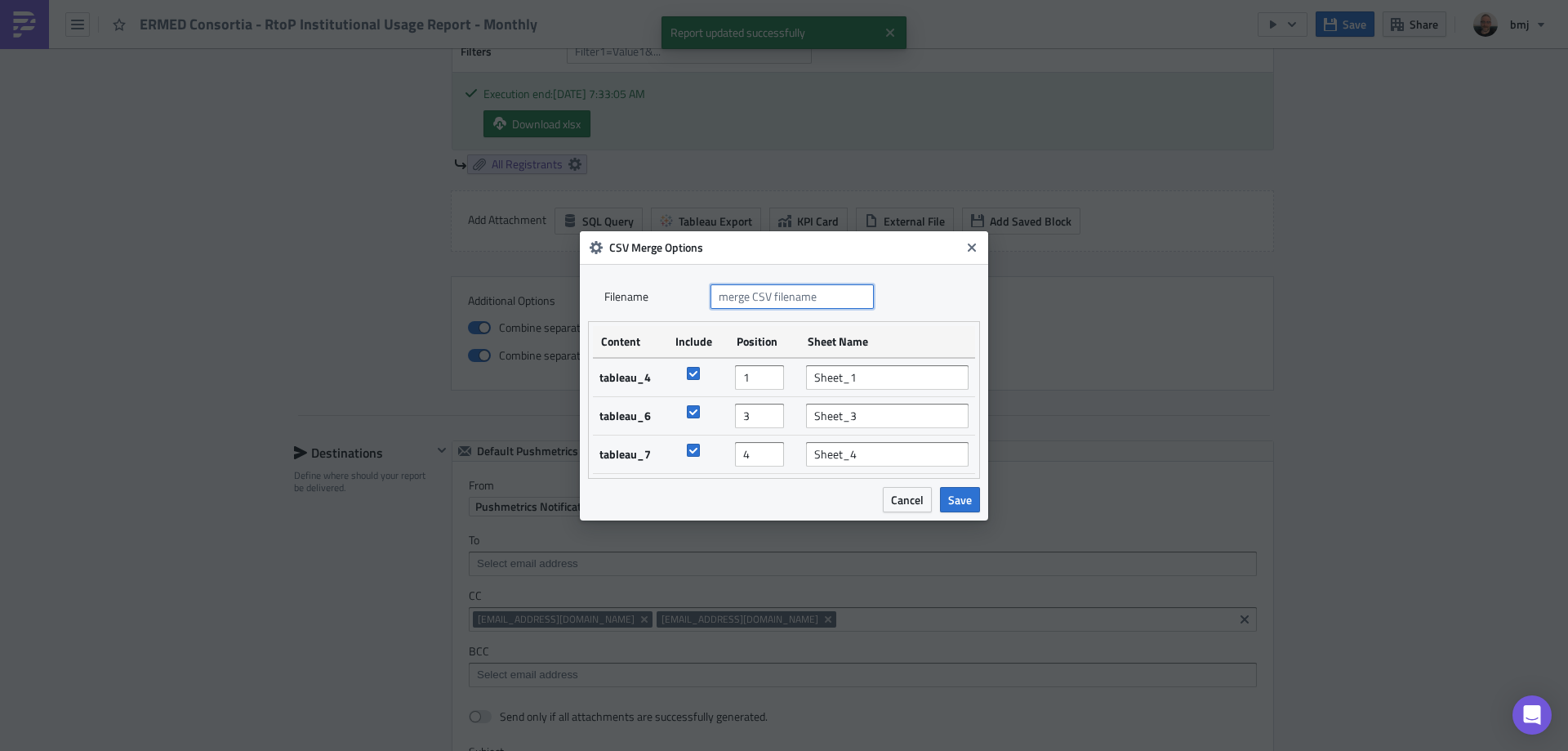
click at [811, 292] on input "text" at bounding box center [792, 296] width 163 height 25
paste input "ERMED Consortia - RtoP Institutional Usage Report"
type input "ERMED Consortia - RtoP Institutional Usage Report"
click at [961, 497] on span "Save" at bounding box center [959, 499] width 24 height 17
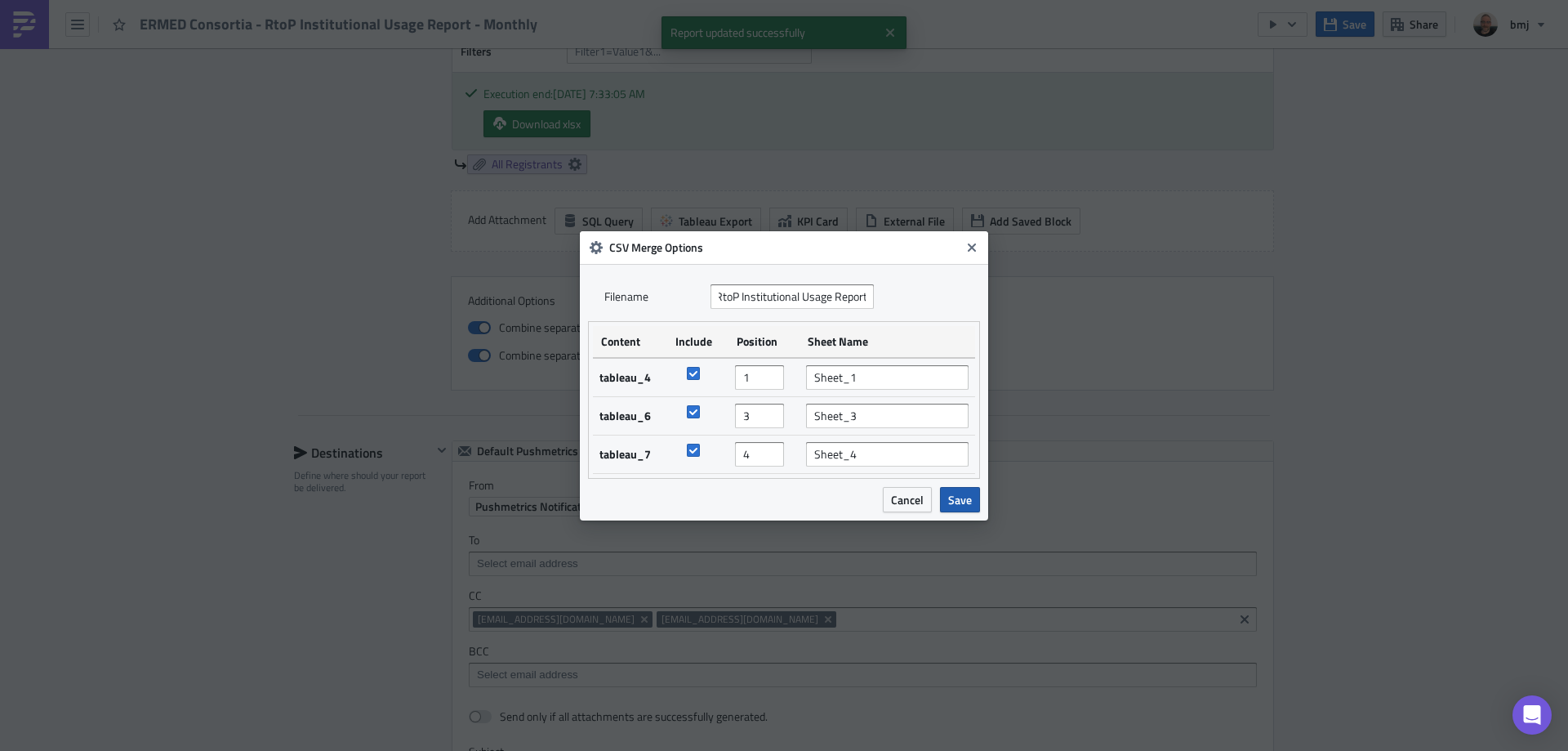
scroll to position [0, 0]
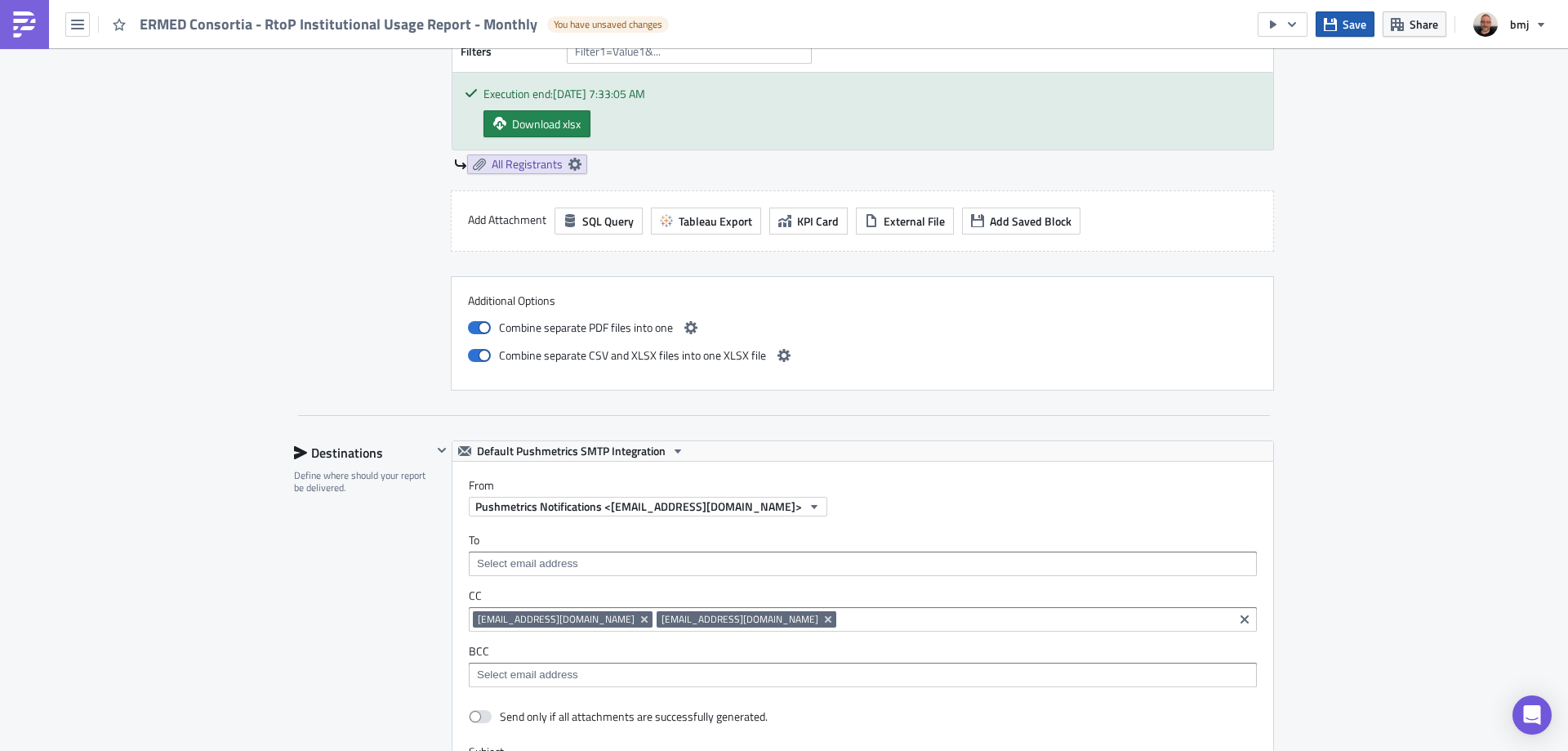
click at [1337, 33] on button "Save" at bounding box center [1345, 24] width 59 height 26
click at [647, 449] on span "Default Pushmetrics SMTP Integration" at bounding box center [571, 451] width 189 height 20
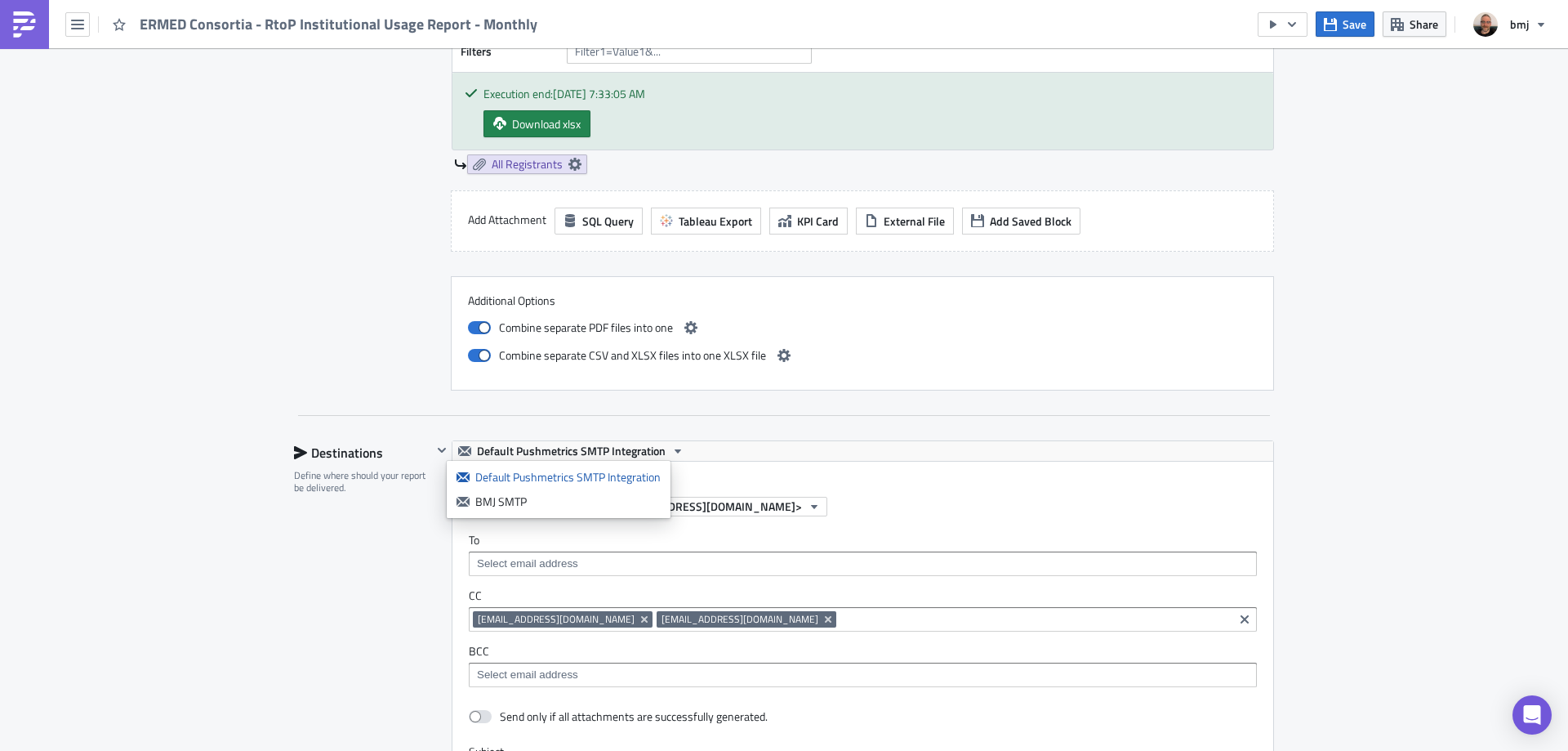
drag, startPoint x: 569, startPoint y: 494, endPoint x: 588, endPoint y: 494, distance: 19.0
click at [570, 494] on div "BMJ SMTP" at bounding box center [568, 502] width 185 height 16
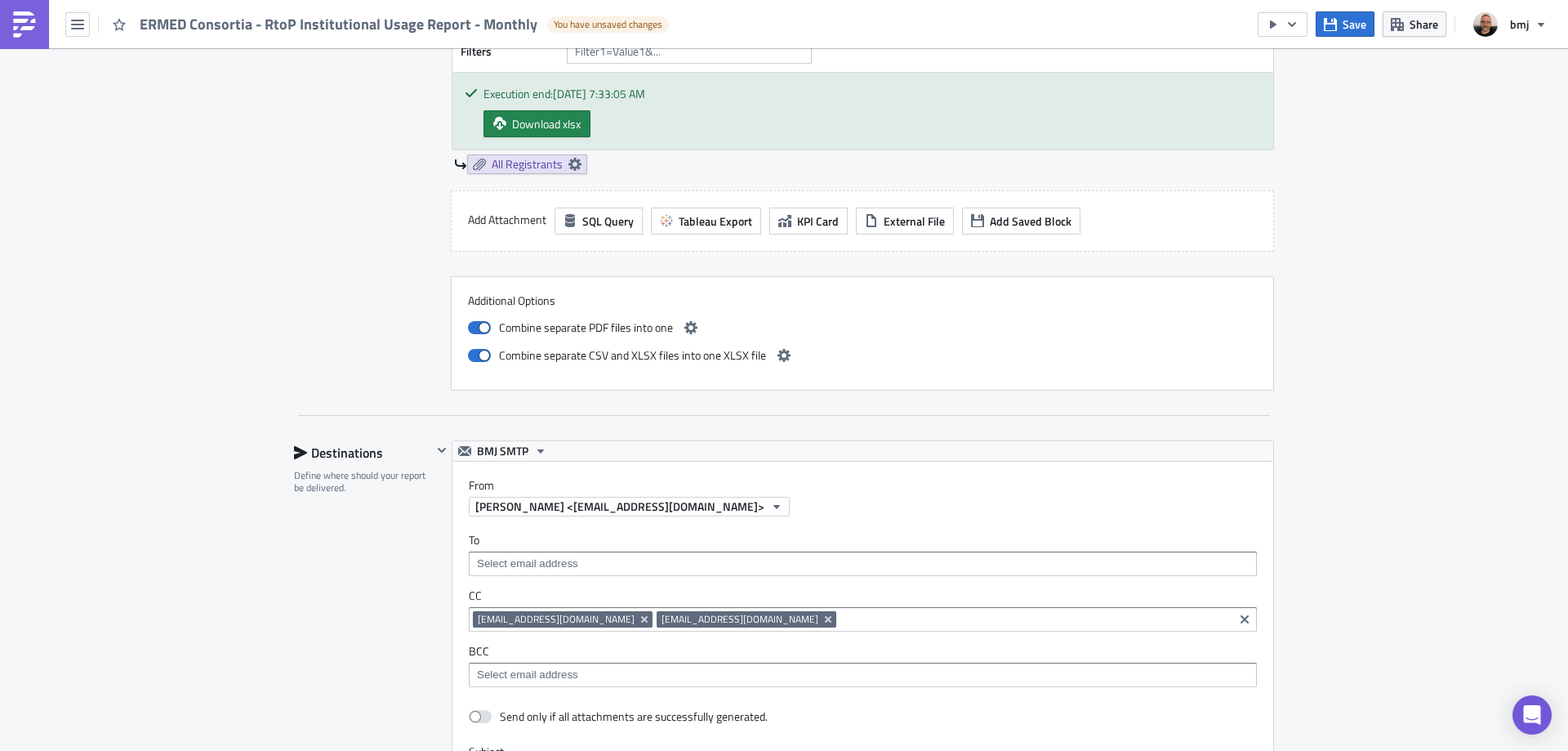
click at [641, 617] on icon "Remove Tag" at bounding box center [643, 619] width 6 height 6
click at [1336, 28] on icon "button" at bounding box center [1330, 23] width 13 height 13
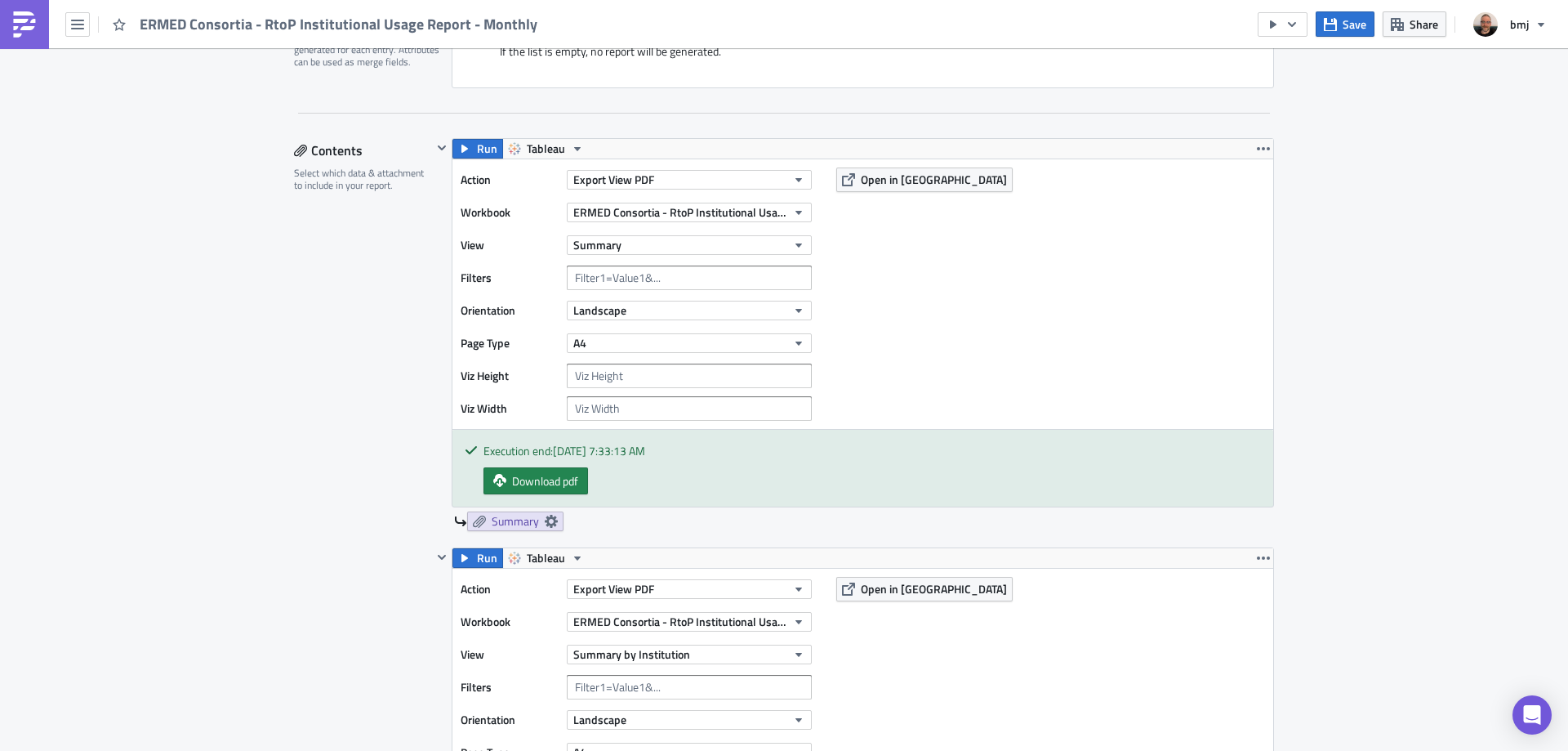
scroll to position [3160, 0]
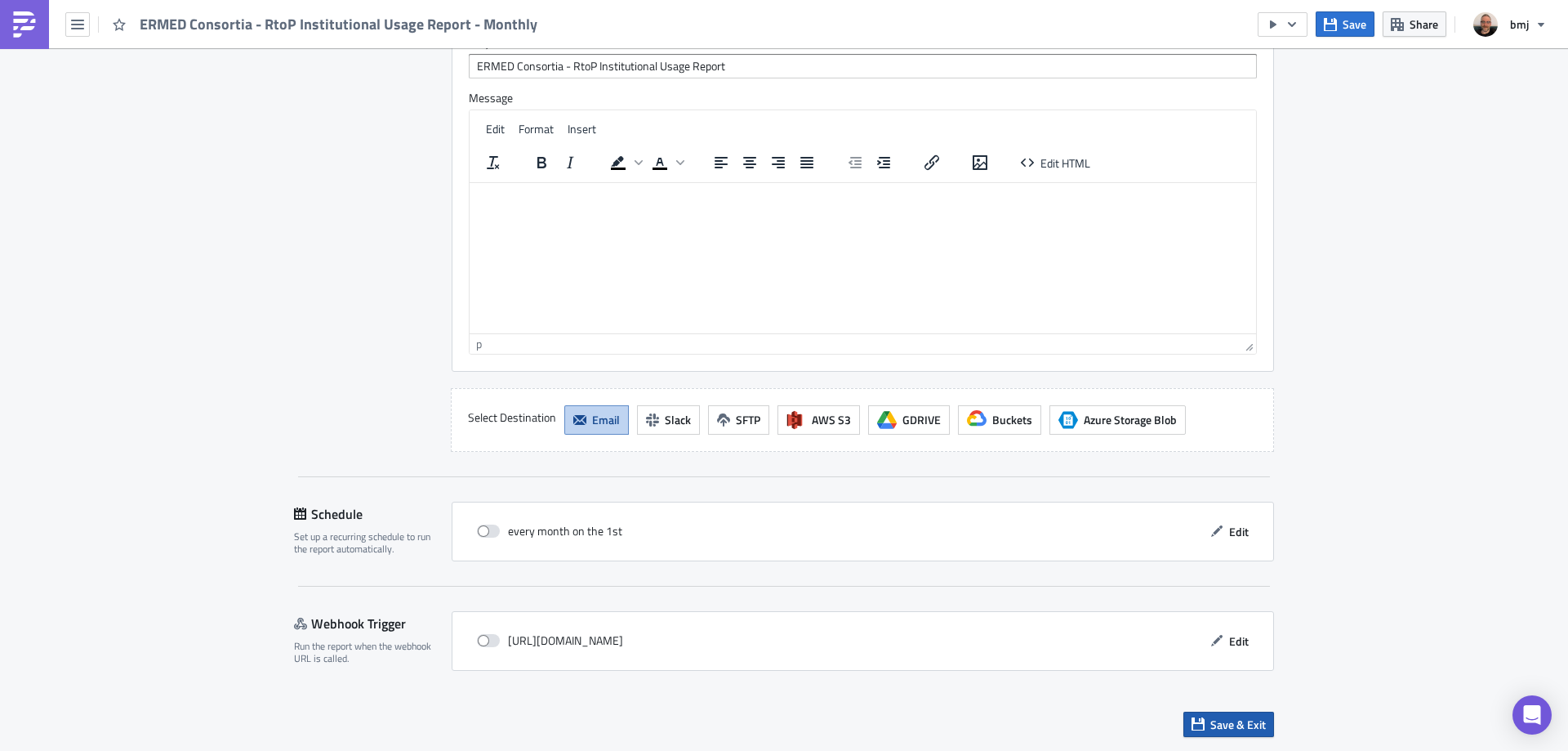
click at [1259, 719] on span "Save & Exit" at bounding box center [1238, 723] width 56 height 17
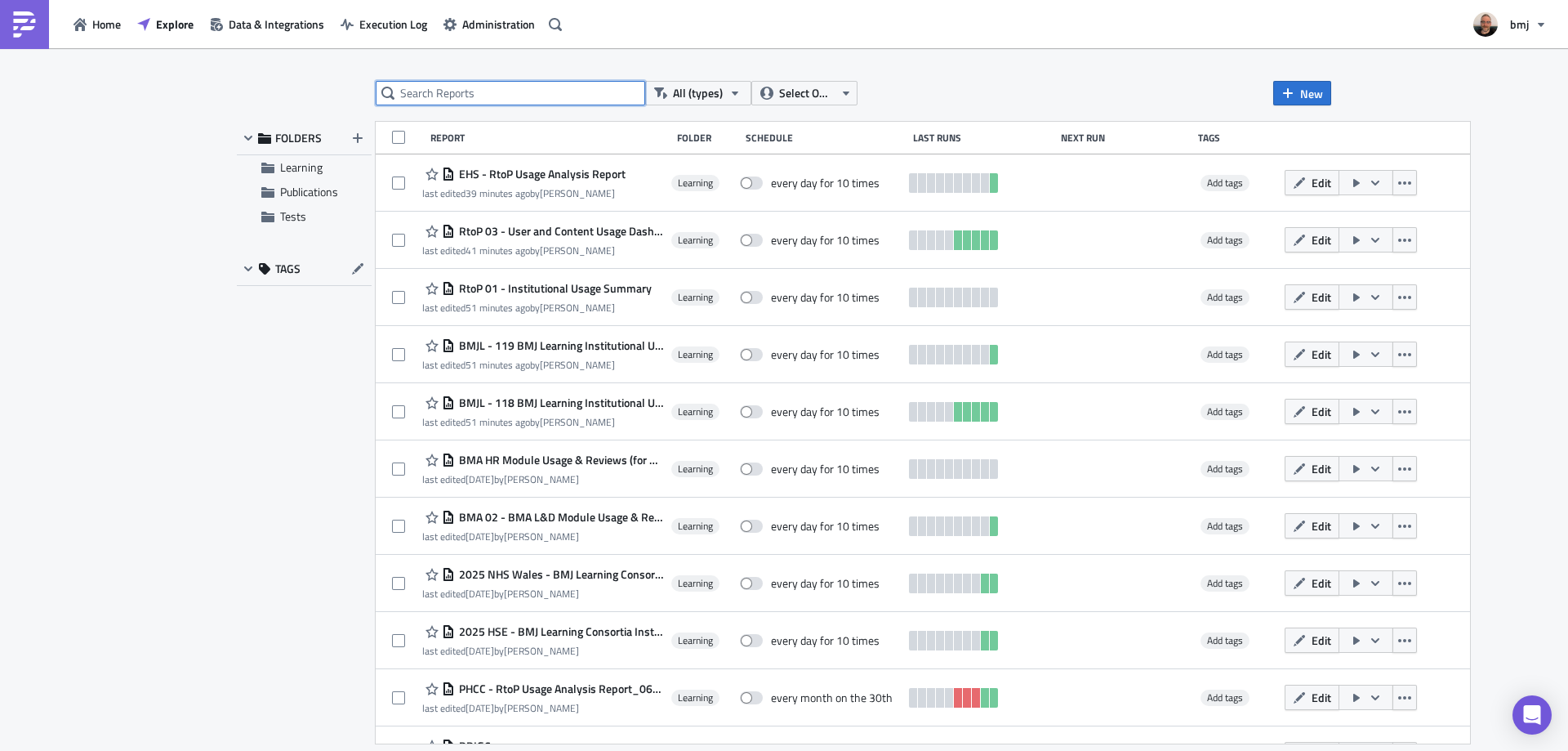
click at [569, 91] on input "text" at bounding box center [510, 93] width 270 height 25
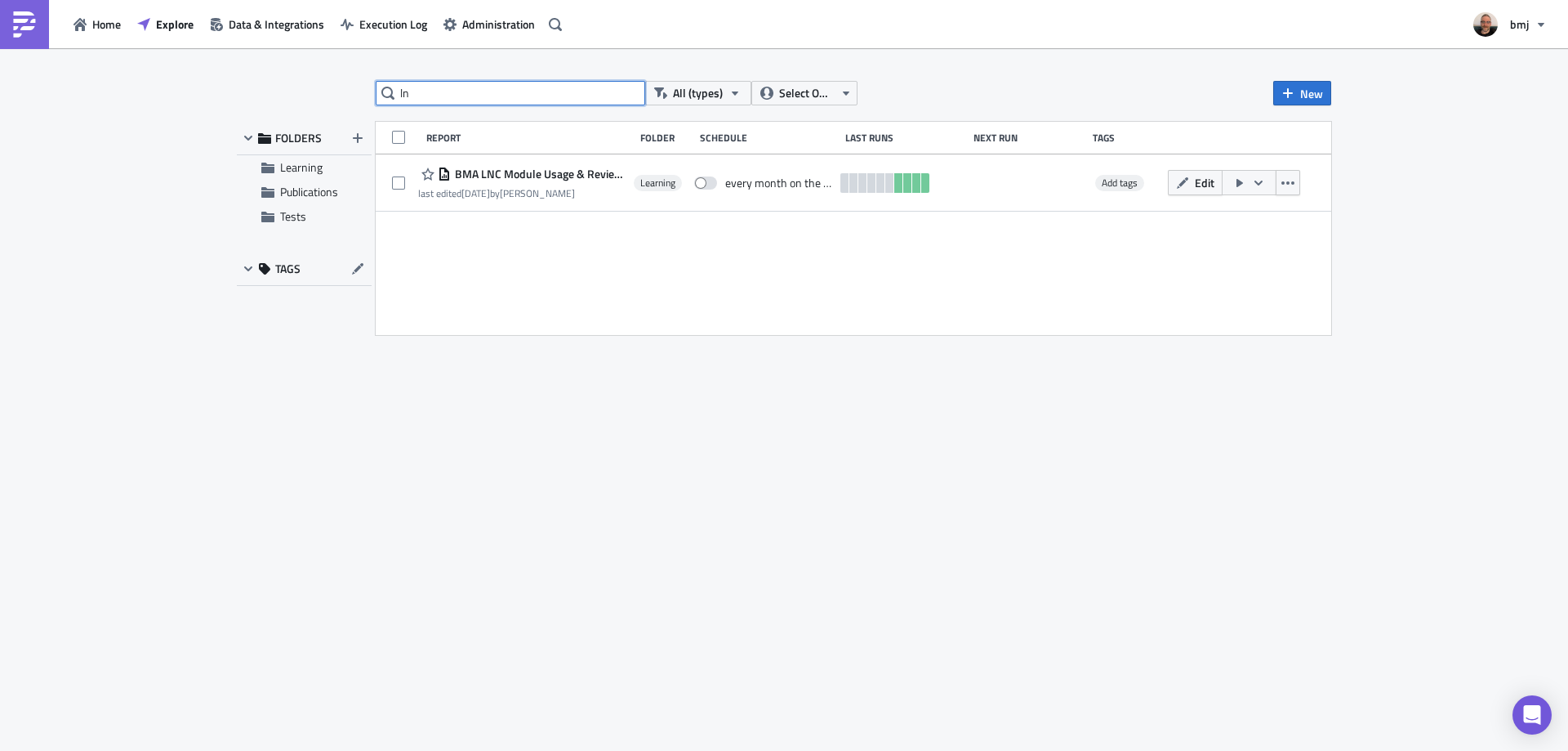
type input "l"
click at [689, 59] on div "All (types) Select Owner New FOLDERS Learning Publications Tests TAGS Report Fo…" at bounding box center [784, 400] width 1568 height 705
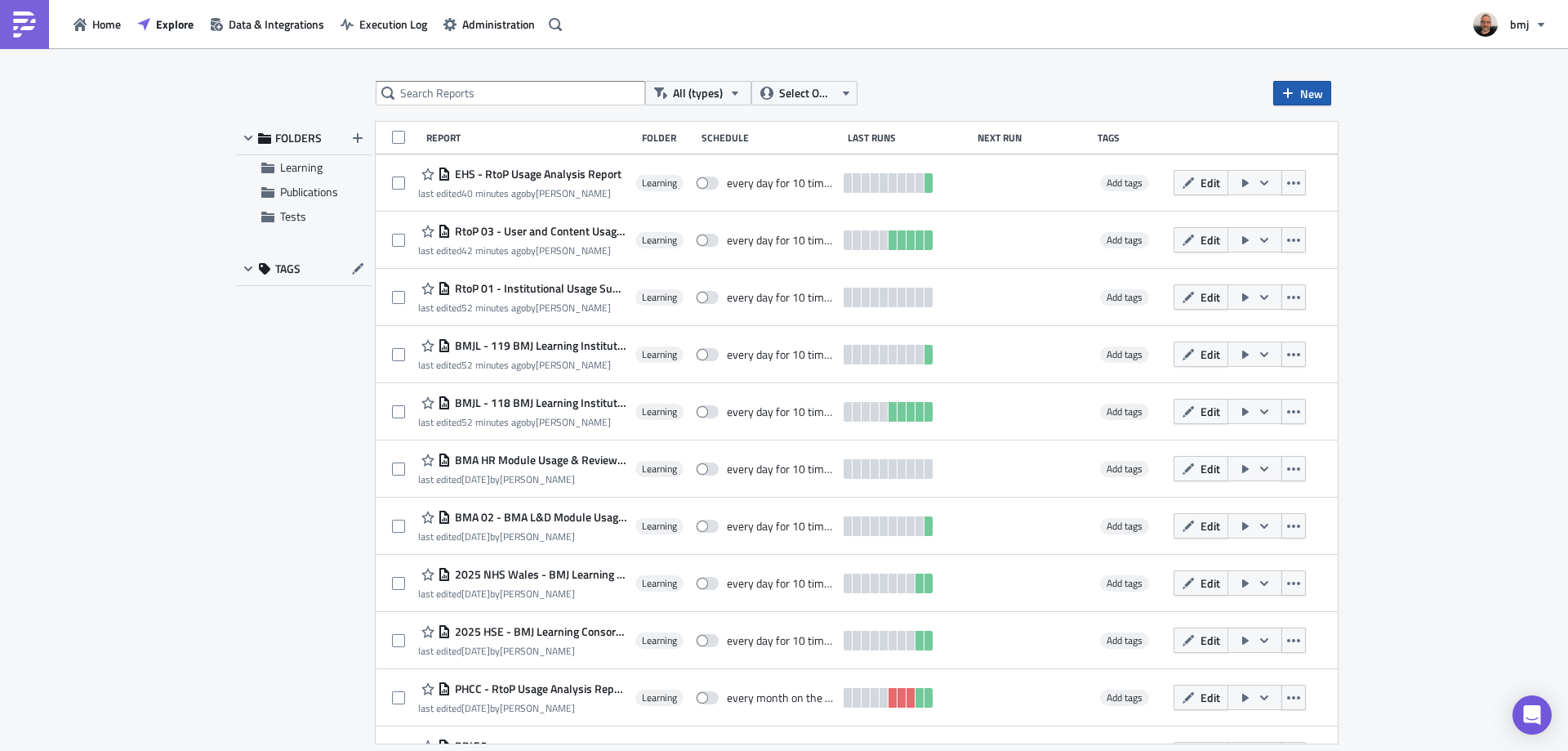
click at [1314, 98] on span "New" at bounding box center [1312, 93] width 23 height 17
click at [1340, 138] on div "Report" at bounding box center [1357, 134] width 108 height 16
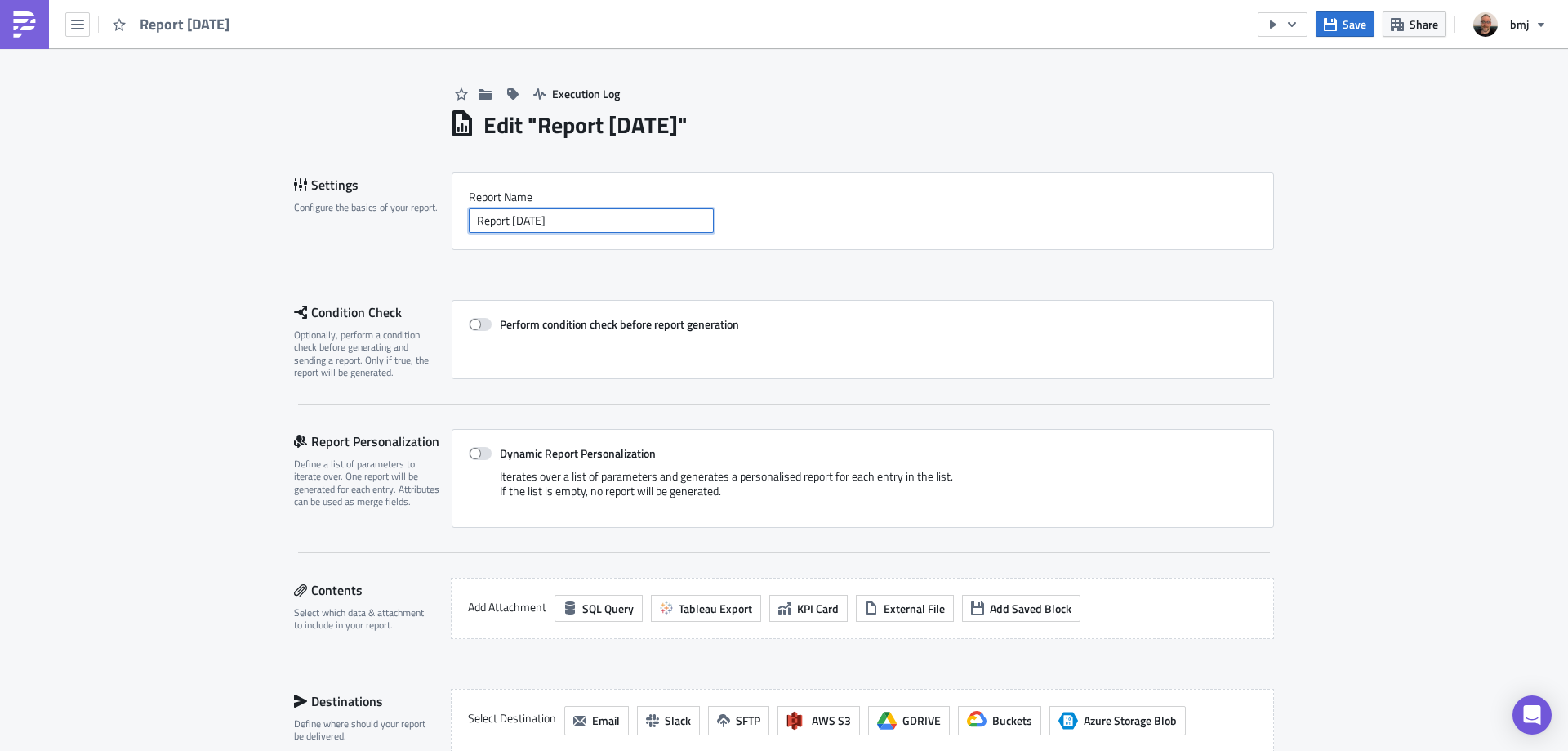
click at [586, 218] on input "Report [DATE]" at bounding box center [591, 221] width 245 height 25
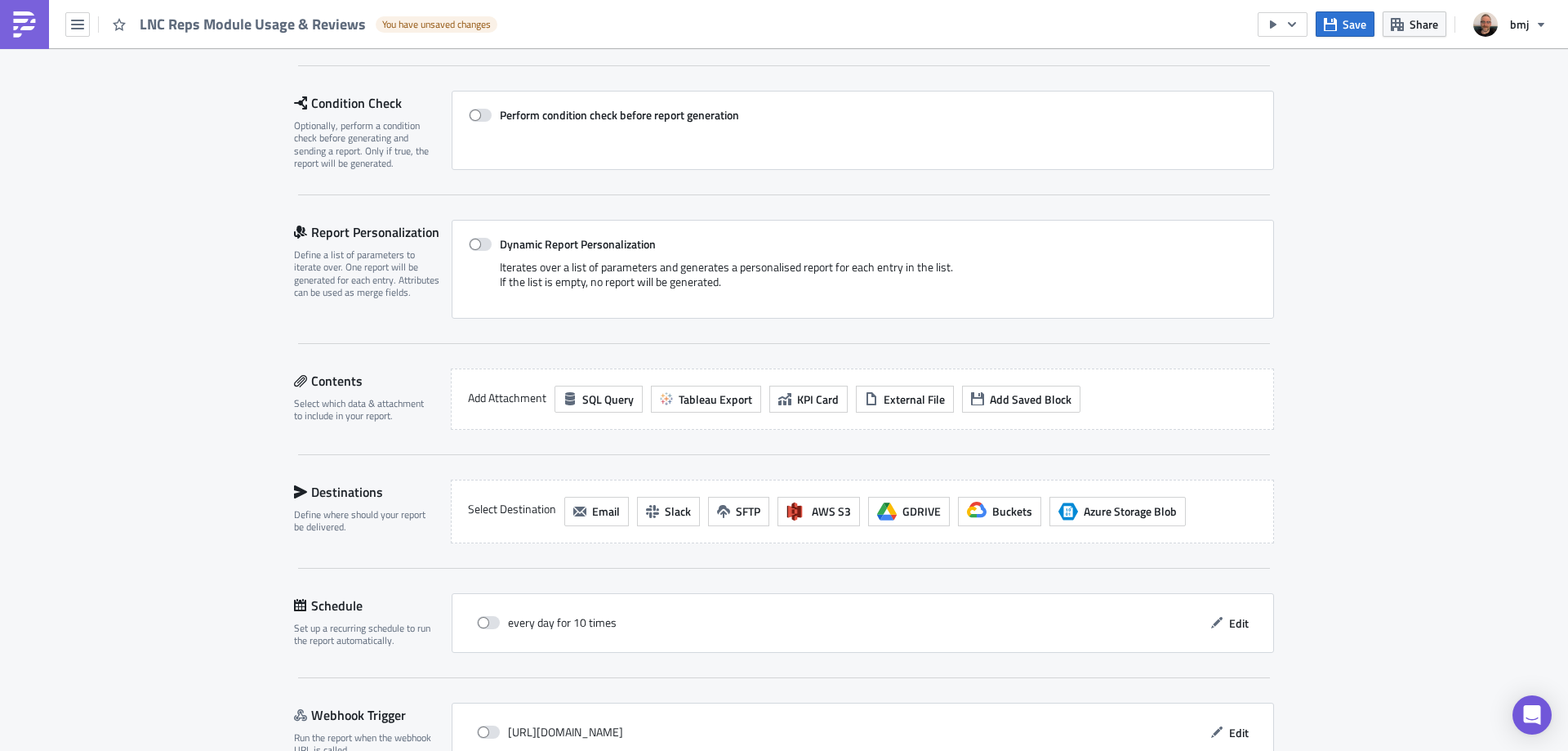
scroll to position [245, 0]
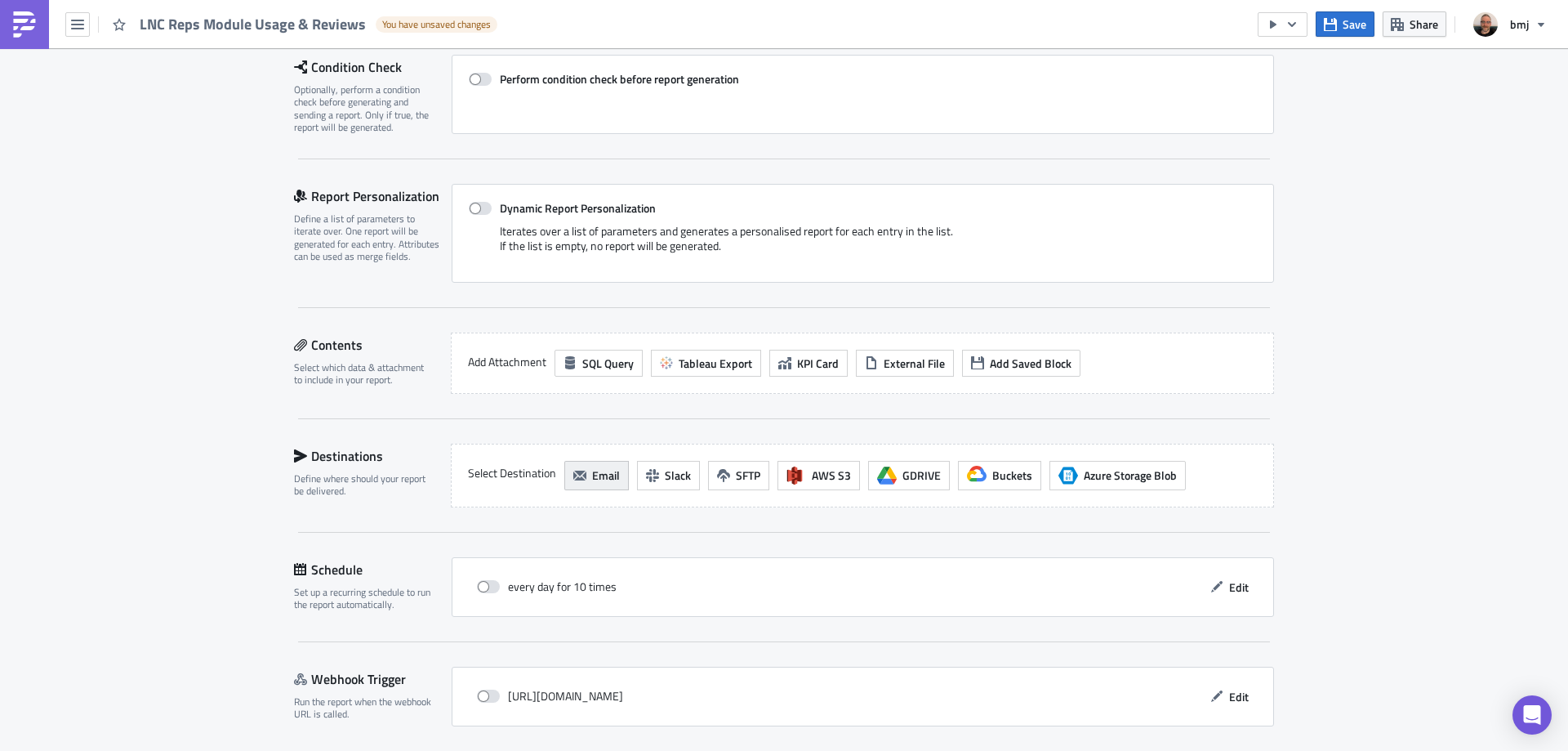
type input "LNC Reps Module Usage & Reviews"
click at [605, 479] on span "Email" at bounding box center [605, 474] width 28 height 17
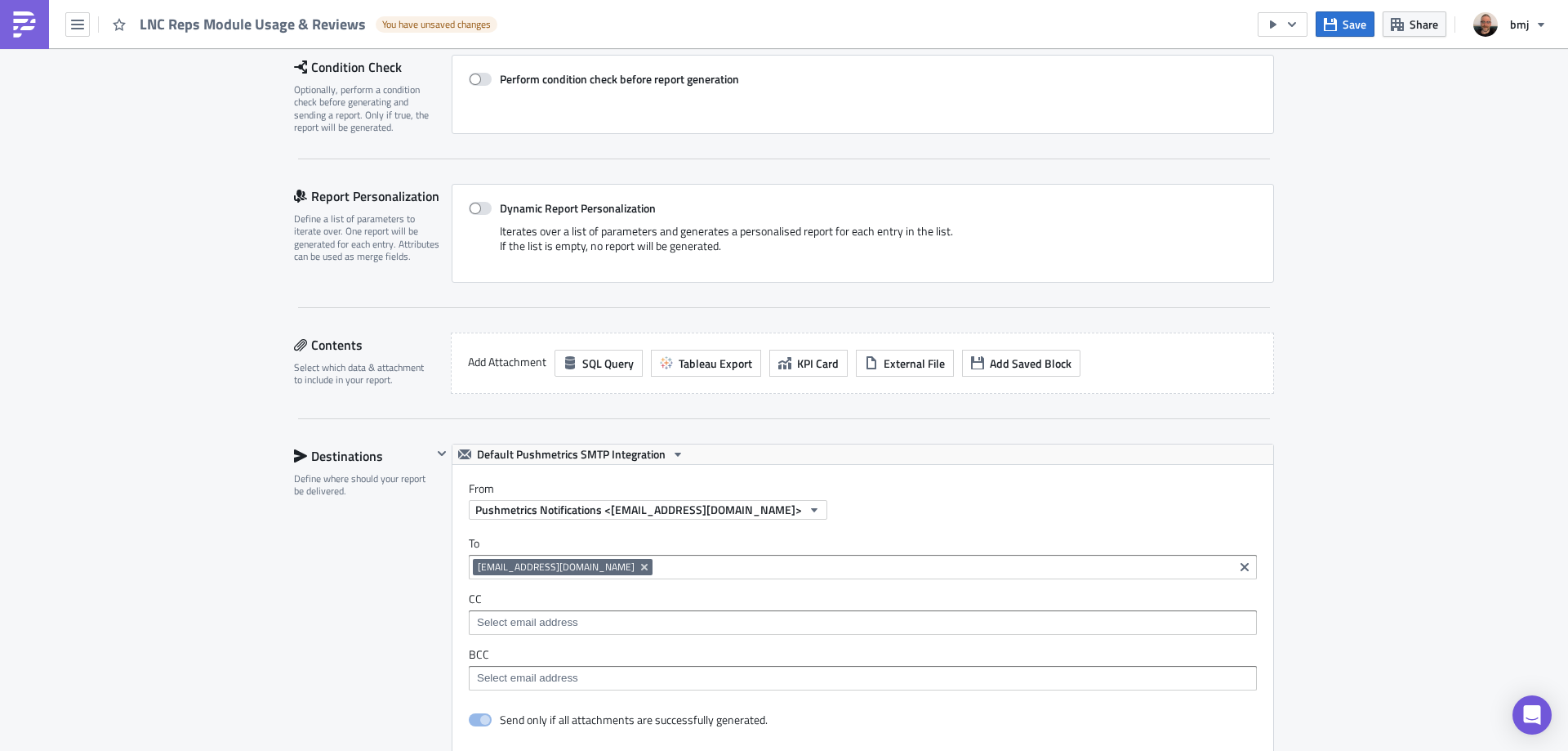
scroll to position [0, 0]
click at [572, 449] on span "Default Pushmetrics SMTP Integration" at bounding box center [571, 455] width 189 height 20
click at [503, 505] on div "BMJ SMTP" at bounding box center [568, 505] width 185 height 16
click at [641, 568] on icon "Remove Tag" at bounding box center [643, 566] width 6 height 6
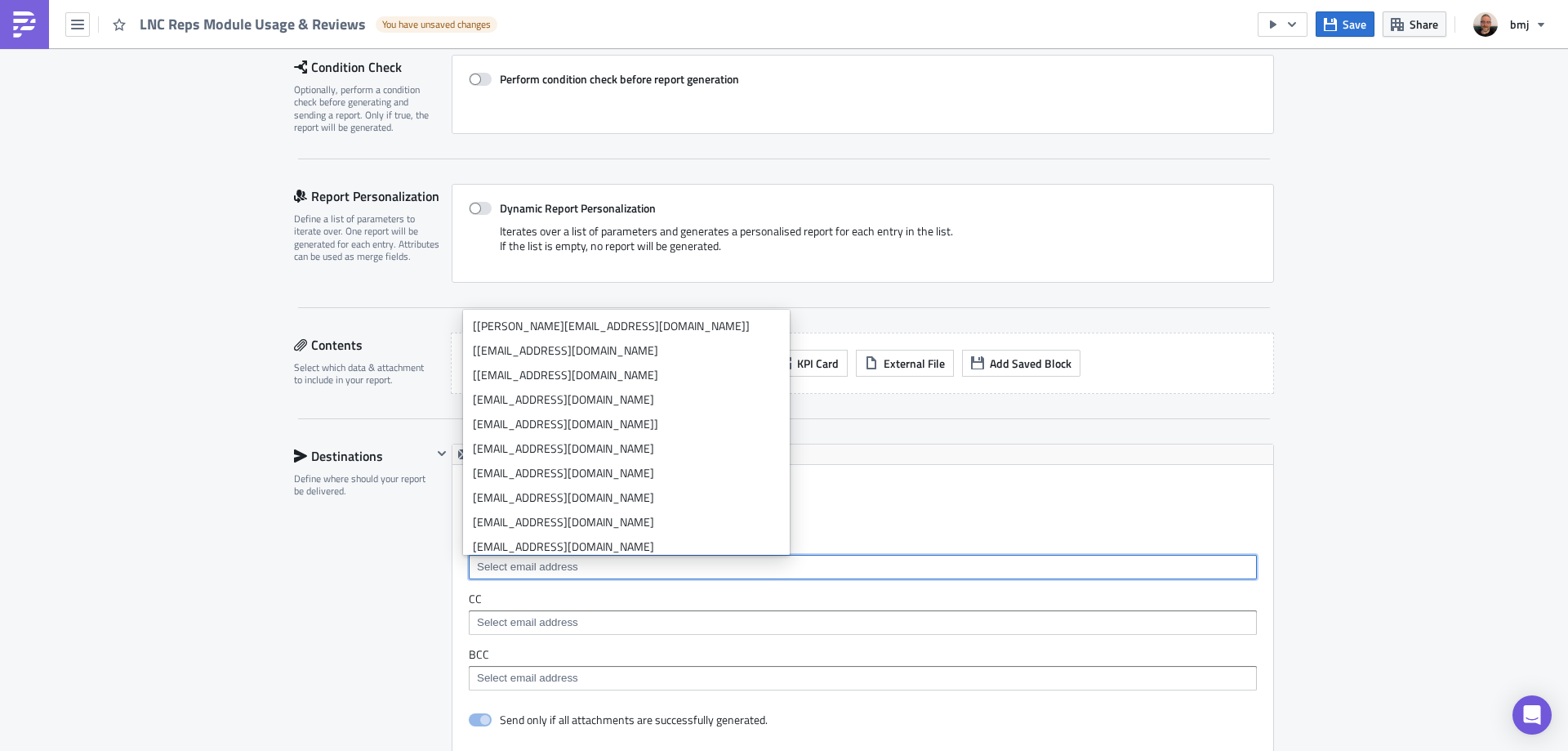
click at [575, 613] on div at bounding box center [863, 622] width 788 height 25
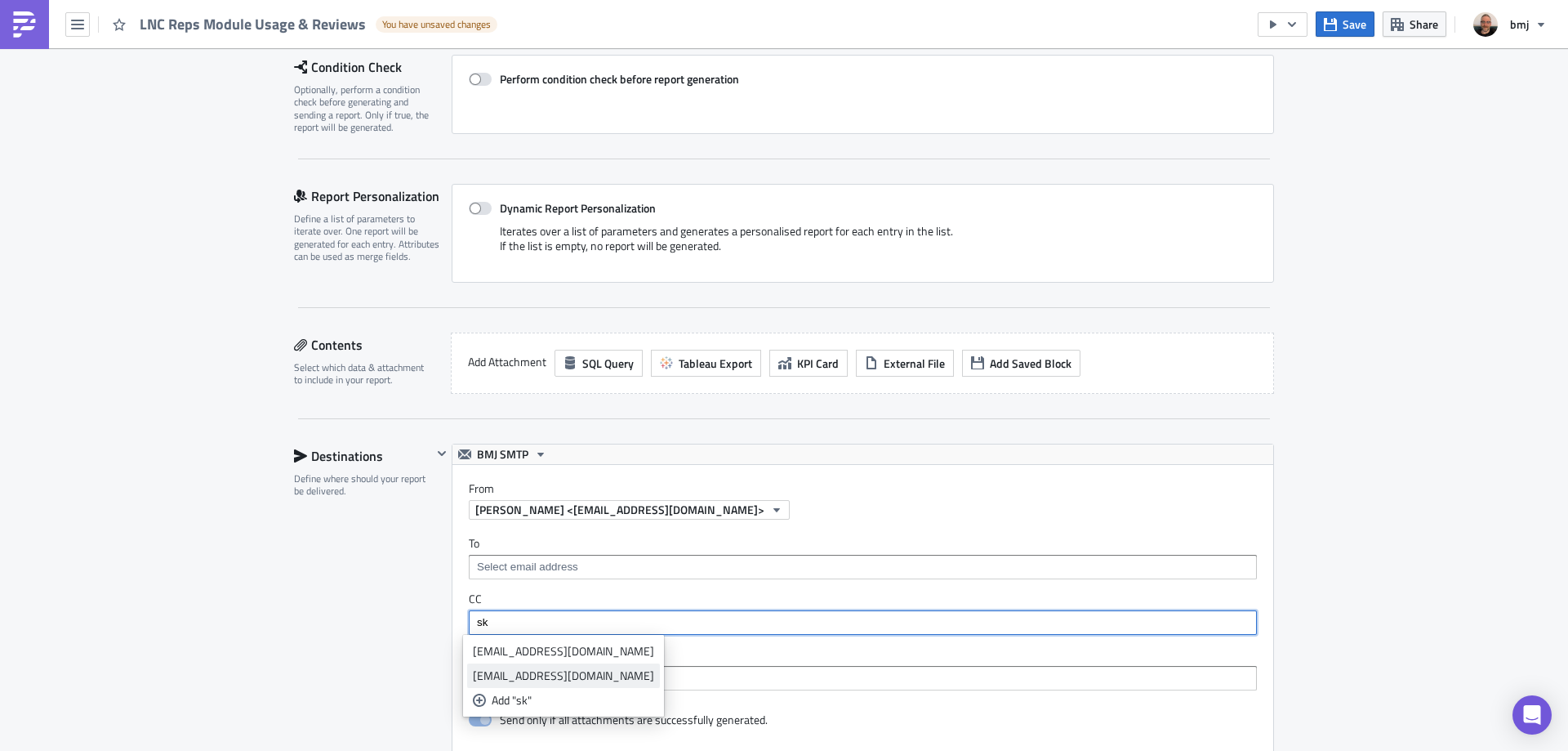
type input "sk"
click at [562, 675] on div "[EMAIL_ADDRESS][DOMAIN_NAME]" at bounding box center [563, 676] width 181 height 16
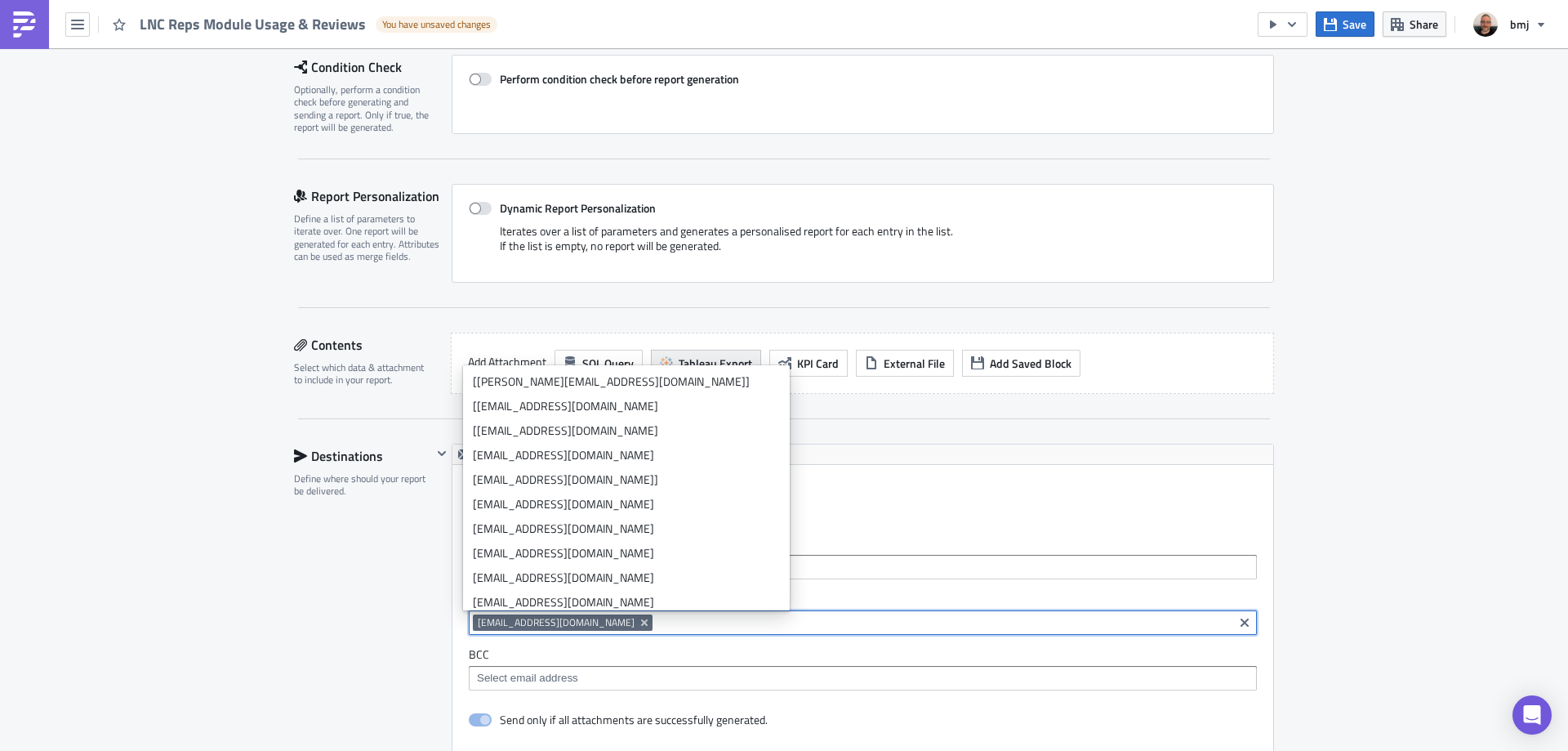
click at [718, 371] on span "Tableau Export" at bounding box center [715, 362] width 74 height 17
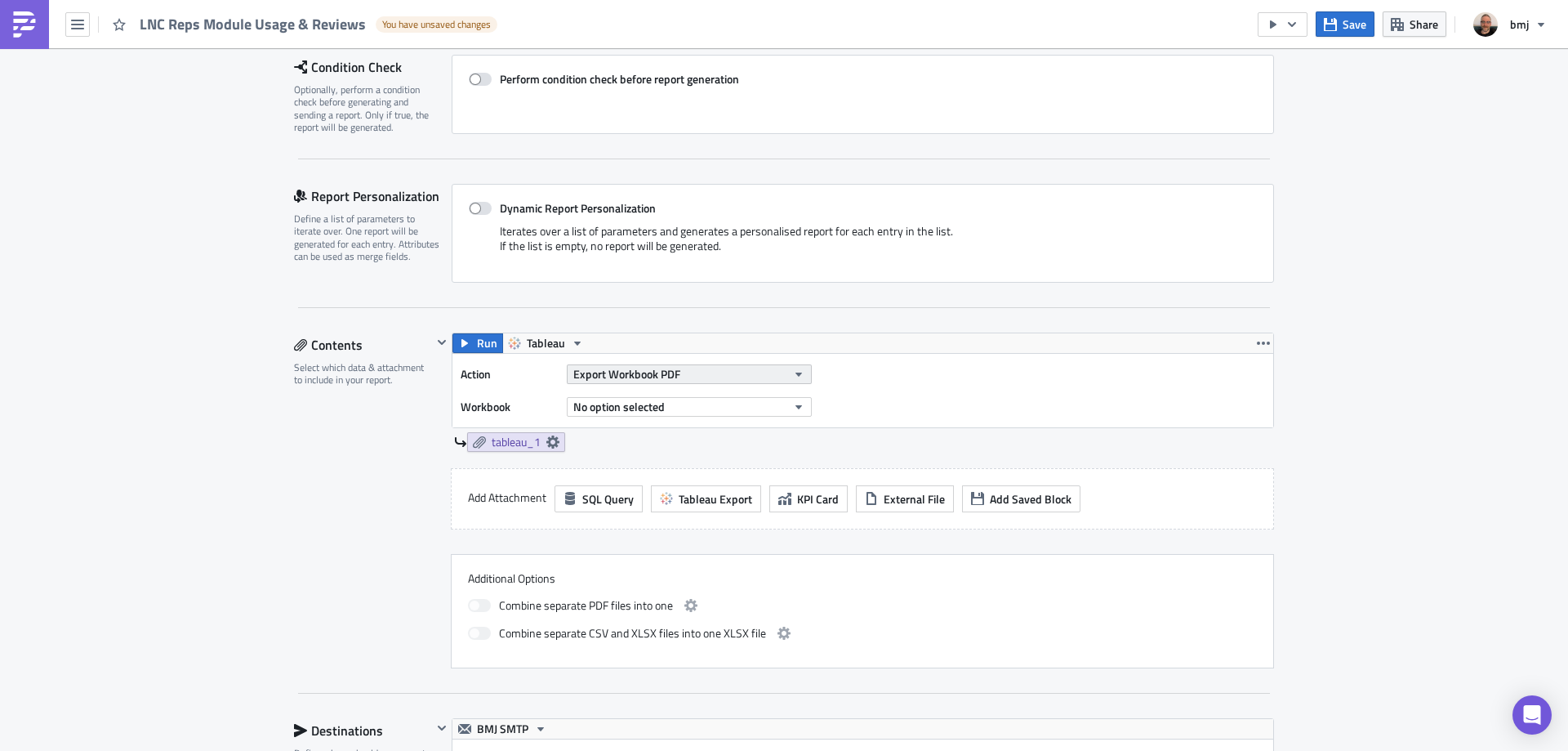
click at [753, 376] on button "Export Workbook PDF" at bounding box center [689, 374] width 245 height 20
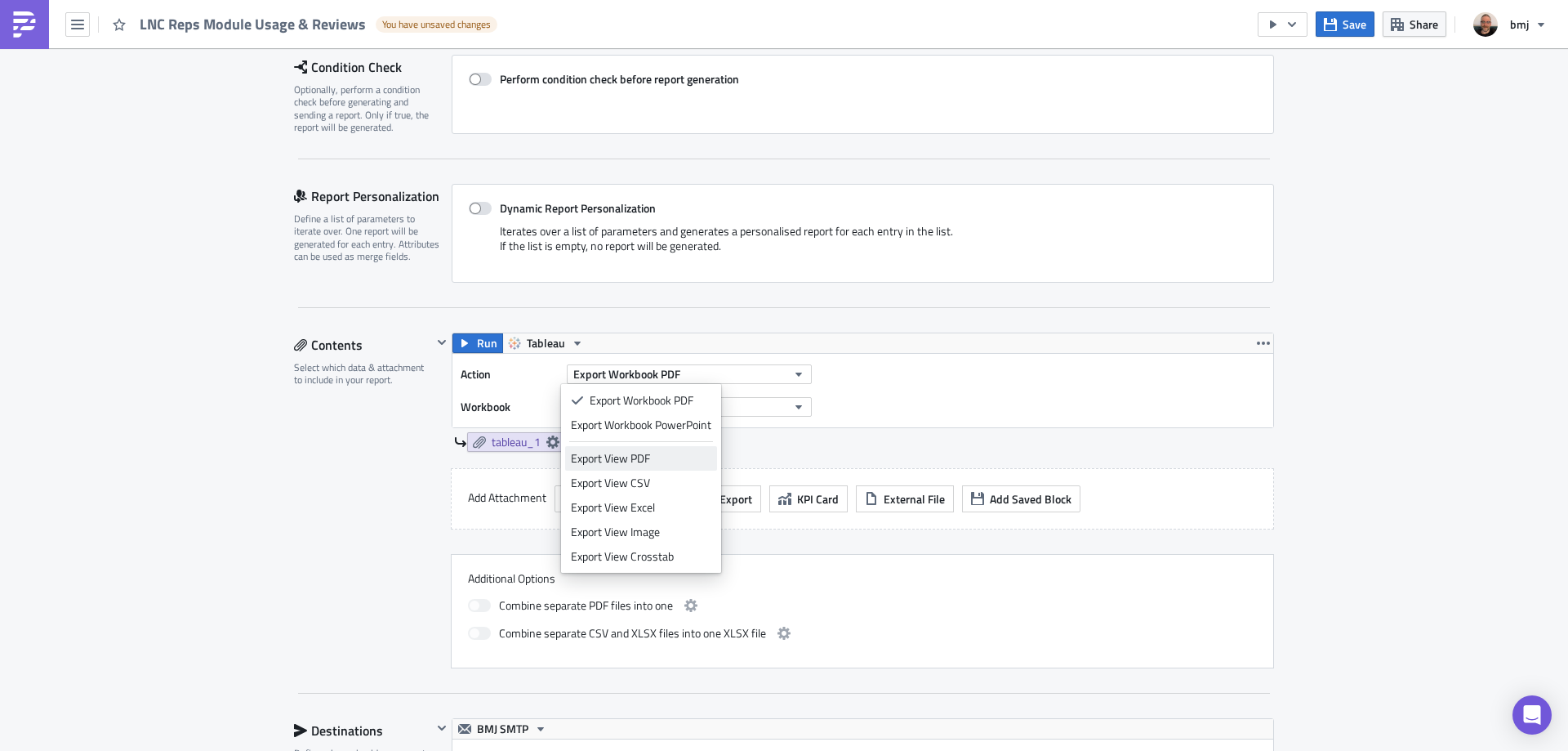
click at [676, 457] on div "Export View PDF" at bounding box center [641, 458] width 140 height 16
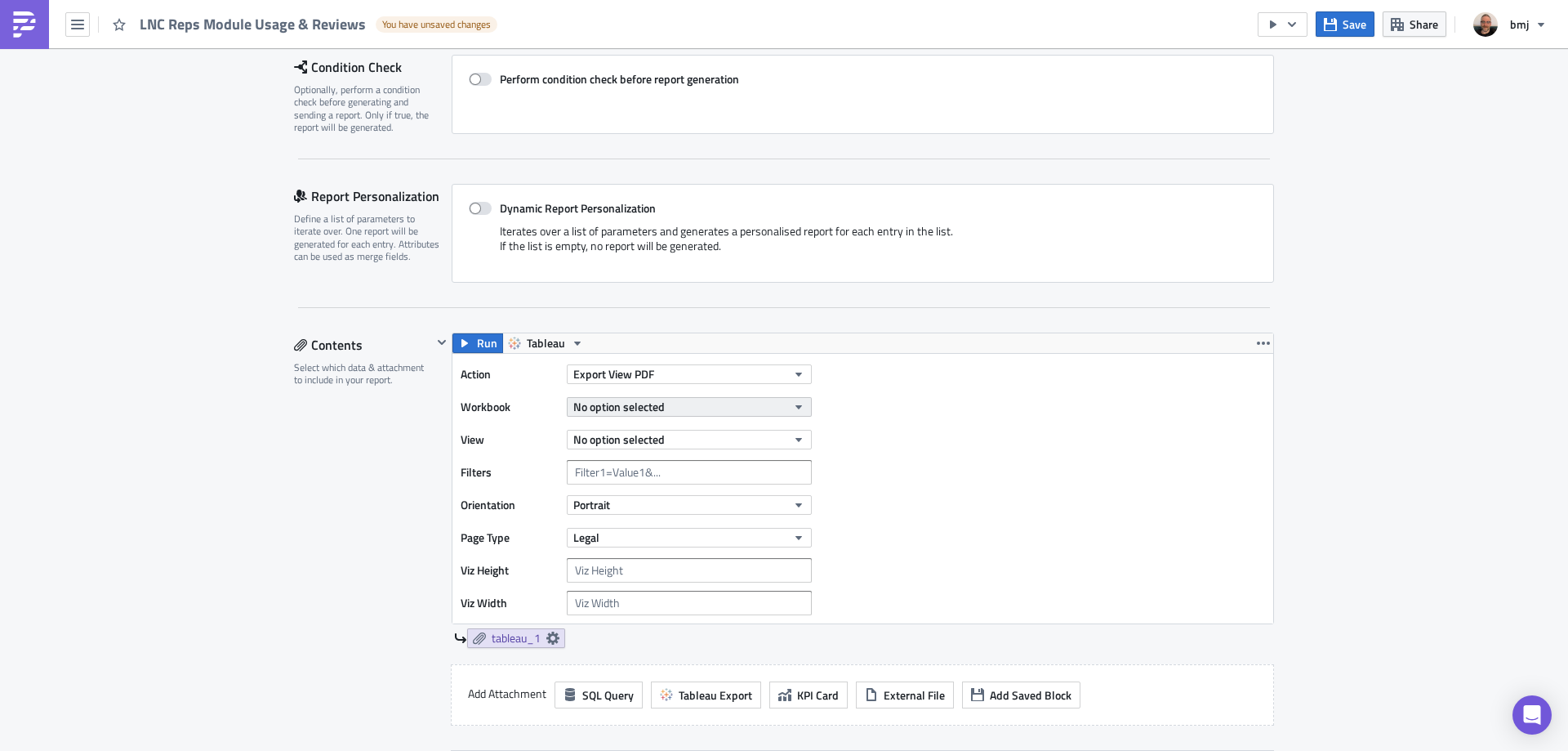
click at [709, 409] on button "No option selected" at bounding box center [689, 407] width 245 height 20
type input "lnc"
click at [709, 466] on div "BMA LNC Reps Usages Report" at bounding box center [643, 462] width 146 height 16
click at [1359, 28] on span "Save" at bounding box center [1354, 23] width 24 height 17
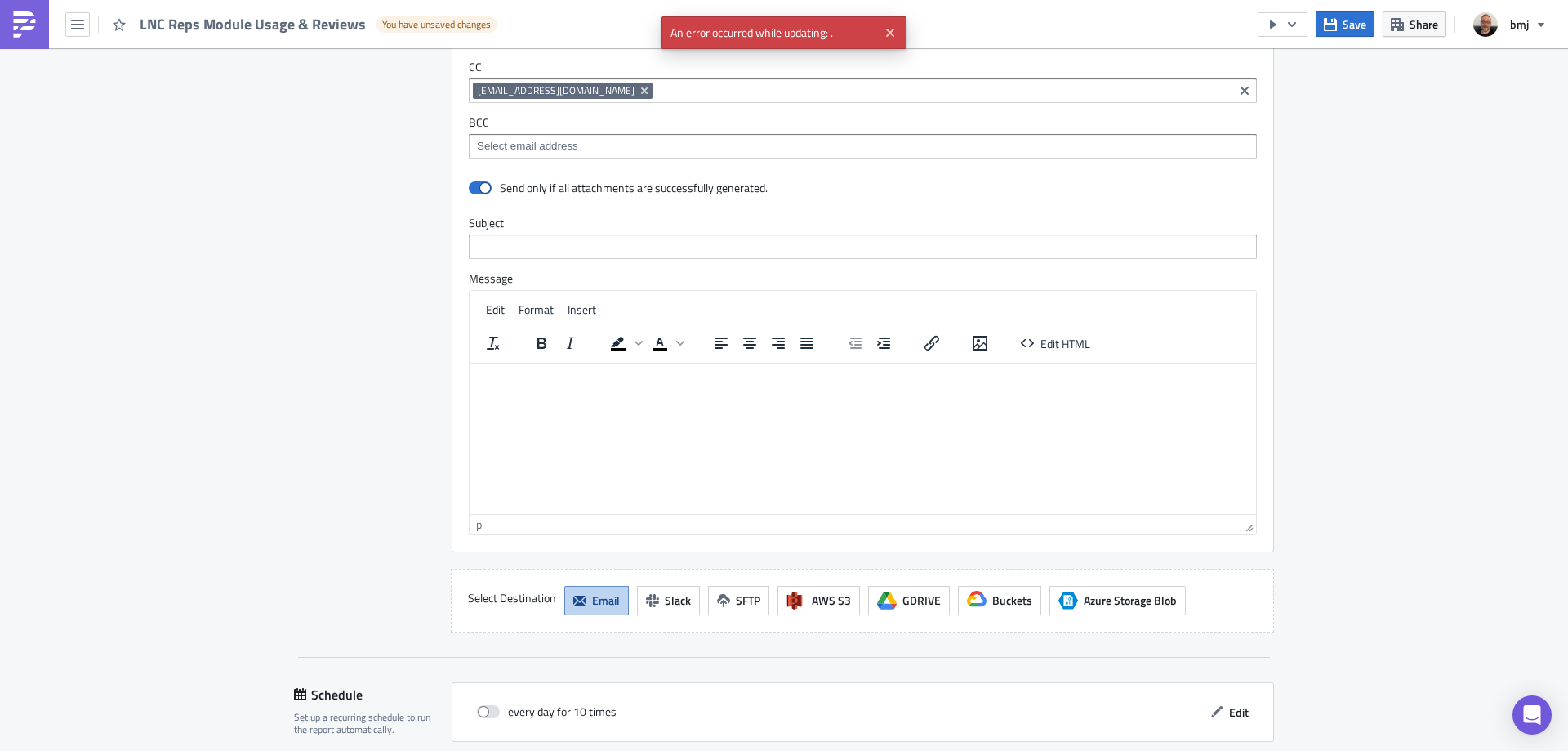
scroll to position [1428, 0]
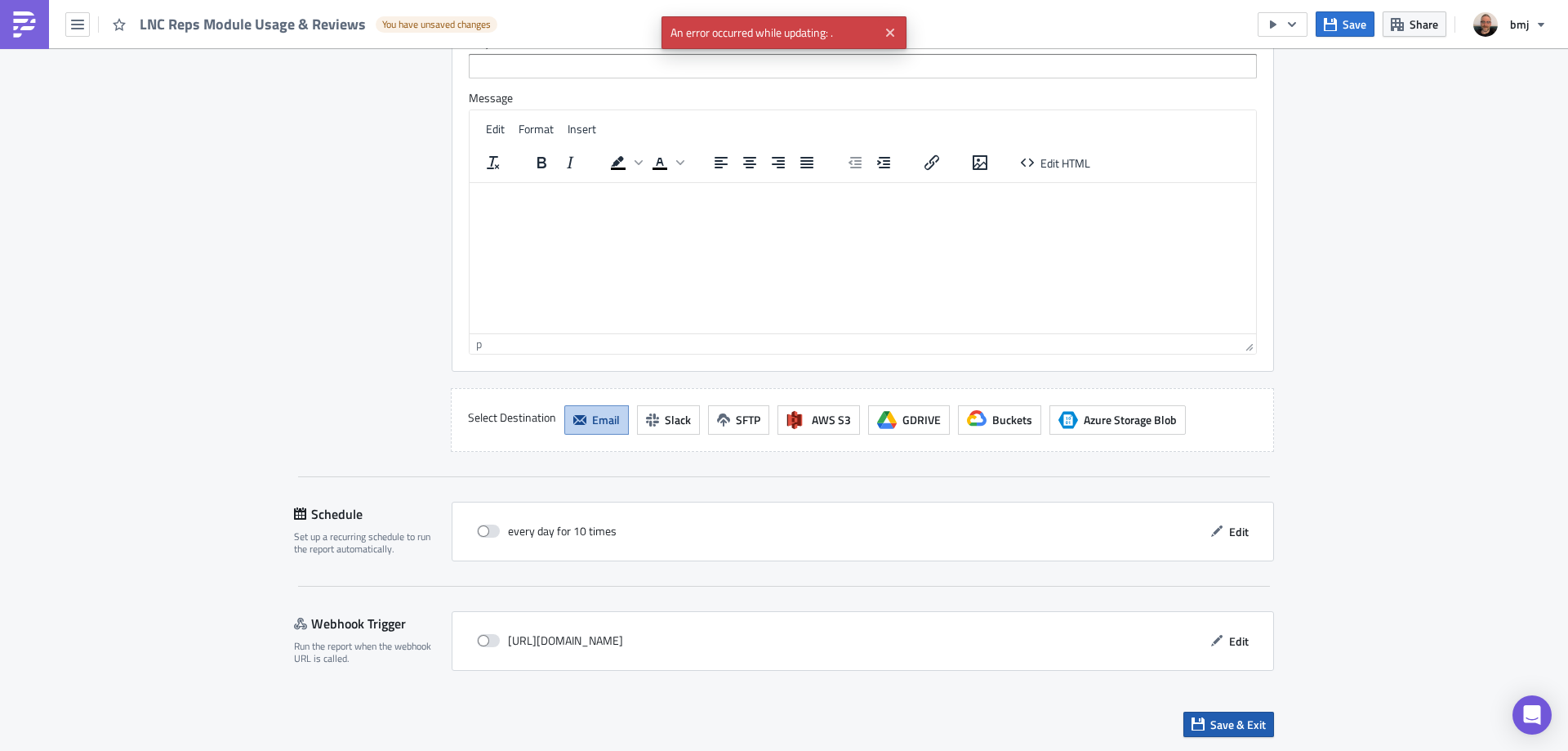
click at [1242, 715] on span "Save & Exit" at bounding box center [1238, 723] width 56 height 17
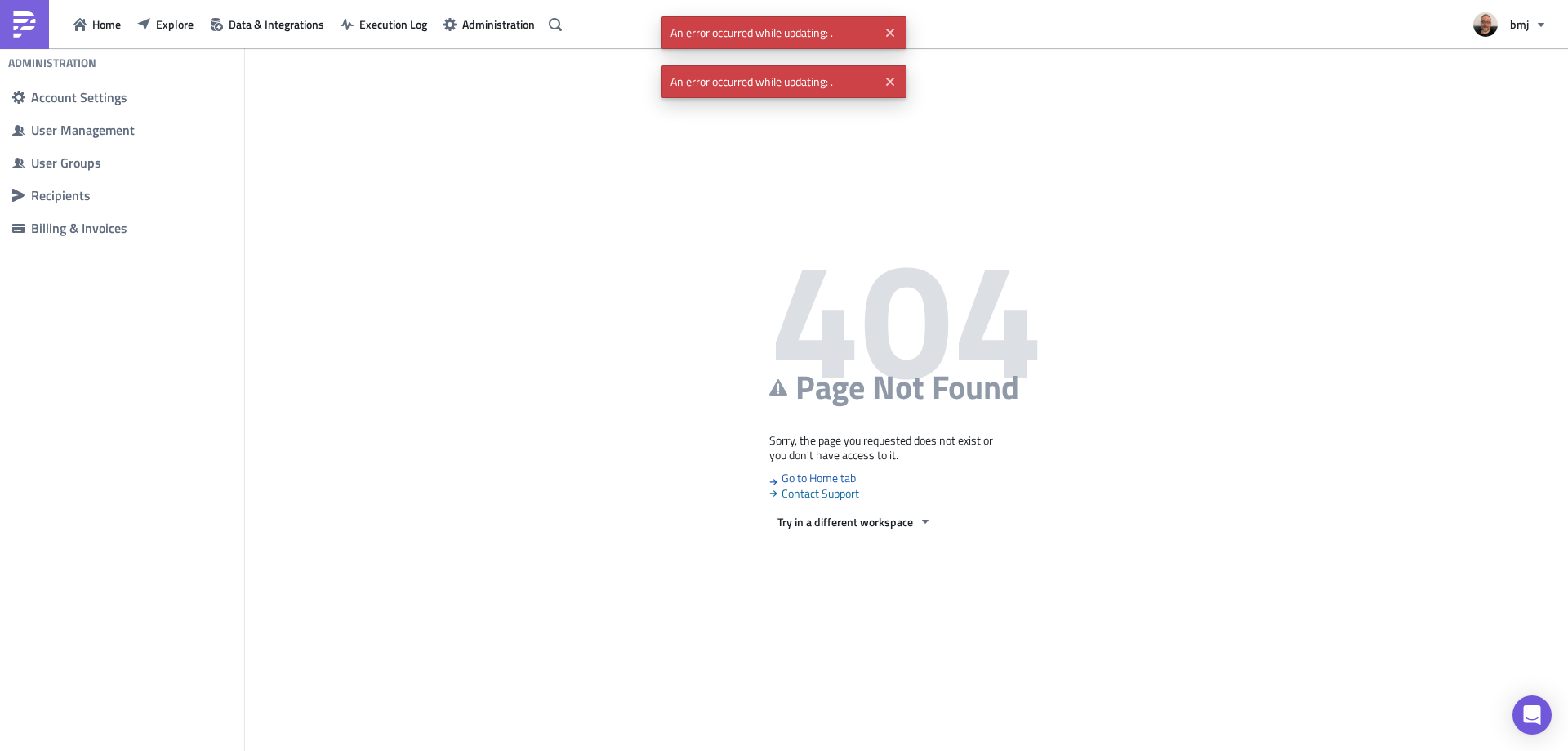
scroll to position [172, 0]
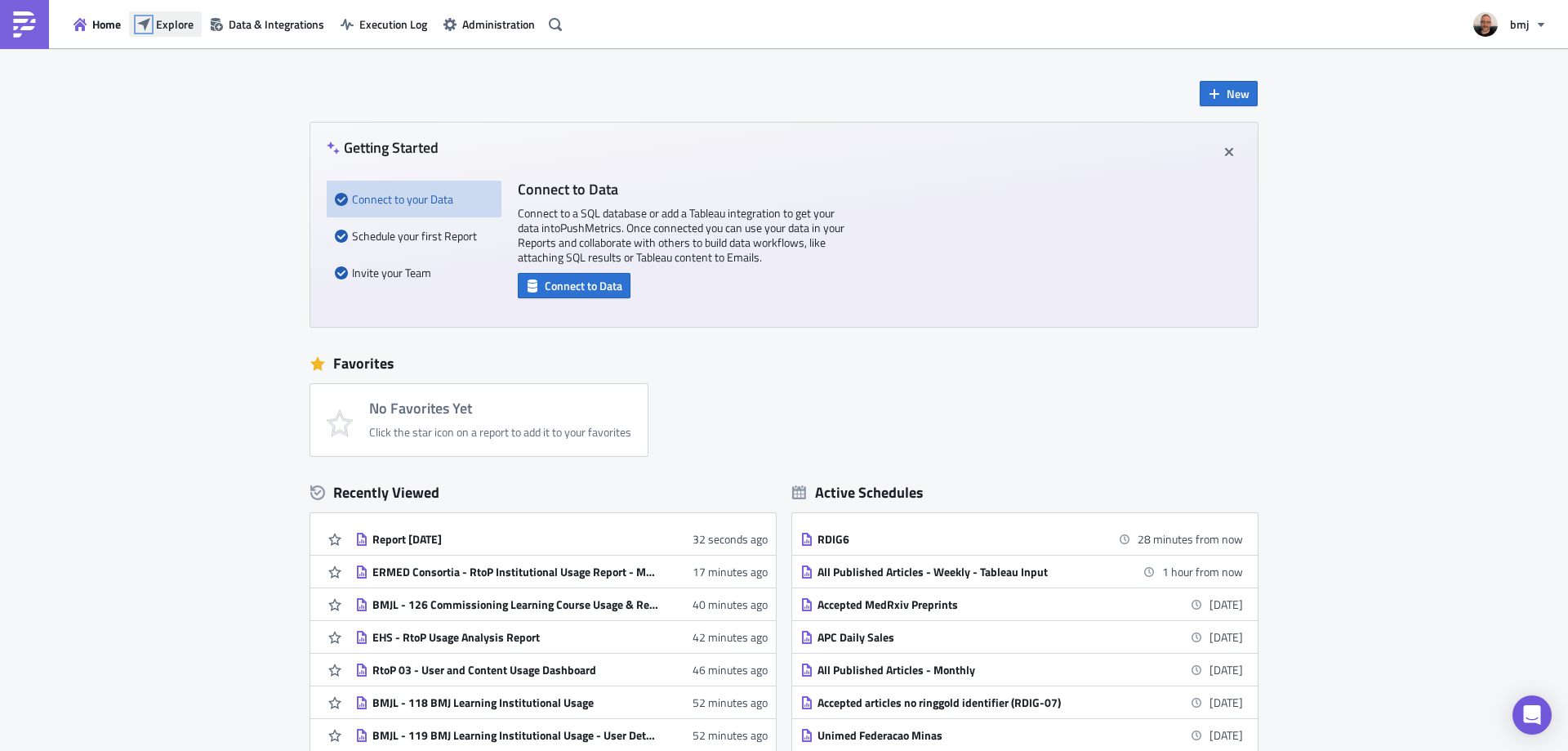
click at [147, 21] on icon "button" at bounding box center [144, 23] width 13 height 13
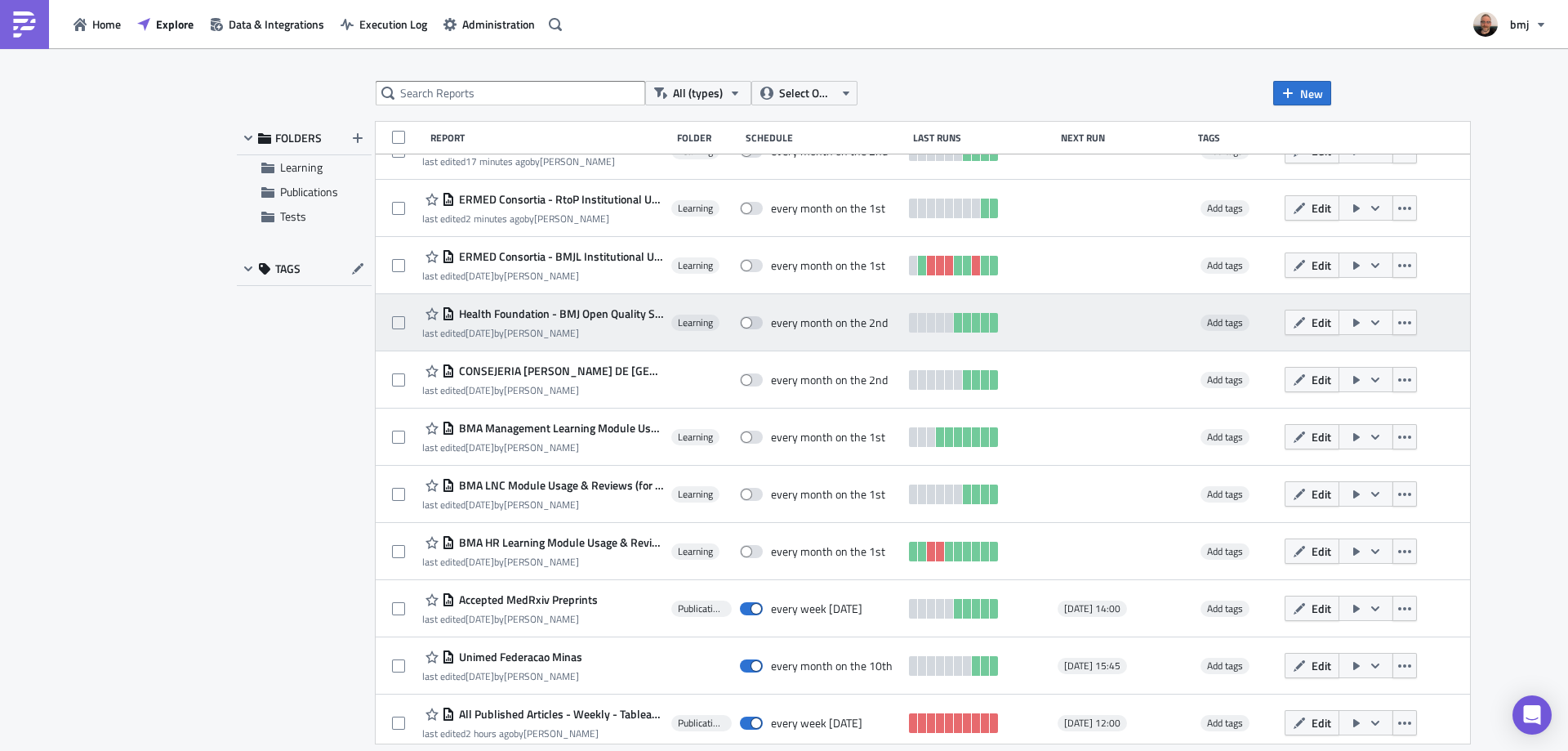
scroll to position [1012, 0]
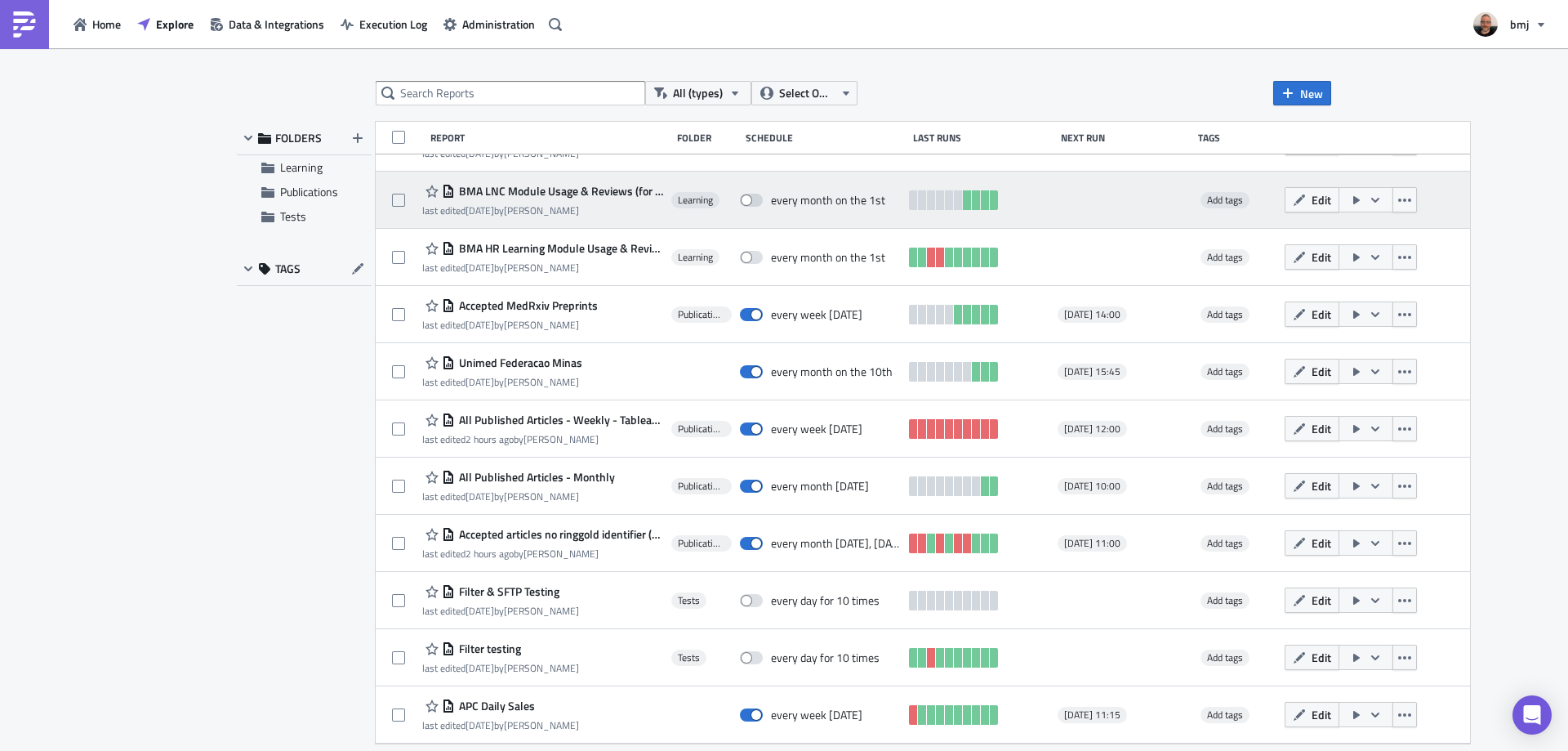
click at [563, 193] on span "BMA LNC Module Usage & Reviews (for publication) - Monthly" at bounding box center [559, 191] width 209 height 15
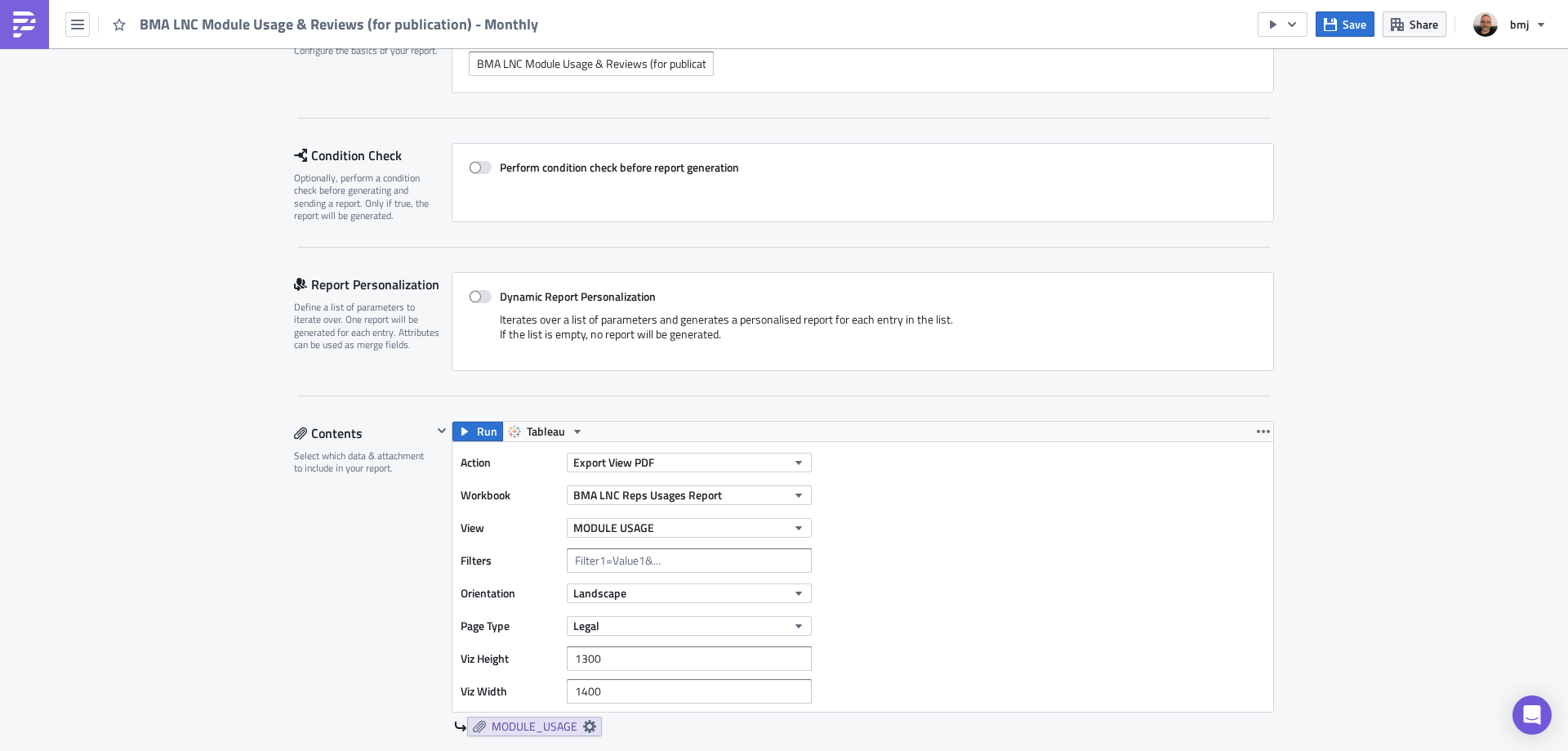
scroll to position [490, 0]
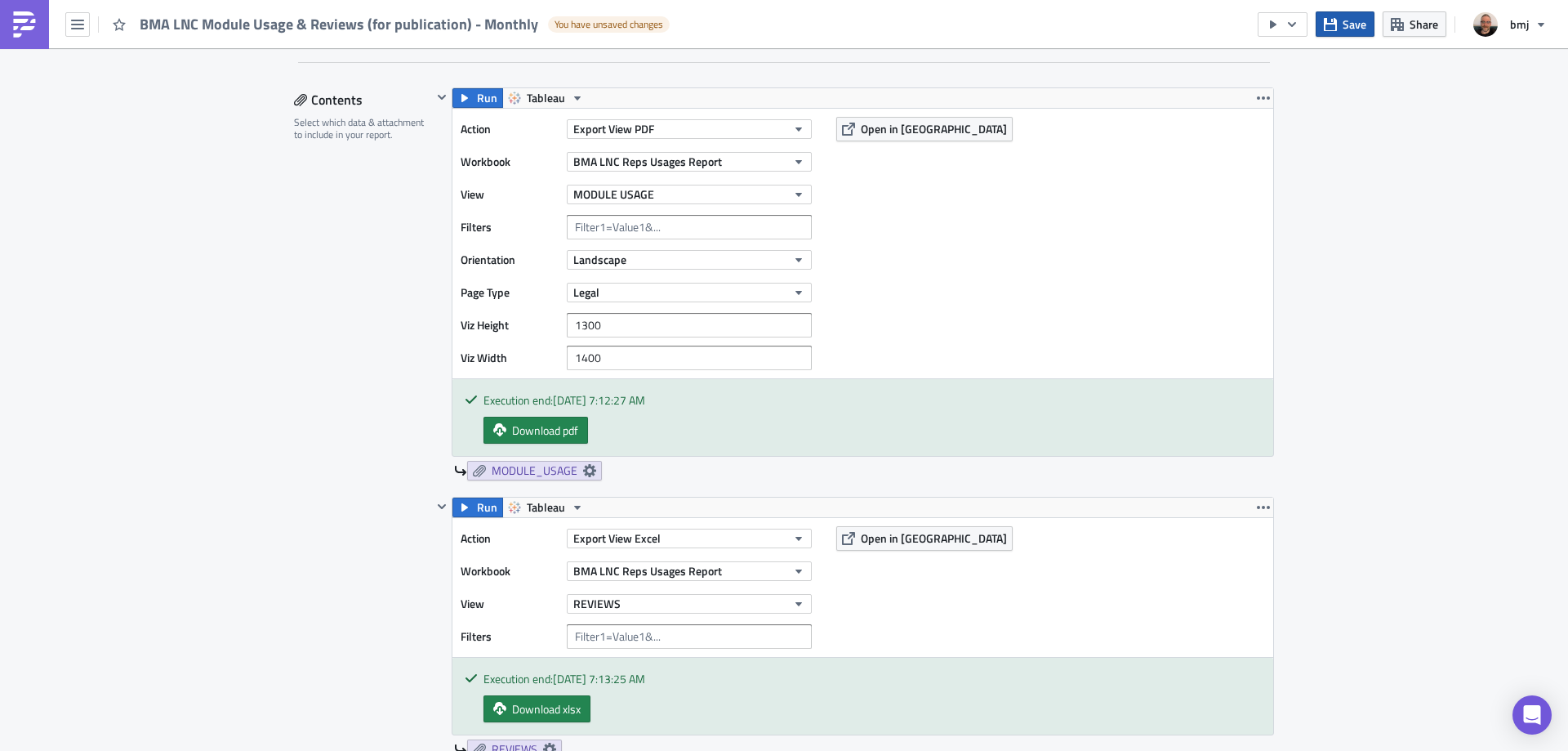
click at [1342, 21] on button "Save" at bounding box center [1345, 24] width 59 height 26
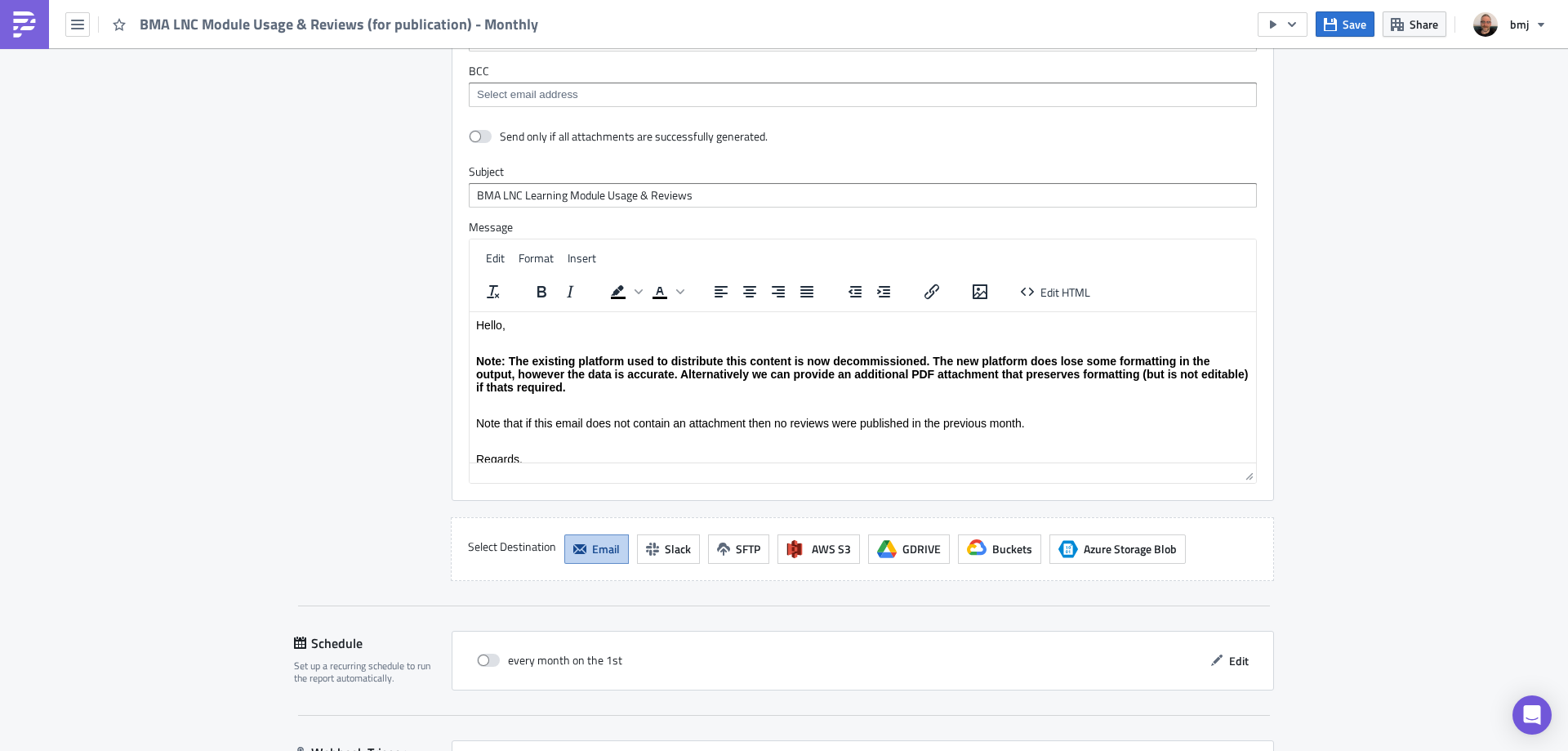
scroll to position [1784, 0]
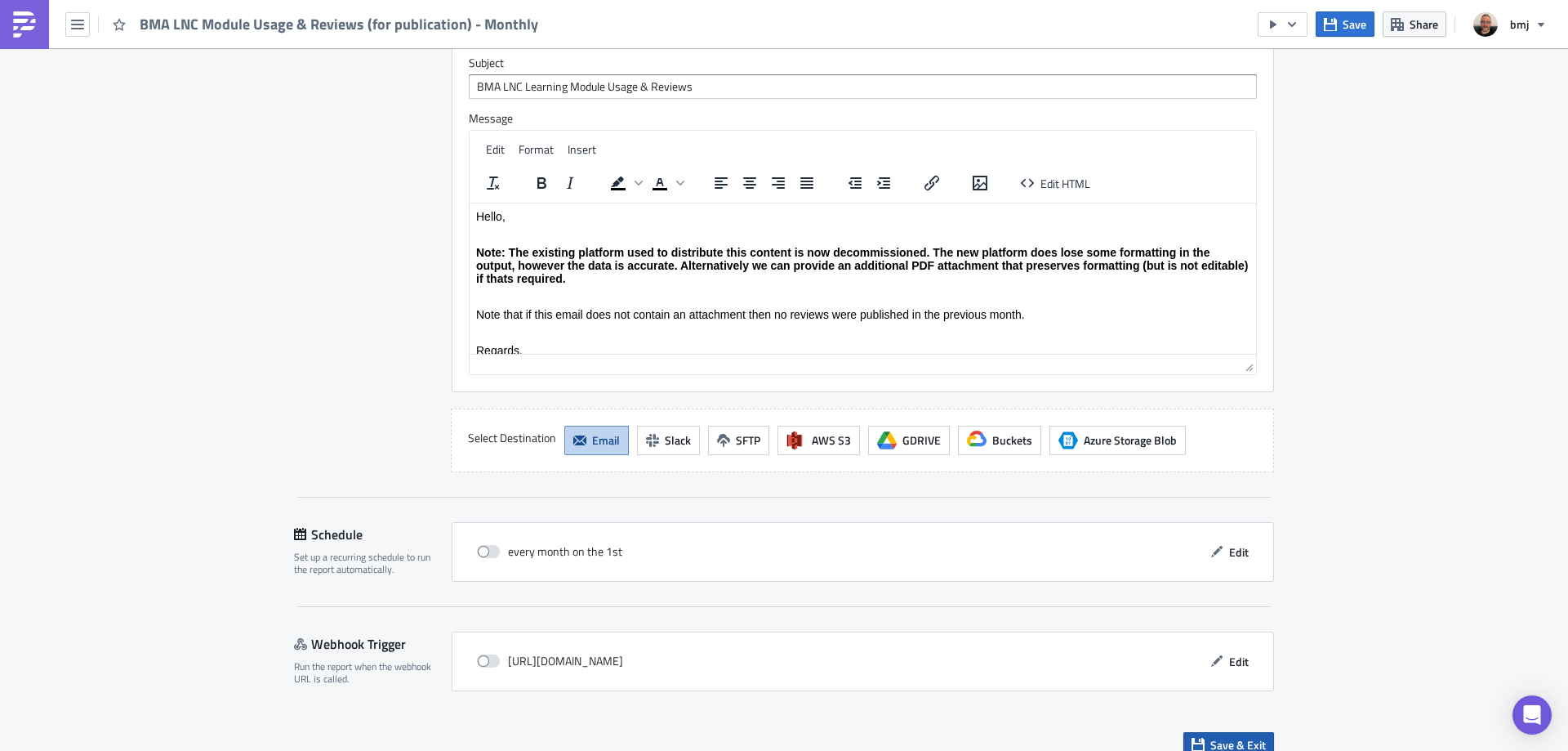
click at [1233, 736] on span "Save & Exit" at bounding box center [1238, 744] width 56 height 17
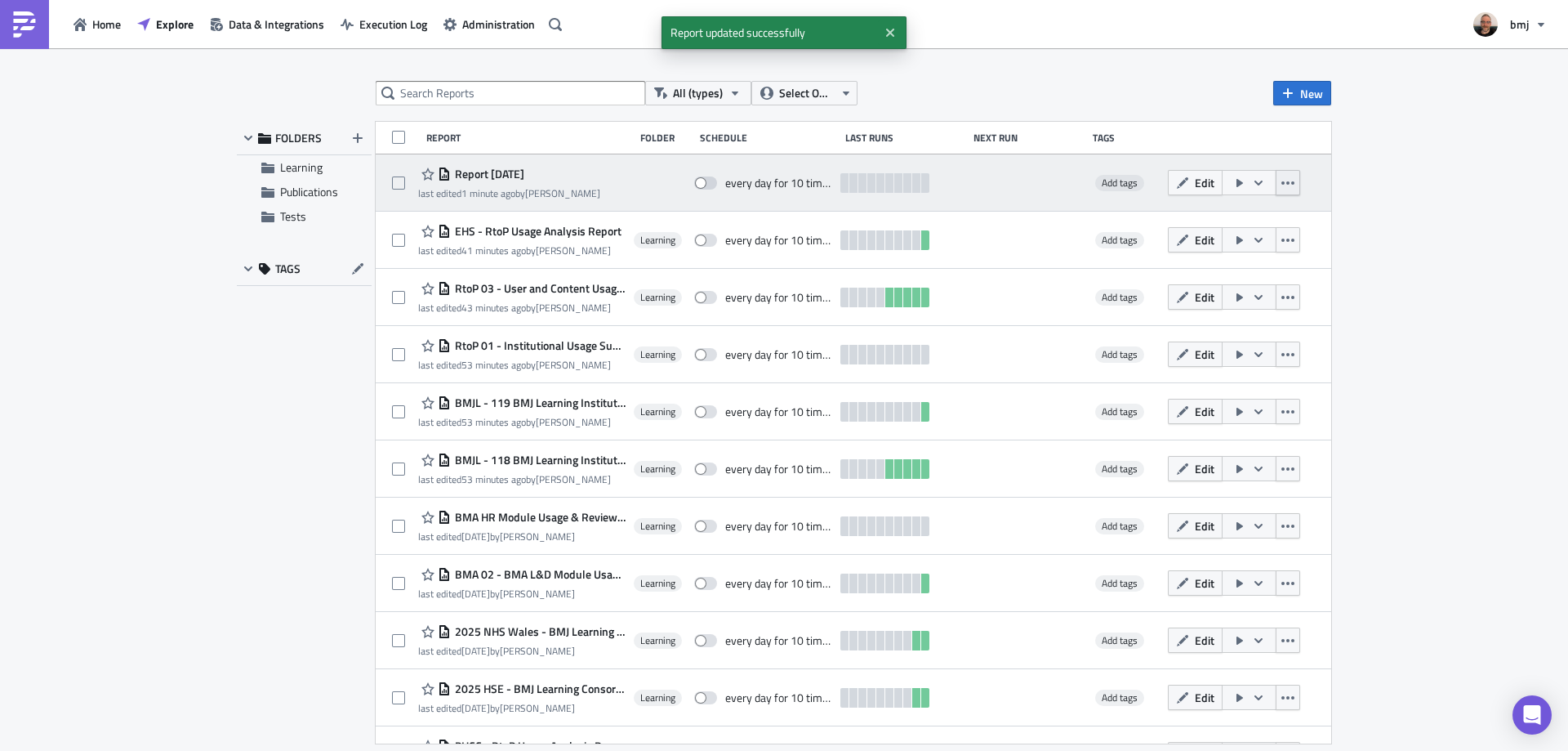
click at [1281, 184] on icon "button" at bounding box center [1288, 183] width 13 height 13
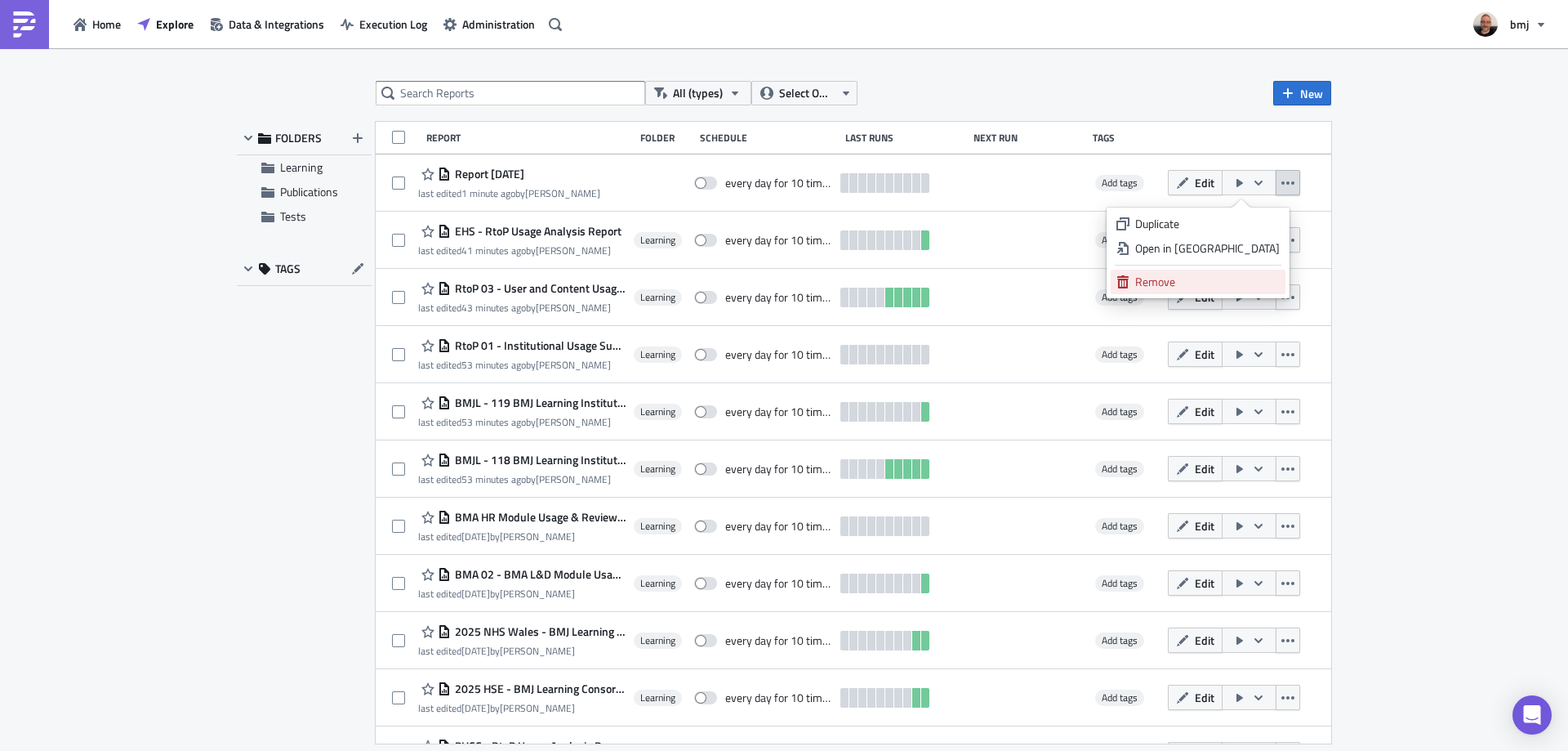
click at [1230, 283] on div "Remove" at bounding box center [1207, 281] width 145 height 16
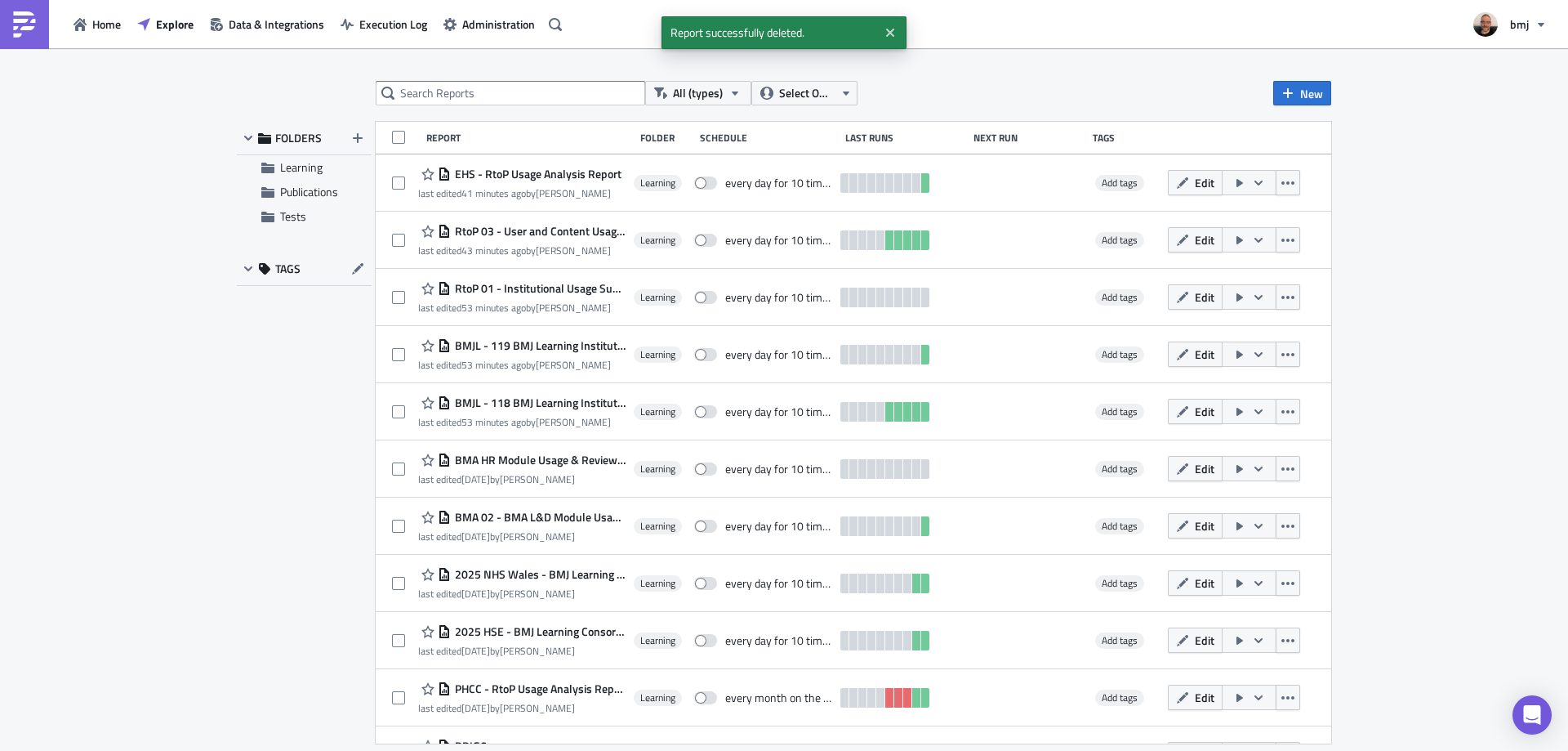
click at [1427, 205] on div "All (types) Select Owner New FOLDERS Learning Publications Tests TAGS Report Fo…" at bounding box center [784, 400] width 1568 height 705
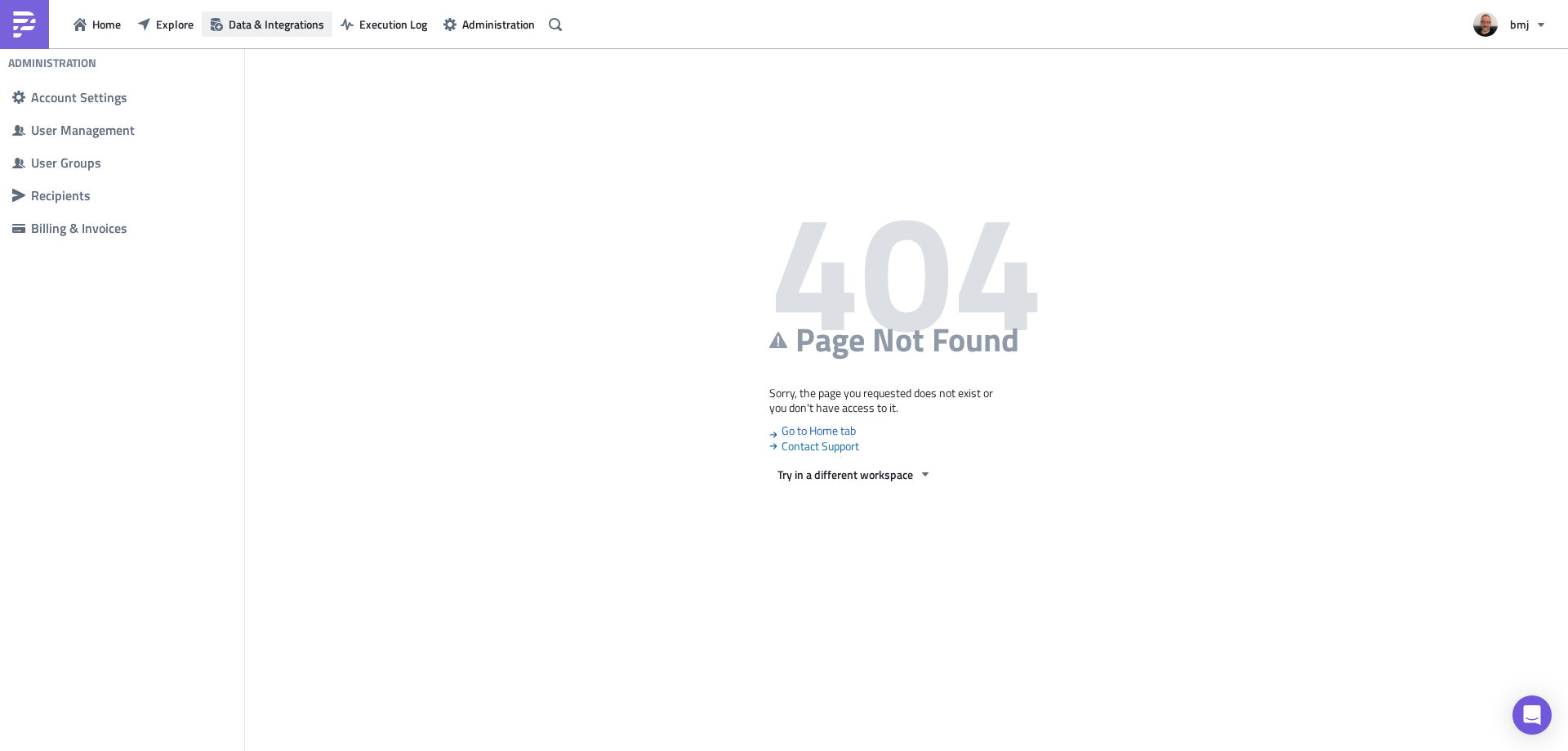
click at [209, 24] on button "Data & Integrations" at bounding box center [266, 24] width 130 height 26
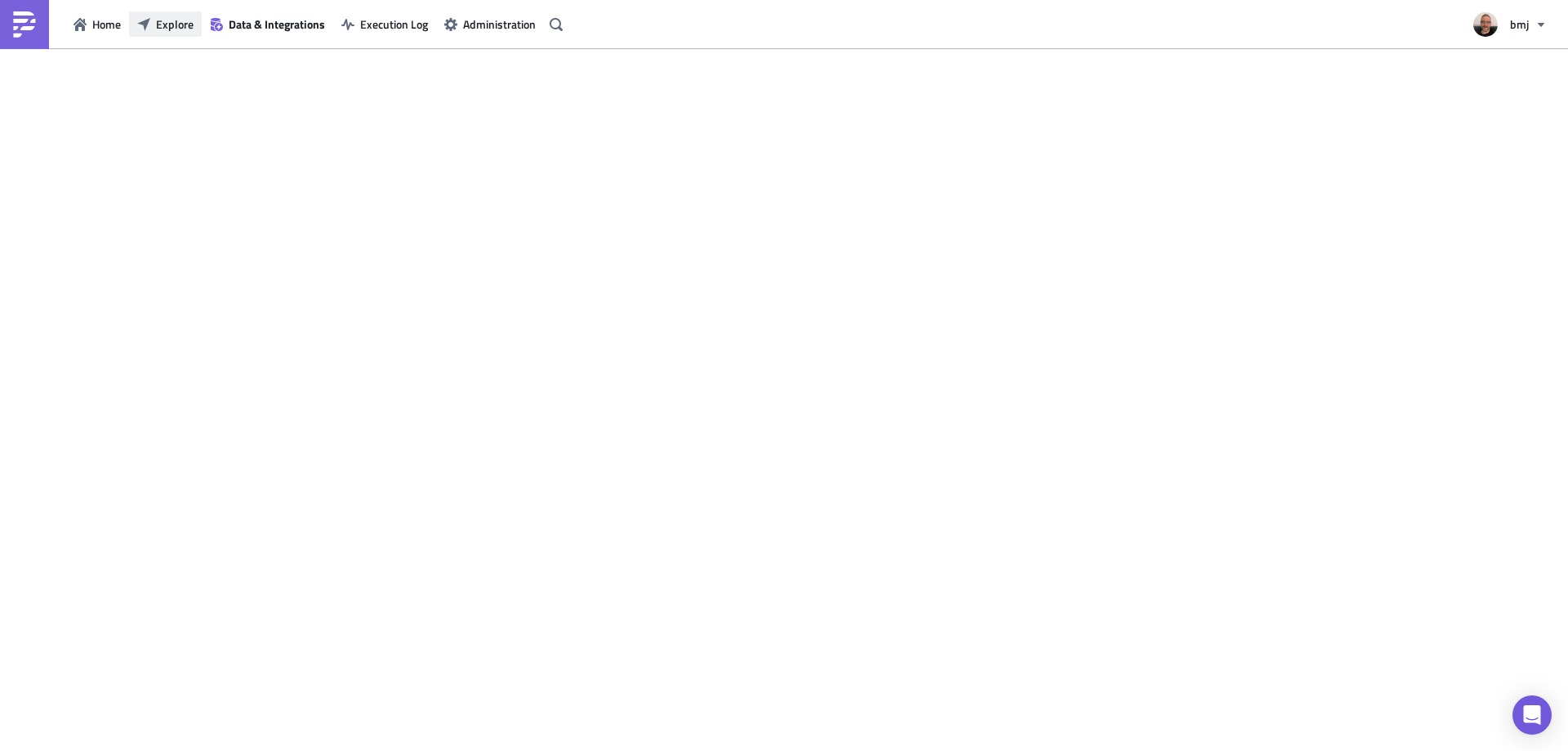
click at [168, 23] on span "Explore" at bounding box center [175, 23] width 37 height 17
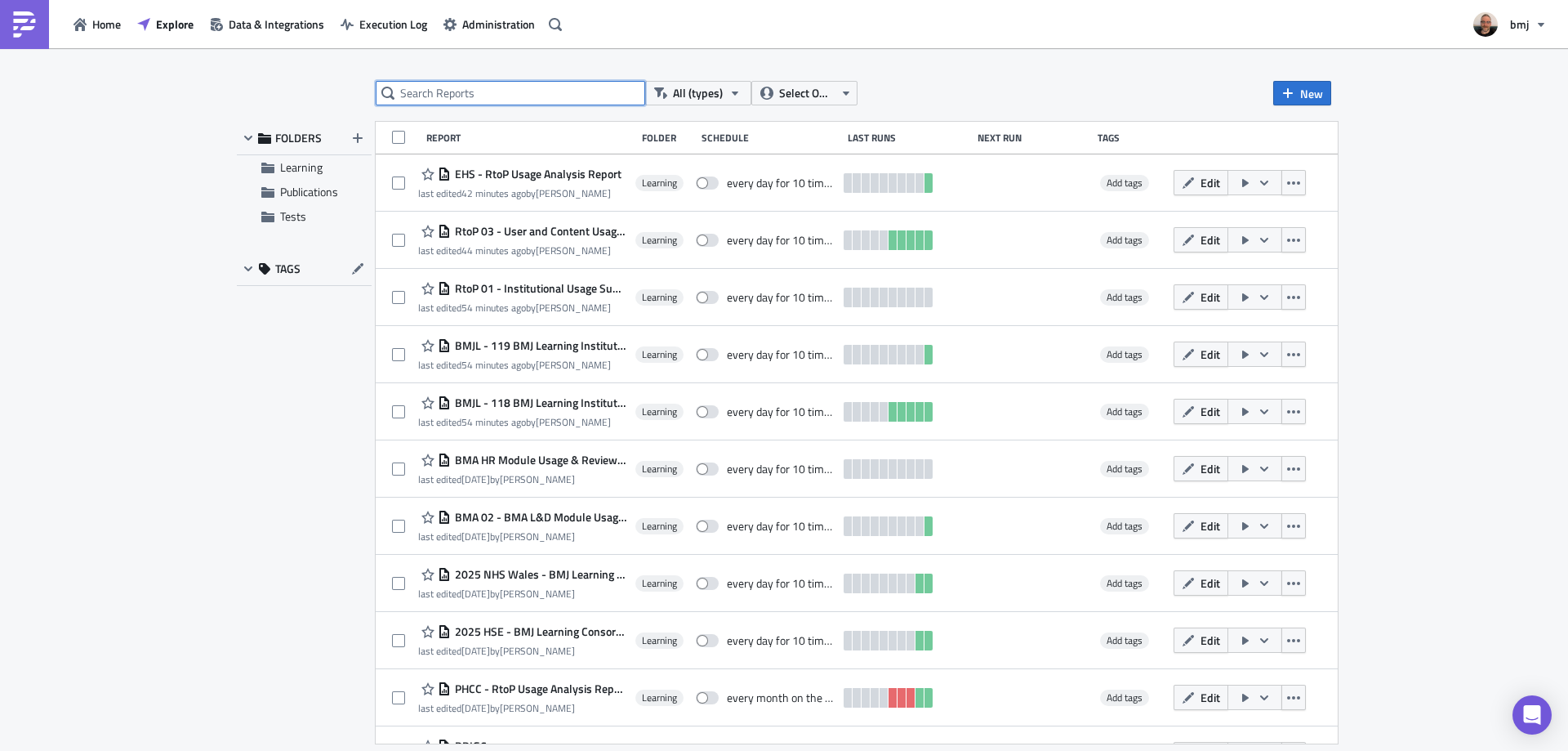
click at [489, 93] on input "text" at bounding box center [510, 93] width 270 height 25
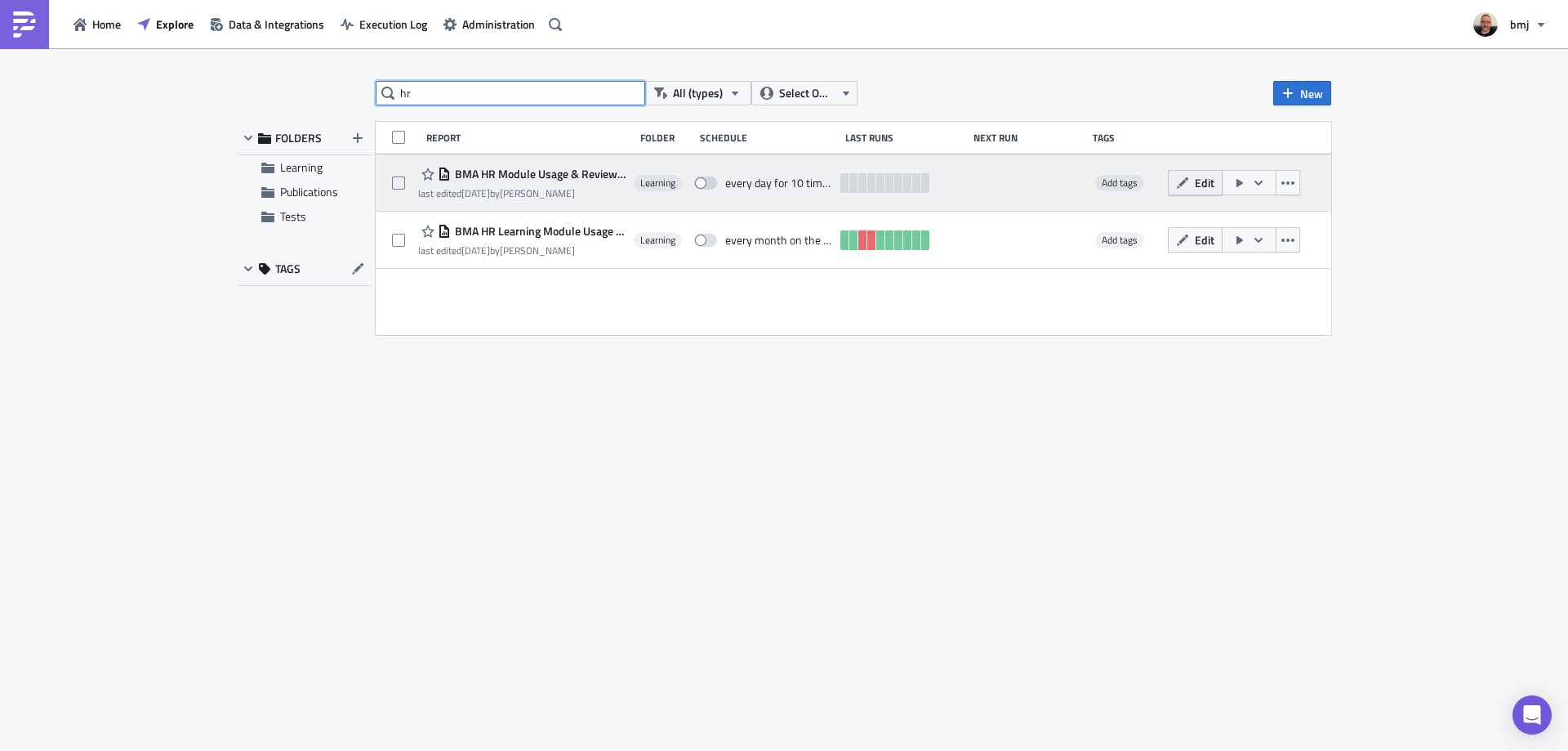
type input "hr"
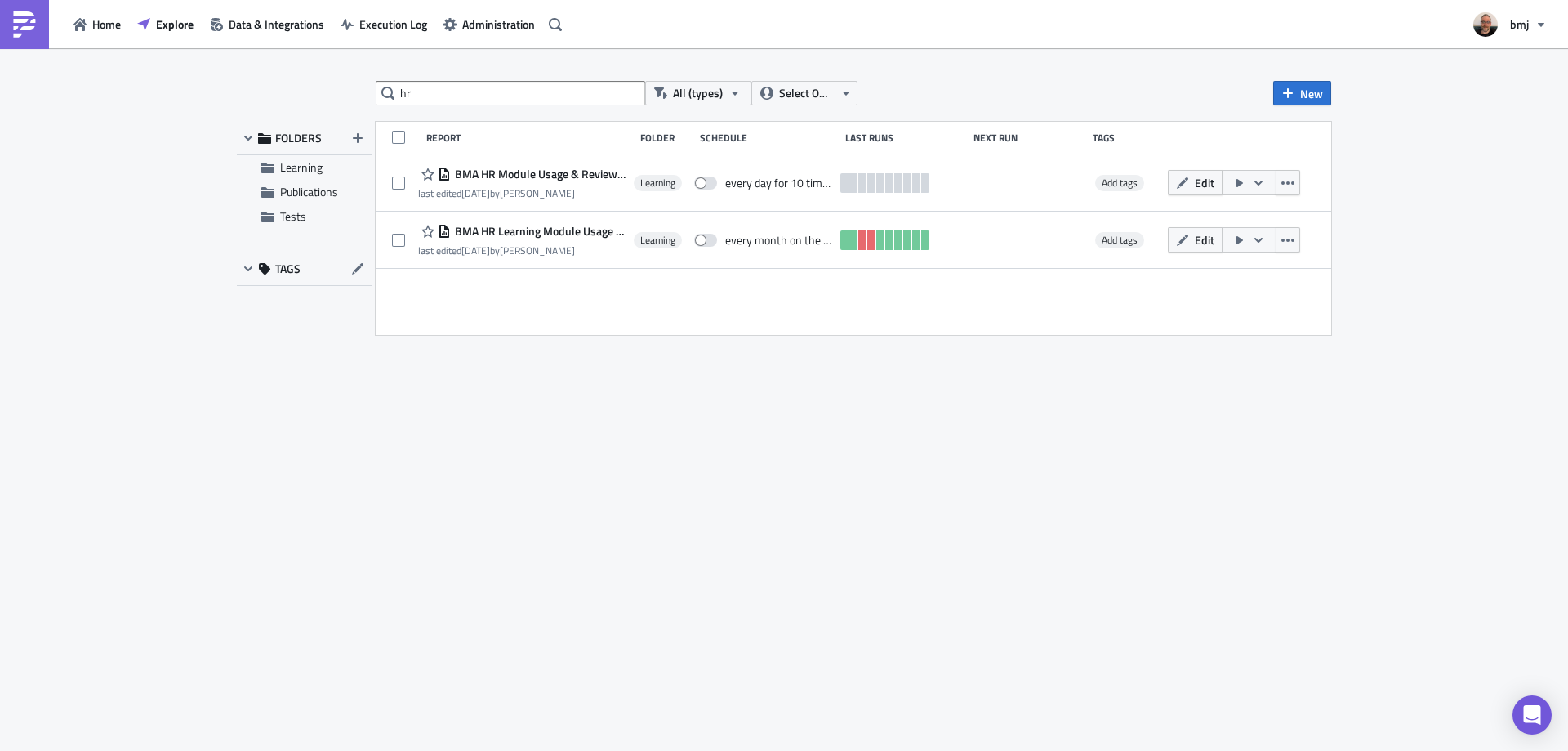
click at [1205, 184] on span "Edit" at bounding box center [1204, 182] width 20 height 17
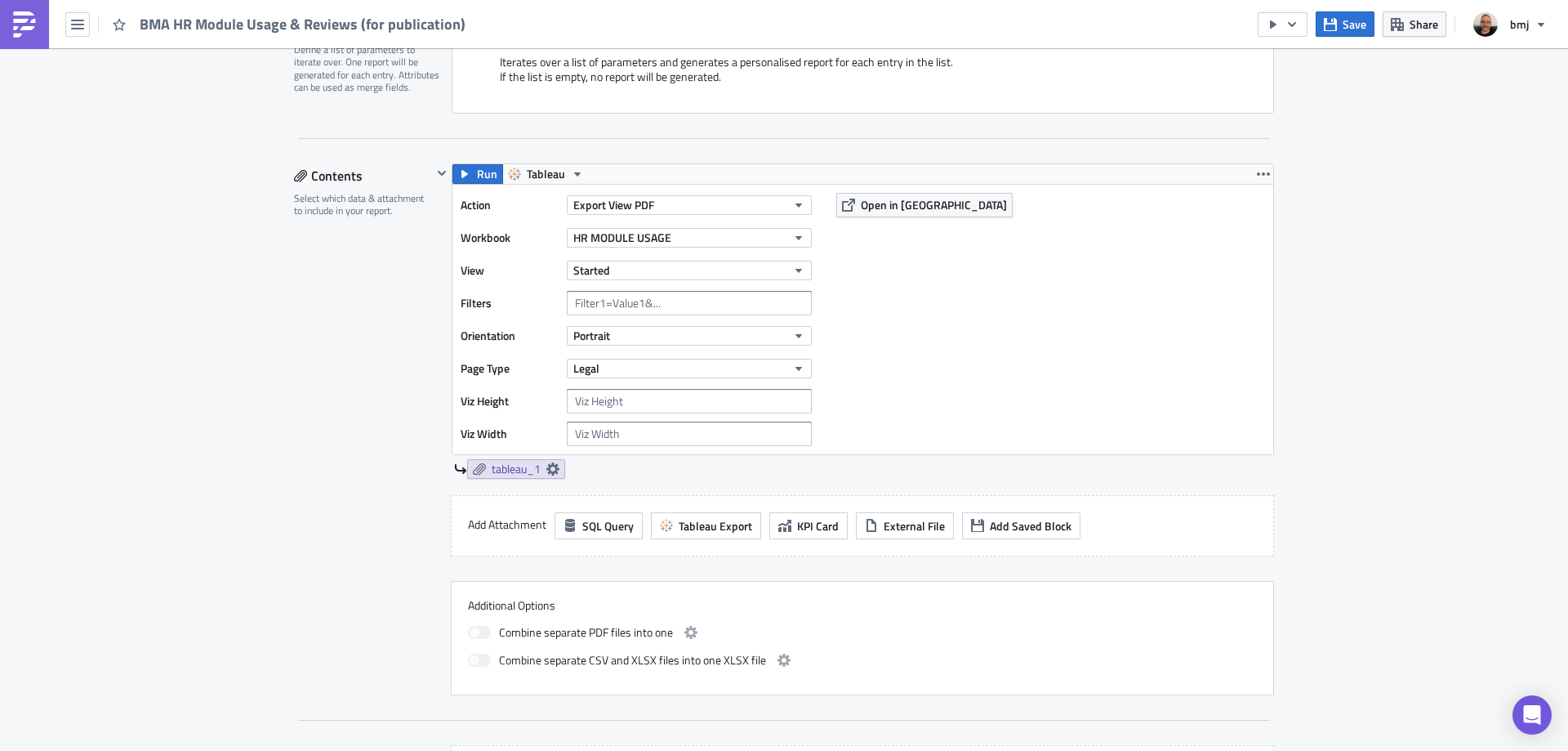
scroll to position [327, 0]
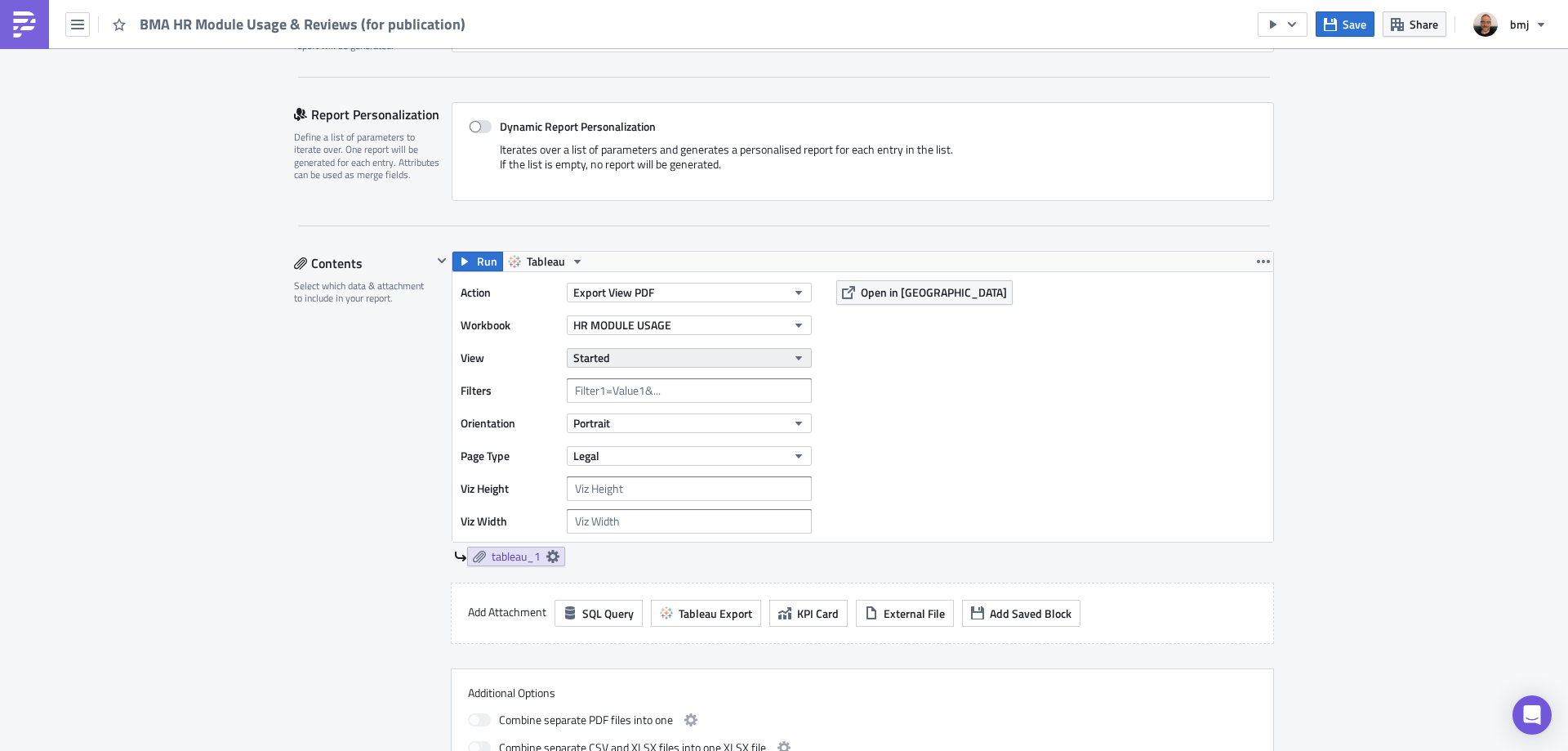
click at [733, 359] on button "Started" at bounding box center [689, 358] width 245 height 20
click at [733, 355] on button "Started" at bounding box center [689, 358] width 245 height 20
click at [1095, 353] on div "Action Export View PDF Workbook HR MODULE USAGE View Started Filters Orientatio…" at bounding box center [863, 407] width 821 height 270
